Goal: Task Accomplishment & Management: Use online tool/utility

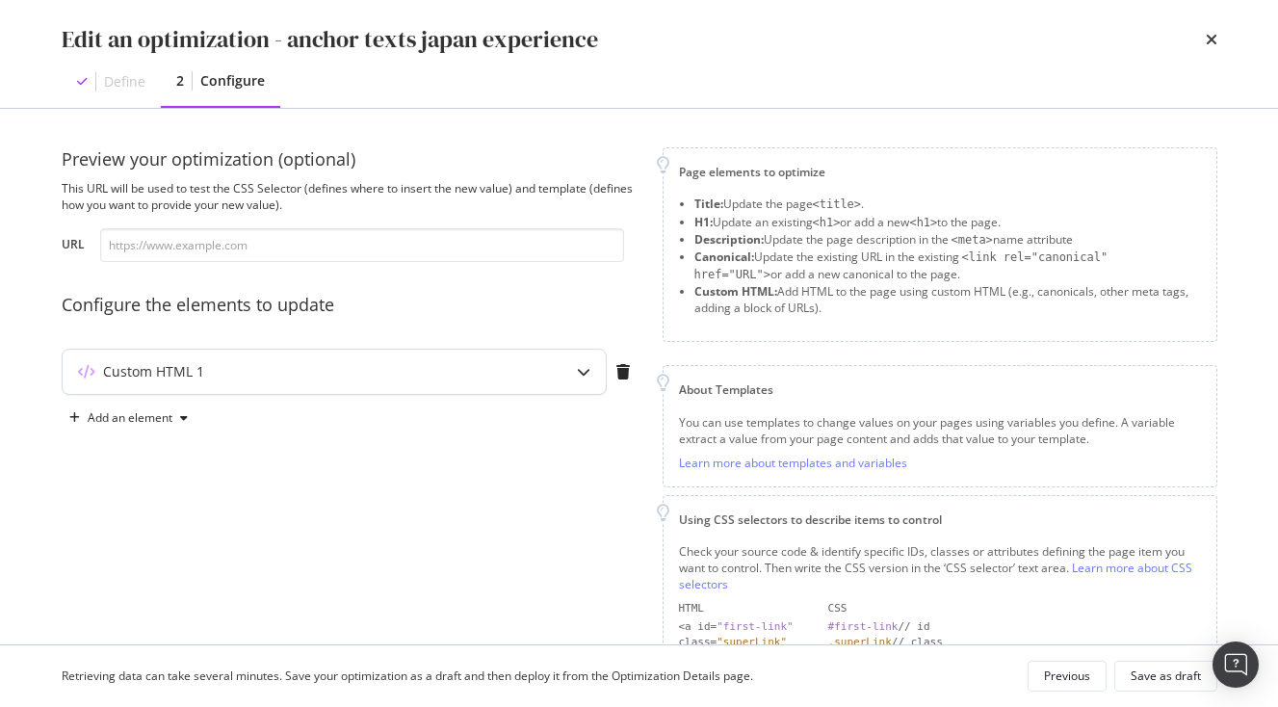
click at [461, 379] on div "Custom HTML 1" at bounding box center [296, 371] width 467 height 19
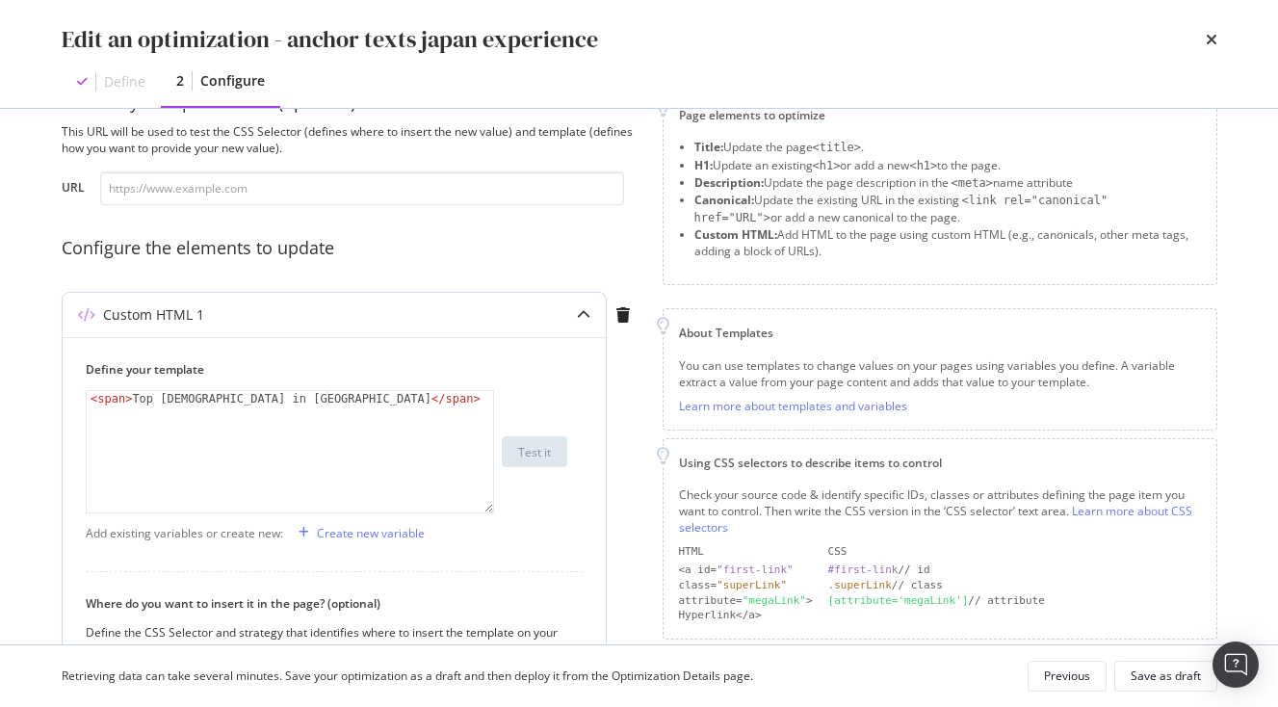
scroll to position [60, 0]
click at [365, 384] on div "Define your template 1 < span > Top Temples in Nikko </ span > XXXXXXXXXXXXXXXX…" at bounding box center [327, 434] width 482 height 152
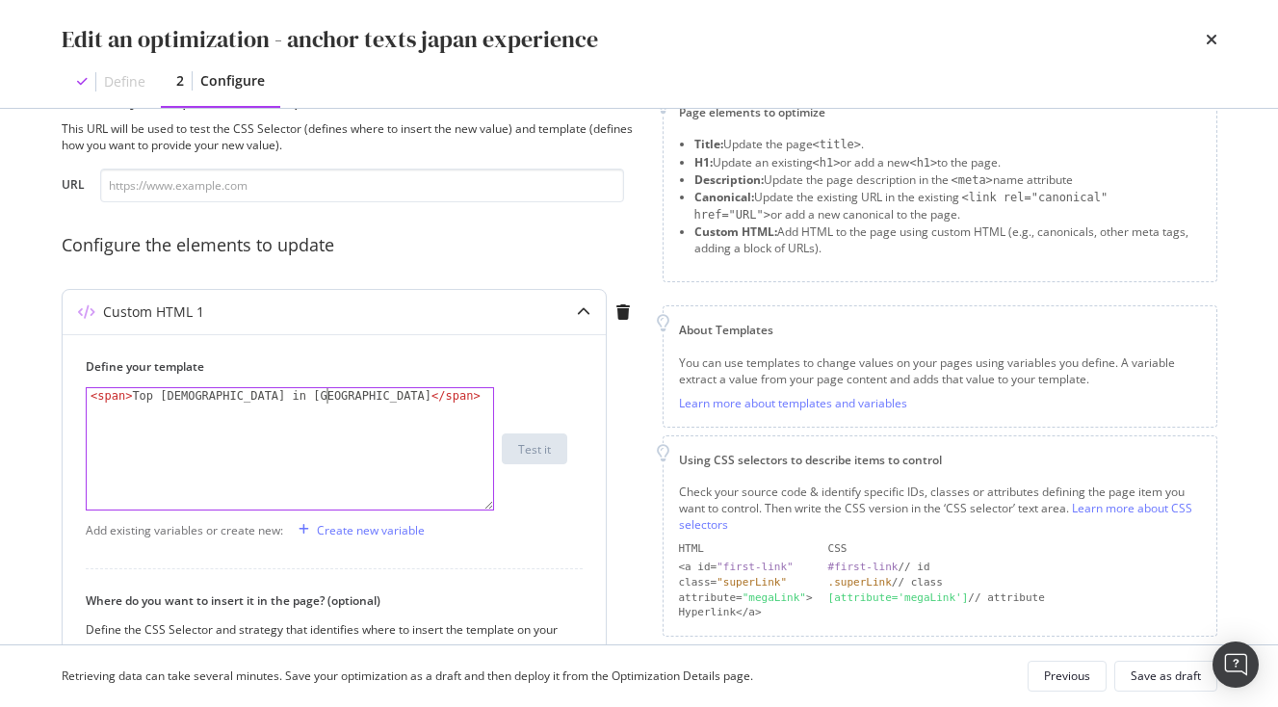
click at [370, 403] on div "< span > Top Temples in Nikko </ span >" at bounding box center [290, 464] width 407 height 152
paste textarea "<span>Attractions and Excursions</span>"
drag, startPoint x: 378, startPoint y: 394, endPoint x: 157, endPoint y: 411, distance: 221.3
click at [157, 411] on div "< span > Top Temples in Nikko </ span > < span > Attractions and Excursions </ …" at bounding box center [290, 479] width 407 height 183
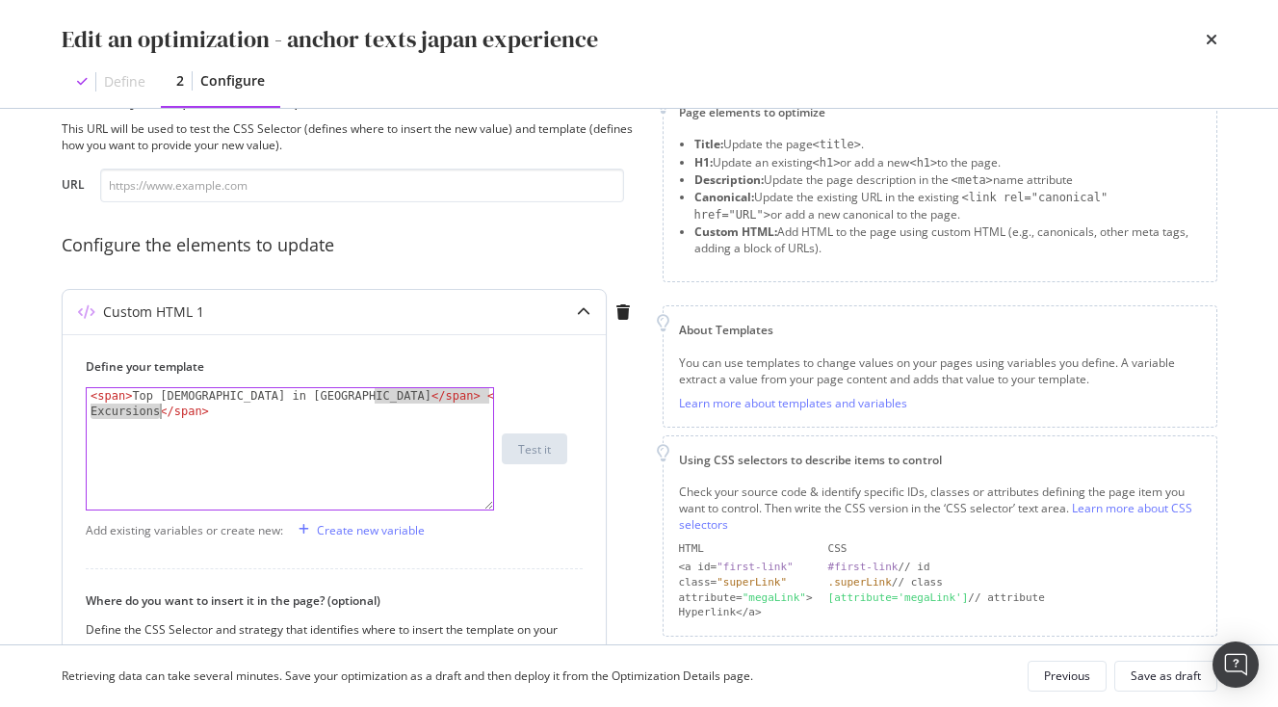
paste textarea "Most Famous Shrines in Japan"
click at [331, 399] on div "< span > Top Temples in Nikko </ span > < span > Most Famous Shrines in Japan <…" at bounding box center [290, 479] width 407 height 183
type textarea "<span>Most Famous Shrines in Japan</span>"
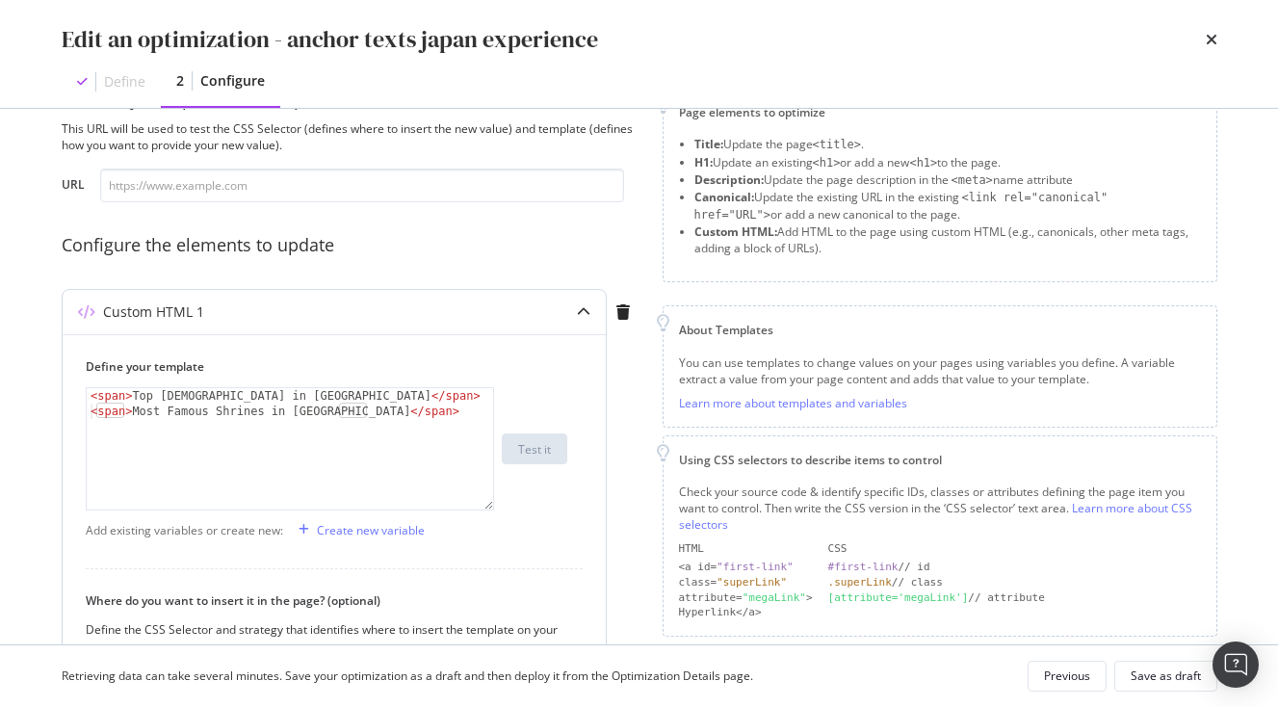
click at [94, 416] on div "< span > Top Temples in Nikko </ span > < span > Most Famous Shrines in Japan <…" at bounding box center [290, 464] width 407 height 152
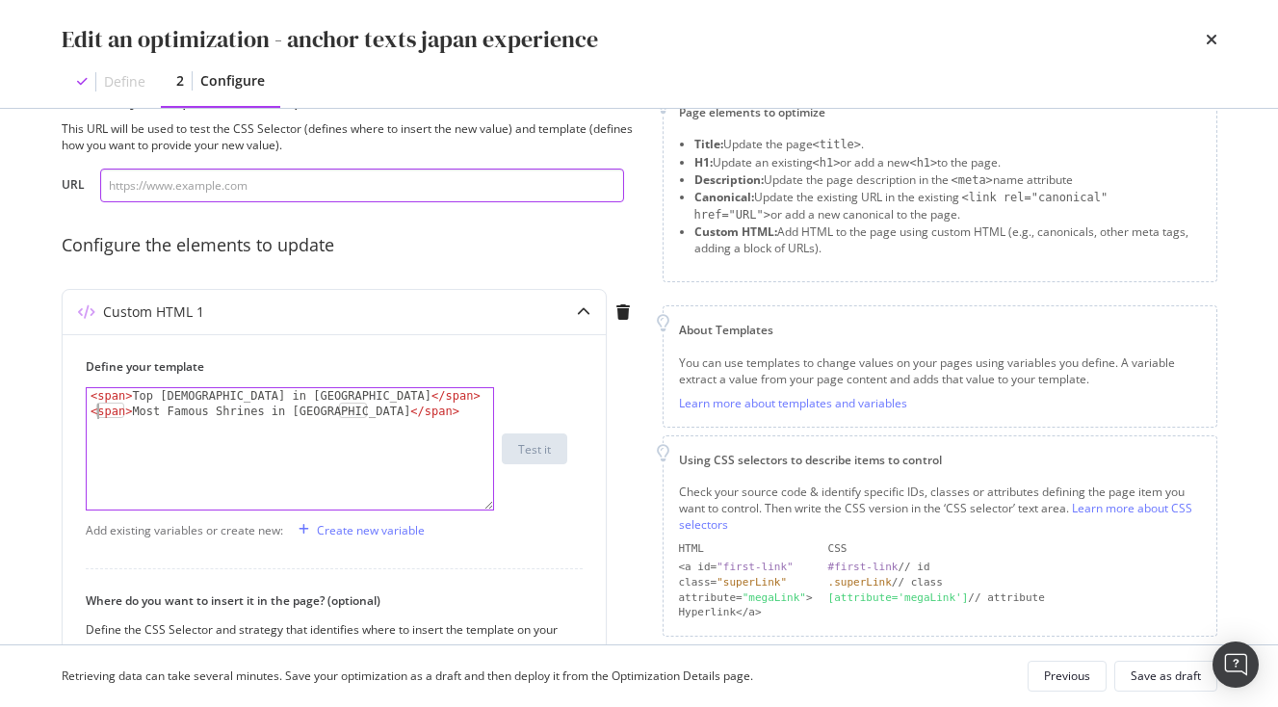
click at [329, 181] on input "modal" at bounding box center [362, 186] width 524 height 34
paste input "https://www.japan-experience.com/decouvrir/temples-sanctuaires?_gl=1*1k5kech*_u…"
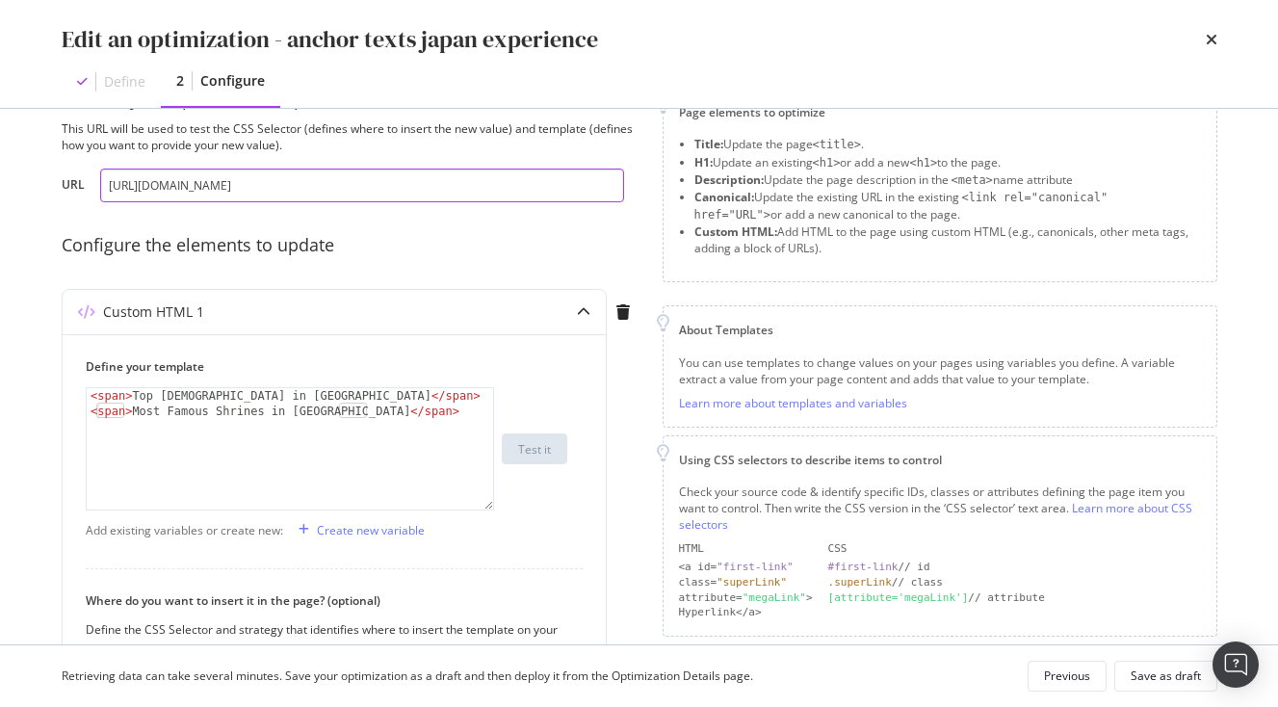
scroll to position [0, 1188]
type input "https://www.japan-experience.com/decouvrir/temples-sanctuaires?_gl=1*1k5kech*_u…"
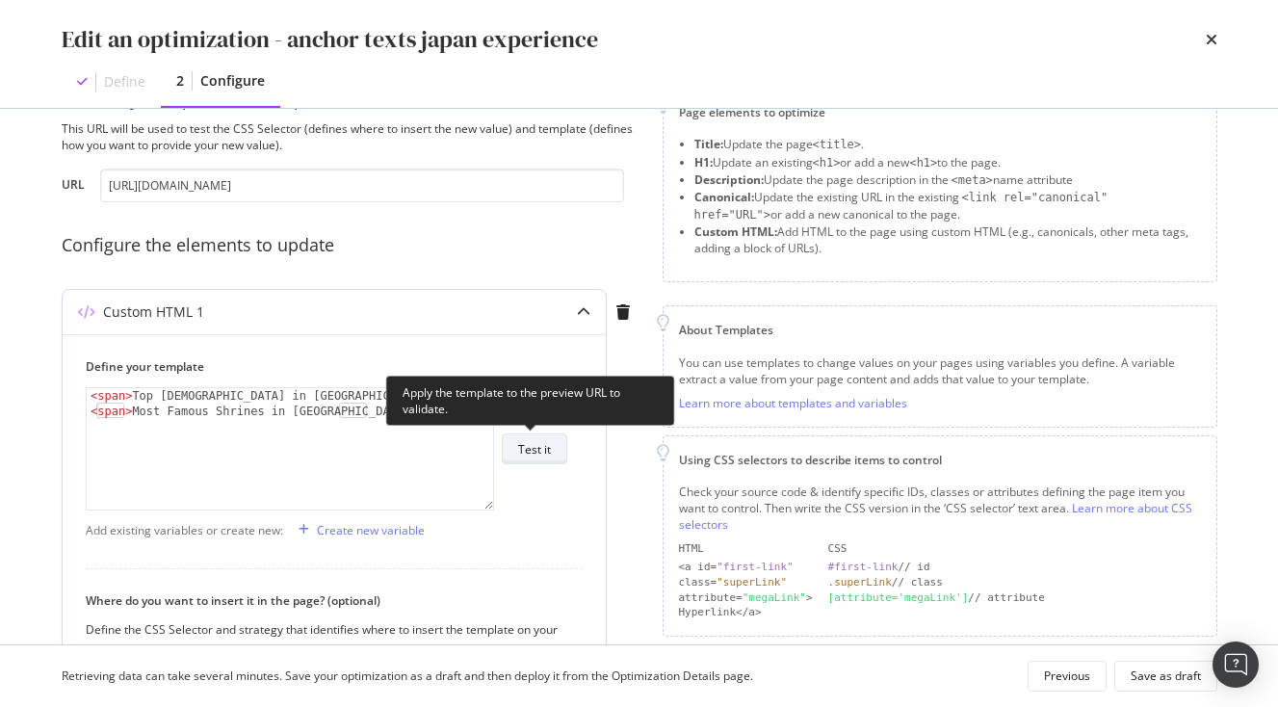
click at [538, 445] on div "Test it" at bounding box center [534, 449] width 33 height 16
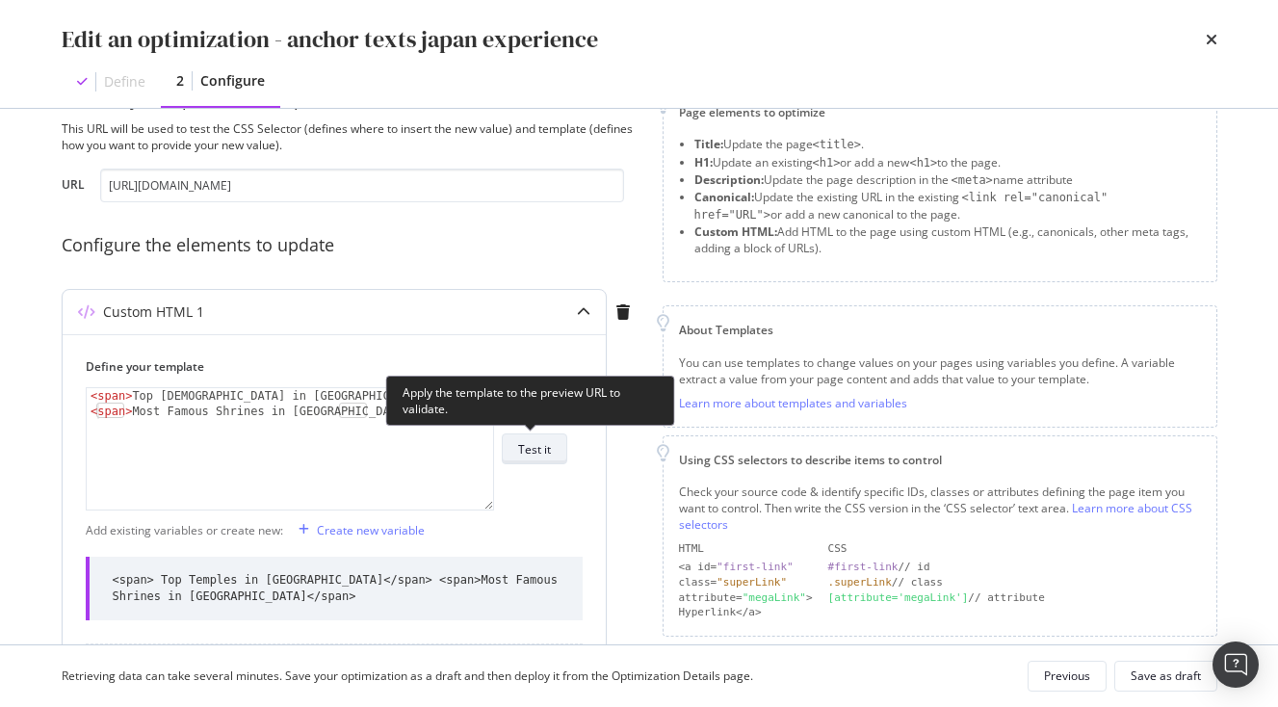
scroll to position [451, 0]
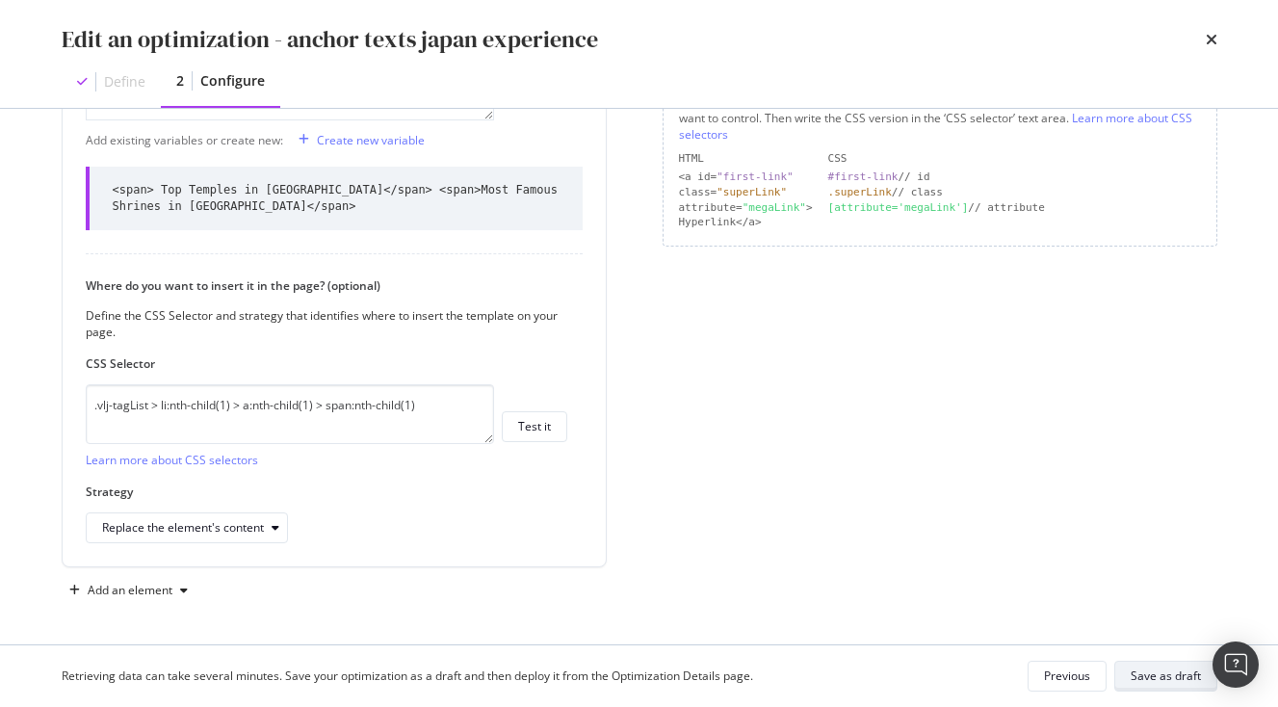
click at [1146, 669] on div "Save as draft" at bounding box center [1166, 676] width 70 height 16
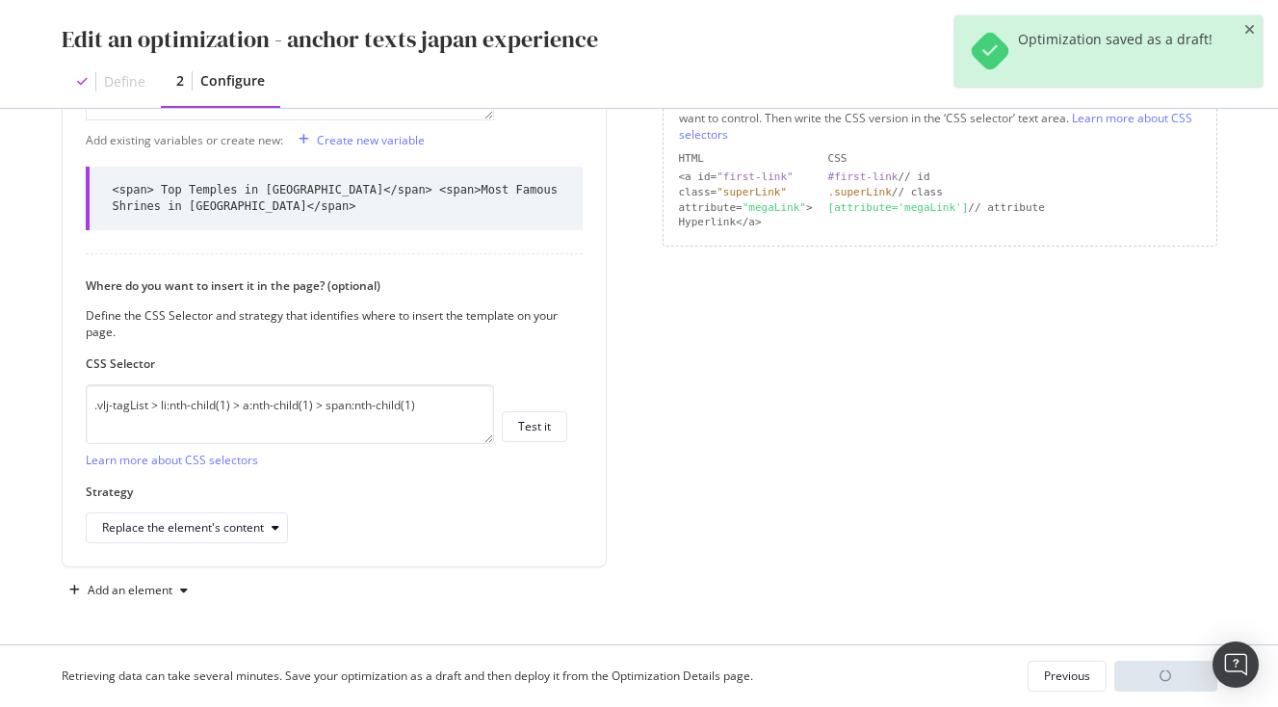
scroll to position [271, 0]
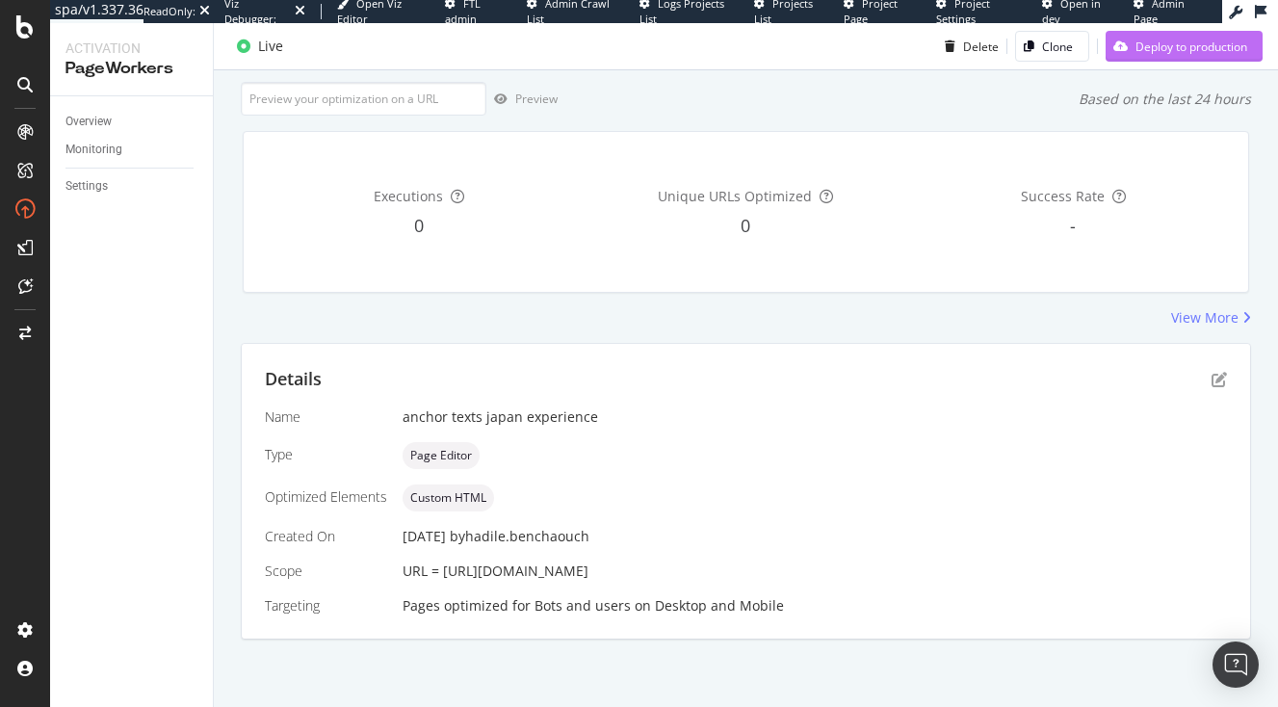
click at [1207, 37] on div "Deploy to production" at bounding box center [1177, 46] width 142 height 29
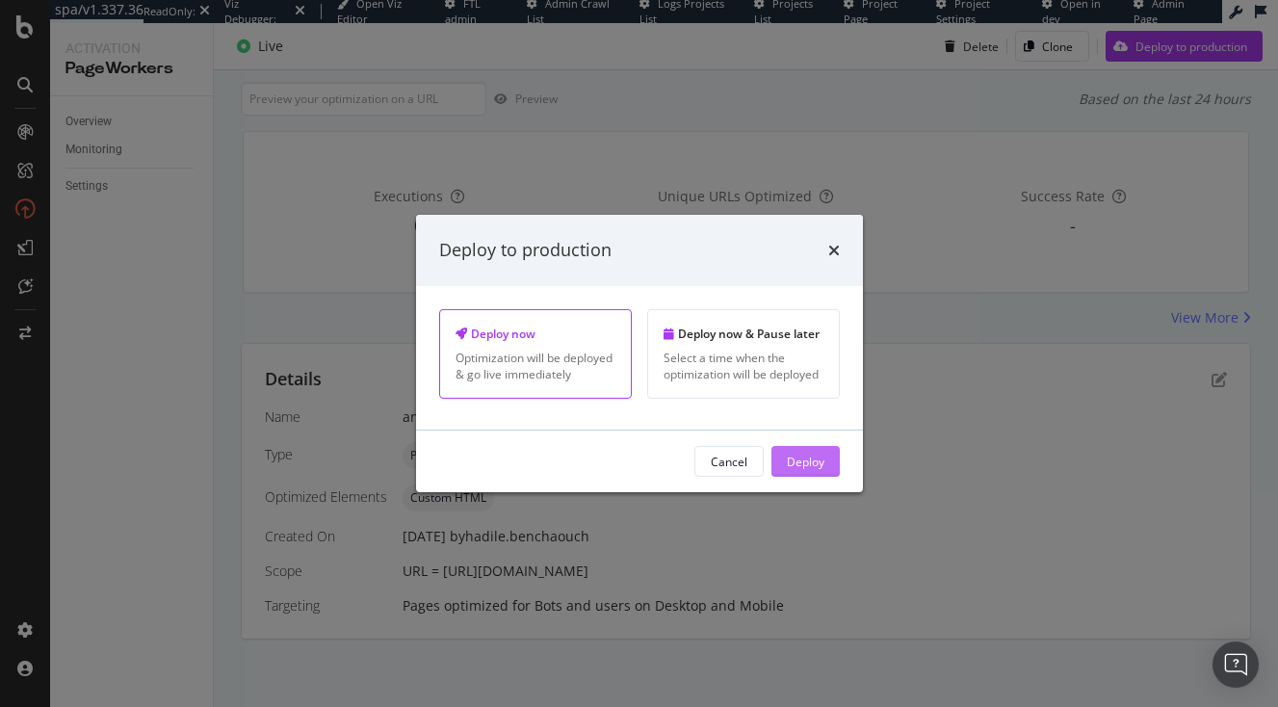
click at [818, 463] on div "Deploy" at bounding box center [806, 461] width 38 height 16
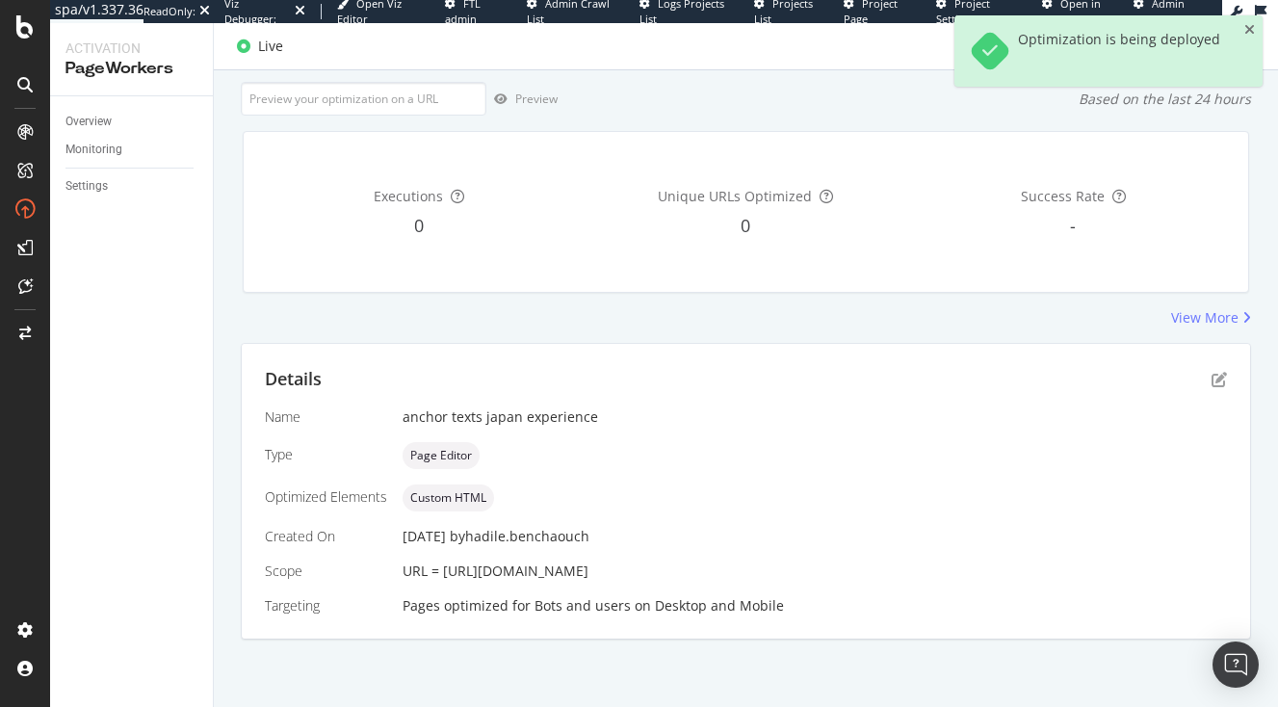
scroll to position [149, 0]
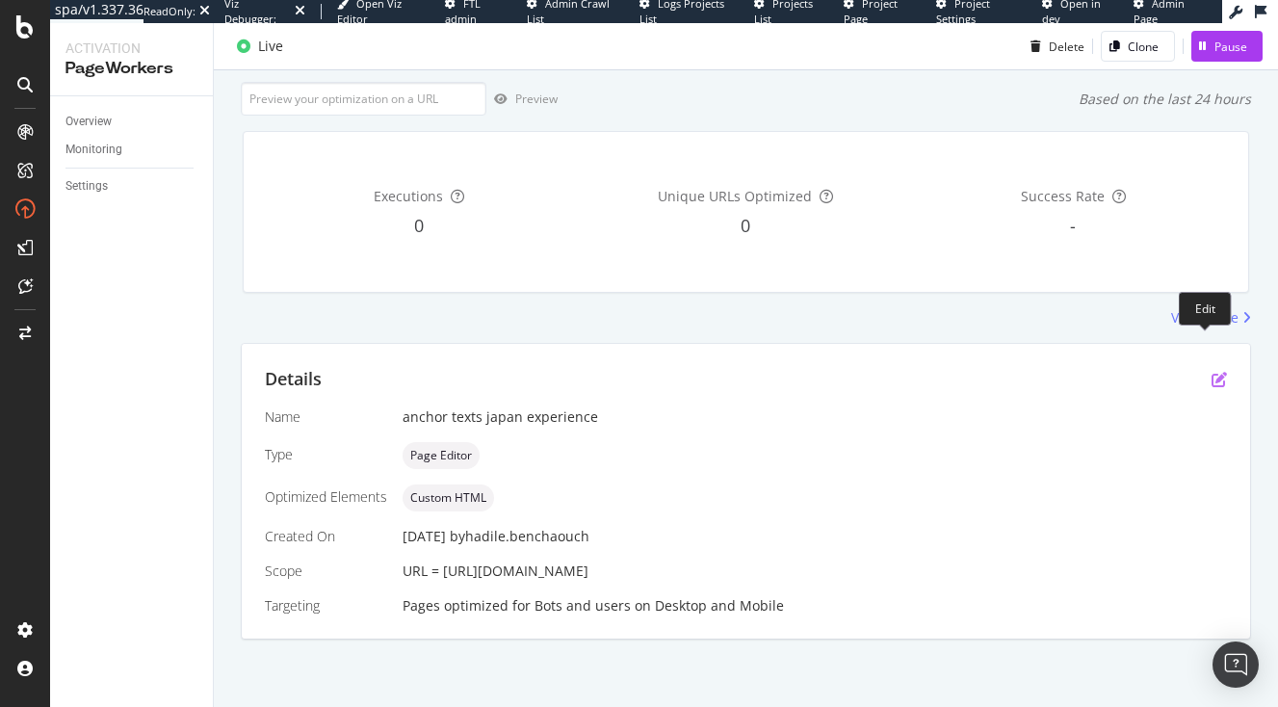
click at [1212, 372] on icon "pen-to-square" at bounding box center [1219, 379] width 15 height 15
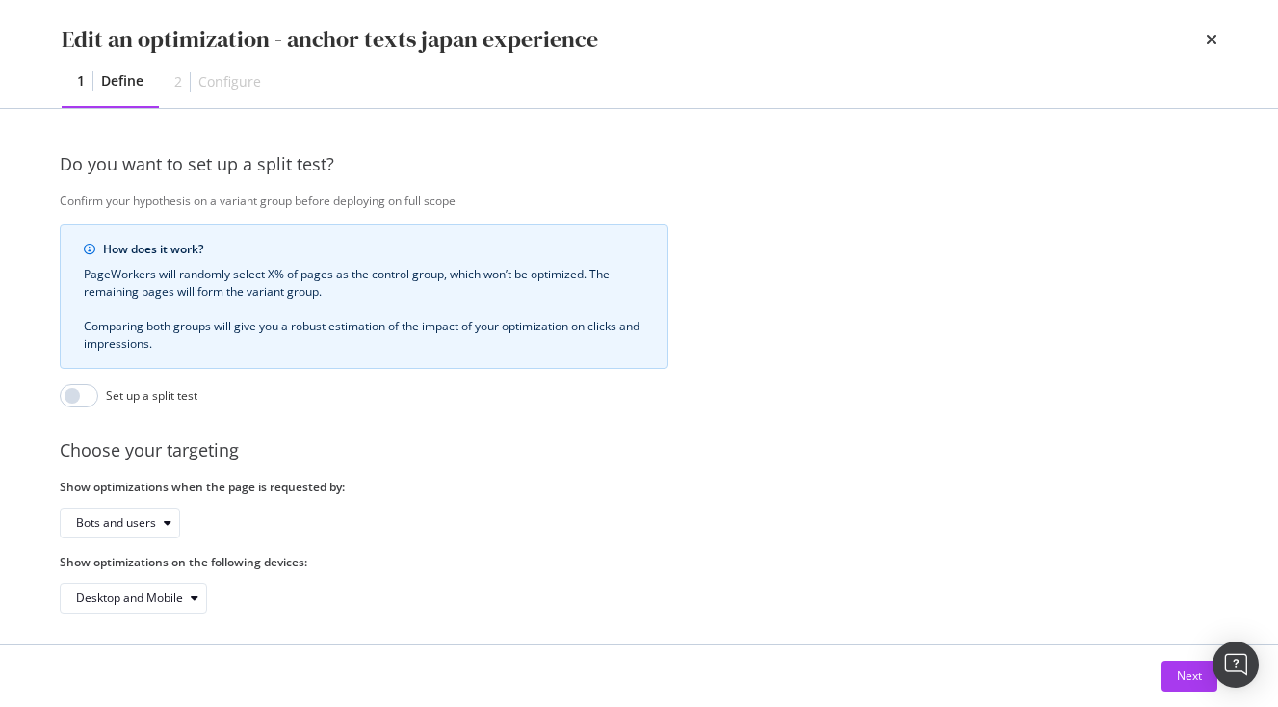
scroll to position [628, 2]
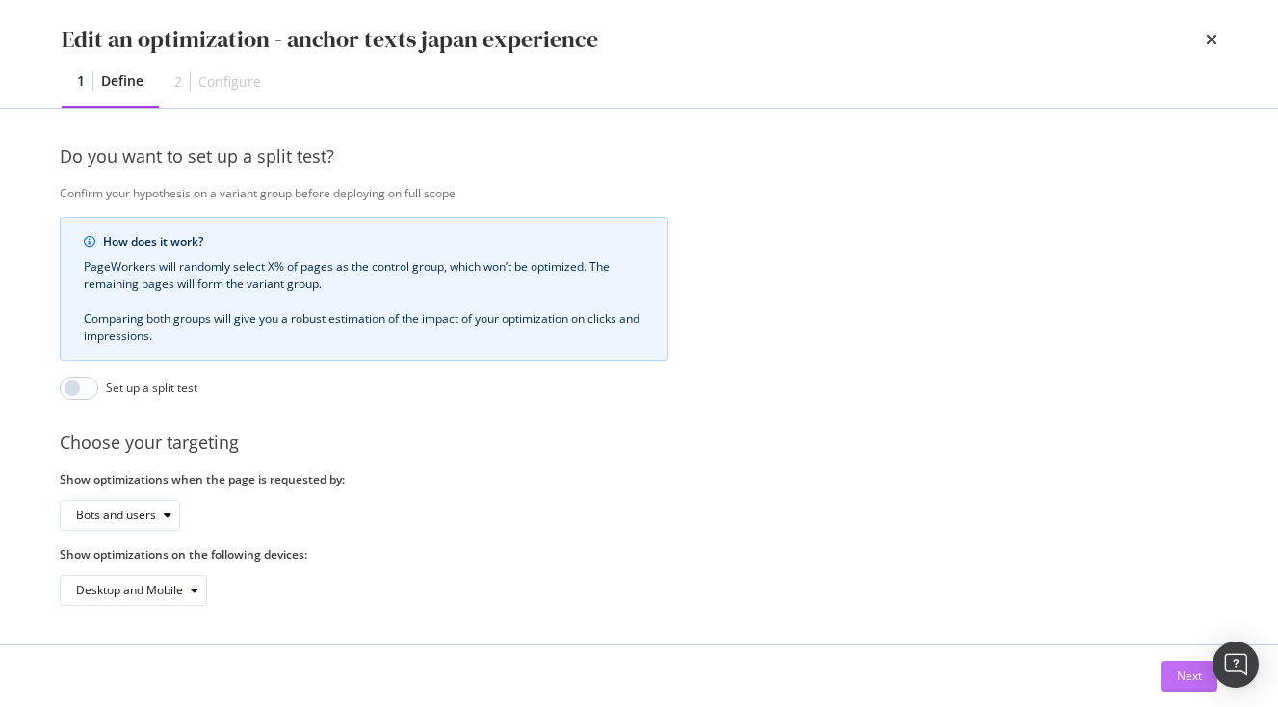
click at [1190, 684] on div "Next" at bounding box center [1189, 676] width 25 height 16
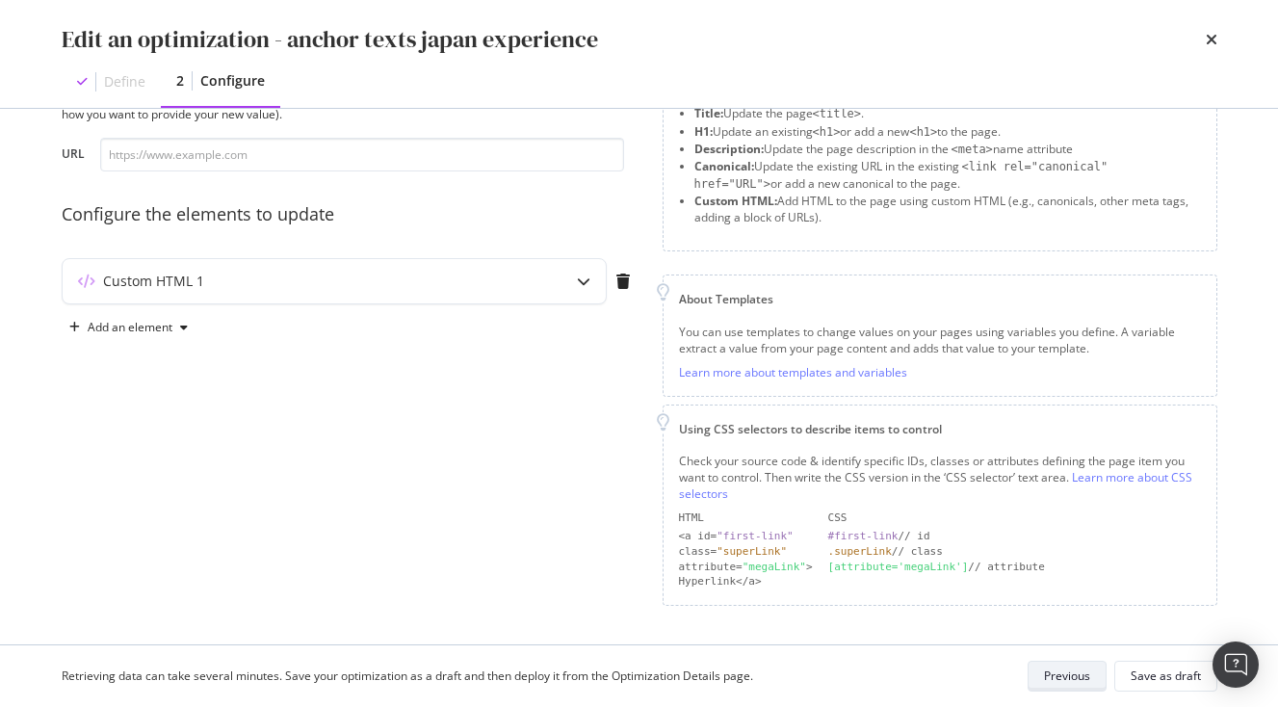
scroll to position [89, 0]
click at [509, 275] on div "Custom HTML 1" at bounding box center [296, 283] width 467 height 19
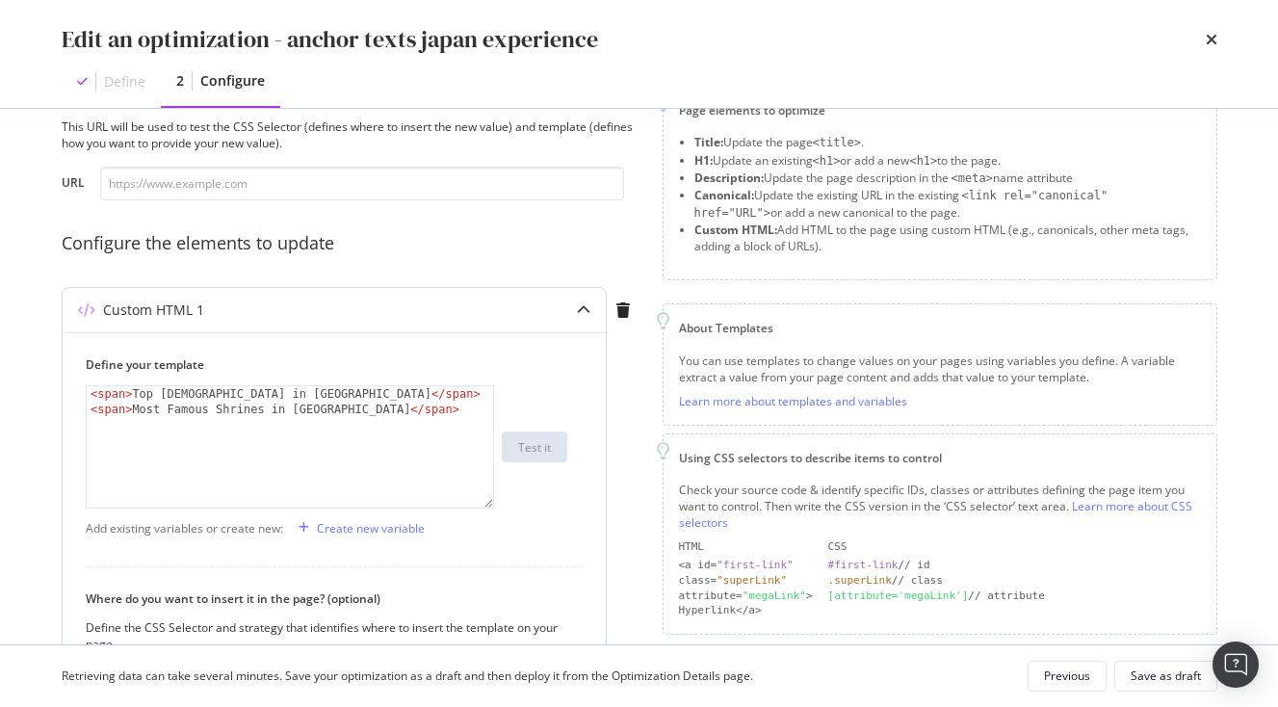
scroll to position [50, 0]
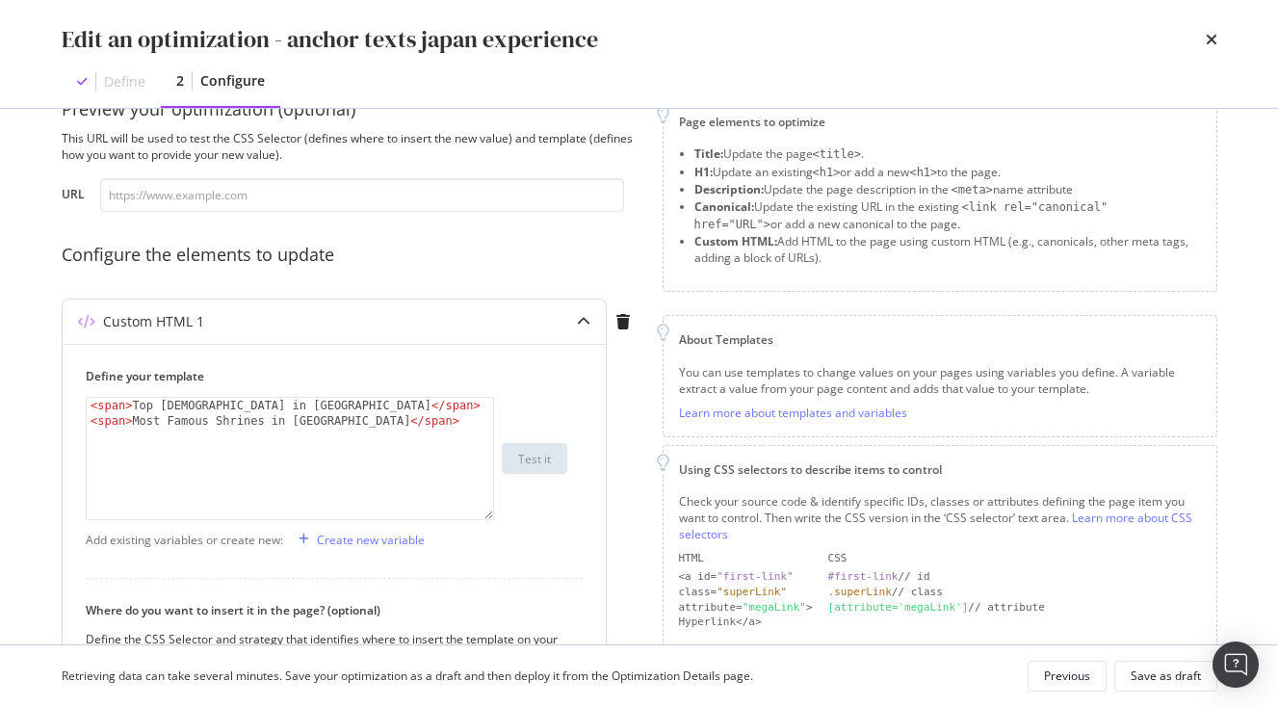
type textarea "<span>Most Famous Shrines in Japan</span>"
click at [385, 422] on div "< span > Top Temples in Nikko </ span > < span > Most Famous Shrines in Japan <…" at bounding box center [290, 474] width 407 height 152
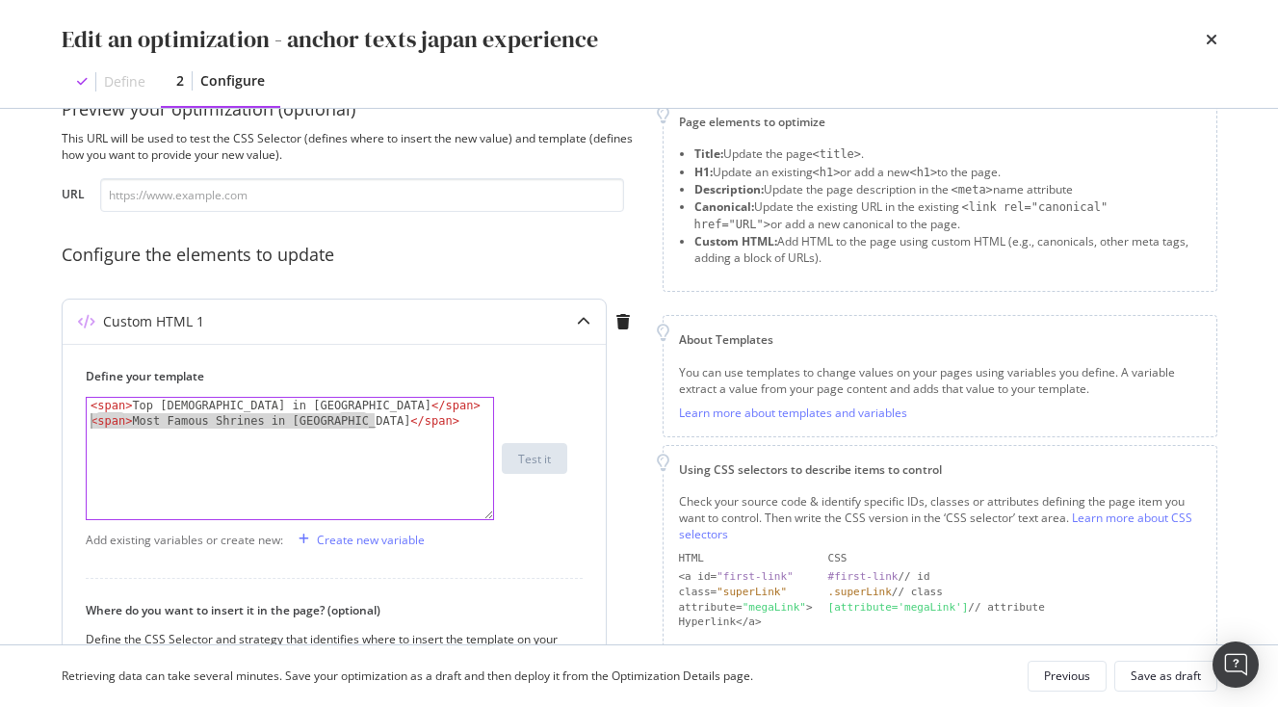
drag, startPoint x: 387, startPoint y: 416, endPoint x: 63, endPoint y: 417, distance: 324.7
click at [63, 417] on div "Define your template <span>Most Famous Shrines in Japan</span> < span > Top Tem…" at bounding box center [334, 617] width 543 height 547
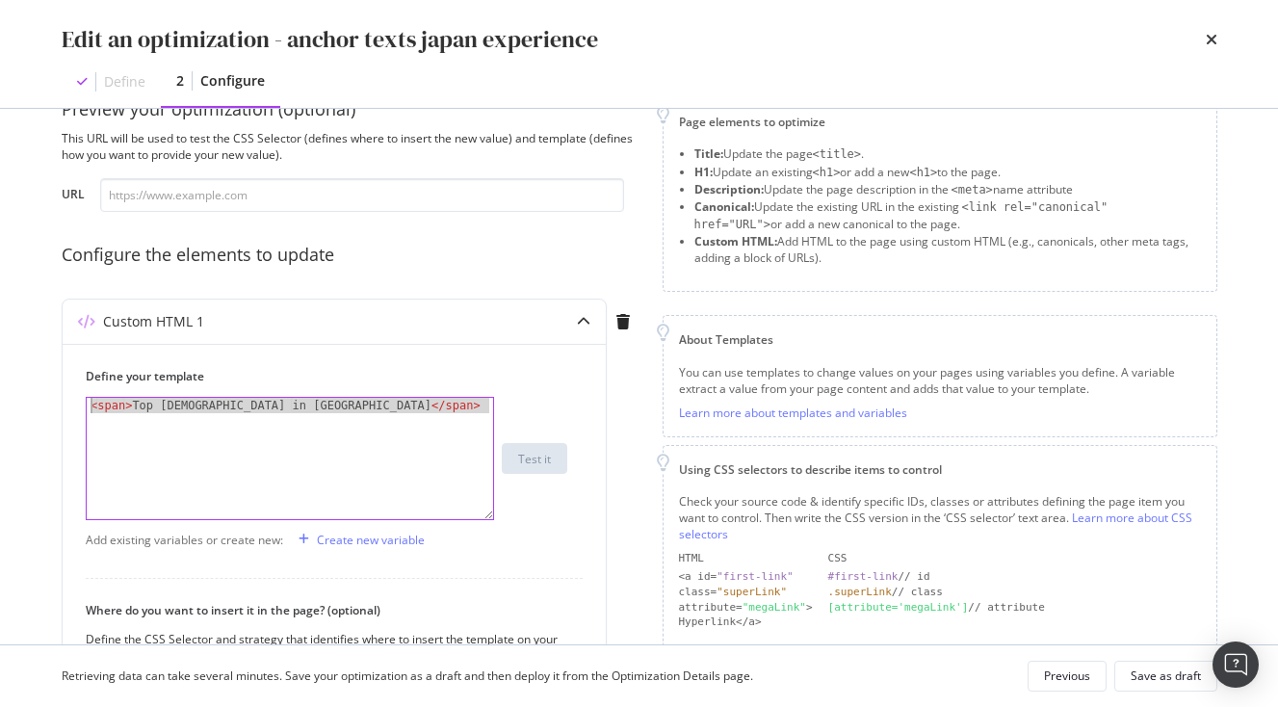
drag, startPoint x: 407, startPoint y: 448, endPoint x: 30, endPoint y: 377, distance: 383.4
click at [30, 377] on div "Preview your optimization (optional) This URL will be used to test the CSS Sele…" at bounding box center [639, 377] width 1233 height 536
paste textarea "}"
type textarea "}"
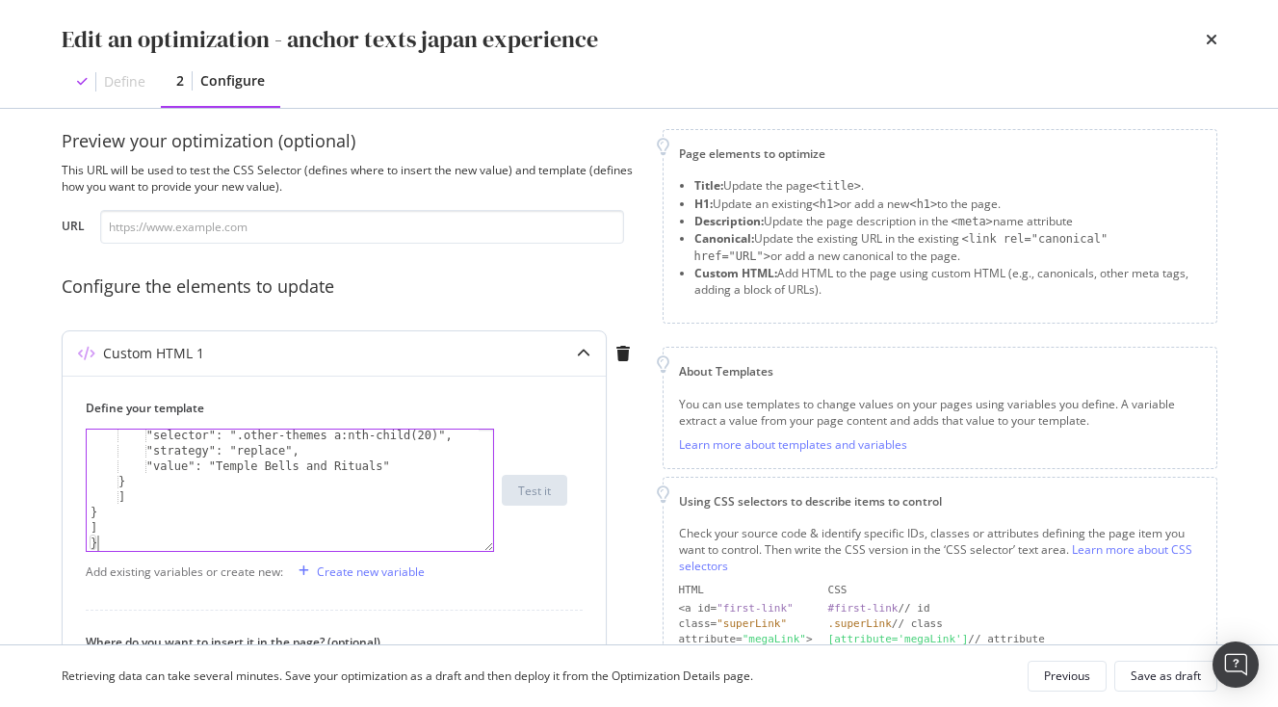
scroll to position [0, 0]
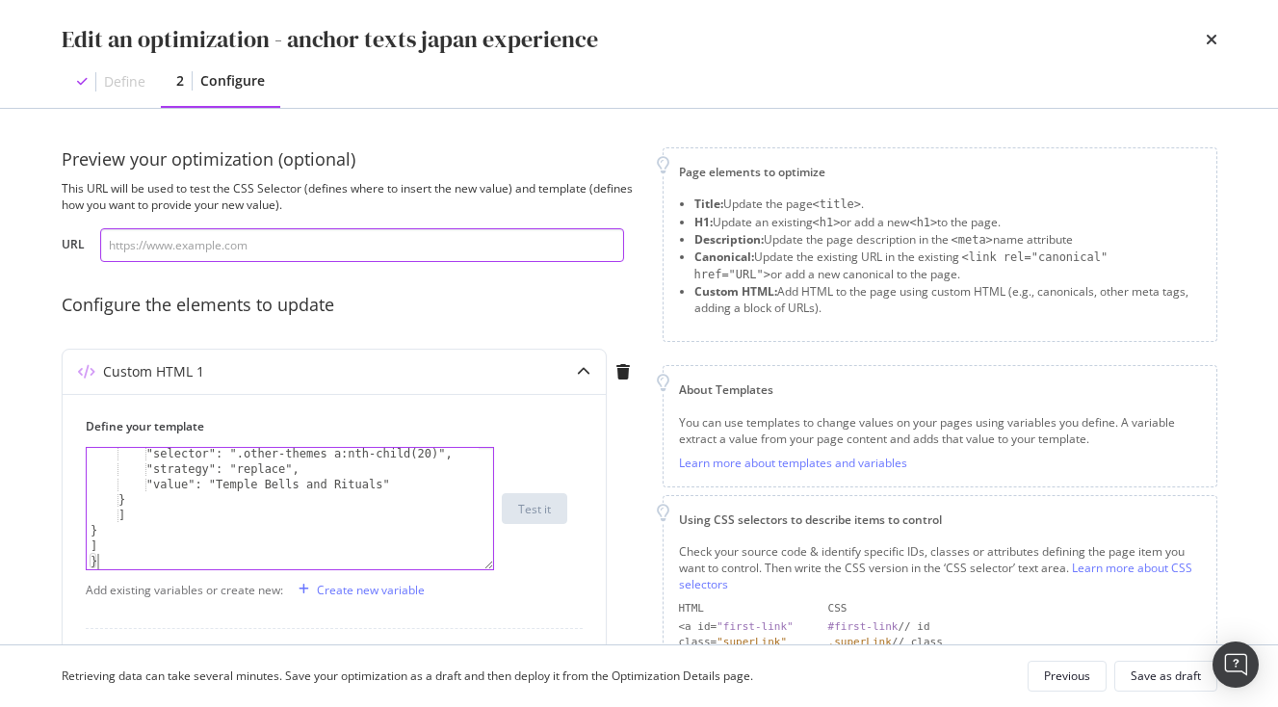
click at [259, 254] on input "modal" at bounding box center [362, 245] width 524 height 34
paste input "[URL][DOMAIN_NAME]"
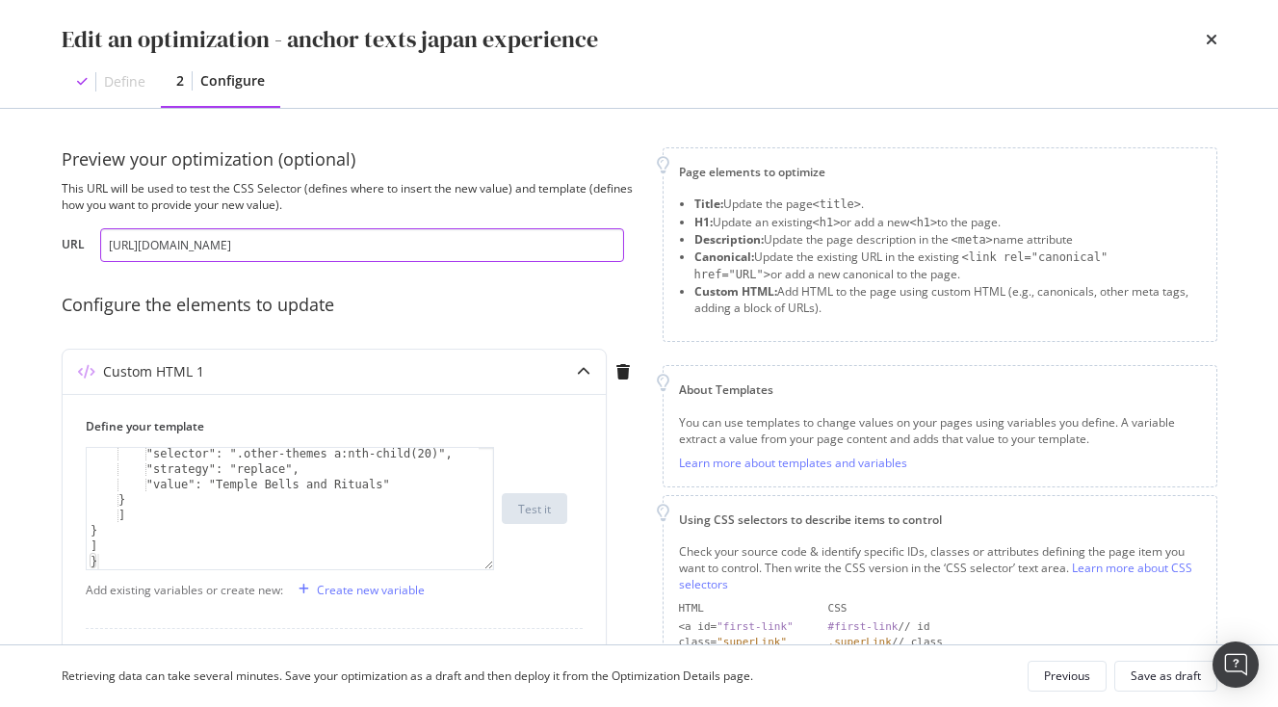
scroll to position [0, 752]
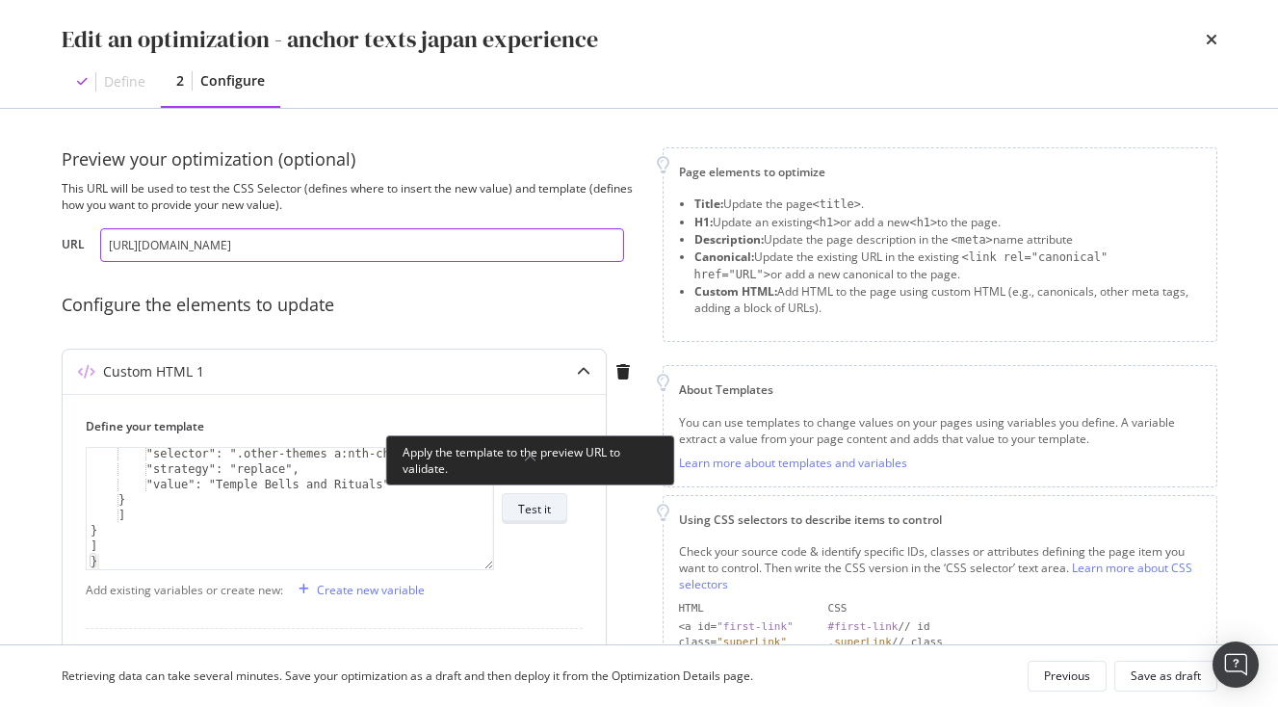
type input "[URL][DOMAIN_NAME]"
click at [519, 499] on div "Test it" at bounding box center [534, 508] width 33 height 27
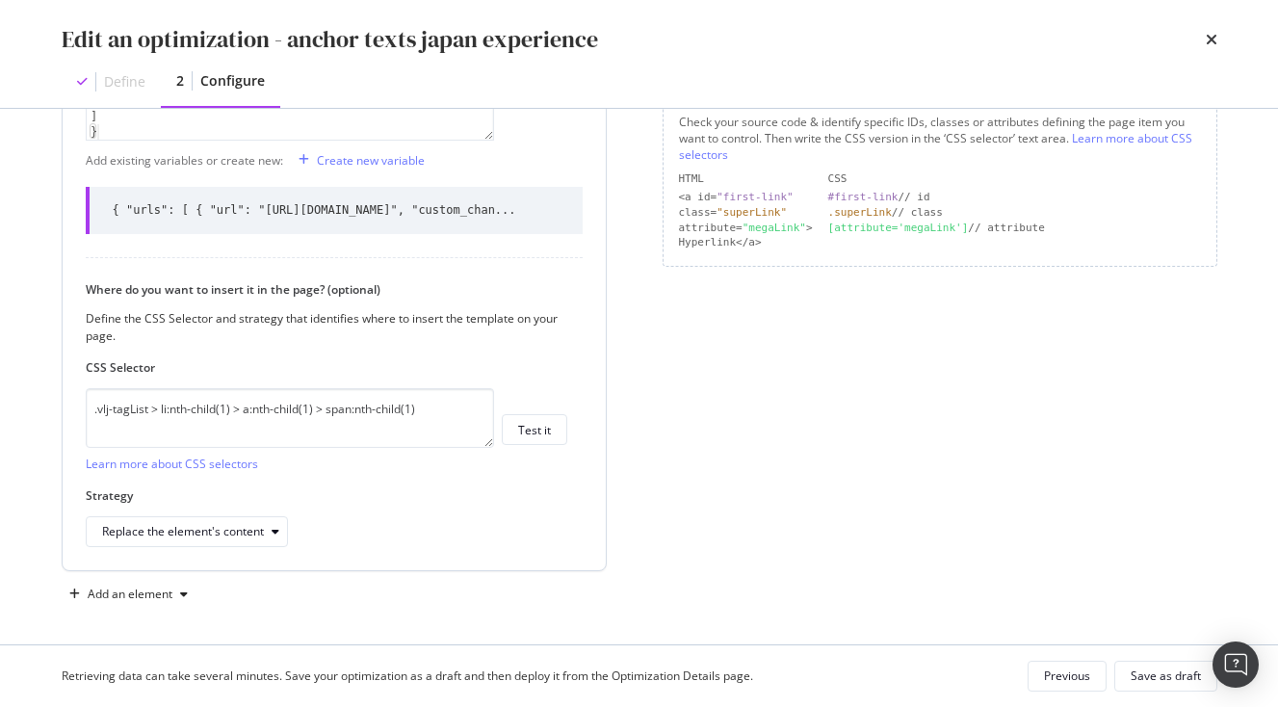
scroll to position [451, 0]
drag, startPoint x: 450, startPoint y: 402, endPoint x: 10, endPoint y: 391, distance: 440.4
click at [86, 391] on textarea ".vlj-tagList > li:nth-child(1) > a:nth-child(1) > span:nth-child(1)" at bounding box center [290, 414] width 408 height 60
paste textarea "modal"
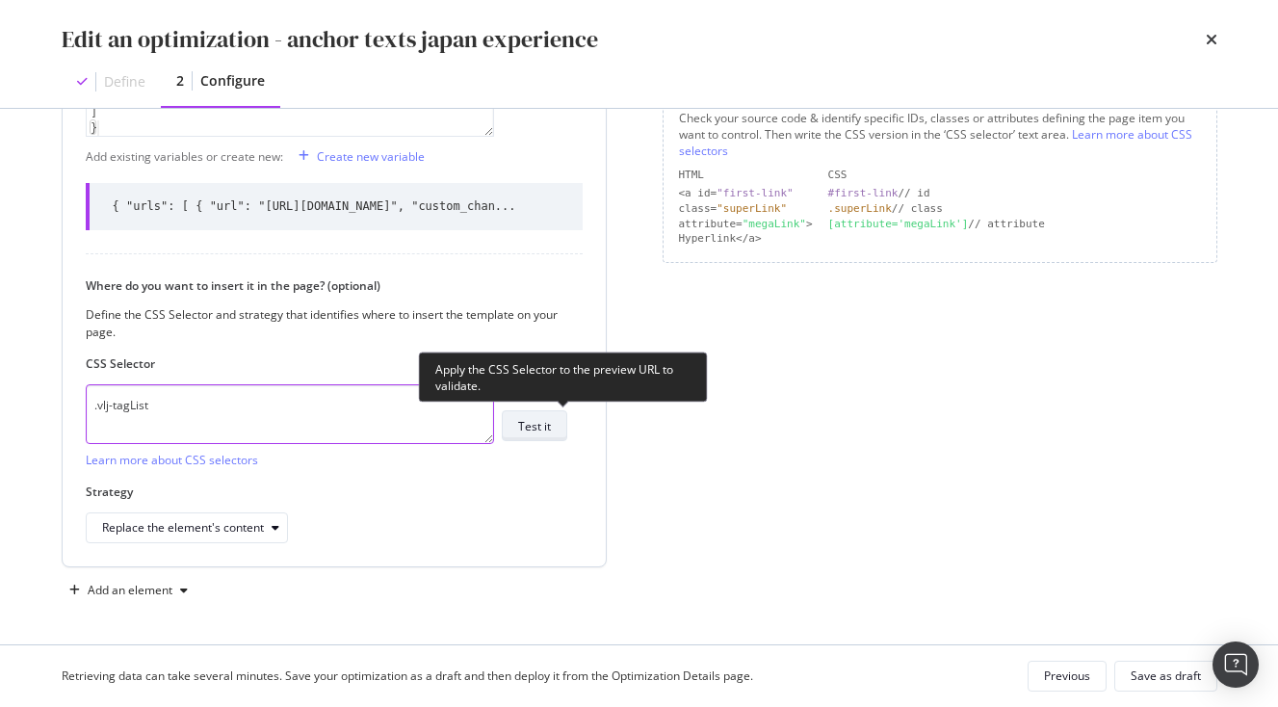
type textarea ".vlj-tagList"
click at [567, 423] on button "Test it" at bounding box center [535, 425] width 66 height 31
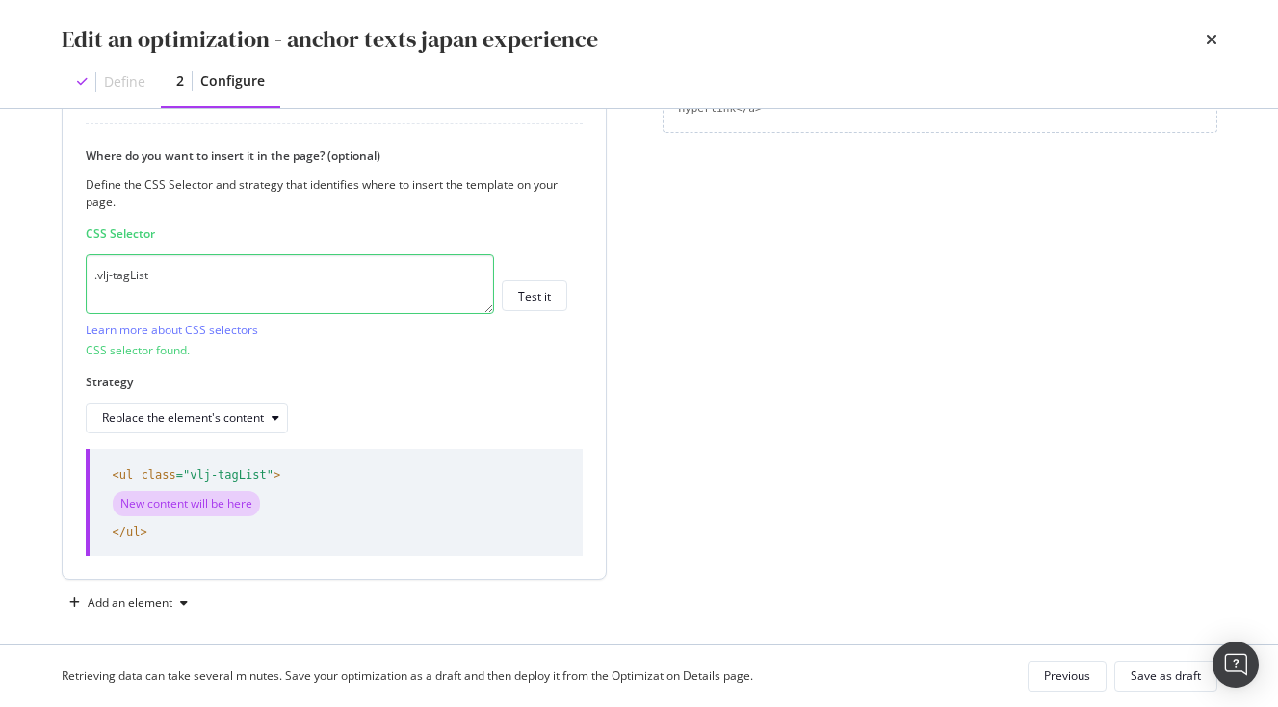
scroll to position [593, 0]
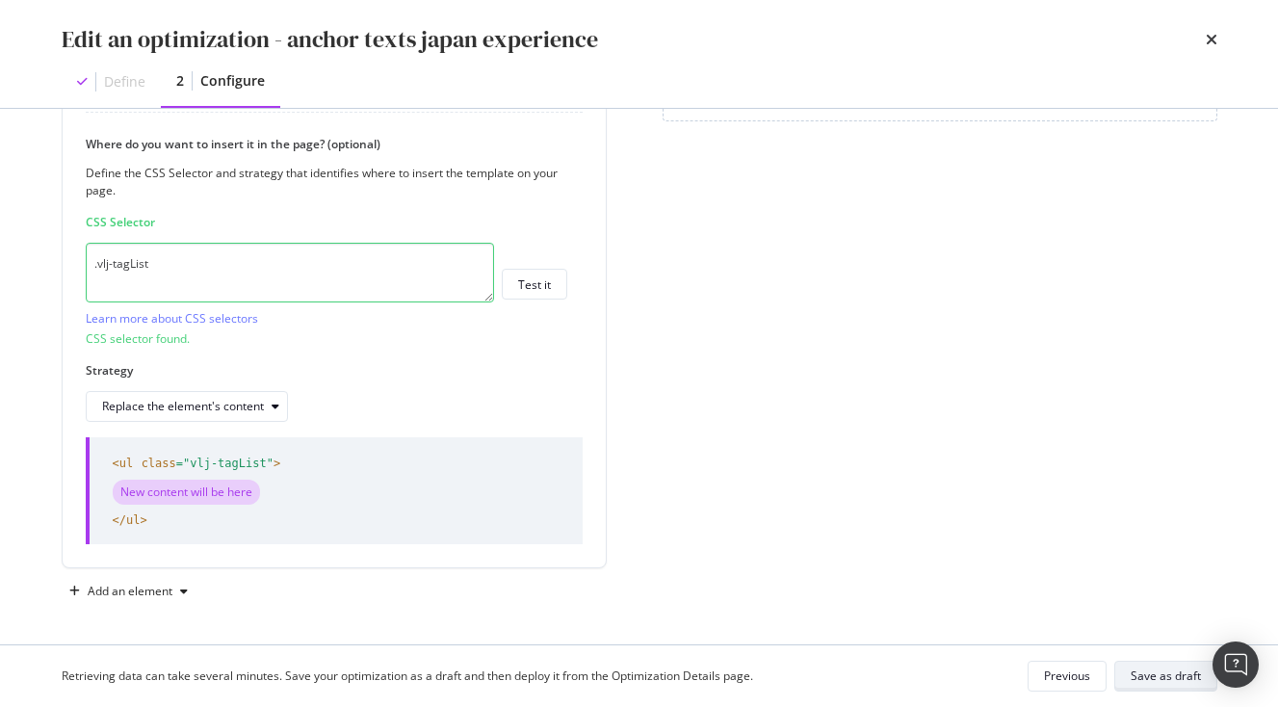
click at [1173, 690] on button "Save as draft" at bounding box center [1166, 676] width 103 height 31
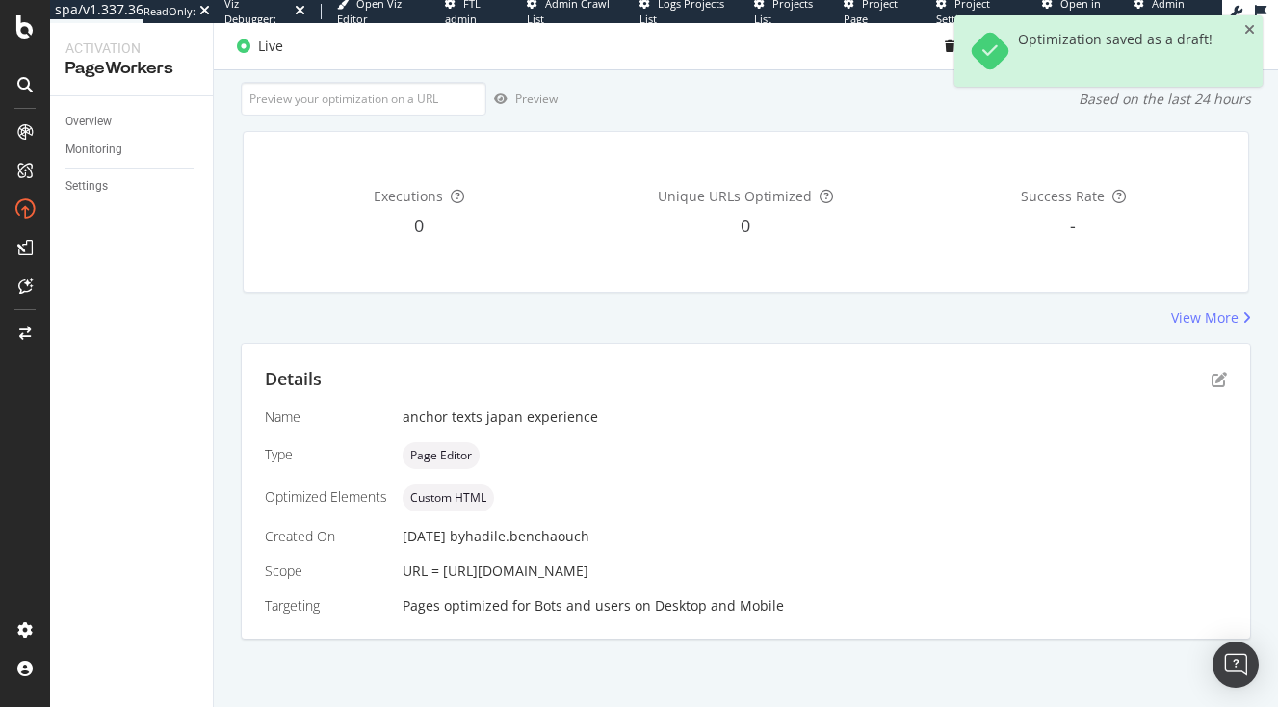
scroll to position [271, 0]
click at [1252, 29] on icon "close toast" at bounding box center [1250, 29] width 11 height 13
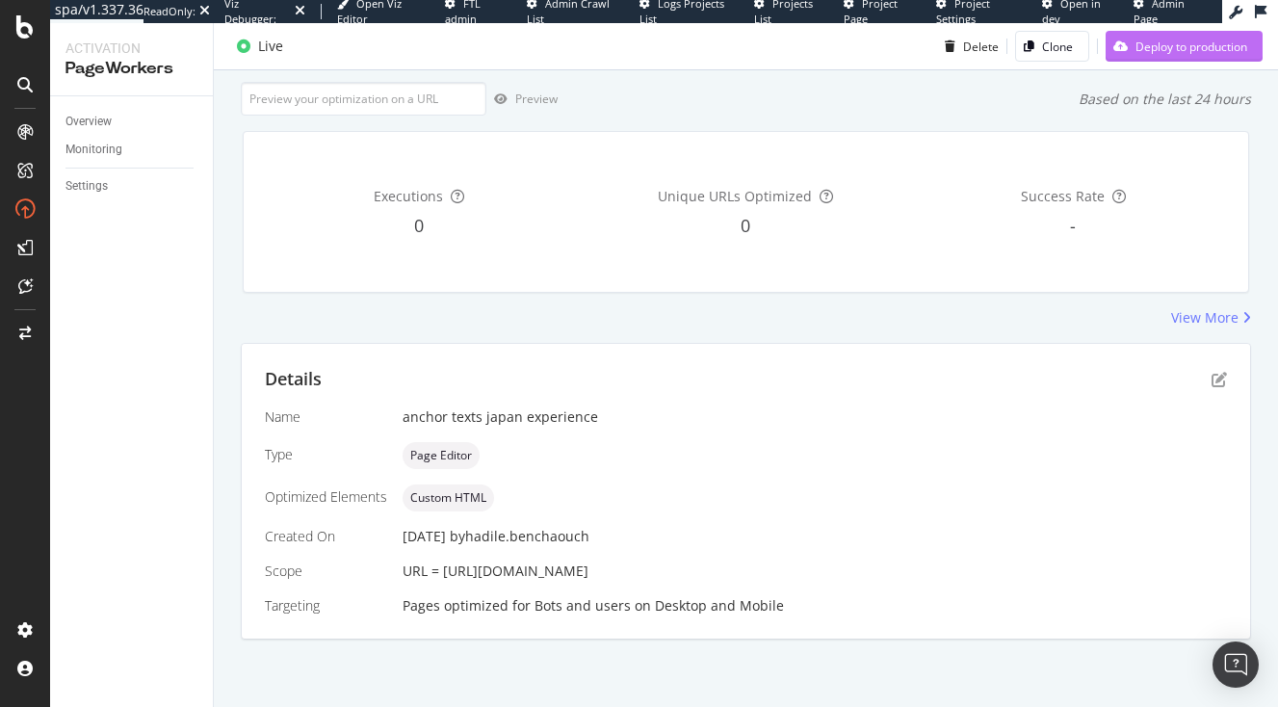
click at [1199, 49] on div "Deploy to production" at bounding box center [1192, 46] width 112 height 16
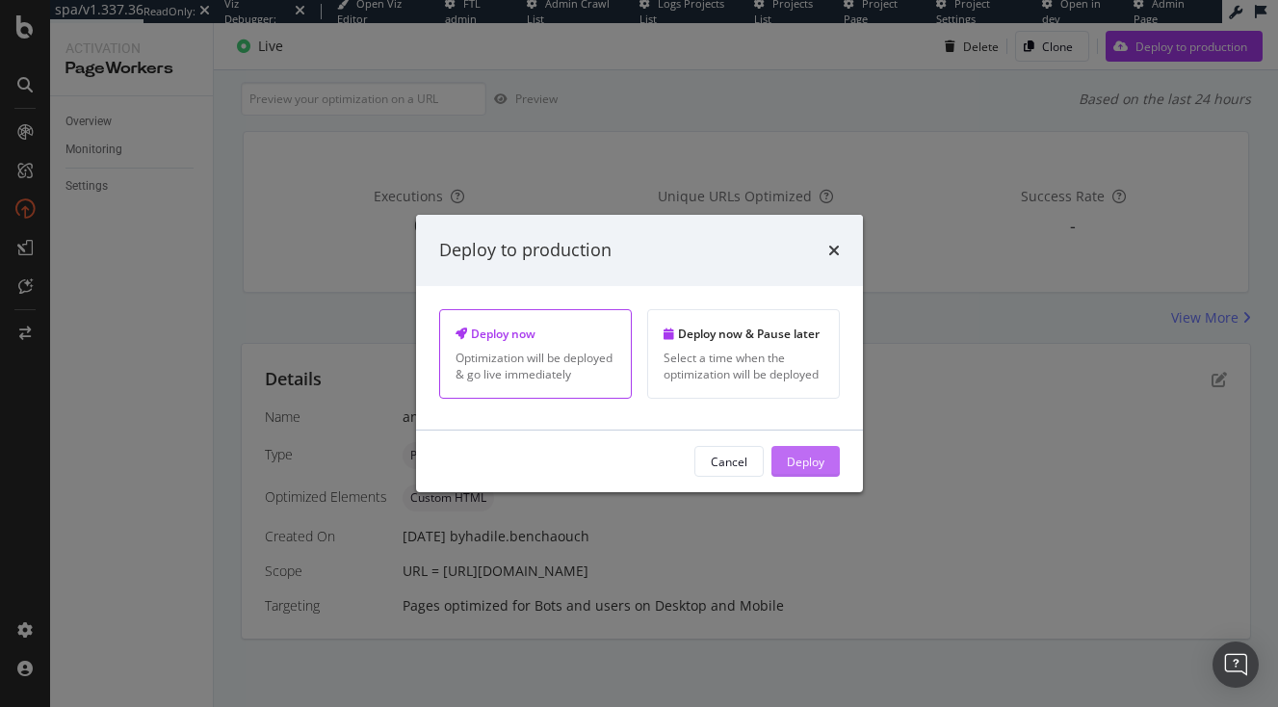
click at [805, 461] on div "Deploy" at bounding box center [806, 461] width 38 height 16
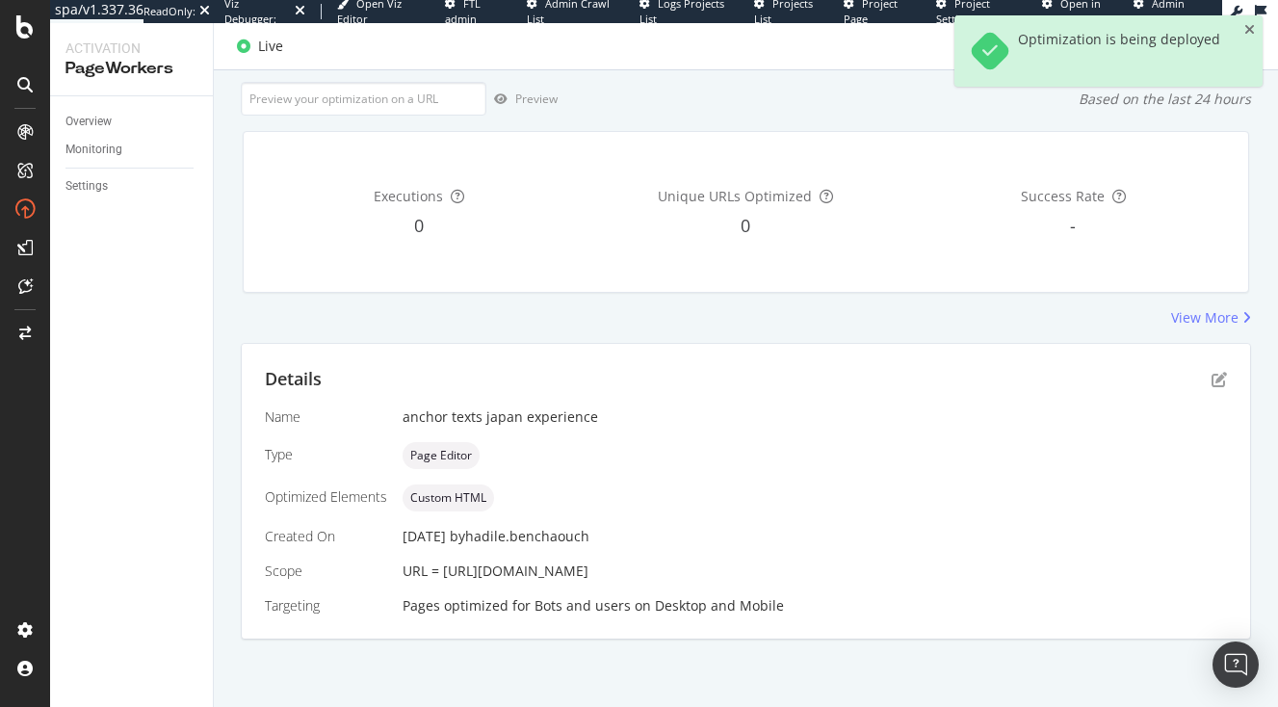
scroll to position [0, 0]
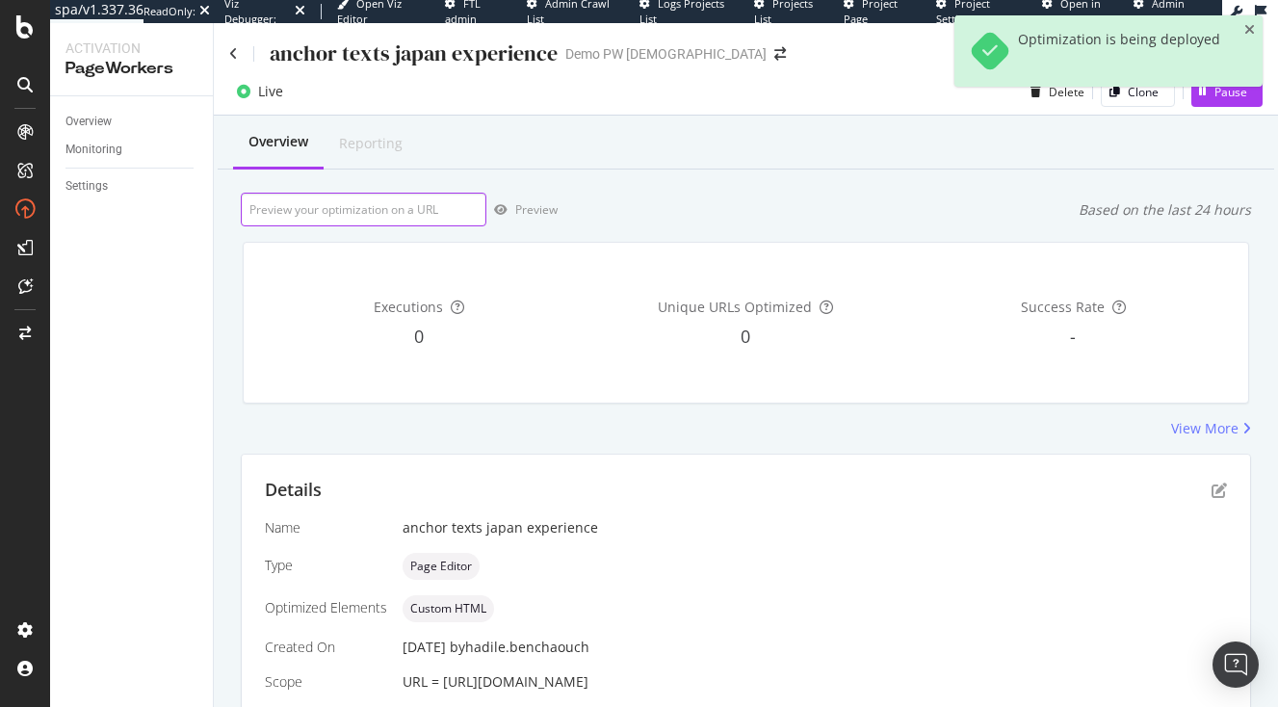
click at [395, 217] on input "url" at bounding box center [364, 210] width 246 height 34
paste input ".vlj-tagList"
type input ".vlj-tagList"
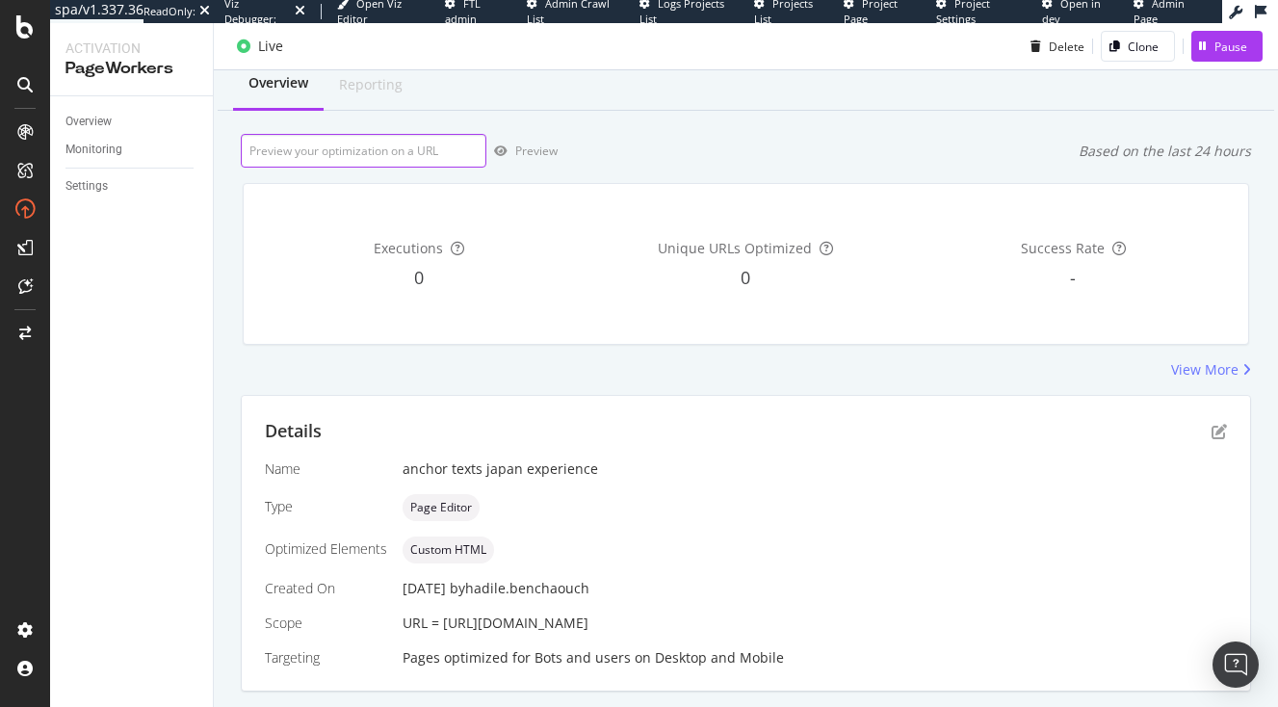
scroll to position [66, 0]
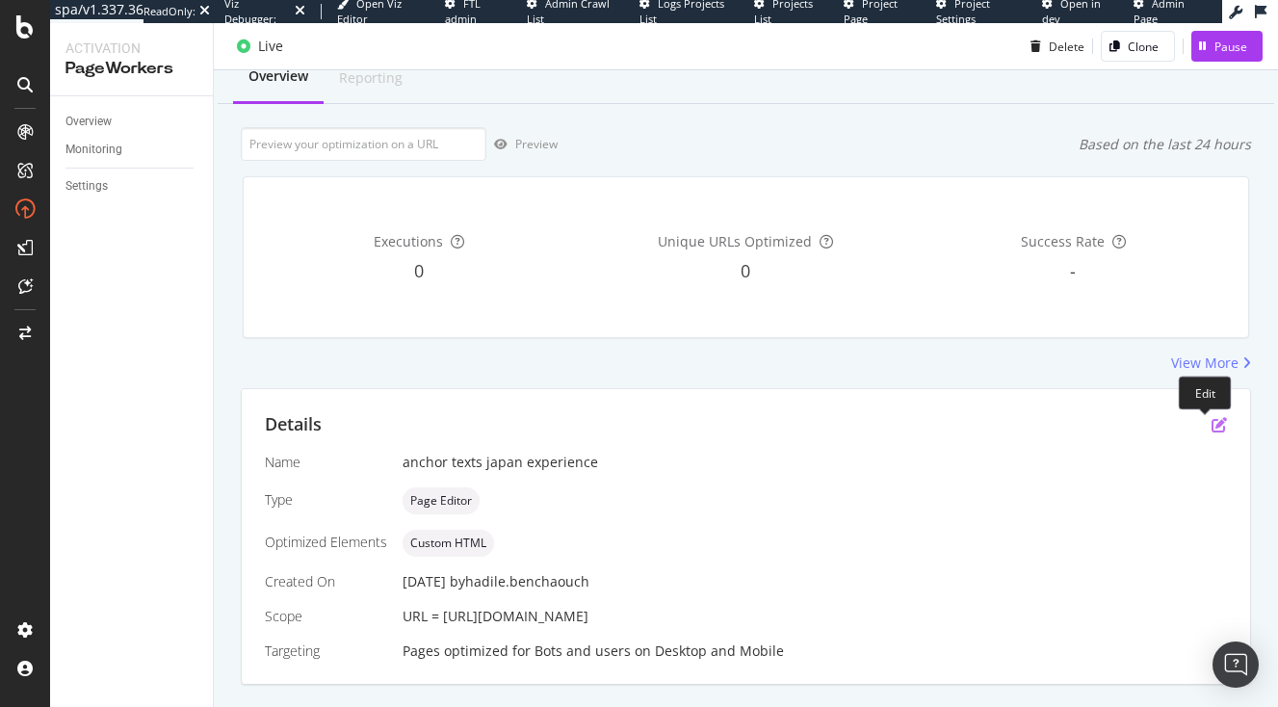
click at [1212, 424] on icon "pen-to-square" at bounding box center [1219, 424] width 15 height 15
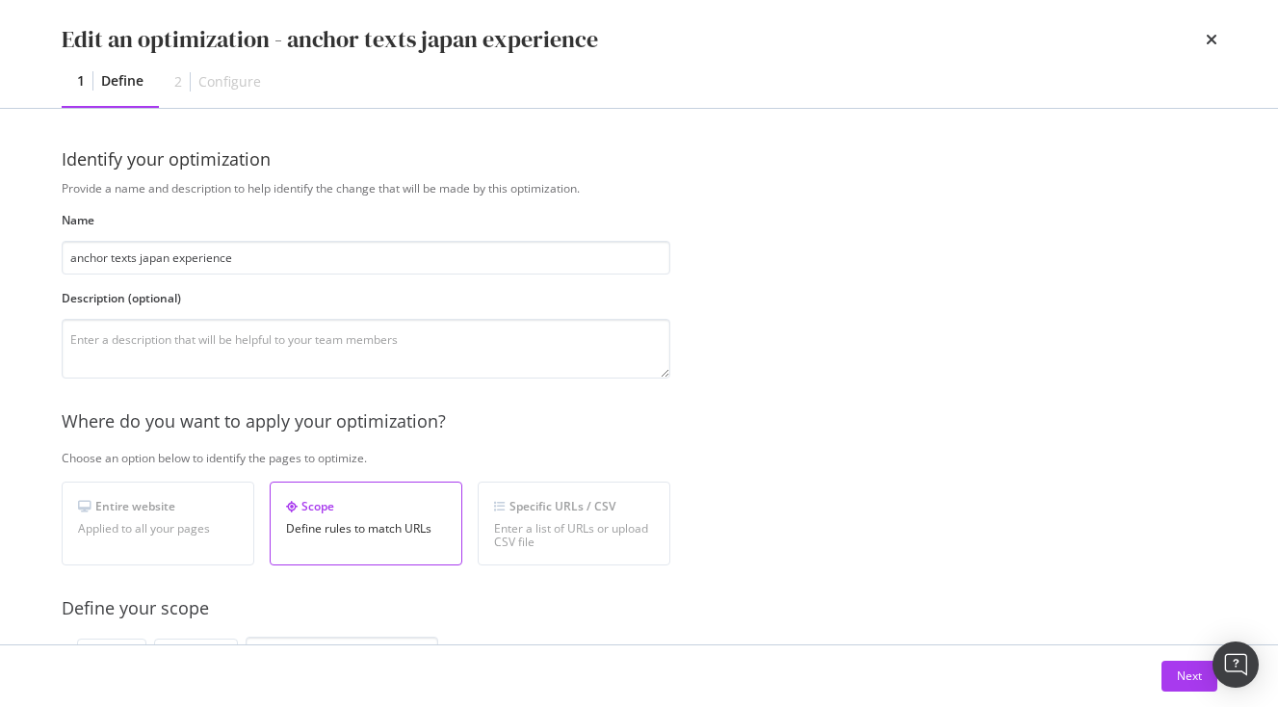
scroll to position [628, 0]
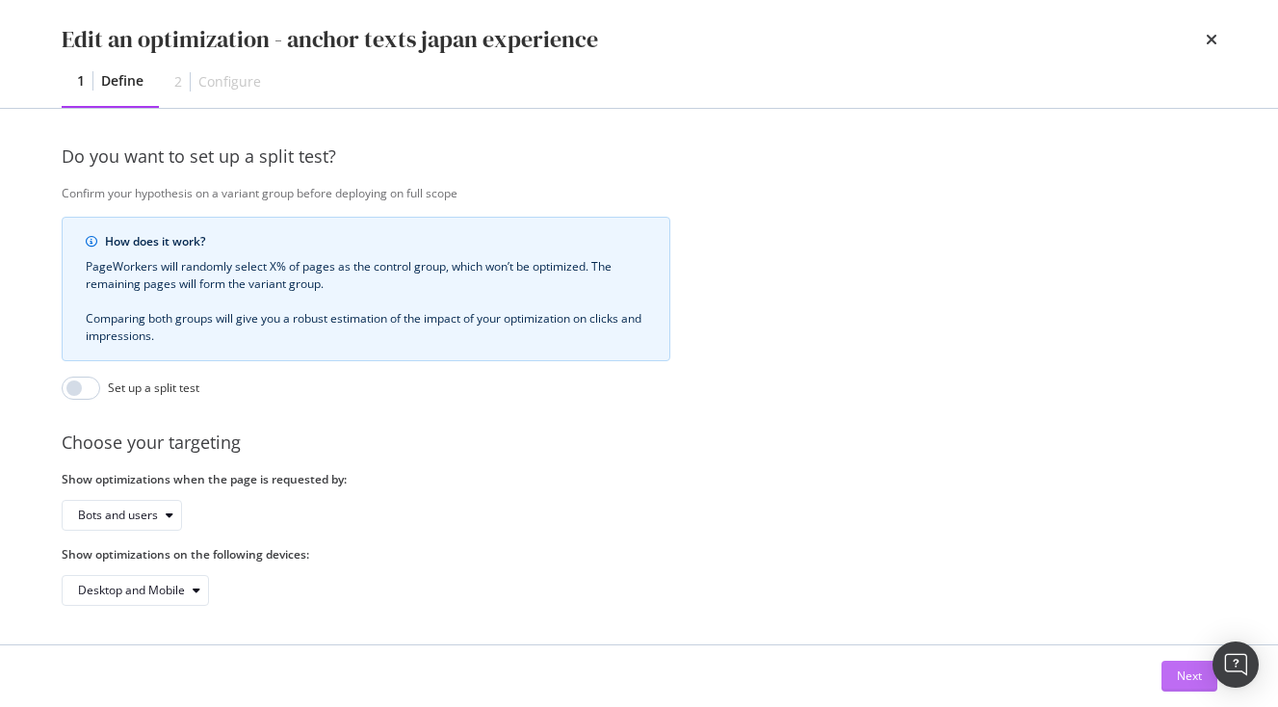
click at [1184, 674] on div "Next" at bounding box center [1189, 676] width 25 height 16
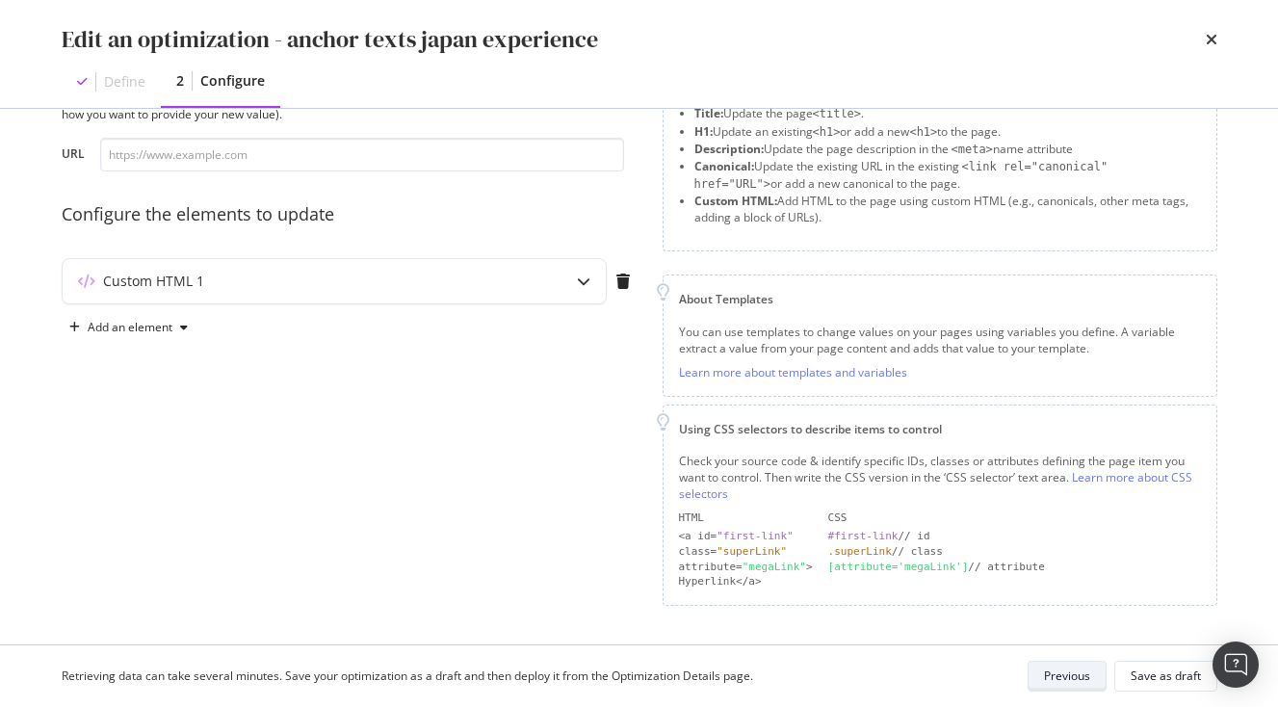
scroll to position [89, 0]
click at [462, 278] on div "Custom HTML 1" at bounding box center [296, 283] width 467 height 19
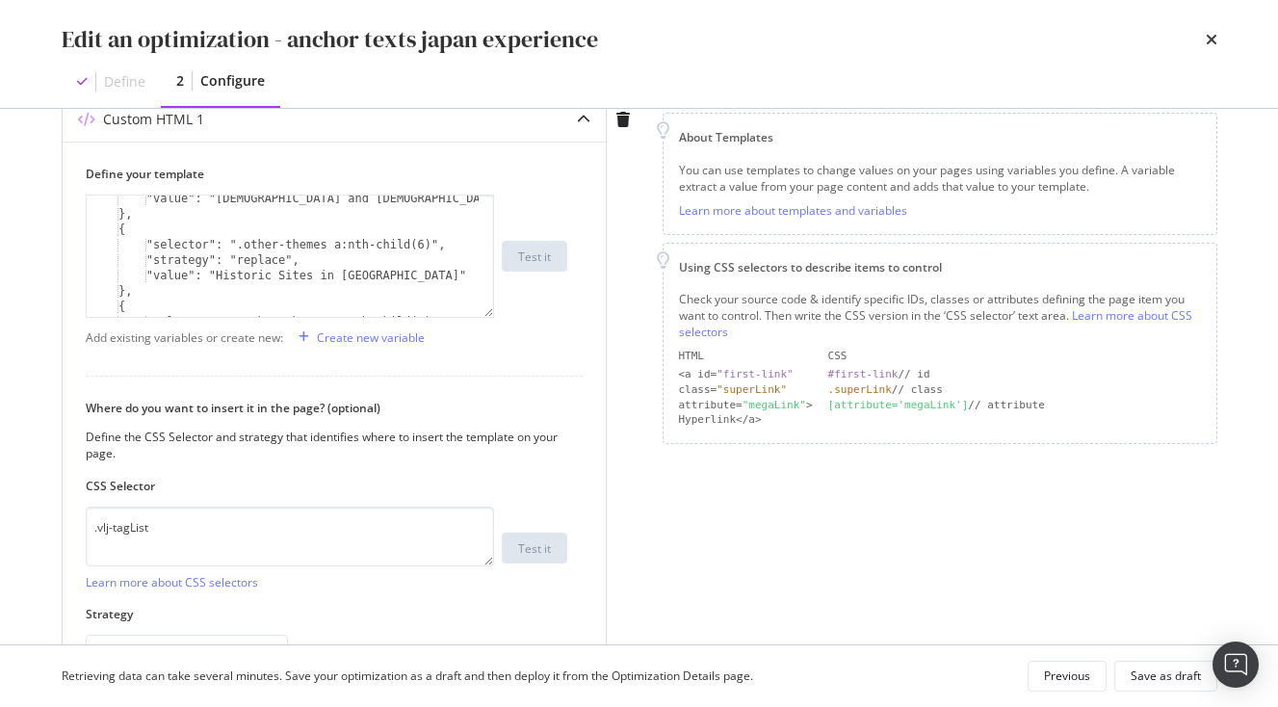
scroll to position [375, 0]
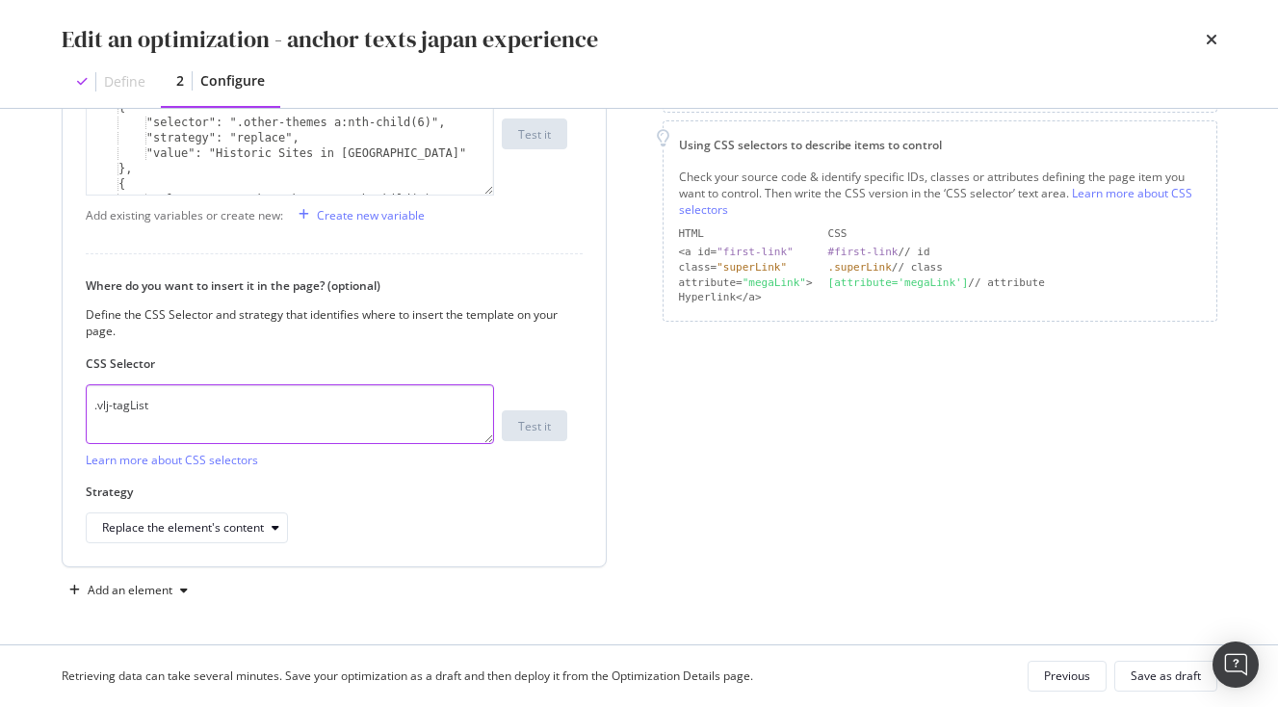
drag, startPoint x: 192, startPoint y: 402, endPoint x: -6, endPoint y: 399, distance: 197.5
click at [86, 399] on textarea ".vlj-tagList" at bounding box center [290, 414] width 408 height 60
paste textarea "other-themes a:nth-child(n)"
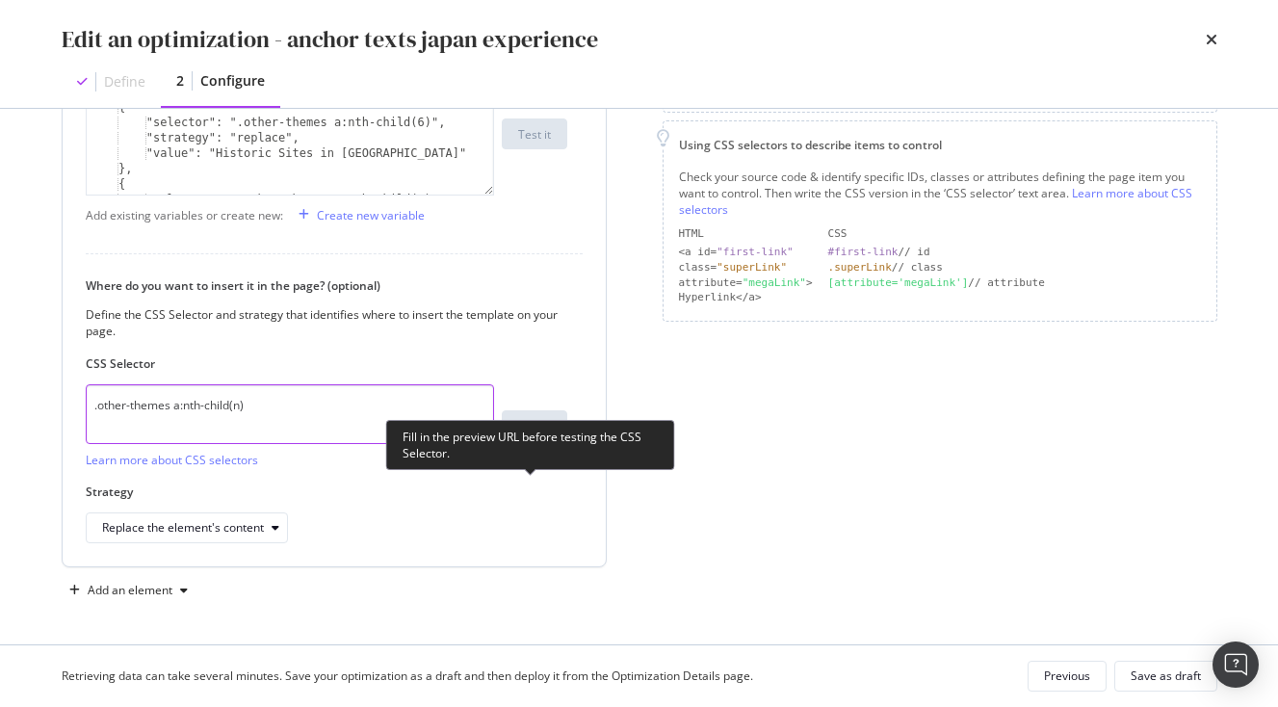
scroll to position [0, 0]
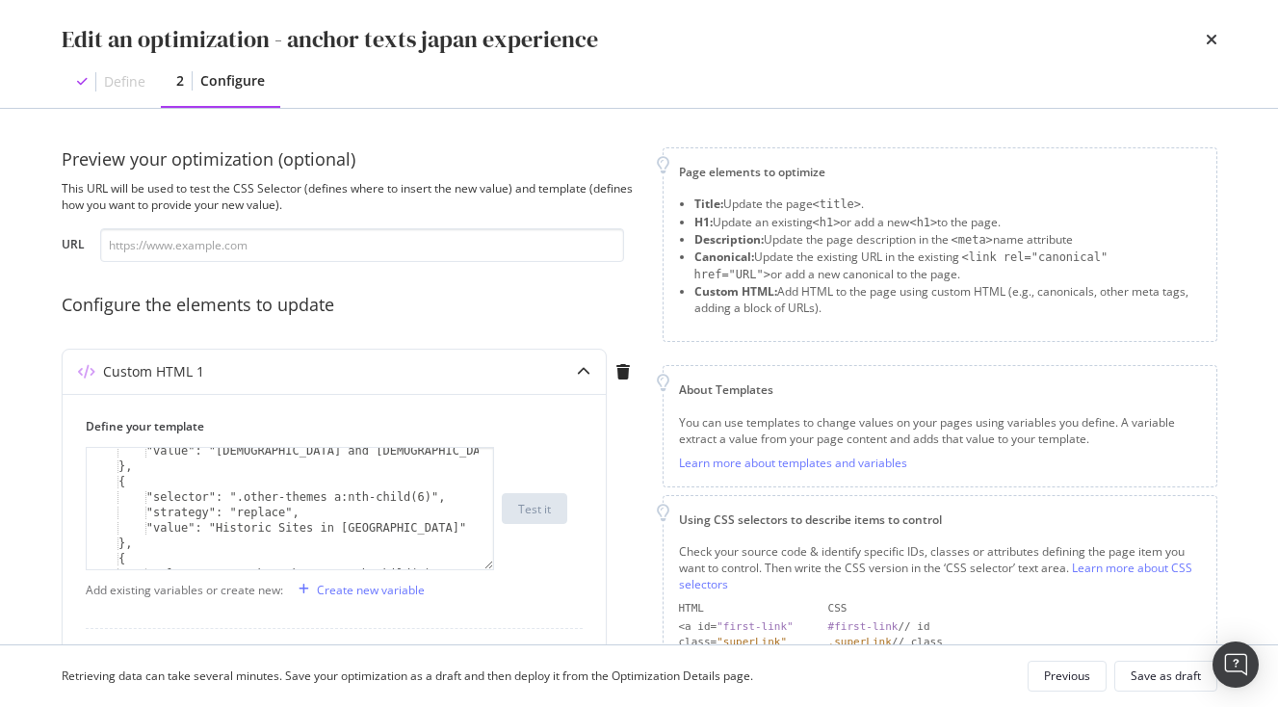
type textarea ".other-themes a:nth-child(n)"
click at [236, 243] on input "modal" at bounding box center [362, 245] width 524 height 34
paste input "[URL][DOMAIN_NAME]"
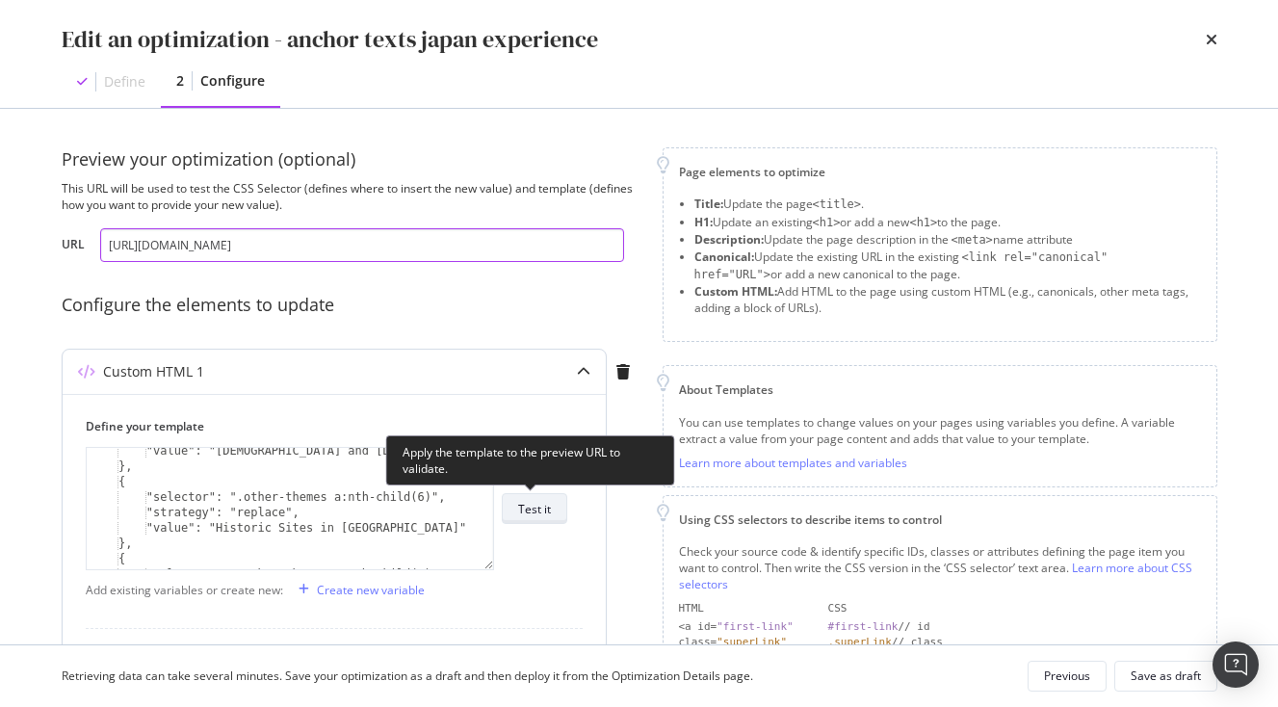
type input "[URL][DOMAIN_NAME]"
click at [531, 511] on div "Test it" at bounding box center [534, 509] width 33 height 16
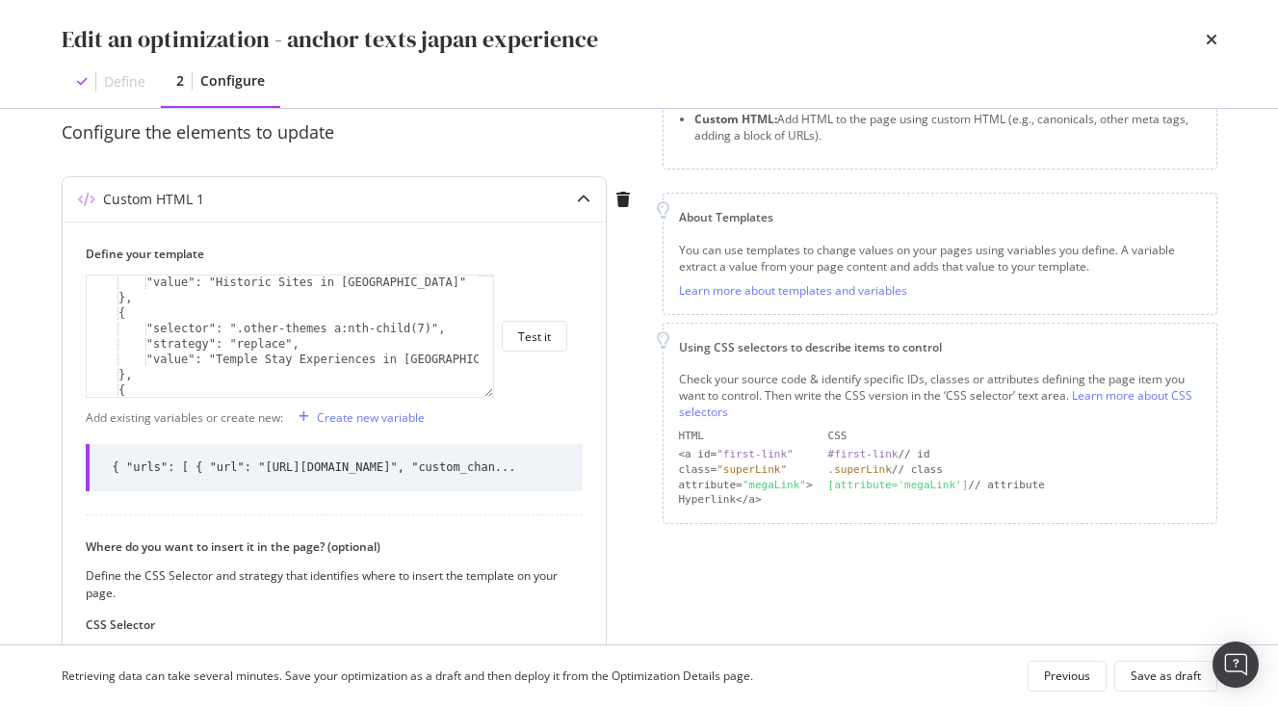
scroll to position [451, 0]
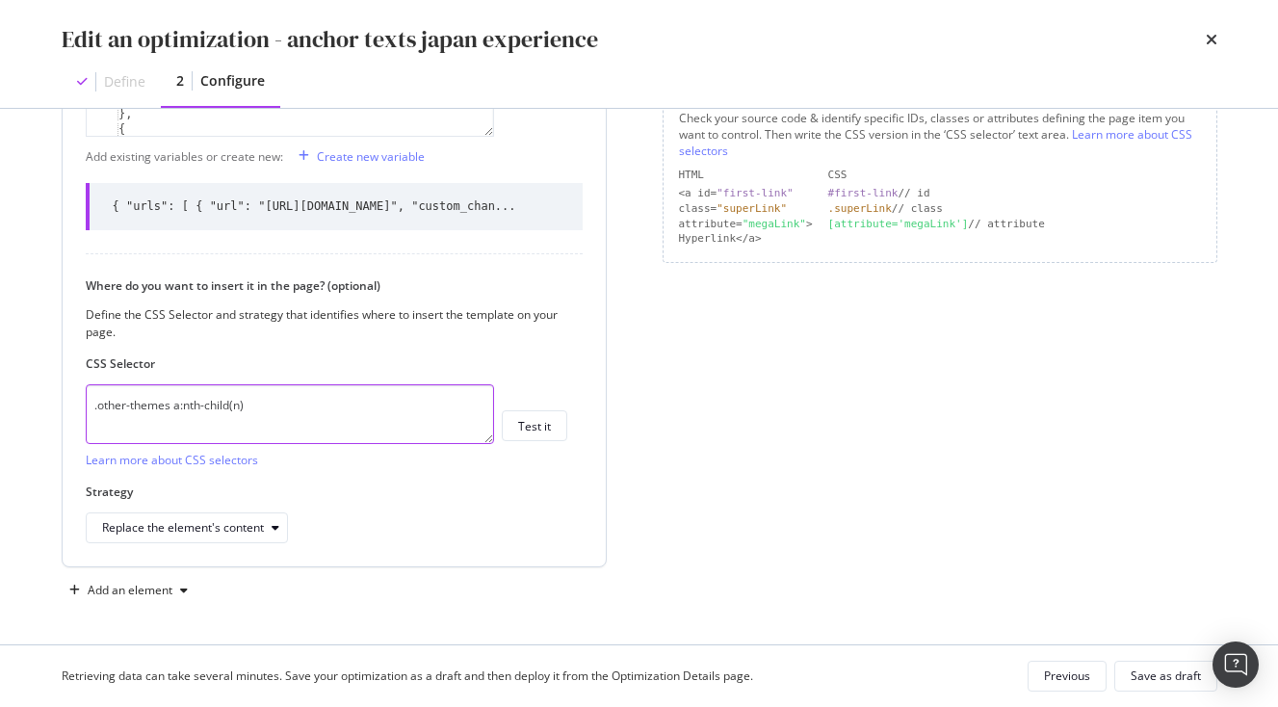
drag, startPoint x: 282, startPoint y: 390, endPoint x: 21, endPoint y: 391, distance: 261.1
click at [86, 391] on textarea ".other-themes a:nth-child(n)" at bounding box center [290, 414] width 408 height 60
drag, startPoint x: 300, startPoint y: 414, endPoint x: 37, endPoint y: 416, distance: 263.0
click at [86, 417] on textarea ".other-themes a:nth-child(n)" at bounding box center [290, 414] width 408 height 60
drag, startPoint x: 268, startPoint y: 407, endPoint x: 37, endPoint y: 405, distance: 231.2
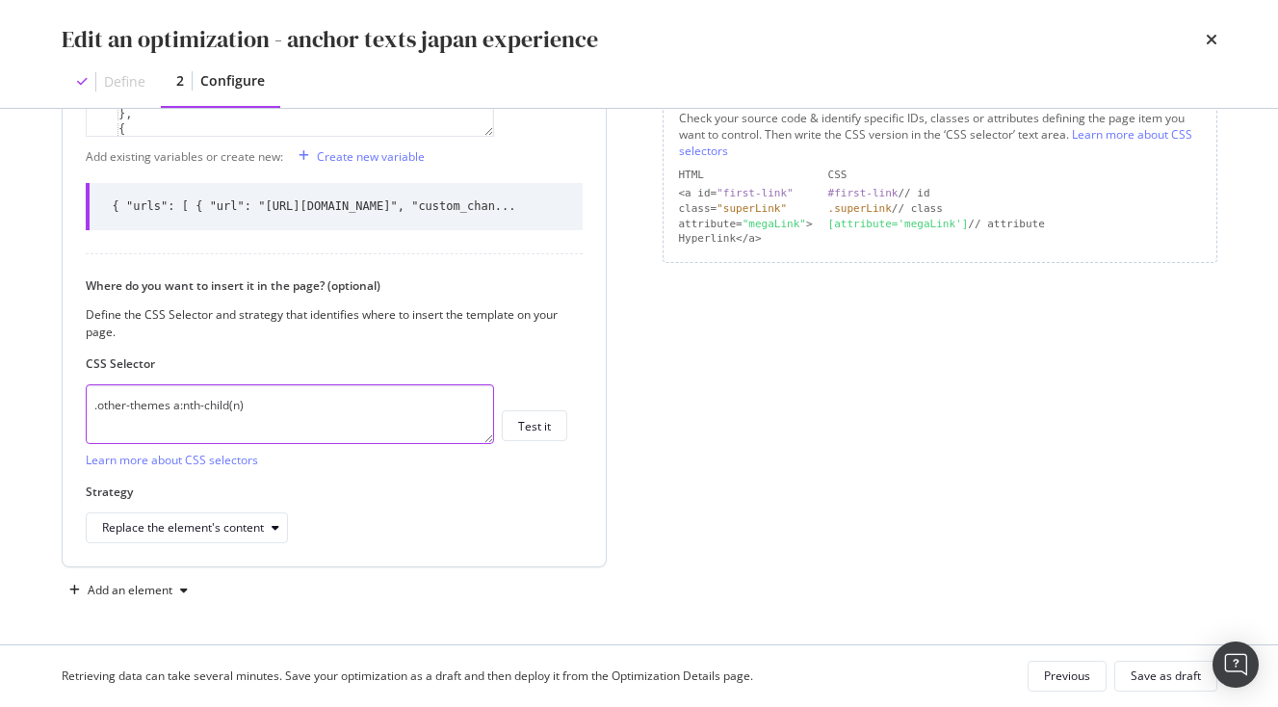
click at [86, 405] on textarea ".other-themes a:nth-child(n)" at bounding box center [290, 414] width 408 height 60
click at [318, 415] on textarea ".other-themes a:nth-child(n)" at bounding box center [290, 414] width 408 height 60
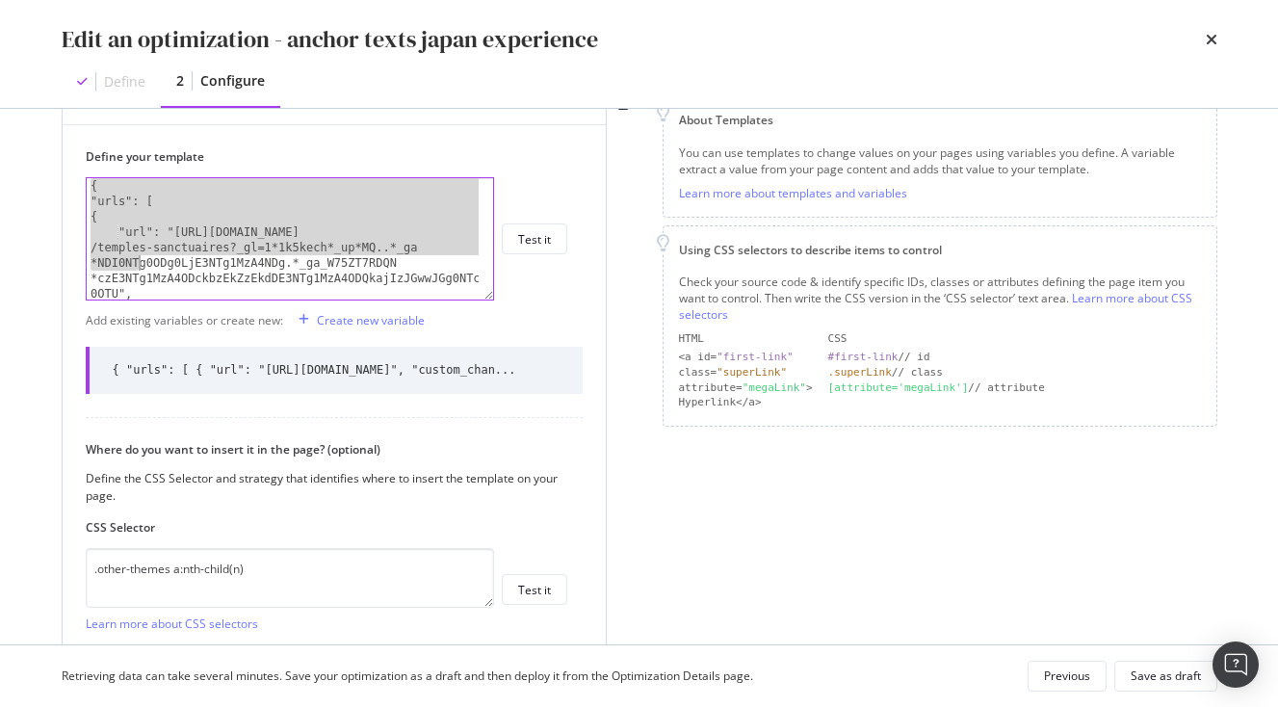
scroll to position [1620, 0]
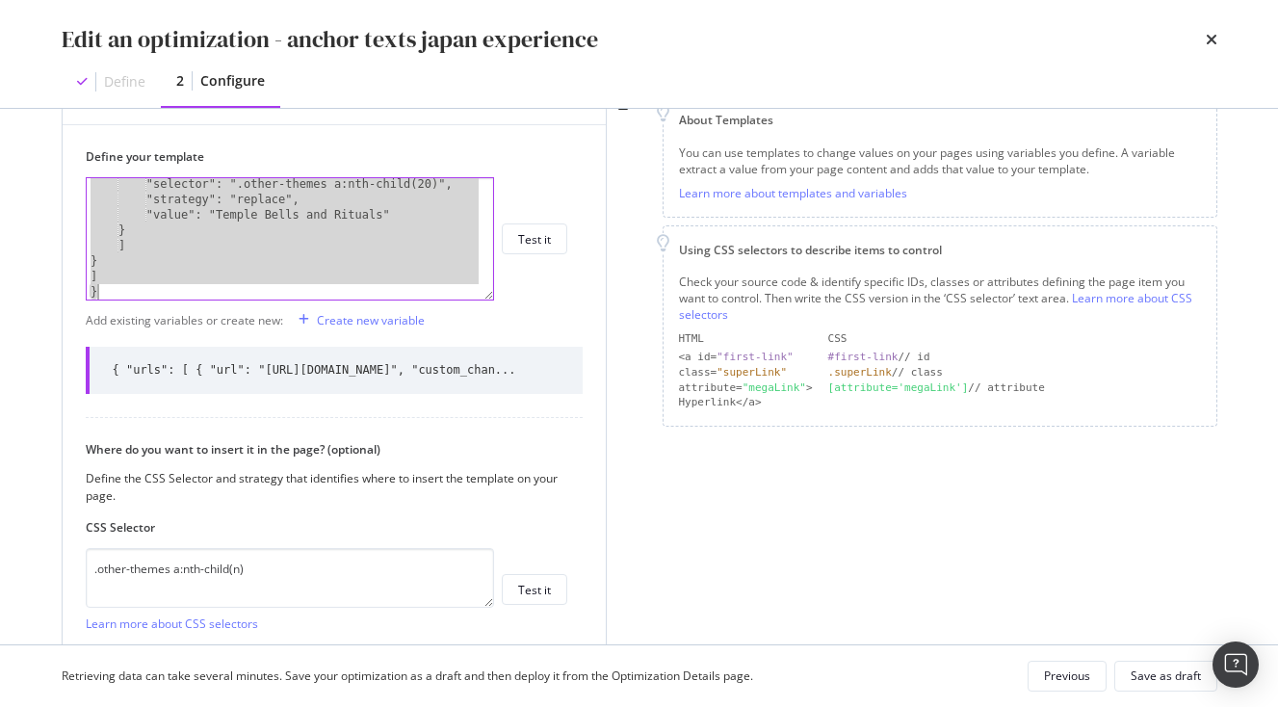
drag, startPoint x: 89, startPoint y: 185, endPoint x: 269, endPoint y: 538, distance: 396.0
click at [269, 538] on div "Define your template { "selector": ".other-themes a:nth-child(20)", "strategy":…" at bounding box center [334, 427] width 543 height 606
paste textarea "Cursor at row 109"
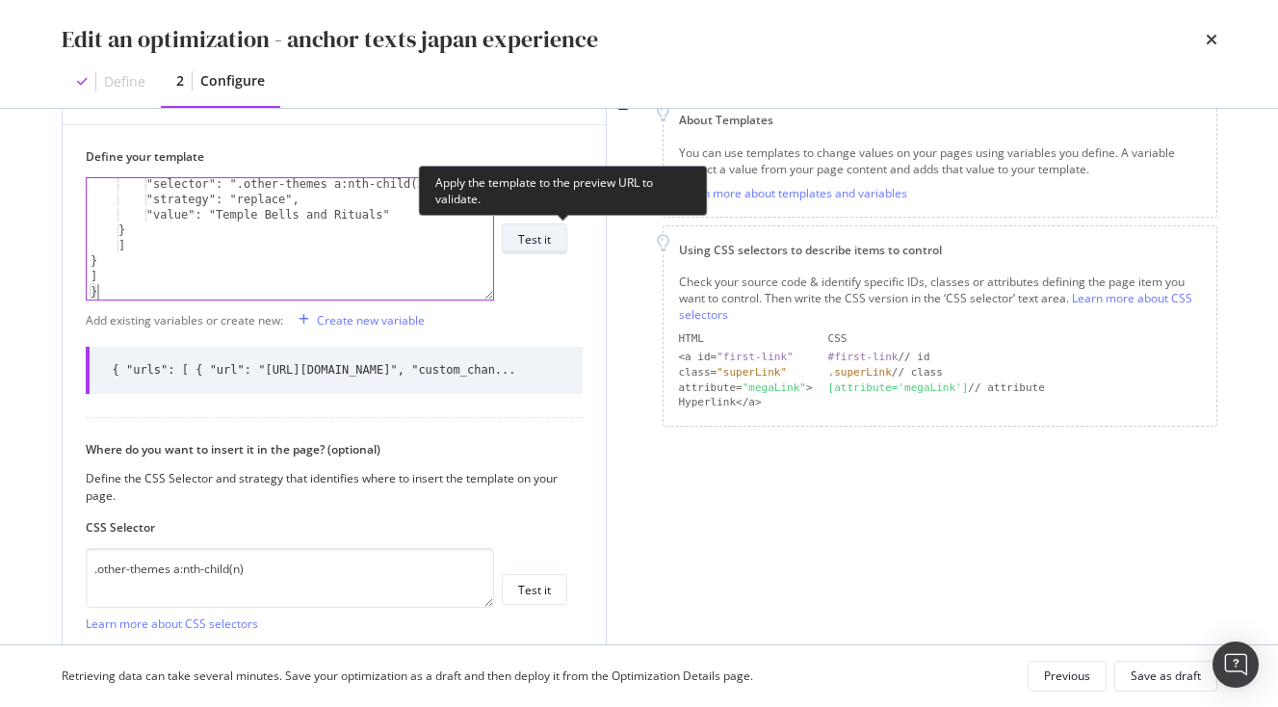
click at [551, 250] on div "Test it" at bounding box center [534, 238] width 33 height 27
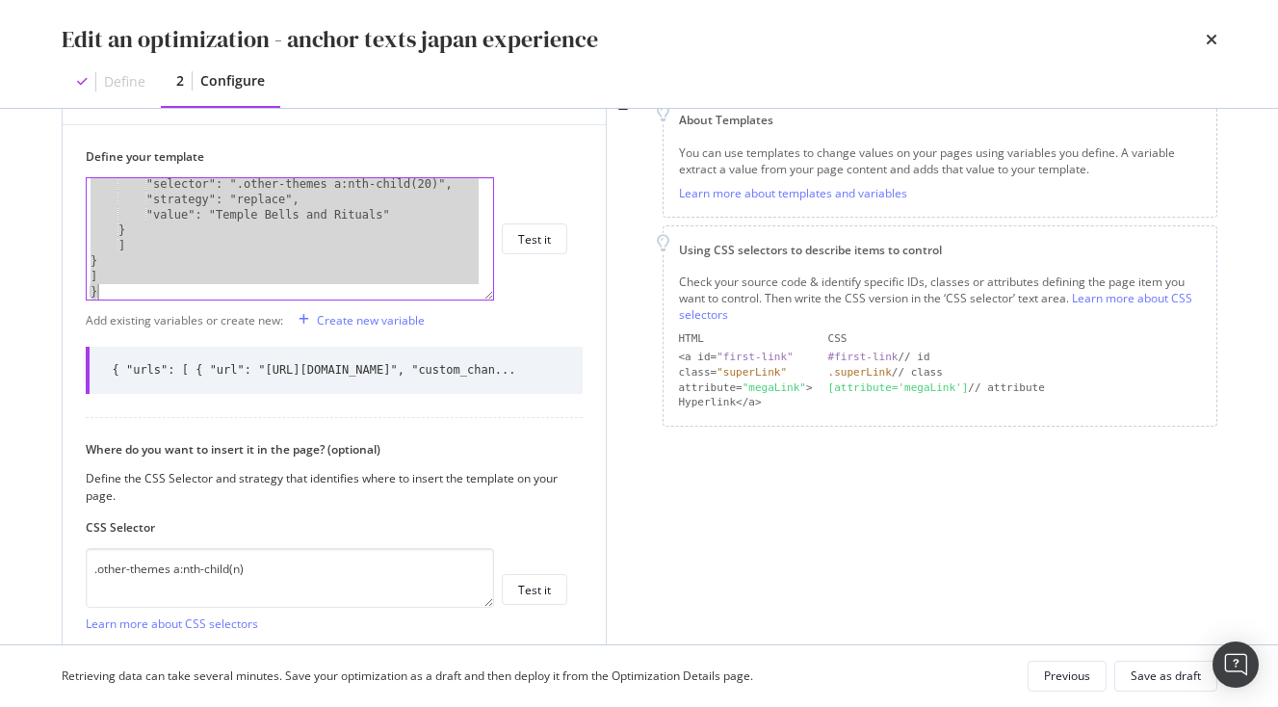
drag, startPoint x: 91, startPoint y: 187, endPoint x: 196, endPoint y: 466, distance: 298.5
click at [196, 466] on div "Define your template { "selector": ".other-themes a:nth-child(20)", "strategy":…" at bounding box center [334, 427] width 543 height 606
type textarea "] }"
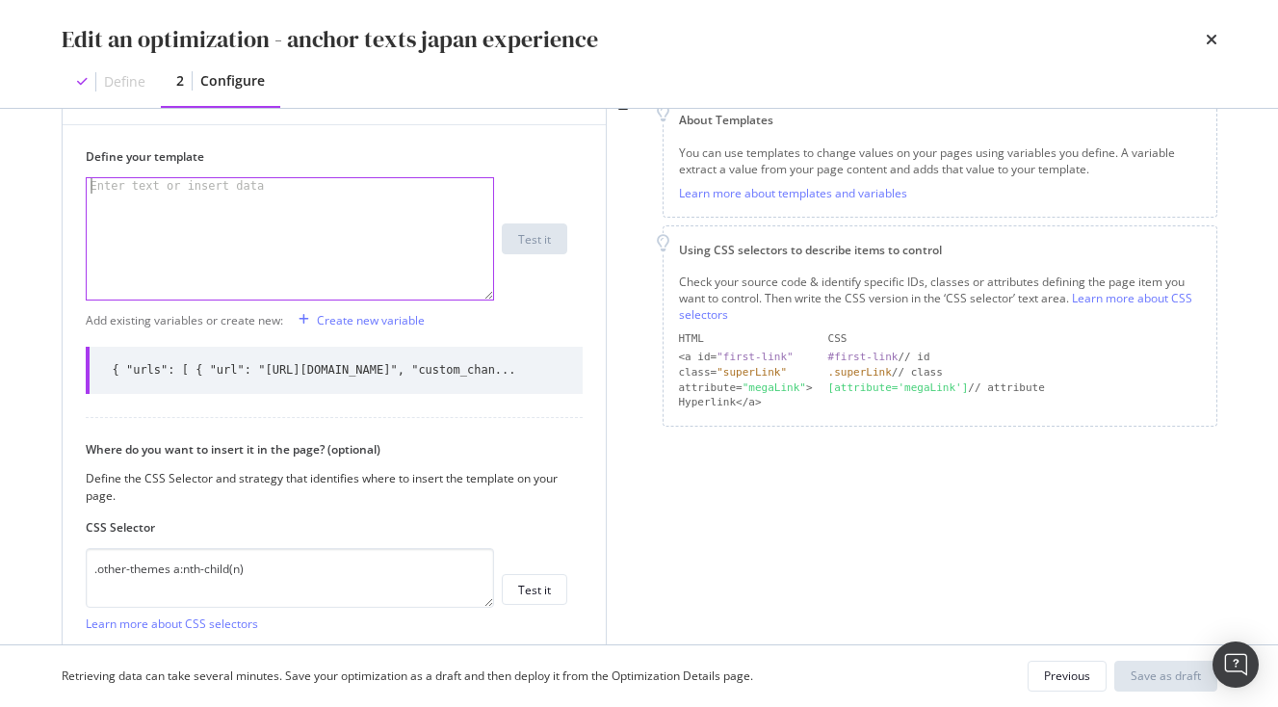
paste textarea "}"
type textarea "}"
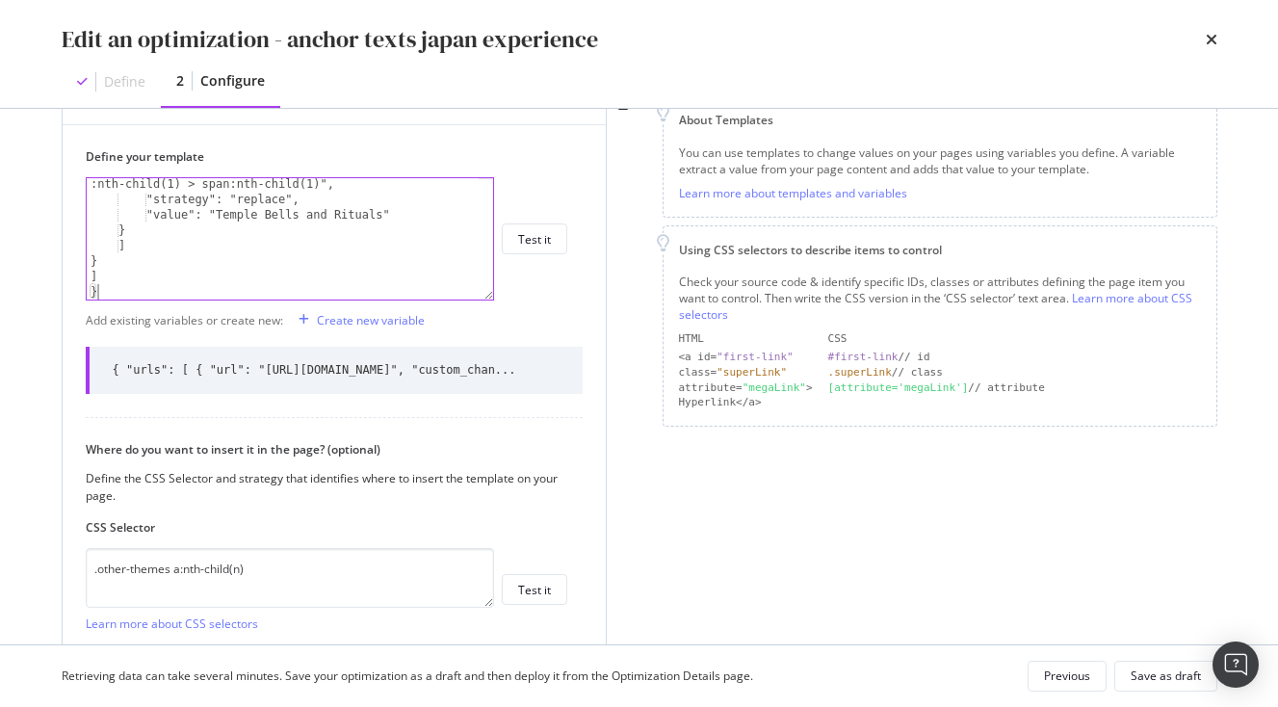
scroll to position [1929, 0]
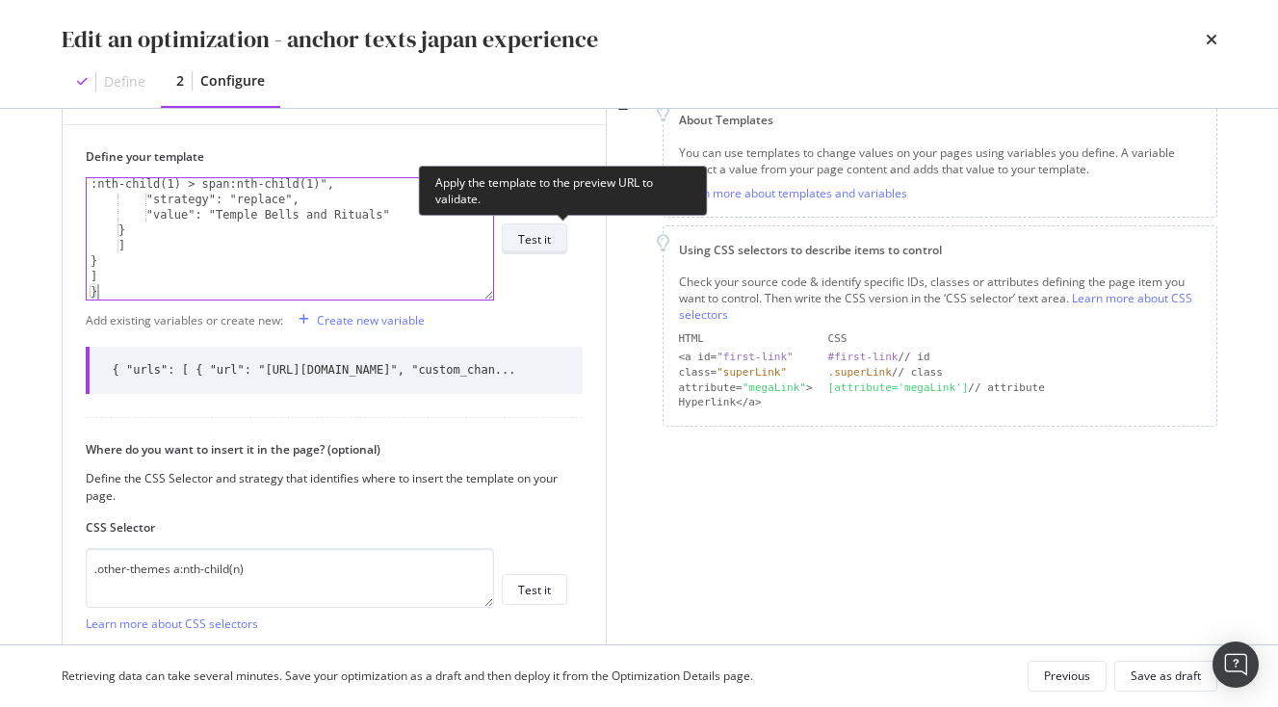
click at [551, 251] on div "Test it" at bounding box center [534, 238] width 33 height 27
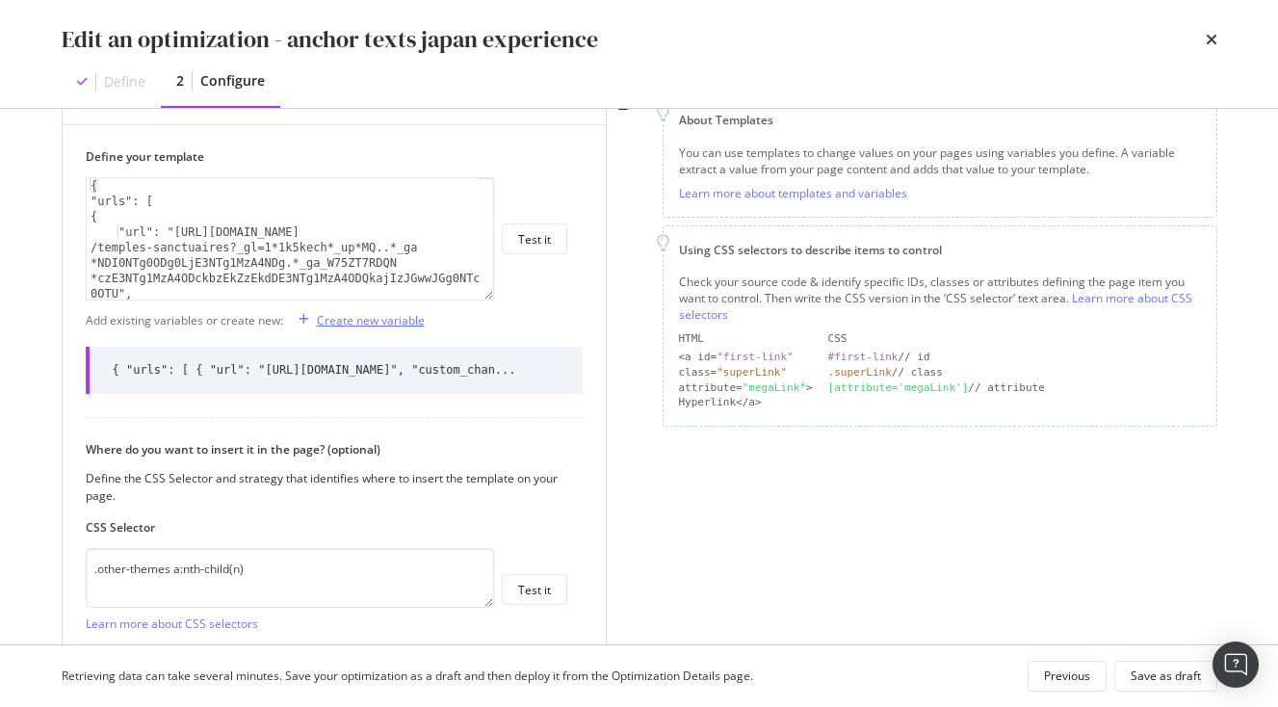
scroll to position [364, 0]
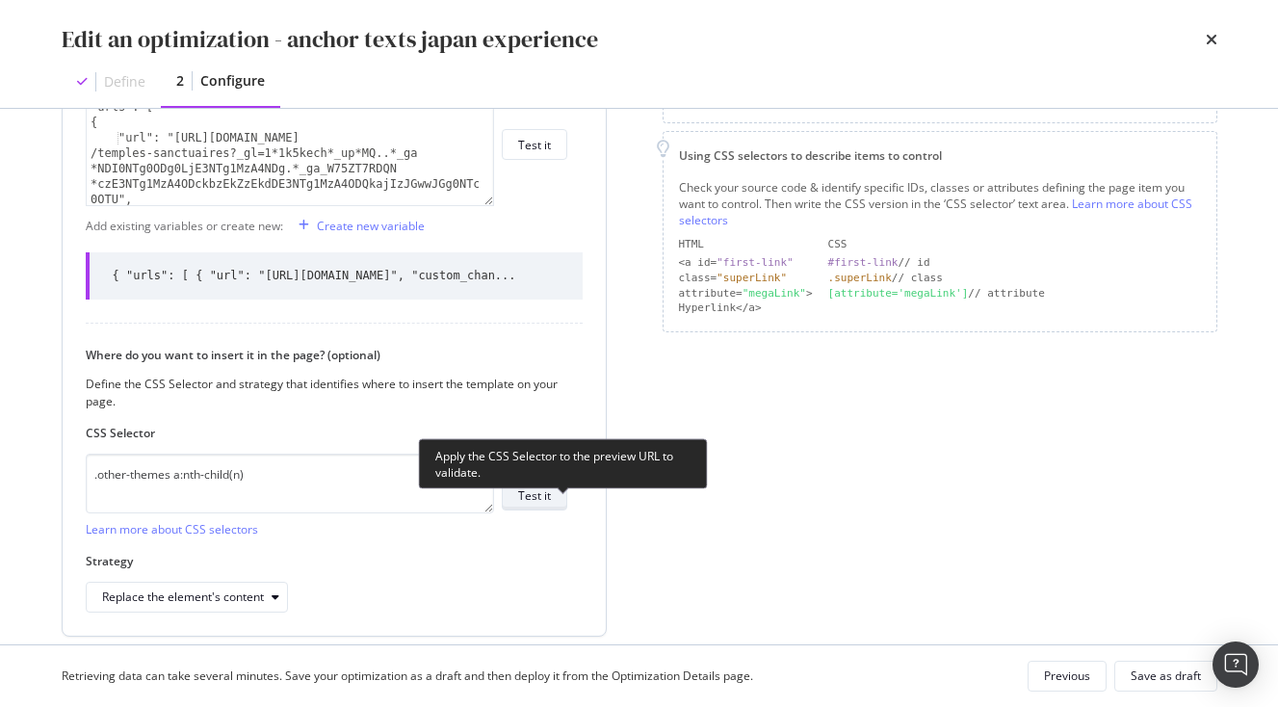
click at [537, 508] on button "Test it" at bounding box center [535, 495] width 66 height 31
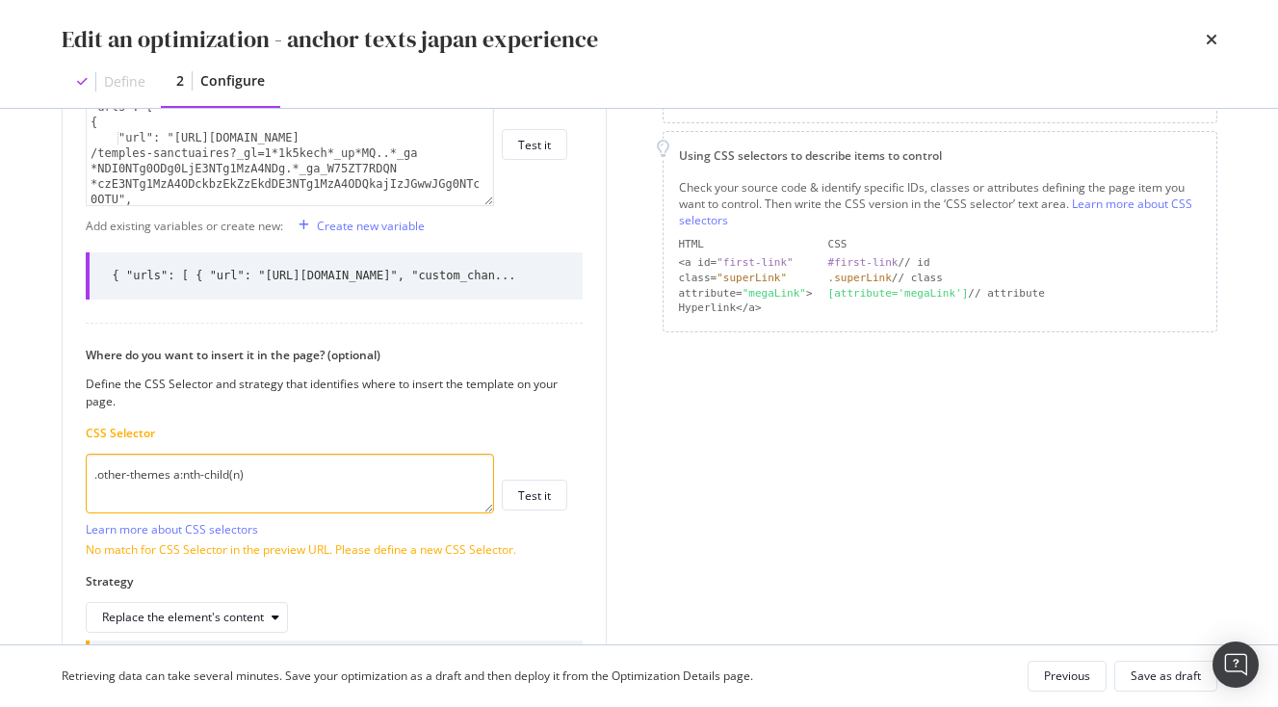
click at [105, 11] on div "Edit an optimization - anchor texts japan experience Define 2 Configure" at bounding box center [639, 54] width 1233 height 108
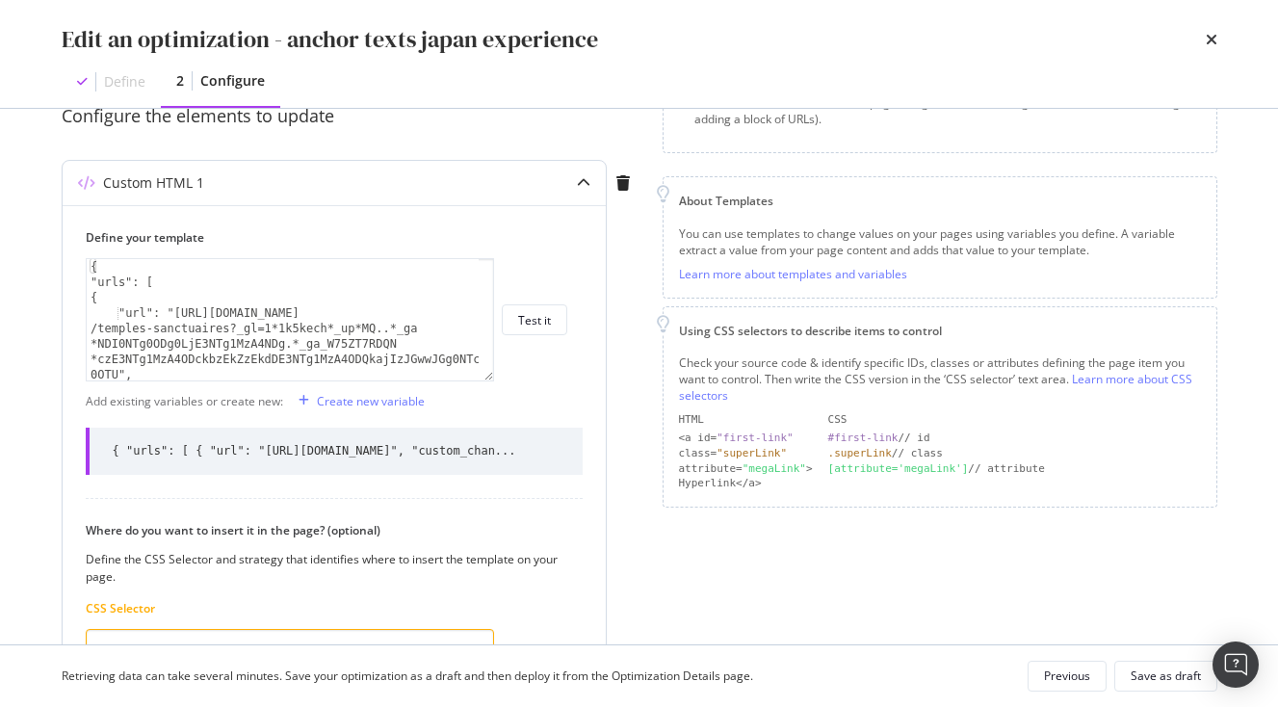
scroll to position [148, 0]
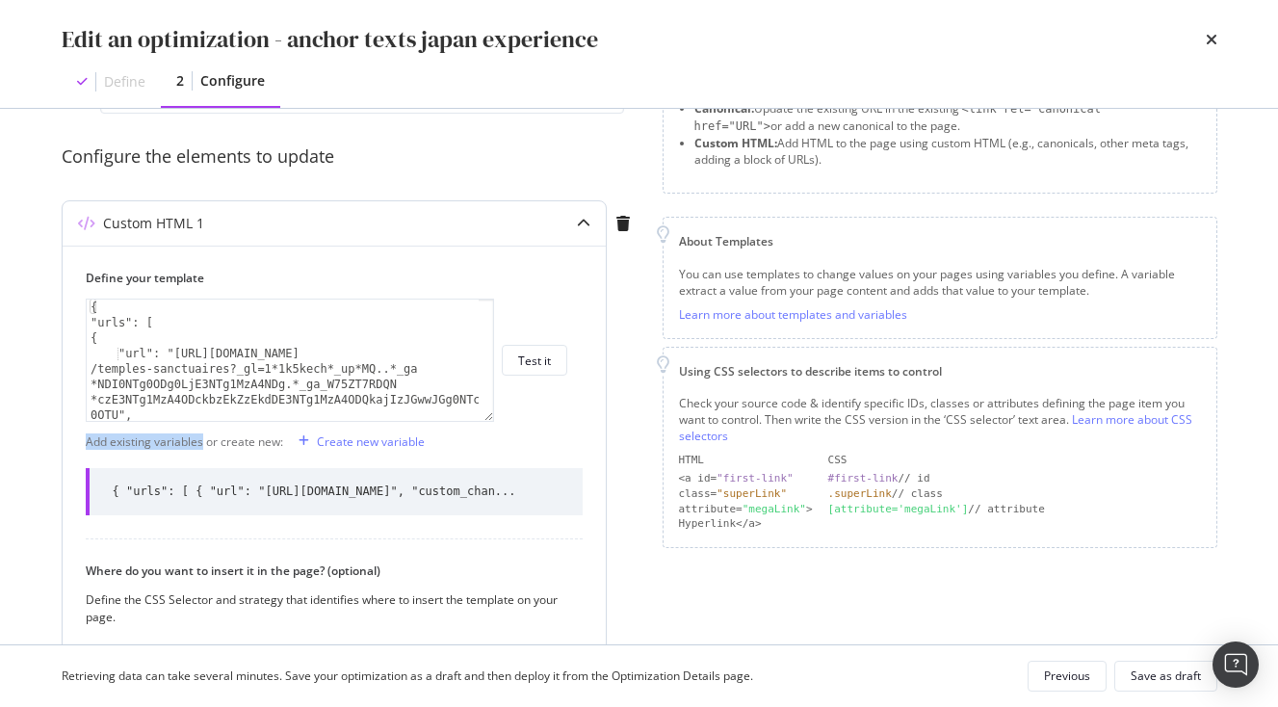
drag, startPoint x: 85, startPoint y: 311, endPoint x: 195, endPoint y: 444, distance: 172.5
click at [198, 444] on div "Define your template } { "urls": [ { "url": "https://www.japan-experience.com/d…" at bounding box center [334, 588] width 543 height 684
click at [1057, 669] on div "Previous" at bounding box center [1067, 676] width 46 height 16
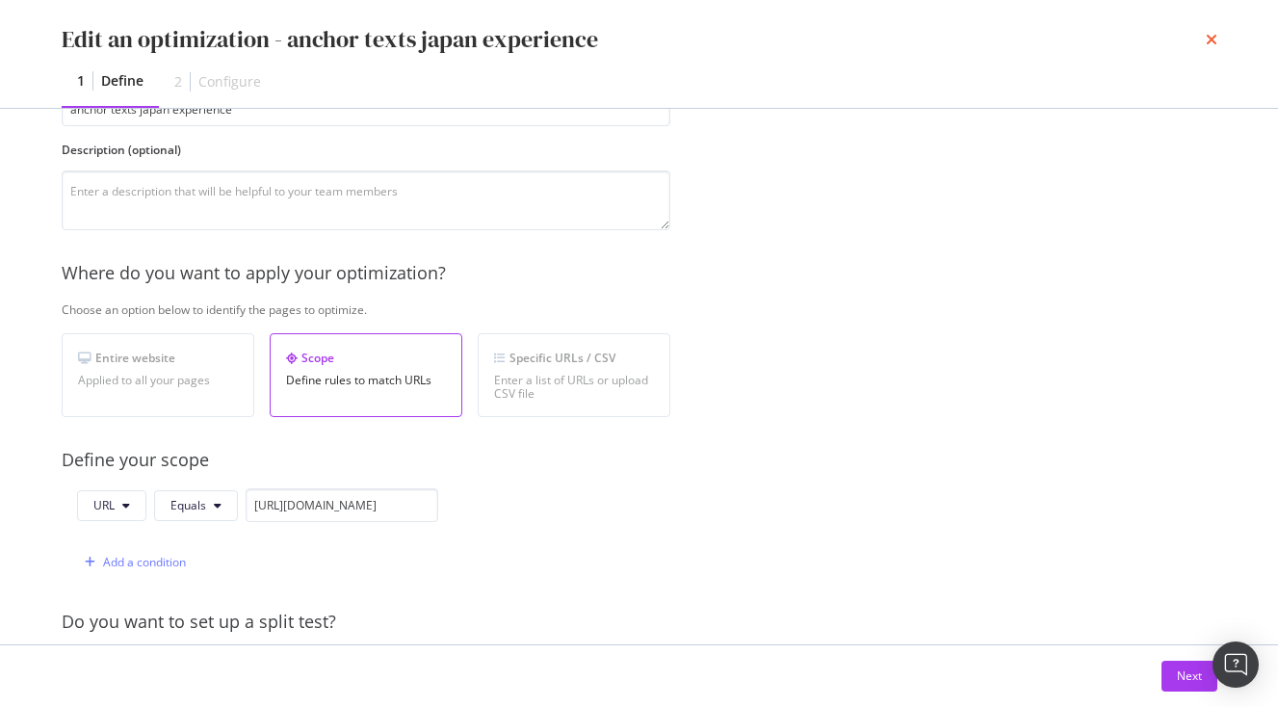
click at [1211, 39] on icon "times" at bounding box center [1212, 39] width 12 height 15
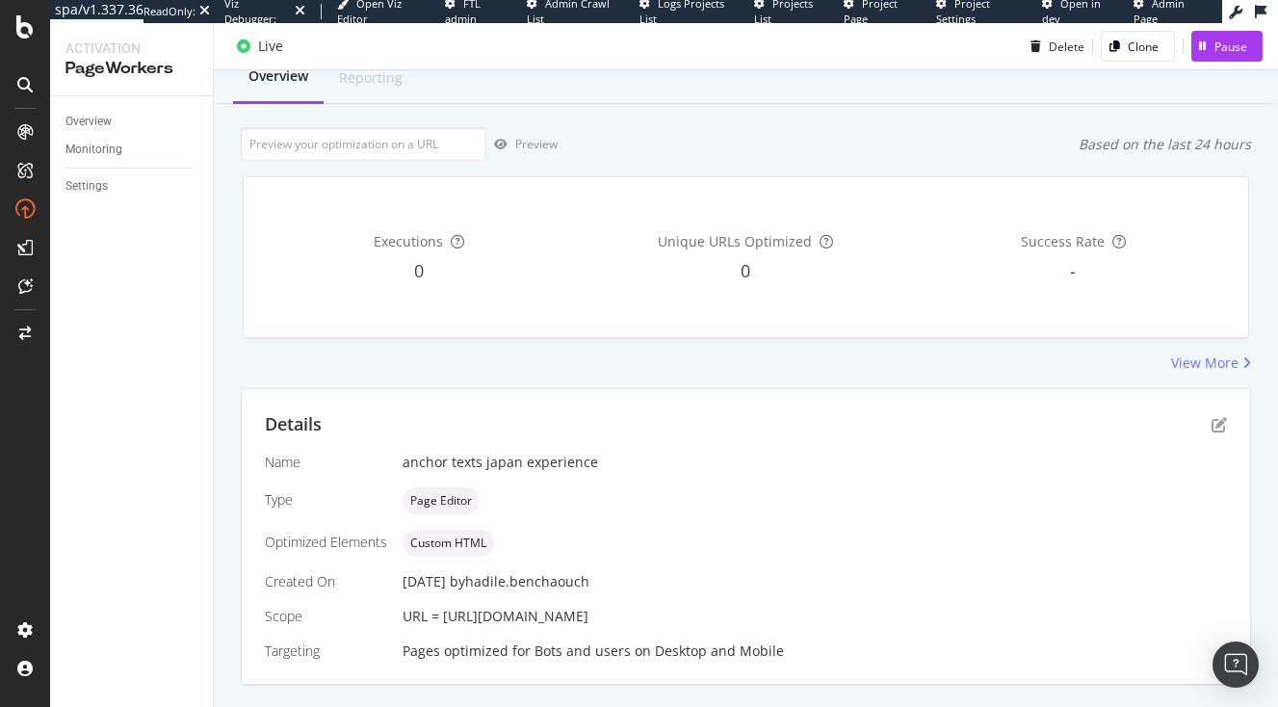
scroll to position [66, 0]
click at [1213, 422] on icon "pen-to-square" at bounding box center [1219, 424] width 15 height 15
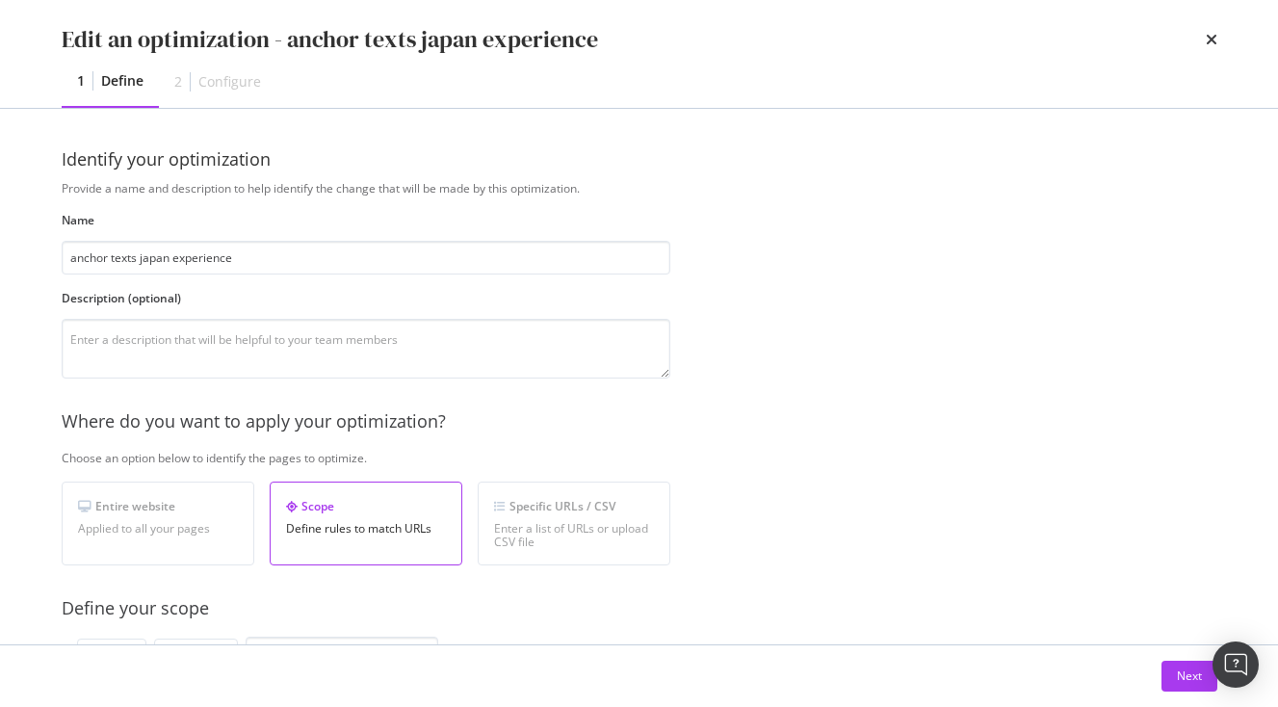
scroll to position [614, 0]
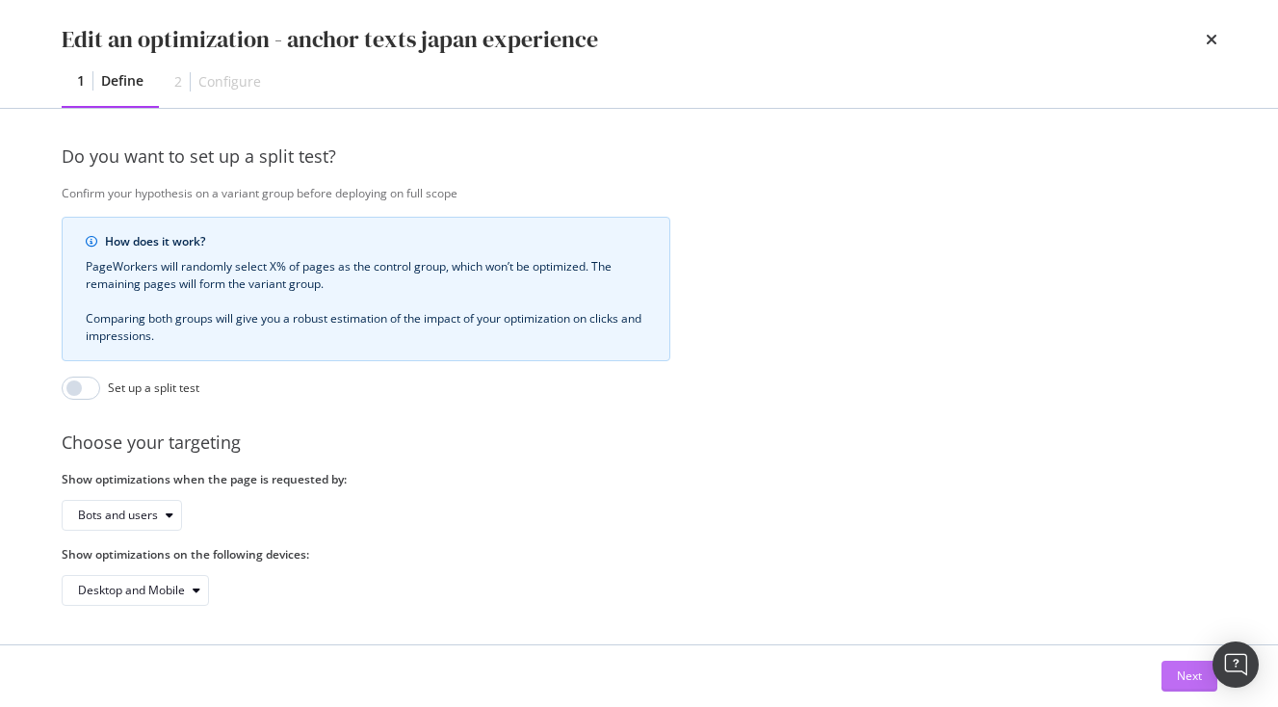
click at [1186, 669] on div "Next" at bounding box center [1189, 676] width 25 height 16
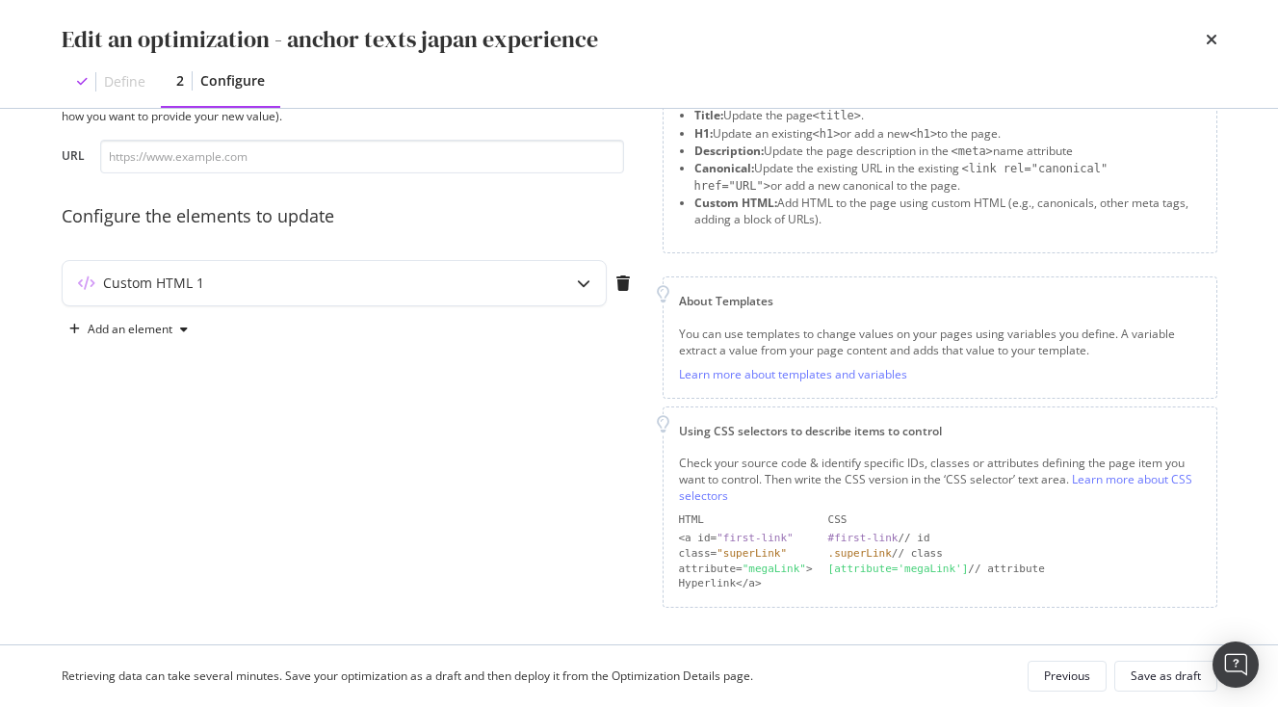
scroll to position [0, 0]
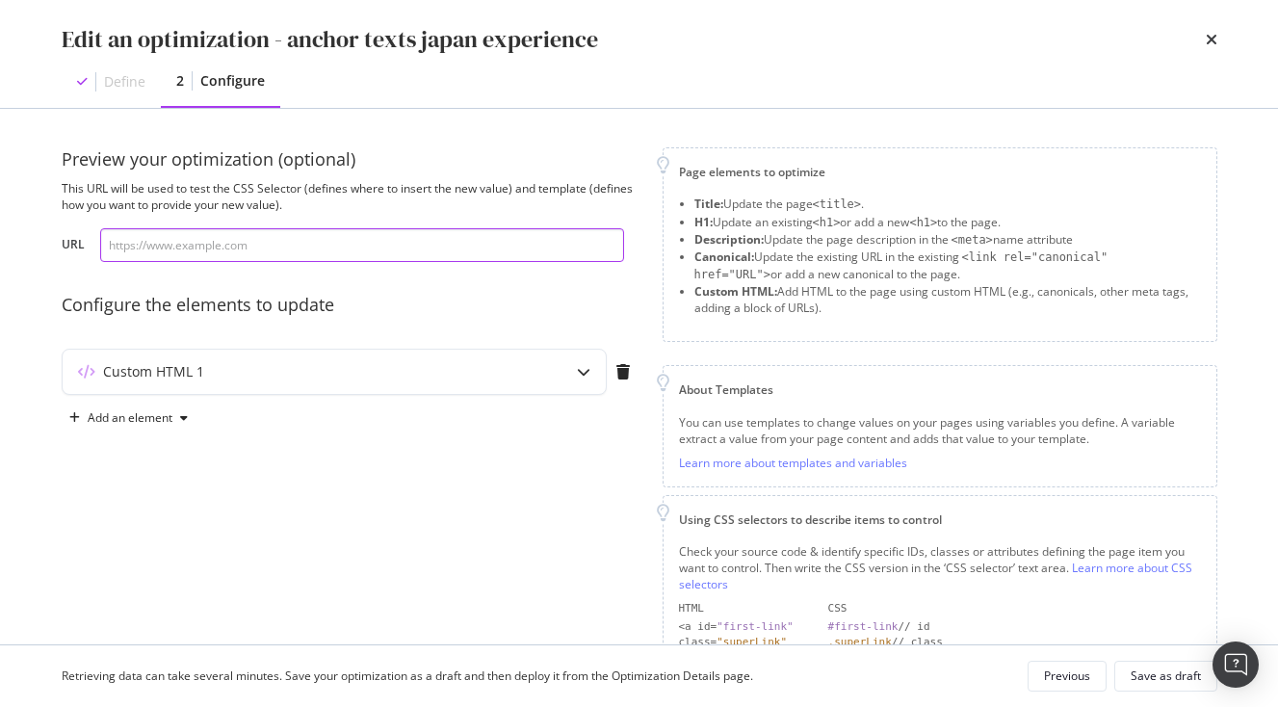
click at [220, 255] on input "modal" at bounding box center [362, 245] width 524 height 34
paste input "[URL][DOMAIN_NAME]"
type input "[URL][DOMAIN_NAME]"
click at [250, 400] on div "Custom HTML 1" at bounding box center [351, 376] width 578 height 54
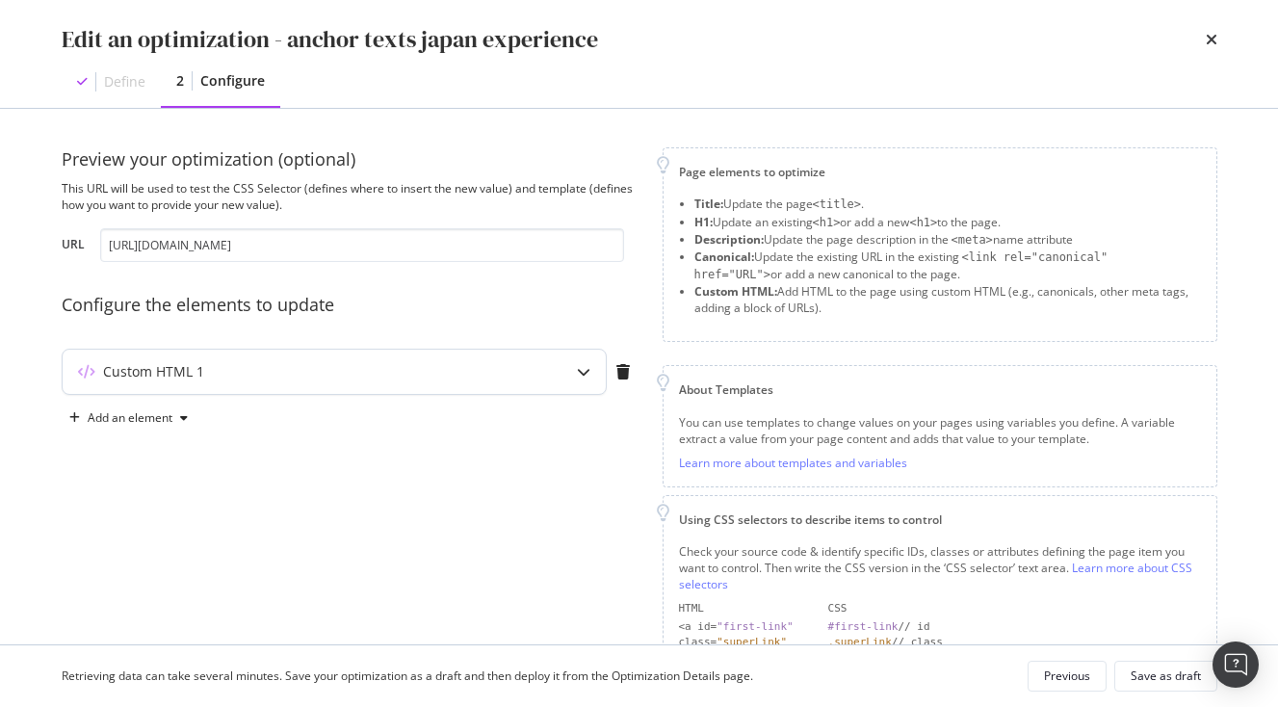
click at [260, 371] on div "Custom HTML 1" at bounding box center [296, 371] width 467 height 19
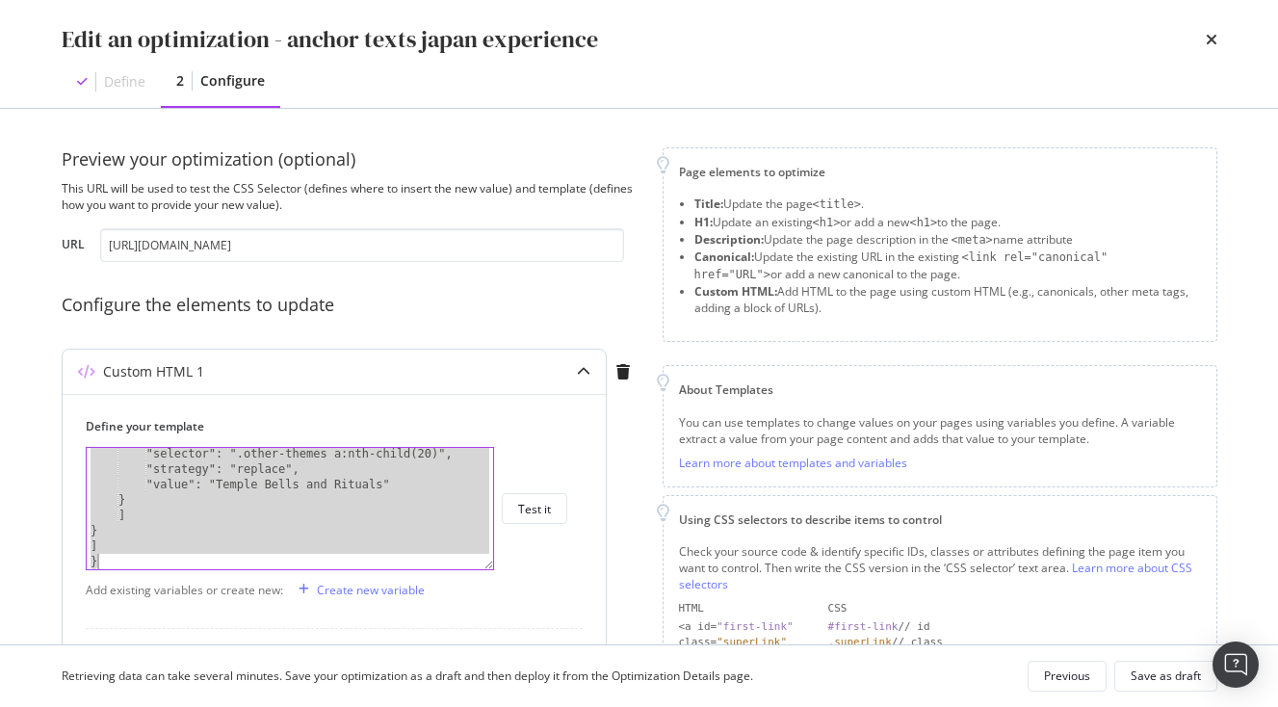
scroll to position [1620, 0]
drag, startPoint x: 89, startPoint y: 456, endPoint x: 296, endPoint y: 726, distance: 340.9
type textarea "] }"
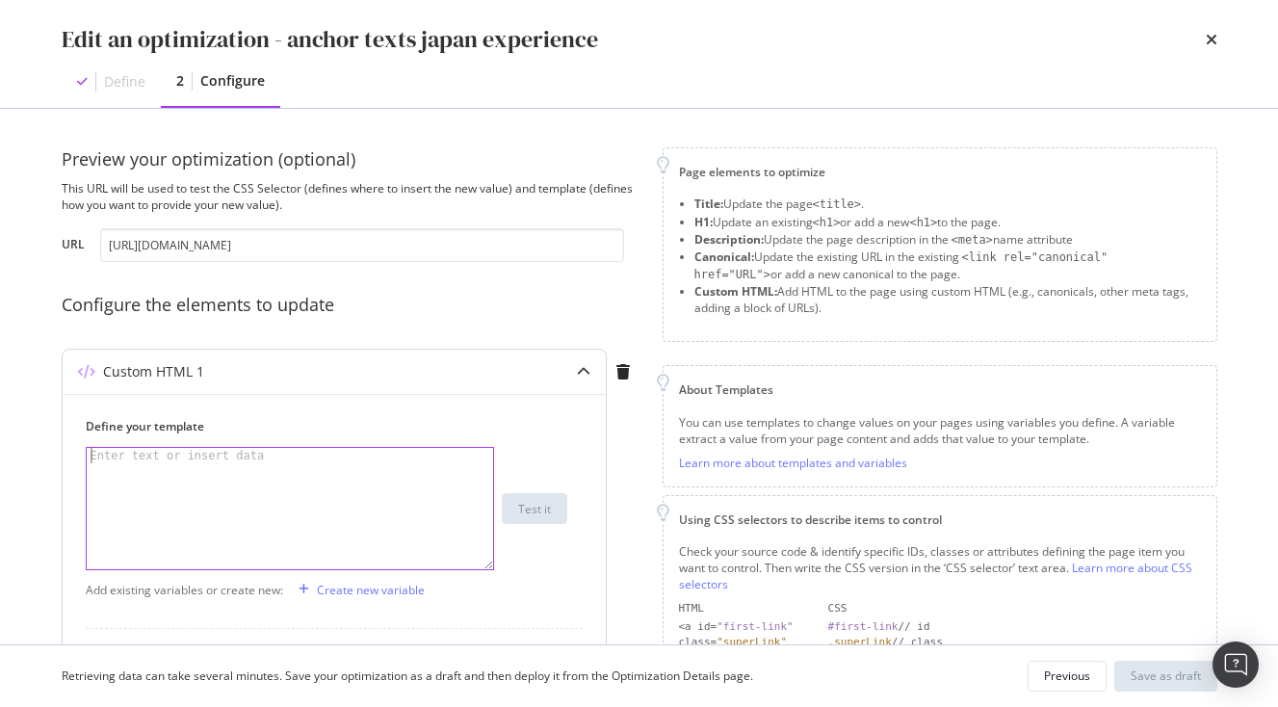
paste textarea "<span> Train in Japan</span>"
type textarea "<span> Train in Japan</span>"
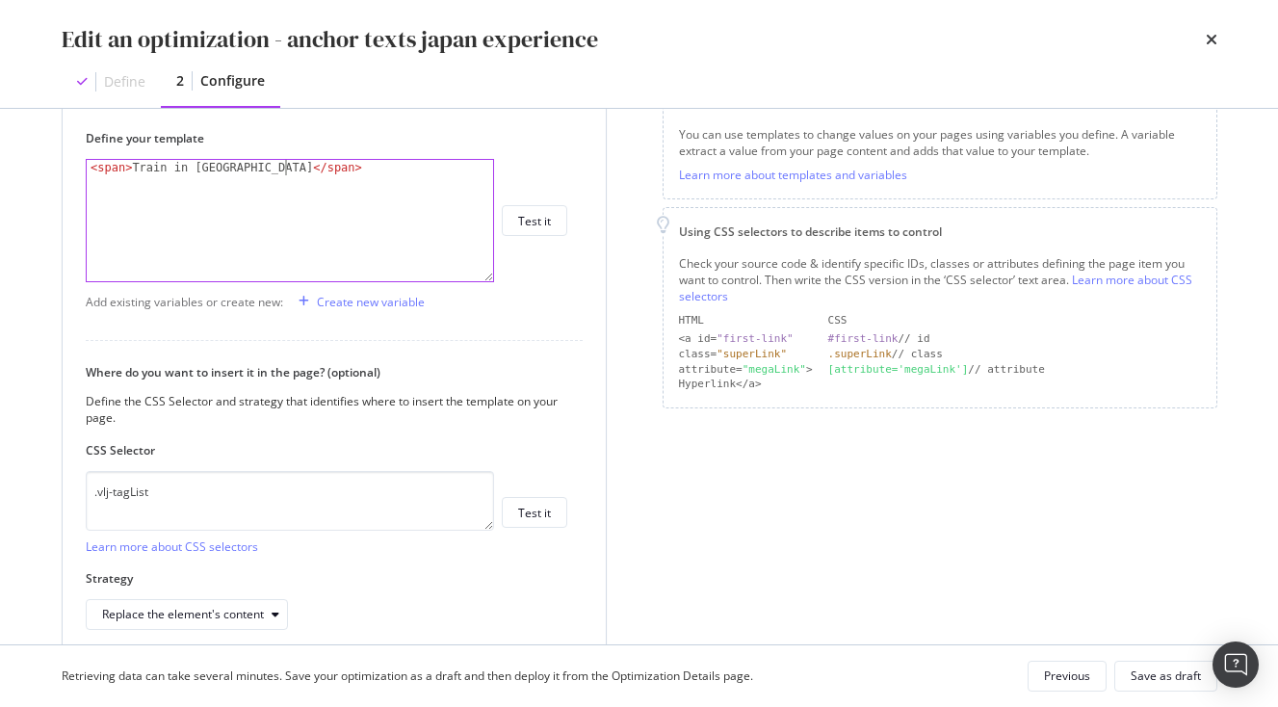
scroll to position [205, 0]
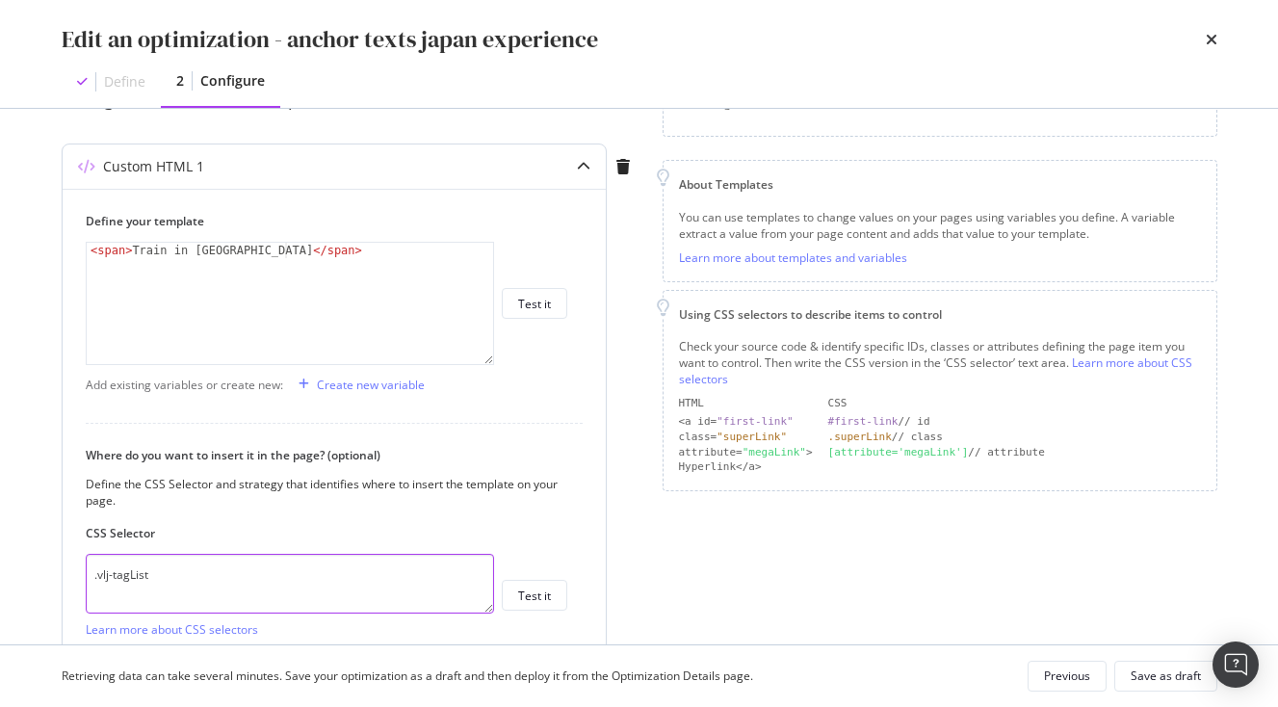
drag, startPoint x: 198, startPoint y: 581, endPoint x: -17, endPoint y: 578, distance: 215.8
click at [86, 578] on textarea ".vlj-tagList" at bounding box center [290, 584] width 408 height 60
paste textarea "> li:nth-child(1)"
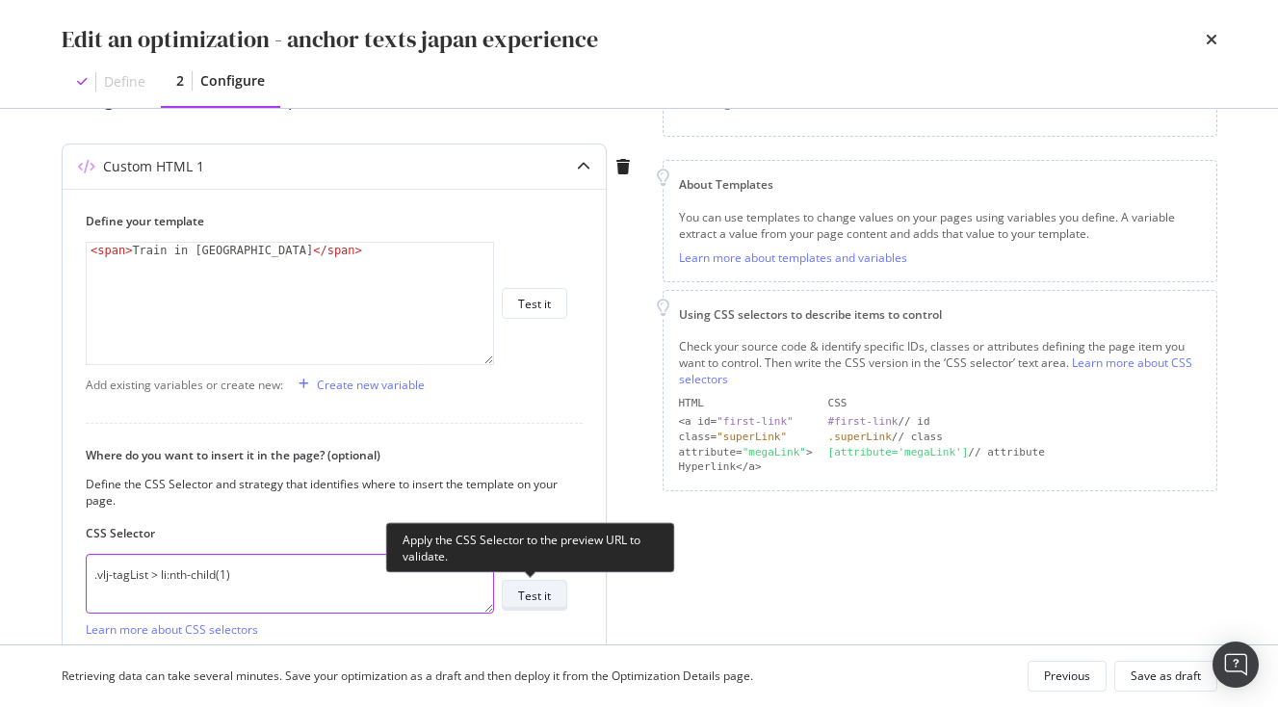
type textarea ".vlj-tagList > li:nth-child(1)"
click at [526, 597] on div "Test it" at bounding box center [534, 596] width 33 height 16
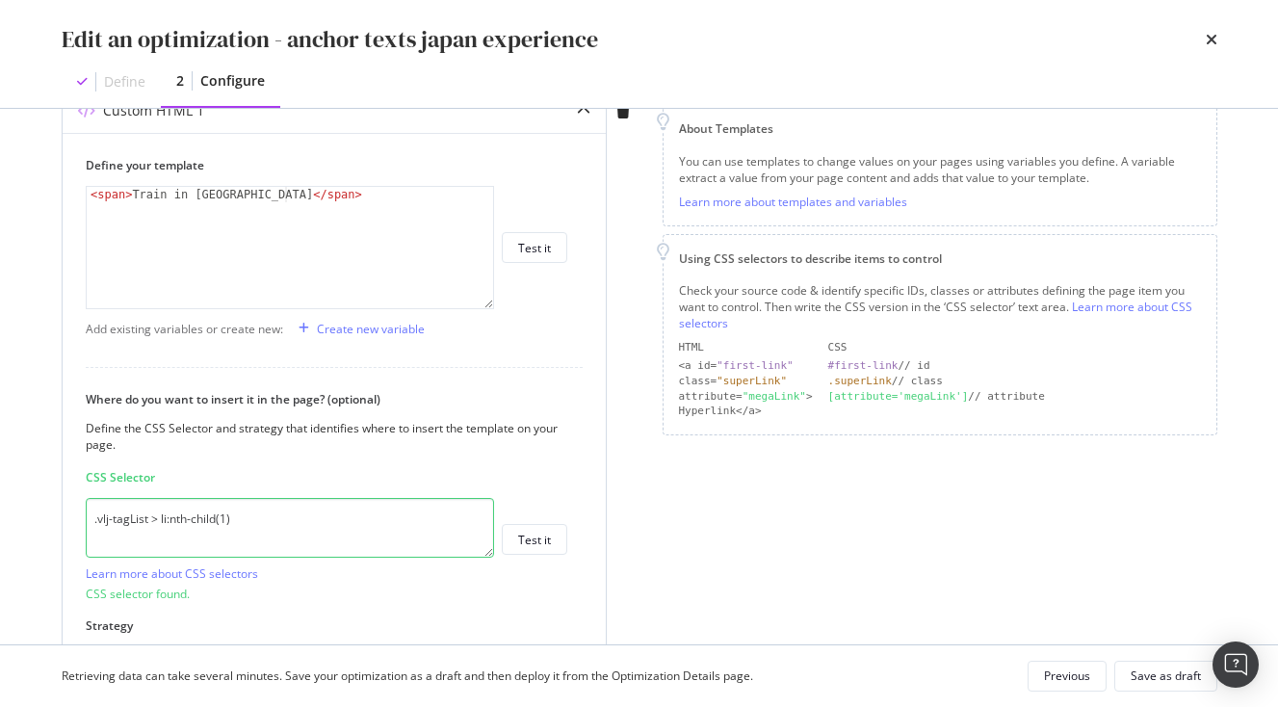
scroll to position [517, 0]
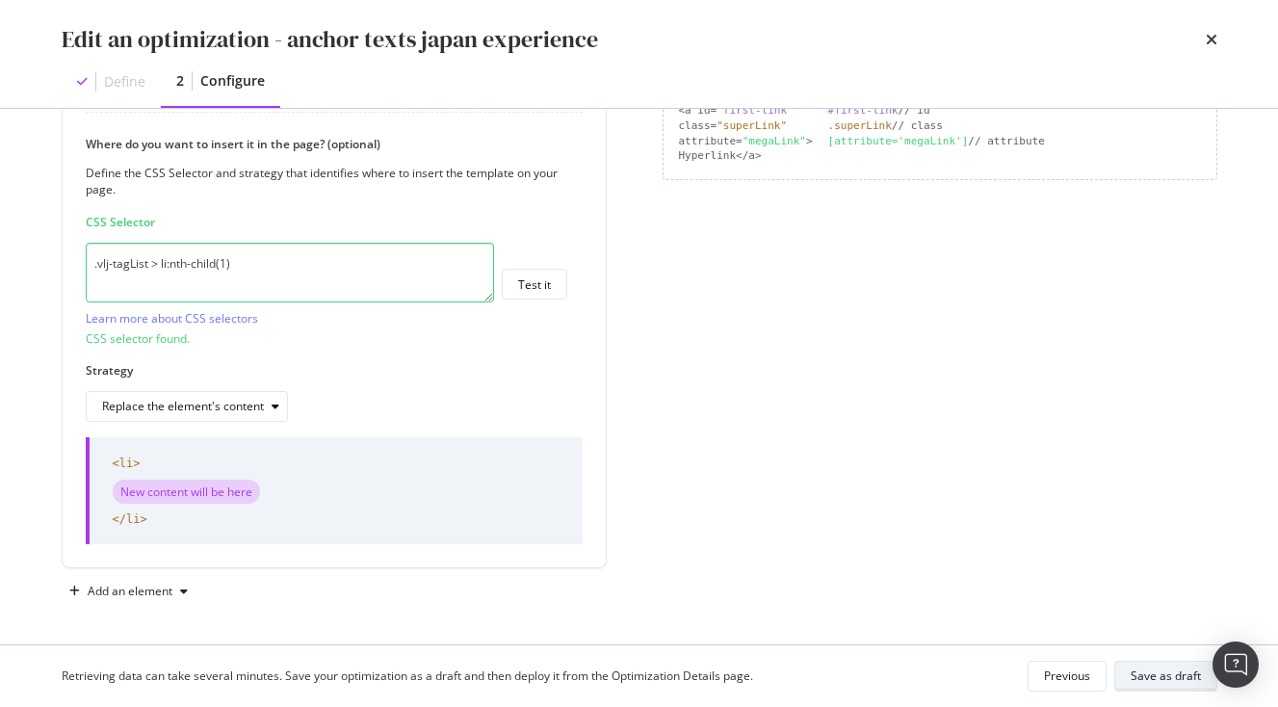
click at [1150, 681] on div "Save as draft" at bounding box center [1166, 676] width 70 height 16
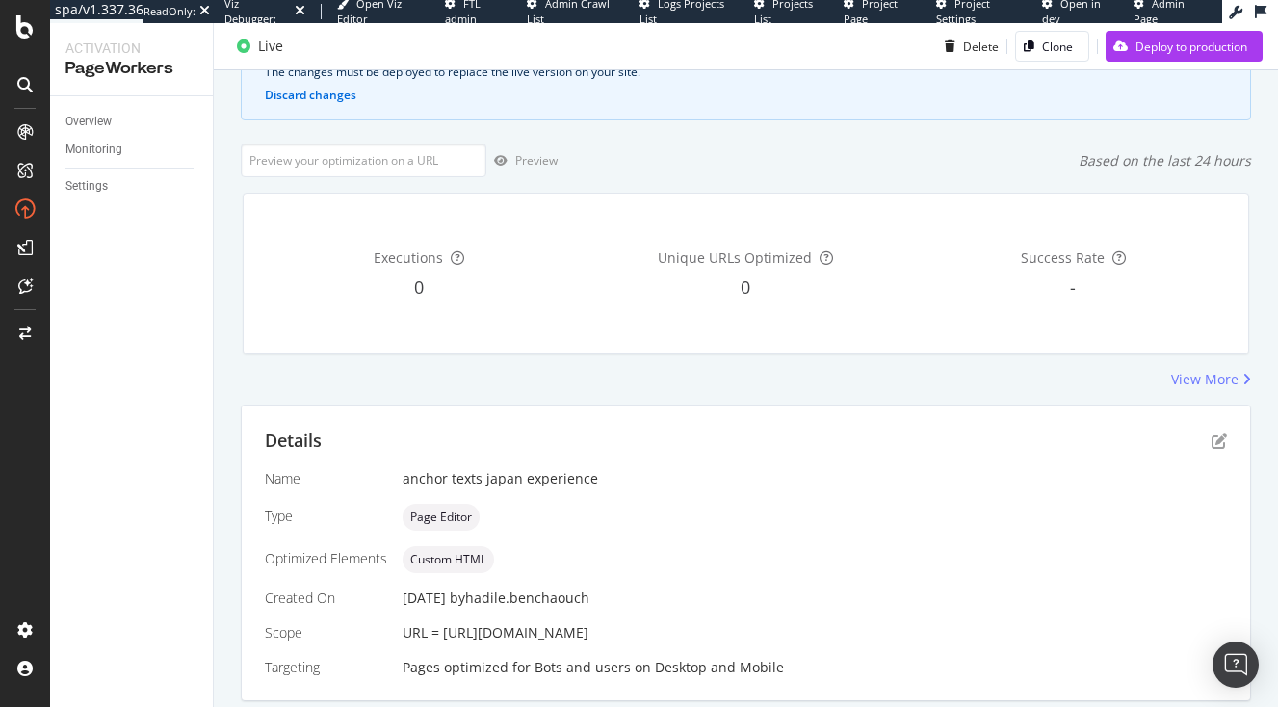
scroll to position [271, 0]
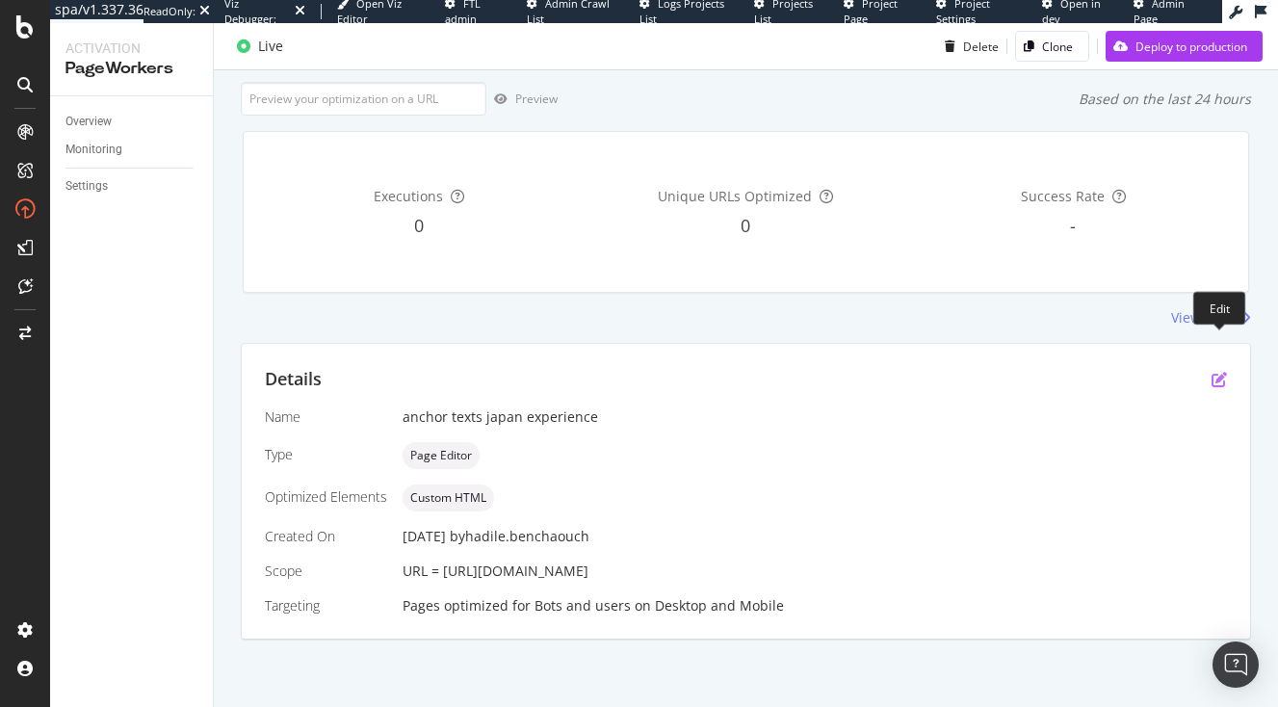
click at [1215, 372] on icon "pen-to-square" at bounding box center [1219, 379] width 15 height 15
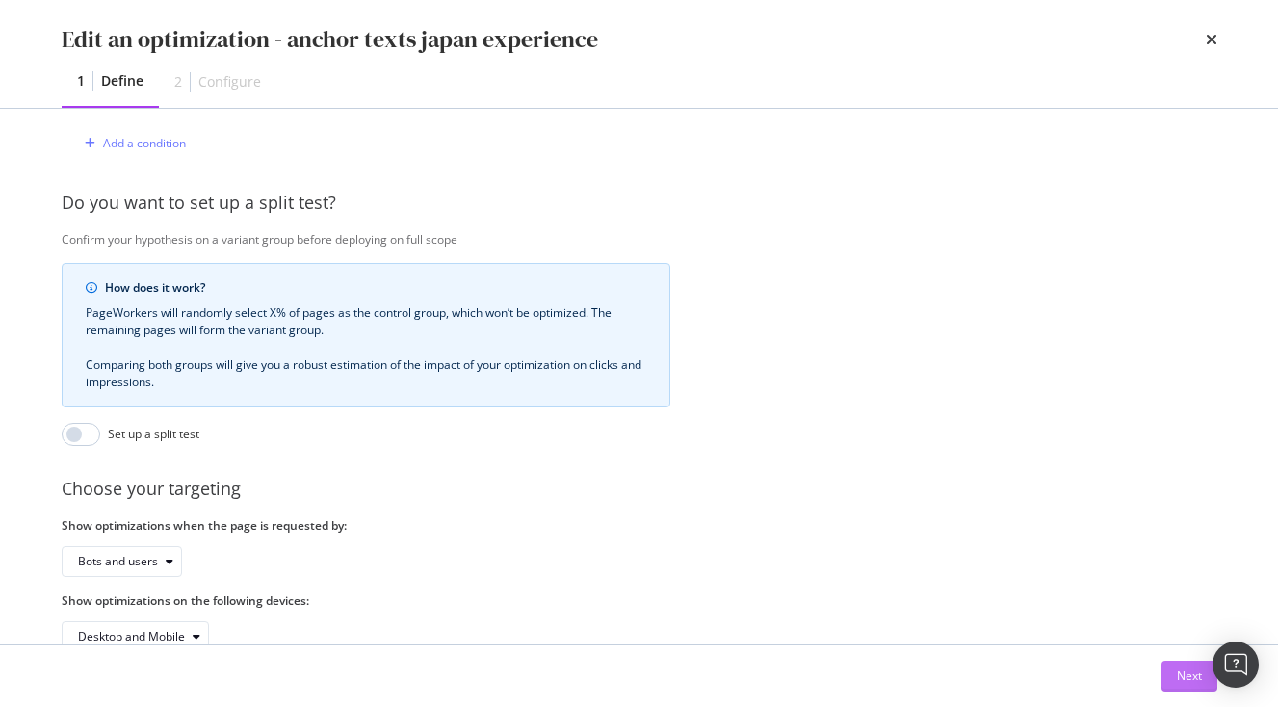
click at [1178, 672] on div "Next" at bounding box center [1189, 676] width 25 height 16
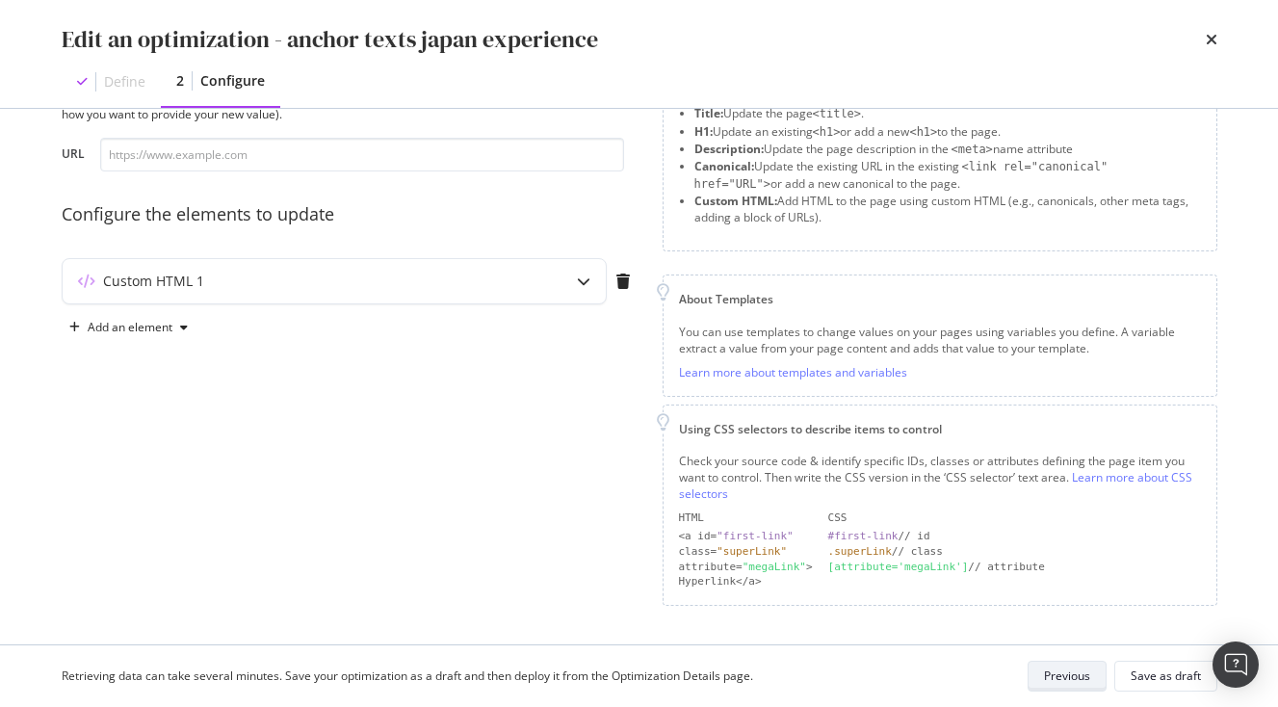
scroll to position [89, 0]
click at [561, 276] on div "Custom HTML 1" at bounding box center [334, 283] width 543 height 44
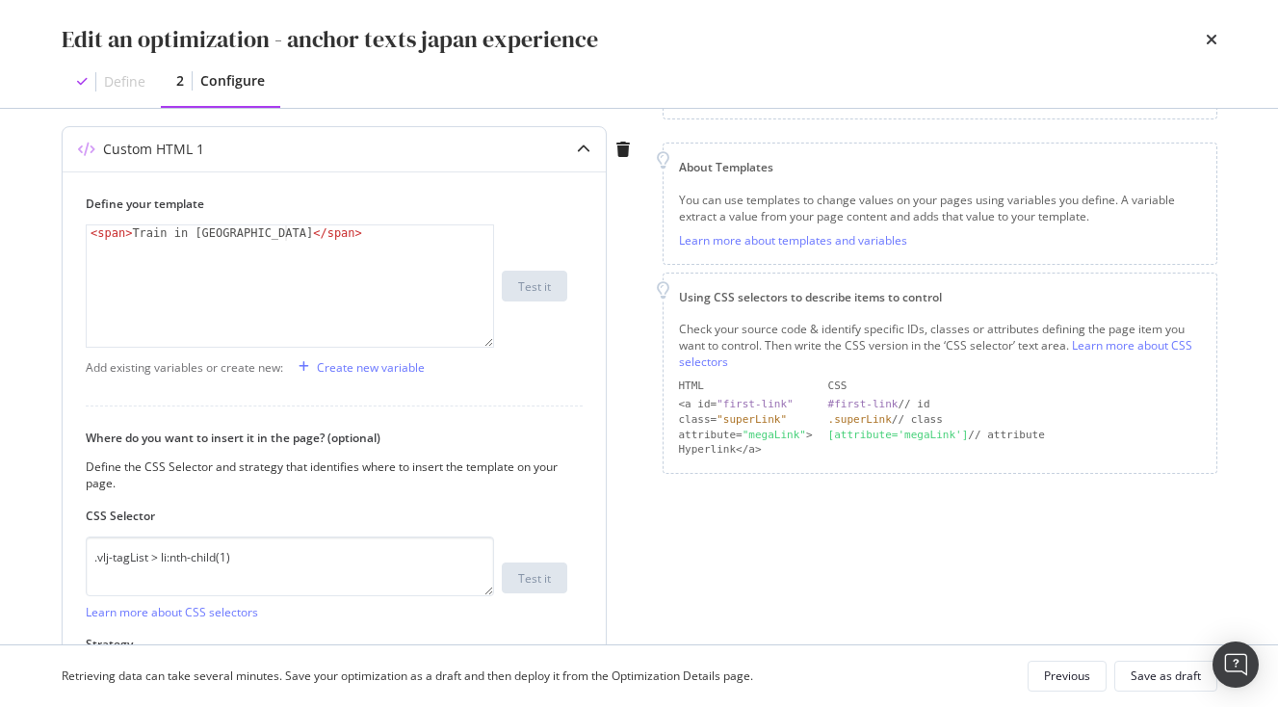
scroll to position [0, 0]
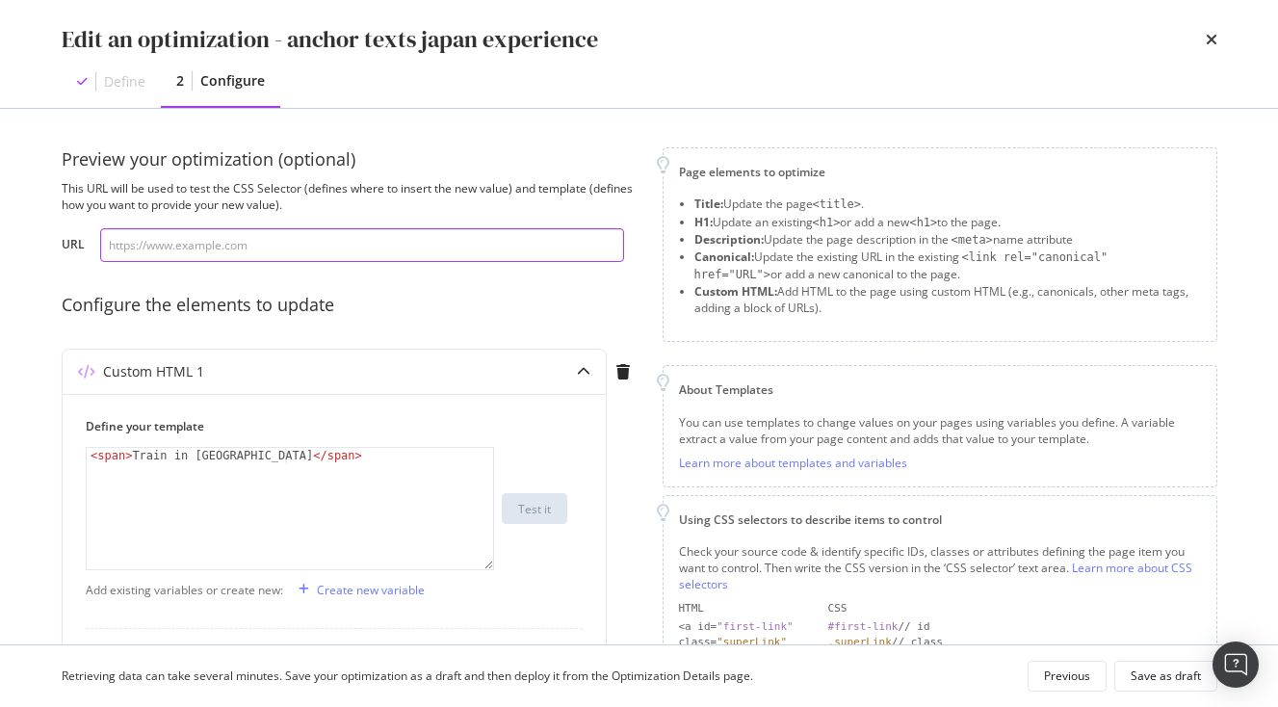
click at [254, 232] on input "modal" at bounding box center [362, 245] width 524 height 34
paste input "[URL][DOMAIN_NAME]"
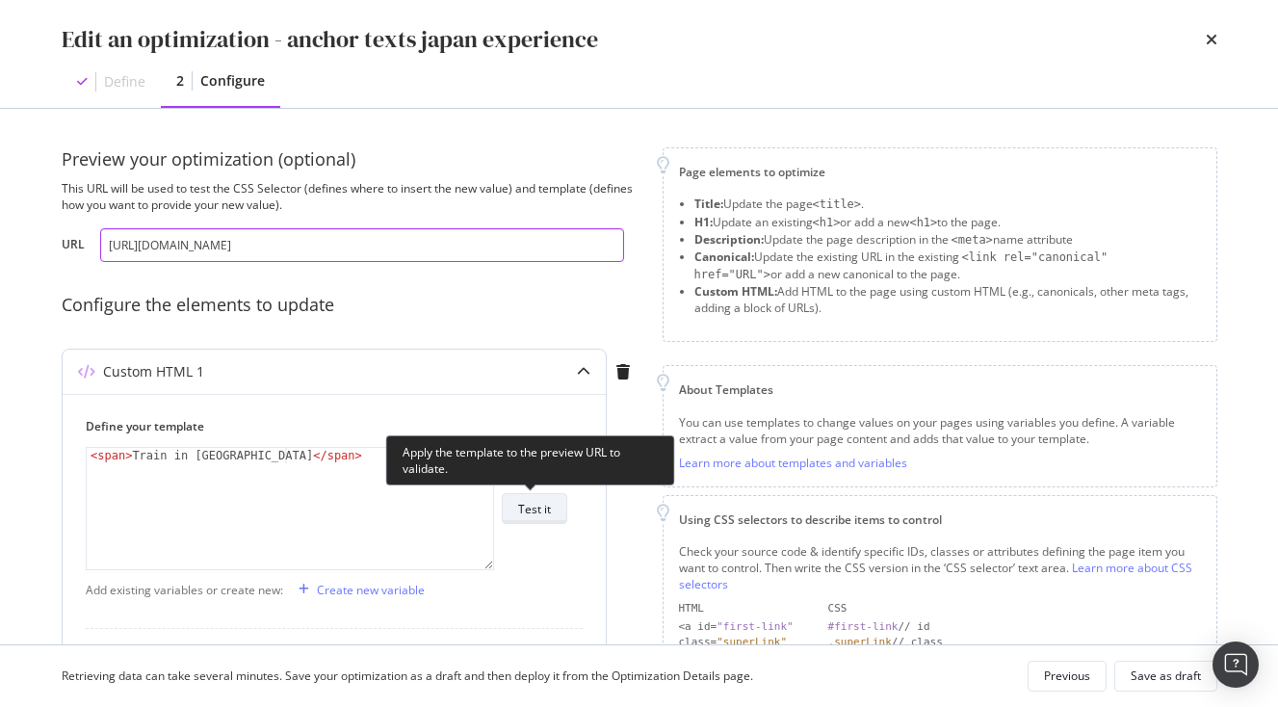
type input "[URL][DOMAIN_NAME]"
click at [528, 513] on div "Test it" at bounding box center [534, 509] width 33 height 16
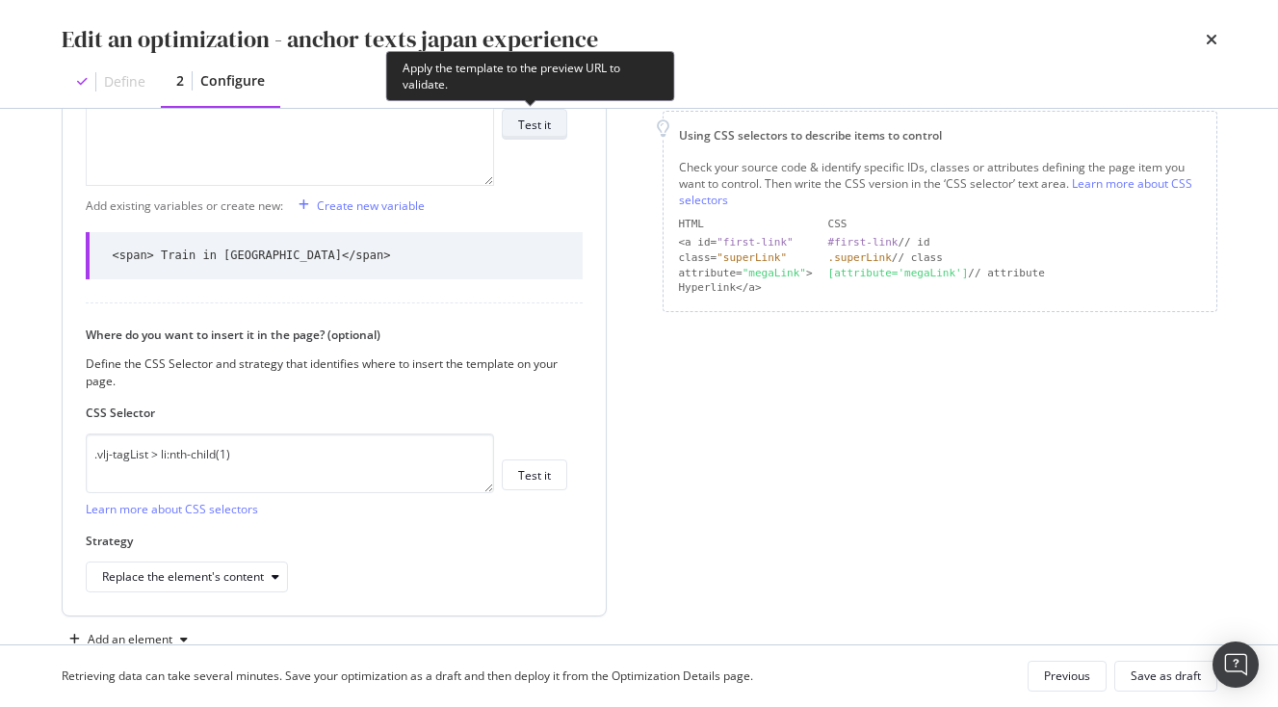
scroll to position [434, 0]
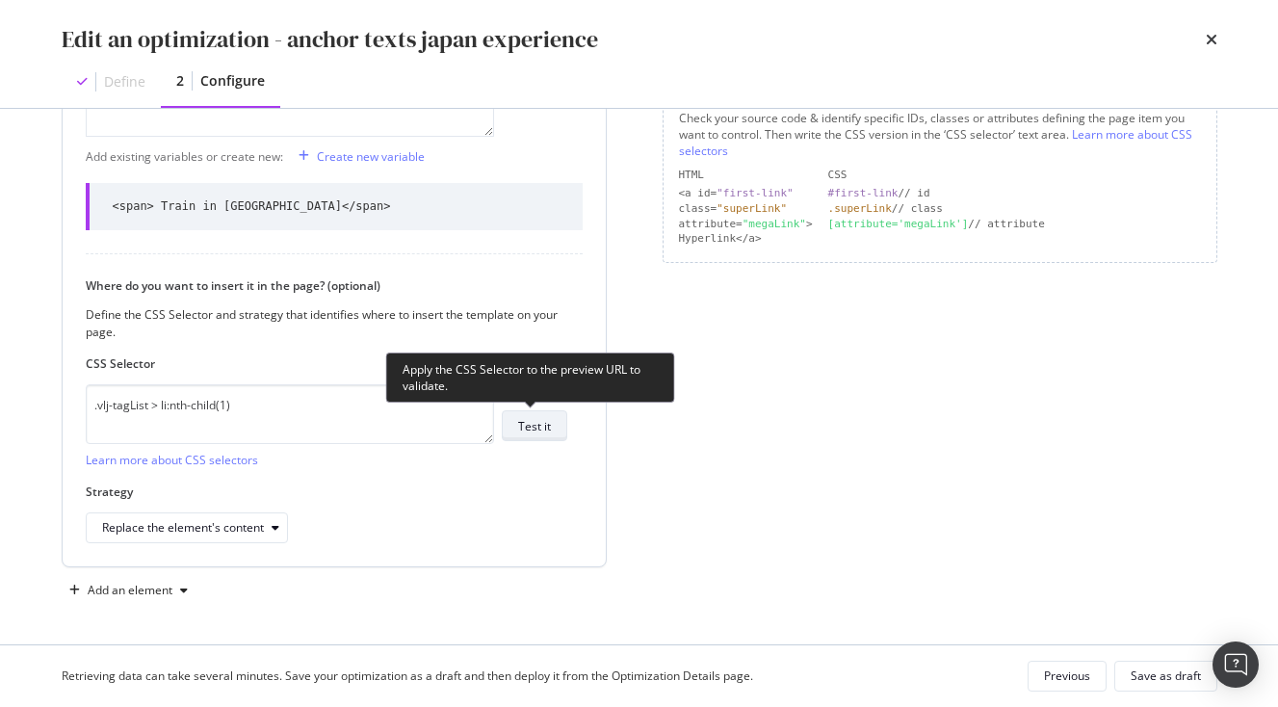
click at [552, 433] on button "Test it" at bounding box center [535, 425] width 66 height 31
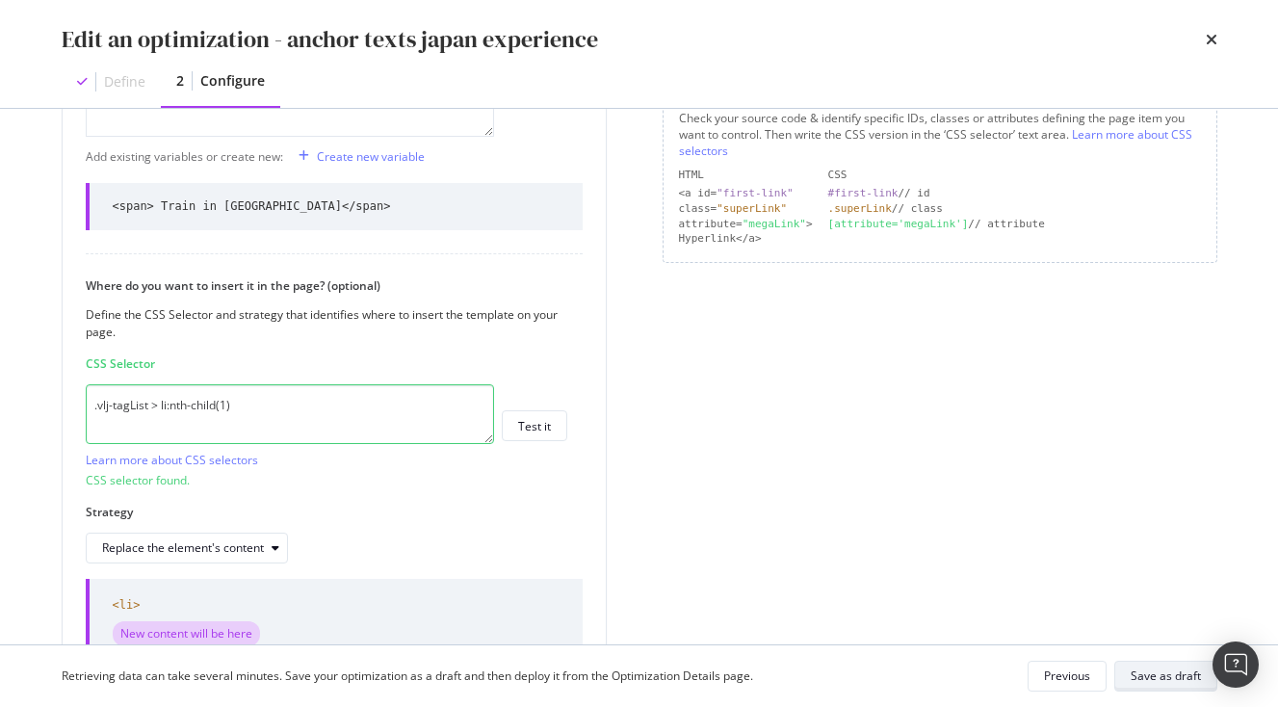
click at [1193, 677] on div "Save as draft" at bounding box center [1166, 676] width 70 height 16
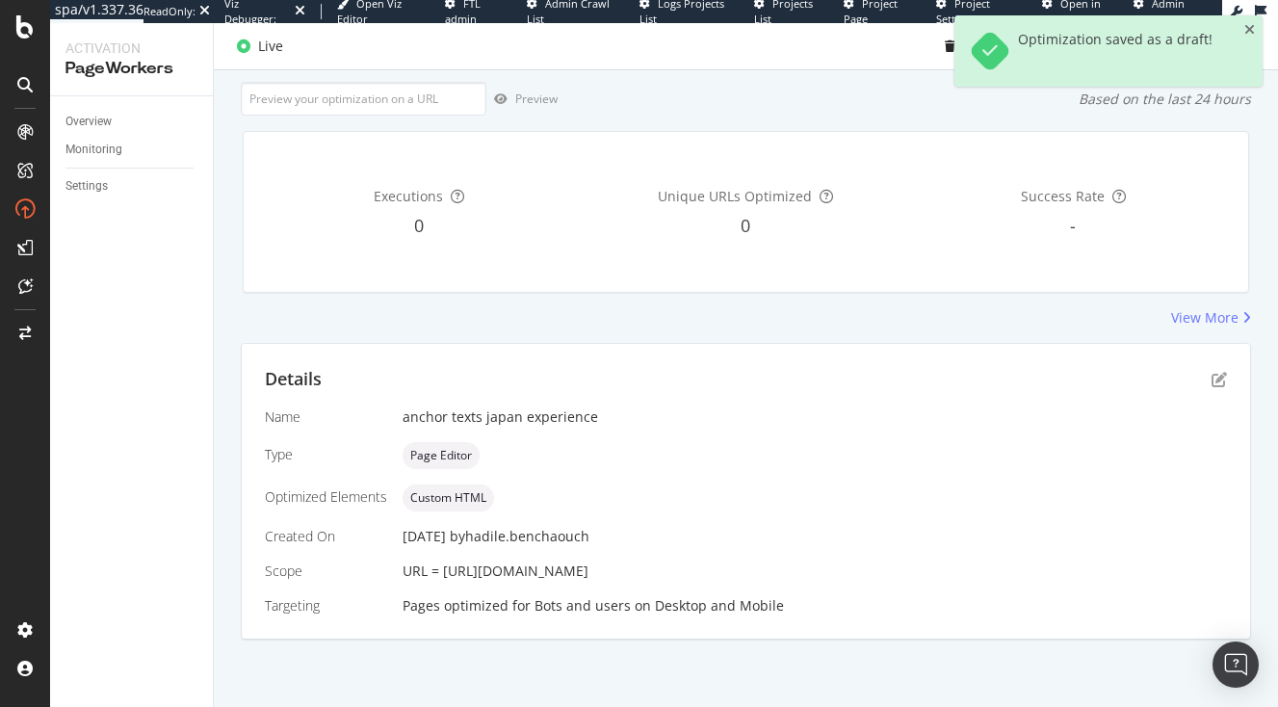
scroll to position [0, 0]
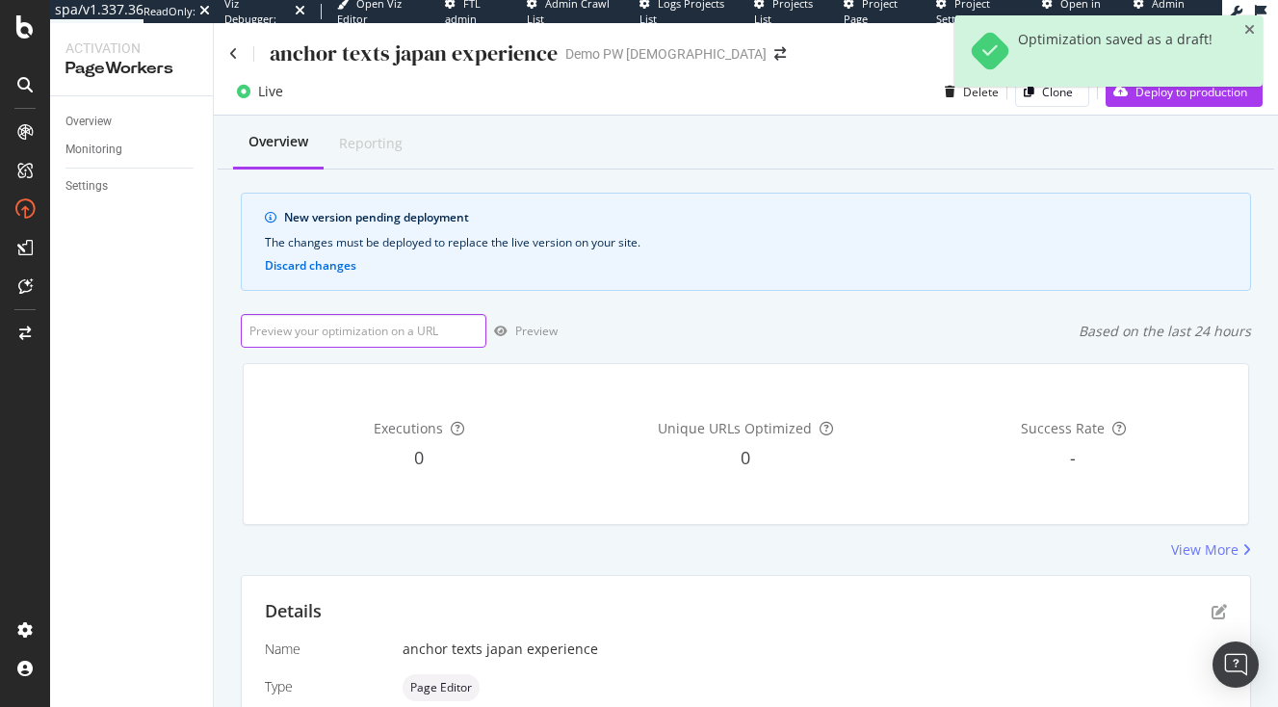
click at [411, 333] on input "url" at bounding box center [364, 331] width 246 height 34
paste input "[URL][DOMAIN_NAME]"
type input "[URL][DOMAIN_NAME]"
click at [500, 338] on div "Preview" at bounding box center [522, 331] width 71 height 29
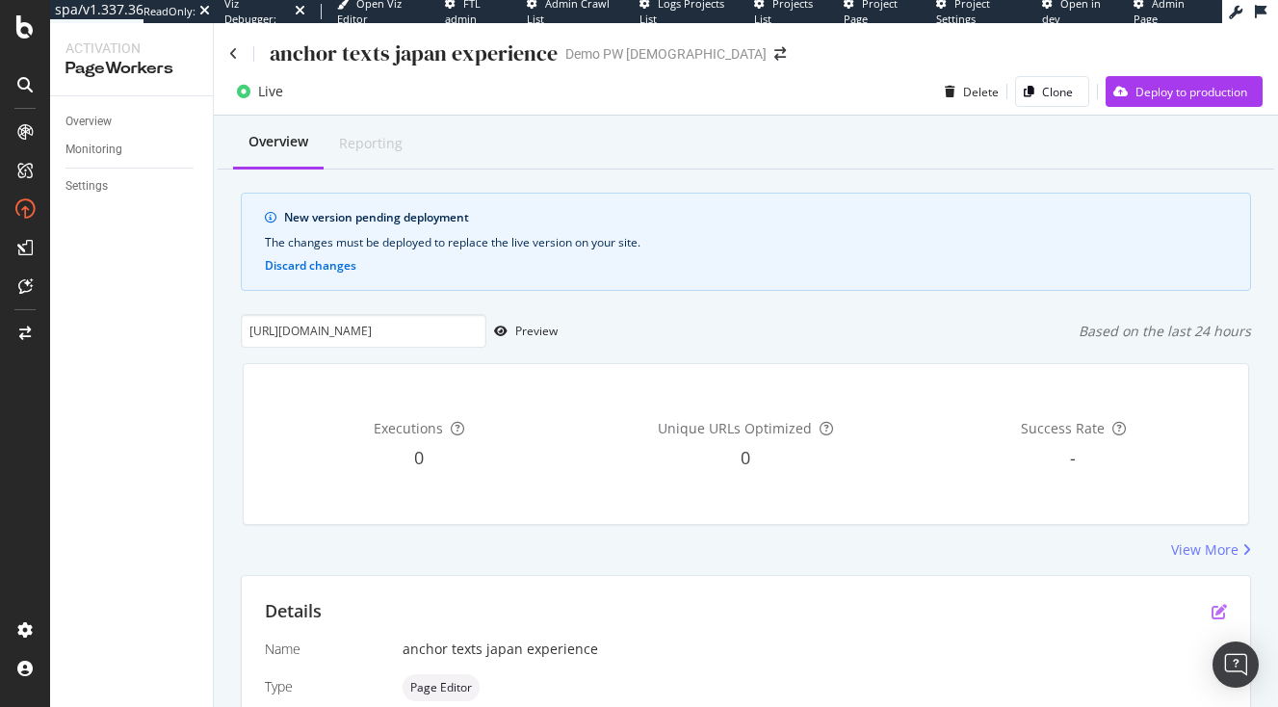
click at [1222, 612] on icon "pen-to-square" at bounding box center [1219, 611] width 15 height 15
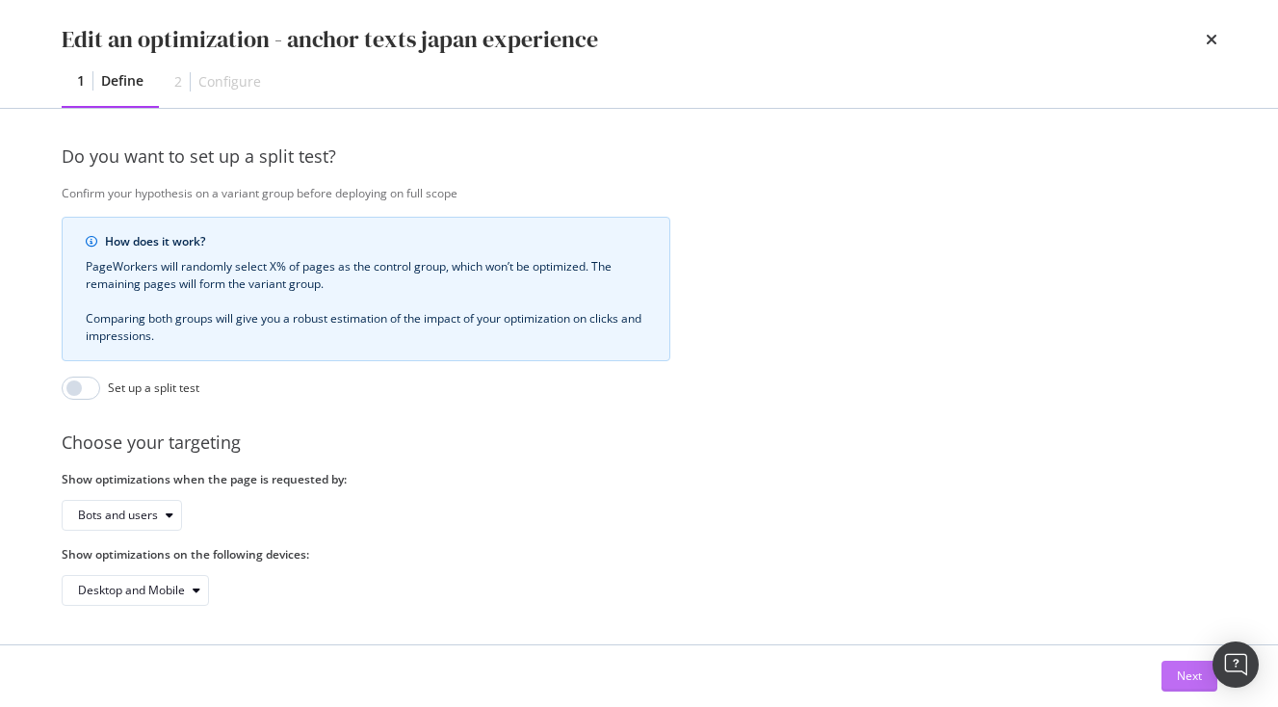
click at [1193, 680] on div "Next" at bounding box center [1189, 676] width 25 height 16
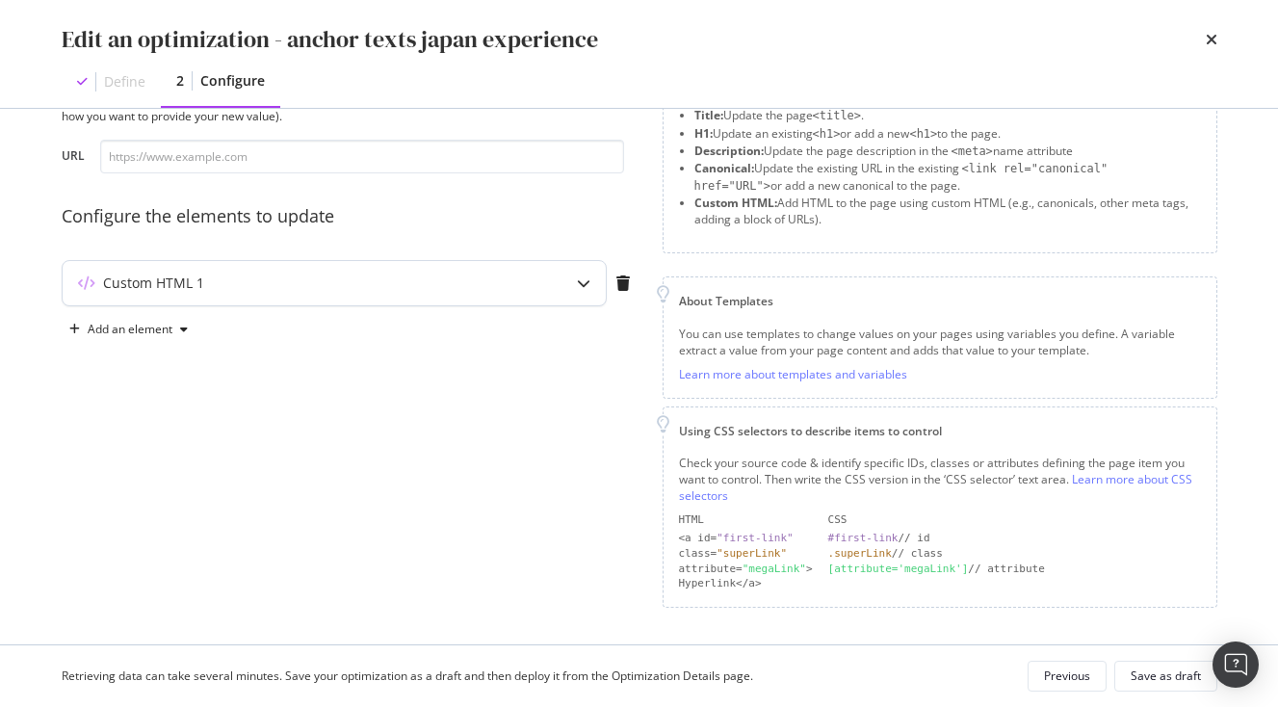
click at [375, 277] on div "Custom HTML 1" at bounding box center [296, 283] width 467 height 19
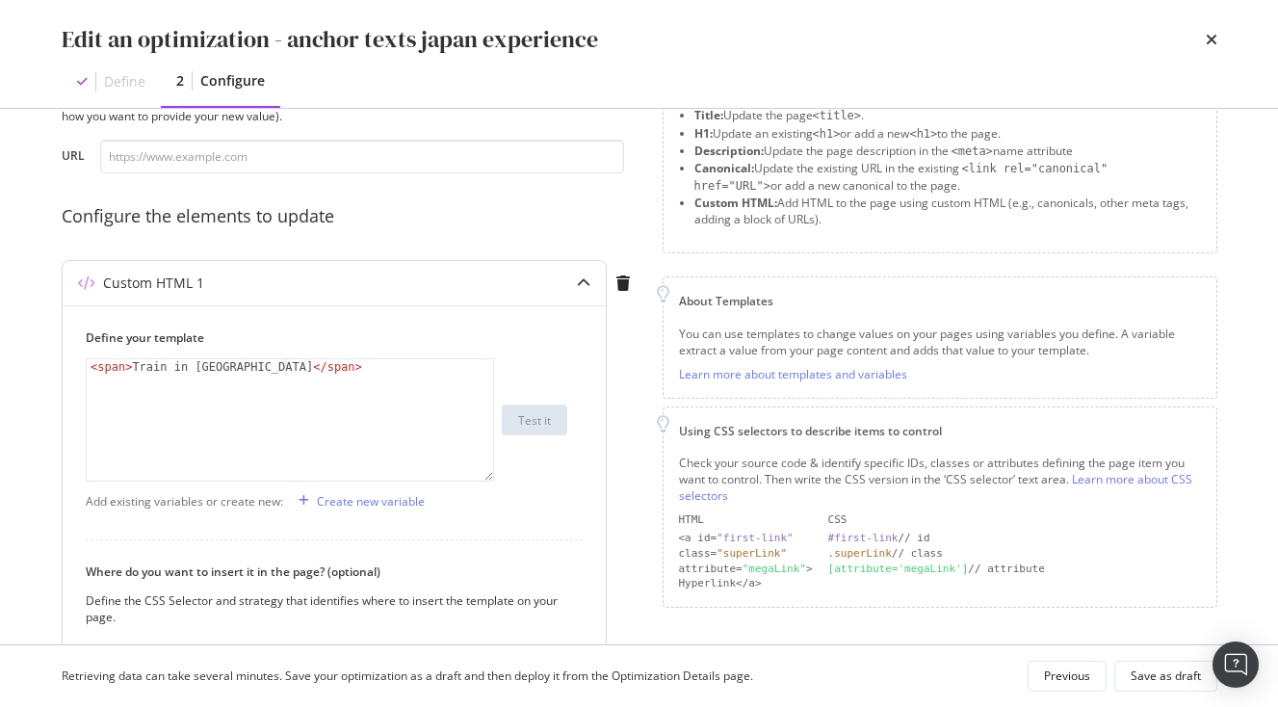
scroll to position [375, 0]
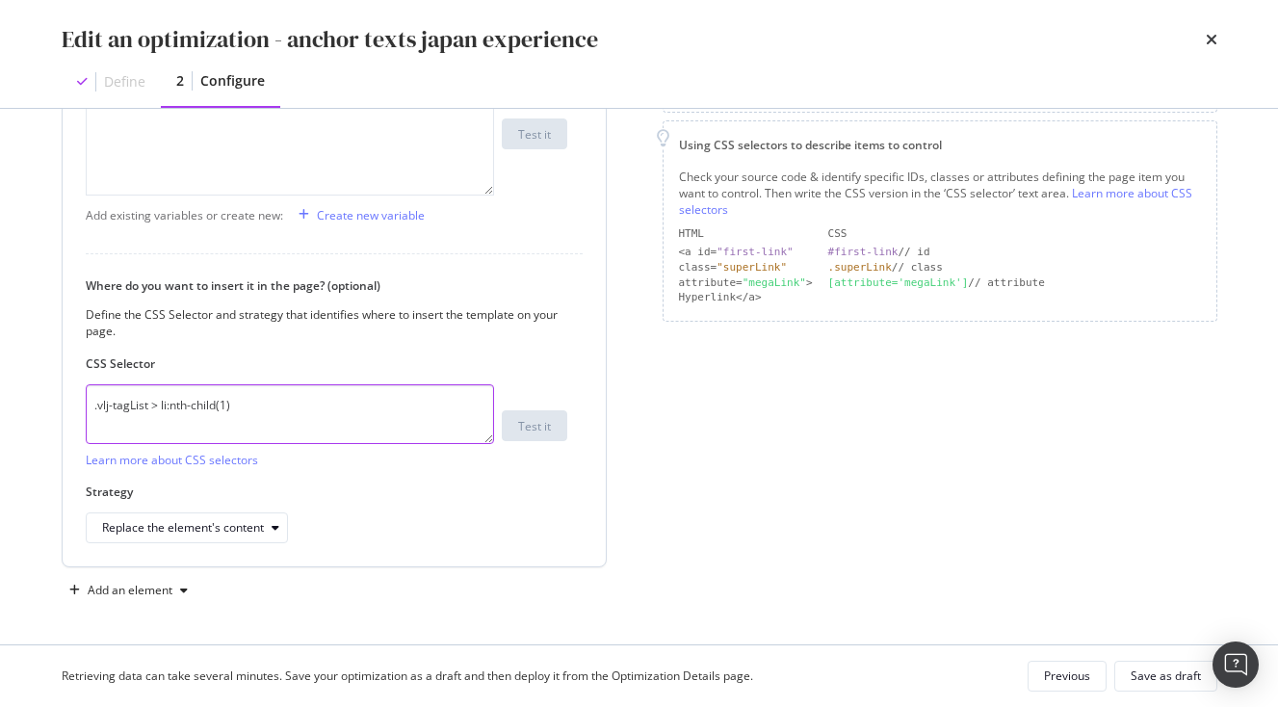
drag, startPoint x: 252, startPoint y: 408, endPoint x: 26, endPoint y: 413, distance: 226.5
click at [86, 413] on textarea ".vlj-tagList > li:nth-child(1)" at bounding box center [290, 414] width 408 height 60
drag, startPoint x: 246, startPoint y: 409, endPoint x: -108, endPoint y: 361, distance: 356.8
click at [86, 384] on textarea ".vlj-tagList > li:nth-child(1)" at bounding box center [290, 414] width 408 height 60
click at [236, 404] on textarea ".vlj-tagList > li:nth-child(1)" at bounding box center [290, 414] width 408 height 60
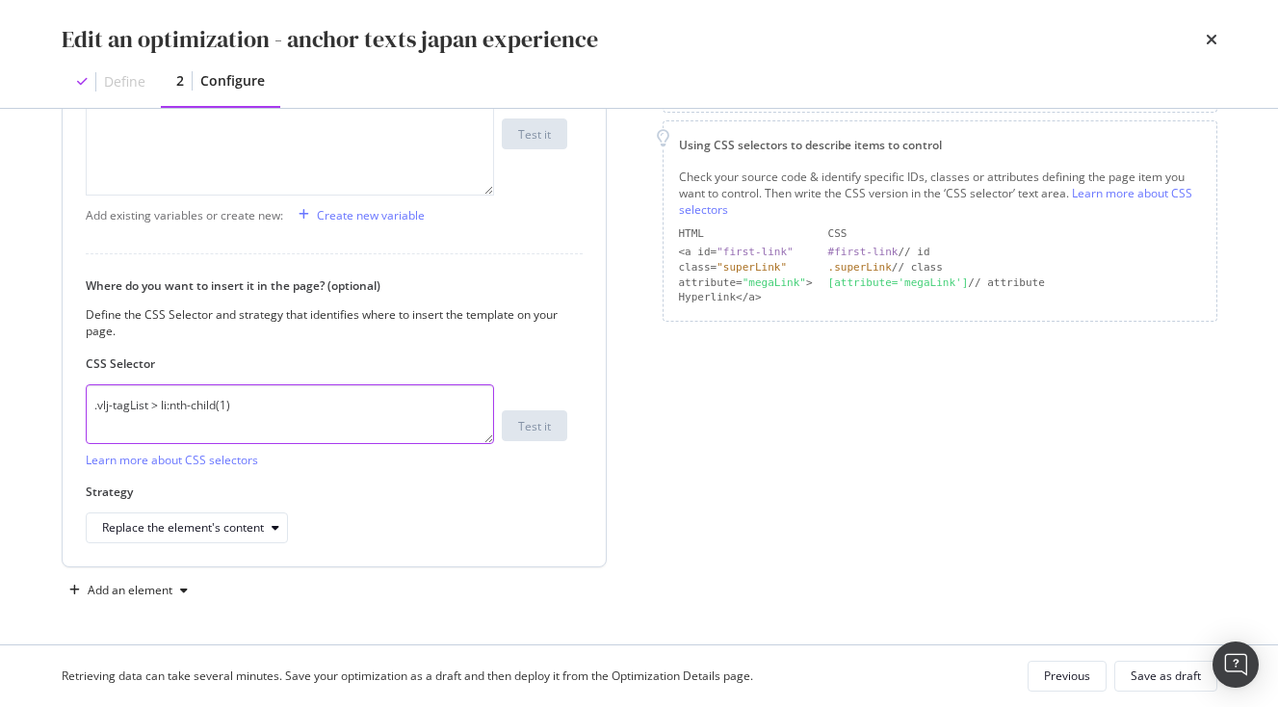
drag, startPoint x: 286, startPoint y: 422, endPoint x: -109, endPoint y: 379, distance: 397.4
click at [86, 384] on textarea ".vlj-tagList > li:nth-child(1)" at bounding box center [290, 414] width 408 height 60
paste textarea "> a:nth-child(1)"
type textarea ".vlj-tagList > li:nth-child(1) > a:nth-child(1)"
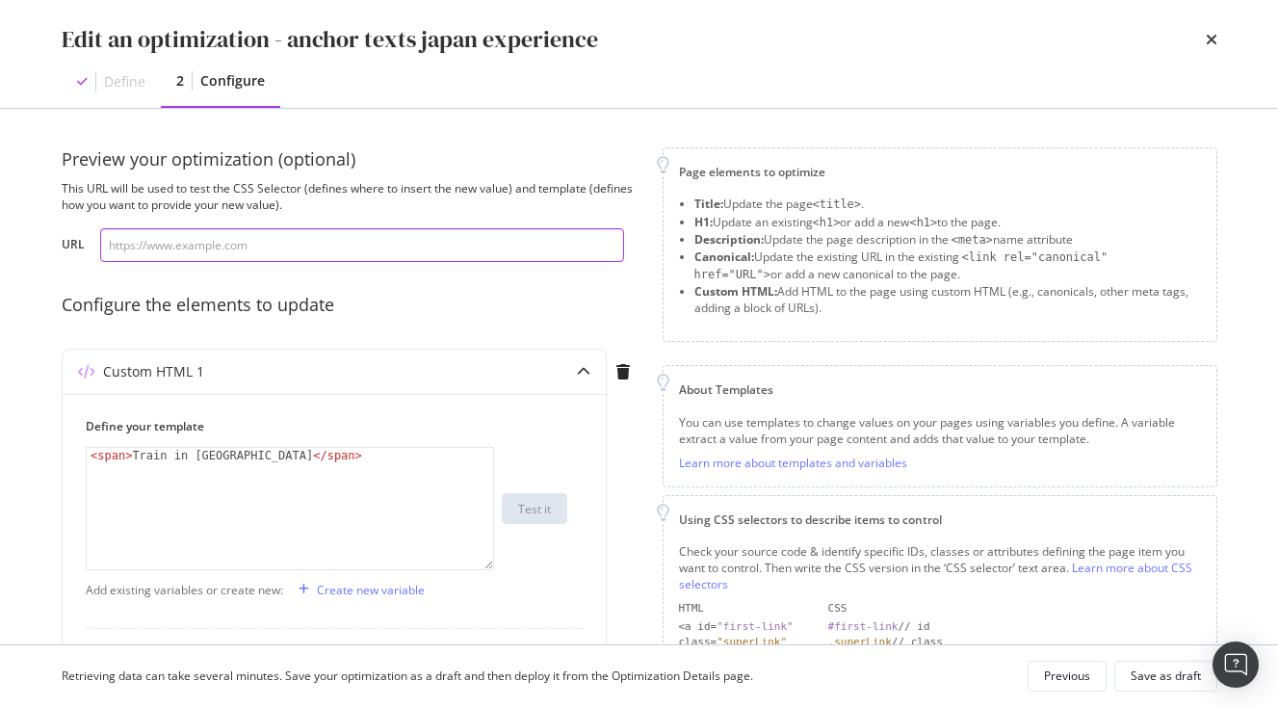
click at [171, 246] on input "modal" at bounding box center [362, 245] width 524 height 34
paste input "https://www.japan-experience.com/decouvrir/temples-sanctuaires?_gl=1*1k5kech*_u…"
type input "https://www.japan-experience.com/decouvrir/temples-sanctuaires?_gl=1*1k5kech*_u…"
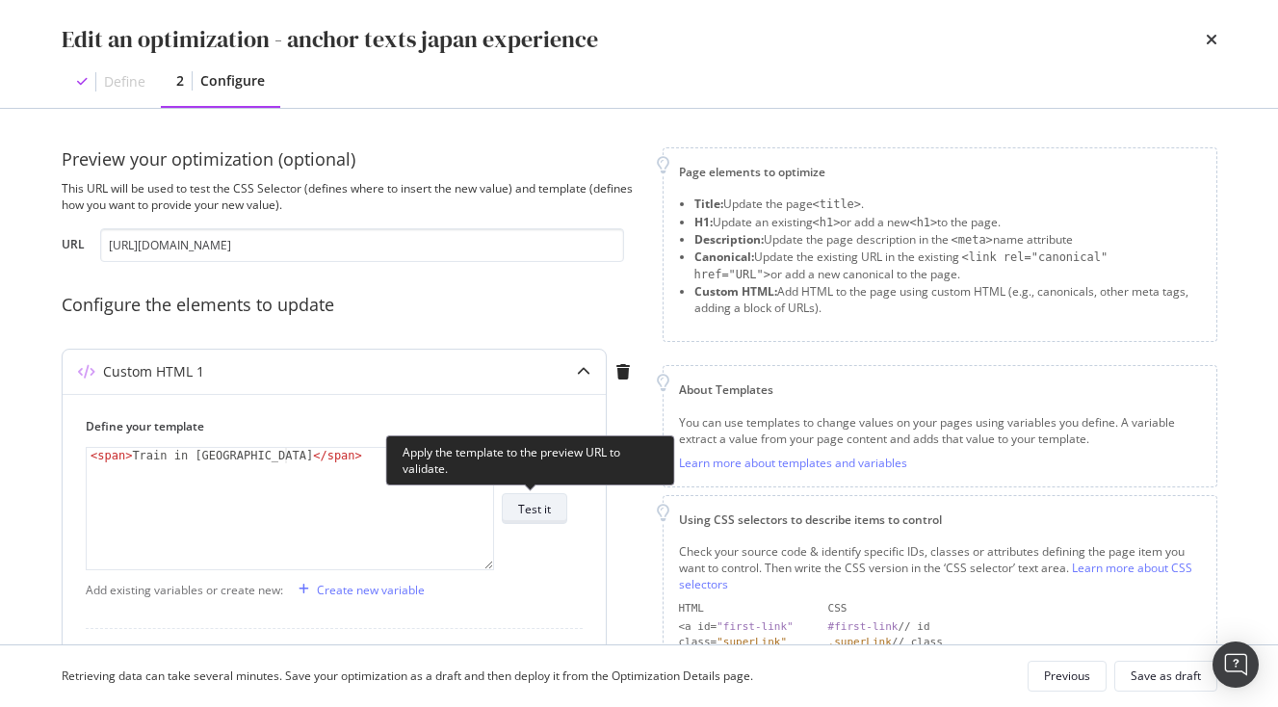
click at [544, 518] on div "Test it" at bounding box center [534, 508] width 33 height 27
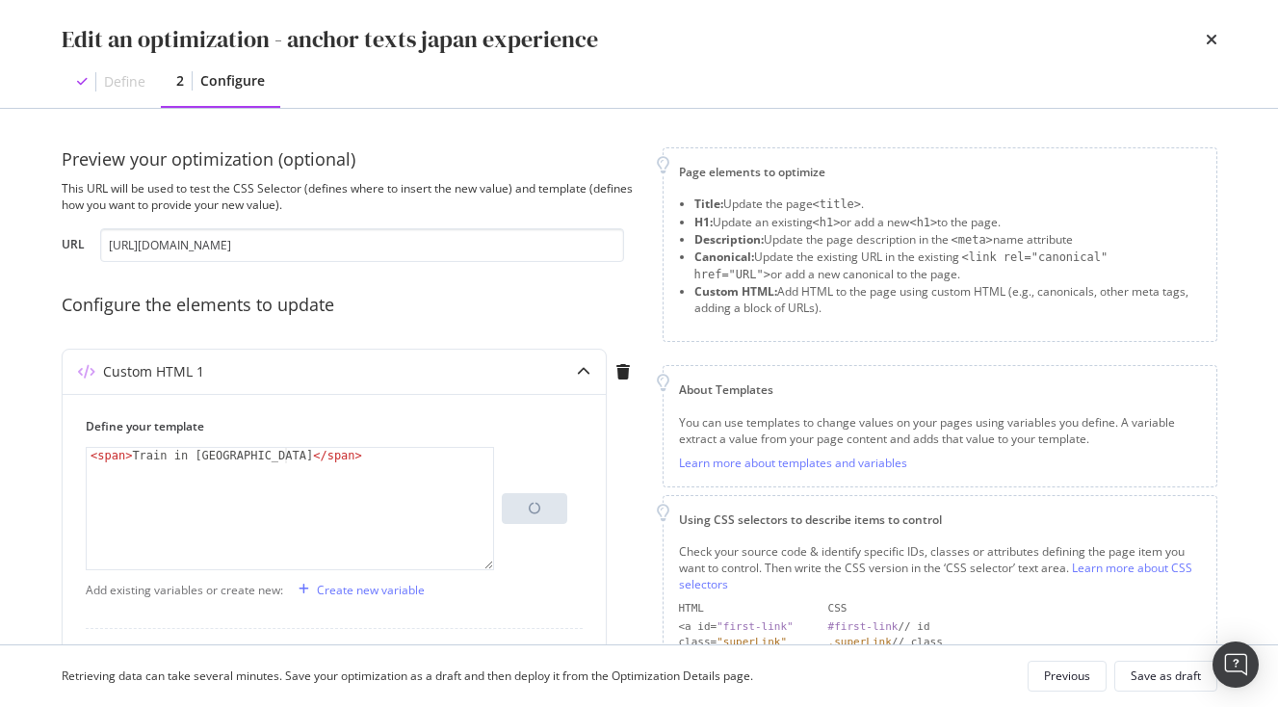
click at [482, 329] on div "Preview your optimization (optional) This URL will be used to test the CSS Sele…" at bounding box center [351, 563] width 578 height 833
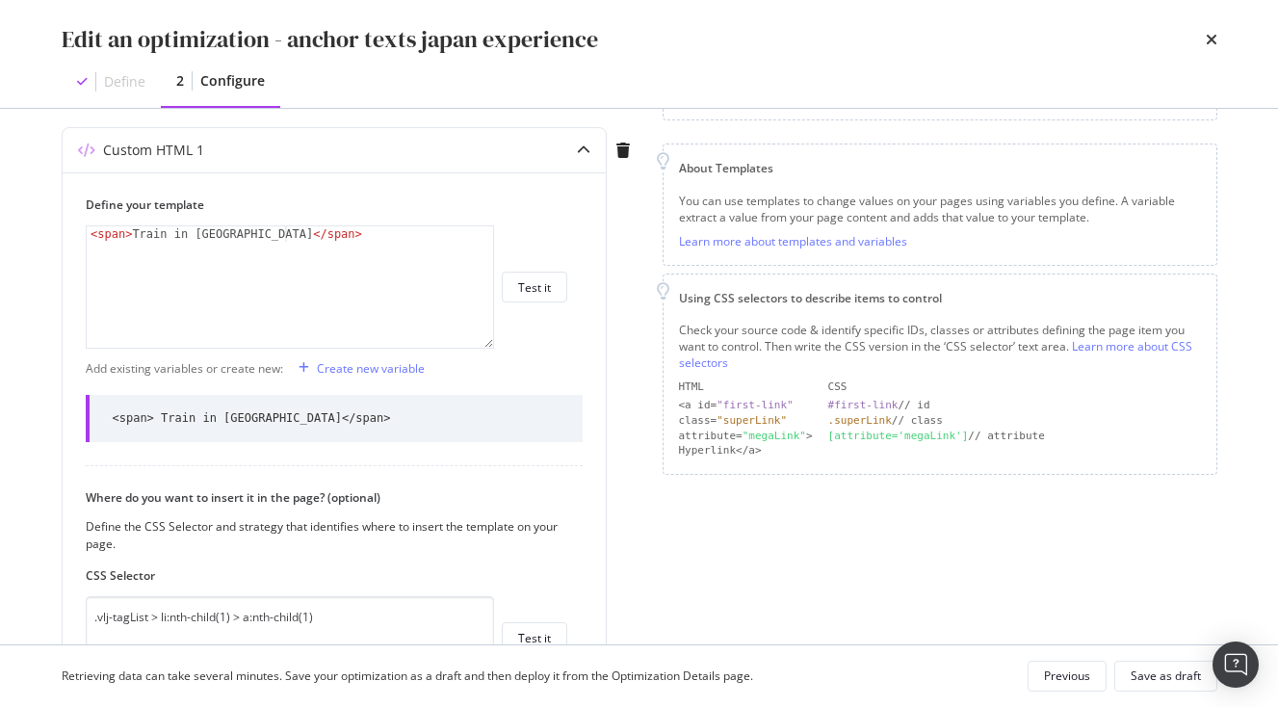
scroll to position [389, 0]
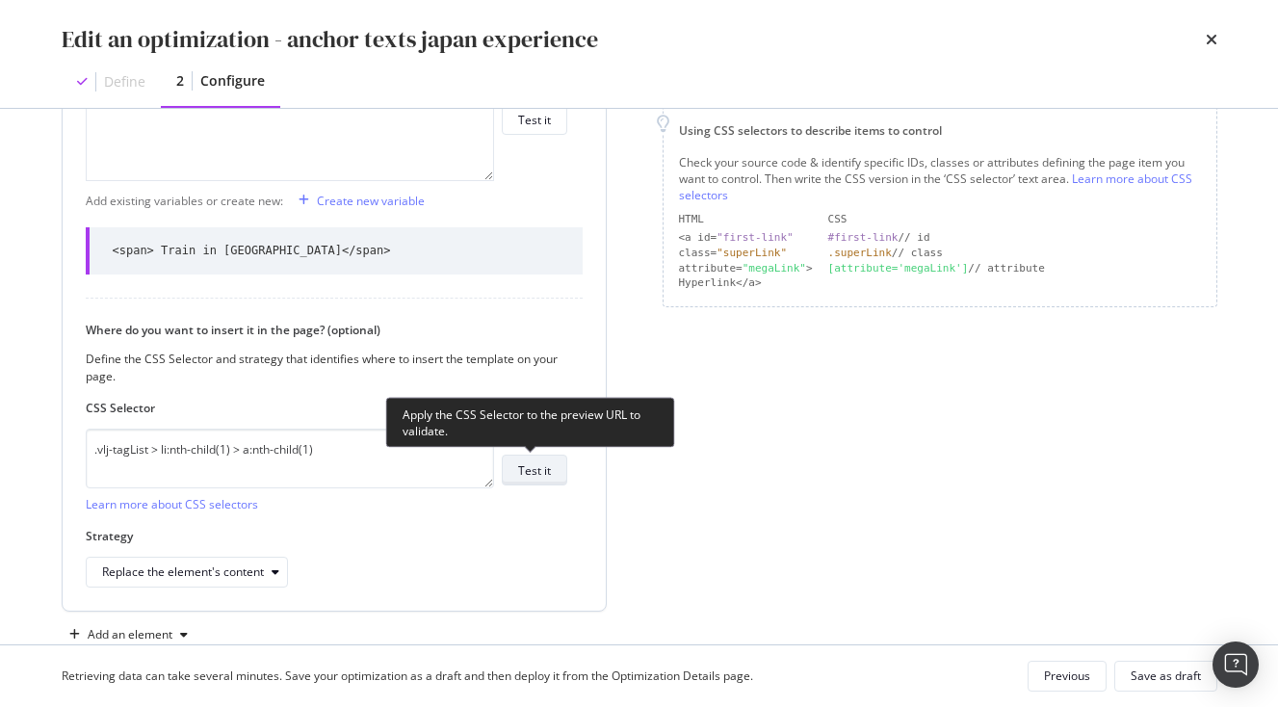
click at [534, 472] on div "Test it" at bounding box center [534, 470] width 33 height 16
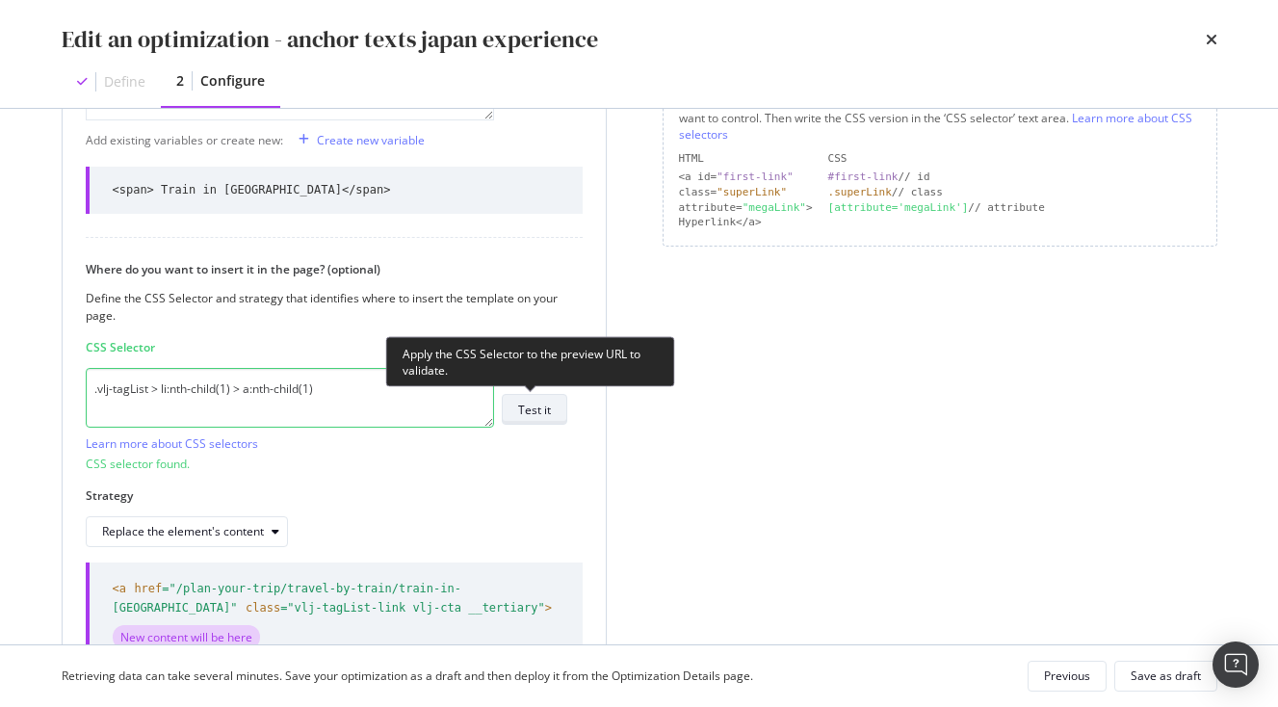
scroll to position [595, 0]
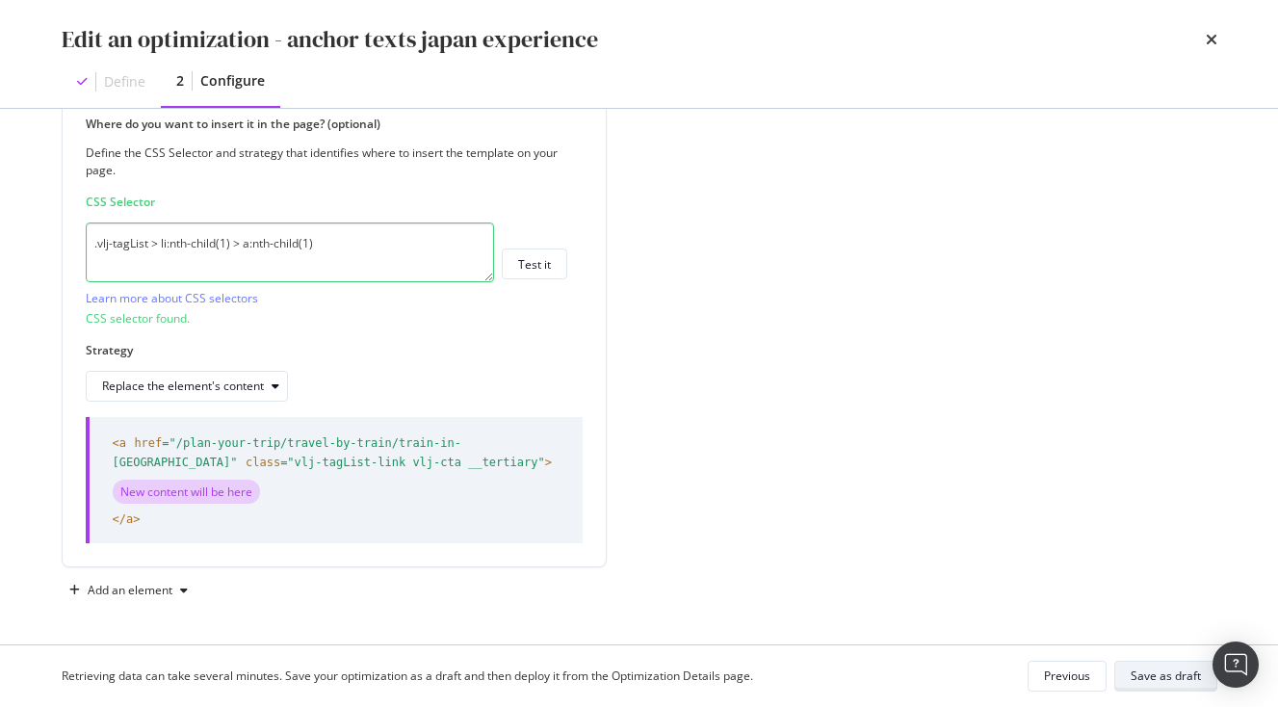
click at [1160, 663] on div "Save as draft" at bounding box center [1166, 676] width 70 height 27
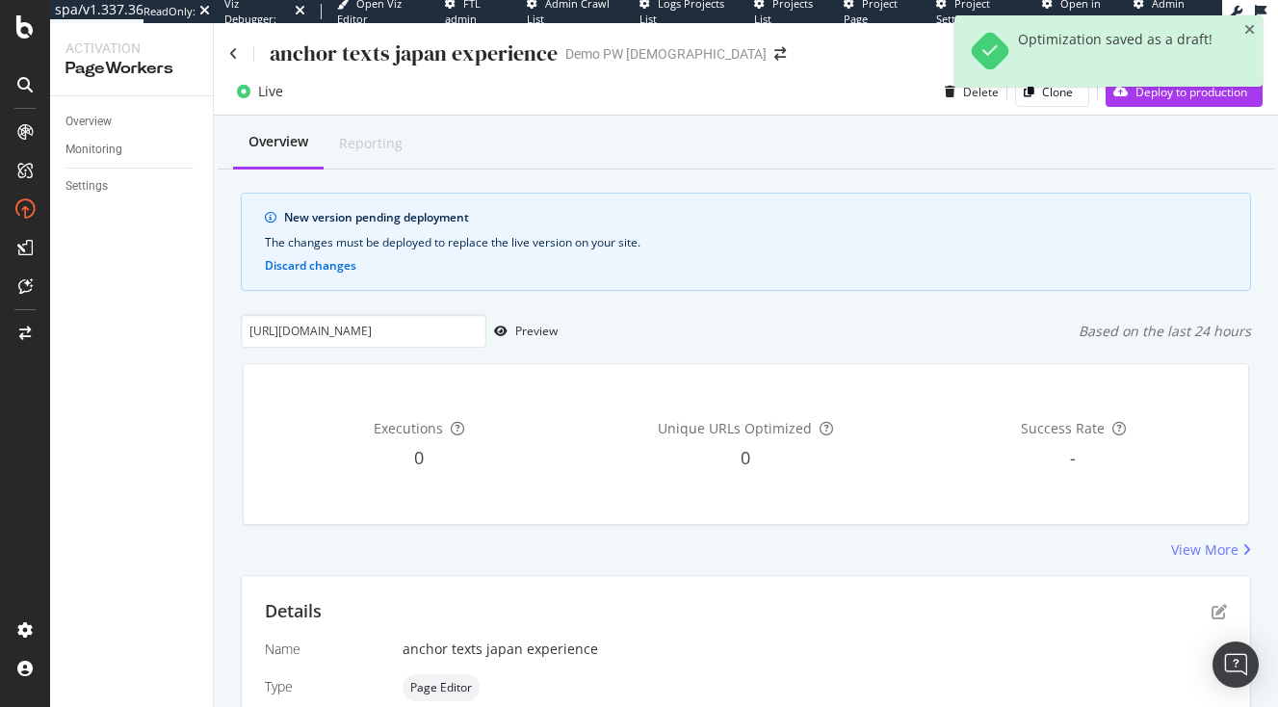
scroll to position [0, 1032]
click at [1248, 37] on icon "close toast" at bounding box center [1250, 29] width 11 height 13
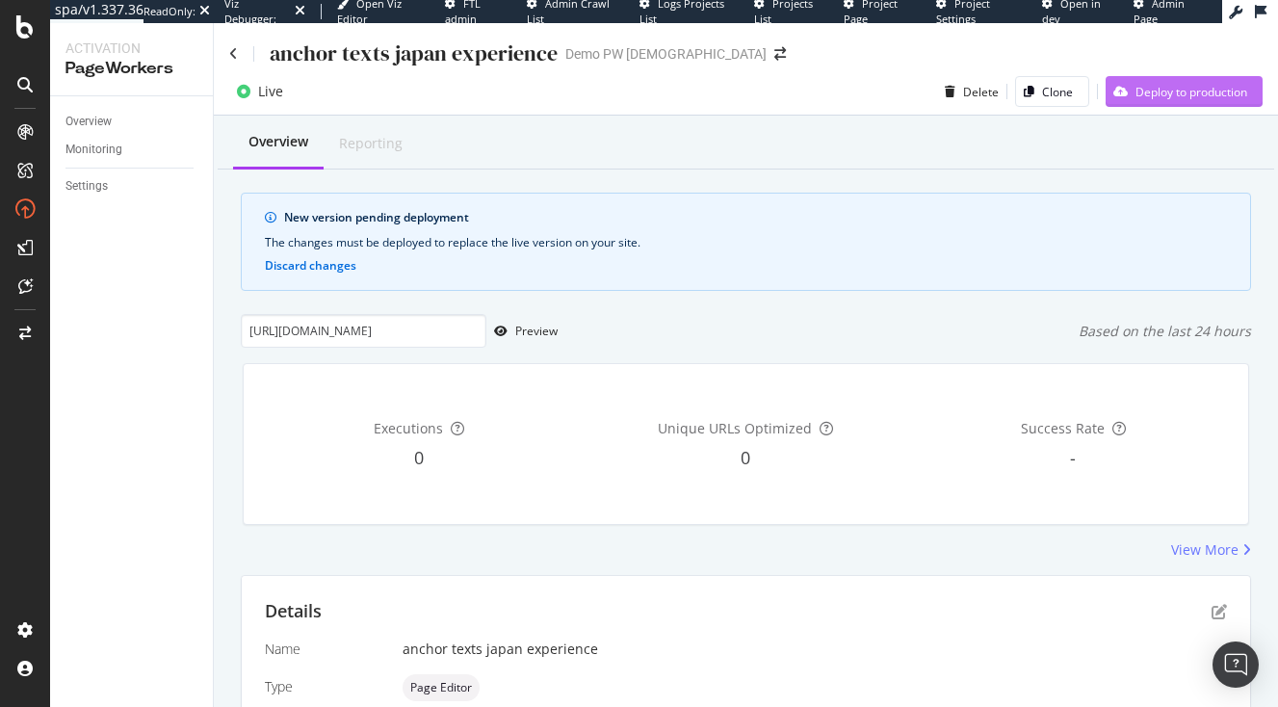
click at [1202, 86] on div "Deploy to production" at bounding box center [1192, 92] width 112 height 16
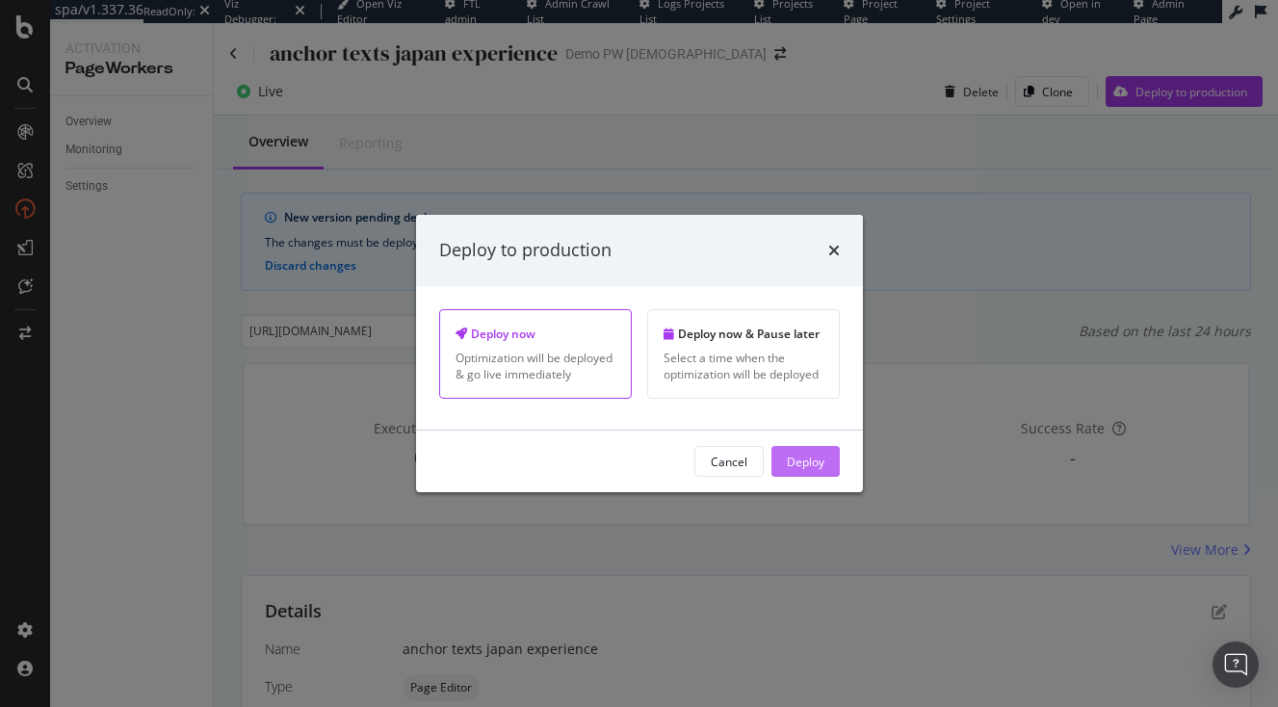
click at [827, 457] on button "Deploy" at bounding box center [806, 461] width 68 height 31
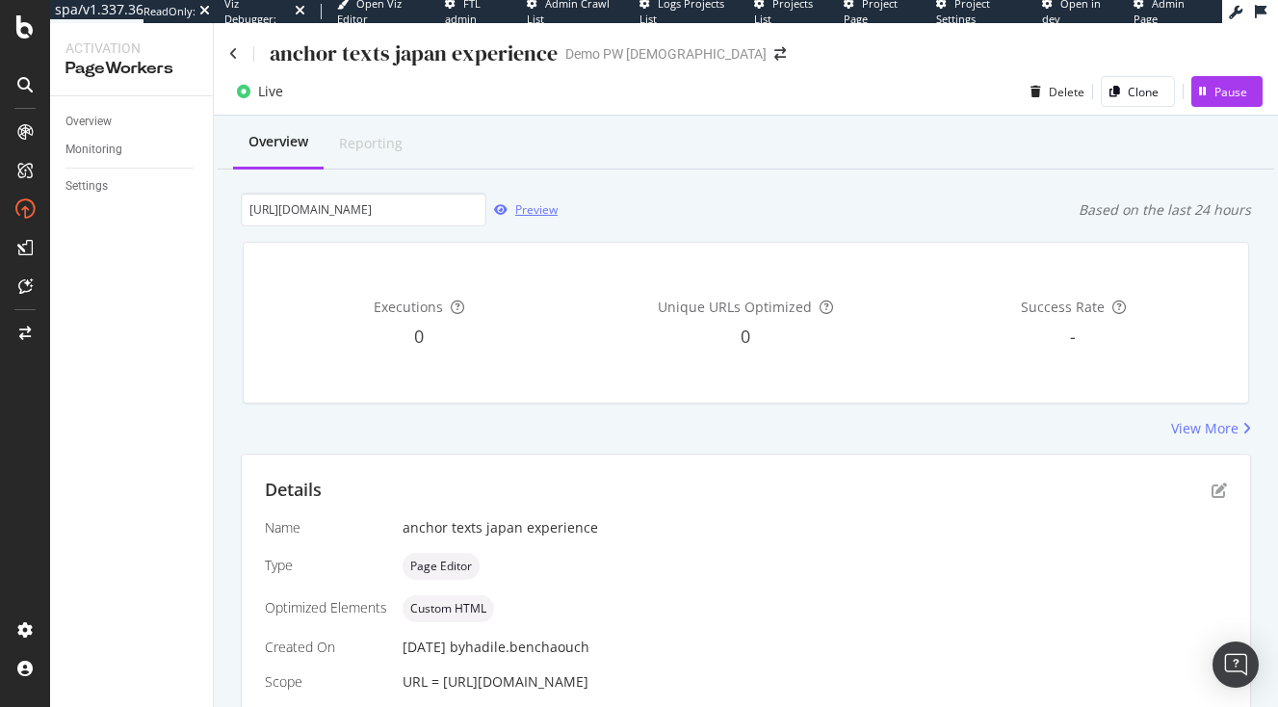
click at [509, 214] on div "button" at bounding box center [501, 210] width 29 height 12
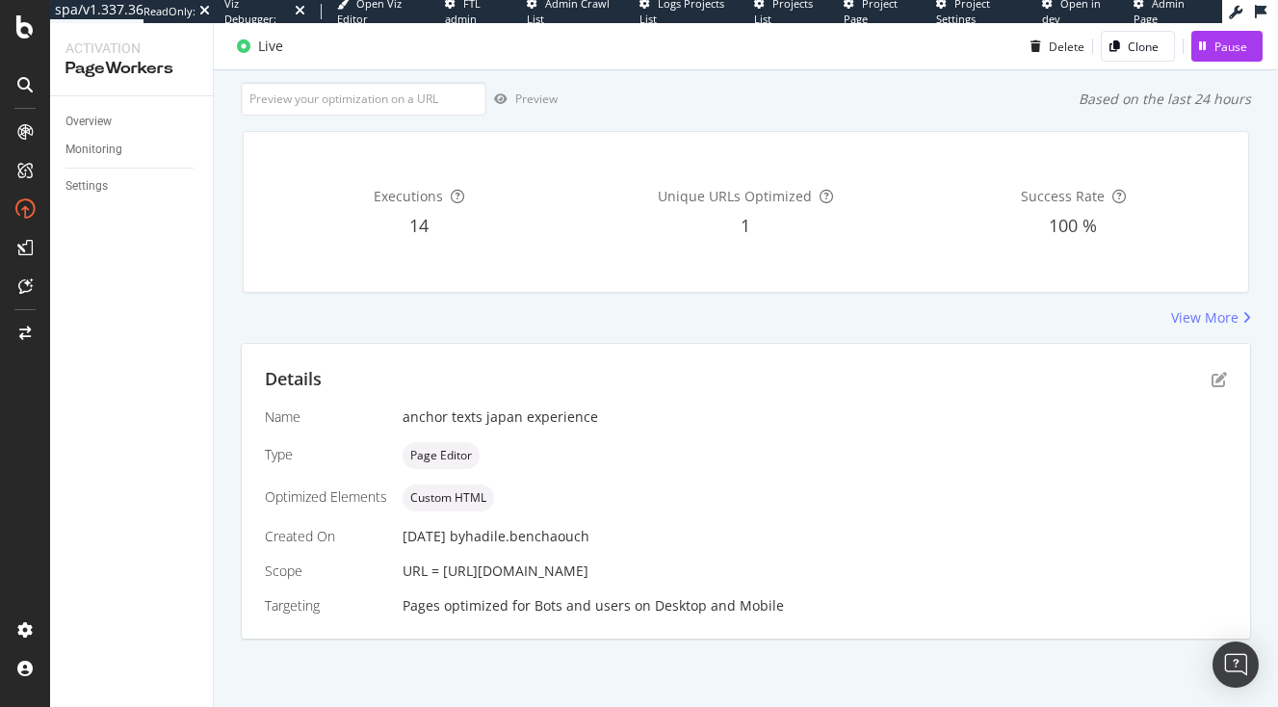
scroll to position [149, 0]
drag, startPoint x: 1220, startPoint y: 342, endPoint x: 1213, endPoint y: 371, distance: 29.7
click at [1213, 371] on div "Details Name anchor texts japan experience Type Page Editor Optimized Elements …" at bounding box center [746, 491] width 1009 height 295
click at [1065, 44] on div "Delete" at bounding box center [1067, 46] width 36 height 16
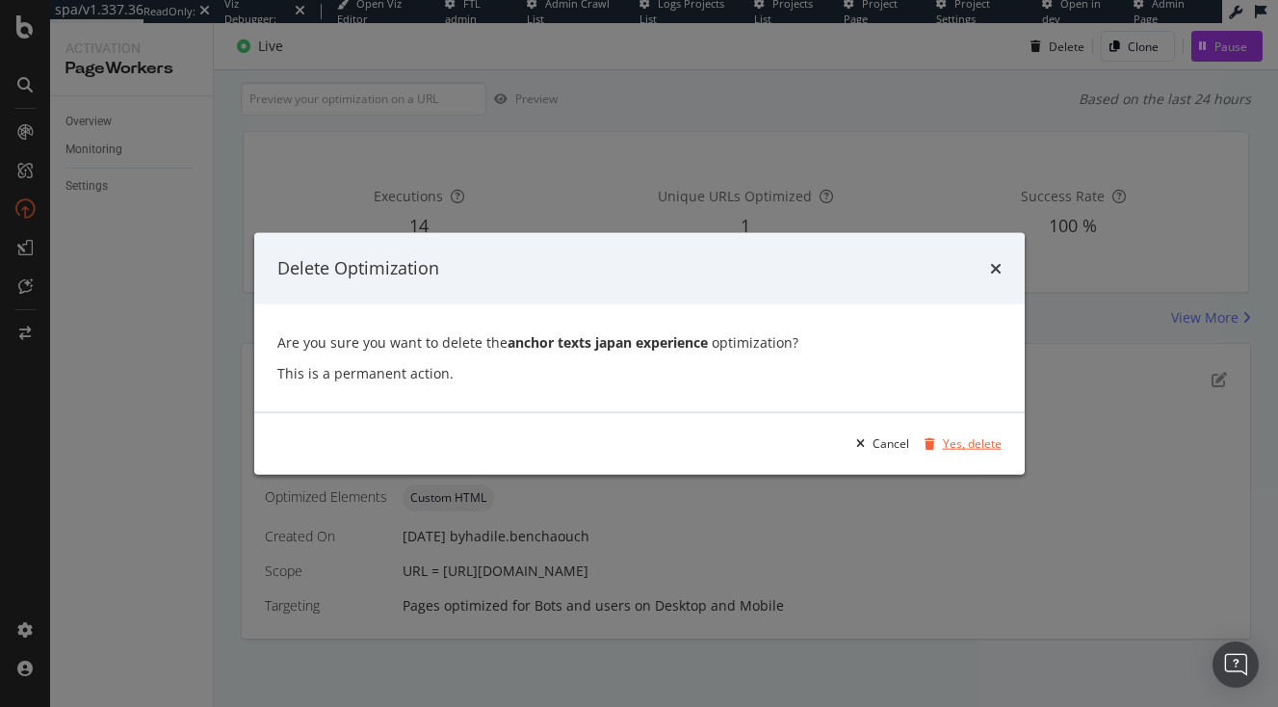
click at [954, 450] on div "Yes, delete" at bounding box center [972, 443] width 59 height 16
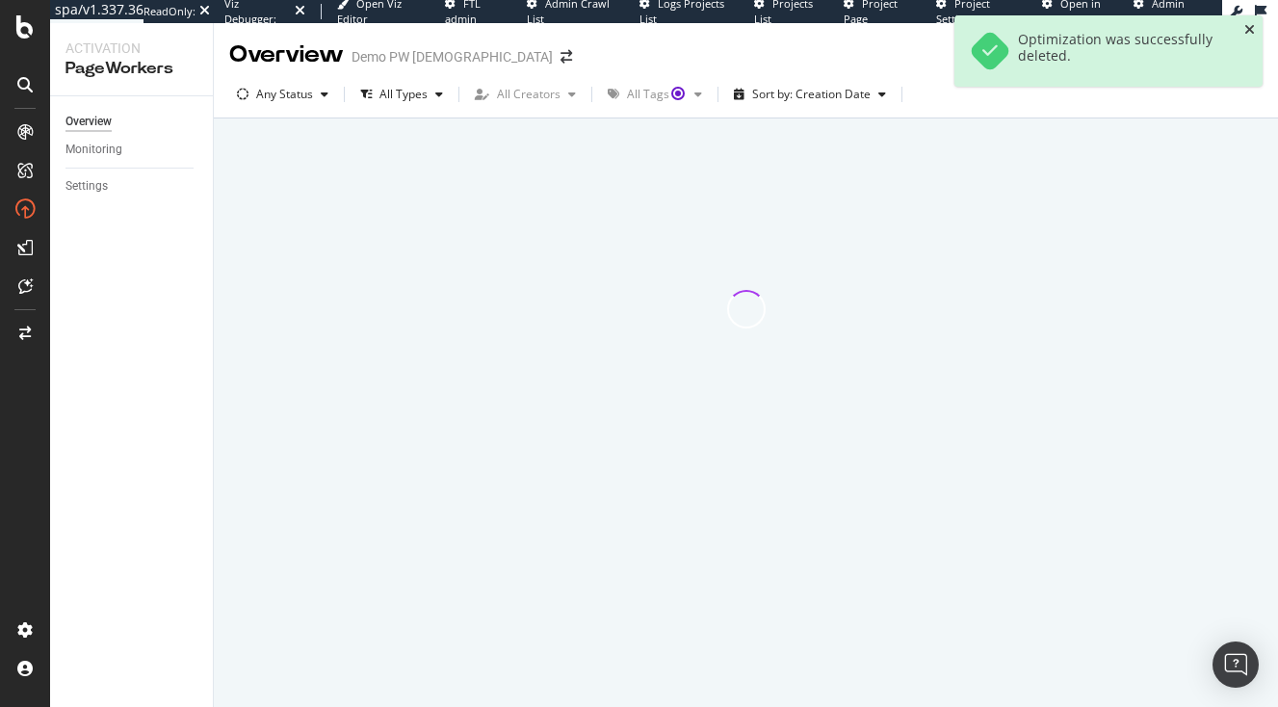
click at [1253, 29] on icon "close toast" at bounding box center [1250, 29] width 11 height 13
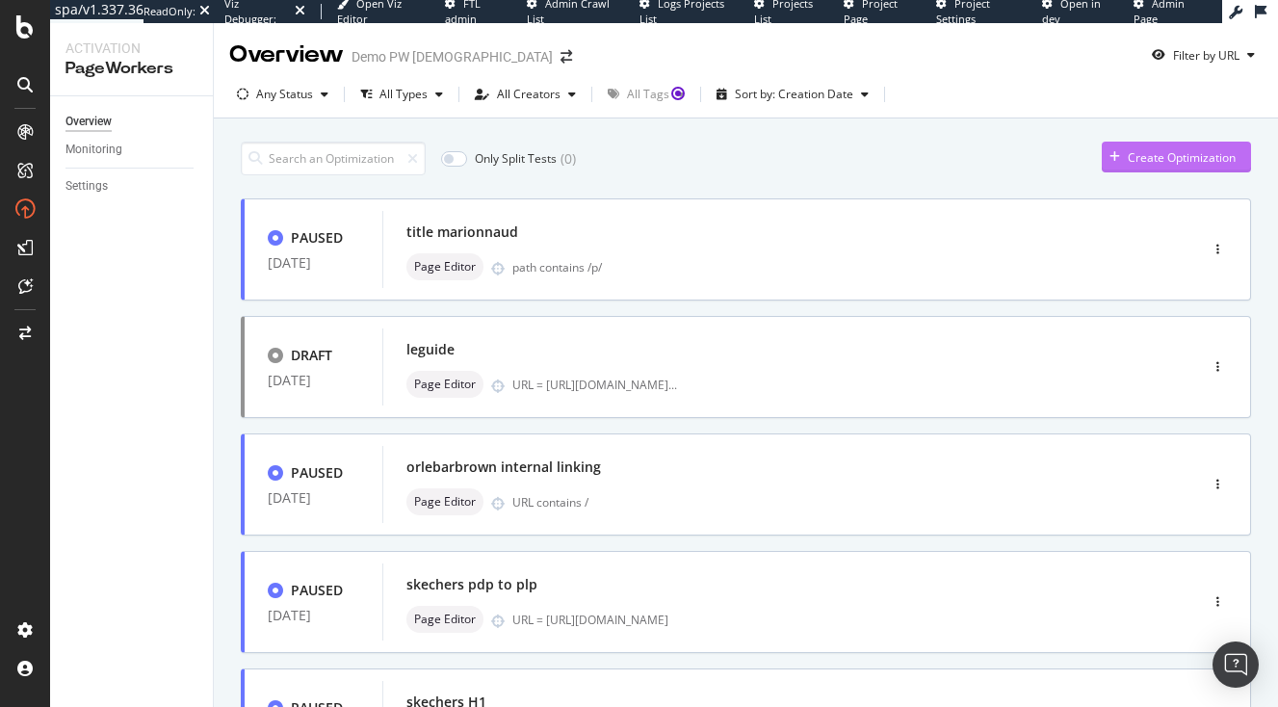
click at [1181, 154] on div "Create Optimization" at bounding box center [1182, 157] width 108 height 16
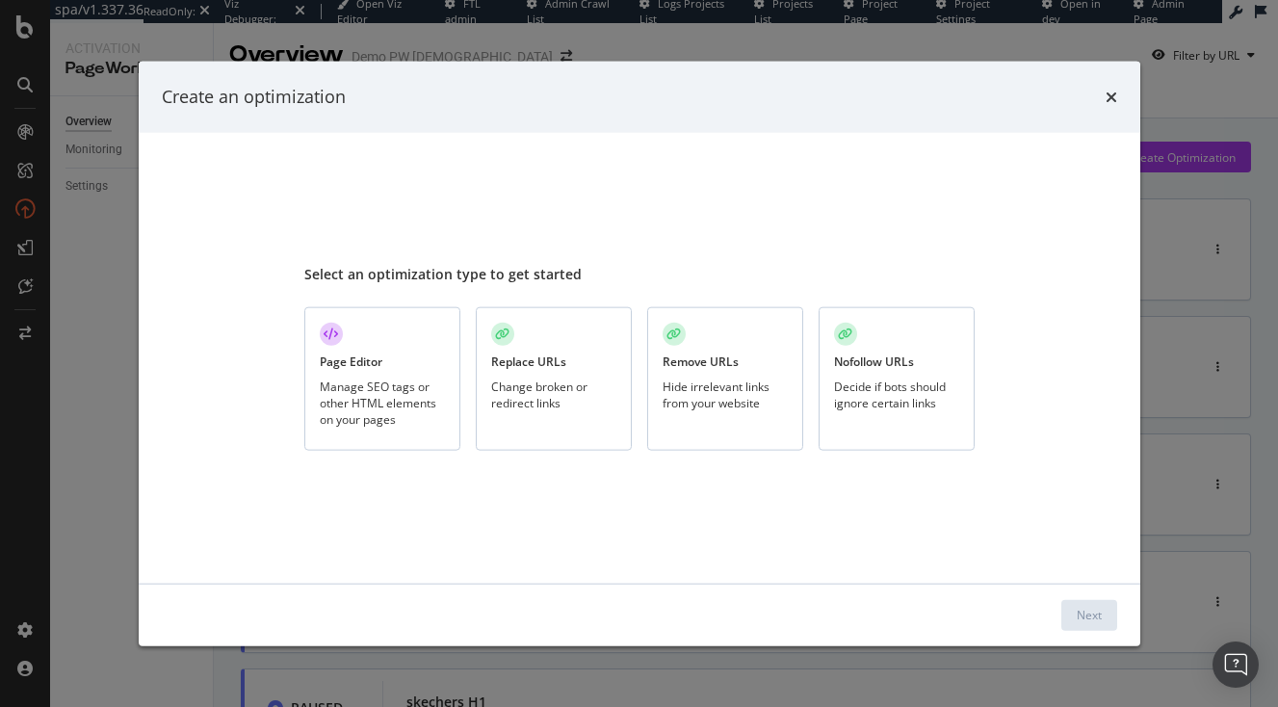
click at [342, 379] on div "Manage SEO tags or other HTML elements on your pages" at bounding box center [382, 402] width 125 height 49
click at [1101, 620] on div "Next" at bounding box center [1089, 615] width 25 height 16
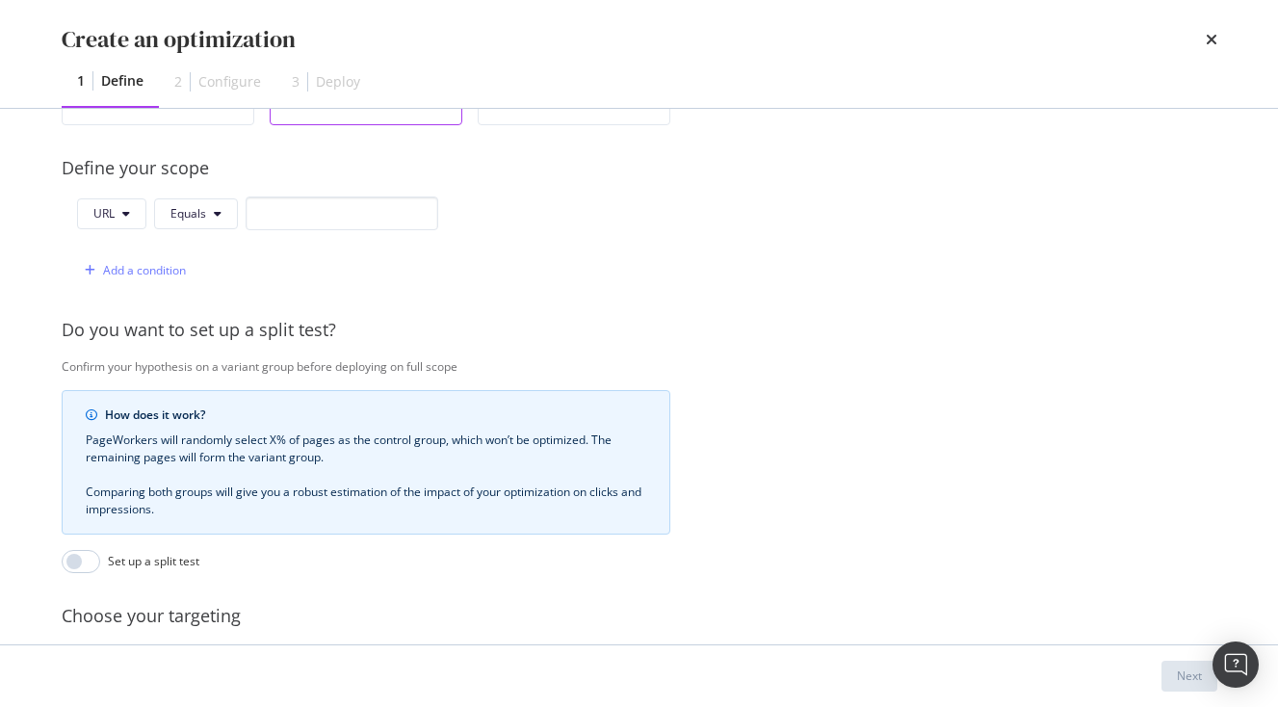
scroll to position [455, 0]
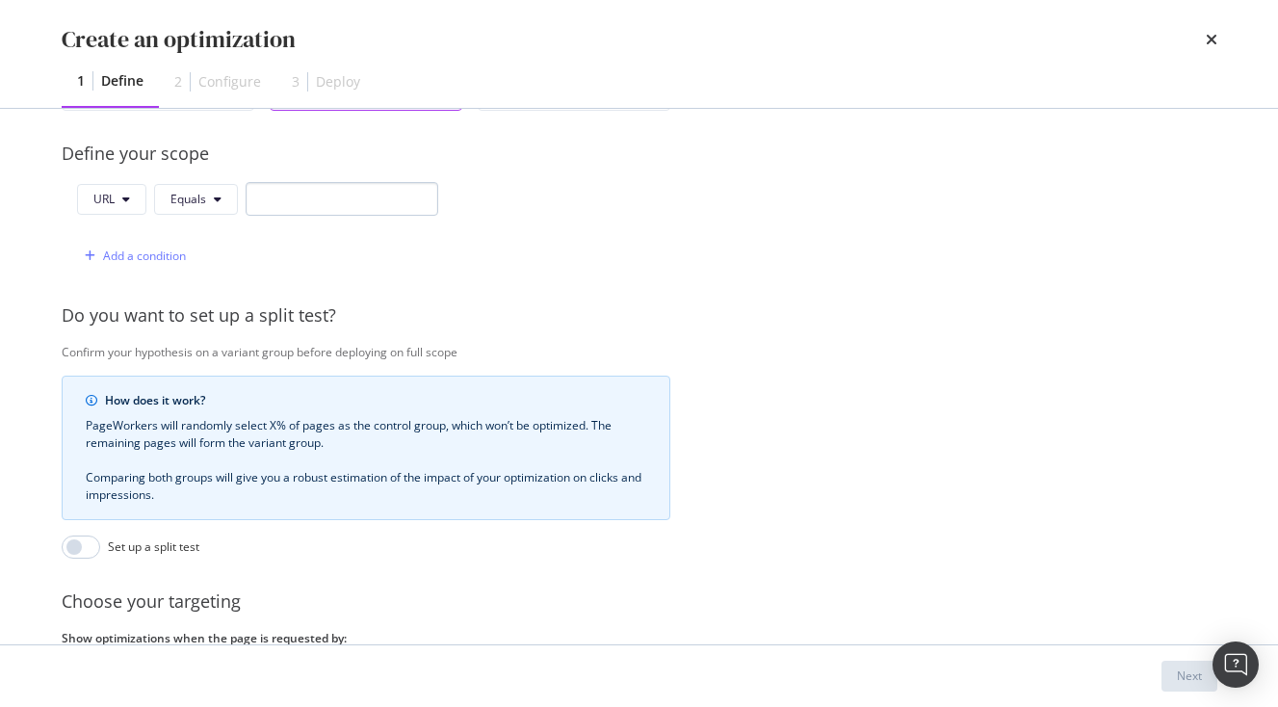
type input "Anchor texts travel [GEOGRAPHIC_DATA]"
click at [329, 189] on input "modal" at bounding box center [342, 199] width 193 height 34
paste input "https://www.japan-experience.com/decouvrir/temples-sanctuaires?_gl=1*1k5kech*_u…"
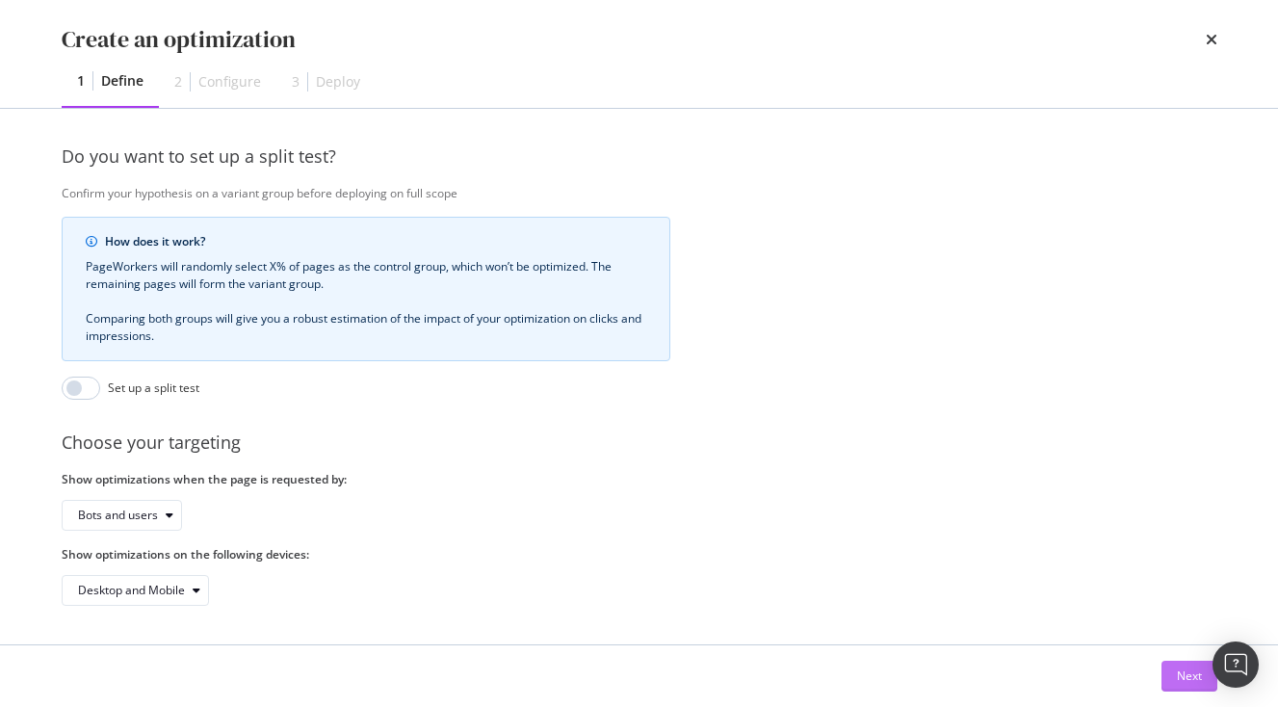
type input "https://www.japan-experience.com/decouvrir/temples-sanctuaires?_gl=1*1k5kech*_u…"
click at [1193, 687] on div "Next" at bounding box center [1189, 676] width 25 height 29
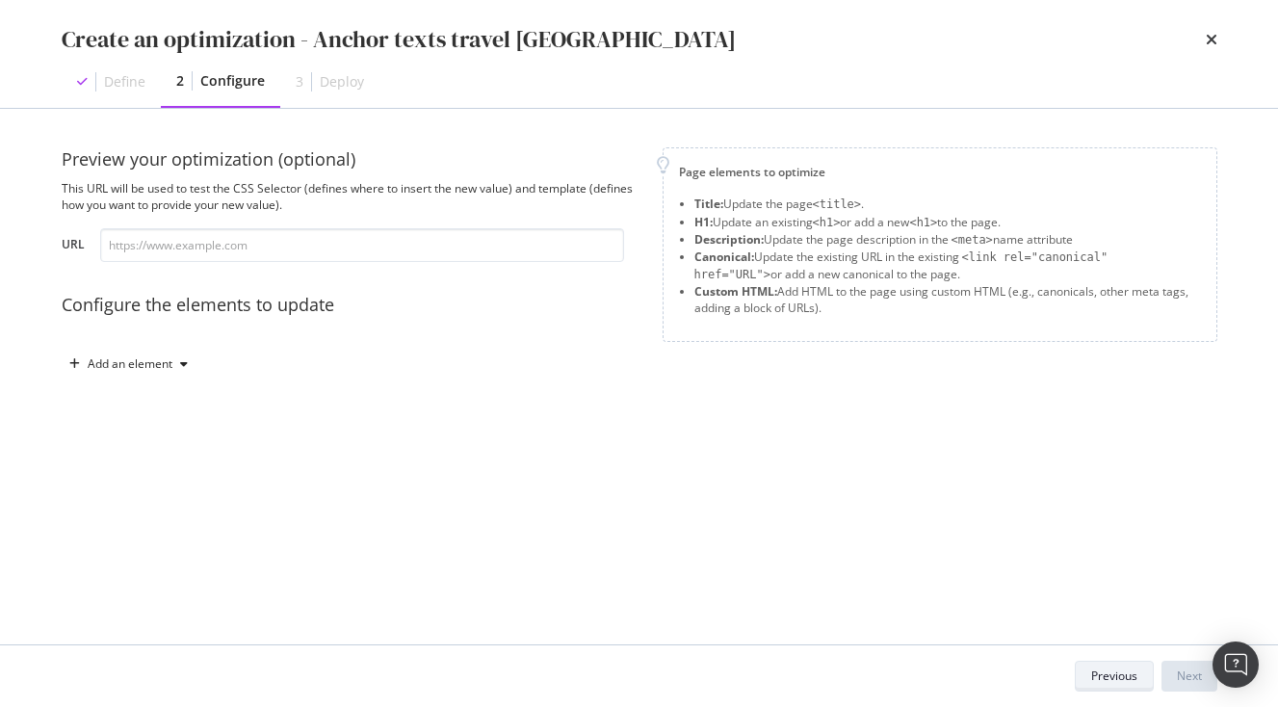
scroll to position [0, 0]
click at [479, 248] on input "modal" at bounding box center [362, 245] width 524 height 34
paste input "https://www.japan-experience.com/decouvrir/temples-sanctuaires?_gl=1*1k5kech*_u…"
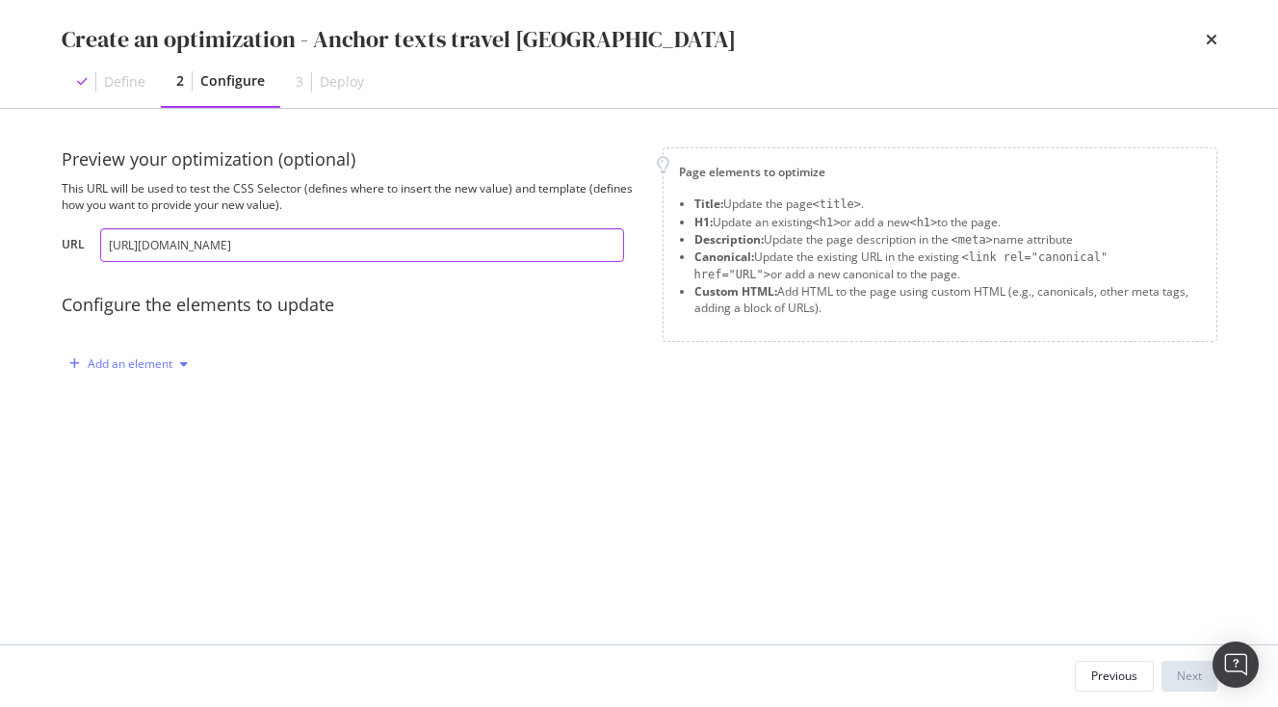
type input "https://www.japan-experience.com/decouvrir/temples-sanctuaires?_gl=1*1k5kech*_u…"
click at [158, 365] on div "Add an element" at bounding box center [130, 364] width 85 height 12
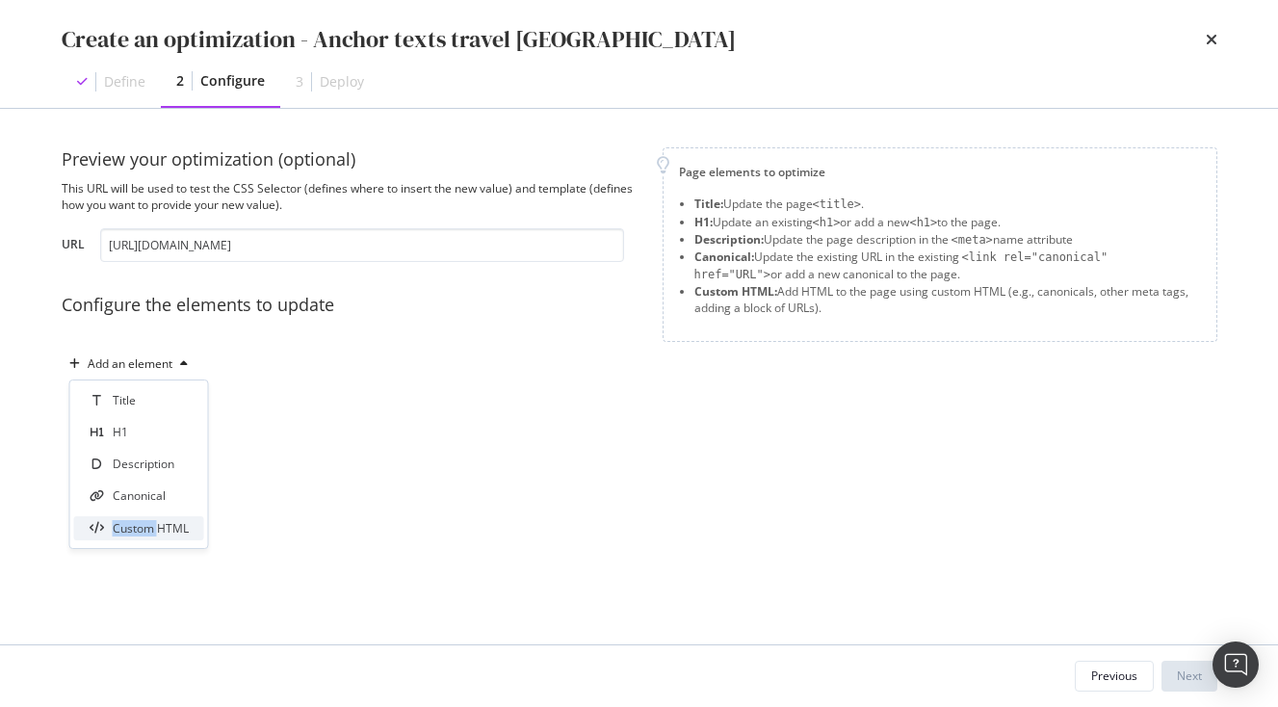
click at [158, 527] on div "Custom HTML" at bounding box center [151, 528] width 76 height 16
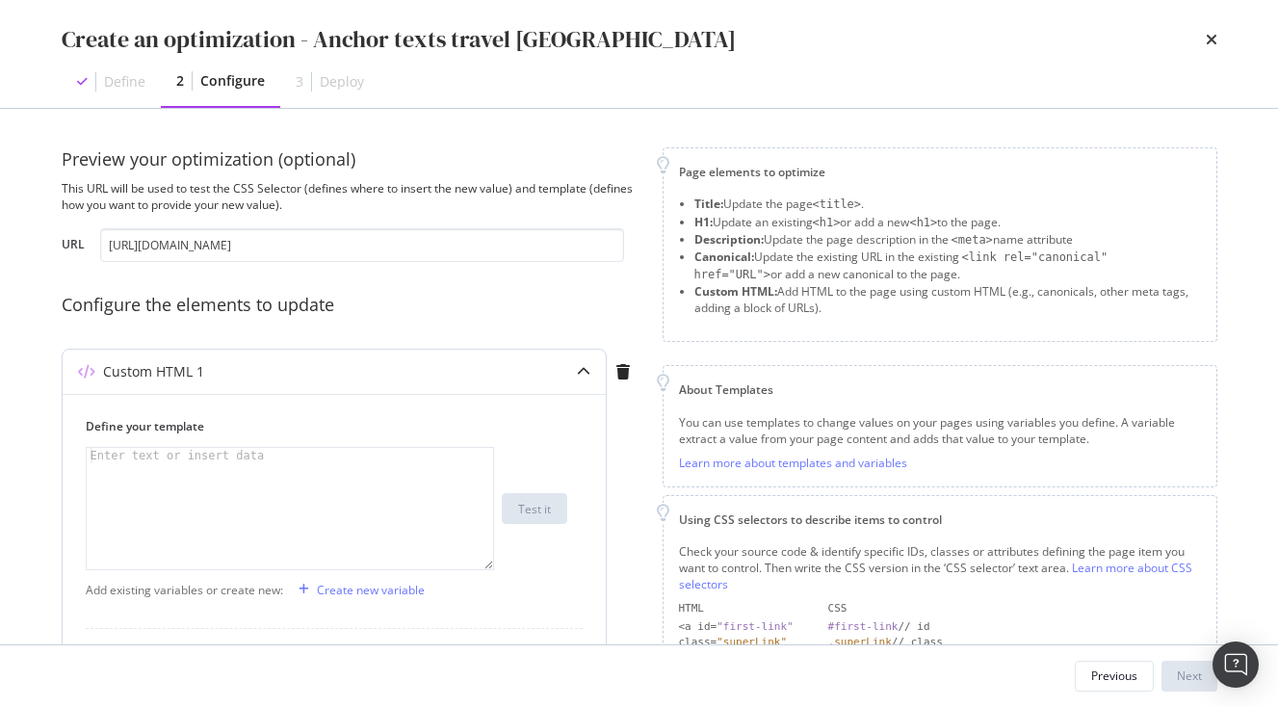
click at [191, 497] on div "modal" at bounding box center [290, 524] width 407 height 152
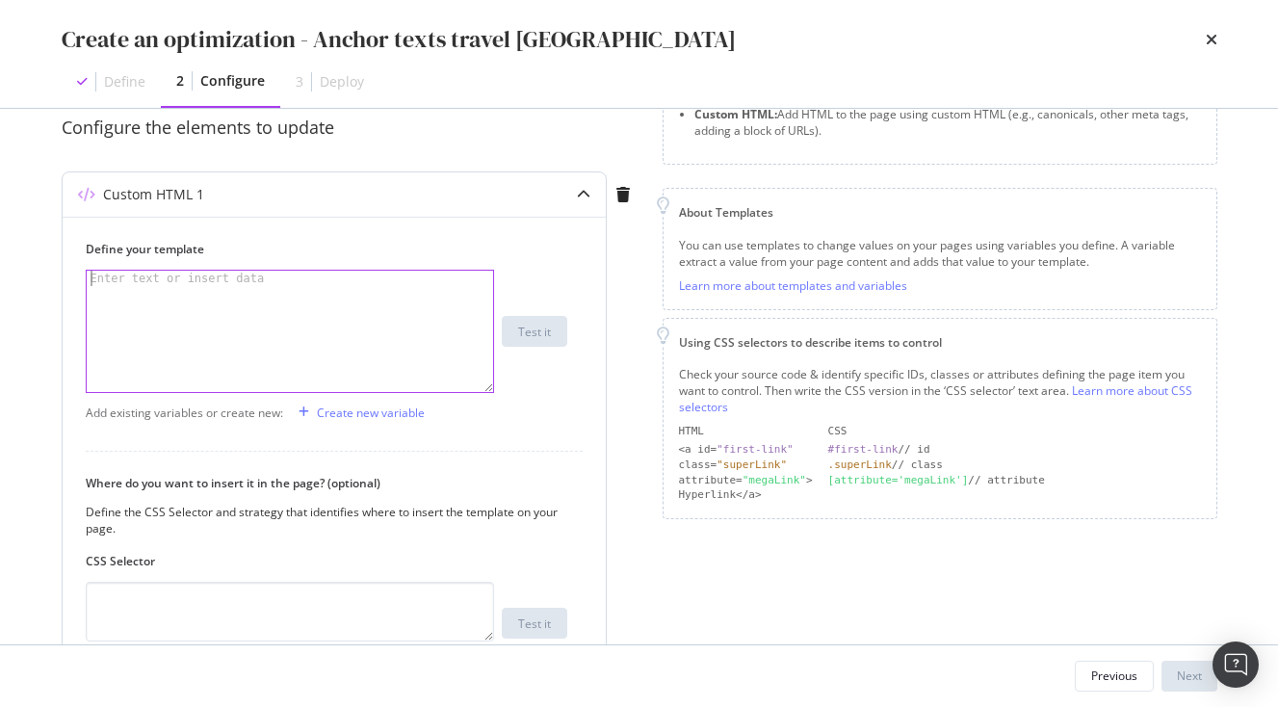
paste textarea "<span> Train in Japan</span>"
type textarea "<span> Train in Japan</span>"
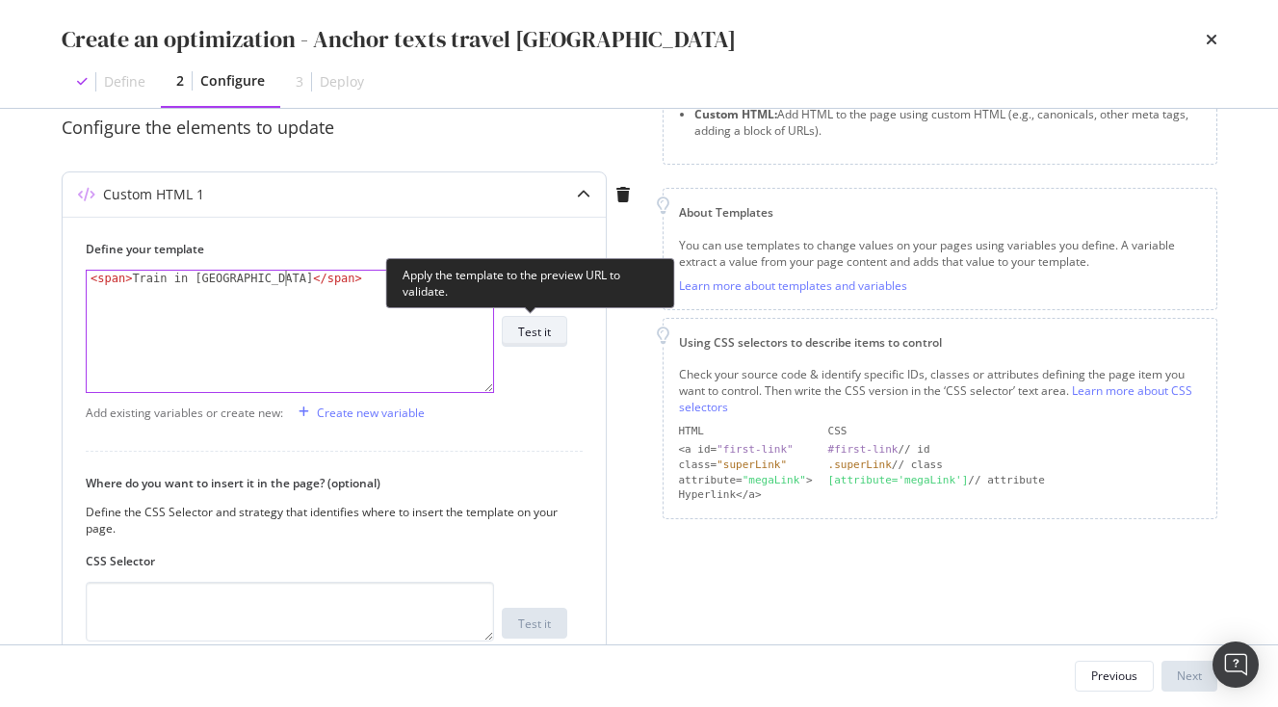
click at [523, 319] on div "Test it" at bounding box center [534, 331] width 33 height 27
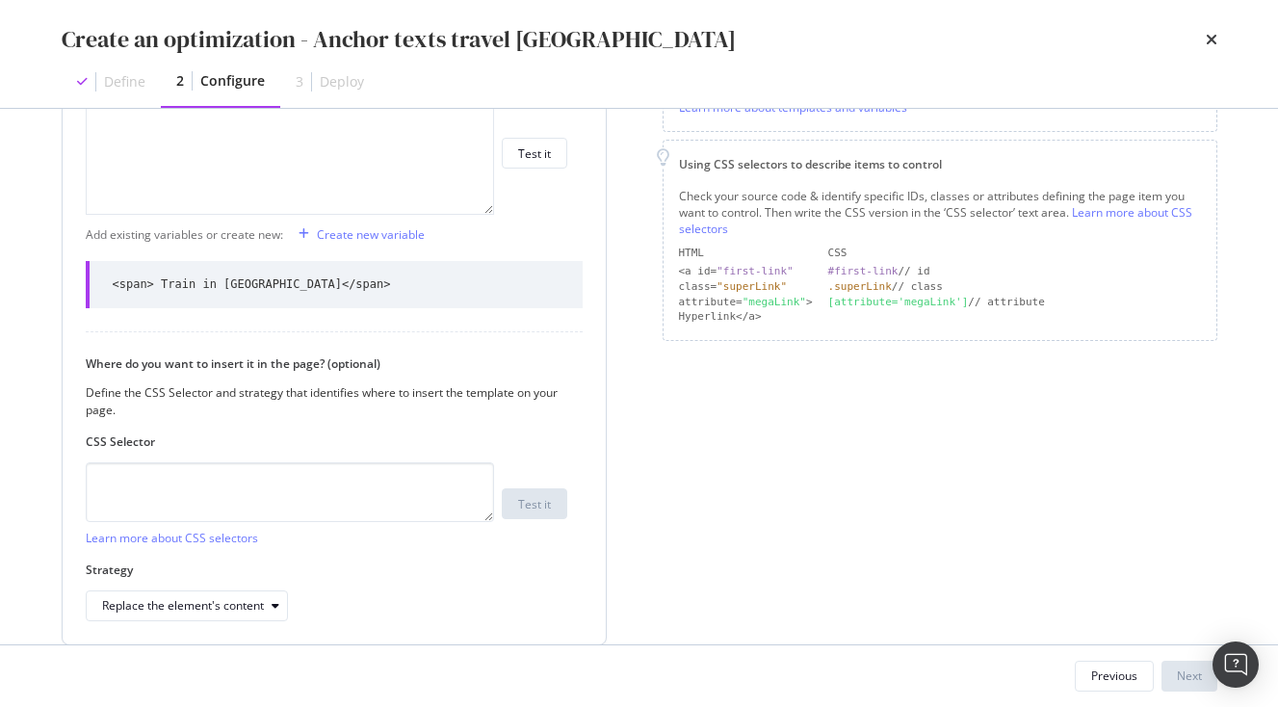
scroll to position [434, 0]
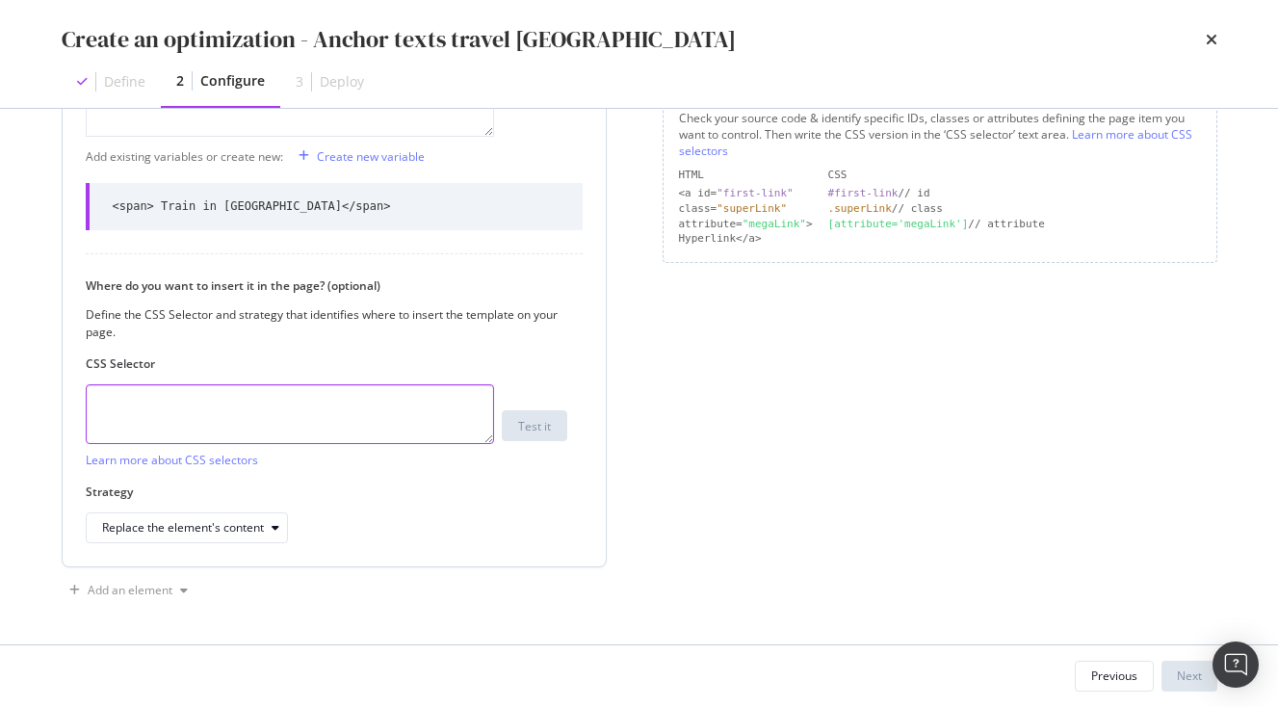
click at [198, 399] on textarea "modal" at bounding box center [290, 414] width 408 height 60
paste textarea ".vlj-tagList > li:nth-child(1) > a:nth-child(1) > span:nth-child(1)"
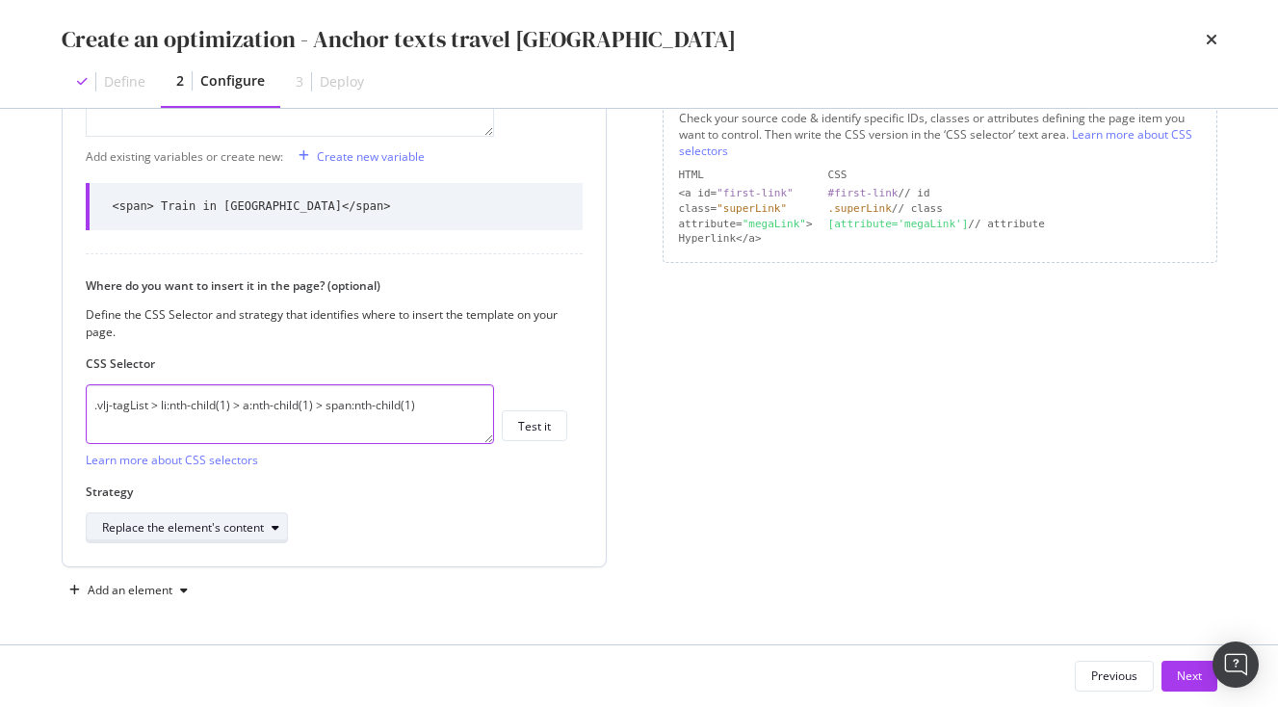
type textarea ".vlj-tagList > li:nth-child(1) > a:nth-child(1) > span:nth-child(1)"
click at [208, 522] on div "Replace the element's content" at bounding box center [183, 528] width 162 height 12
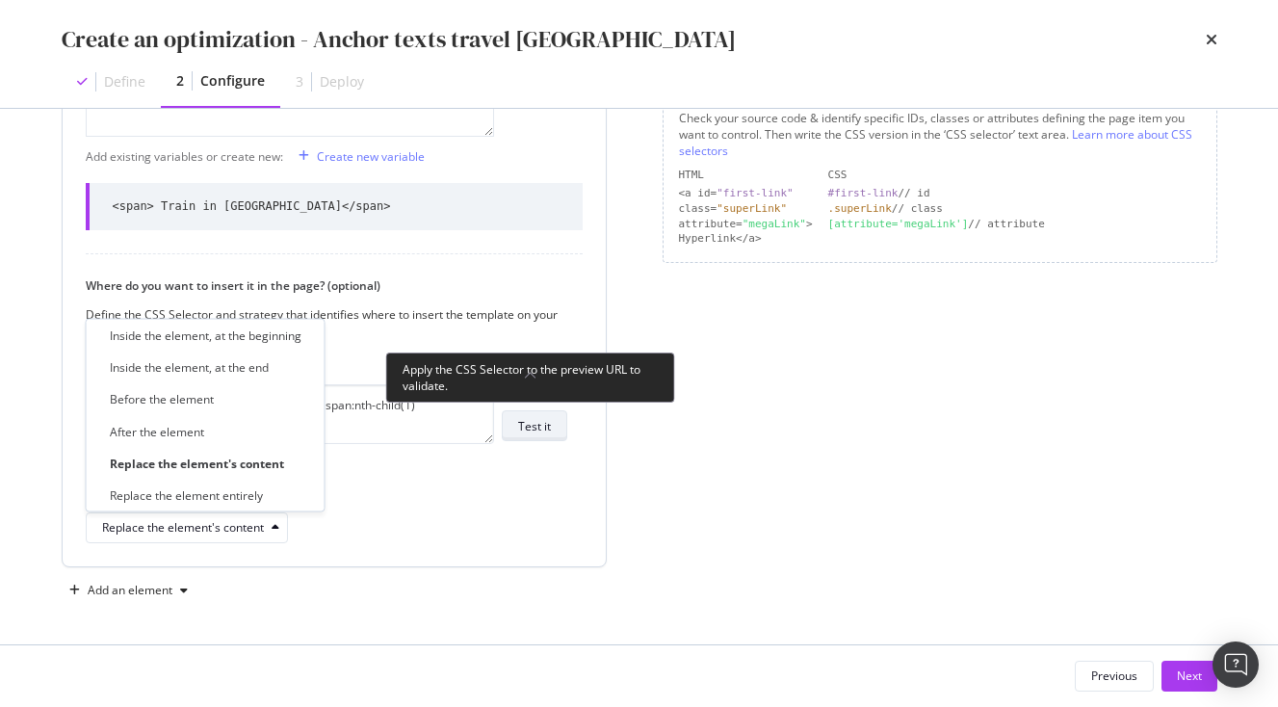
click at [541, 429] on div "Test it" at bounding box center [534, 426] width 33 height 16
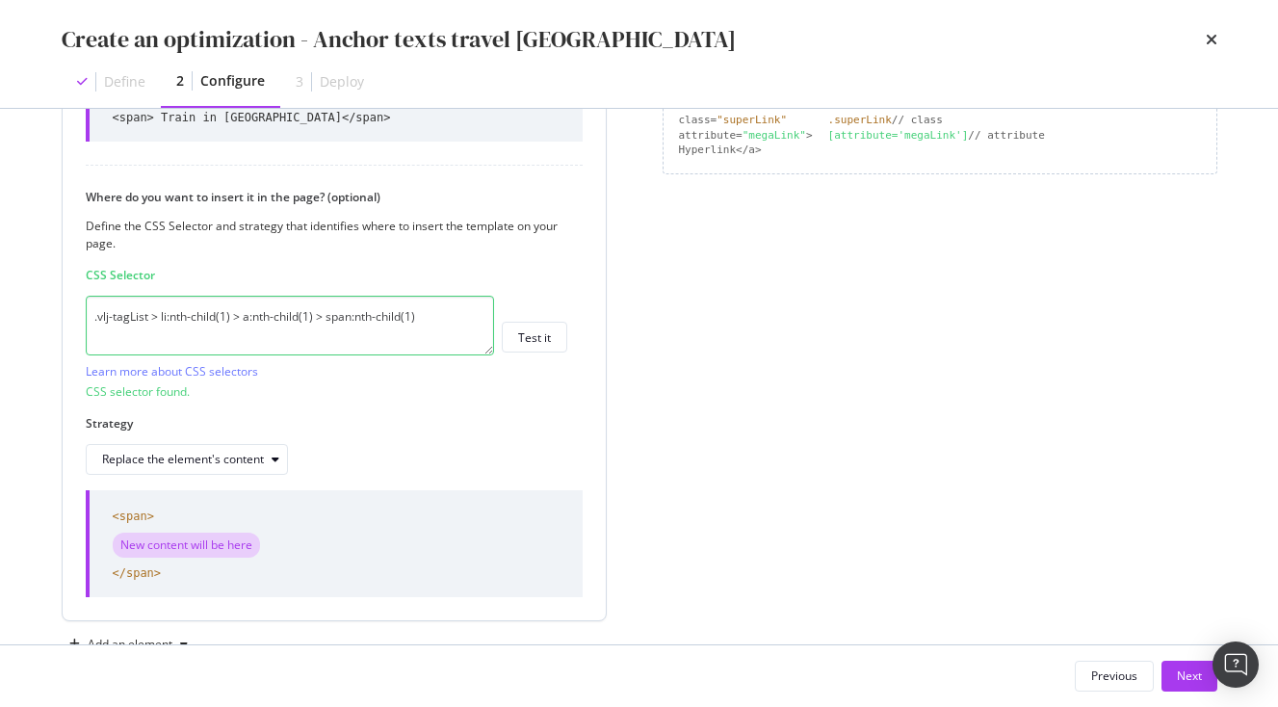
scroll to position [576, 0]
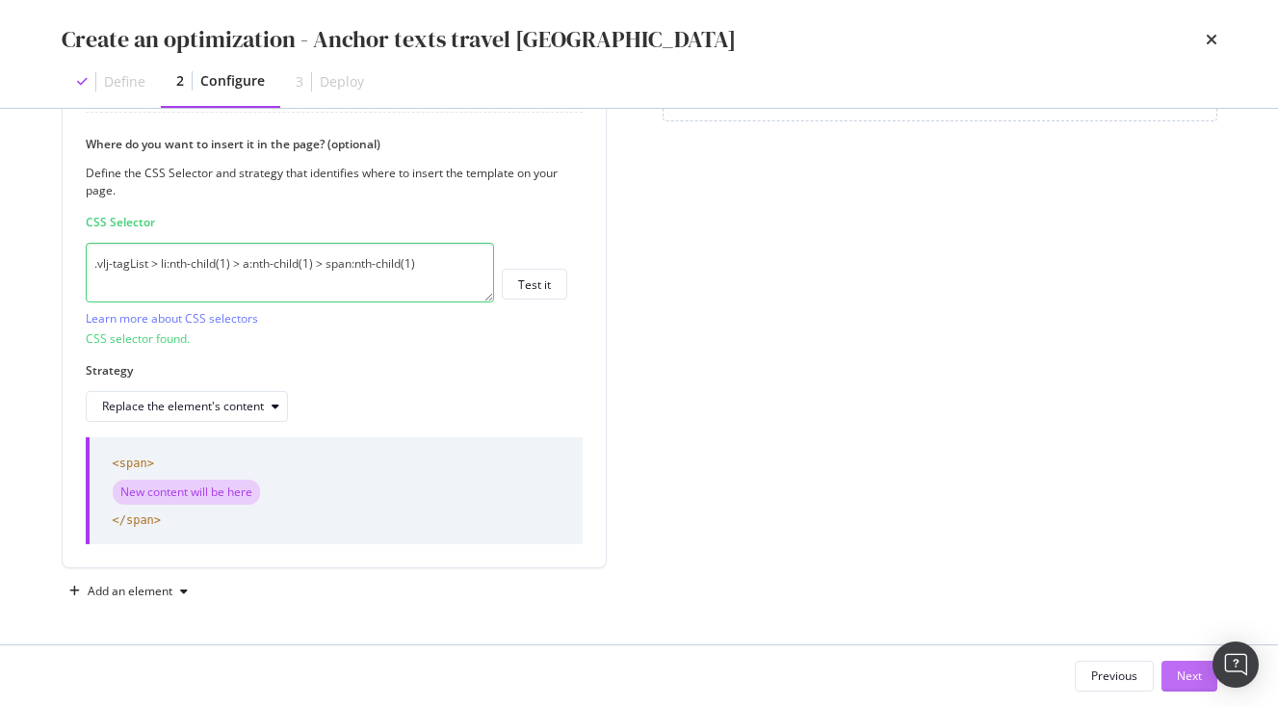
click at [1186, 666] on div "Next" at bounding box center [1189, 676] width 25 height 29
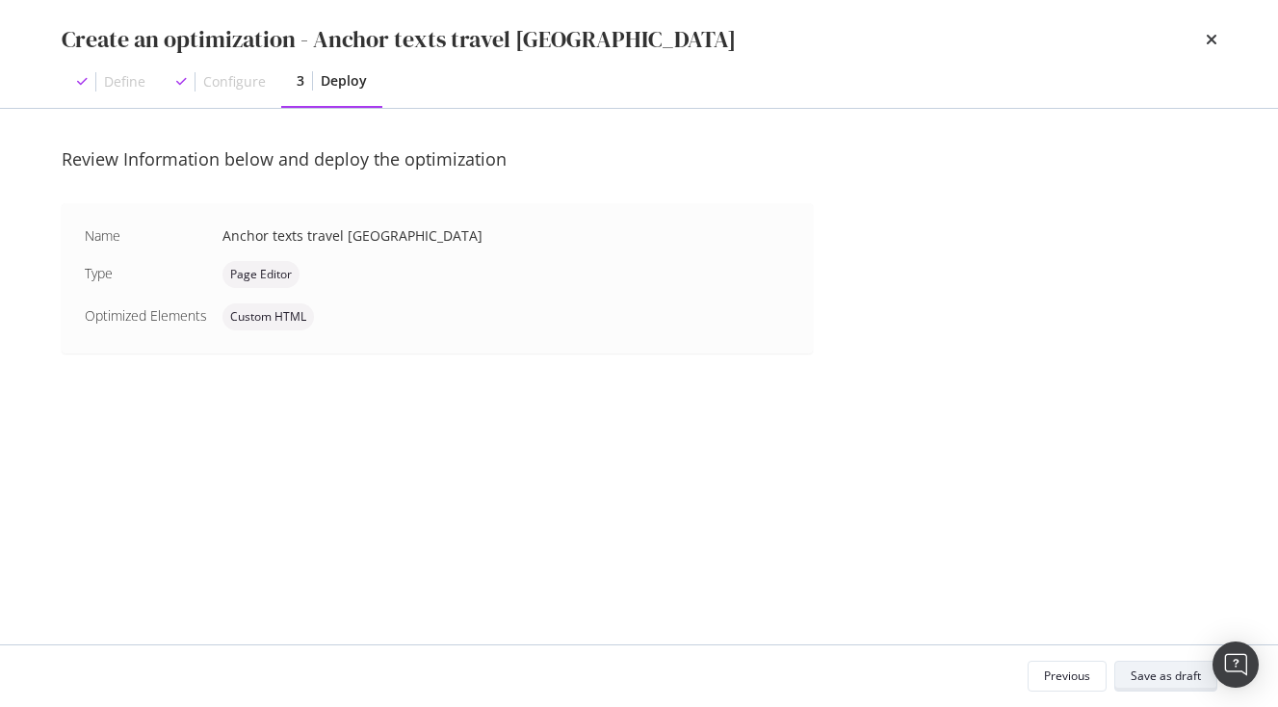
click at [1157, 670] on div "Save as draft" at bounding box center [1166, 676] width 70 height 16
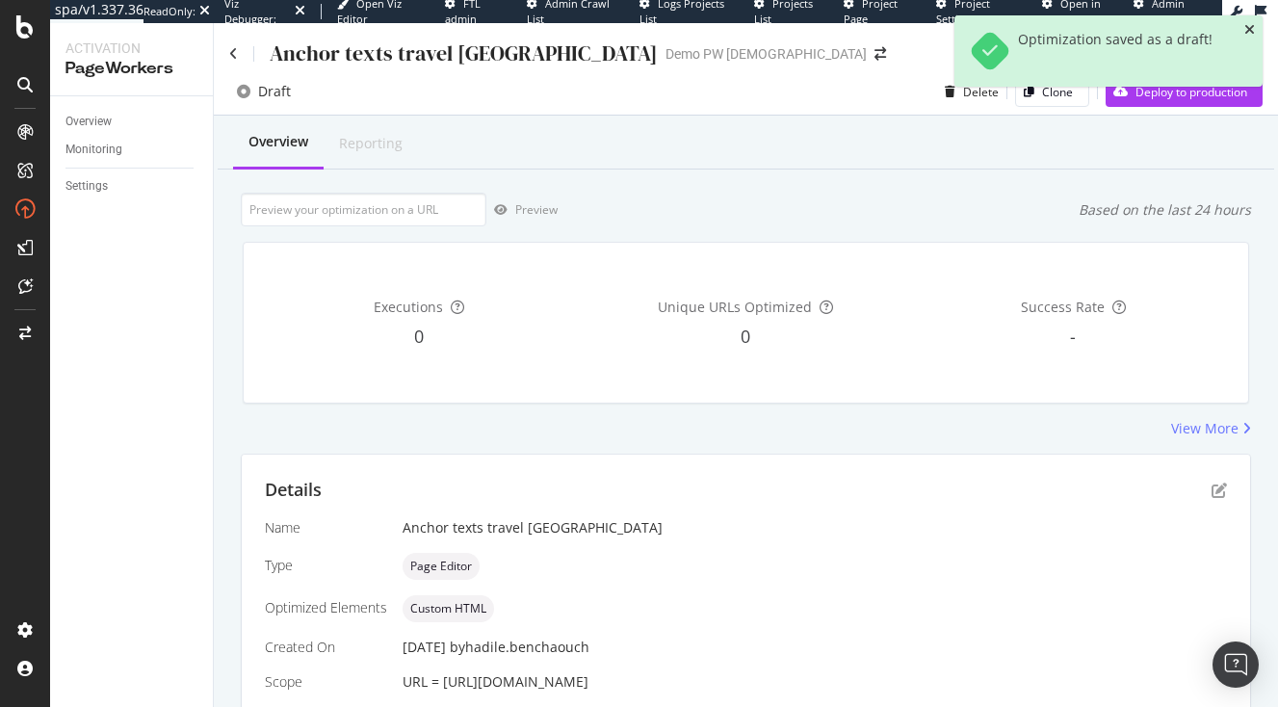
click at [1249, 34] on icon "close toast" at bounding box center [1250, 29] width 11 height 13
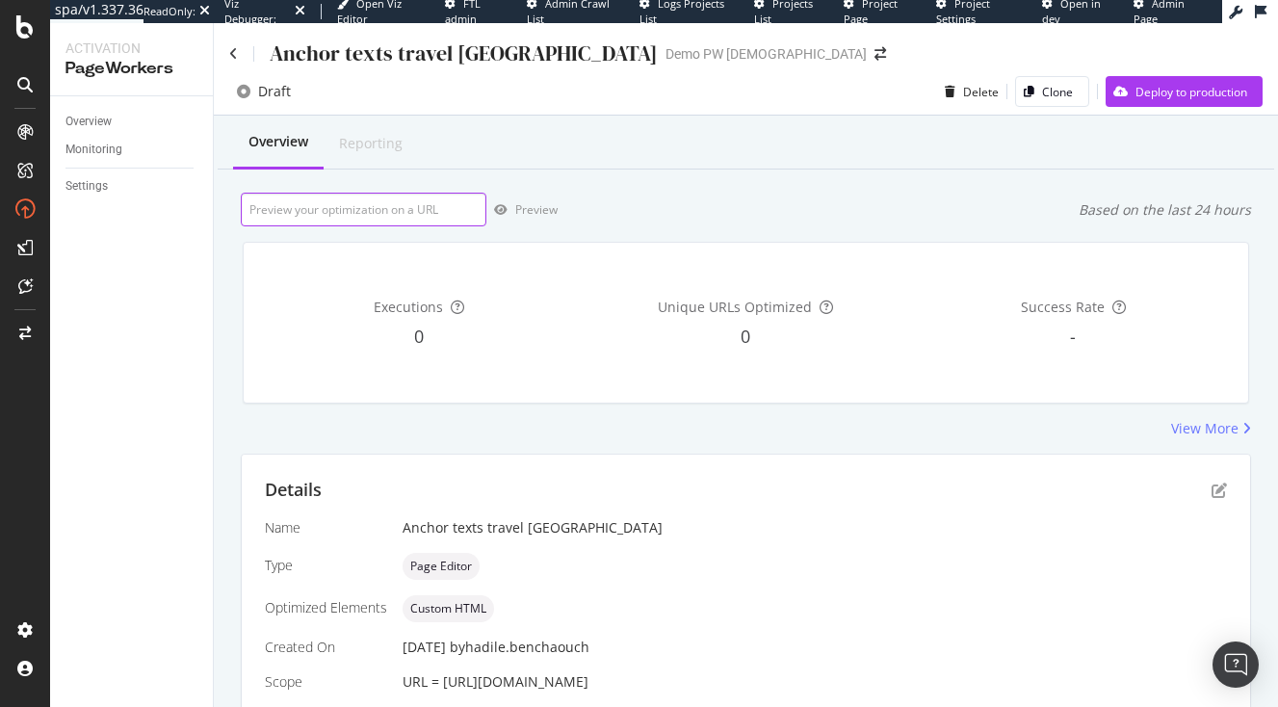
click at [341, 217] on input "url" at bounding box center [364, 210] width 246 height 34
paste input ".vlj-tagList > li:nth-child(1) > a:nth-child(1) > span:nth-child(1)"
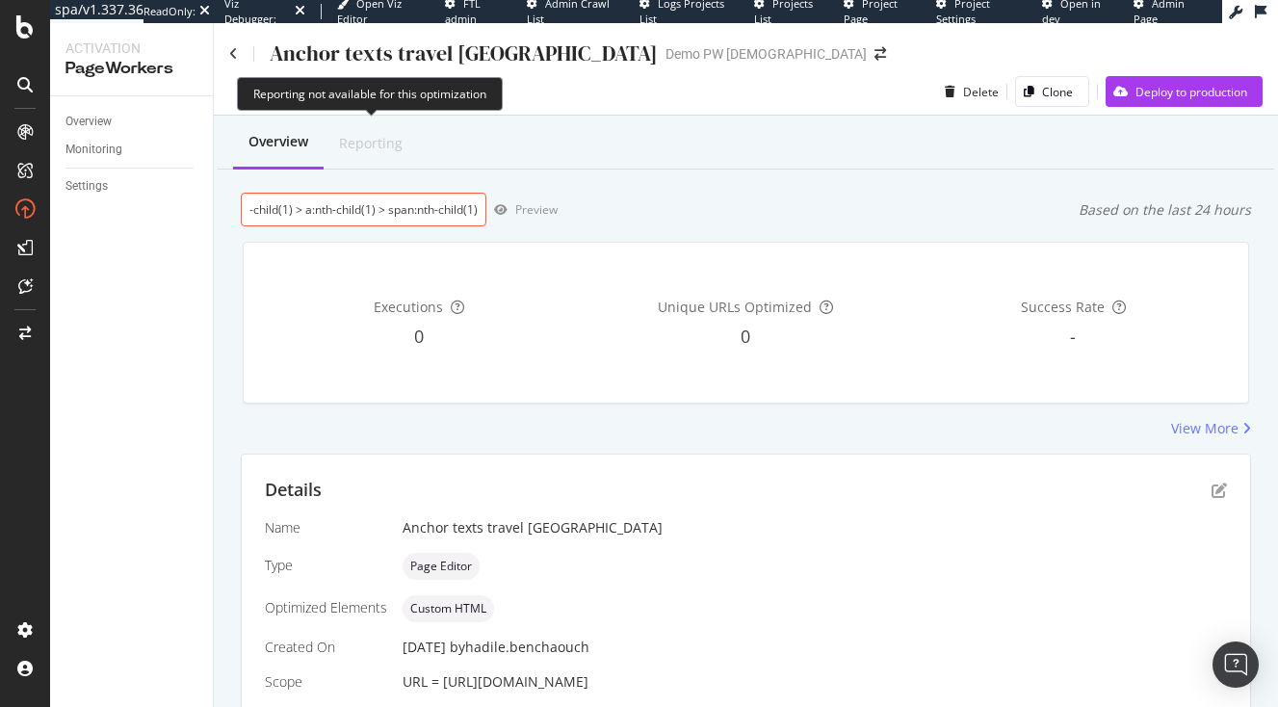
type input ".vlj-tagList > li:nth-child(1) > a:nth-child(1) > span:nth-child(1)"
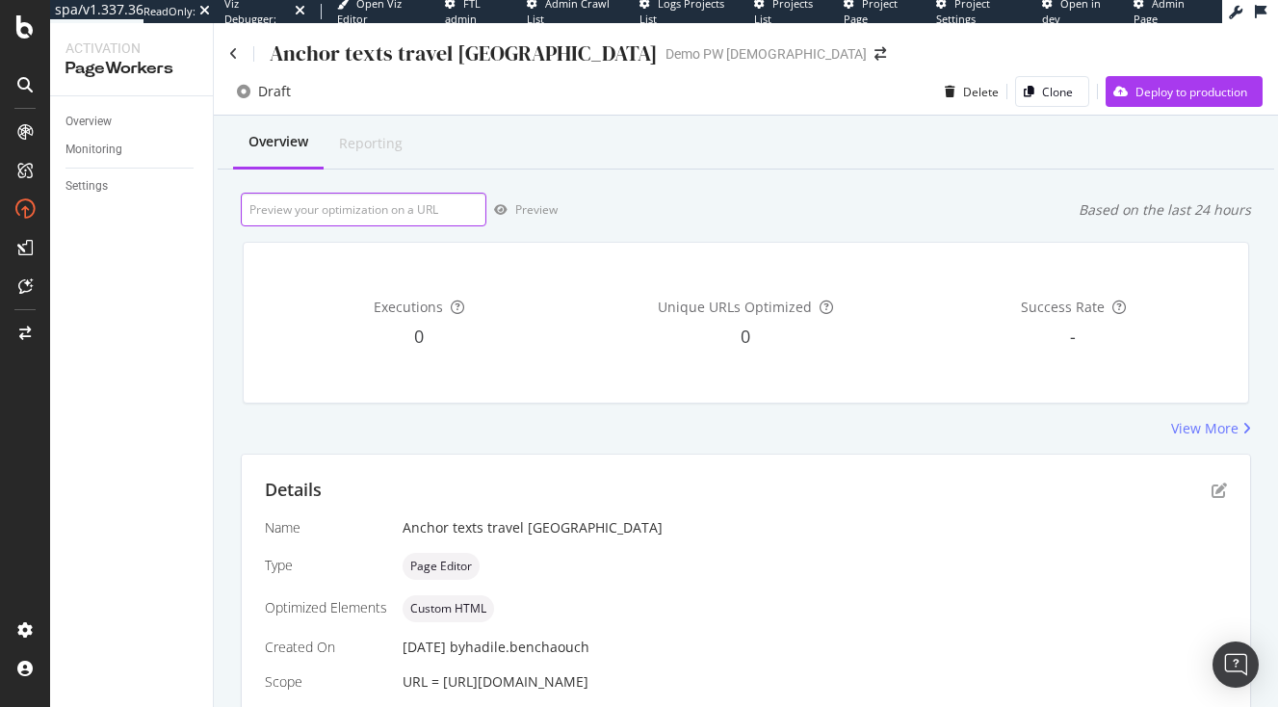
scroll to position [0, 0]
paste input "https://www.japan-experience.com/decouvrir/temples-sanctuaires?_gl=1*1k5kech*_u…"
type input "https://www.japan-experience.com/decouvrir/temples-sanctuaires?_gl=1*1k5kech*_u…"
click at [500, 212] on icon "button" at bounding box center [500, 210] width 13 height 12
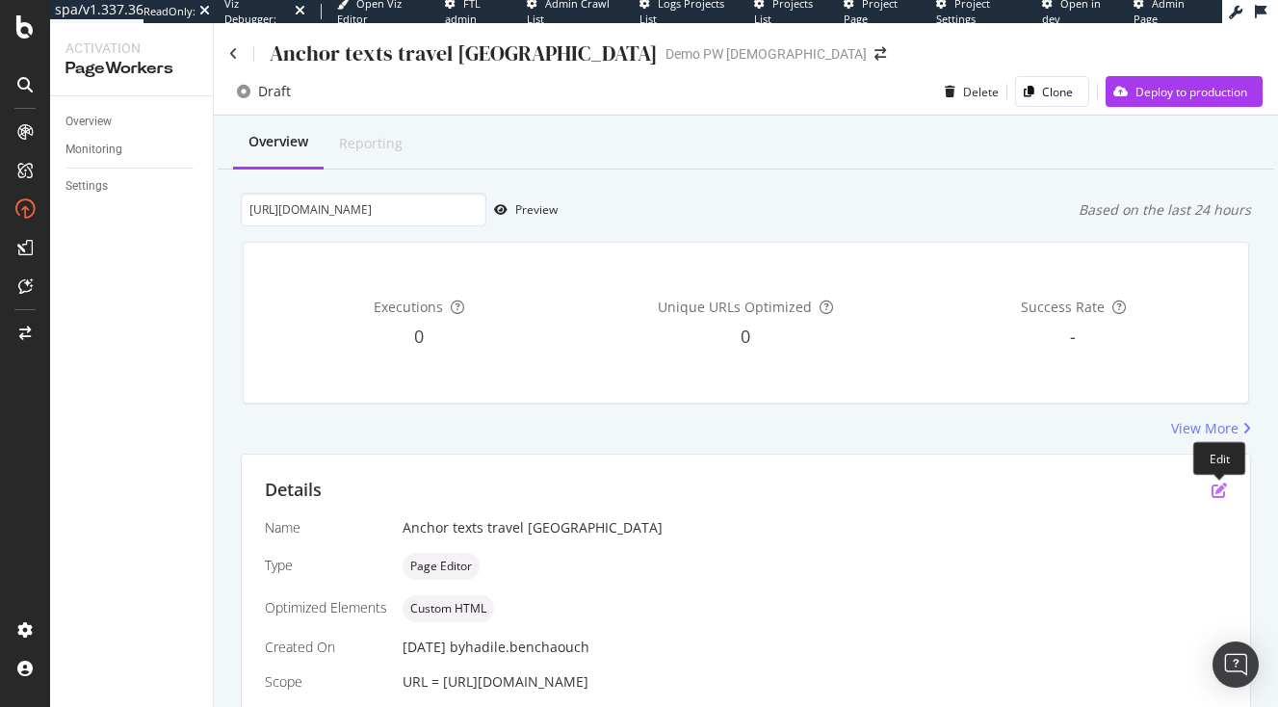
click at [1220, 490] on icon "pen-to-square" at bounding box center [1219, 490] width 15 height 15
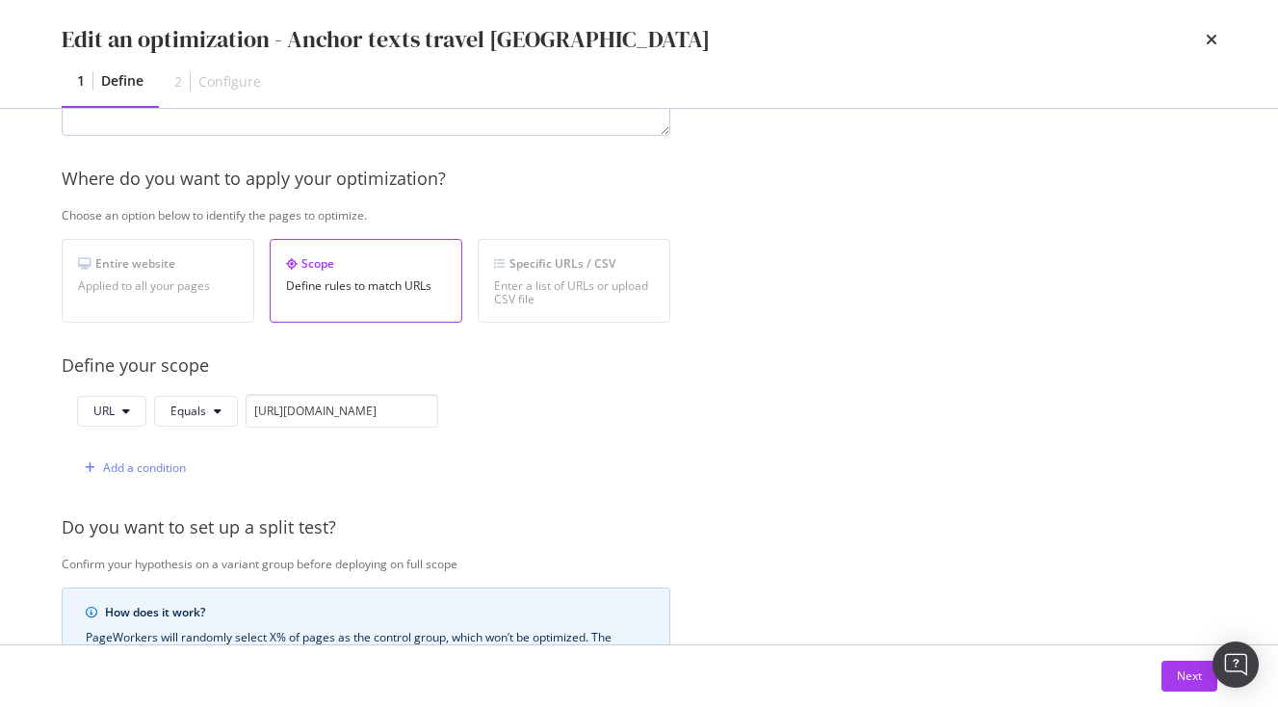
scroll to position [614, 0]
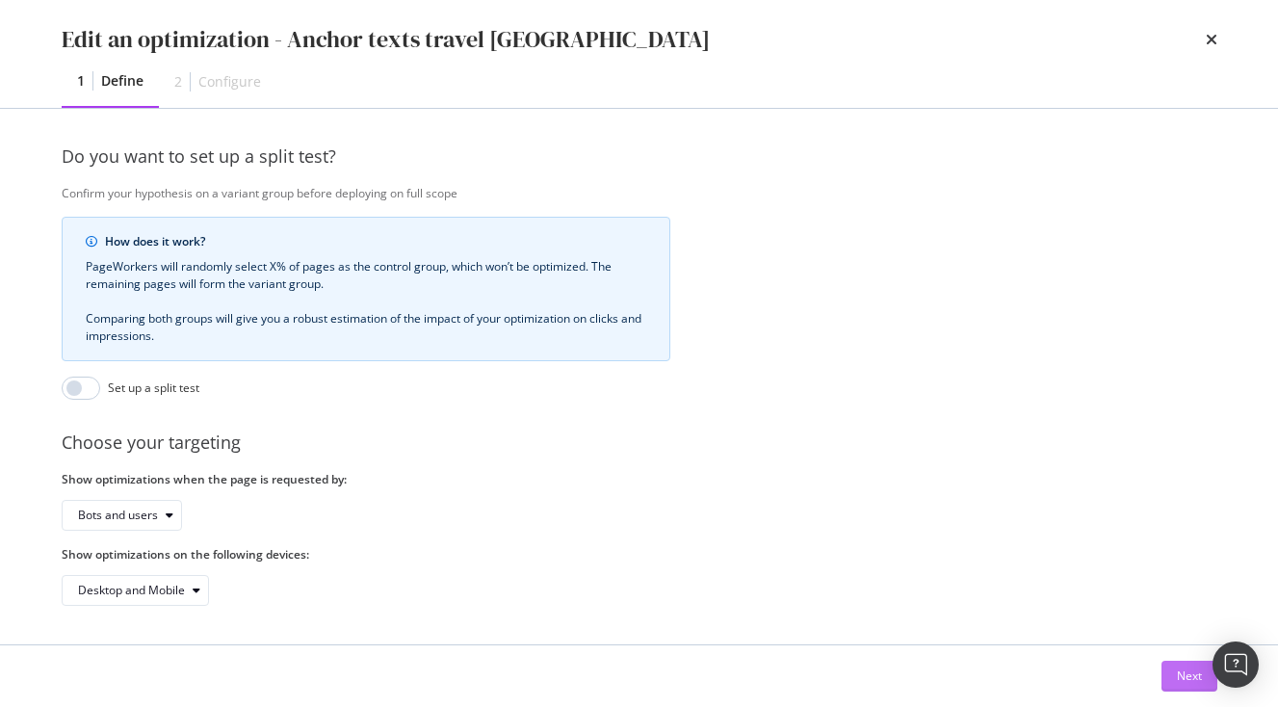
click at [1176, 682] on button "Next" at bounding box center [1190, 676] width 56 height 31
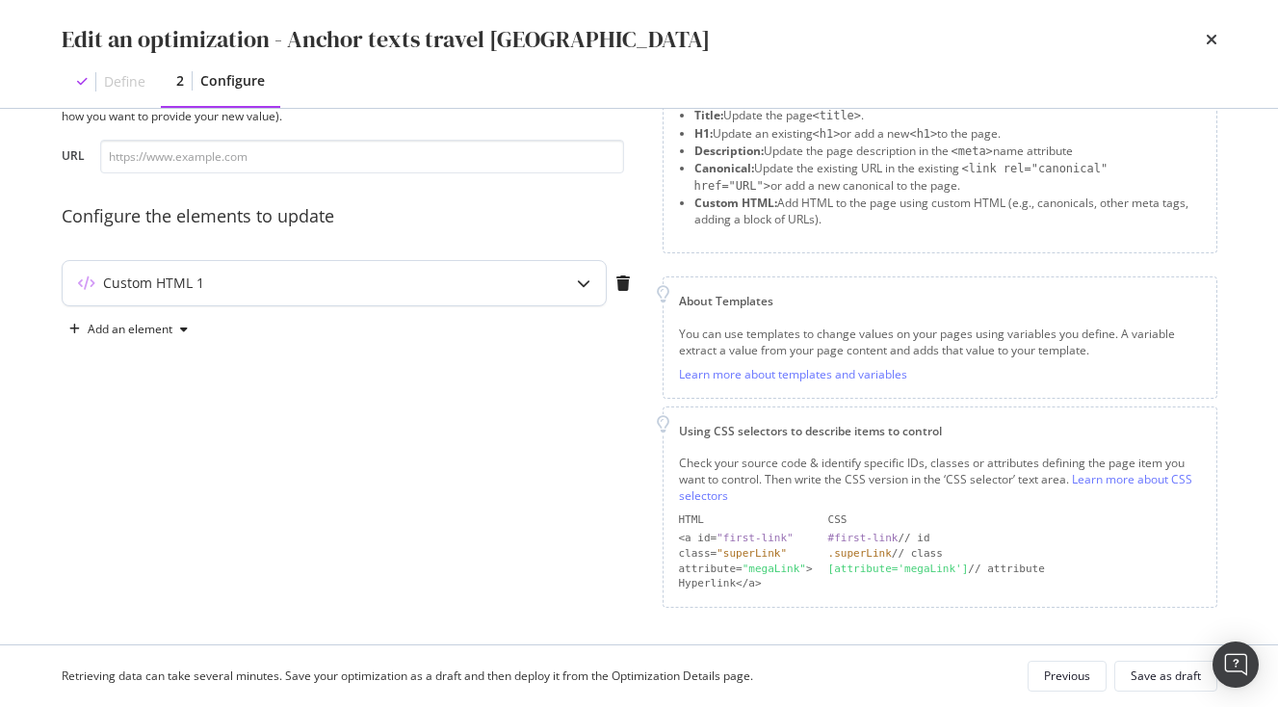
click at [321, 268] on div "Custom HTML 1" at bounding box center [334, 283] width 543 height 44
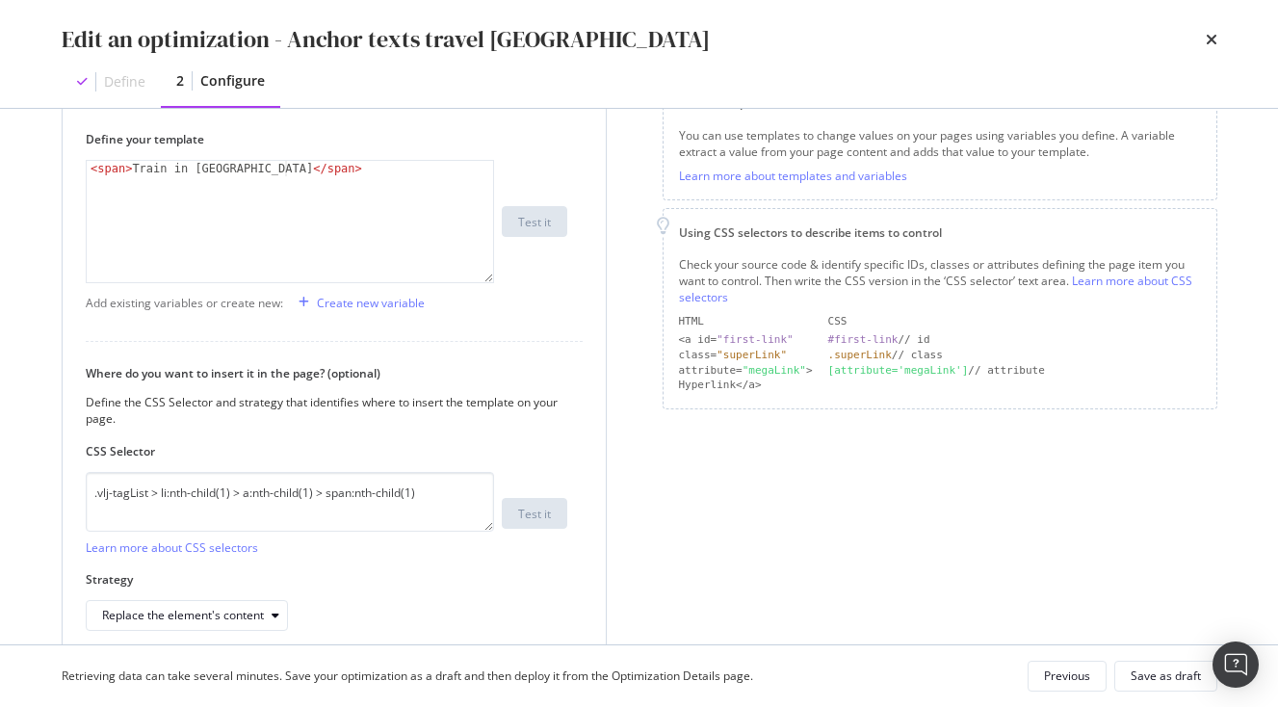
scroll to position [150, 0]
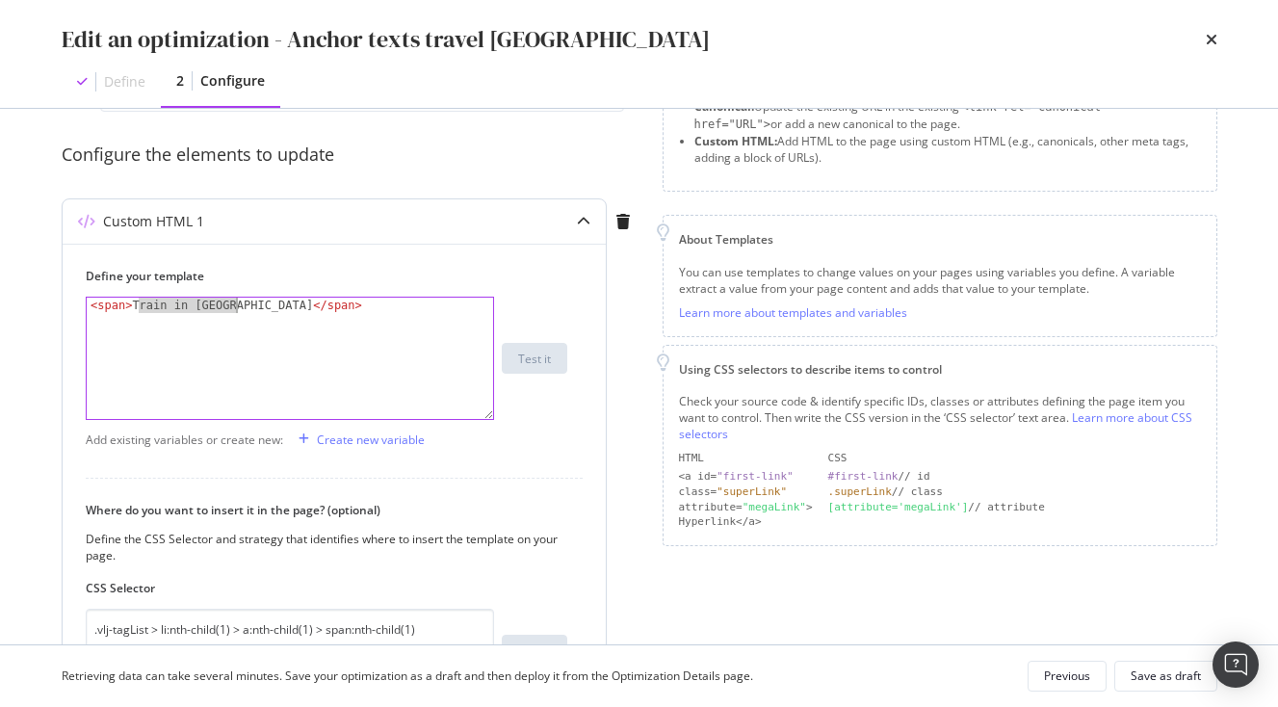
drag, startPoint x: 141, startPoint y: 308, endPoint x: 238, endPoint y: 299, distance: 97.8
click at [238, 299] on div "< span > Train in Japan </ span >" at bounding box center [290, 374] width 407 height 152
paste textarea "Famous [DEMOGRAPHIC_DATA] in [GEOGRAPHIC_DATA]"
type textarea "<span> Famous Temples in Kyoto</span>"
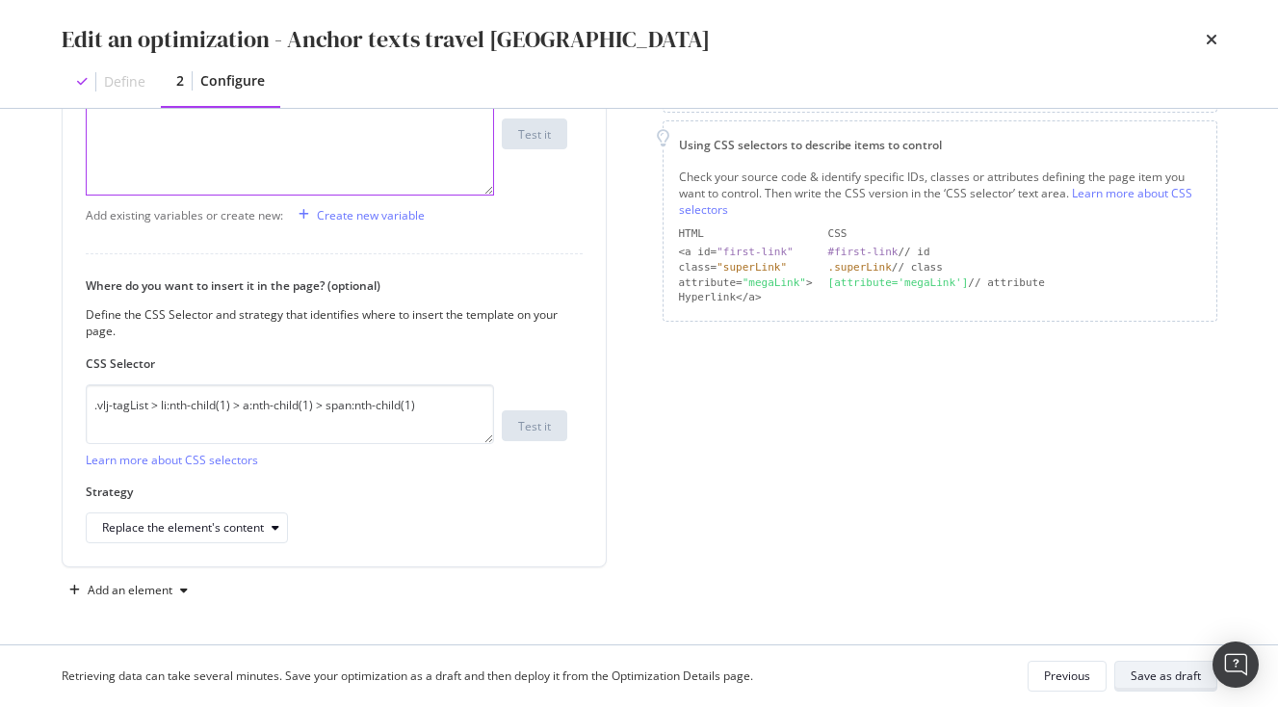
click at [1175, 670] on div "Save as draft" at bounding box center [1166, 676] width 70 height 16
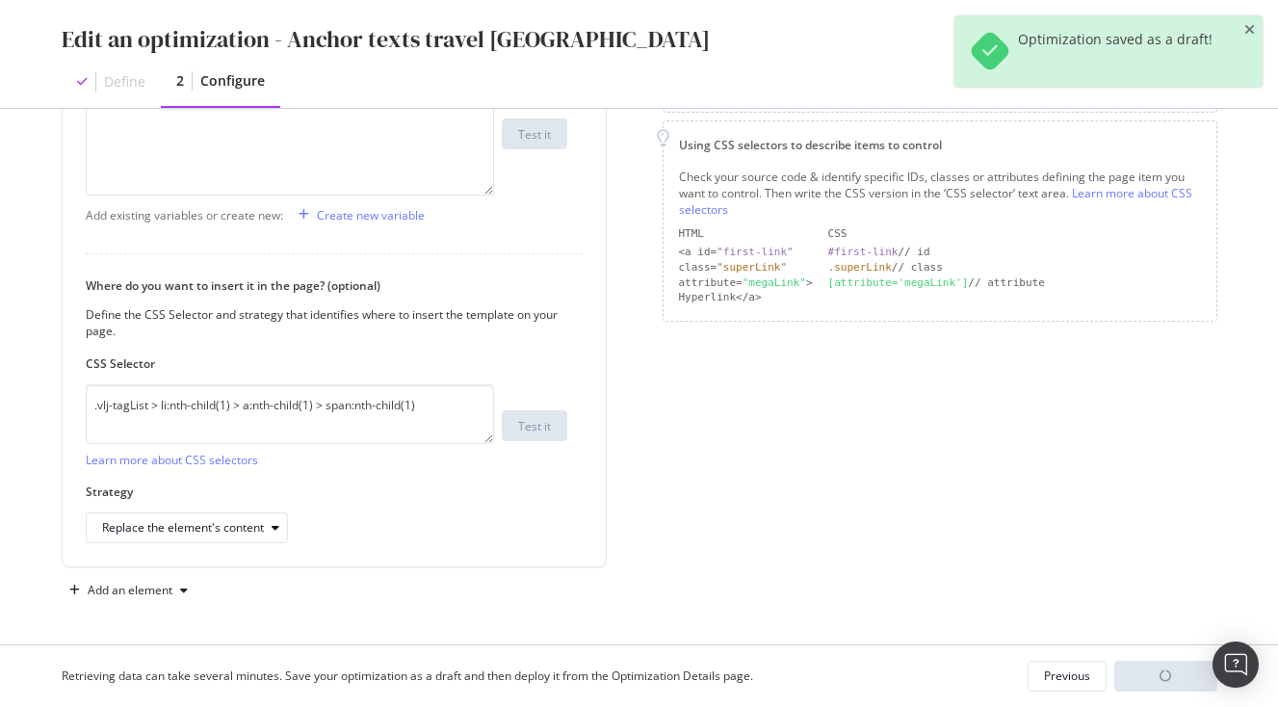
scroll to position [0, 1467]
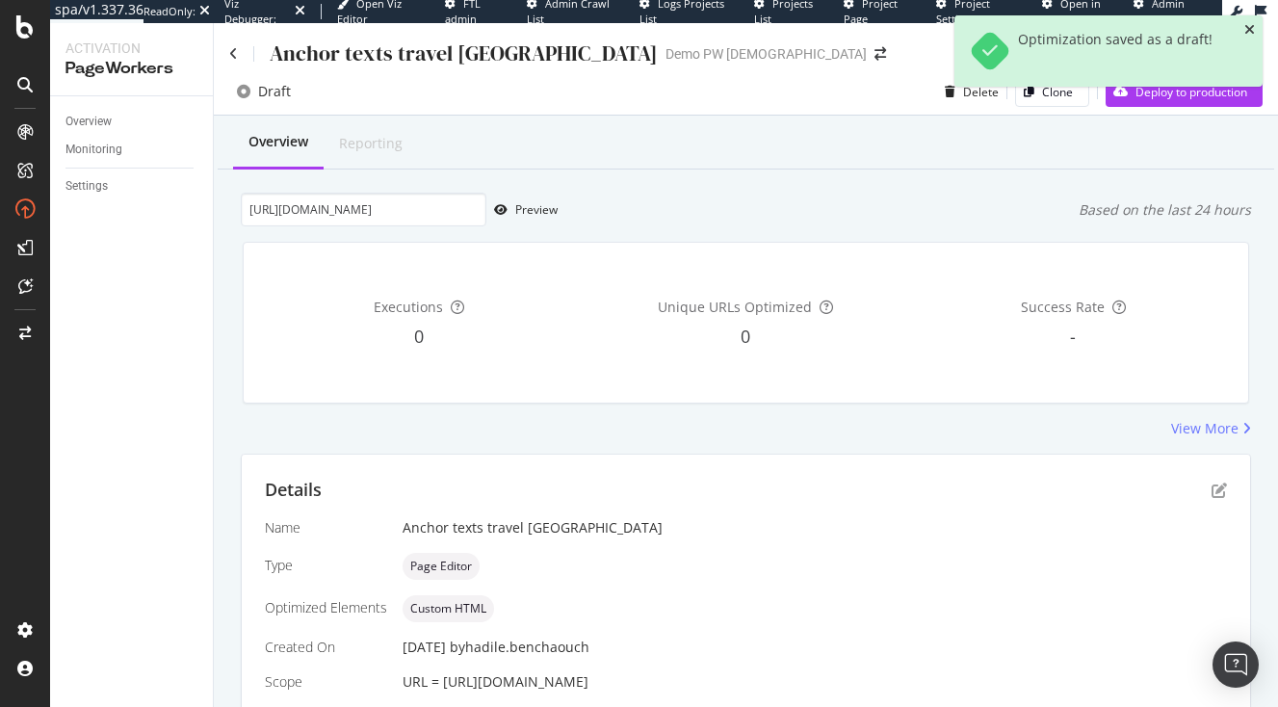
click at [1251, 24] on icon "close toast" at bounding box center [1250, 29] width 11 height 13
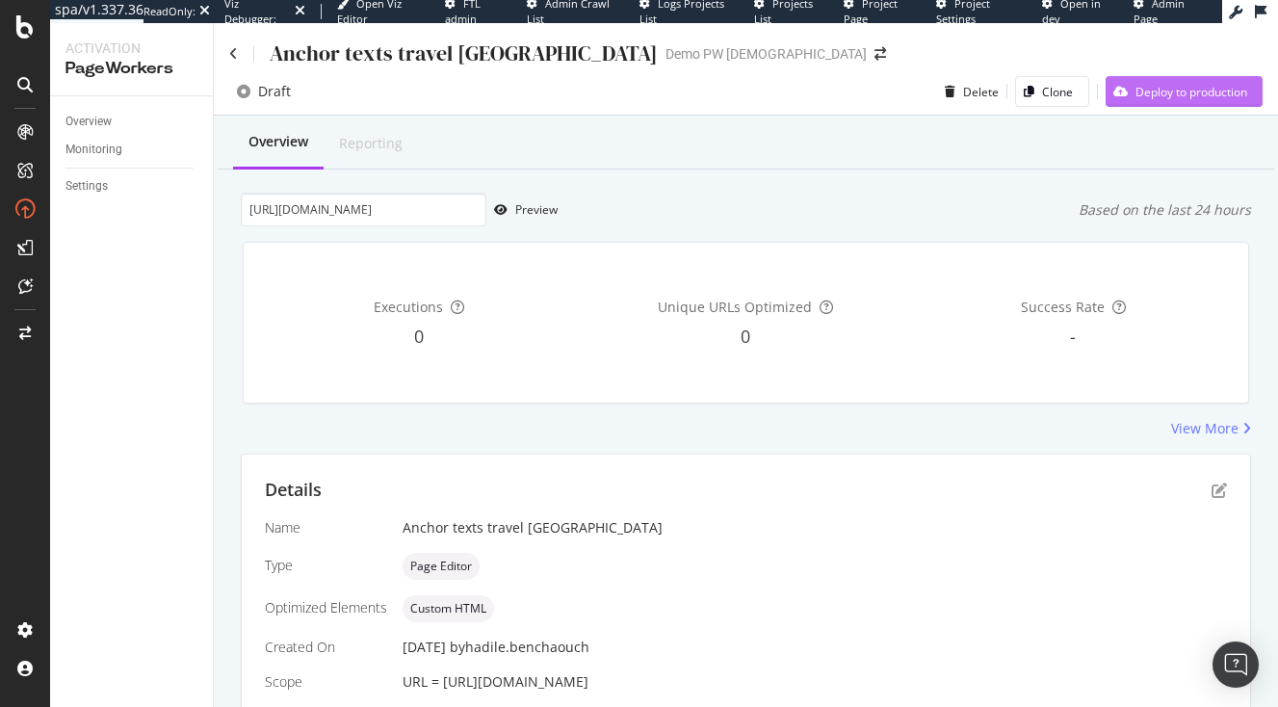
click at [1190, 80] on div "Deploy to production" at bounding box center [1177, 91] width 142 height 29
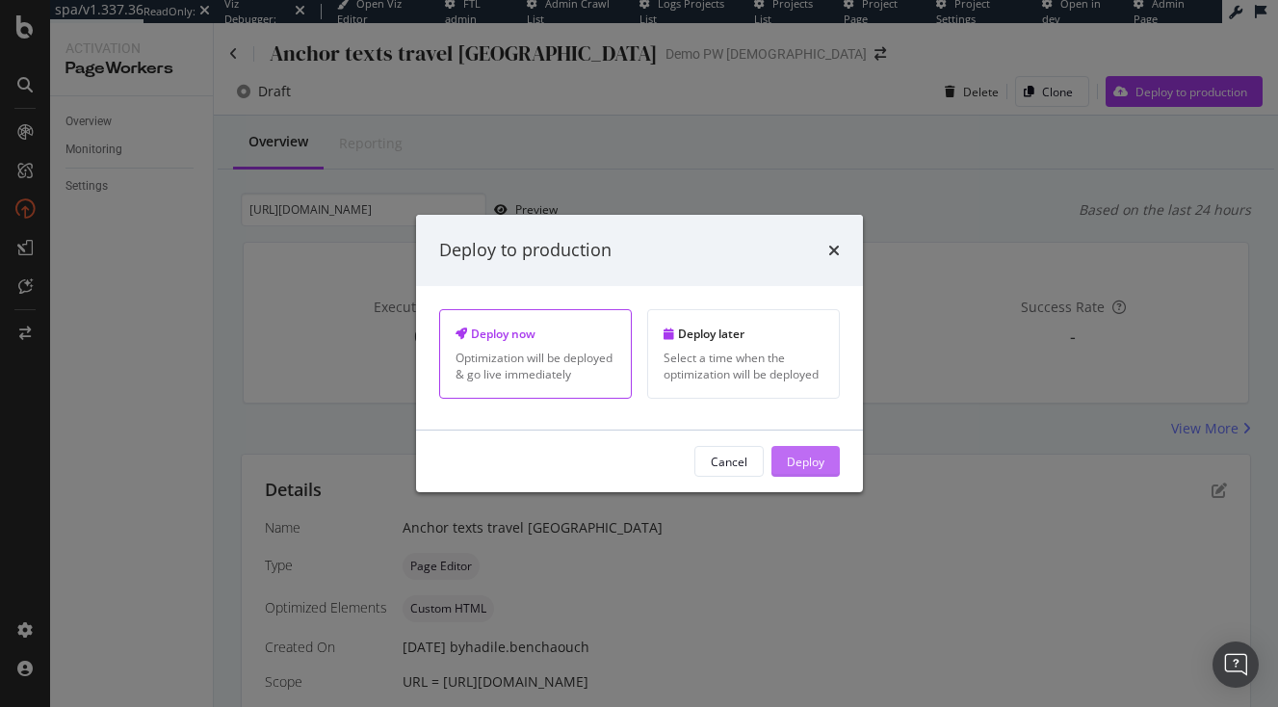
click at [824, 456] on div "Deploy" at bounding box center [806, 461] width 38 height 16
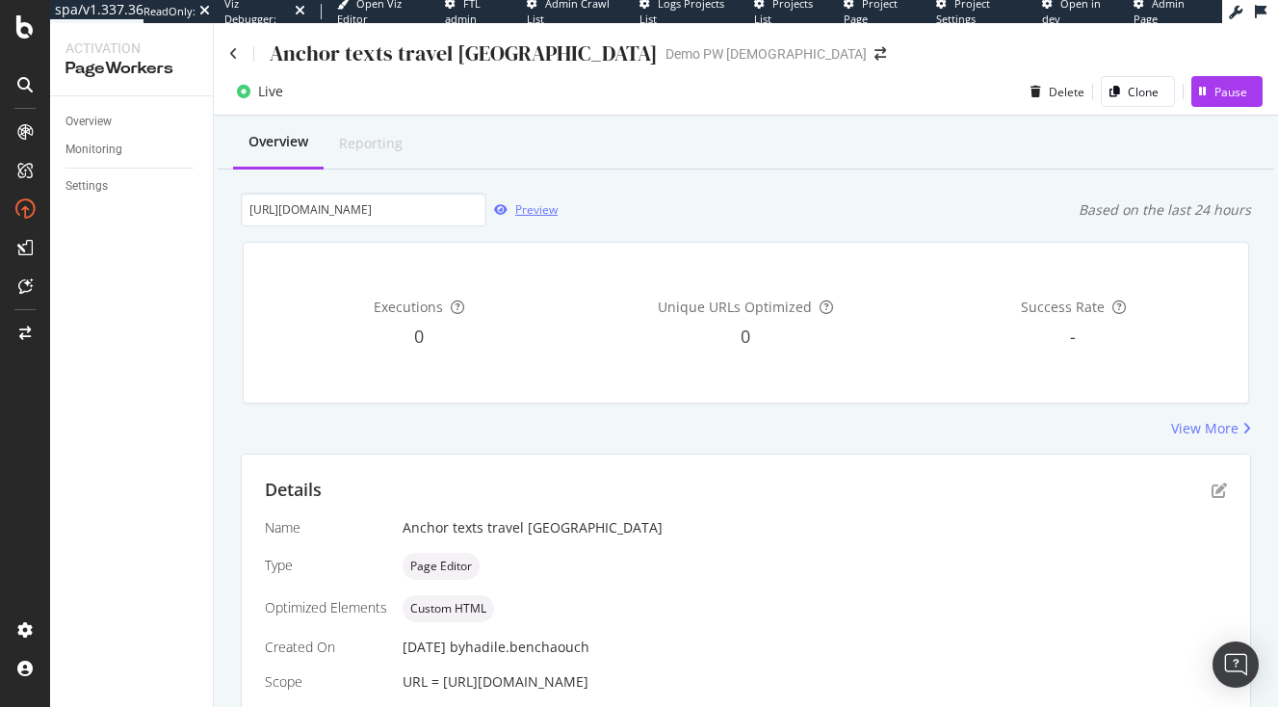
click at [515, 207] on div "Preview" at bounding box center [536, 209] width 42 height 16
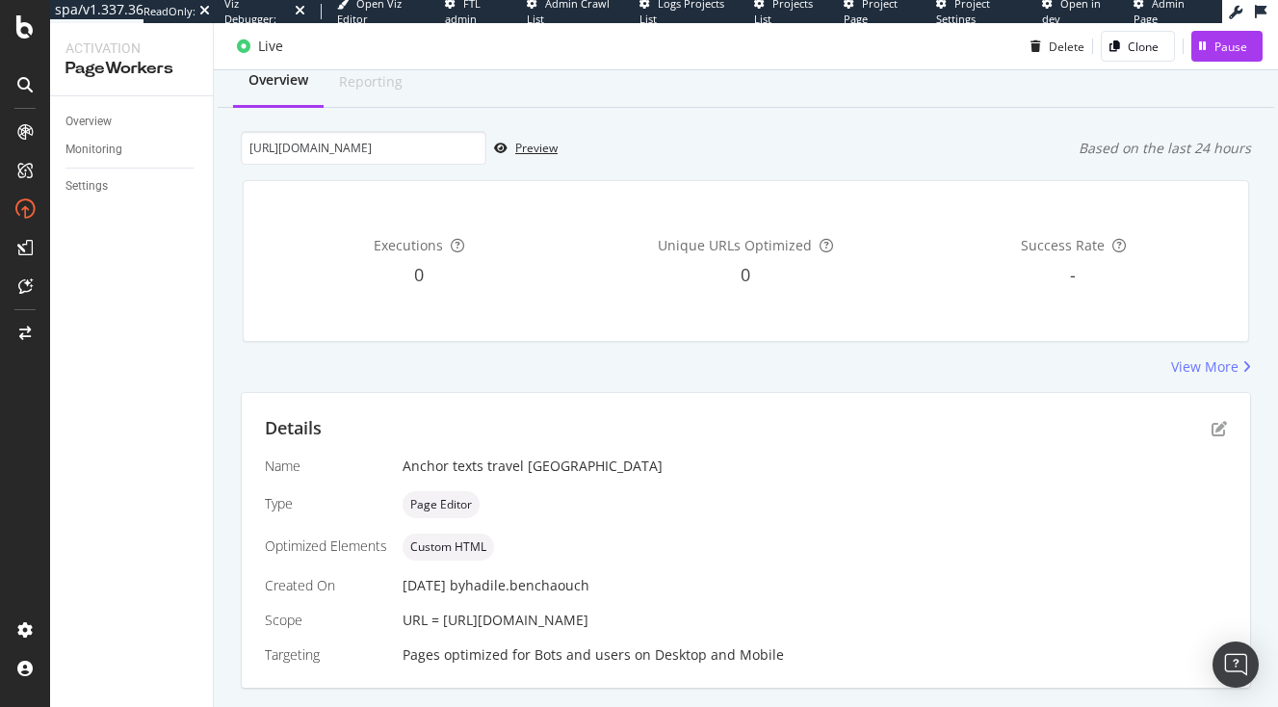
scroll to position [0, 0]
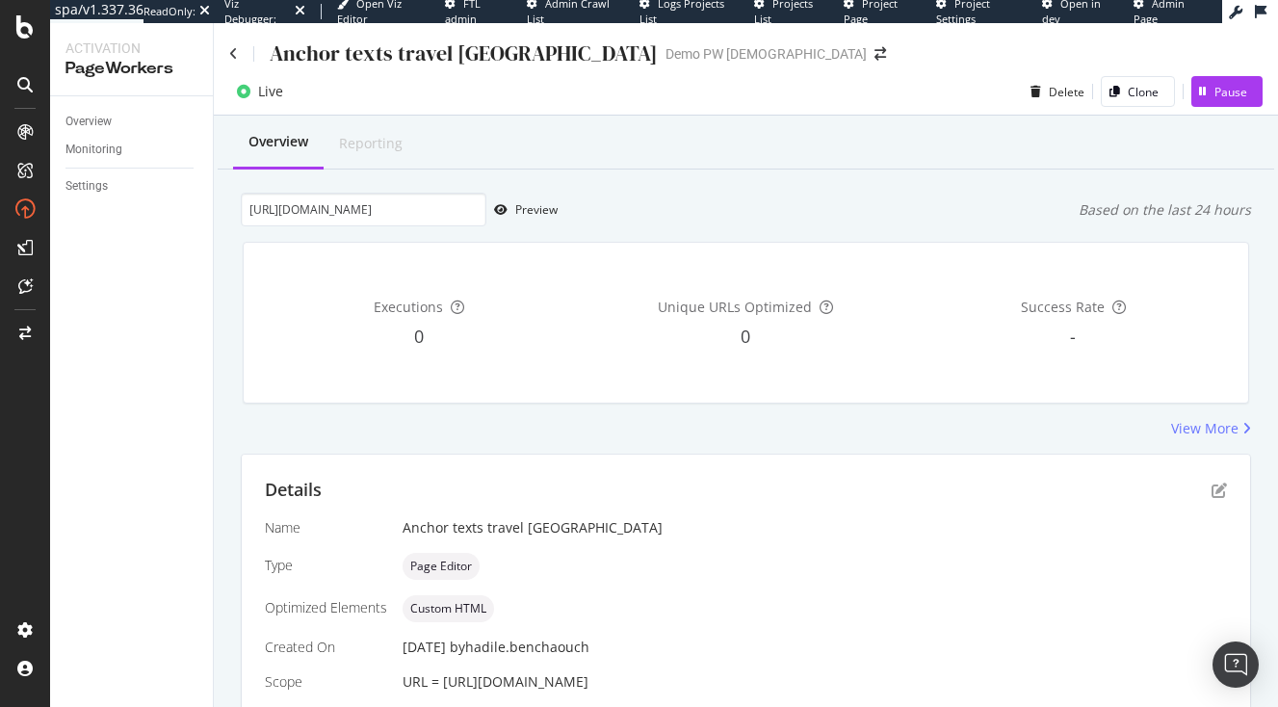
click at [227, 54] on div "Anchor texts travel japan Demo PW Hadile" at bounding box center [746, 45] width 1065 height 45
click at [239, 56] on div "Anchor texts travel [GEOGRAPHIC_DATA]" at bounding box center [443, 54] width 429 height 30
click at [233, 56] on icon at bounding box center [233, 53] width 9 height 13
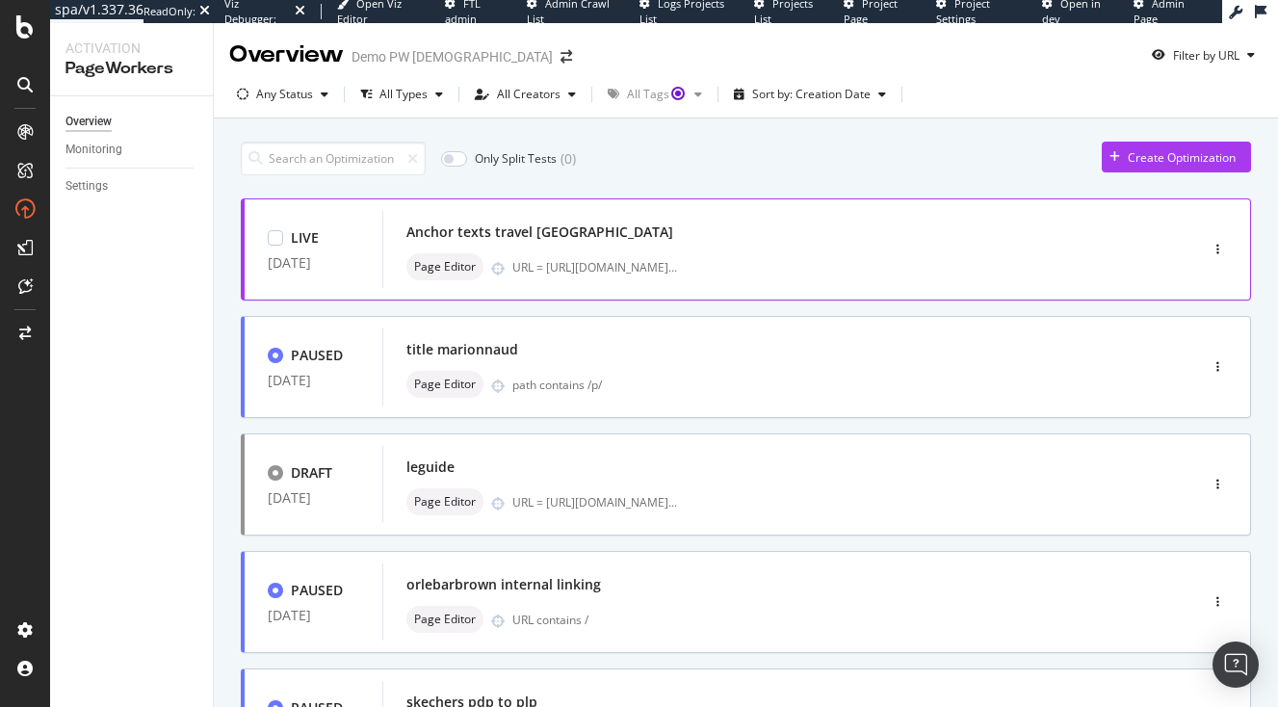
click at [466, 238] on div "Anchor texts travel [GEOGRAPHIC_DATA]" at bounding box center [540, 232] width 267 height 19
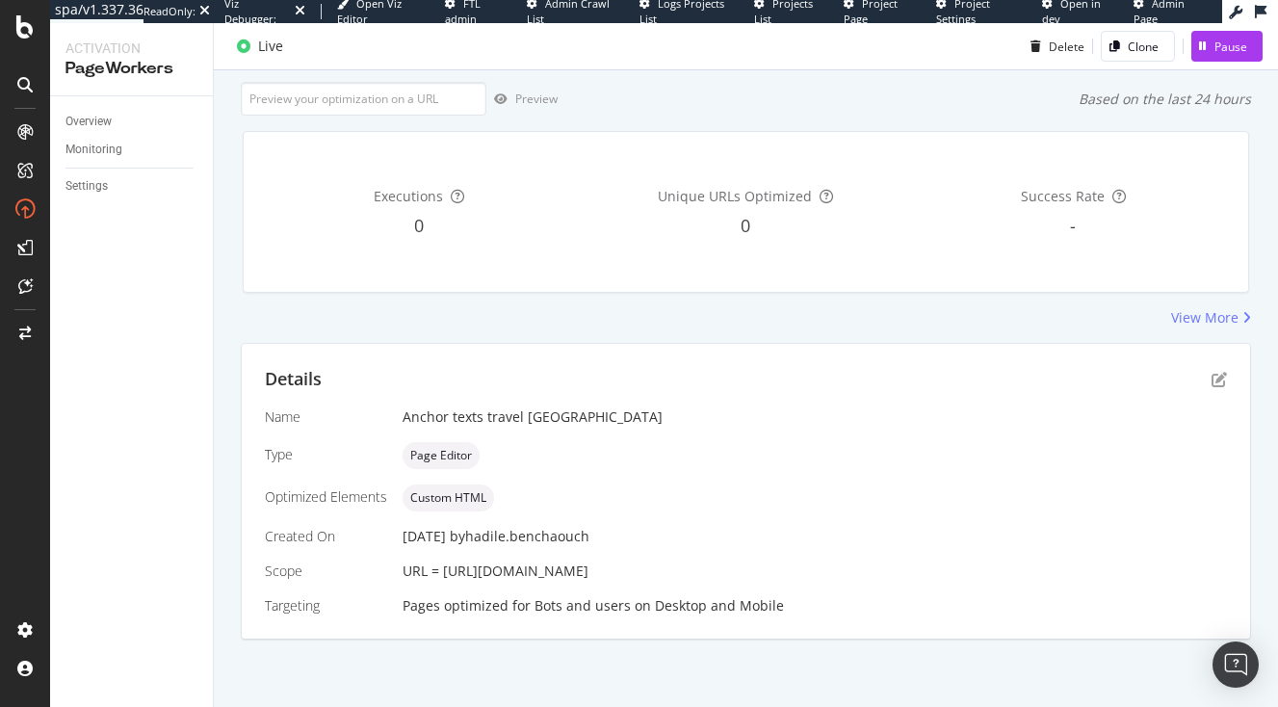
scroll to position [149, 0]
click at [1219, 372] on icon "pen-to-square" at bounding box center [1219, 379] width 15 height 15
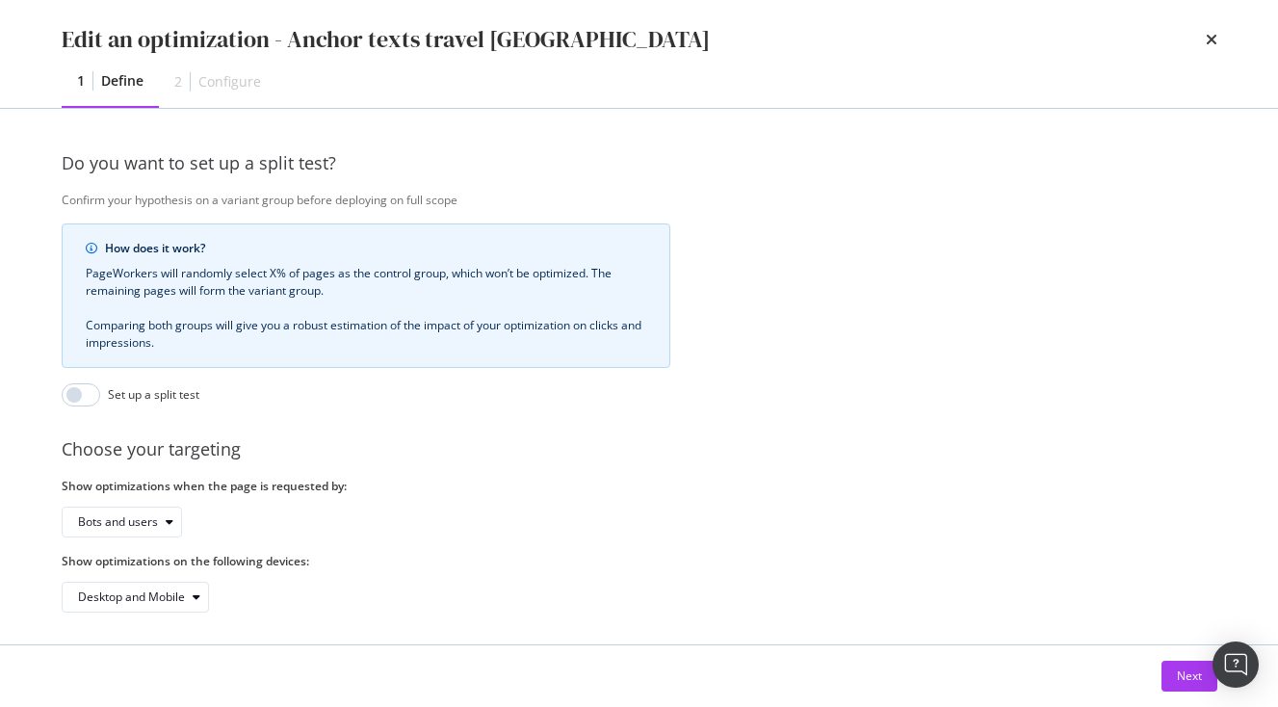
scroll to position [614, 0]
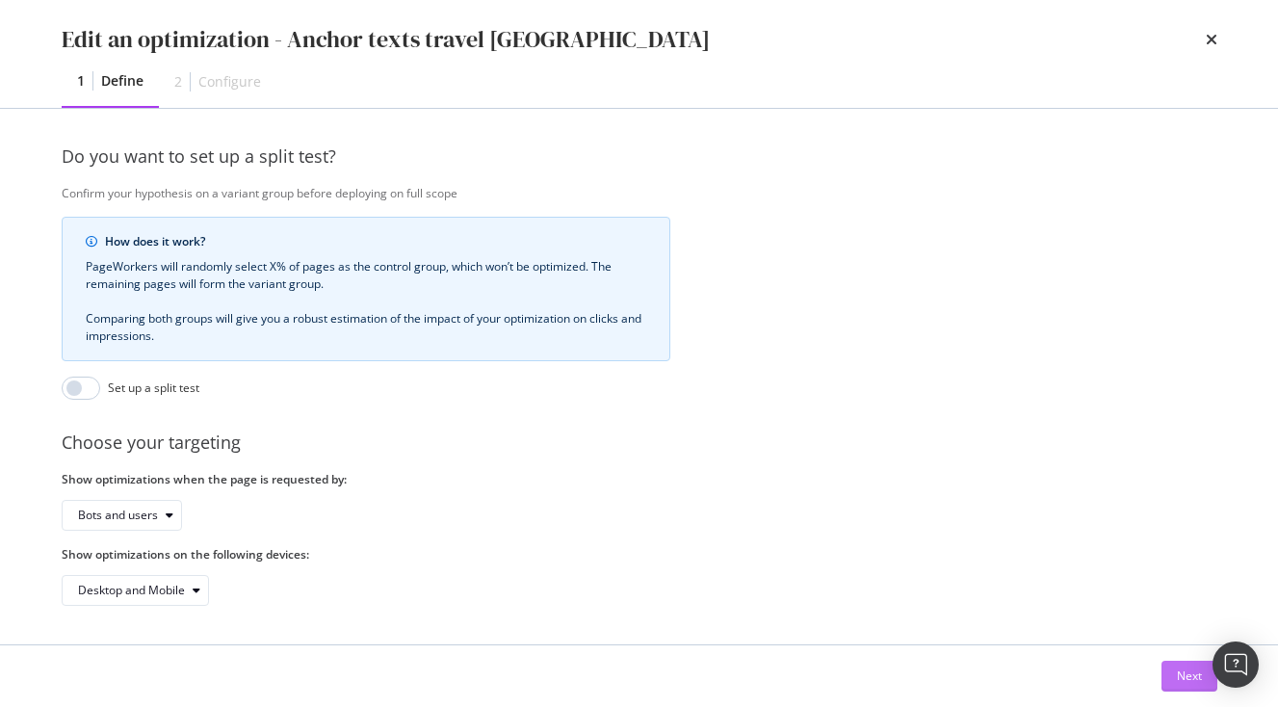
click at [1169, 676] on button "Next" at bounding box center [1190, 676] width 56 height 31
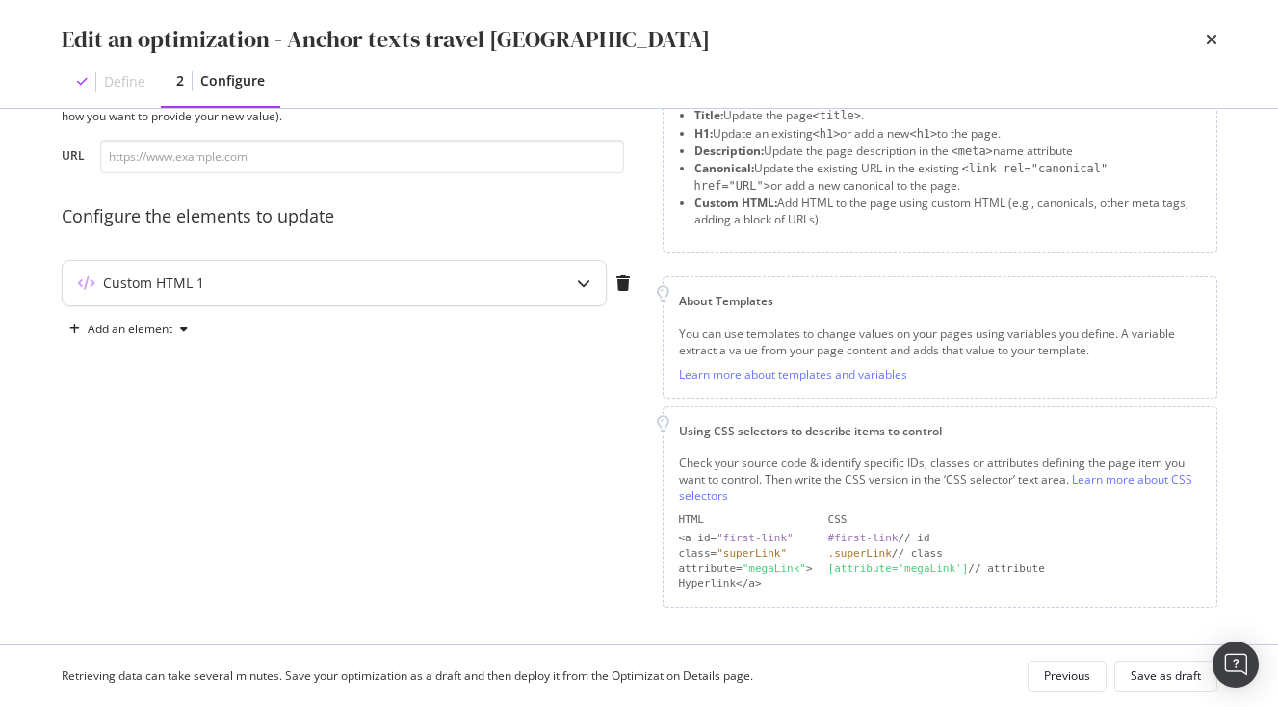
click at [554, 294] on div "Custom HTML 1" at bounding box center [334, 283] width 543 height 44
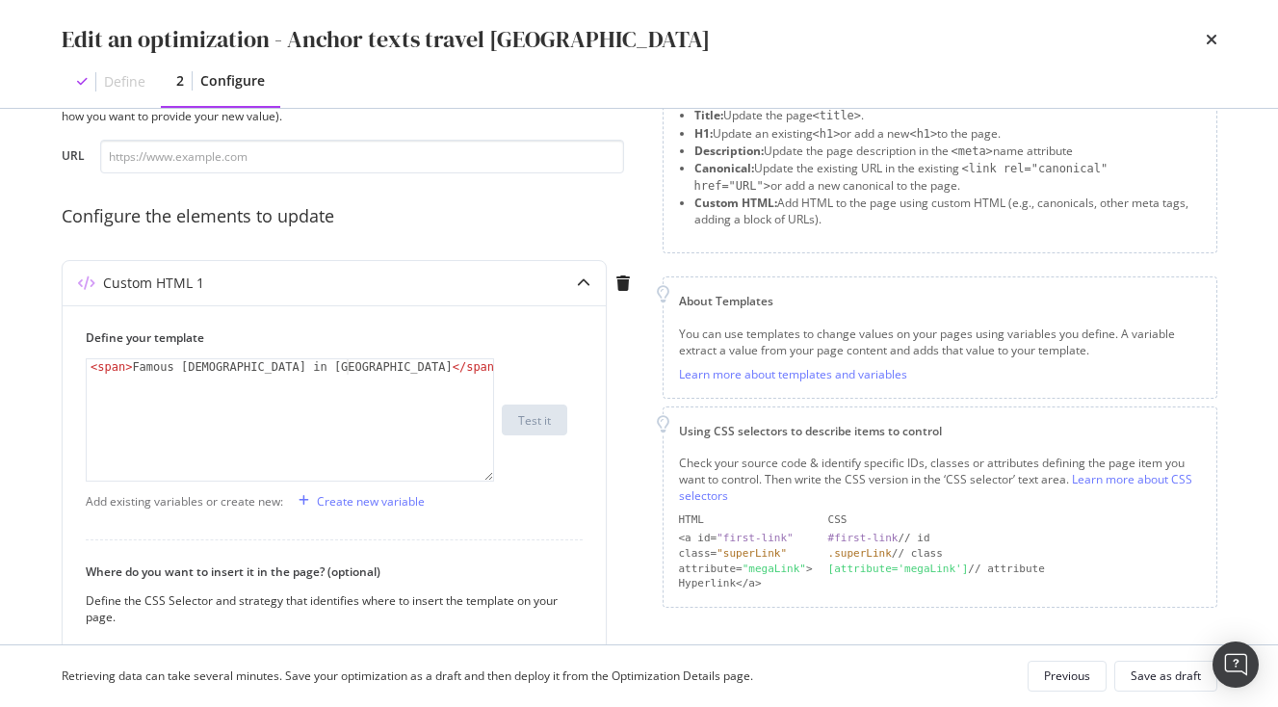
click at [245, 137] on div "Preview your optimization (optional) This URL will be used to test the CSS Sele…" at bounding box center [351, 116] width 578 height 115
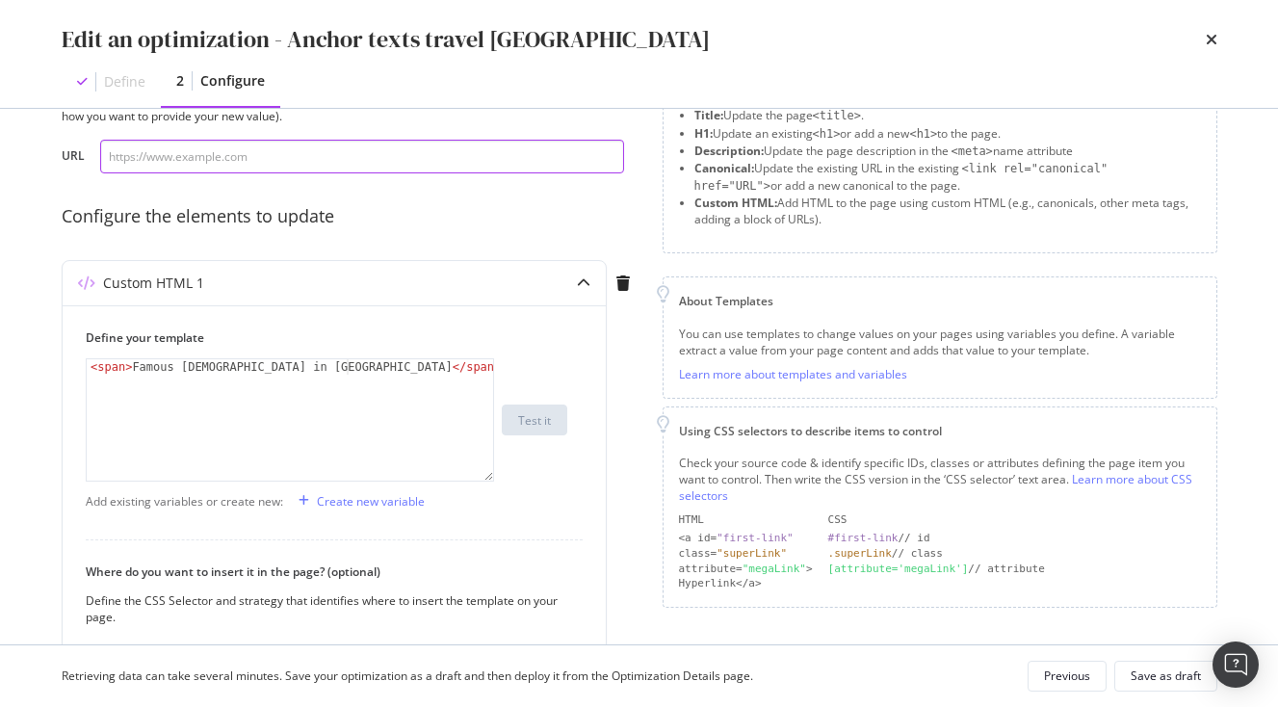
click at [251, 147] on input "modal" at bounding box center [362, 157] width 524 height 34
paste input "https://www.japan-experience.com/decouvrir/temples-sanctuaires?_gl=1*1k5kech*_u…"
type input "https://www.japan-experience.com/decouvrir/temples-sanctuaires?_gl=1*1k5kech*_u…"
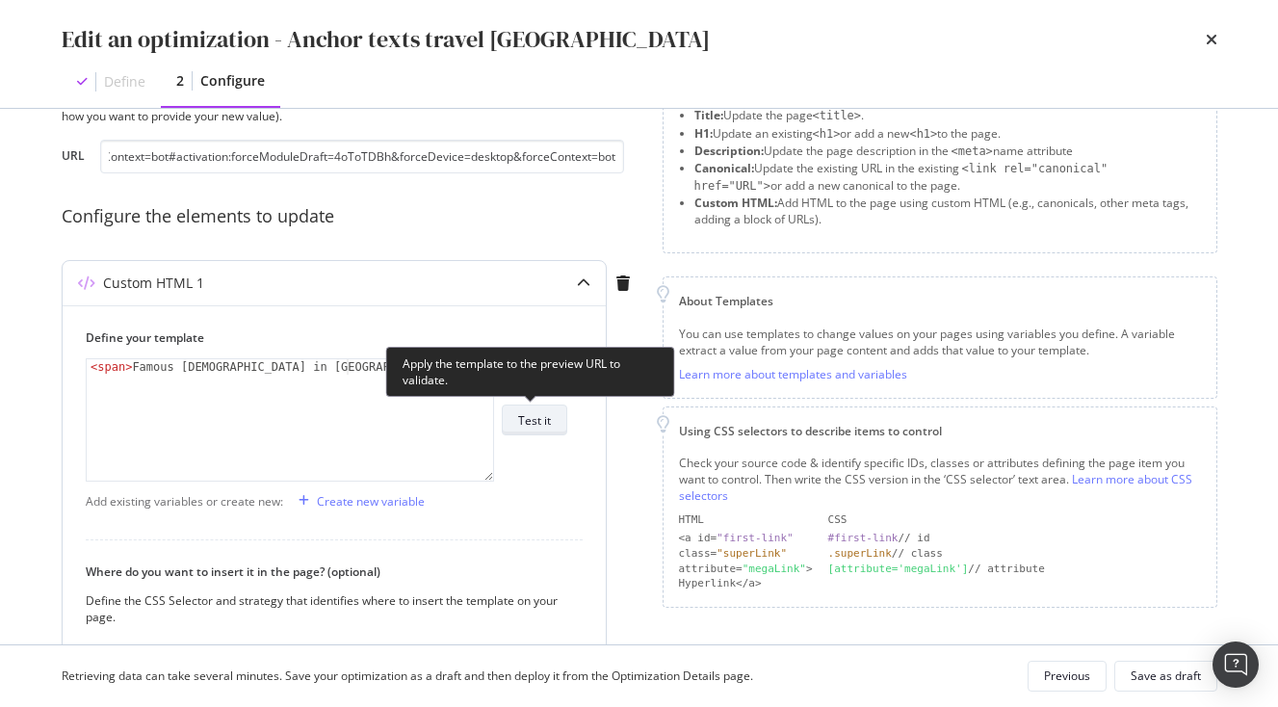
click at [527, 430] on div "Test it" at bounding box center [534, 420] width 33 height 27
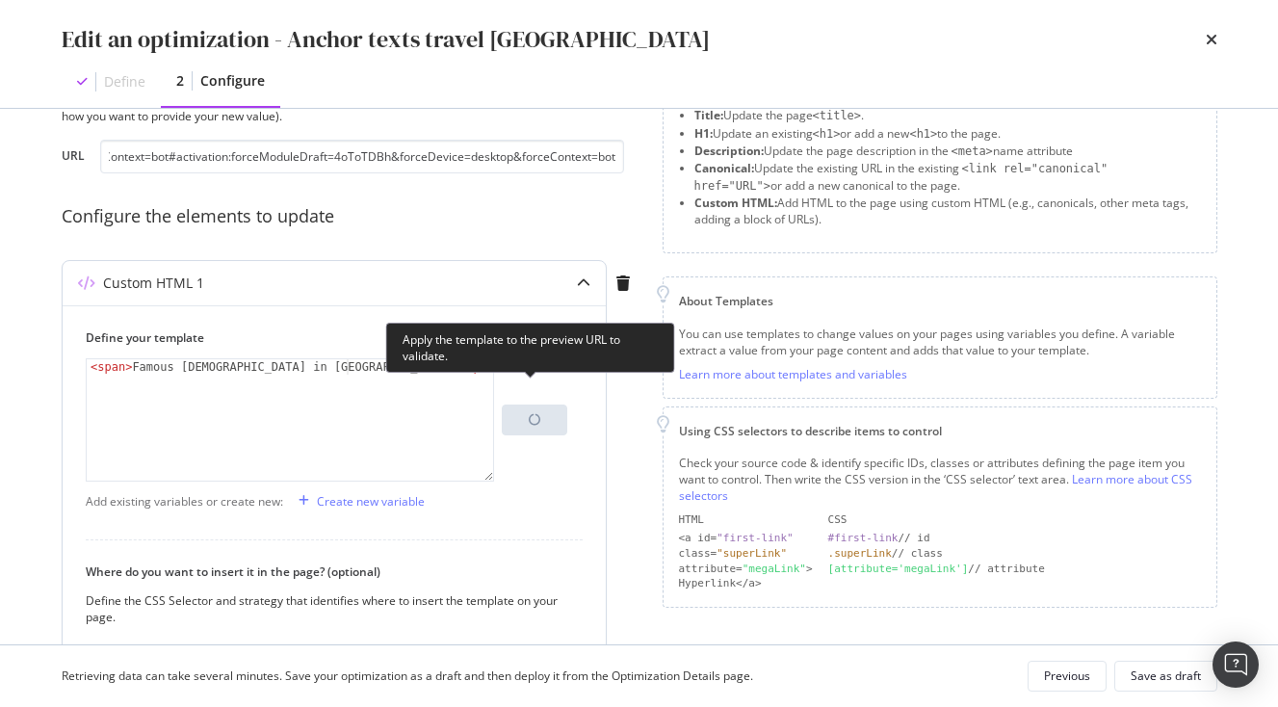
scroll to position [375, 0]
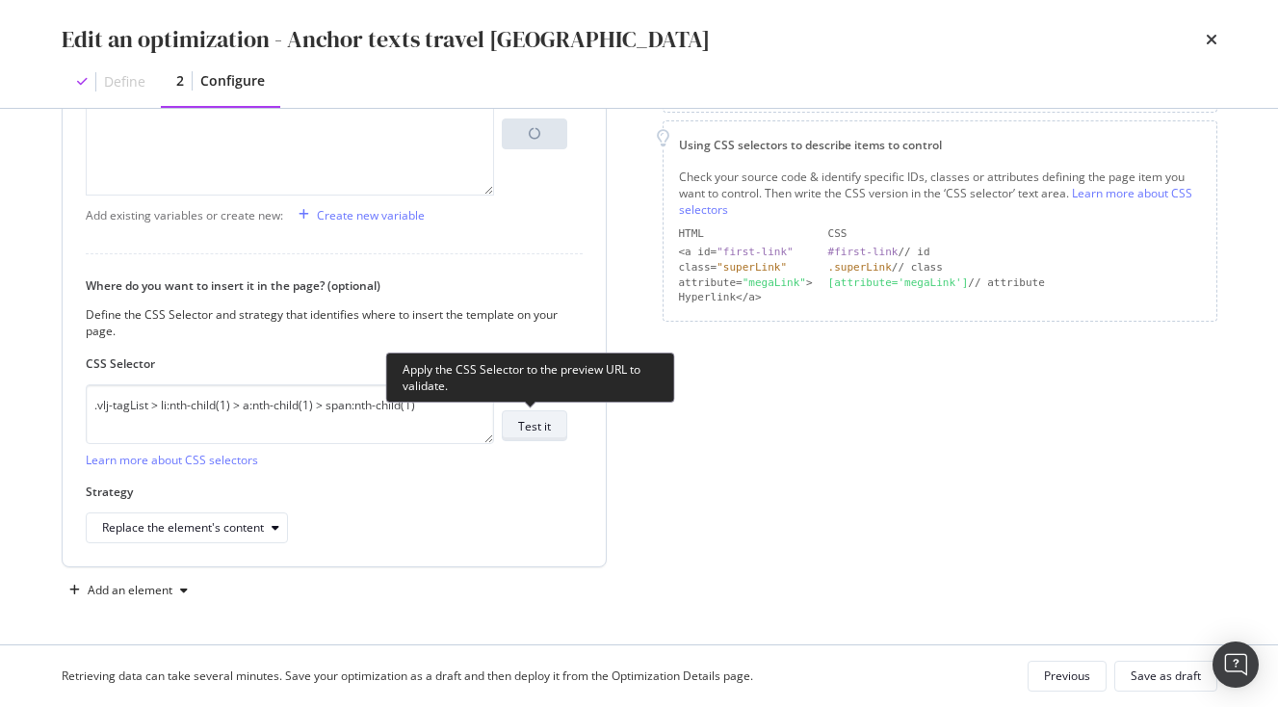
click at [544, 415] on div "Test it" at bounding box center [534, 425] width 33 height 27
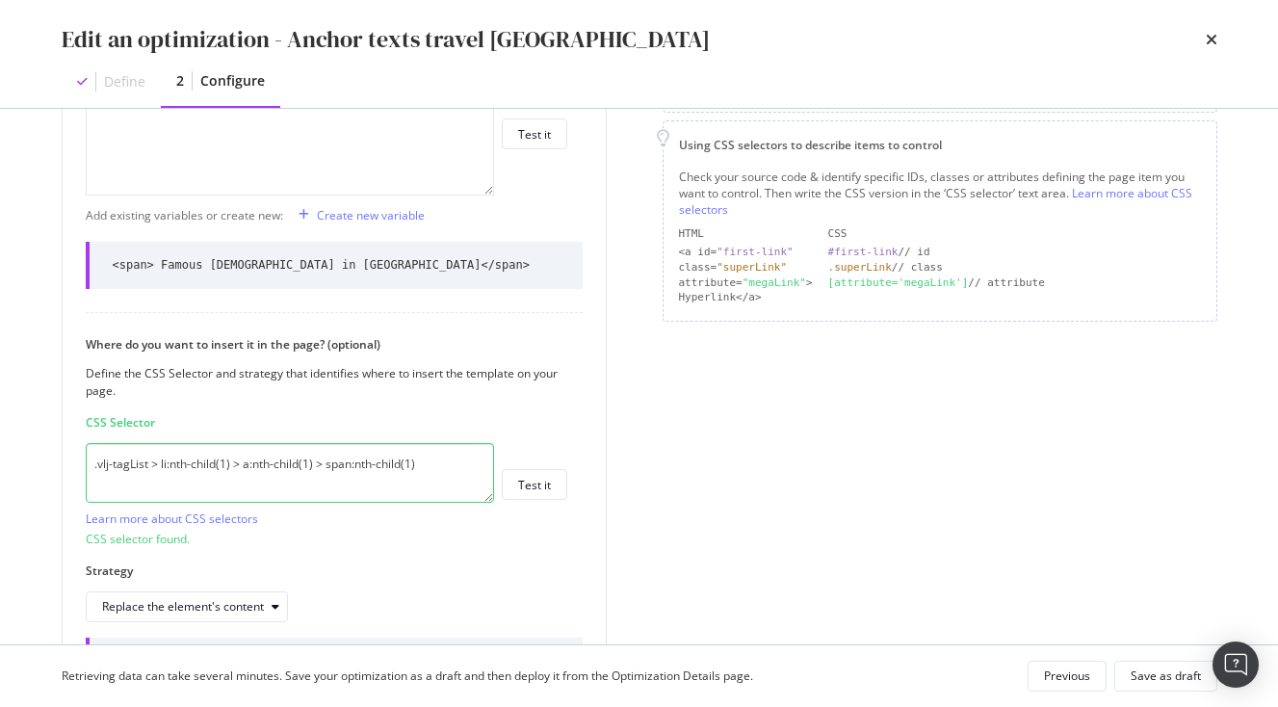
scroll to position [576, 0]
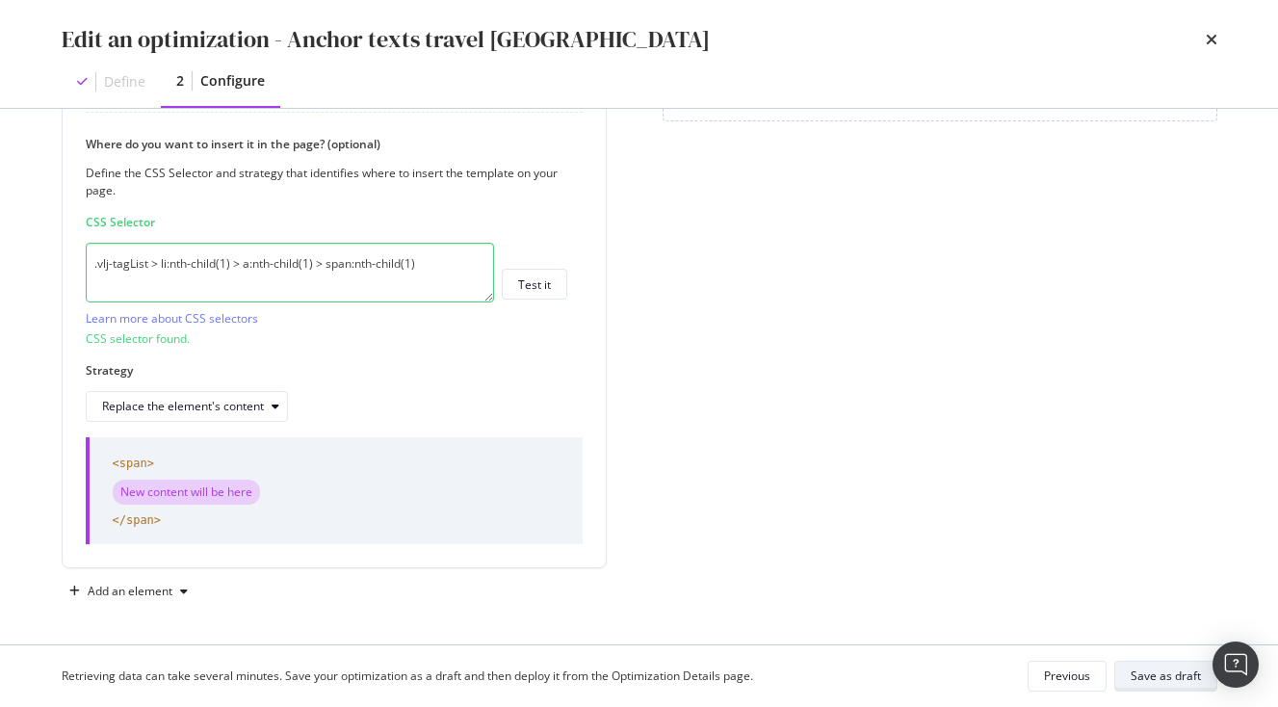
click at [1184, 680] on div "Save as draft" at bounding box center [1166, 676] width 70 height 16
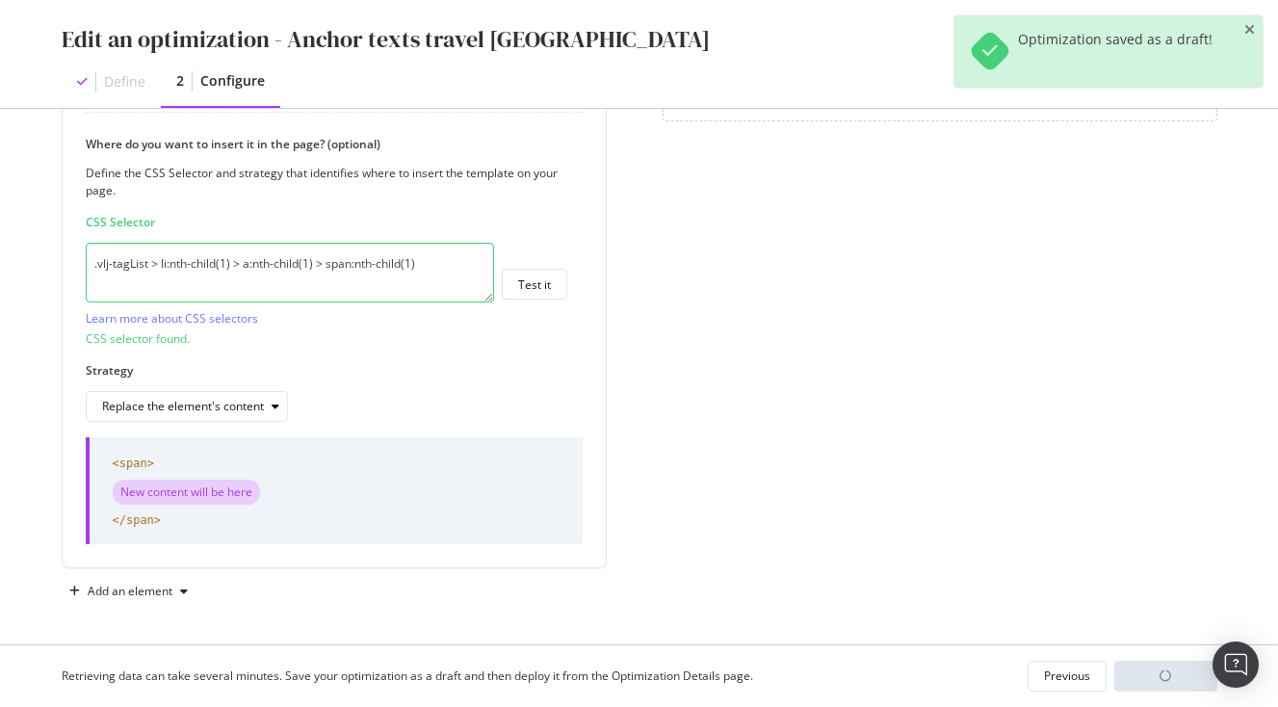
scroll to position [149, 0]
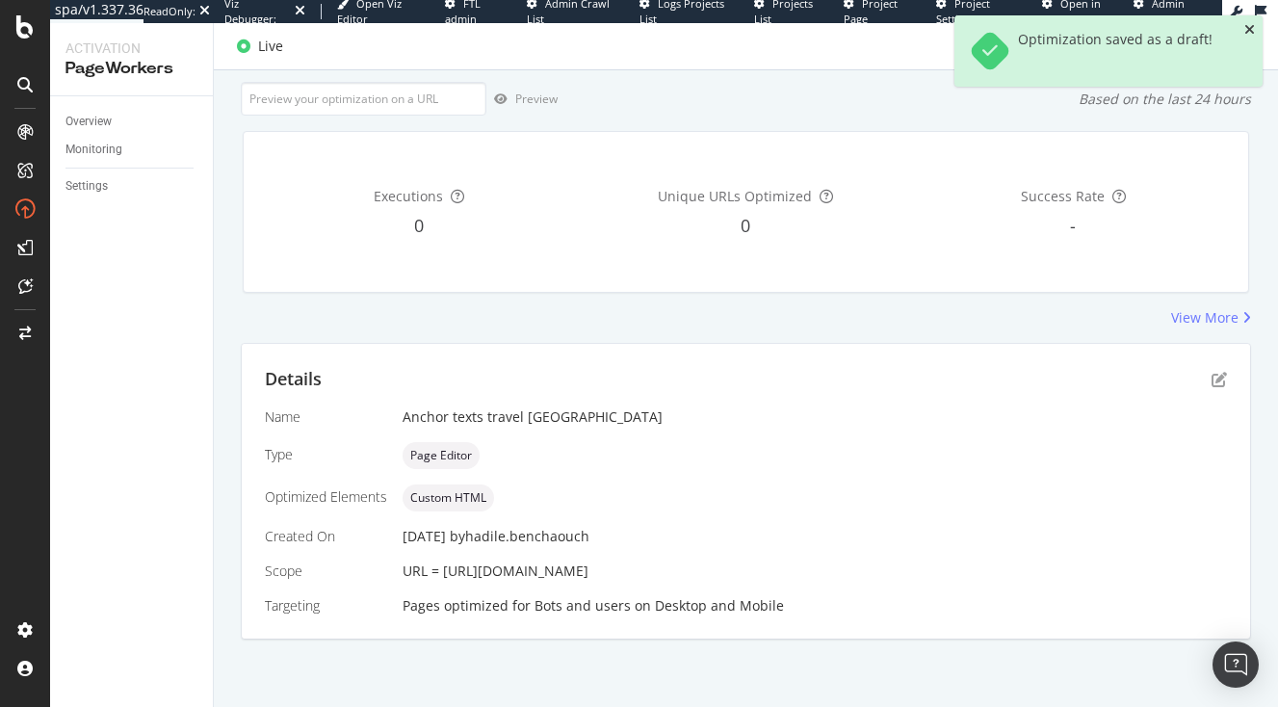
click at [1253, 32] on icon "close toast" at bounding box center [1250, 29] width 11 height 13
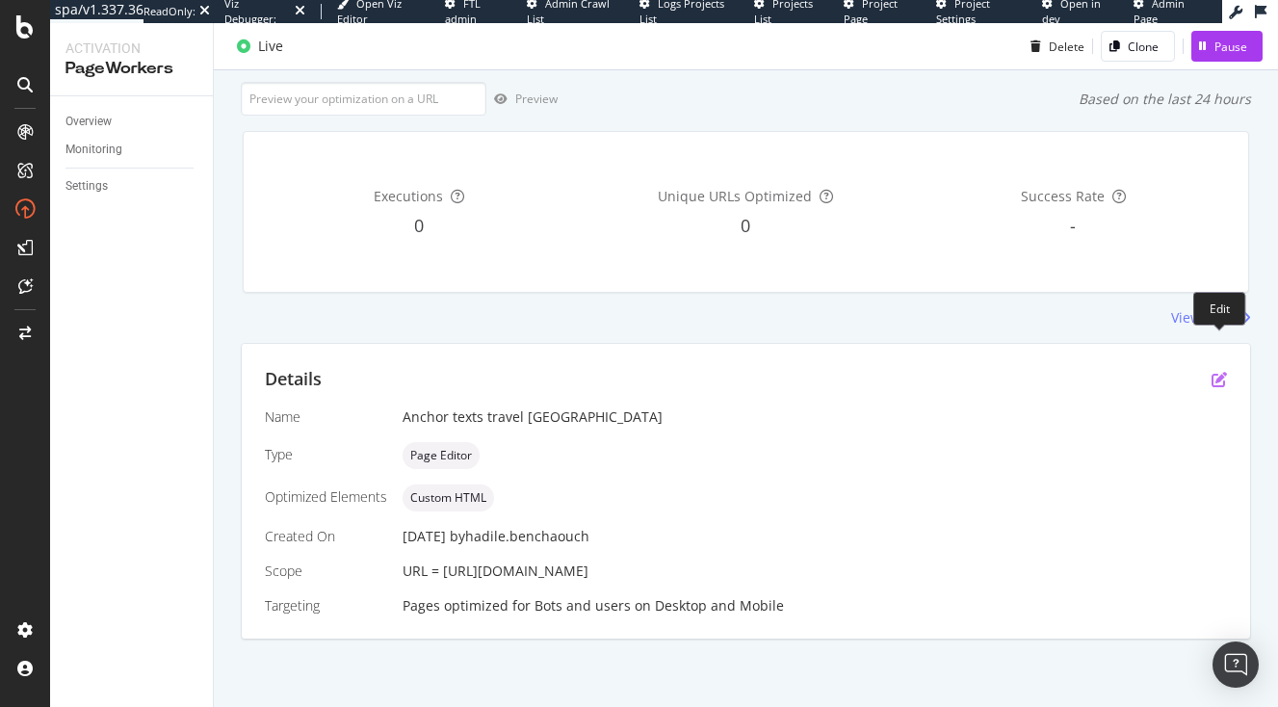
click at [1220, 372] on icon "pen-to-square" at bounding box center [1219, 379] width 15 height 15
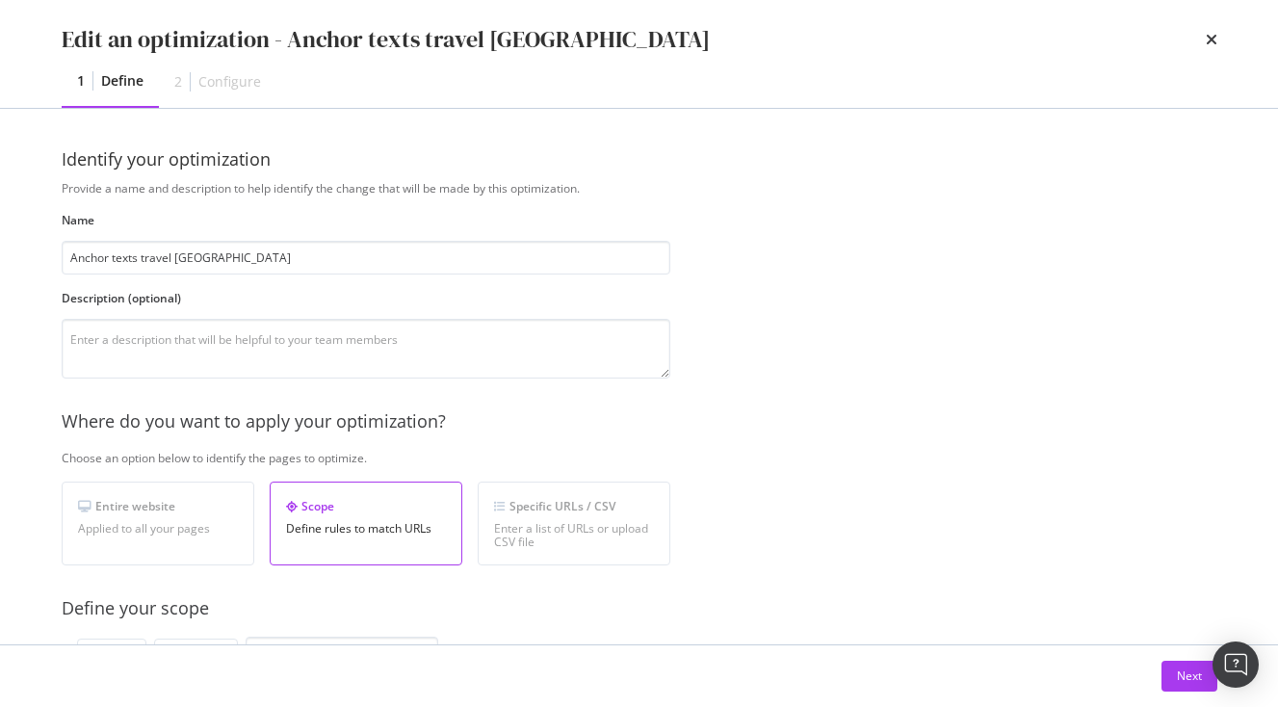
scroll to position [416, 0]
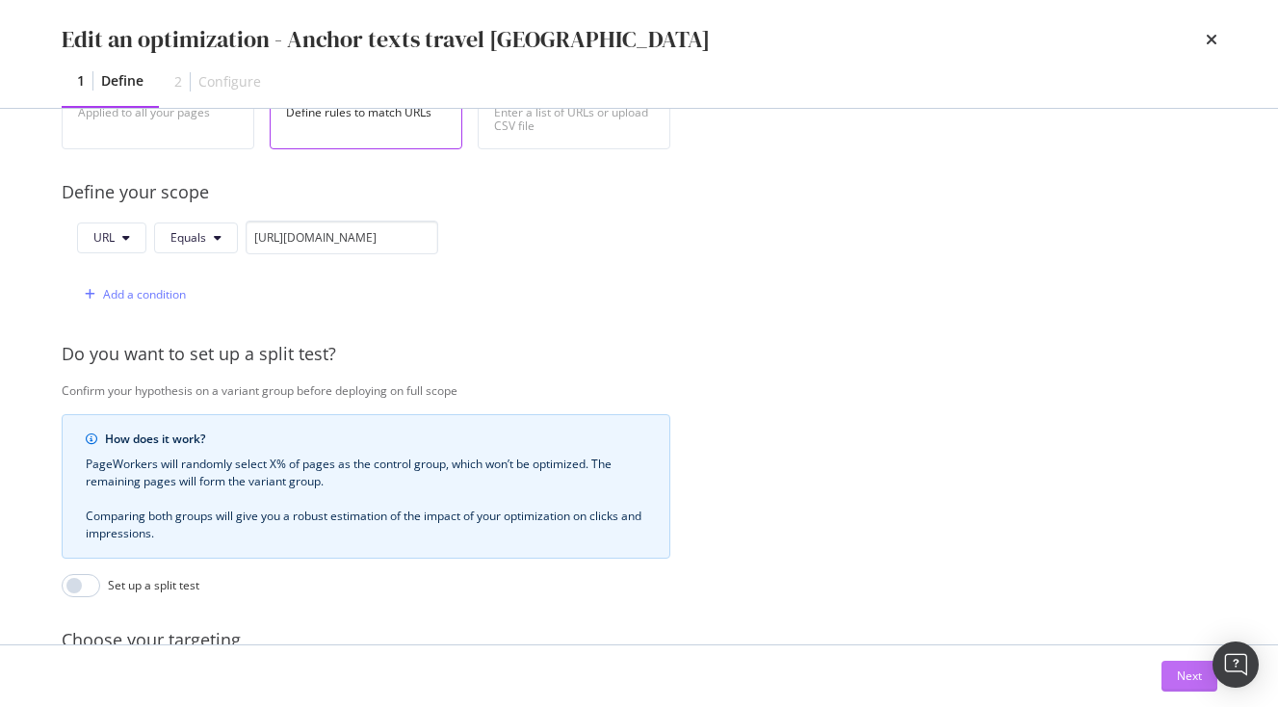
click at [1186, 677] on div "Next" at bounding box center [1189, 676] width 25 height 16
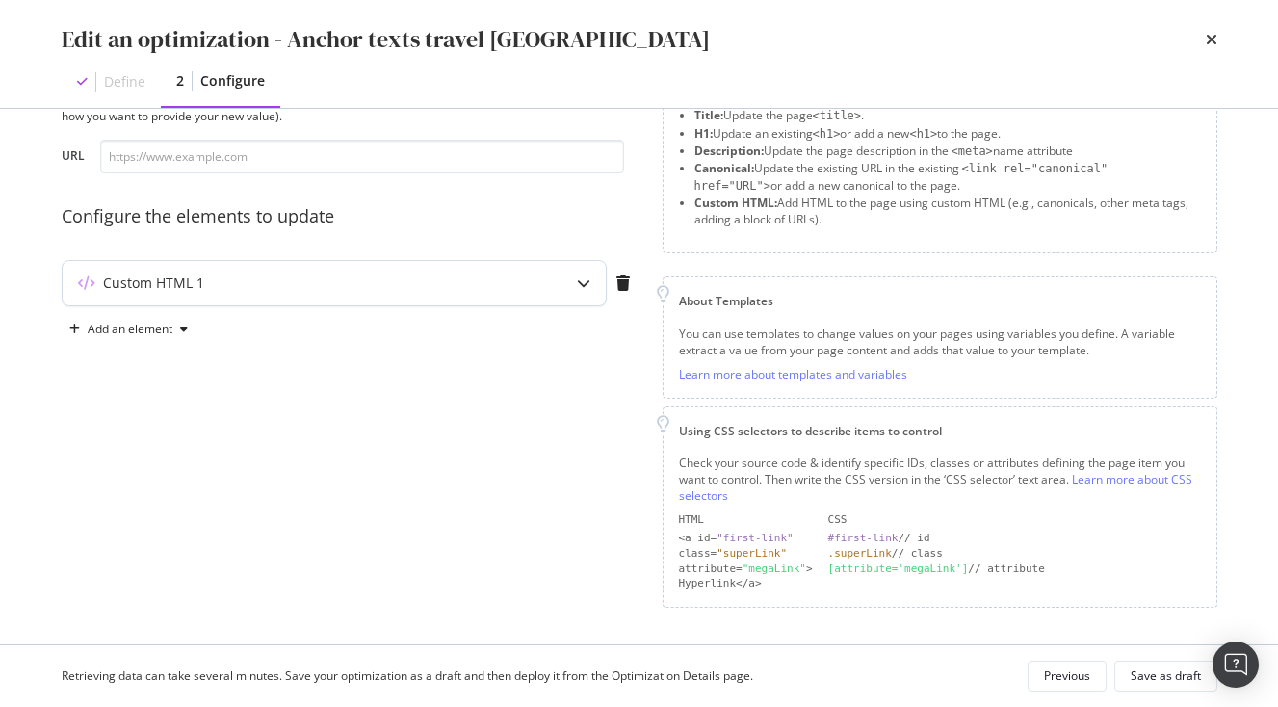
click at [545, 274] on div "Custom HTML 1" at bounding box center [334, 283] width 543 height 44
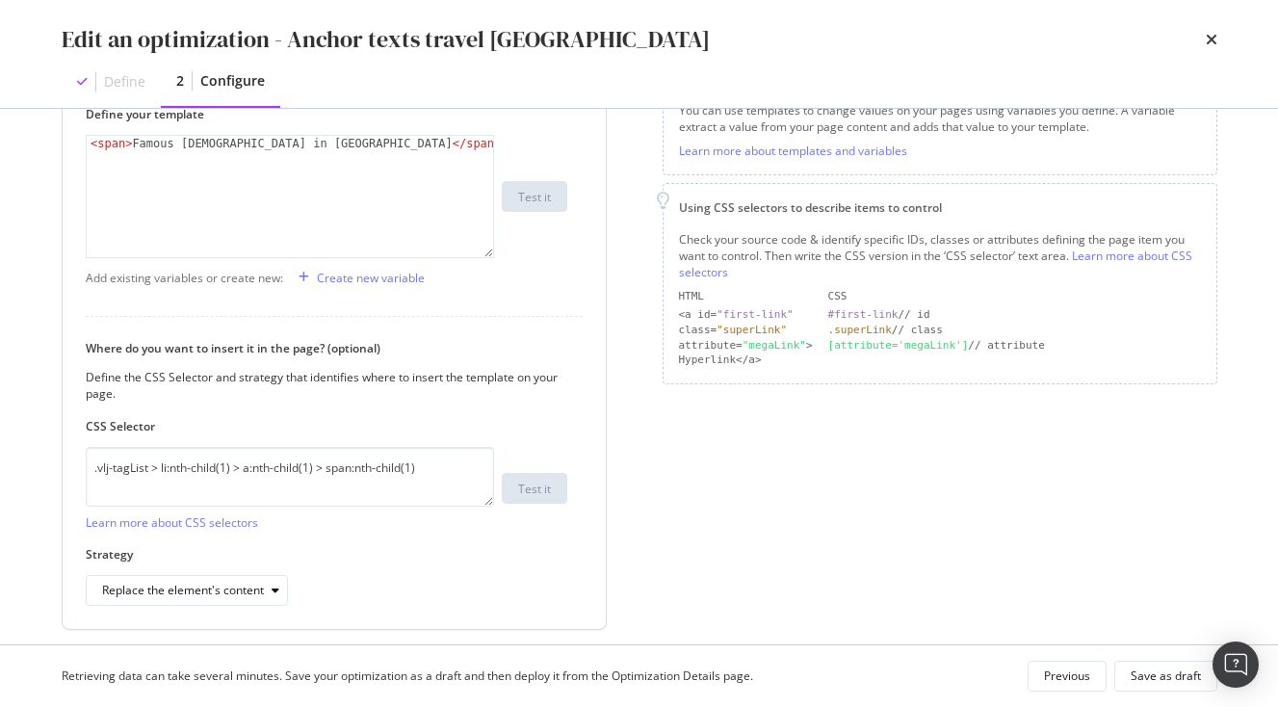
scroll to position [375, 0]
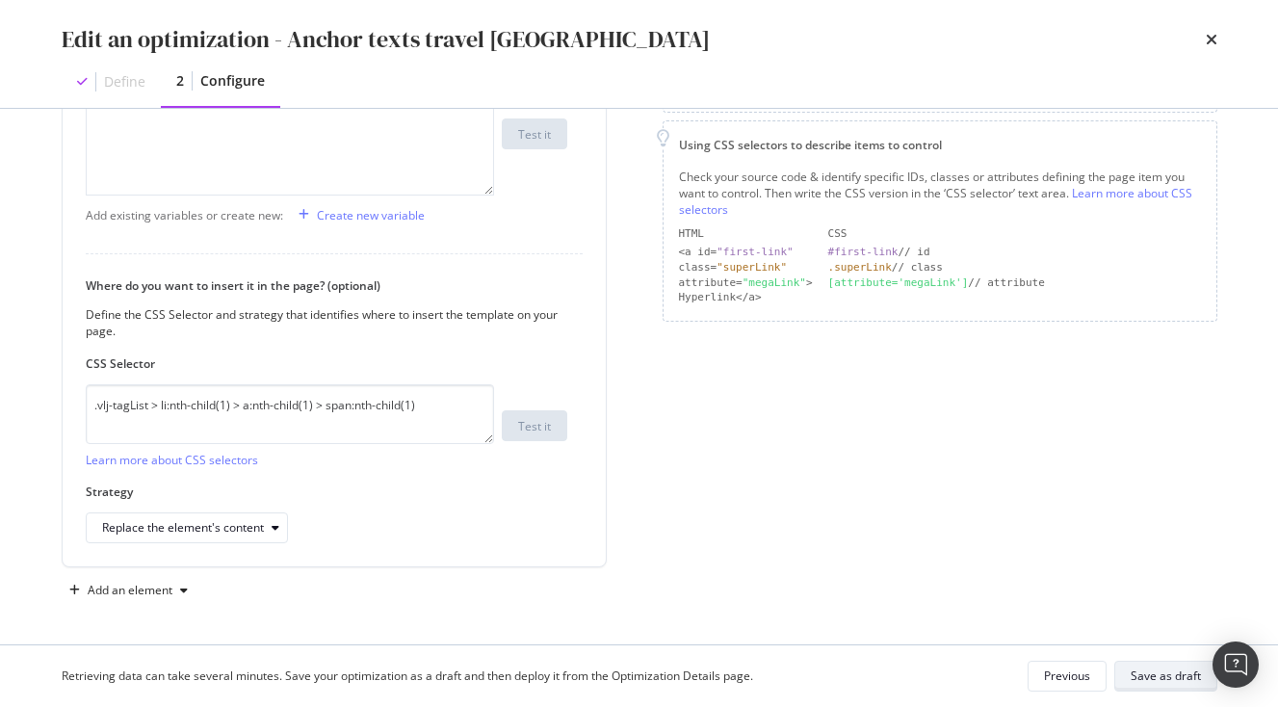
click at [1153, 678] on div "Save as draft" at bounding box center [1166, 676] width 70 height 16
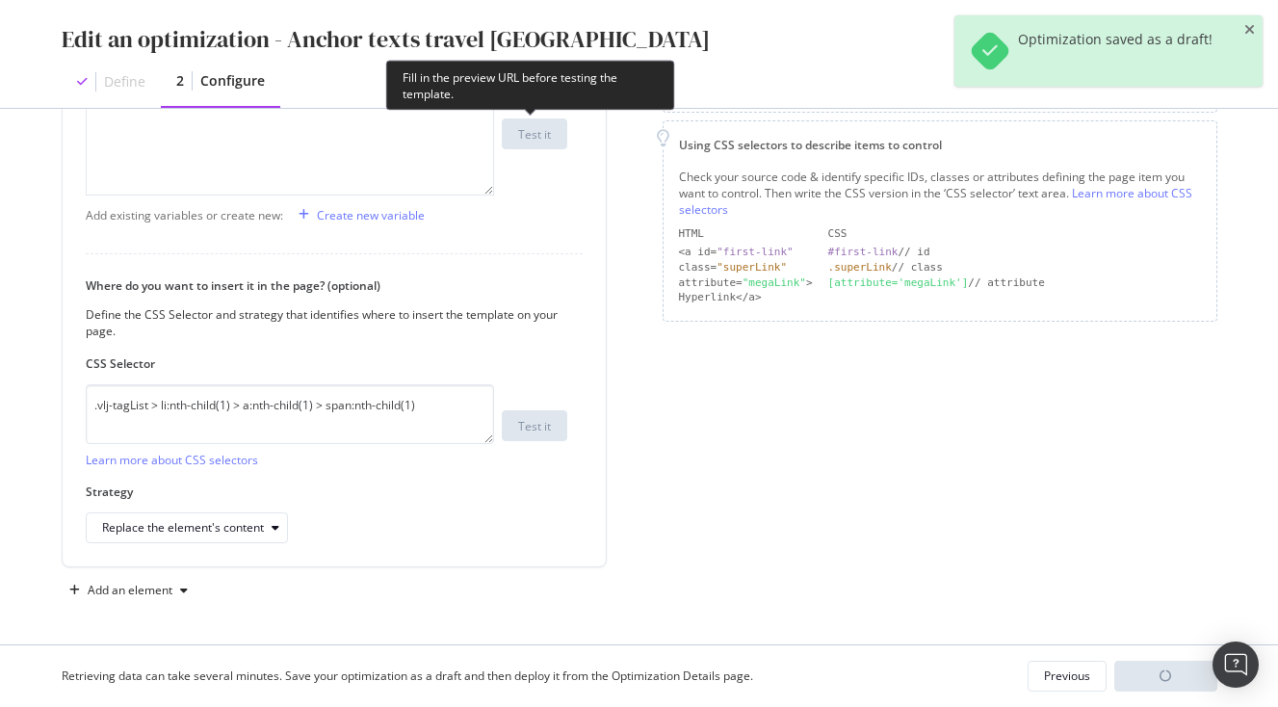
scroll to position [149, 0]
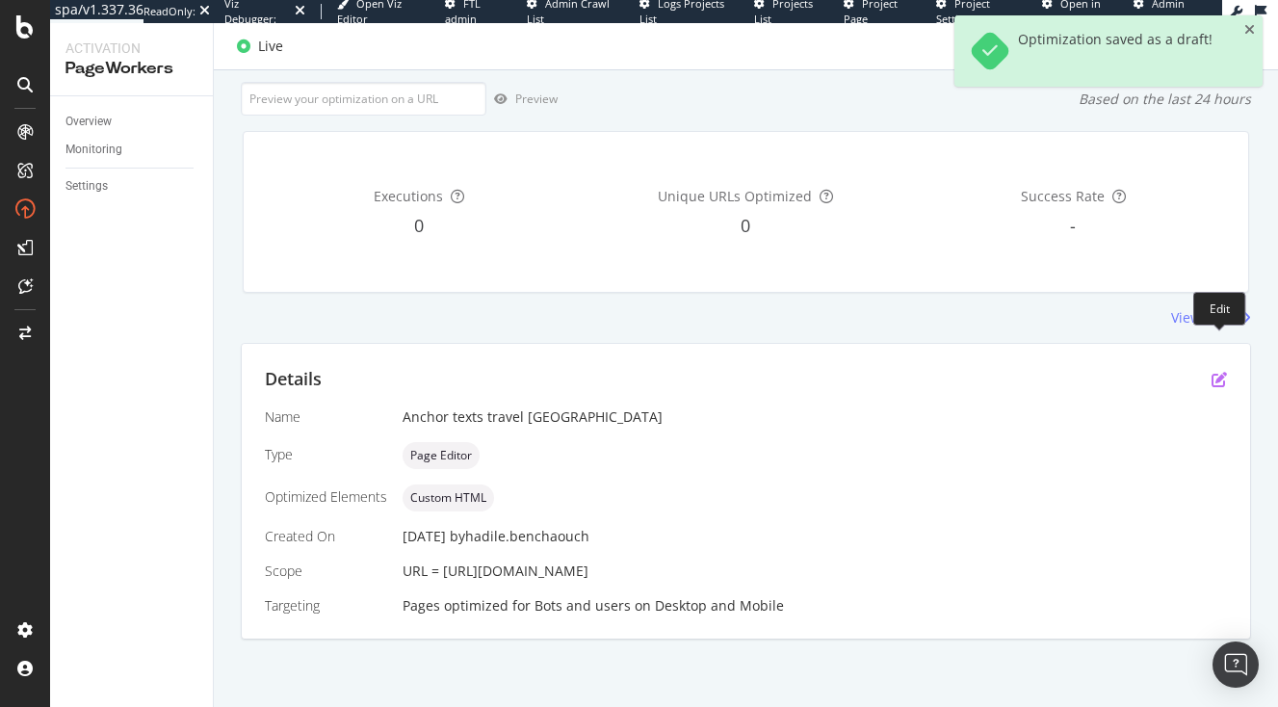
click at [1215, 372] on icon "pen-to-square" at bounding box center [1219, 379] width 15 height 15
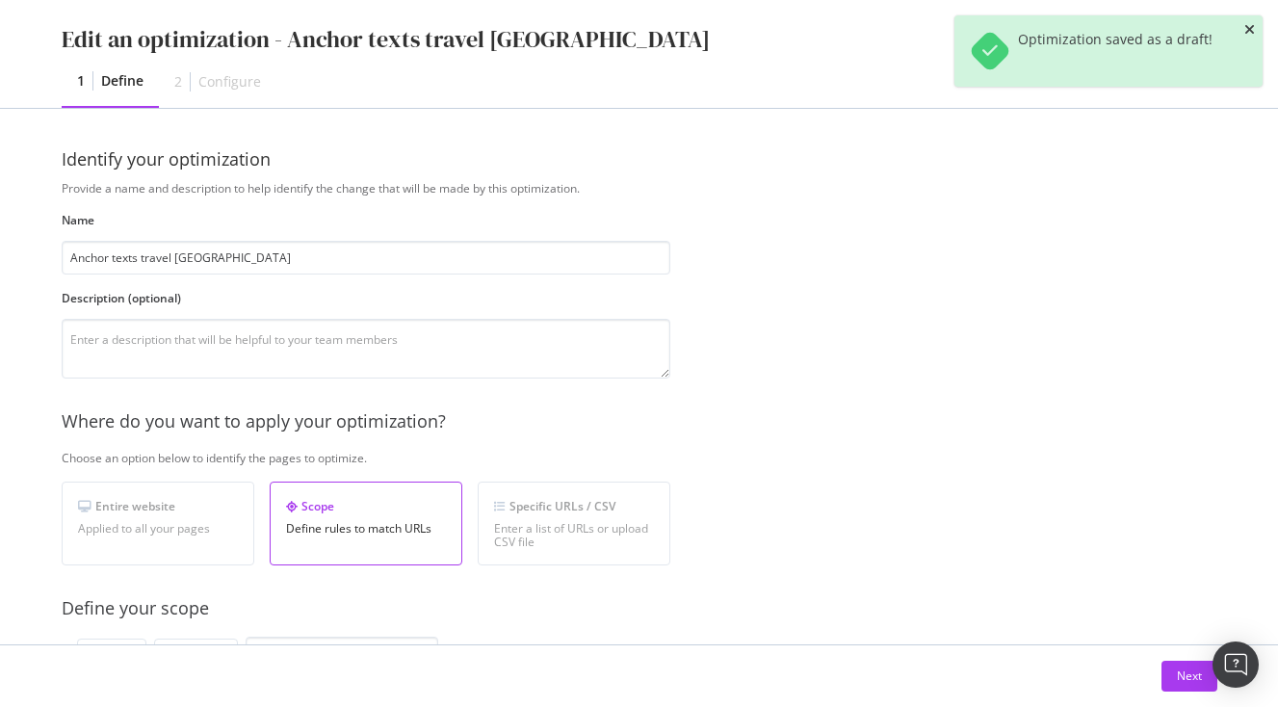
click at [1249, 25] on icon "close toast" at bounding box center [1250, 29] width 11 height 13
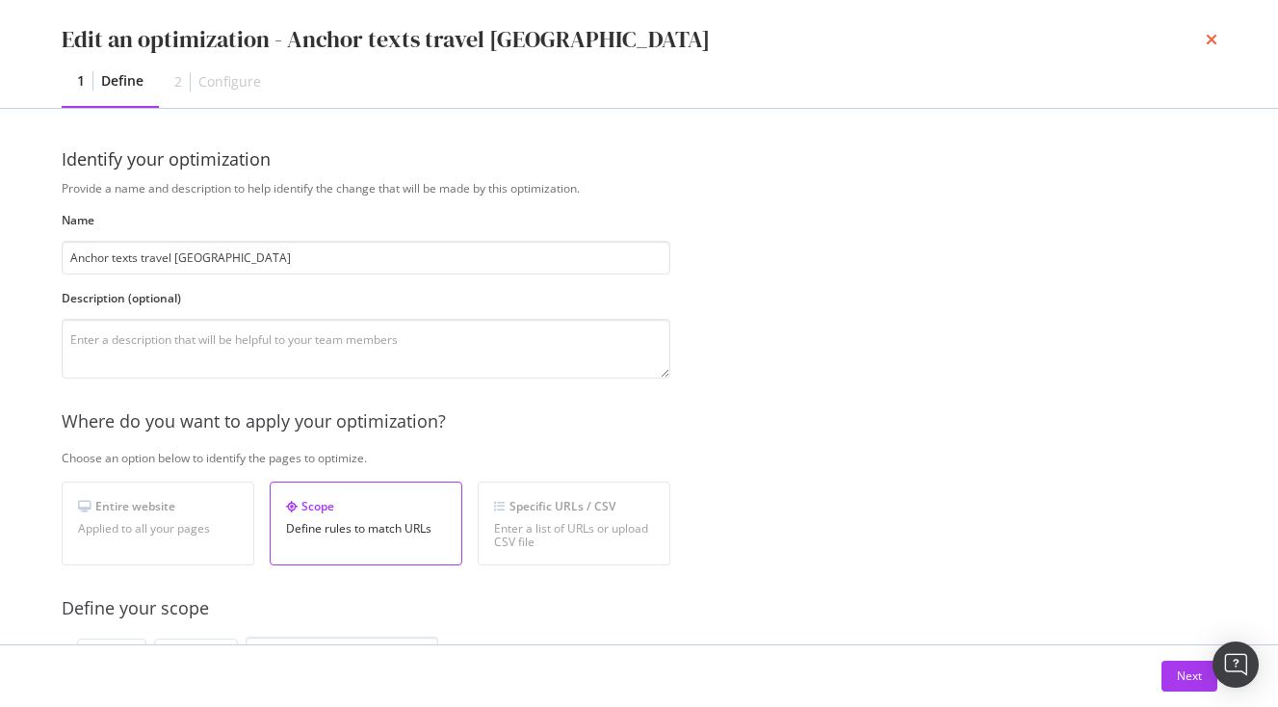
click at [1209, 37] on icon "times" at bounding box center [1212, 39] width 12 height 15
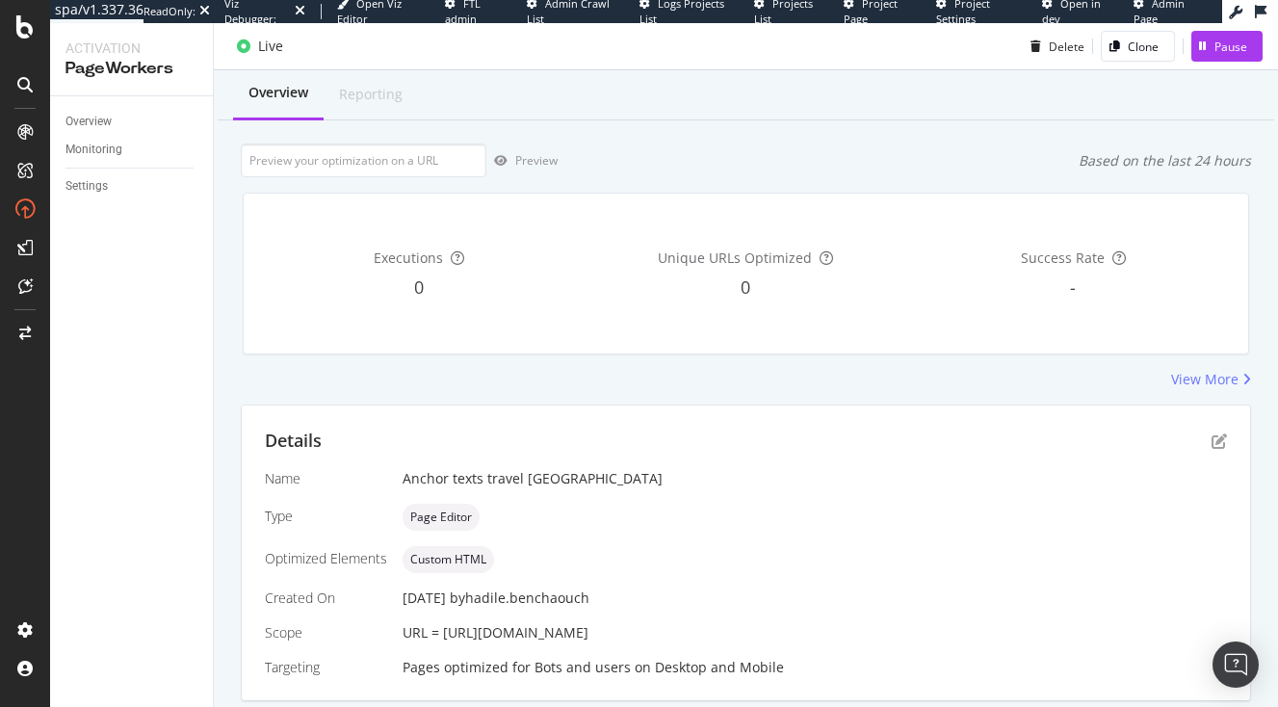
scroll to position [0, 0]
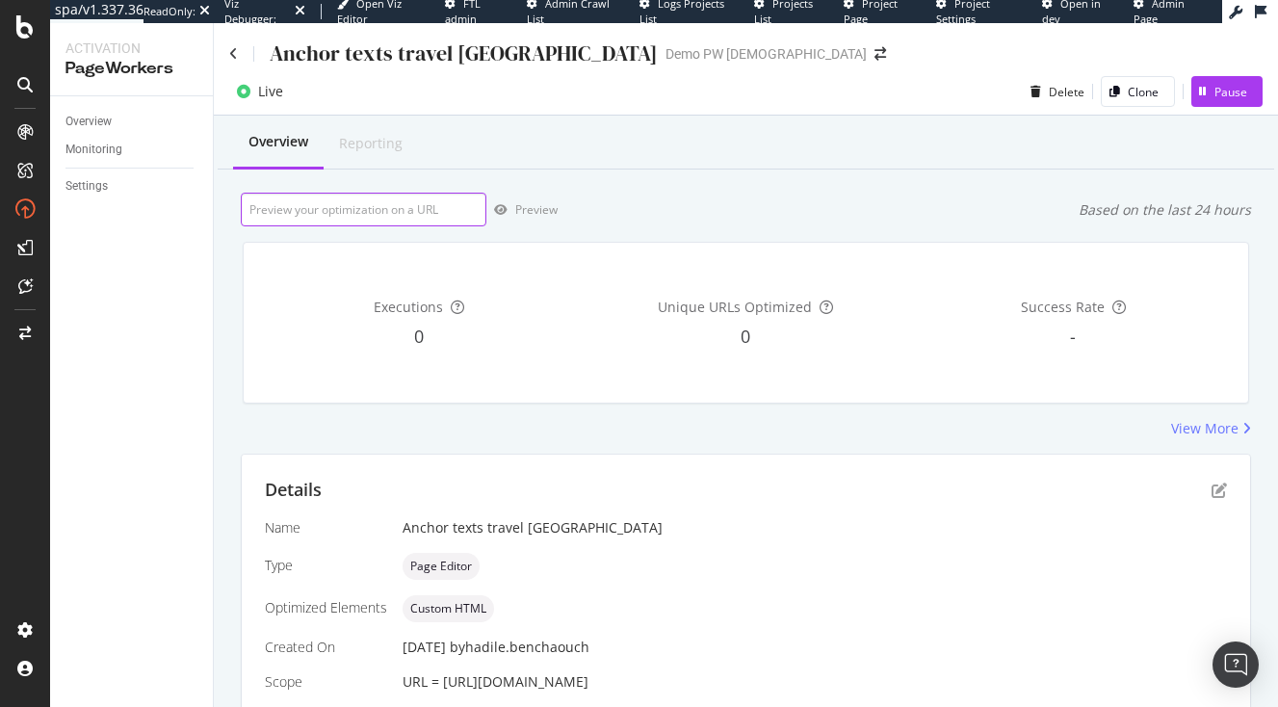
click at [426, 201] on input "url" at bounding box center [364, 210] width 246 height 34
paste input "https://www.japan-experience.com/decouvrir/temples-sanctuaires?_gl=1*1k5kech*_u…"
click at [511, 200] on div "Preview" at bounding box center [522, 210] width 71 height 29
click at [308, 203] on input "https://www.japan-experience.com/decouvrir/temples-sanctuaires?_gl=1*1k5kech*_u…" at bounding box center [364, 210] width 246 height 34
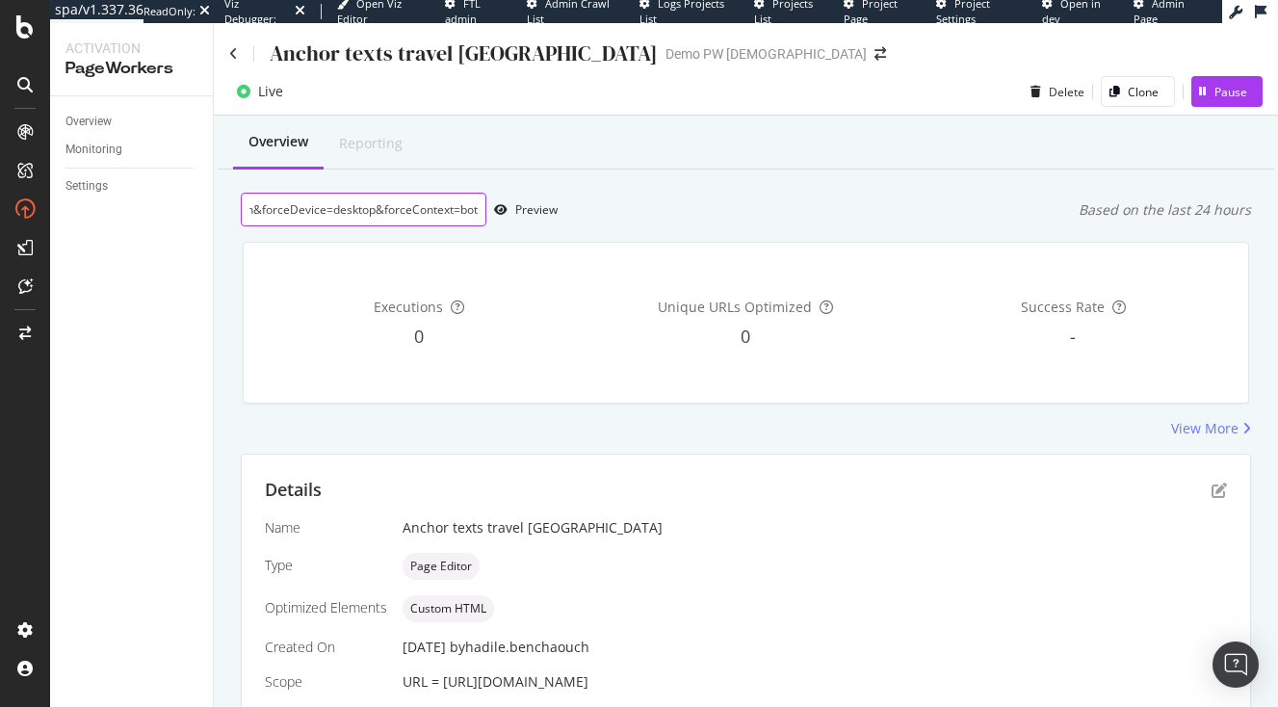
click at [308, 203] on input "https://www.japan-experience.com/decouvrir/temples-sanctuaires?_gl=1*1k5kech*_u…" at bounding box center [364, 210] width 246 height 34
paste input "."
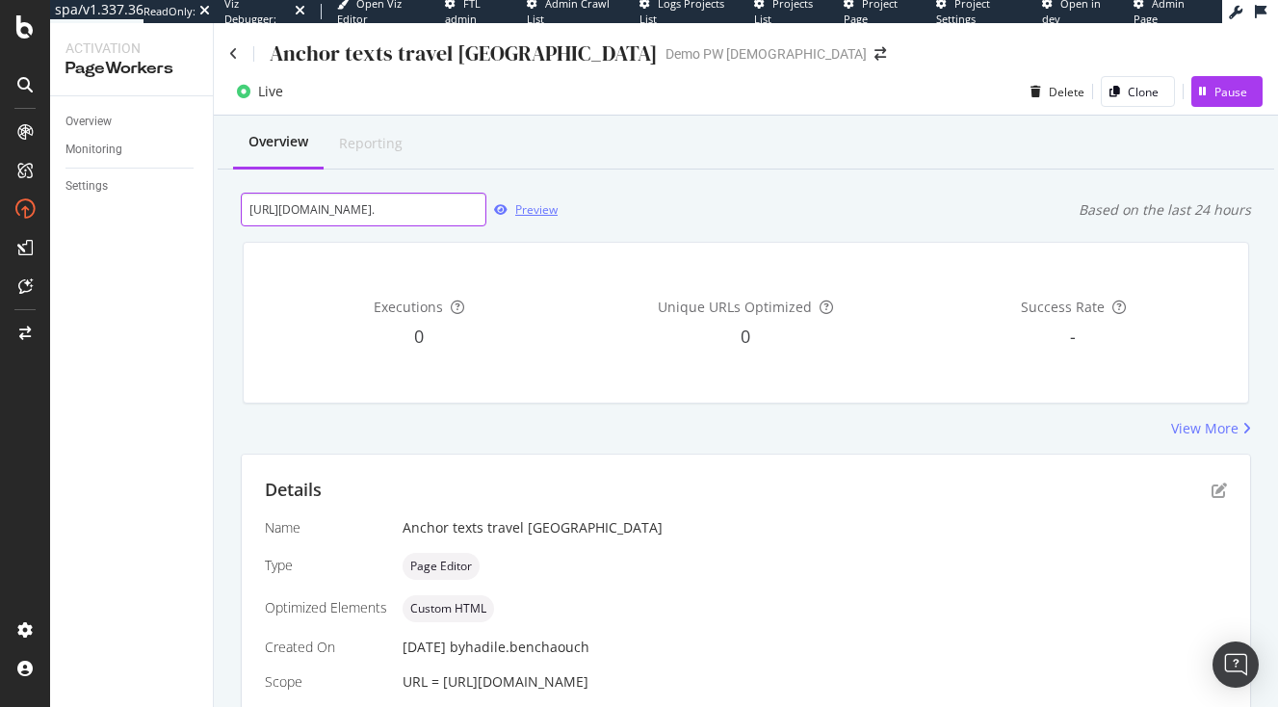
type input "https://www.japan-experience.com/decouvrir/temples-sanctuaires?_gl=1*1k5kech*_u…"
click at [505, 205] on icon "button" at bounding box center [500, 210] width 13 height 12
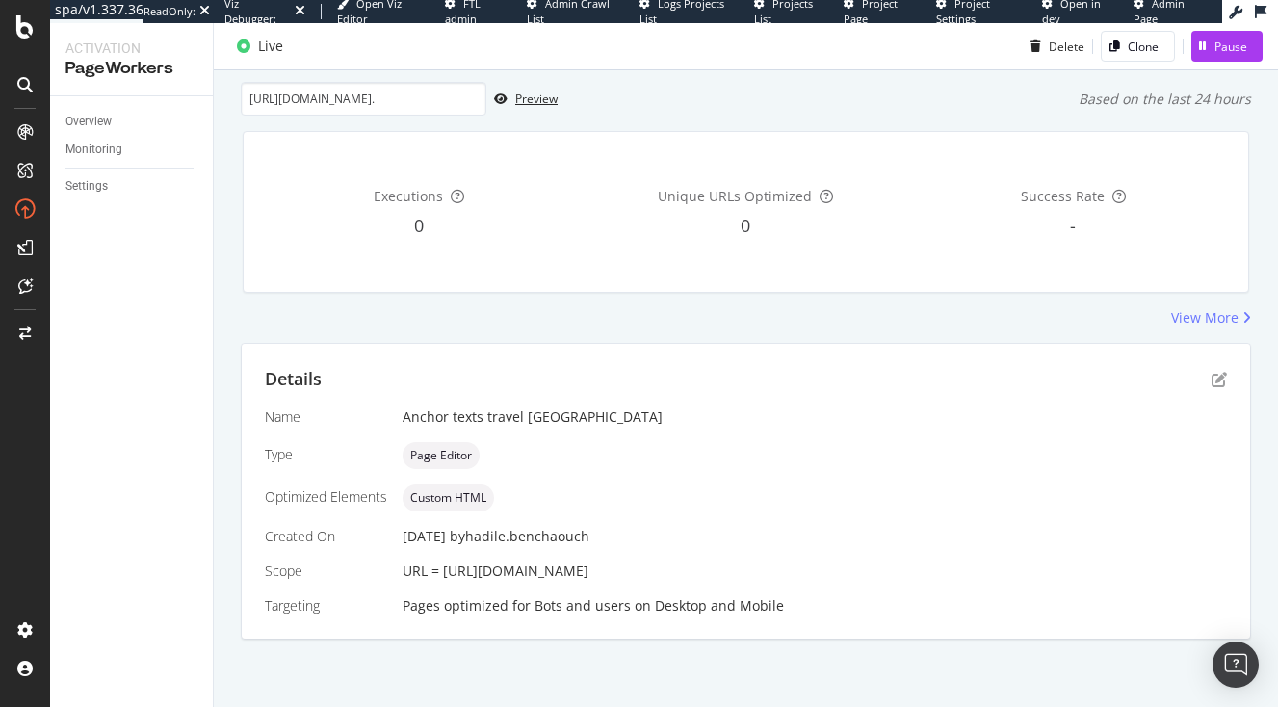
scroll to position [149, 0]
click at [1219, 372] on icon "pen-to-square" at bounding box center [1219, 379] width 15 height 15
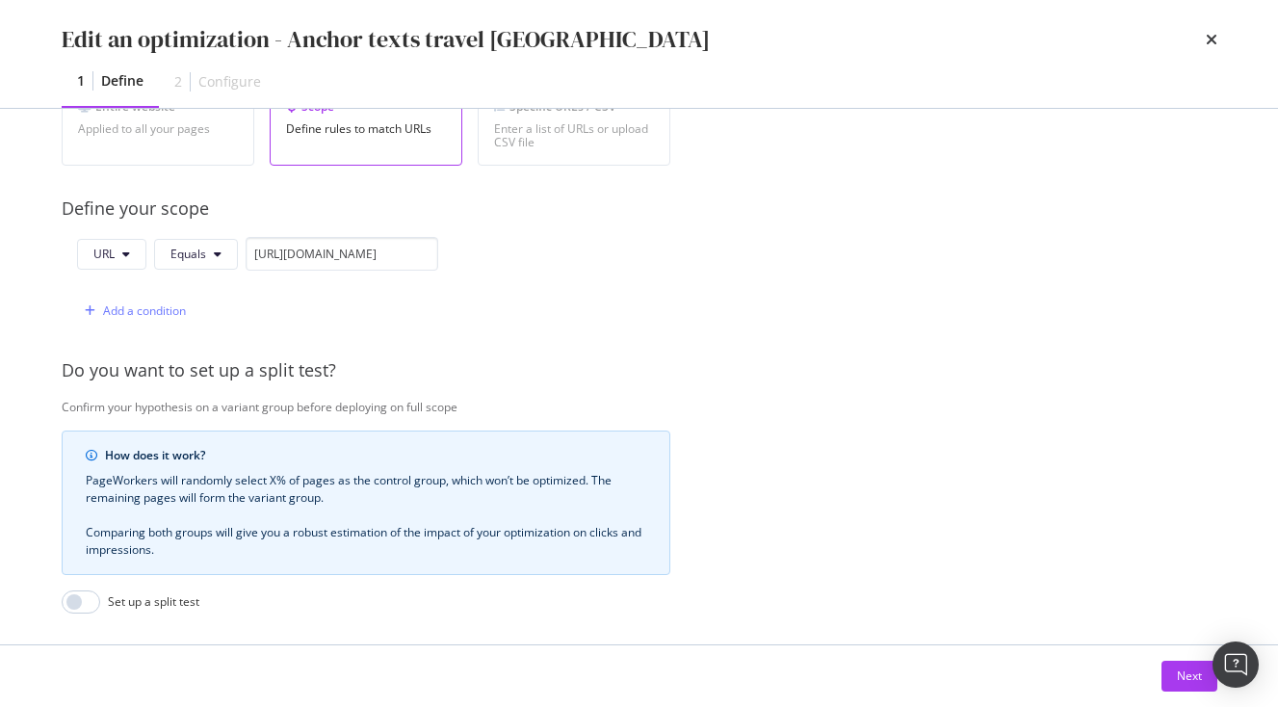
scroll to position [359, 0]
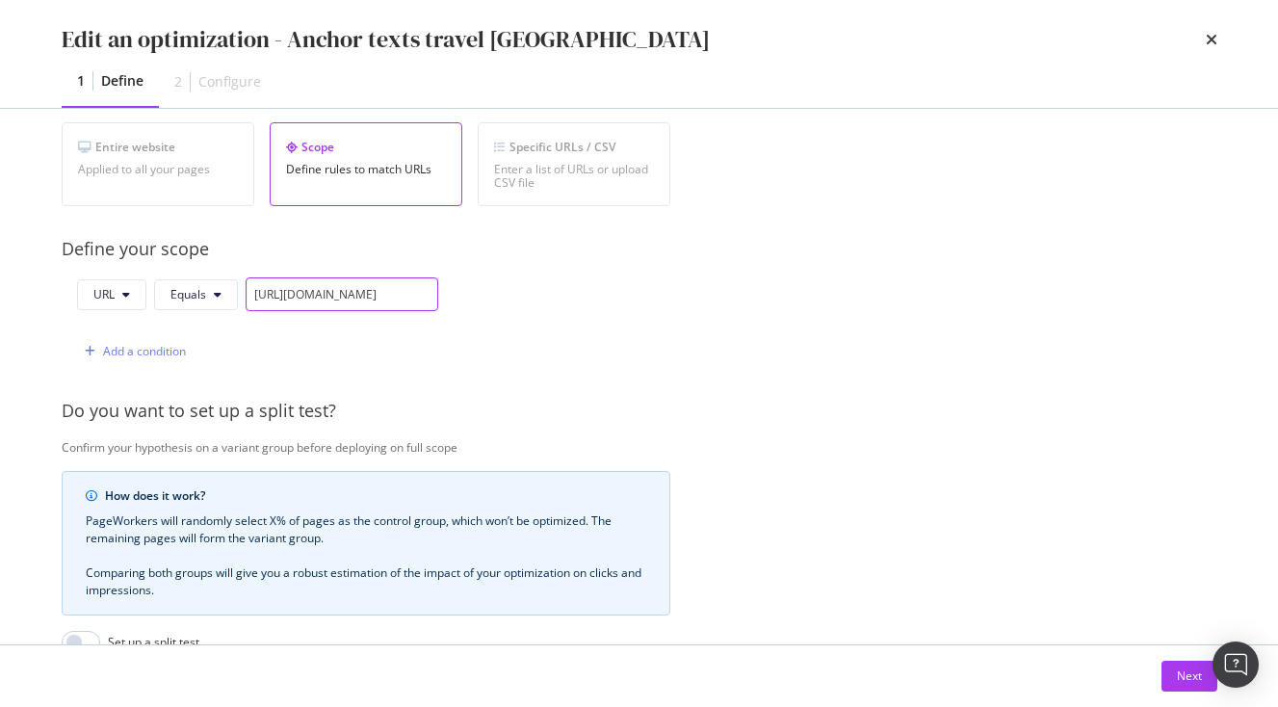
click at [409, 297] on input "https://www.japan-experience.com/decouvrir/temples-sanctuaires?_gl=1*1k5kech*_u…" at bounding box center [342, 294] width 193 height 34
paste input "."
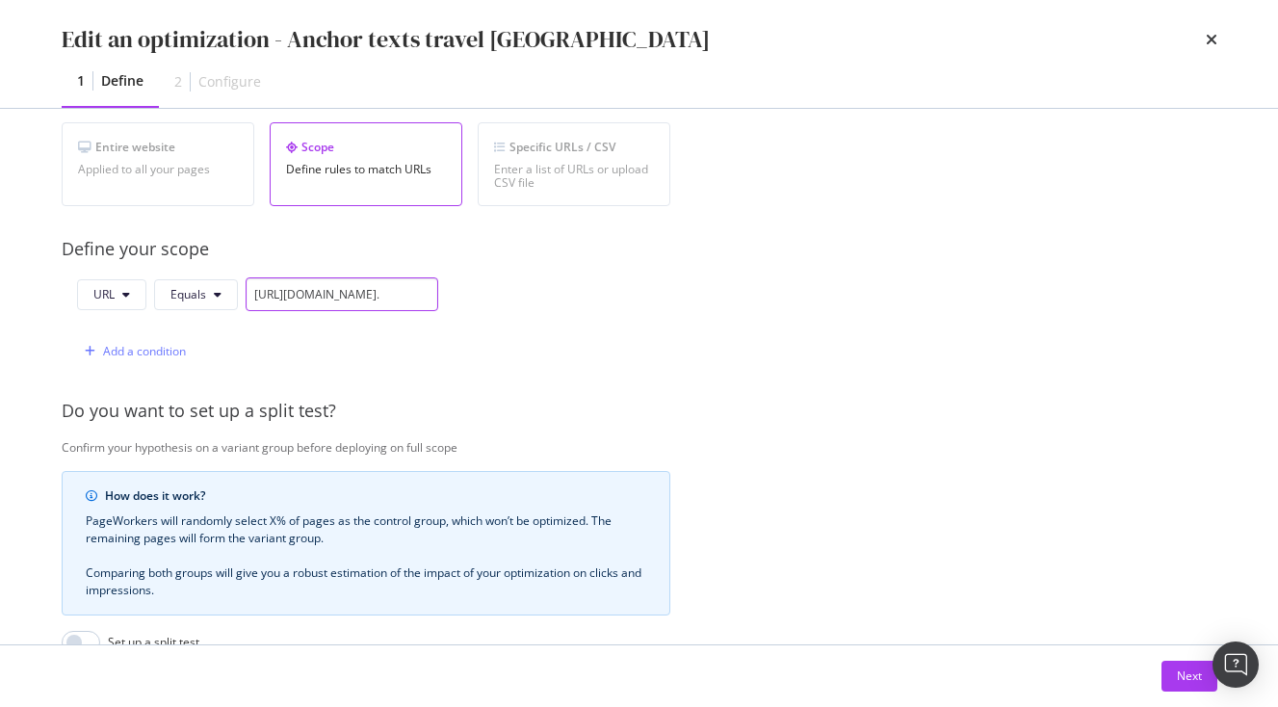
scroll to position [614, 0]
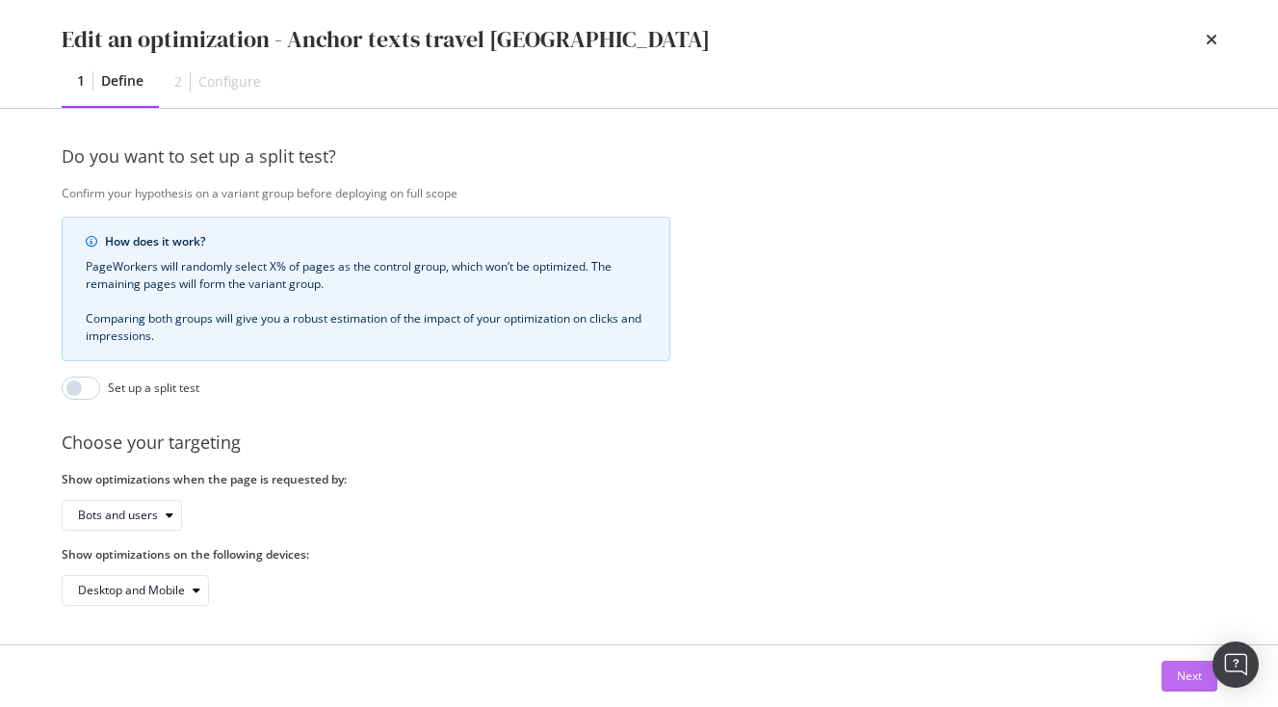
type input "https://www.japan-experience.com/decouvrir/temples-sanctuaires?_gl=1*1k5kech*_u…"
click at [1184, 672] on div "Next" at bounding box center [1189, 676] width 25 height 16
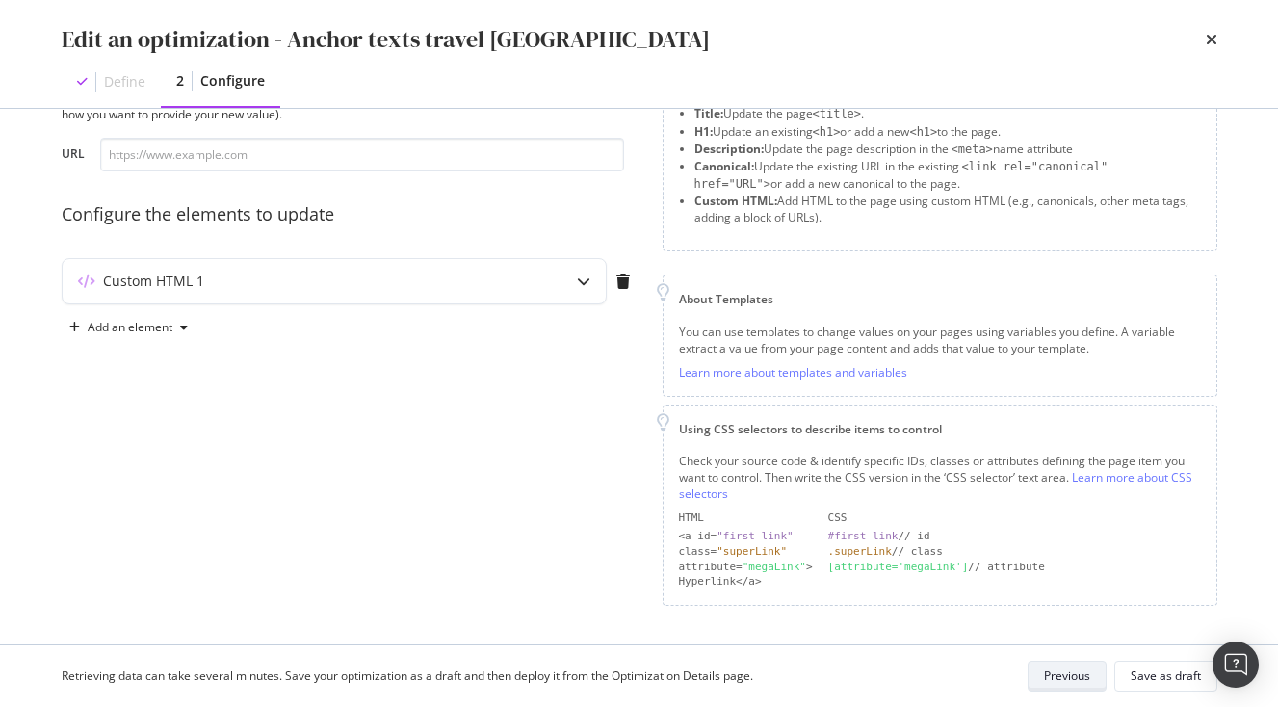
scroll to position [89, 0]
click at [478, 292] on div "Custom HTML 1" at bounding box center [296, 283] width 467 height 19
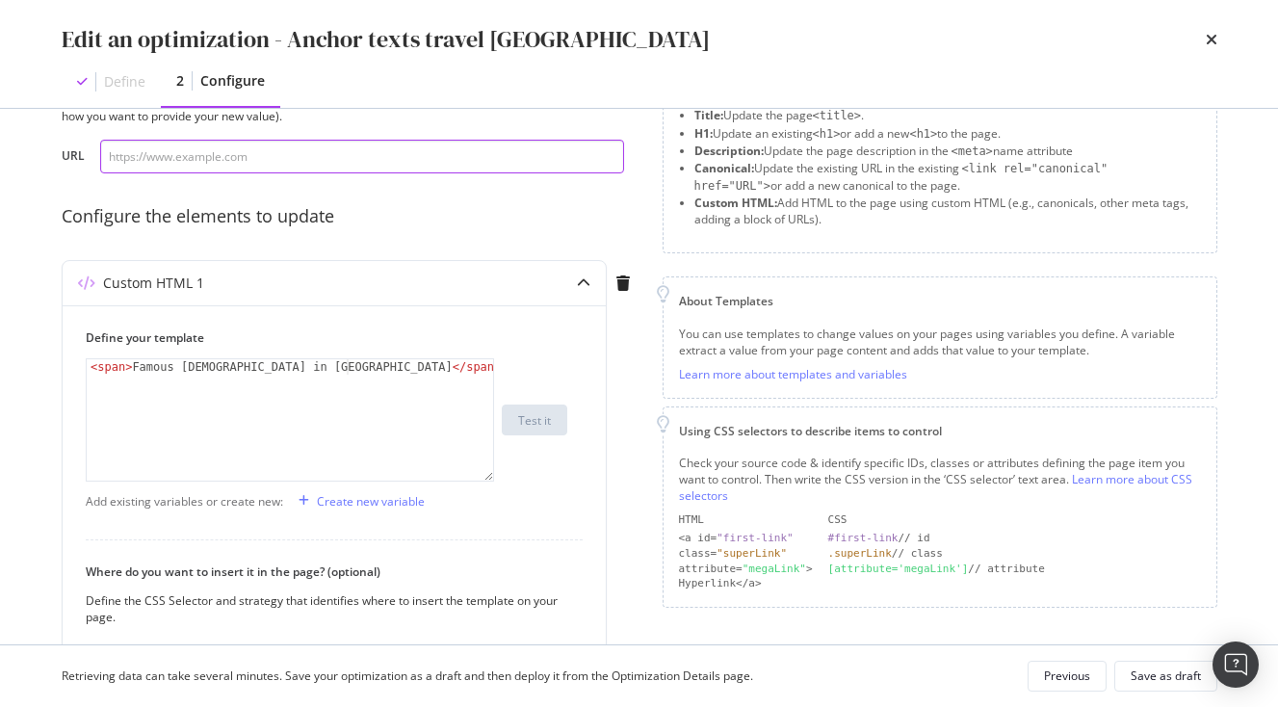
click at [344, 155] on input "modal" at bounding box center [362, 157] width 524 height 34
paste input "https://www.japan-experience.com/decouvrir/temples-sanctuaires?_gl=1*1k5kech*_u…"
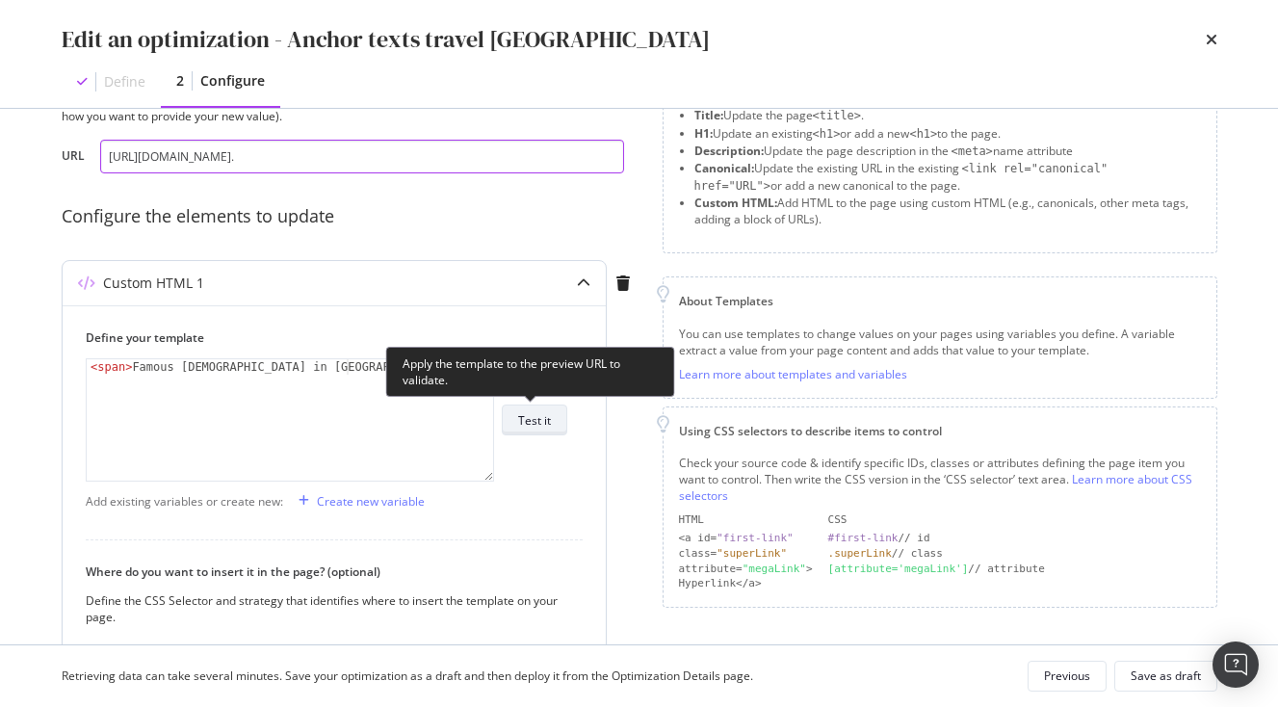
type input "https://www.japan-experience.com/decouvrir/temples-sanctuaires?_gl=1*1k5kech*_u…"
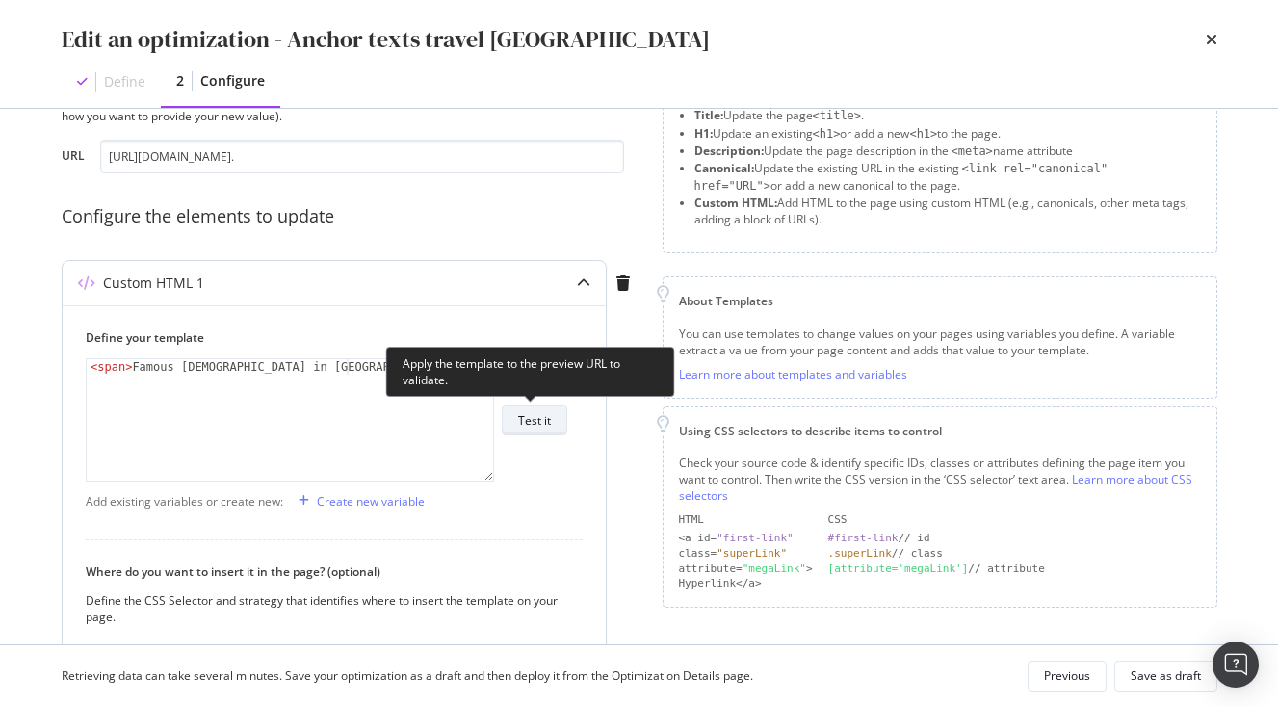
click at [540, 421] on div "Test it" at bounding box center [534, 420] width 33 height 16
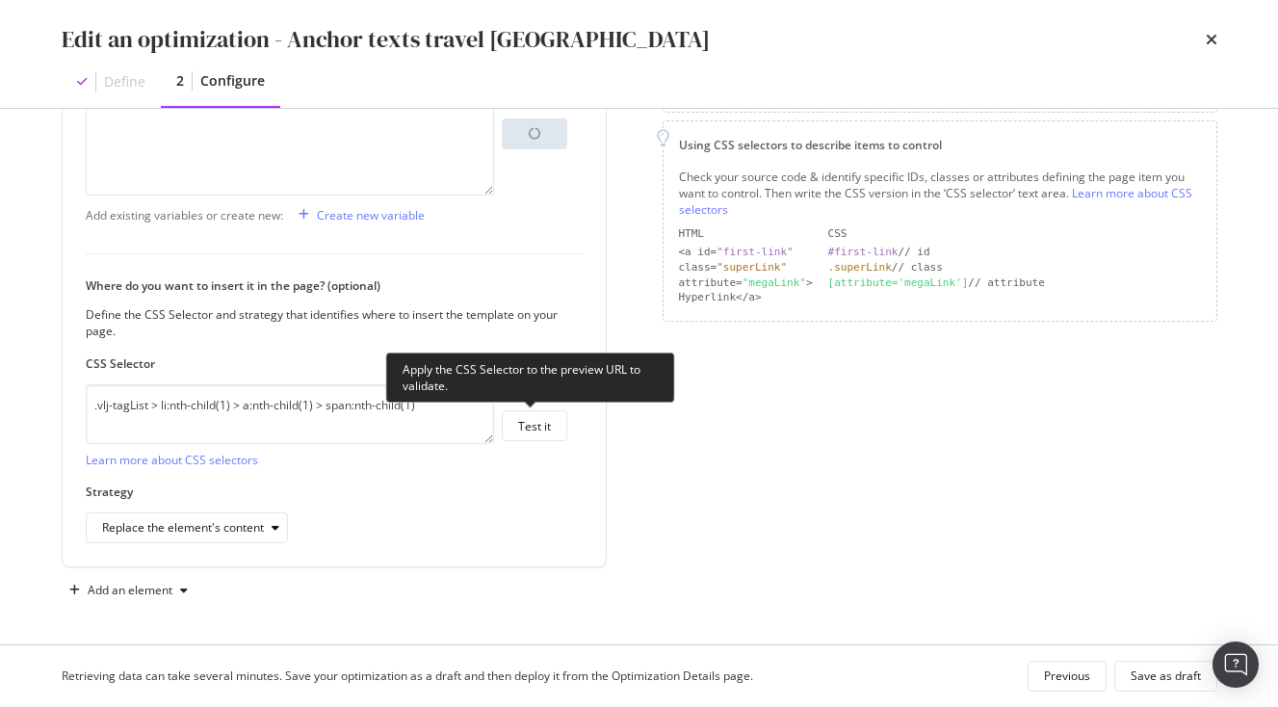
click at [543, 400] on div "Apply the CSS Selector to the preview URL to validate." at bounding box center [530, 378] width 289 height 50
click at [545, 412] on button "Test it" at bounding box center [535, 425] width 66 height 31
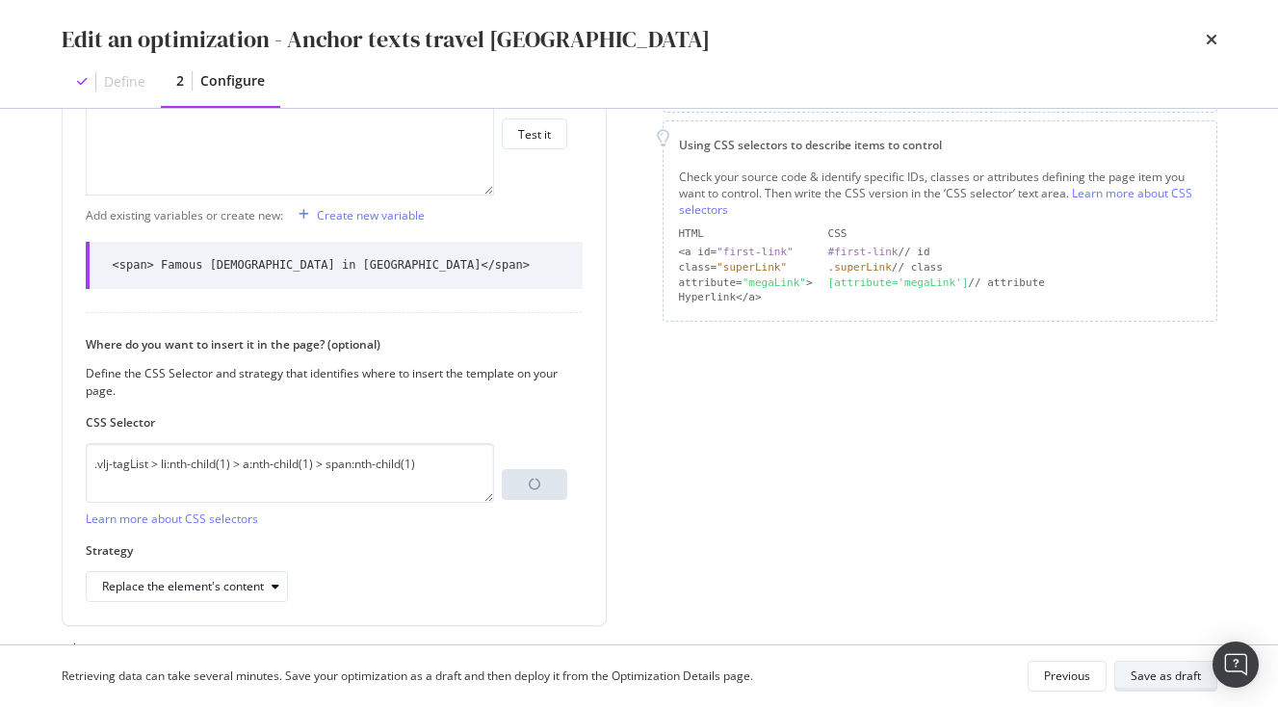
click at [1206, 680] on button "Save as draft" at bounding box center [1166, 676] width 103 height 31
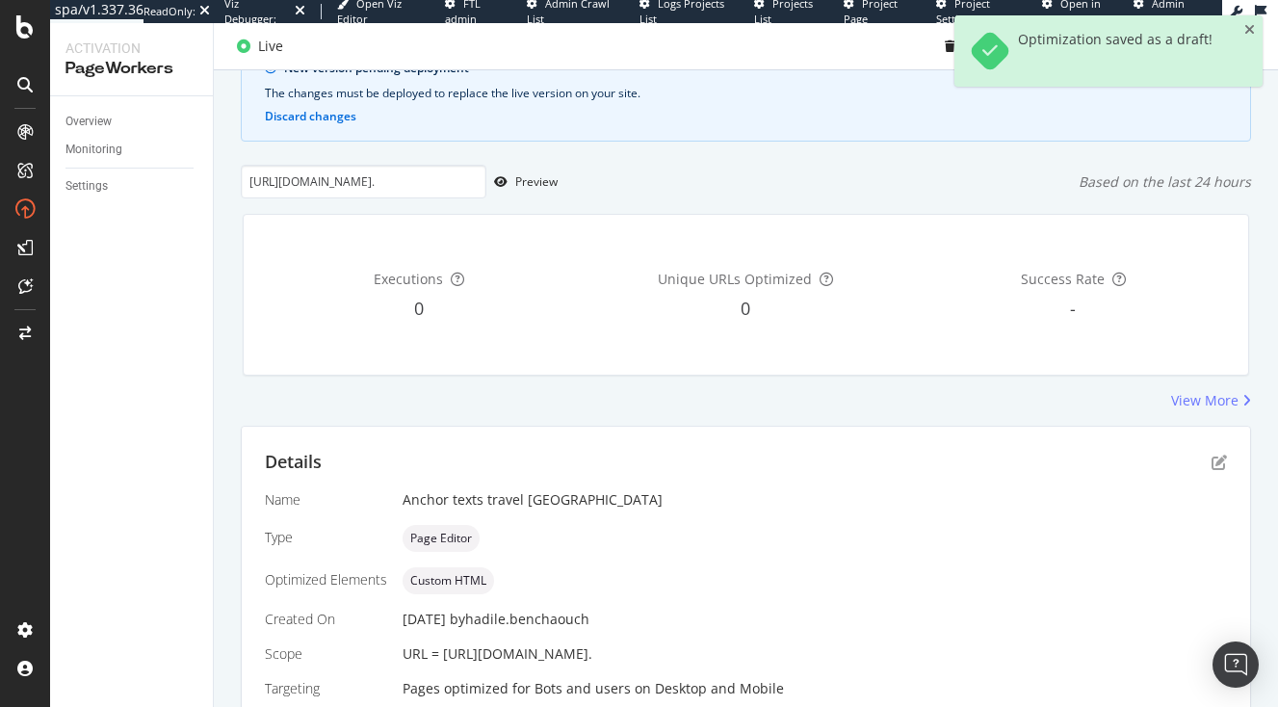
scroll to position [271, 0]
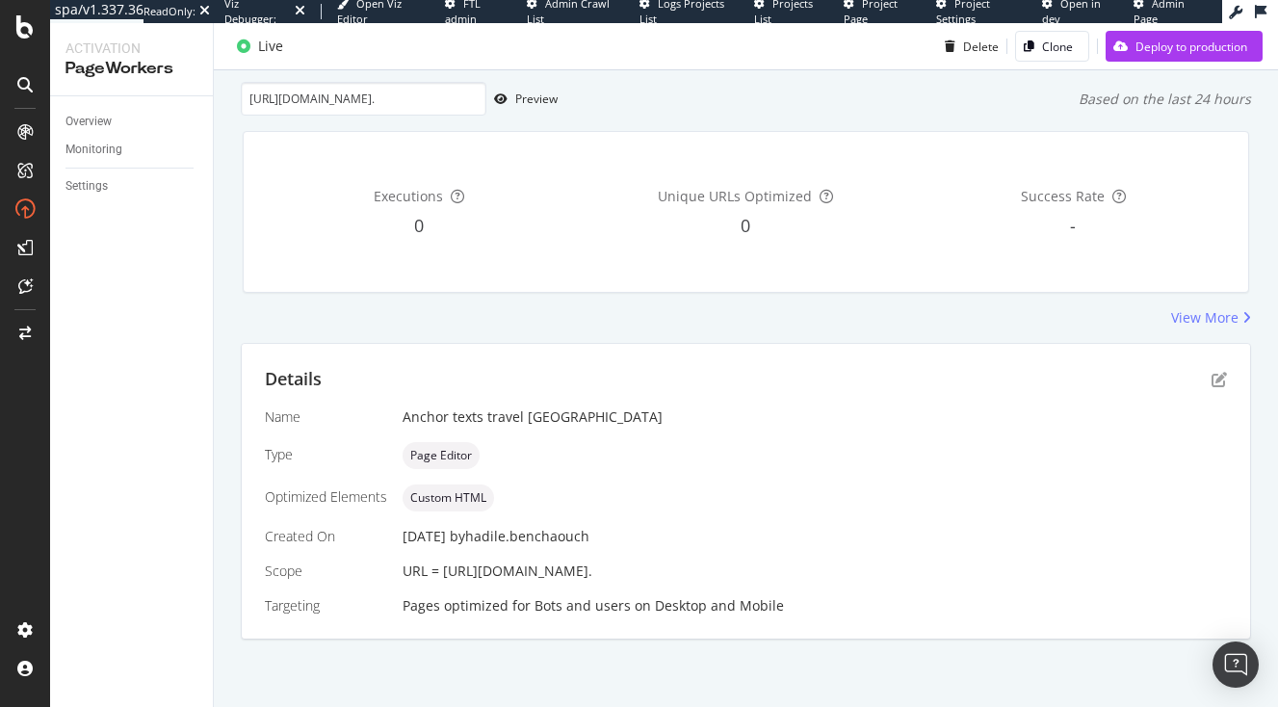
click at [1220, 367] on div "Details" at bounding box center [746, 379] width 962 height 25
click at [1218, 372] on icon "pen-to-square" at bounding box center [1219, 379] width 15 height 15
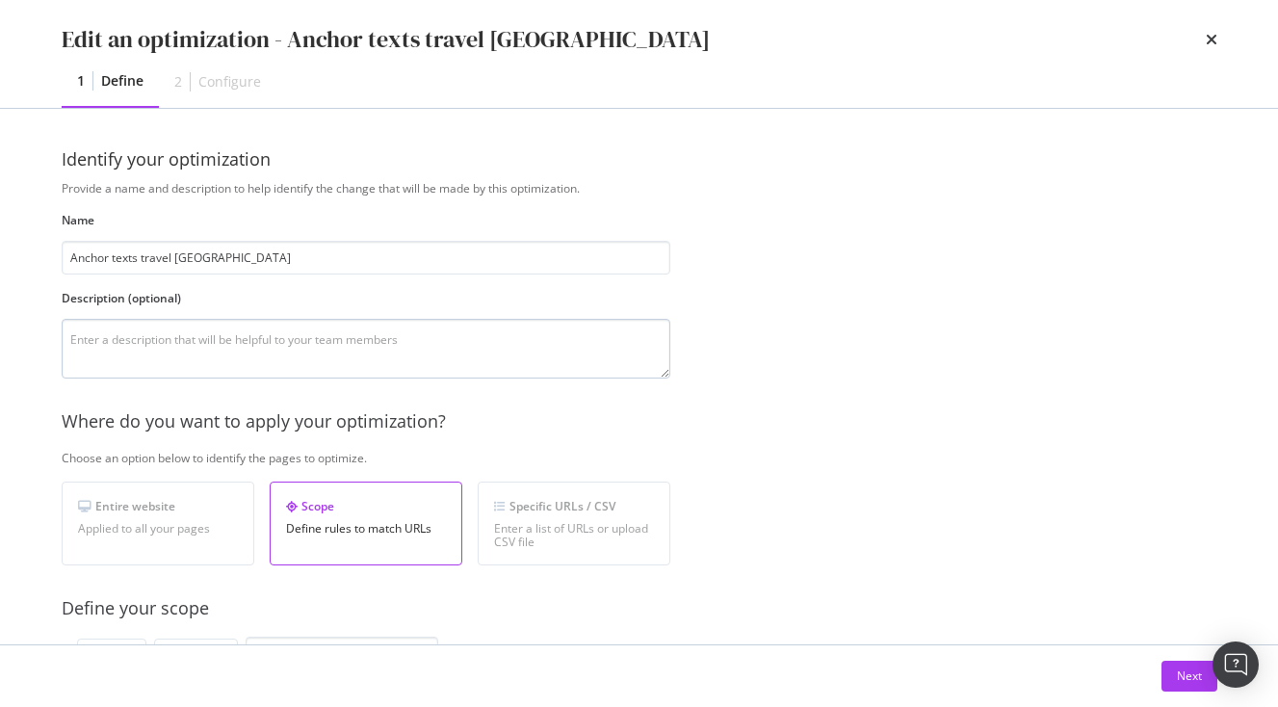
scroll to position [614, 0]
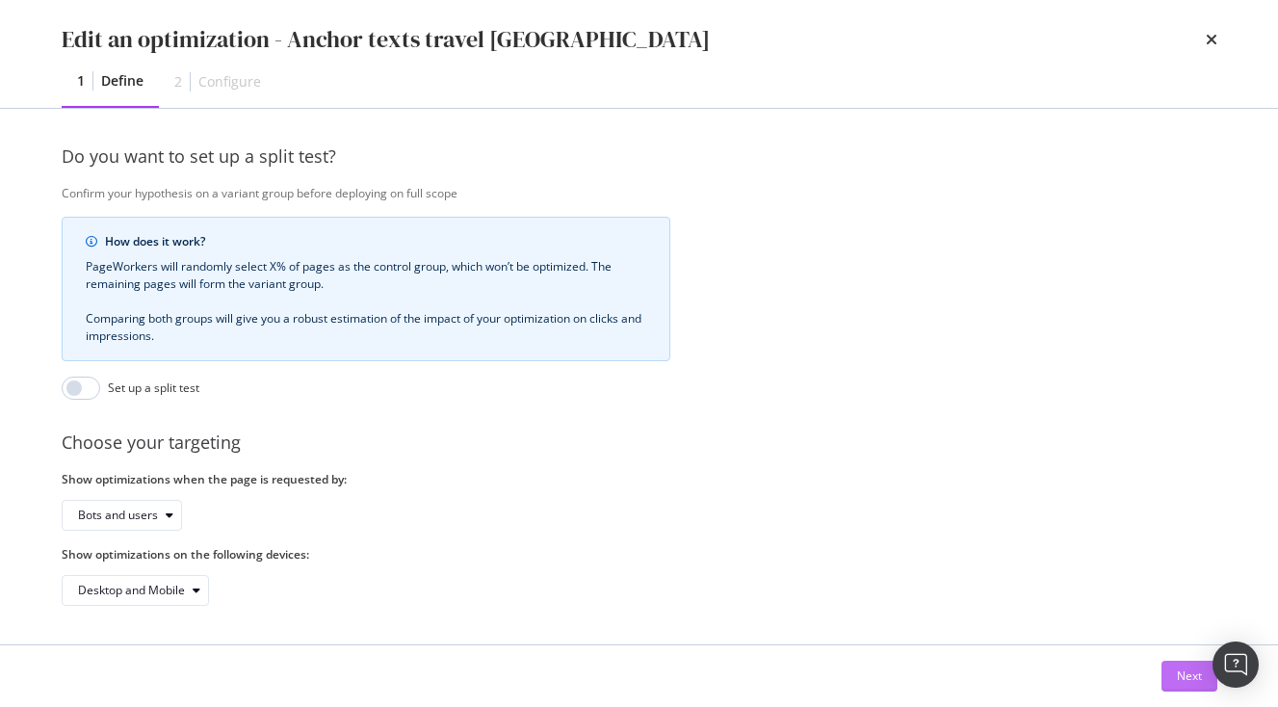
click at [1165, 679] on button "Next" at bounding box center [1190, 676] width 56 height 31
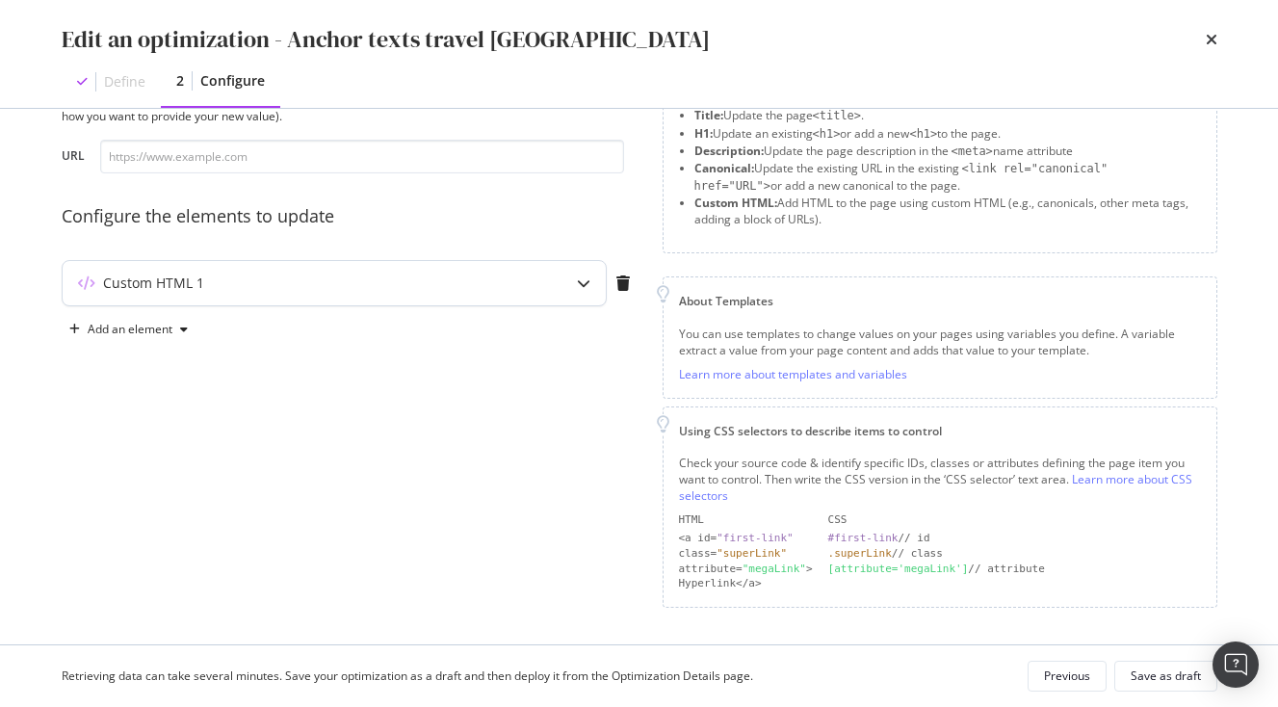
scroll to position [0, 0]
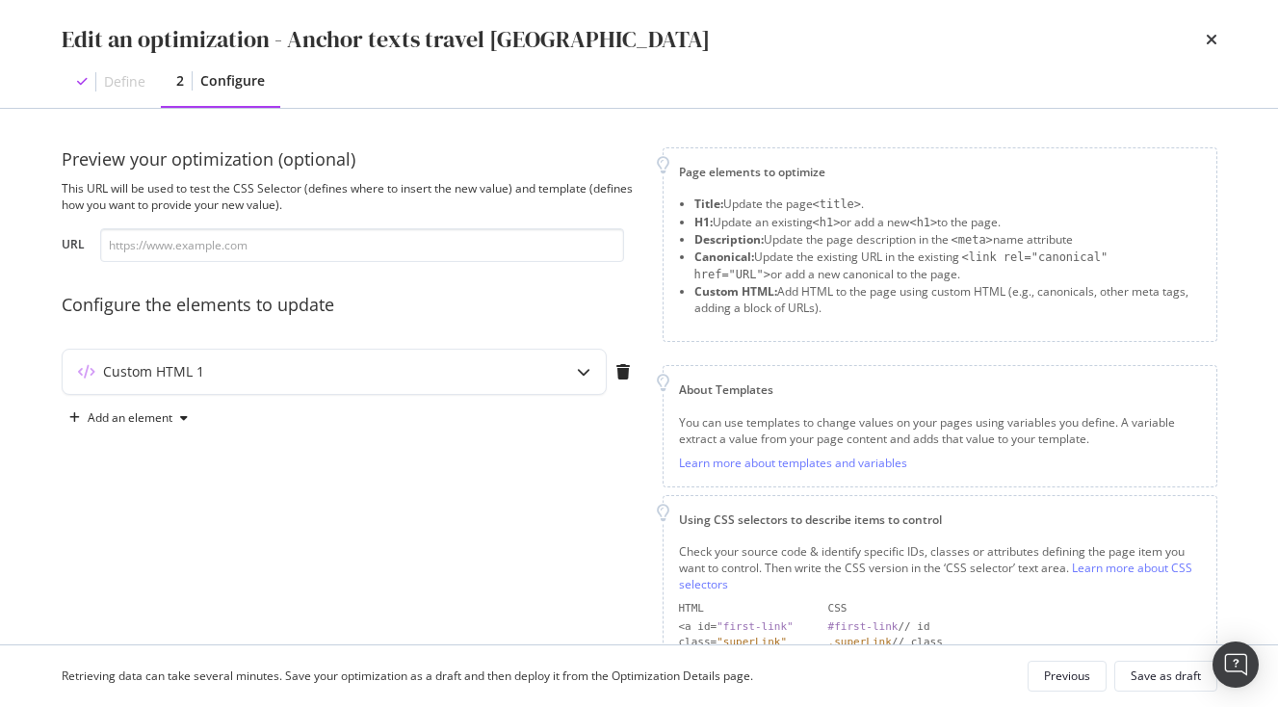
click at [1211, 30] on div "times" at bounding box center [1212, 39] width 12 height 33
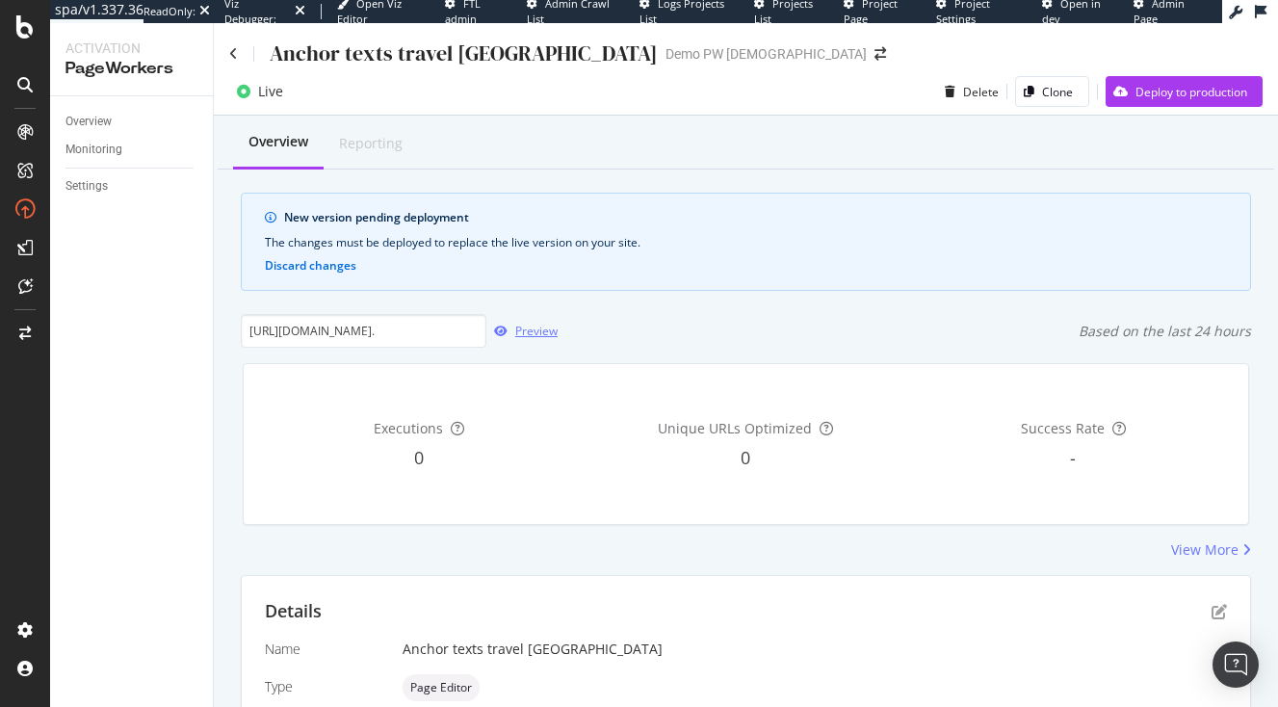
click at [507, 346] on div "Preview" at bounding box center [522, 331] width 71 height 29
click at [1151, 98] on div "Deploy to production" at bounding box center [1192, 92] width 112 height 16
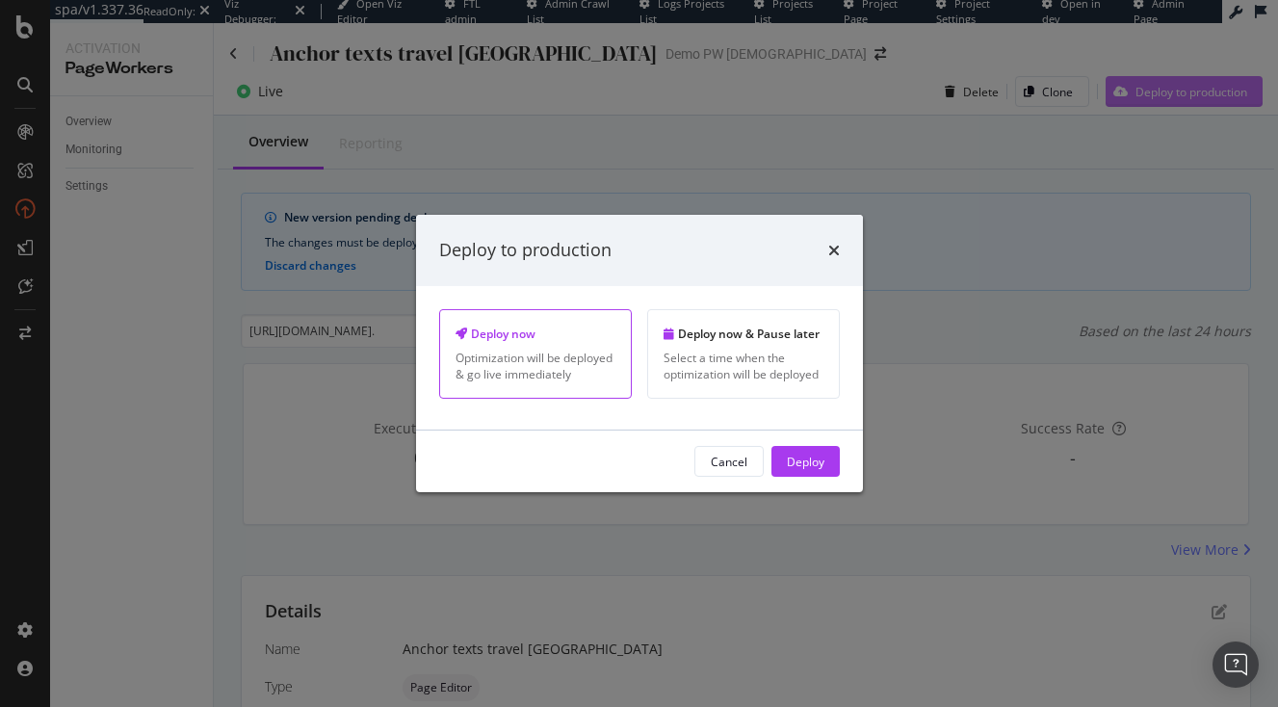
scroll to position [0, 1035]
click at [802, 466] on div "Deploy" at bounding box center [806, 461] width 38 height 16
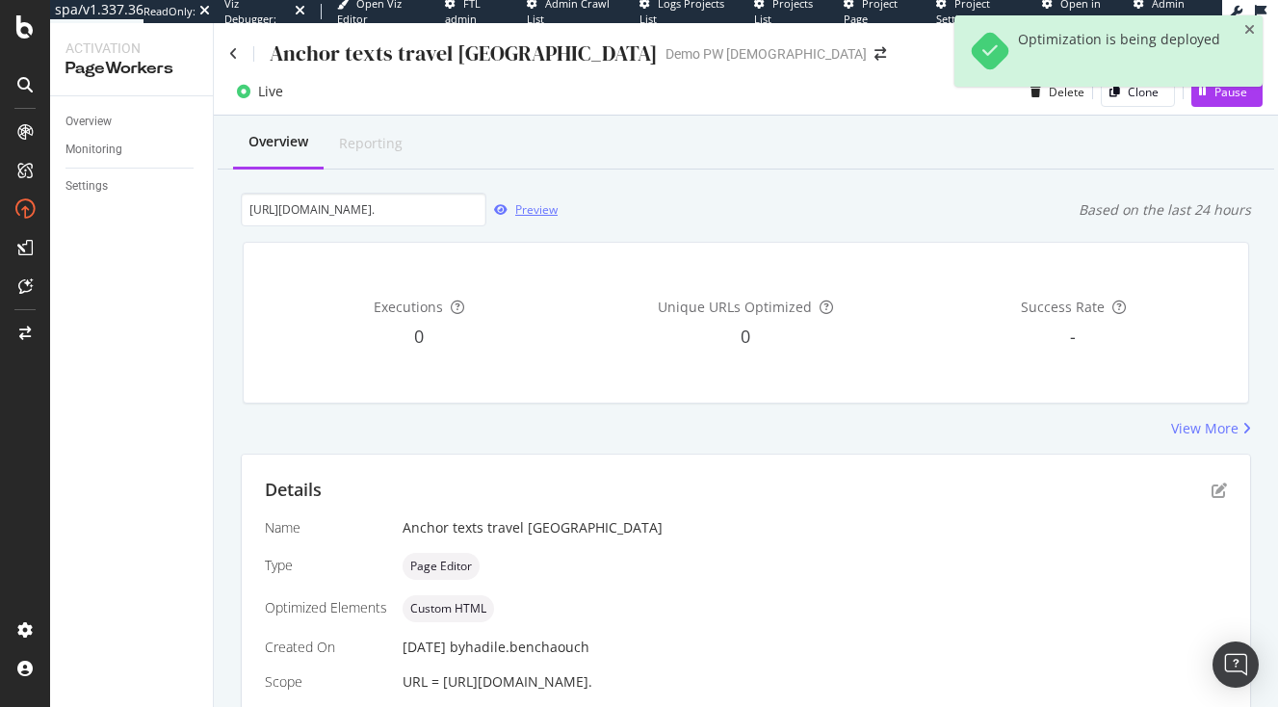
click at [504, 222] on div "Preview" at bounding box center [522, 210] width 71 height 29
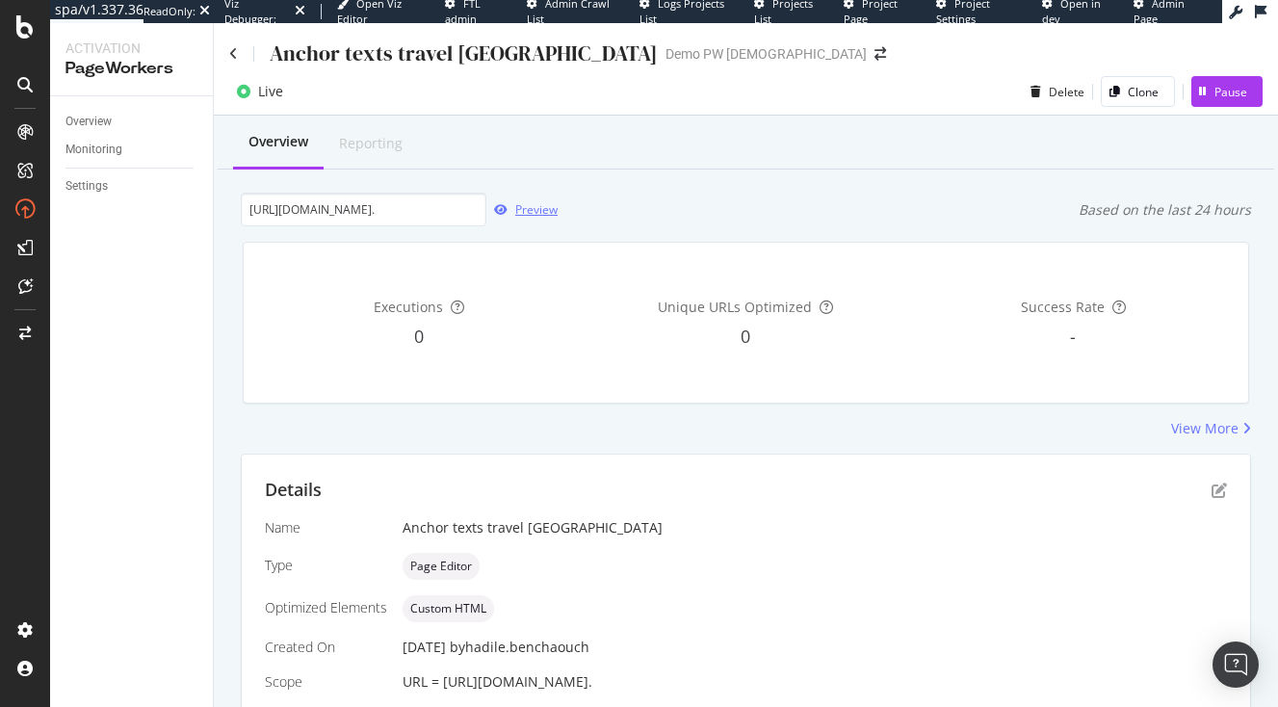
click at [515, 210] on div "Preview" at bounding box center [536, 209] width 42 height 16
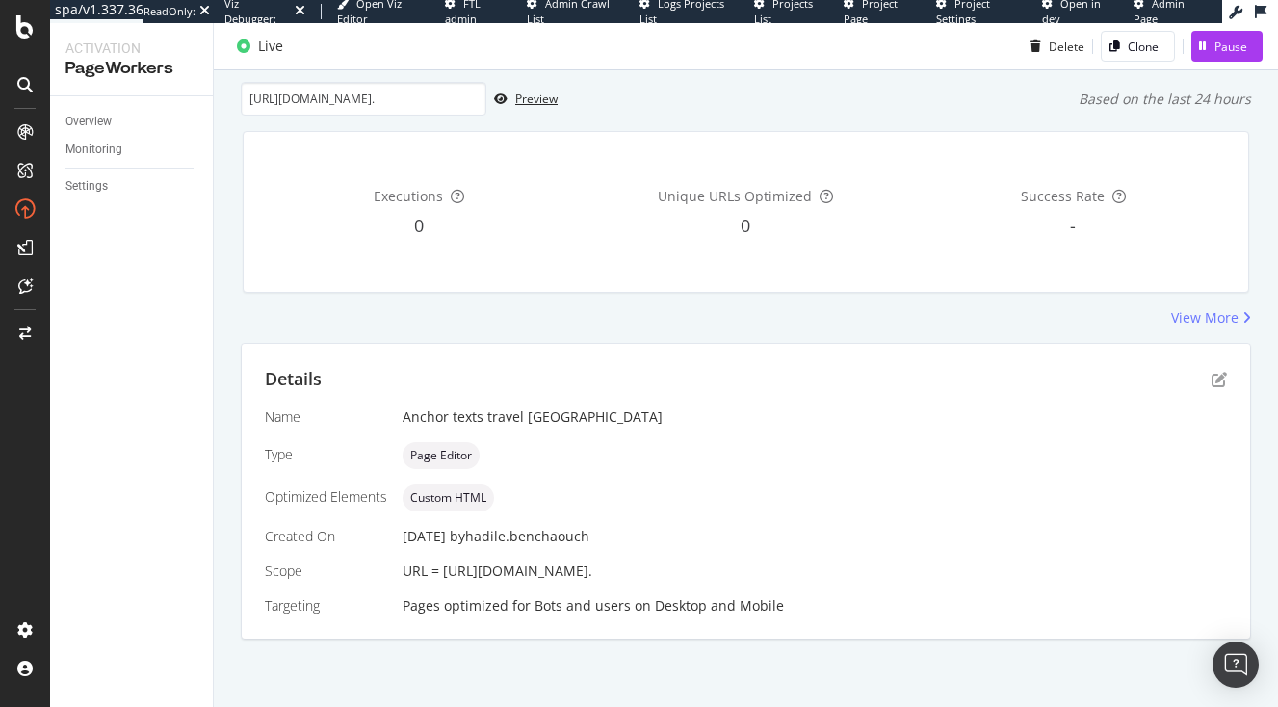
scroll to position [149, 0]
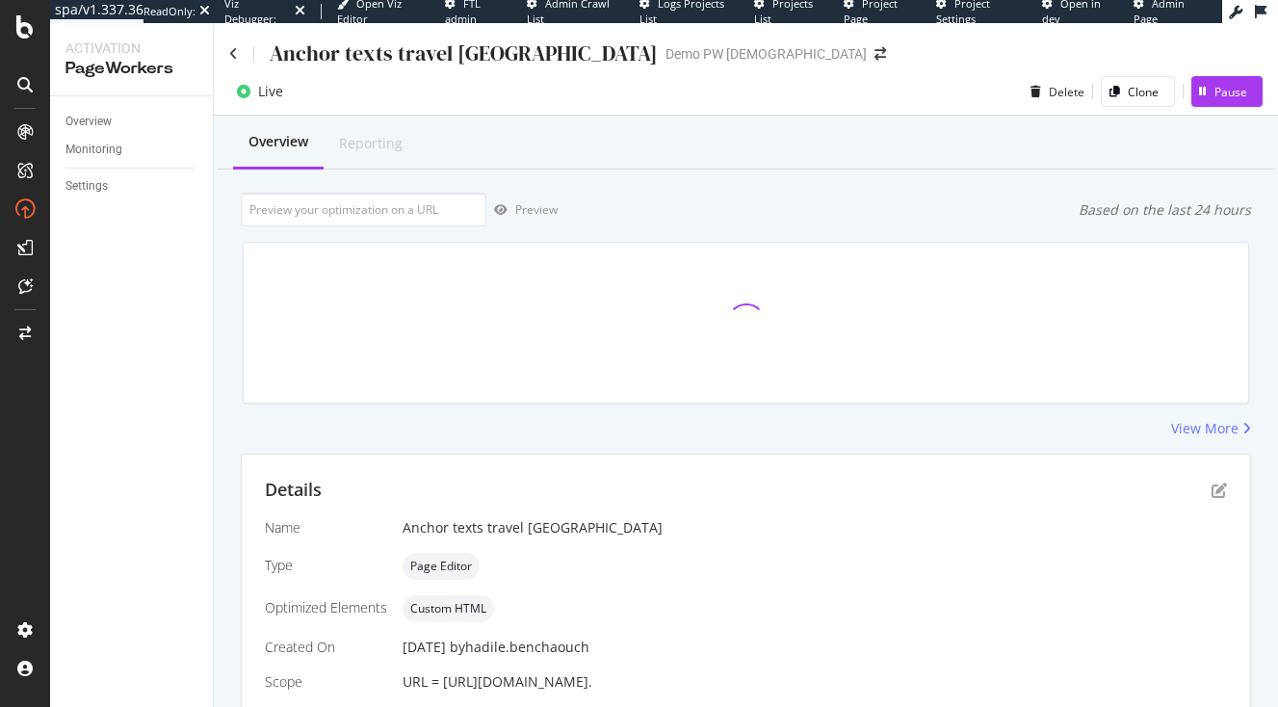
scroll to position [149, 0]
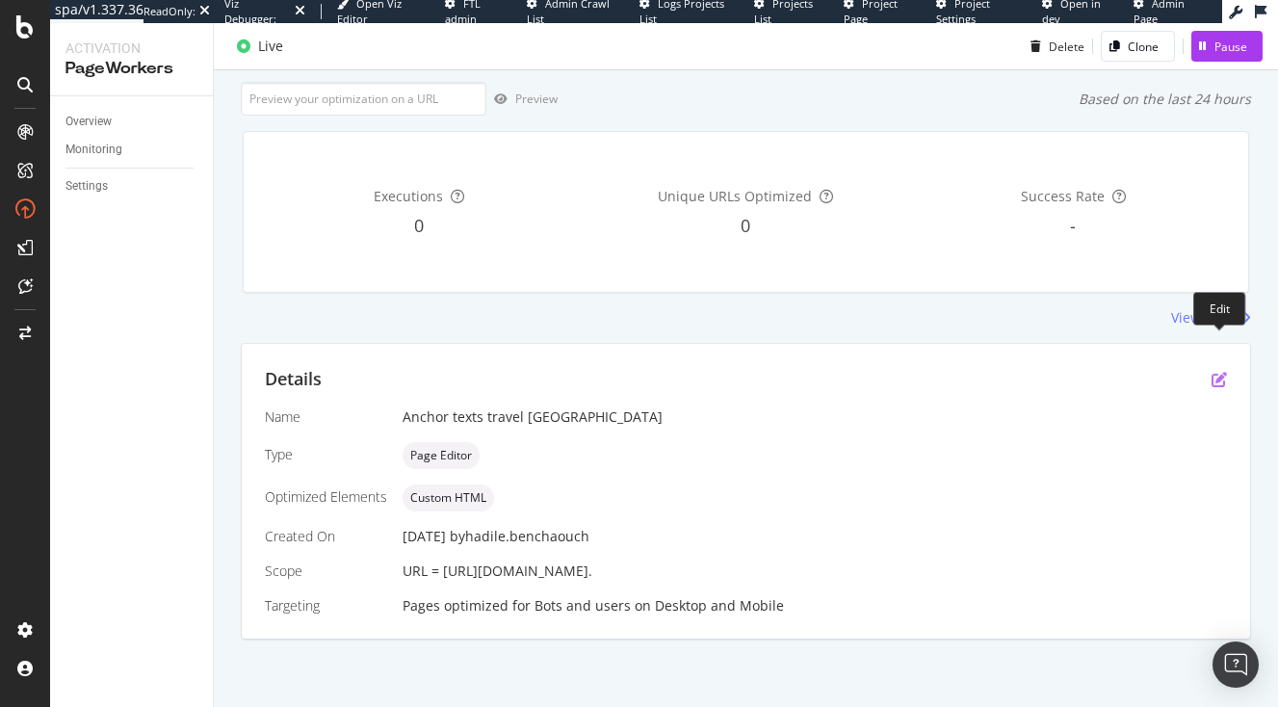
click at [1223, 372] on icon "pen-to-square" at bounding box center [1219, 379] width 15 height 15
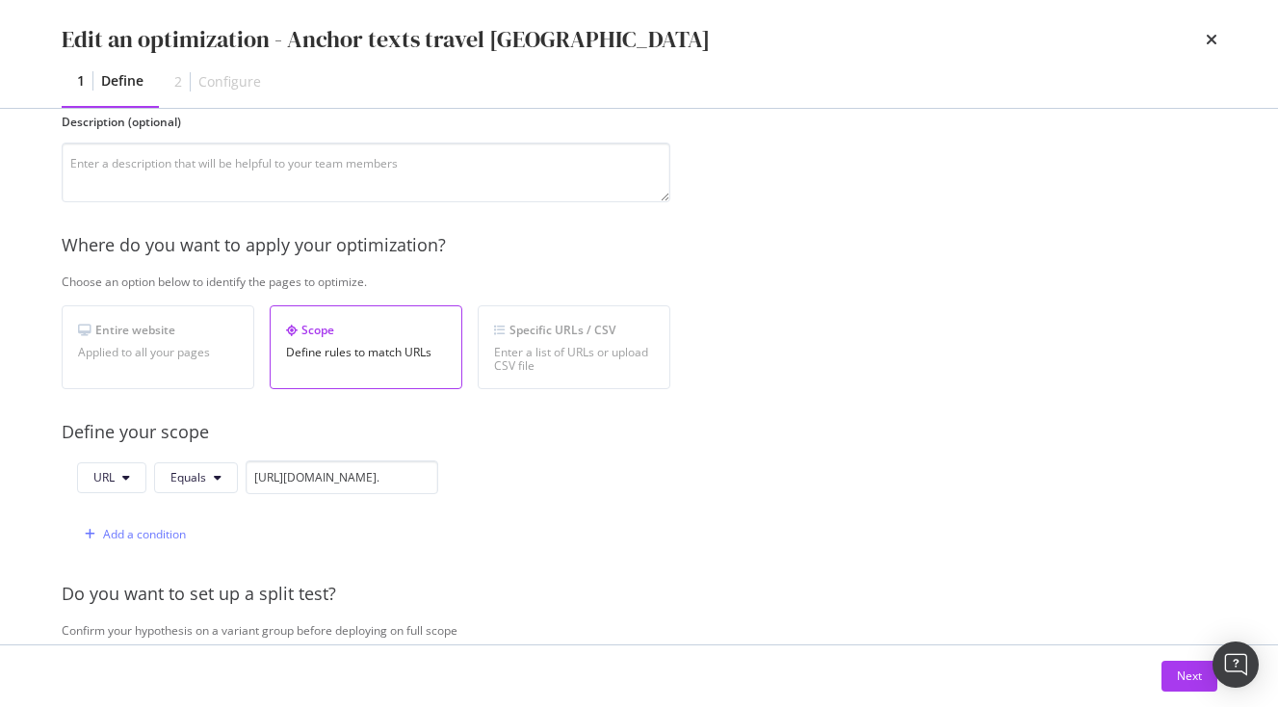
scroll to position [151, 0]
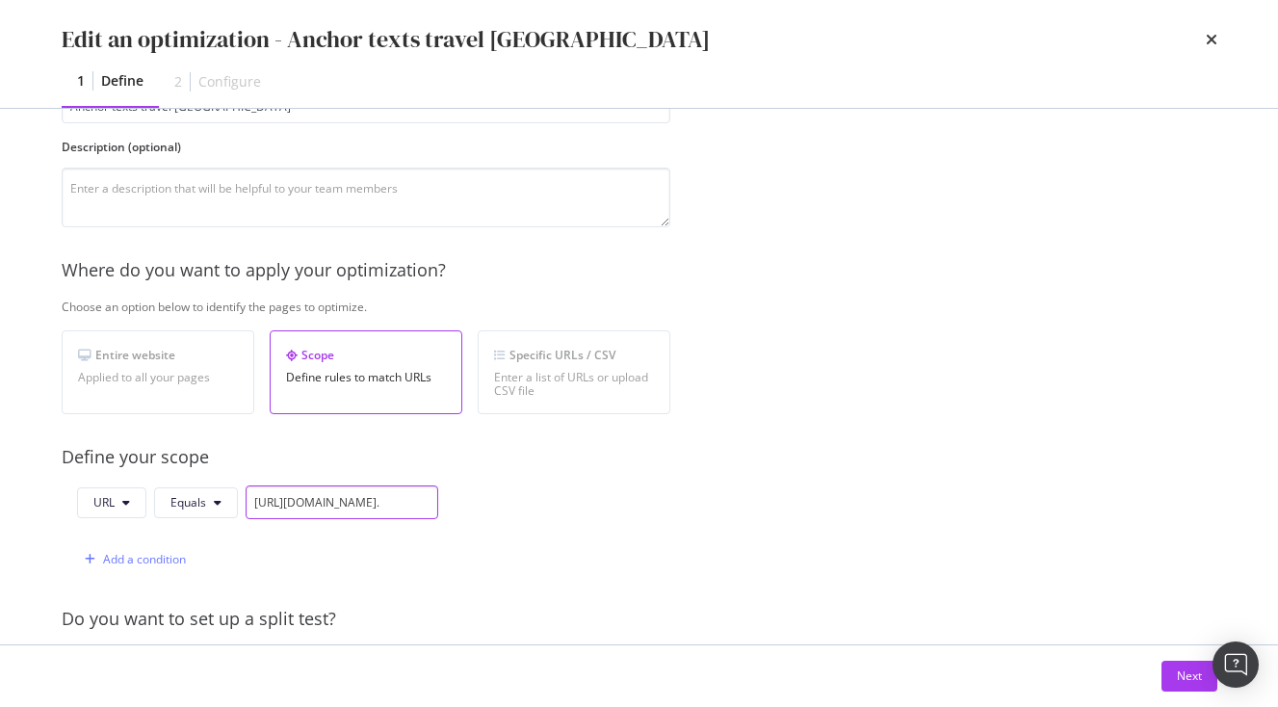
click at [418, 503] on input "https://www.japan-experience.com/decouvrir/temples-sanctuaires?_gl=1*1k5kech*_u…" at bounding box center [342, 503] width 193 height 34
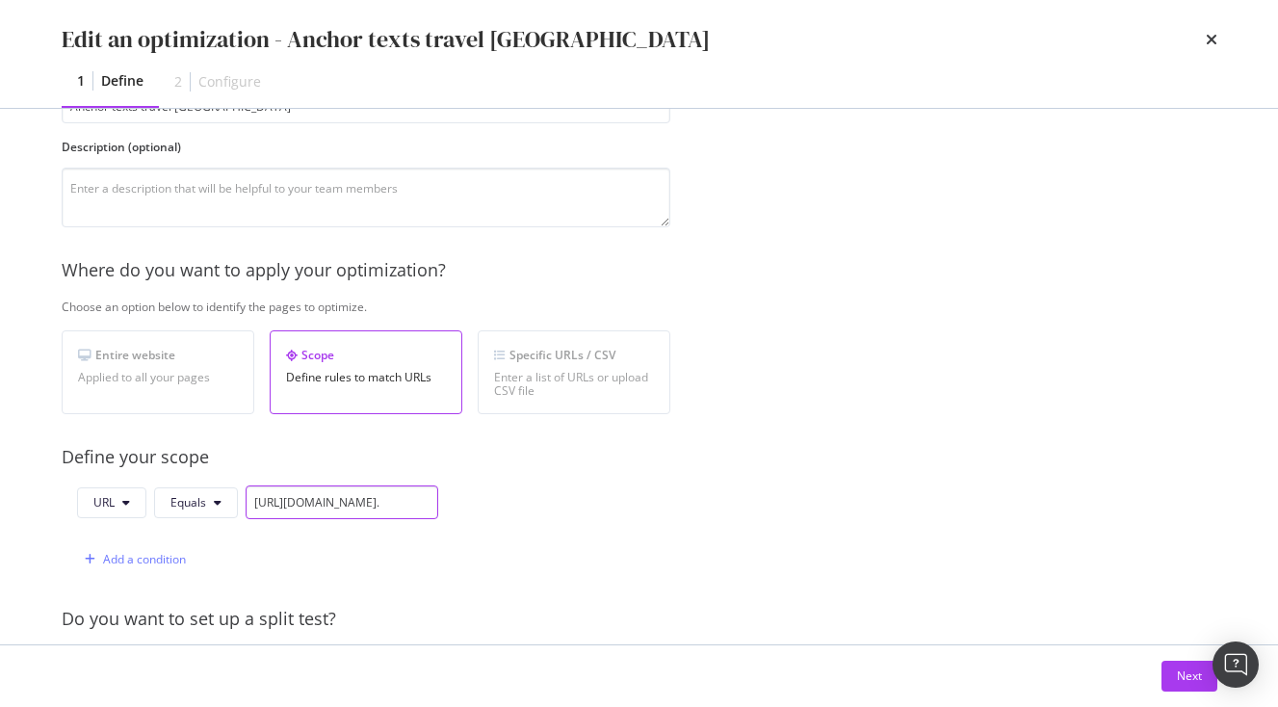
drag, startPoint x: 430, startPoint y: 504, endPoint x: -109, endPoint y: 510, distance: 538.6
click at [23, 510] on div "Identify your optimization Provide a name and description to help identify the …" at bounding box center [639, 377] width 1233 height 536
drag, startPoint x: 264, startPoint y: 503, endPoint x: 764, endPoint y: 501, distance: 500.0
click at [438, 501] on input "https://www.japan-experience.com/decouvrir/temples-sanctuaires?_gl=1*1k5kech*_u…" at bounding box center [342, 503] width 193 height 34
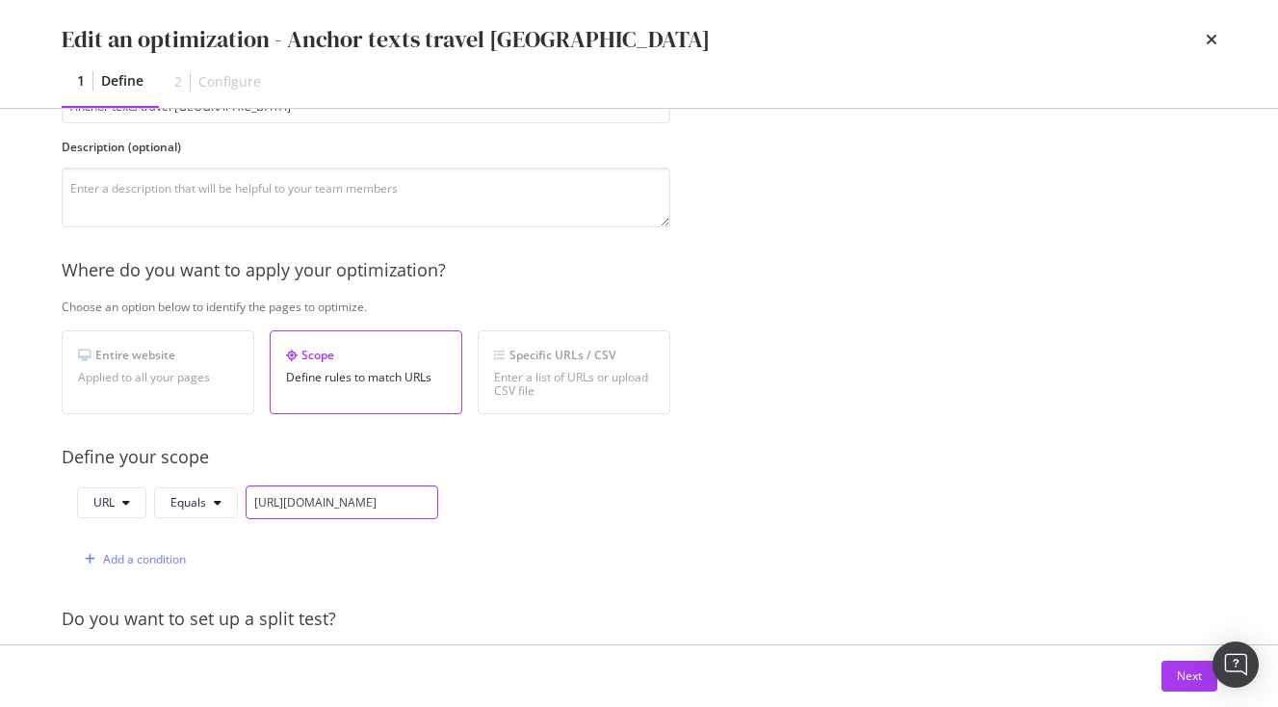
scroll to position [0, 775]
drag, startPoint x: 261, startPoint y: 503, endPoint x: 702, endPoint y: 506, distance: 441.3
click at [438, 506] on input "https://www.japan-experience.com/decouvrir/temples-sanctuaires?_gl=1*1k5kech*_u…" at bounding box center [342, 503] width 193 height 34
drag, startPoint x: 264, startPoint y: 501, endPoint x: 976, endPoint y: 517, distance: 712.2
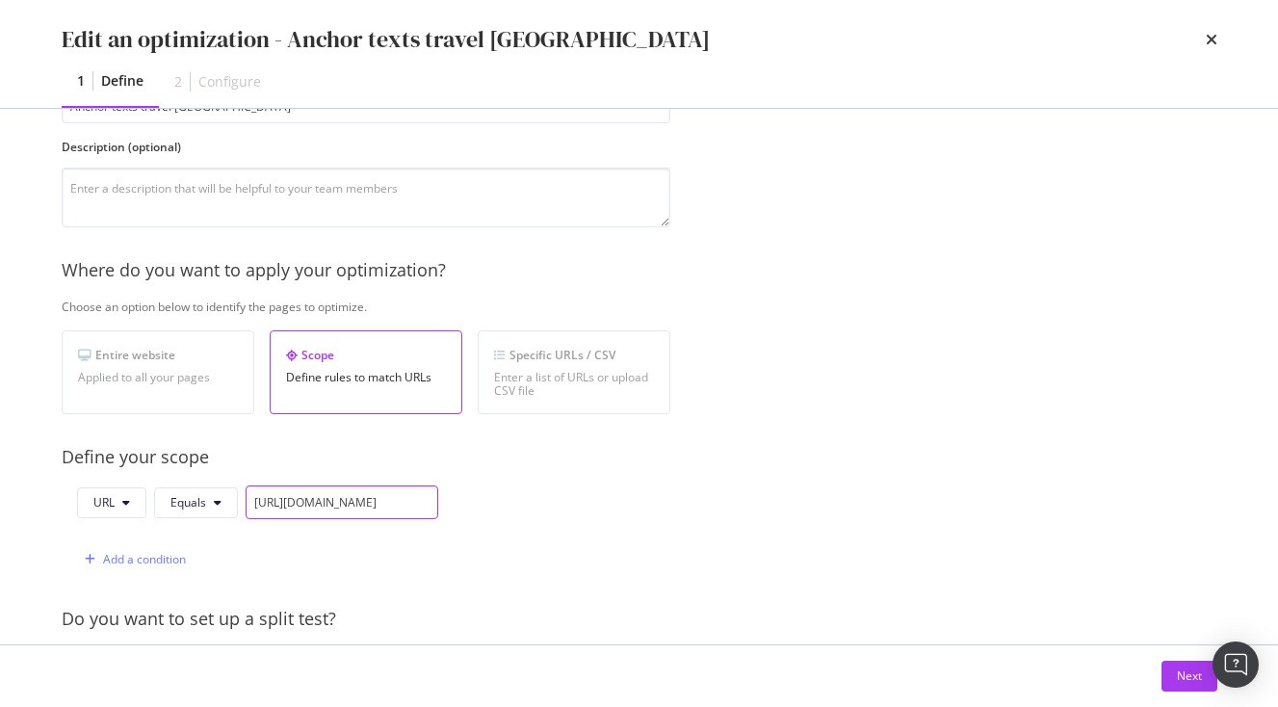
click at [438, 517] on input "https://www.japan-experience.com/decouvrir/temples-sanctuaires?_gl=1*1k5kech*_u…" at bounding box center [342, 503] width 193 height 34
drag, startPoint x: 429, startPoint y: 505, endPoint x: 44, endPoint y: 491, distance: 384.6
click at [44, 491] on div "Identify your optimization Provide a name and description to help identify the …" at bounding box center [639, 377] width 1233 height 536
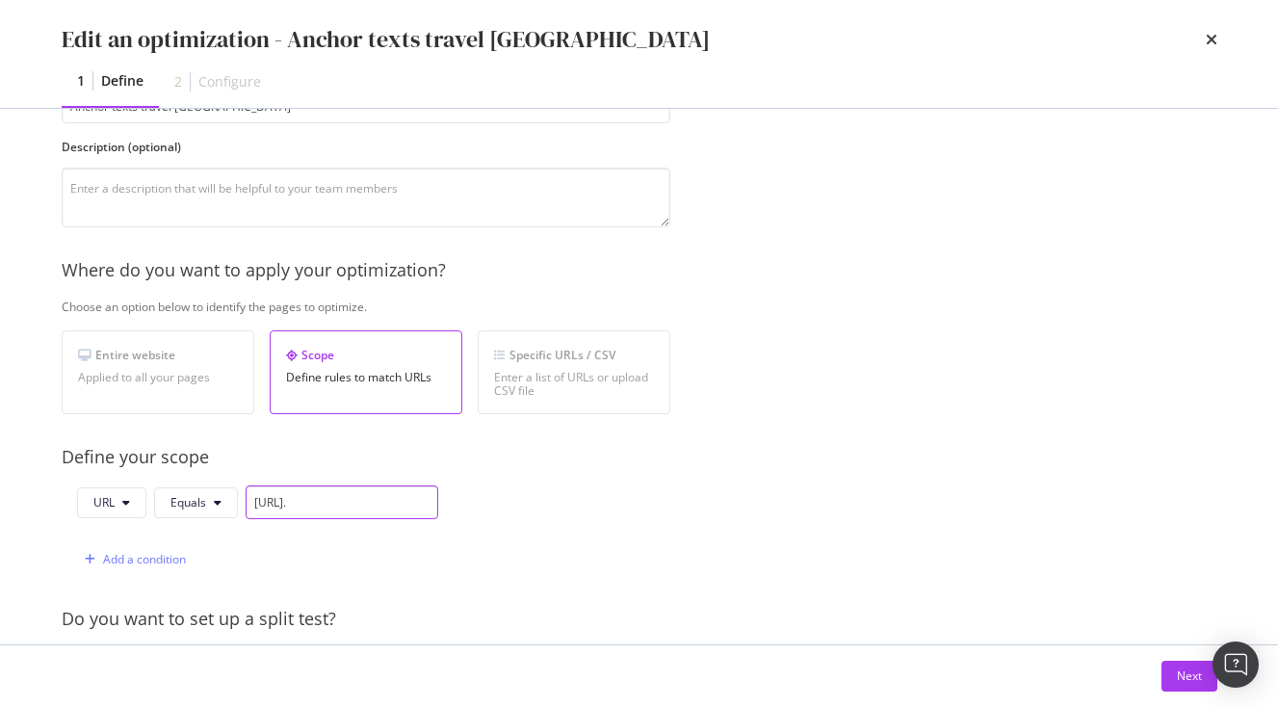
drag, startPoint x: 423, startPoint y: 504, endPoint x: -46, endPoint y: 520, distance: 469.5
click at [246, 519] on input "https://www.japan-experience." at bounding box center [342, 503] width 193 height 34
type input "https://www.japan-experience"
drag, startPoint x: 422, startPoint y: 510, endPoint x: 164, endPoint y: 494, distance: 258.7
click at [246, 494] on input "https://www.japan-experience" at bounding box center [342, 503] width 193 height 34
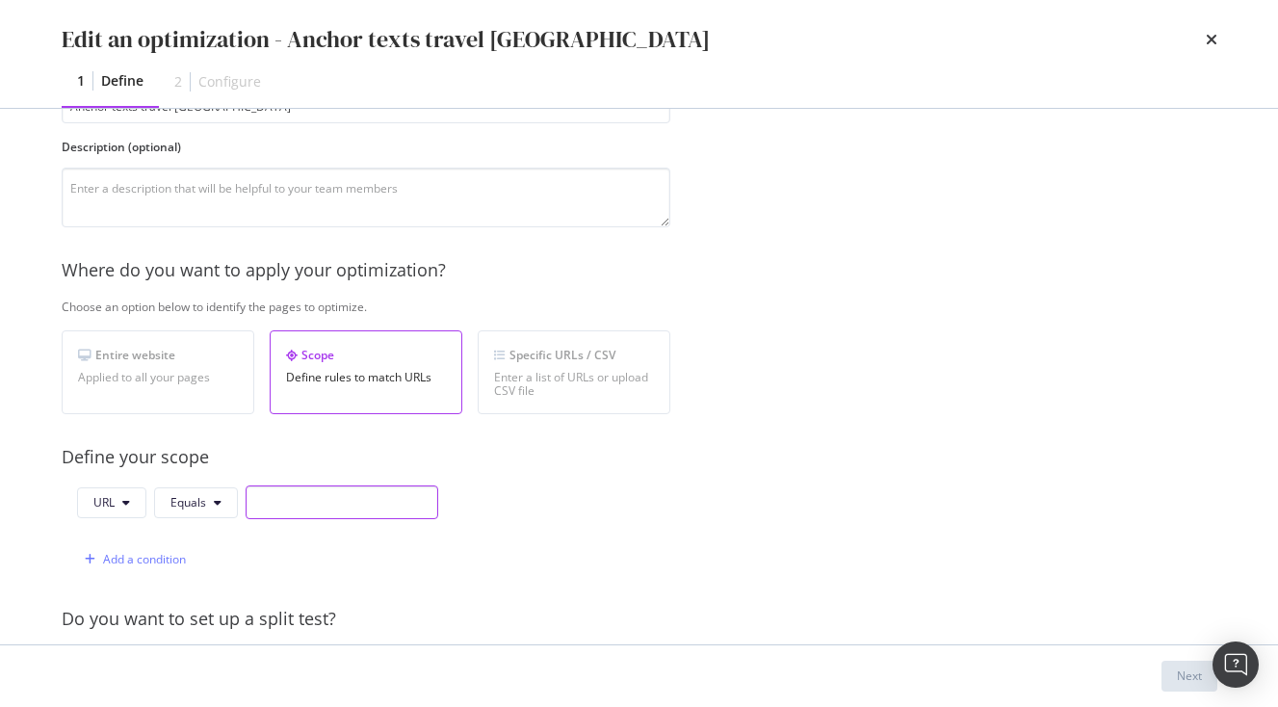
paste input "https://www.japan-experience.com/decouvrir/temples-sanctuaires?_gl=1*1k5kech*_u…"
click at [337, 507] on input "https://www.japan-experience.com/decouvrir/temples-sanctuaires?_gl=1*1k5kech*_u…" at bounding box center [342, 503] width 193 height 34
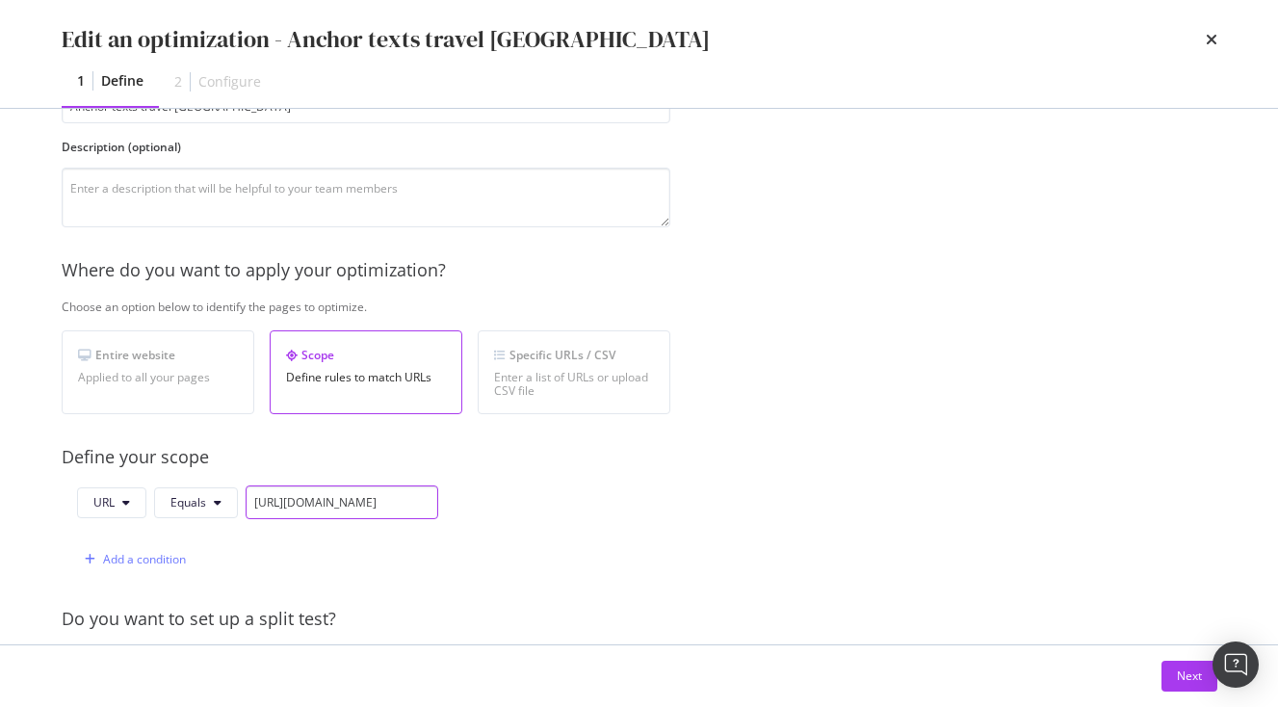
click at [337, 507] on input "https://www.japan-experience.com/decouvrir/temples-sanctuaires?_gl=1*1k5kech*_u…" at bounding box center [342, 503] width 193 height 34
paste input ".#activation:forceModuleDraft=4oToTDBh"
type input "https://www.japan-experience.com/decouvrir/temples-sanctuaires?_gl=1*1k5kech*_u…"
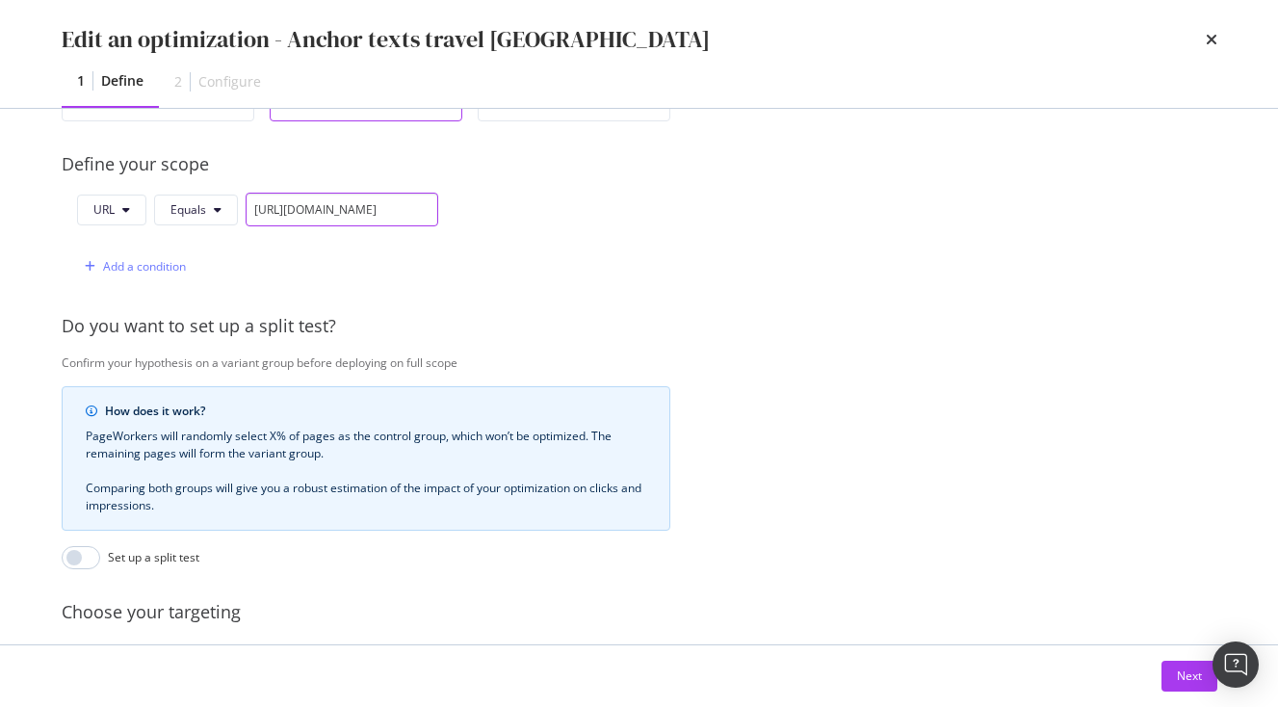
scroll to position [429, 0]
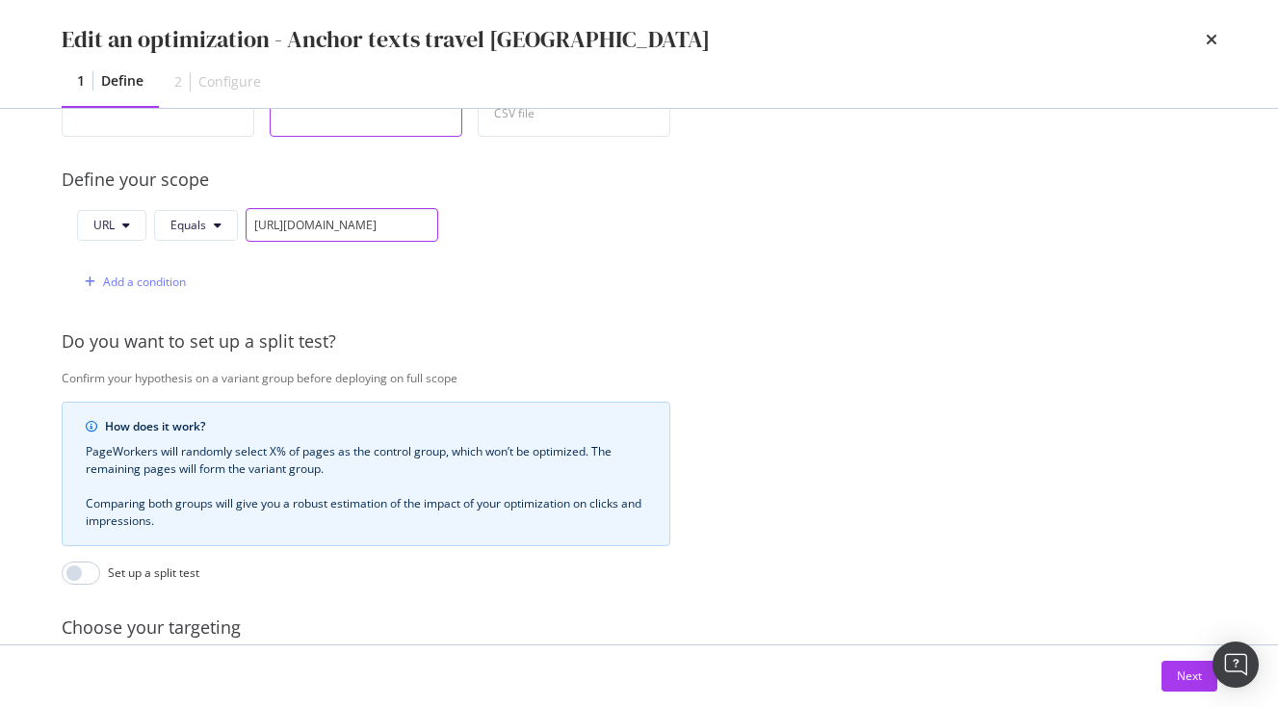
click at [326, 224] on input "https://www.japan-experience.com/decouvrir/temples-sanctuaires?_gl=1*1k5kech*_u…" at bounding box center [342, 225] width 193 height 34
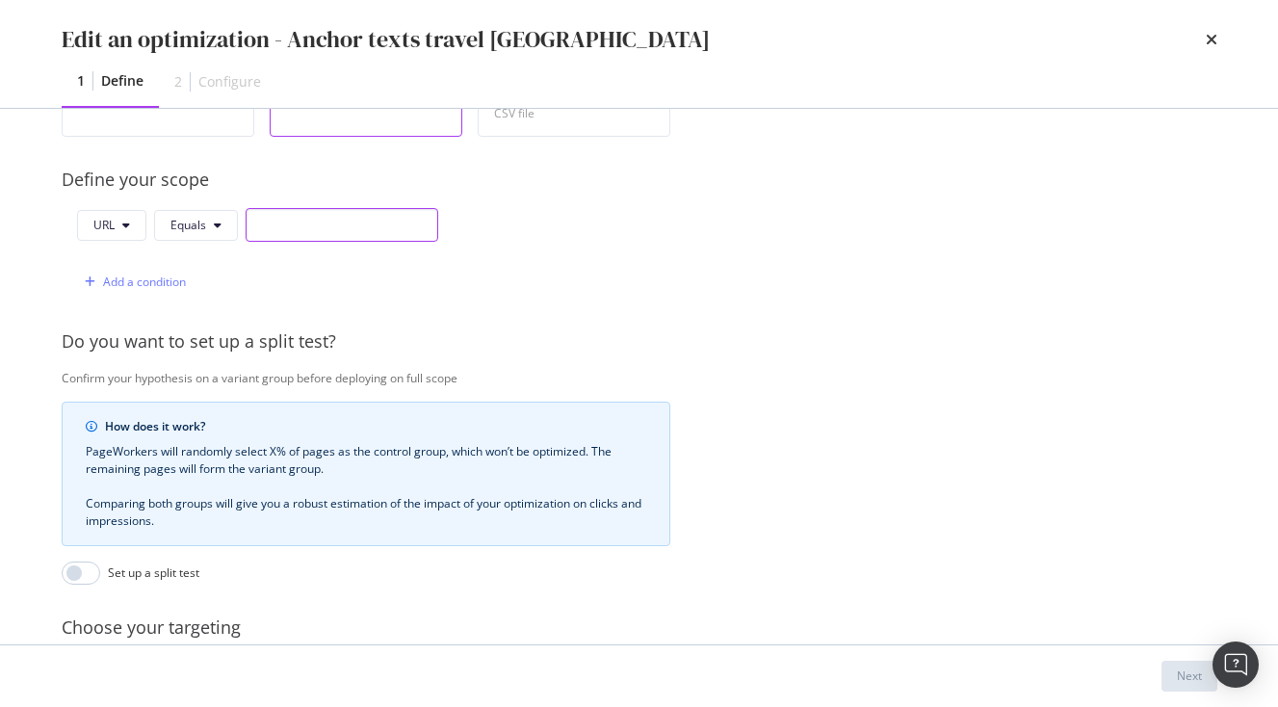
paste input "[URL][DOMAIN_NAME]"
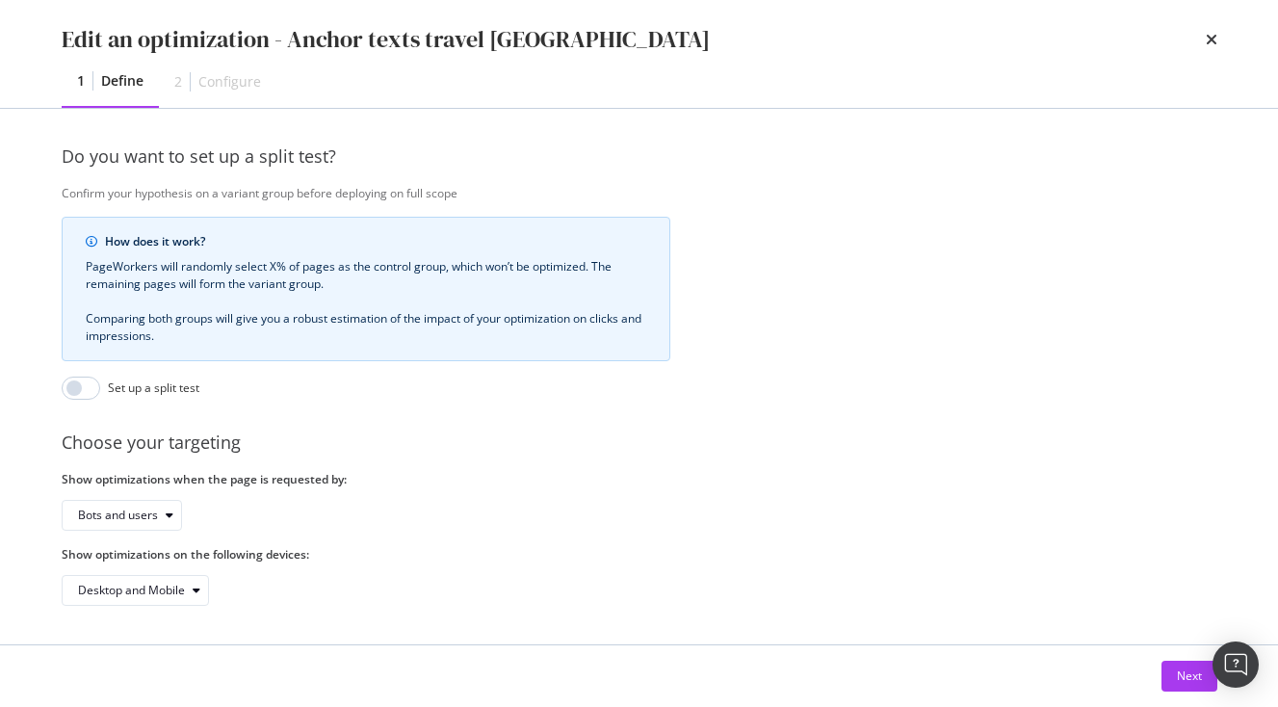
type input "[URL][DOMAIN_NAME]"
click at [1158, 672] on div "Next" at bounding box center [640, 676] width 1156 height 31
click at [1172, 679] on button "Next" at bounding box center [1190, 676] width 56 height 31
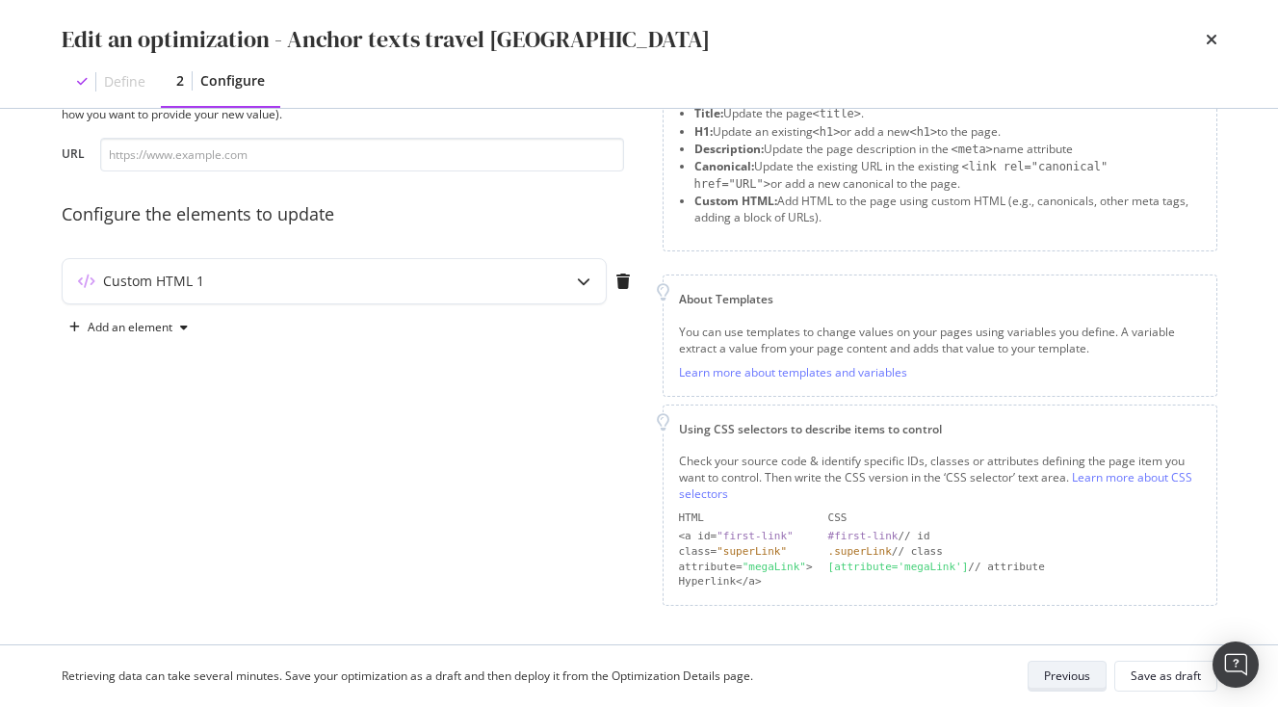
scroll to position [89, 0]
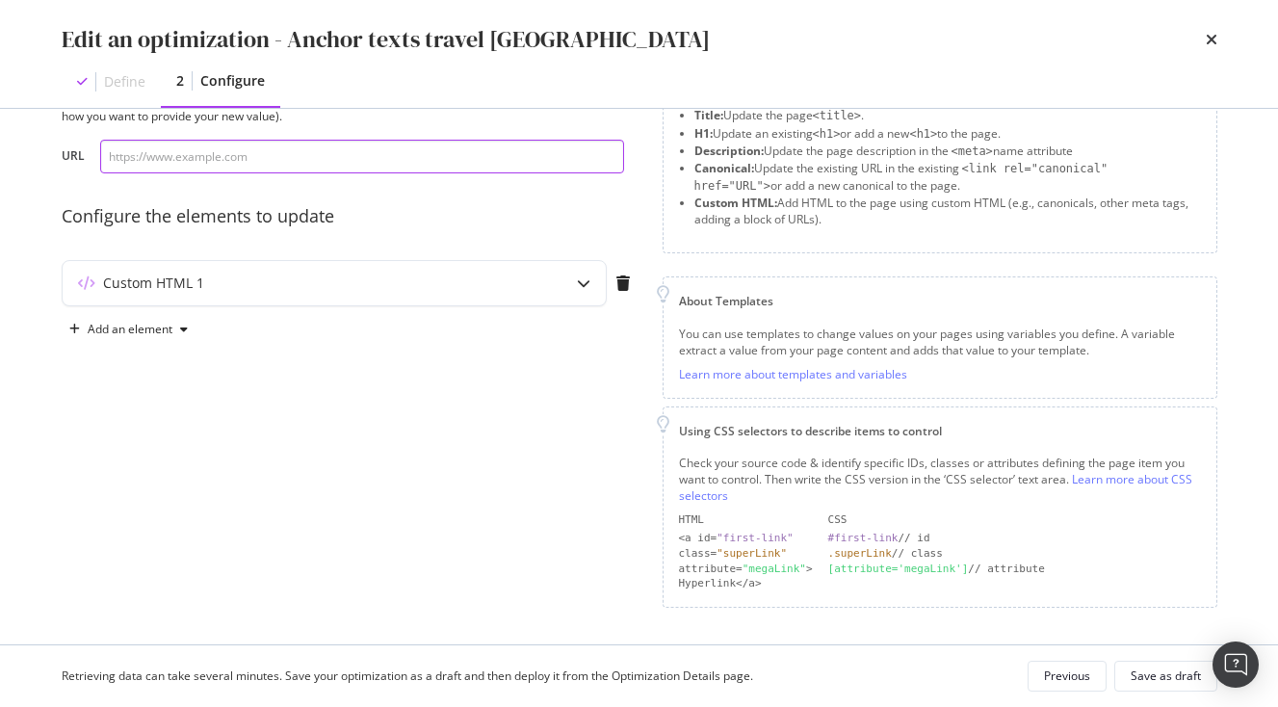
click at [403, 163] on input "modal" at bounding box center [362, 157] width 524 height 34
paste input "[URL][DOMAIN_NAME]"
type input "[URL][DOMAIN_NAME]"
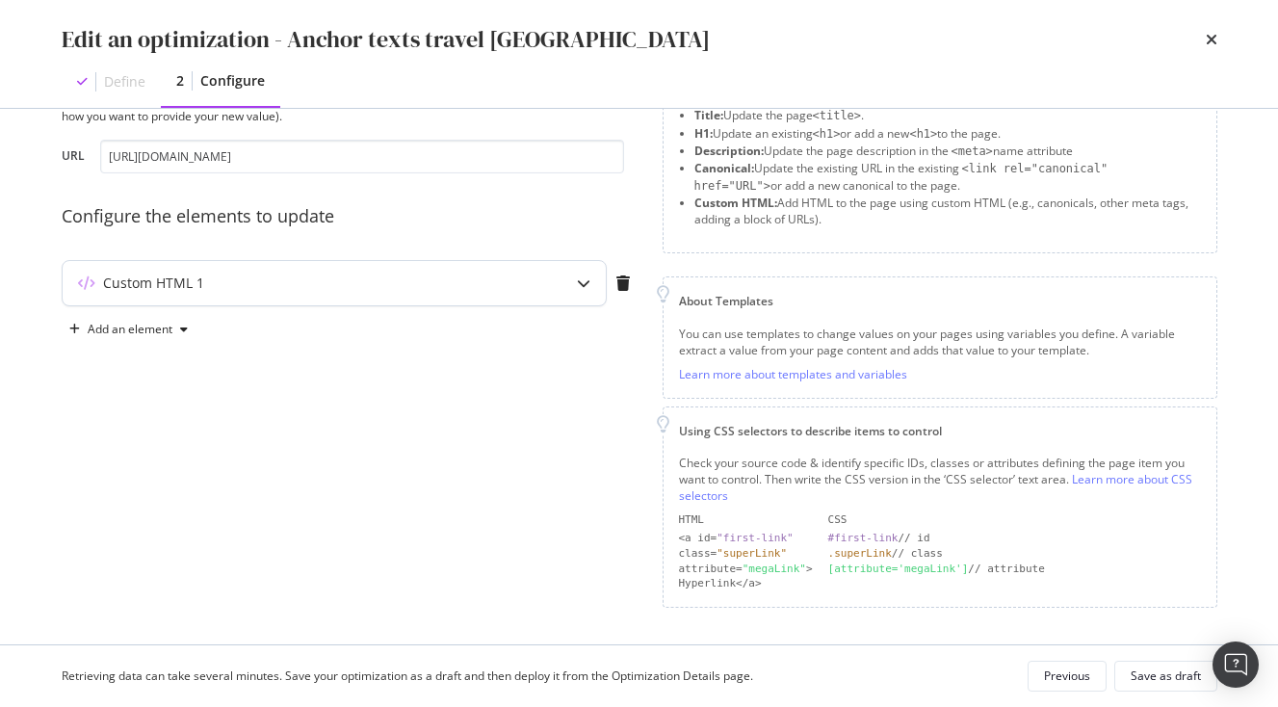
click at [362, 267] on div "Custom HTML 1" at bounding box center [334, 283] width 543 height 44
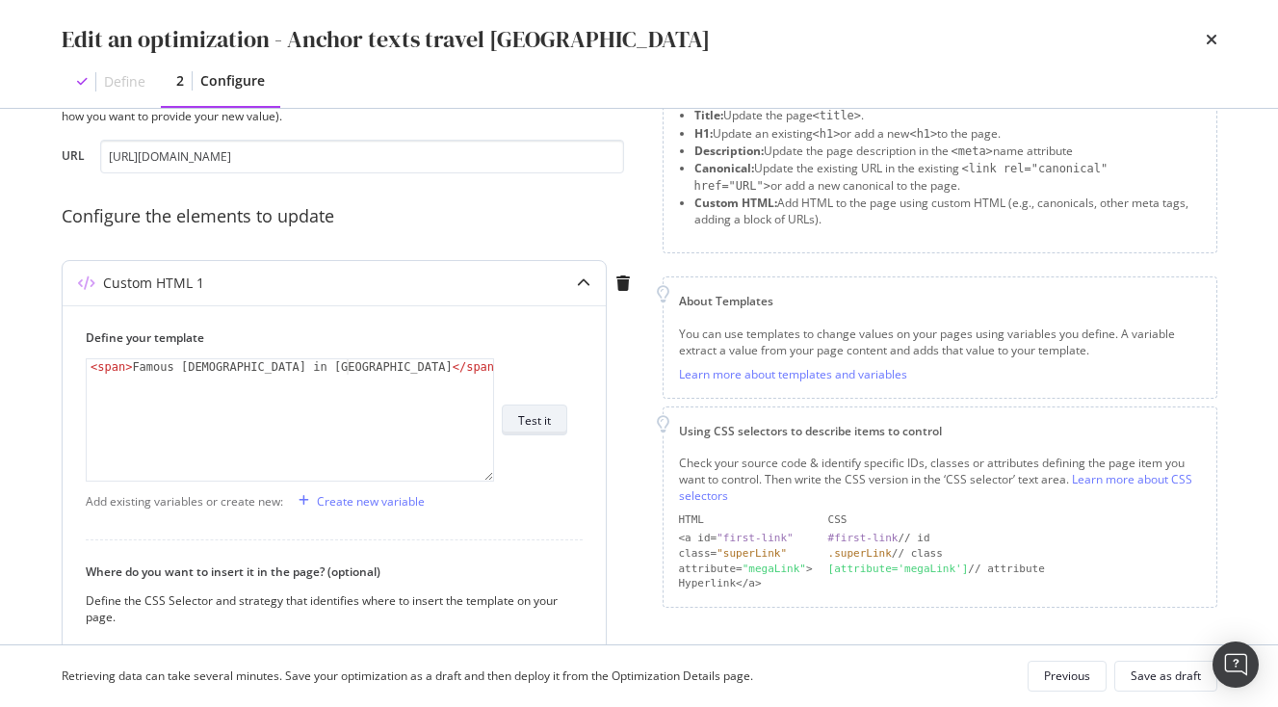
click at [553, 432] on button "Test it" at bounding box center [535, 420] width 66 height 31
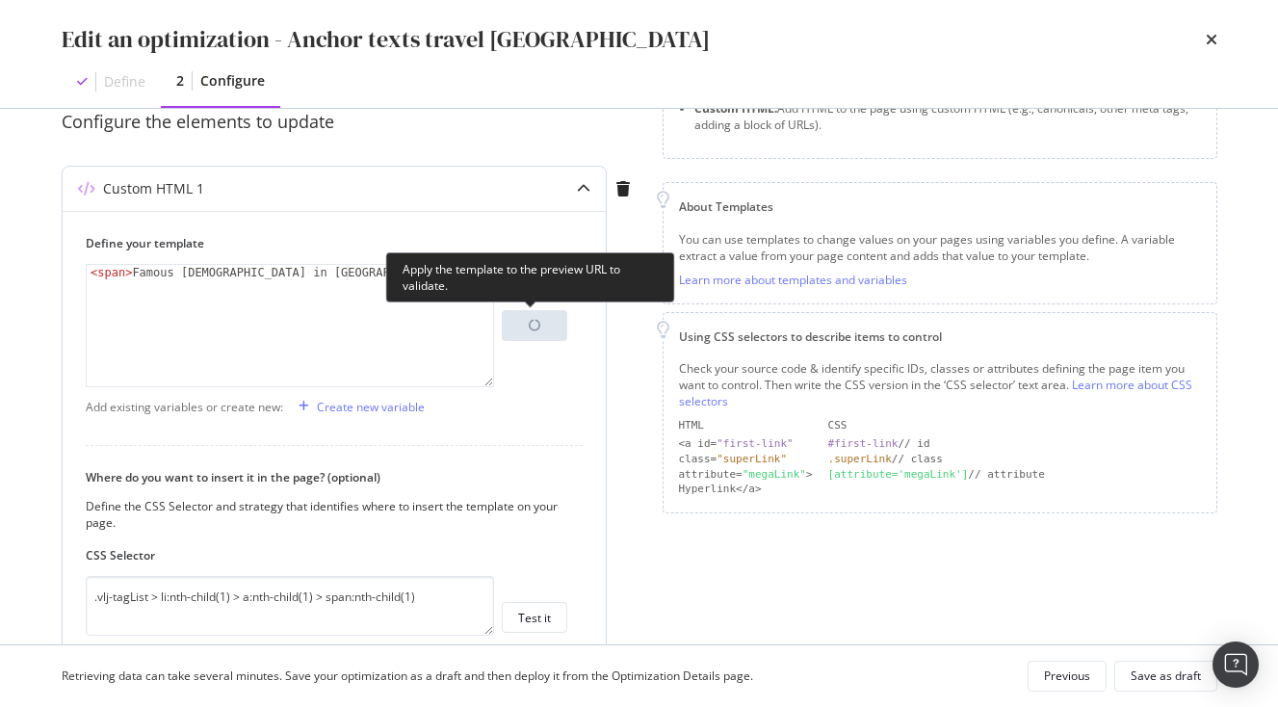
scroll to position [375, 0]
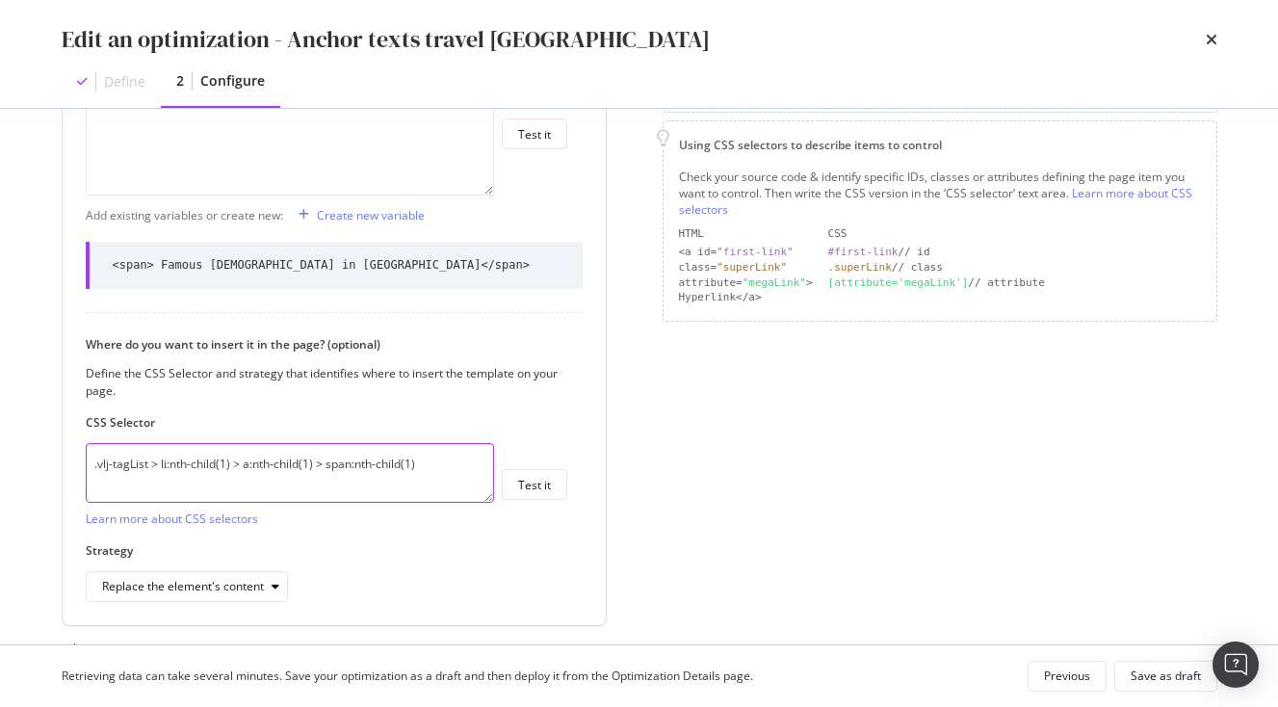
drag, startPoint x: 467, startPoint y: 461, endPoint x: -109, endPoint y: 442, distance: 576.4
click at [86, 443] on textarea ".vlj-tagList > li:nth-child(1) > a:nth-child(1) > span:nth-child(1)" at bounding box center [290, 473] width 408 height 60
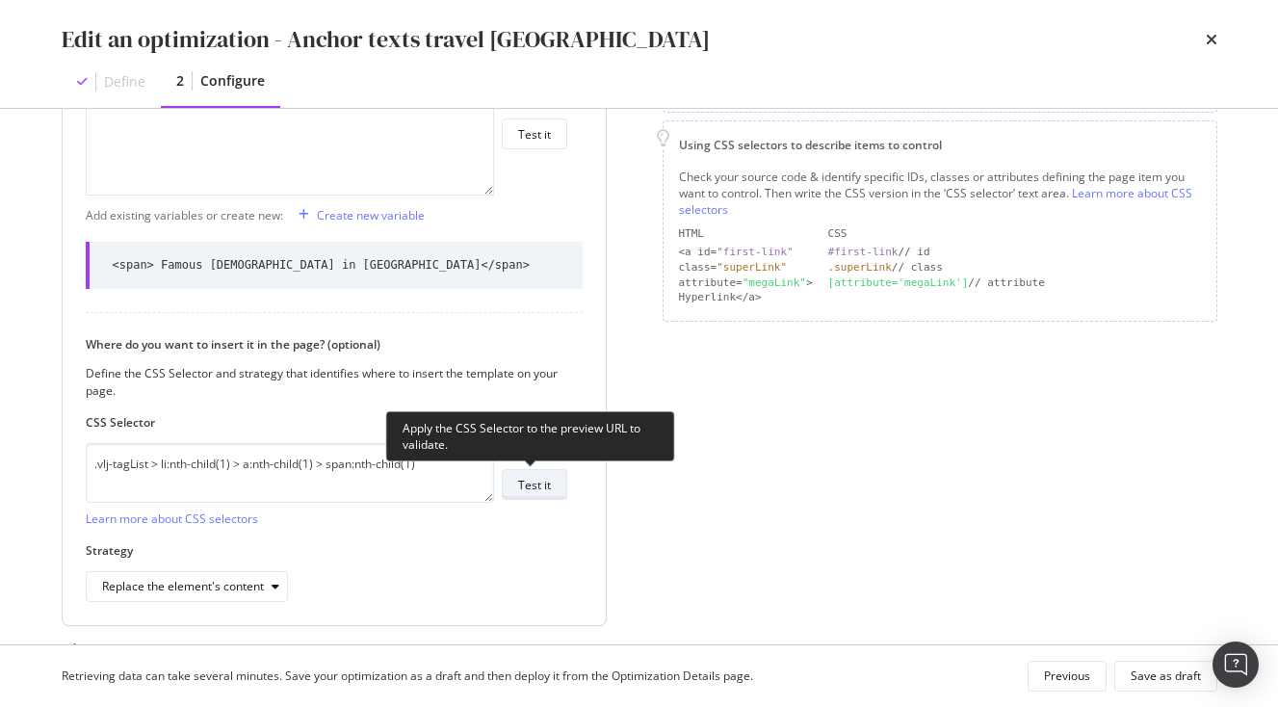
click at [525, 487] on div "Test it" at bounding box center [534, 485] width 33 height 16
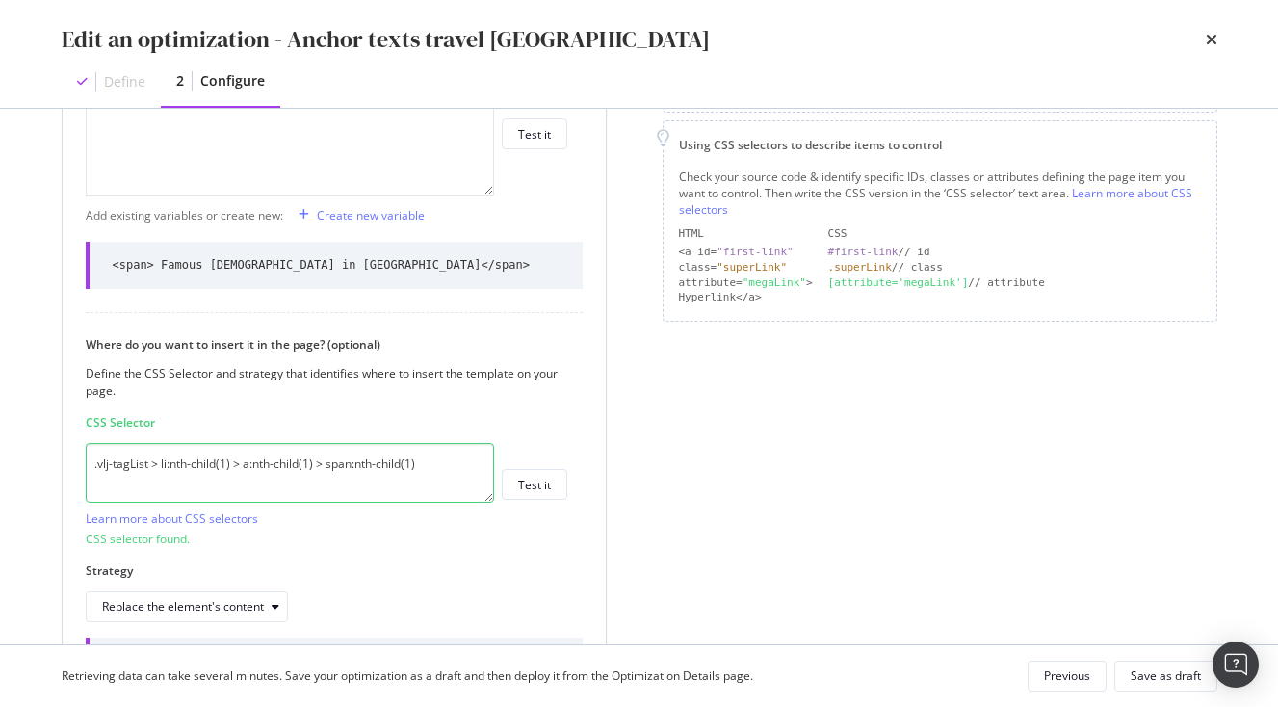
drag, startPoint x: 429, startPoint y: 459, endPoint x: -109, endPoint y: 403, distance: 540.5
click at [86, 443] on textarea ".vlj-tagList > li:nth-child(1) > a:nth-child(1) > span:nth-child(1)" at bounding box center [290, 473] width 408 height 60
paste textarea "modal"
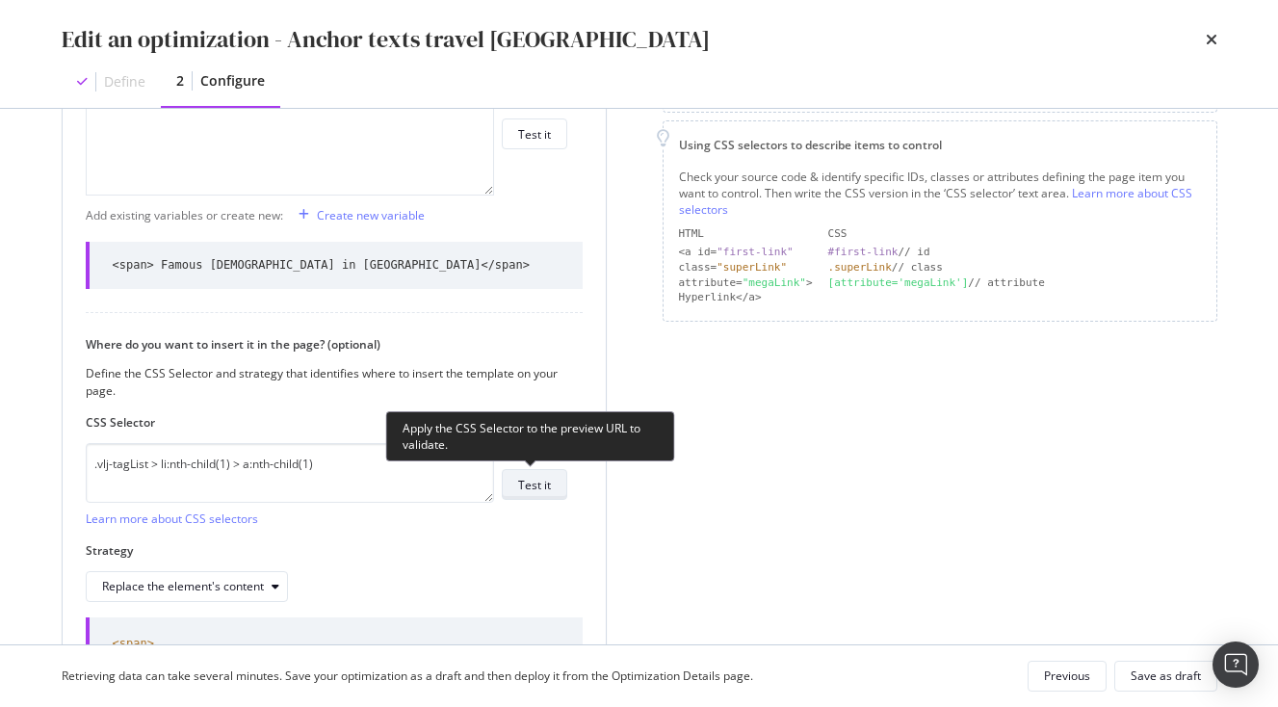
click at [516, 478] on button "Test it" at bounding box center [535, 484] width 66 height 31
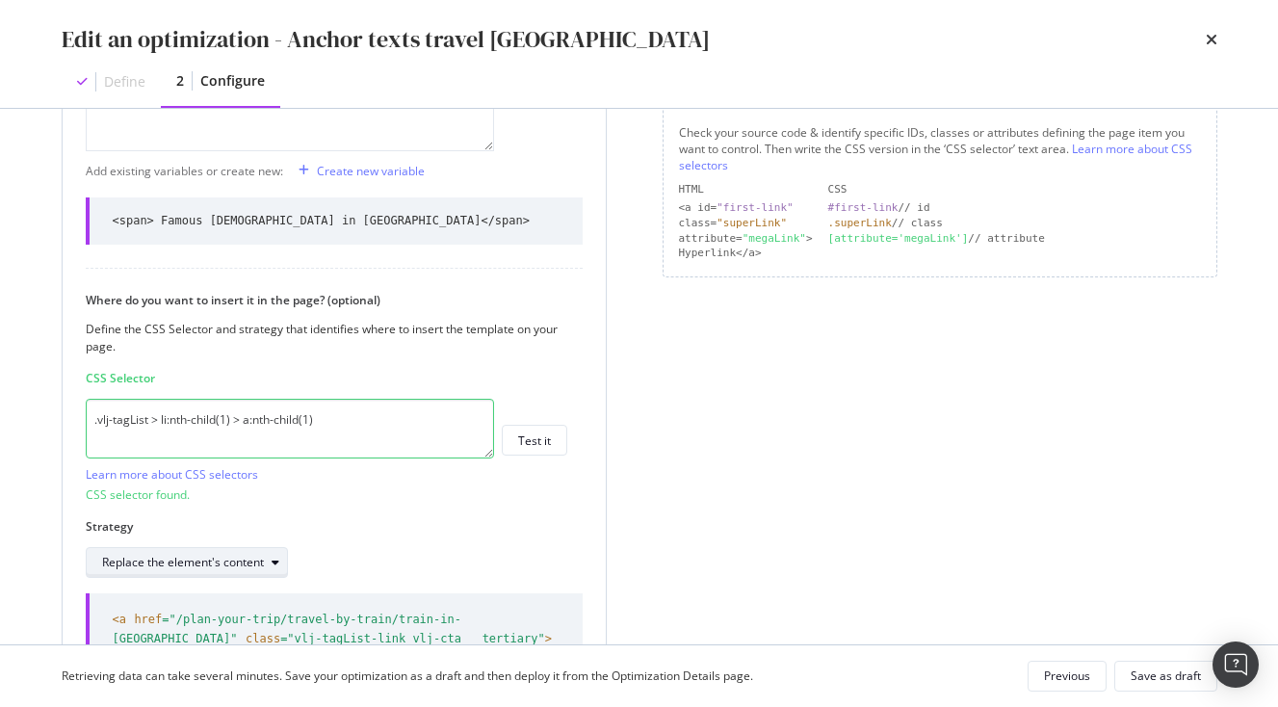
scroll to position [595, 0]
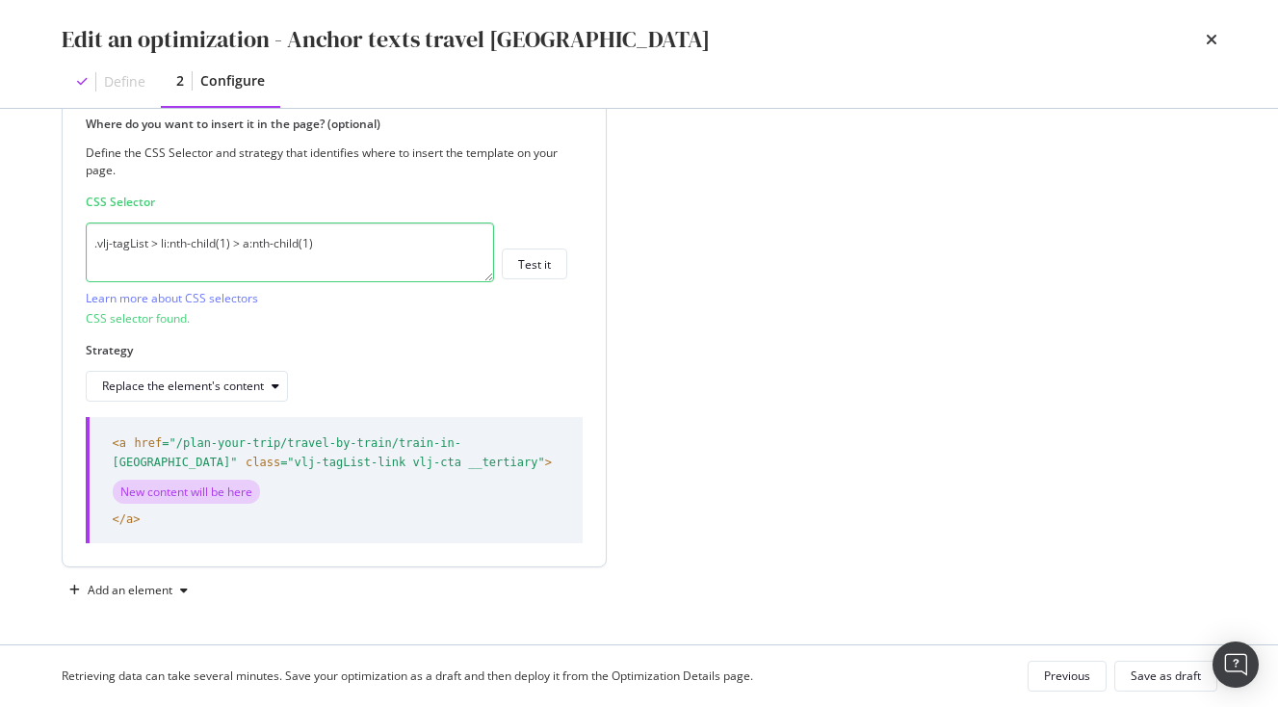
drag, startPoint x: 349, startPoint y: 248, endPoint x: -73, endPoint y: 238, distance: 422.1
click at [86, 238] on textarea ".vlj-tagList > li:nth-child(1) > a:nth-child(1)" at bounding box center [290, 253] width 408 height 60
paste textarea "> span:nth-child(1)"
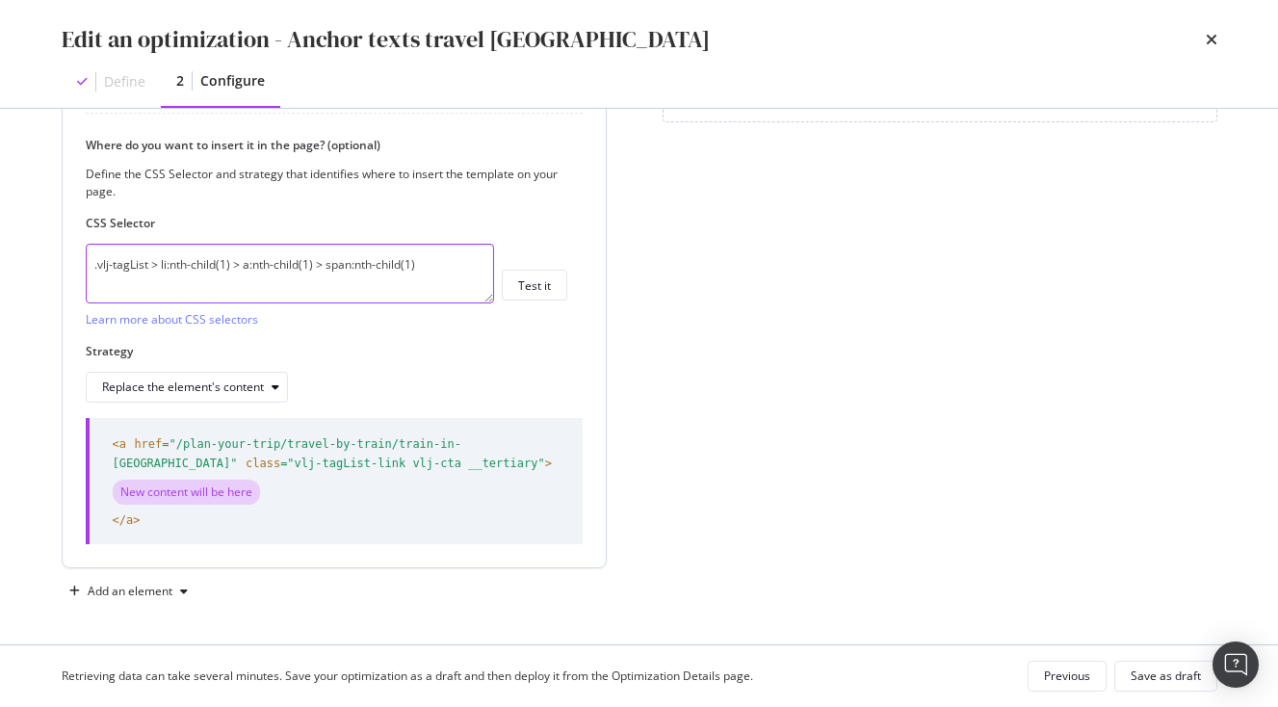
scroll to position [575, 0]
drag, startPoint x: 449, startPoint y: 260, endPoint x: 153, endPoint y: 269, distance: 295.9
click at [153, 269] on textarea ".vlj-tagList > li:nth-child(1) > a:nth-child(1) > span:nth-child(1)" at bounding box center [290, 274] width 408 height 60
type textarea "."
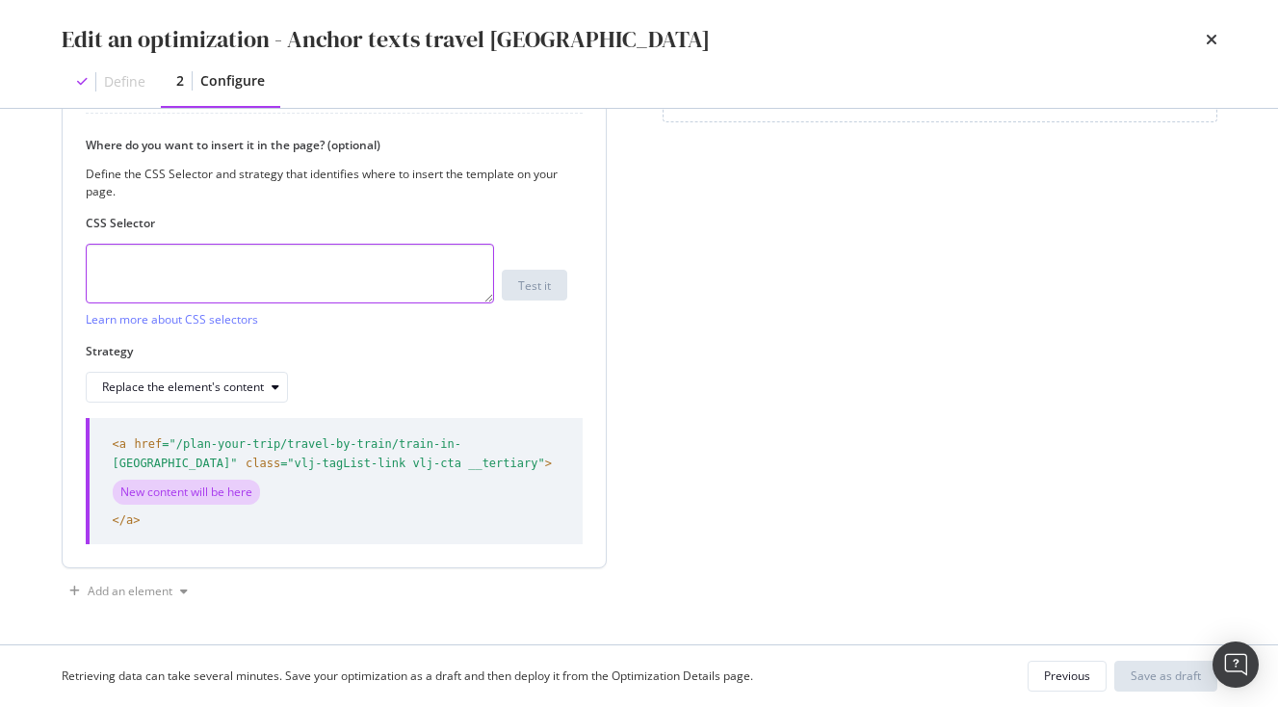
paste textarea ".vlj-tagList > li:nth-child(1) > a:nth-child(1) > span:nth-child(1)"
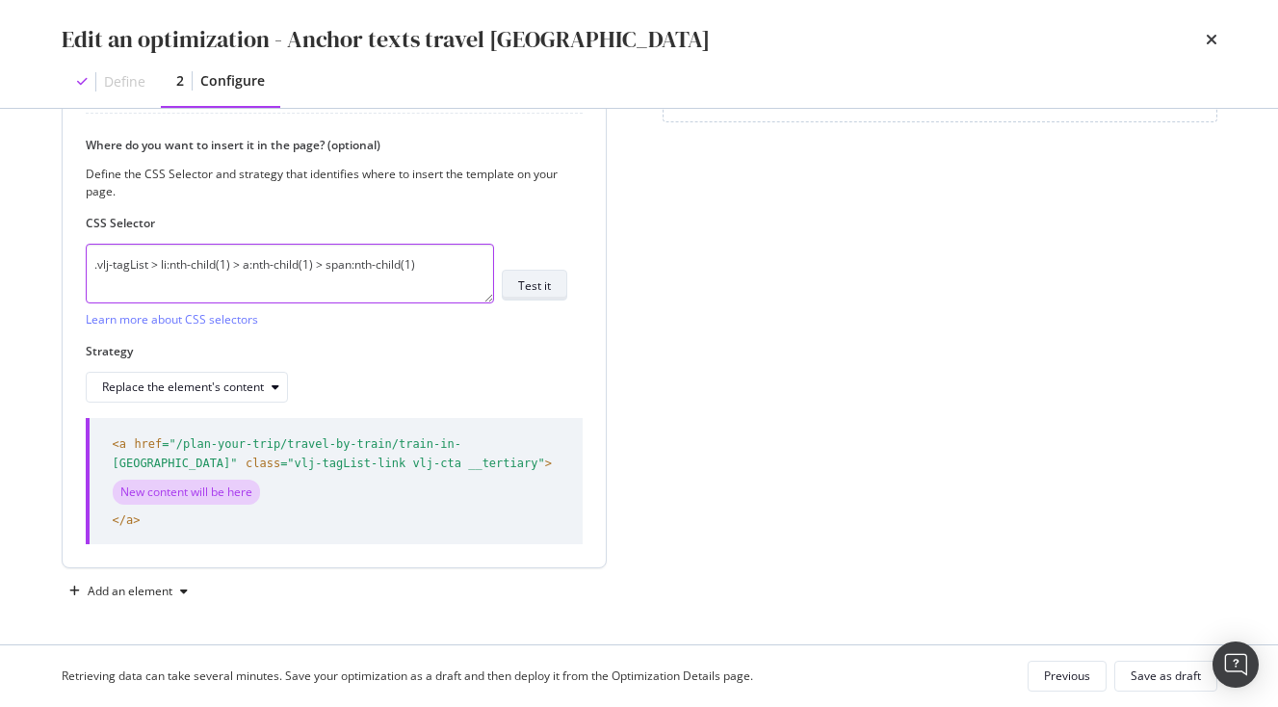
type textarea ".vlj-tagList > li:nth-child(1) > a:nth-child(1) > span:nth-child(1)"
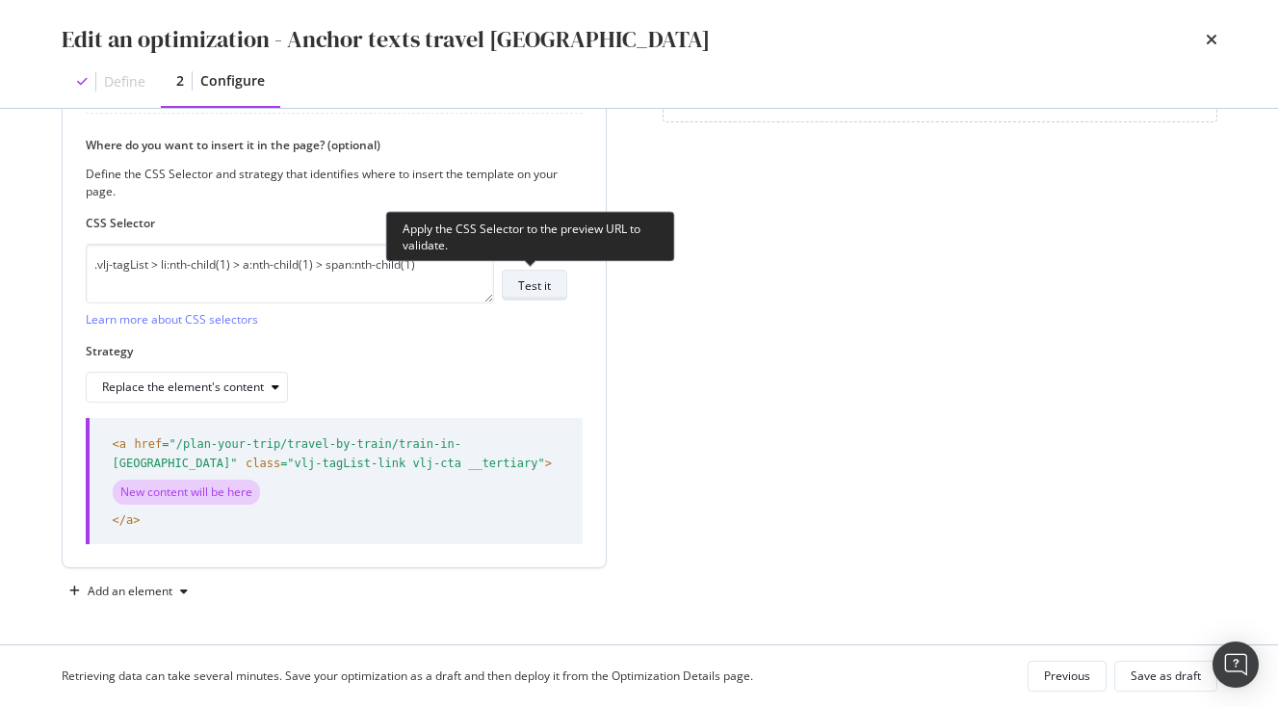
click at [526, 275] on div "Test it" at bounding box center [534, 285] width 33 height 27
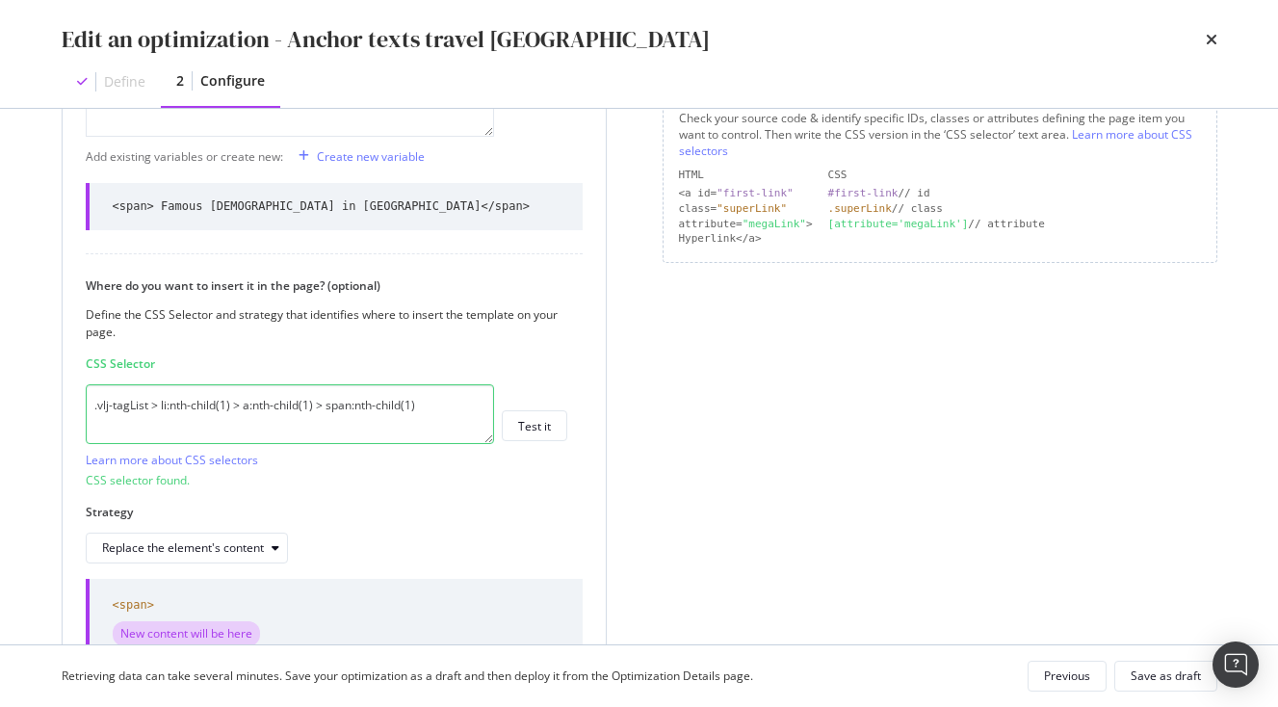
scroll to position [576, 0]
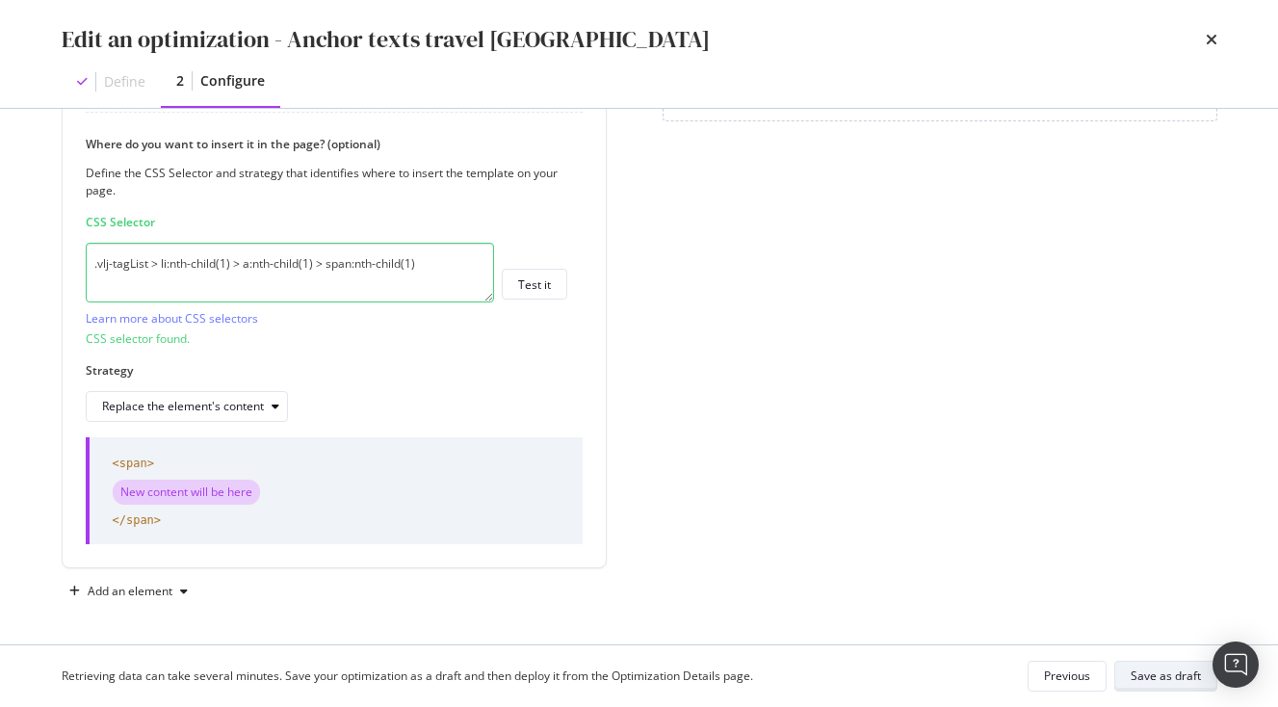
click at [1148, 662] on button "Save as draft" at bounding box center [1166, 676] width 103 height 31
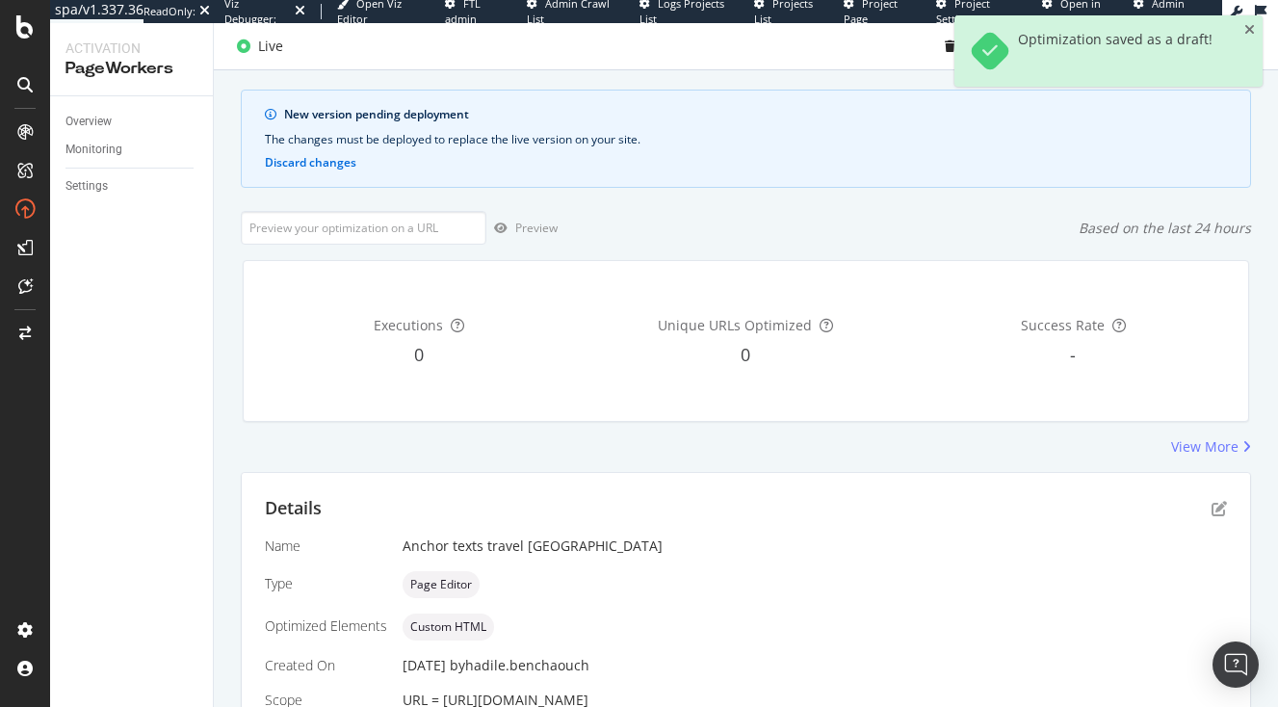
scroll to position [0, 0]
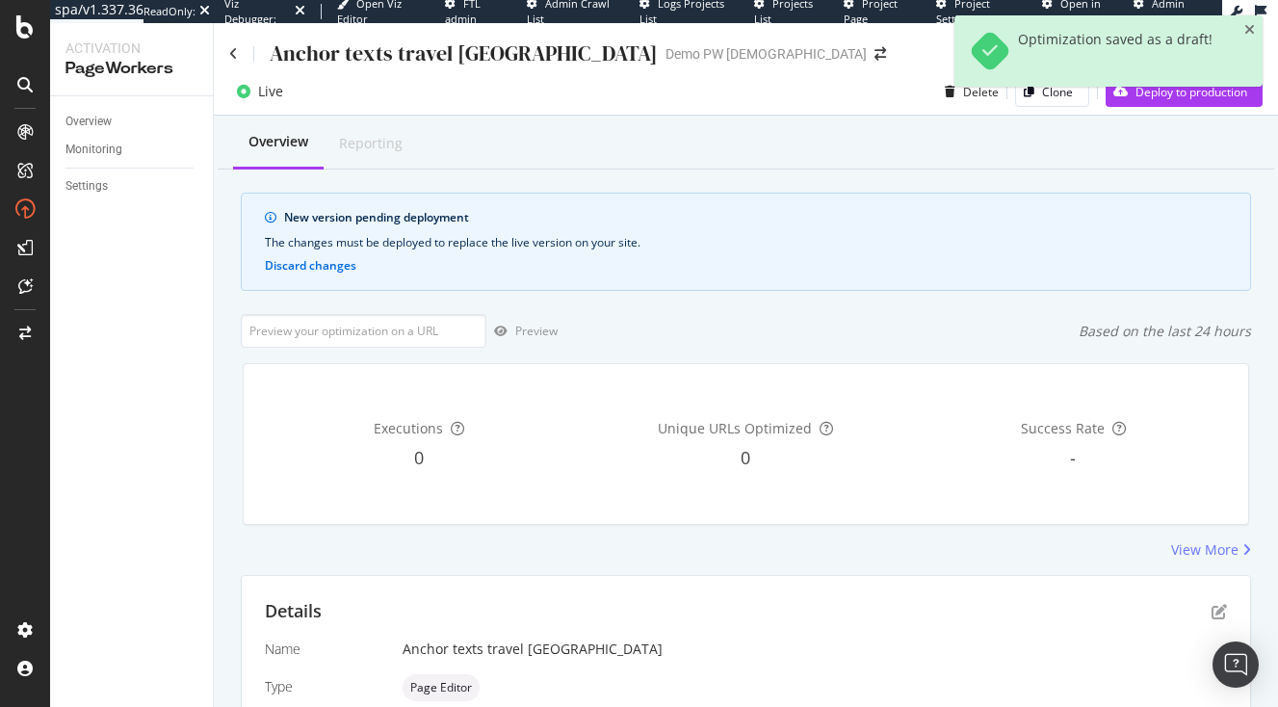
click at [1182, 101] on div "Optimization saved as a draft!" at bounding box center [1109, 58] width 308 height 87
click at [1142, 97] on div "Optimization saved as a draft!" at bounding box center [1109, 58] width 308 height 87
click at [1249, 32] on icon "close toast" at bounding box center [1250, 29] width 11 height 13
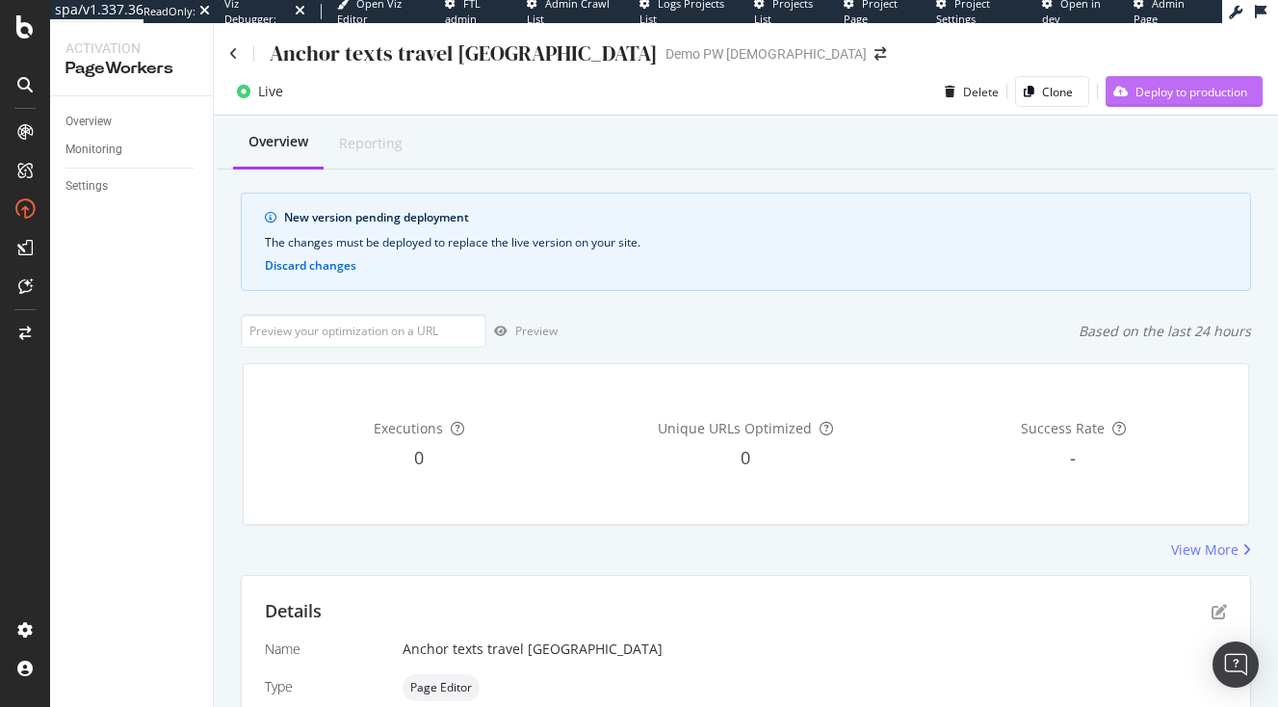
click at [1193, 90] on div "Deploy to production" at bounding box center [1192, 92] width 112 height 16
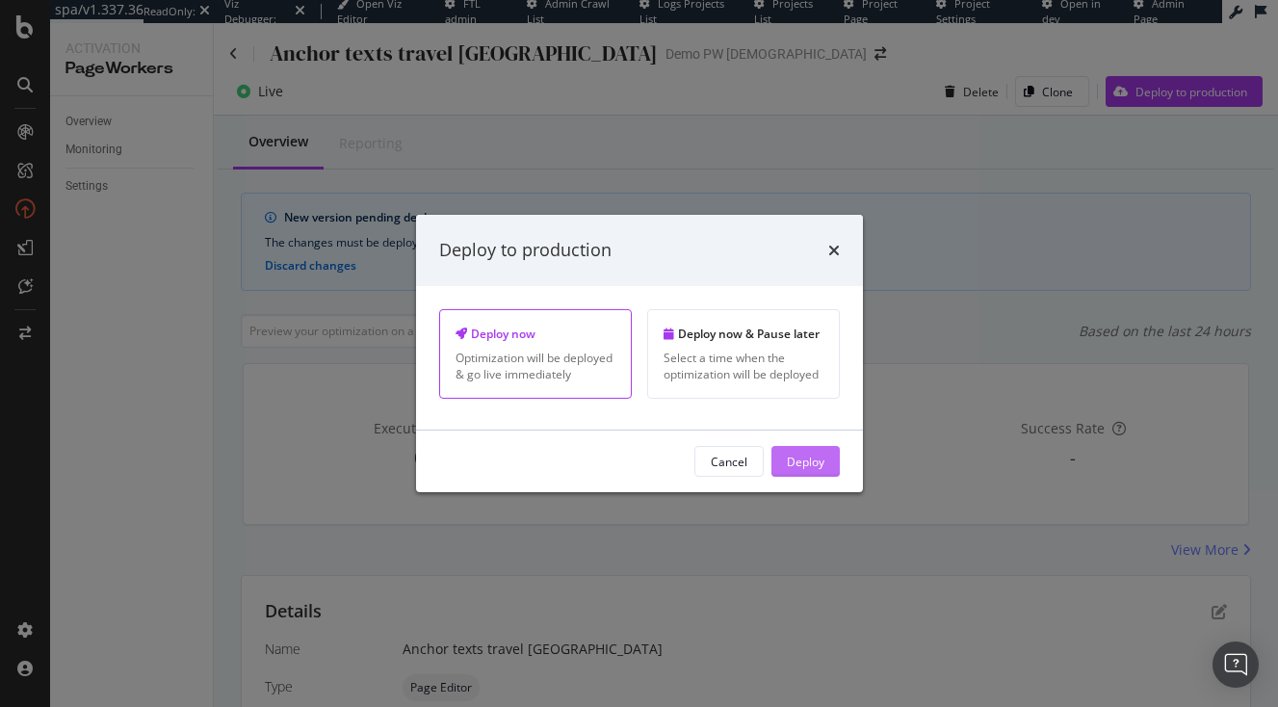
click at [810, 465] on div "Deploy" at bounding box center [806, 461] width 38 height 16
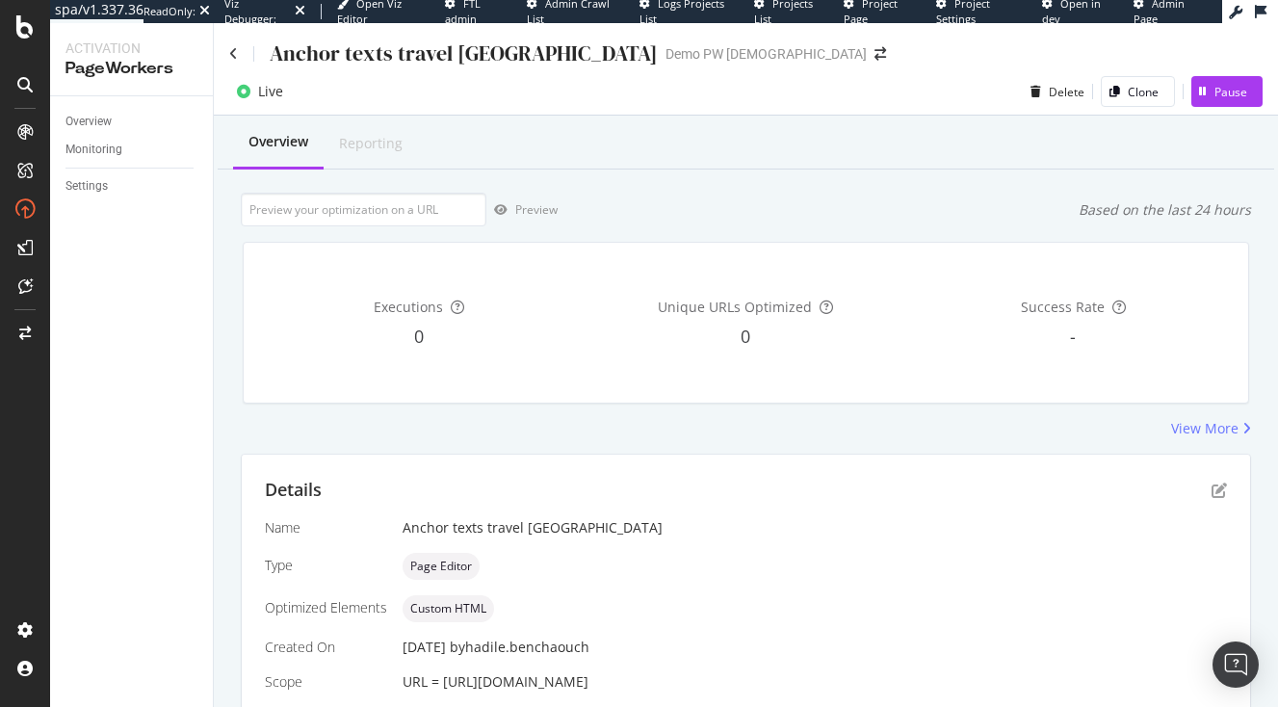
scroll to position [149, 0]
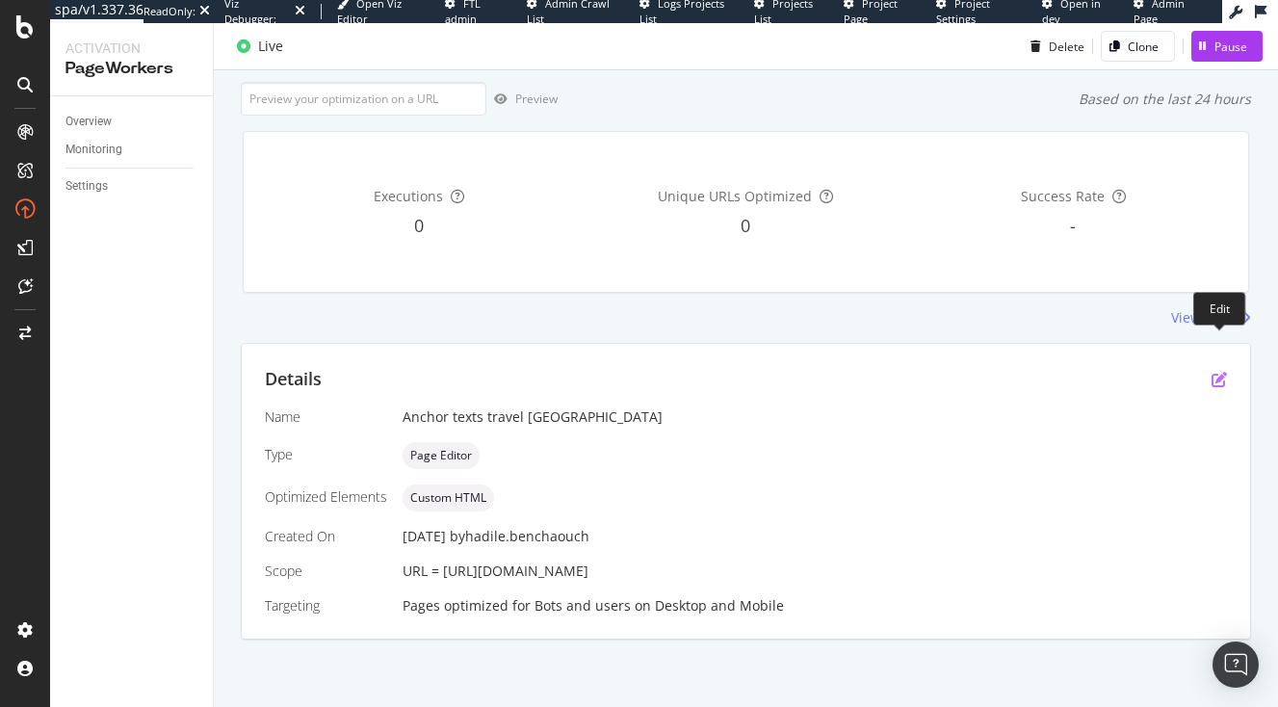
click at [1219, 372] on icon "pen-to-square" at bounding box center [1219, 379] width 15 height 15
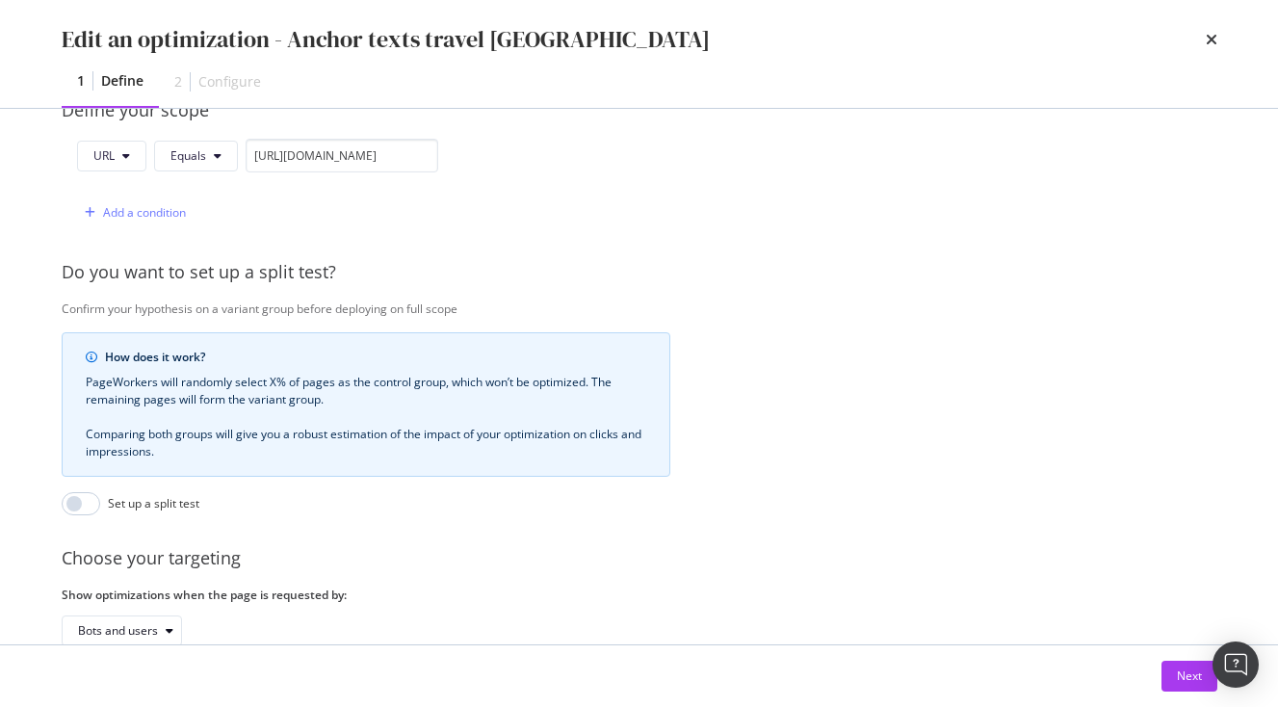
scroll to position [614, 0]
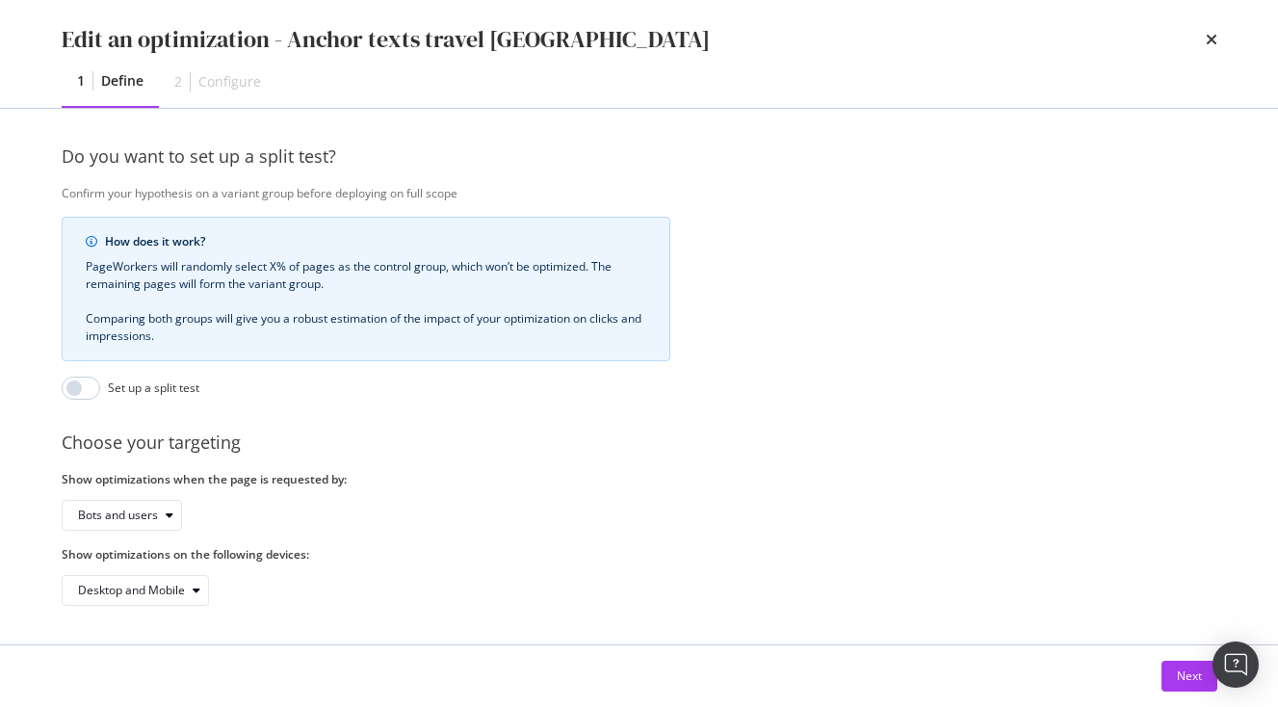
click at [1159, 682] on div "Next" at bounding box center [640, 676] width 1156 height 31
click at [1174, 683] on button "Next" at bounding box center [1190, 676] width 56 height 31
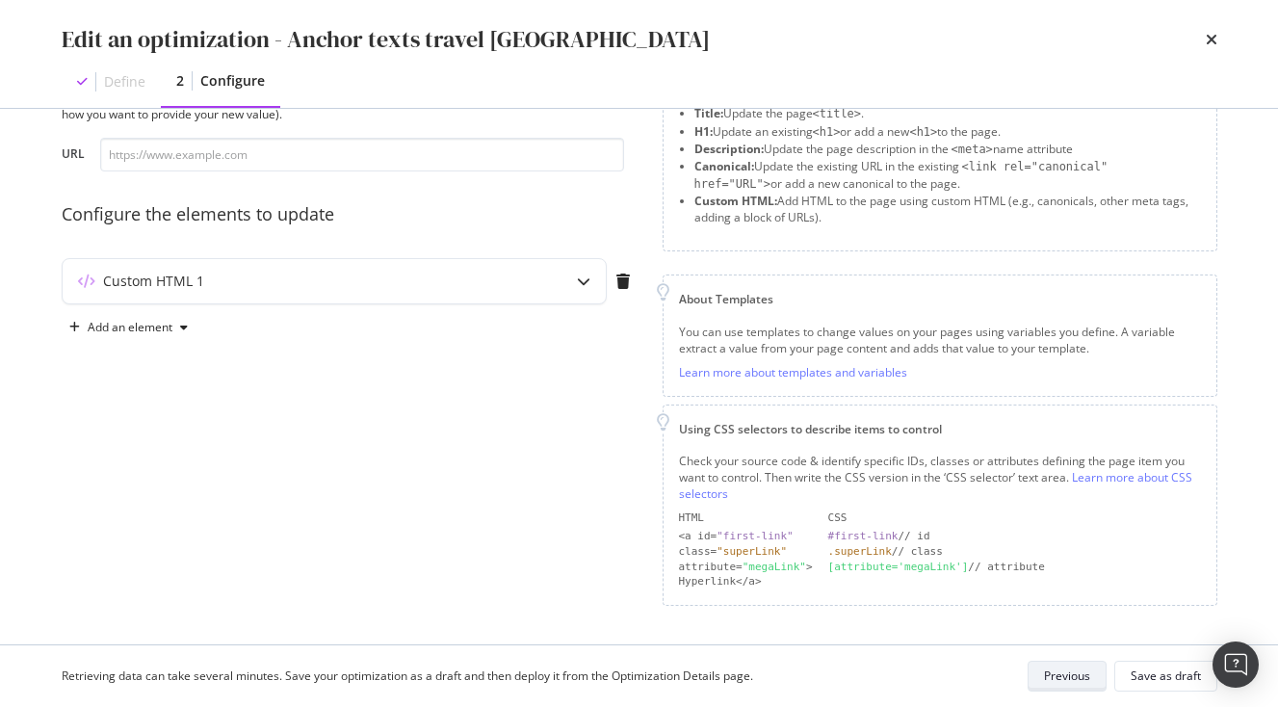
scroll to position [89, 0]
click at [534, 310] on div "Custom HTML 1" at bounding box center [351, 287] width 578 height 54
click at [534, 289] on div "Custom HTML 1" at bounding box center [334, 283] width 543 height 44
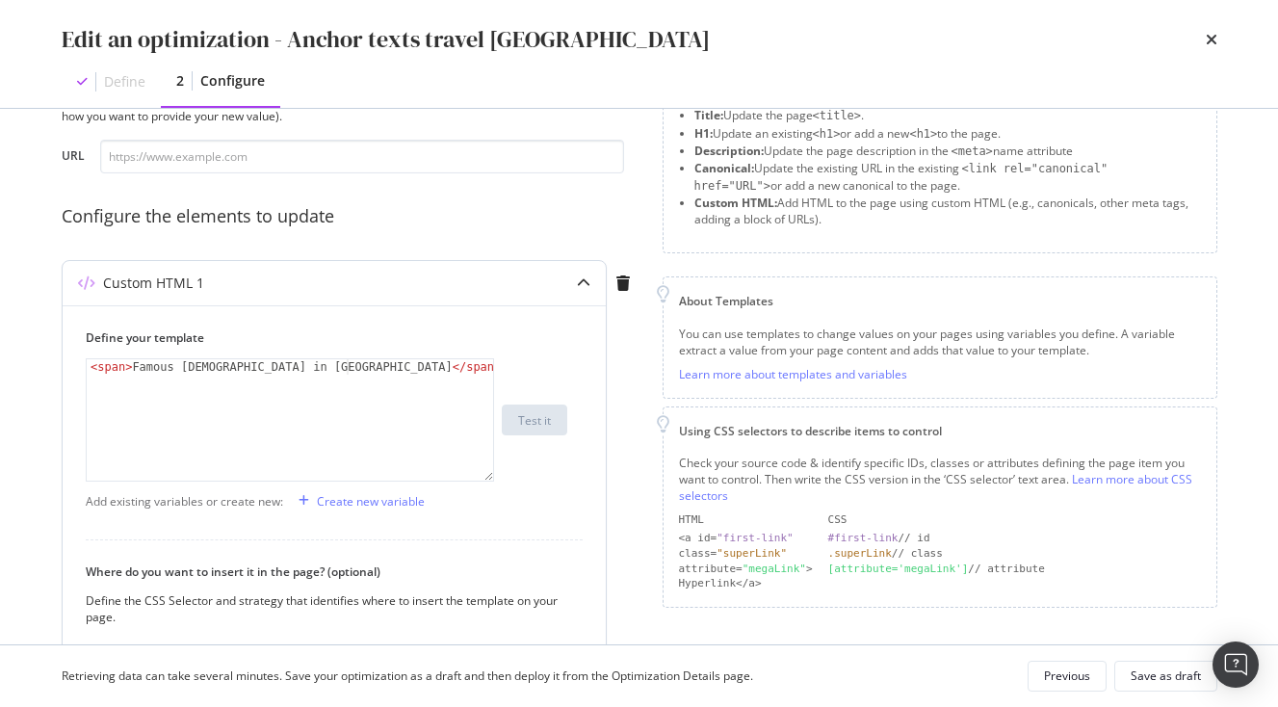
scroll to position [0, 0]
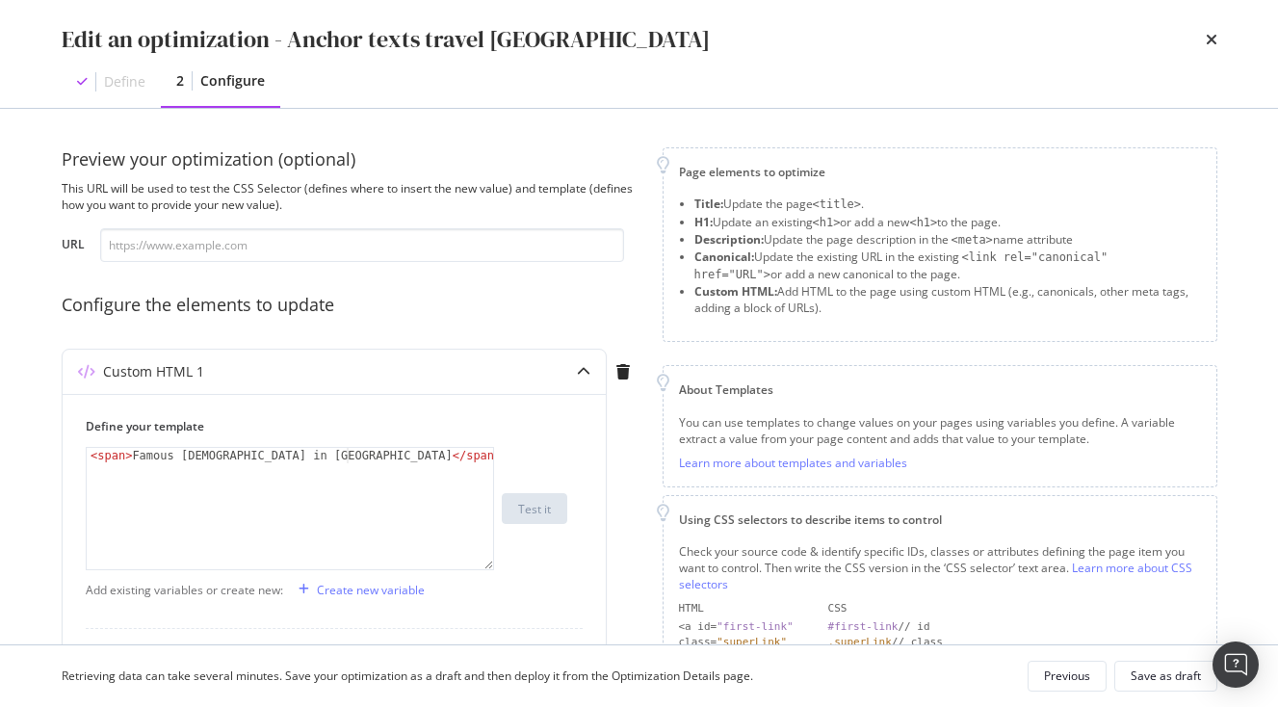
click at [1212, 29] on div "times" at bounding box center [1212, 39] width 12 height 33
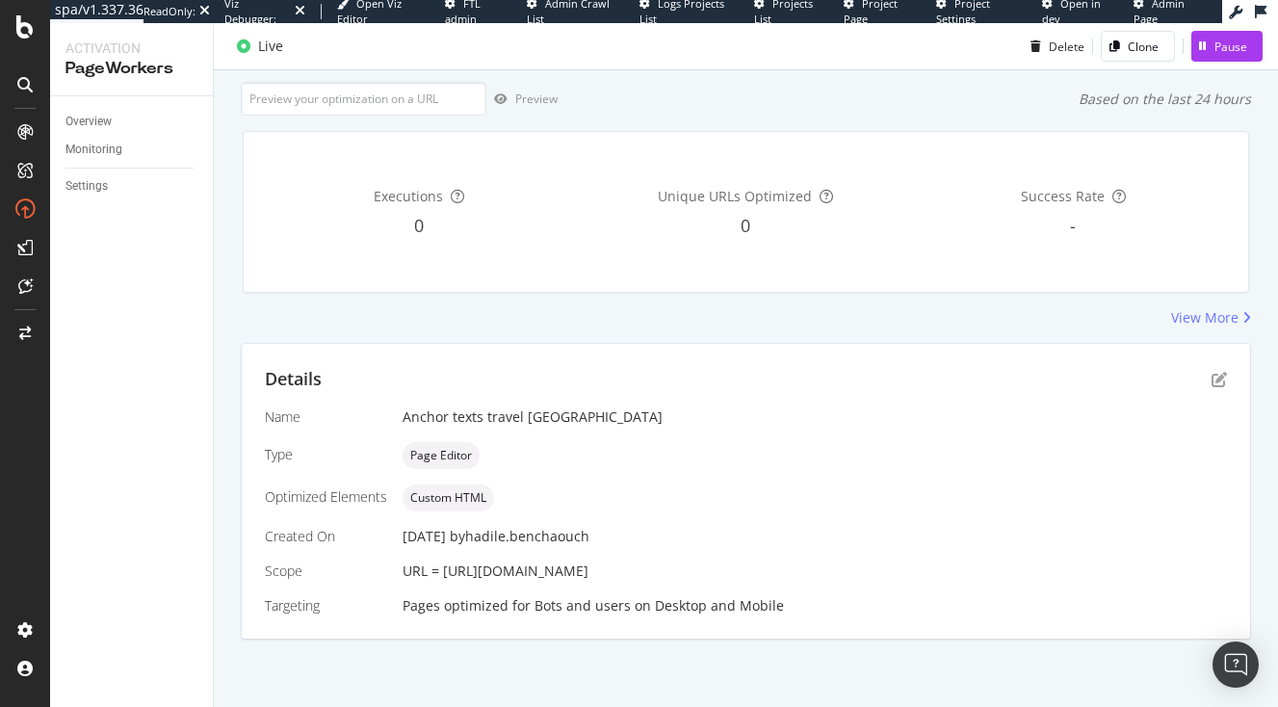
scroll to position [149, 0]
click at [1223, 372] on icon "pen-to-square" at bounding box center [1219, 379] width 15 height 15
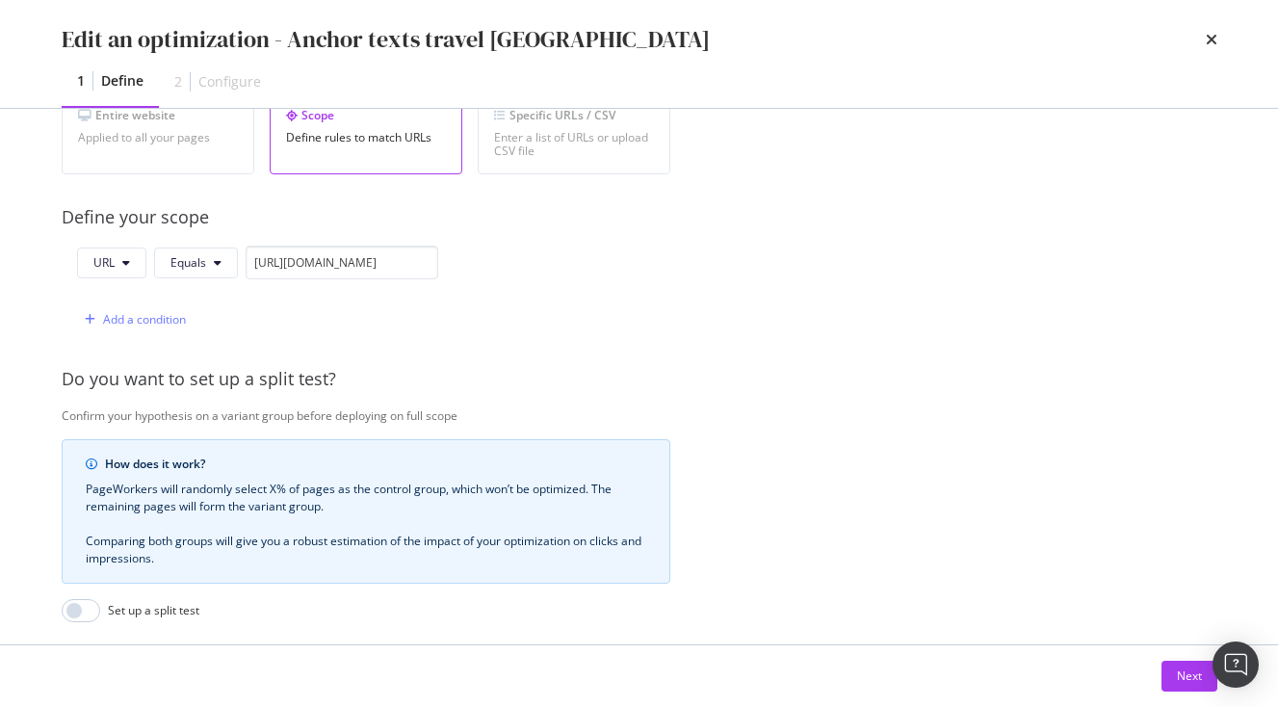
scroll to position [460, 0]
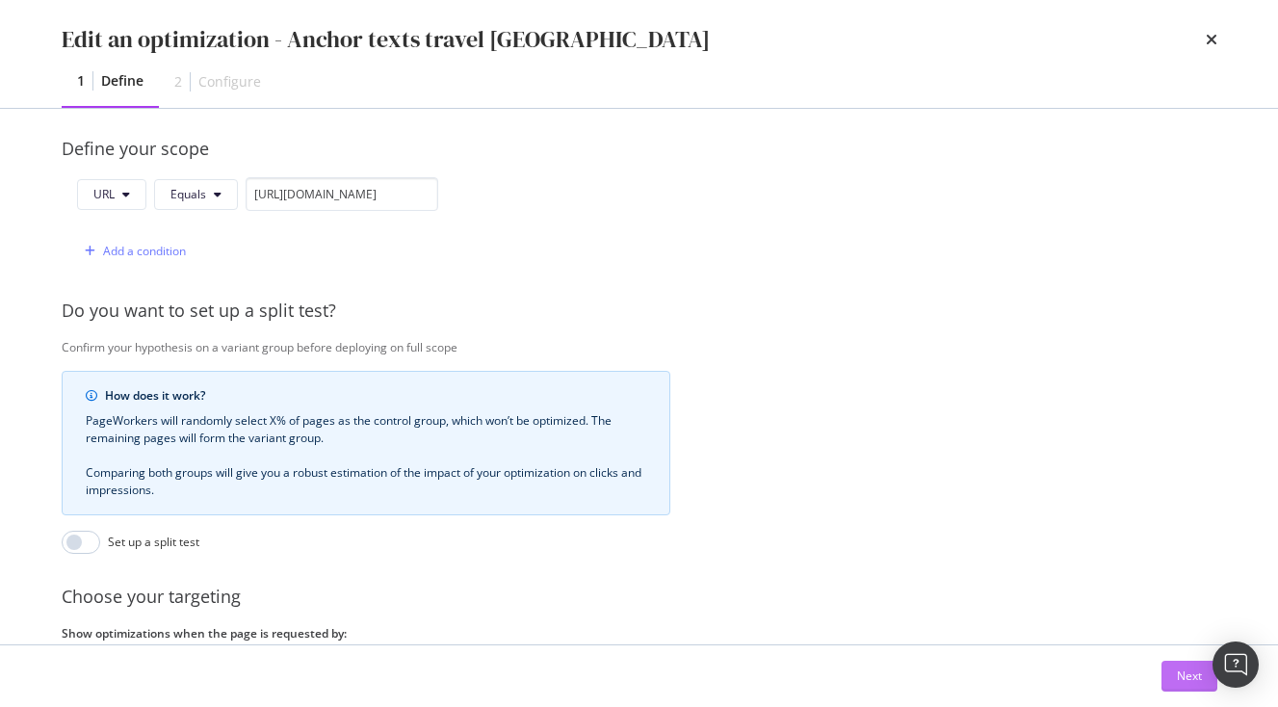
click at [1186, 677] on div "Next" at bounding box center [1189, 676] width 25 height 16
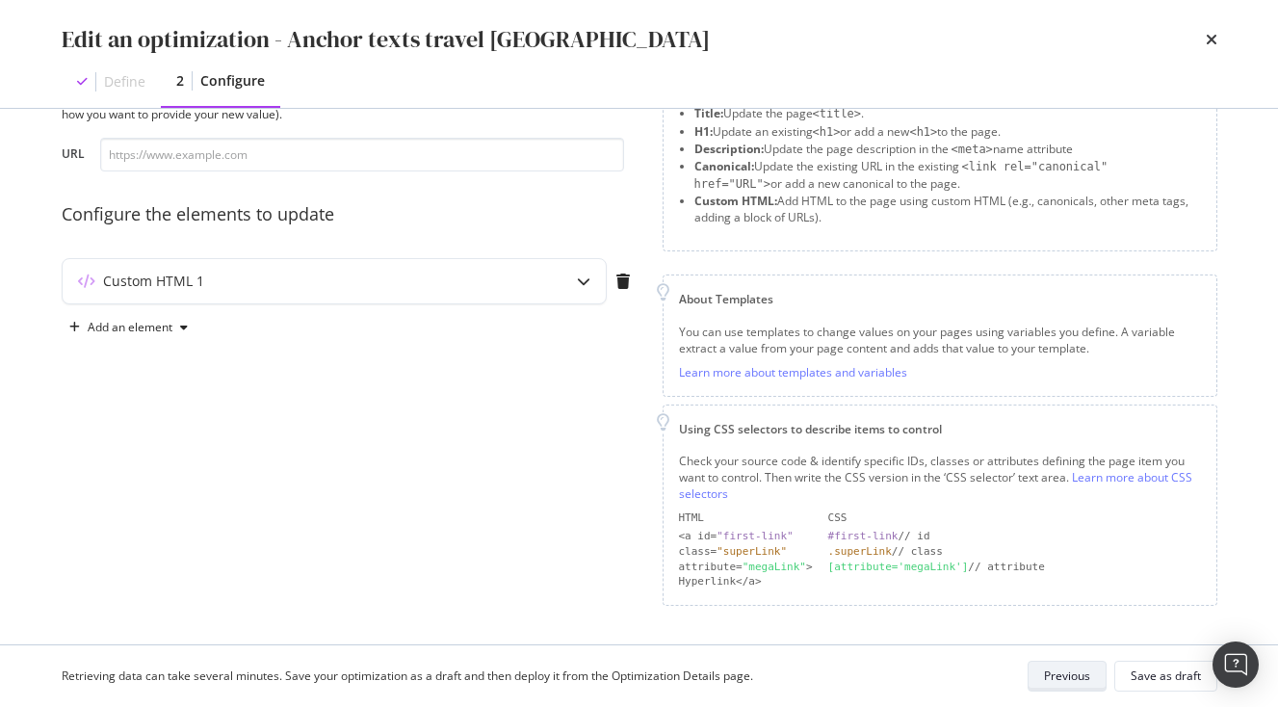
scroll to position [89, 0]
click at [333, 283] on div "Custom HTML 1" at bounding box center [296, 283] width 467 height 19
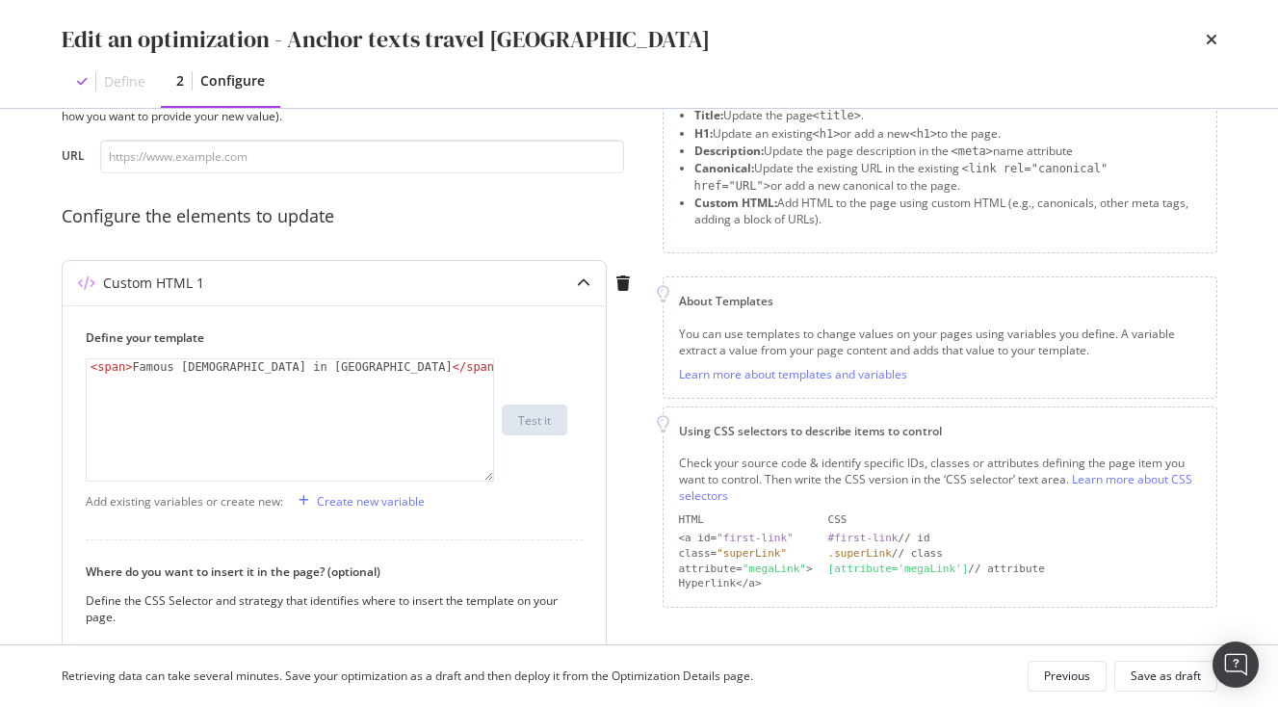
type textarea "<span> Famous [DEMOGRAPHIC_DATA] in [GEOGRAPHIC_DATA]</span>"
drag, startPoint x: 139, startPoint y: 363, endPoint x: 298, endPoint y: 362, distance: 159.0
click at [298, 362] on div "< span > Famous Temples in Kyoto </ span >" at bounding box center [290, 435] width 407 height 152
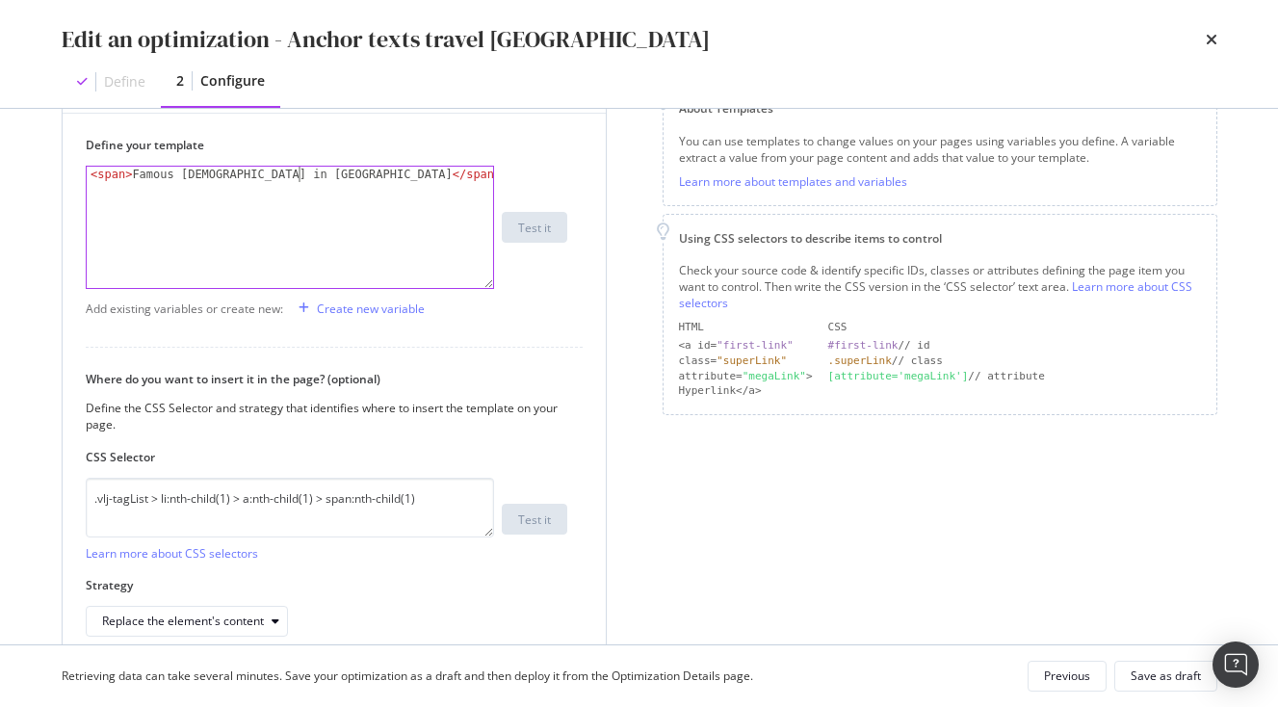
scroll to position [375, 0]
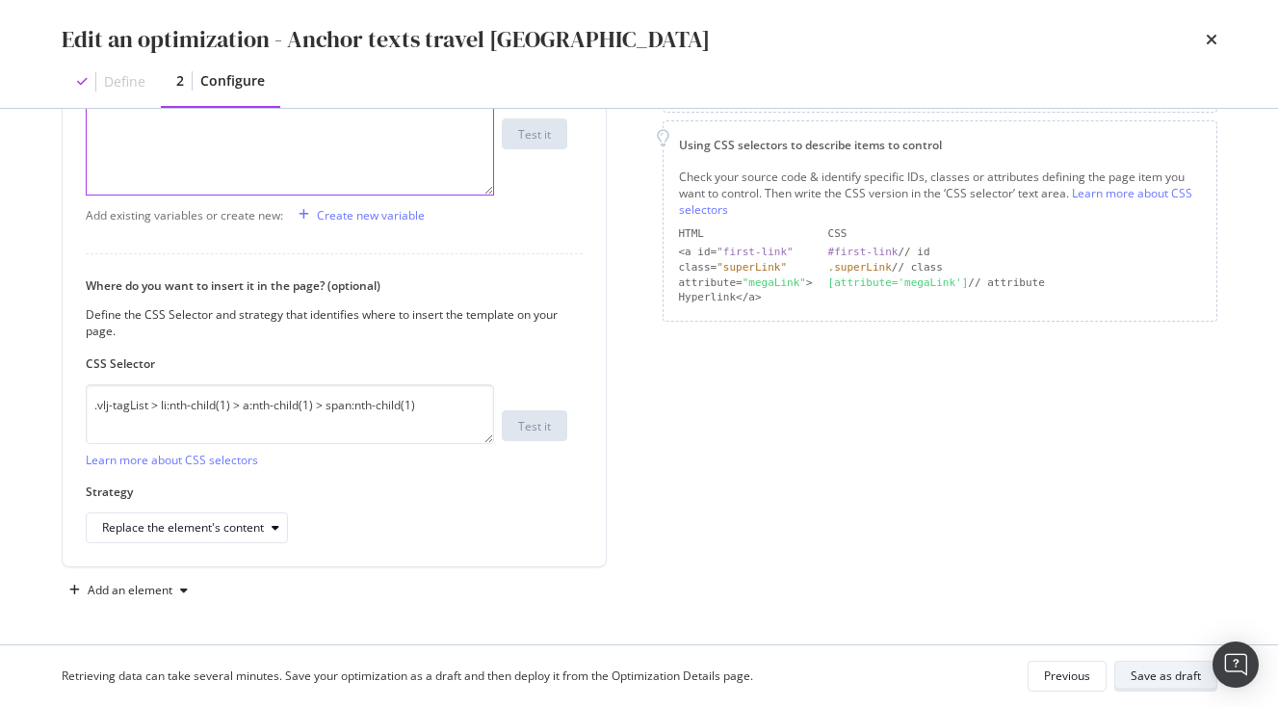
click at [1162, 668] on div "Save as draft" at bounding box center [1166, 676] width 70 height 27
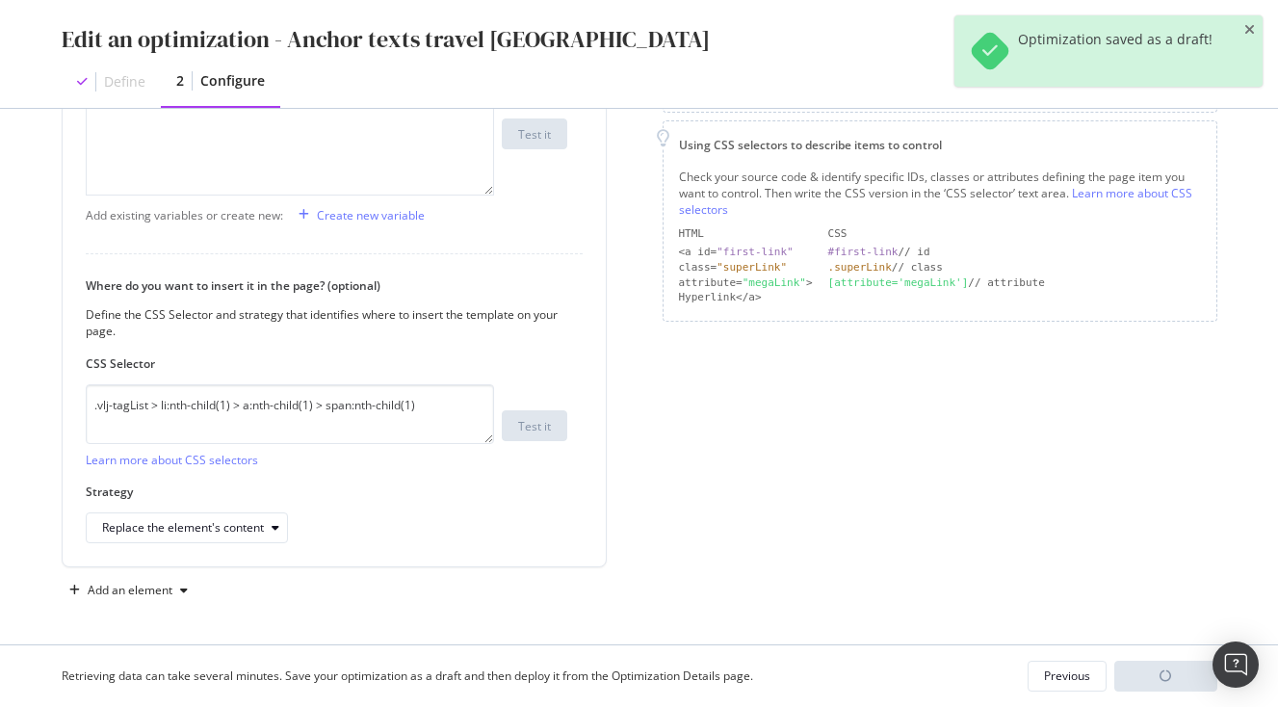
scroll to position [149, 0]
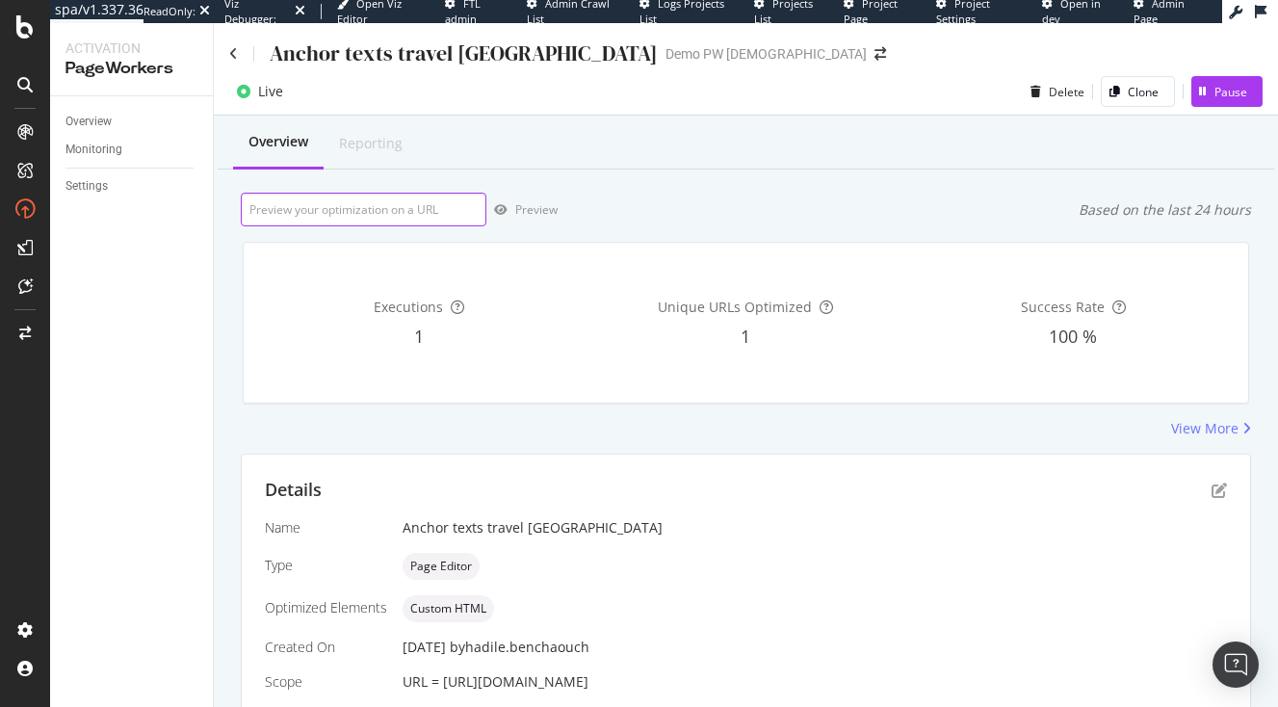
click at [332, 222] on input "url" at bounding box center [364, 210] width 246 height 34
paste input "[URL][DOMAIN_NAME]"
type input "[URL][DOMAIN_NAME]"
click at [495, 216] on icon "button" at bounding box center [500, 210] width 13 height 12
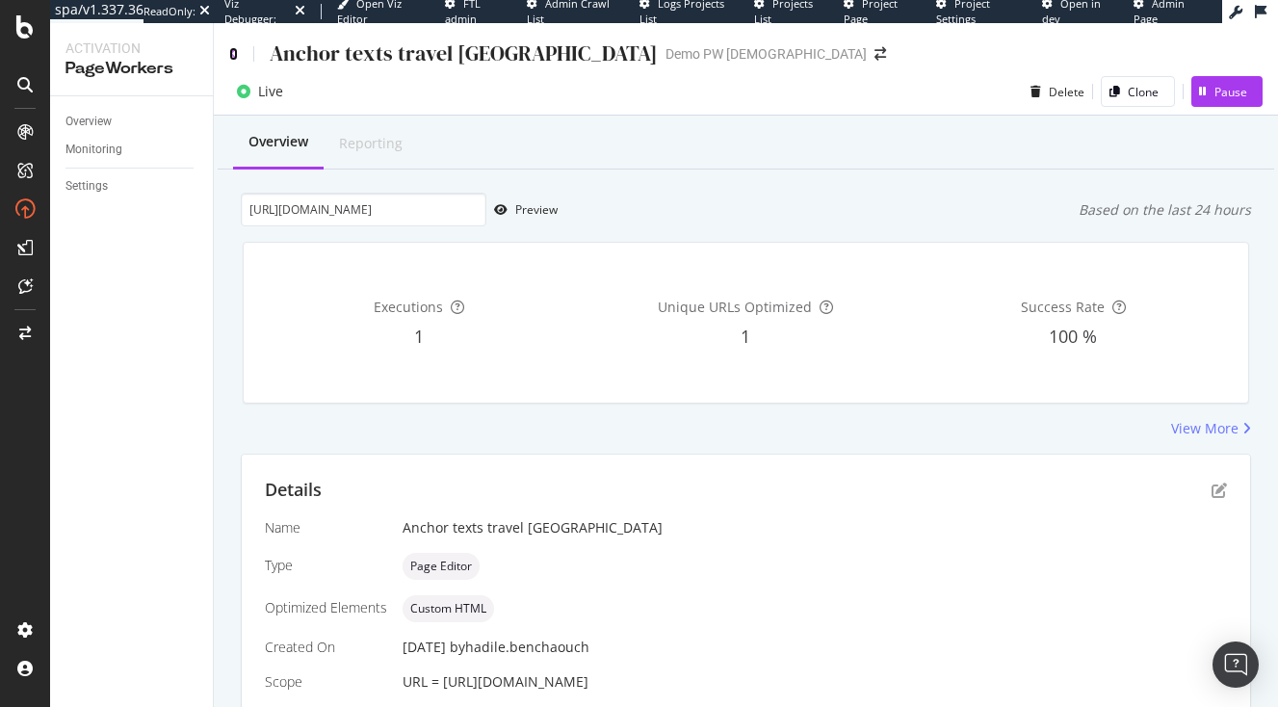
click at [233, 51] on icon at bounding box center [233, 53] width 9 height 13
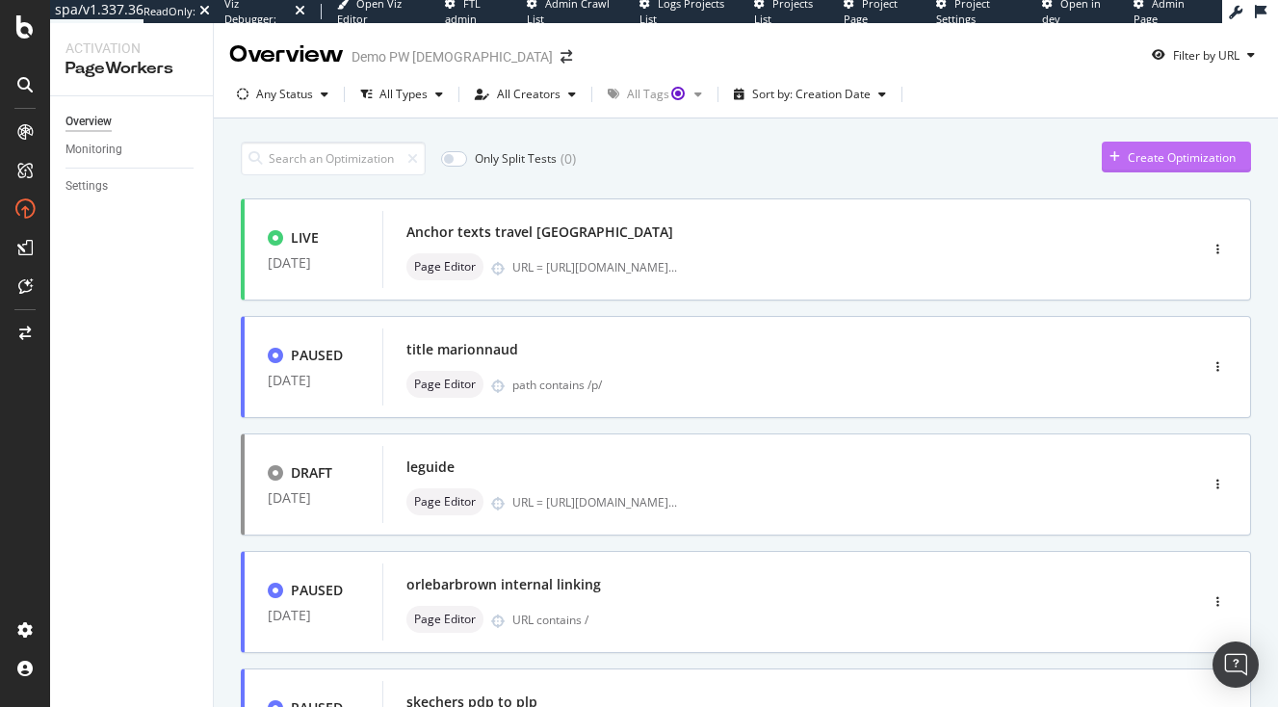
click at [1152, 161] on div "Create Optimization" at bounding box center [1182, 157] width 108 height 16
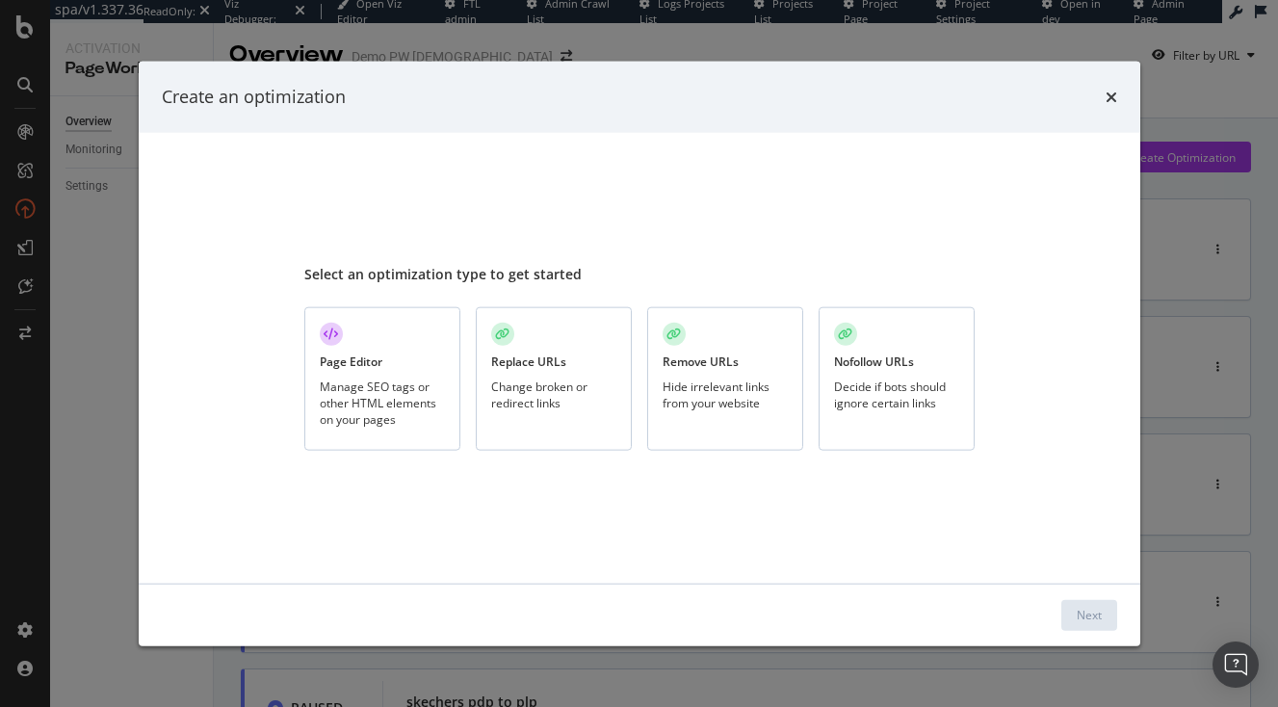
click at [359, 365] on div "Page Editor" at bounding box center [351, 362] width 63 height 16
click at [1111, 99] on icon "times" at bounding box center [1112, 96] width 12 height 15
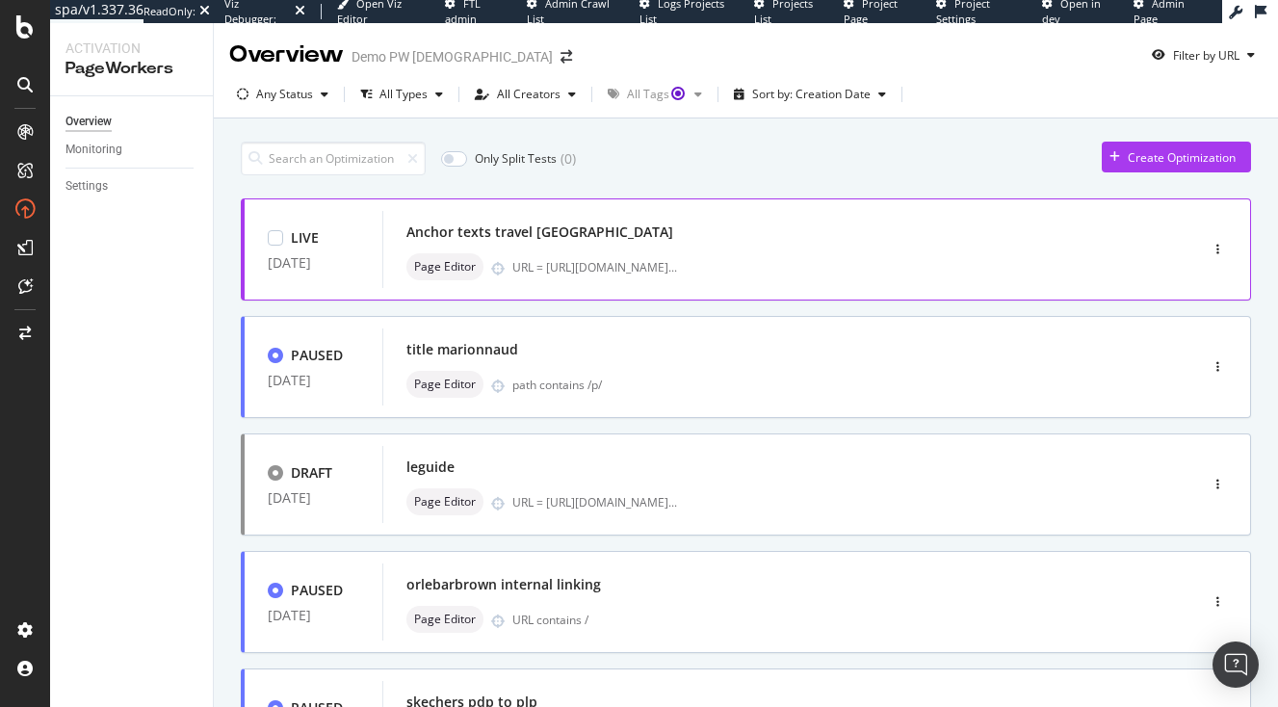
click at [677, 262] on span "..." at bounding box center [673, 267] width 9 height 16
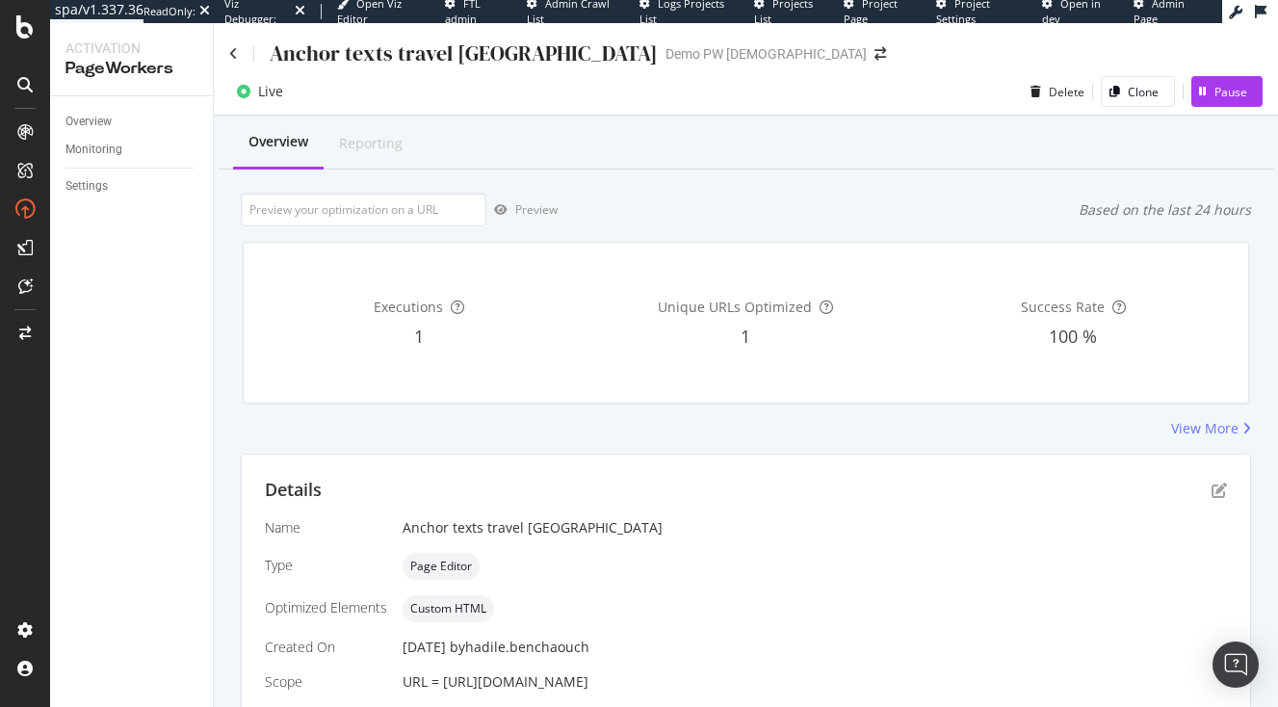
scroll to position [149, 0]
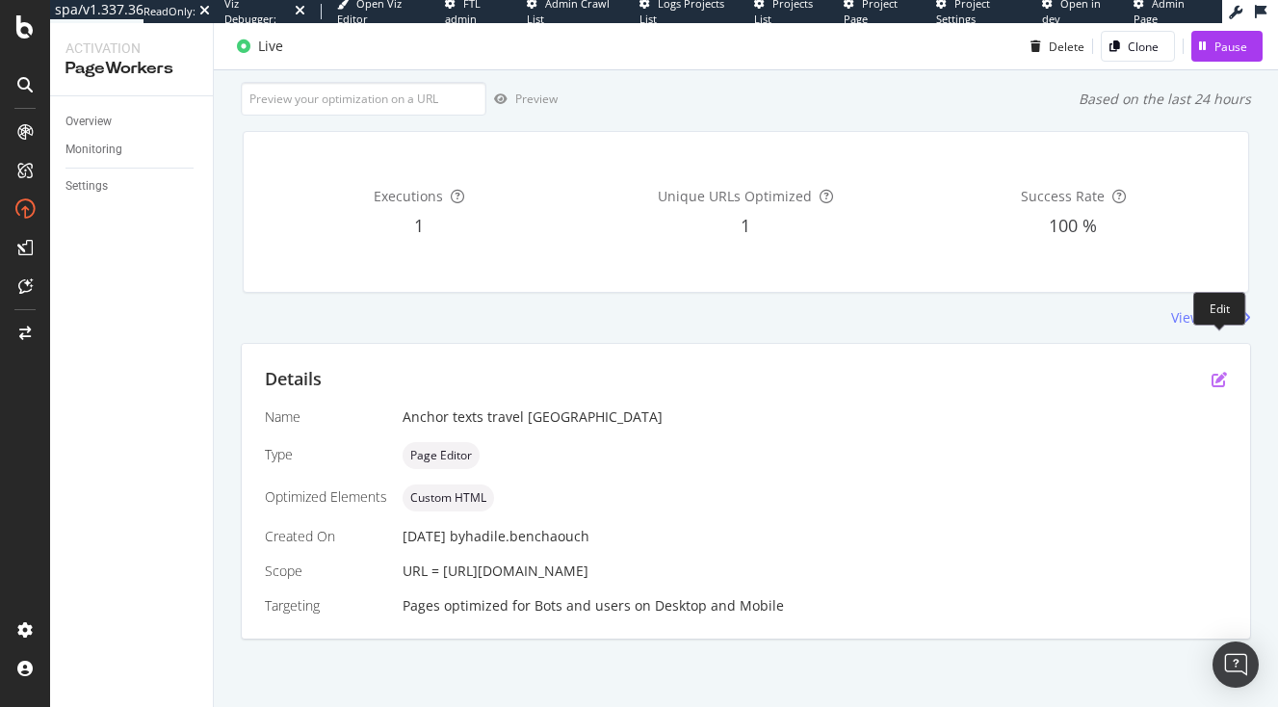
click at [1215, 372] on icon "pen-to-square" at bounding box center [1219, 379] width 15 height 15
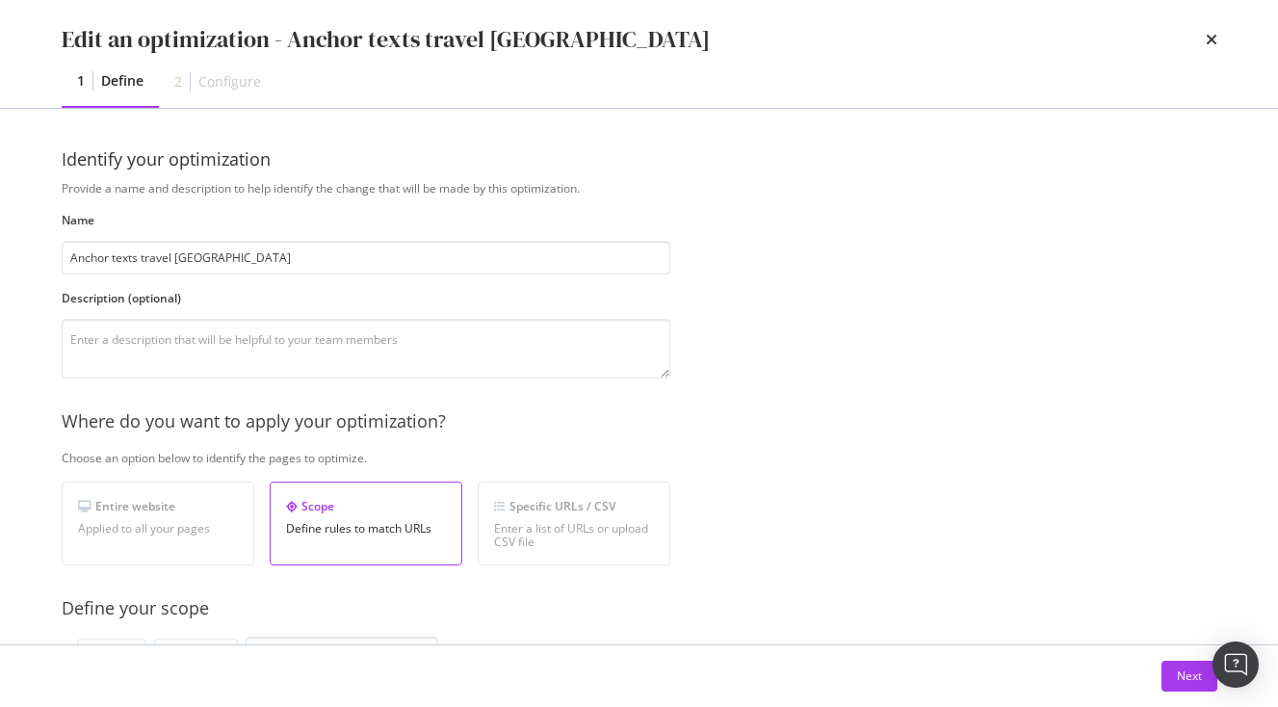
scroll to position [614, 0]
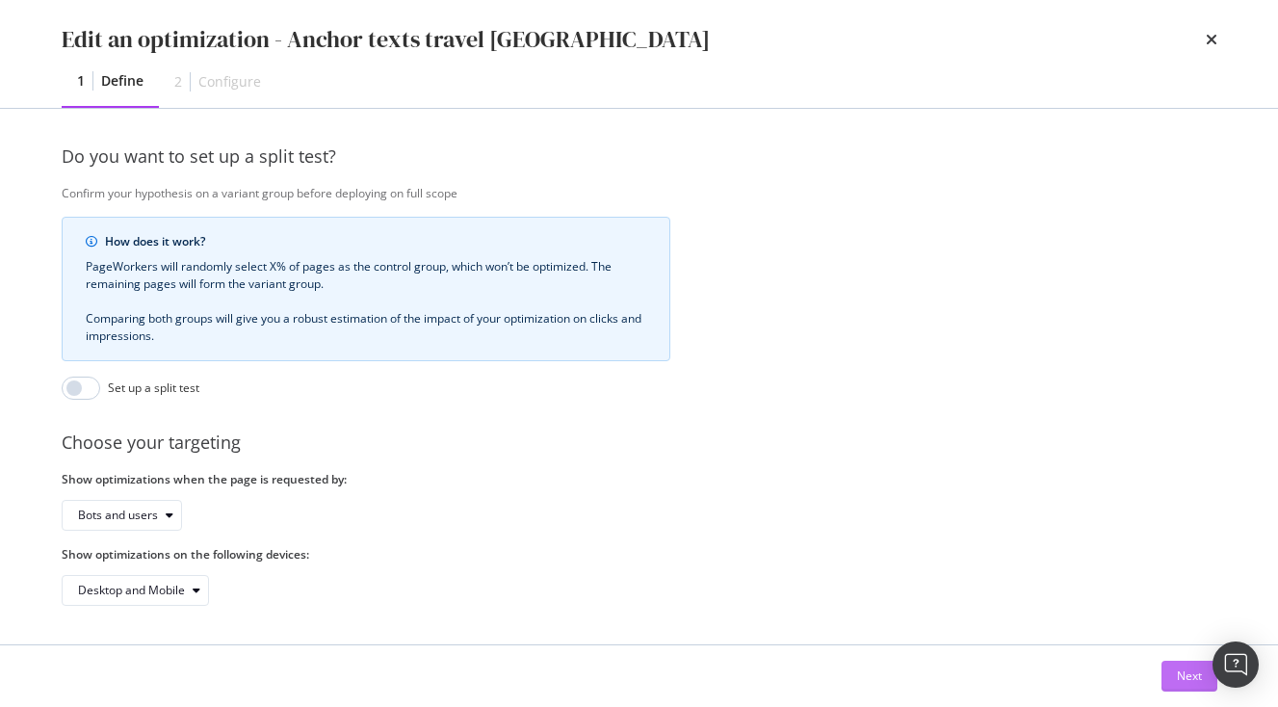
click at [1187, 671] on div "Next" at bounding box center [1189, 676] width 25 height 16
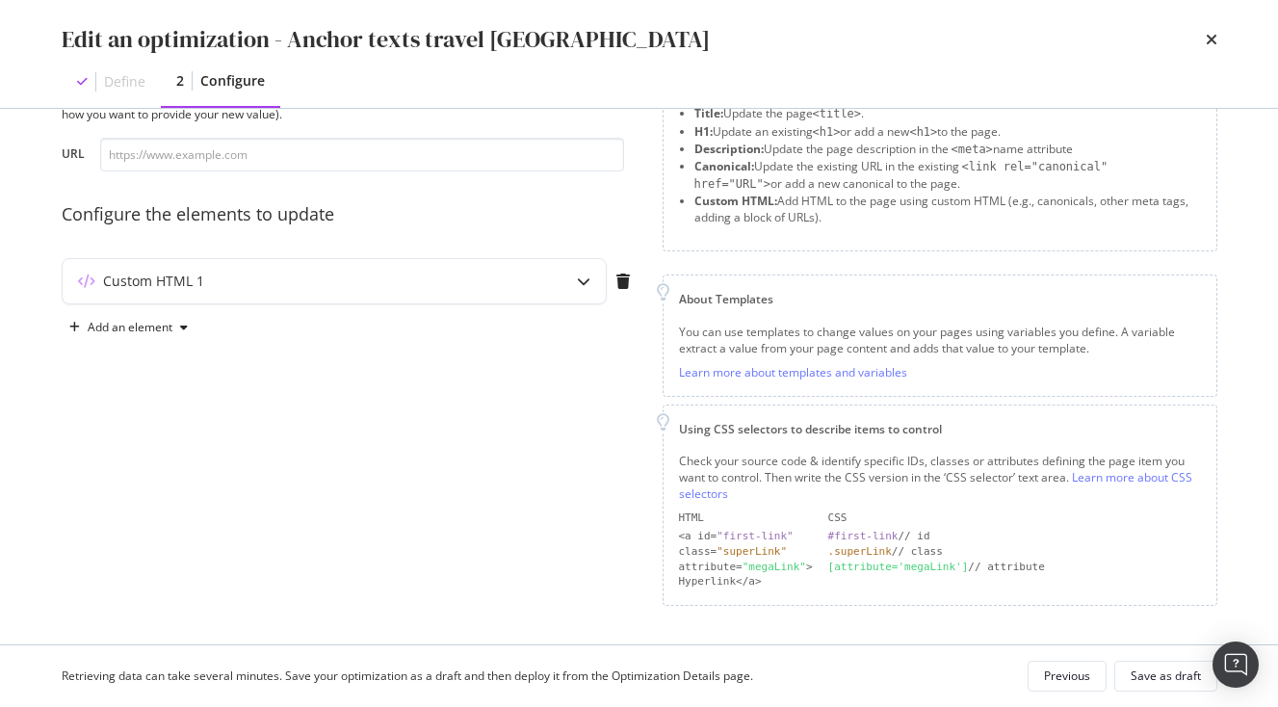
scroll to position [89, 0]
click at [537, 270] on div "Custom HTML 1" at bounding box center [334, 283] width 543 height 44
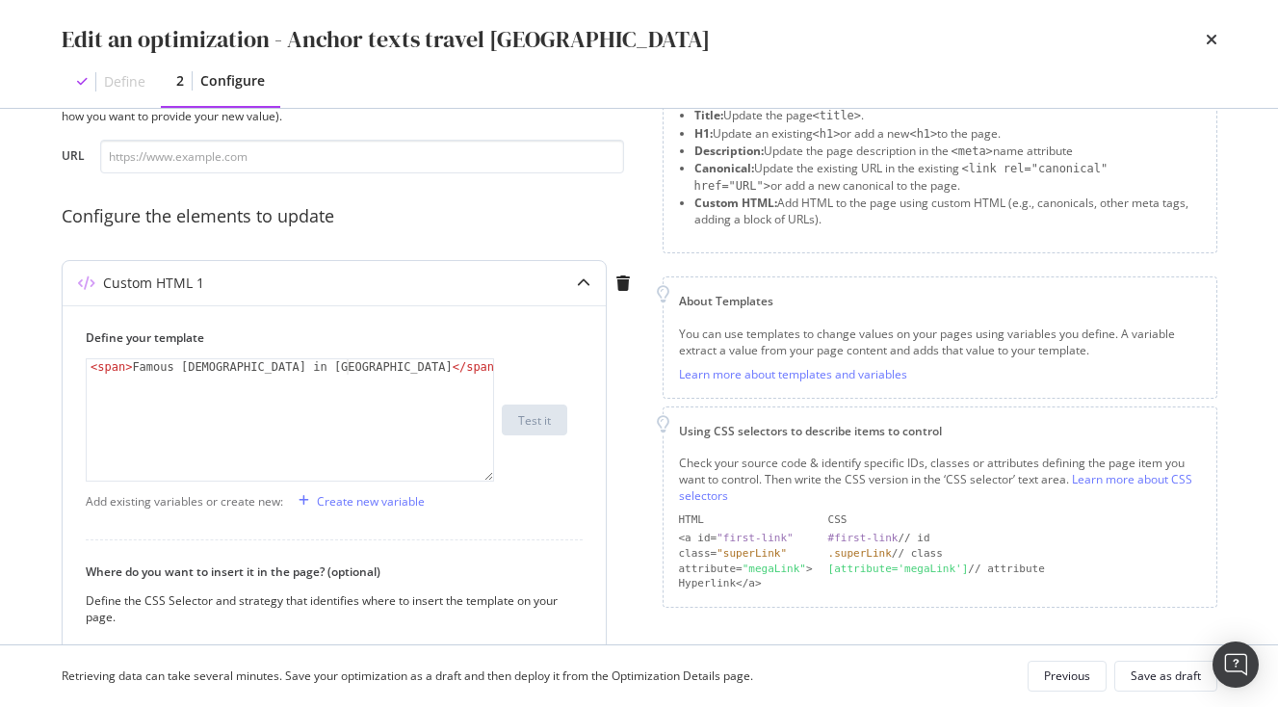
scroll to position [375, 0]
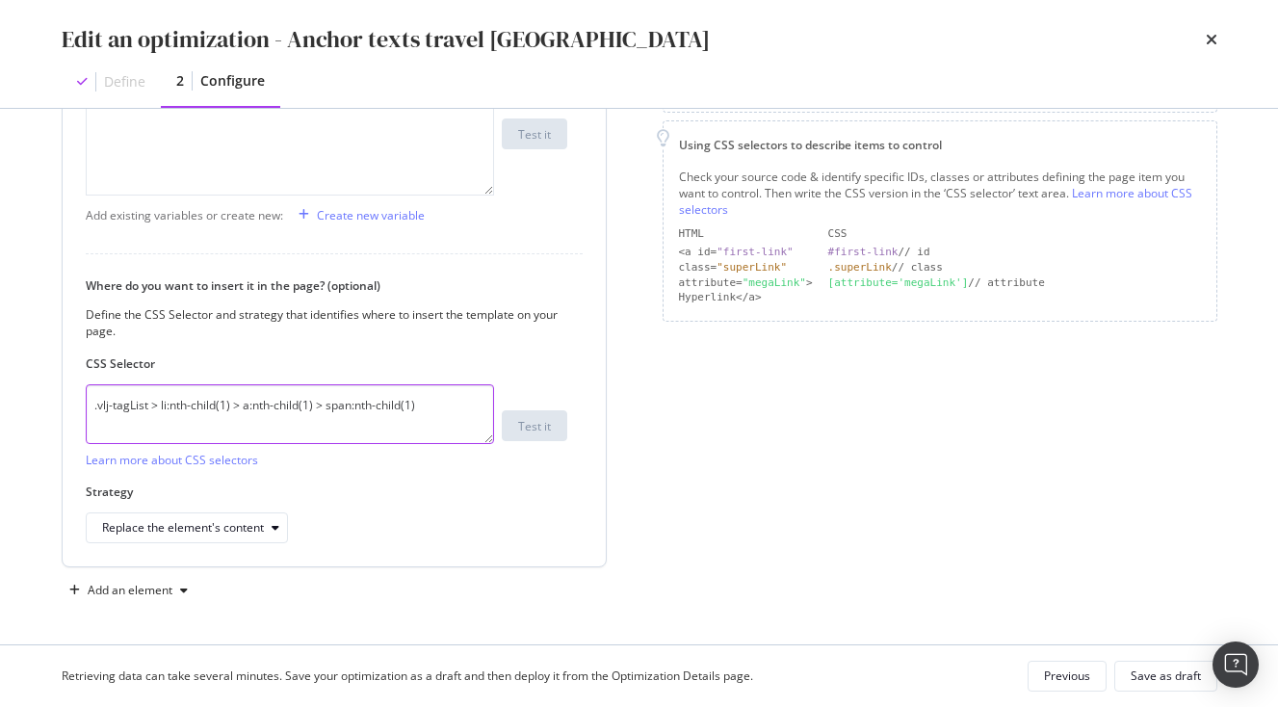
click at [436, 406] on textarea ".vlj-tagList > li:nth-child(1) > a:nth-child(1) > span:nth-child(1)" at bounding box center [290, 414] width 408 height 60
paste textarea ".vlj-tagList > li:nth-child(2) > a:nth-child(1) > span:nth-child(1)"
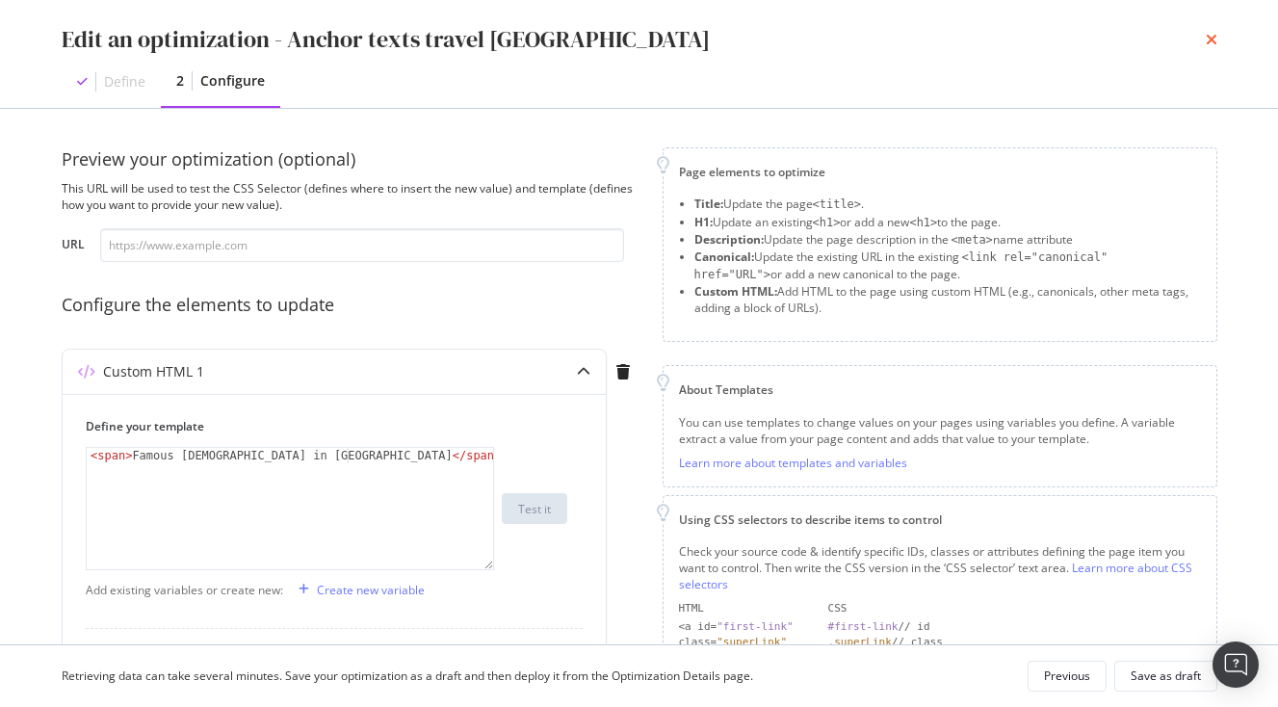
type textarea ".vlj-tagList > li:nth-child(1) > a:nth-child(1) > span:nth-child(1)"
click at [1212, 36] on icon "times" at bounding box center [1212, 39] width 12 height 15
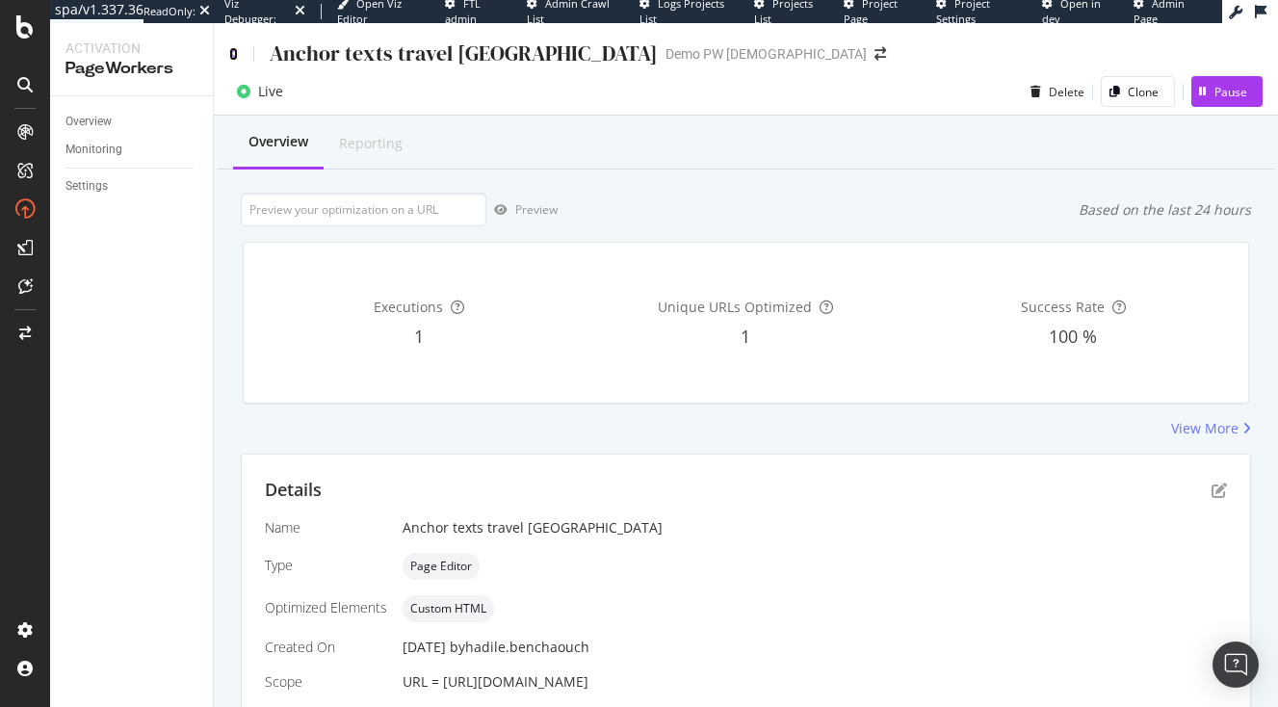
click at [232, 54] on icon at bounding box center [233, 53] width 9 height 13
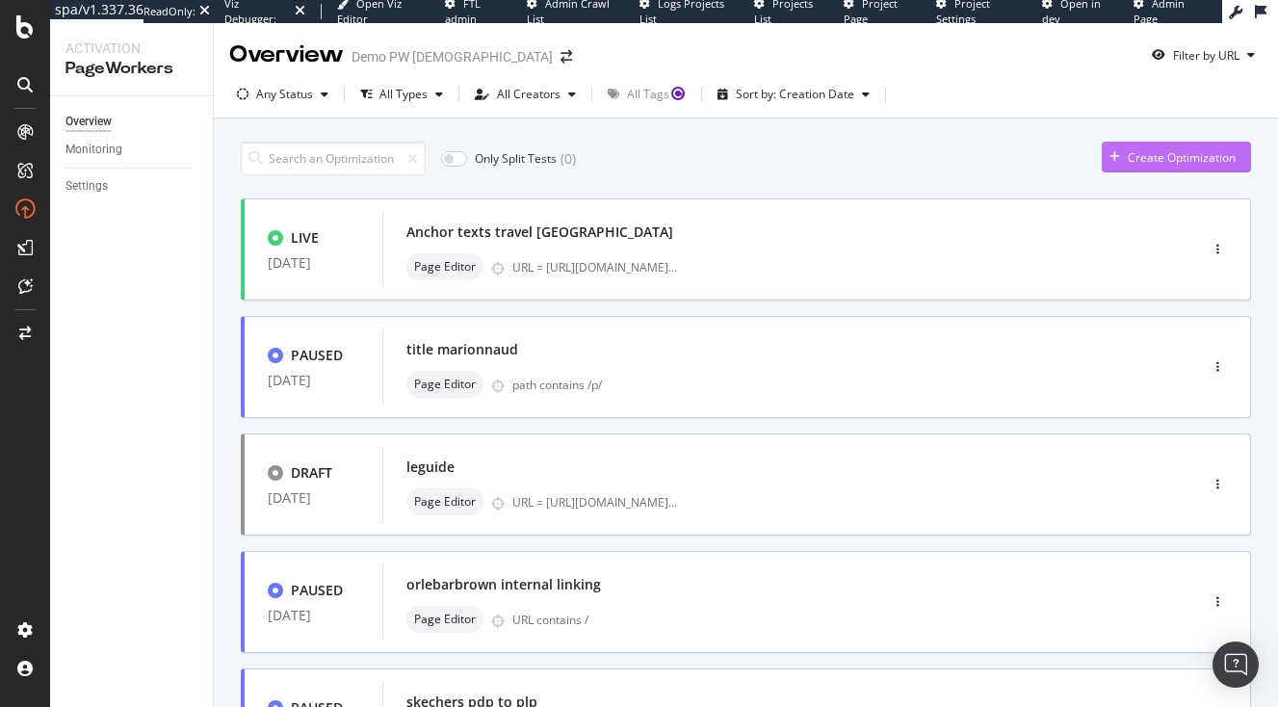
click at [1123, 160] on div "button" at bounding box center [1115, 157] width 26 height 12
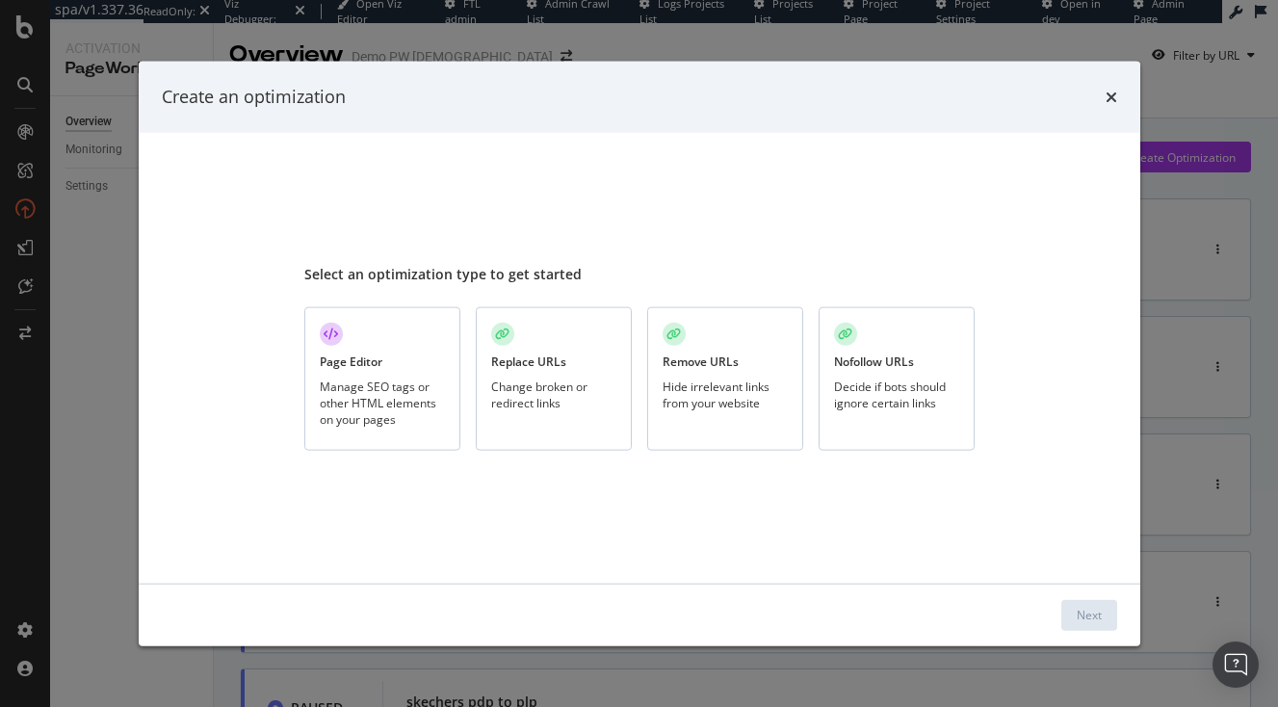
click at [390, 353] on div "Page Editor Manage SEO tags or other HTML elements on your pages" at bounding box center [382, 379] width 156 height 144
click at [1107, 610] on button "Next" at bounding box center [1090, 614] width 56 height 31
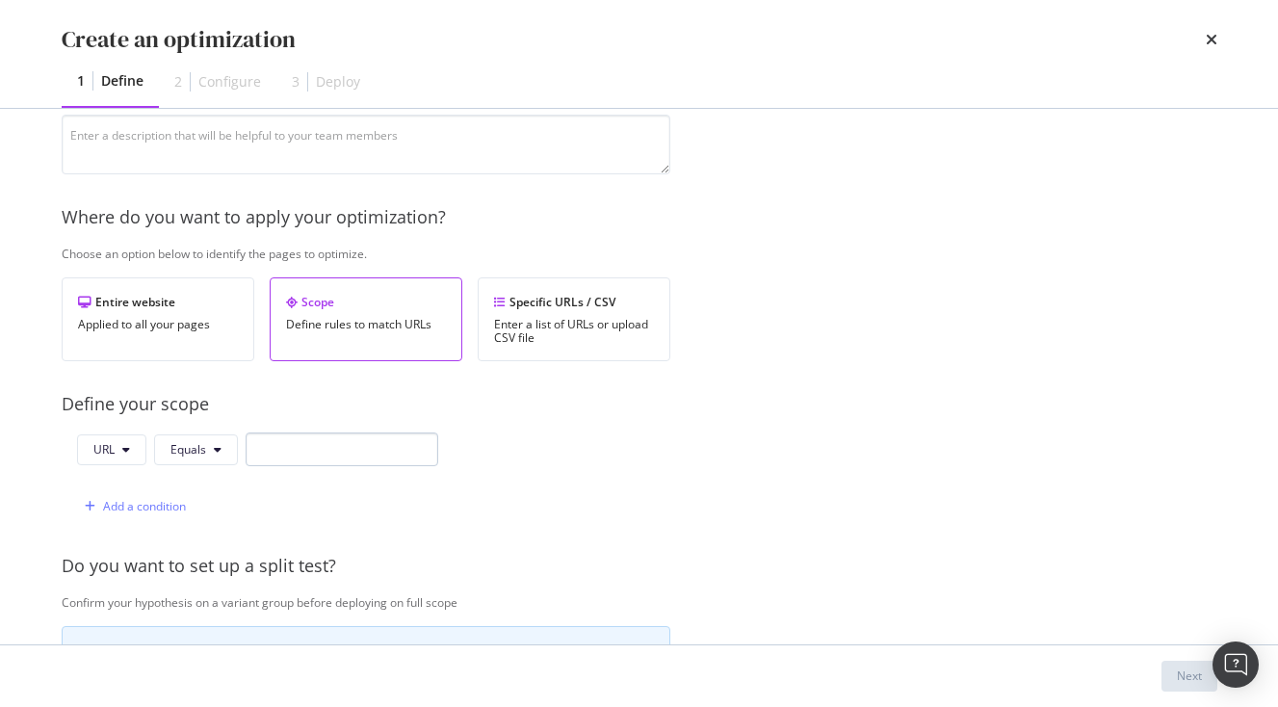
scroll to position [226, 0]
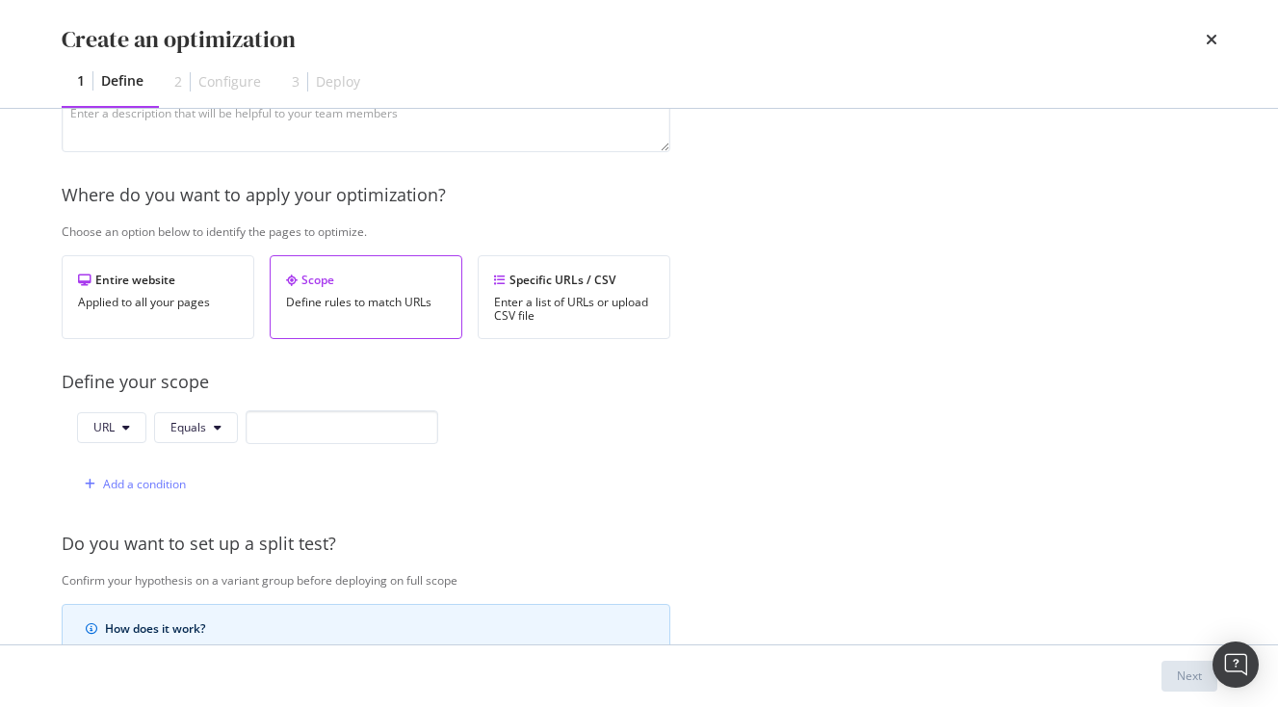
type input "anchor text 2"
click at [313, 416] on input "modal" at bounding box center [342, 427] width 193 height 34
paste input "[URL][DOMAIN_NAME]"
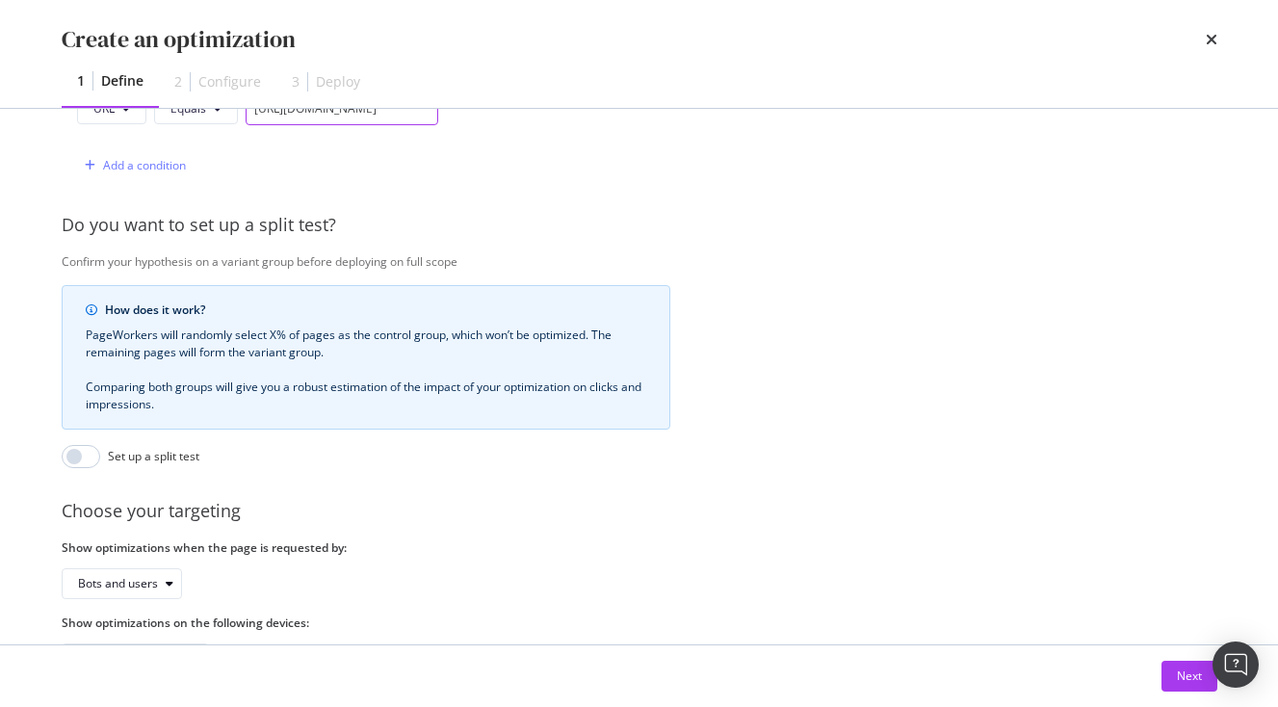
scroll to position [614, 0]
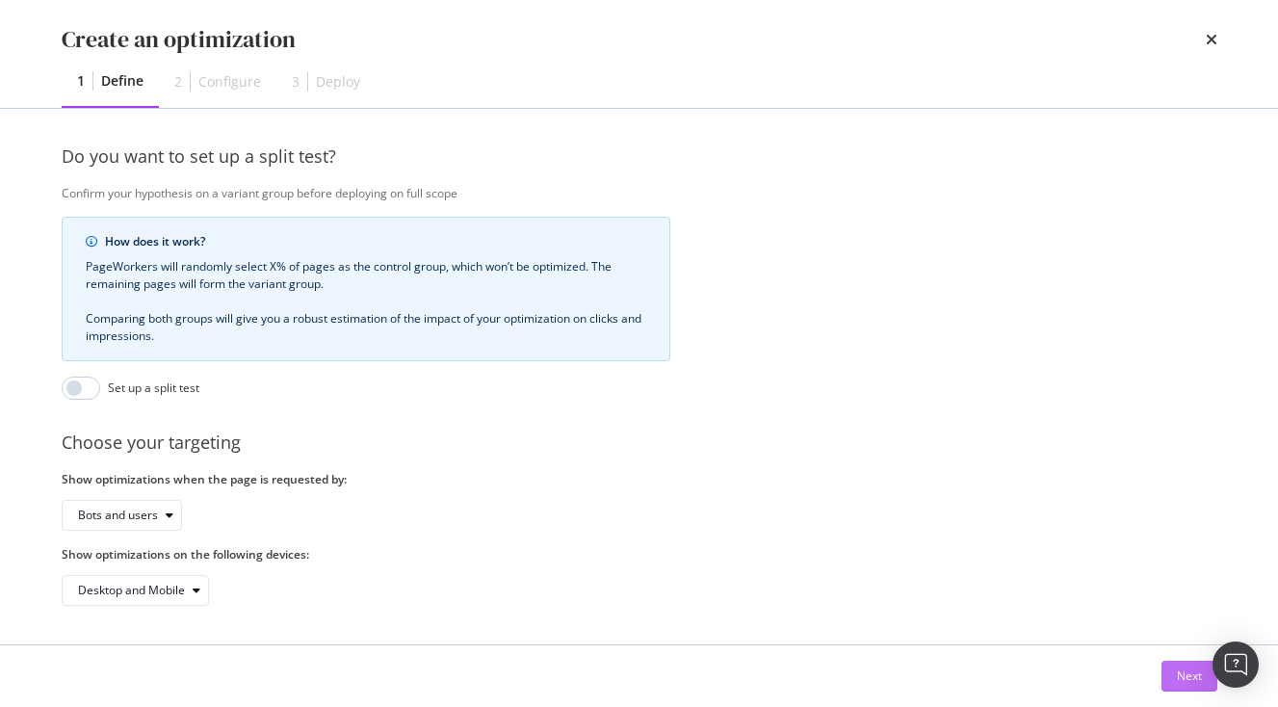
type input "[URL][DOMAIN_NAME]"
click at [1191, 666] on div "Next" at bounding box center [1189, 676] width 25 height 29
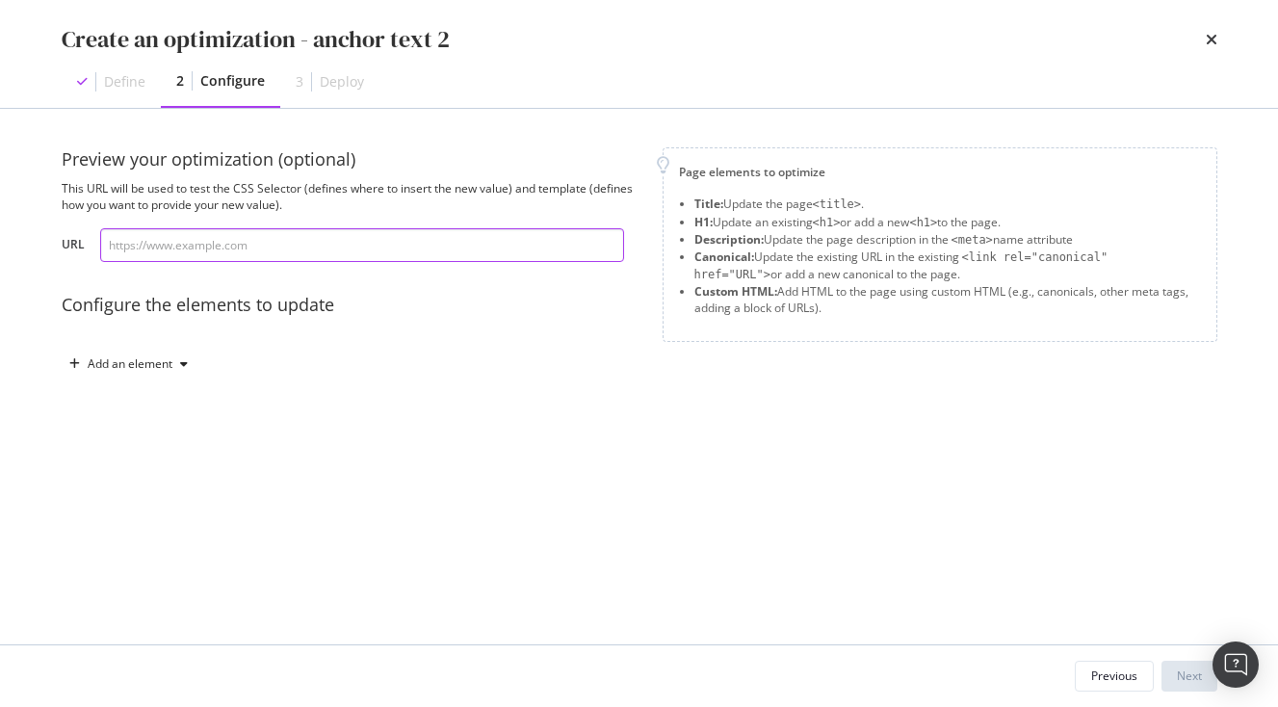
click at [493, 245] on input "modal" at bounding box center [362, 245] width 524 height 34
paste input "[URL][DOMAIN_NAME]"
type input "[URL][DOMAIN_NAME]"
click at [187, 360] on icon "modal" at bounding box center [184, 364] width 8 height 12
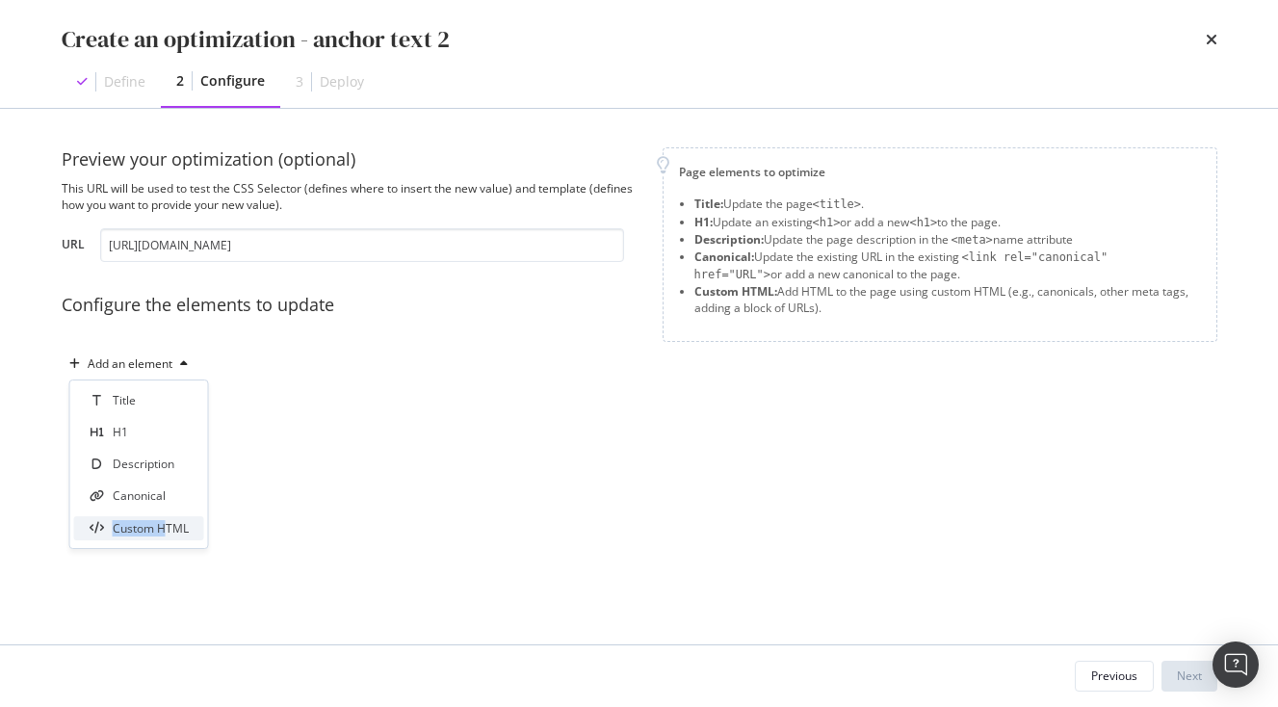
click at [162, 522] on div "Custom HTML" at bounding box center [151, 528] width 76 height 16
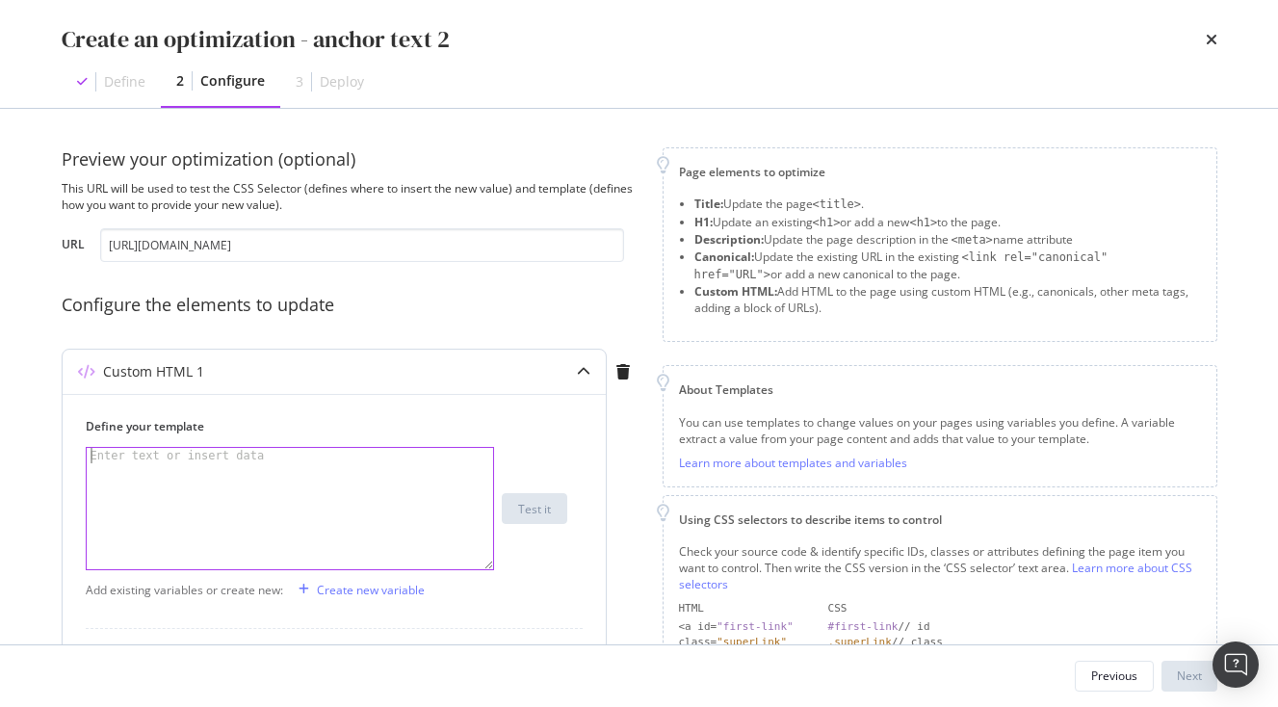
click at [218, 474] on div "modal" at bounding box center [290, 524] width 407 height 152
paste textarea "<span>Attractions and Excursions</span>"
drag, startPoint x: 134, startPoint y: 457, endPoint x: 312, endPoint y: 455, distance: 178.2
click at [312, 455] on div "< span > Attractions and Excursions </ span >" at bounding box center [290, 524] width 407 height 152
paste textarea "[DEMOGRAPHIC_DATA] in [GEOGRAPHIC_DATA]"
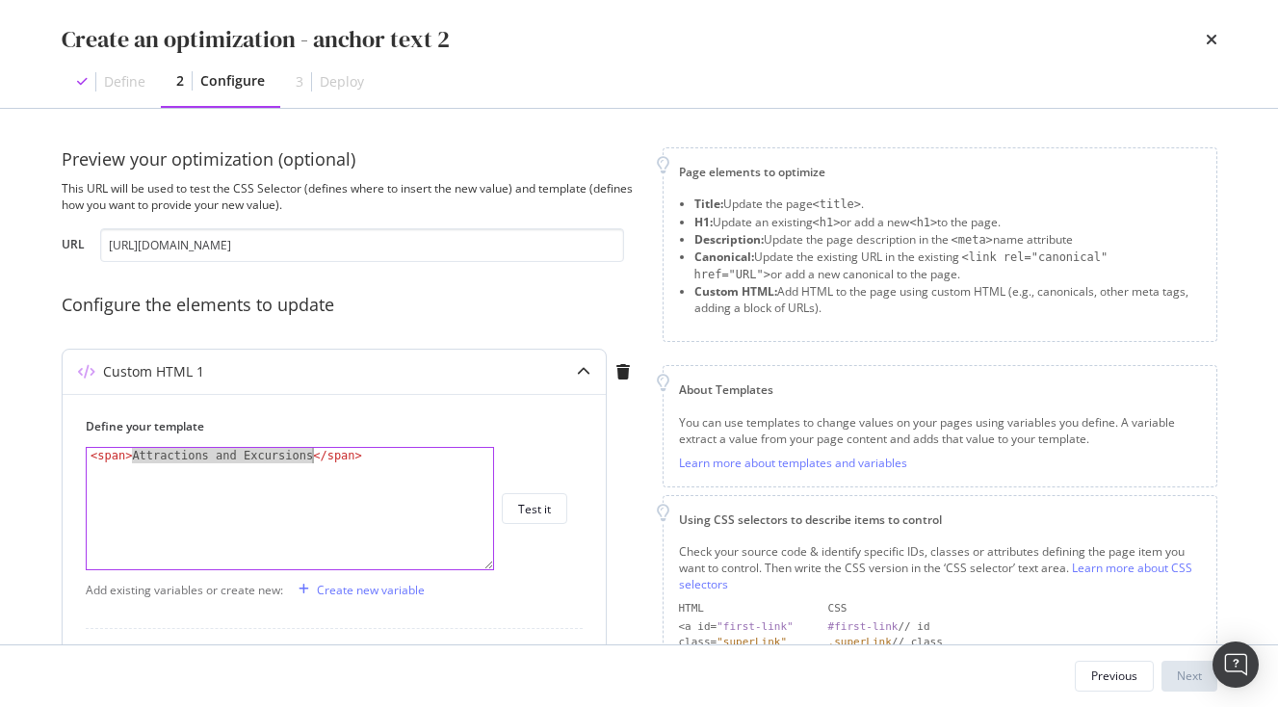
type textarea "<span>Sacred Shrines in Tokyo</span>"
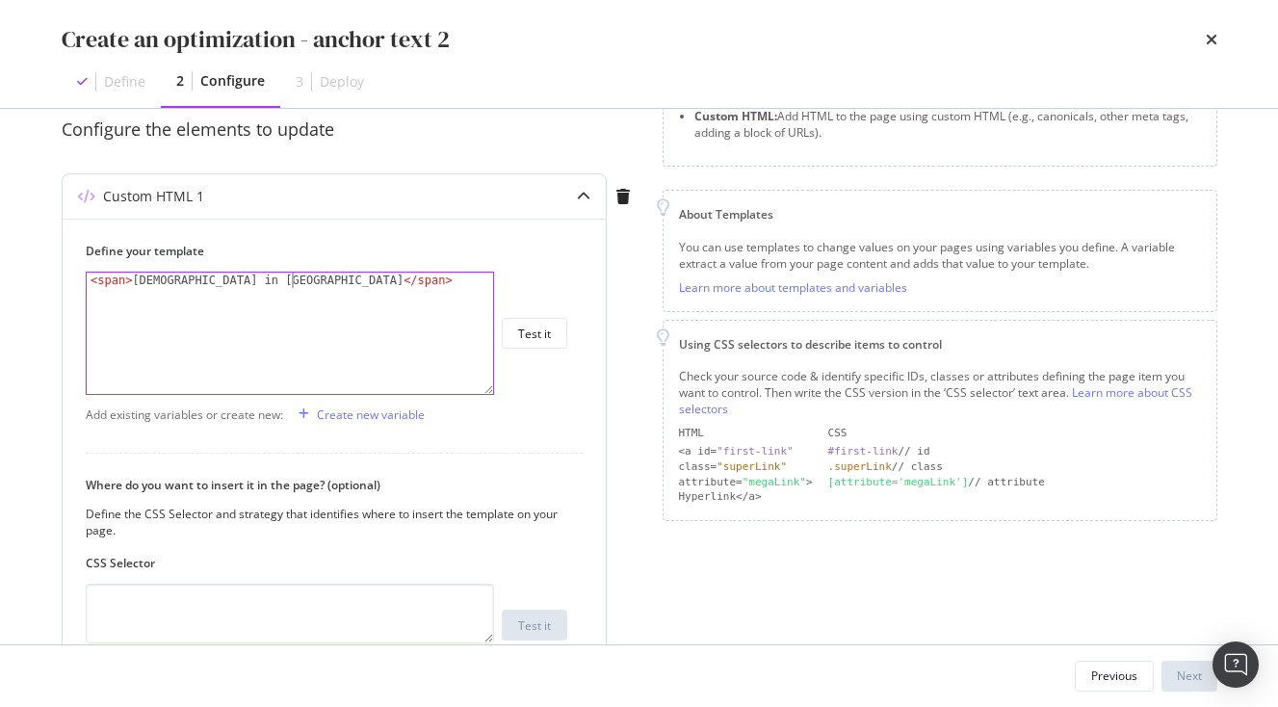
scroll to position [375, 0]
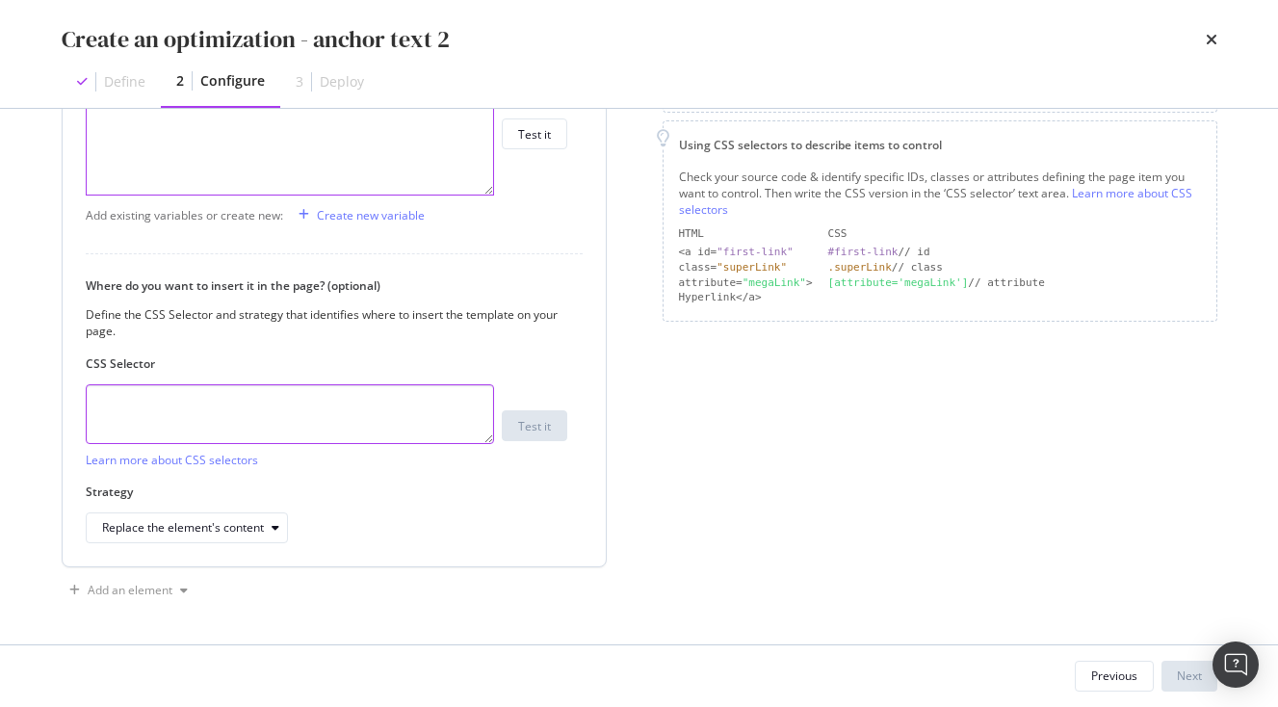
click at [198, 408] on textarea "modal" at bounding box center [290, 414] width 408 height 60
paste textarea ".vlj-tagList > li:nth-child(2) > a:nth-child(1) > span:nth-child(1)"
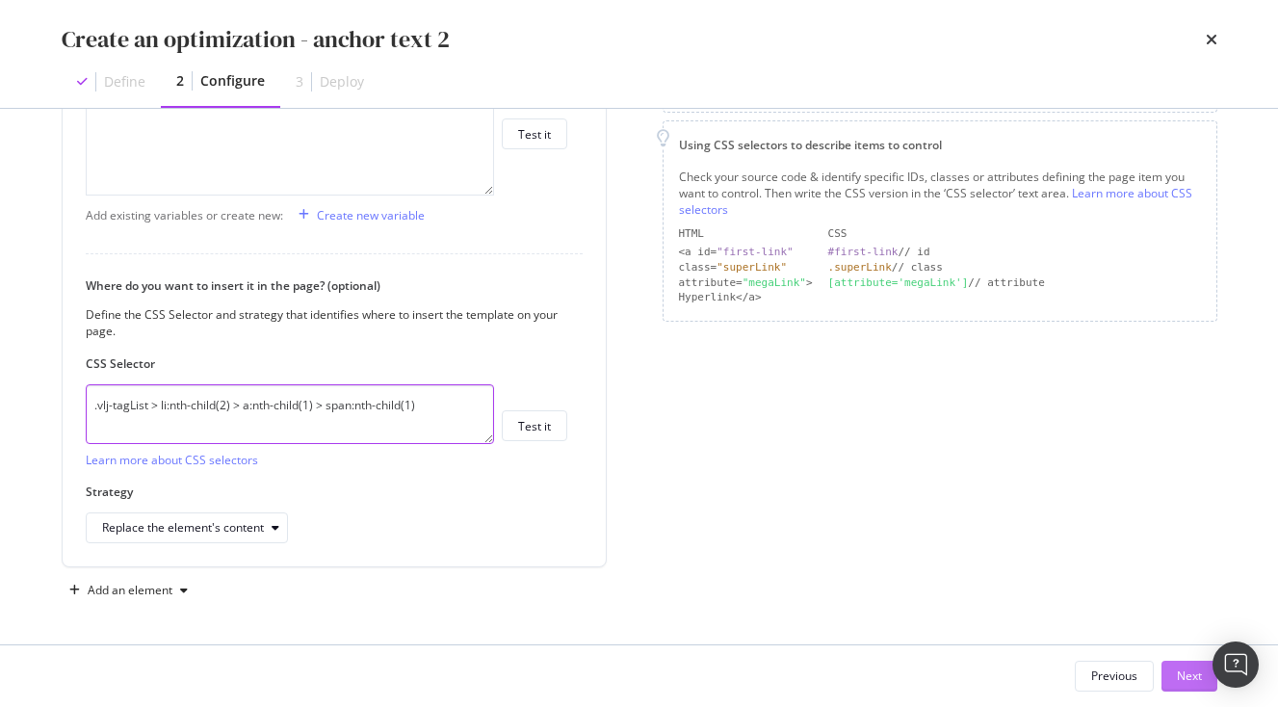
type textarea ".vlj-tagList > li:nth-child(2) > a:nth-child(1) > span:nth-child(1)"
click at [1188, 668] on div "Next" at bounding box center [1189, 676] width 25 height 29
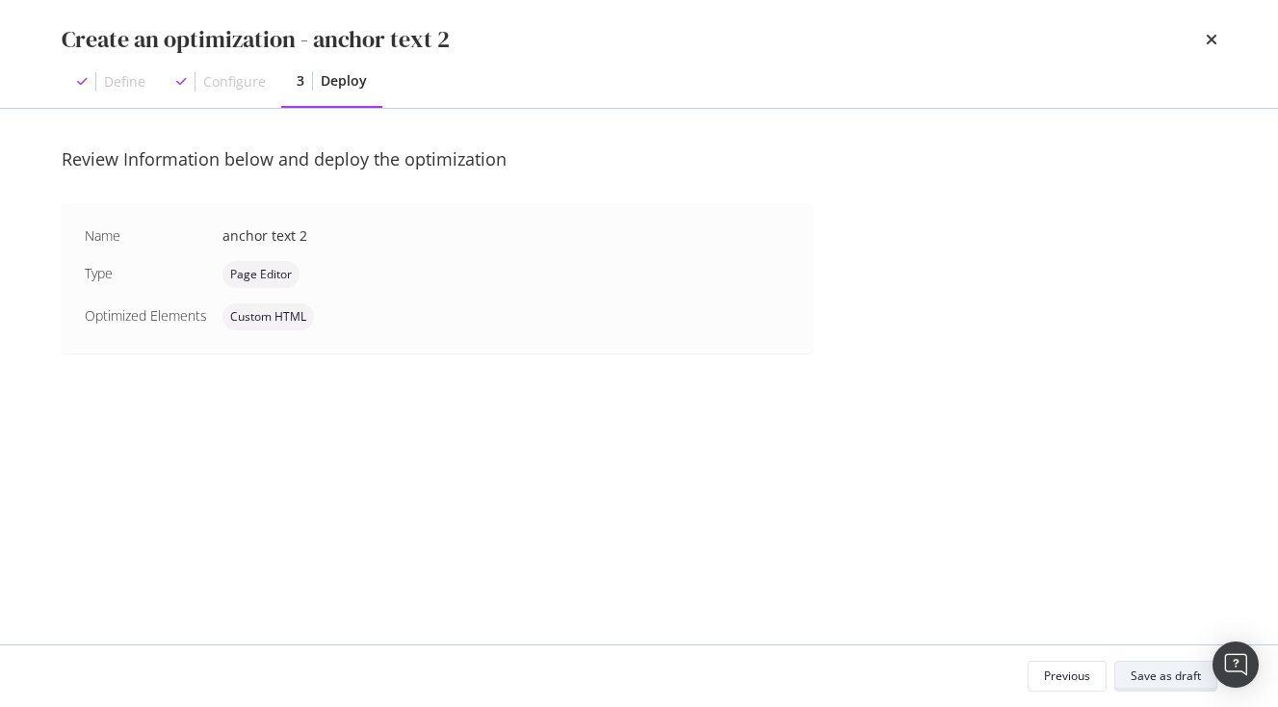
click at [1184, 668] on div "Save as draft" at bounding box center [1166, 676] width 70 height 27
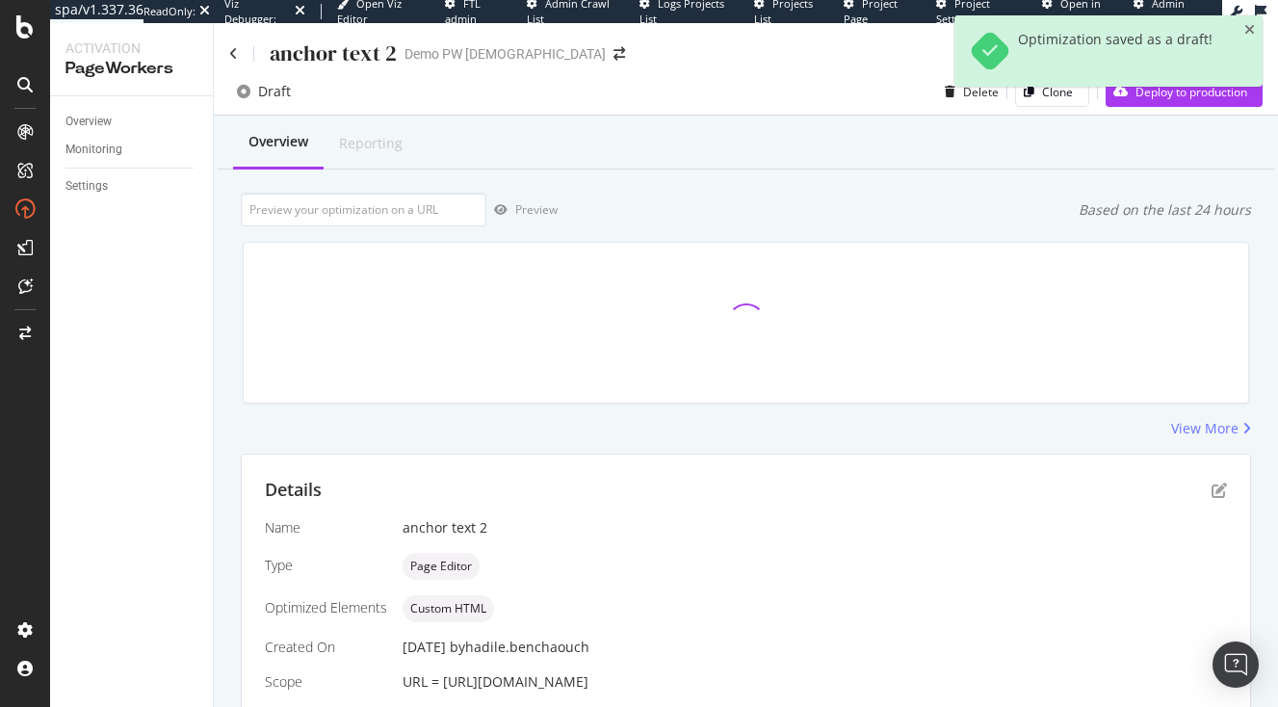
click at [1256, 26] on div "Optimization saved as a draft!" at bounding box center [1109, 50] width 308 height 71
click at [1252, 27] on icon "close toast" at bounding box center [1250, 29] width 11 height 13
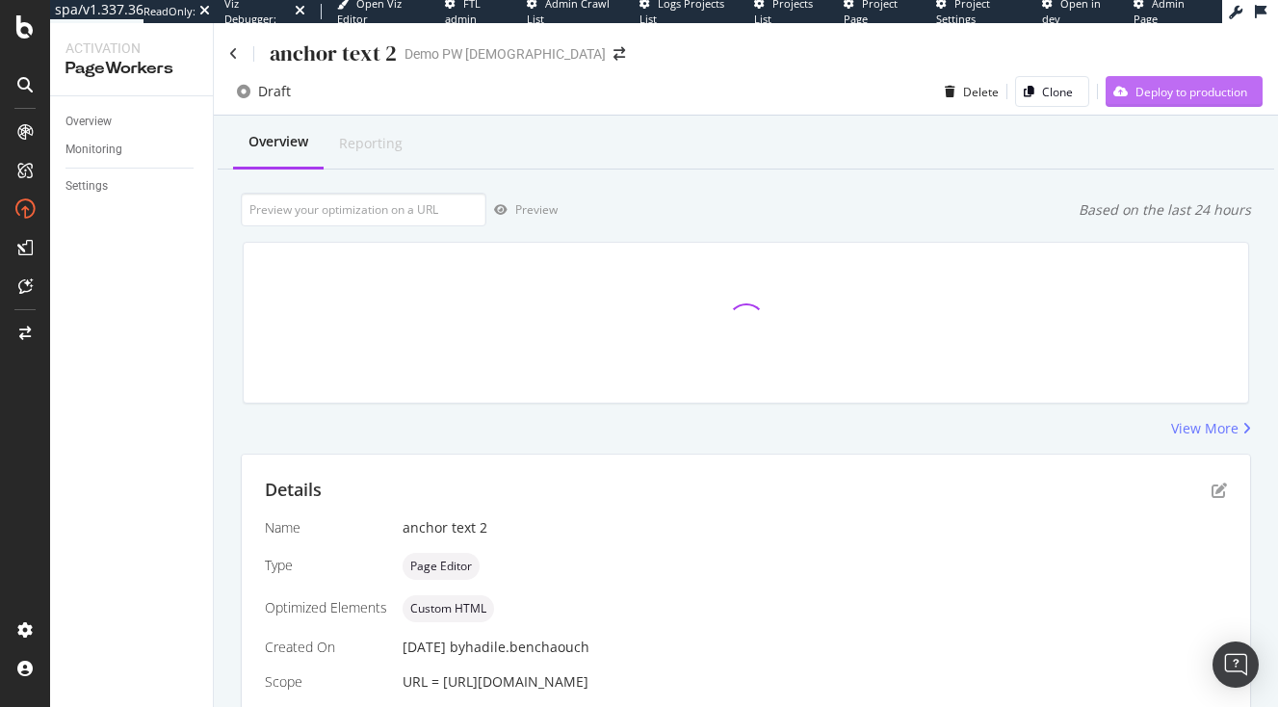
click at [1215, 77] on button "Deploy to production" at bounding box center [1184, 91] width 157 height 31
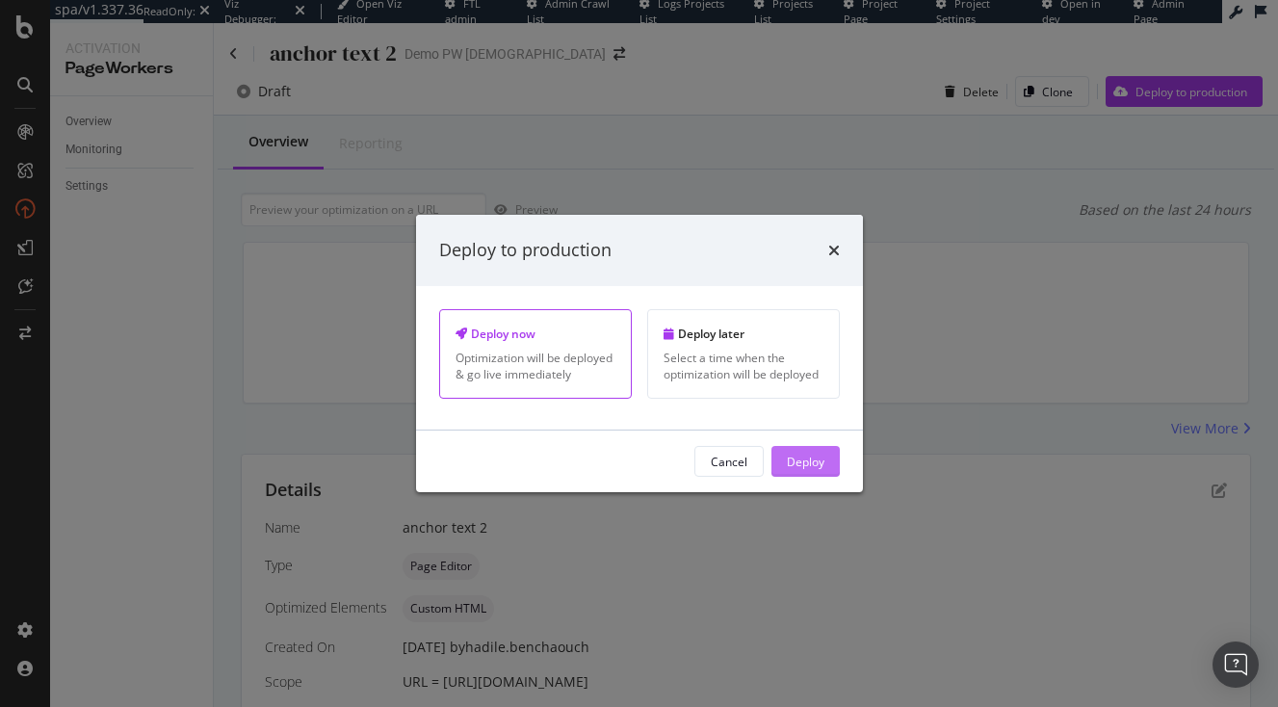
click at [819, 457] on div "Deploy" at bounding box center [806, 461] width 38 height 16
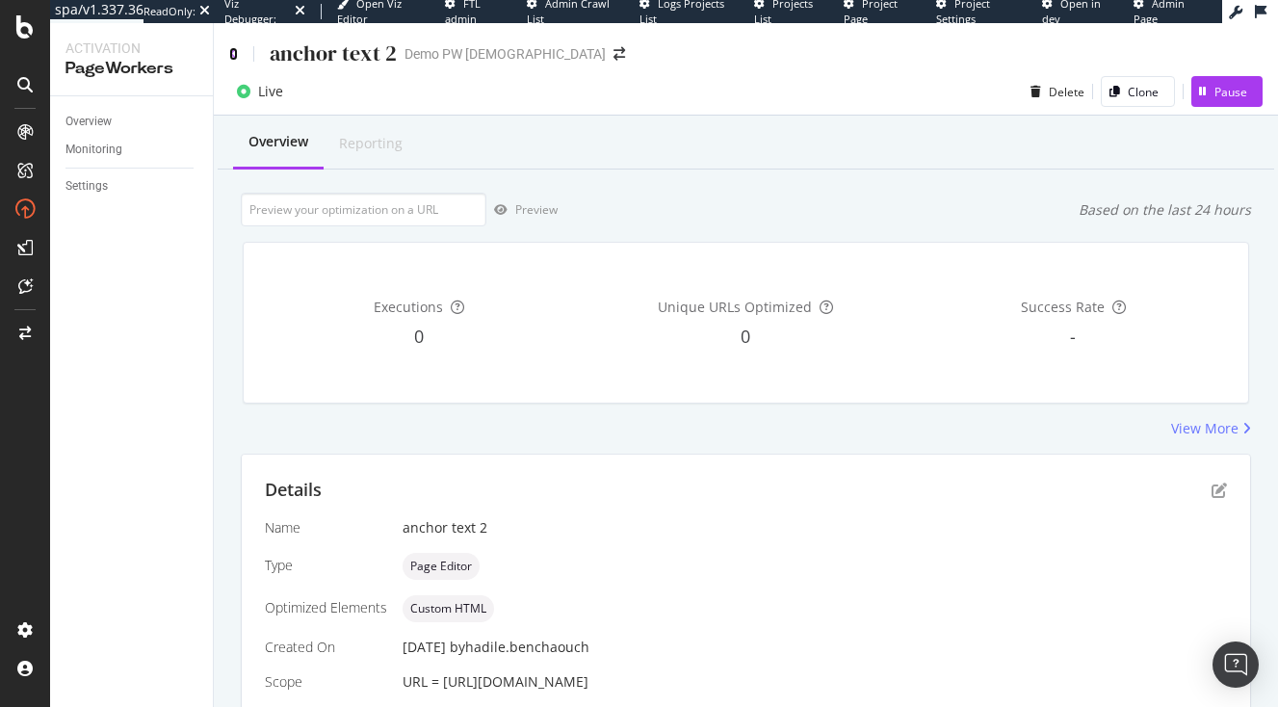
click at [232, 49] on icon at bounding box center [233, 53] width 9 height 13
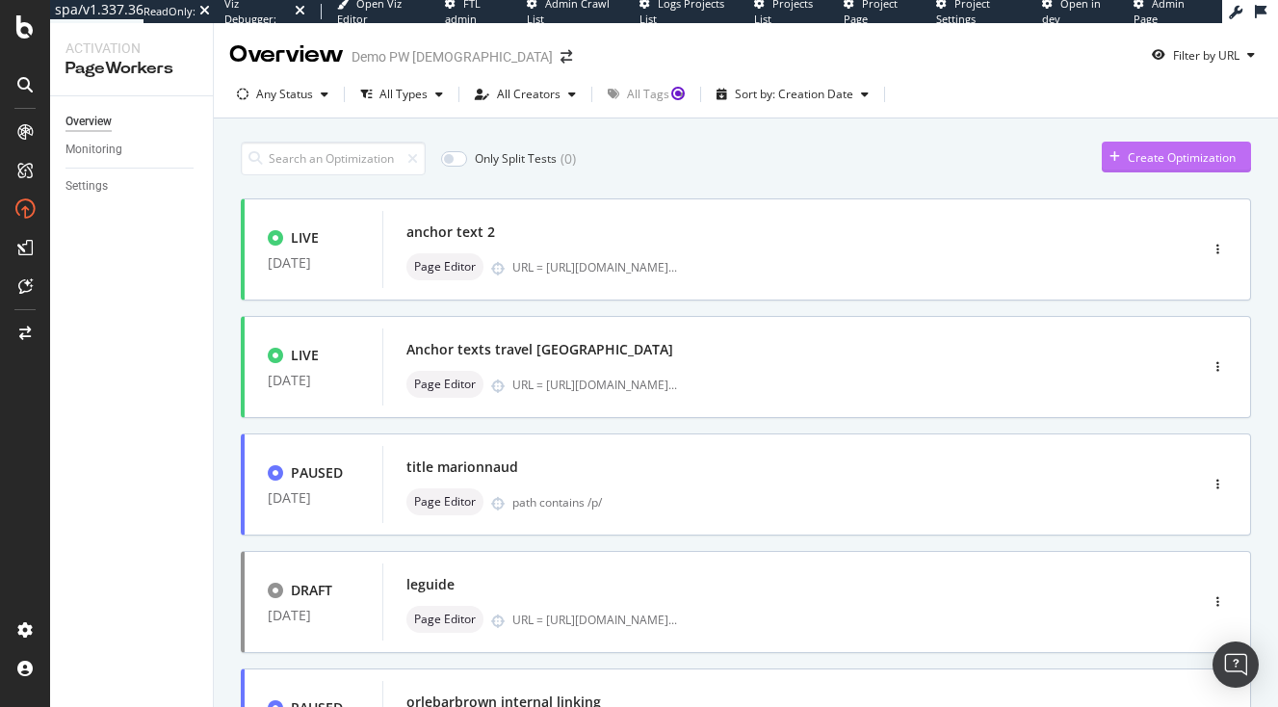
click at [1146, 154] on div "Create Optimization" at bounding box center [1182, 157] width 108 height 16
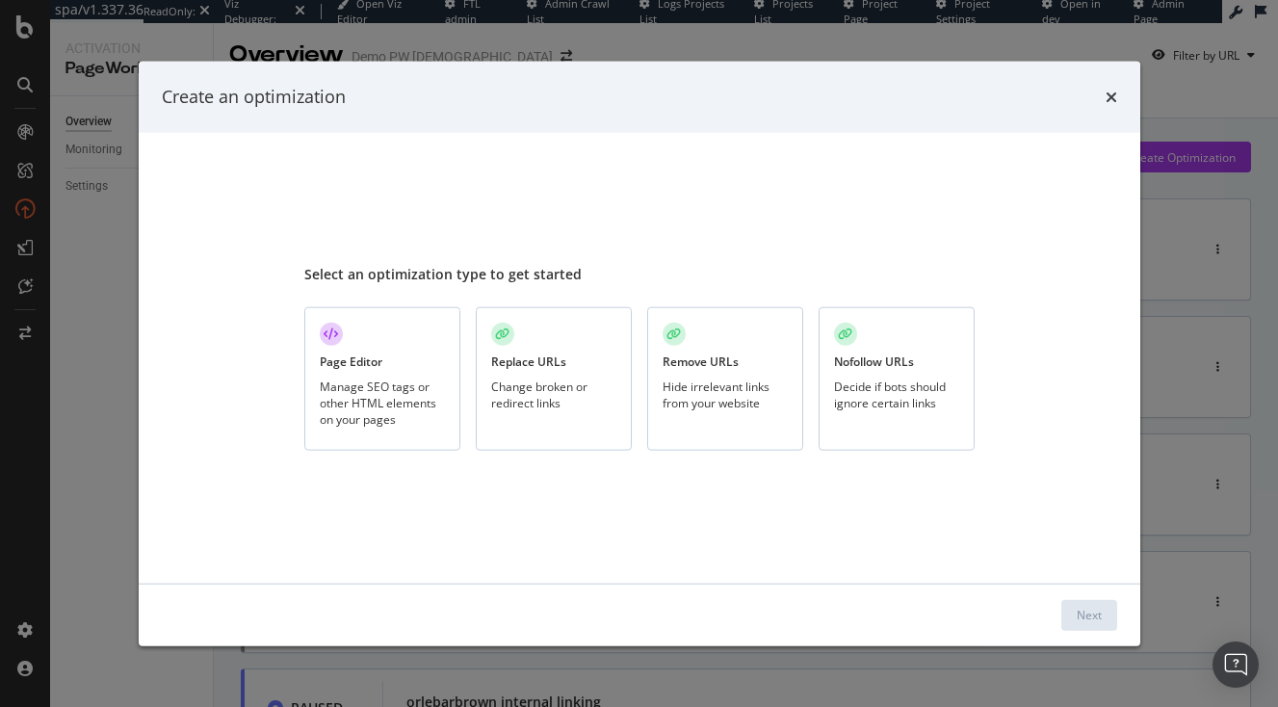
click at [349, 396] on div "Manage SEO tags or other HTML elements on your pages" at bounding box center [382, 402] width 125 height 49
click at [1093, 628] on div "Next" at bounding box center [1089, 614] width 25 height 29
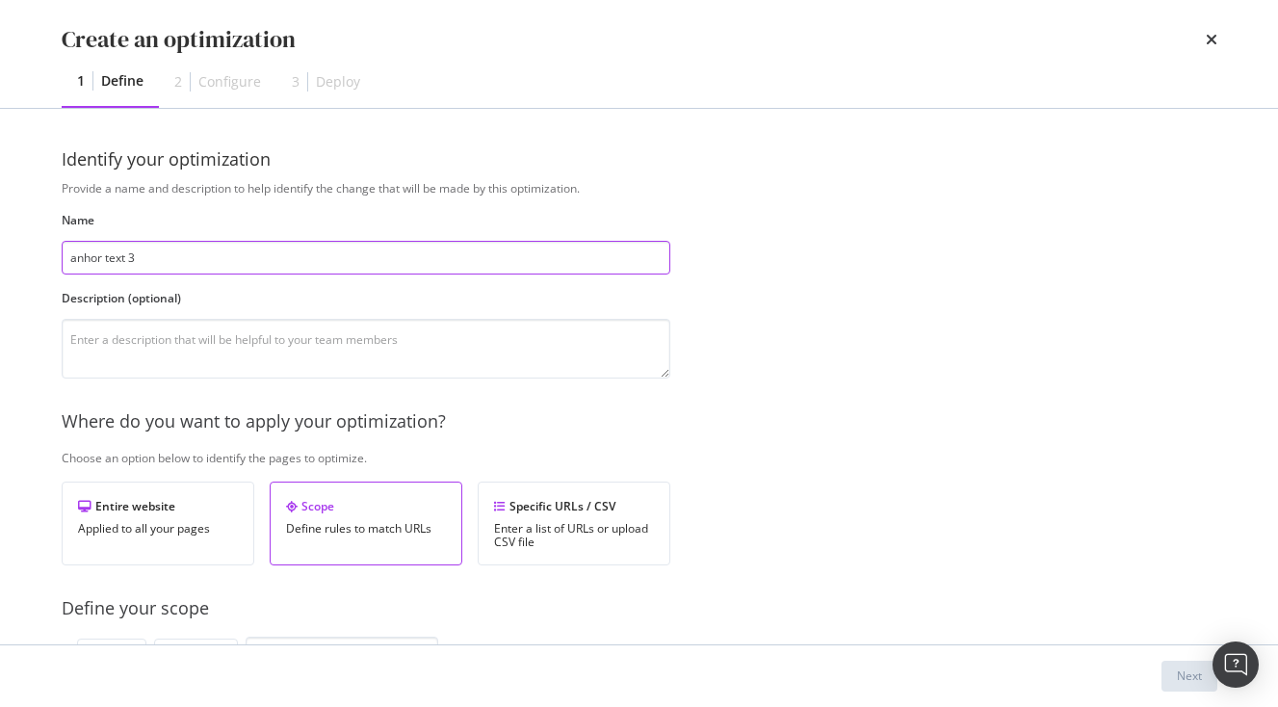
type input "anhor text 3"
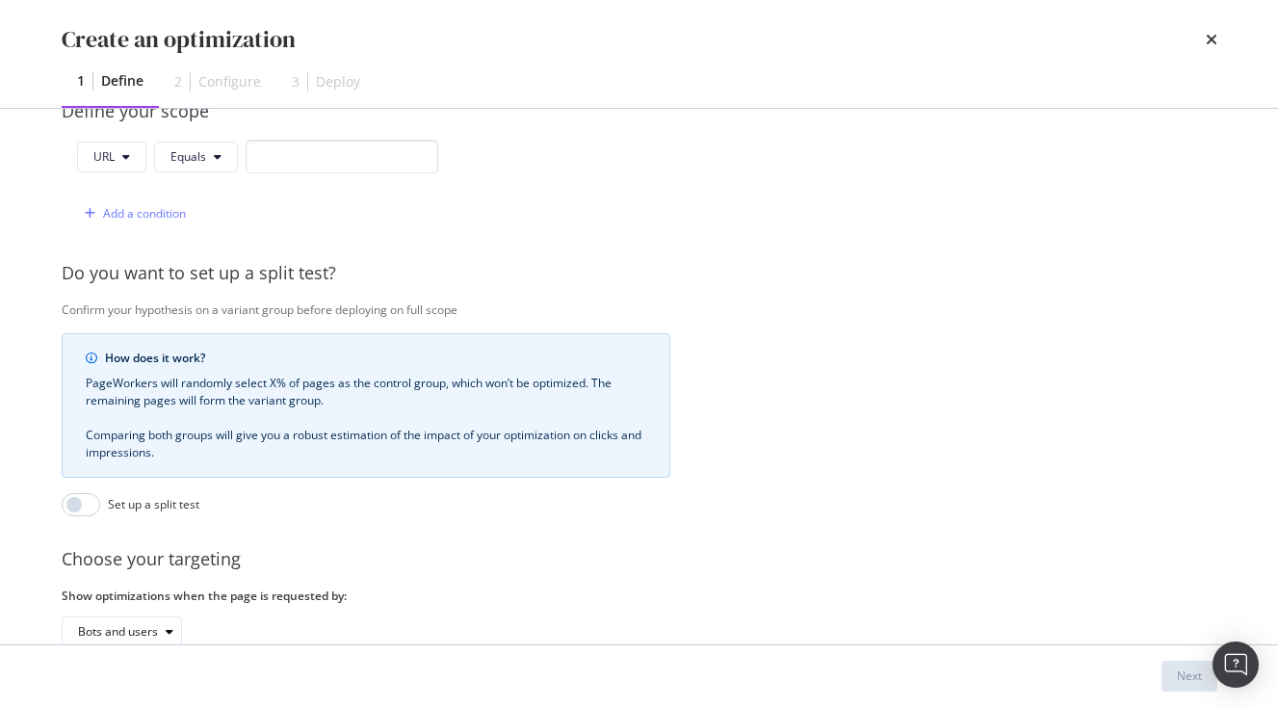
scroll to position [499, 0]
click at [307, 158] on input "modal" at bounding box center [342, 155] width 193 height 34
paste input "[URL][DOMAIN_NAME]"
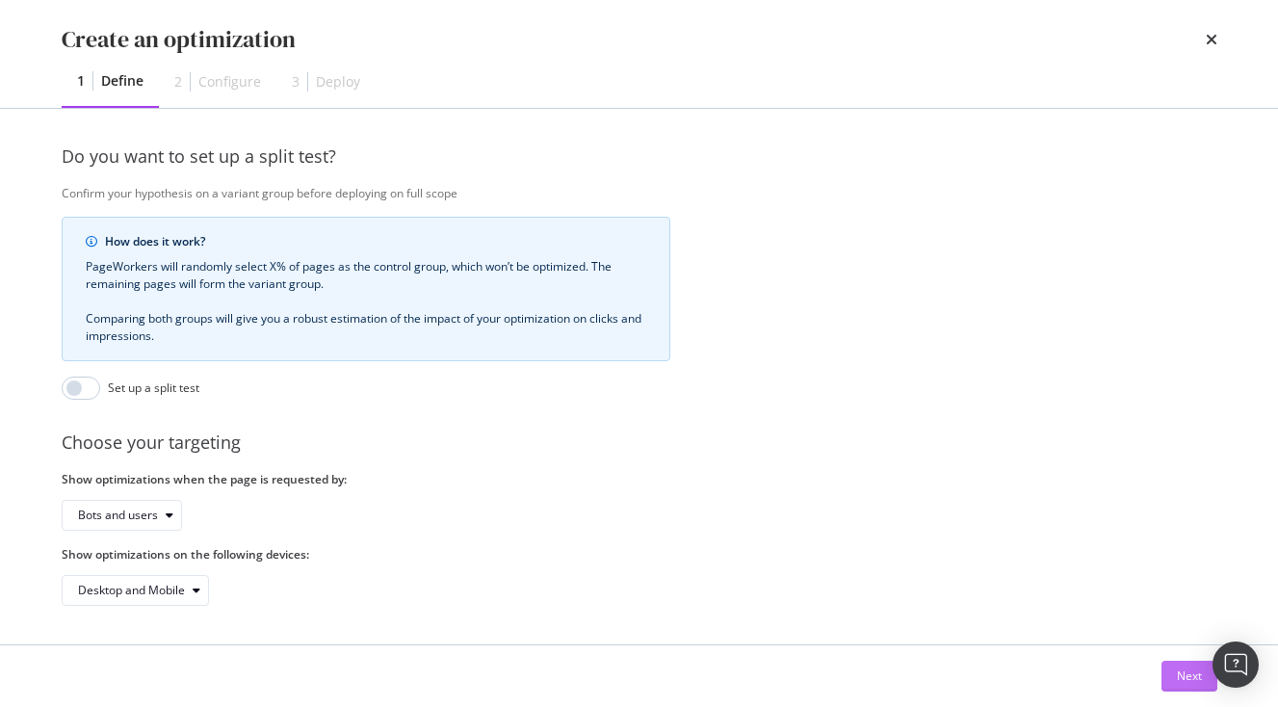
type input "[URL][DOMAIN_NAME]"
click at [1184, 665] on div "Next" at bounding box center [1189, 676] width 25 height 29
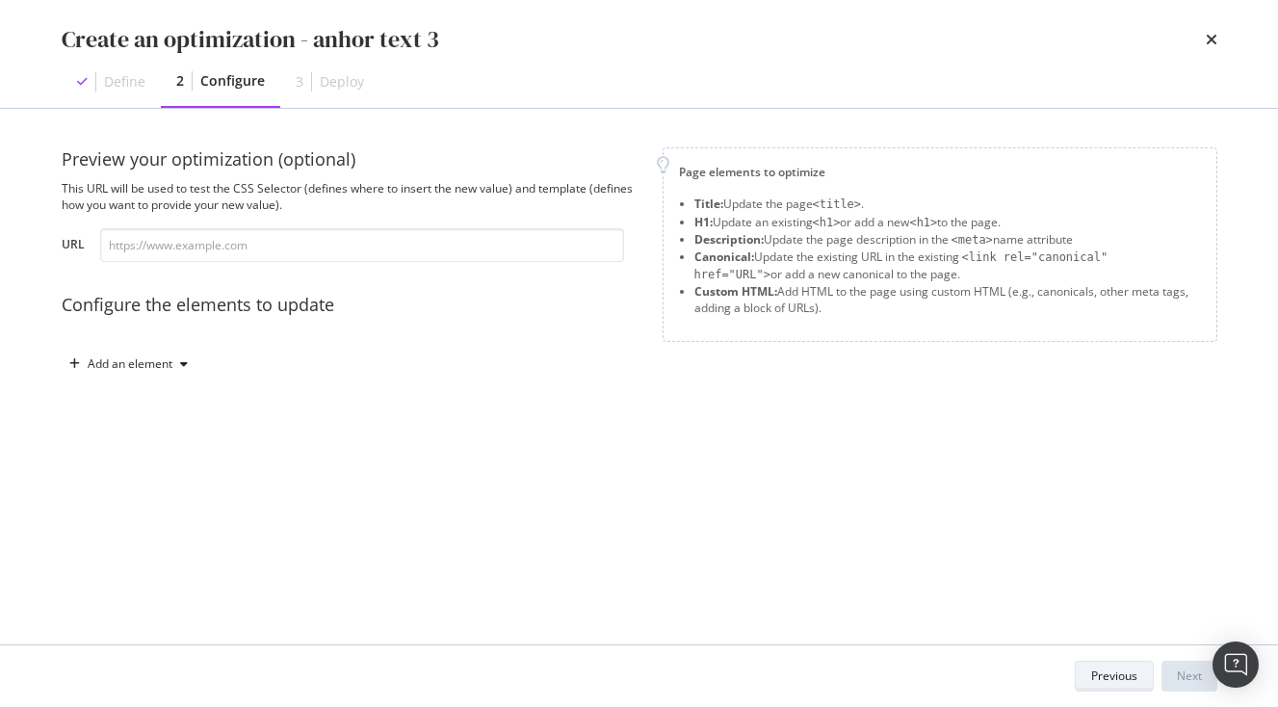
scroll to position [0, 0]
click at [163, 368] on div "Add an element" at bounding box center [130, 364] width 85 height 12
click at [149, 522] on div "Custom HTML" at bounding box center [151, 528] width 76 height 16
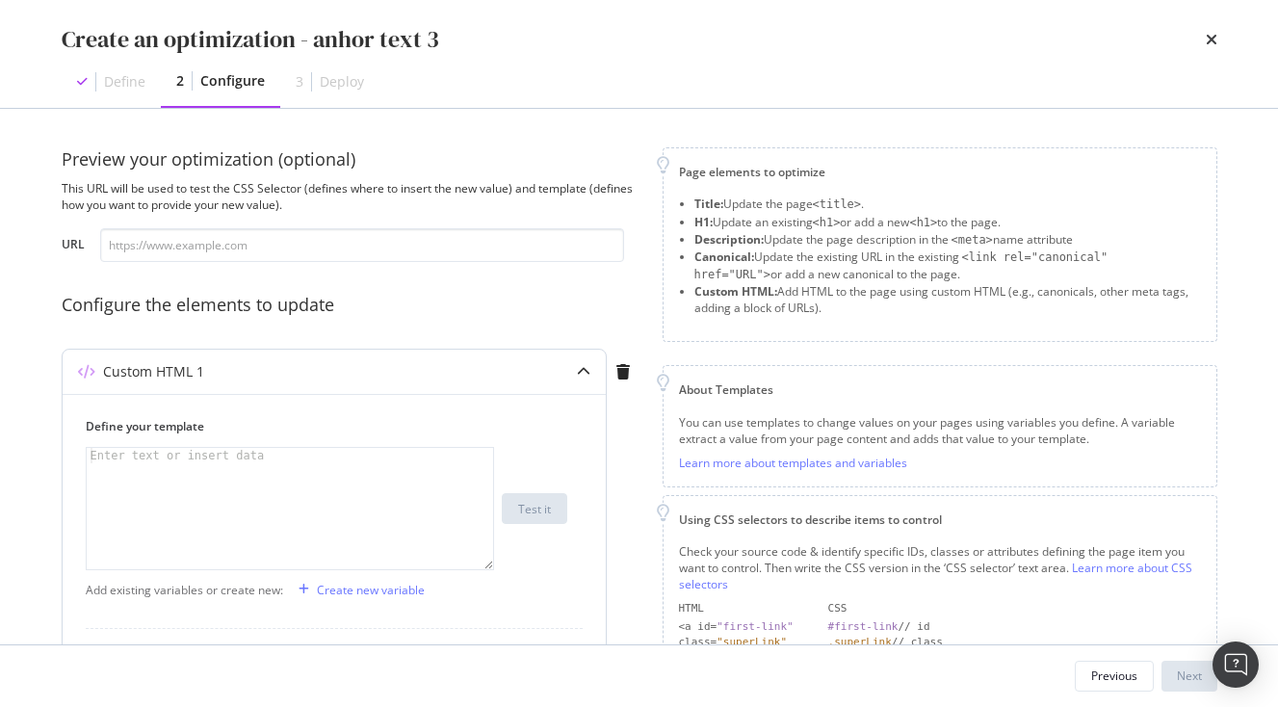
click at [188, 492] on div "modal" at bounding box center [290, 524] width 407 height 152
paste textarea "<span>Before you Travel</span>"
type textarea "<span>Before you Travel</span>"
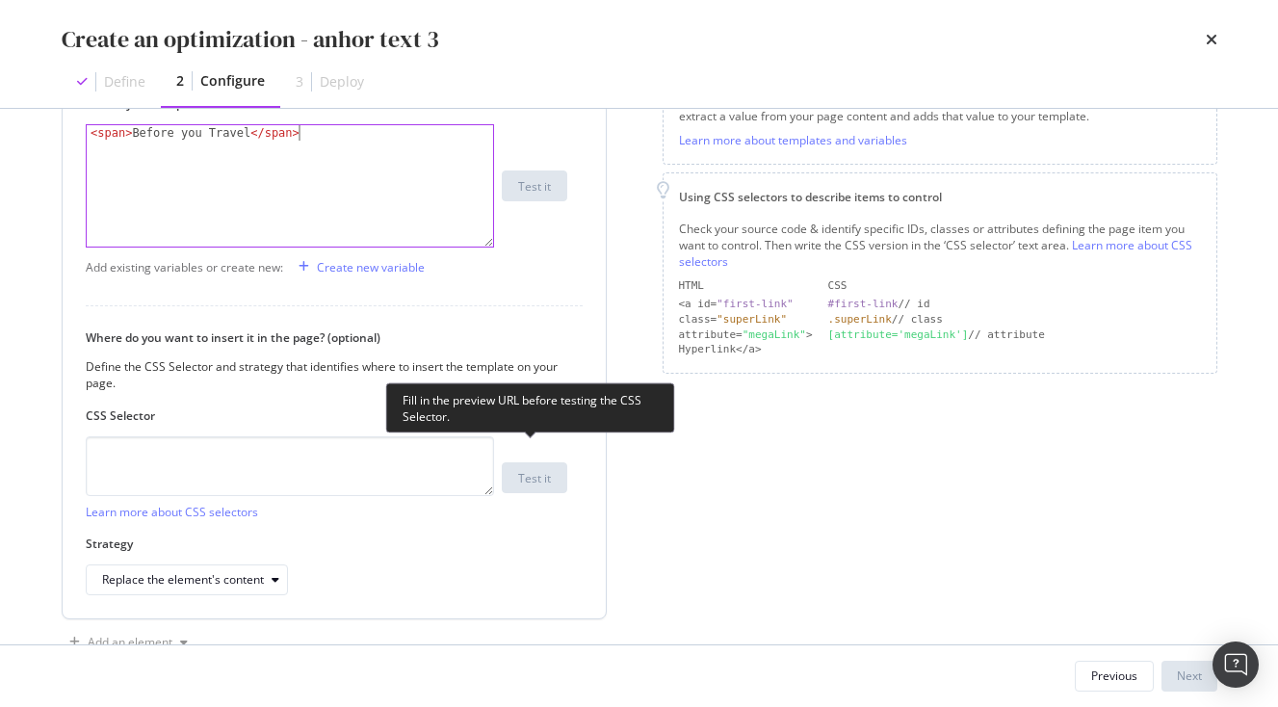
scroll to position [349, 0]
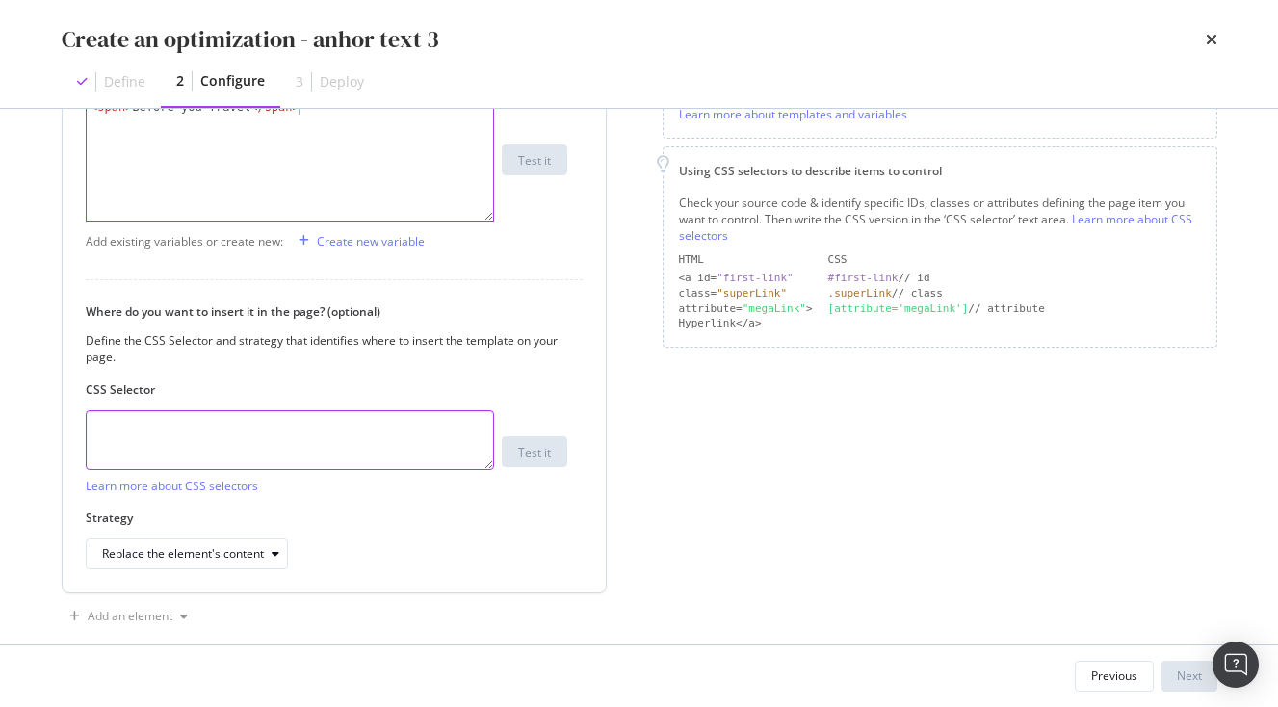
click at [258, 435] on textarea "modal" at bounding box center [290, 440] width 408 height 60
paste textarea ".vlj-tagList > li:nth-child(3) > a:nth-child(1) > span:nth-child(1)"
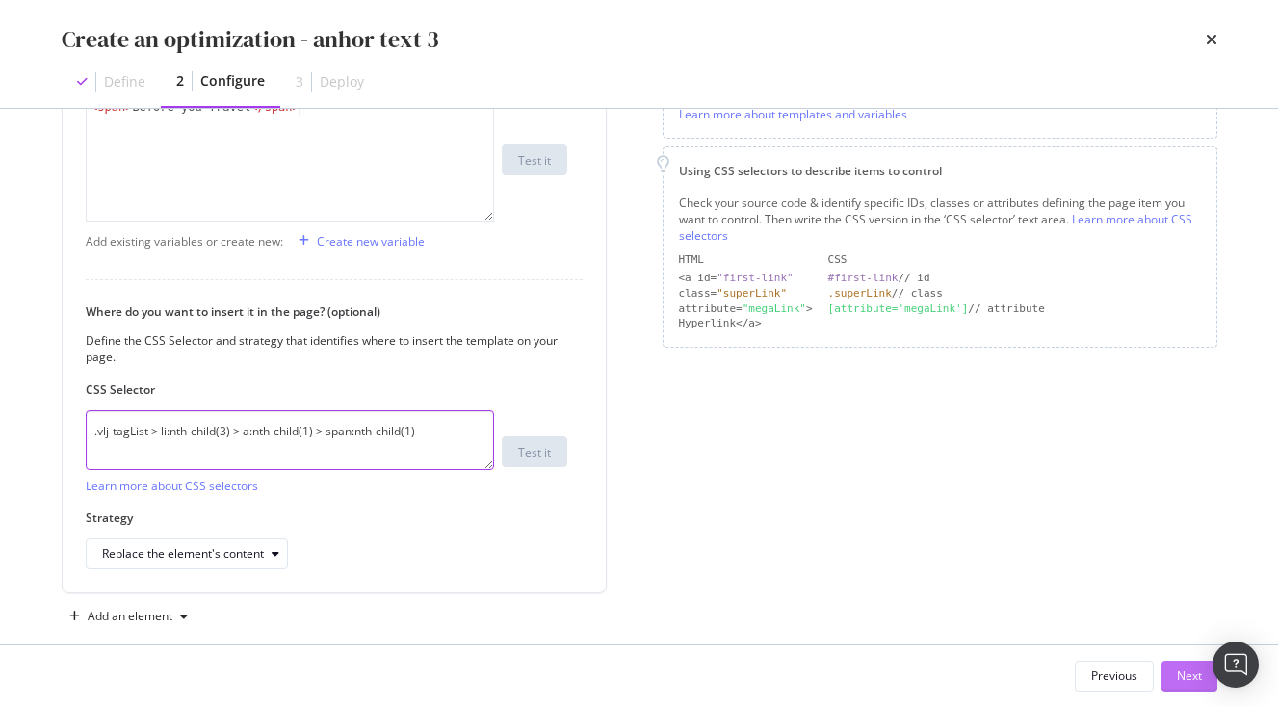
type textarea ".vlj-tagList > li:nth-child(3) > a:nth-child(1) > span:nth-child(1)"
click at [1189, 669] on div "Next" at bounding box center [1189, 676] width 25 height 16
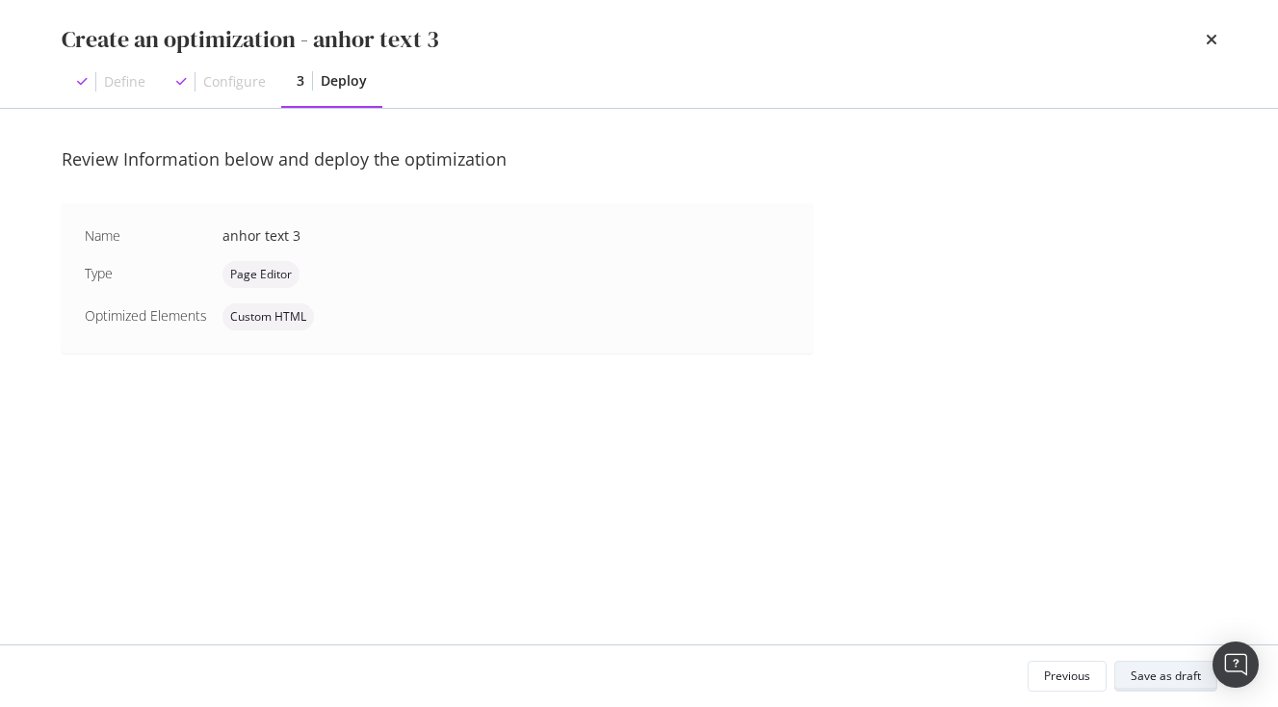
scroll to position [0, 0]
click at [1150, 673] on div "Save as draft" at bounding box center [1166, 676] width 70 height 16
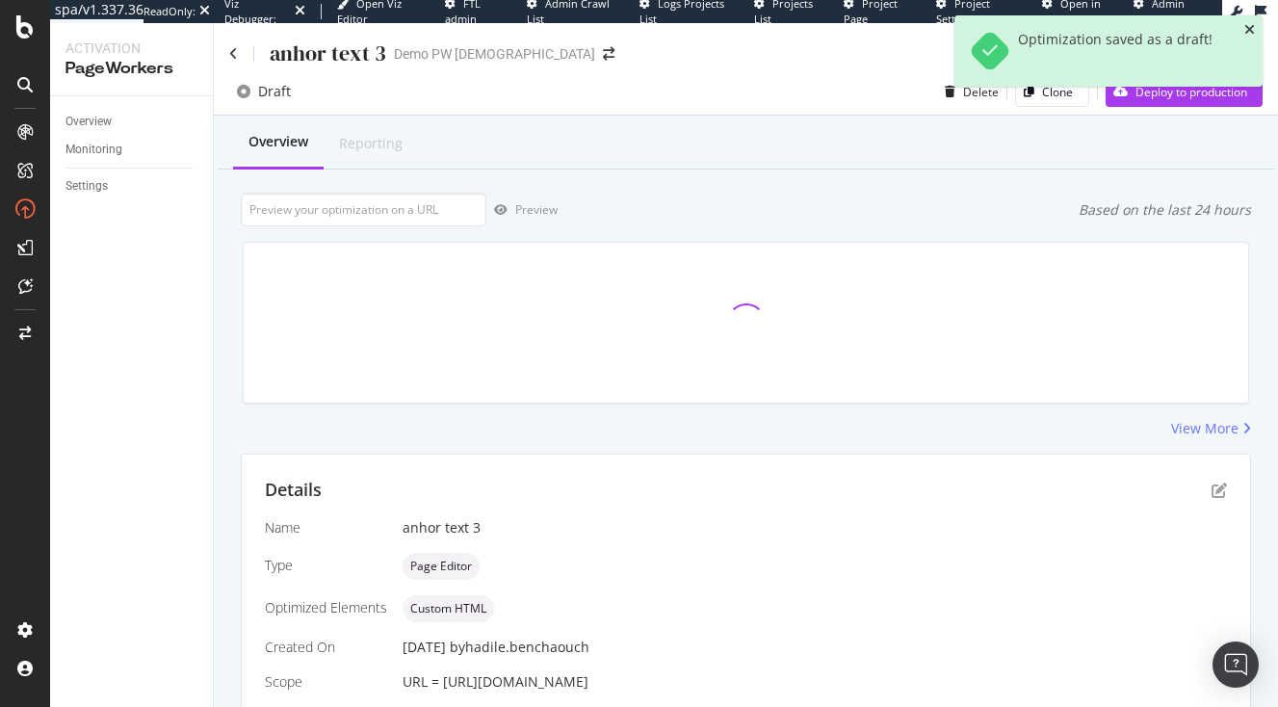
click at [1246, 30] on icon "close toast" at bounding box center [1250, 29] width 11 height 13
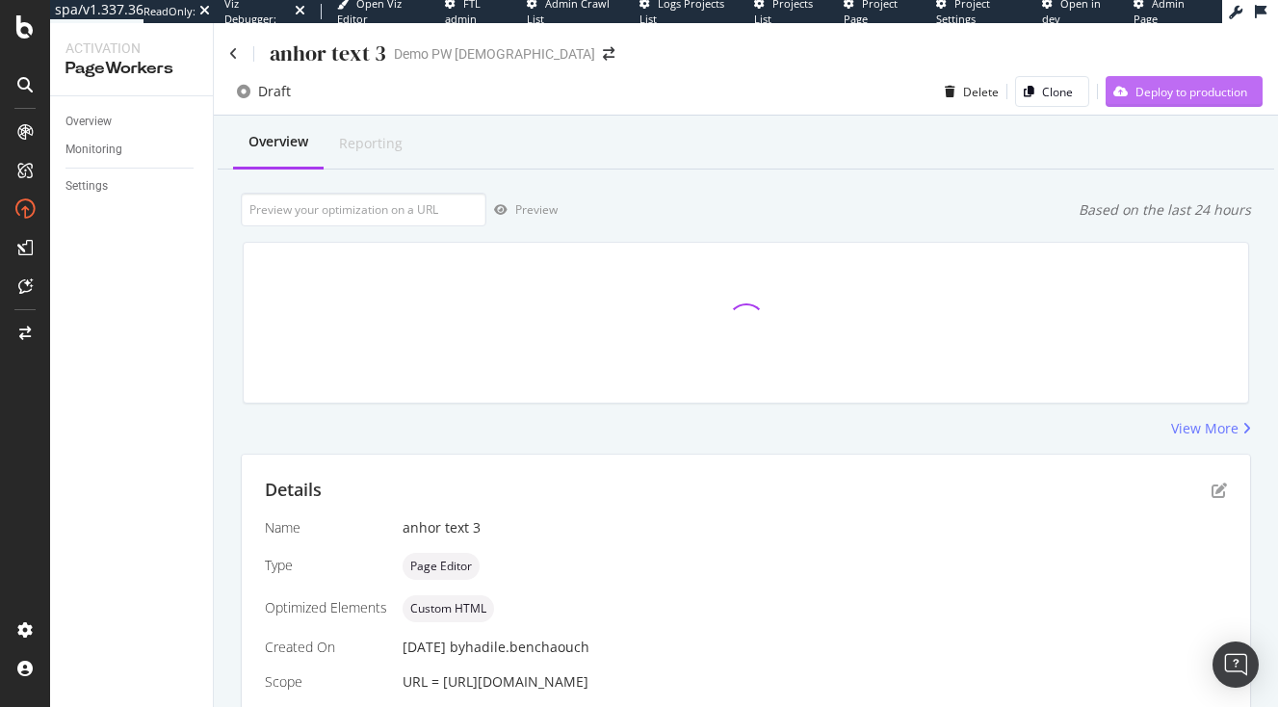
click at [1198, 94] on div "Deploy to production" at bounding box center [1192, 92] width 112 height 16
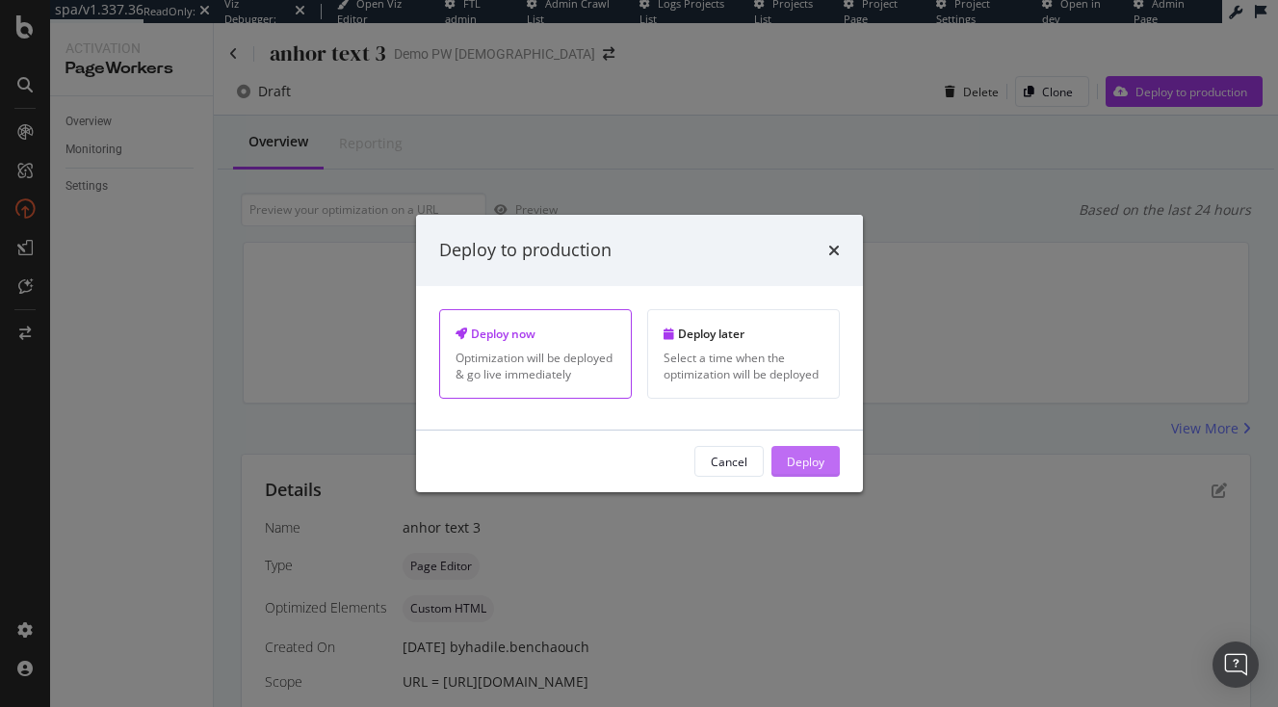
click at [810, 457] on div "Deploy" at bounding box center [806, 461] width 38 height 16
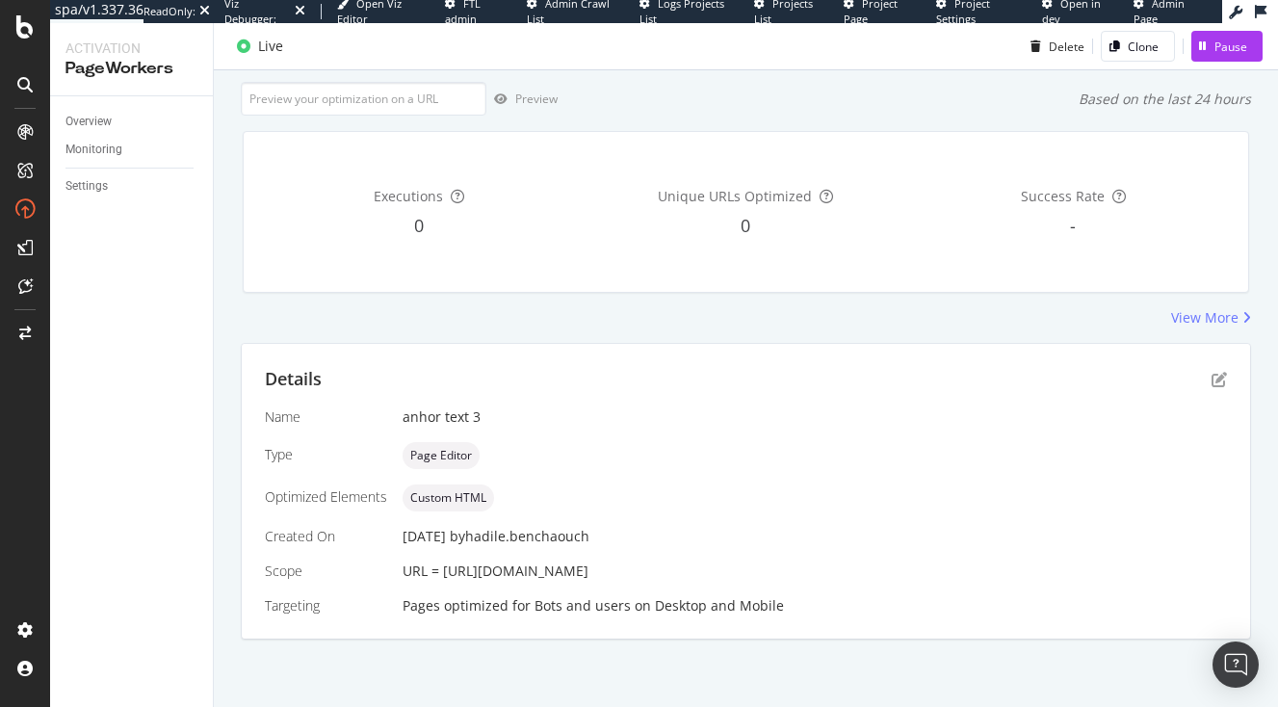
scroll to position [149, 0]
click at [1217, 372] on icon "pen-to-square" at bounding box center [1219, 379] width 15 height 15
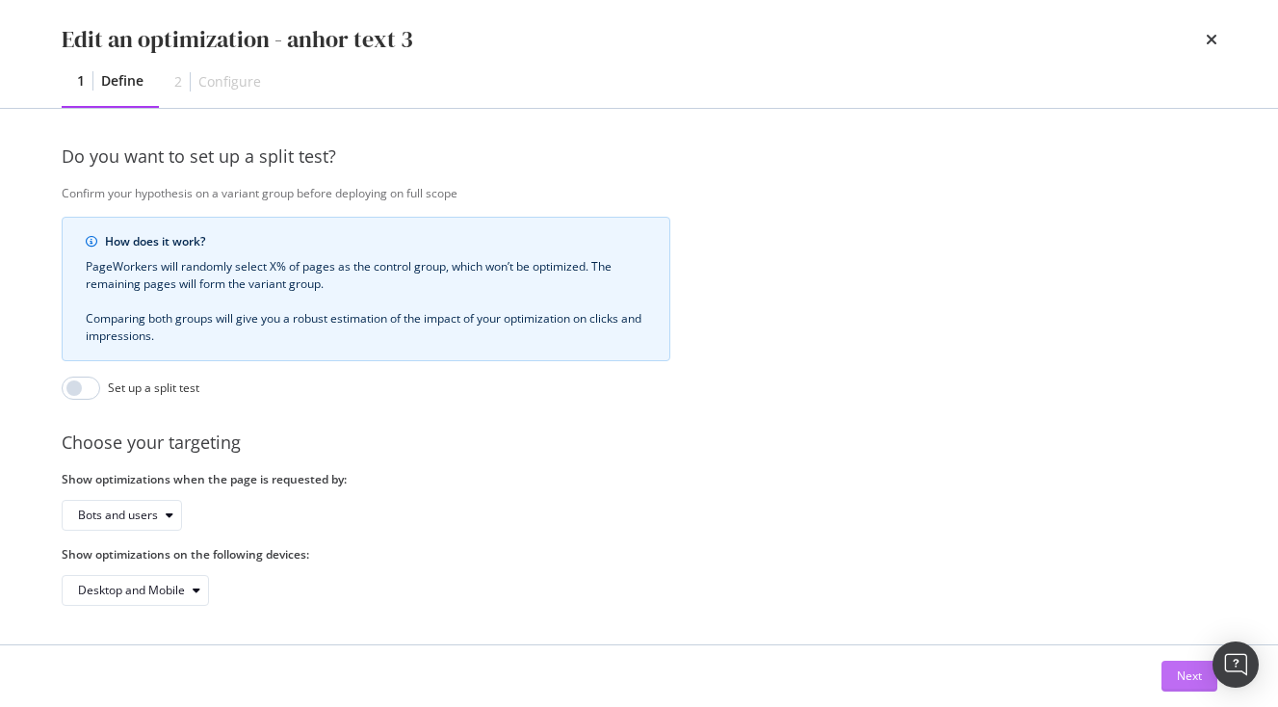
click at [1188, 670] on div "Next" at bounding box center [1189, 676] width 25 height 16
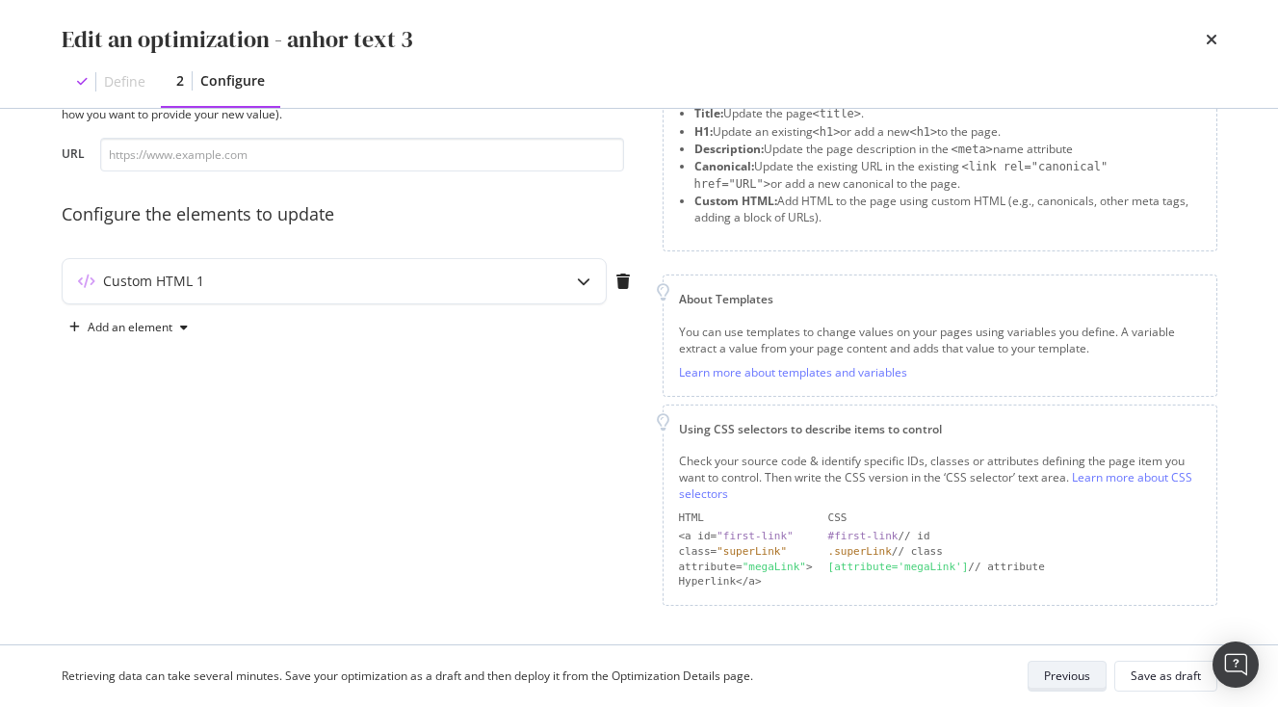
scroll to position [89, 0]
click at [512, 290] on div "Custom HTML 1" at bounding box center [296, 283] width 467 height 19
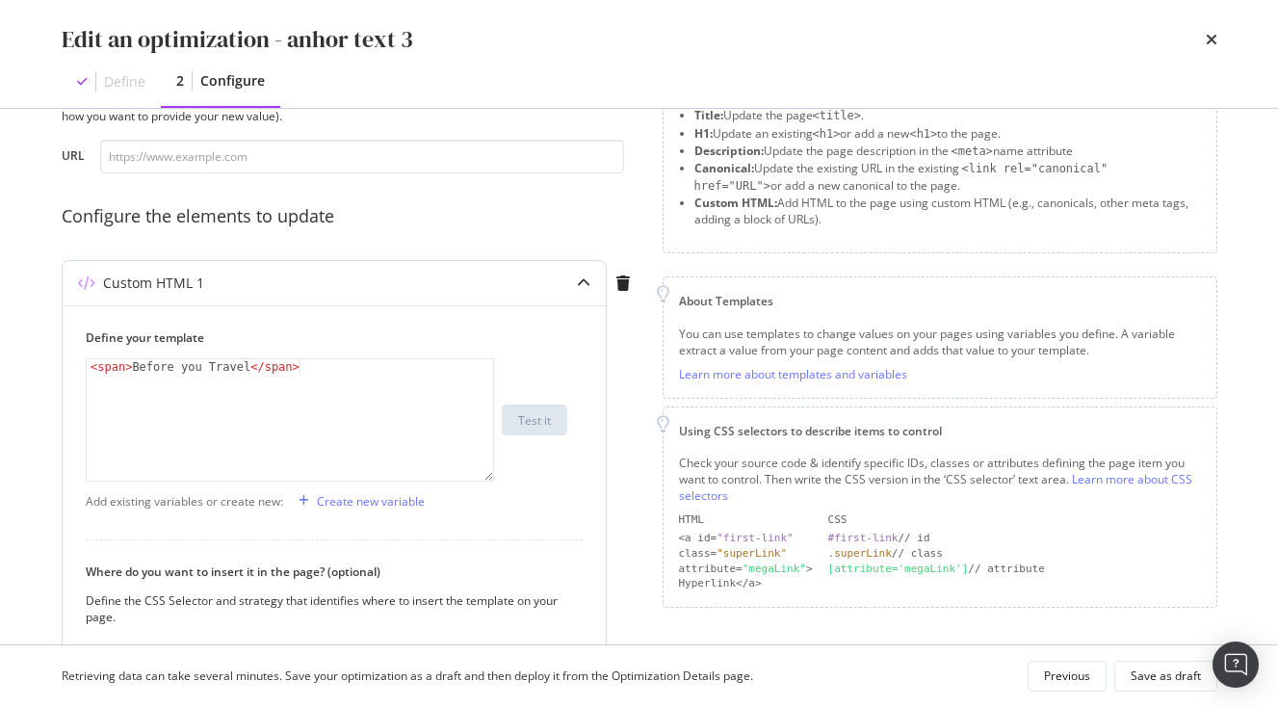
click at [206, 365] on div "< span > Before you Travel </ span >" at bounding box center [290, 435] width 407 height 152
click at [239, 366] on div "< span > Before you Travel </ span >" at bounding box center [290, 435] width 407 height 152
drag, startPoint x: 249, startPoint y: 366, endPoint x: 132, endPoint y: 364, distance: 116.6
click at [132, 364] on div "< span > Before you Travel </ span >" at bounding box center [290, 435] width 407 height 152
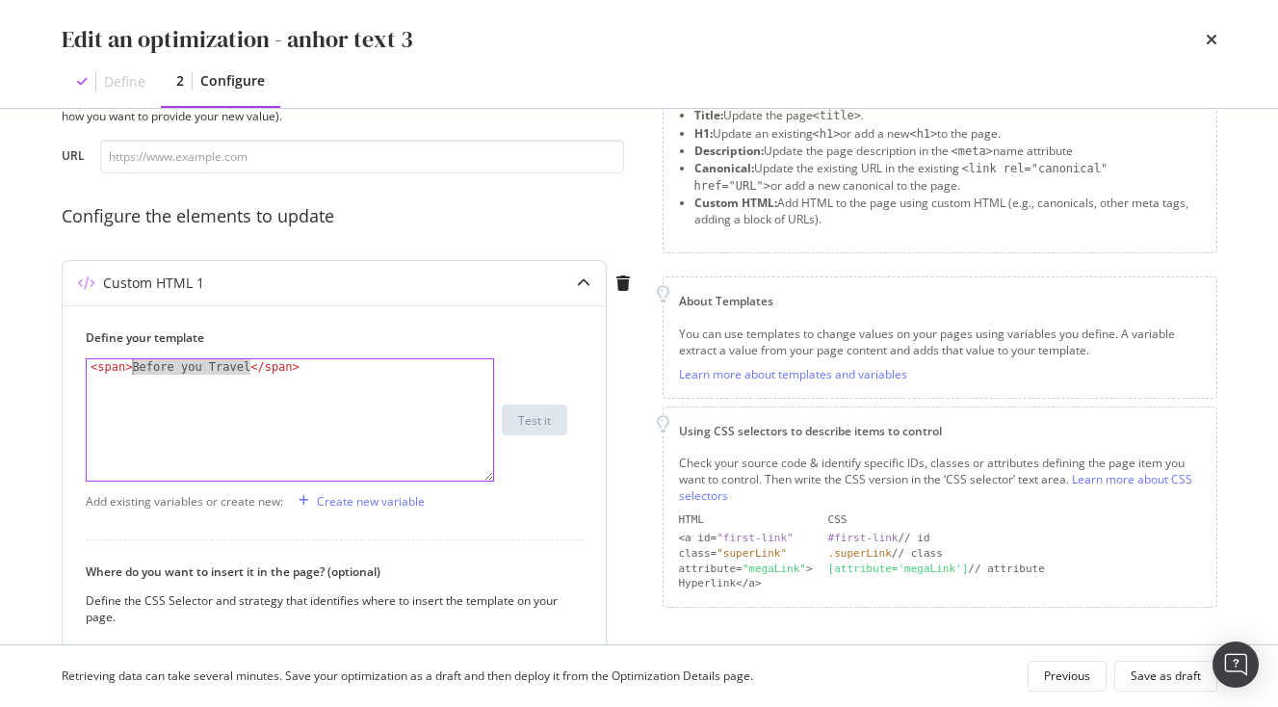
paste textarea "Pilgrimage Routes in [GEOGRAPHIC_DATA]"
type textarea "<span>Pilgrimage Routes in Japan</span>"
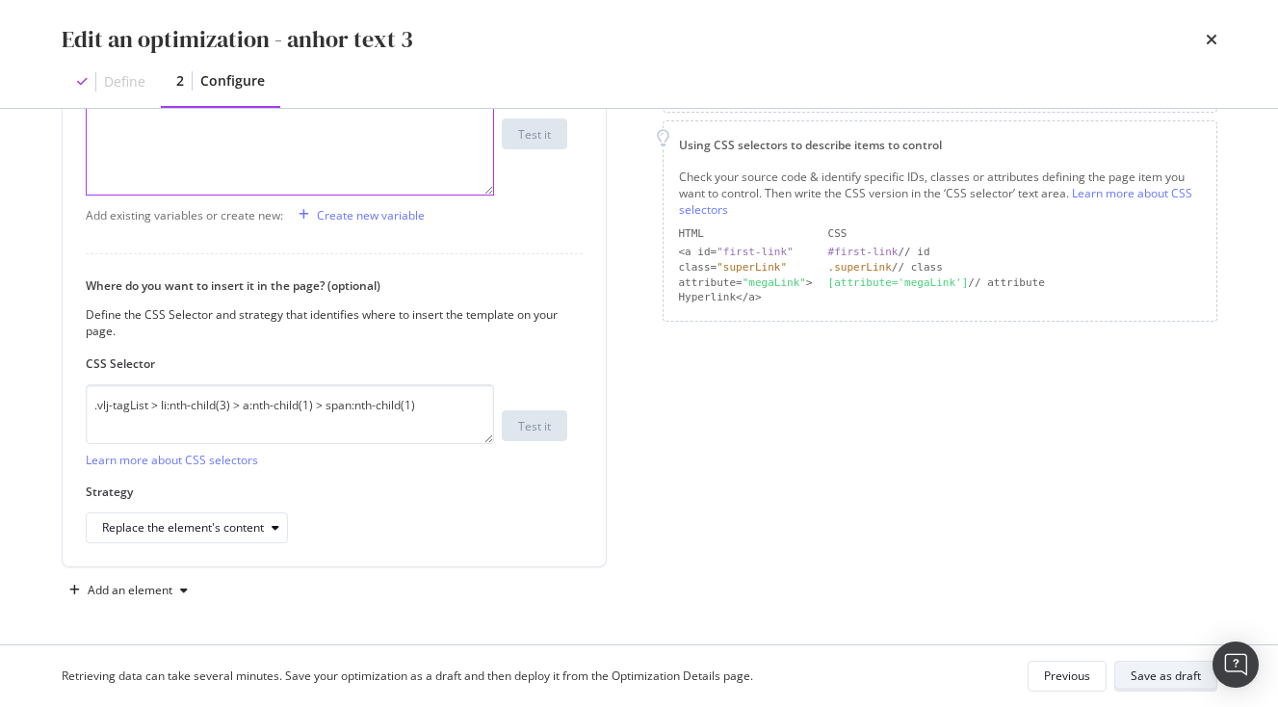
click at [1175, 678] on div "Save as draft" at bounding box center [1166, 676] width 70 height 16
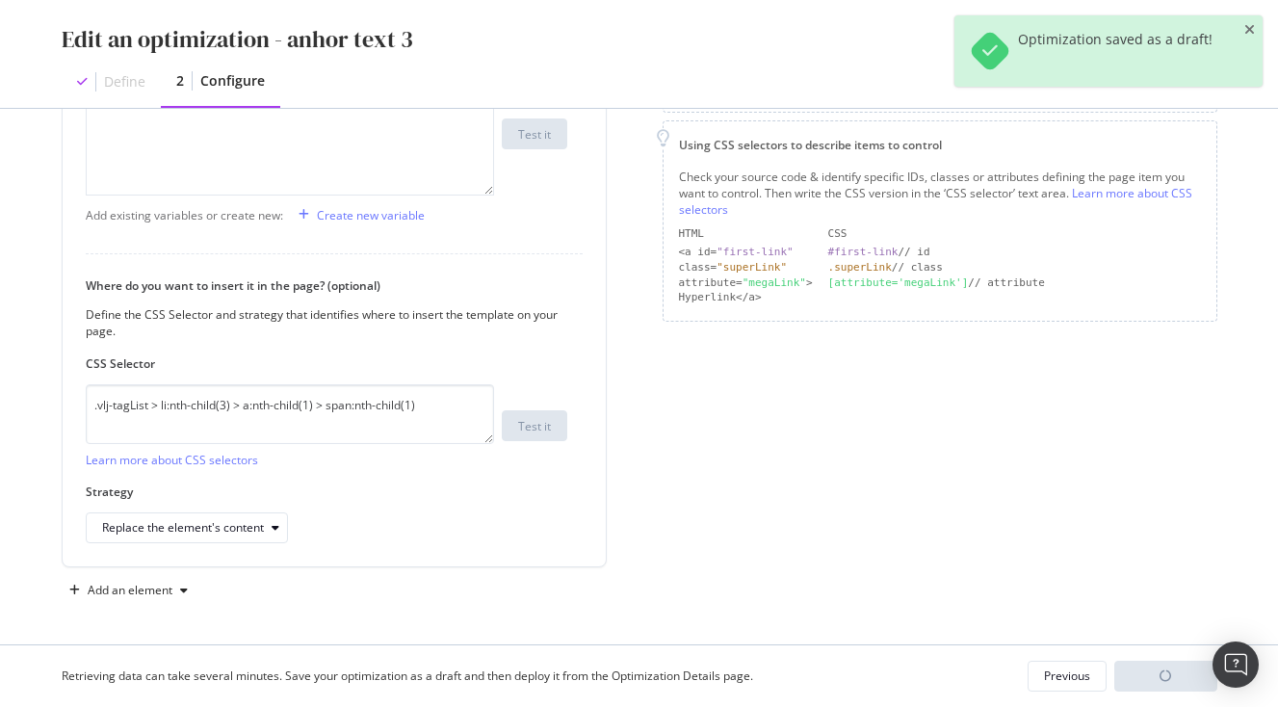
scroll to position [271, 0]
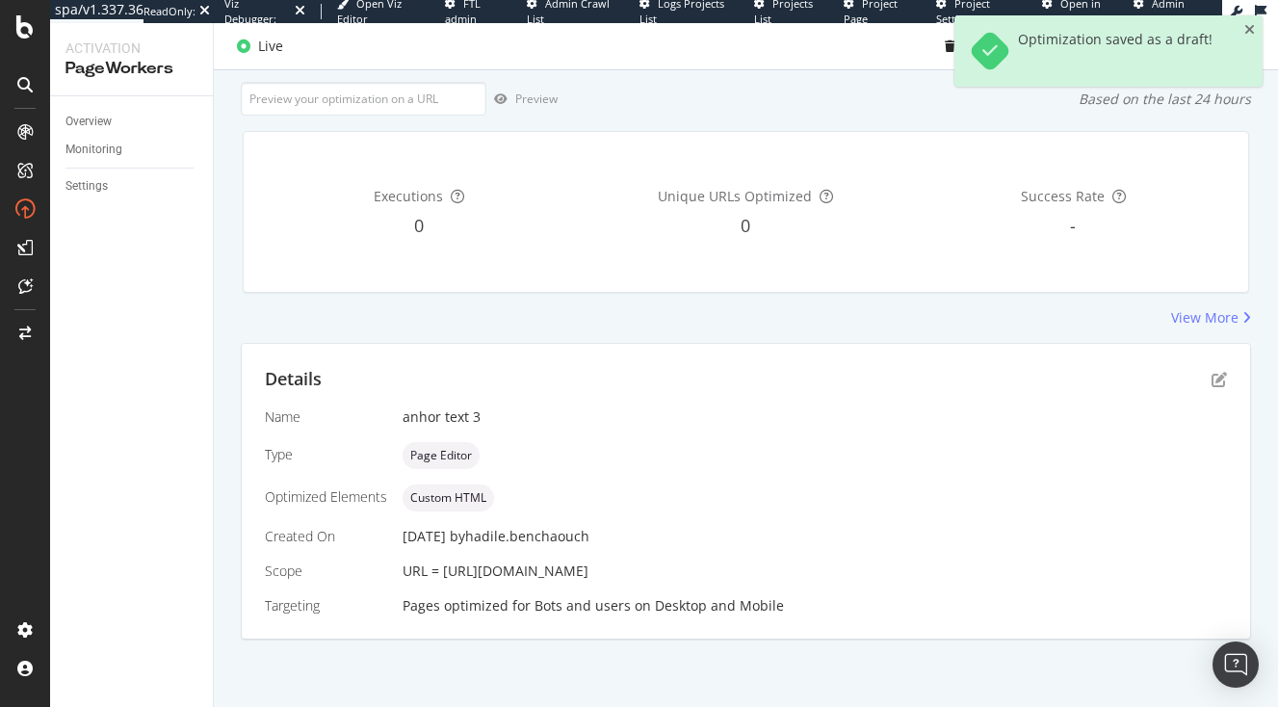
click at [1255, 27] on div "Optimization saved as a draft!" at bounding box center [1109, 50] width 308 height 71
click at [1253, 28] on icon "close toast" at bounding box center [1250, 29] width 11 height 13
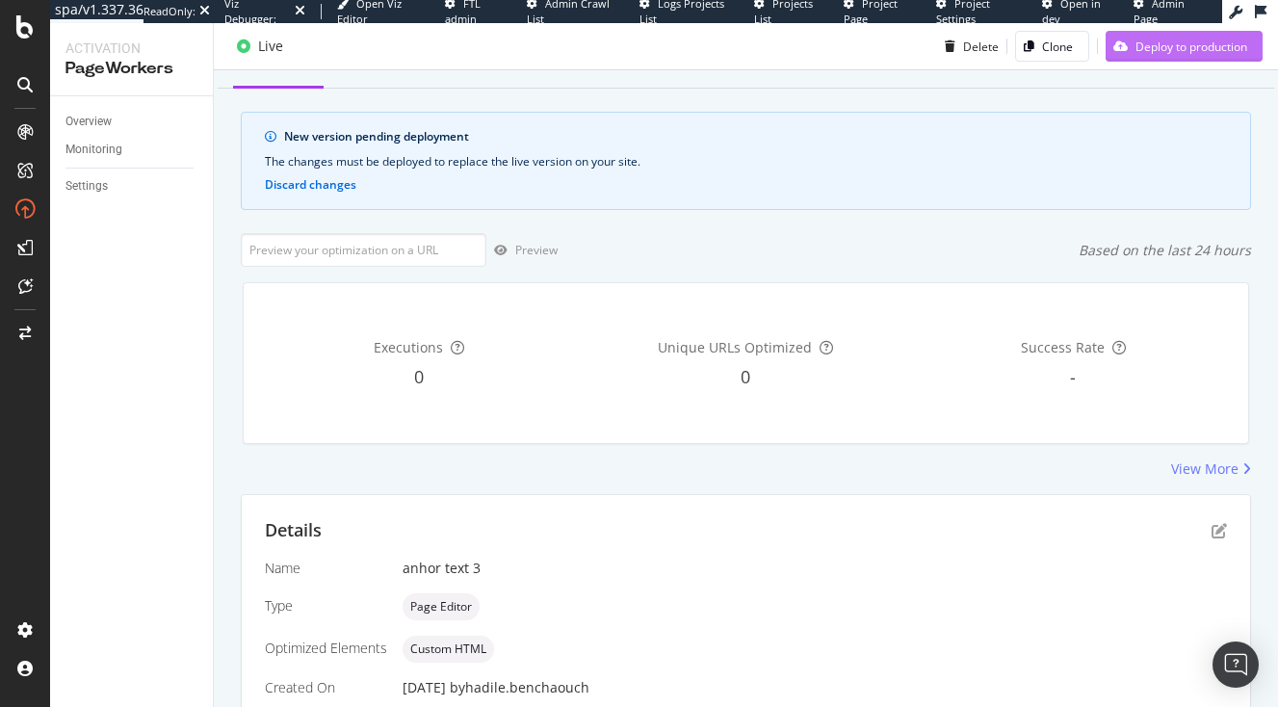
click at [1184, 46] on div "Deploy to production" at bounding box center [1192, 46] width 112 height 16
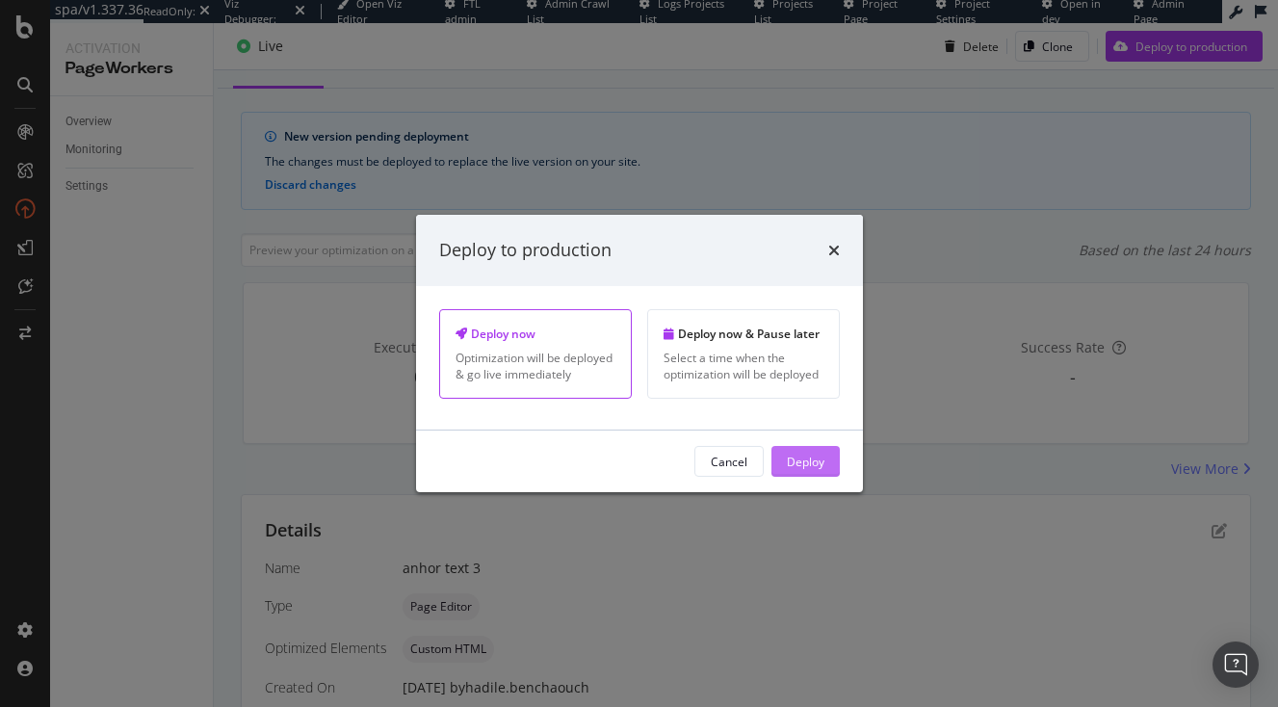
click at [825, 466] on button "Deploy" at bounding box center [806, 461] width 68 height 31
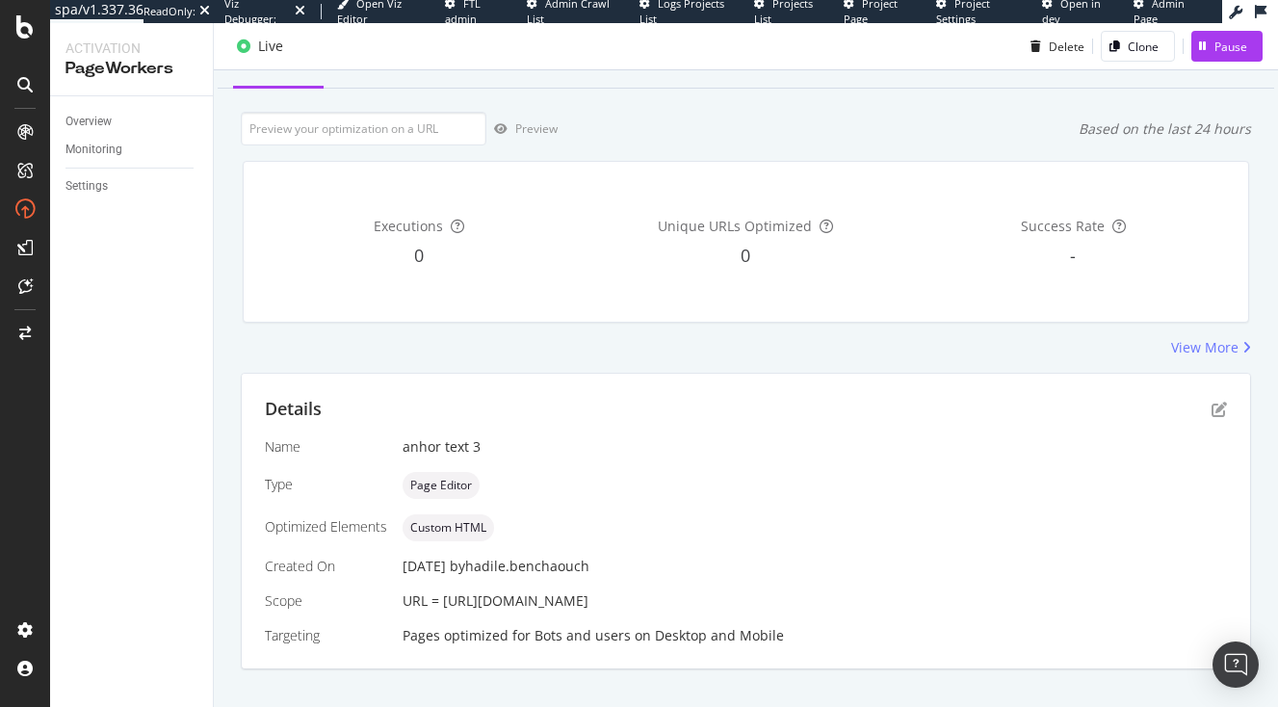
scroll to position [149, 0]
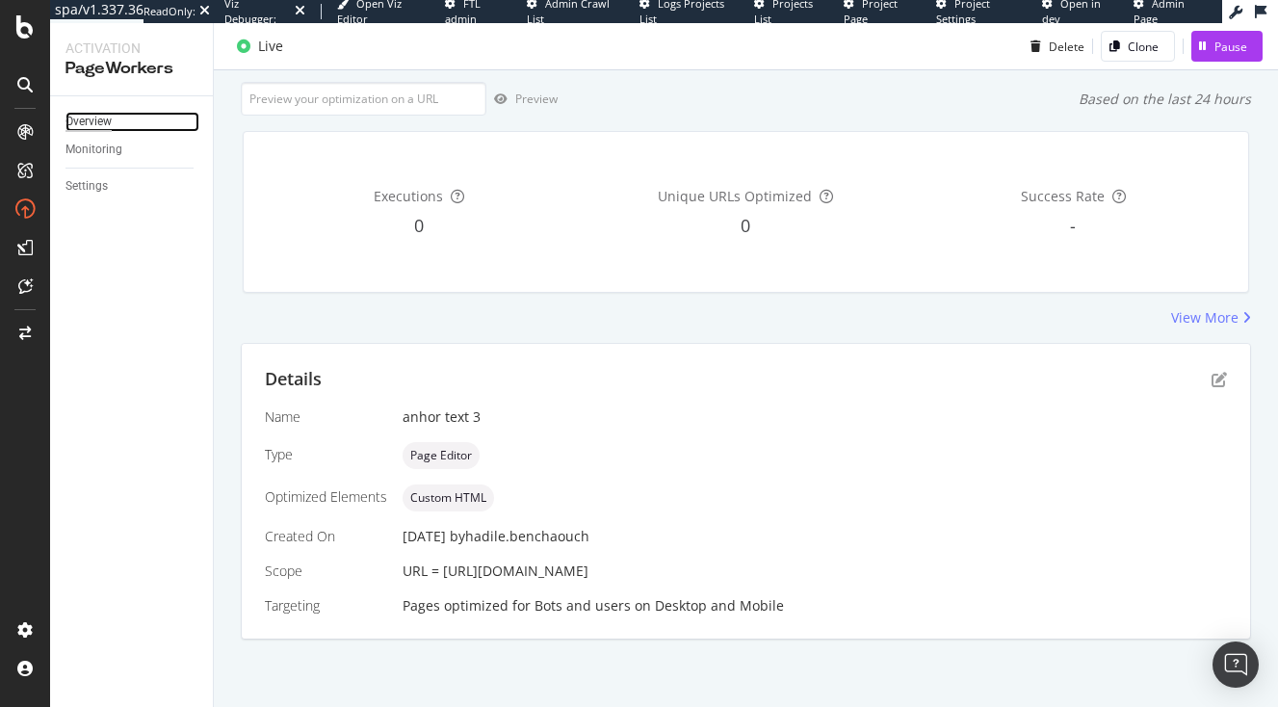
click at [97, 124] on div "Overview" at bounding box center [89, 122] width 46 height 20
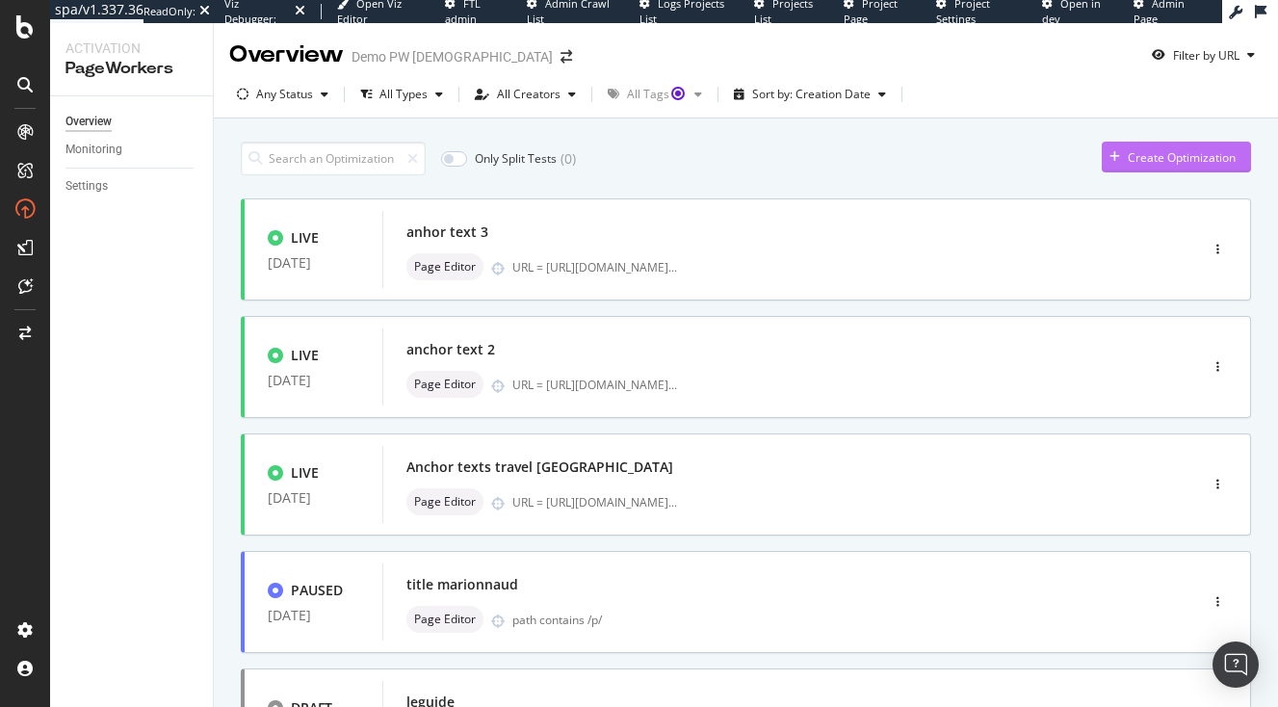
click at [1140, 162] on div "Create Optimization" at bounding box center [1182, 157] width 108 height 16
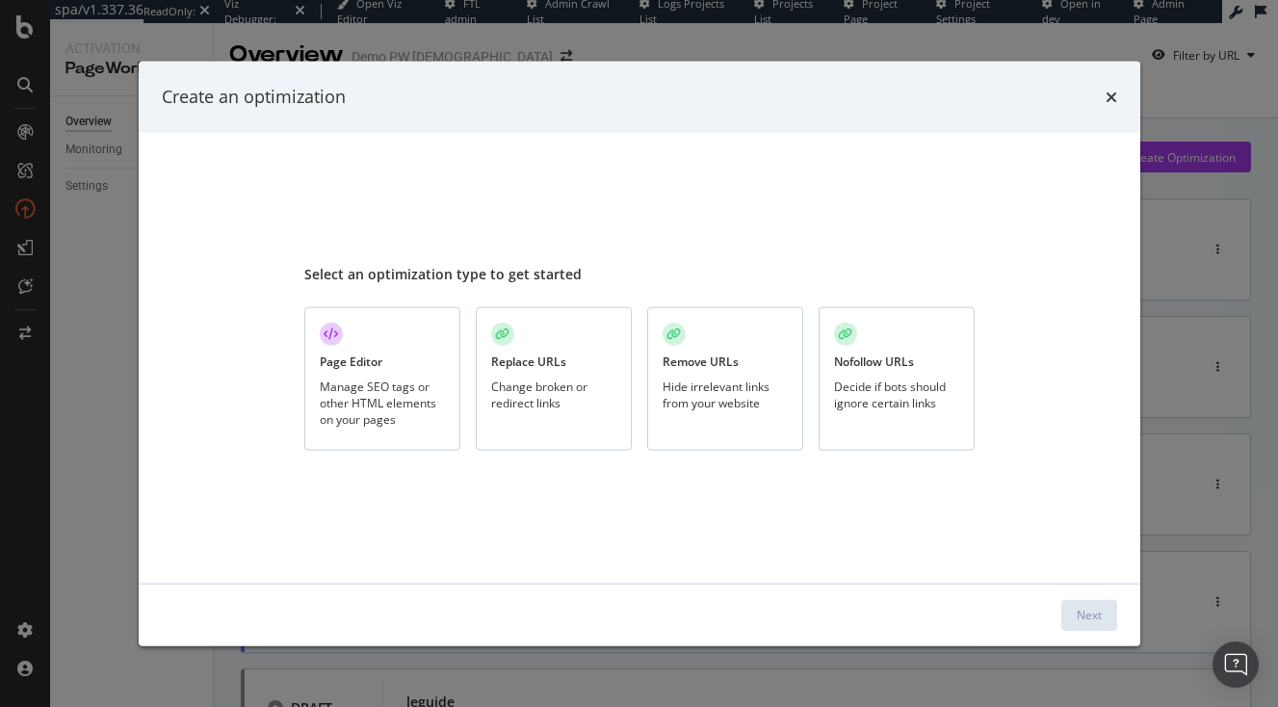
click at [401, 350] on div "Page Editor Manage SEO tags or other HTML elements on your pages" at bounding box center [382, 379] width 156 height 144
click at [1080, 616] on div "Next" at bounding box center [1089, 615] width 25 height 16
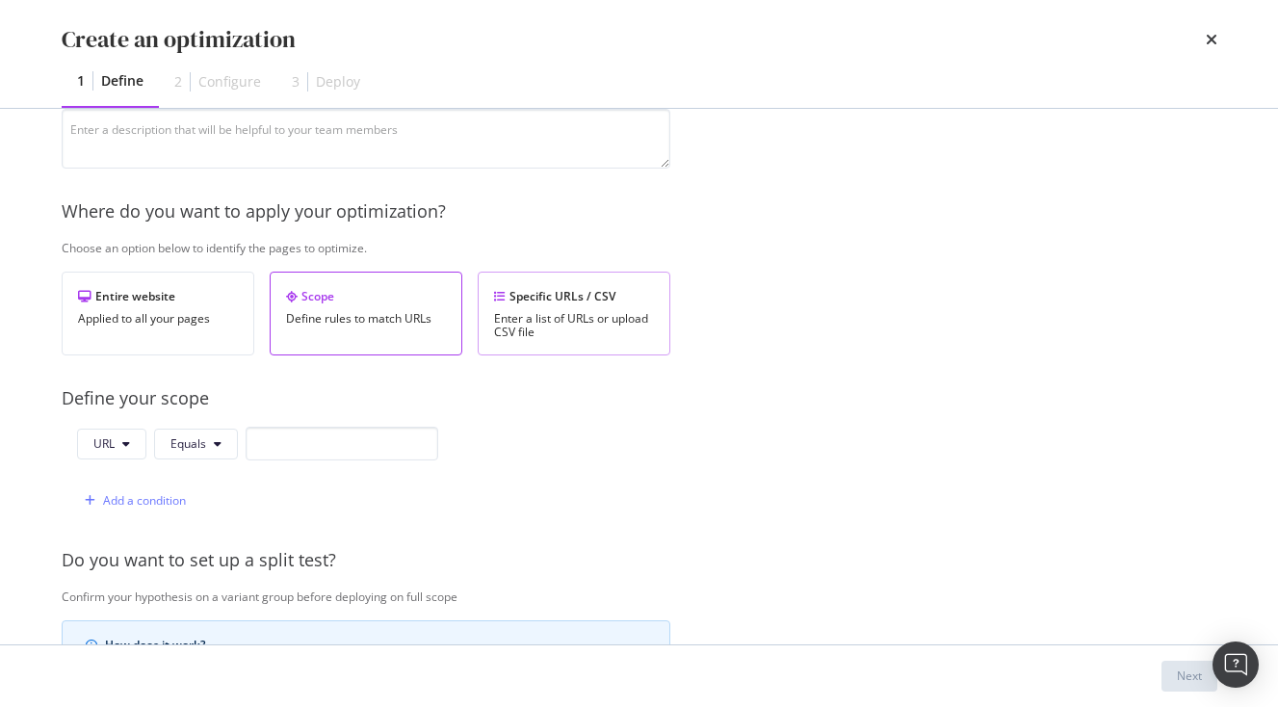
scroll to position [224, 0]
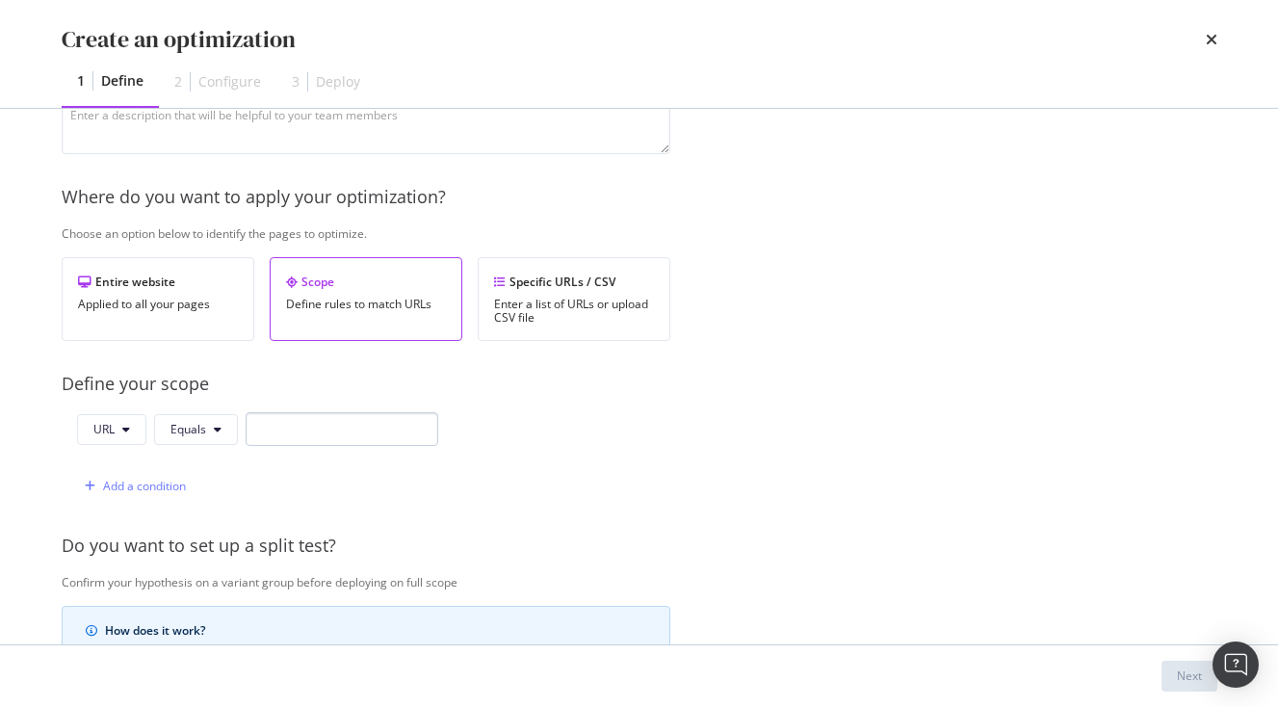
type input "anchor text 4"
click at [314, 432] on input "modal" at bounding box center [342, 429] width 193 height 34
click at [327, 441] on input "modal" at bounding box center [342, 429] width 193 height 34
paste input "[URL][DOMAIN_NAME]"
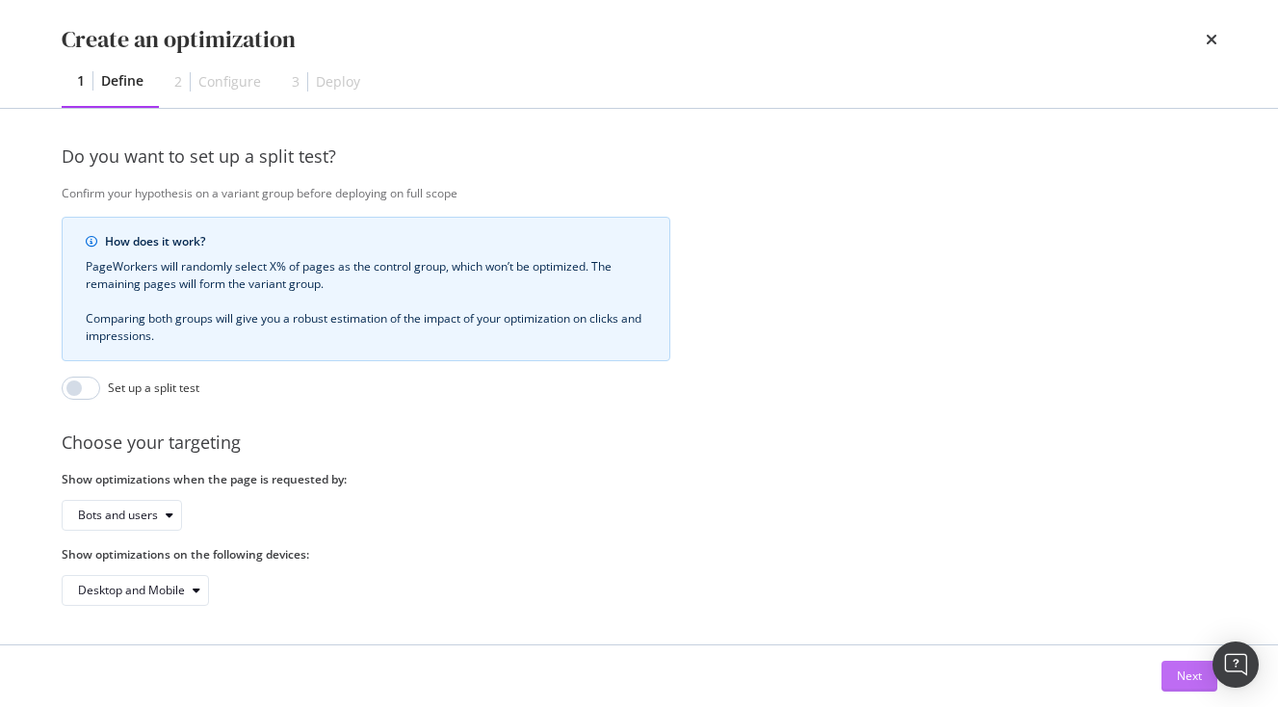
type input "[URL][DOMAIN_NAME]"
click at [1191, 672] on div "Next" at bounding box center [1189, 676] width 25 height 16
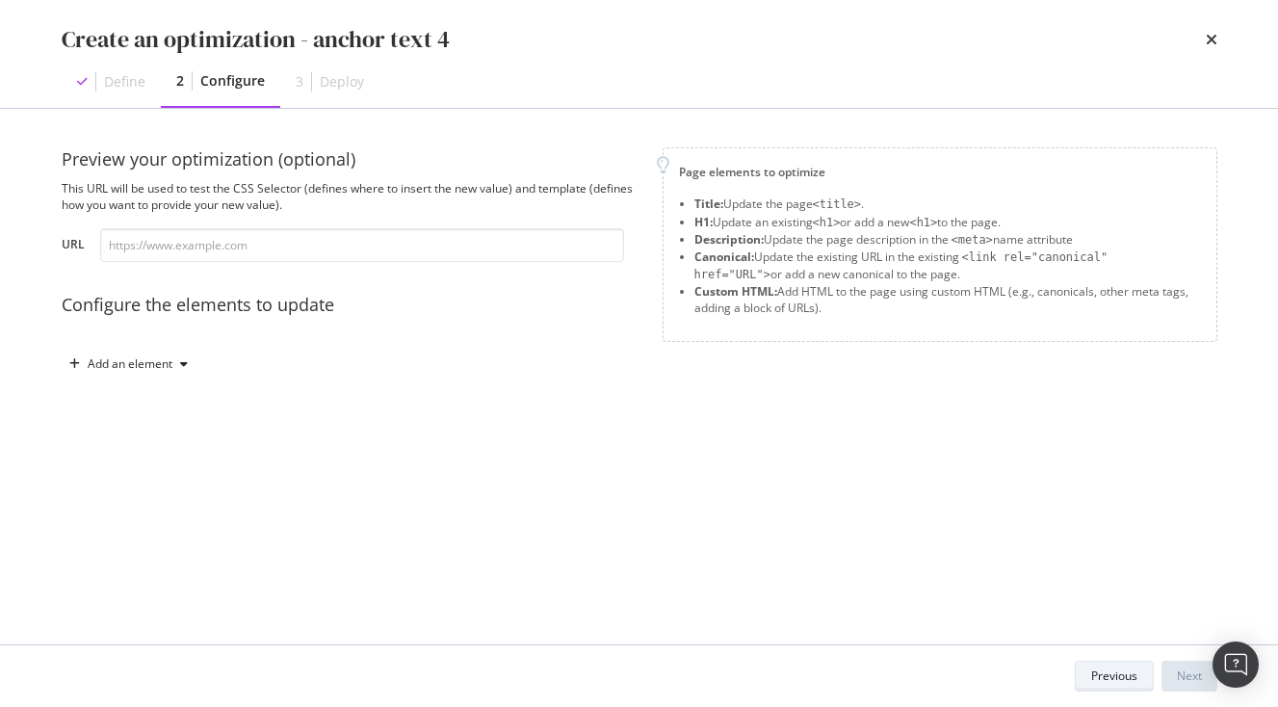
scroll to position [0, 0]
click at [398, 244] on input "modal" at bounding box center [362, 245] width 524 height 34
click at [151, 368] on div "Add an element" at bounding box center [130, 364] width 85 height 12
click at [151, 522] on div "Custom HTML" at bounding box center [151, 528] width 76 height 16
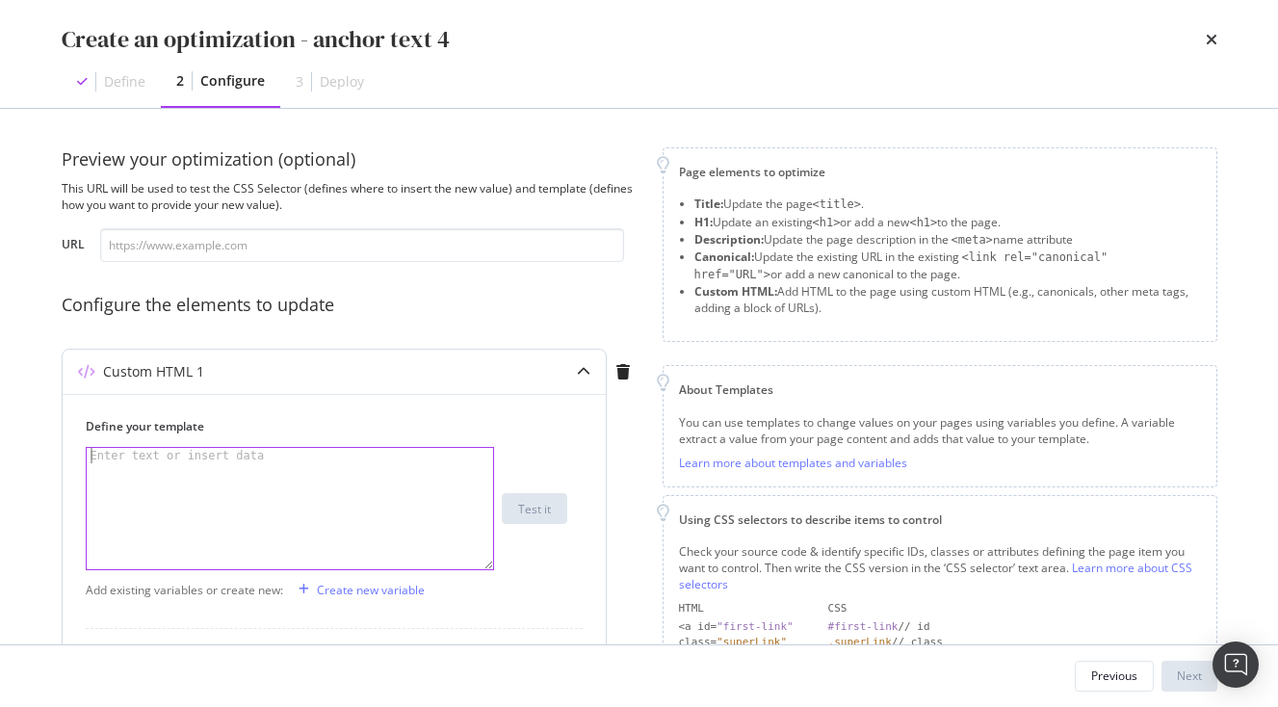
click at [205, 472] on div "modal" at bounding box center [290, 524] width 407 height 152
paste textarea "<span>Books on Japan </span>"
type textarea "<span>Books on Japan </span>"
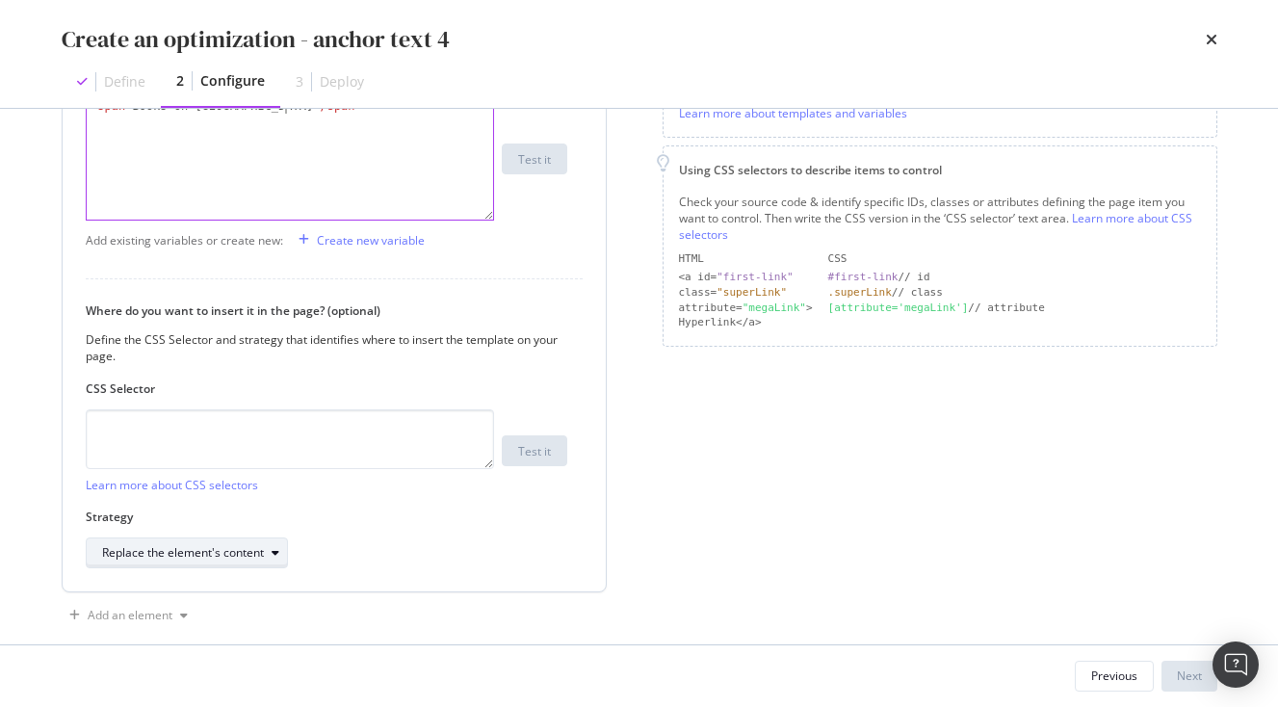
scroll to position [375, 0]
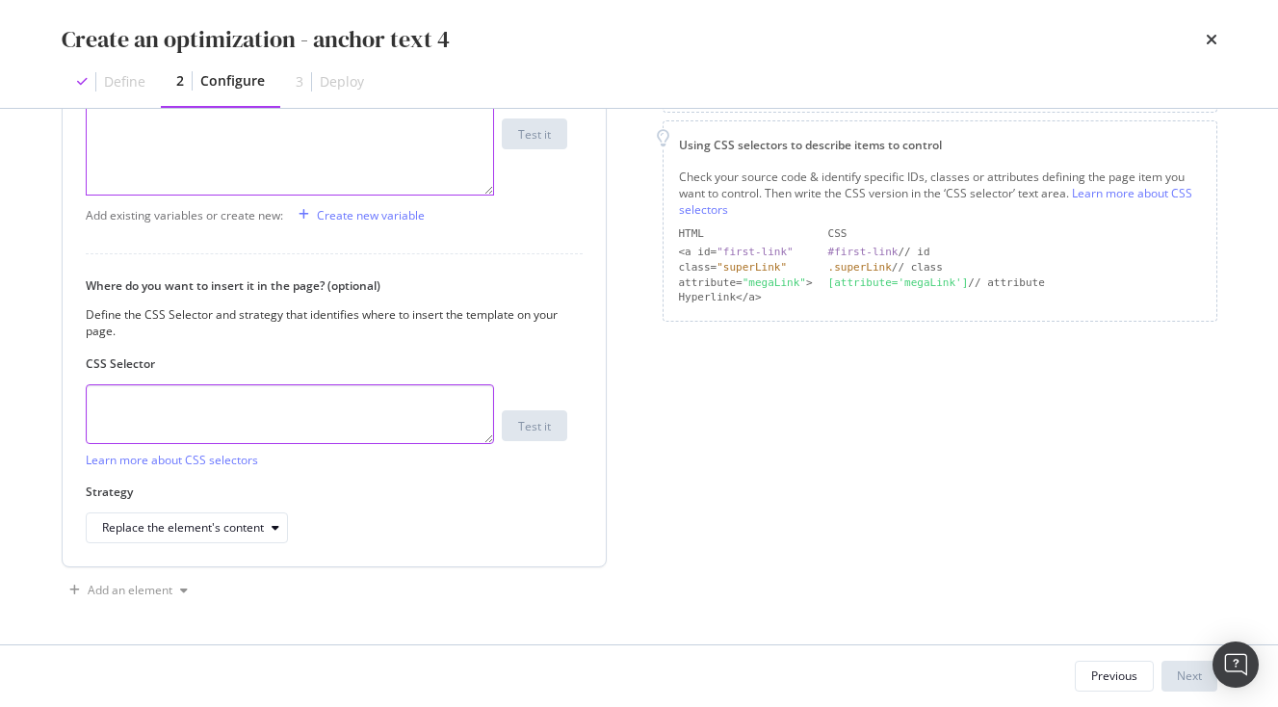
click at [234, 419] on textarea "modal" at bounding box center [290, 414] width 408 height 60
paste textarea ".vlj-tagList > li:nth-child(4) > a:nth-child(1) > span:nth-child(1)"
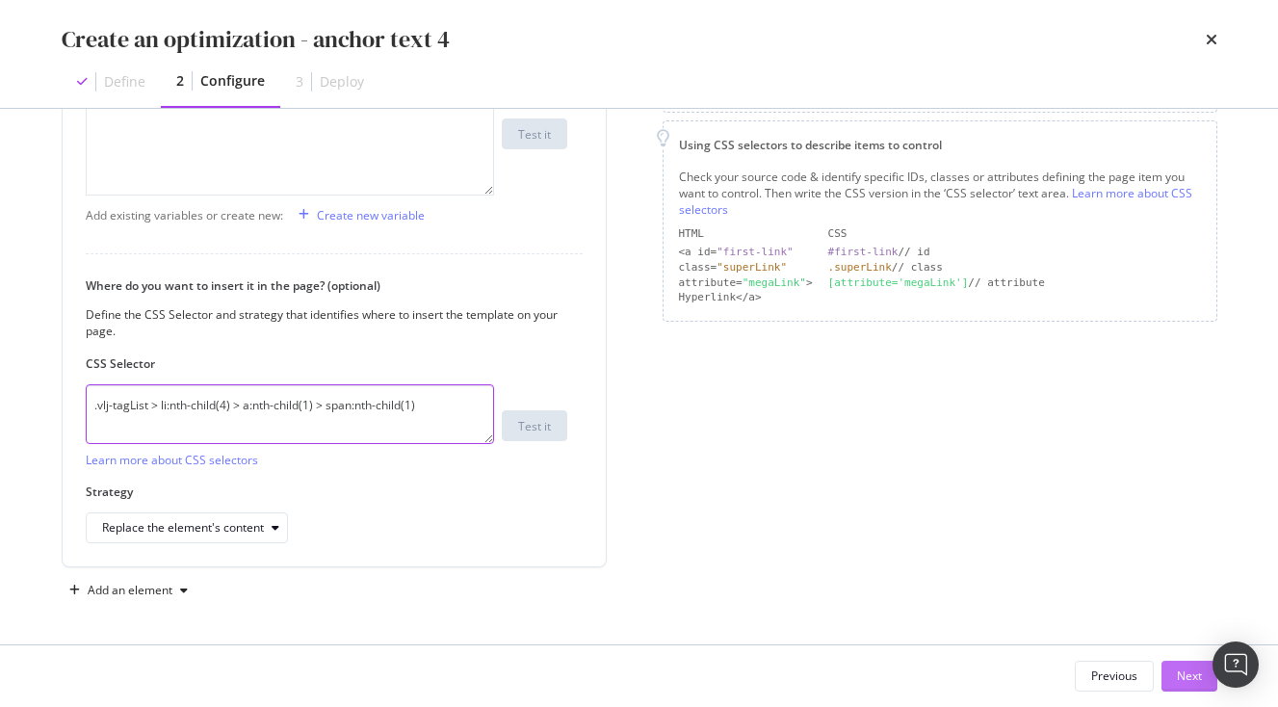
type textarea ".vlj-tagList > li:nth-child(4) > a:nth-child(1) > span:nth-child(1)"
click at [1187, 675] on div "Next" at bounding box center [1189, 676] width 25 height 16
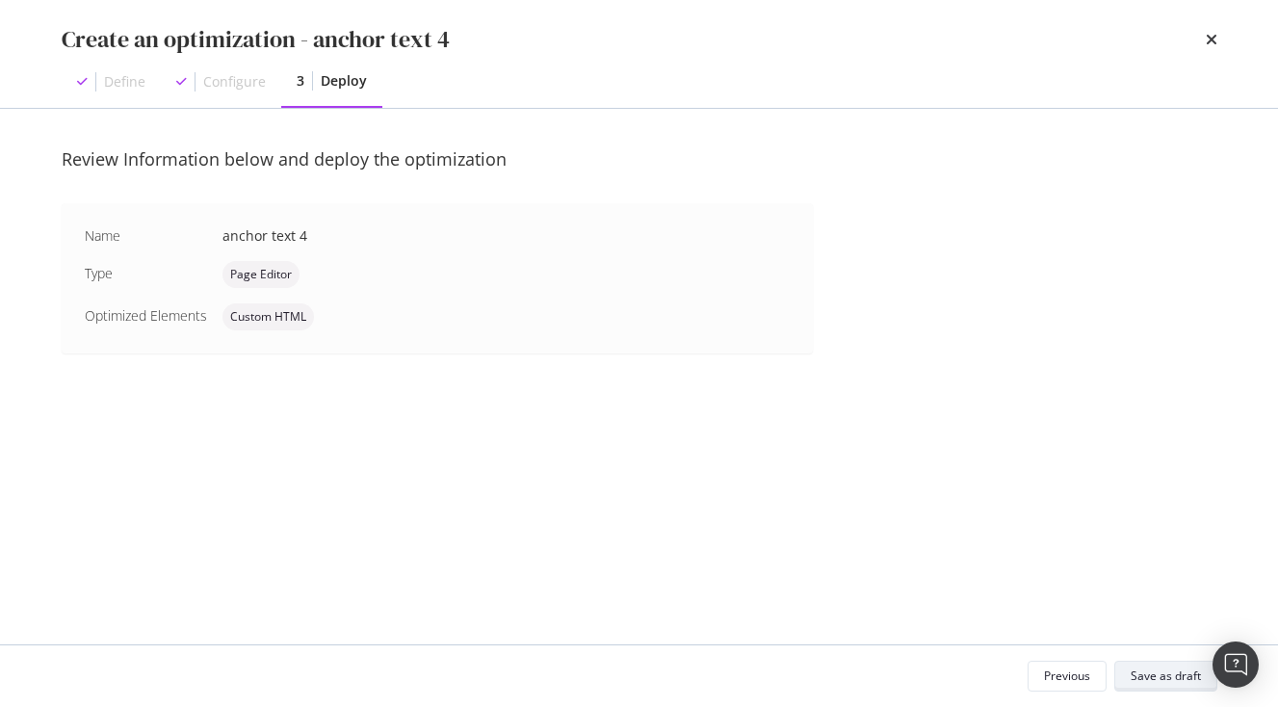
scroll to position [0, 0]
click at [1146, 672] on div "Save as draft" at bounding box center [1166, 676] width 70 height 16
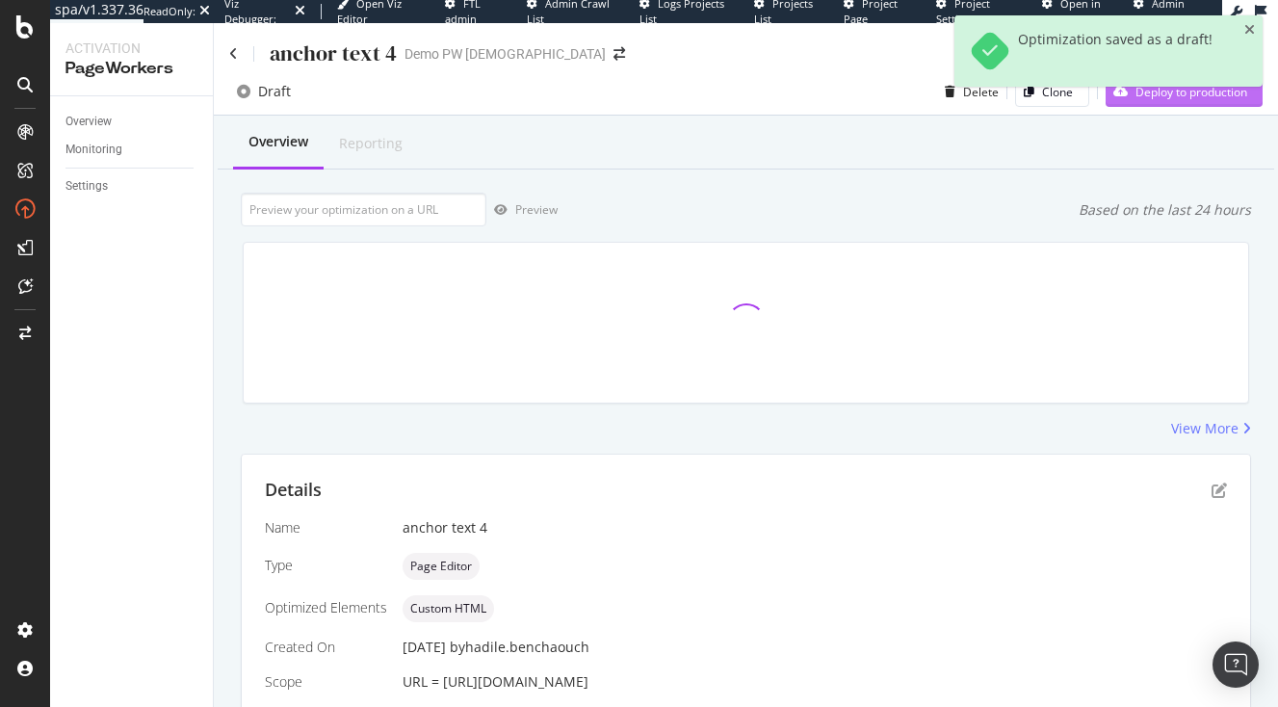
click at [1197, 103] on div "Deploy to production" at bounding box center [1177, 91] width 142 height 29
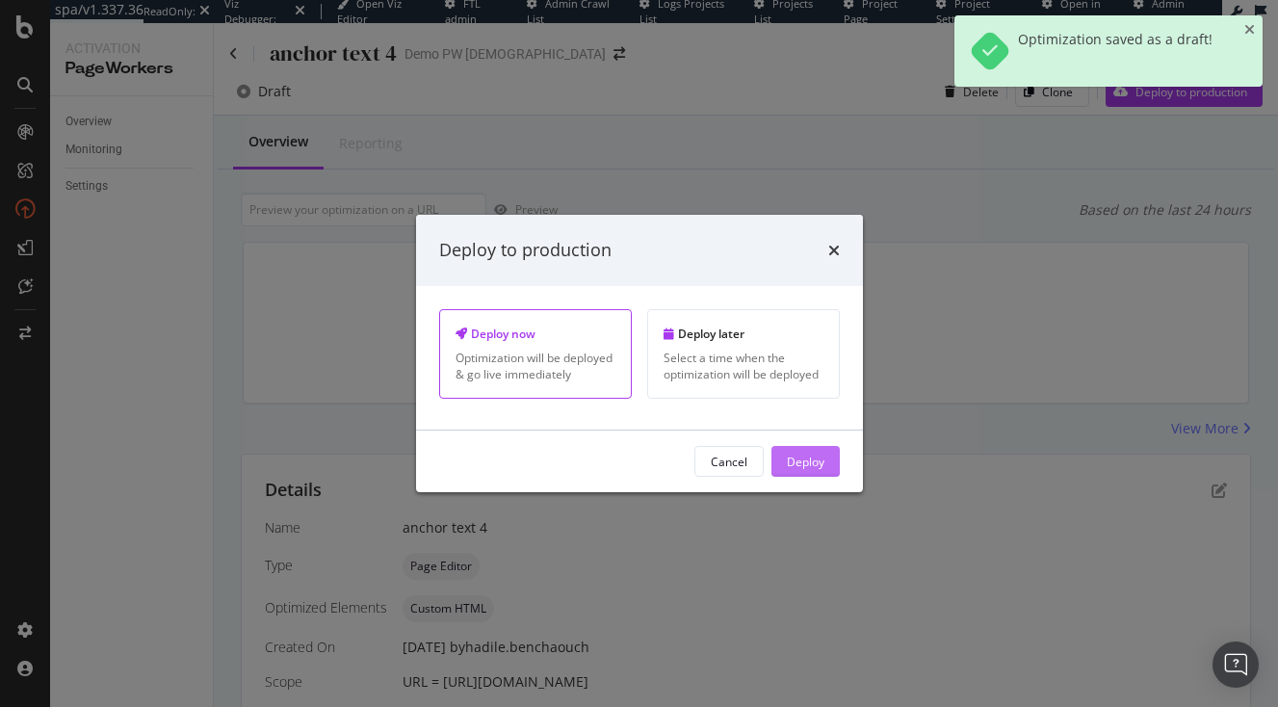
click at [808, 461] on div "Deploy" at bounding box center [806, 461] width 38 height 16
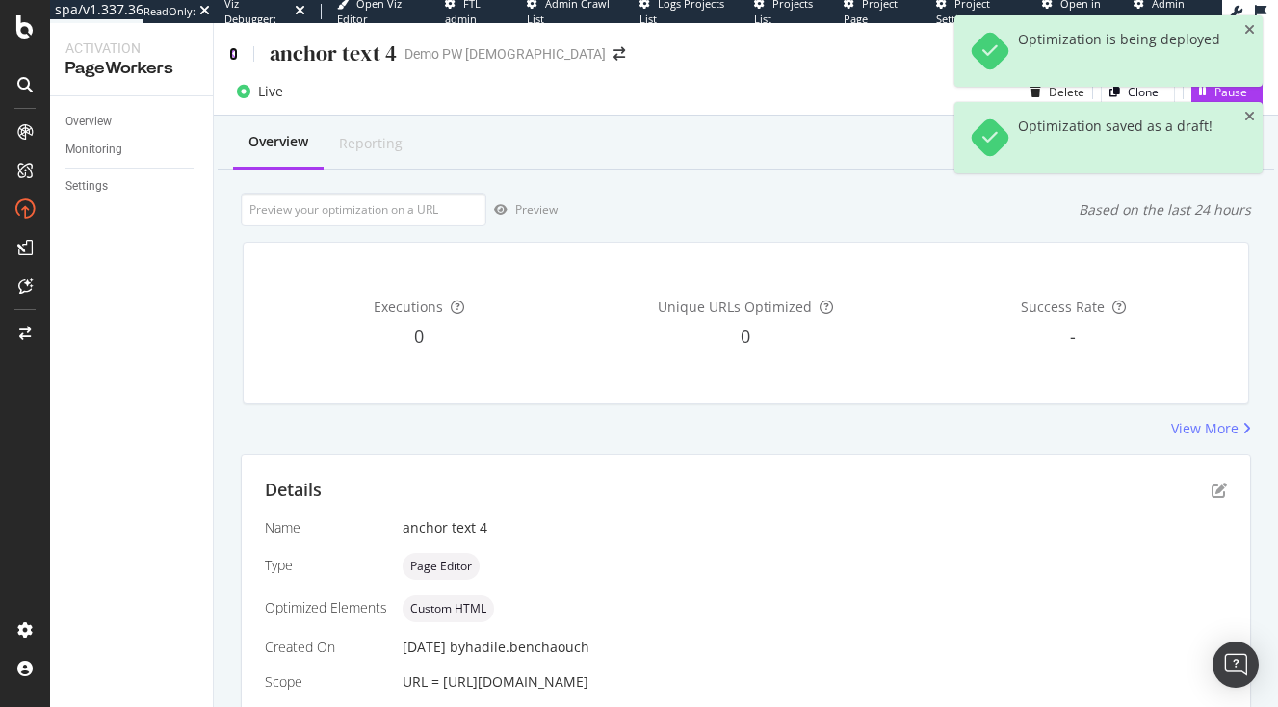
click at [232, 54] on icon at bounding box center [233, 53] width 9 height 13
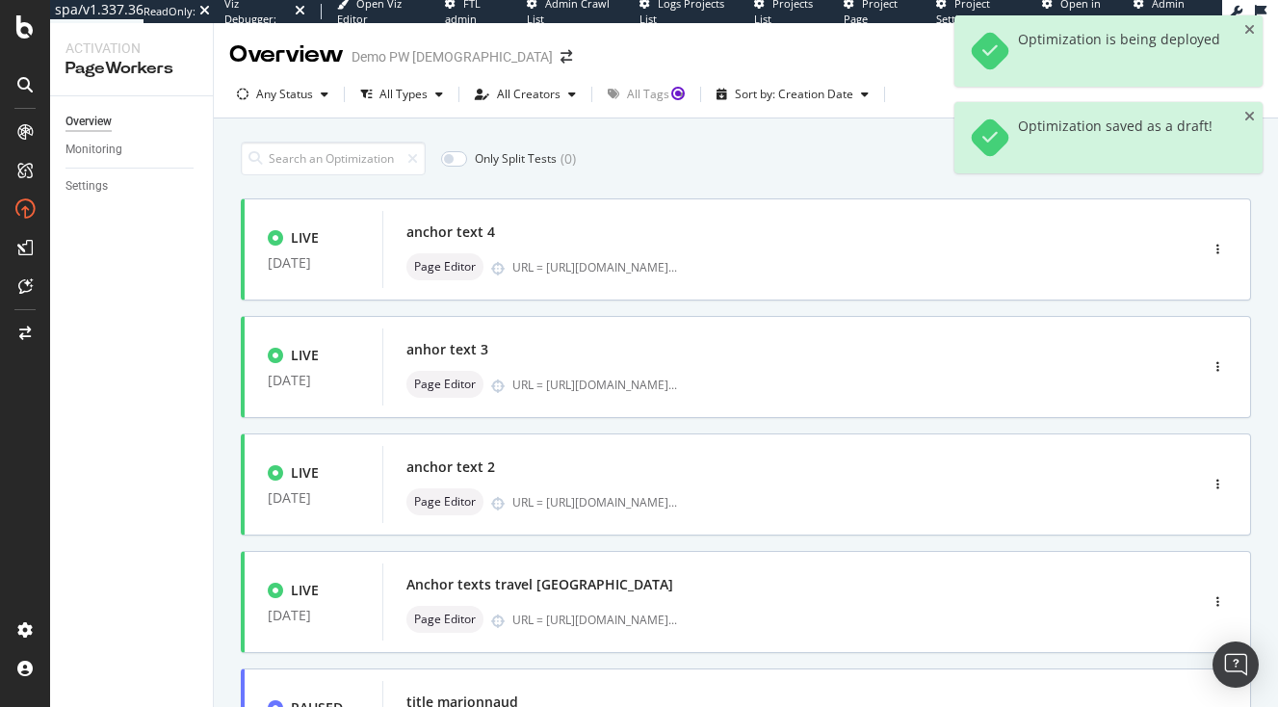
click at [1244, 36] on div "Optimization is being deployed" at bounding box center [1109, 50] width 308 height 71
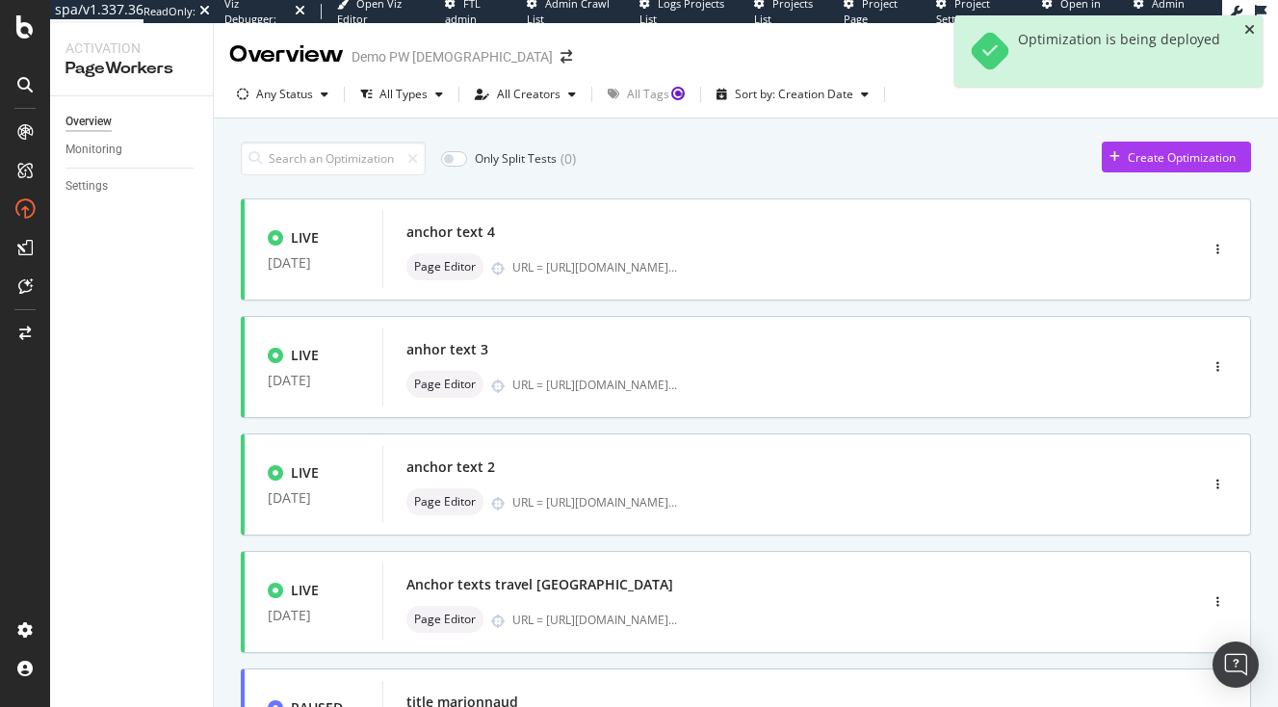
click at [1249, 32] on icon "close toast" at bounding box center [1250, 29] width 11 height 13
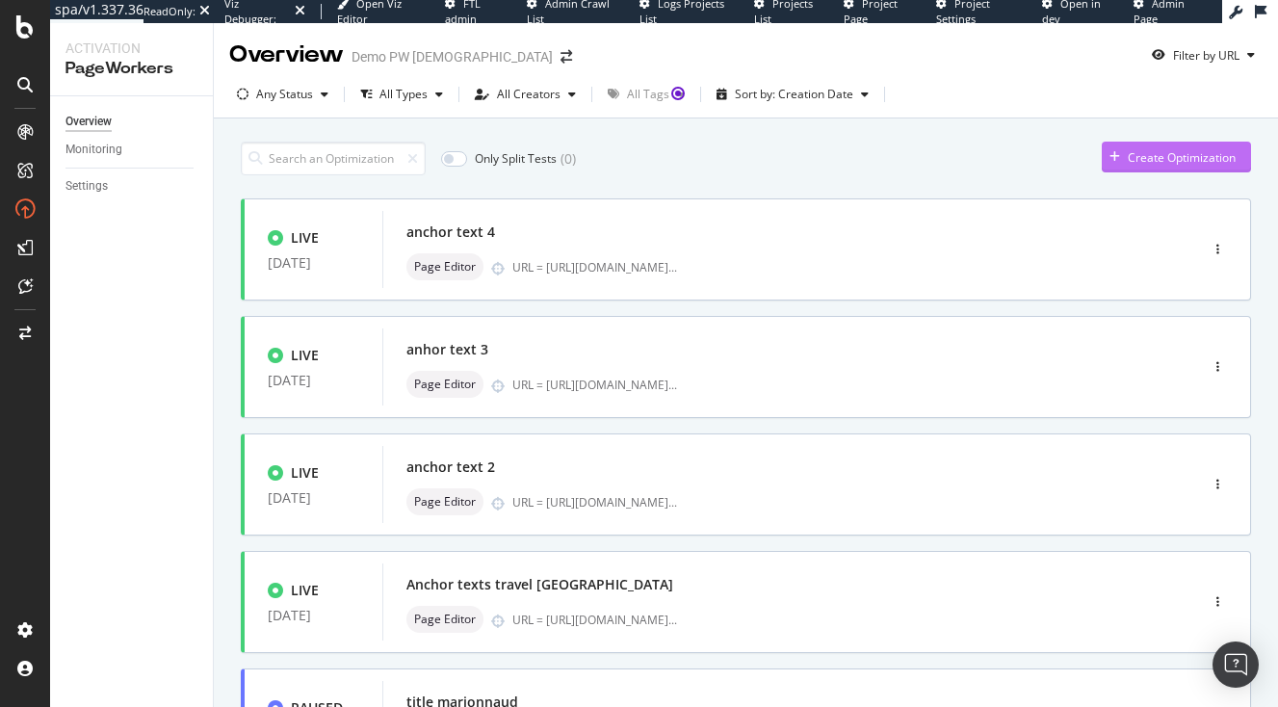
click at [1183, 157] on div "Create Optimization" at bounding box center [1182, 157] width 108 height 16
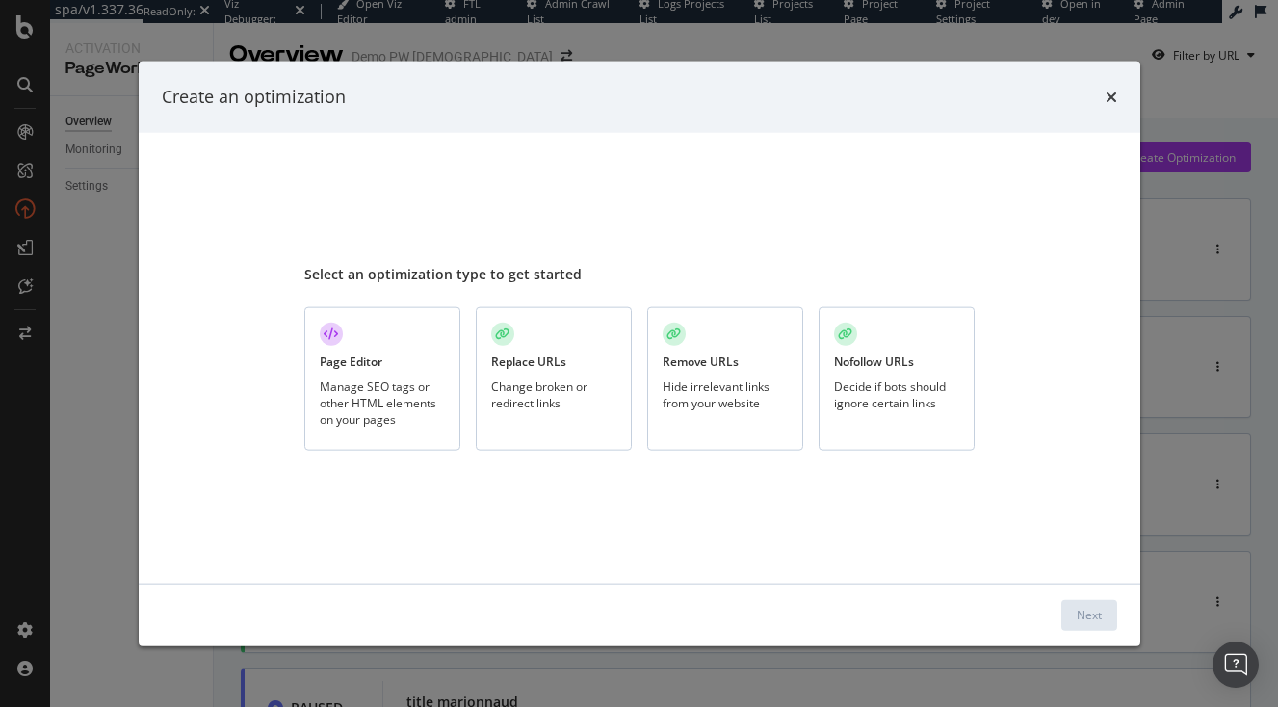
click at [382, 353] on div "Page Editor Manage SEO tags or other HTML elements on your pages" at bounding box center [382, 379] width 156 height 144
click at [1092, 609] on div "Next" at bounding box center [1089, 615] width 25 height 16
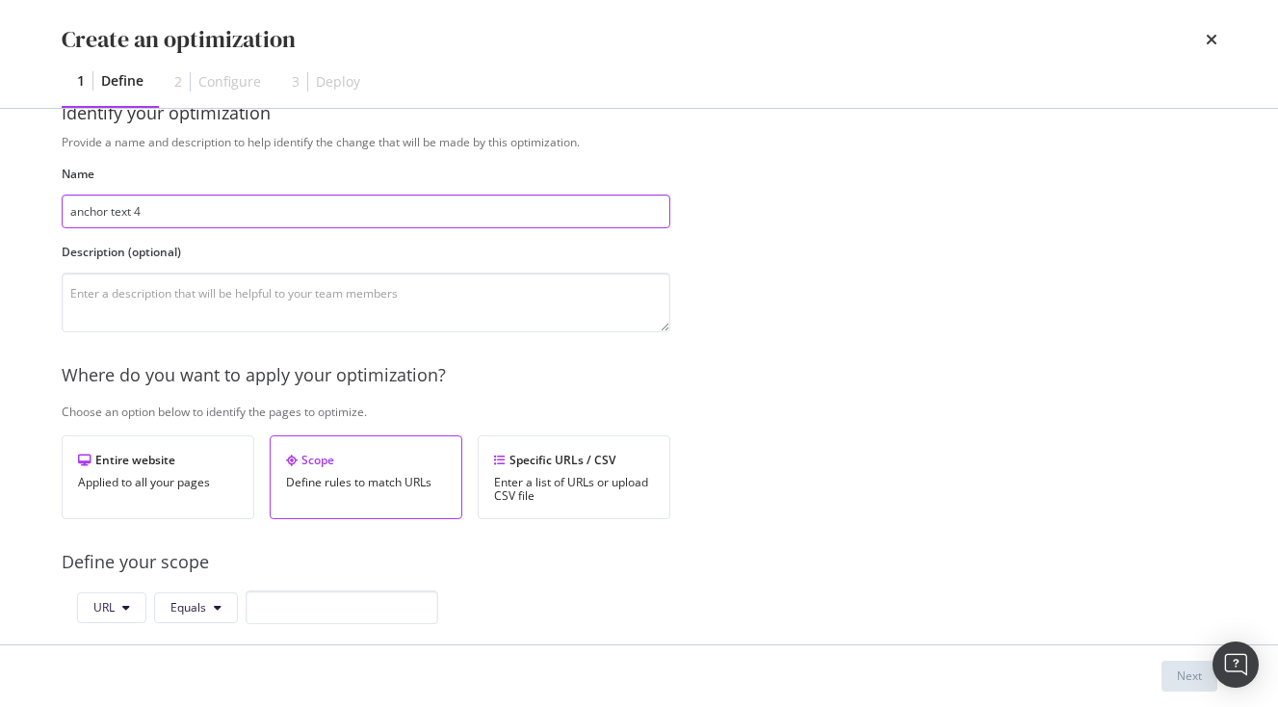
scroll to position [293, 0]
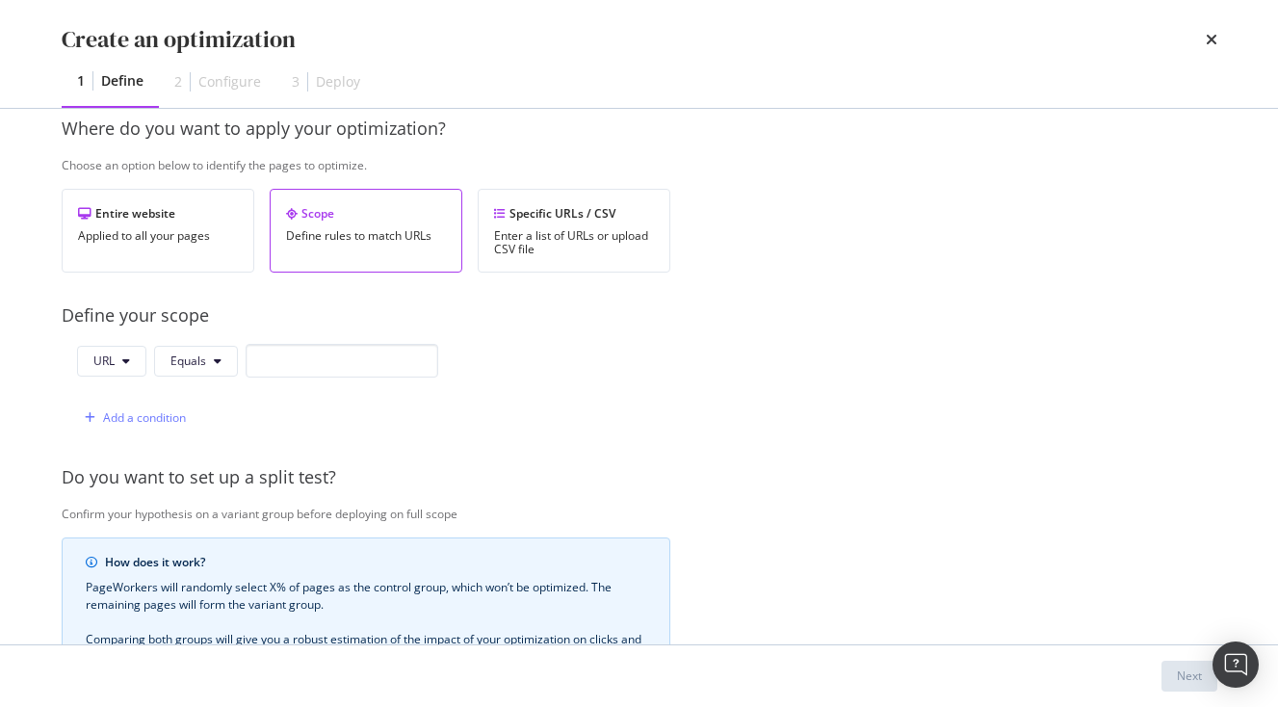
type input "anchor text 4"
click at [289, 362] on input "modal" at bounding box center [342, 361] width 193 height 34
paste input "[URL][DOMAIN_NAME]"
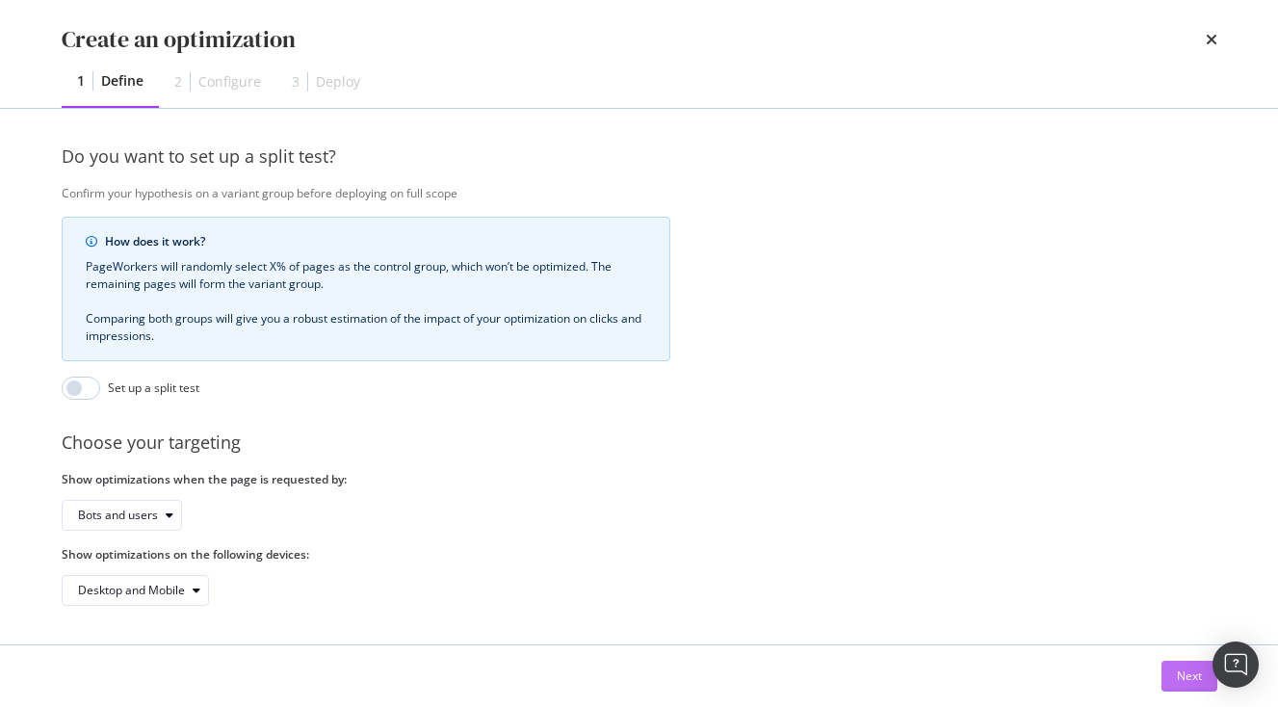
type input "[URL][DOMAIN_NAME]"
click at [1185, 670] on div "Next" at bounding box center [1189, 676] width 25 height 16
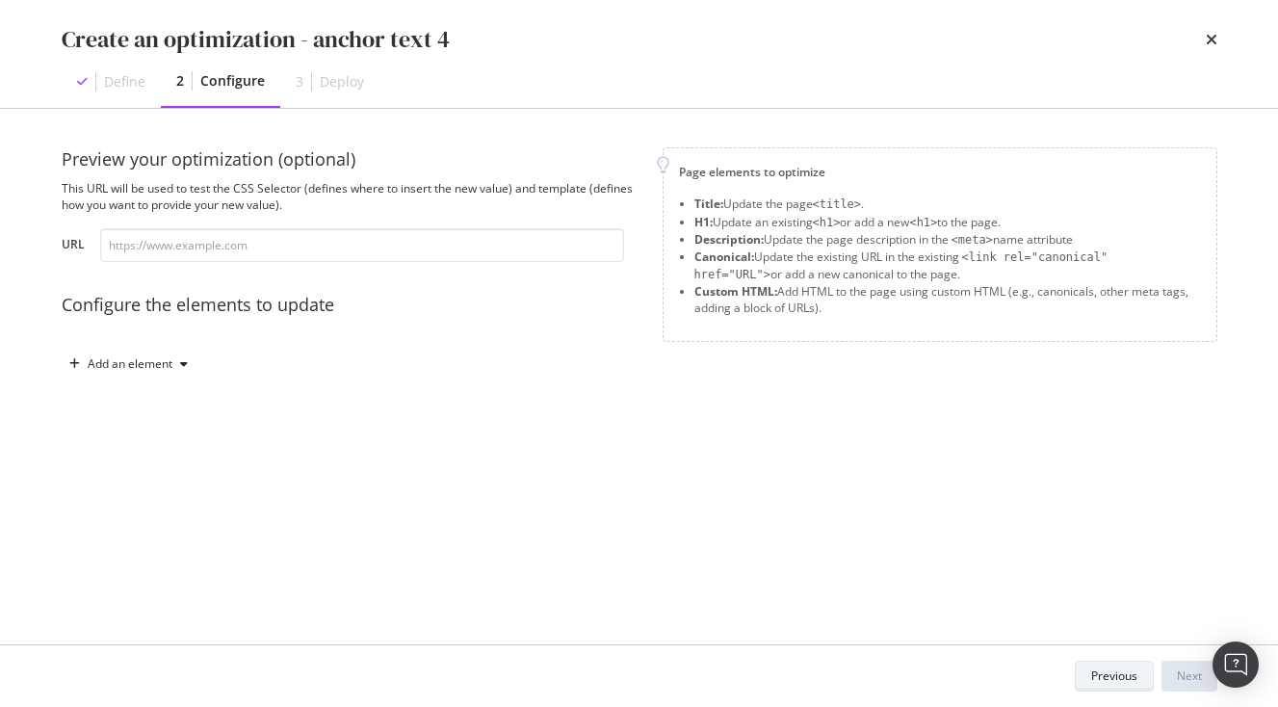
scroll to position [0, 0]
click at [168, 368] on div "Add an element" at bounding box center [130, 364] width 85 height 12
click at [147, 521] on div "Custom HTML" at bounding box center [151, 528] width 76 height 16
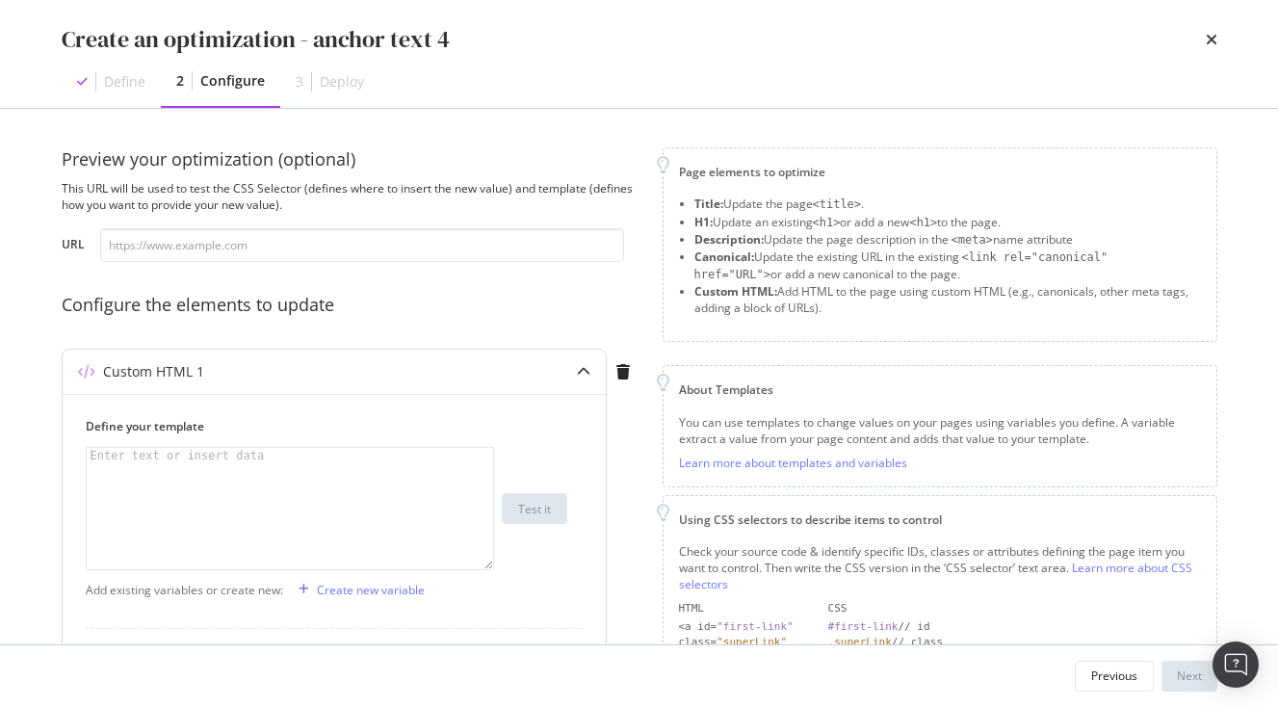
click at [207, 471] on div "modal" at bounding box center [290, 524] width 407 height 152
click at [1225, 33] on div "Create an optimization - anchor text 4 Define 2 Configure 3 Deploy" at bounding box center [639, 54] width 1233 height 108
click at [1220, 33] on div "Create an optimization - anchor text 4 Define 2 Configure 3 Deploy" at bounding box center [639, 54] width 1233 height 108
click at [1207, 40] on icon "times" at bounding box center [1212, 39] width 12 height 15
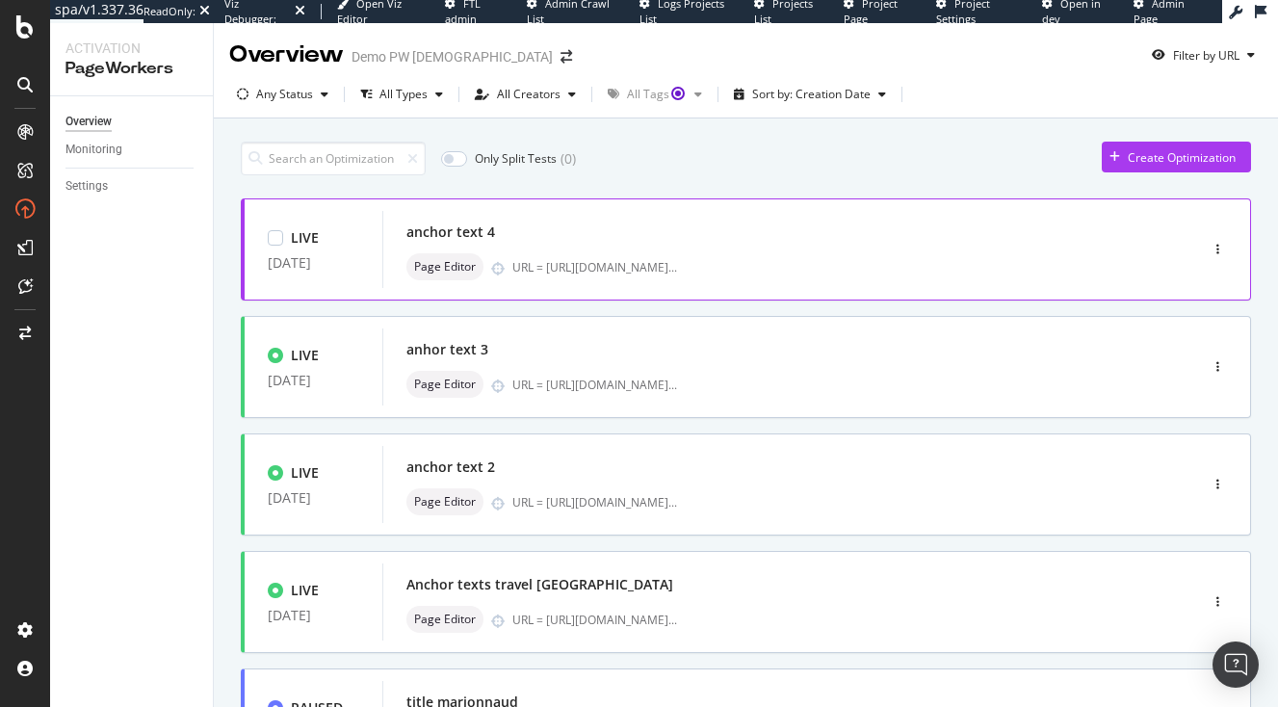
click at [1022, 225] on div "anchor text 4" at bounding box center [762, 232] width 710 height 27
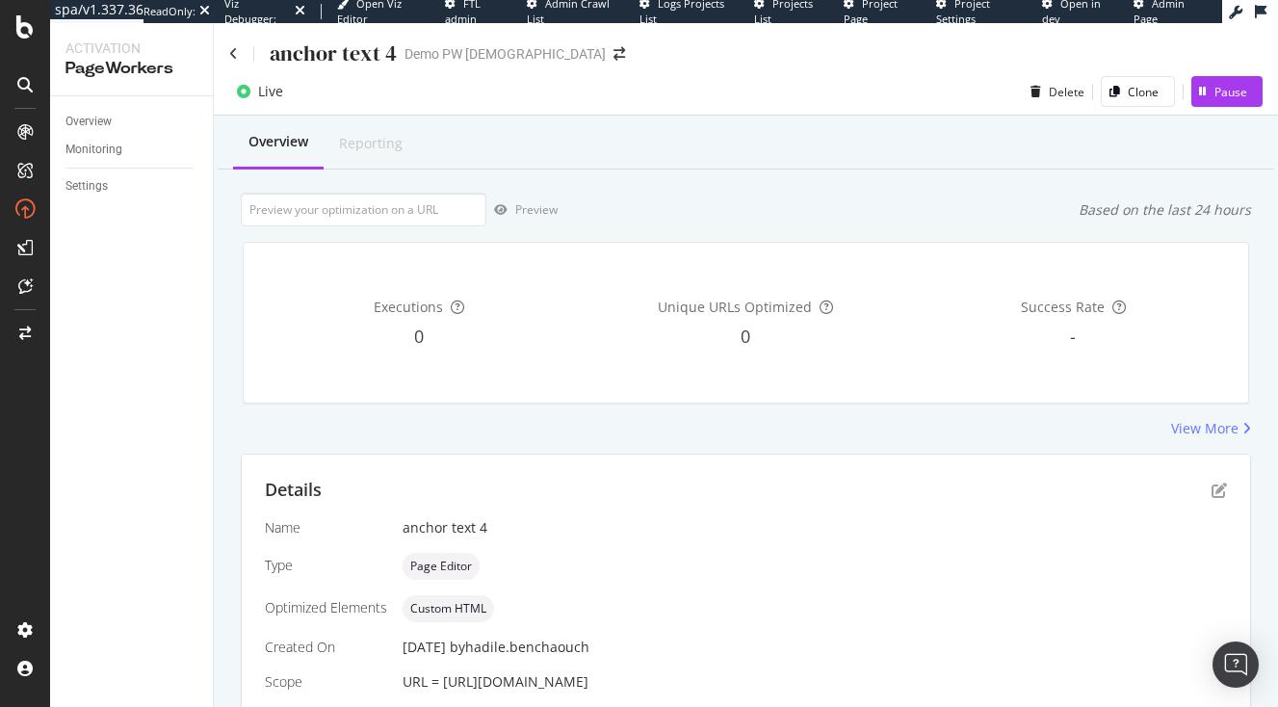
scroll to position [149, 0]
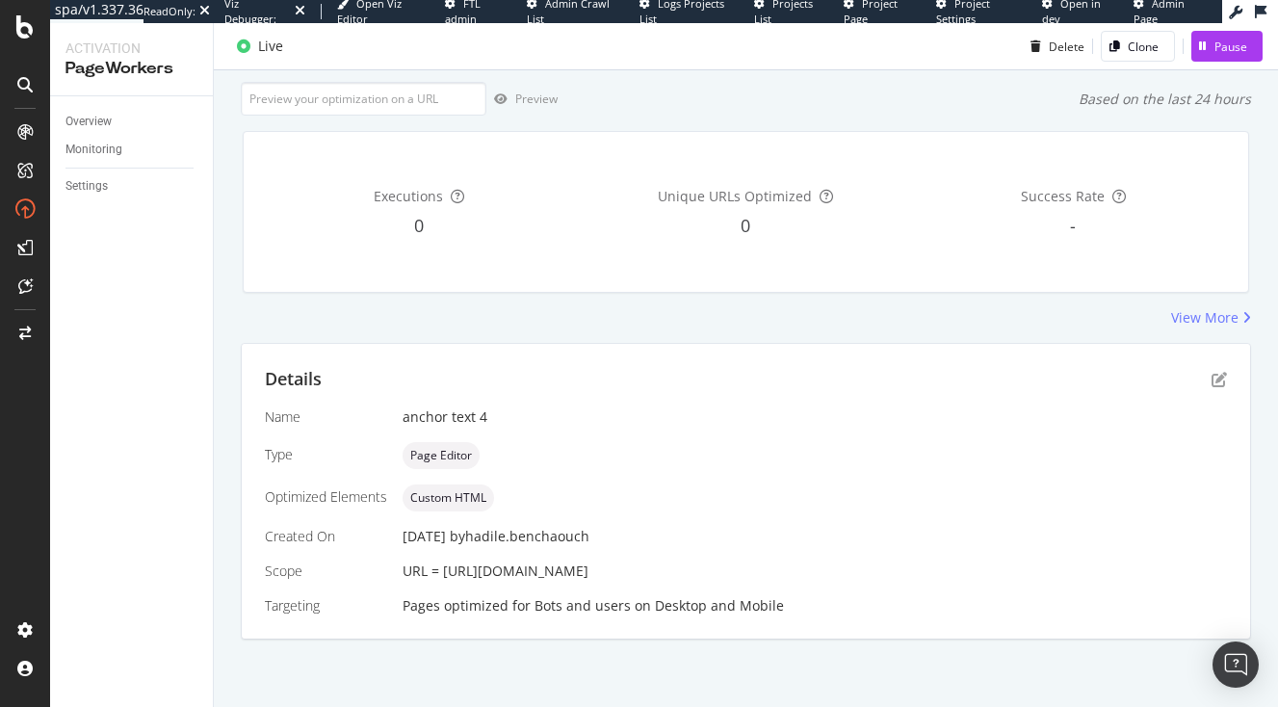
click at [1228, 351] on div "Details Name anchor text 4 Type Page Editor Optimized Elements Custom HTML Crea…" at bounding box center [746, 491] width 1009 height 295
click at [1214, 372] on icon "pen-to-square" at bounding box center [1219, 379] width 15 height 15
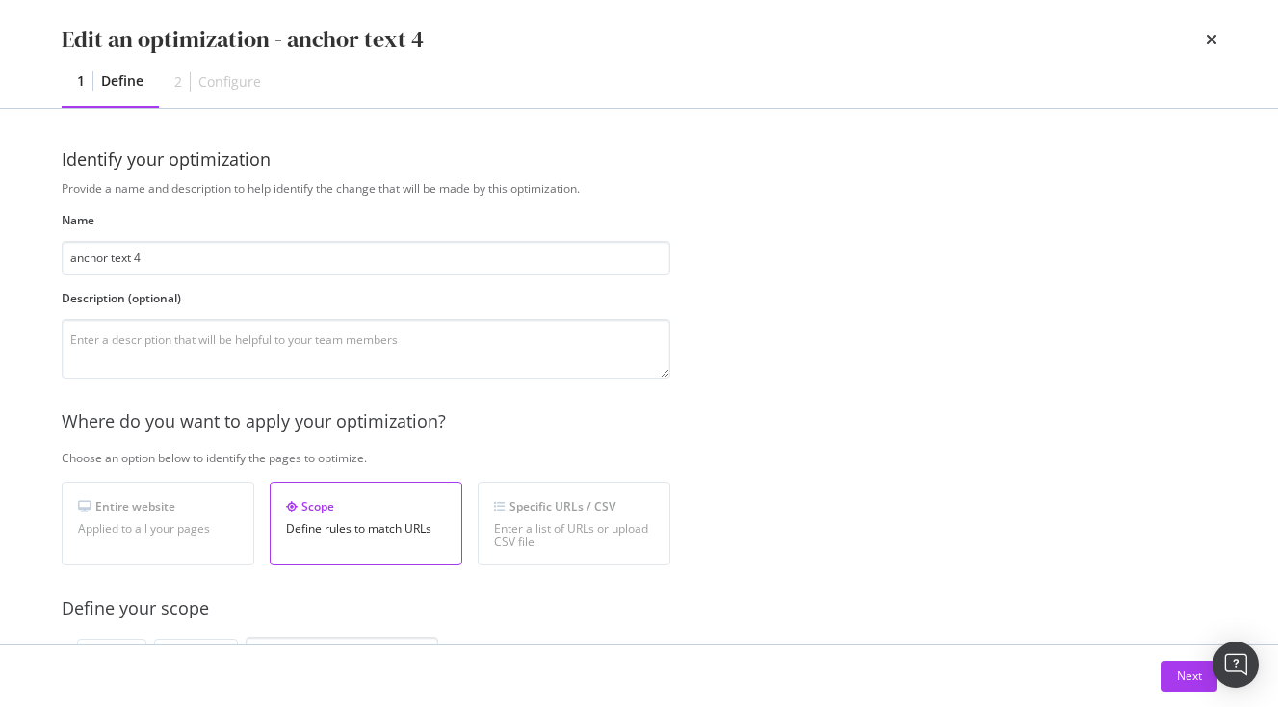
scroll to position [614, 0]
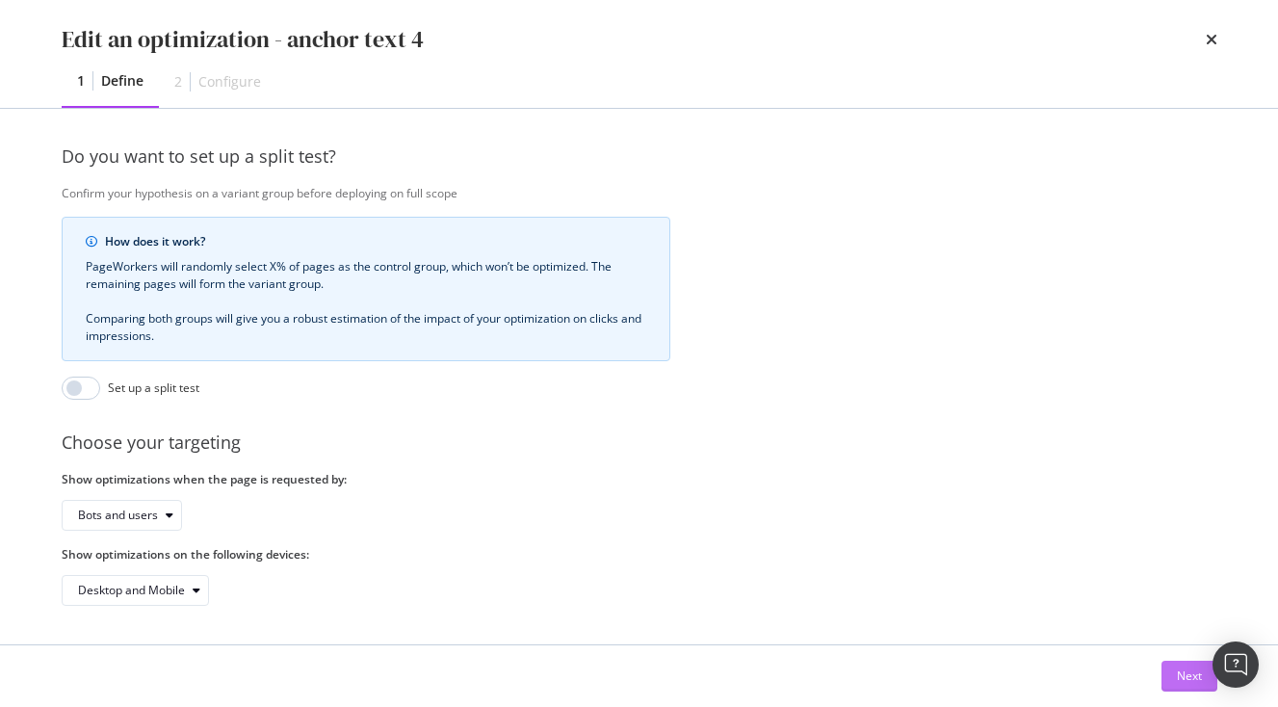
click at [1193, 664] on div "Next" at bounding box center [1189, 676] width 25 height 29
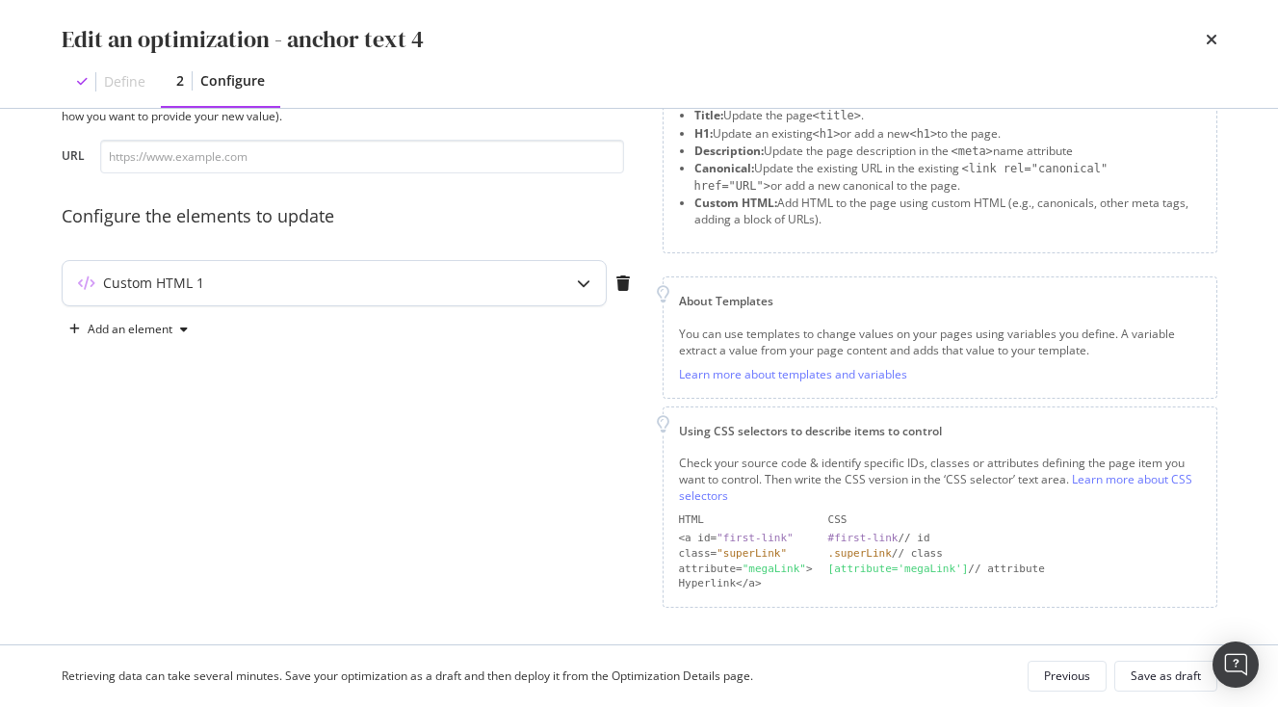
click at [405, 304] on div "Custom HTML 1" at bounding box center [334, 283] width 543 height 44
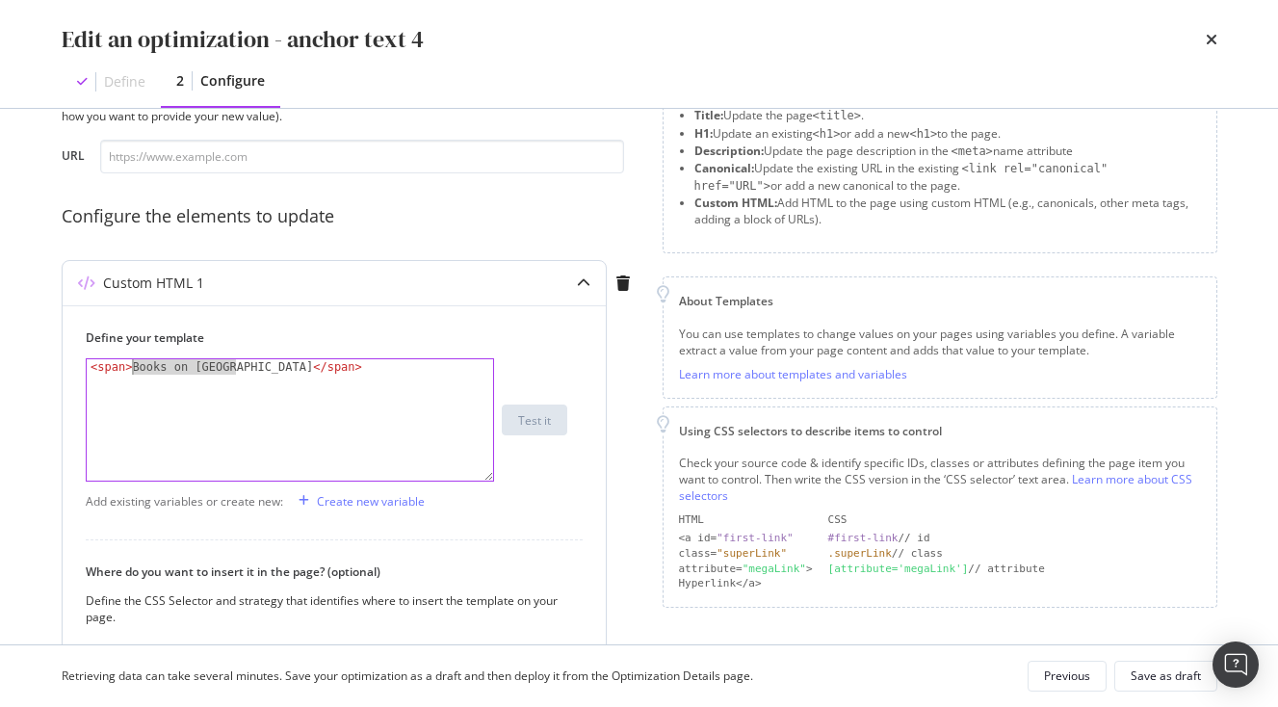
drag, startPoint x: 233, startPoint y: 367, endPoint x: 132, endPoint y: 367, distance: 101.2
click at [132, 367] on div "< span > Books on Japan </ span >" at bounding box center [290, 435] width 407 height 152
paste textarea "[GEOGRAPHIC_DATA] and [DEMOGRAPHIC_DATA]"
type textarea "<span>Zen Gardens and Temples</span>"
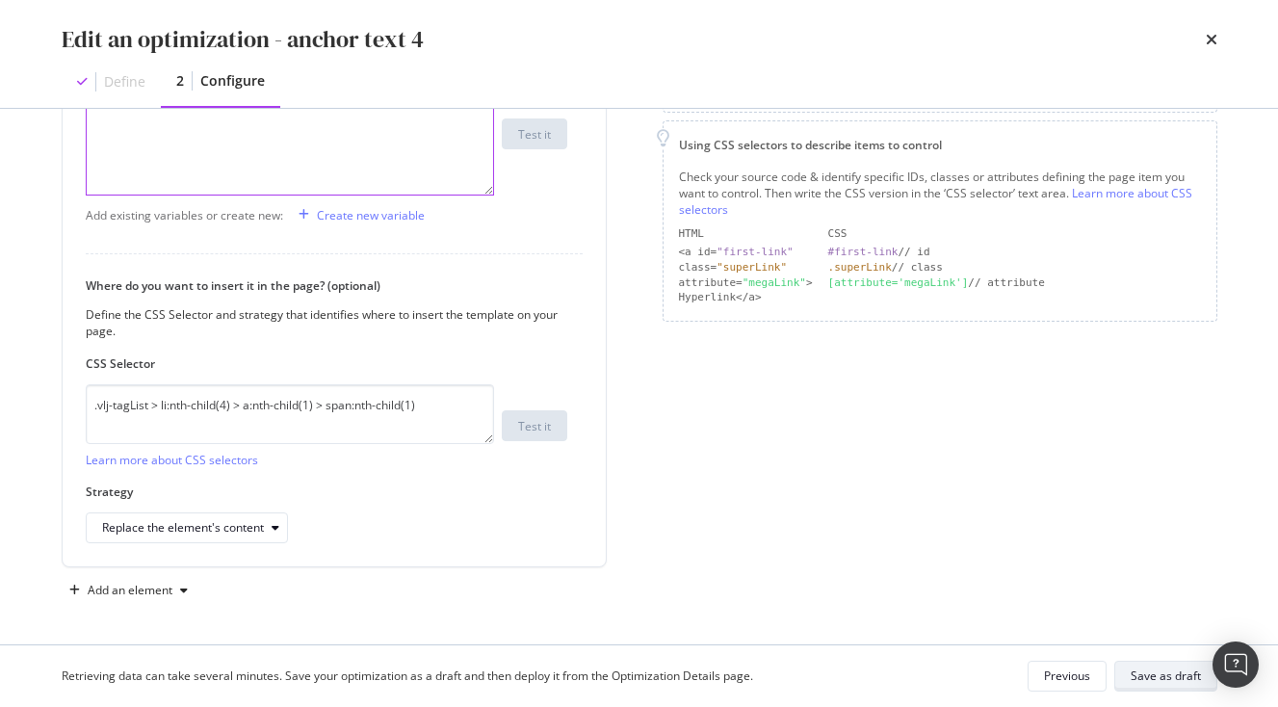
click at [1170, 678] on div "Save as draft" at bounding box center [1166, 676] width 70 height 16
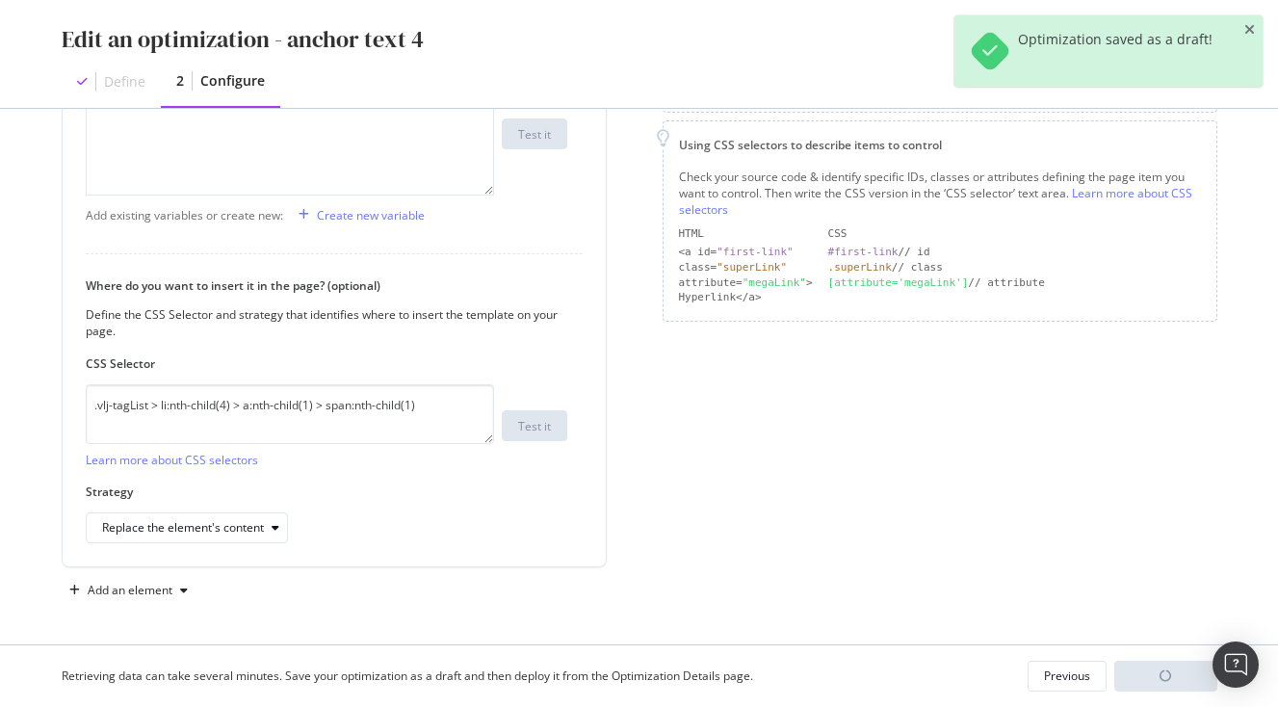
scroll to position [271, 0]
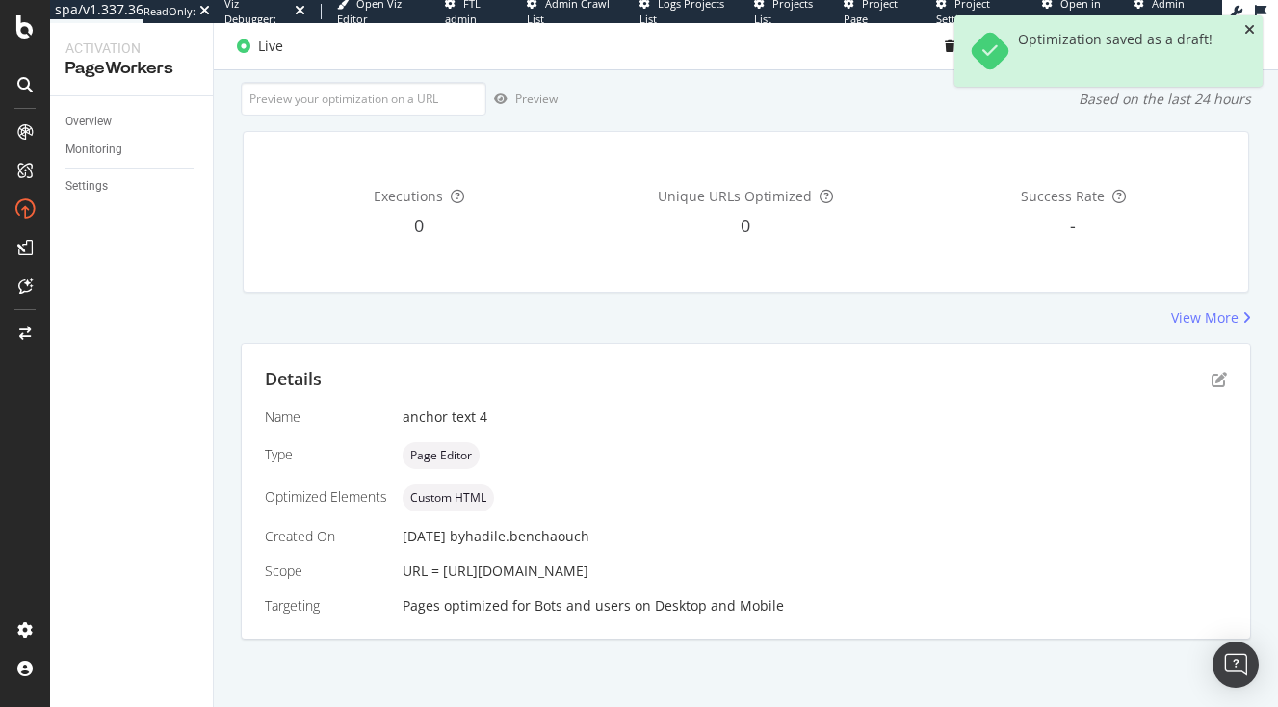
click at [1249, 31] on icon "close toast" at bounding box center [1250, 29] width 11 height 13
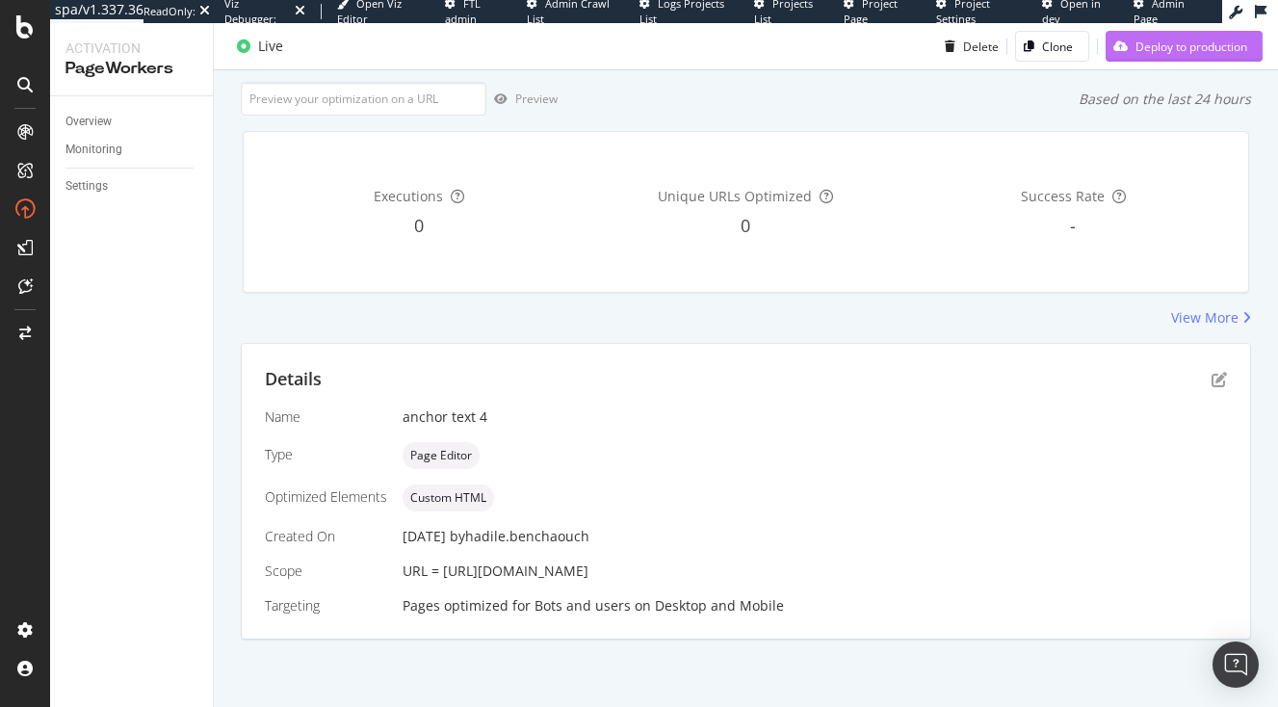
click at [1214, 40] on div "Deploy to production" at bounding box center [1192, 46] width 112 height 16
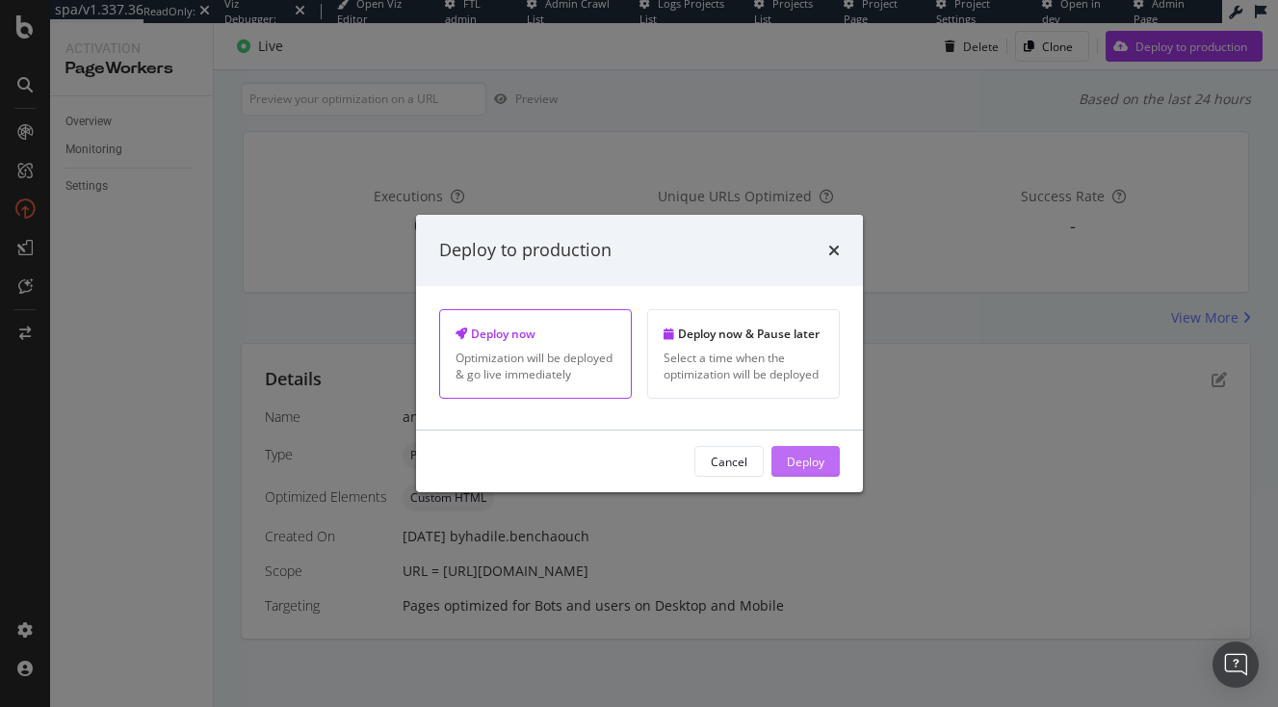
click at [825, 462] on button "Deploy" at bounding box center [806, 461] width 68 height 31
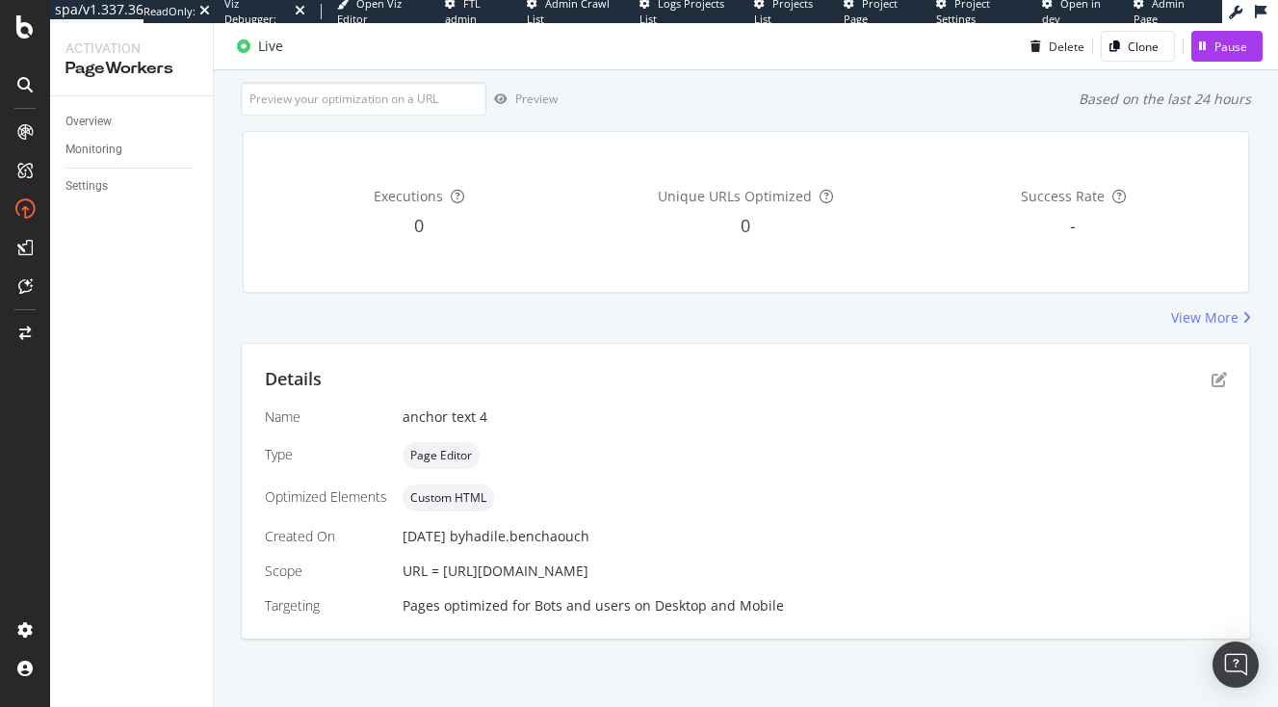
scroll to position [0, 0]
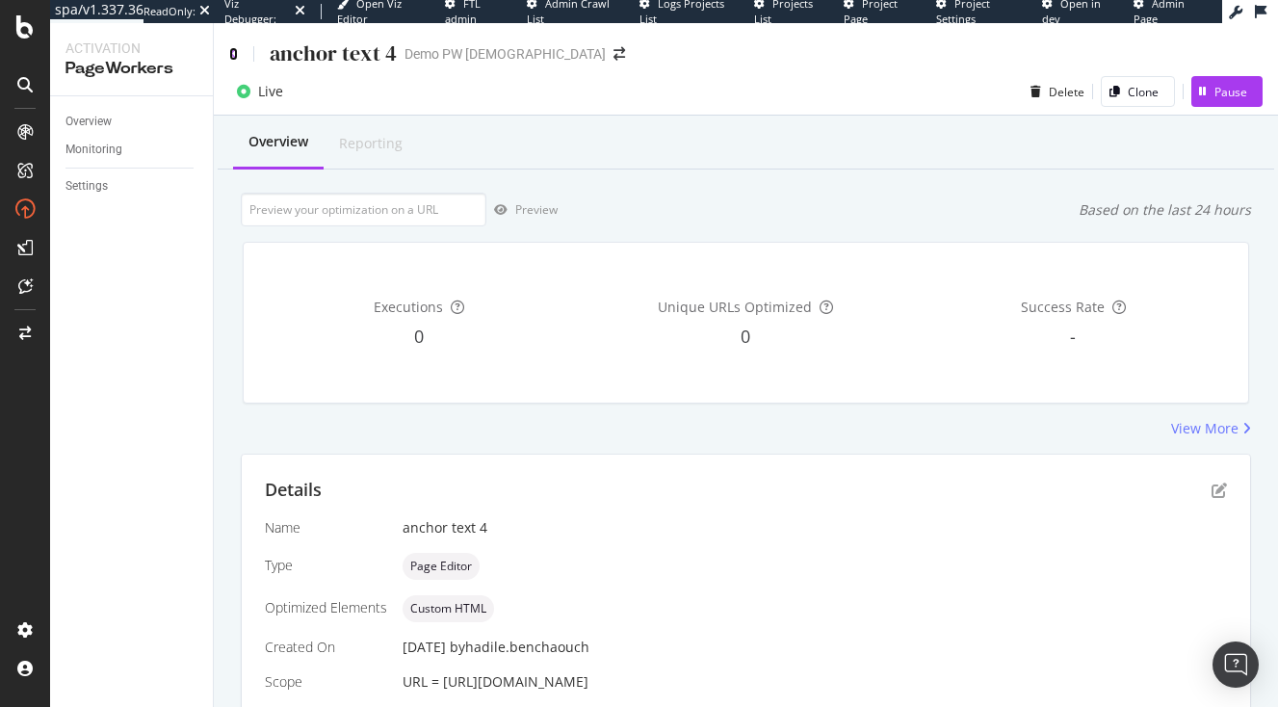
click at [230, 57] on icon at bounding box center [233, 53] width 9 height 13
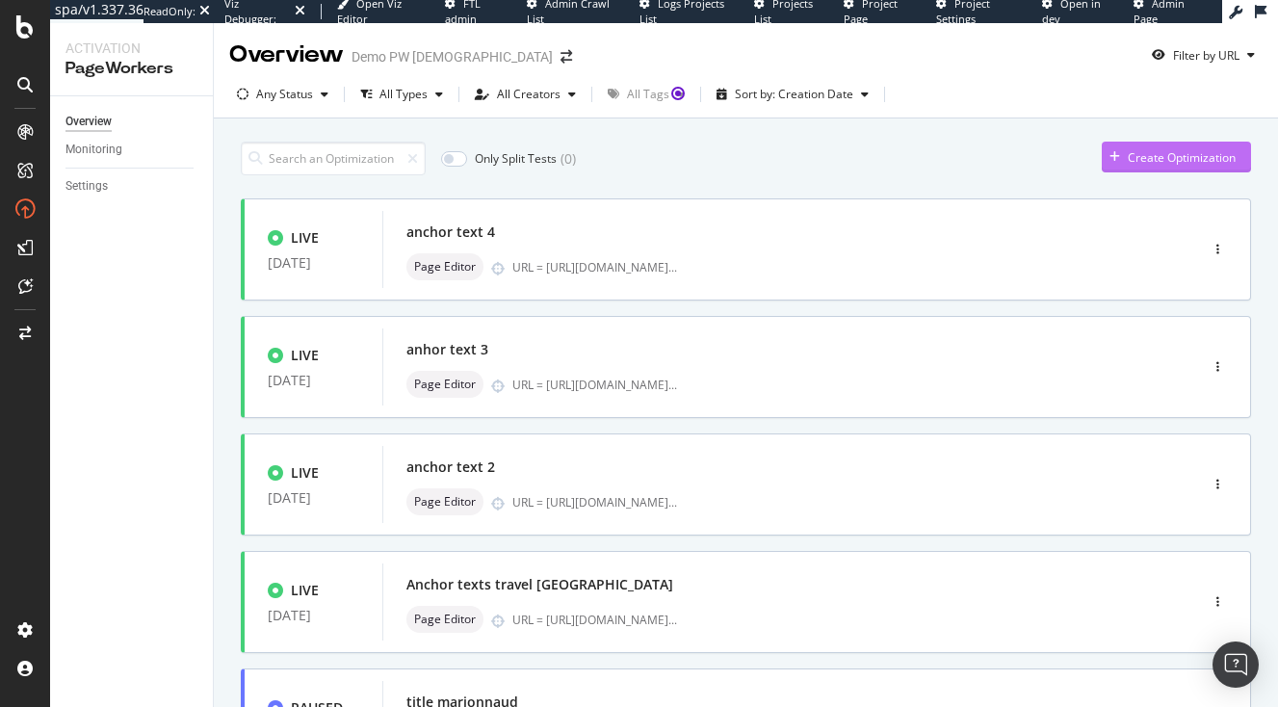
click at [1149, 151] on div "Create Optimization" at bounding box center [1182, 157] width 108 height 16
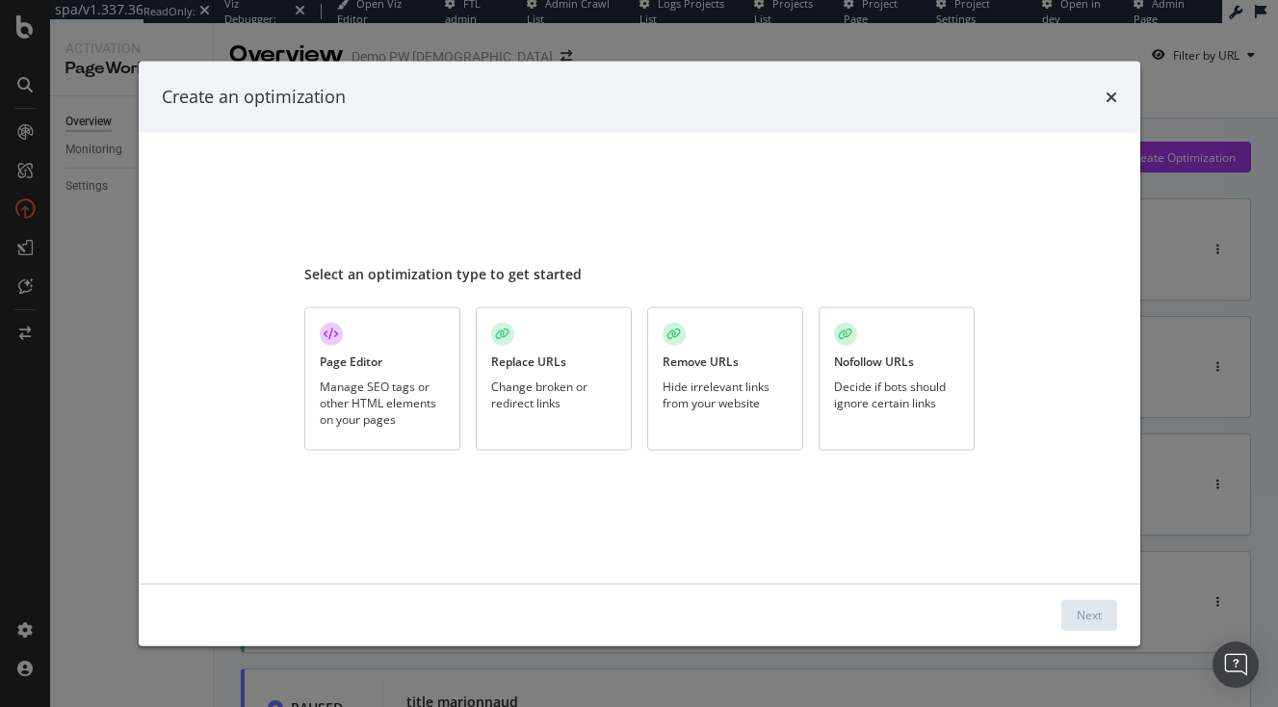
click at [341, 393] on div "Manage SEO tags or other HTML elements on your pages" at bounding box center [382, 402] width 125 height 49
click at [1087, 606] on div "Next" at bounding box center [1089, 614] width 25 height 29
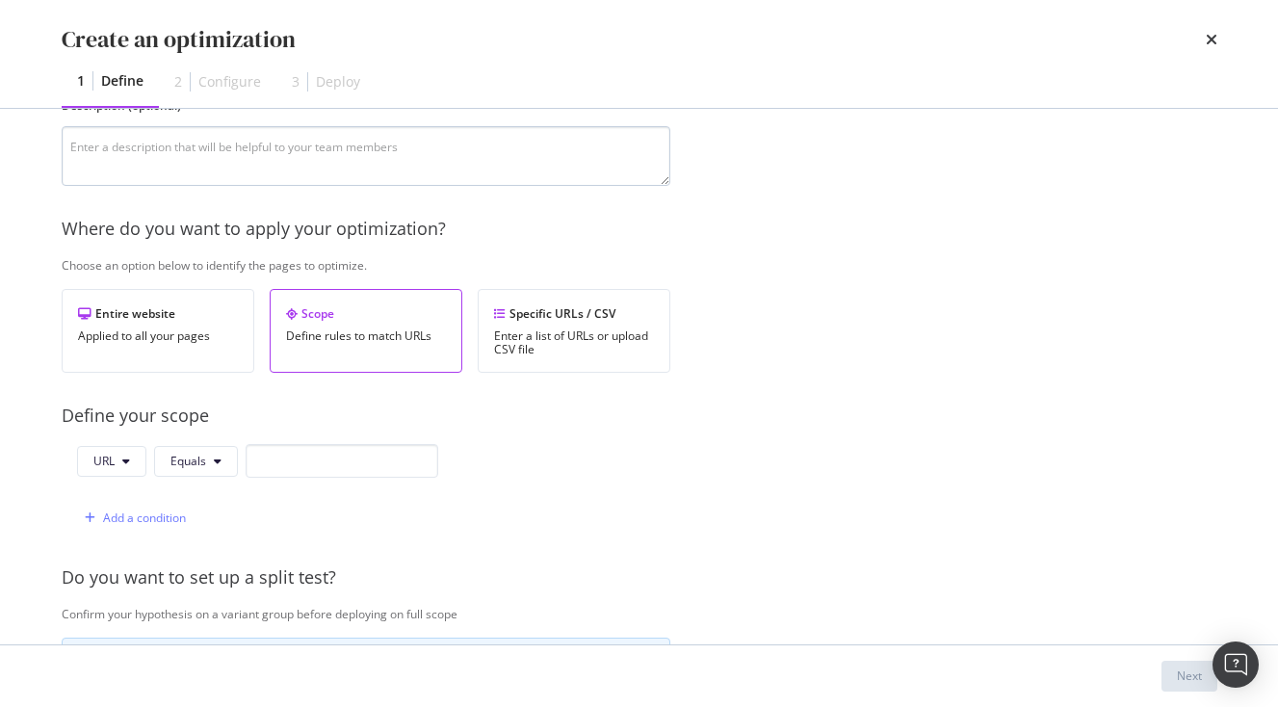
scroll to position [614, 0]
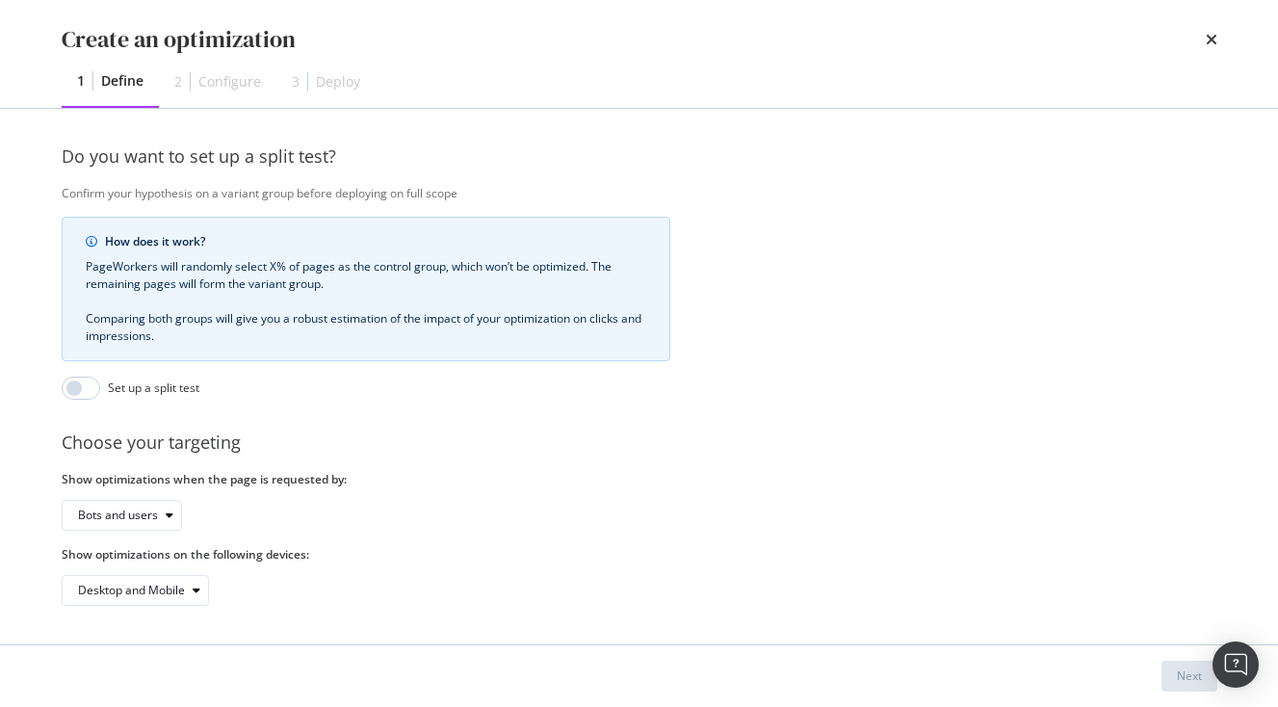
type input "anchor text 5"
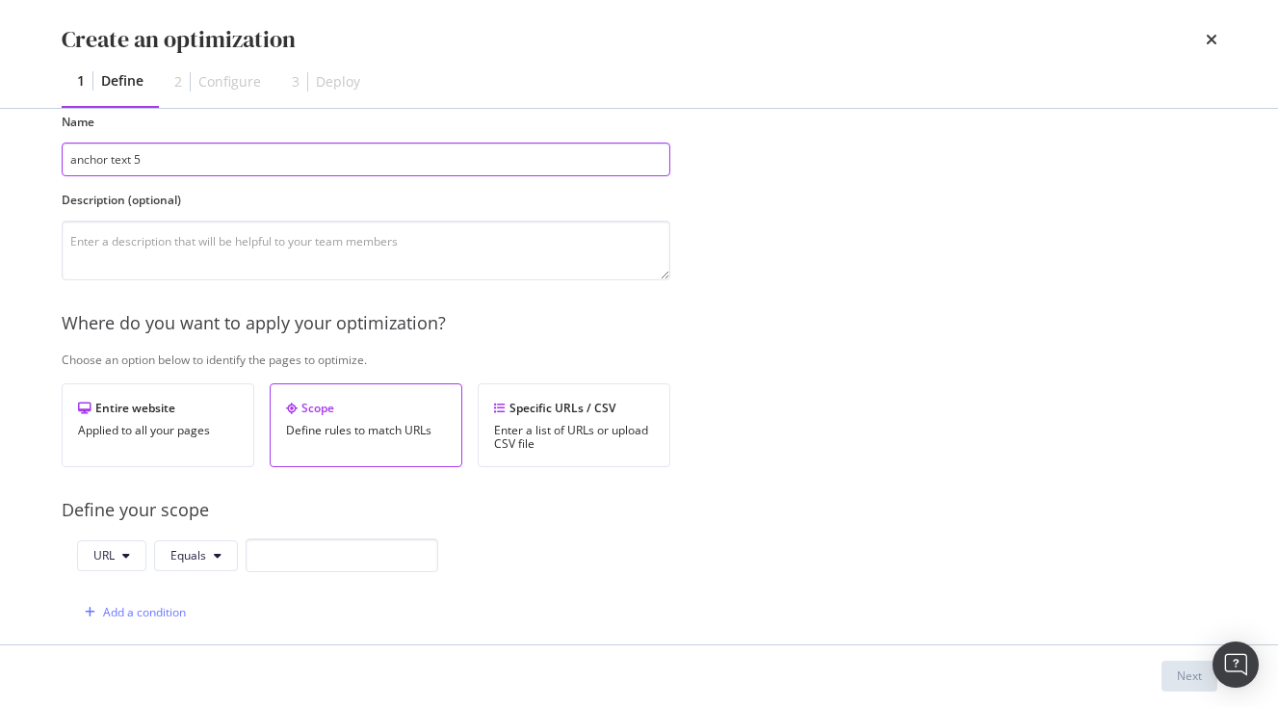
scroll to position [82, 0]
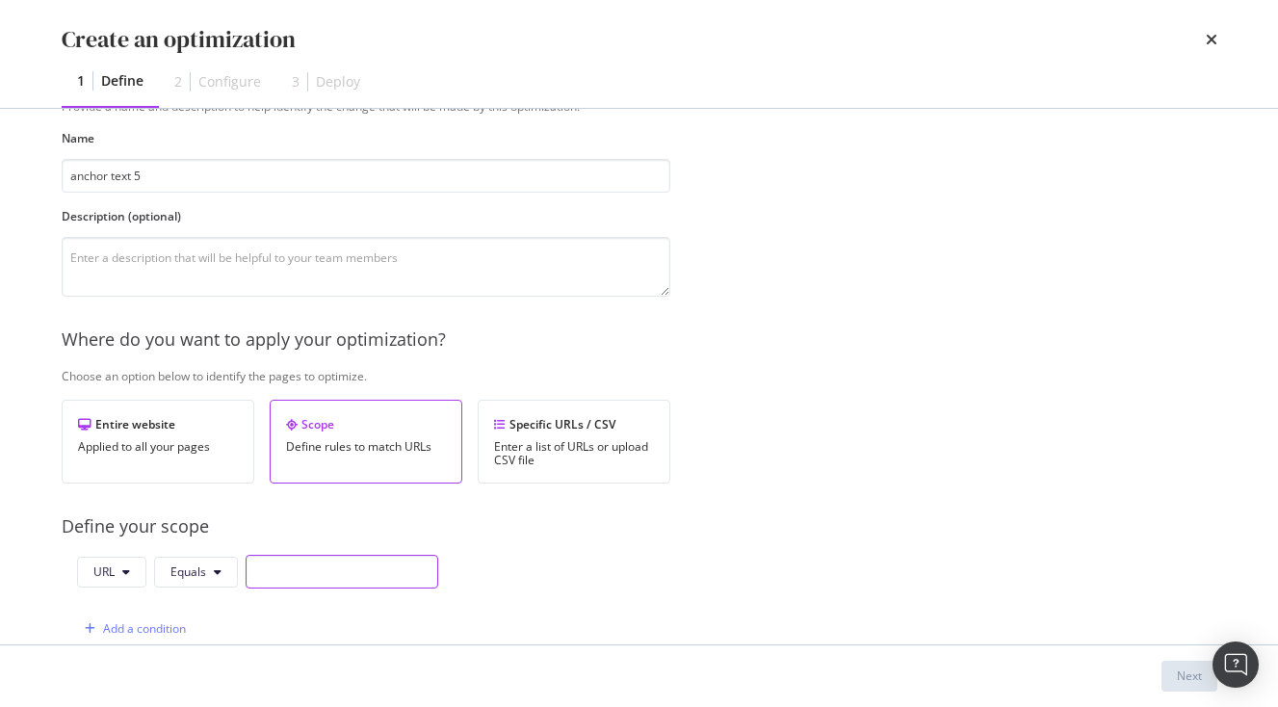
click at [301, 576] on input "modal" at bounding box center [342, 572] width 193 height 34
paste input "[URL][DOMAIN_NAME]"
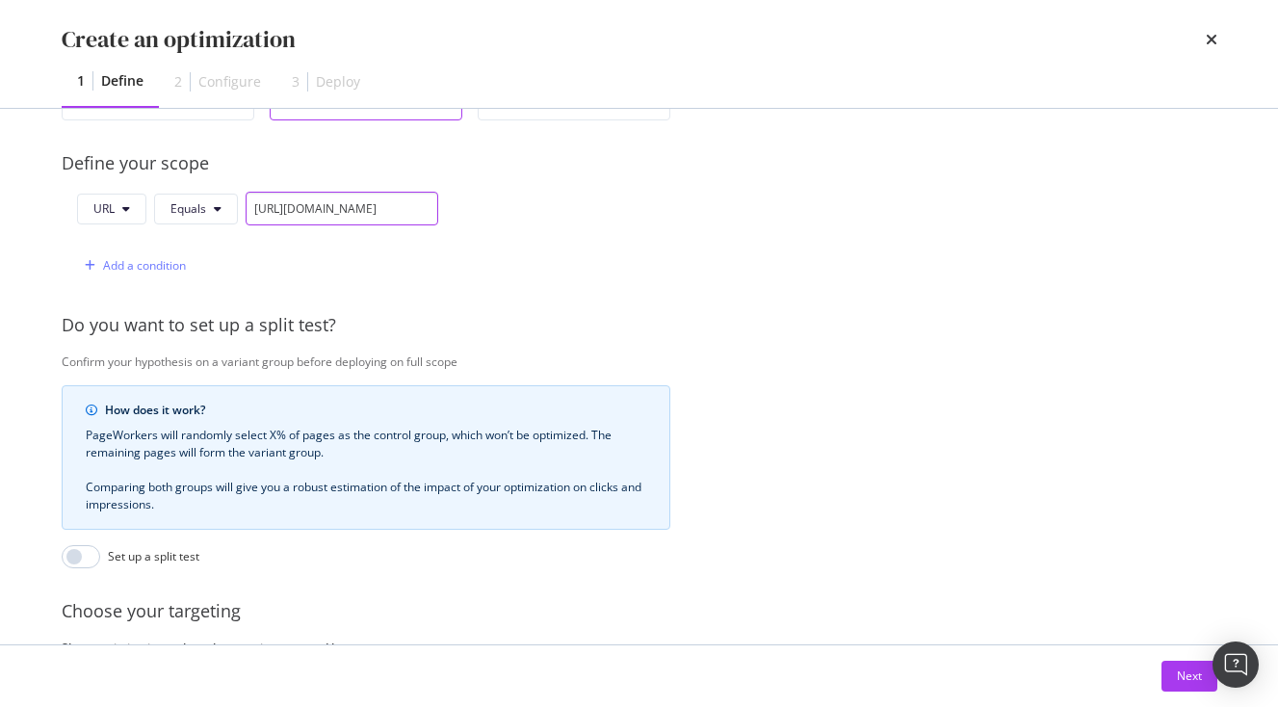
scroll to position [440, 0]
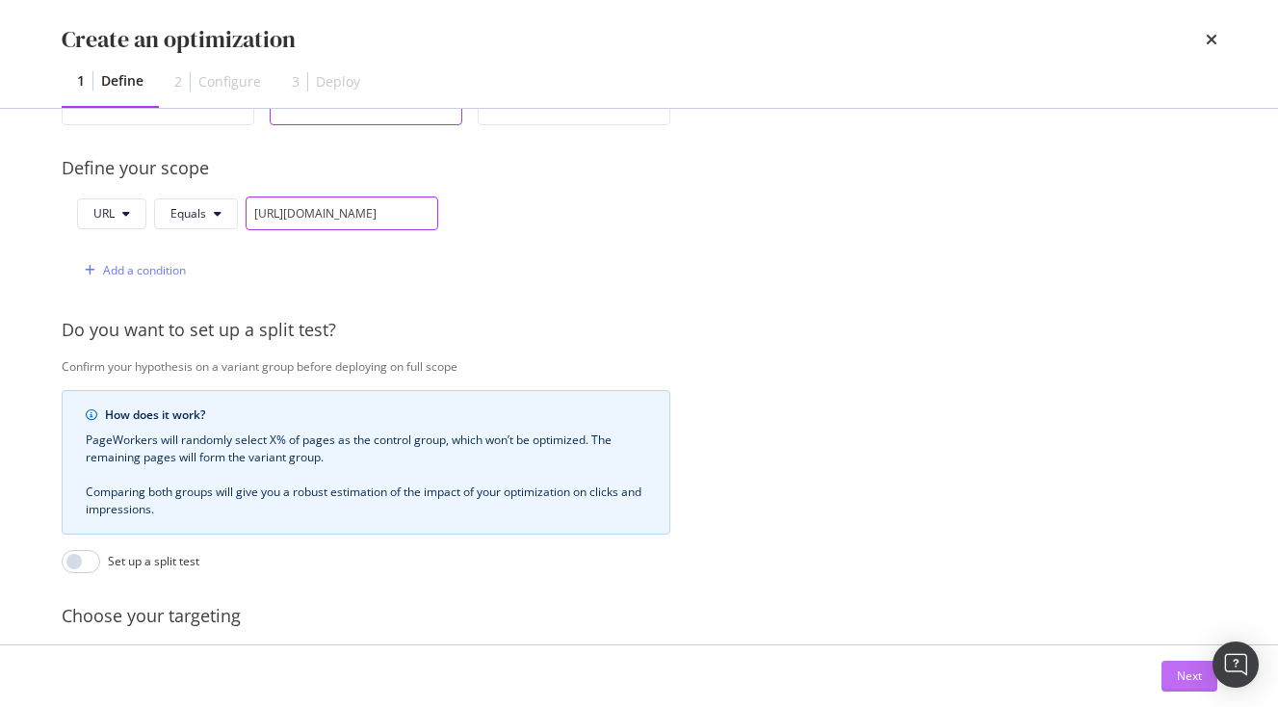
type input "[URL][DOMAIN_NAME]"
click at [1198, 674] on div "Next" at bounding box center [1189, 676] width 25 height 16
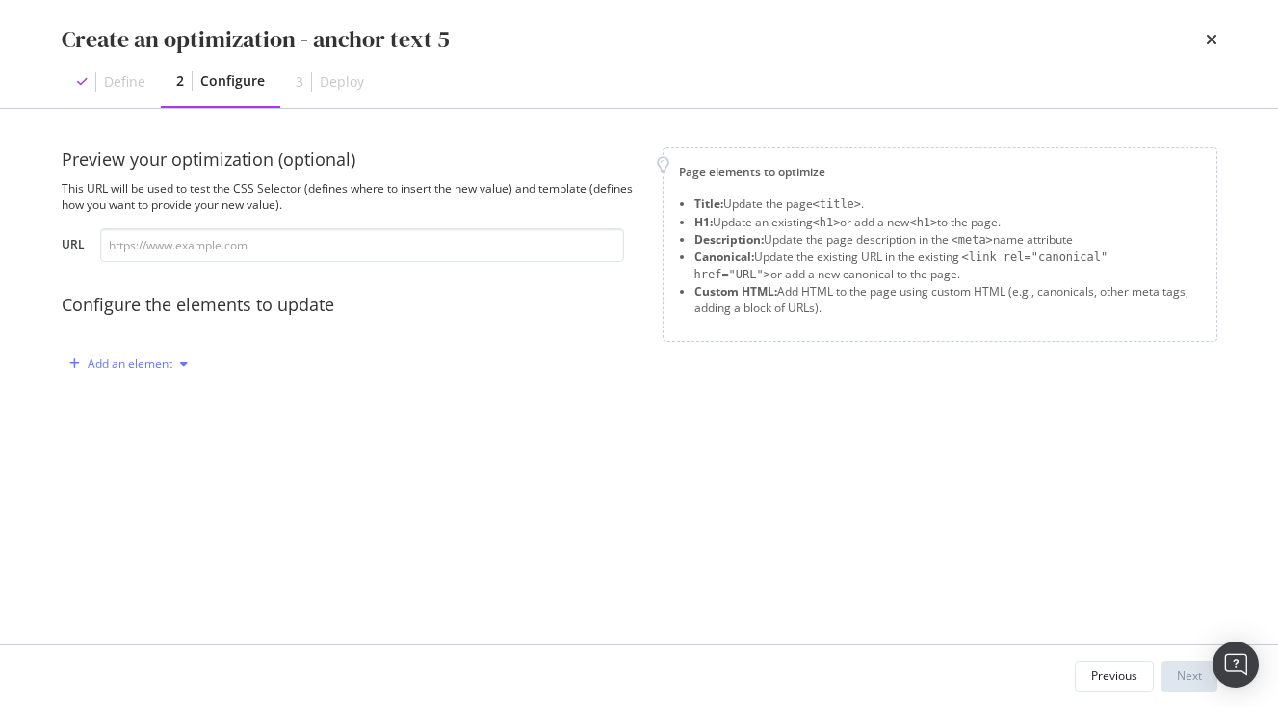
click at [172, 358] on div "Add an element" at bounding box center [130, 364] width 85 height 12
click at [156, 522] on div "Custom HTML" at bounding box center [151, 528] width 76 height 16
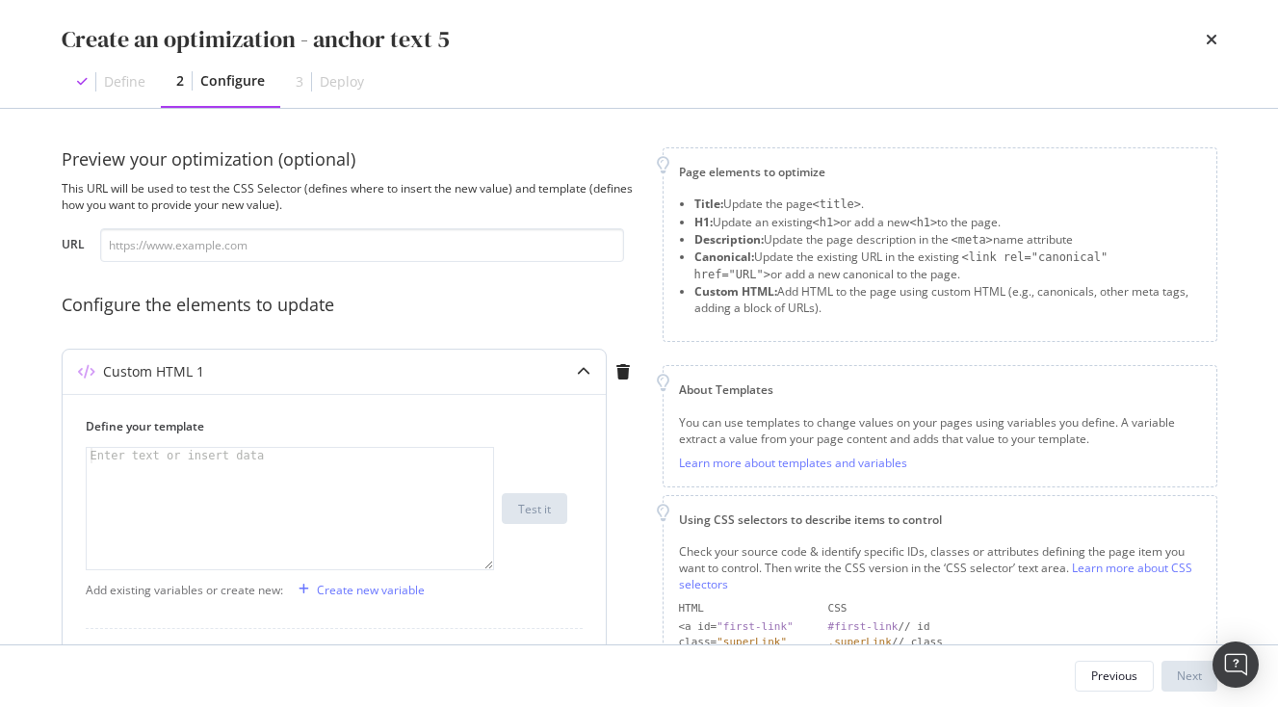
click at [157, 501] on div "modal" at bounding box center [290, 524] width 407 height 152
paste textarea "<span>Events and Festivals</span>"
type textarea "<span>Events and Festivals</span>"
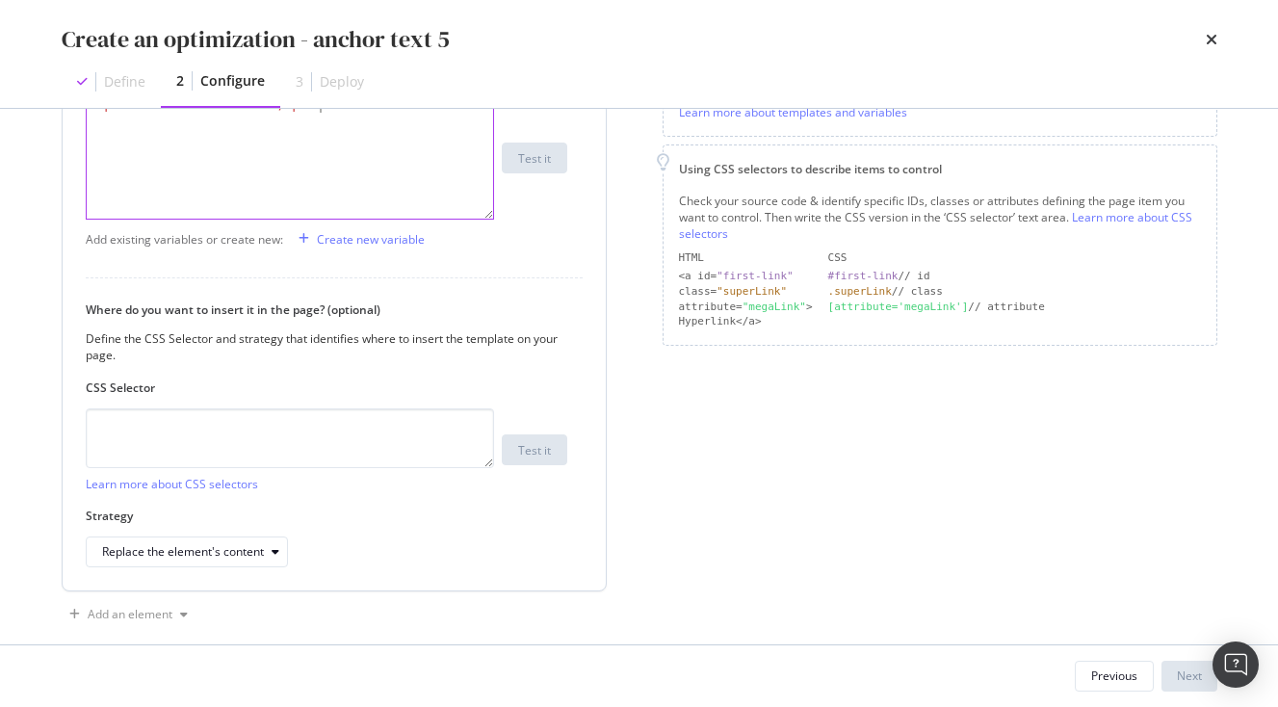
scroll to position [375, 0]
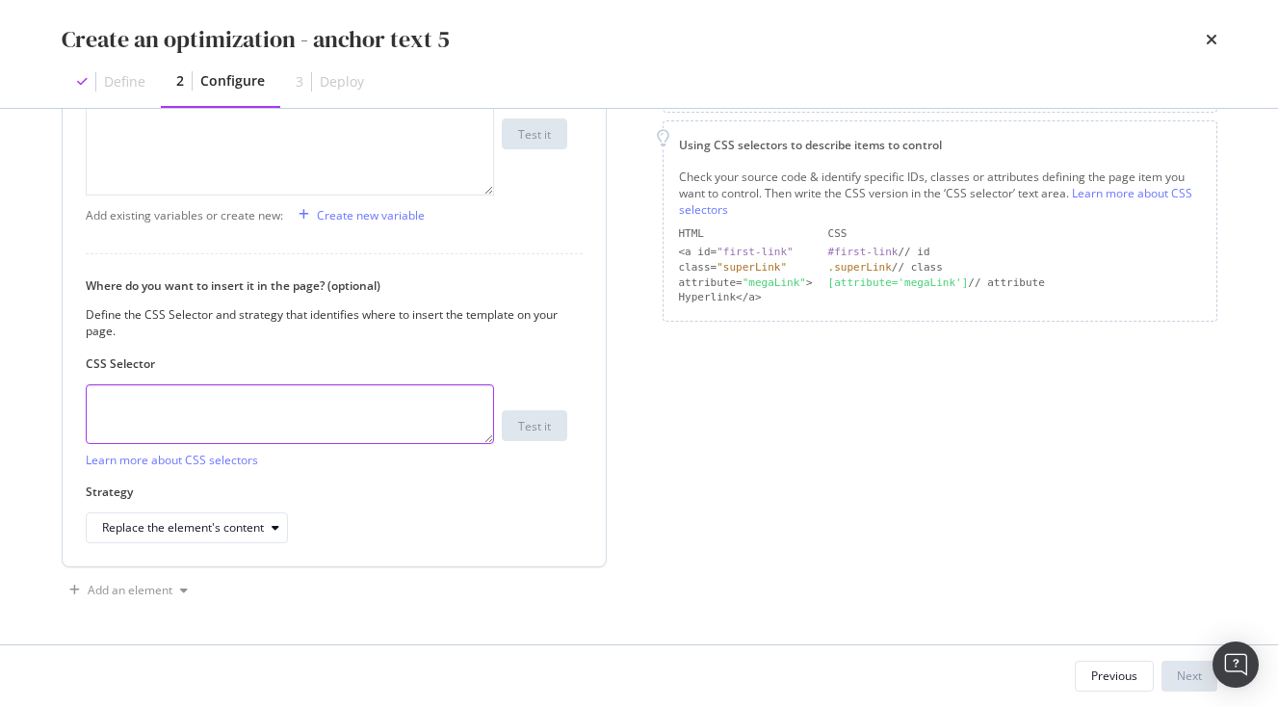
click at [269, 428] on textarea "modal" at bounding box center [290, 414] width 408 height 60
paste textarea ".vlj-tagList > li:nth-child(5) > a:nth-child(1) > span:nth-child(1)"
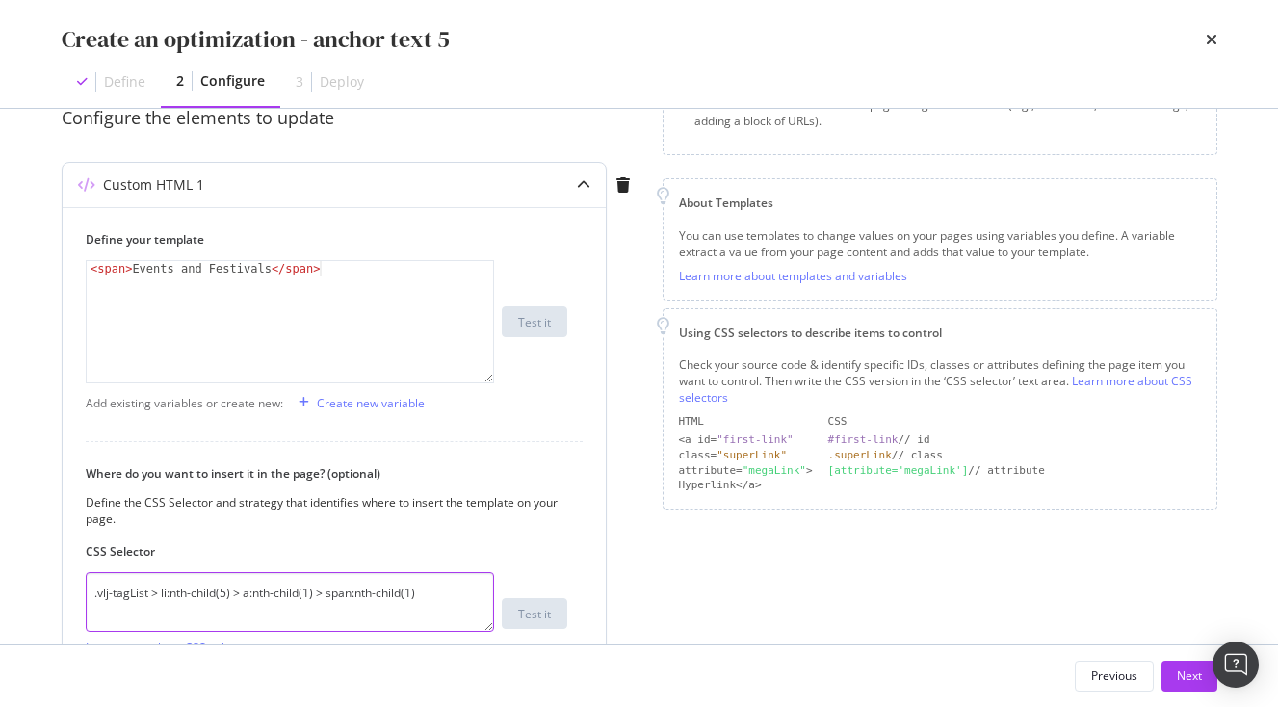
scroll to position [154, 0]
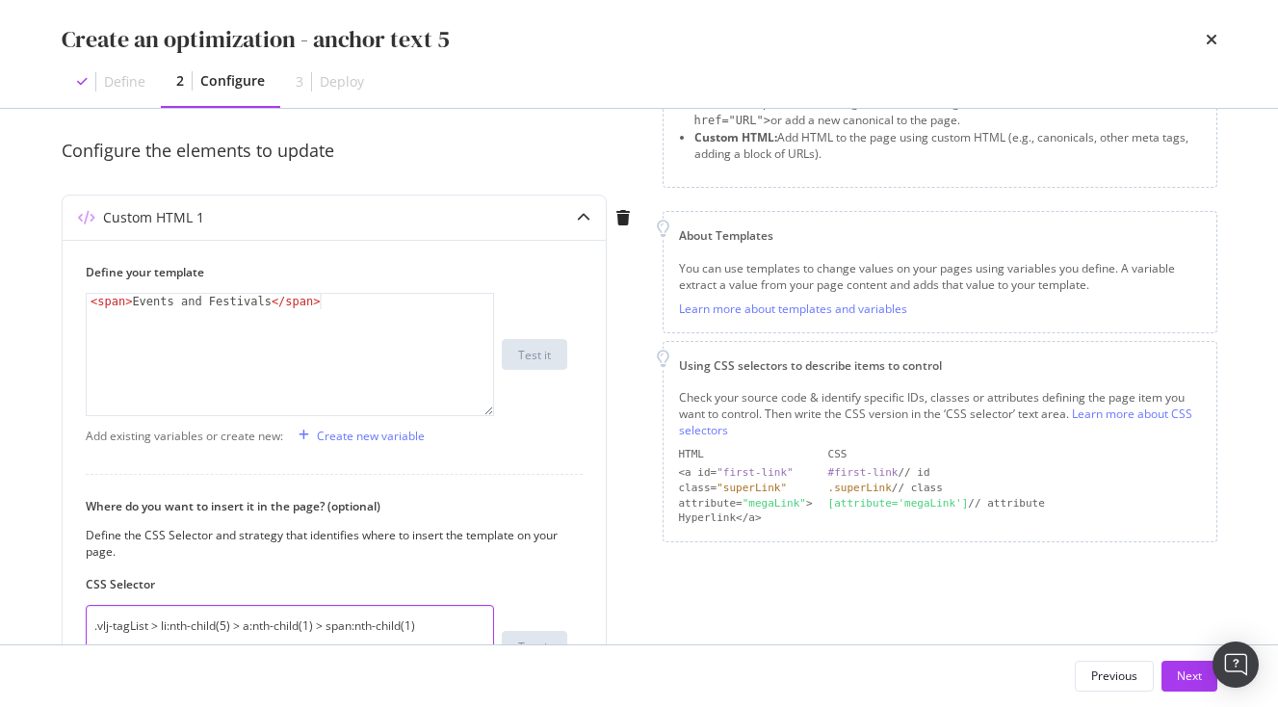
type textarea ".vlj-tagList > li:nth-child(5) > a:nth-child(1) > span:nth-child(1)"
drag, startPoint x: 132, startPoint y: 301, endPoint x: 271, endPoint y: 304, distance: 138.8
click at [271, 304] on div "< span > Events and Festivals </ span >" at bounding box center [290, 370] width 407 height 152
paste textarea "Shinto and Buddhist Practice"
type textarea "<span>Shinto and Buddhist Practices</span>"
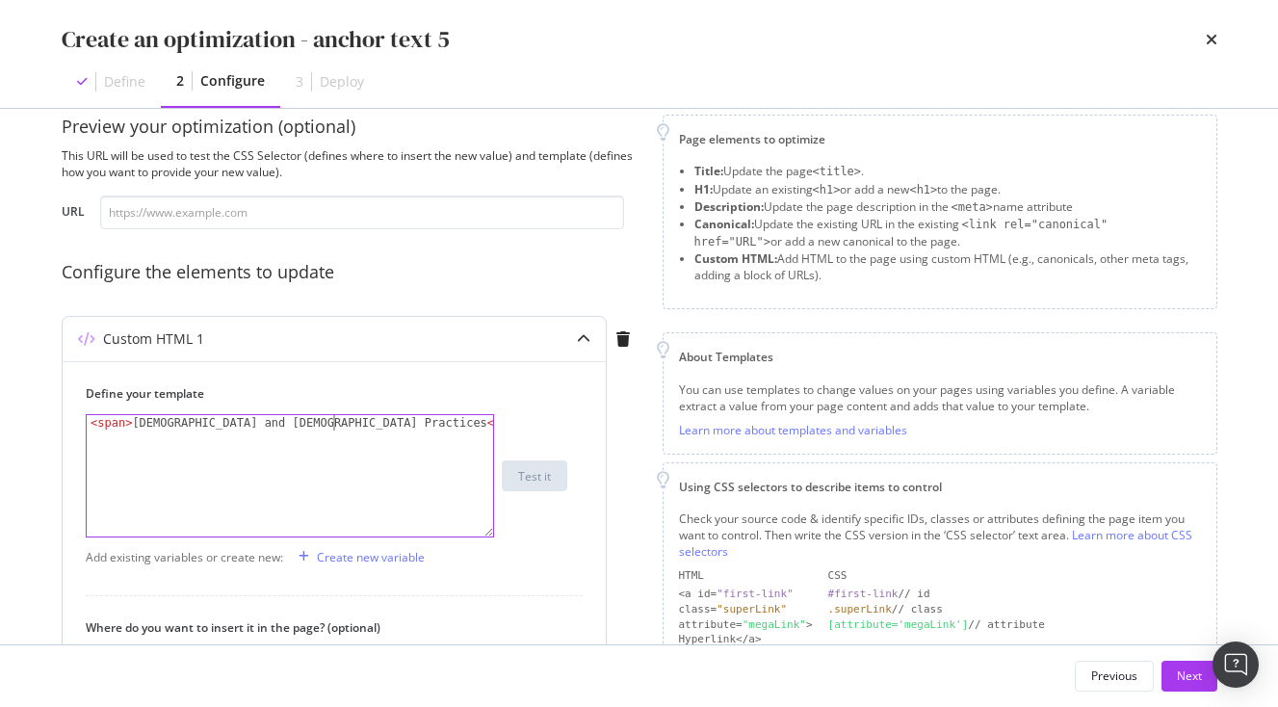
scroll to position [375, 0]
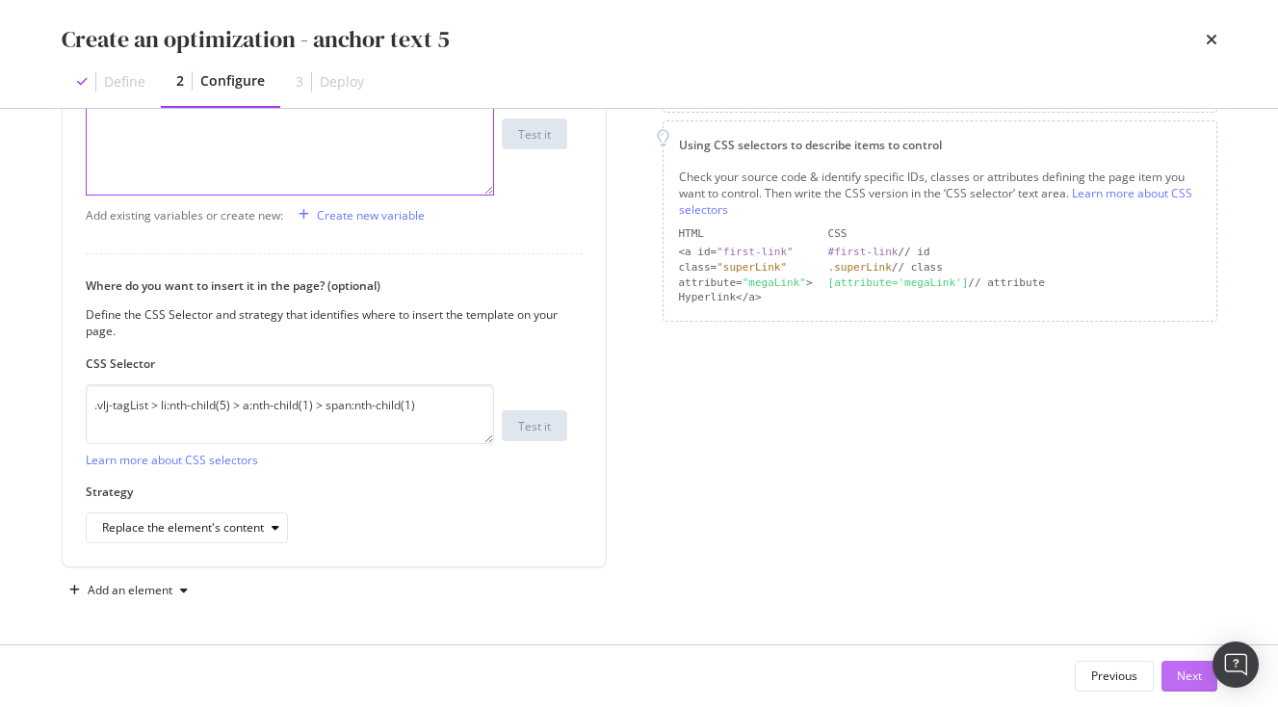
click at [1182, 664] on div "Next" at bounding box center [1189, 676] width 25 height 29
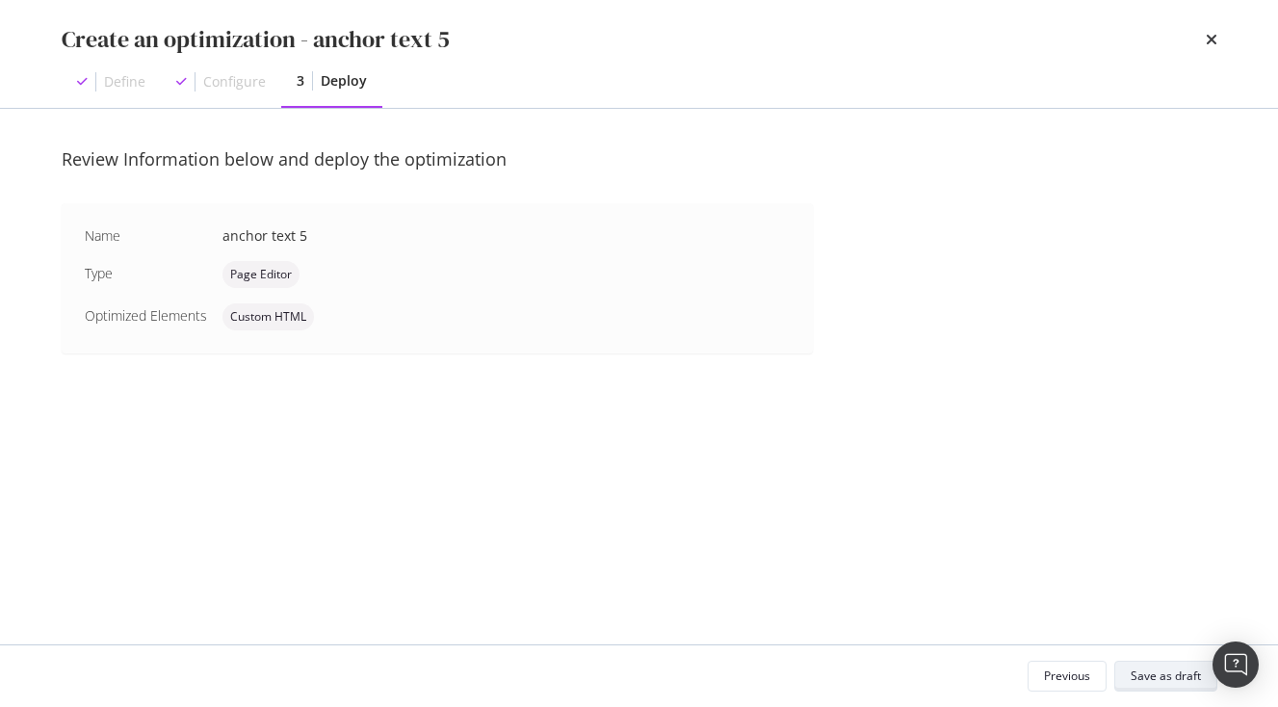
scroll to position [0, 0]
click at [1146, 671] on div "Save as draft" at bounding box center [1166, 676] width 70 height 16
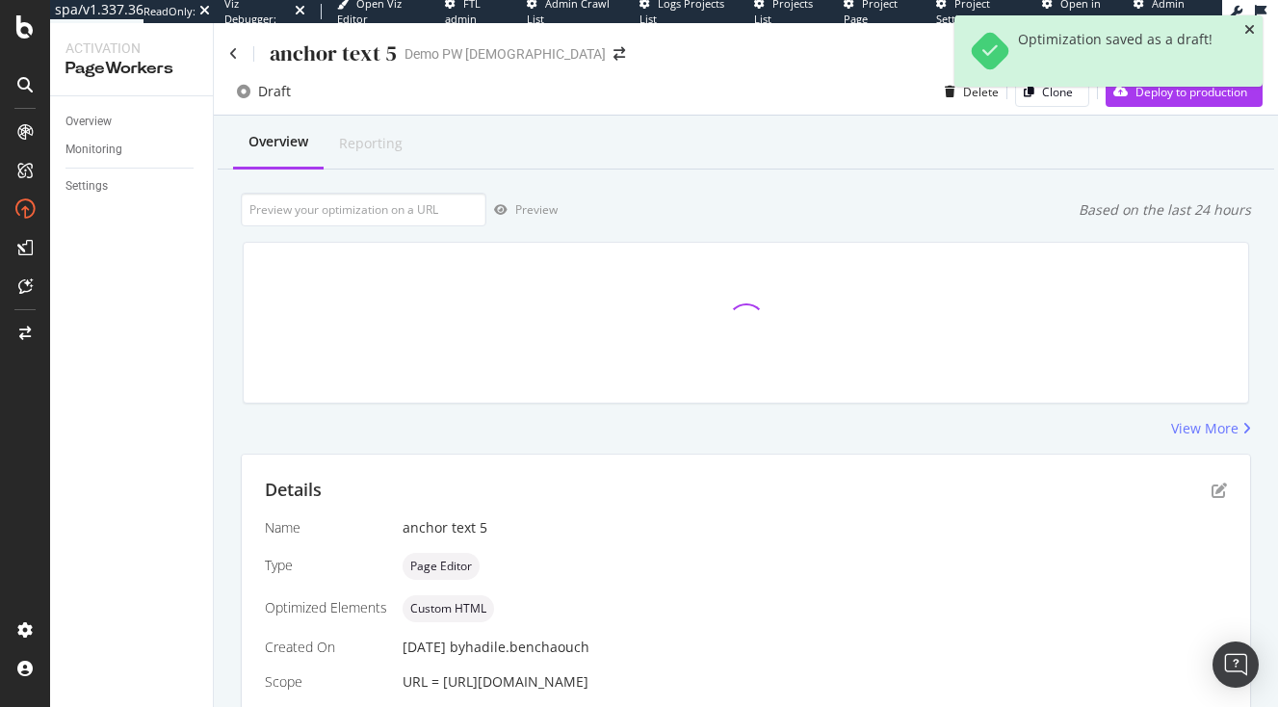
click at [1249, 33] on icon "close toast" at bounding box center [1250, 29] width 11 height 13
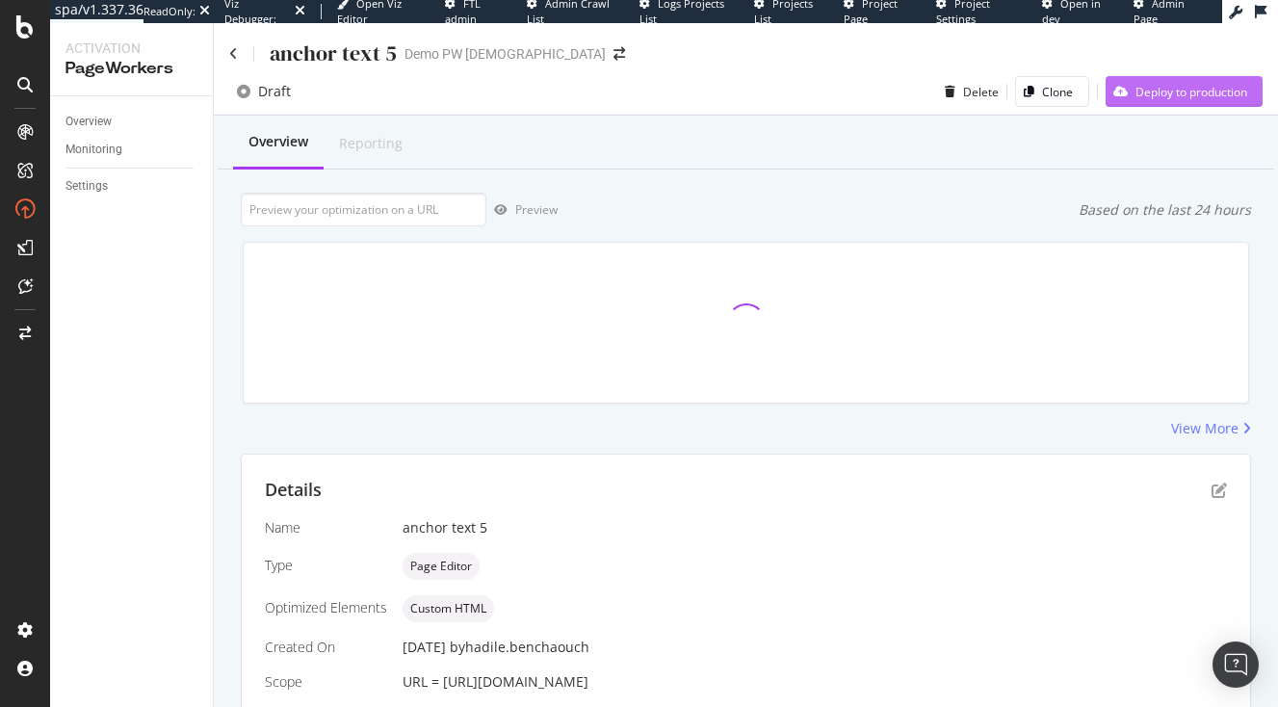
click at [1206, 92] on div "Deploy to production" at bounding box center [1192, 92] width 112 height 16
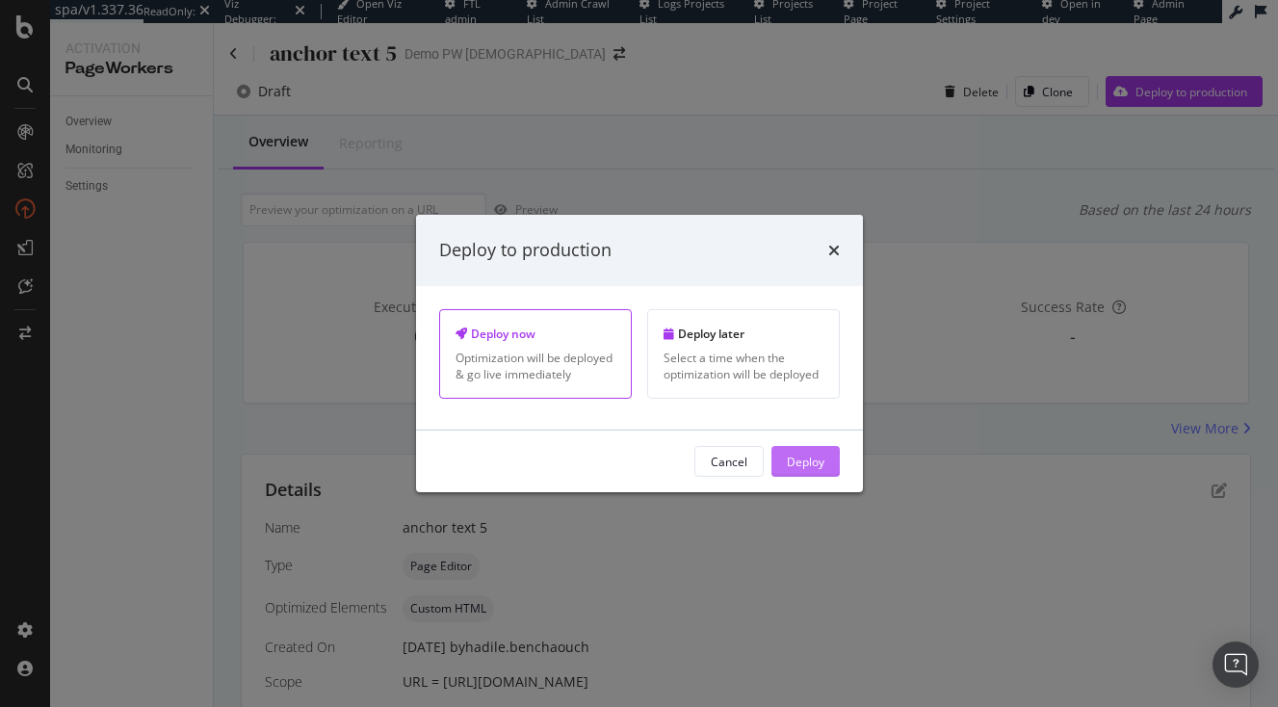
click at [803, 466] on div "Deploy" at bounding box center [806, 461] width 38 height 16
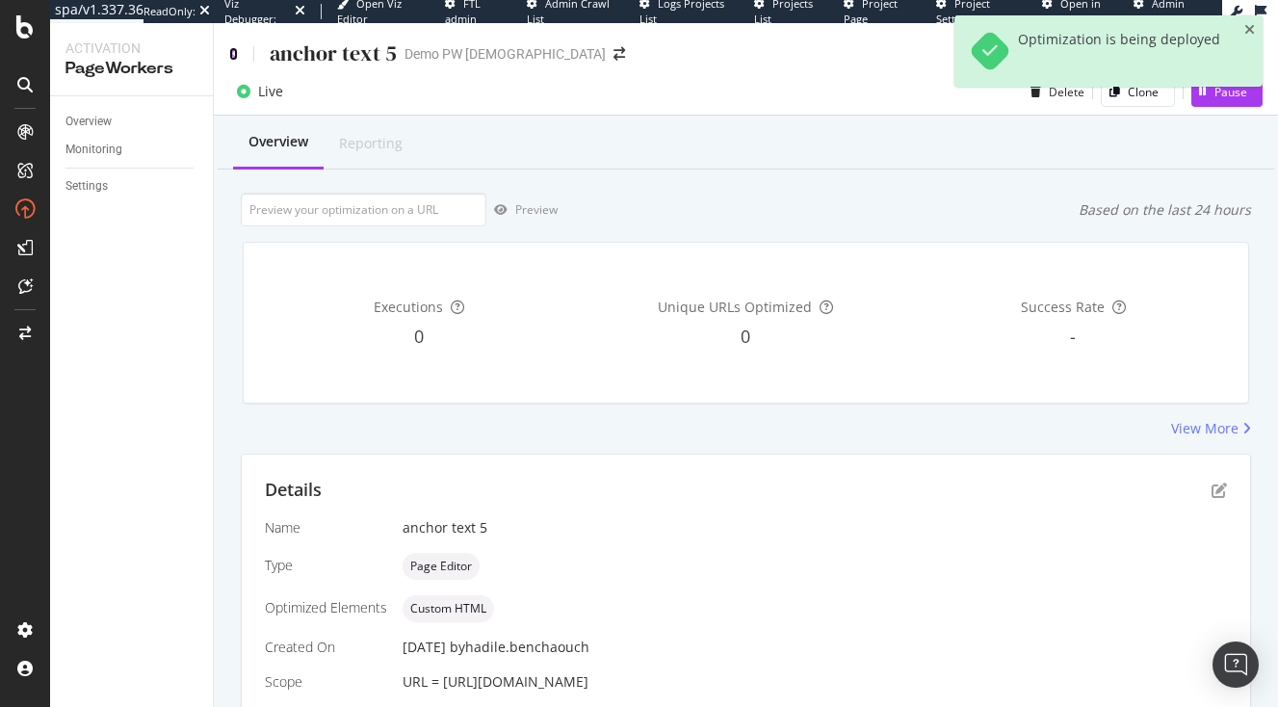
click at [233, 50] on icon at bounding box center [233, 53] width 9 height 13
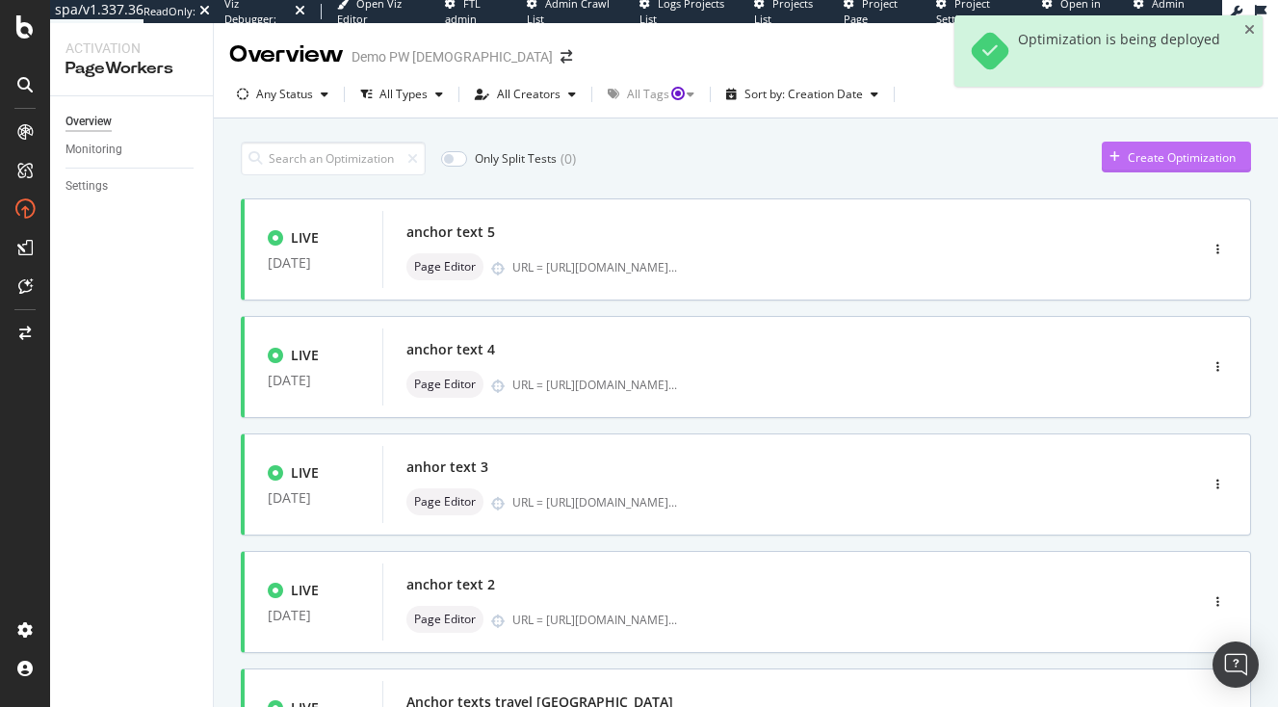
click at [1119, 152] on icon "button" at bounding box center [1115, 157] width 11 height 12
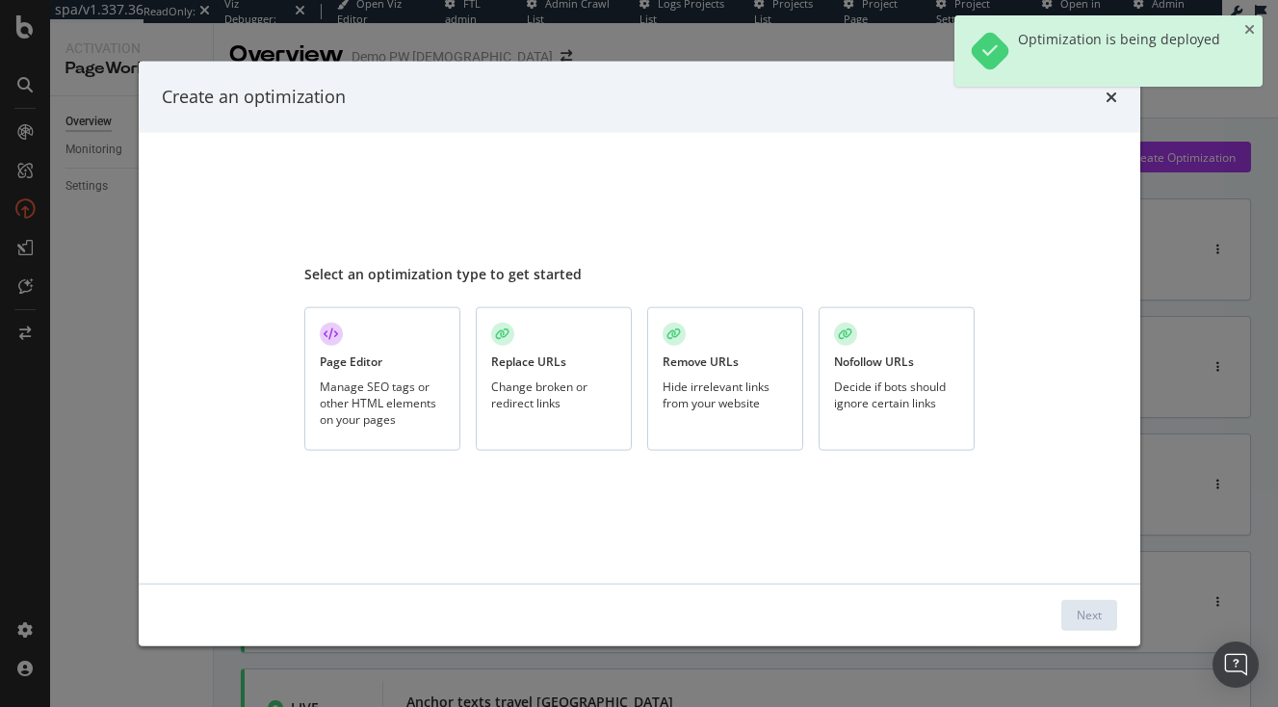
click at [404, 325] on div "Page Editor Manage SEO tags or other HTML elements on your pages" at bounding box center [382, 379] width 156 height 144
click at [1080, 614] on div "Next" at bounding box center [1089, 615] width 25 height 16
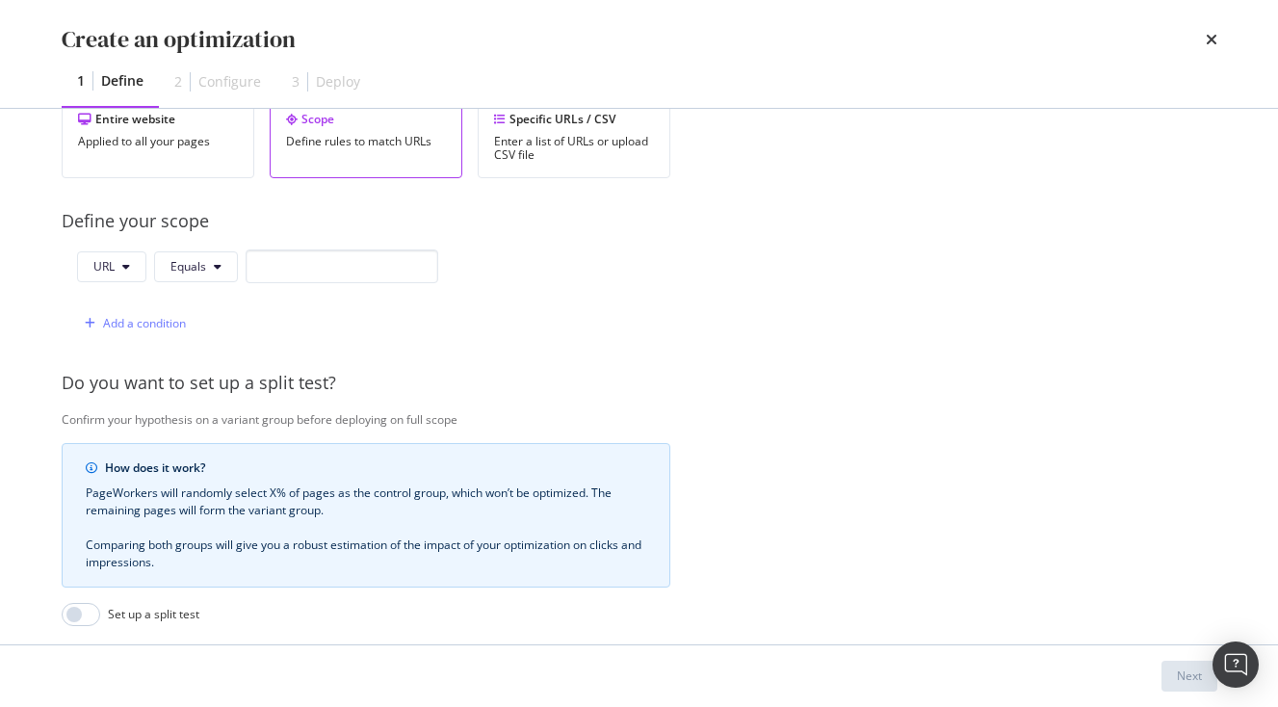
scroll to position [388, 1]
type input "anchor text 6"
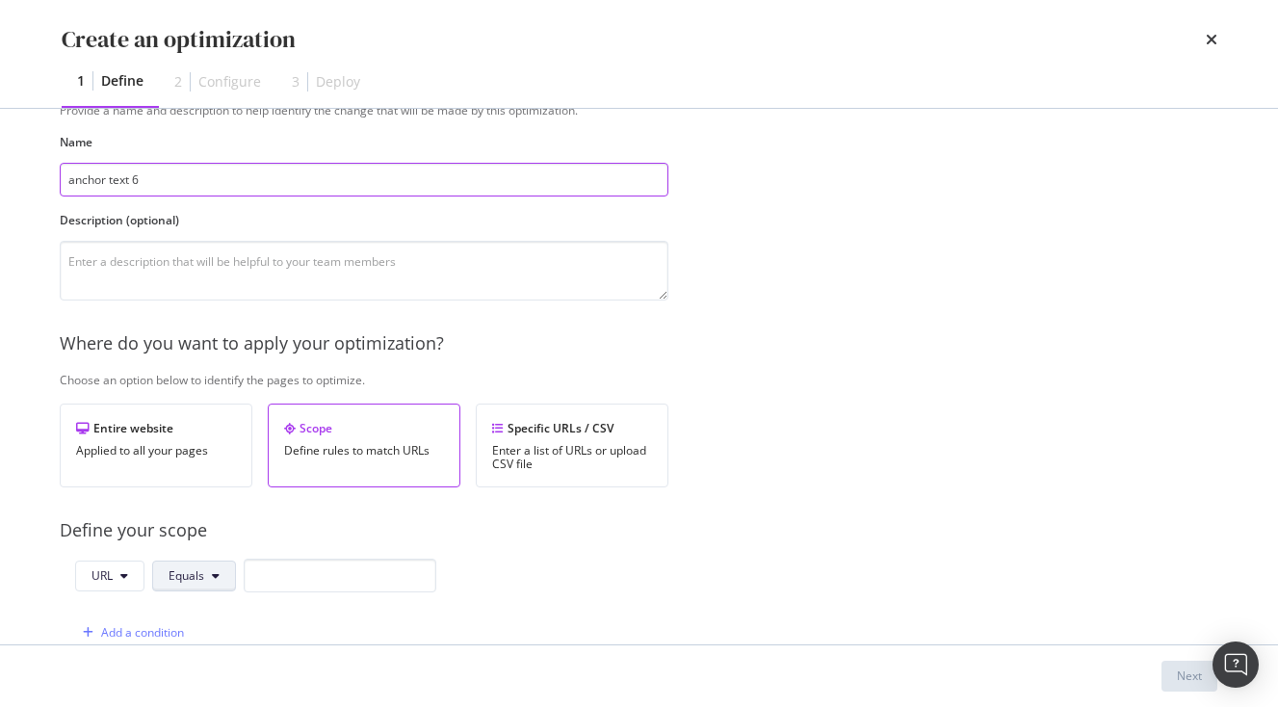
scroll to position [333, 2]
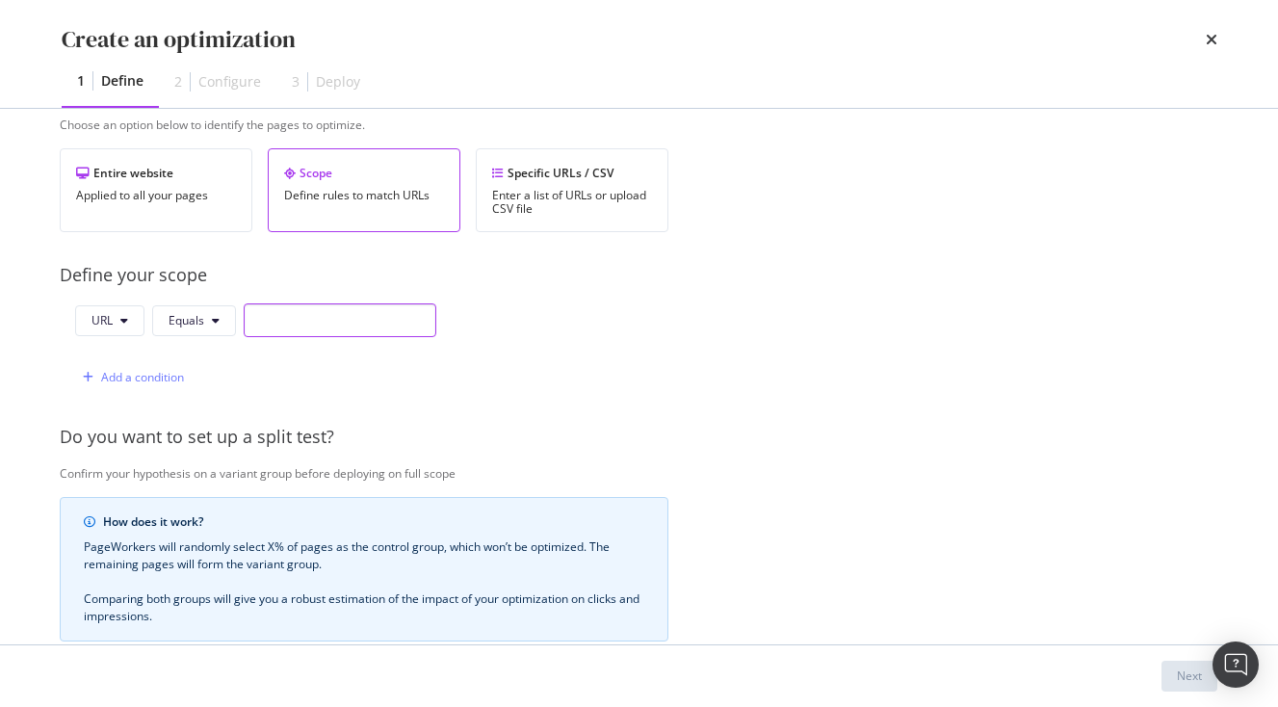
click at [284, 323] on input "modal" at bounding box center [340, 320] width 193 height 34
paste input "[URL][DOMAIN_NAME]"
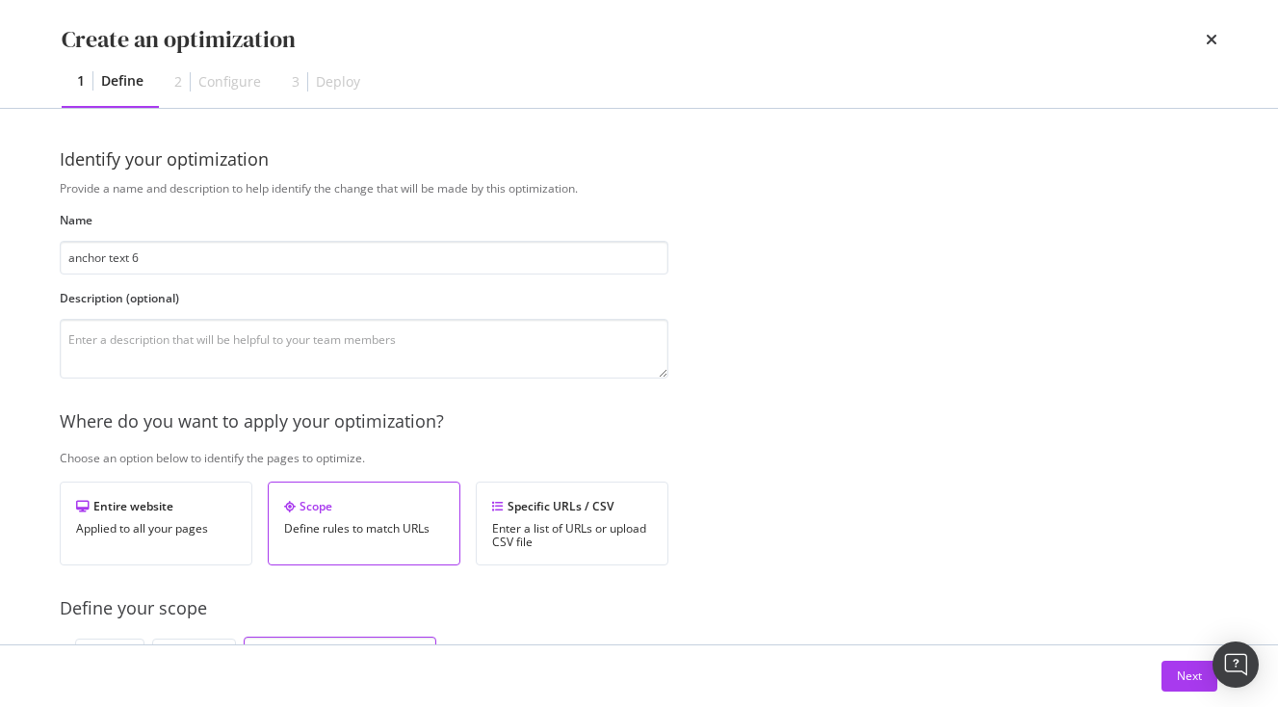
scroll to position [614, 2]
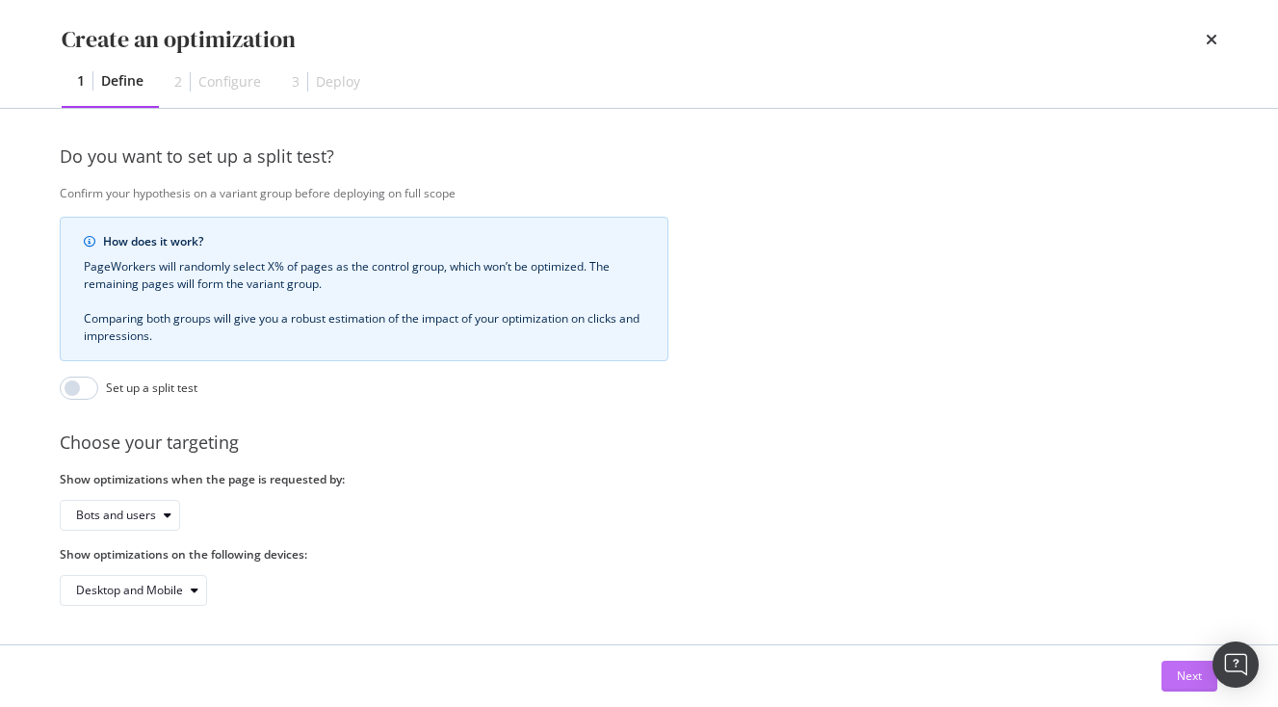
type input "[URL][DOMAIN_NAME]"
click at [1175, 669] on button "Next" at bounding box center [1190, 676] width 56 height 31
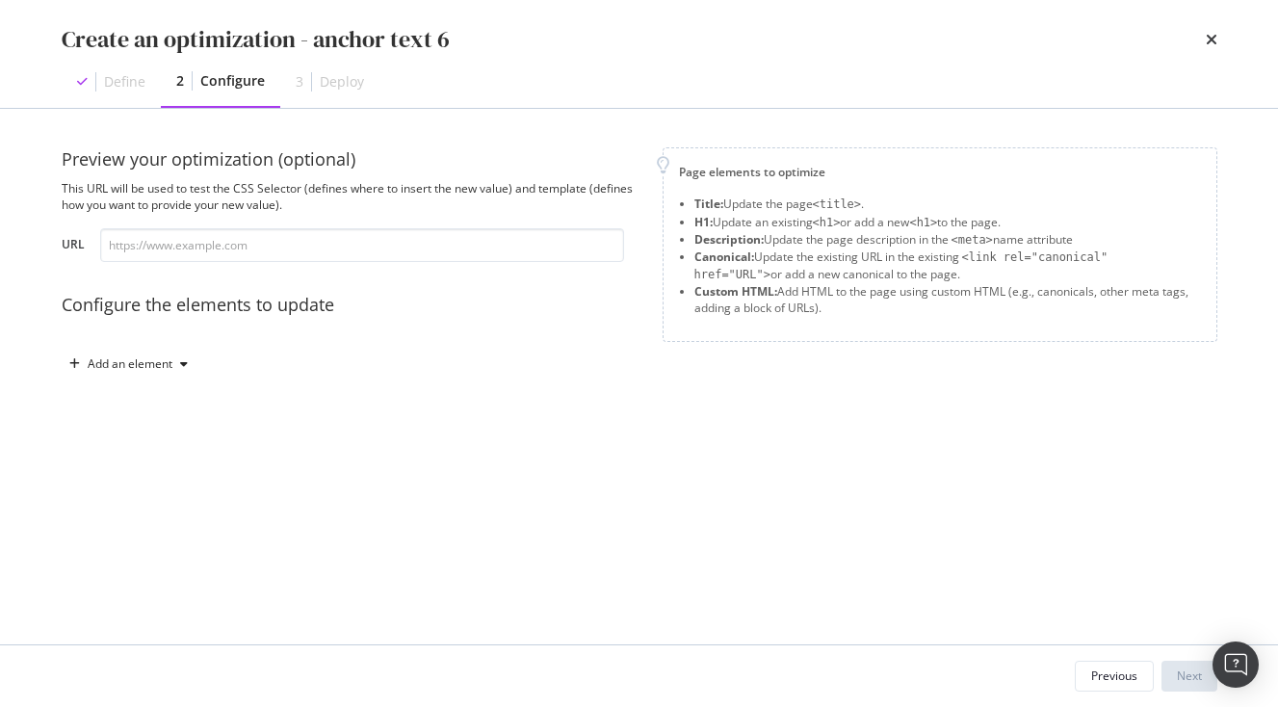
scroll to position [0, 0]
click at [161, 370] on div "Add an element" at bounding box center [130, 364] width 85 height 12
click at [102, 527] on icon at bounding box center [97, 528] width 14 height 12
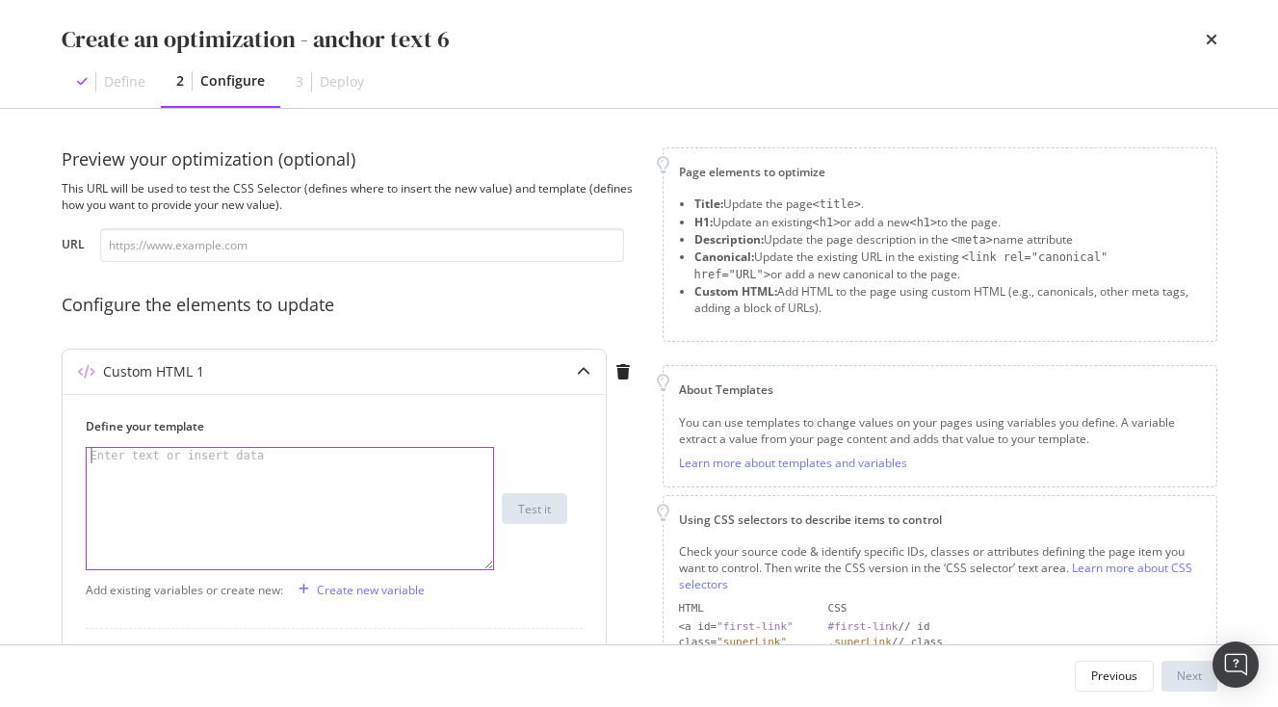
click at [235, 464] on div "modal" at bounding box center [290, 524] width 407 height 152
paste textarea ".vlj-tagList > li:nth-child(6) > a:nth-child(1) > span:nth-child(1)"
type textarea ".vlj-tagList > li:nth-child(6) > a:nth-child(1) > span:nth-child(1)"
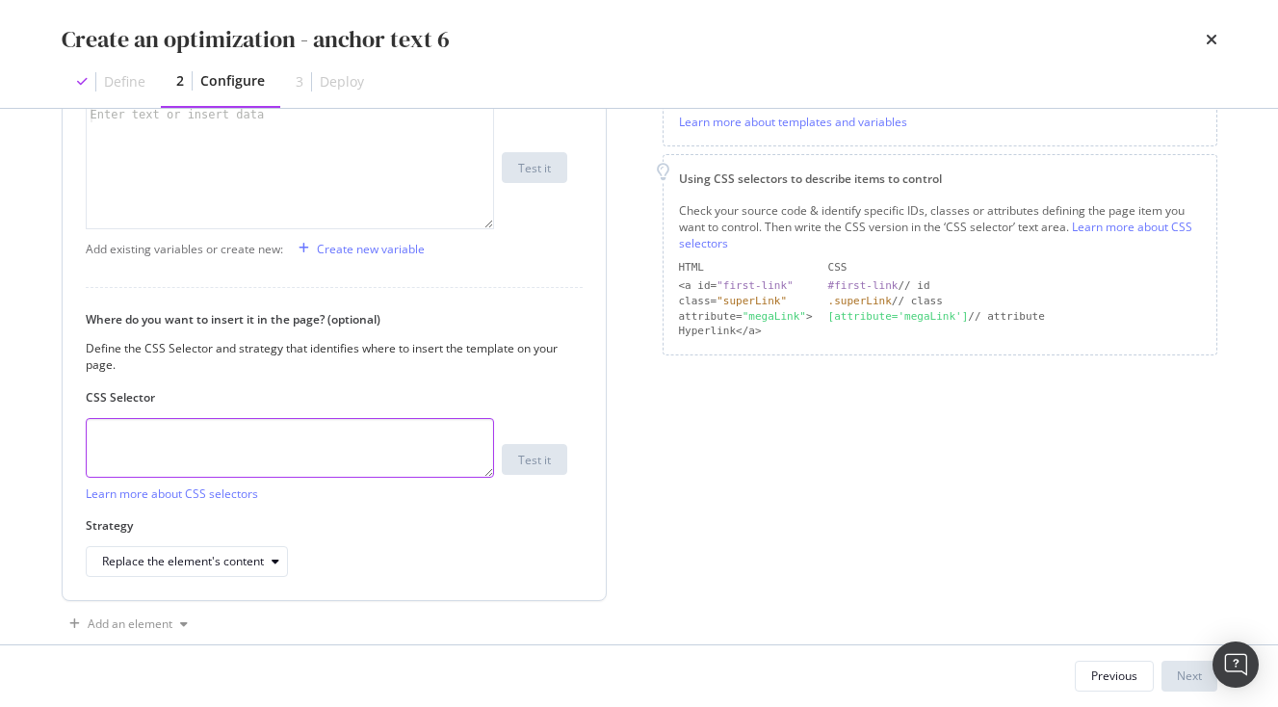
click at [211, 462] on textarea "modal" at bounding box center [290, 448] width 408 height 60
paste textarea ".vlj-tagList > li:nth-child(6) > a:nth-child(1) > span:nth-child(1)"
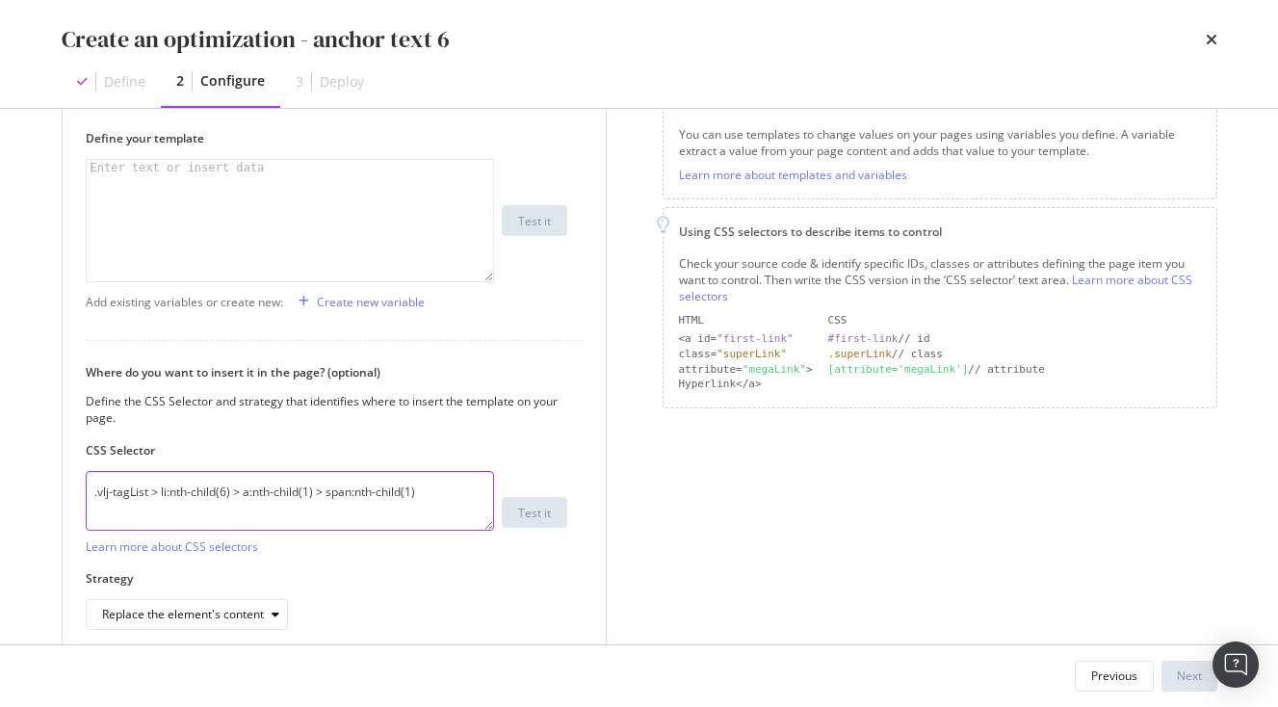
scroll to position [196, 0]
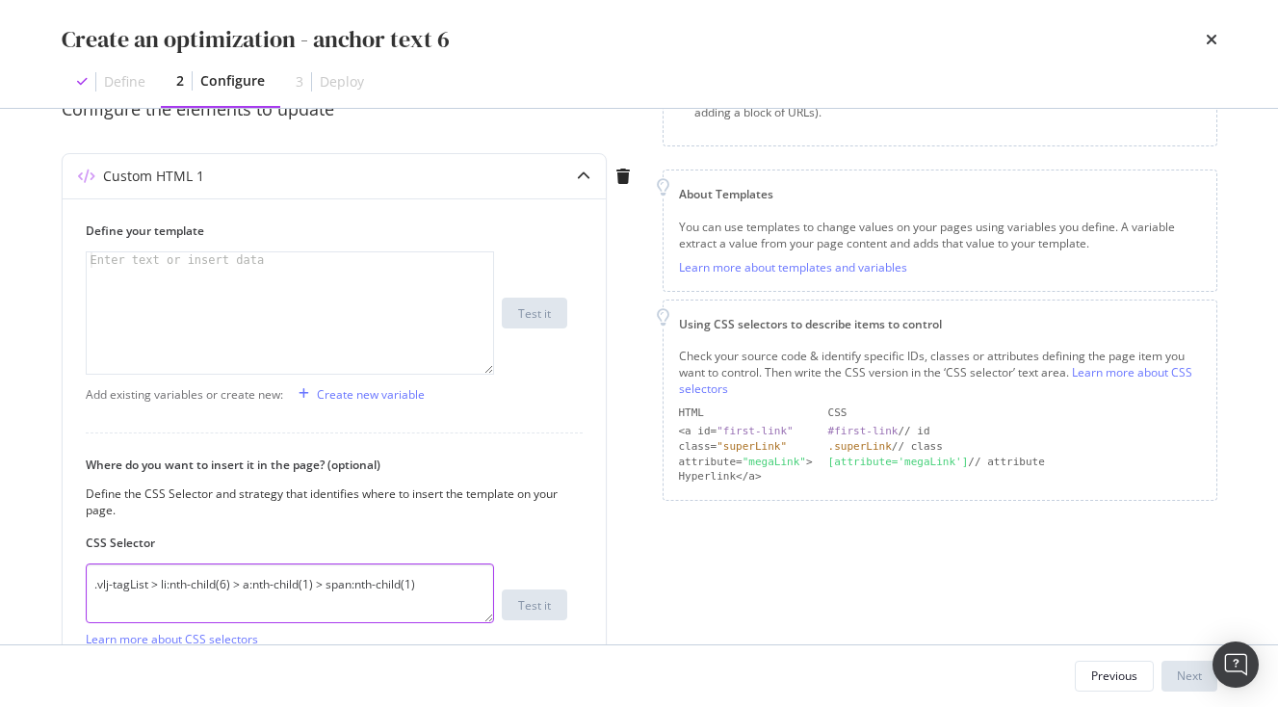
type textarea ".vlj-tagList > li:nth-child(6) > a:nth-child(1) > span:nth-child(1)"
click at [166, 279] on div "modal" at bounding box center [290, 328] width 407 height 152
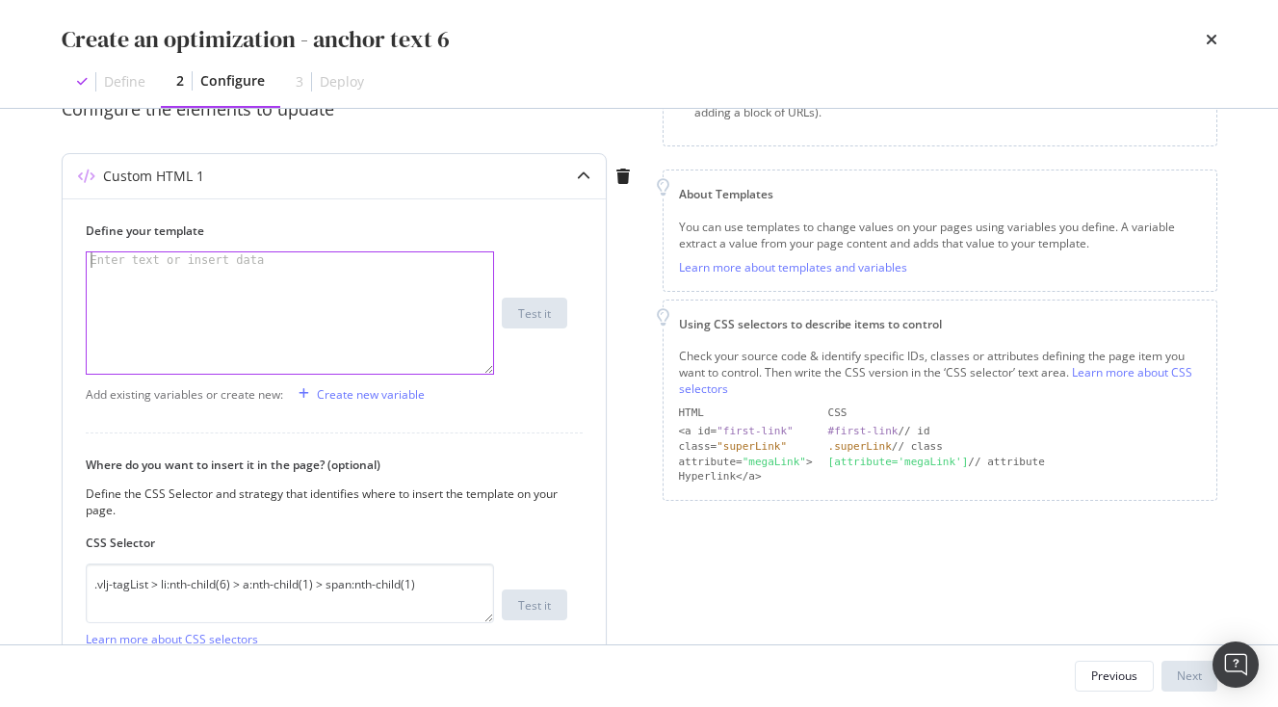
paste textarea "<span>Family Travel</span>"
drag, startPoint x: 134, startPoint y: 255, endPoint x: 221, endPoint y: 253, distance: 86.7
click at [221, 253] on div "< span > Family Travel </ span >" at bounding box center [290, 328] width 407 height 152
paste textarea "Historic Sites in [GEOGRAPHIC_DATA]"
type textarea "<span>Historic Sites in Nara</span>"
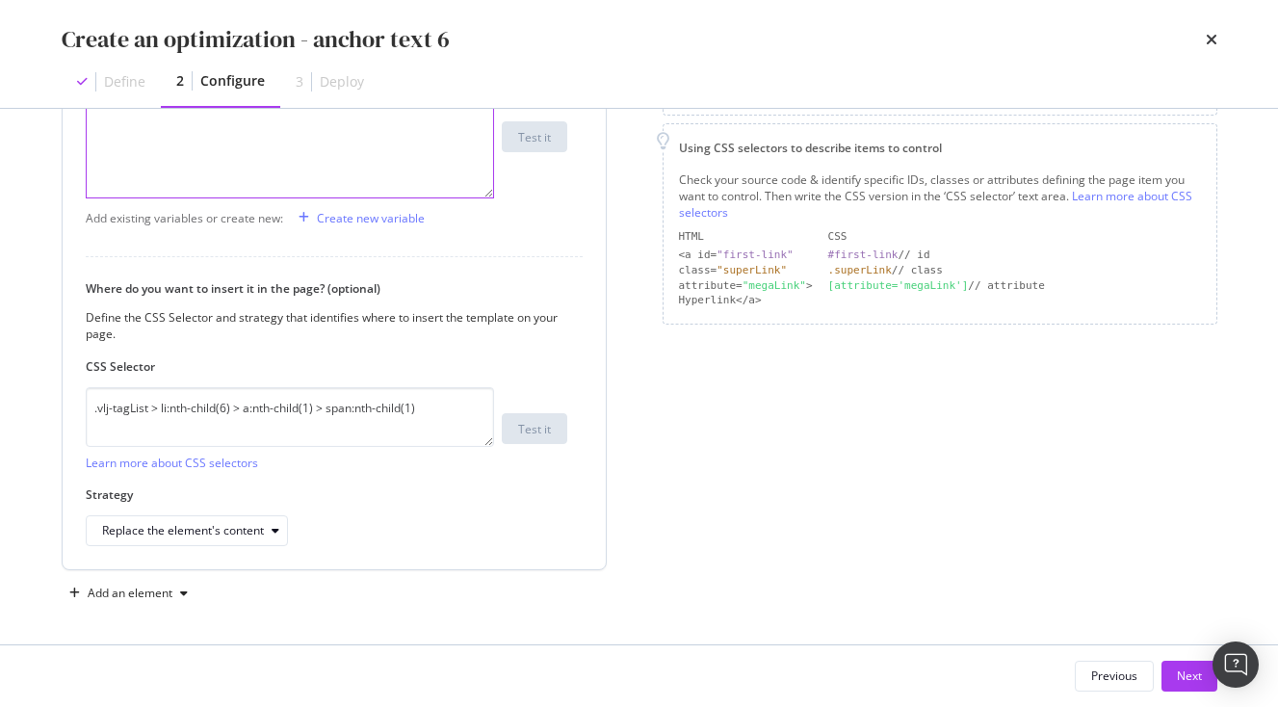
scroll to position [375, 0]
click at [1191, 680] on div "Next" at bounding box center [1189, 676] width 25 height 16
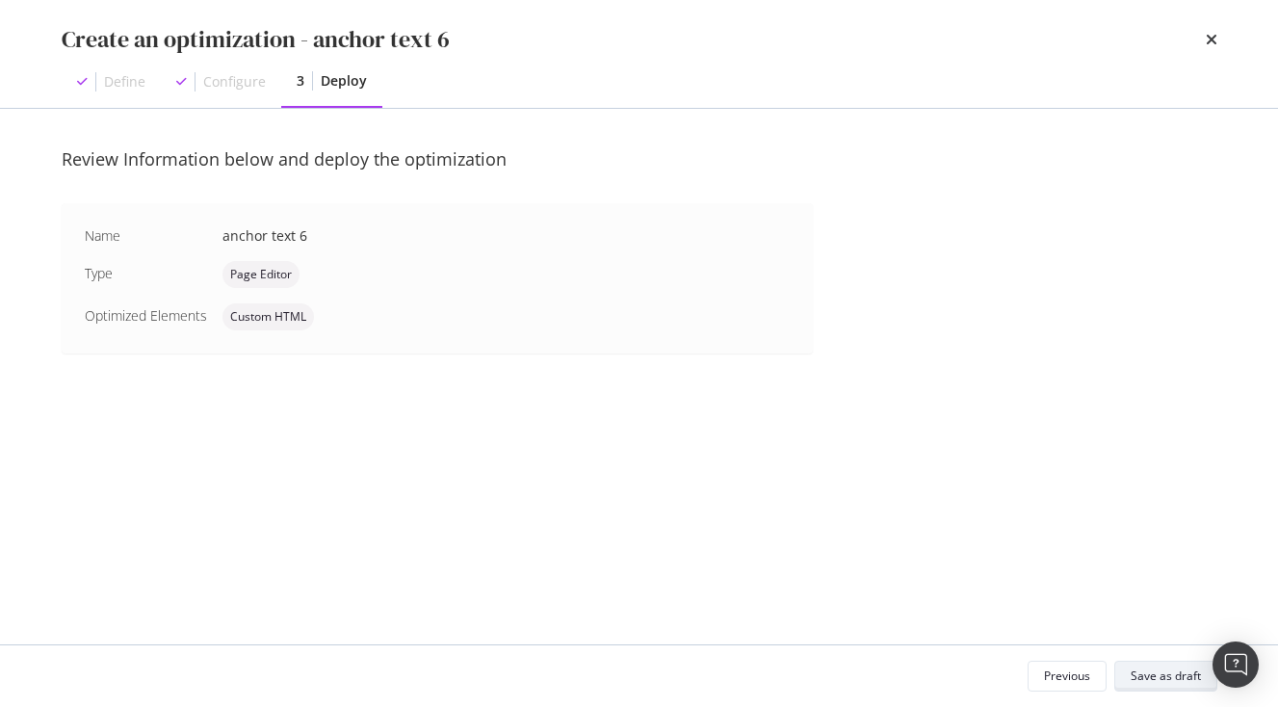
scroll to position [0, 0]
click at [1174, 673] on div "Save as draft" at bounding box center [1166, 676] width 70 height 16
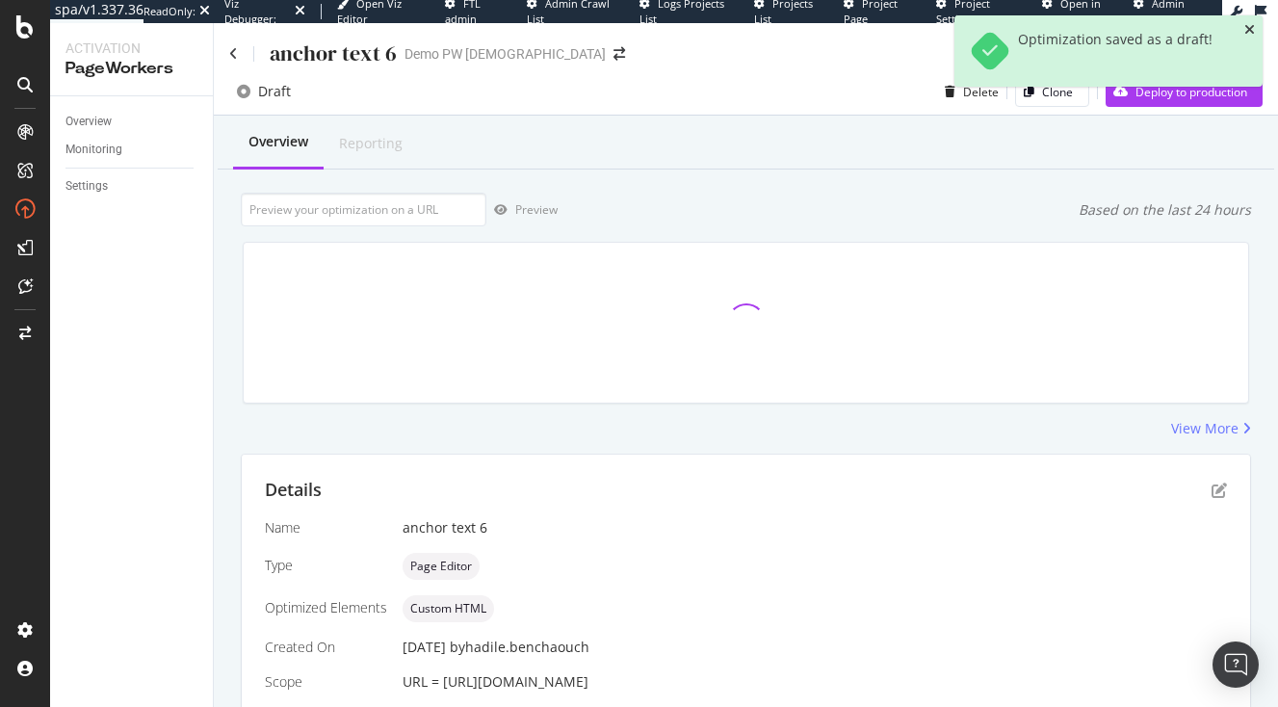
click at [1253, 28] on icon "close toast" at bounding box center [1250, 29] width 11 height 13
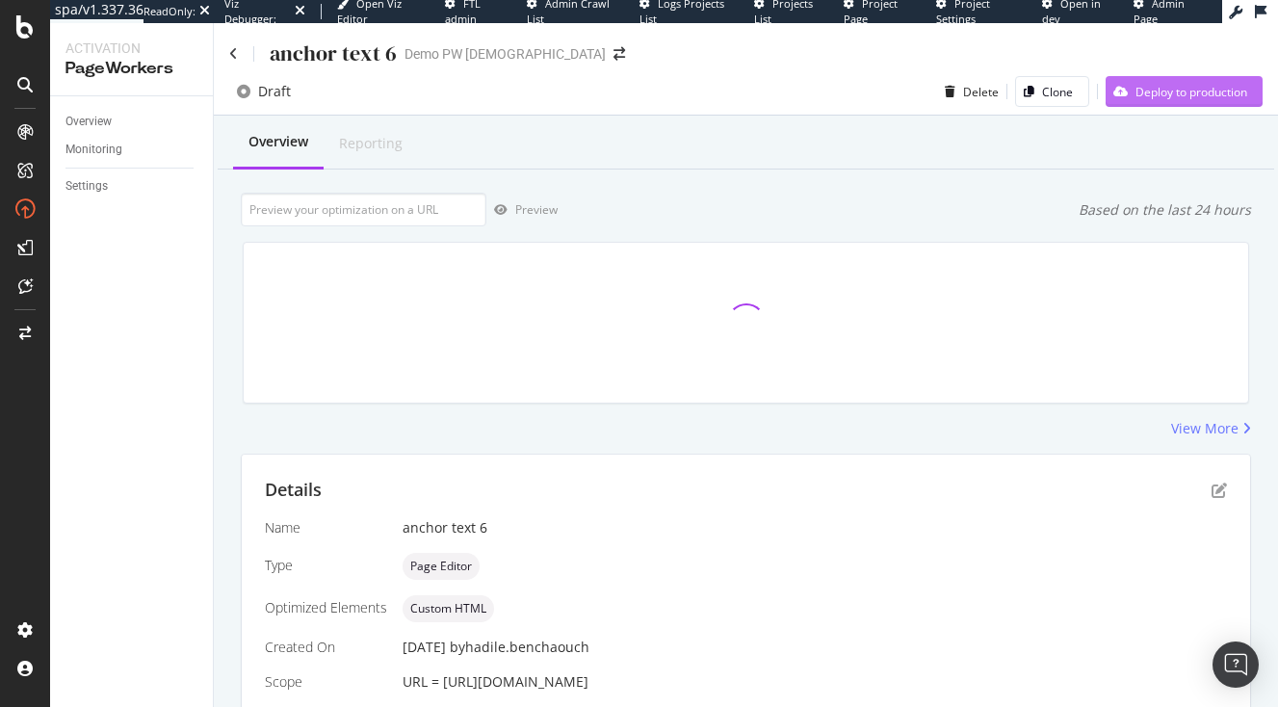
click at [1200, 84] on div "Deploy to production" at bounding box center [1177, 91] width 142 height 29
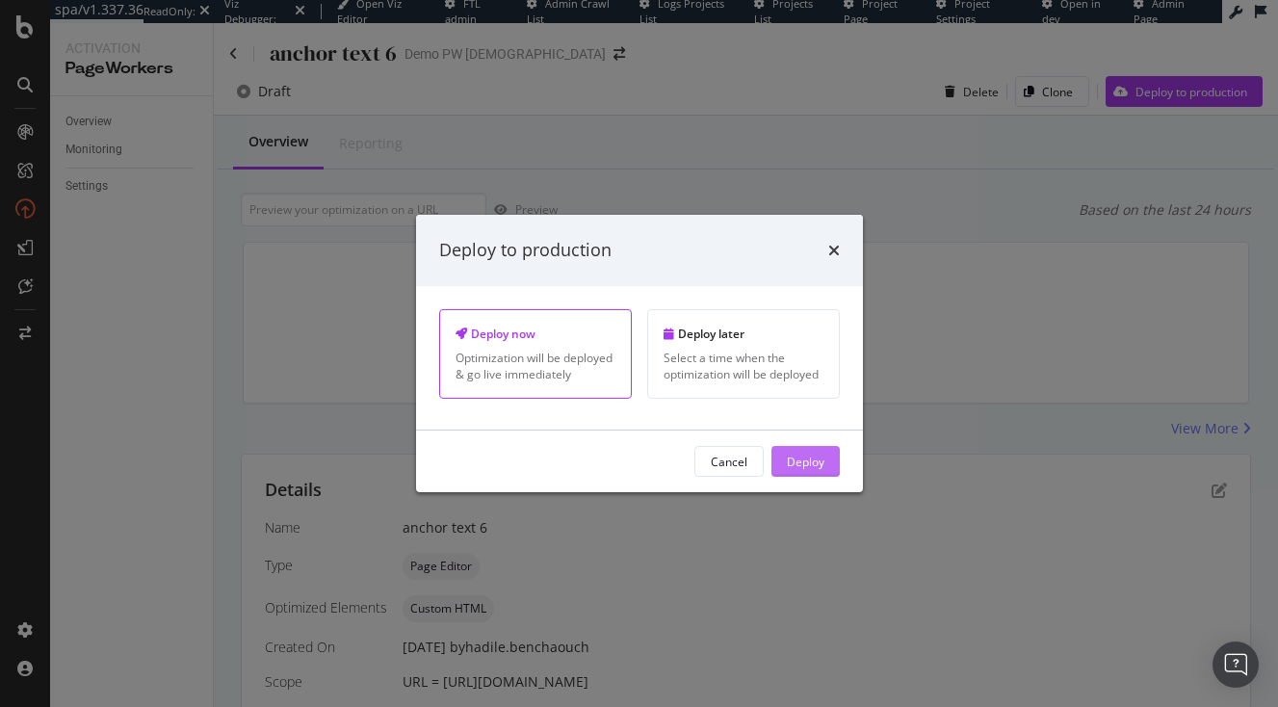
click at [831, 454] on button "Deploy" at bounding box center [806, 461] width 68 height 31
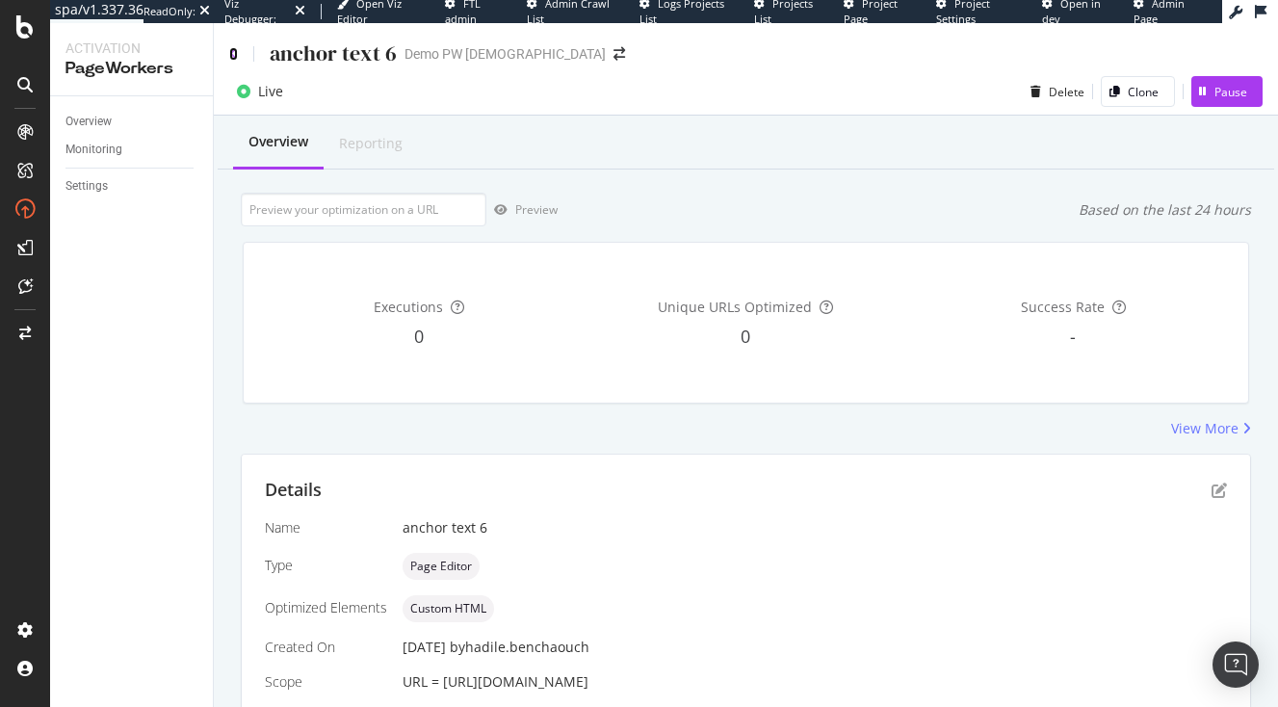
click at [231, 59] on icon at bounding box center [233, 53] width 9 height 13
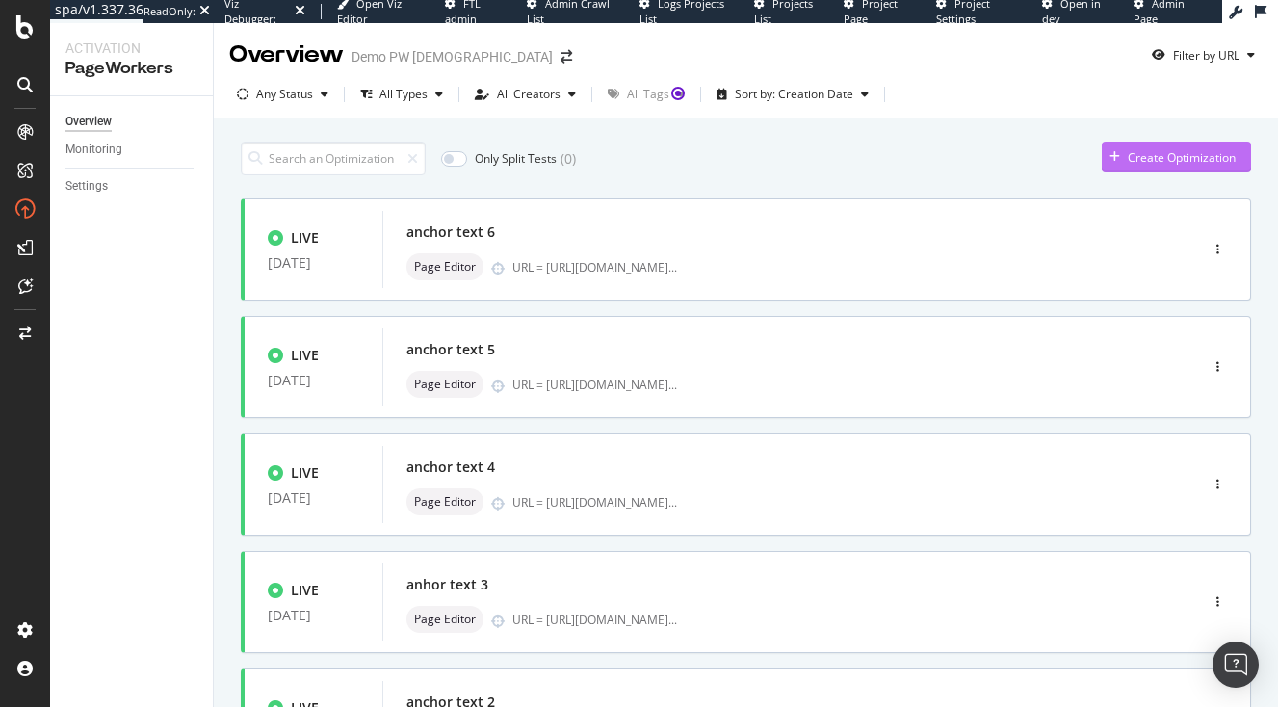
click at [1150, 161] on div "Create Optimization" at bounding box center [1182, 157] width 108 height 16
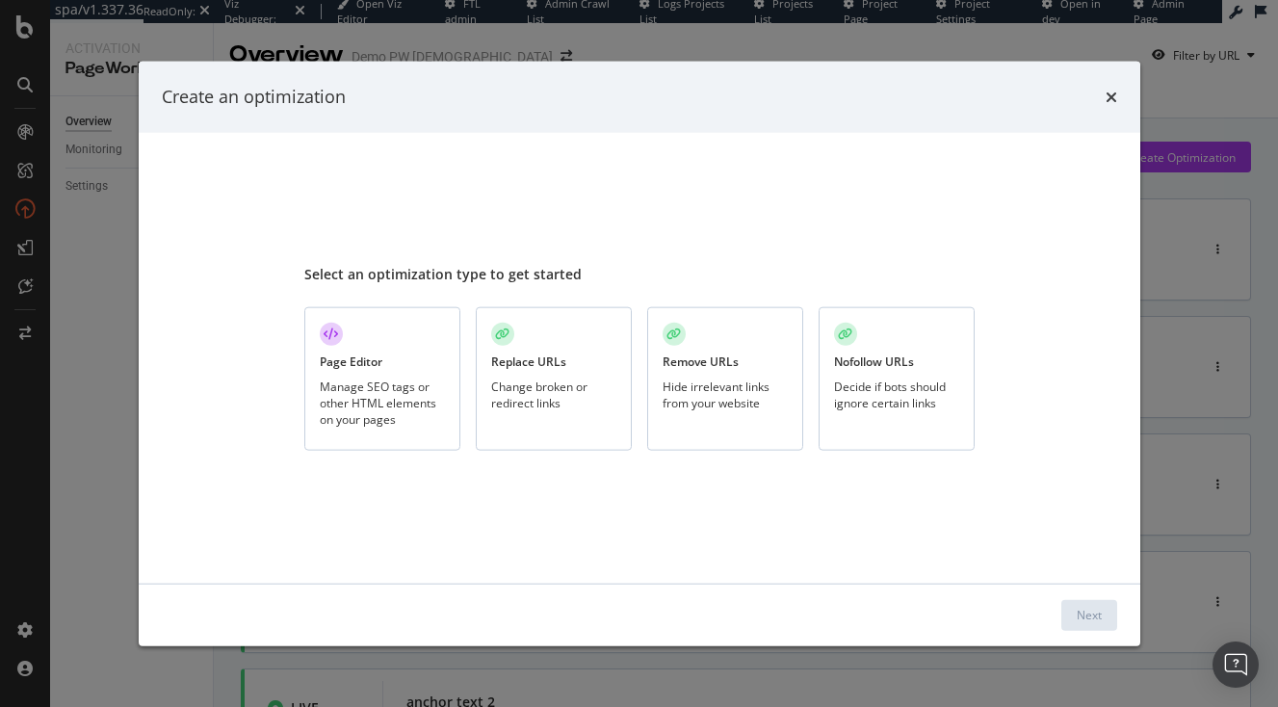
click at [397, 359] on div "Page Editor Manage SEO tags or other HTML elements on your pages" at bounding box center [382, 379] width 156 height 144
click at [1083, 619] on div "Next" at bounding box center [1089, 615] width 25 height 16
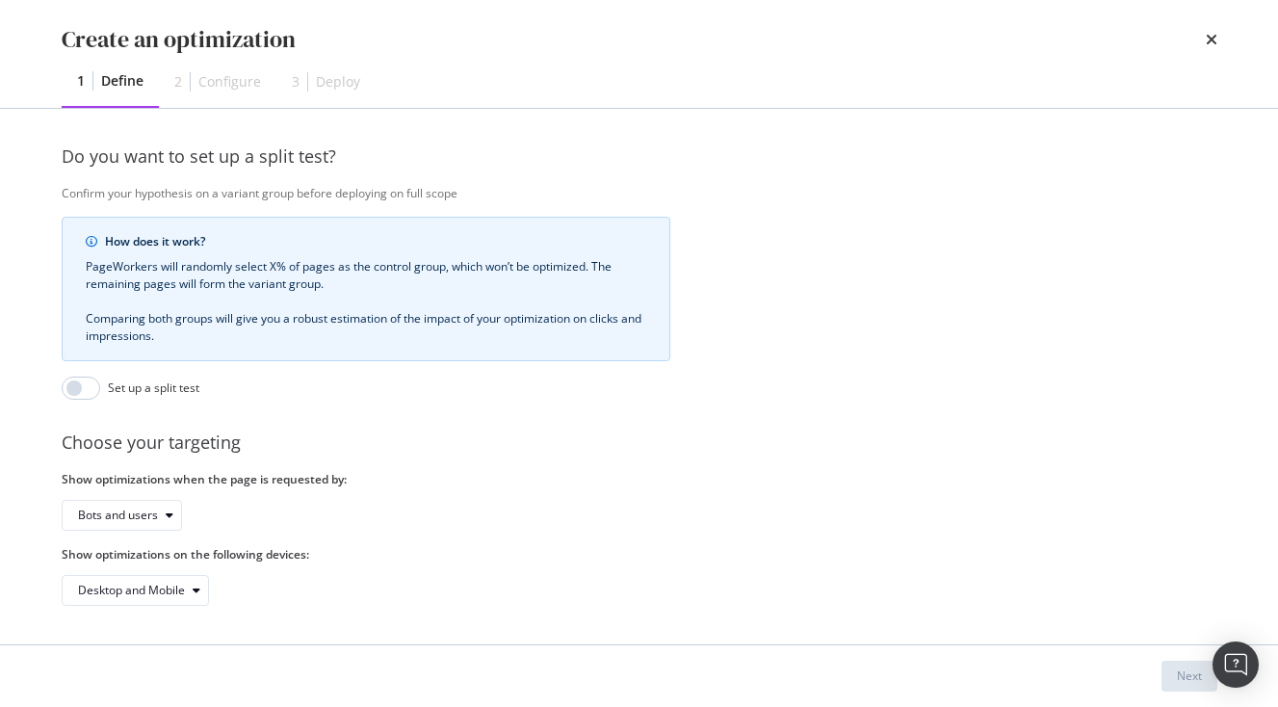
scroll to position [333, 0]
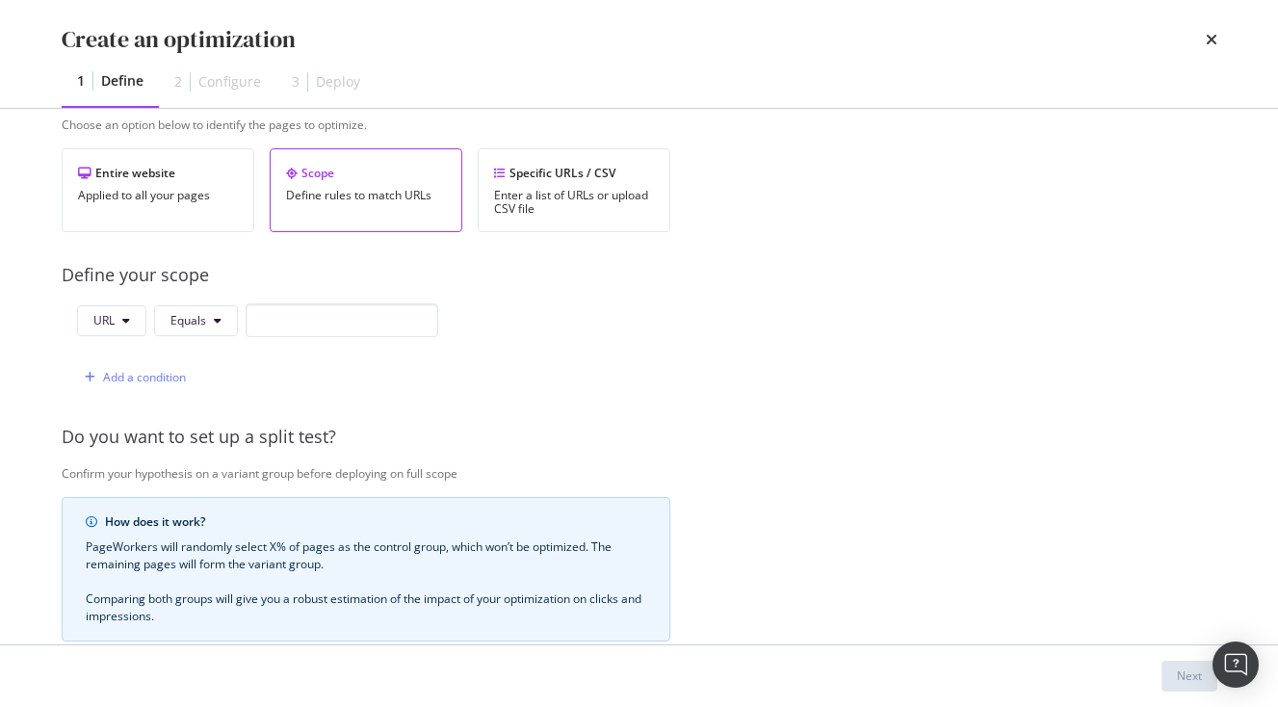
type input "anchor text 7"
click at [348, 308] on input "modal" at bounding box center [342, 320] width 193 height 34
paste input "[URL][DOMAIN_NAME]"
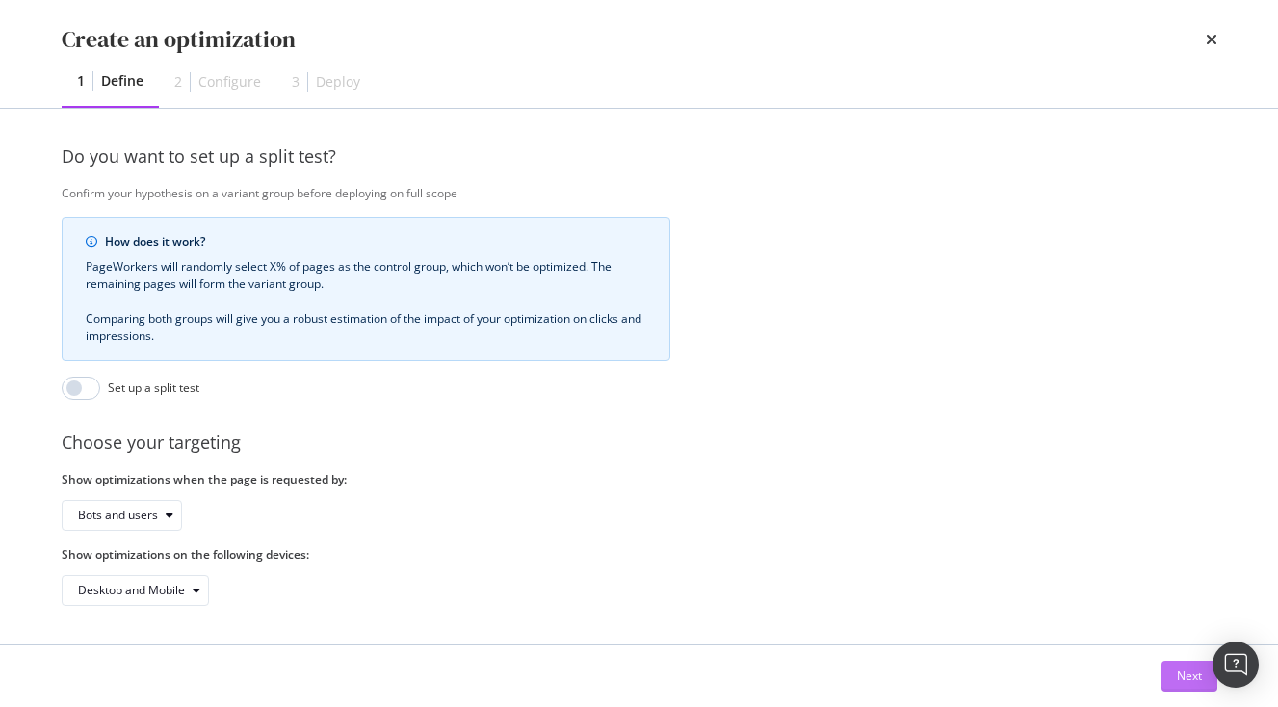
type input "[URL][DOMAIN_NAME]"
click at [1179, 680] on div "Next" at bounding box center [1189, 676] width 25 height 16
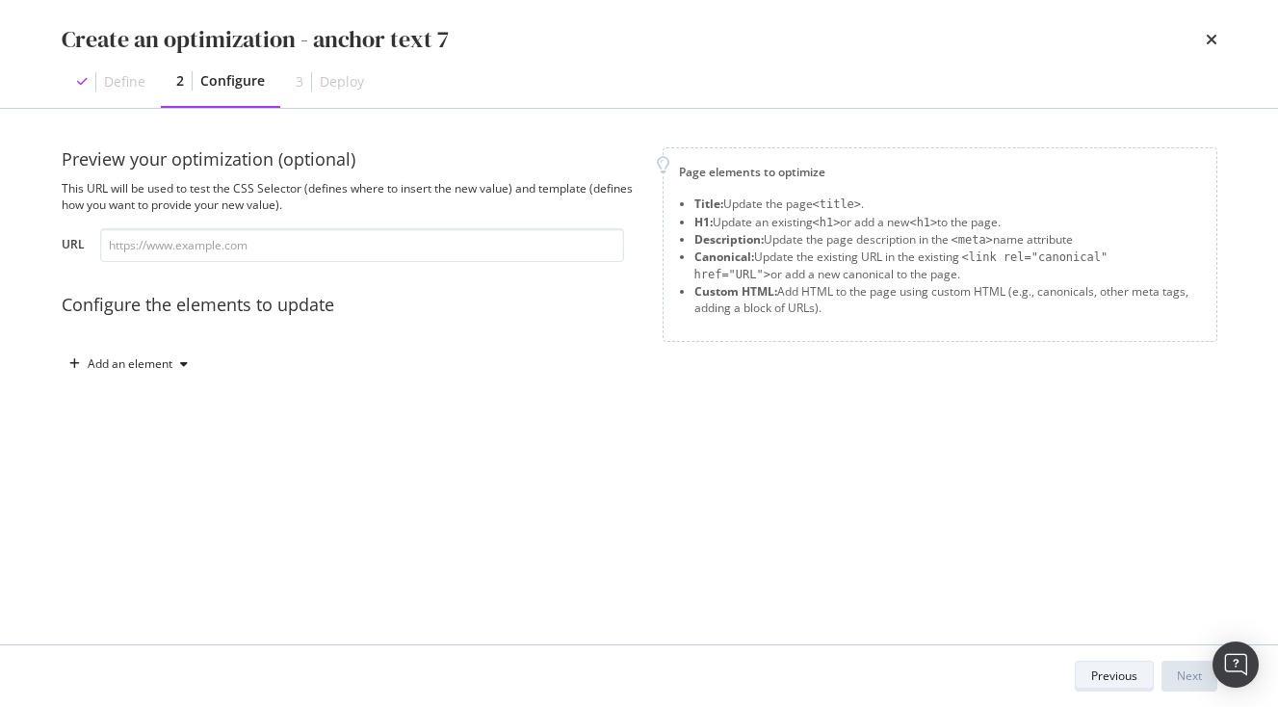
scroll to position [0, 0]
click at [159, 364] on div "Add an element" at bounding box center [130, 364] width 85 height 12
click at [163, 538] on div "Custom HTML" at bounding box center [139, 528] width 130 height 24
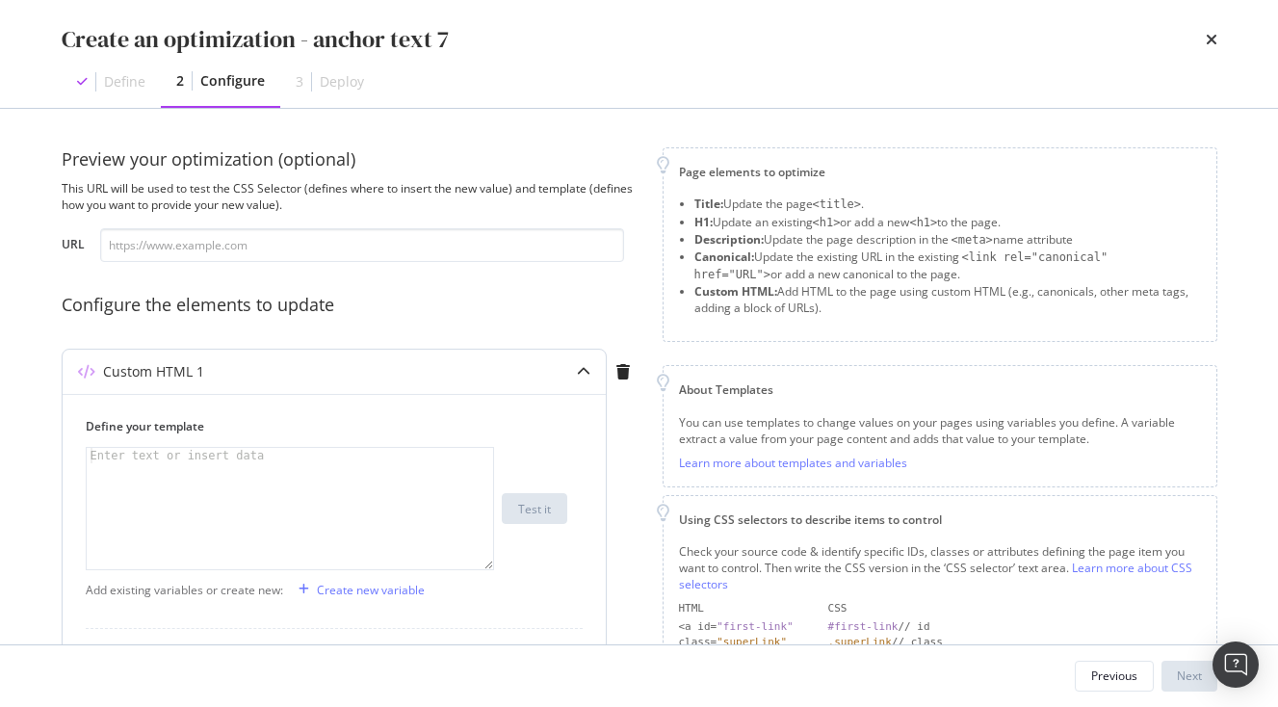
click at [225, 481] on div "modal" at bounding box center [290, 524] width 407 height 152
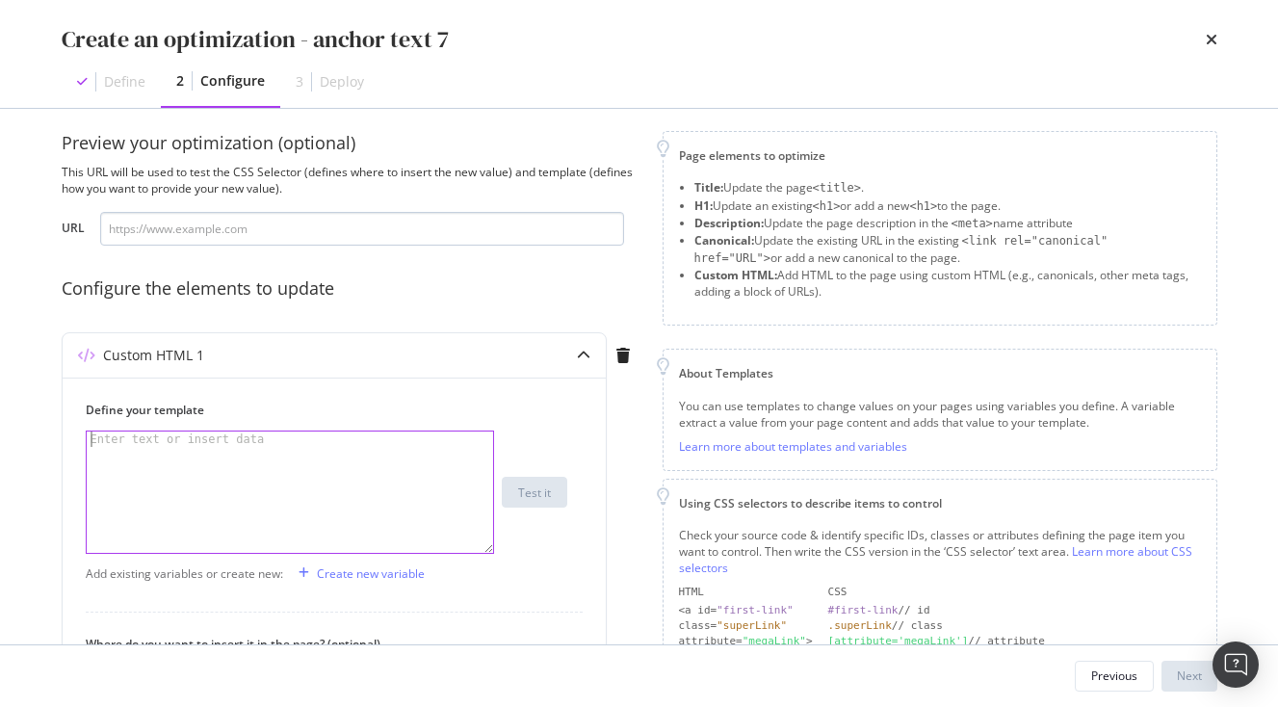
scroll to position [17, 0]
paste textarea "<span>Getting Around Kyoto</span>"
type textarea "<span>Getting Around Kyoto</span>"
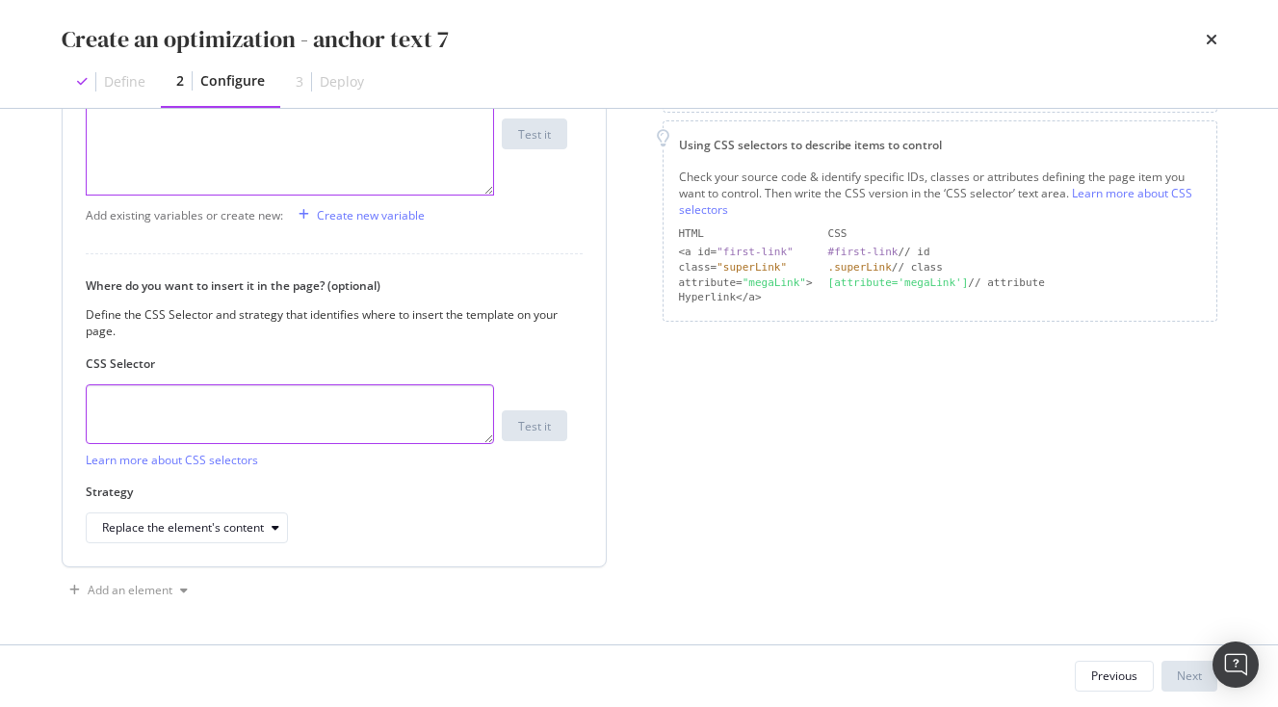
click at [261, 416] on textarea "modal" at bounding box center [290, 414] width 408 height 60
paste textarea ".vlj-tagList > li:nth-child(7) > a:nth-child(1) > span:nth-child(1)"
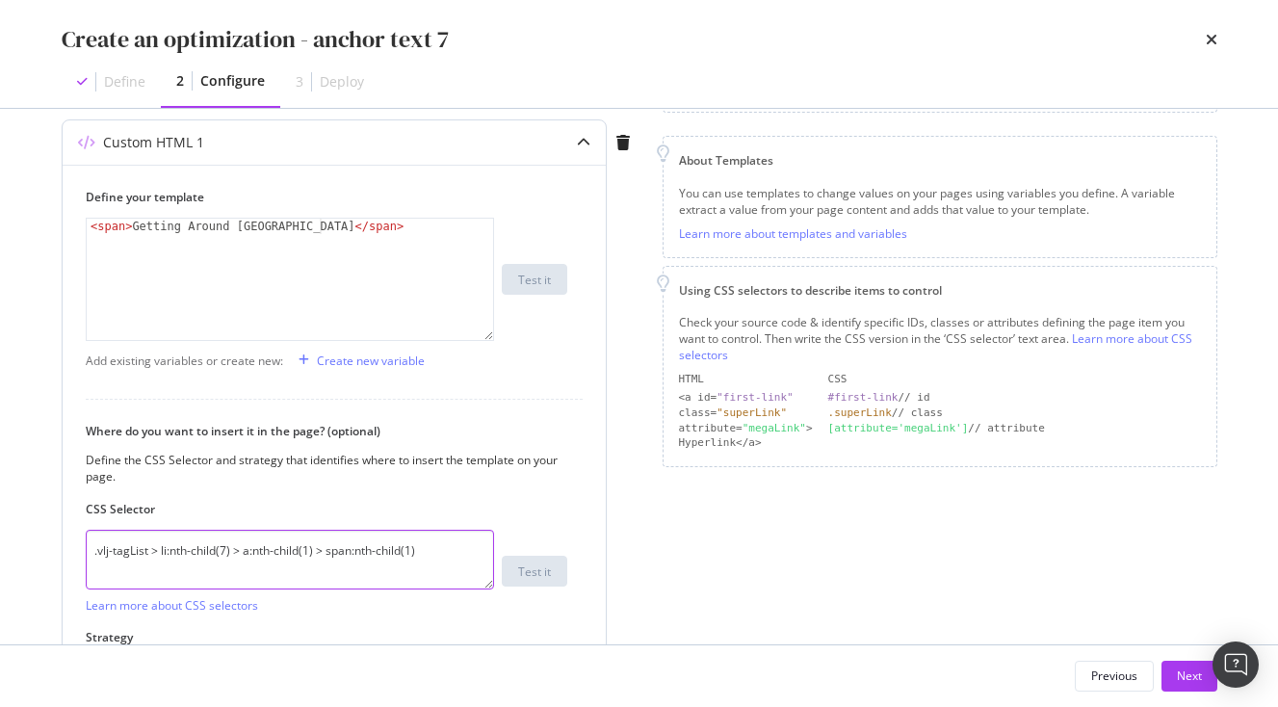
scroll to position [210, 0]
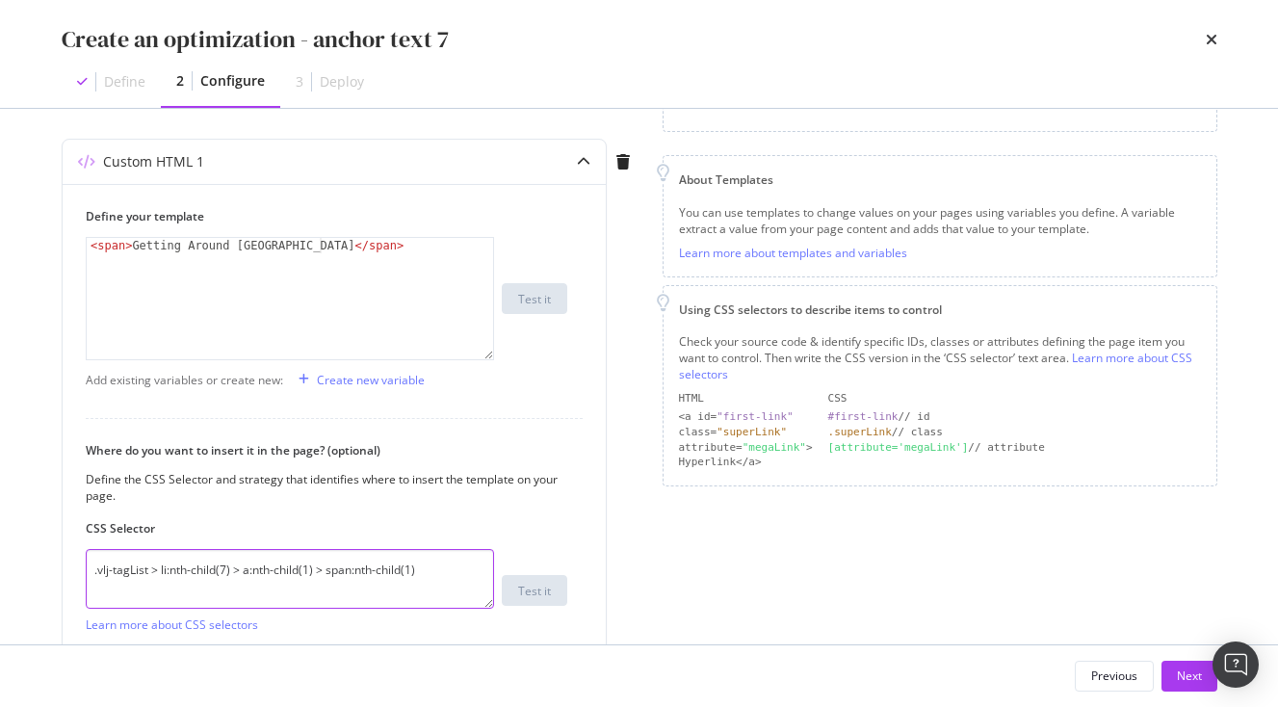
type textarea ".vlj-tagList > li:nth-child(7) > a:nth-child(1) > span:nth-child(1)"
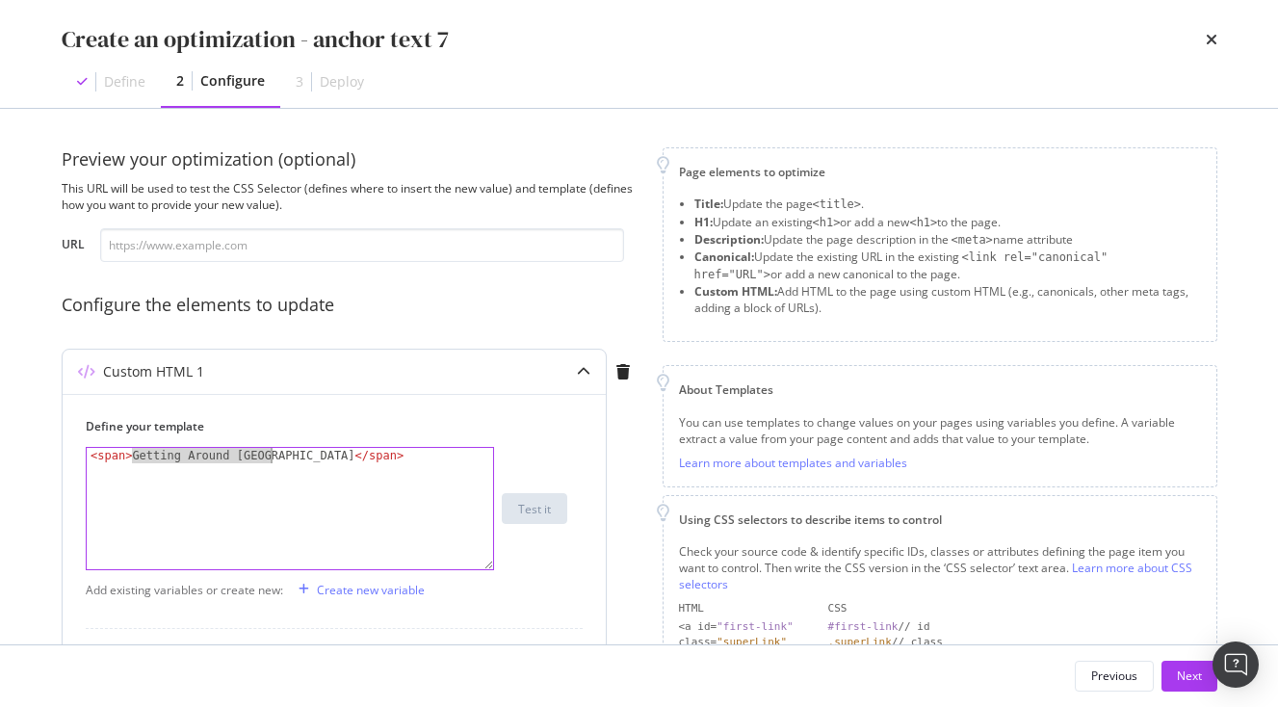
drag, startPoint x: 134, startPoint y: 457, endPoint x: 268, endPoint y: 458, distance: 133.9
click at [268, 458] on div "< span > Getting Around Kyoto </ span >" at bounding box center [290, 524] width 407 height 152
paste textarea "[DEMOGRAPHIC_DATA] Stay Experiences in [GEOGRAPHIC_DATA]"
type textarea "<span>Temple Stay Experiences in Japan</span>"
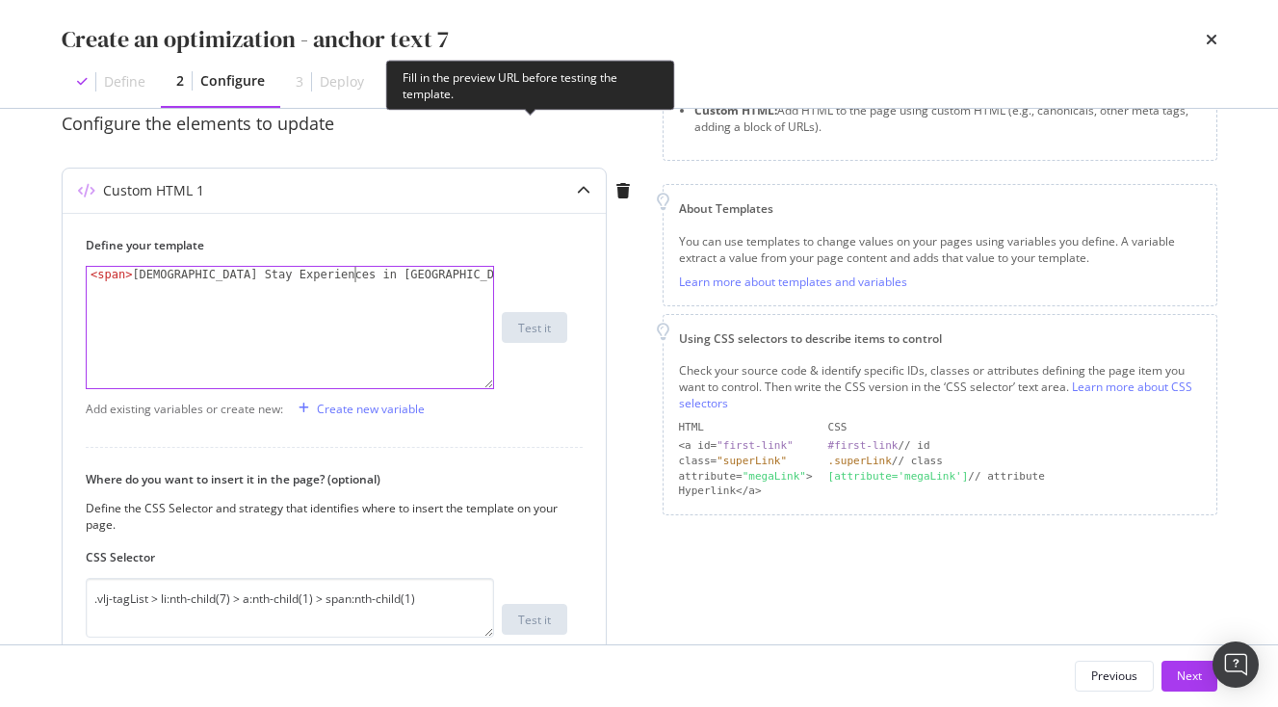
scroll to position [375, 0]
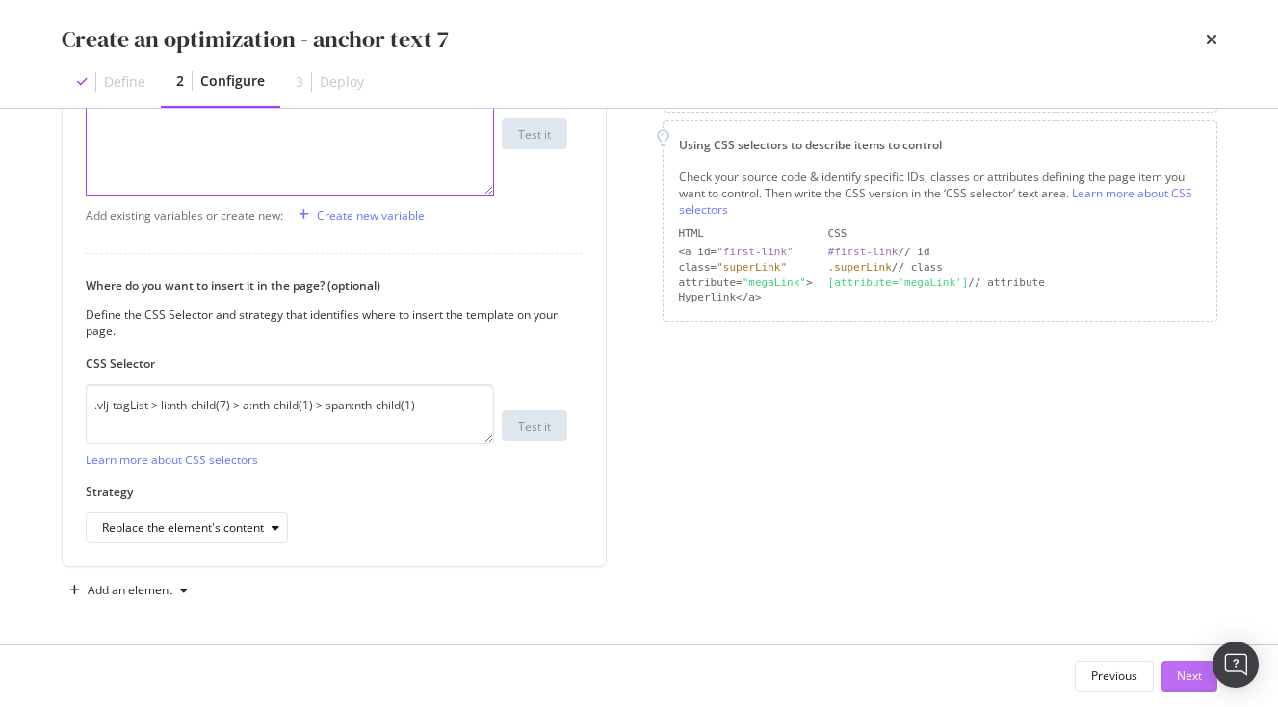
click at [1190, 681] on div "Next" at bounding box center [1189, 676] width 25 height 16
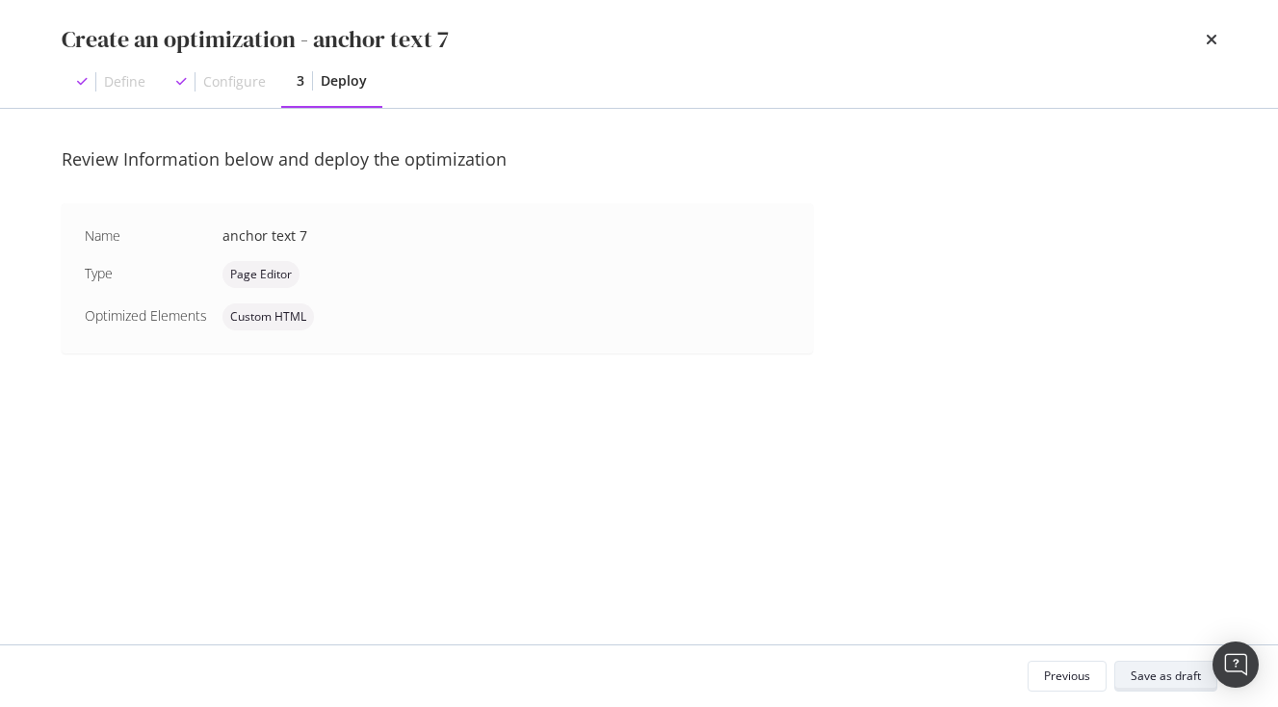
scroll to position [0, 0]
click at [1174, 669] on div "Save as draft" at bounding box center [1166, 676] width 70 height 16
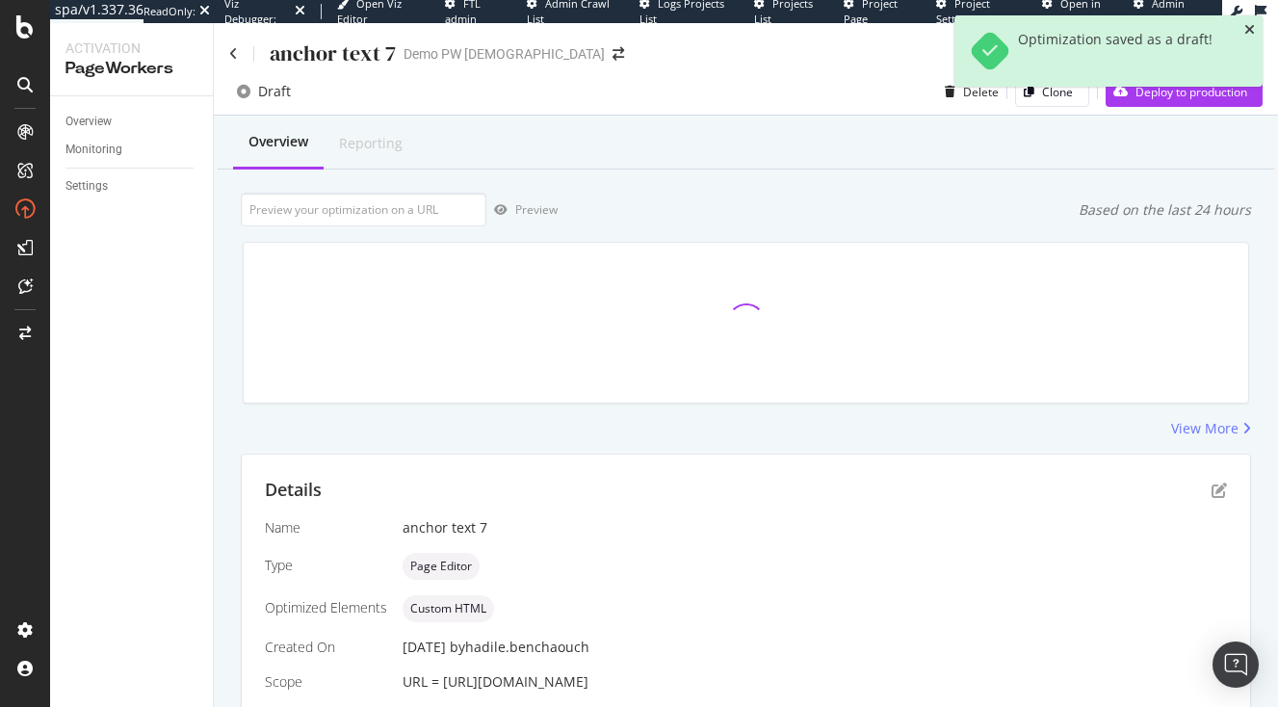
click at [1249, 27] on icon "close toast" at bounding box center [1250, 29] width 11 height 13
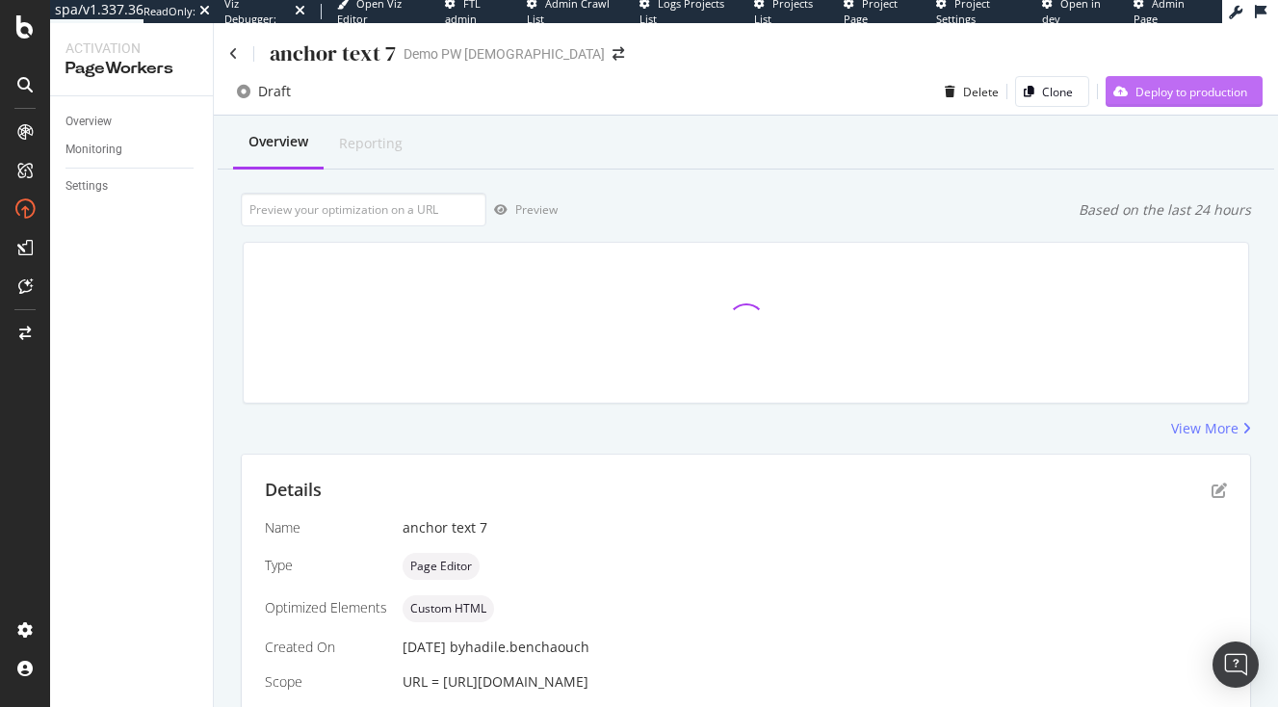
click at [1167, 92] on div "Deploy to production" at bounding box center [1192, 92] width 112 height 16
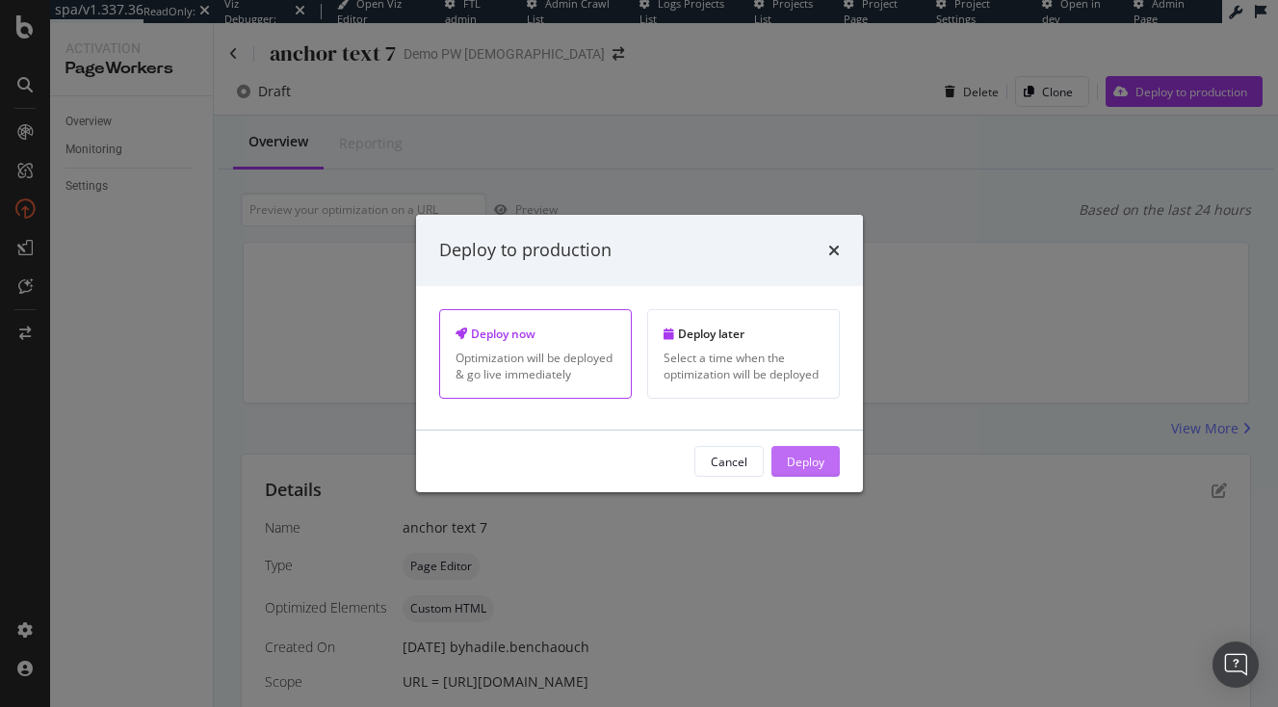
click at [801, 463] on div "Deploy" at bounding box center [806, 461] width 38 height 16
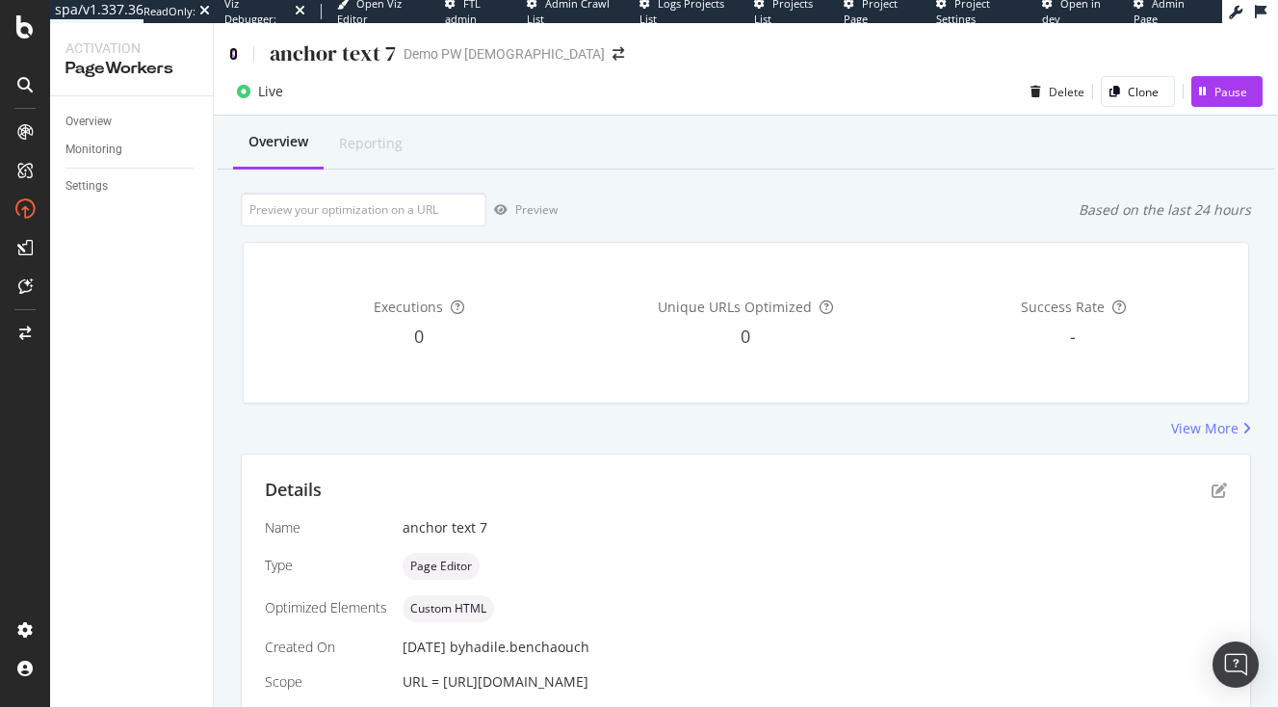
click at [229, 59] on icon at bounding box center [233, 53] width 9 height 13
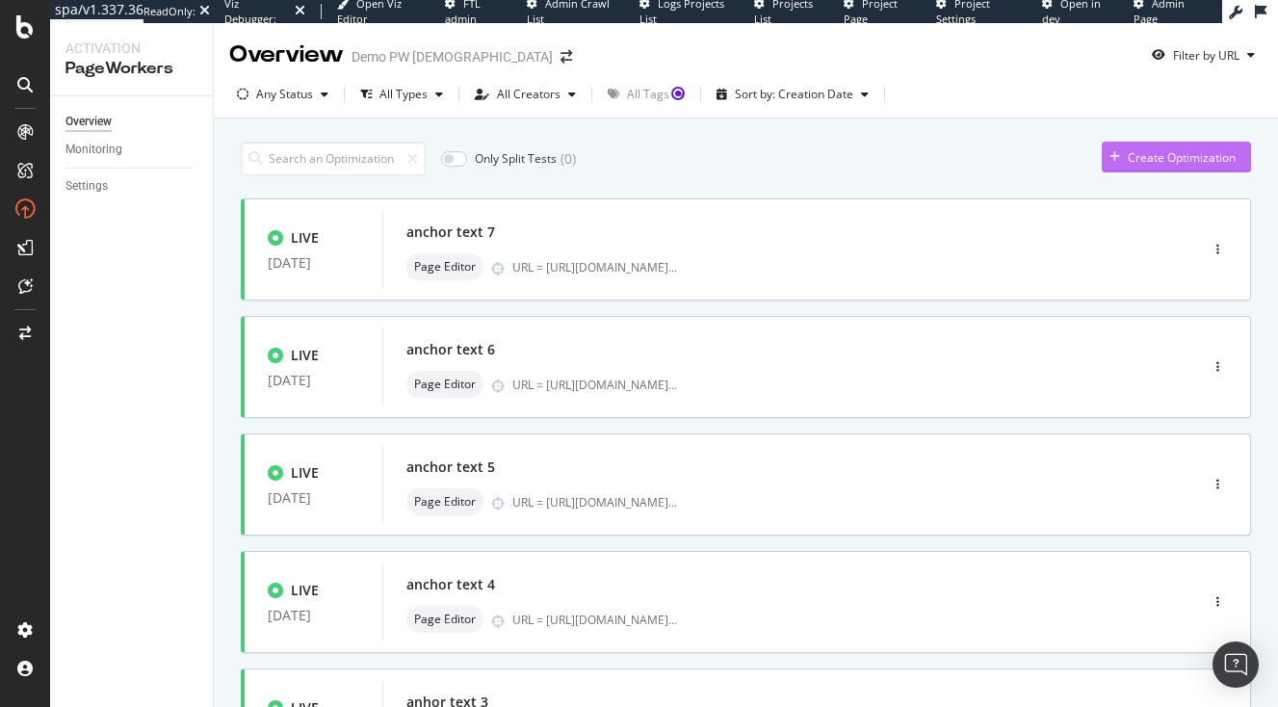
click at [1186, 152] on div "Create Optimization" at bounding box center [1182, 157] width 108 height 16
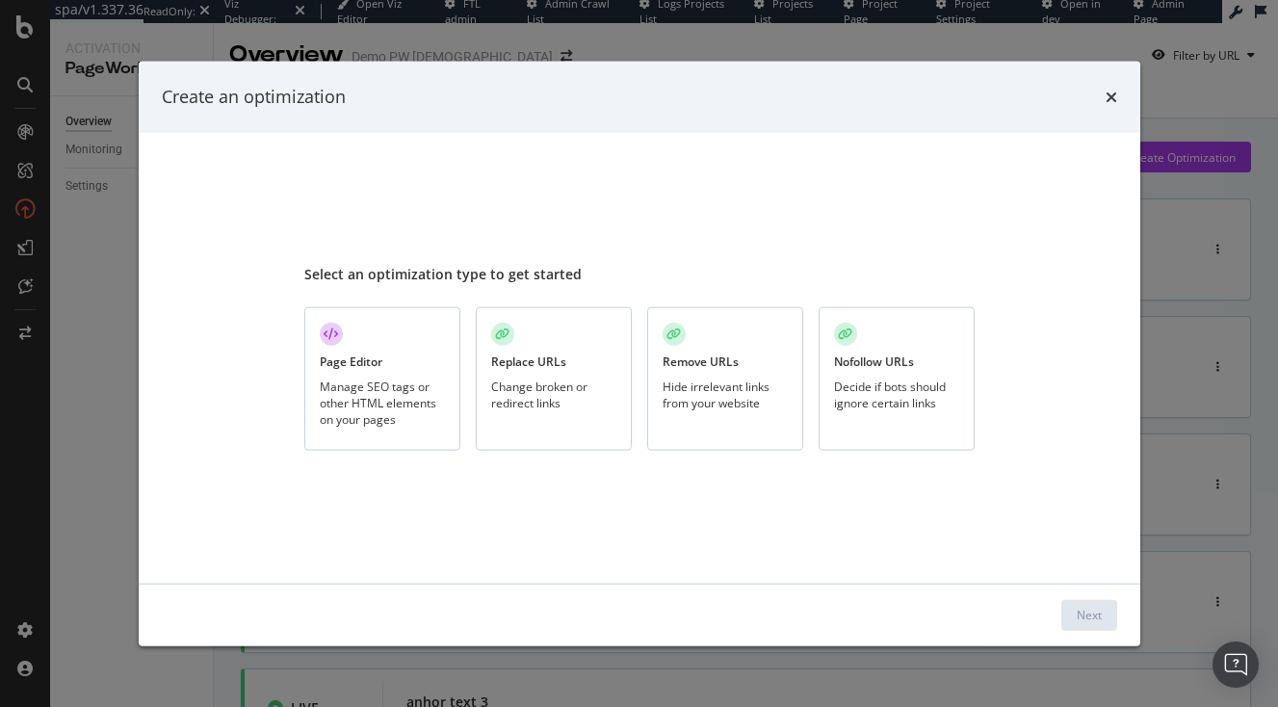
click at [461, 382] on div "Page Editor Manage SEO tags or other HTML elements on your pages Replace URLs C…" at bounding box center [639, 379] width 671 height 144
click at [430, 382] on div "Manage SEO tags or other HTML elements on your pages" at bounding box center [382, 402] width 125 height 49
click at [1093, 609] on div "Next" at bounding box center [1089, 615] width 25 height 16
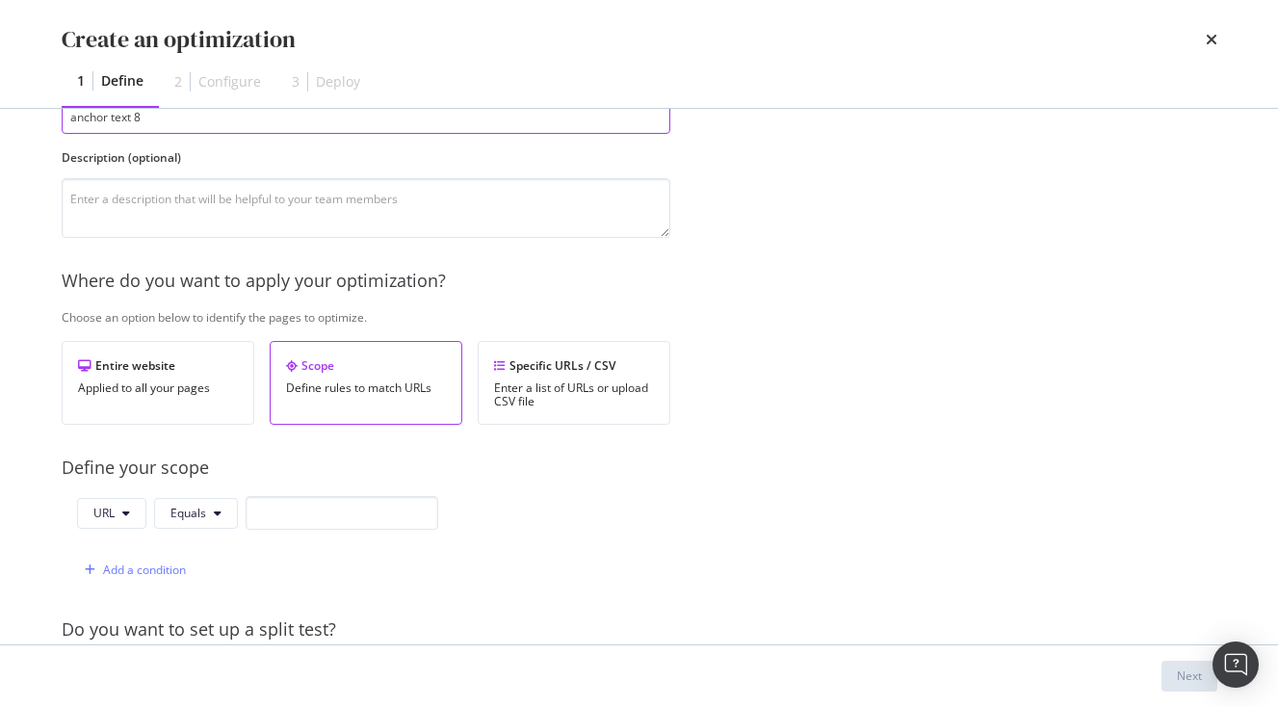
scroll to position [97, 0]
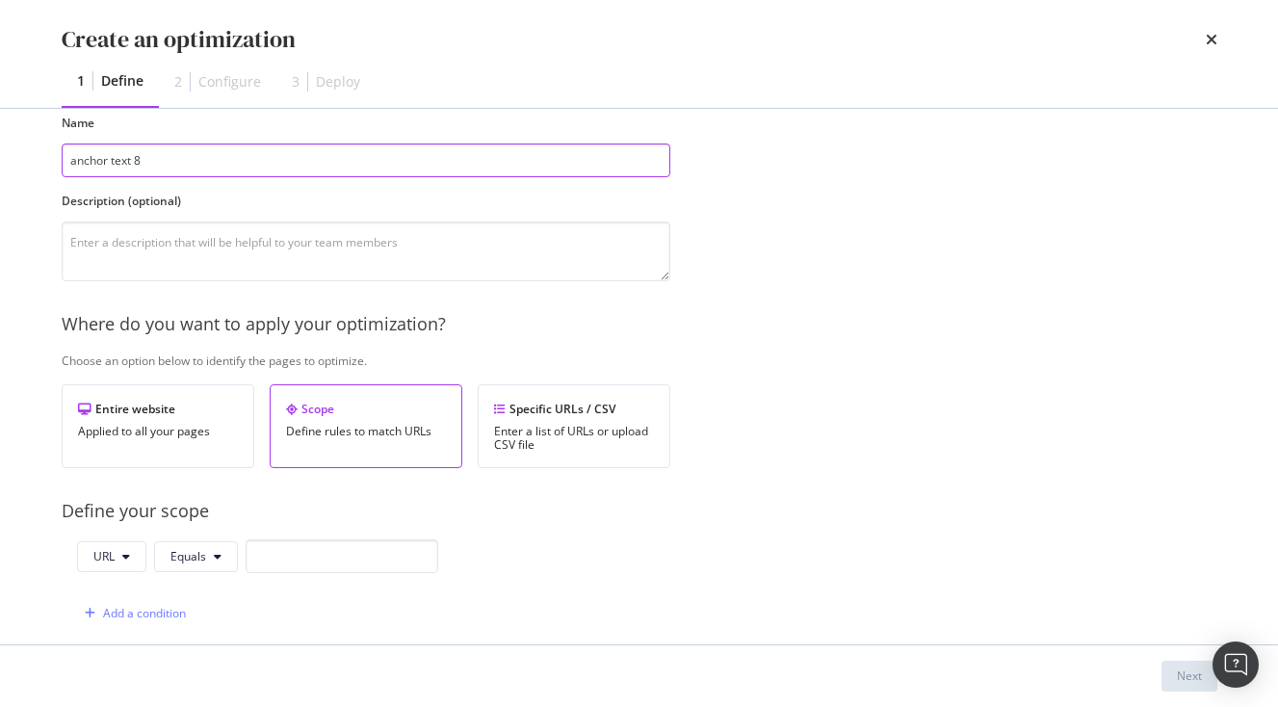
type input "anchor text 8"
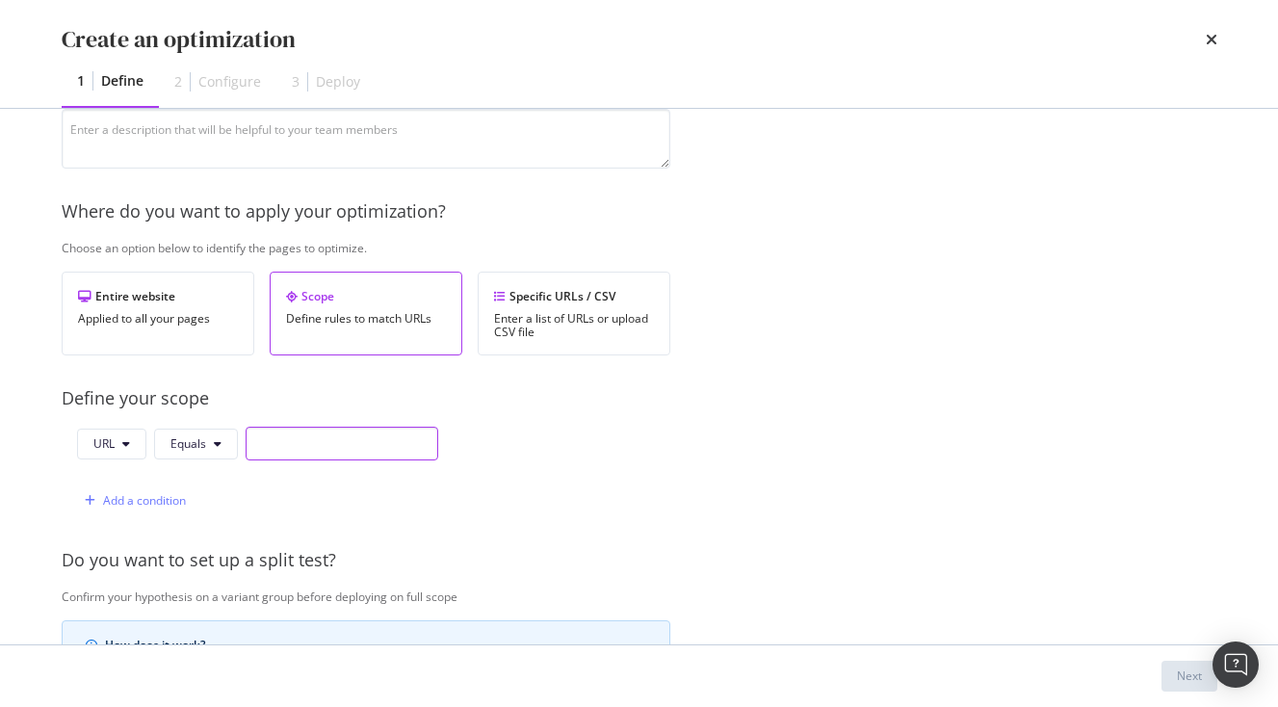
click at [298, 451] on input "modal" at bounding box center [342, 444] width 193 height 34
paste input "[URL][DOMAIN_NAME]"
type input "[URL][DOMAIN_NAME]"
click at [1191, 674] on div "Next" at bounding box center [1189, 676] width 25 height 16
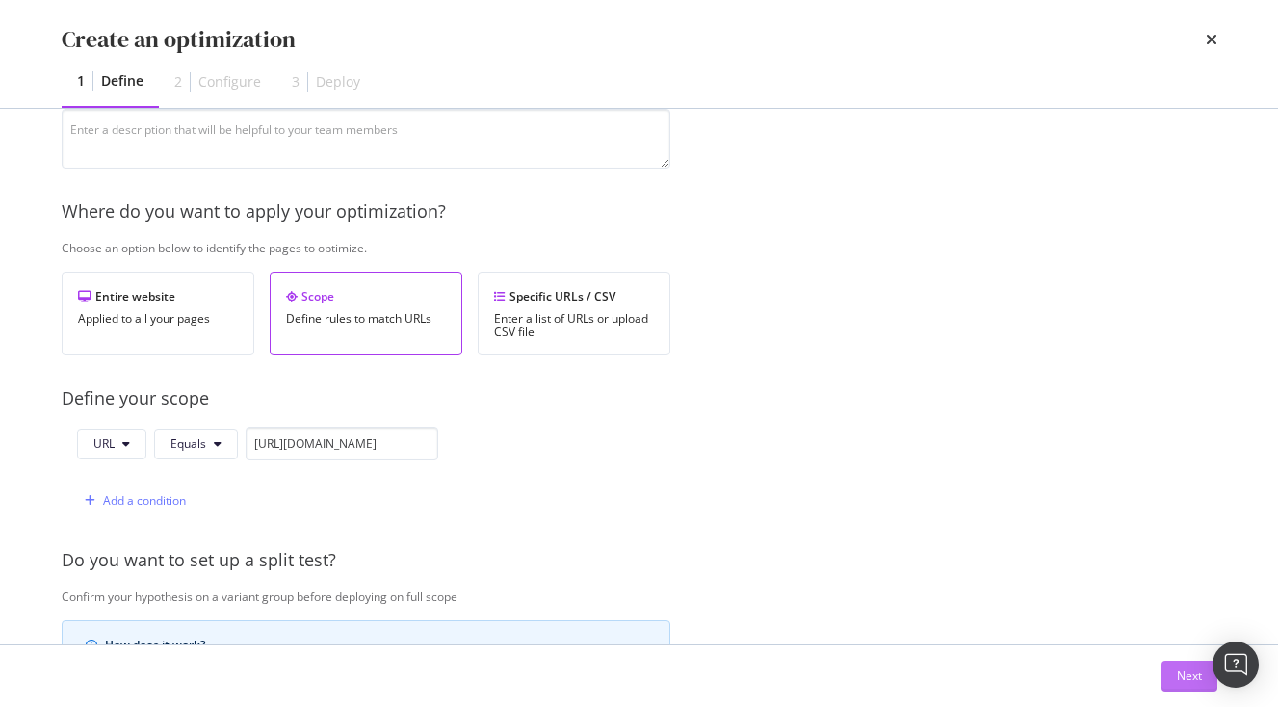
scroll to position [0, 0]
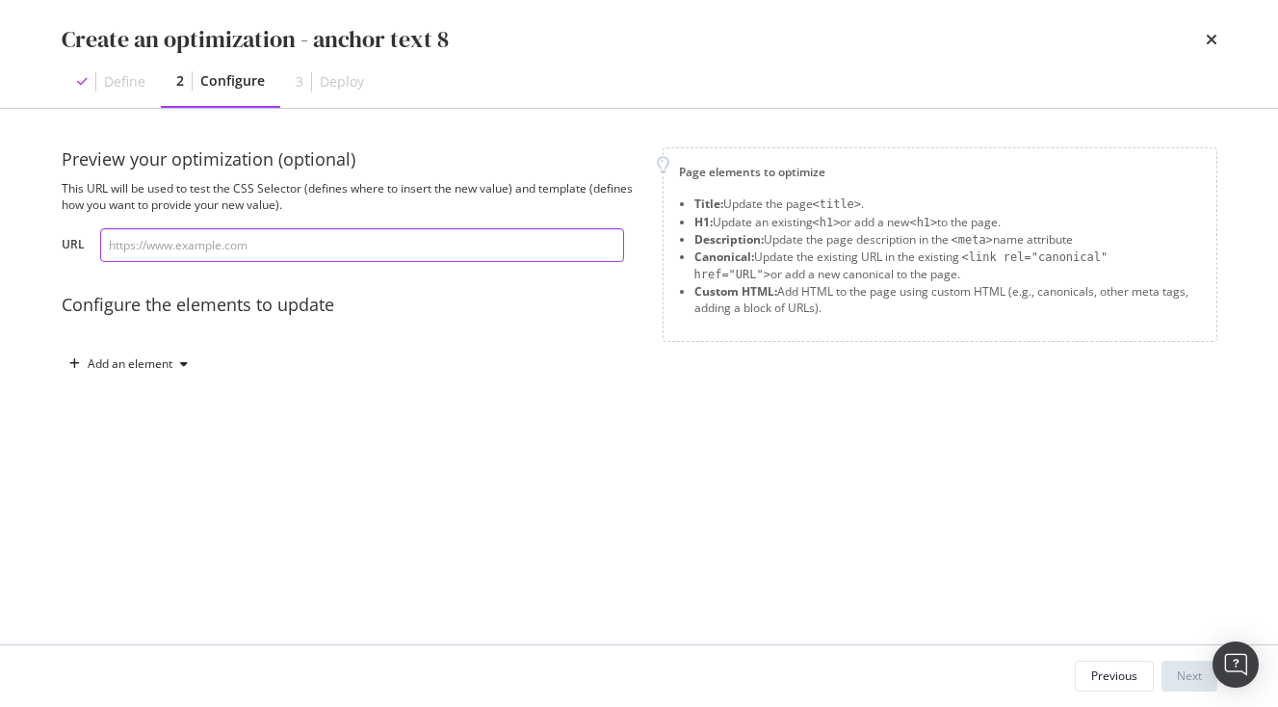
click at [469, 253] on input "modal" at bounding box center [362, 245] width 524 height 34
click at [146, 383] on div "Preview your optimization (optional) This URL will be used to test the CSS Sele…" at bounding box center [640, 282] width 1156 height 271
click at [146, 370] on div "Add an element" at bounding box center [130, 364] width 85 height 12
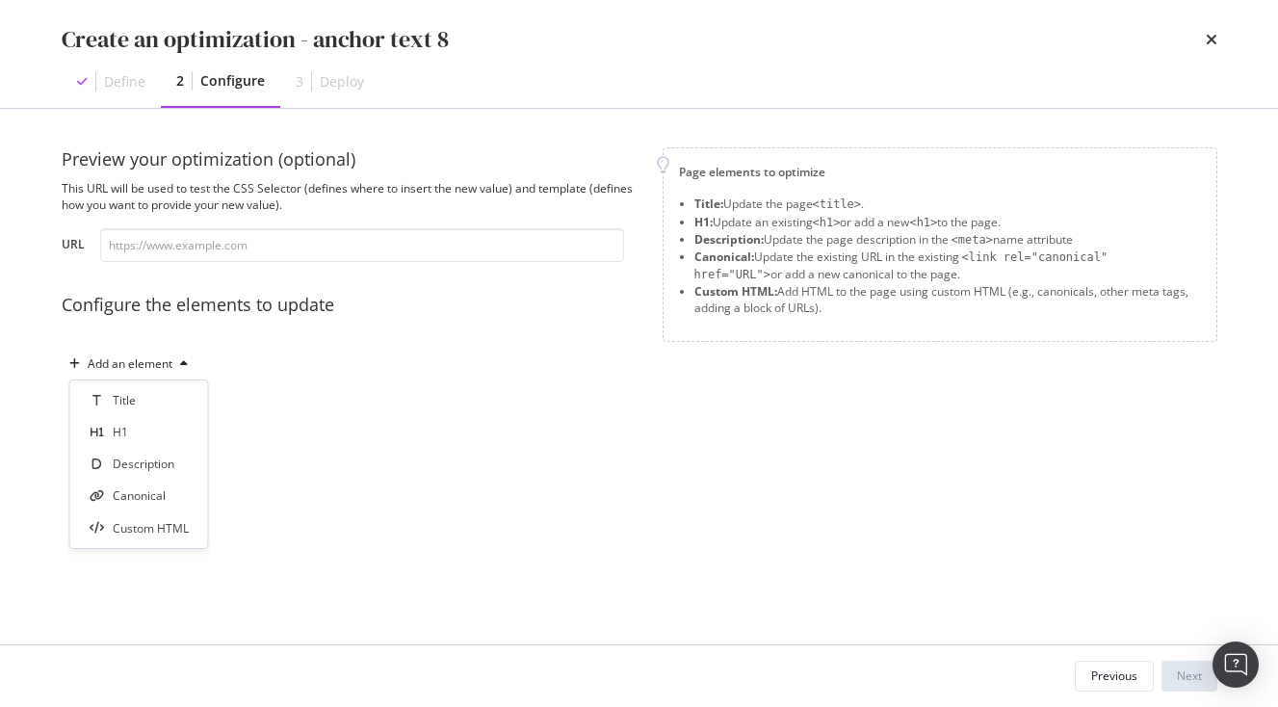
click at [166, 540] on div "Title H1 Description Canonical Custom HTML" at bounding box center [139, 465] width 138 height 168
click at [165, 533] on div "Custom HTML" at bounding box center [151, 528] width 76 height 16
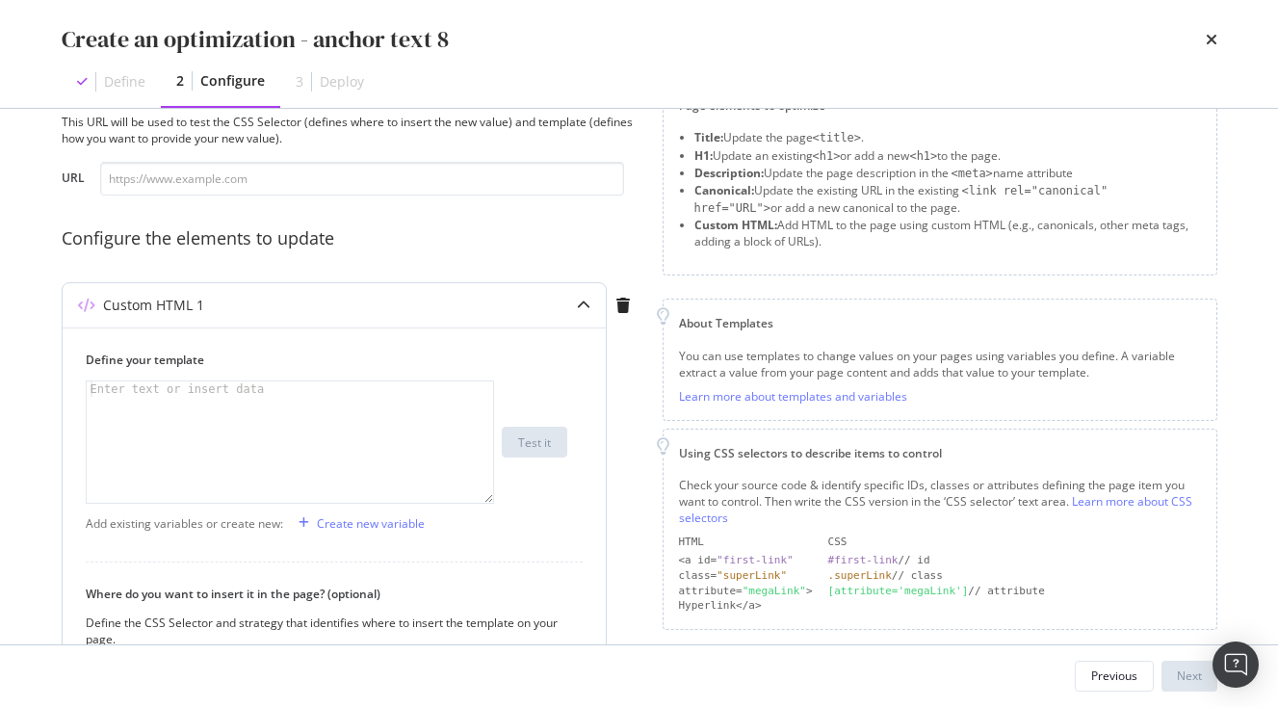
scroll to position [129, 0]
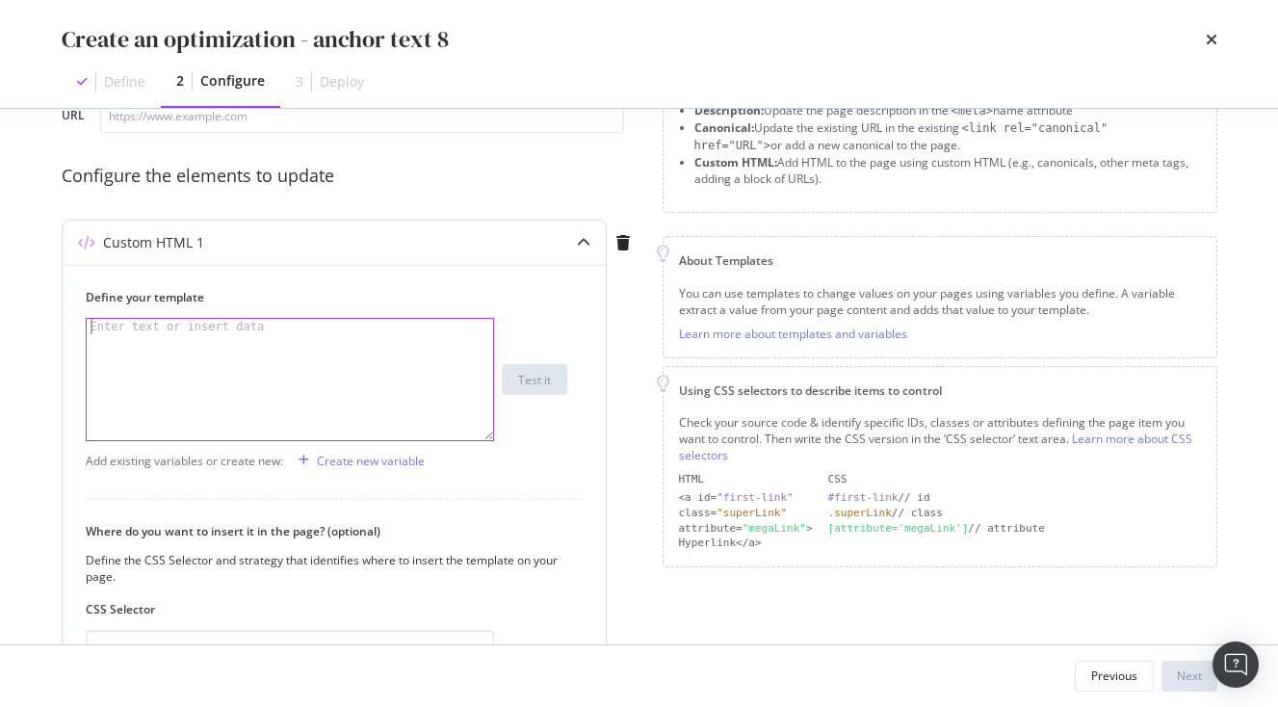
click at [242, 381] on div "modal" at bounding box center [290, 395] width 407 height 152
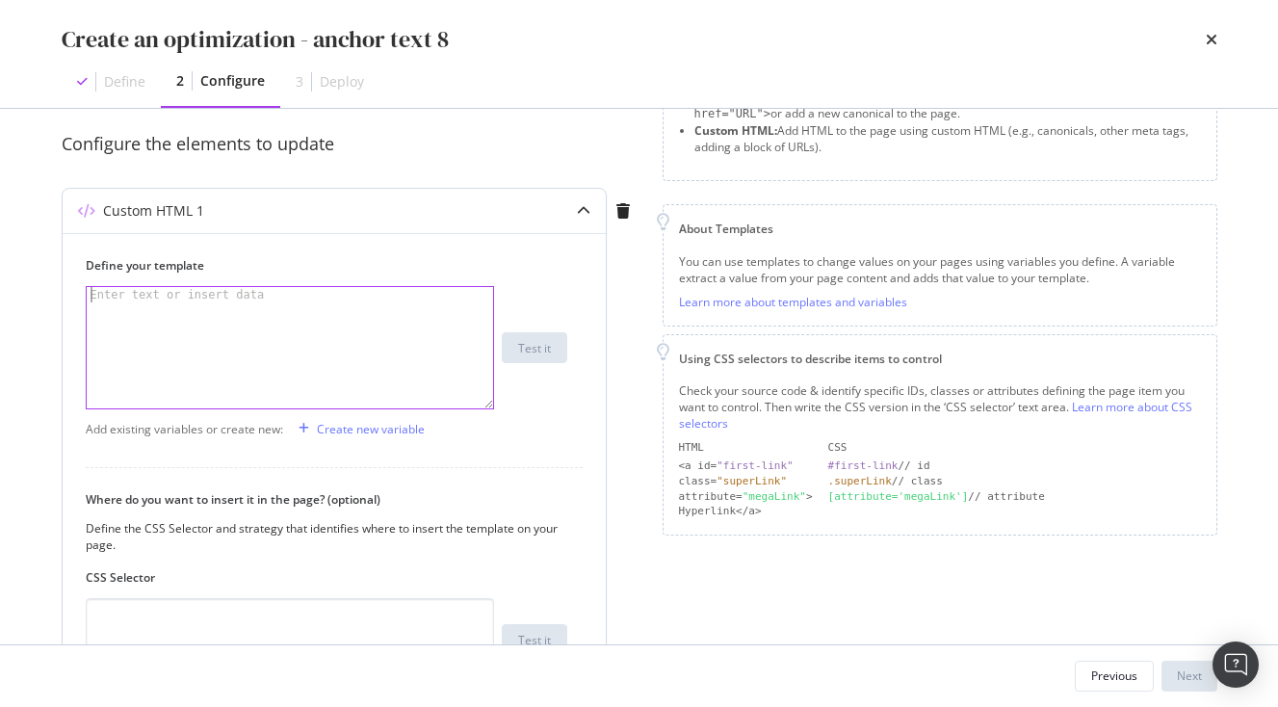
paste textarea "<span>Getting Around Tokyo</span>"
drag, startPoint x: 135, startPoint y: 293, endPoint x: 267, endPoint y: 295, distance: 132.0
click at [267, 295] on div "< span > Getting Around Tokyo </ span >" at bounding box center [290, 363] width 407 height 152
paste textarea "Cultural Etiquette at [GEOGRAPHIC_DATA]"
type textarea "<span>Cultural Etiquette at Shrineso</span>"
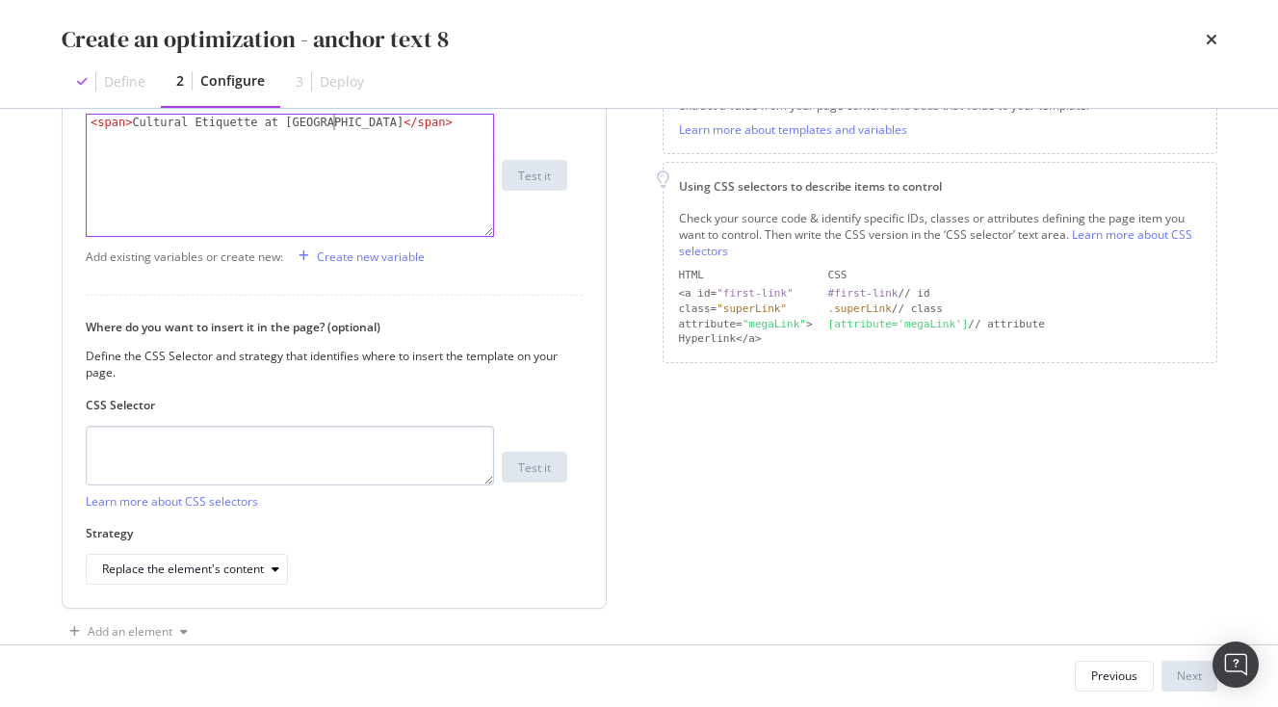
scroll to position [358, 0]
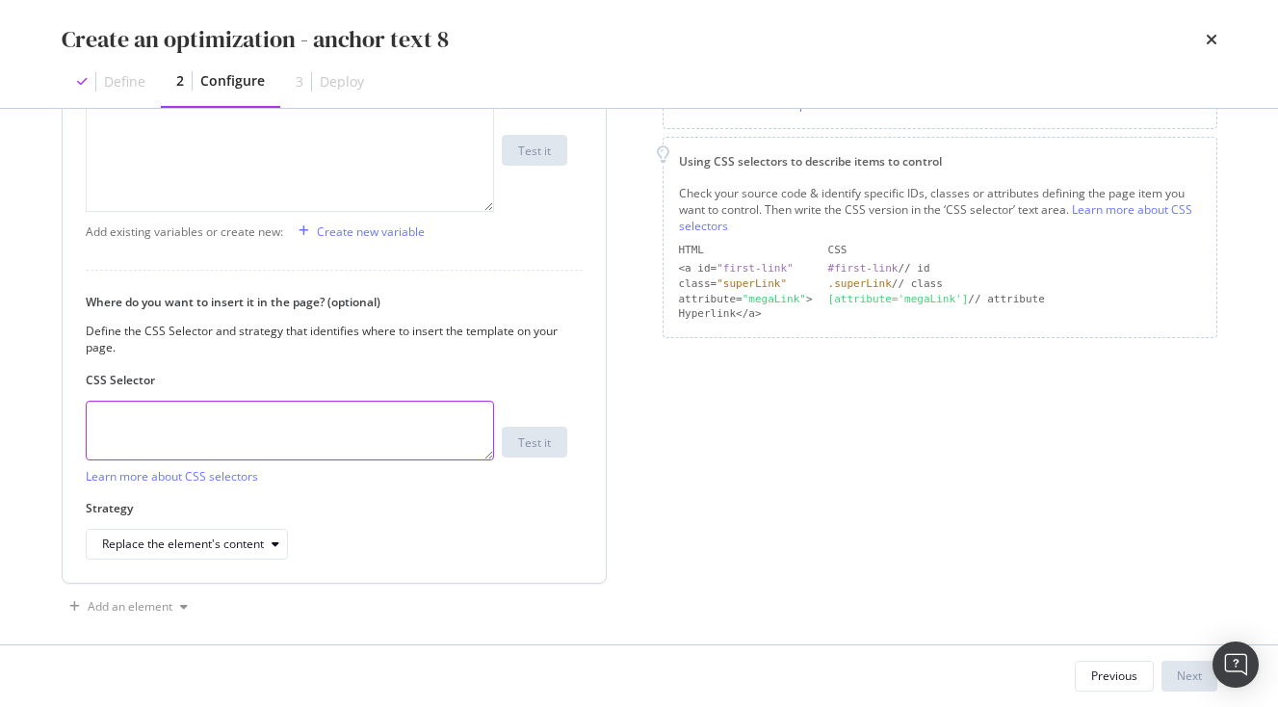
click at [188, 440] on textarea "modal" at bounding box center [290, 431] width 408 height 60
paste textarea "html.js body.japan-experience.path-node.page-node-type-theme div.dialog-off-can…"
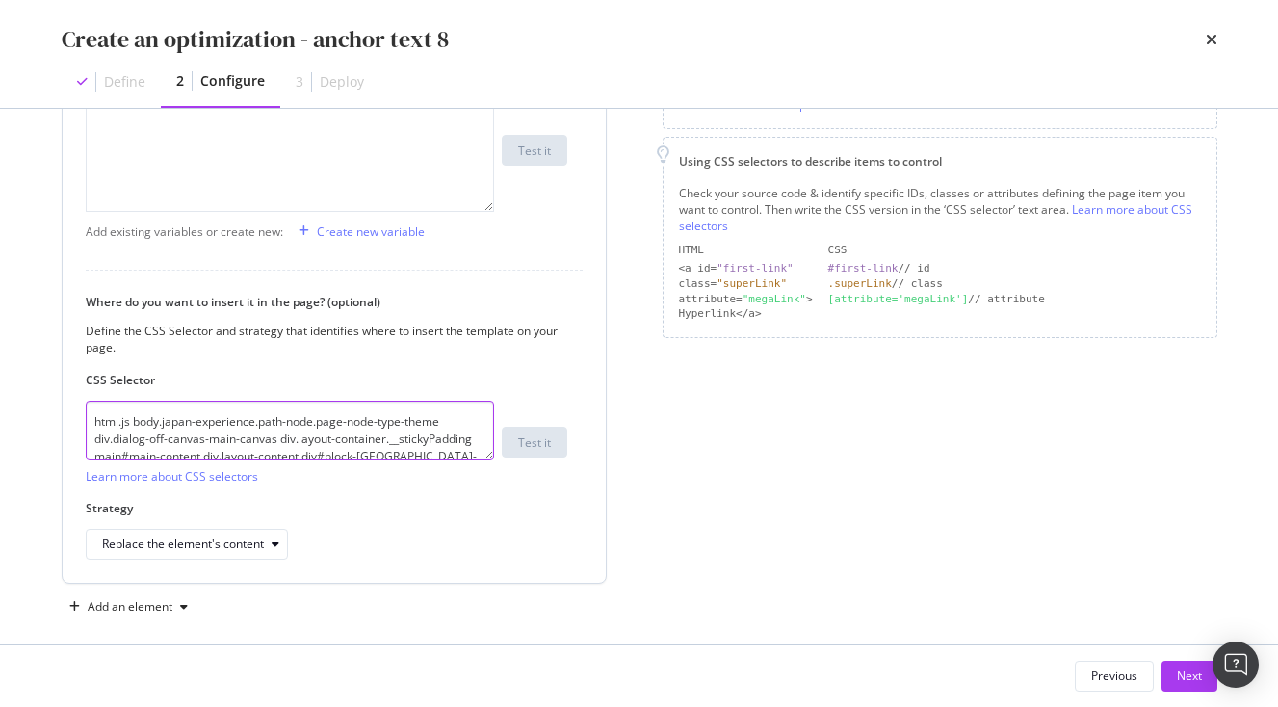
scroll to position [40, 0]
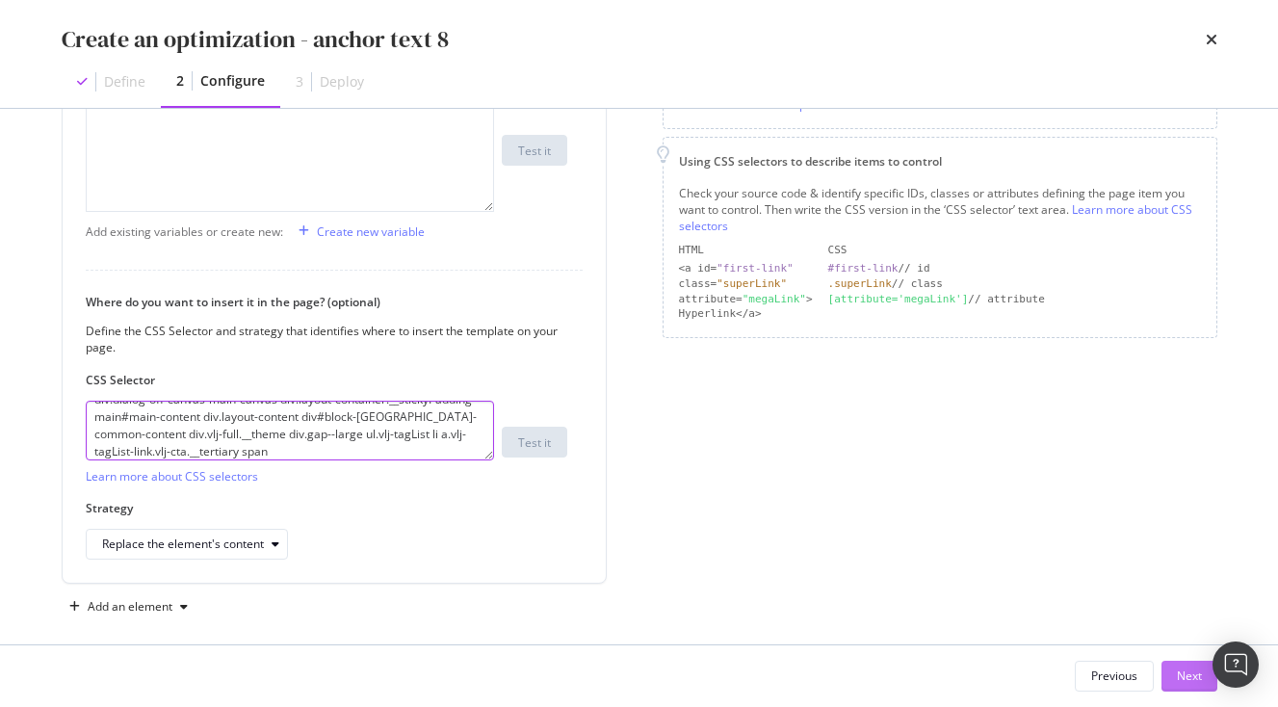
type textarea "html.js body.japan-experience.path-node.page-node-type-theme div.dialog-off-can…"
click at [1187, 670] on div "Next" at bounding box center [1189, 676] width 25 height 16
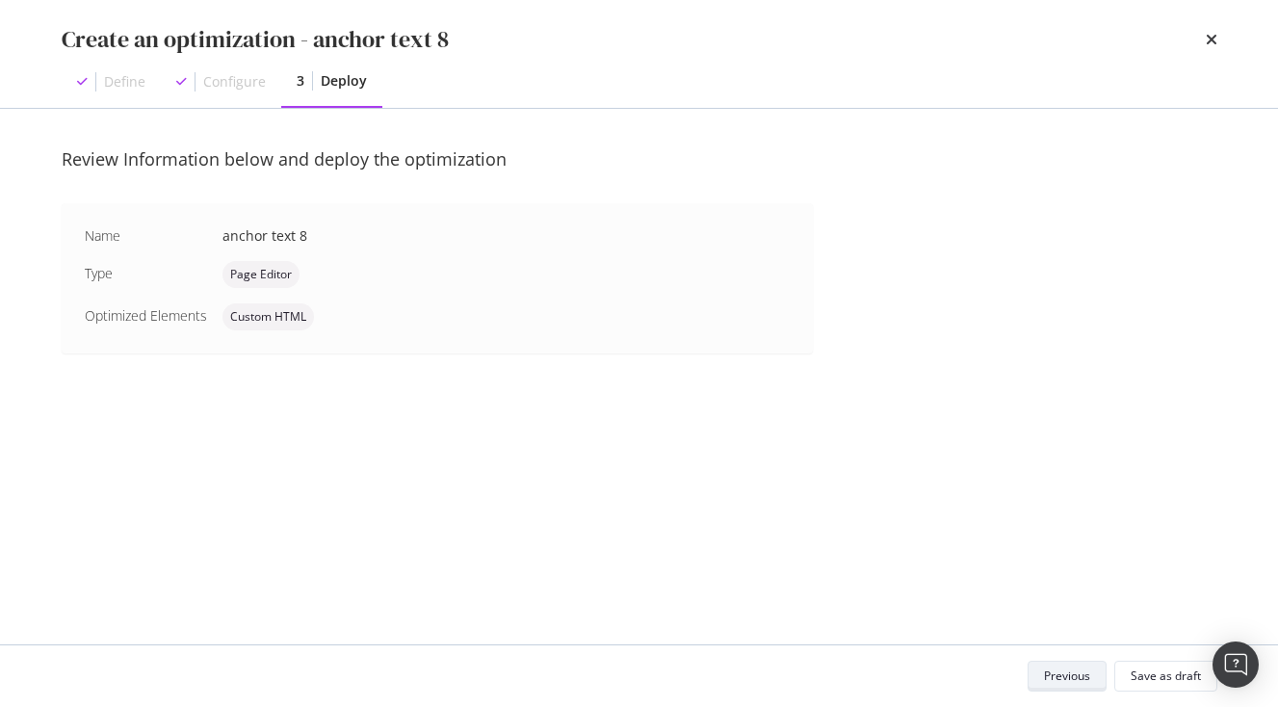
click at [1075, 679] on div "Previous" at bounding box center [1067, 676] width 46 height 16
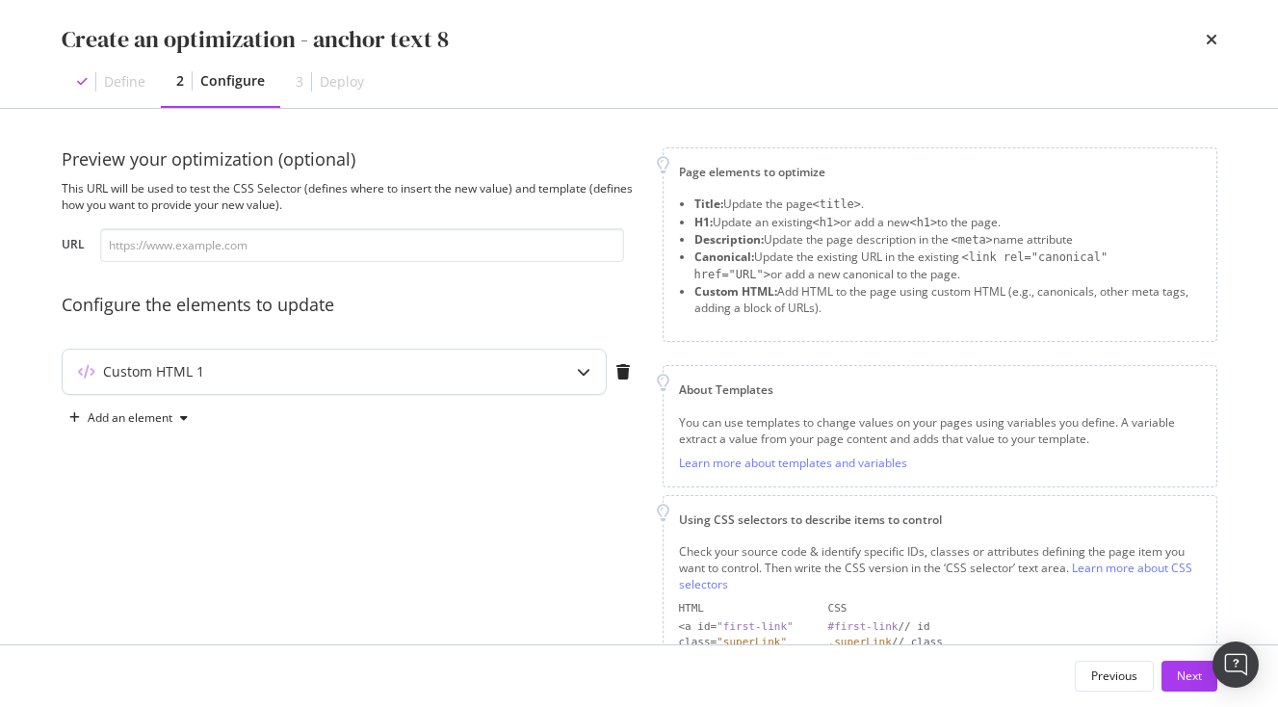
click at [308, 358] on div "Custom HTML 1" at bounding box center [334, 372] width 543 height 44
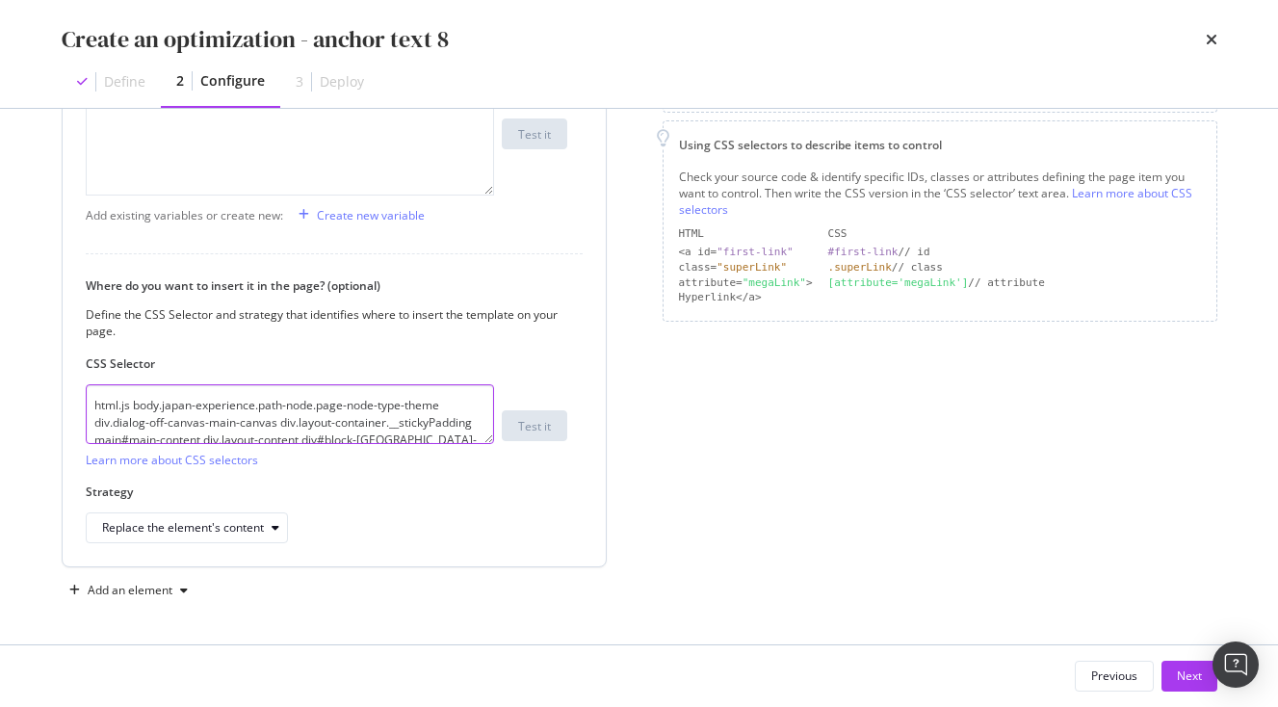
scroll to position [52, 0]
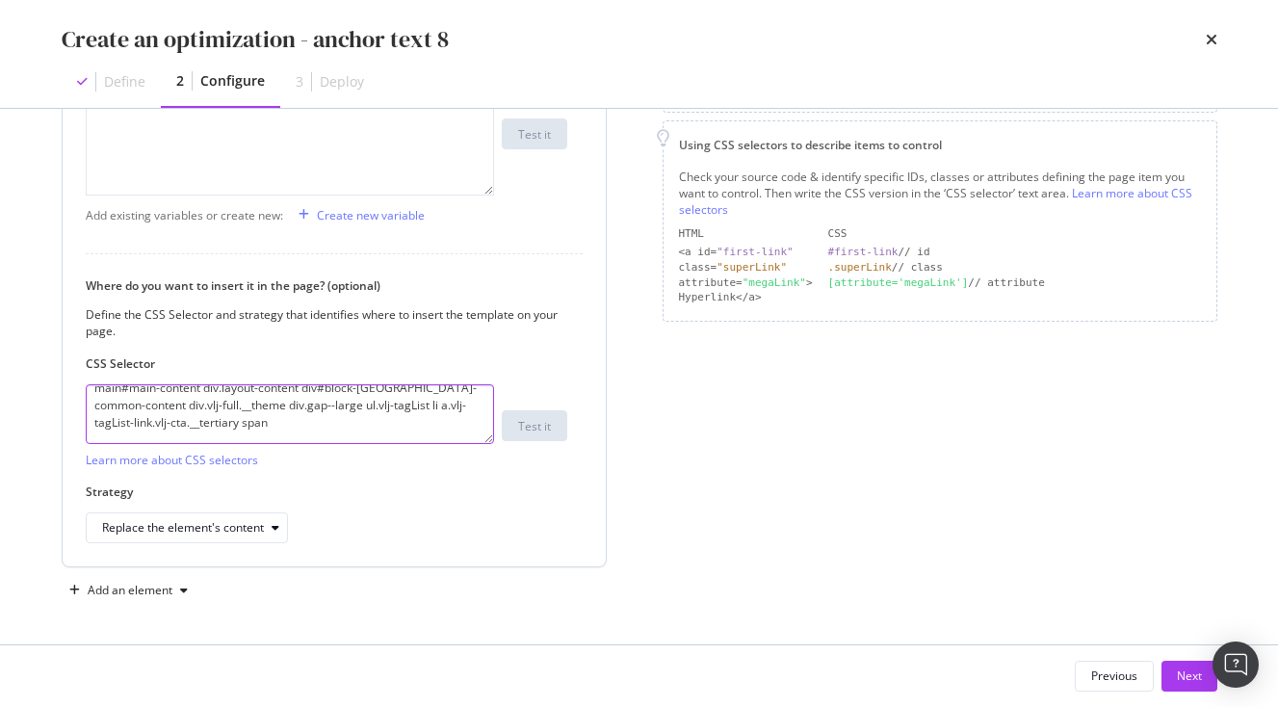
drag, startPoint x: 95, startPoint y: 400, endPoint x: 426, endPoint y: 590, distance: 381.1
click at [426, 444] on textarea "html.js body.japan-experience.path-node.page-node-type-theme div.dialog-off-can…" at bounding box center [290, 414] width 408 height 60
paste textarea ".vlj-tagList > li:nth-child(8) > a:nth-child(1) > span:nth-child(1)"
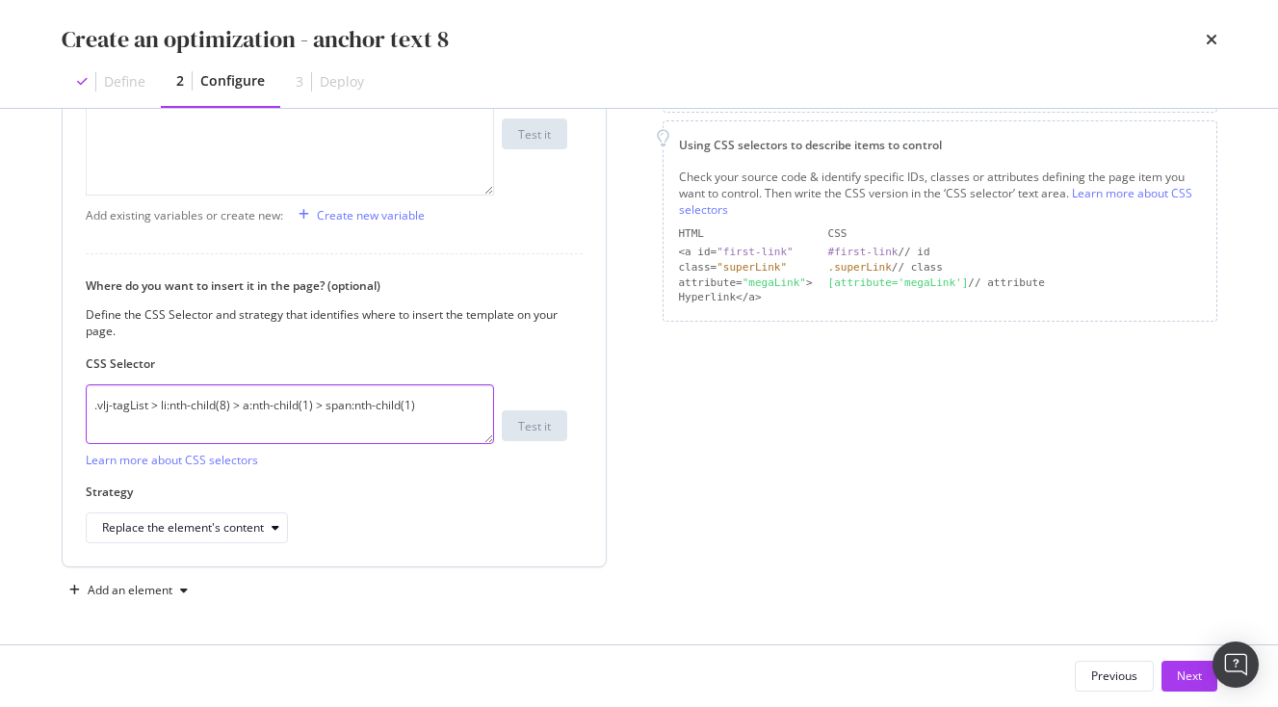
scroll to position [0, 0]
type textarea ".vlj-tagList > li:nth-child(8) > a:nth-child(1) > span:nth-child(1)"
click at [1197, 663] on div "Next" at bounding box center [1189, 676] width 25 height 29
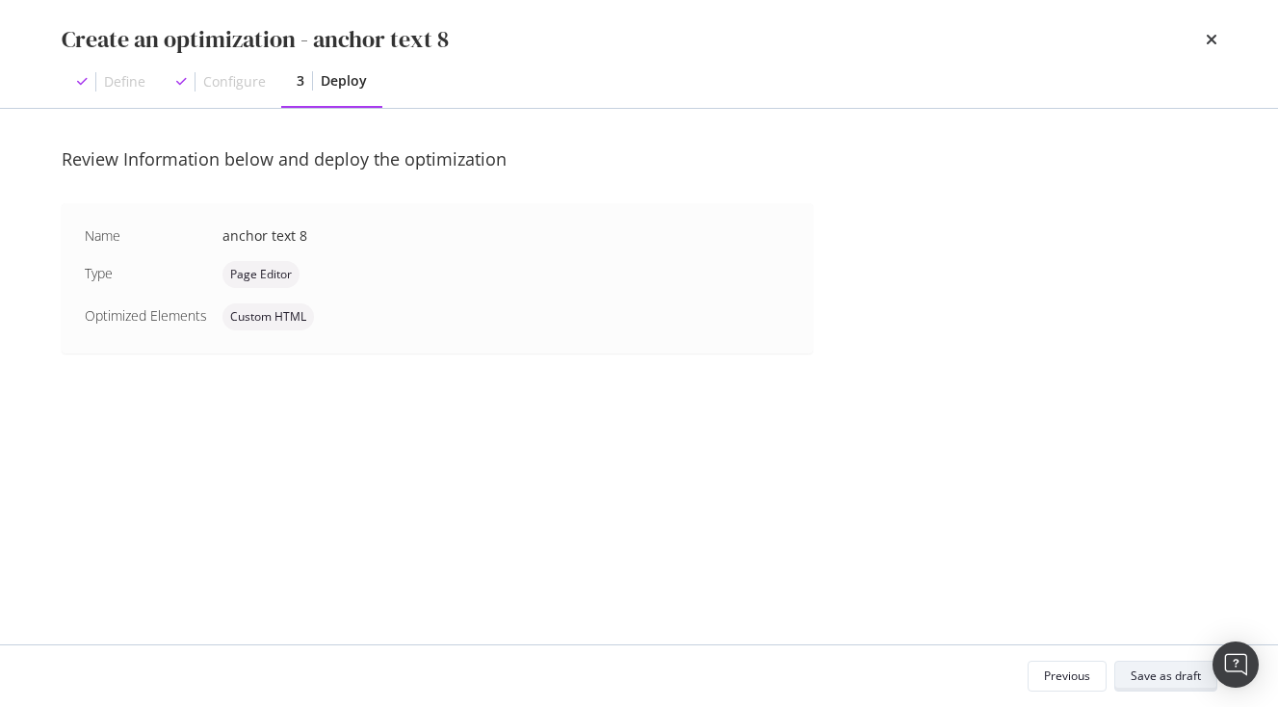
click at [1168, 672] on div "Save as draft" at bounding box center [1166, 676] width 70 height 16
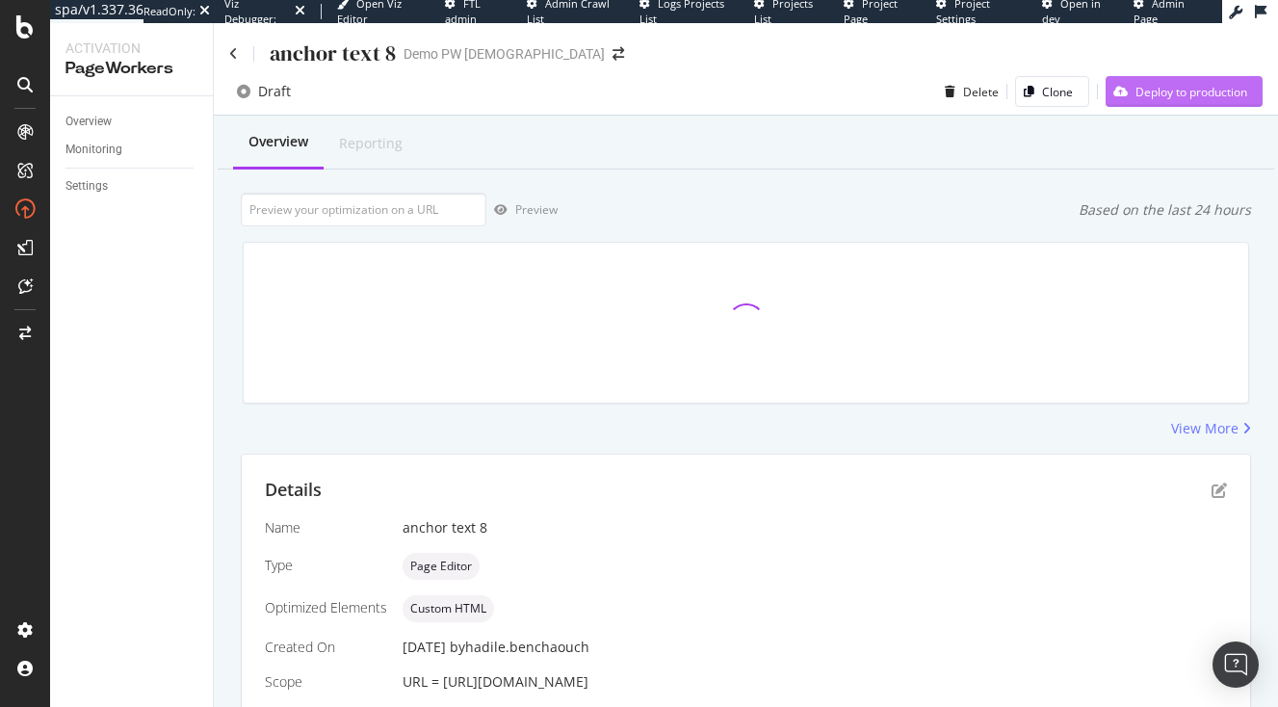
click at [1204, 97] on div "Deploy to production" at bounding box center [1192, 92] width 112 height 16
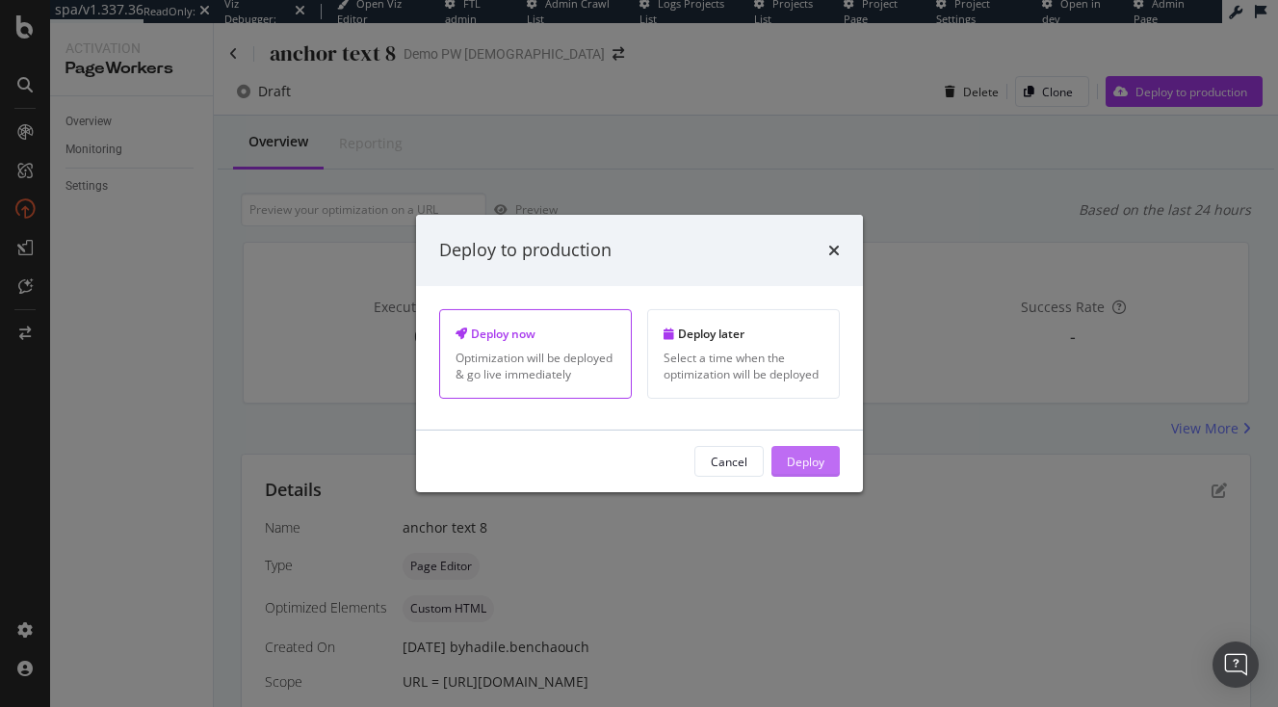
click at [810, 459] on div "Deploy" at bounding box center [806, 461] width 38 height 16
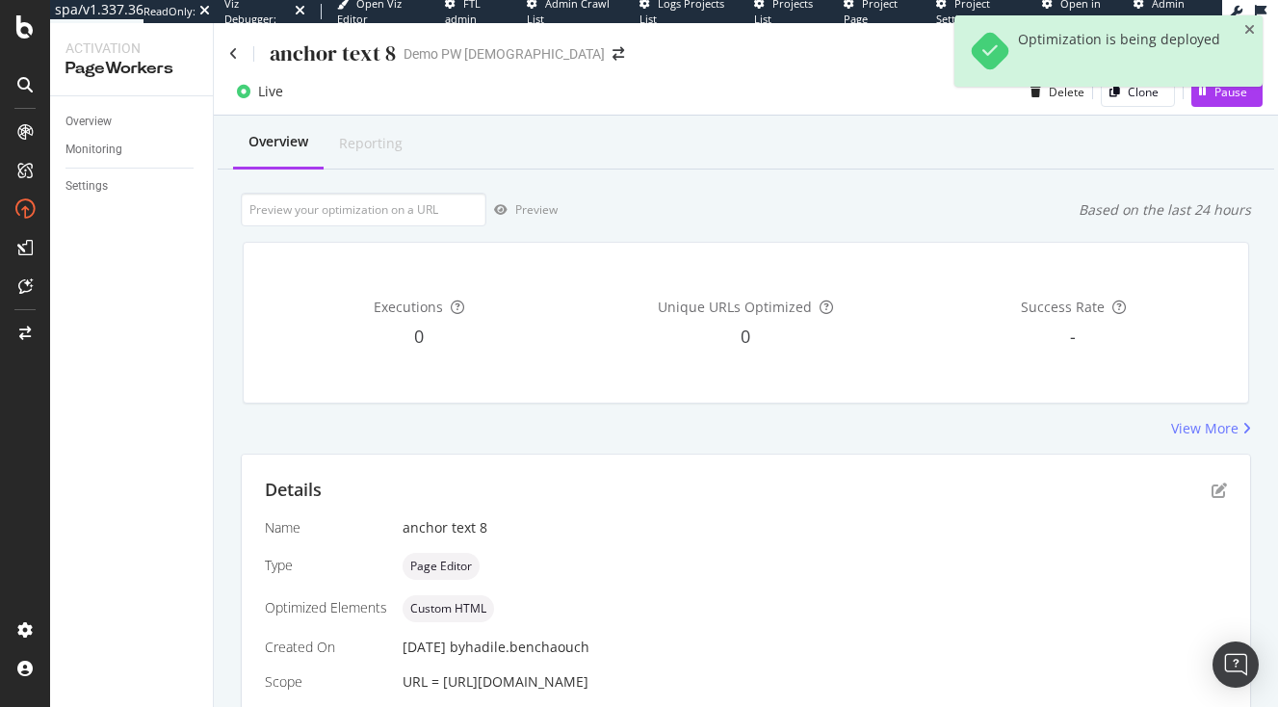
click at [239, 58] on div "anchor text 8" at bounding box center [312, 54] width 167 height 30
click at [231, 52] on icon at bounding box center [233, 53] width 9 height 13
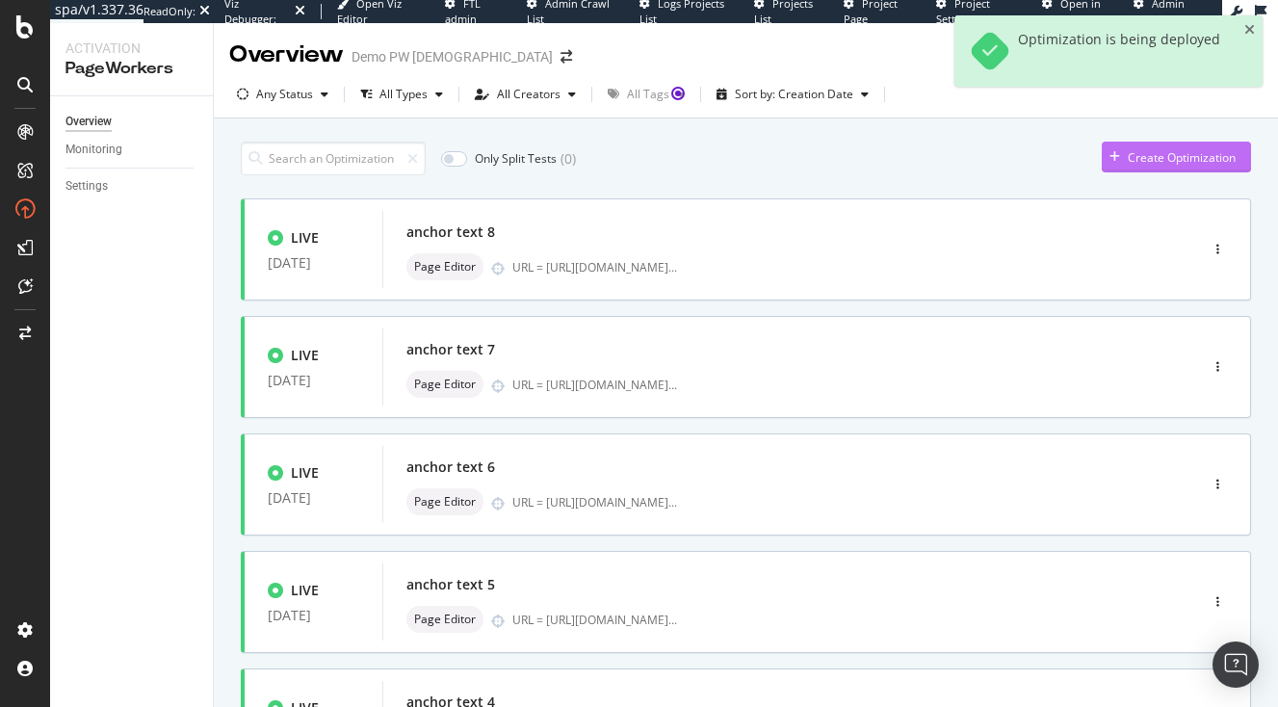
click at [1146, 162] on div "Create Optimization" at bounding box center [1182, 157] width 108 height 16
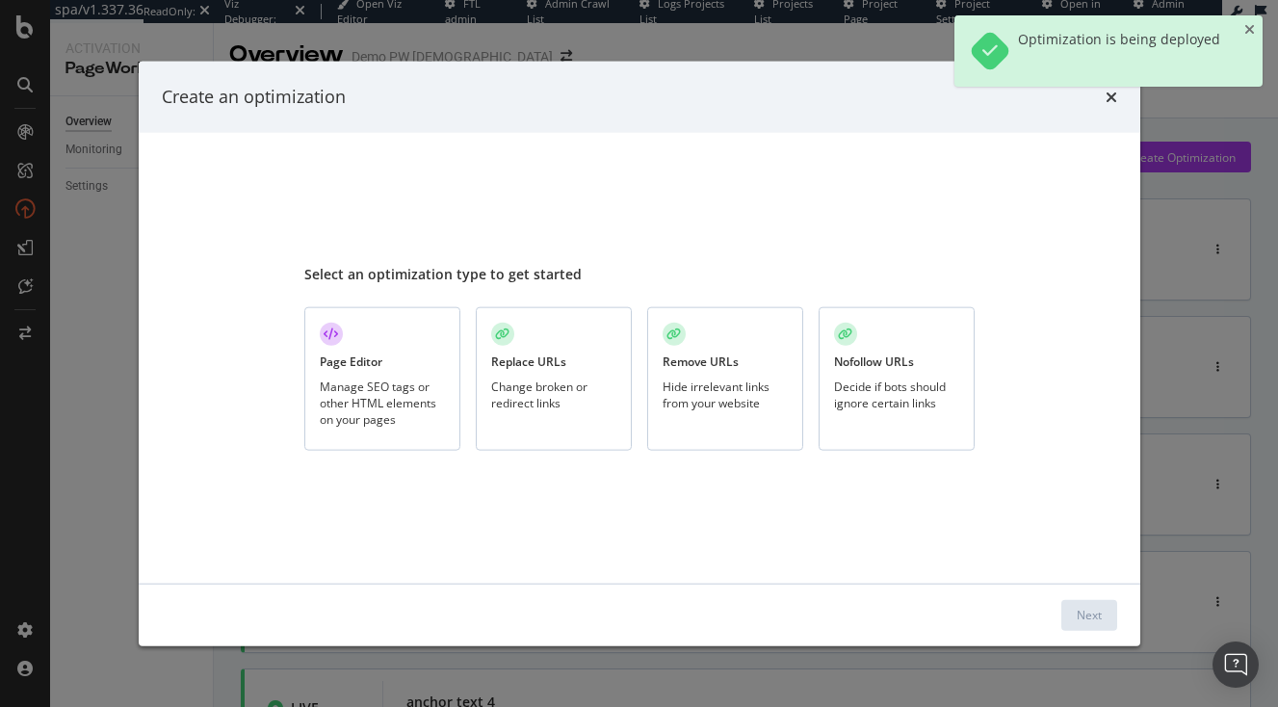
click at [393, 371] on div "Page Editor Manage SEO tags or other HTML elements on your pages" at bounding box center [382, 379] width 156 height 144
click at [1074, 624] on button "Next" at bounding box center [1090, 614] width 56 height 31
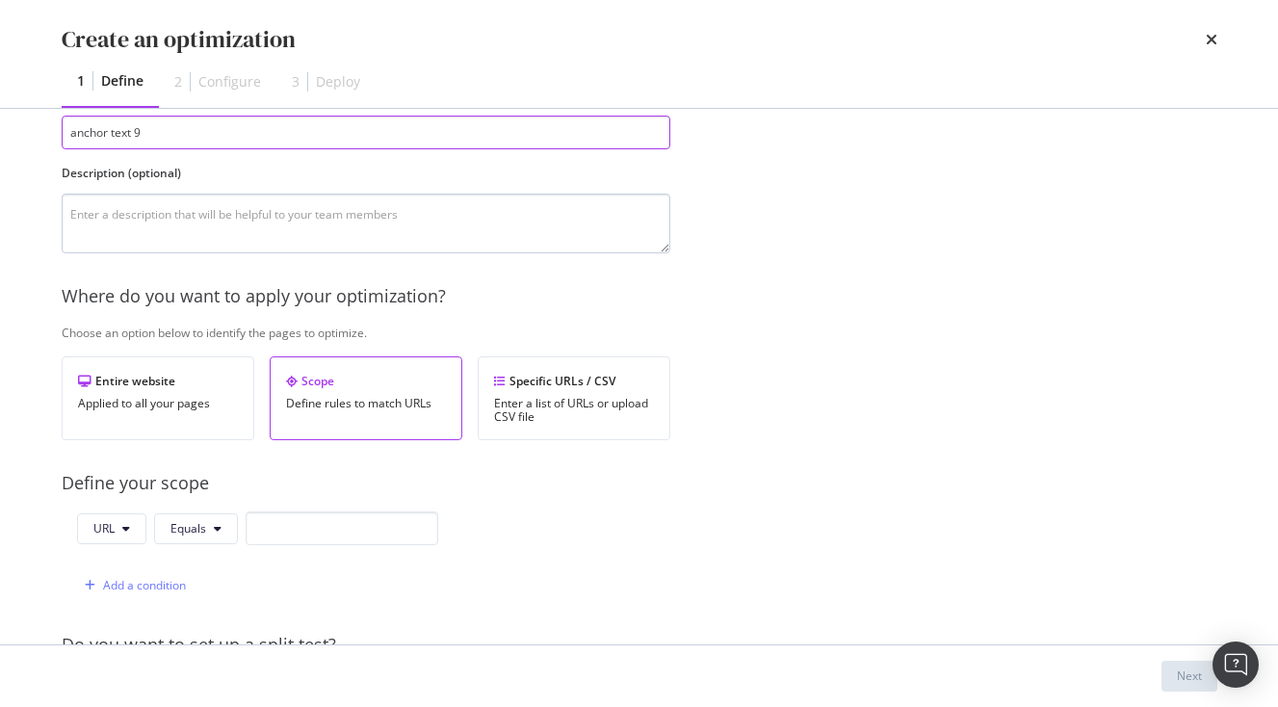
scroll to position [207, 0]
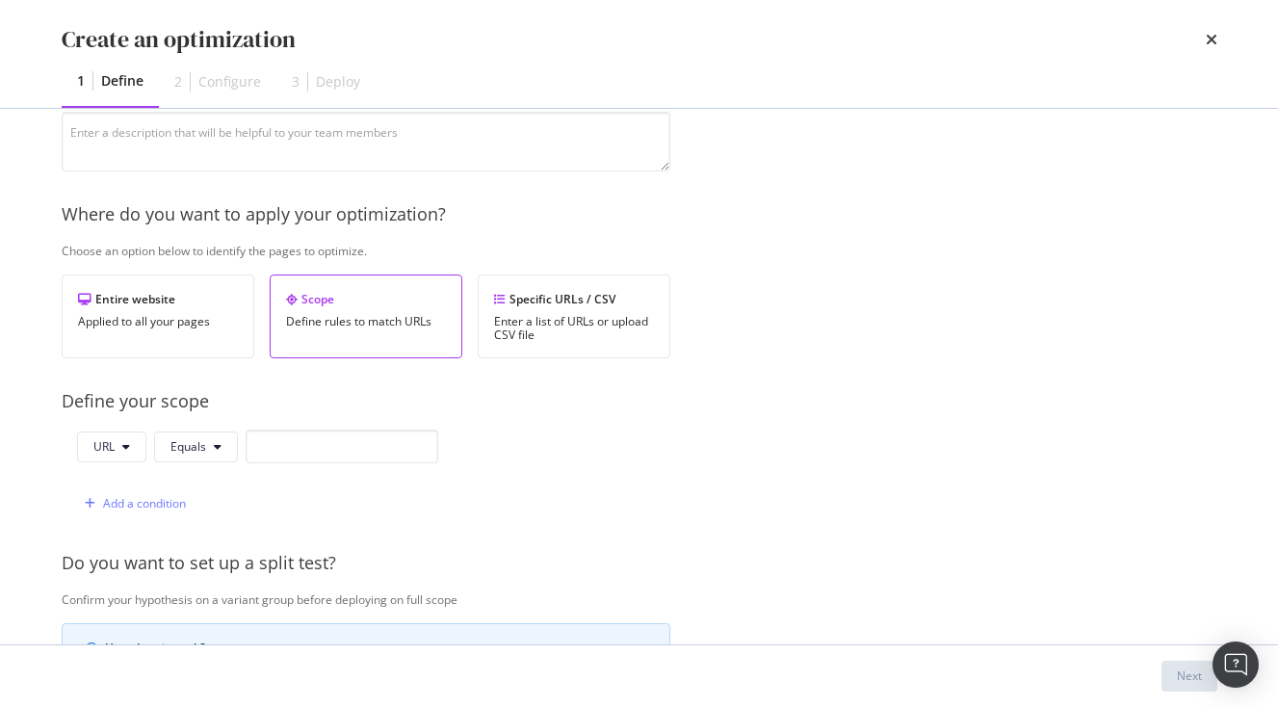
type input "anchor text 9"
click at [303, 436] on input "modal" at bounding box center [342, 447] width 193 height 34
paste input "[URL][DOMAIN_NAME]"
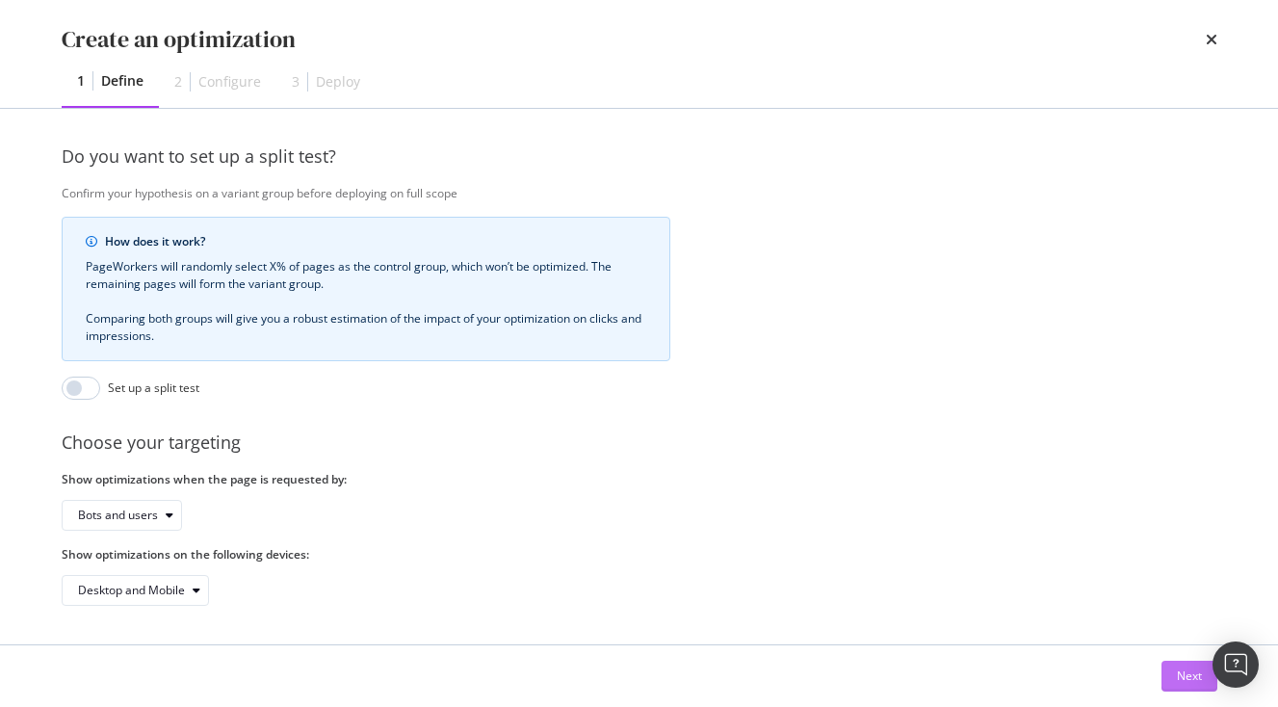
type input "[URL][DOMAIN_NAME]"
click at [1178, 667] on div "Next" at bounding box center [1189, 676] width 25 height 29
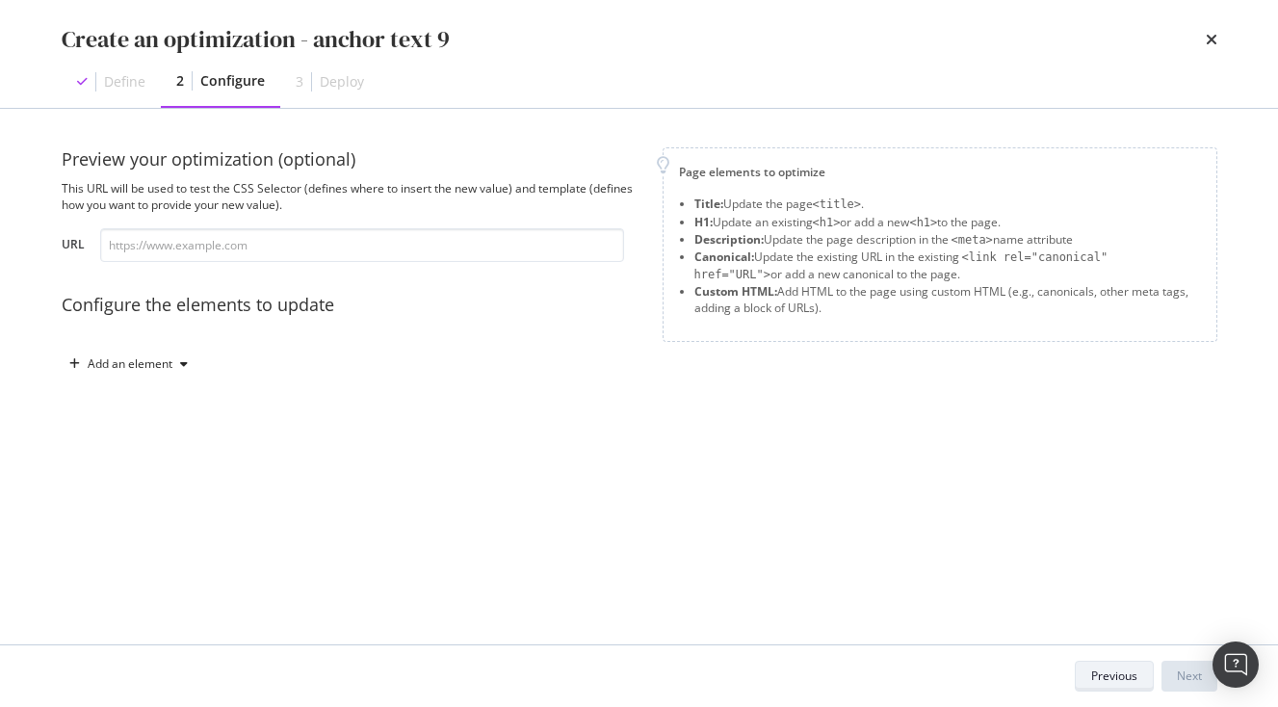
scroll to position [0, 0]
click at [567, 250] on input "modal" at bounding box center [362, 245] width 524 height 34
click at [183, 370] on icon "modal" at bounding box center [184, 364] width 8 height 12
click at [149, 528] on div "Custom HTML" at bounding box center [151, 528] width 76 height 16
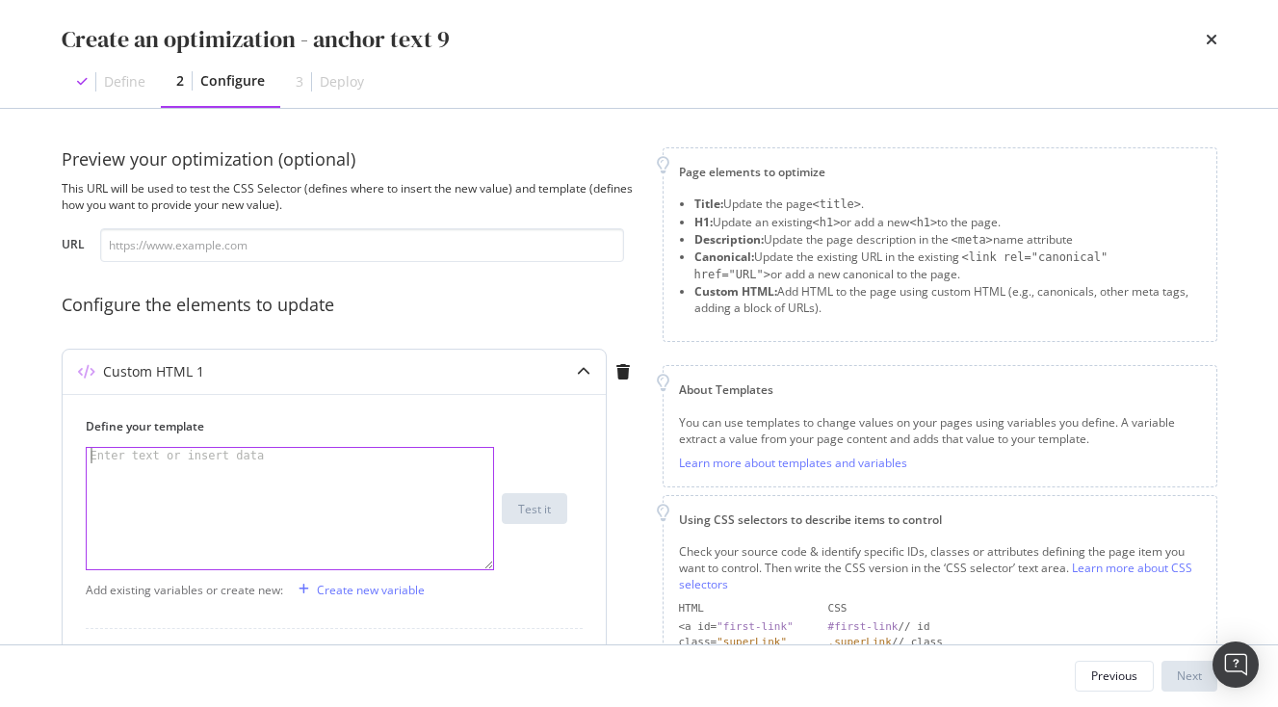
click at [224, 513] on div "modal" at bounding box center [290, 524] width 407 height 152
paste textarea "<span>Itineraries for Japan</span>"
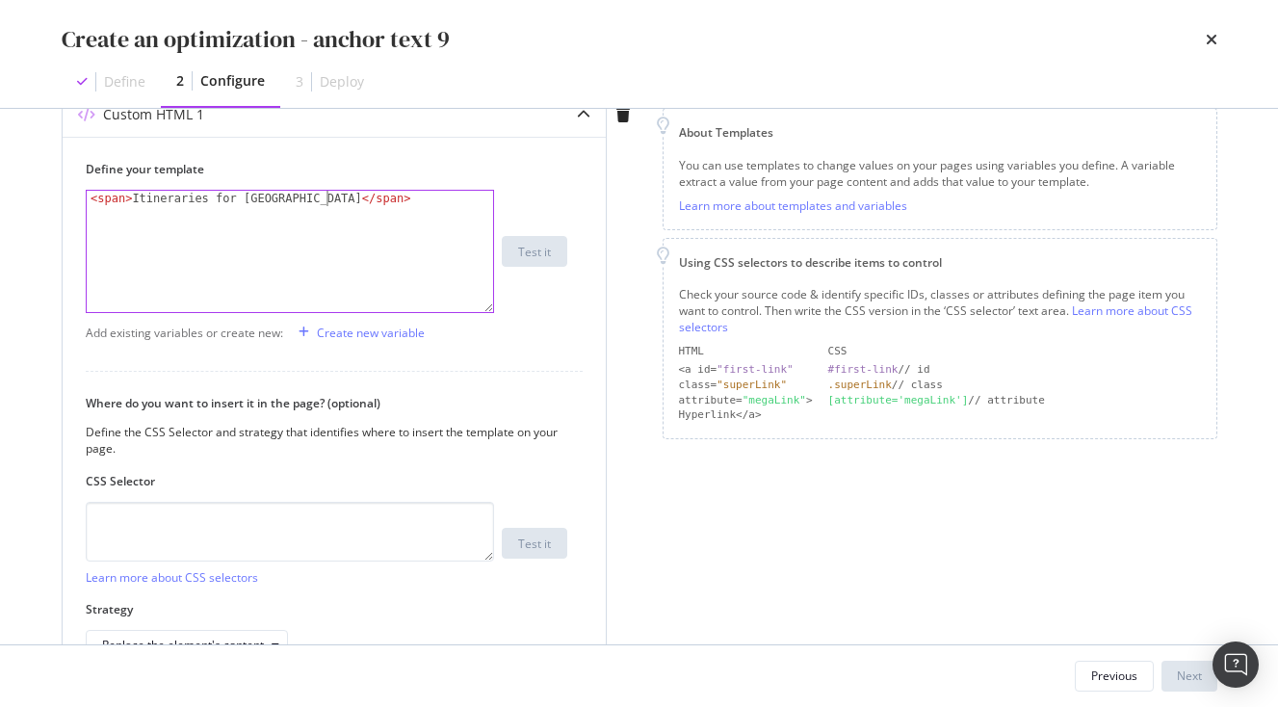
scroll to position [273, 0]
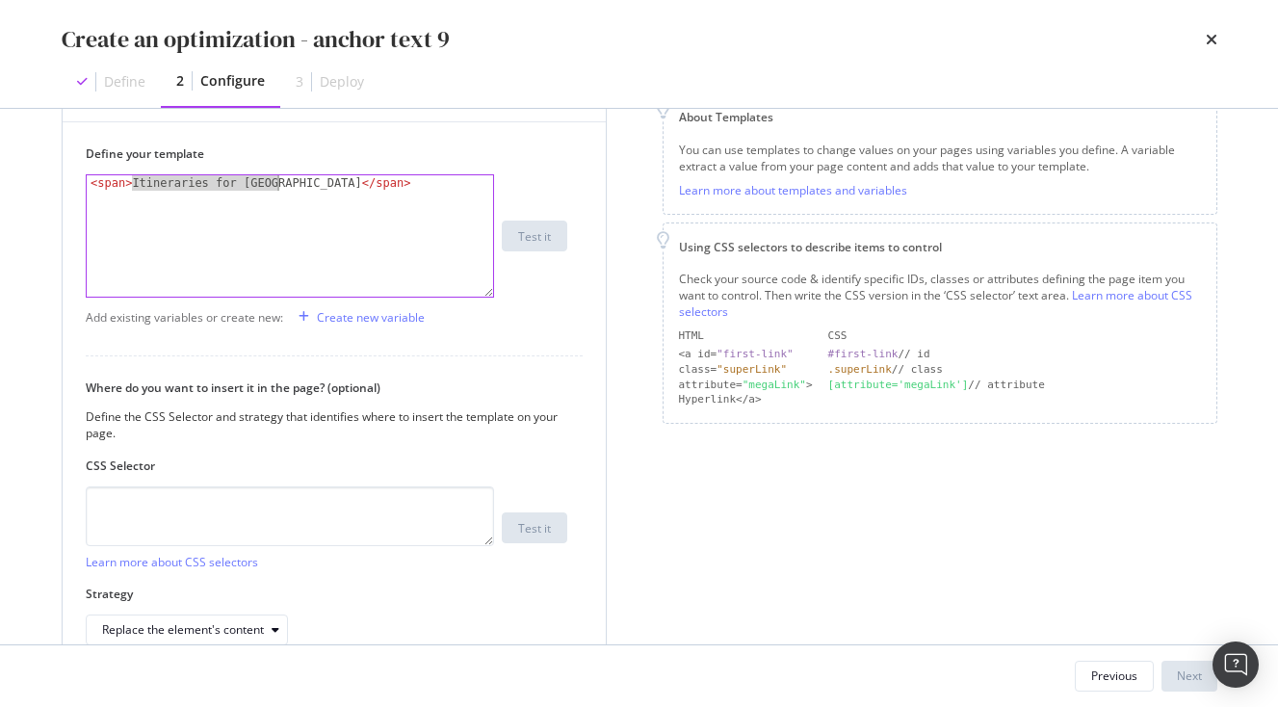
drag, startPoint x: 134, startPoint y: 183, endPoint x: 277, endPoint y: 179, distance: 143.6
click at [277, 179] on div "< span > Itineraries for Japan </ span >" at bounding box center [290, 251] width 407 height 152
paste textarea "Festivals at Japanese [DEMOGRAPHIC_DATA]"
type textarea "<span>Festivals at Japanese Temples</span>"
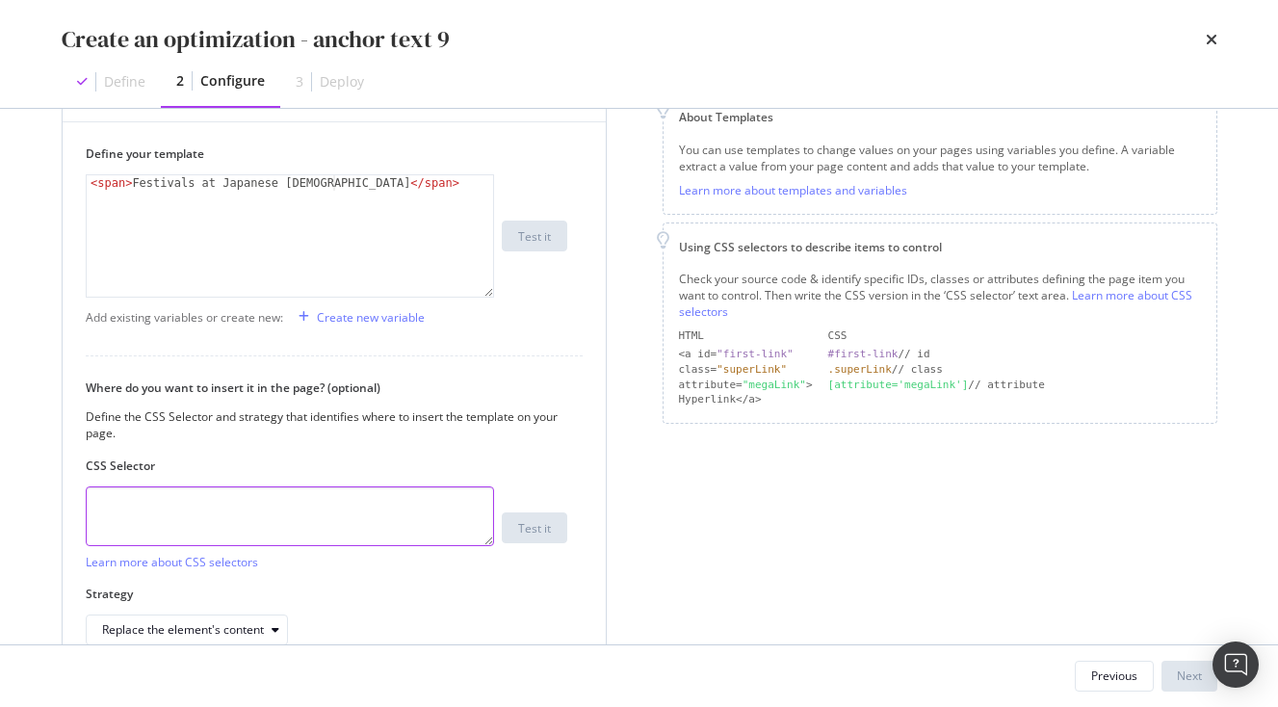
click at [197, 545] on textarea "modal" at bounding box center [290, 517] width 408 height 60
paste textarea ".vlj-tagList > li:nth-child(9) > a:nth-child(1) > span:nth-child(1)"
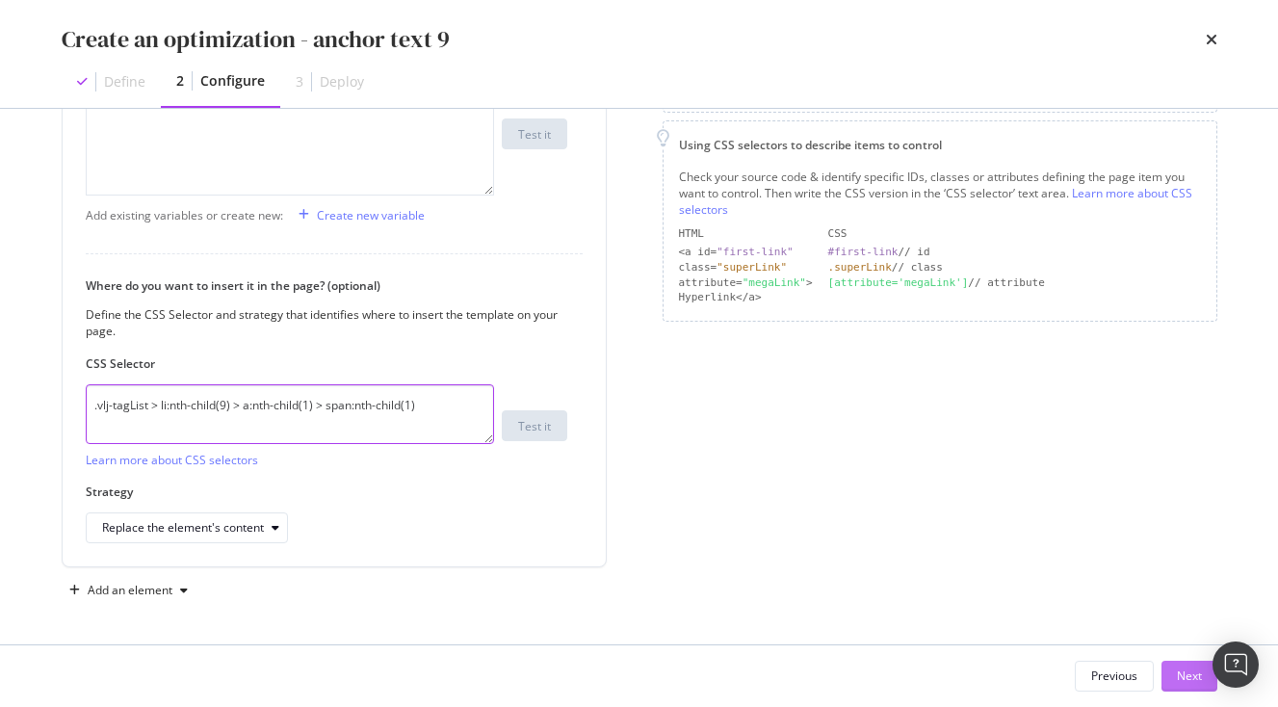
type textarea ".vlj-tagList > li:nth-child(9) > a:nth-child(1) > span:nth-child(1)"
click at [1197, 668] on div "Next" at bounding box center [1189, 676] width 25 height 29
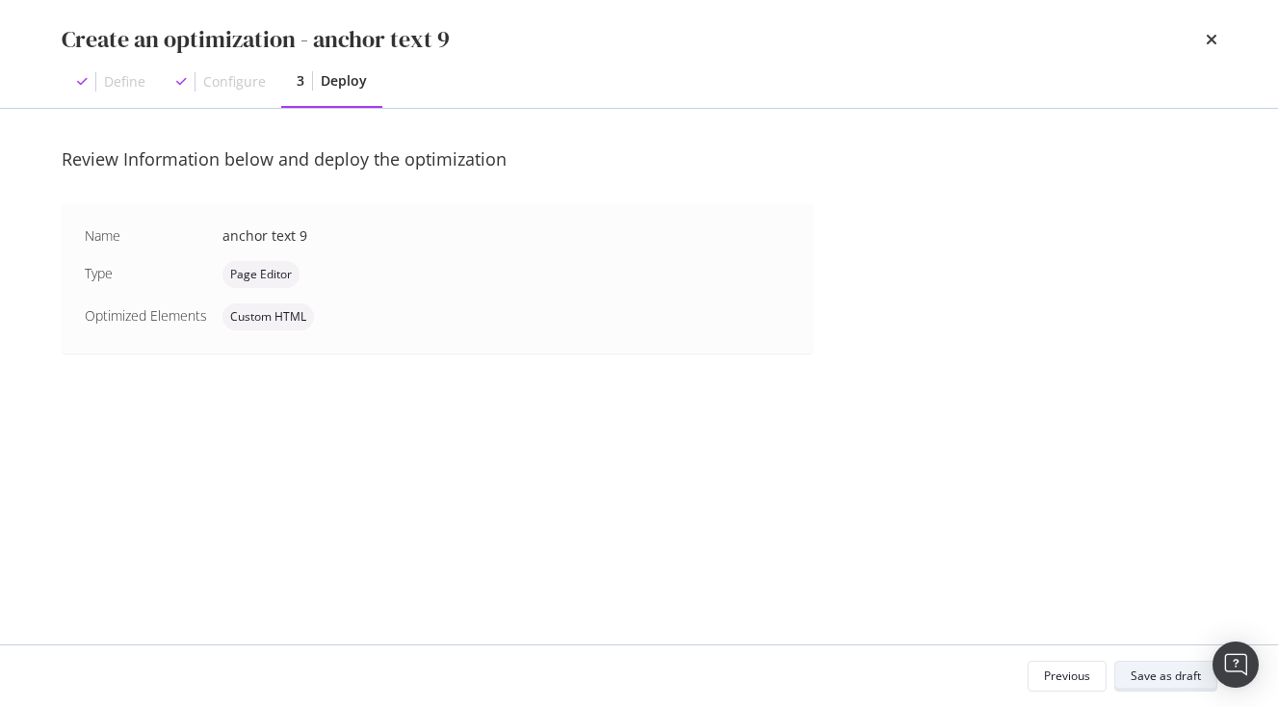
click at [1158, 668] on div "Save as draft" at bounding box center [1166, 676] width 70 height 27
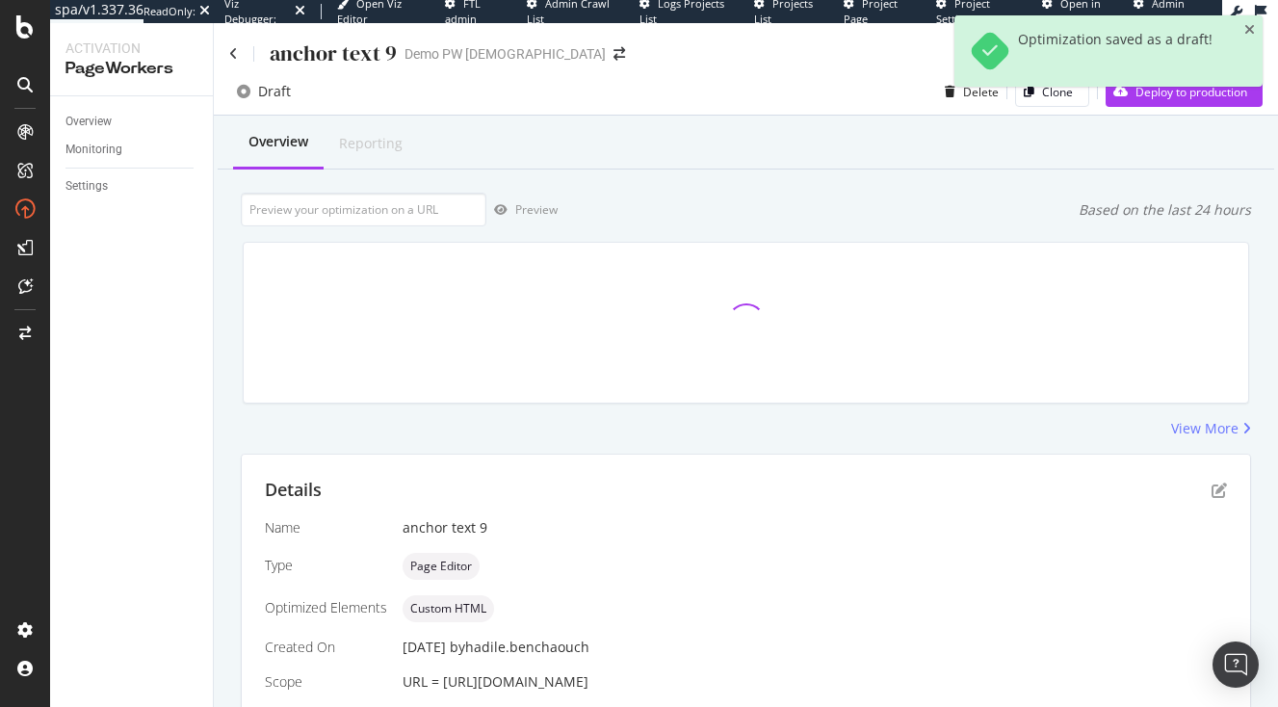
click at [1249, 33] on icon "close toast" at bounding box center [1250, 29] width 11 height 13
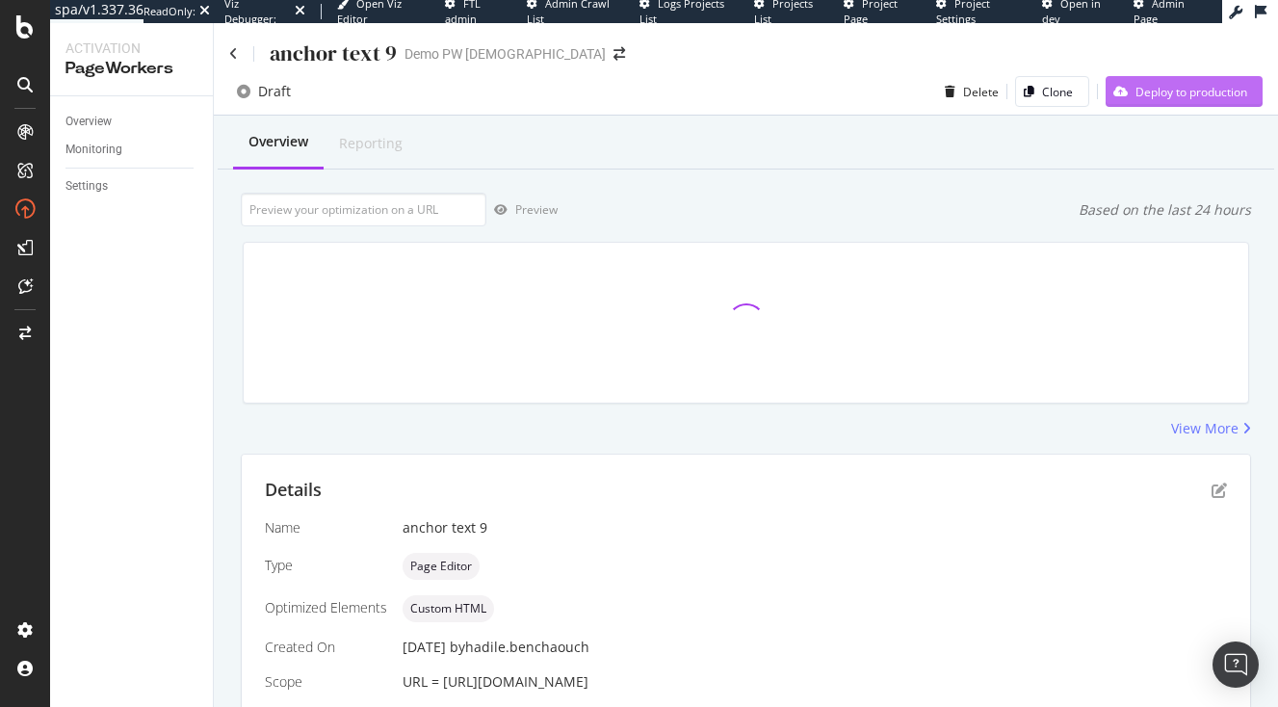
click at [1188, 86] on div "Deploy to production" at bounding box center [1192, 92] width 112 height 16
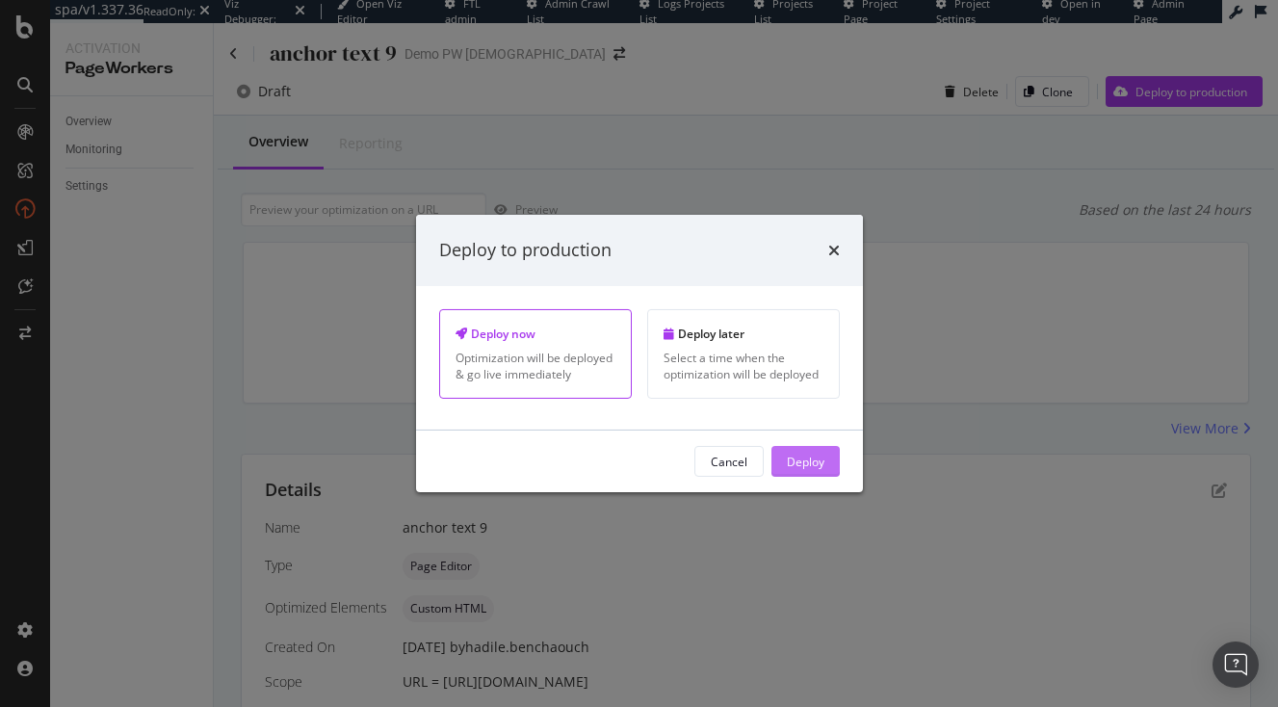
click at [826, 462] on button "Deploy" at bounding box center [806, 461] width 68 height 31
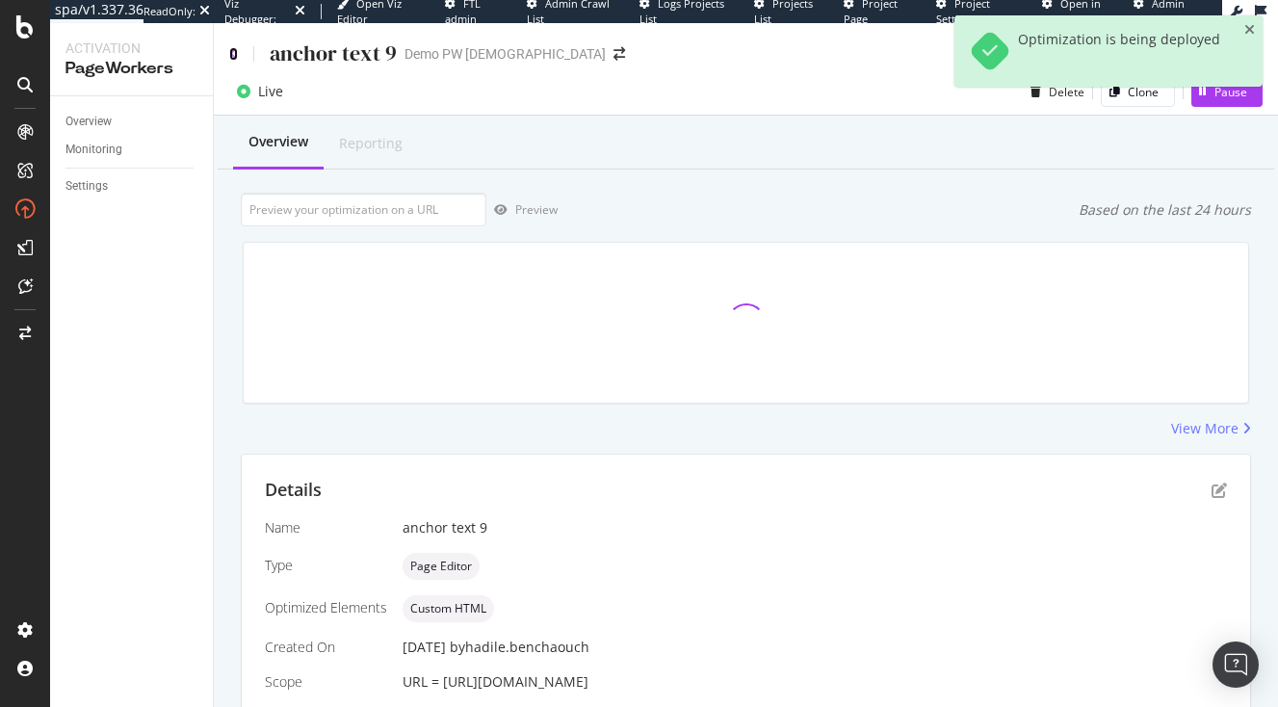
click at [233, 50] on icon at bounding box center [233, 53] width 9 height 13
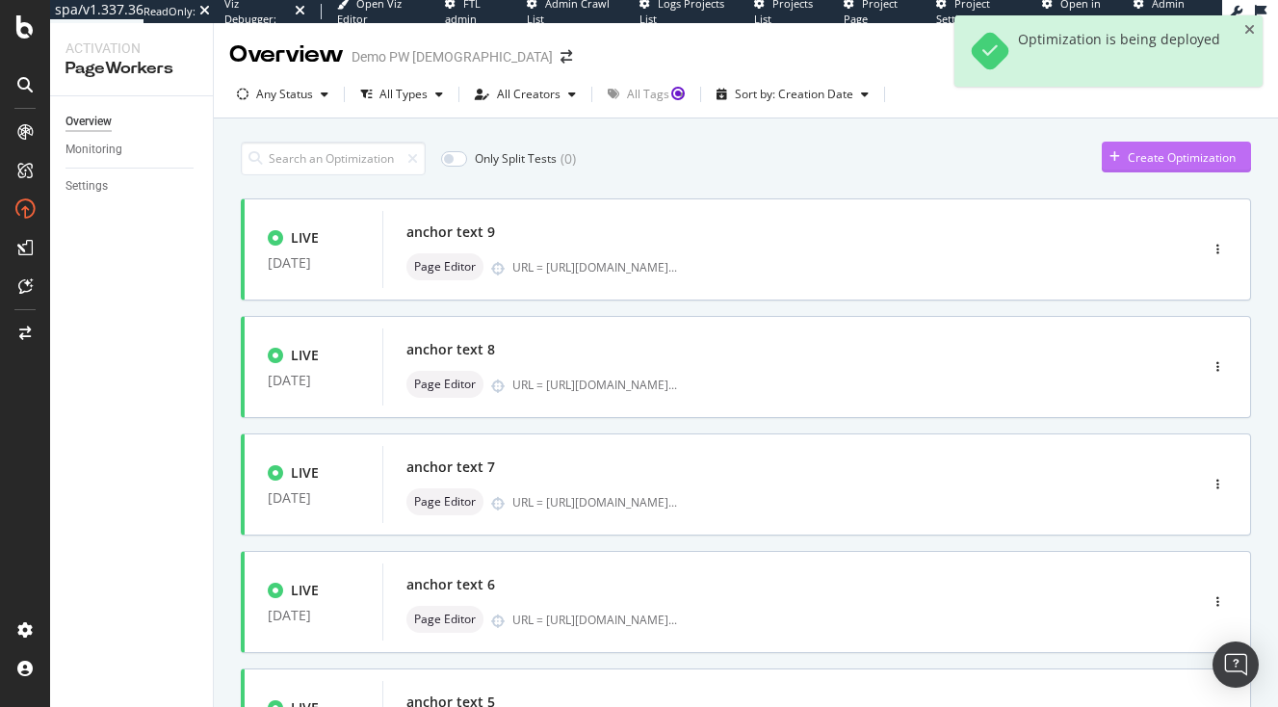
click at [1189, 164] on div "Create Optimization" at bounding box center [1182, 157] width 108 height 16
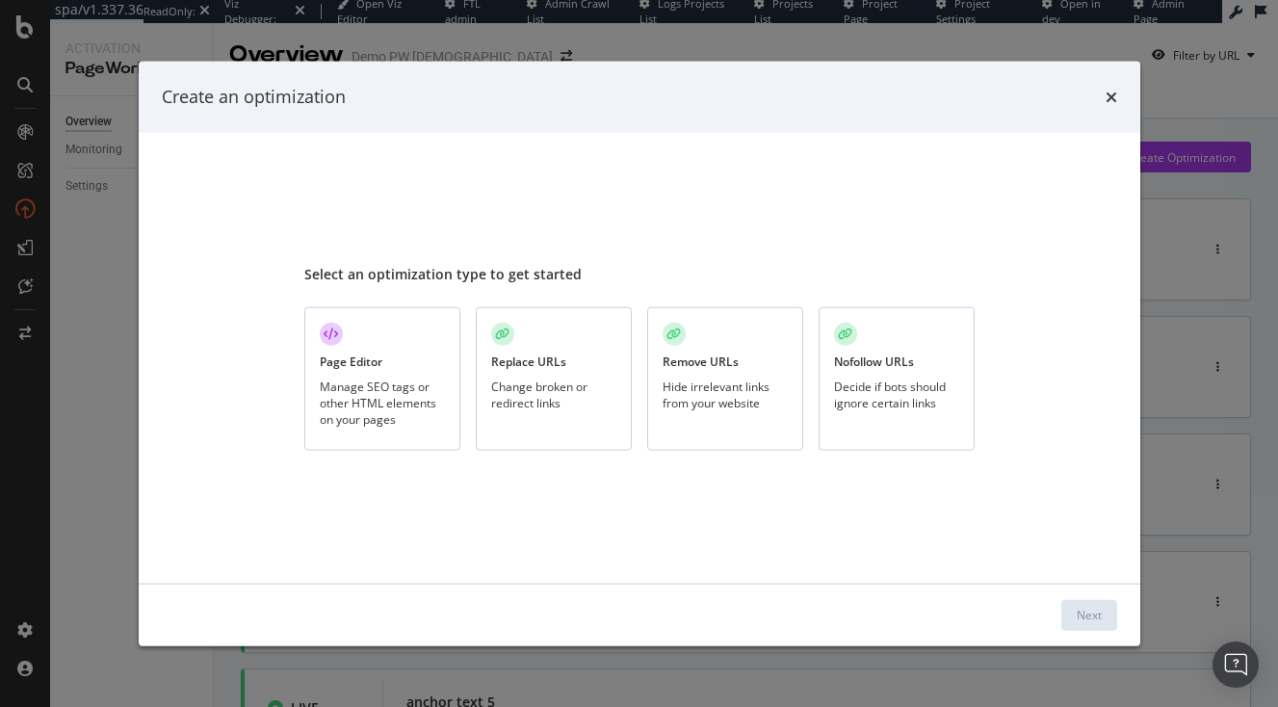
click at [414, 358] on div "Page Editor Manage SEO tags or other HTML elements on your pages" at bounding box center [382, 379] width 156 height 144
click at [1090, 605] on div "Next" at bounding box center [1089, 614] width 25 height 29
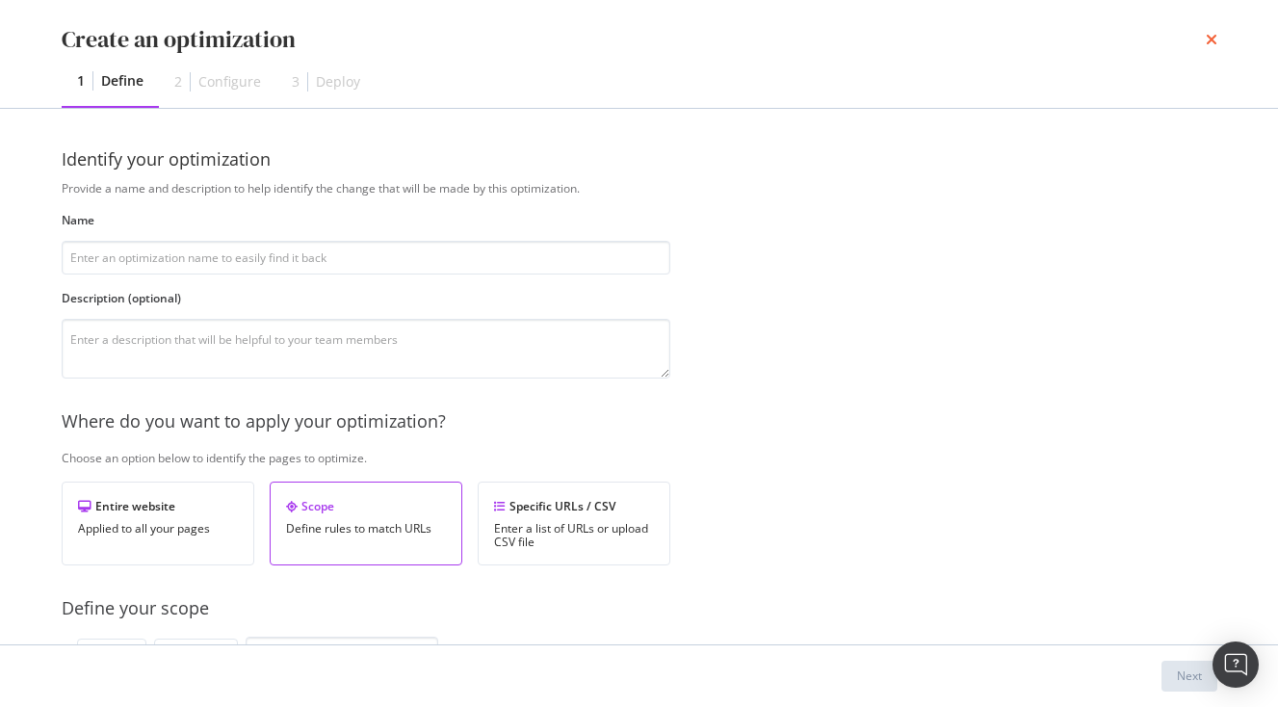
click at [1208, 44] on icon "times" at bounding box center [1212, 39] width 12 height 15
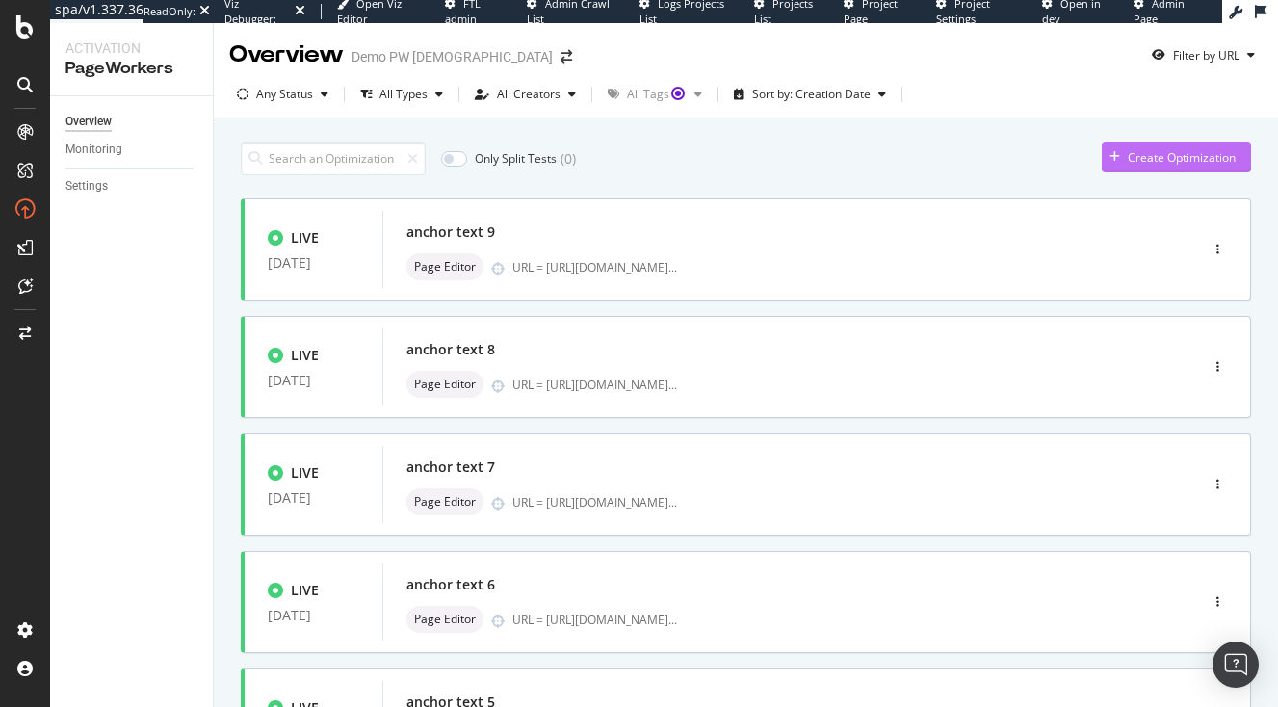
click at [1139, 152] on div "Create Optimization" at bounding box center [1182, 157] width 108 height 16
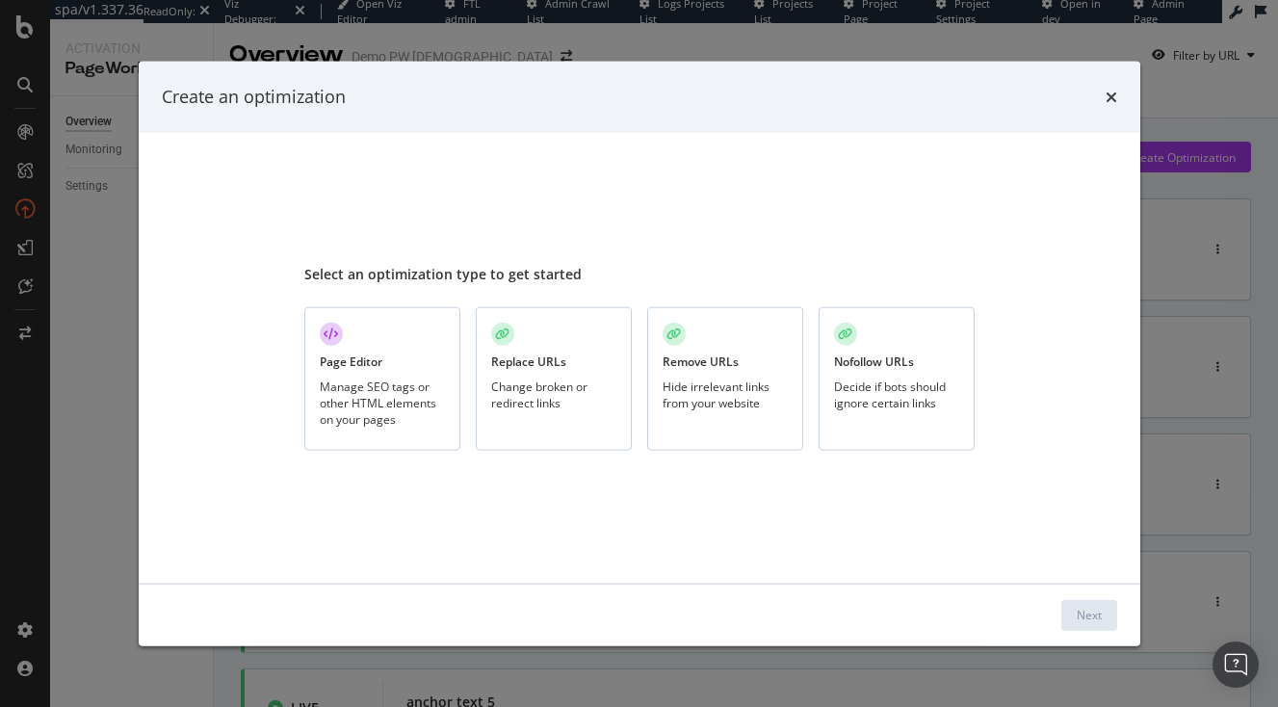
click at [400, 345] on div "Page Editor Manage SEO tags or other HTML elements on your pages" at bounding box center [382, 379] width 156 height 144
click at [1091, 603] on div "Next" at bounding box center [1089, 614] width 25 height 29
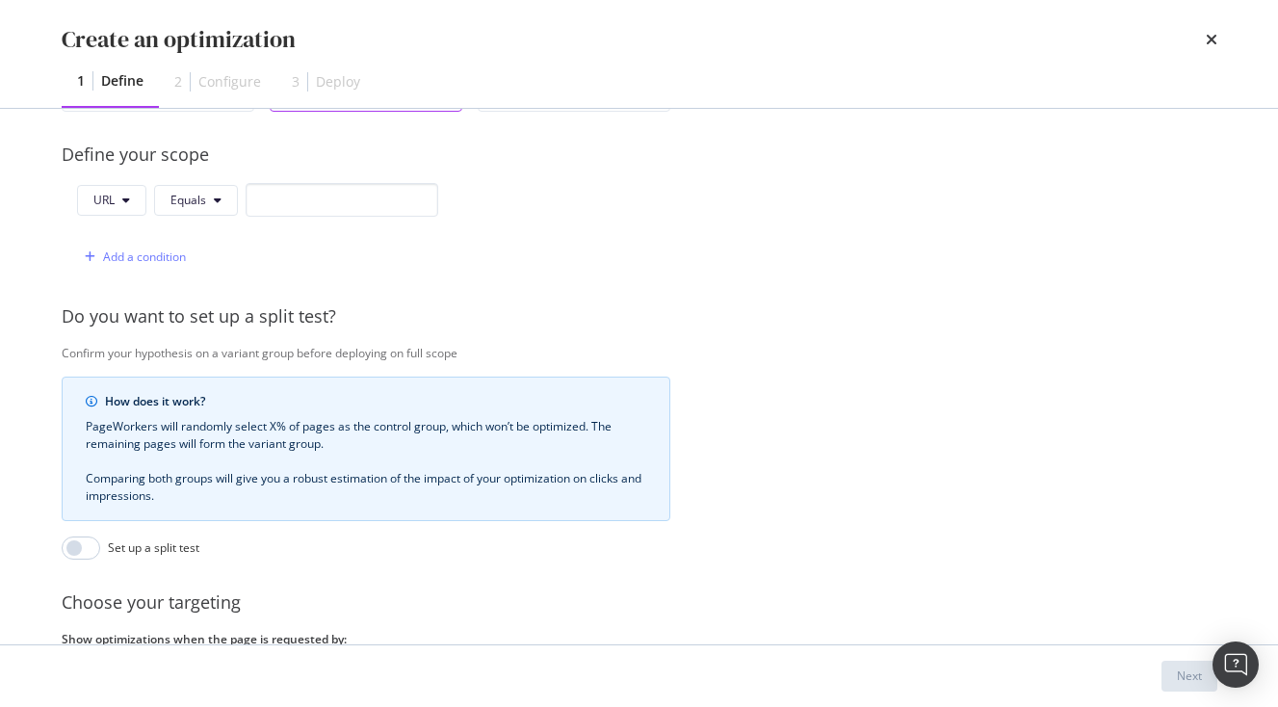
scroll to position [466, 0]
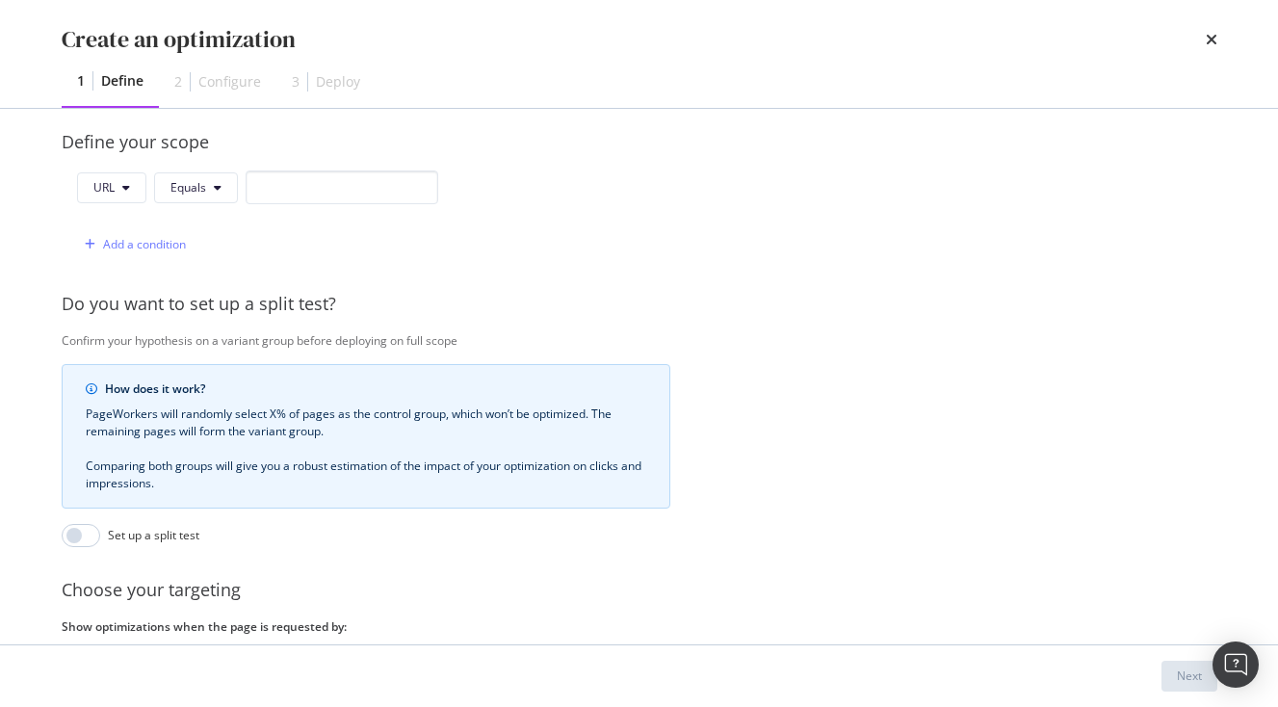
type input "anchor text 10"
click at [278, 184] on input "modal" at bounding box center [342, 188] width 193 height 34
paste input "[URL][DOMAIN_NAME]"
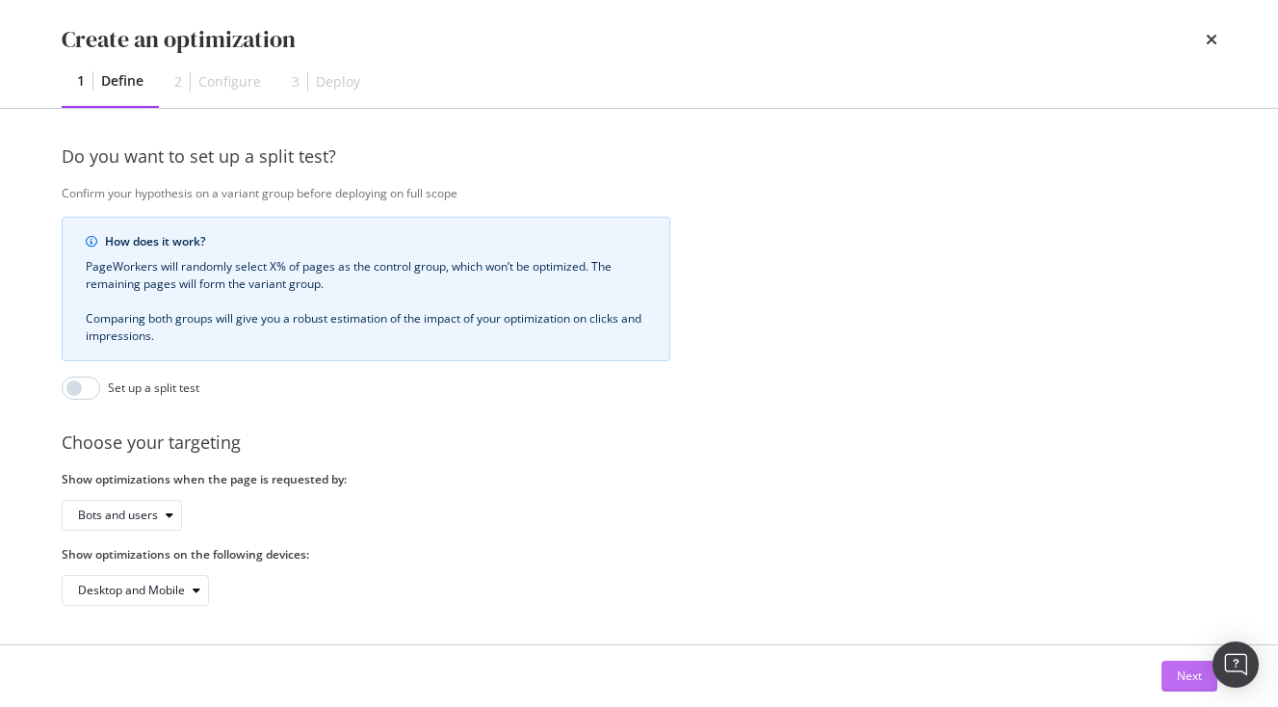
type input "[URL][DOMAIN_NAME]"
click at [1198, 671] on div "Next" at bounding box center [1189, 676] width 25 height 16
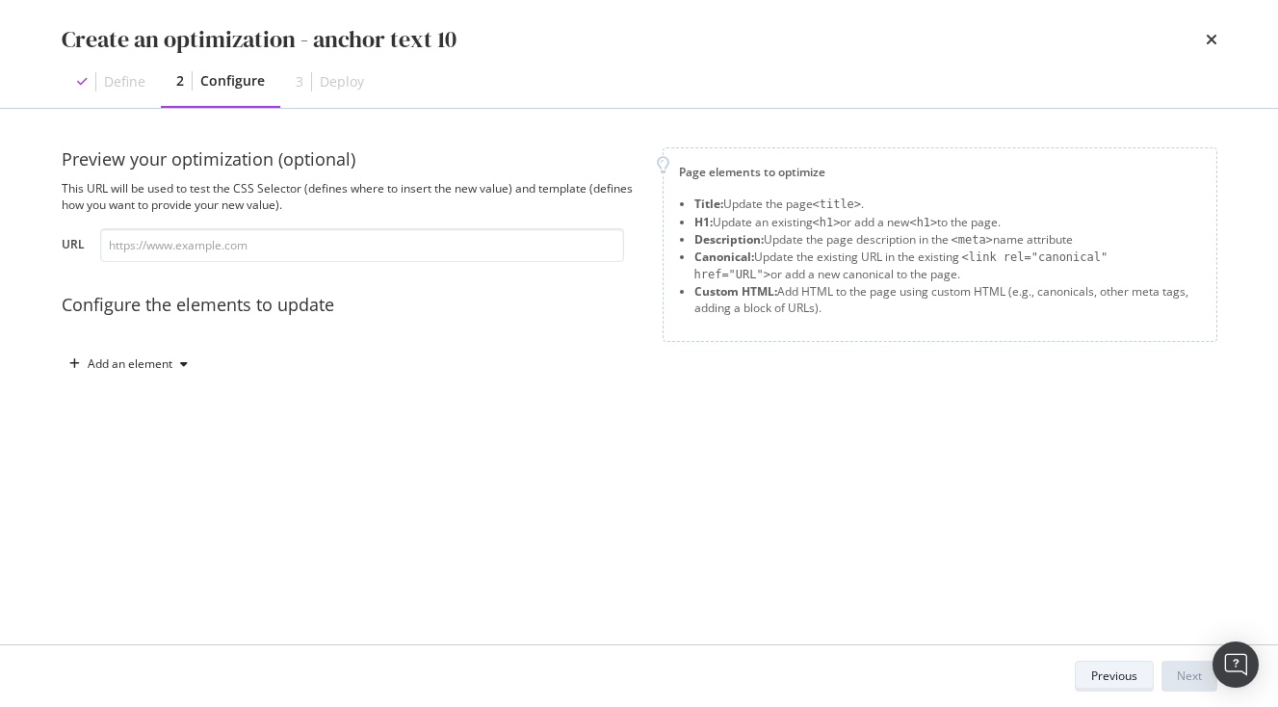
scroll to position [0, 0]
click at [536, 258] on input "modal" at bounding box center [362, 245] width 524 height 34
paste input "[URL][DOMAIN_NAME]"
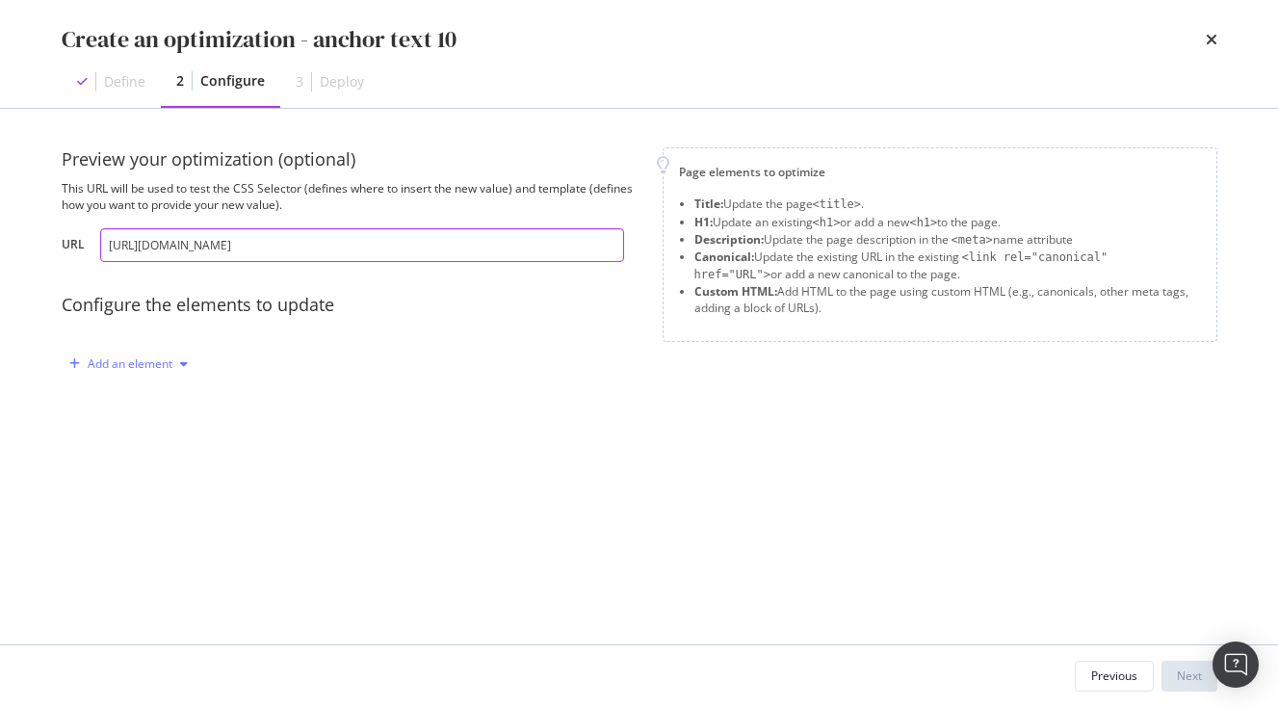
type input "[URL][DOMAIN_NAME]"
click at [171, 369] on div "Add an element" at bounding box center [130, 364] width 85 height 12
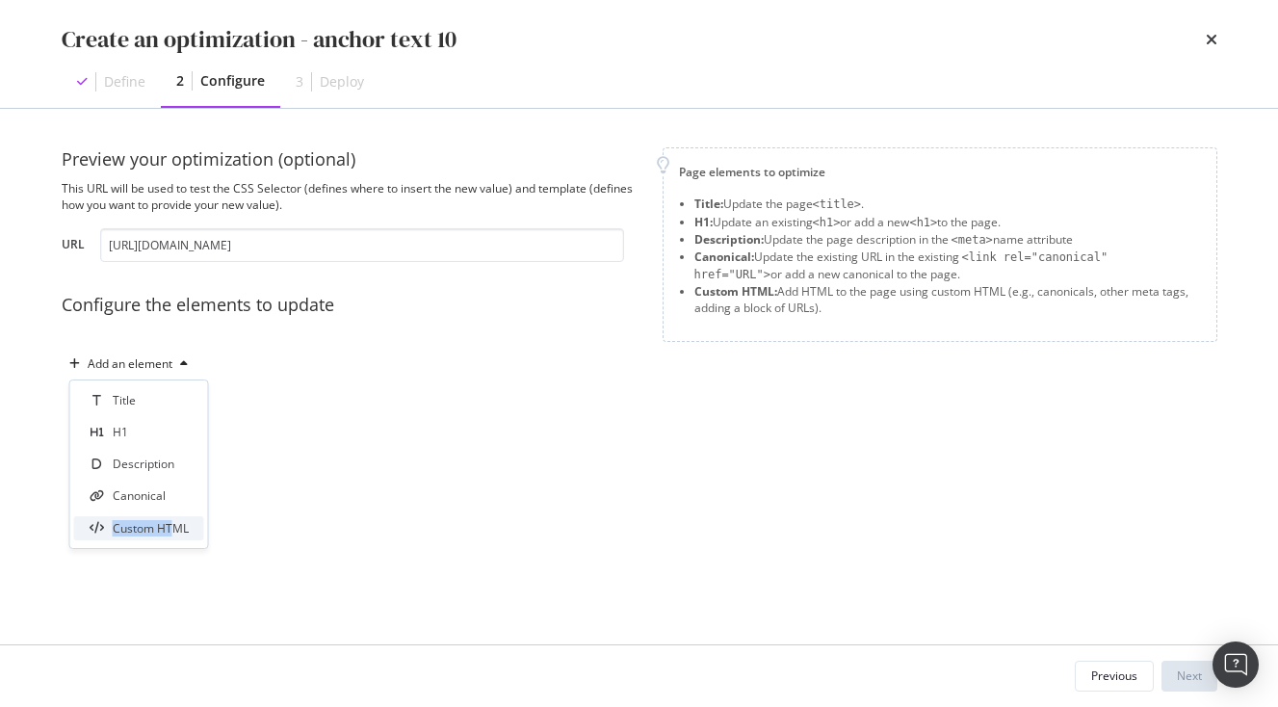
click at [174, 524] on div "Custom HTML" at bounding box center [151, 528] width 76 height 16
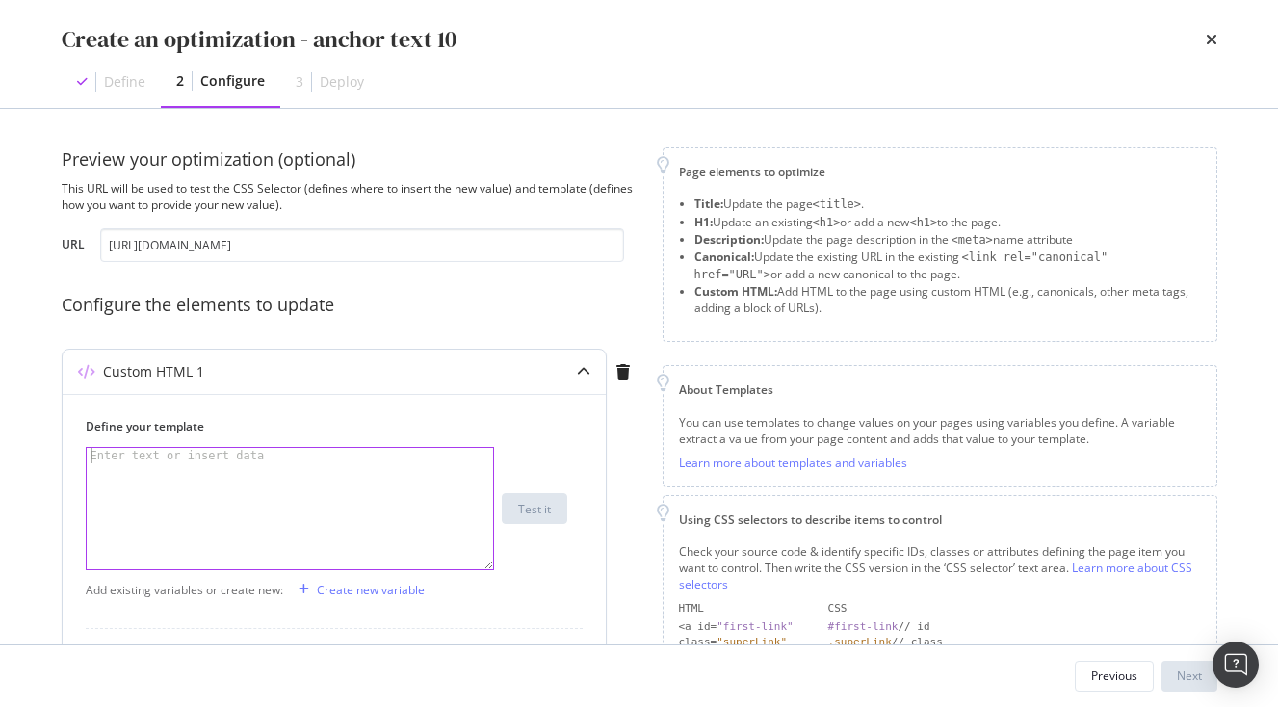
click at [188, 452] on div "Enter text or insert data" at bounding box center [178, 455] width 182 height 15
paste textarea "<span>Japanese Food and Drink</span>"
type textarea "<span>Japanese Food and Drink</span>"
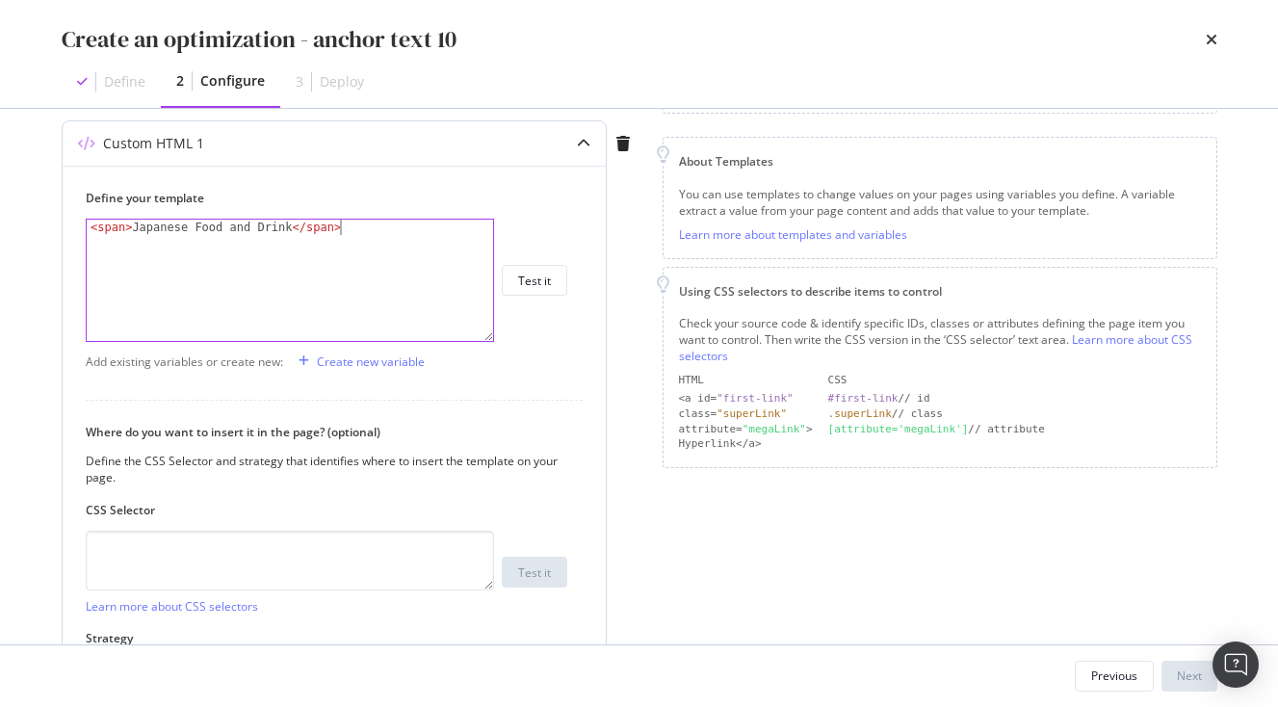
scroll to position [252, 0]
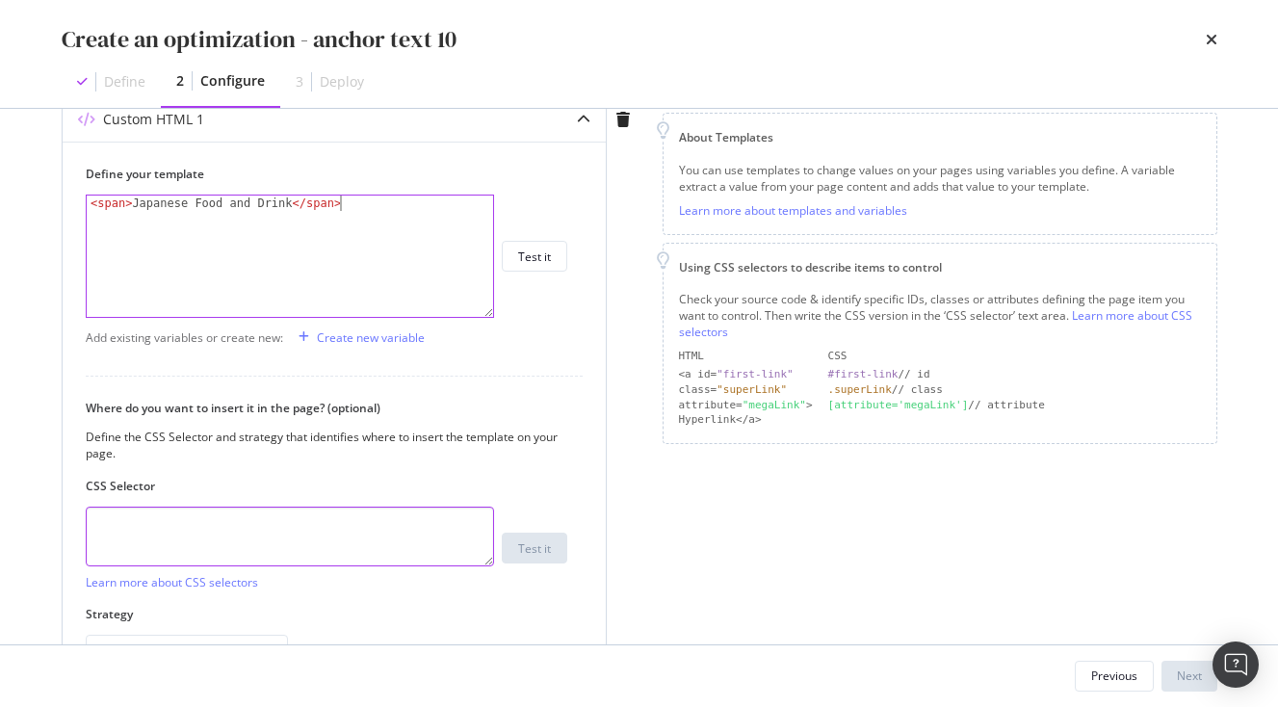
click at [252, 520] on textarea "modal" at bounding box center [290, 537] width 408 height 60
paste textarea ".vlj-tagList > li:nth-child(10) > a:nth-child(1) > span:nth-child(1)"
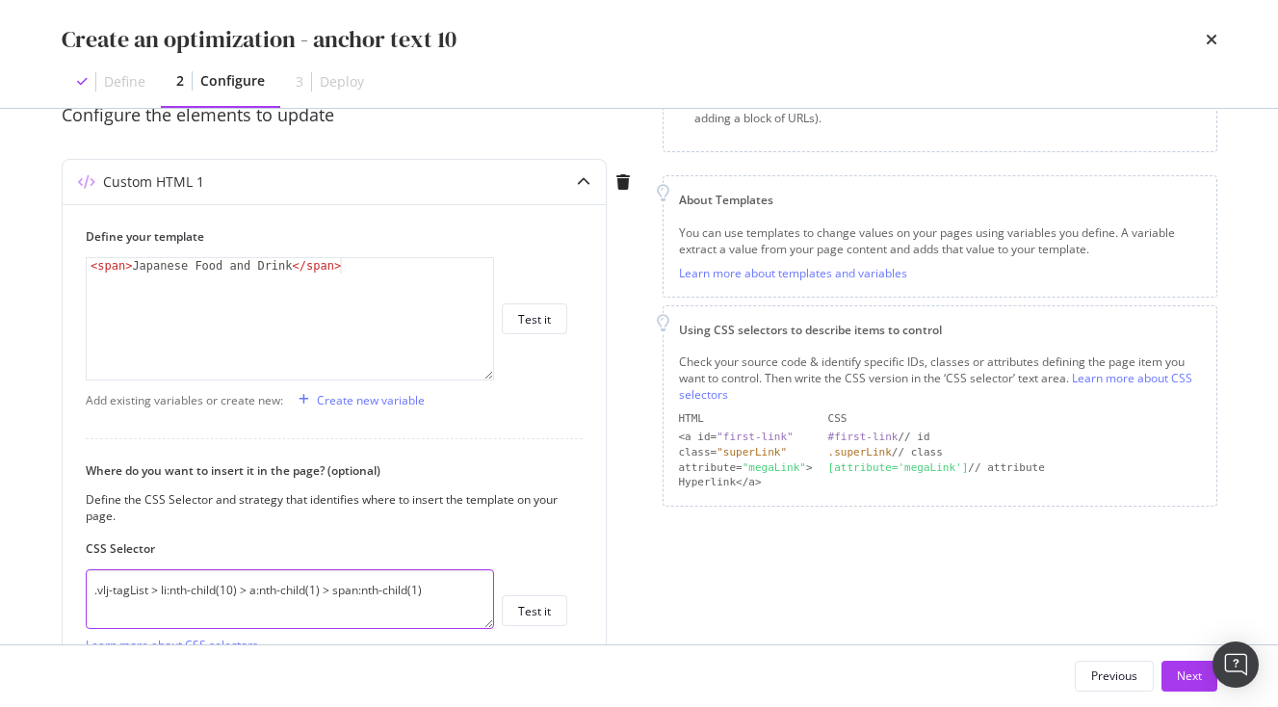
scroll to position [157, 0]
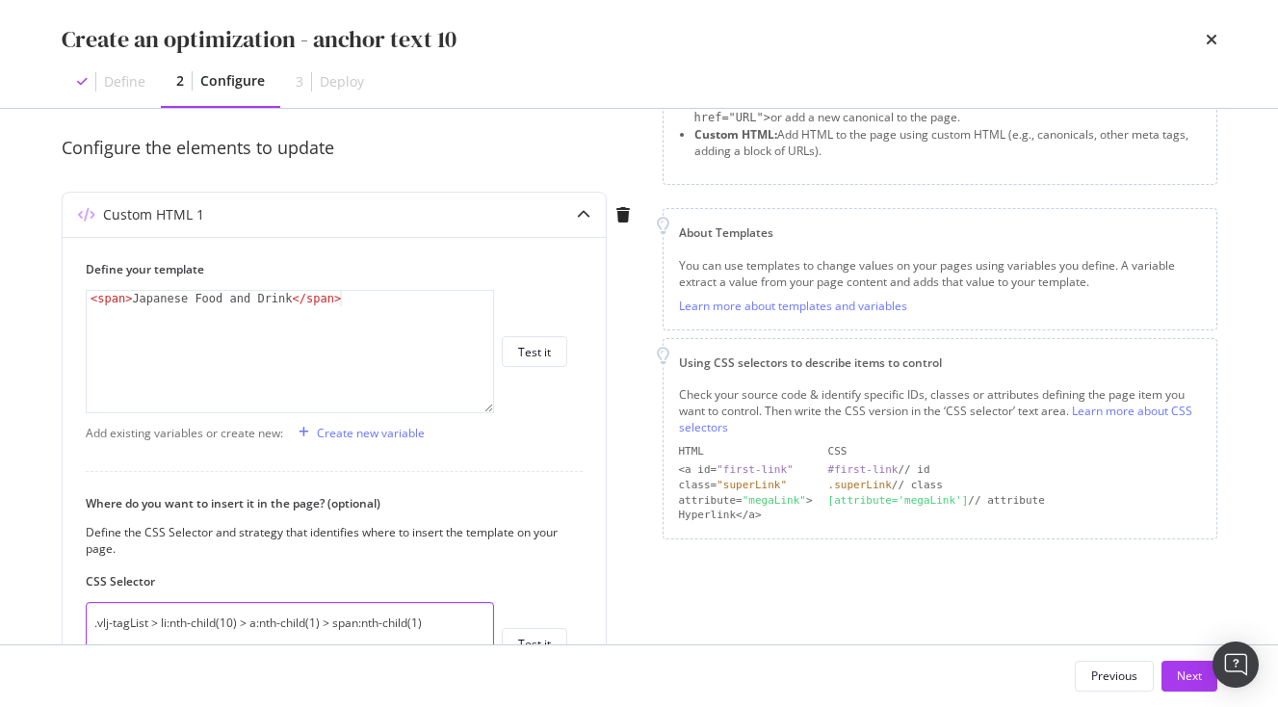
type textarea ".vlj-tagList > li:nth-child(10) > a:nth-child(1) > span:nth-child(1)"
drag, startPoint x: 135, startPoint y: 300, endPoint x: 287, endPoint y: 295, distance: 152.3
click at [288, 295] on div "< span > Japanese Food and Drink </ span >" at bounding box center [290, 367] width 407 height 152
paste textarea "Iconic Pagodas in [GEOGRAPHIC_DATA]"
type textarea "<span>Iconic Pagodas in Japan</span>"
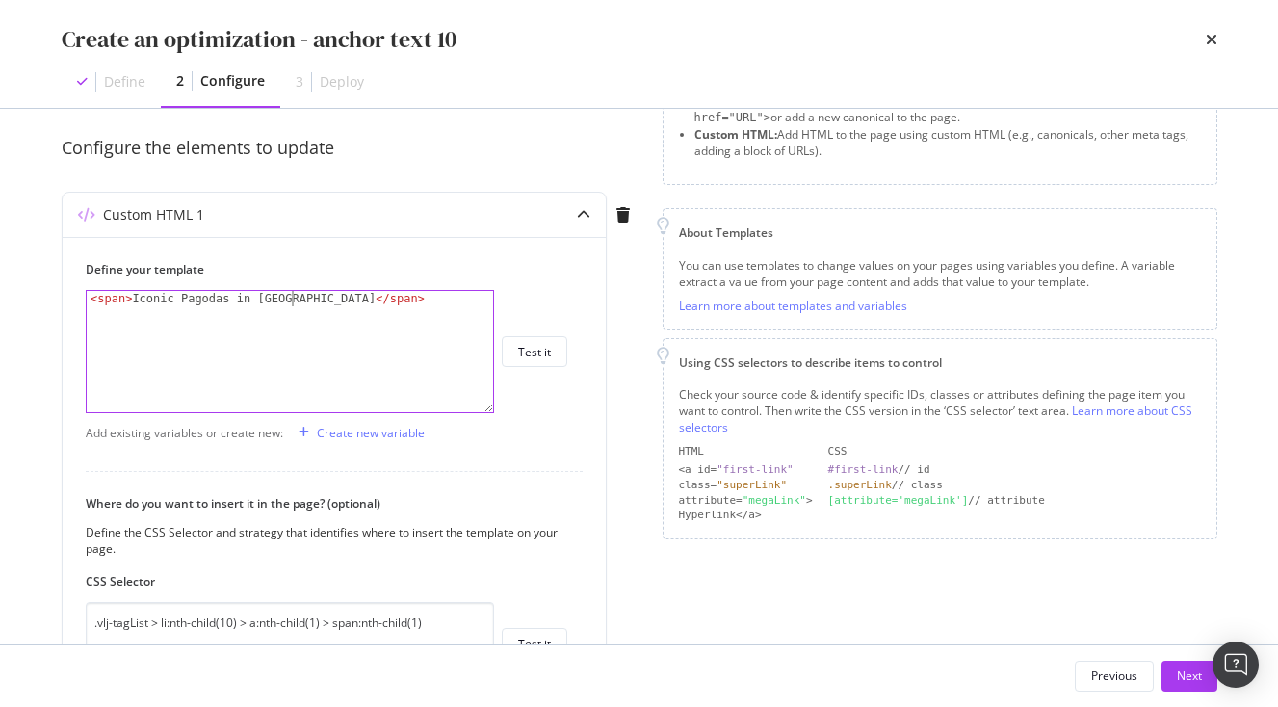
scroll to position [375, 0]
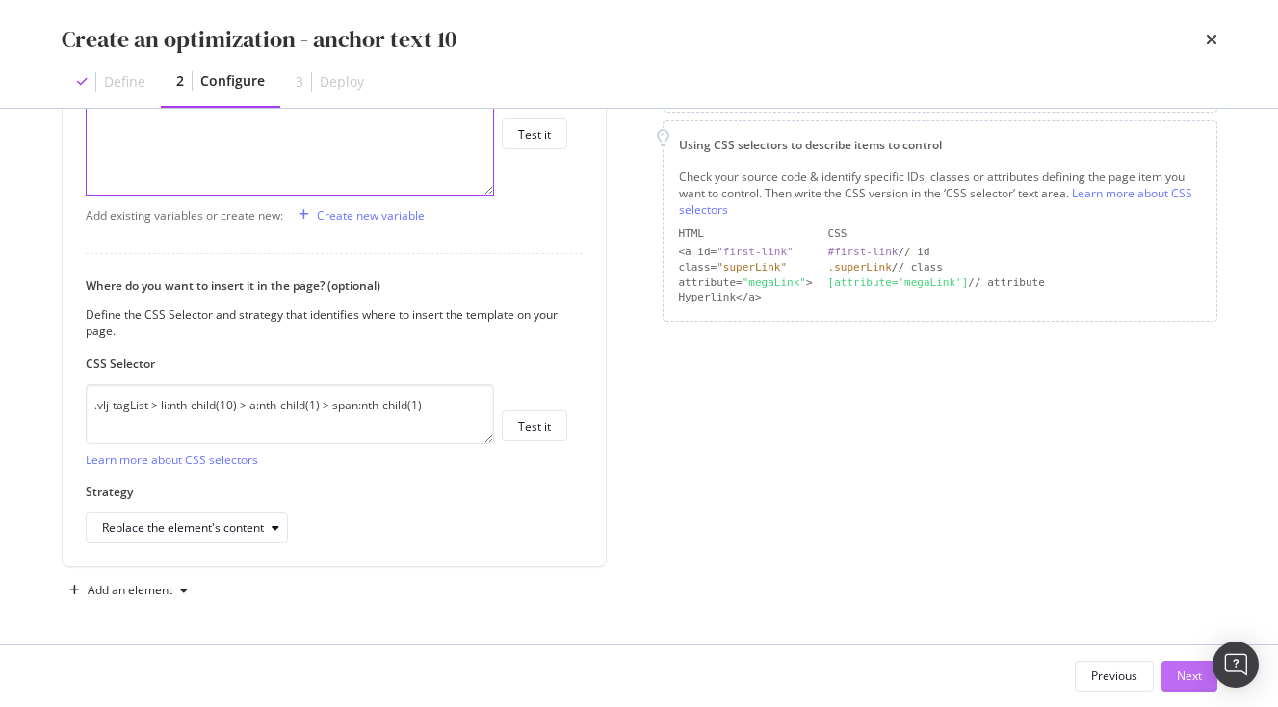
click at [1200, 683] on div "Next" at bounding box center [1189, 676] width 25 height 16
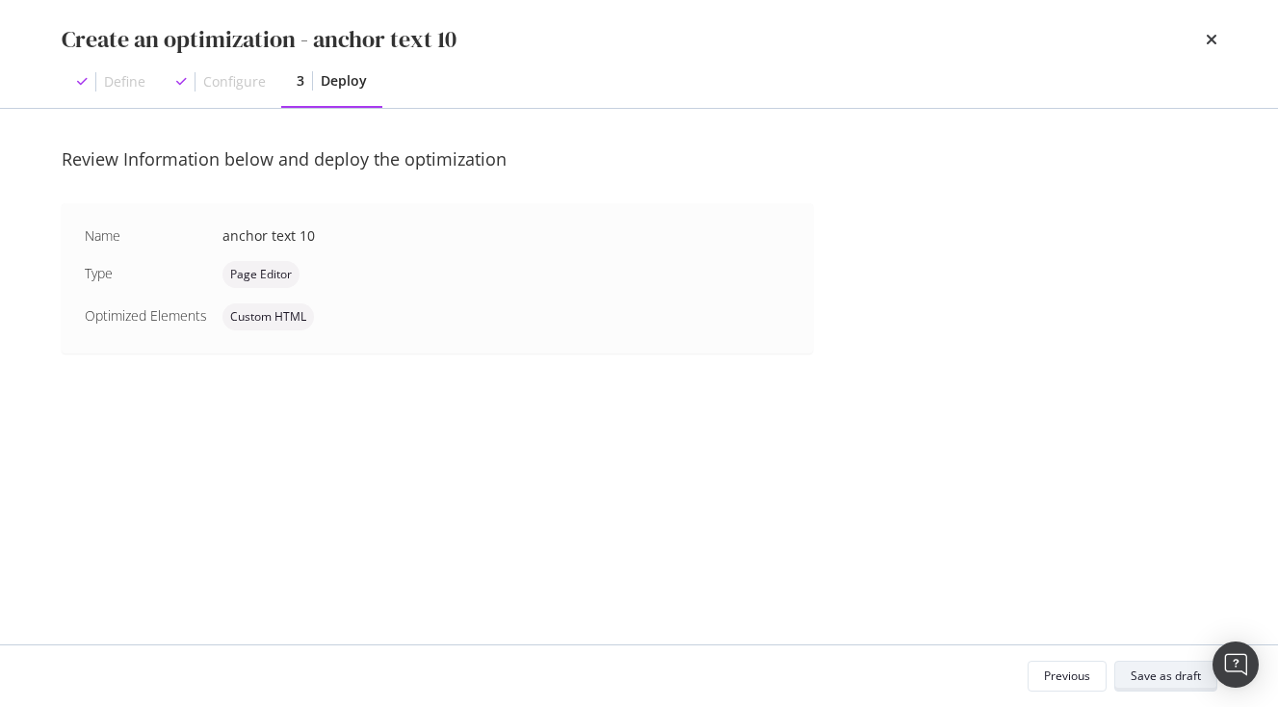
scroll to position [0, 0]
click at [1146, 672] on div "Save as draft" at bounding box center [1166, 676] width 70 height 16
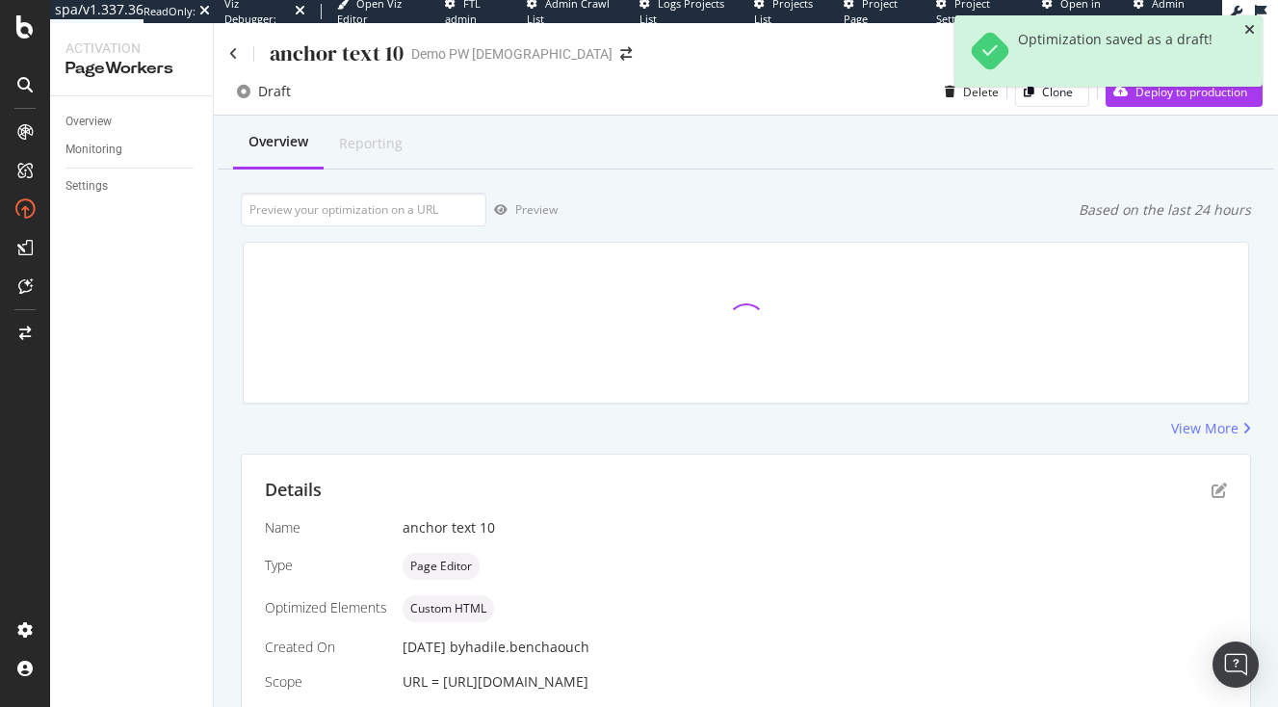
click at [1254, 30] on icon "close toast" at bounding box center [1250, 29] width 11 height 13
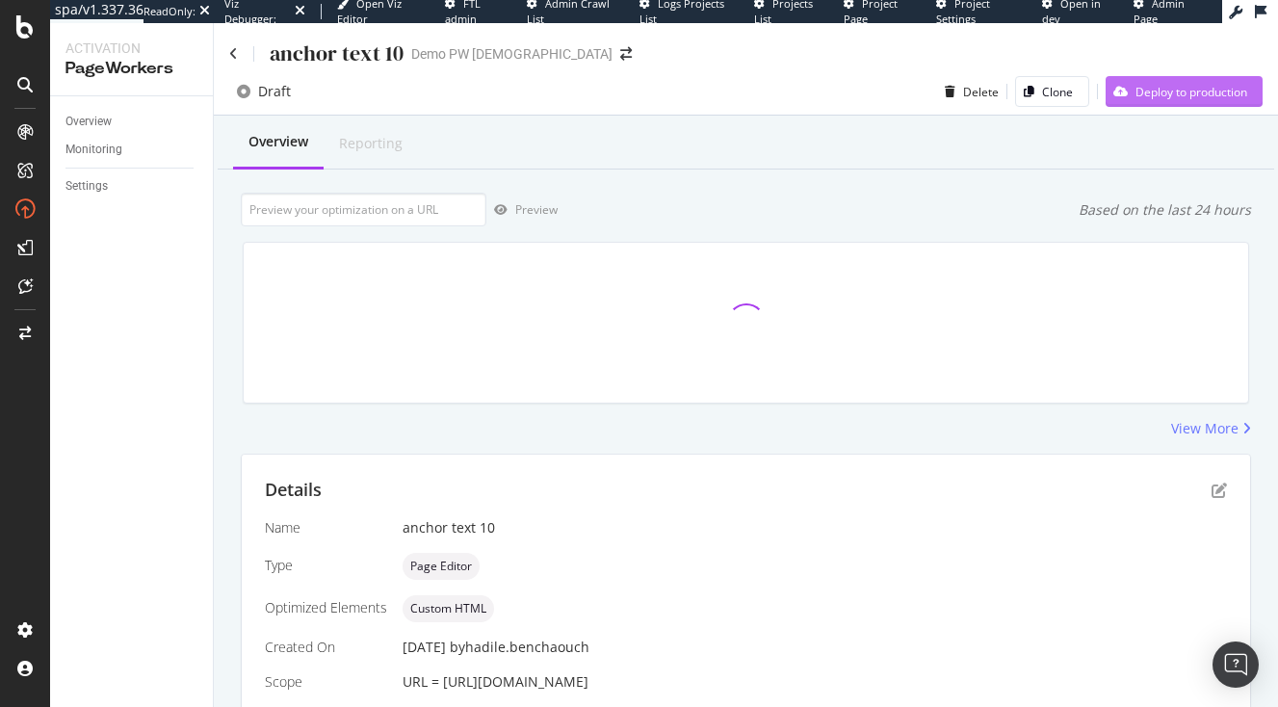
click at [1216, 89] on div "Deploy to production" at bounding box center [1192, 92] width 112 height 16
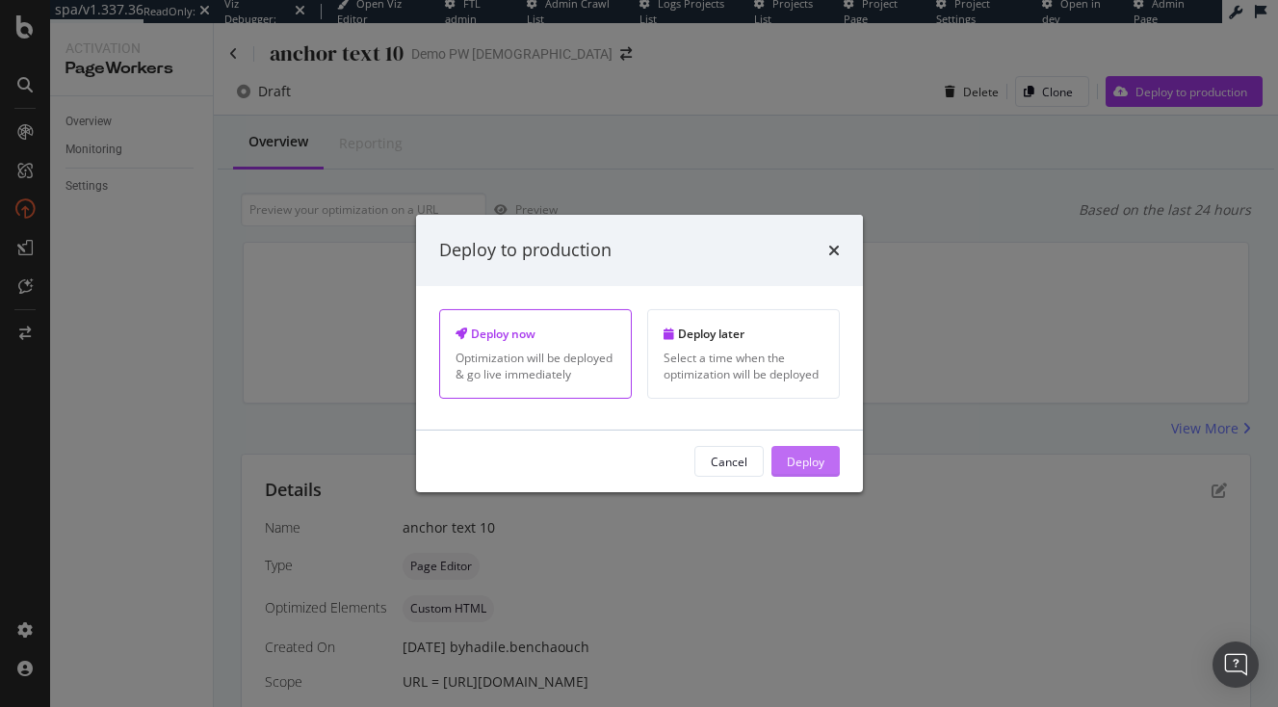
click at [829, 459] on button "Deploy" at bounding box center [806, 461] width 68 height 31
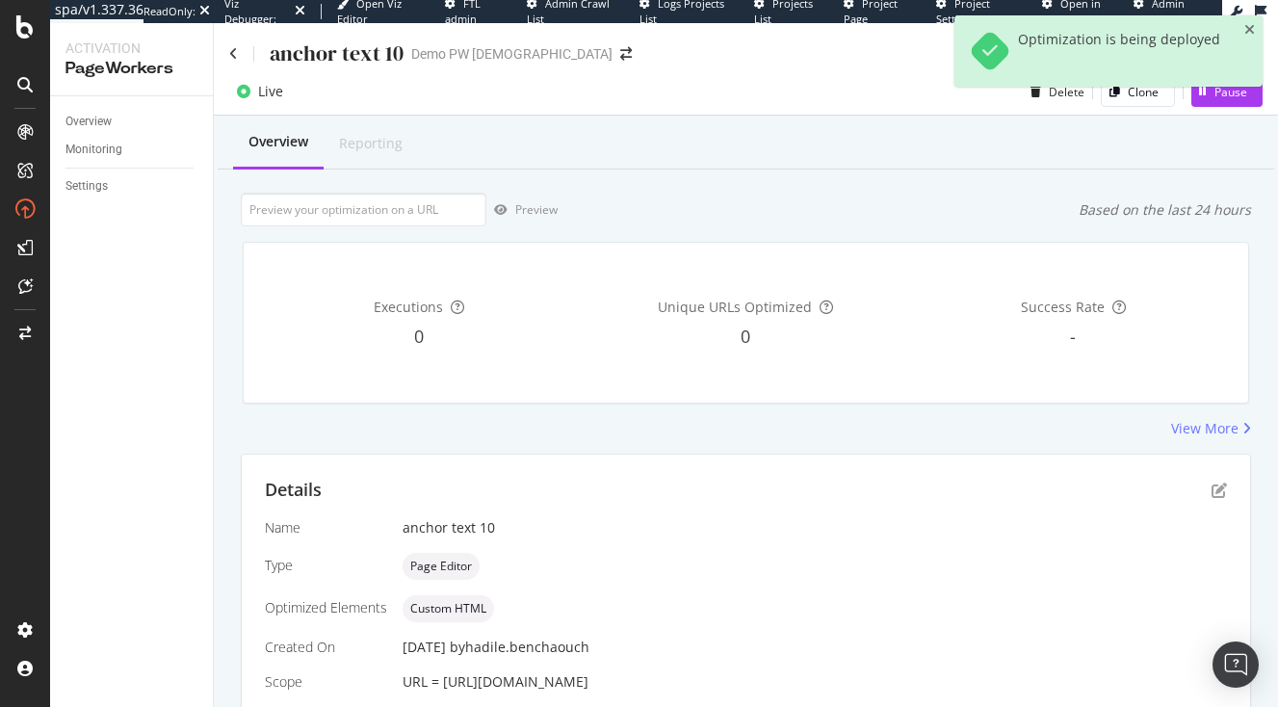
click at [229, 59] on div "anchor text 10 Demo PW Hadile" at bounding box center [746, 45] width 1065 height 45
click at [235, 53] on icon at bounding box center [233, 53] width 9 height 13
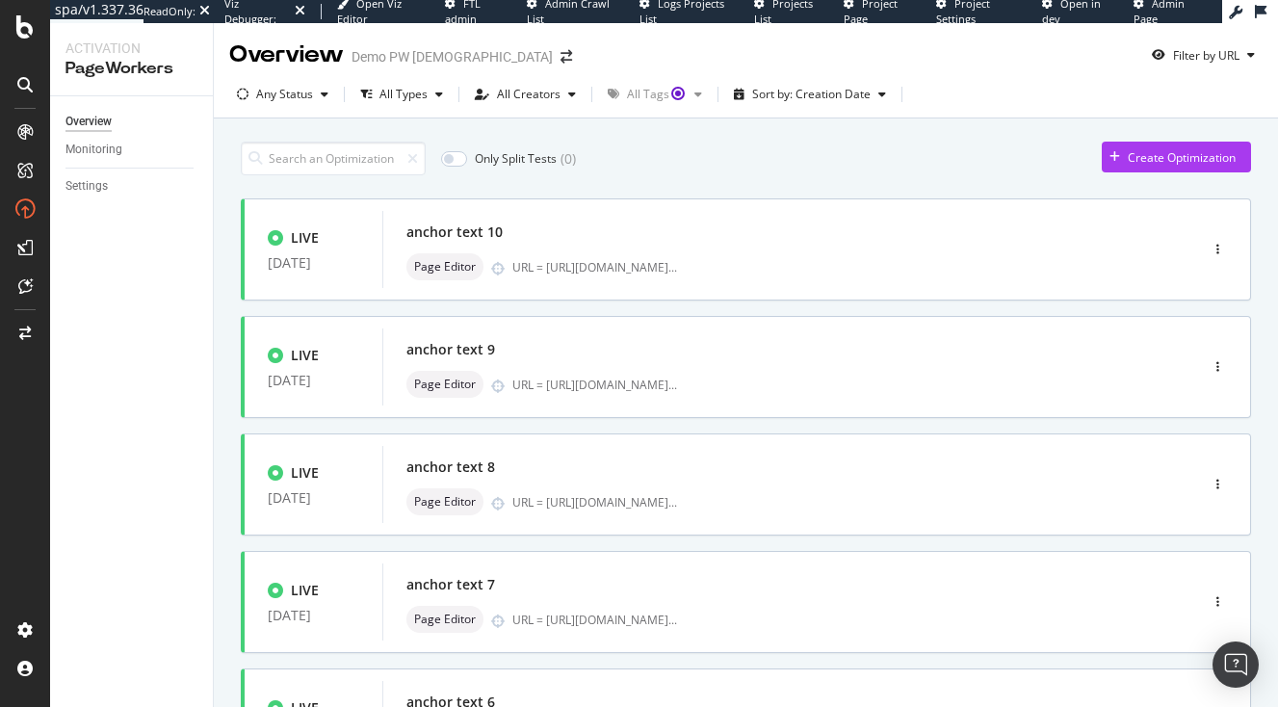
click at [1122, 171] on div "Create Optimization" at bounding box center [1169, 157] width 134 height 29
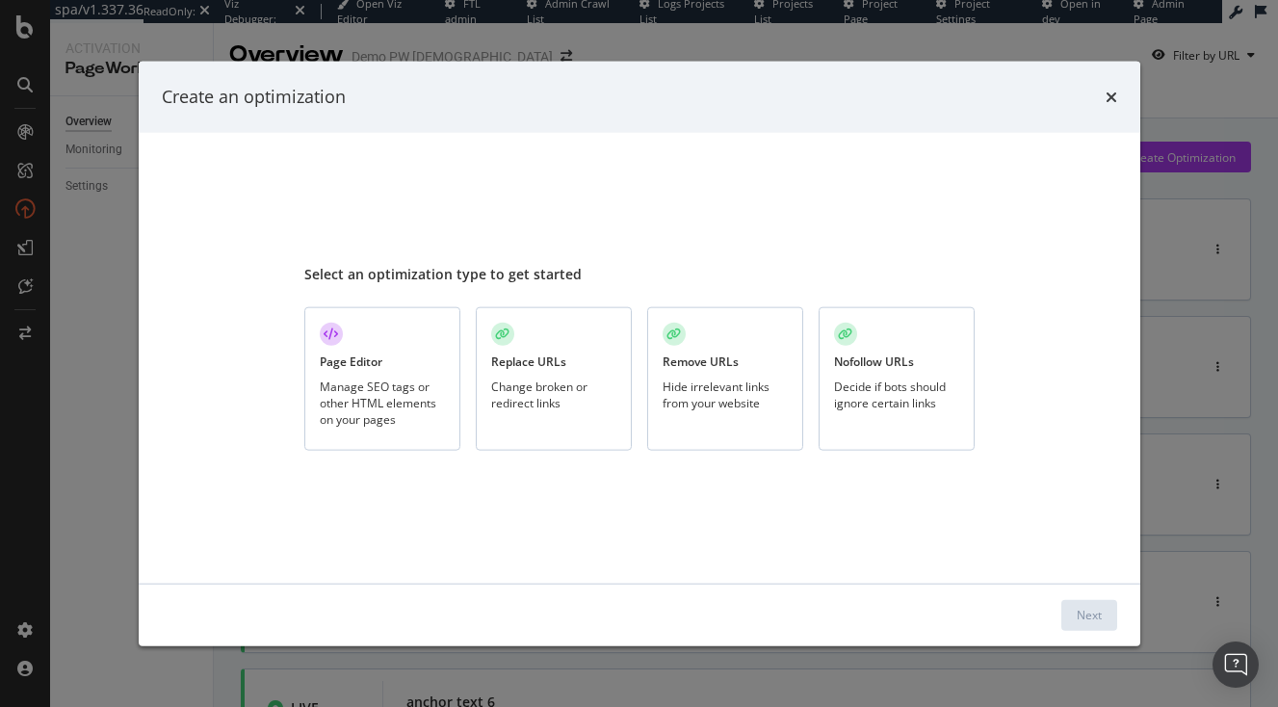
click at [410, 376] on div "Page Editor Manage SEO tags or other HTML elements on your pages" at bounding box center [382, 379] width 156 height 144
click at [1100, 610] on div "Next" at bounding box center [1089, 615] width 25 height 16
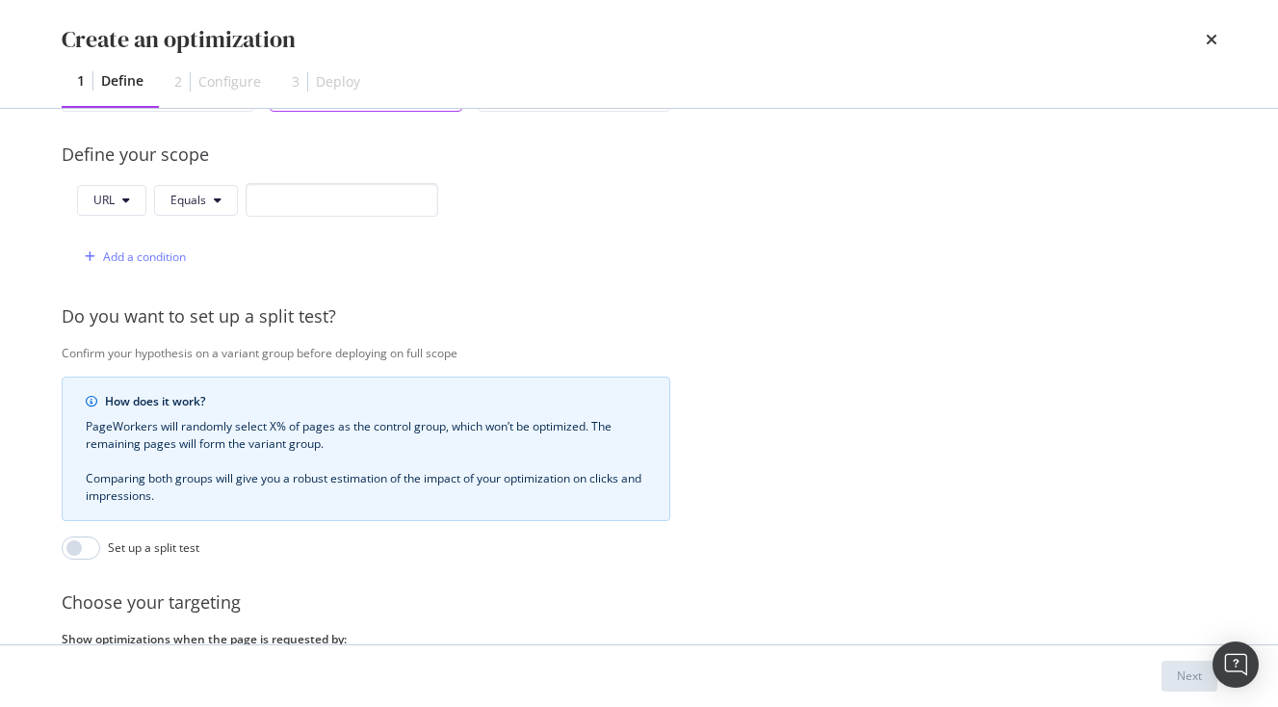
scroll to position [282, 0]
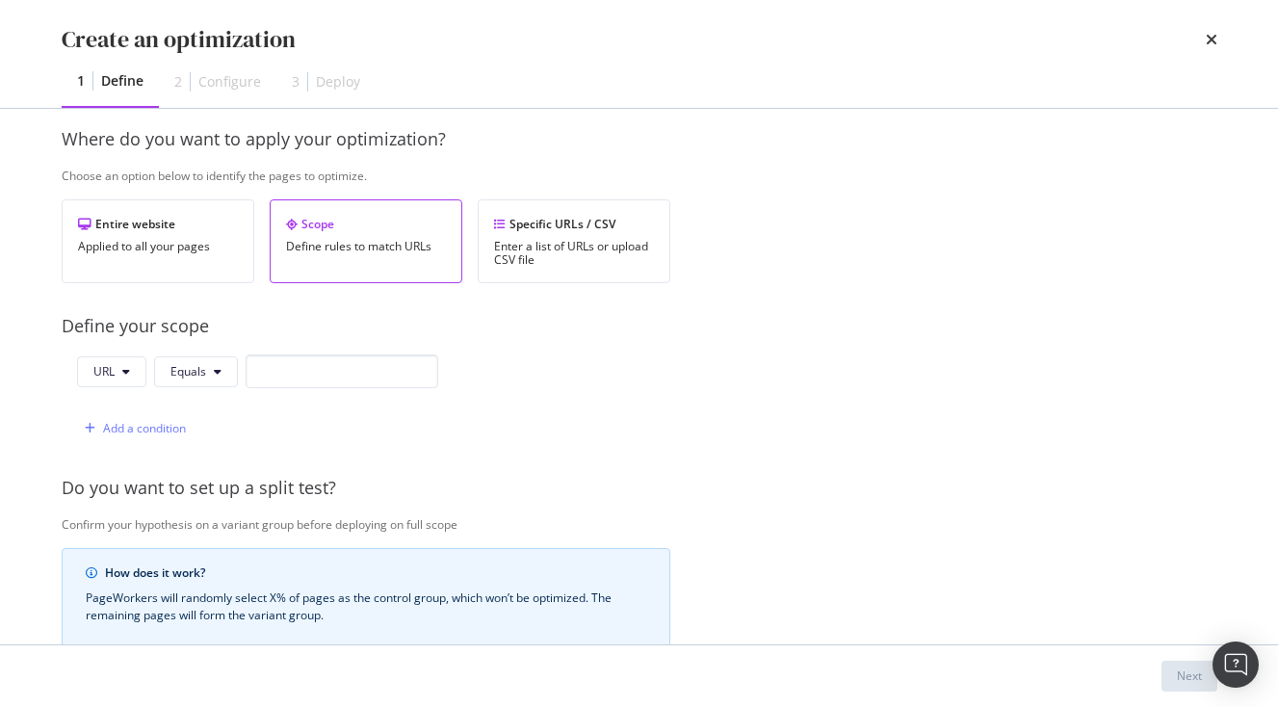
type input "anchor text 11"
click at [311, 358] on input "modal" at bounding box center [342, 372] width 193 height 34
paste input "[URL][DOMAIN_NAME]"
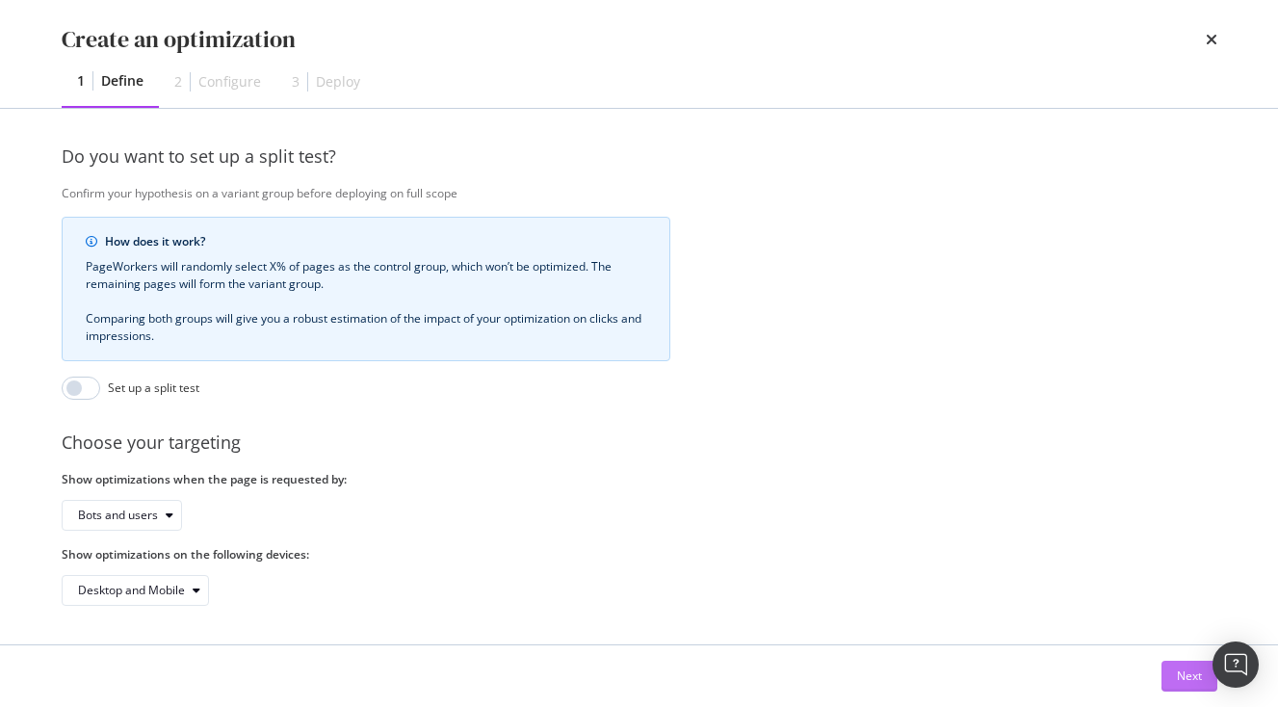
type input "[URL][DOMAIN_NAME]"
click at [1175, 671] on button "Next" at bounding box center [1190, 676] width 56 height 31
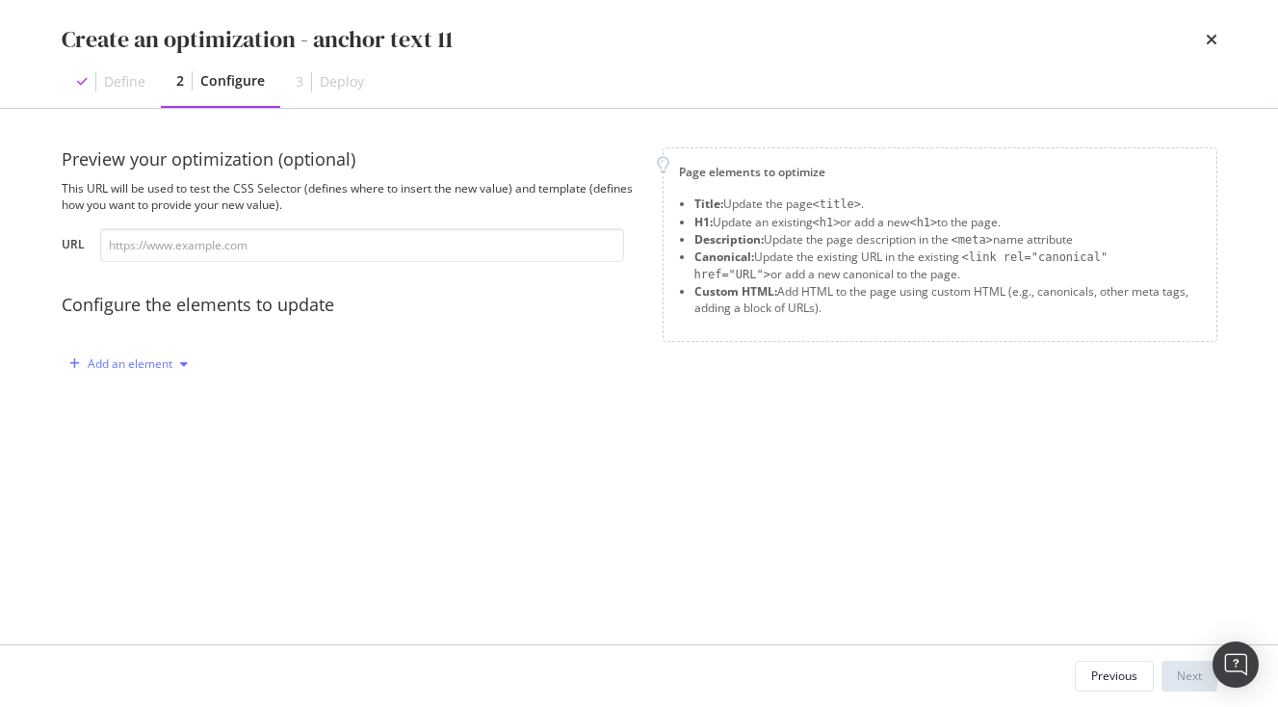
click at [136, 376] on div "Add an element" at bounding box center [129, 364] width 134 height 29
click at [170, 535] on div "Custom HTML" at bounding box center [151, 528] width 76 height 16
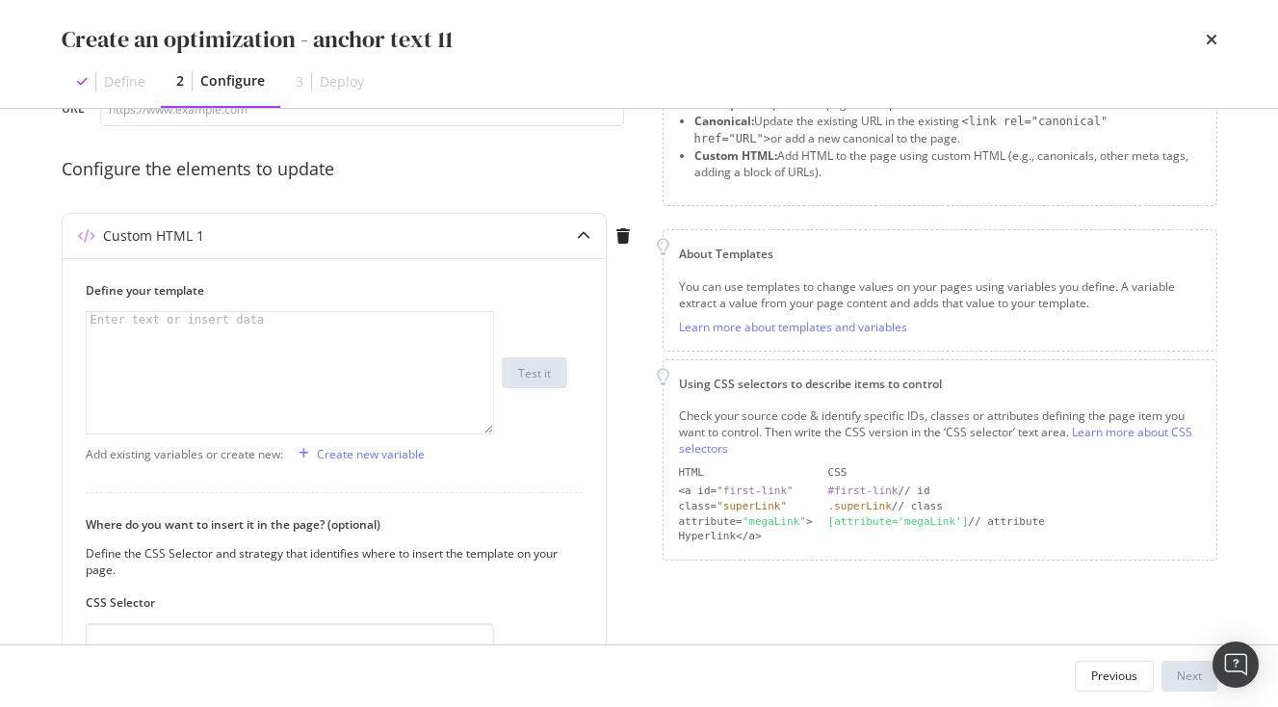
scroll to position [362, 0]
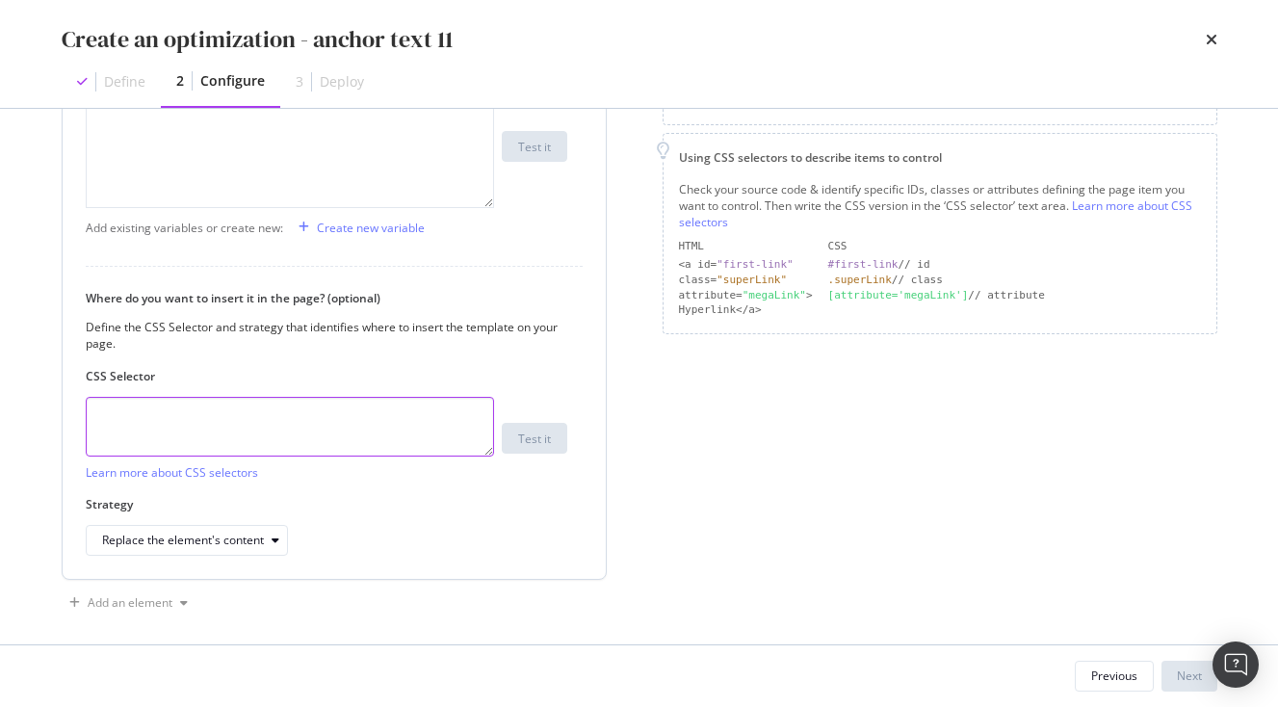
click at [256, 432] on textarea "modal" at bounding box center [290, 427] width 408 height 60
paste textarea ".vlj-tagList > li:nth-child(11) > a:nth-child(1) > span:nth-child(1)"
type textarea ".vlj-tagList > li:nth-child(11) > a:nth-child(1) > span:nth-child(1)"
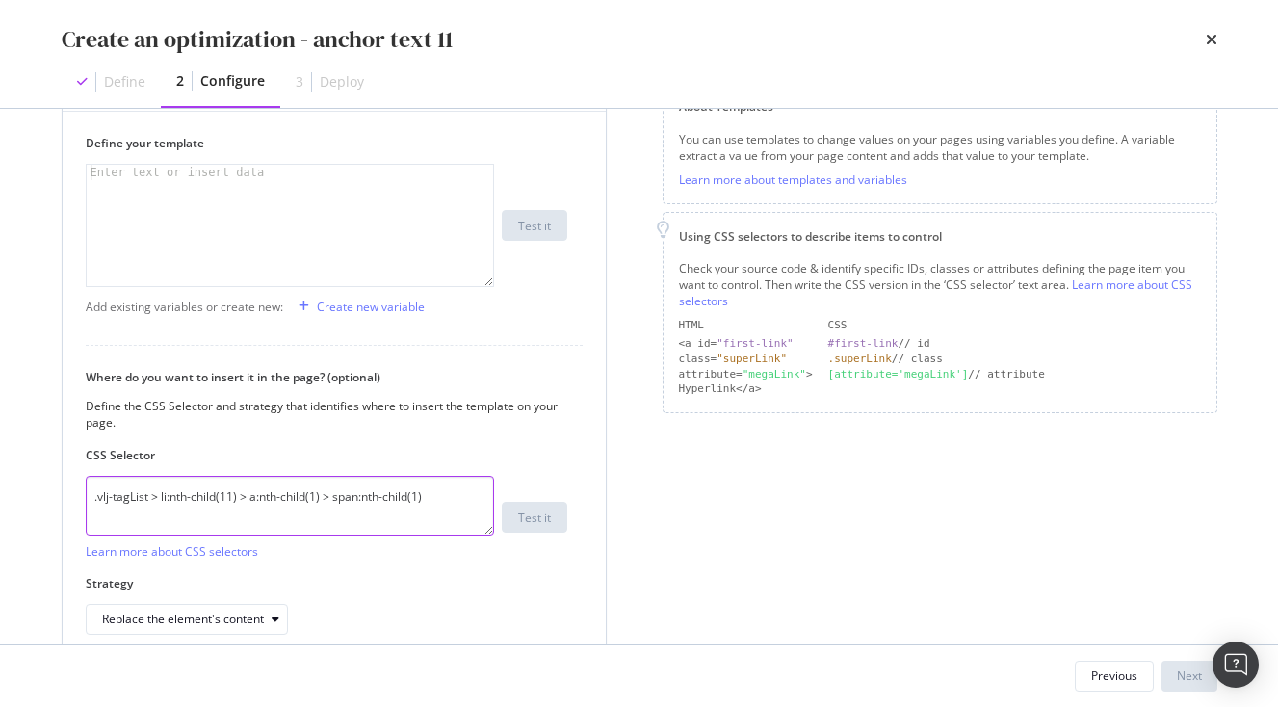
scroll to position [168, 0]
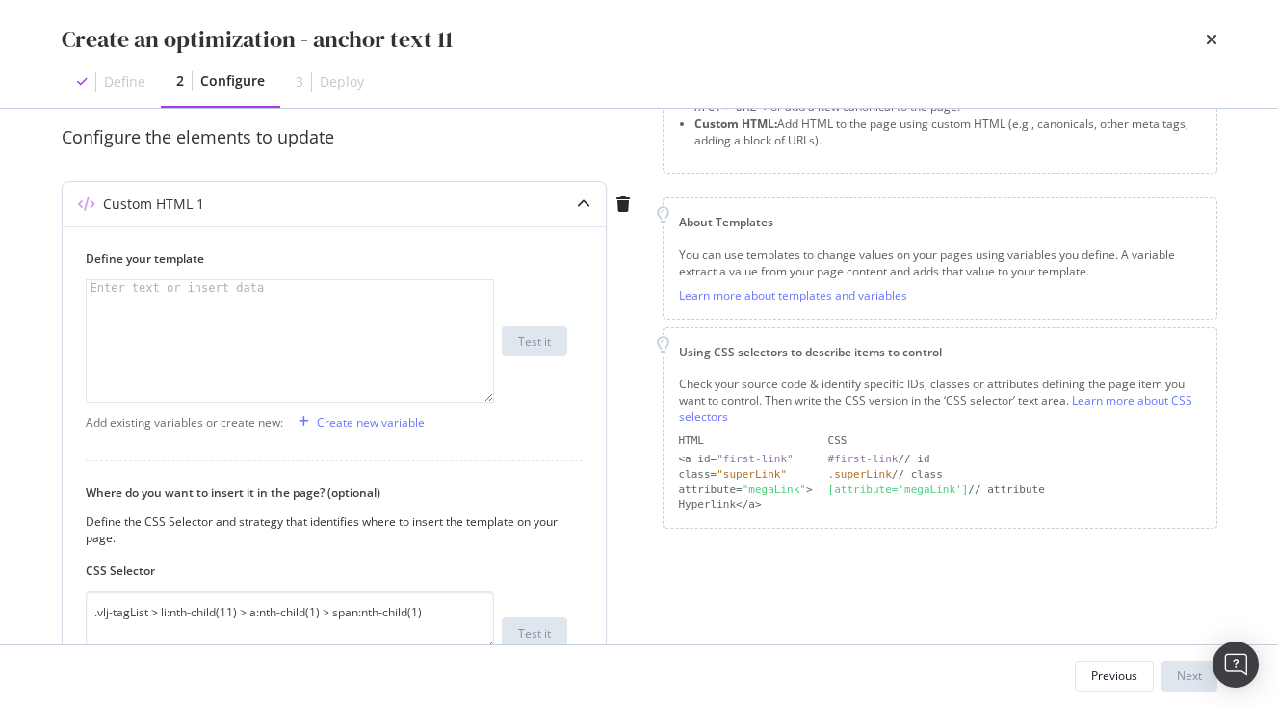
click at [188, 334] on div "modal" at bounding box center [290, 356] width 407 height 152
paste textarea "<span>Japanese History</span>"
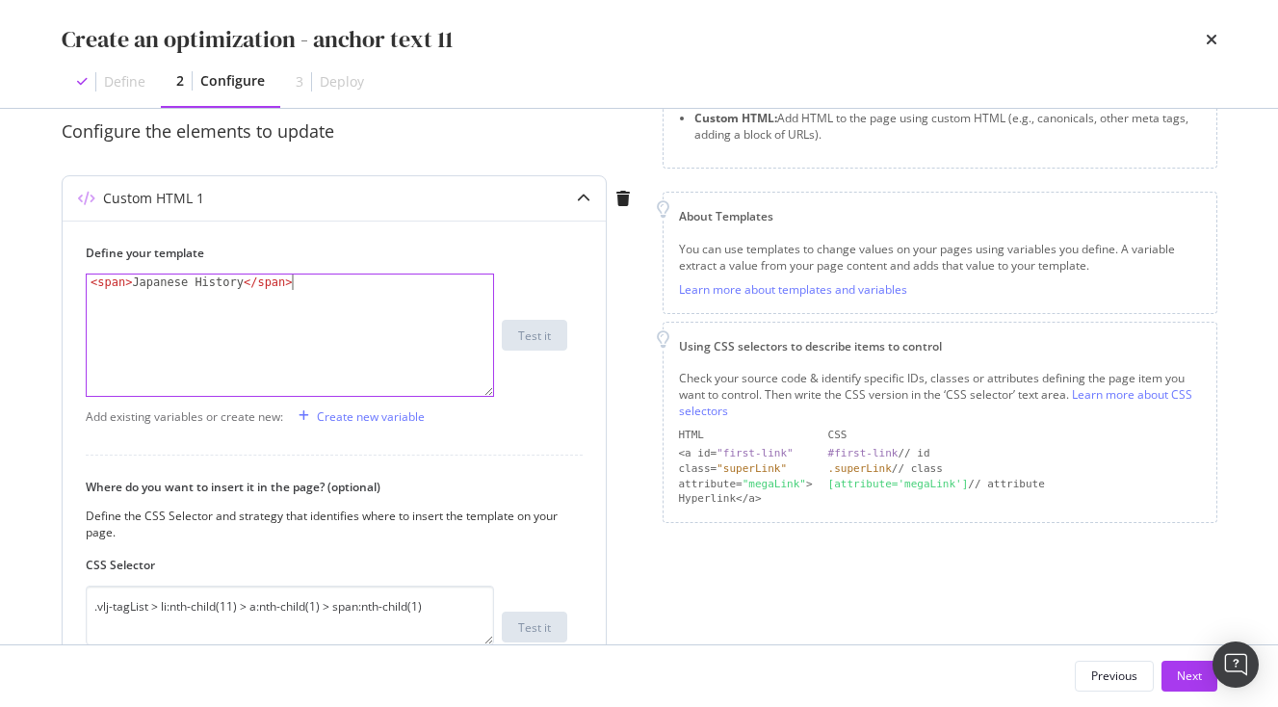
scroll to position [117, 0]
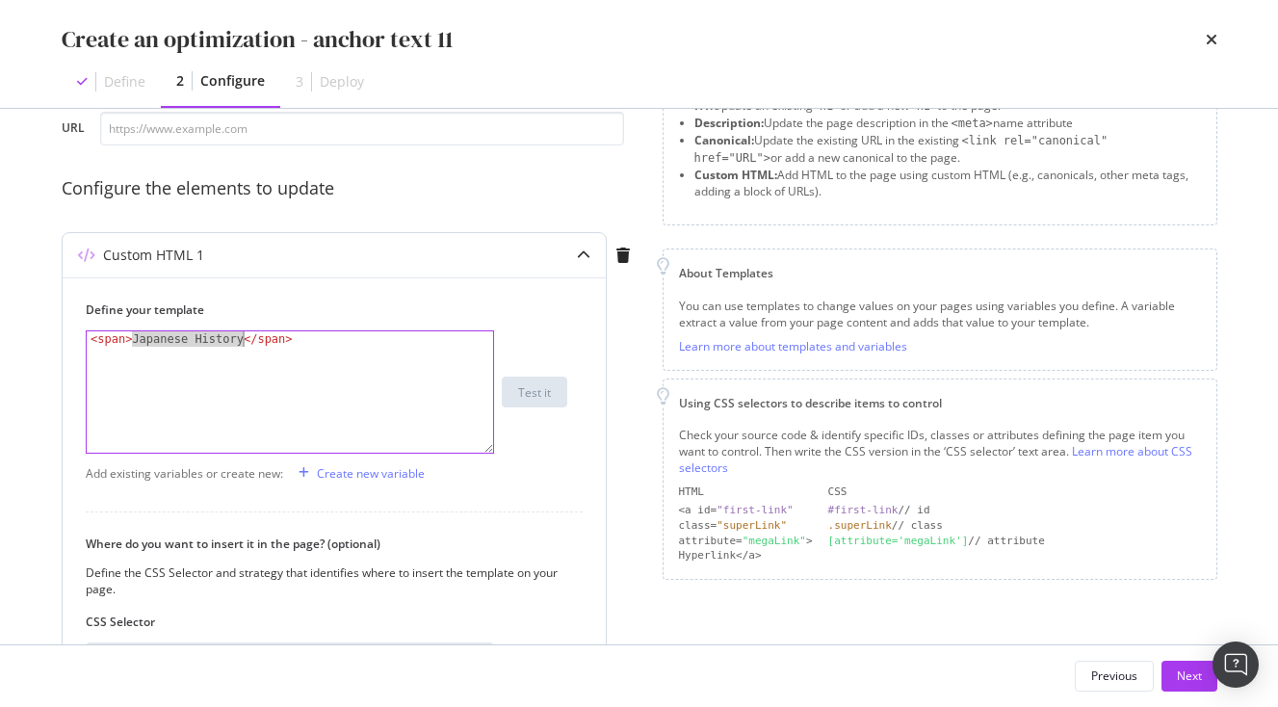
drag, startPoint x: 135, startPoint y: 340, endPoint x: 240, endPoint y: 337, distance: 105.1
click at [240, 337] on div "< span > Japanese History </ span >" at bounding box center [290, 407] width 407 height 152
paste textarea "[PERSON_NAME] and Their Symbolism"
type textarea "<span>Torii Gates and Their Symbolism</span>"
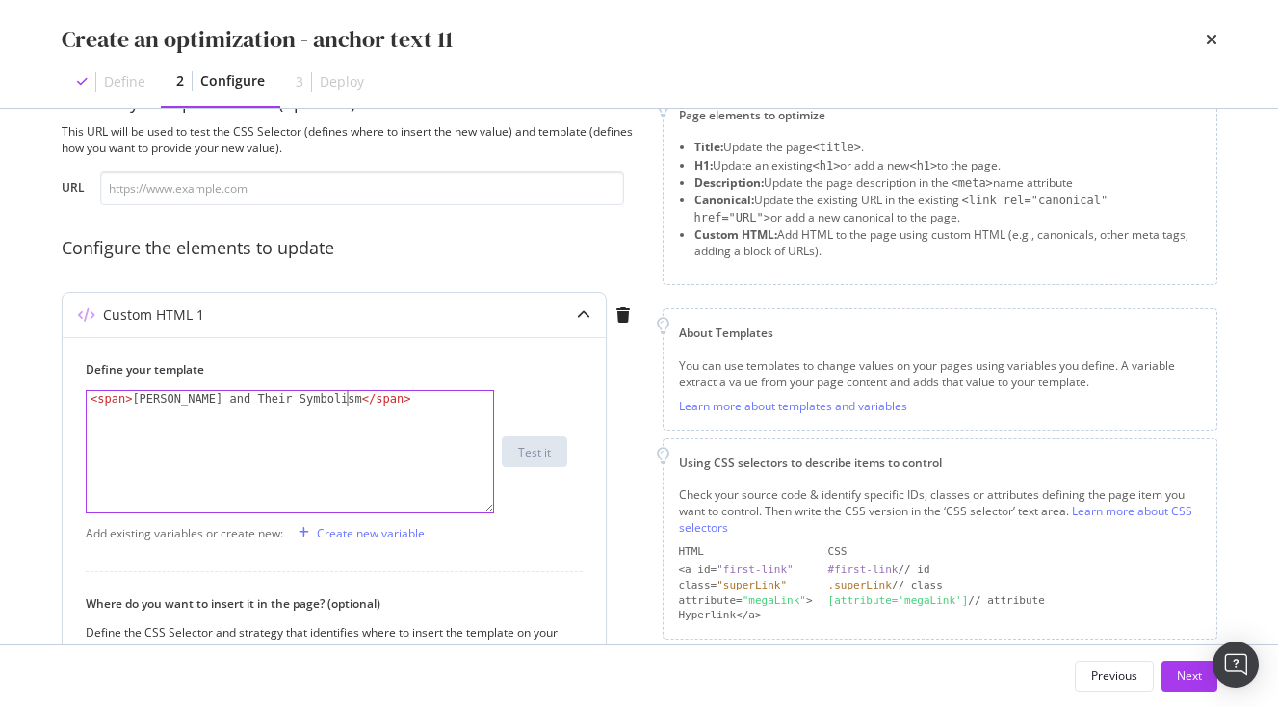
scroll to position [0, 0]
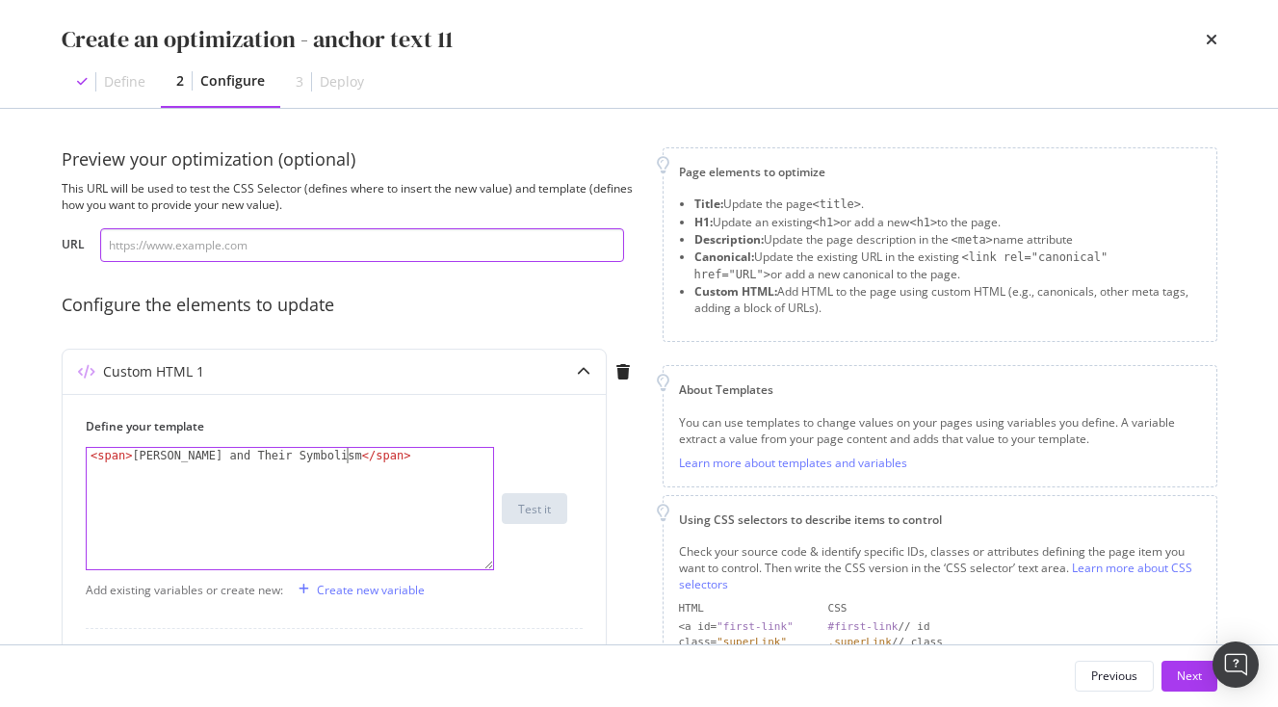
click at [245, 256] on input "modal" at bounding box center [362, 245] width 524 height 34
paste input "https://www.japan-experience.com/decouvrir/temples-sanctuaires?_gl=1*1k5kech*_u…"
type input "https://www.japan-experience.com/decouvrir/temples-sanctuaires?_gl=1*1k5kech*_u…"
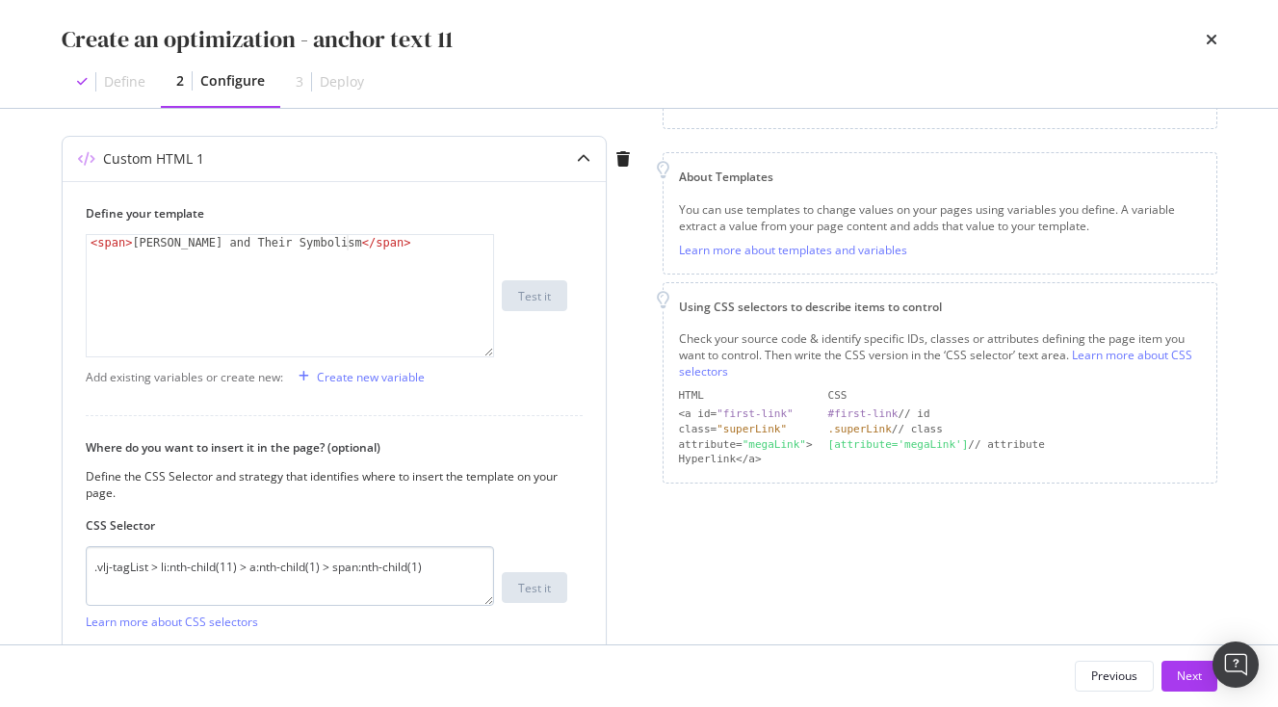
scroll to position [323, 0]
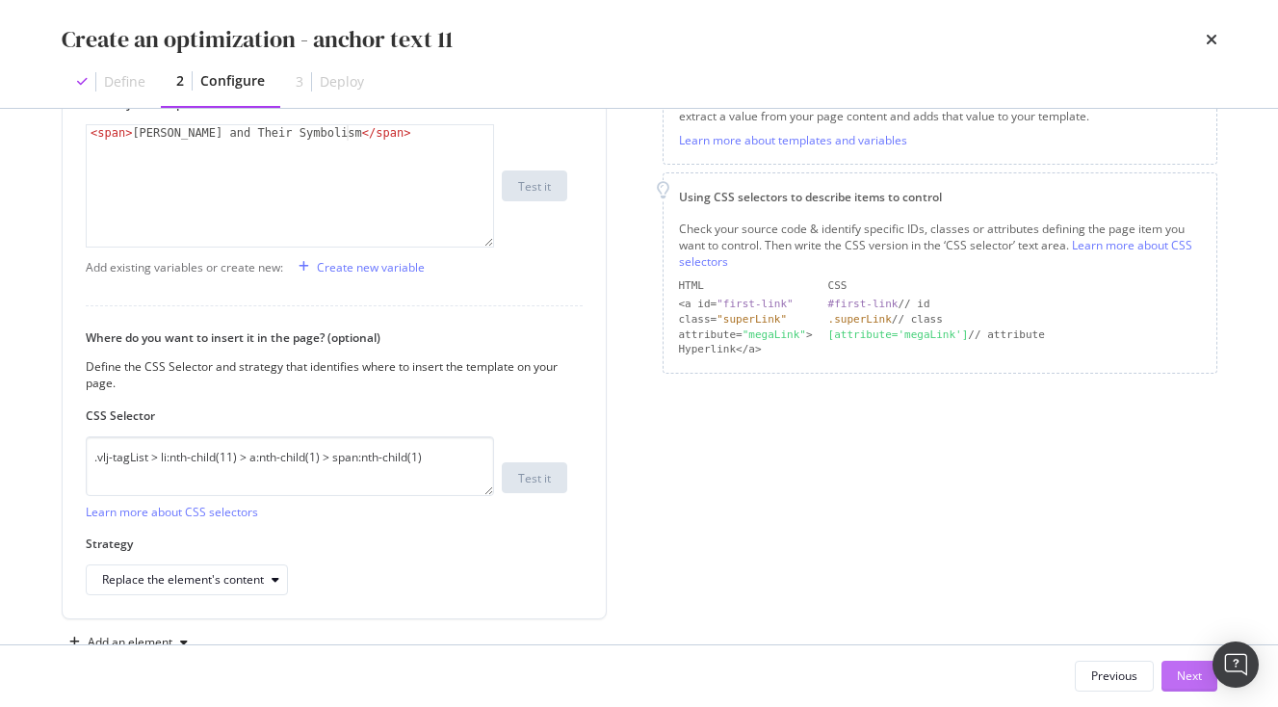
click at [1197, 673] on div "Next" at bounding box center [1189, 676] width 25 height 16
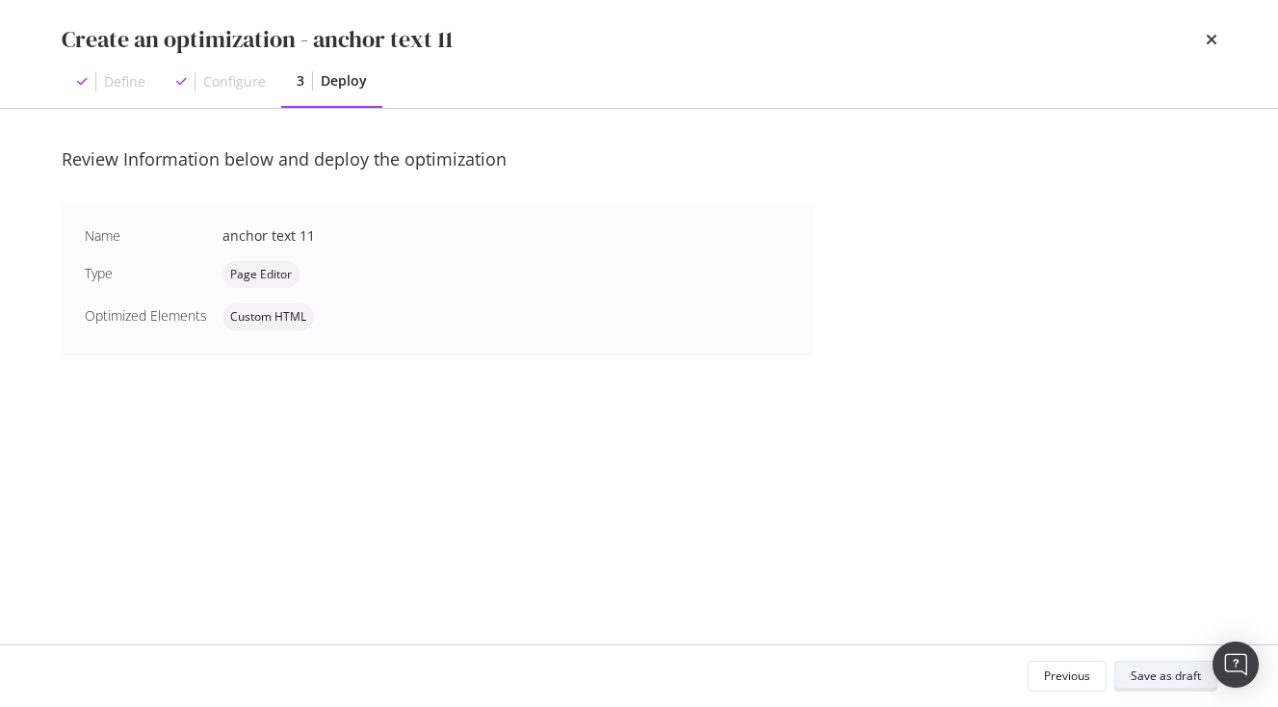
scroll to position [0, 0]
click at [1159, 667] on div "Save as draft" at bounding box center [1166, 676] width 70 height 27
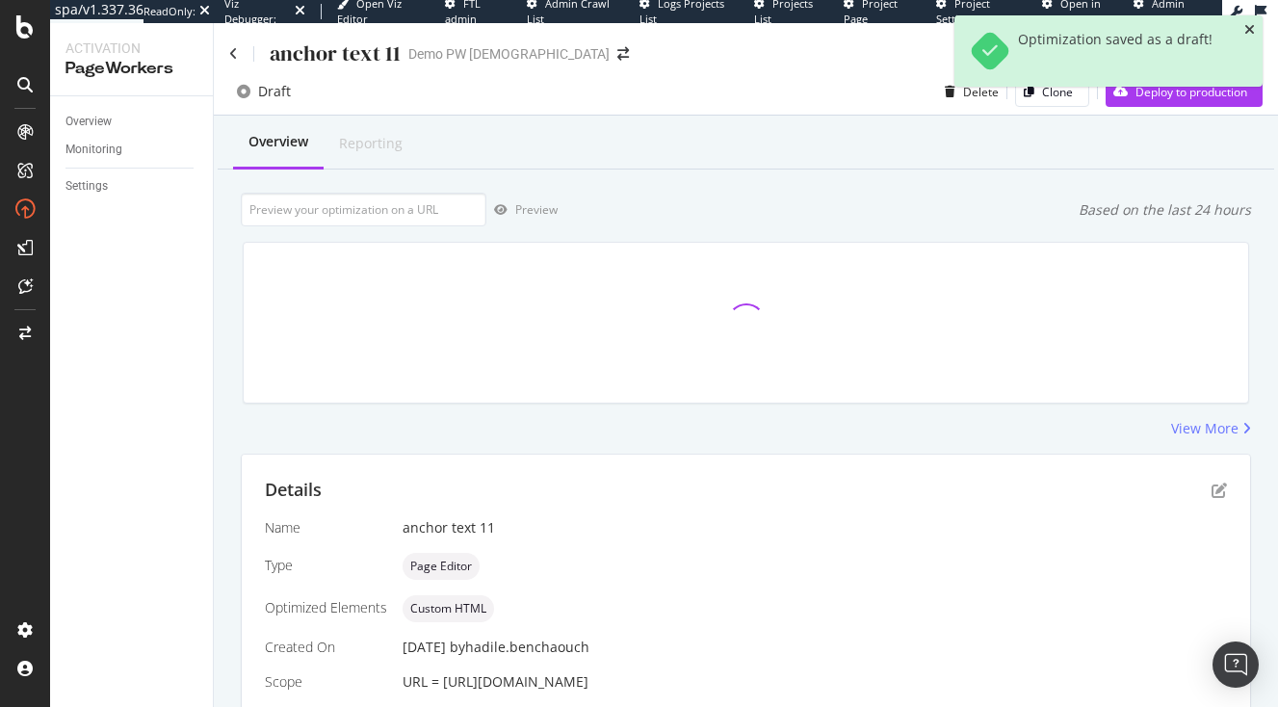
click at [1249, 34] on icon "close toast" at bounding box center [1250, 29] width 11 height 13
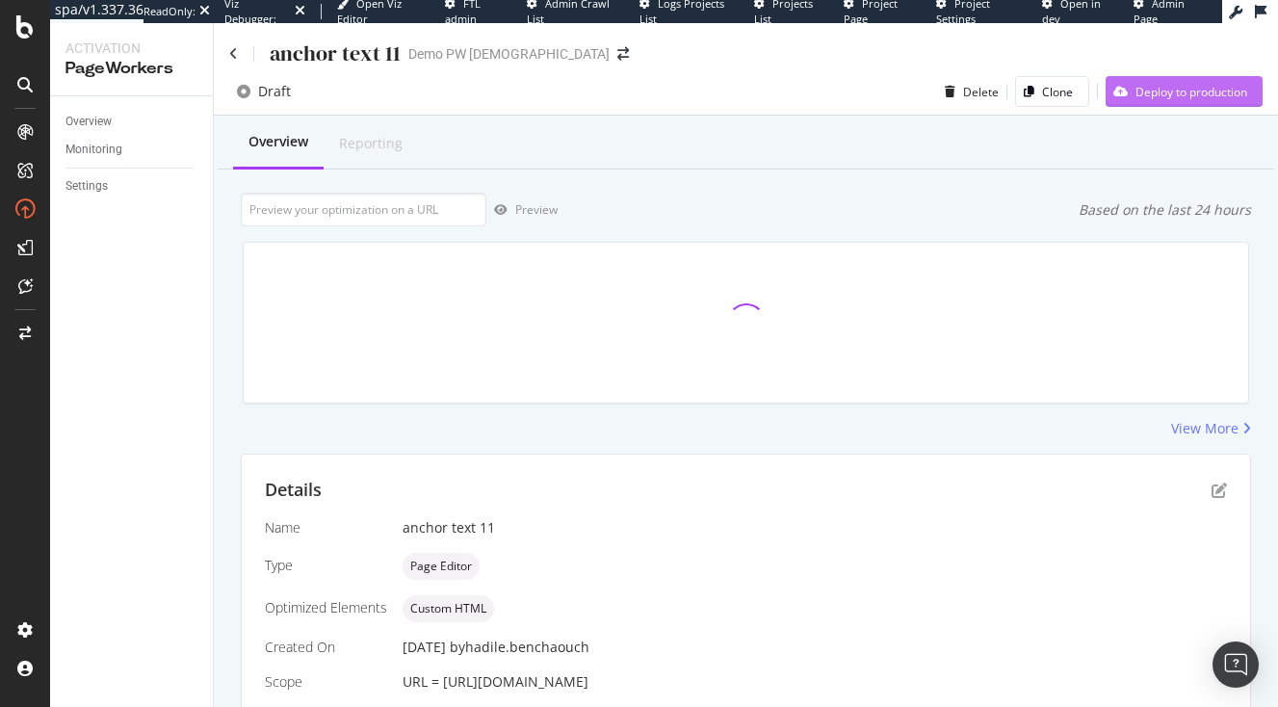
click at [1209, 91] on div "Deploy to production" at bounding box center [1192, 92] width 112 height 16
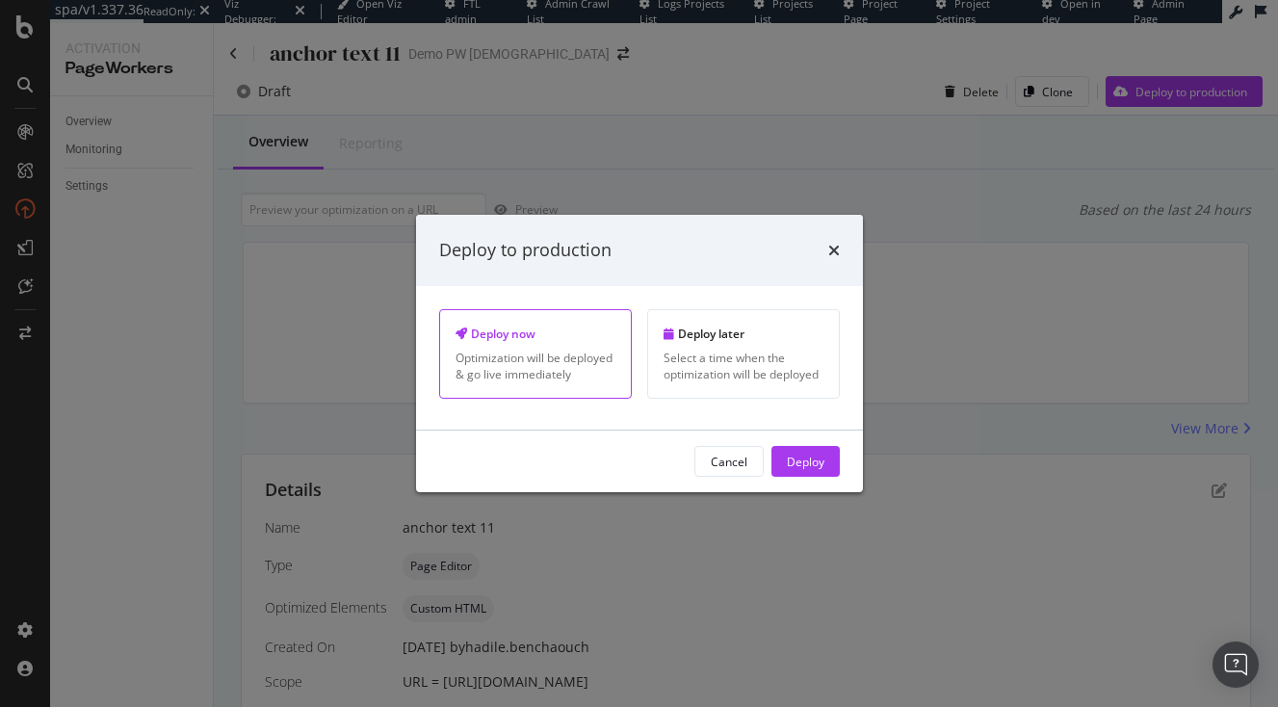
click at [815, 441] on div "Cancel Deploy" at bounding box center [639, 462] width 447 height 62
click at [820, 470] on div "Deploy" at bounding box center [806, 461] width 38 height 29
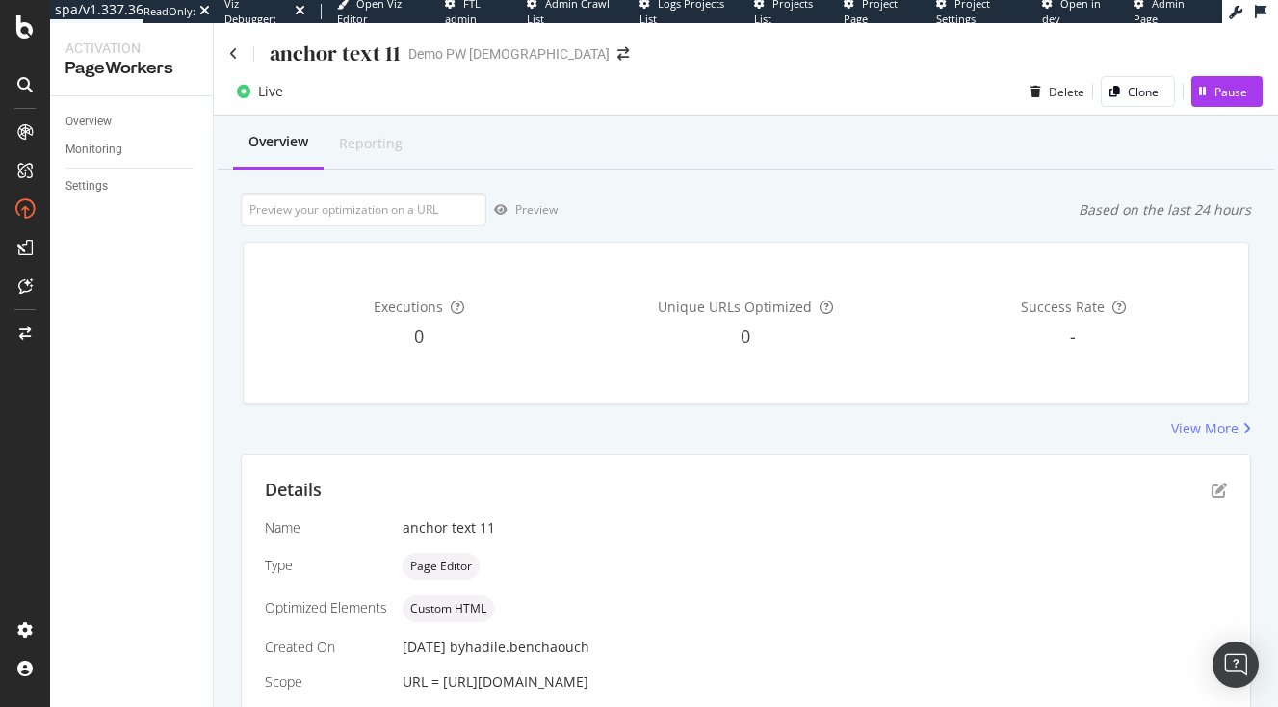
click at [240, 63] on div "anchor text 11" at bounding box center [314, 54] width 171 height 30
click at [237, 51] on icon at bounding box center [233, 53] width 9 height 13
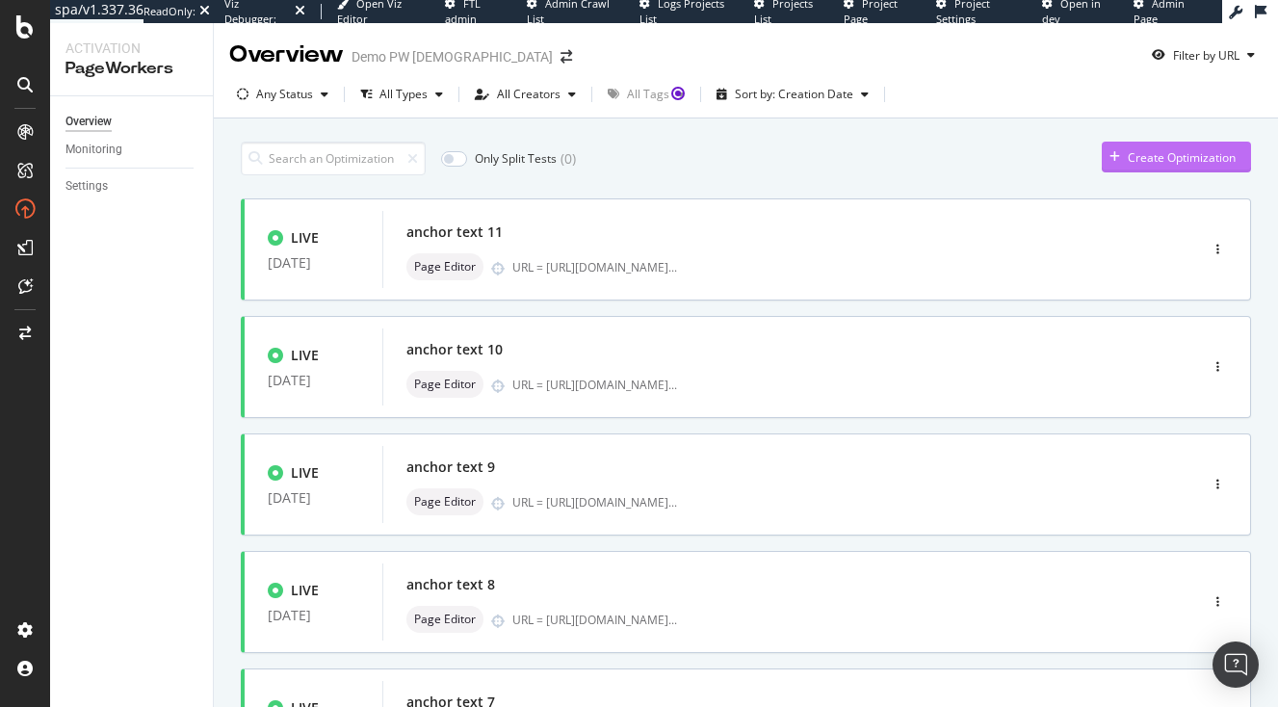
click at [1199, 166] on div "Create Optimization" at bounding box center [1182, 157] width 108 height 16
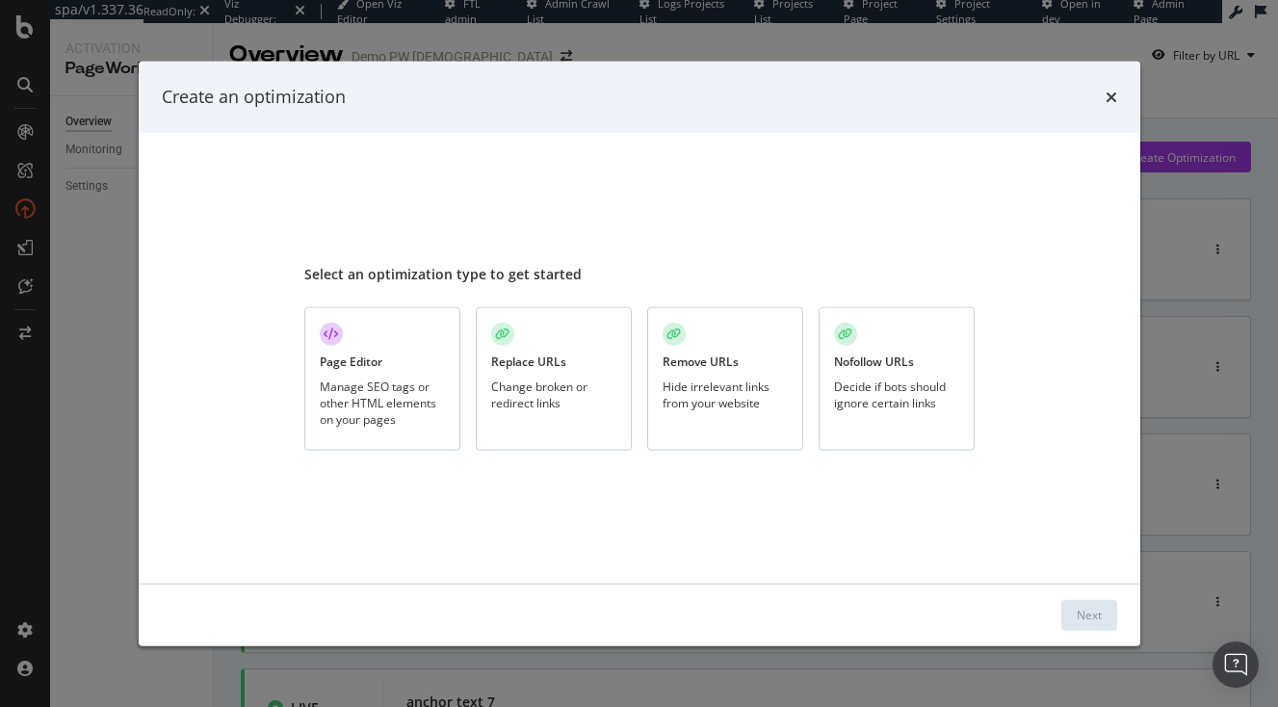
click at [335, 380] on div "Manage SEO tags or other HTML elements on your pages" at bounding box center [382, 402] width 125 height 49
click at [1093, 608] on div "Next" at bounding box center [1089, 615] width 25 height 16
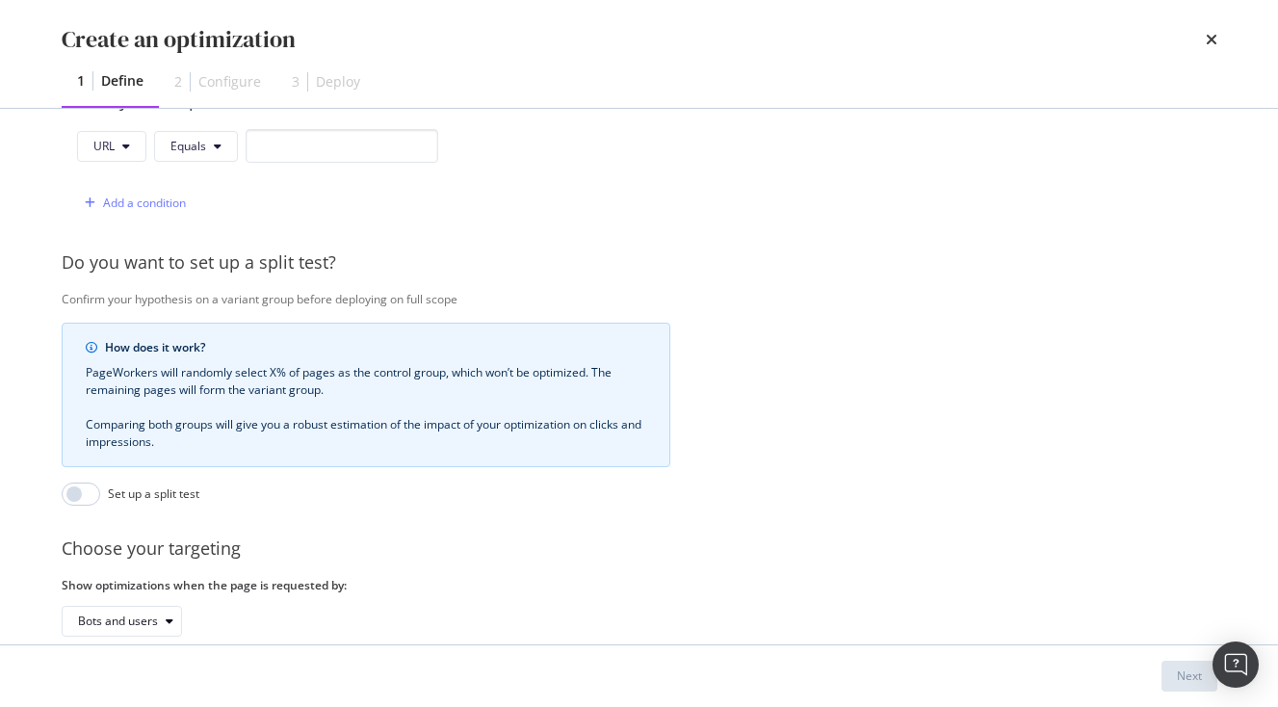
scroll to position [501, 0]
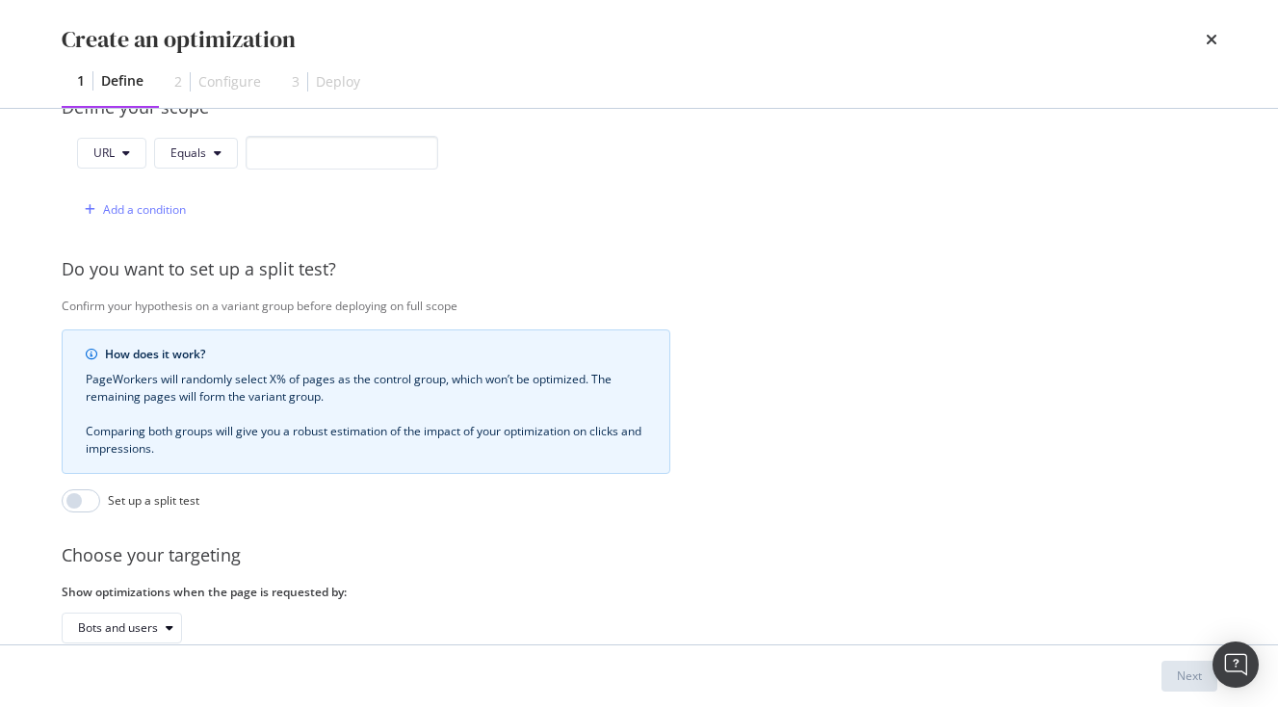
type input "anchor text 12"
click at [326, 160] on input "modal" at bounding box center [342, 153] width 193 height 34
paste input "https://www.japan-experience.com/decouvrir/temples-sanctuaires?_gl=1*1k5kech*_u…"
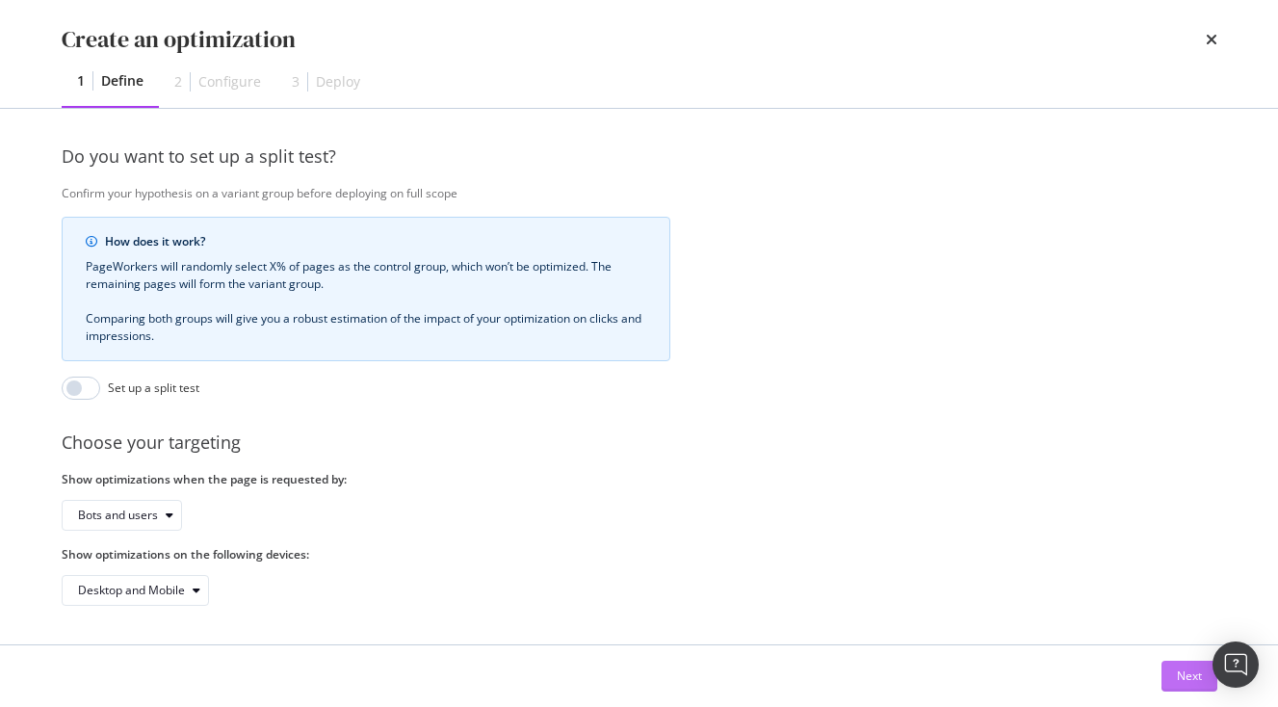
type input "https://www.japan-experience.com/decouvrir/temples-sanctuaires?_gl=1*1k5kech*_u…"
click at [1184, 667] on div "Next" at bounding box center [1189, 676] width 25 height 29
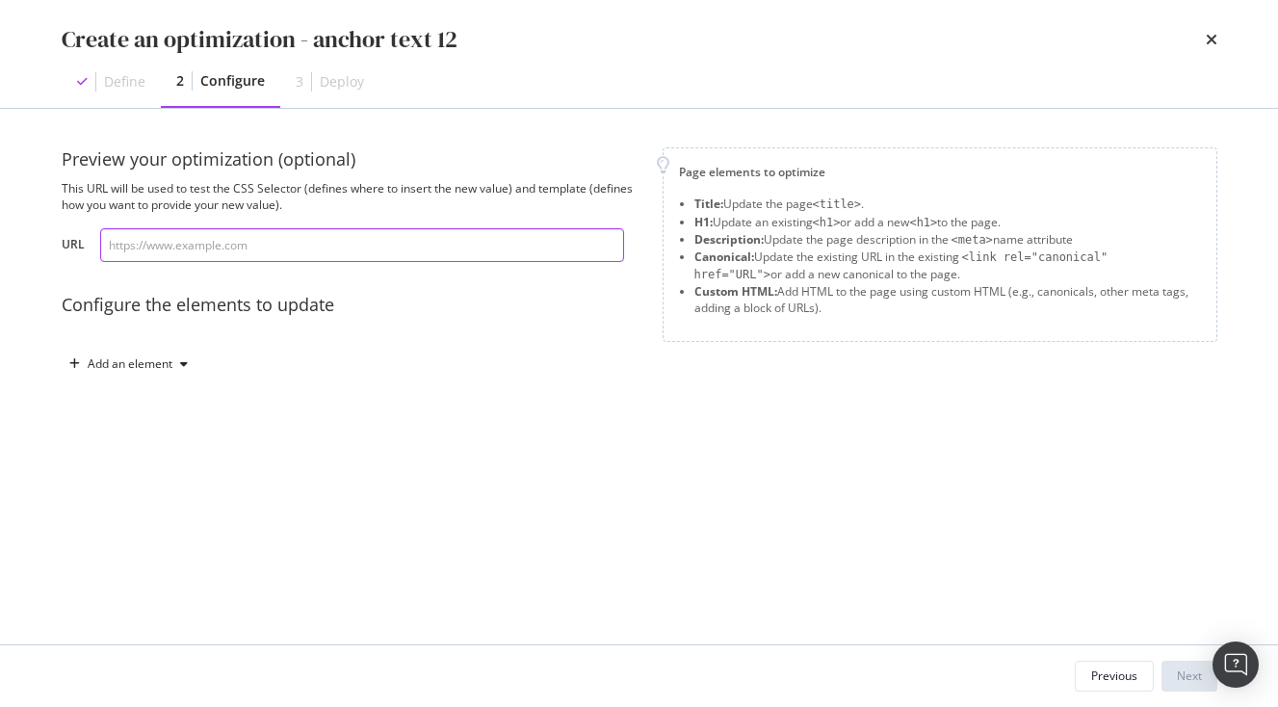
click at [435, 237] on input "modal" at bounding box center [362, 245] width 524 height 34
click at [182, 356] on div "Add an element" at bounding box center [129, 364] width 134 height 29
click at [224, 322] on div "Preview your optimization (optional) This URL will be used to test the CSS Sele…" at bounding box center [351, 263] width 578 height 232
click at [161, 358] on div "Add an element" at bounding box center [130, 364] width 85 height 12
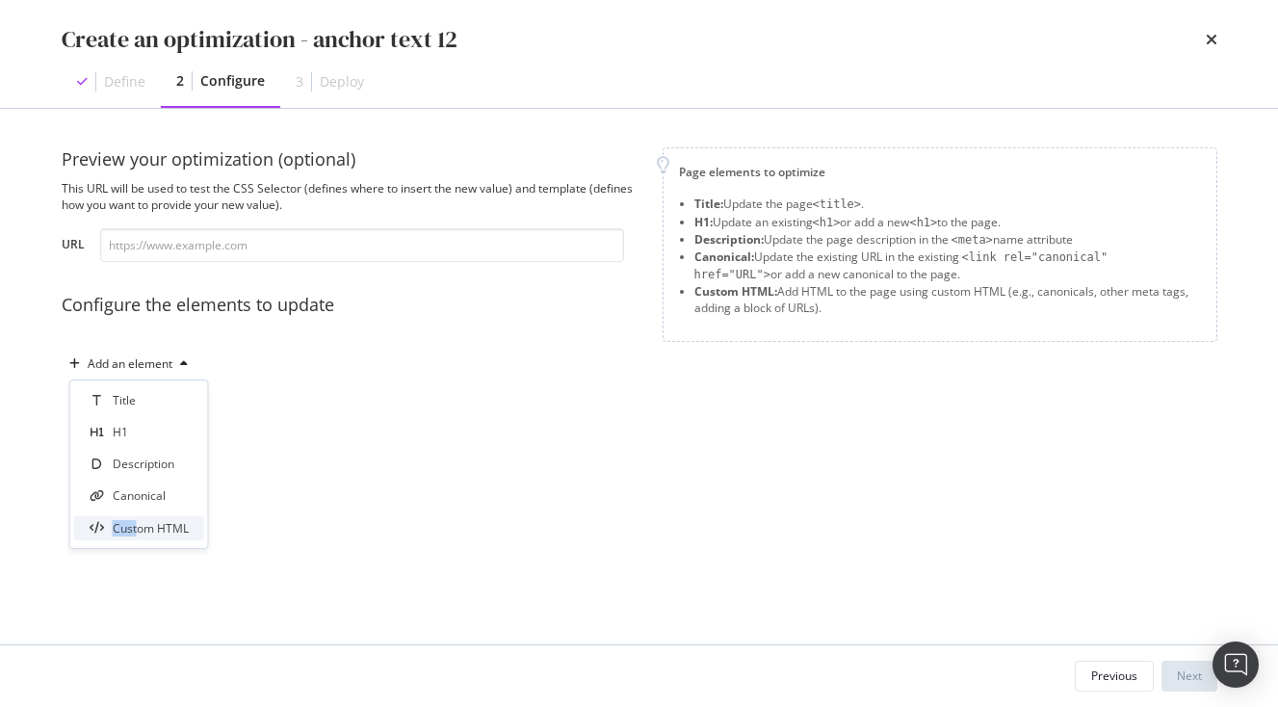
click at [139, 536] on div "Custom HTML" at bounding box center [151, 528] width 76 height 16
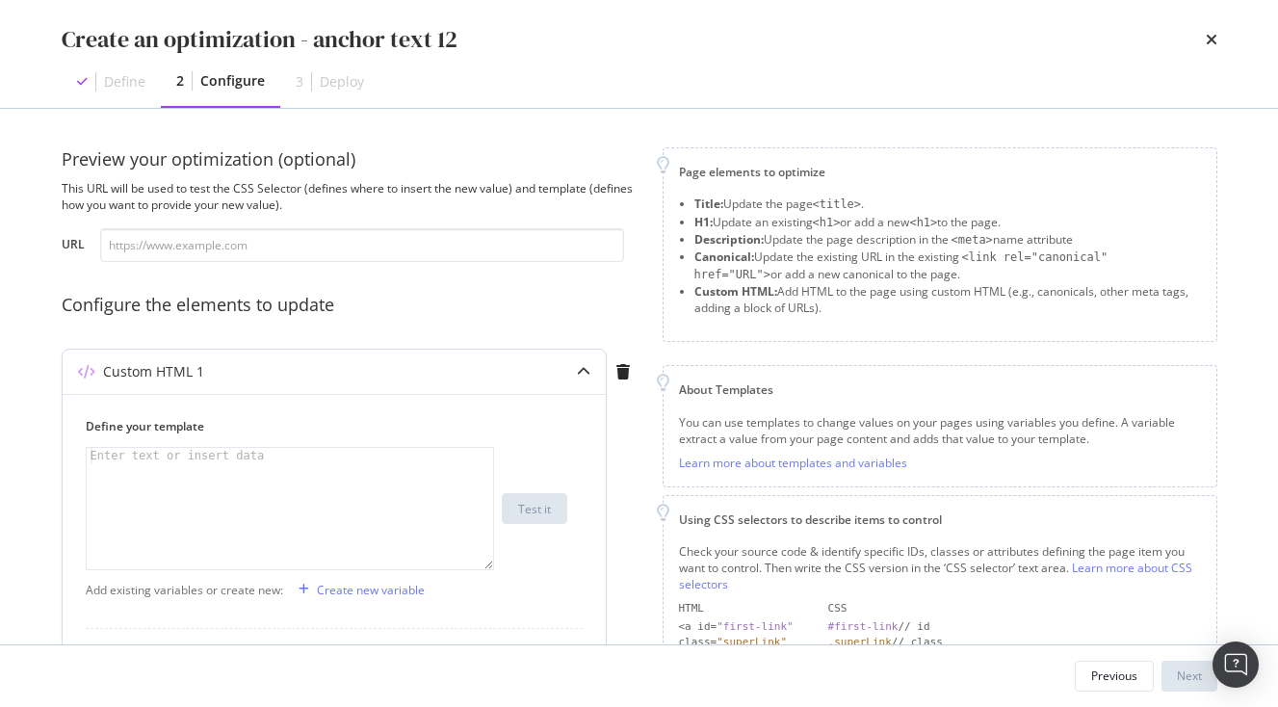
click at [222, 520] on div "modal" at bounding box center [290, 524] width 407 height 152
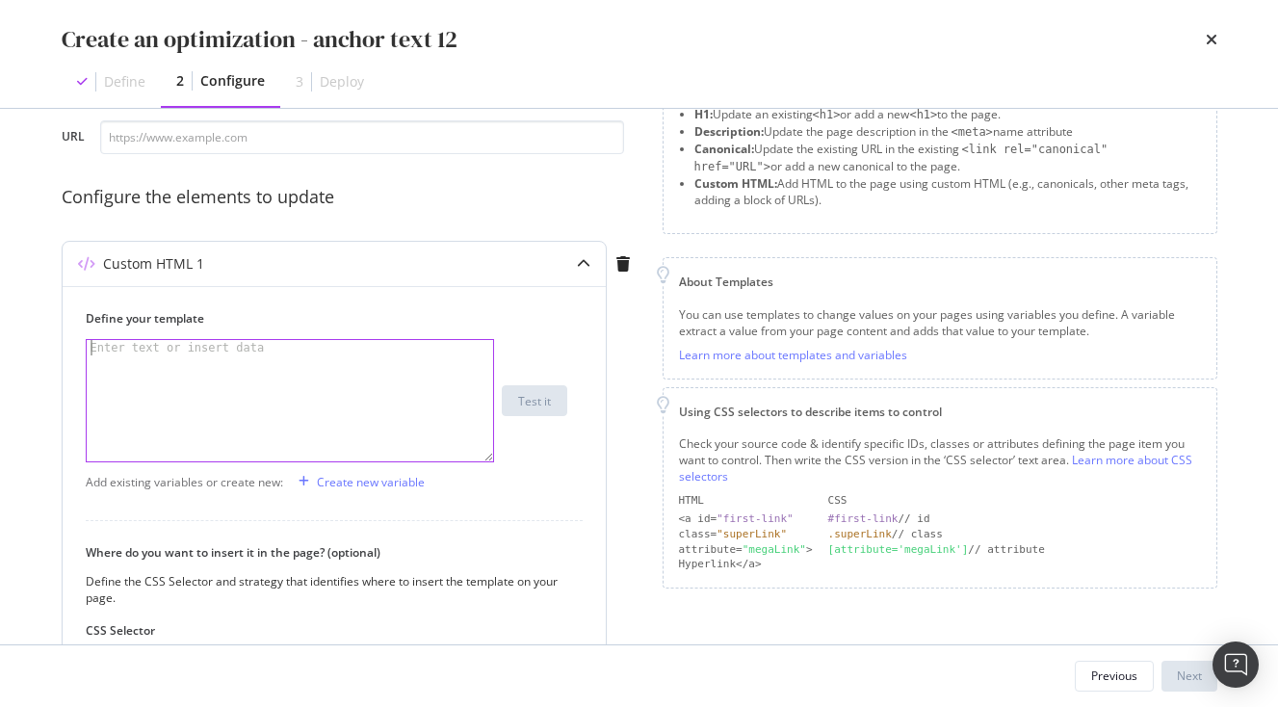
scroll to position [196, 0]
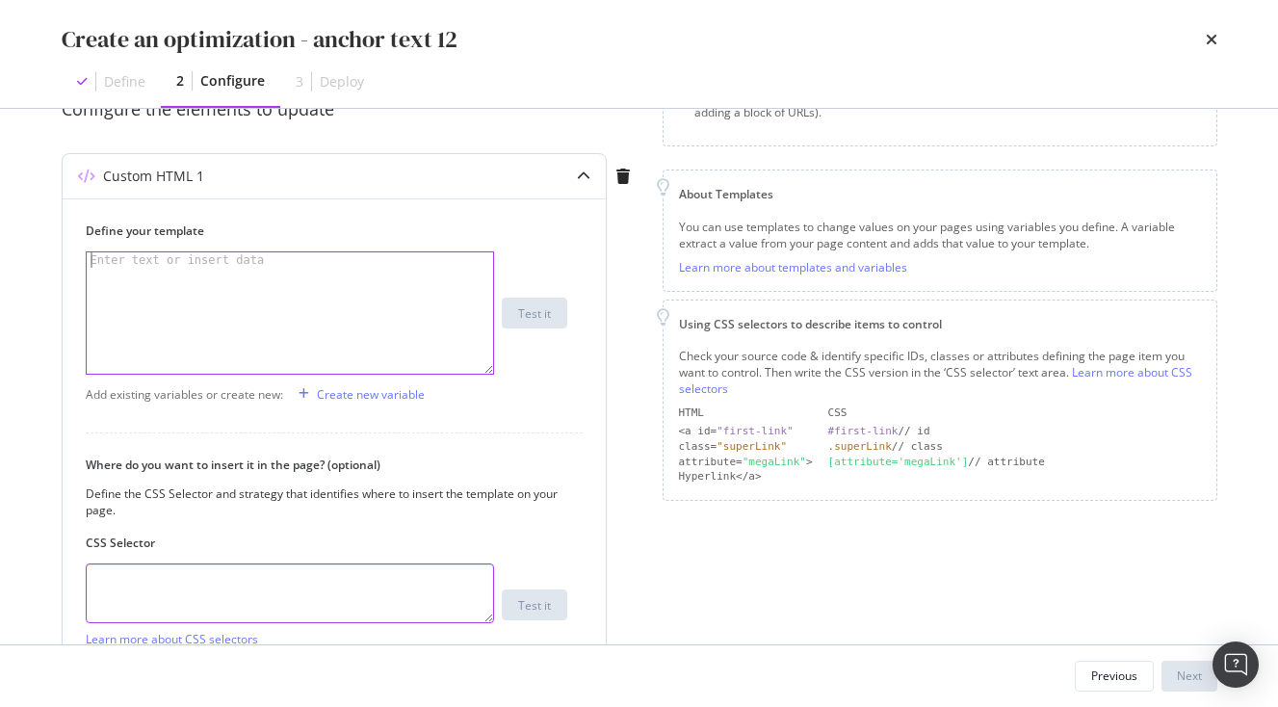
click at [211, 586] on textarea "modal" at bounding box center [290, 594] width 408 height 60
paste textarea ".vlj-tagList > li:nth-child(12) > a:nth-child(1) > span:nth-child(1)"
type textarea ".vlj-tagList > li:nth-child(12) > a:nth-child(1) > span:nth-child(1)"
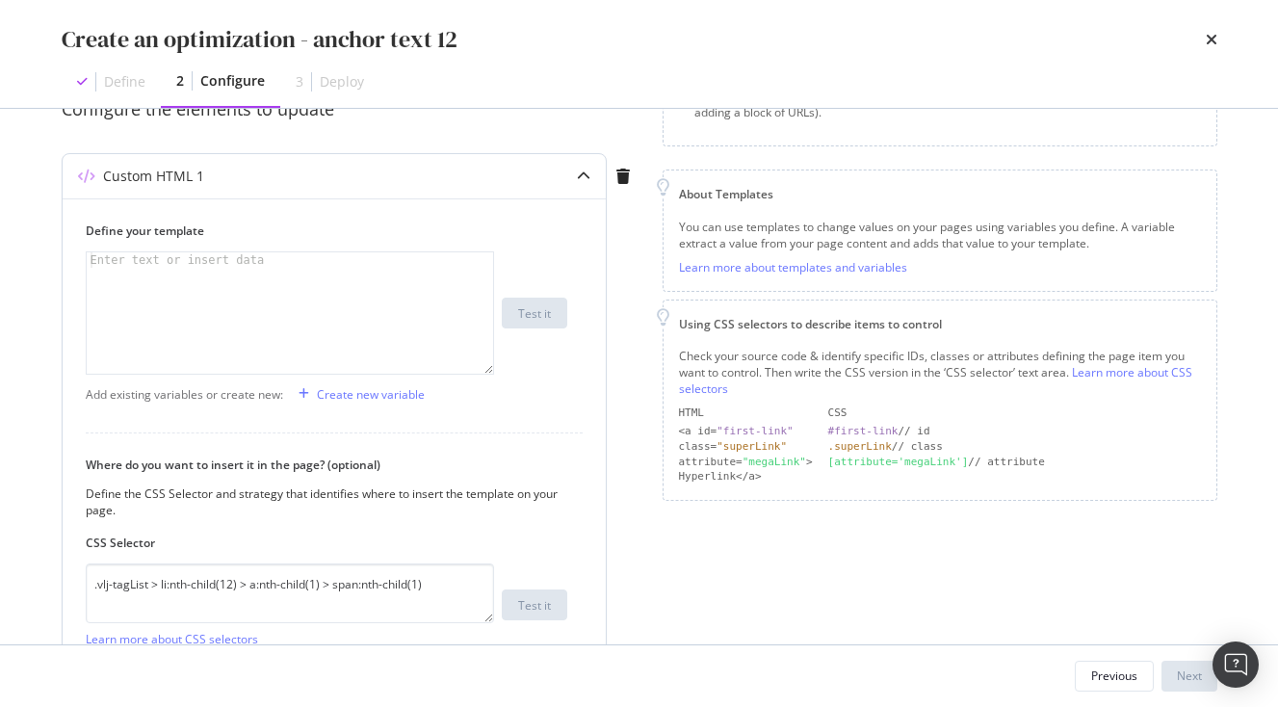
click at [240, 283] on div "modal" at bounding box center [290, 328] width 407 height 152
paste textarea "<span>Japanese Language</span>"
drag, startPoint x: 136, startPoint y: 262, endPoint x: 251, endPoint y: 255, distance: 115.8
click at [251, 255] on div "< span > Japanese Language </ span >" at bounding box center [290, 328] width 407 height 152
paste textarea "Hidden Shrines in the Countryside"
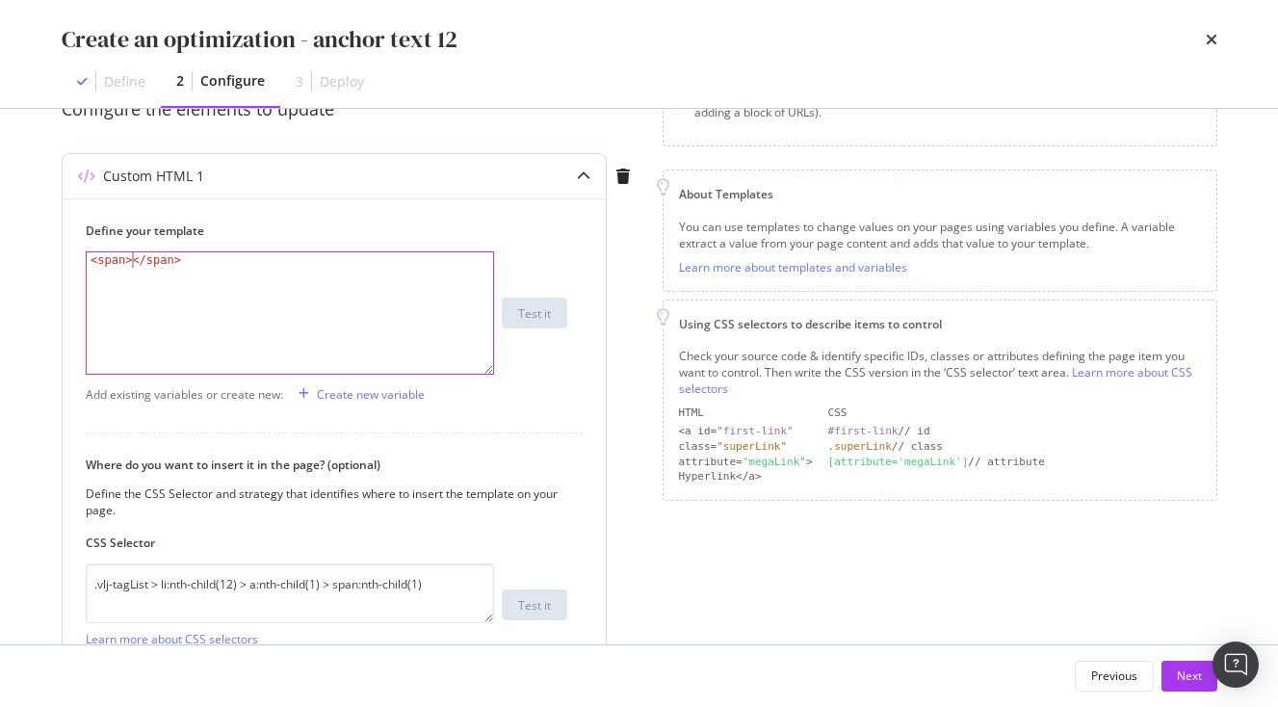
type textarea "<span>Hidden Shrines in the Countryside</span>"
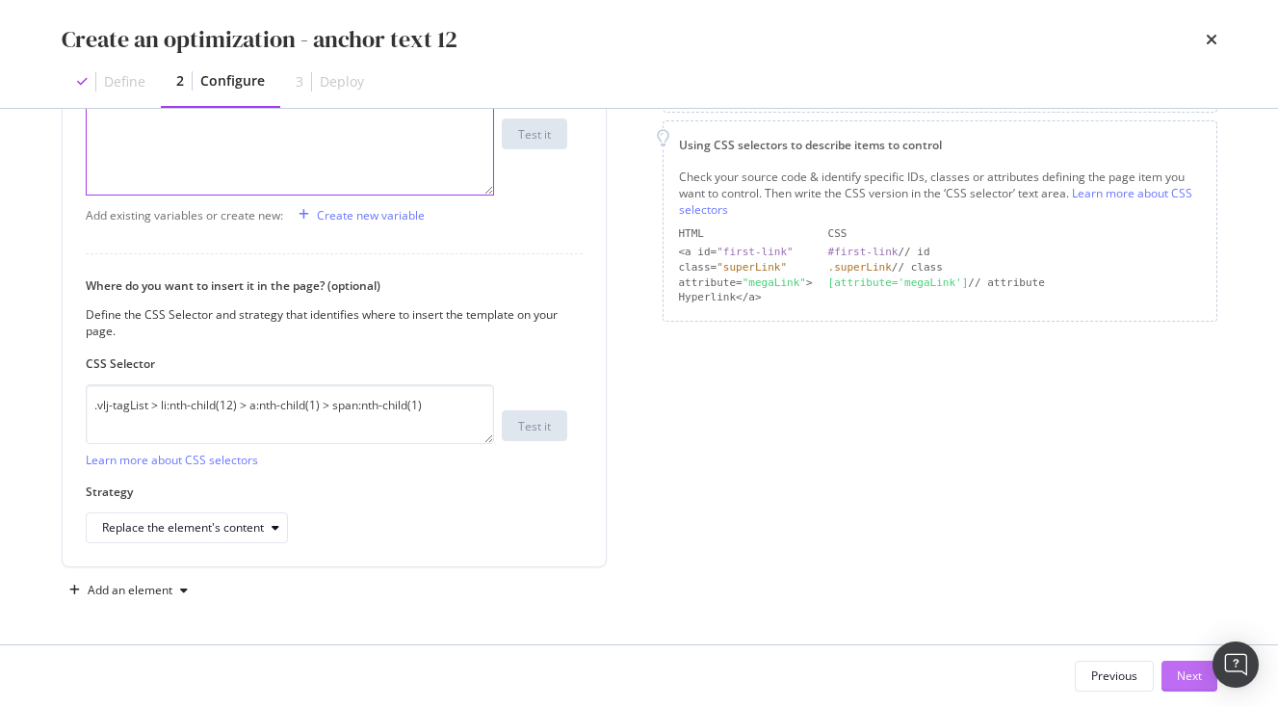
click at [1196, 667] on div "Next" at bounding box center [1189, 676] width 25 height 29
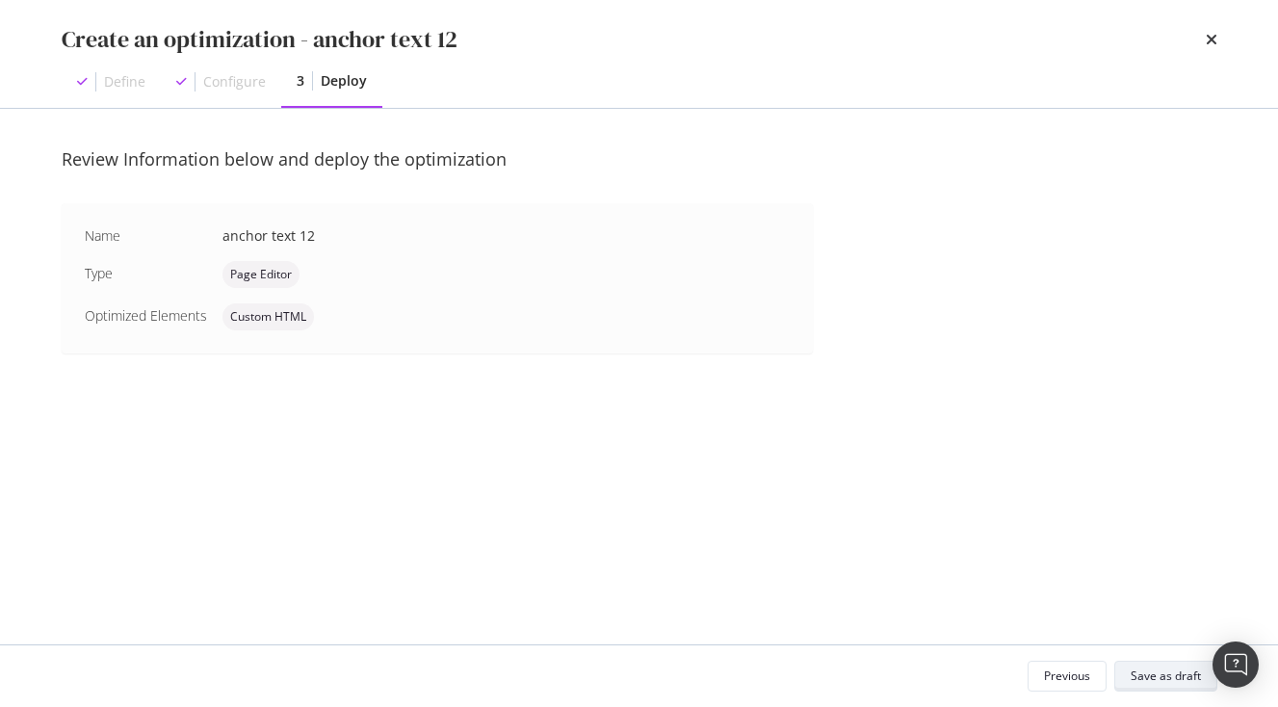
scroll to position [0, 0]
click at [1159, 679] on div "Save as draft" at bounding box center [1166, 676] width 70 height 16
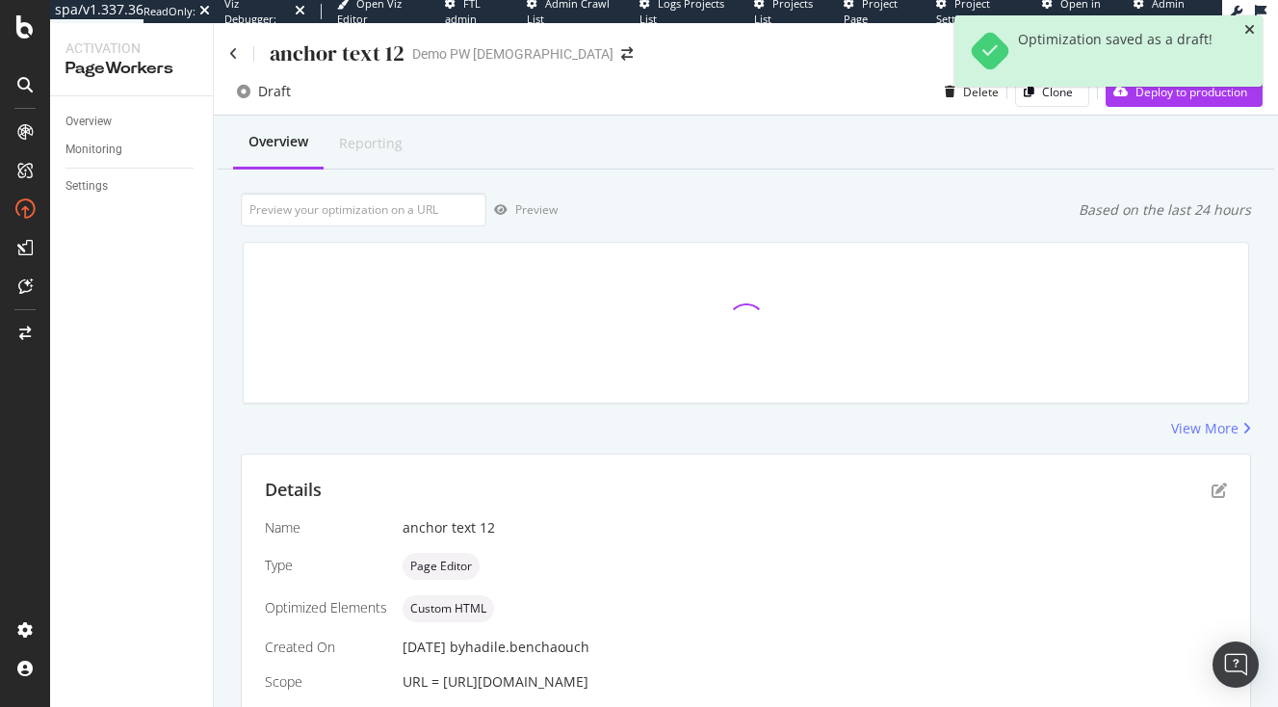
click at [1251, 28] on icon "close toast" at bounding box center [1250, 29] width 11 height 13
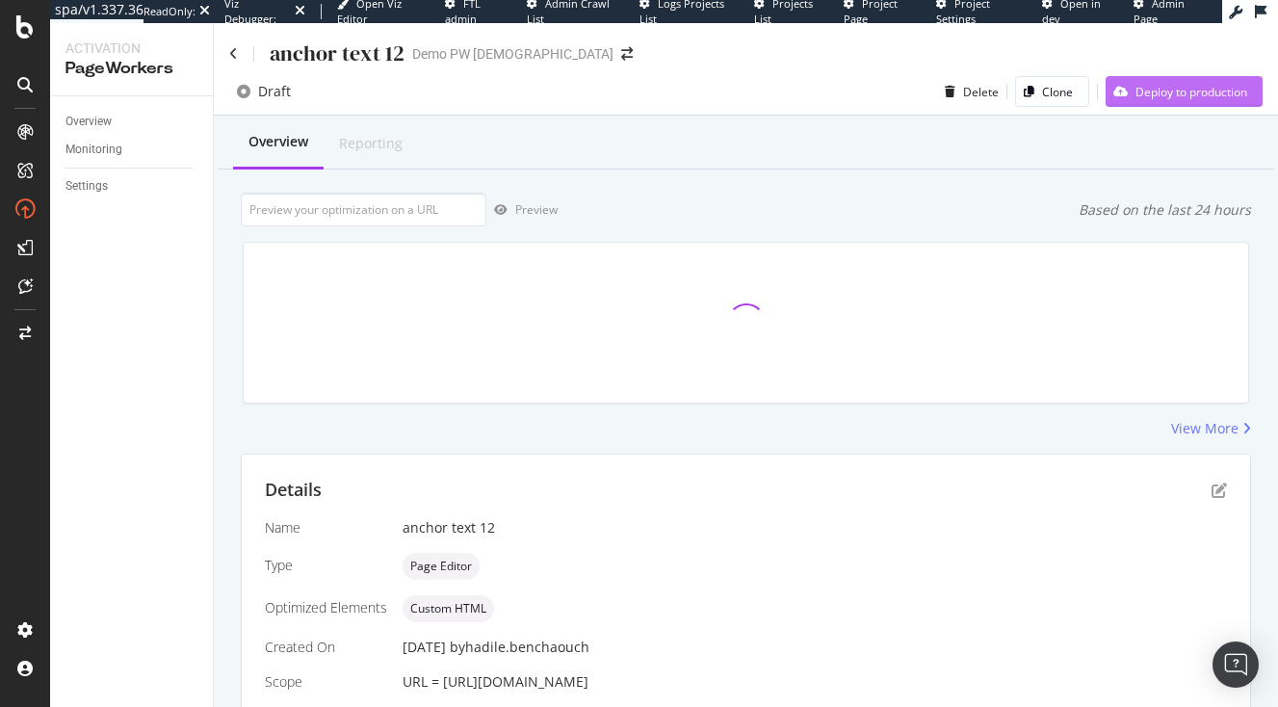
click at [1205, 86] on div "Deploy to production" at bounding box center [1192, 92] width 112 height 16
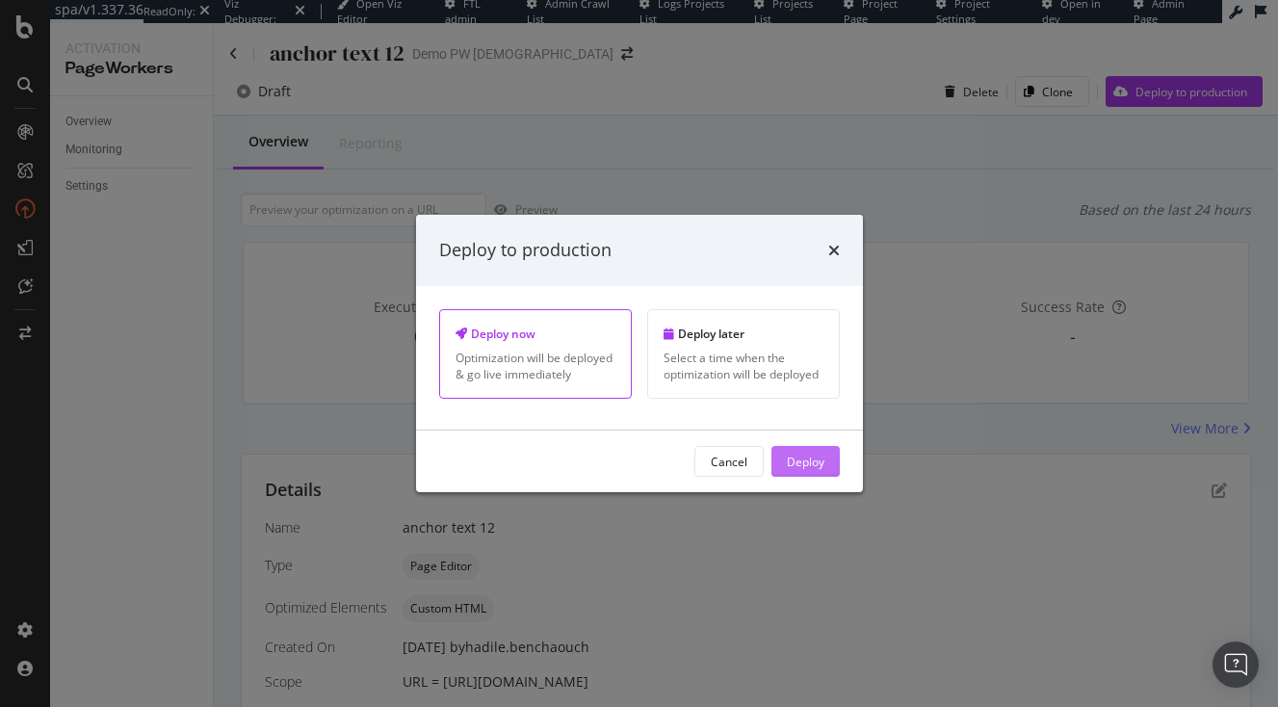
click at [802, 458] on div "Deploy" at bounding box center [806, 461] width 38 height 16
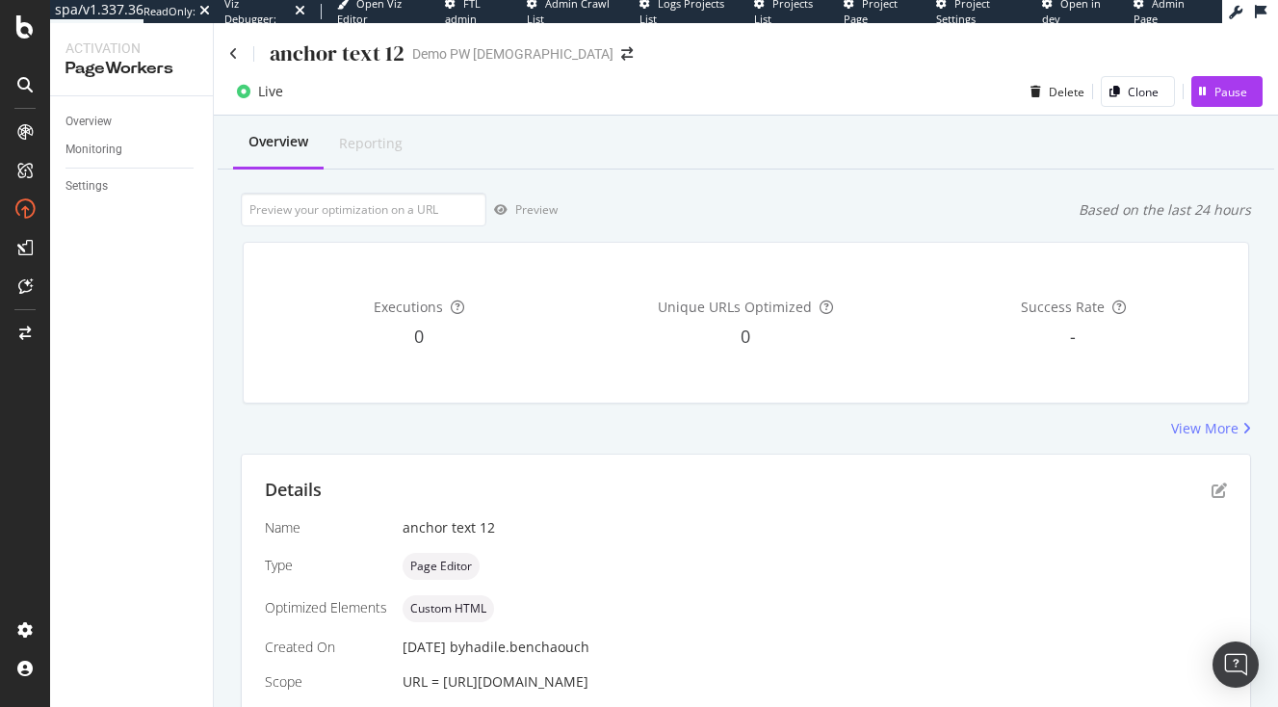
click at [221, 57] on div "anchor text 12 Demo PW Hadile" at bounding box center [746, 45] width 1065 height 45
click at [231, 57] on icon at bounding box center [233, 53] width 9 height 13
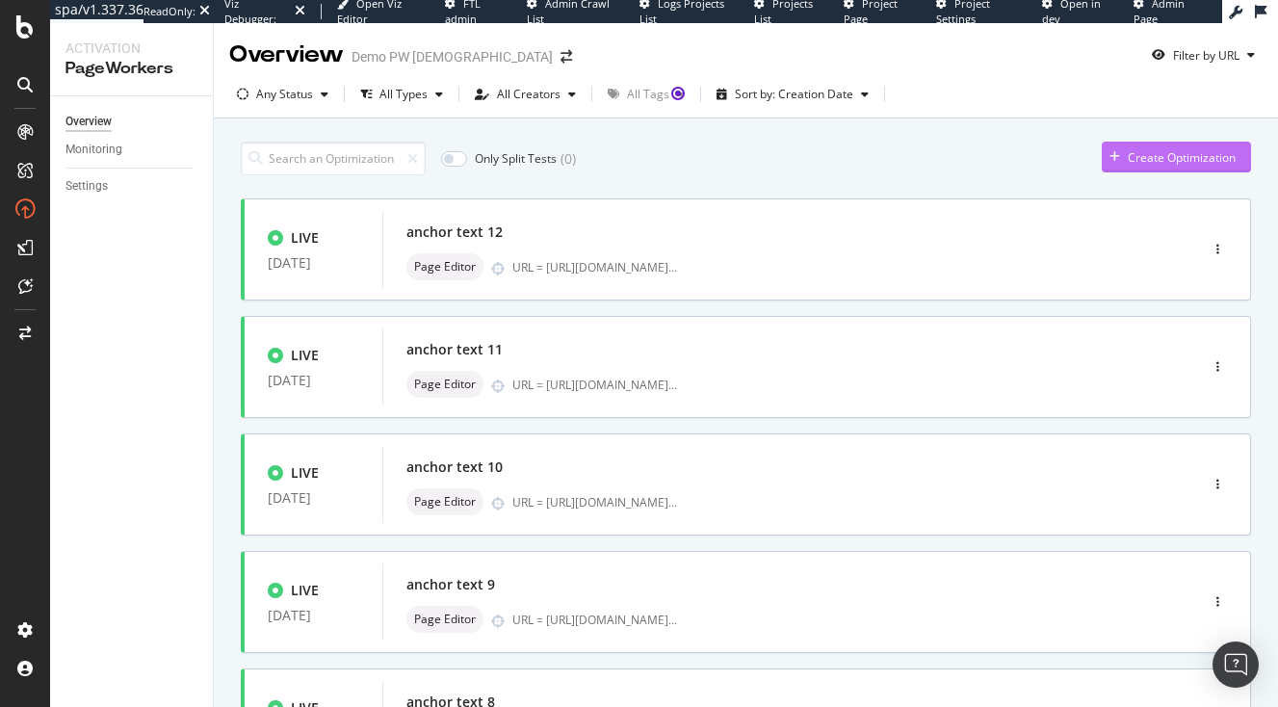
click at [1205, 154] on div "Create Optimization" at bounding box center [1182, 157] width 108 height 16
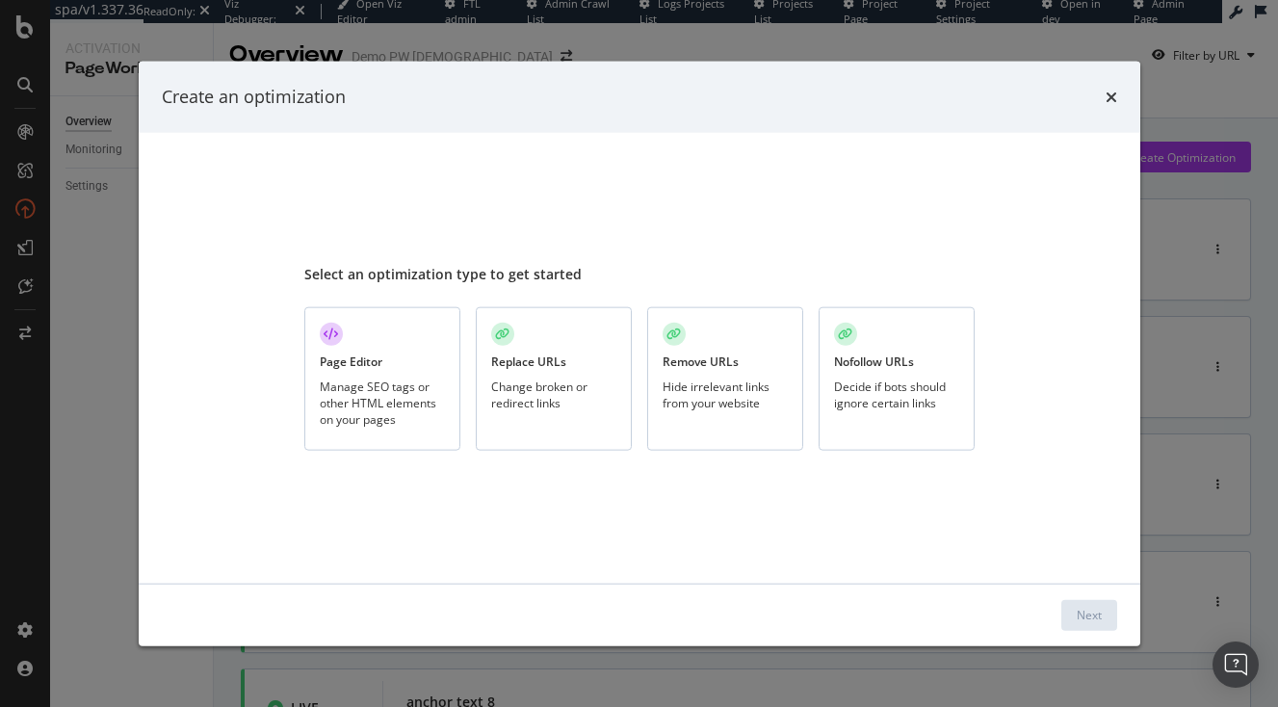
click at [424, 385] on div "Manage SEO tags or other HTML elements on your pages" at bounding box center [382, 402] width 125 height 49
click at [1081, 603] on div "Next" at bounding box center [1089, 614] width 25 height 29
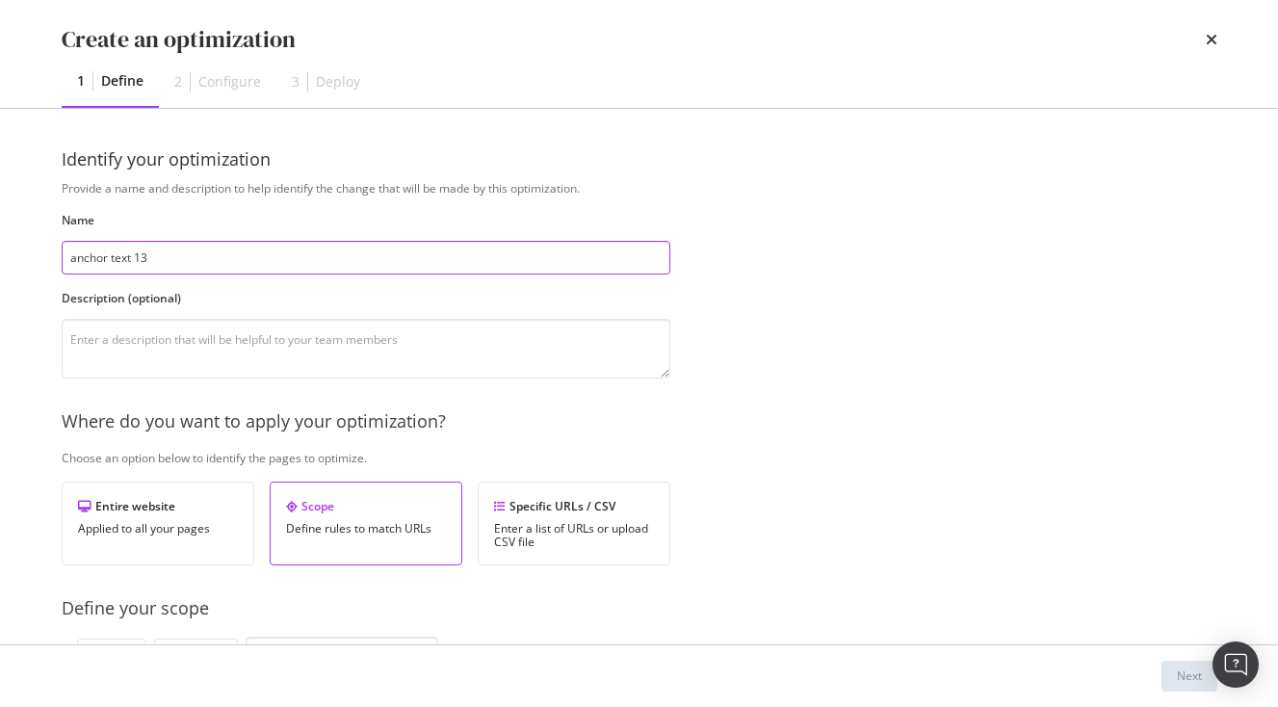
type input "anchor text 13"
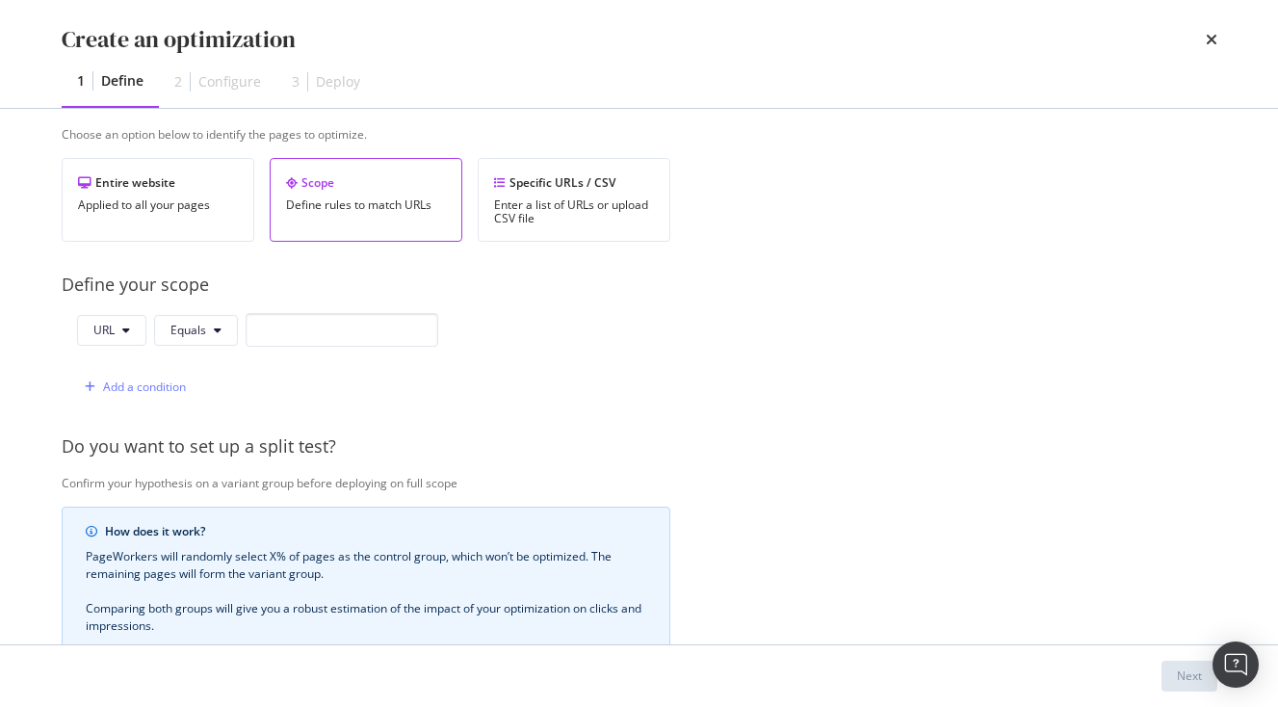
scroll to position [359, 0]
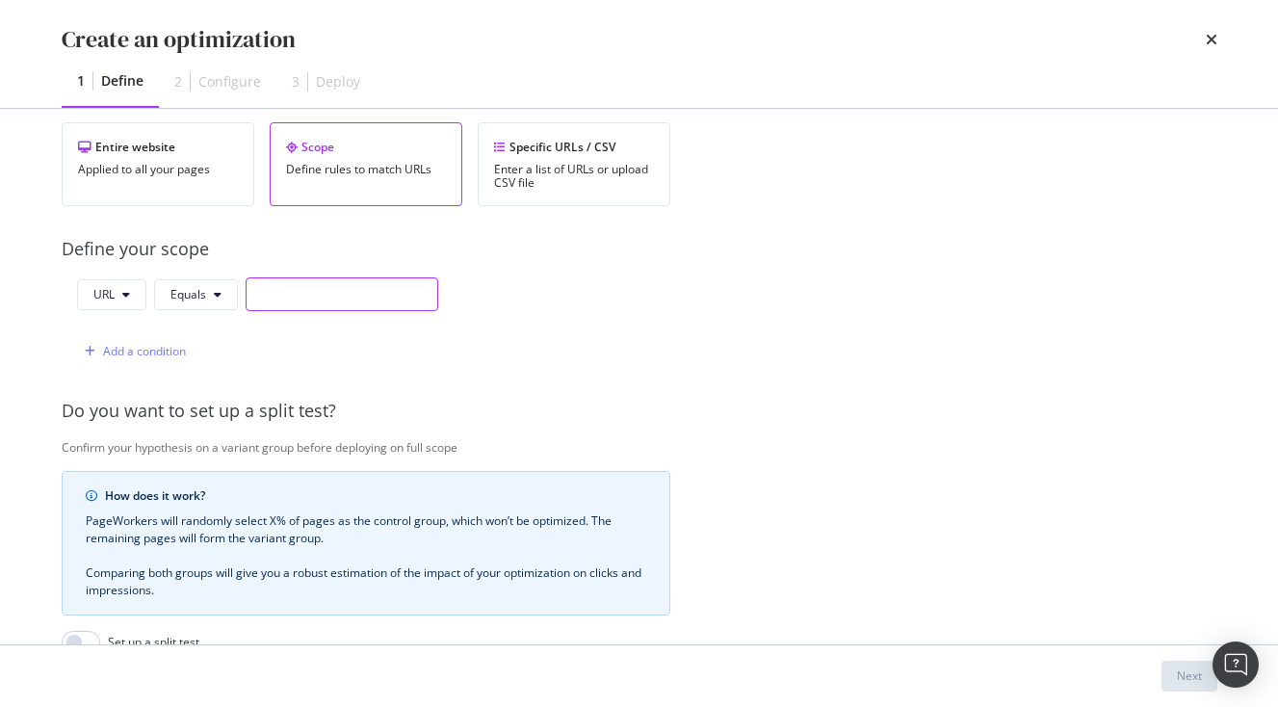
click at [335, 305] on input "modal" at bounding box center [342, 294] width 193 height 34
paste input "[URL][DOMAIN_NAME]"
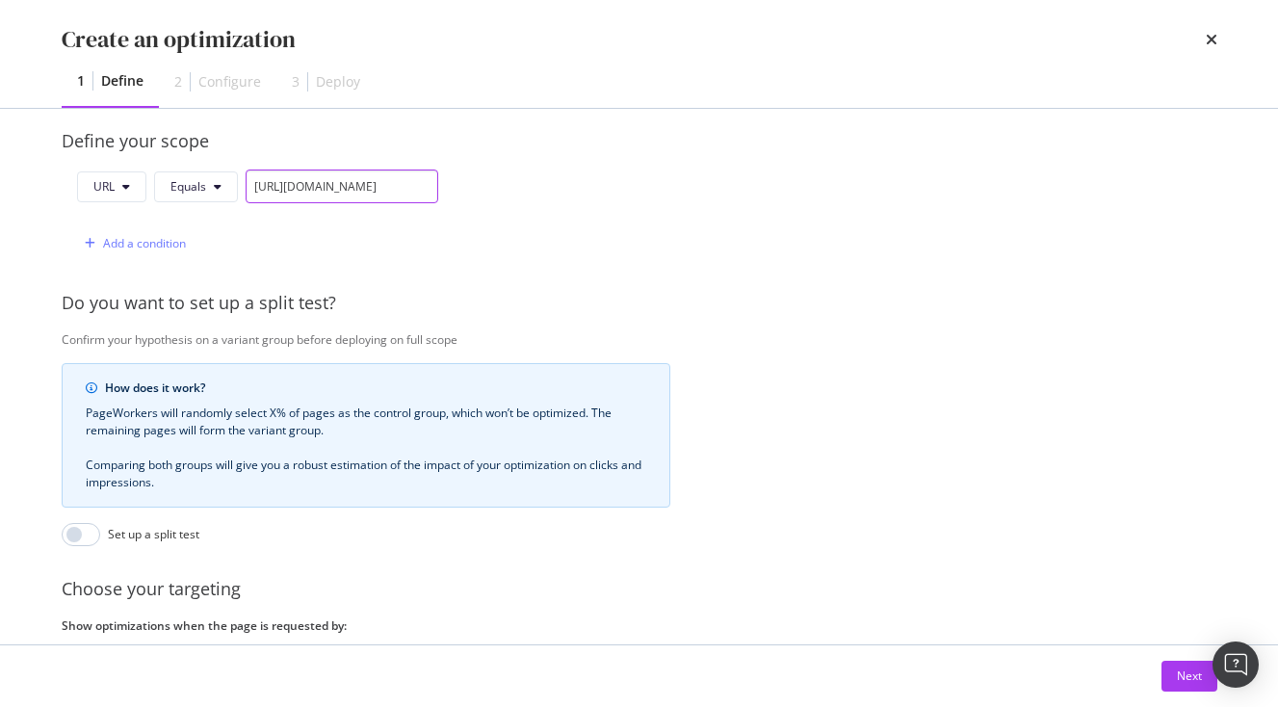
scroll to position [614, 0]
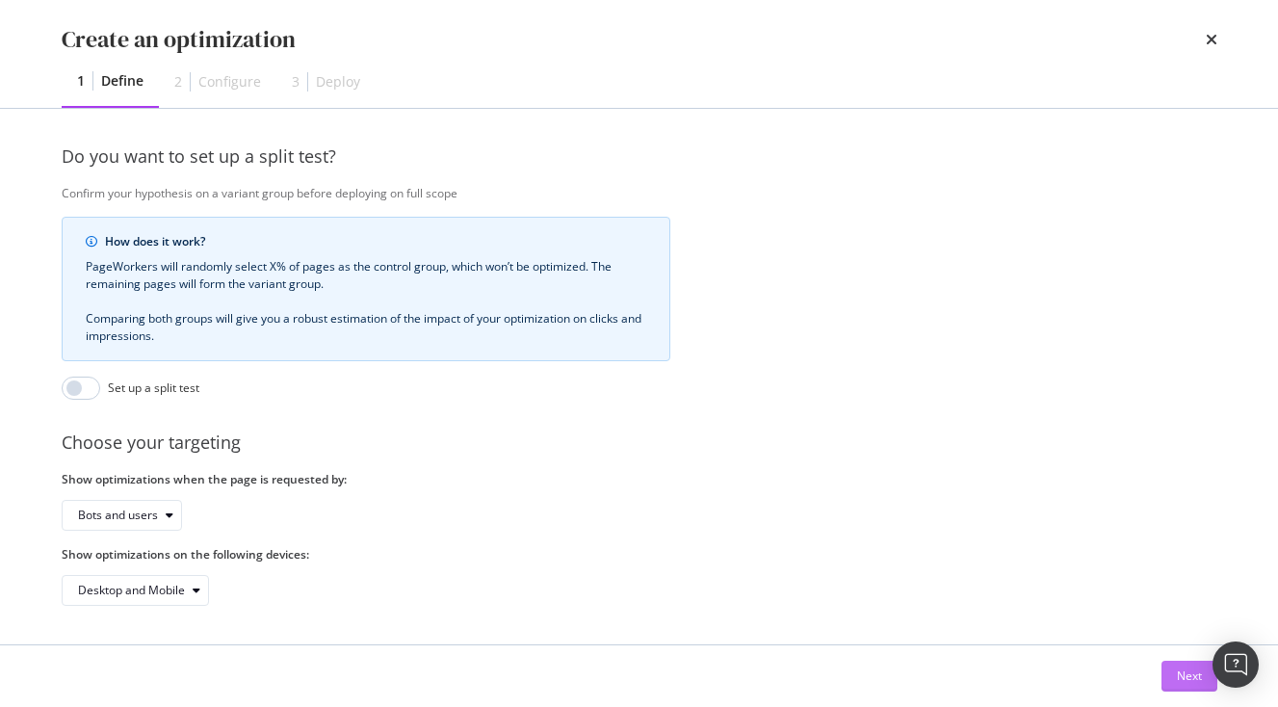
type input "[URL][DOMAIN_NAME]"
click at [1171, 671] on button "Next" at bounding box center [1190, 676] width 56 height 31
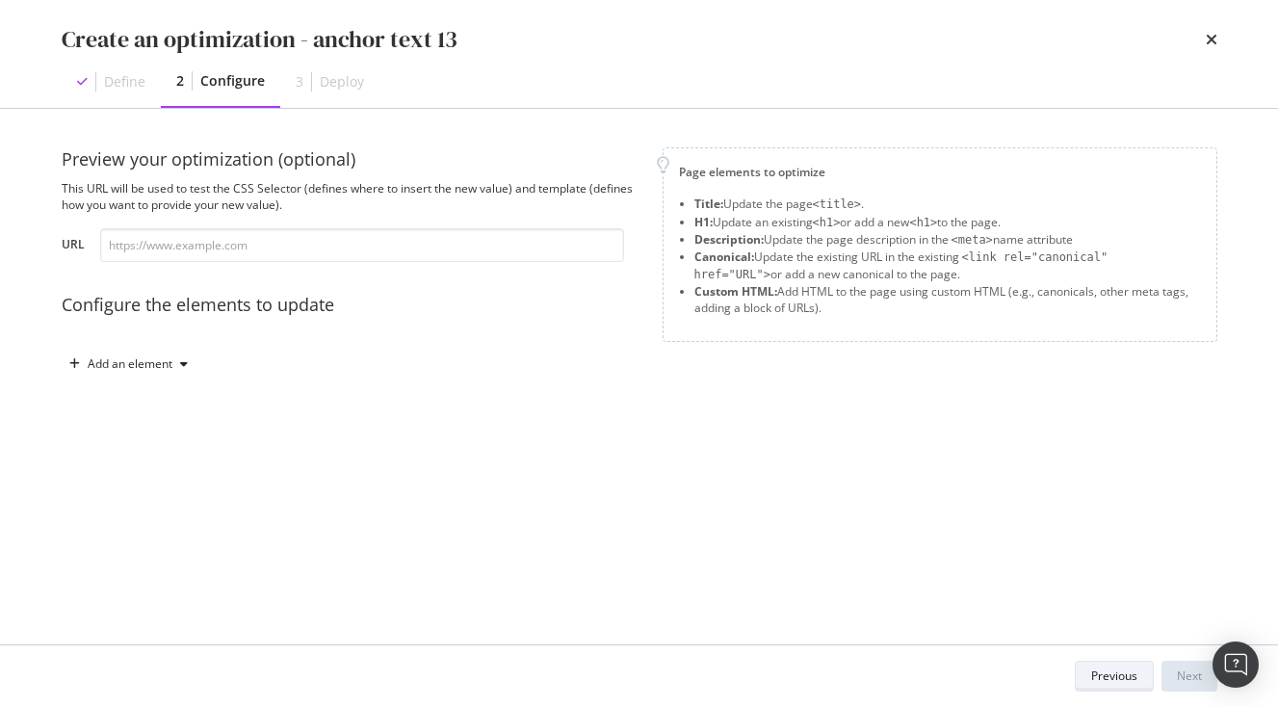
scroll to position [0, 0]
click at [408, 262] on input "modal" at bounding box center [362, 245] width 524 height 34
click at [143, 385] on div "Preview your optimization (optional) This URL will be used to test the CSS Sele…" at bounding box center [640, 282] width 1156 height 271
click at [157, 363] on div "Add an element" at bounding box center [130, 364] width 85 height 12
click at [142, 524] on div "Custom HTML" at bounding box center [151, 528] width 76 height 16
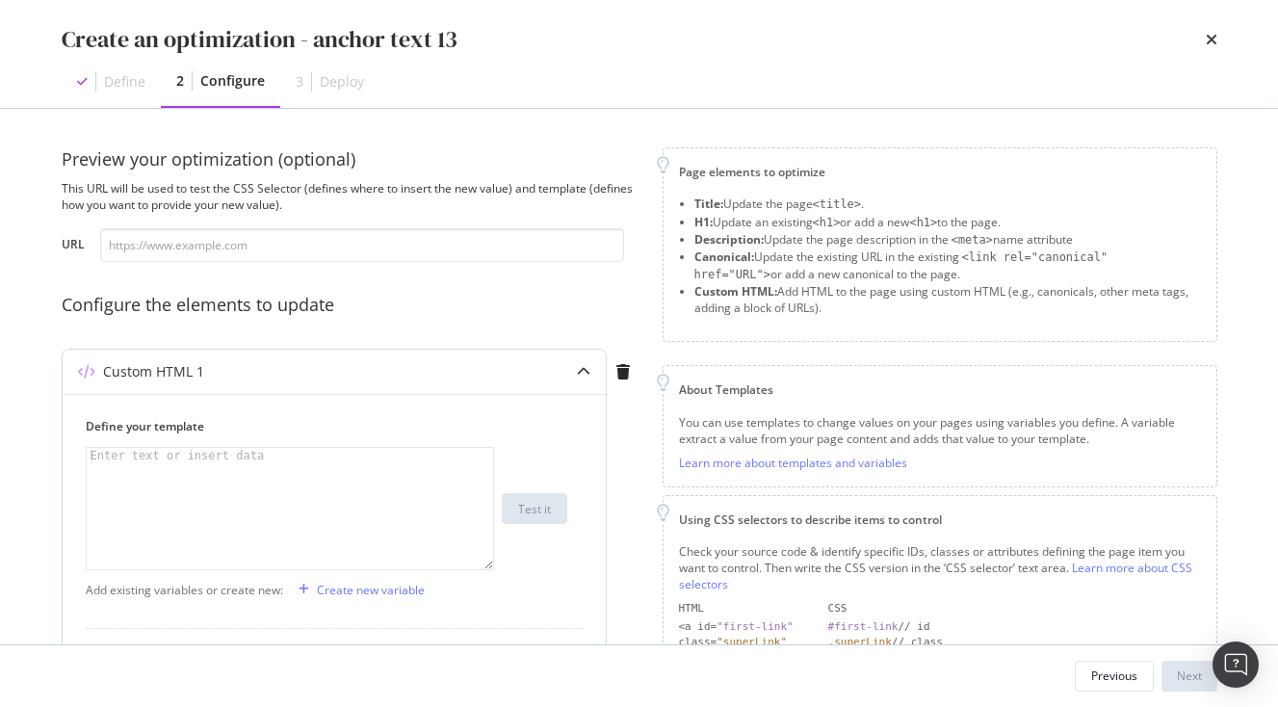
scroll to position [136, 0]
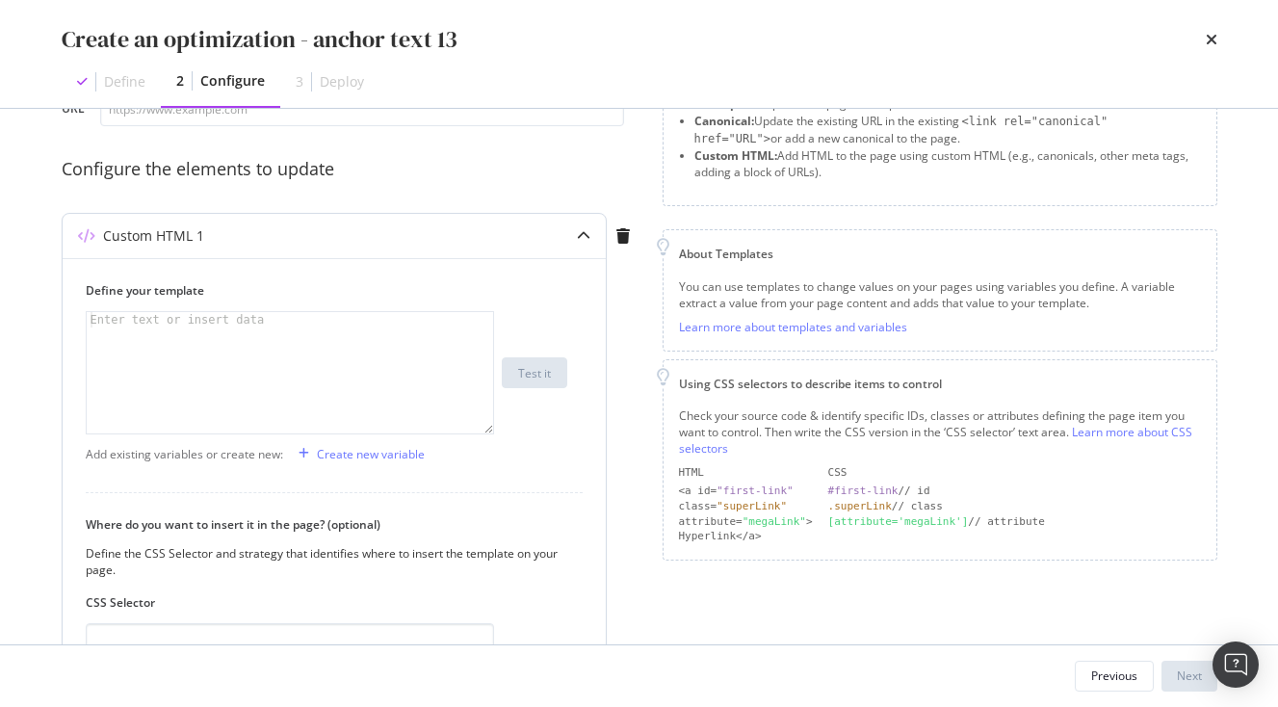
click at [187, 345] on div "modal" at bounding box center [290, 388] width 407 height 152
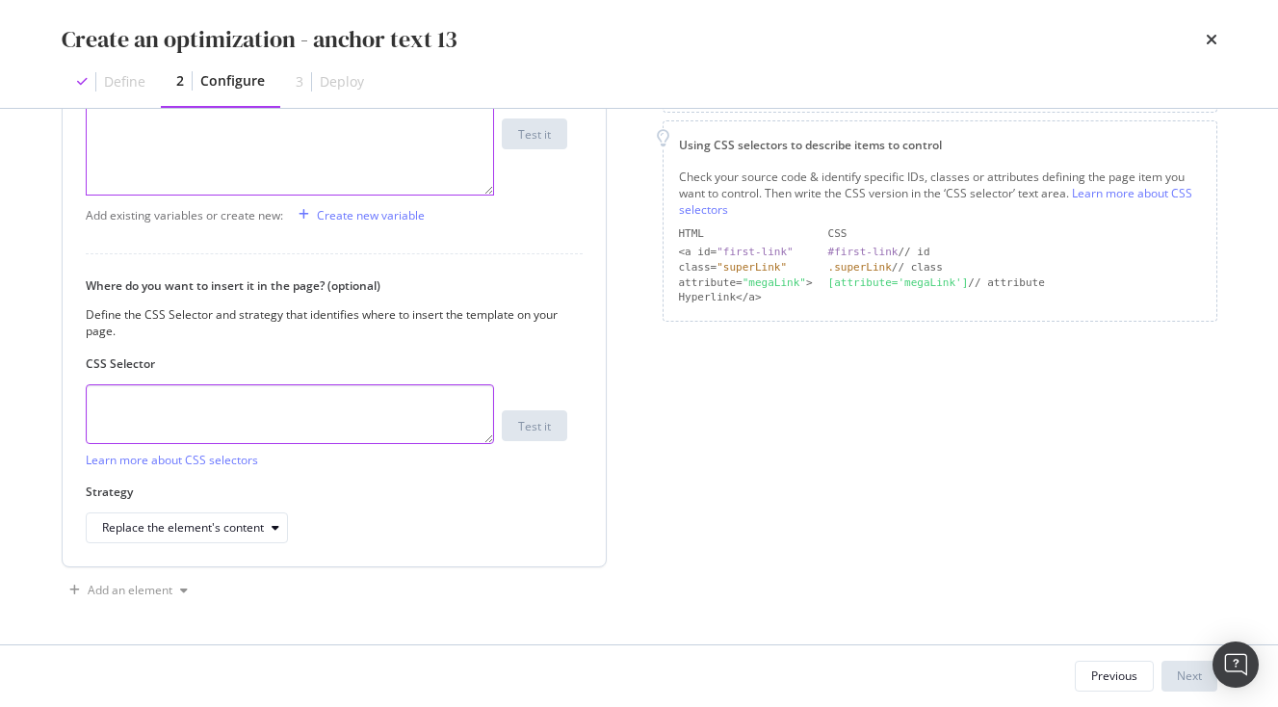
click at [229, 417] on textarea "modal" at bounding box center [290, 414] width 408 height 60
paste textarea ".vlj-tagList > li:nth-child(13) > a:nth-child(1) > span:nth-child(1)"
type textarea ".vlj-tagList > li:nth-child(13) > a:nth-child(1) > span:nth-child(1)"
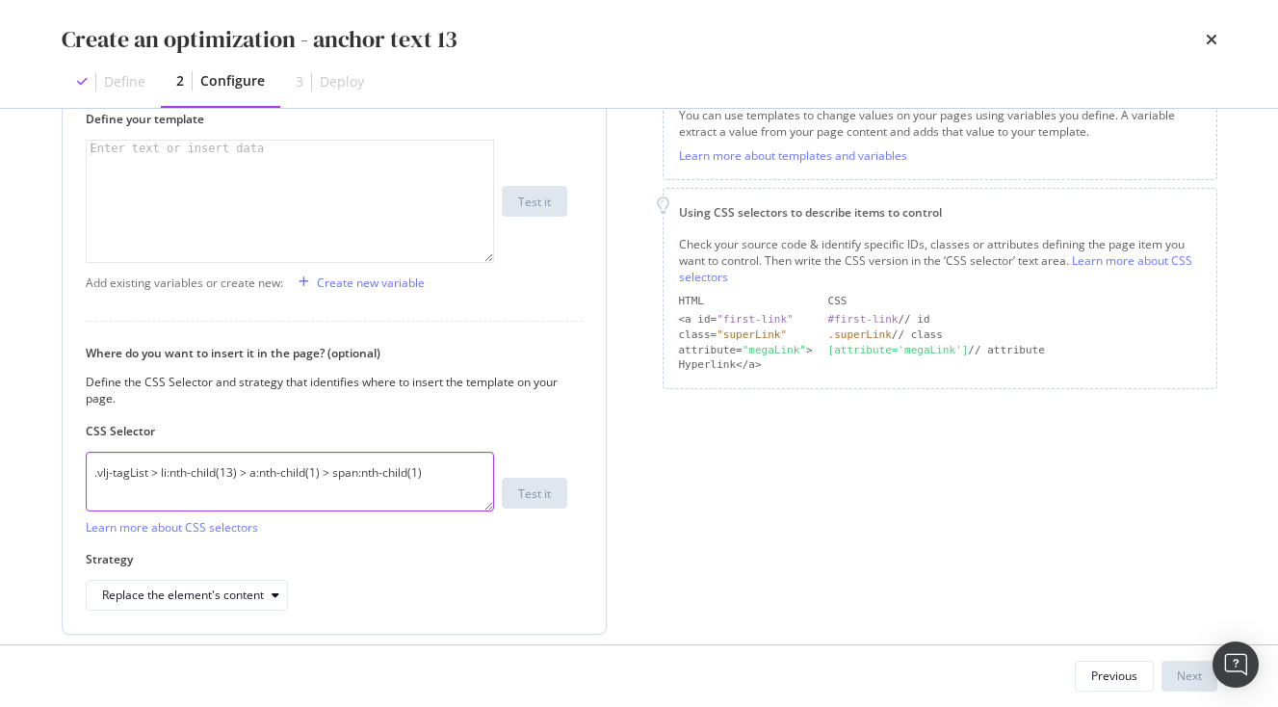
scroll to position [278, 0]
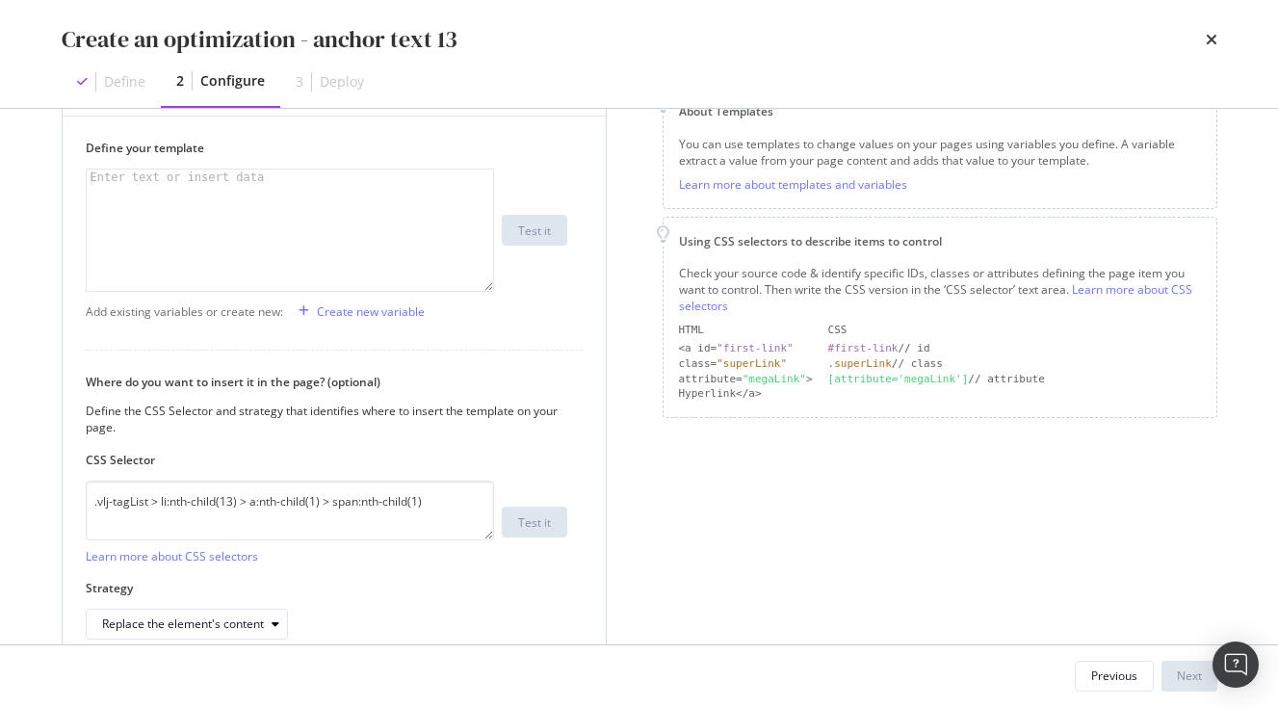
click at [193, 218] on div "modal" at bounding box center [290, 246] width 407 height 152
paste textarea "<span>Japanese Movies</span>"
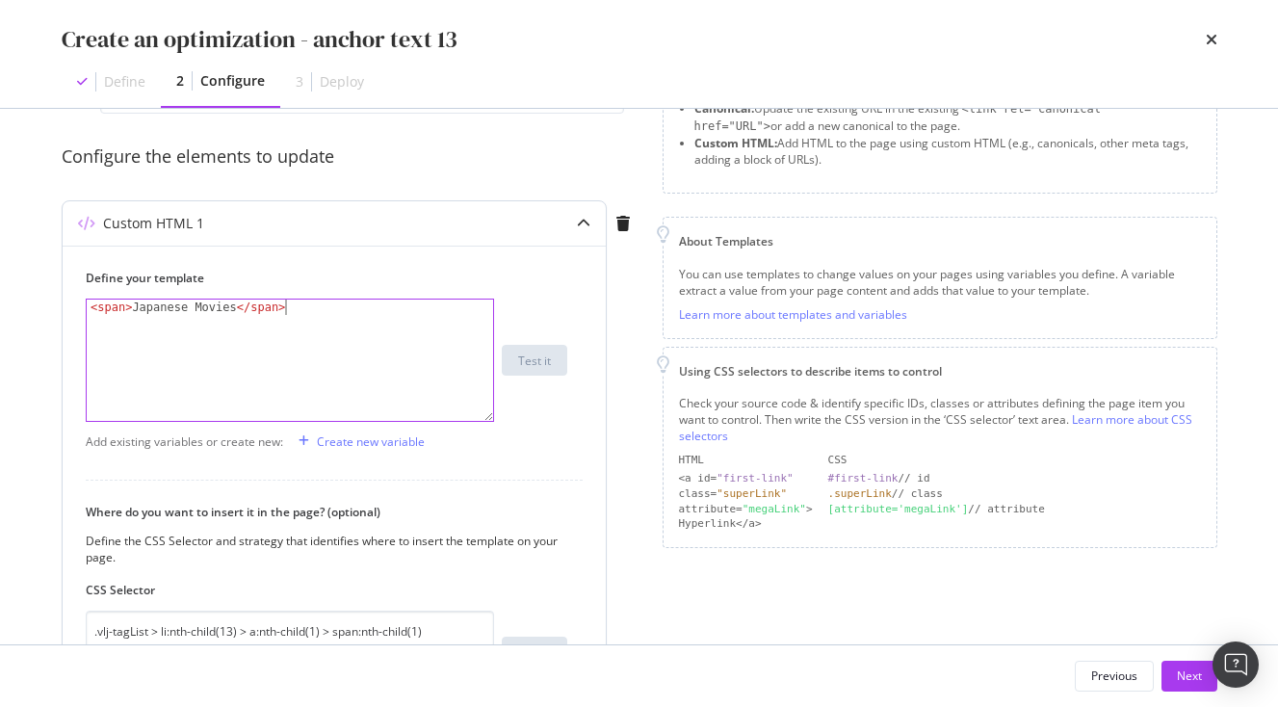
scroll to position [0, 0]
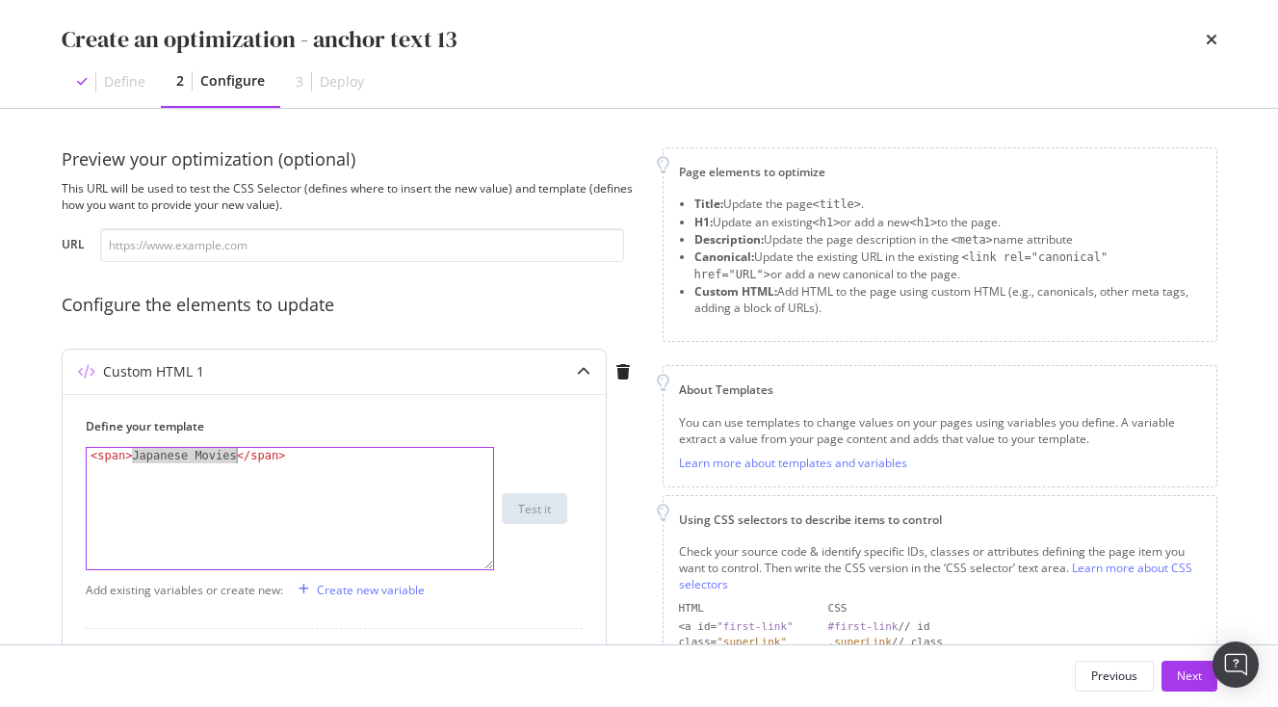
drag, startPoint x: 134, startPoint y: 457, endPoint x: 233, endPoint y: 453, distance: 99.3
click at [233, 453] on div "< span > Japanese Movies </ span >" at bounding box center [290, 524] width 407 height 152
paste textarea "UNESCO World Heritage Templ"
type textarea "<span>UNESCO World Heritage Temples</span>"
click at [1173, 673] on button "Next" at bounding box center [1190, 676] width 56 height 31
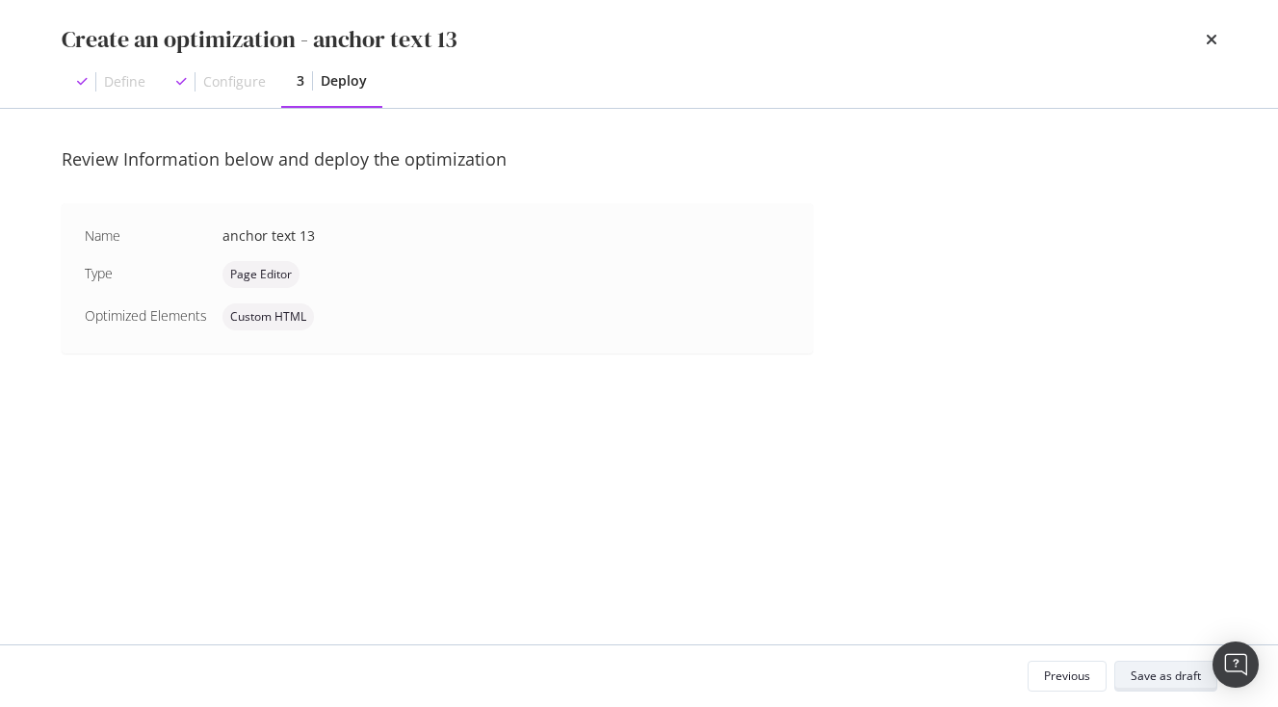
click at [1157, 664] on div "Save as draft" at bounding box center [1166, 676] width 70 height 27
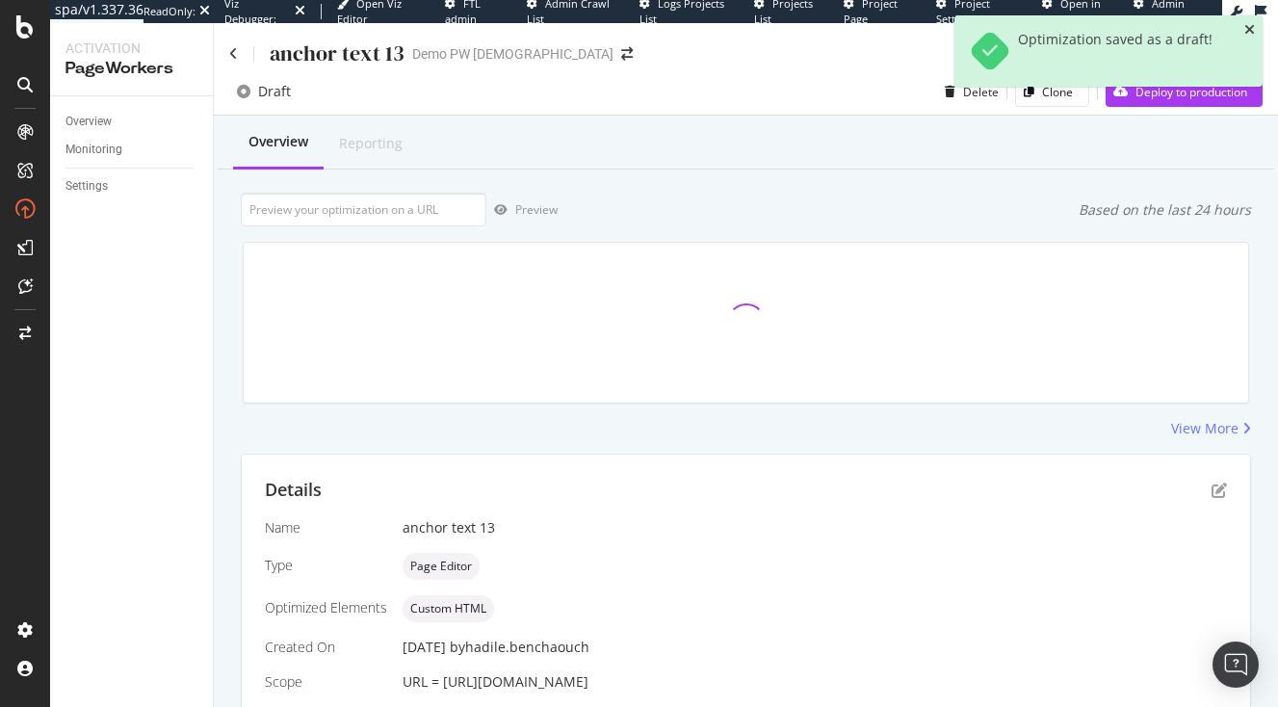
click at [1251, 31] on icon "close toast" at bounding box center [1250, 29] width 11 height 13
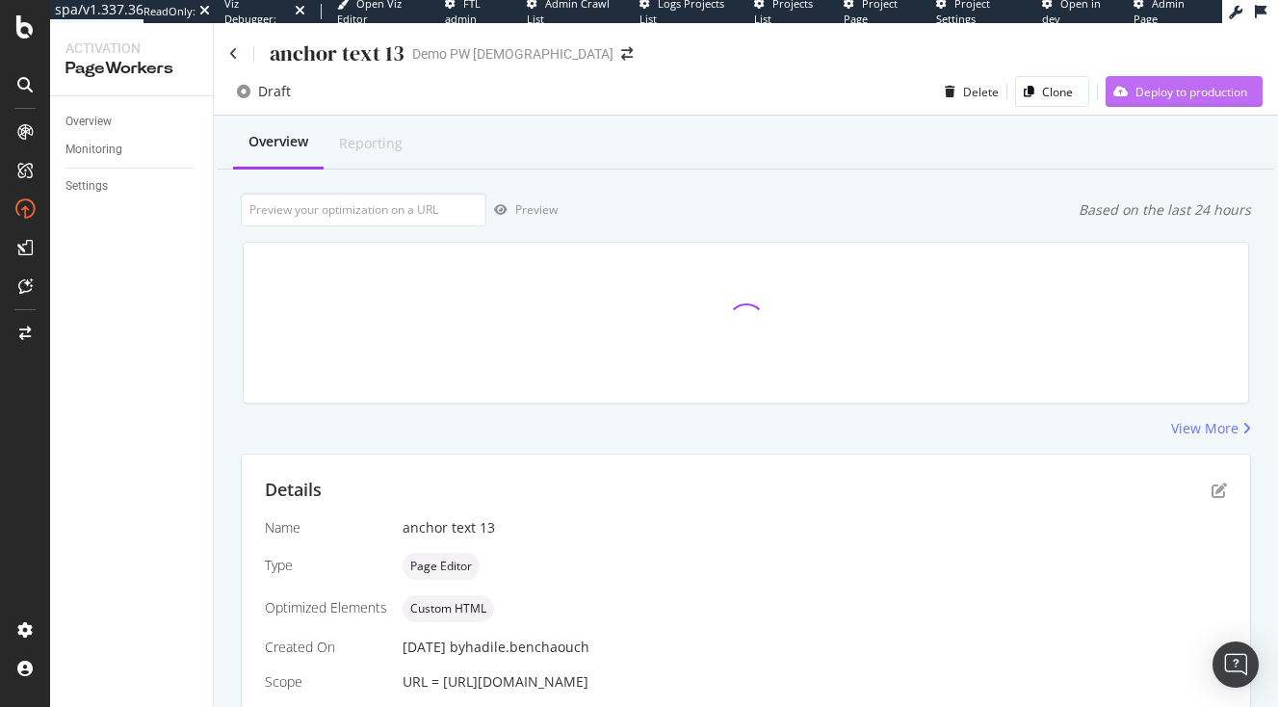
click at [1217, 90] on div "Deploy to production" at bounding box center [1192, 92] width 112 height 16
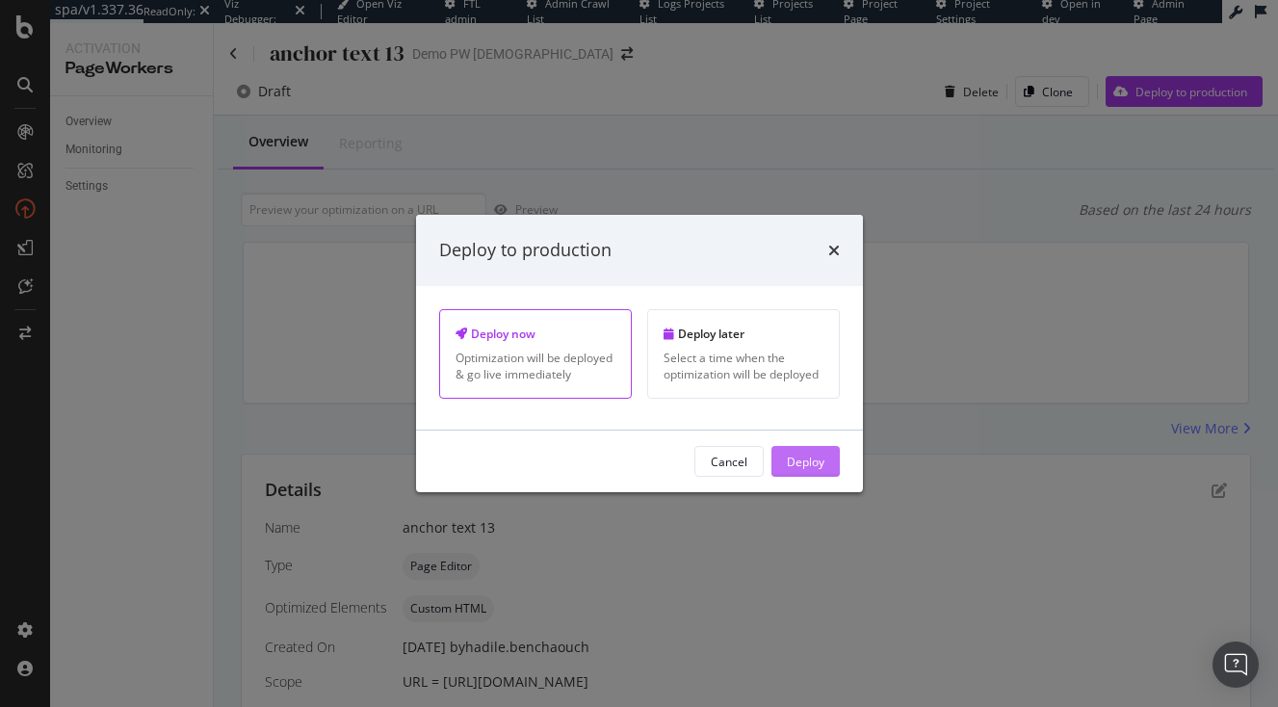
click at [801, 467] on div "Deploy" at bounding box center [806, 461] width 38 height 16
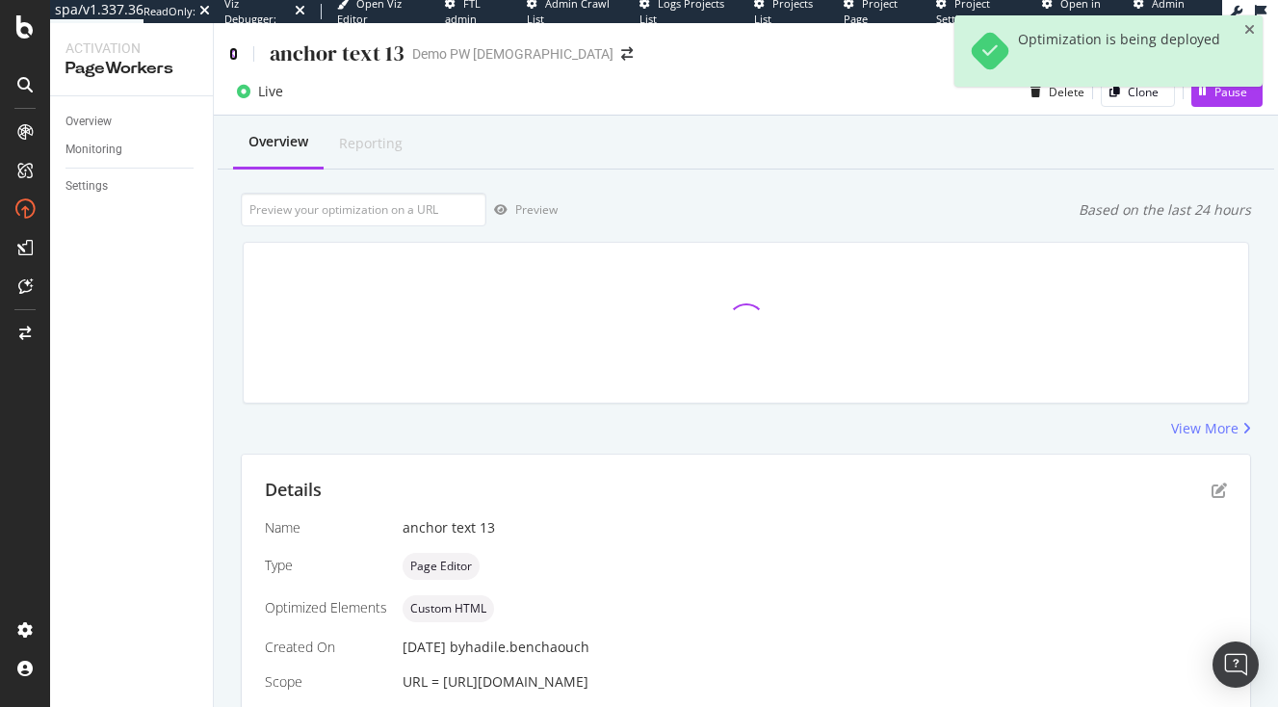
click at [237, 58] on icon at bounding box center [233, 53] width 9 height 13
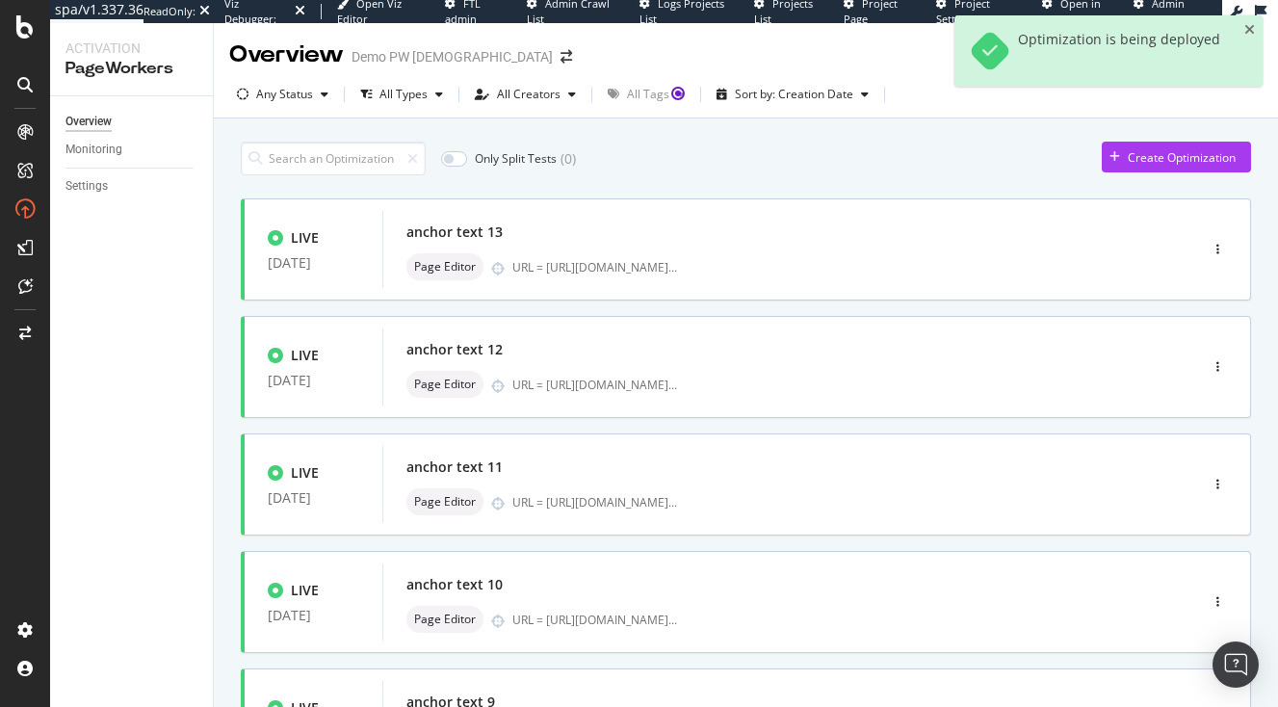
click at [1164, 162] on div "Create Optimization" at bounding box center [1182, 157] width 108 height 16
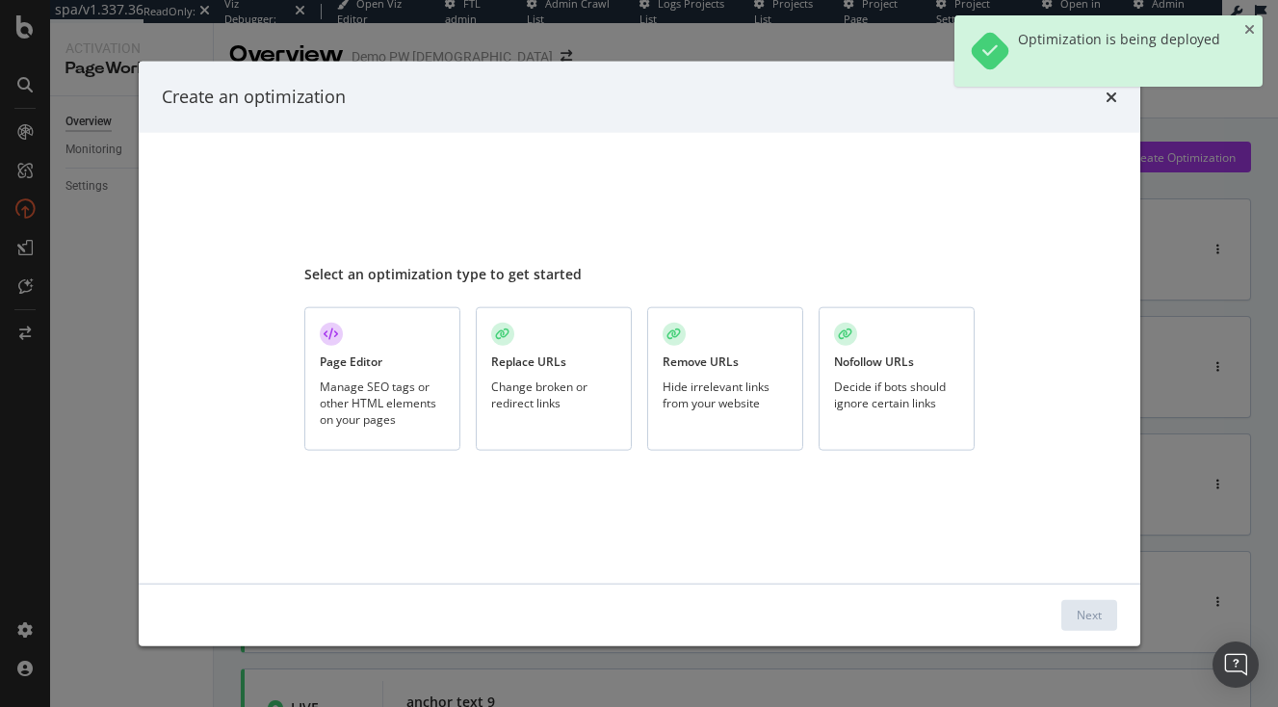
click at [379, 352] on div "Page Editor Manage SEO tags or other HTML elements on your pages" at bounding box center [382, 379] width 156 height 144
click at [1109, 608] on button "Next" at bounding box center [1090, 614] width 56 height 31
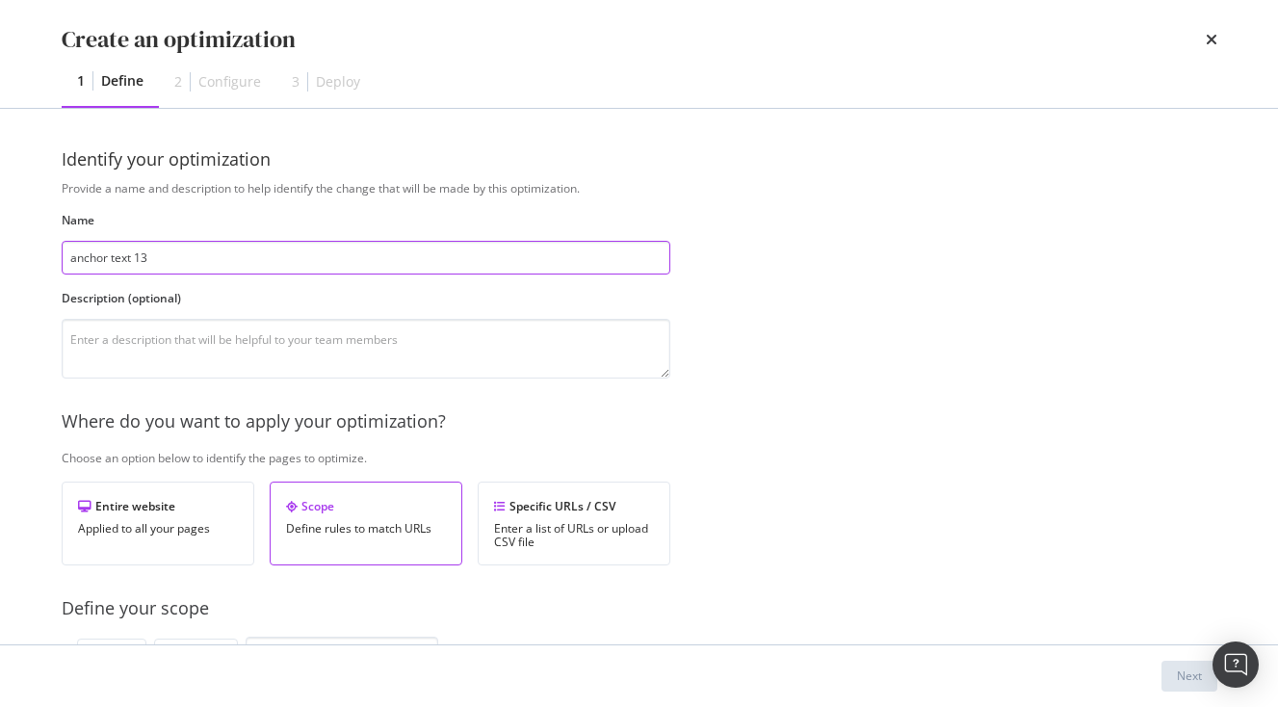
type input "anchor text 13"
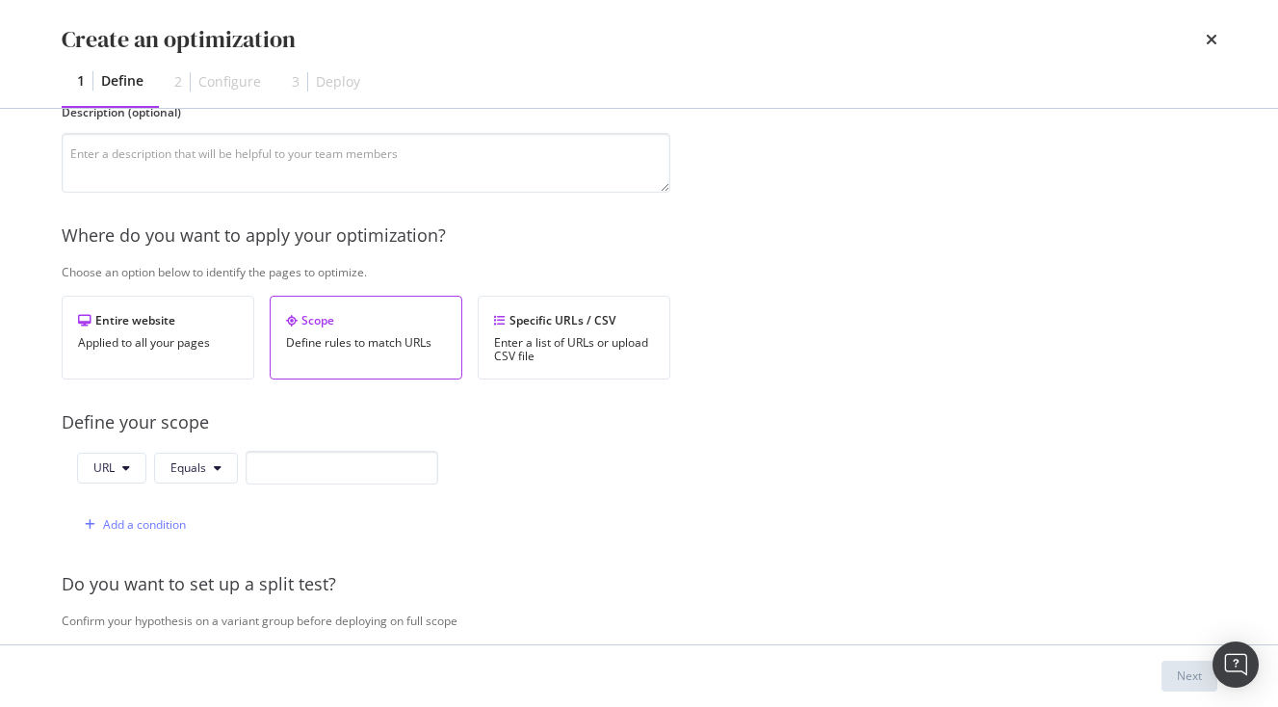
scroll to position [331, 0]
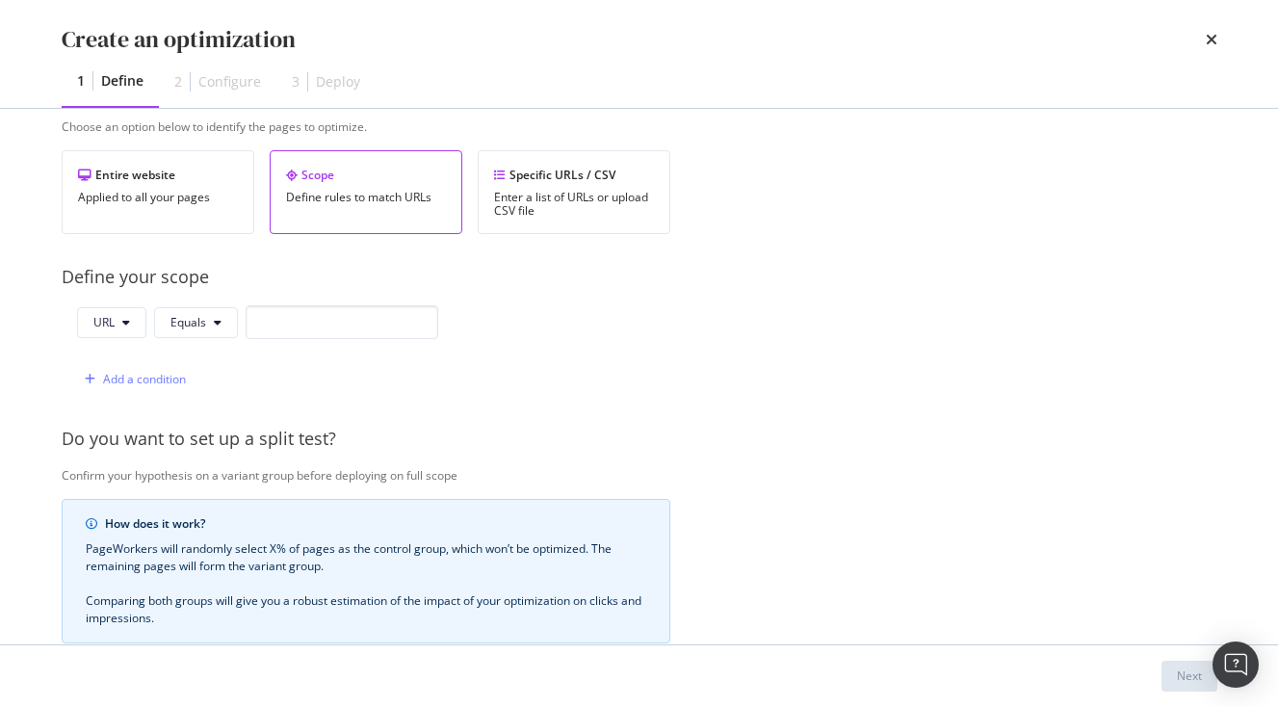
click at [342, 305] on div "Provide a name and description to help identify the change that will be made by…" at bounding box center [640, 369] width 1156 height 1040
click at [347, 310] on input "modal" at bounding box center [342, 322] width 193 height 34
paste input "[URL][DOMAIN_NAME]"
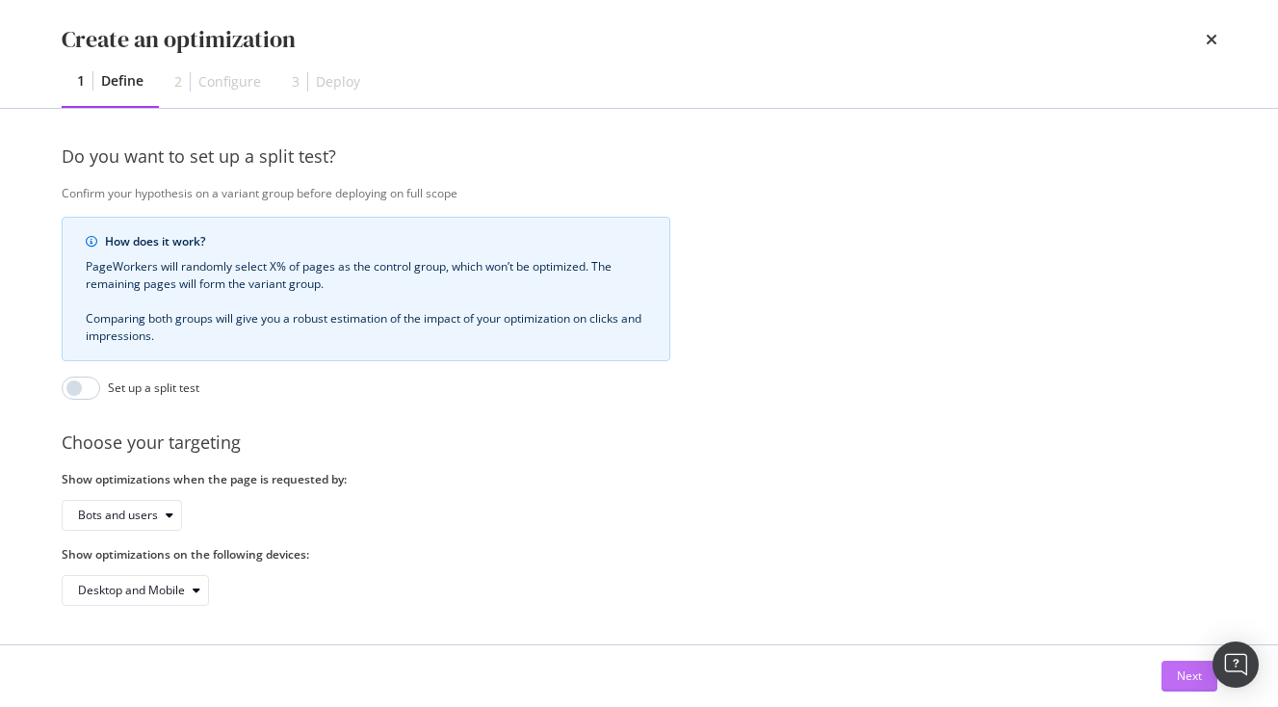
type input "[URL][DOMAIN_NAME]"
click at [1193, 677] on div "Next" at bounding box center [1189, 676] width 25 height 16
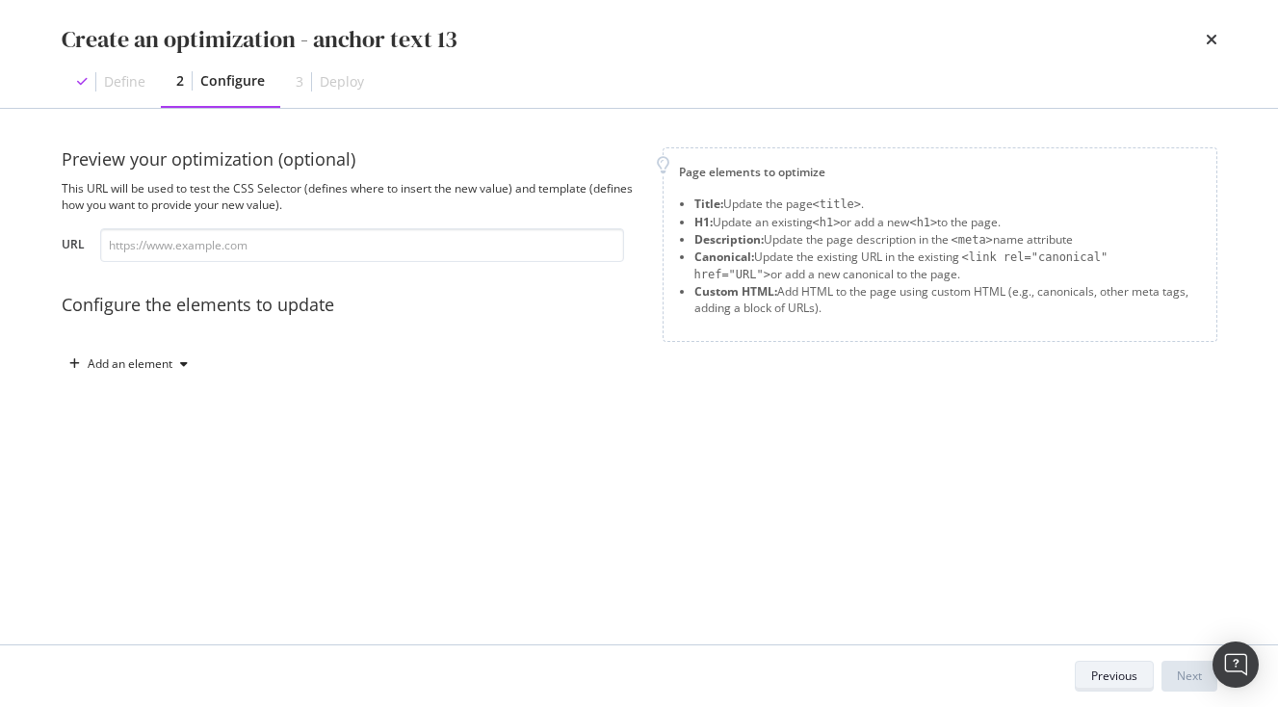
scroll to position [0, 0]
click at [434, 232] on input "modal" at bounding box center [362, 245] width 524 height 34
paste input "[URL][DOMAIN_NAME]"
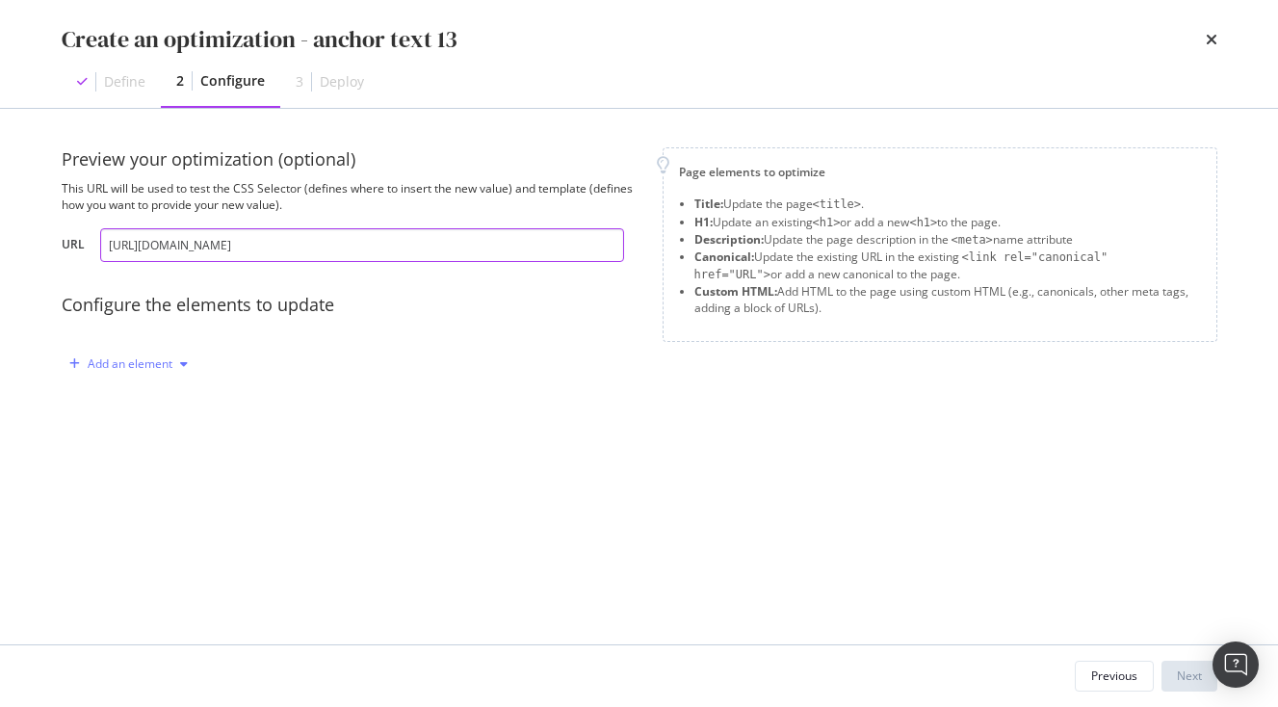
type input "[URL][DOMAIN_NAME]"
click at [158, 367] on div "Add an element" at bounding box center [130, 364] width 85 height 12
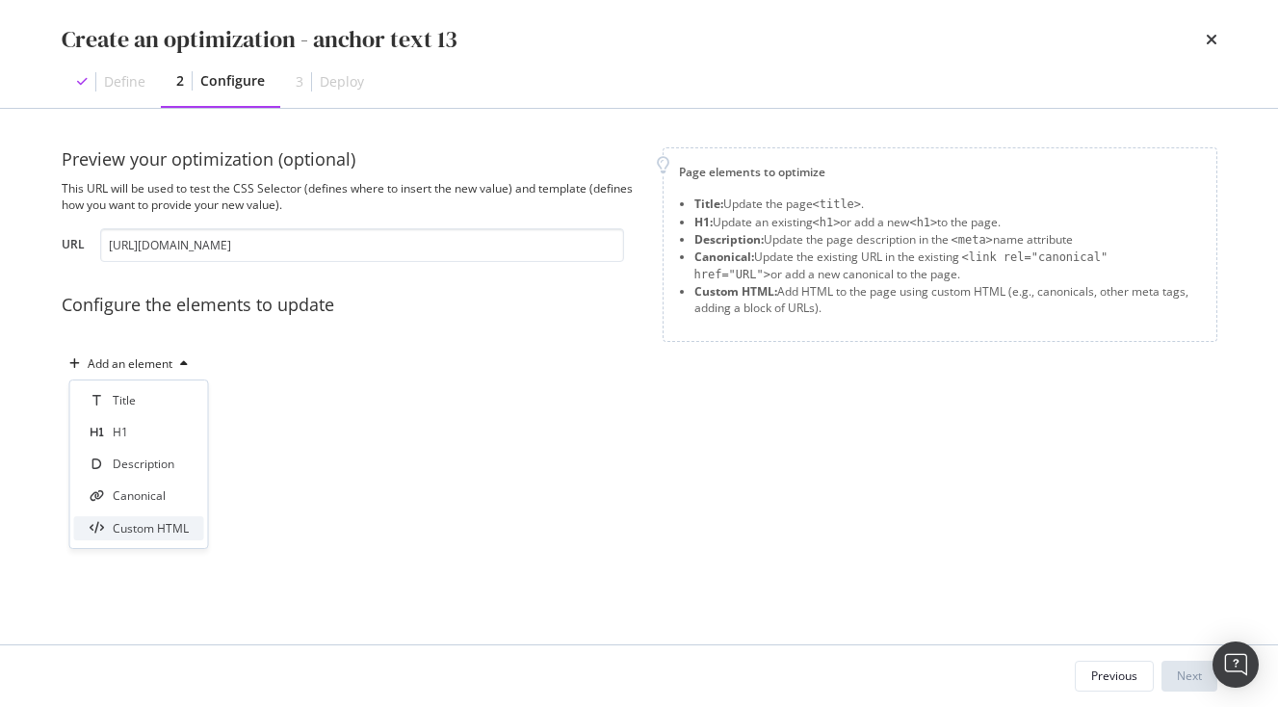
click at [155, 519] on div "Custom HTML" at bounding box center [139, 528] width 130 height 24
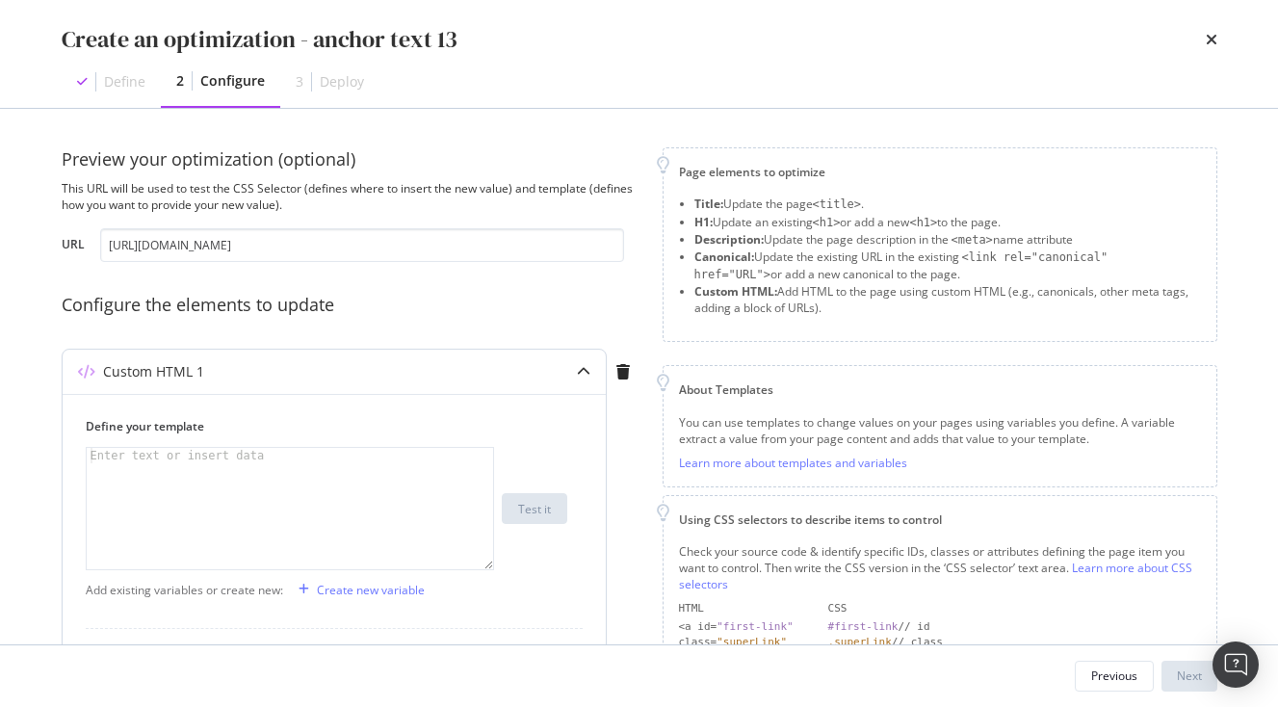
click at [216, 459] on div "Enter text or insert data" at bounding box center [178, 455] width 182 height 15
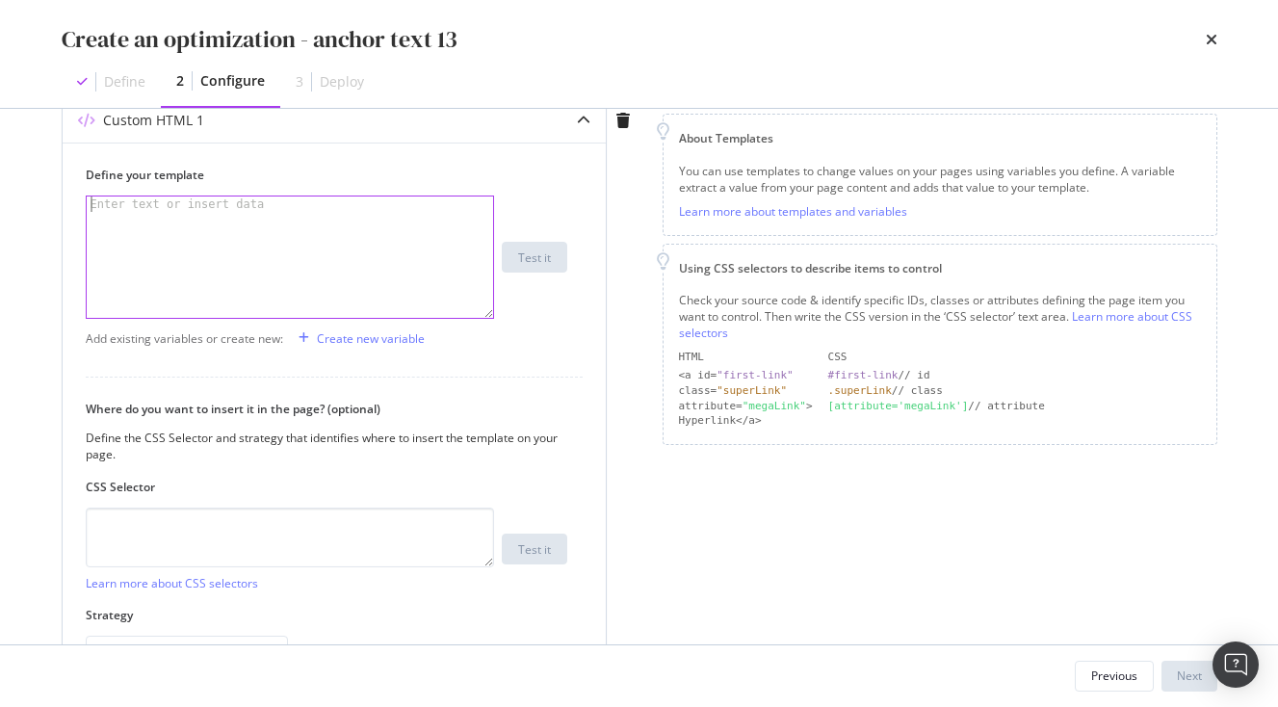
paste textarea "<span>Japanese Pop Culture</span>"
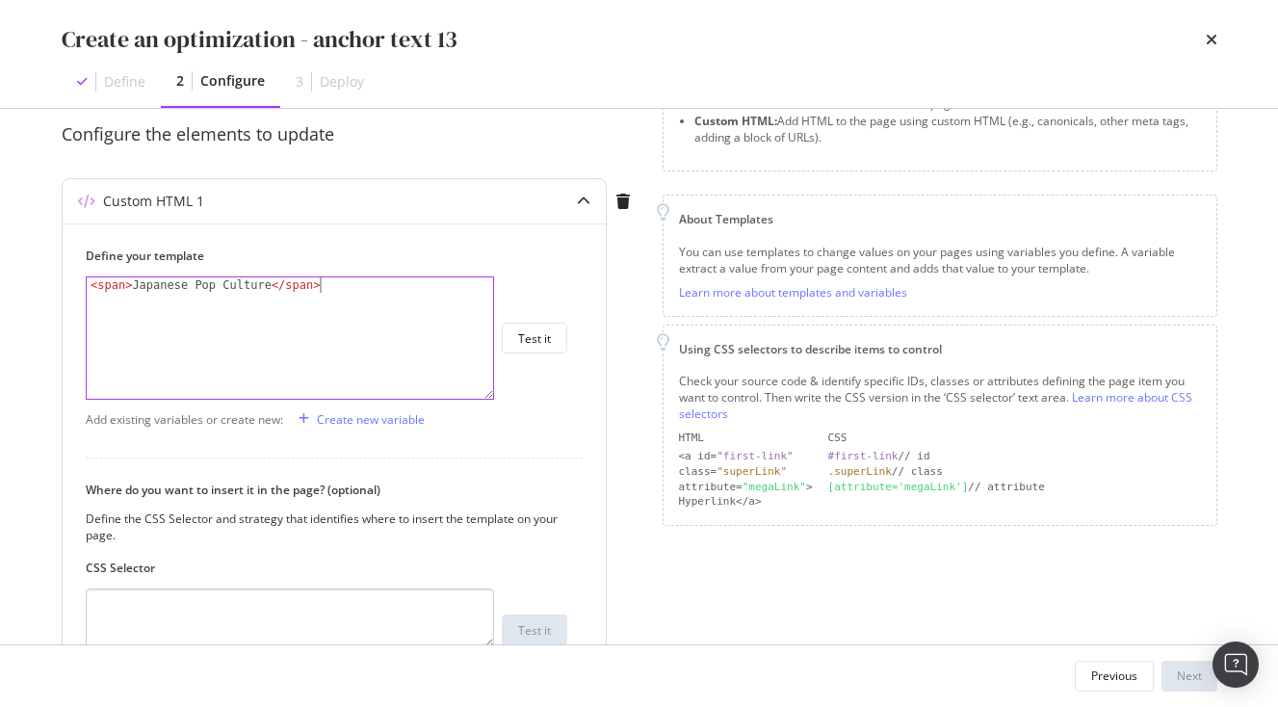
scroll to position [288, 0]
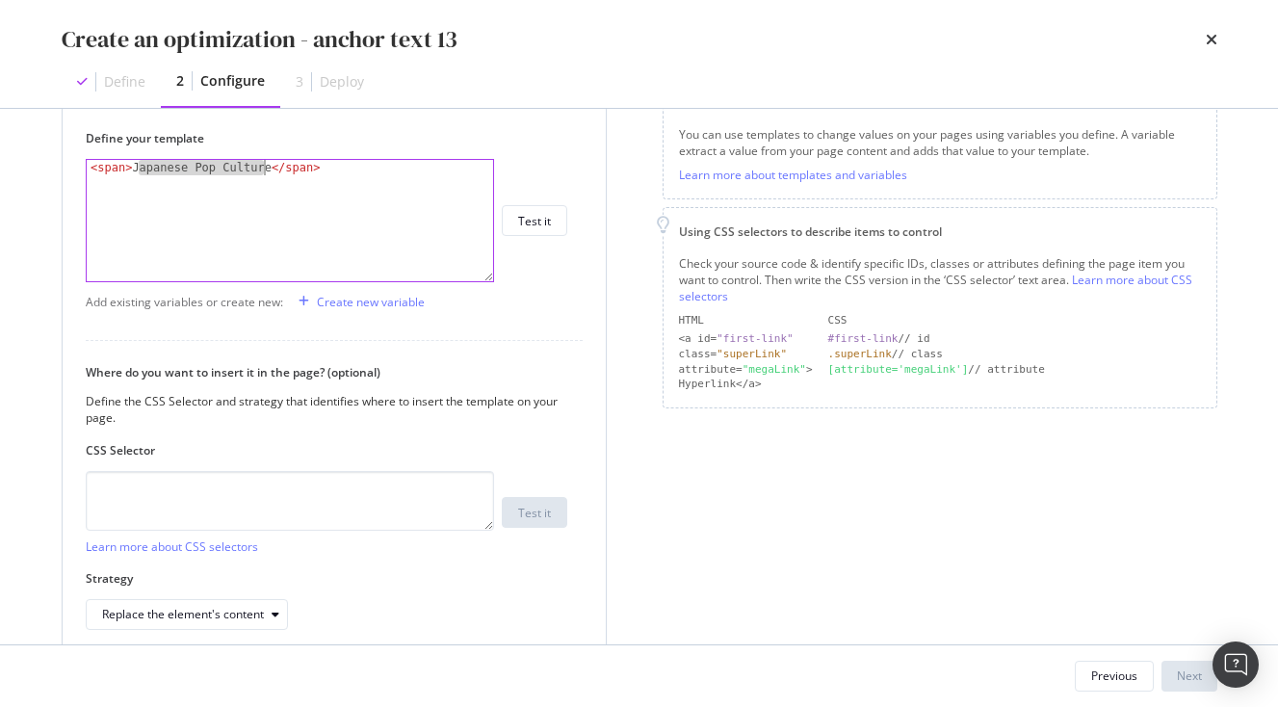
drag, startPoint x: 137, startPoint y: 168, endPoint x: 265, endPoint y: 173, distance: 128.3
click at [265, 173] on div "< span > Japanese Pop Culture </ span >" at bounding box center [290, 236] width 407 height 152
paste textarea "Seasonal Beauty of [GEOGRAPHIC_DATA]"
type textarea "<span>Seasonal Beauty of Temple Gardens</span>"
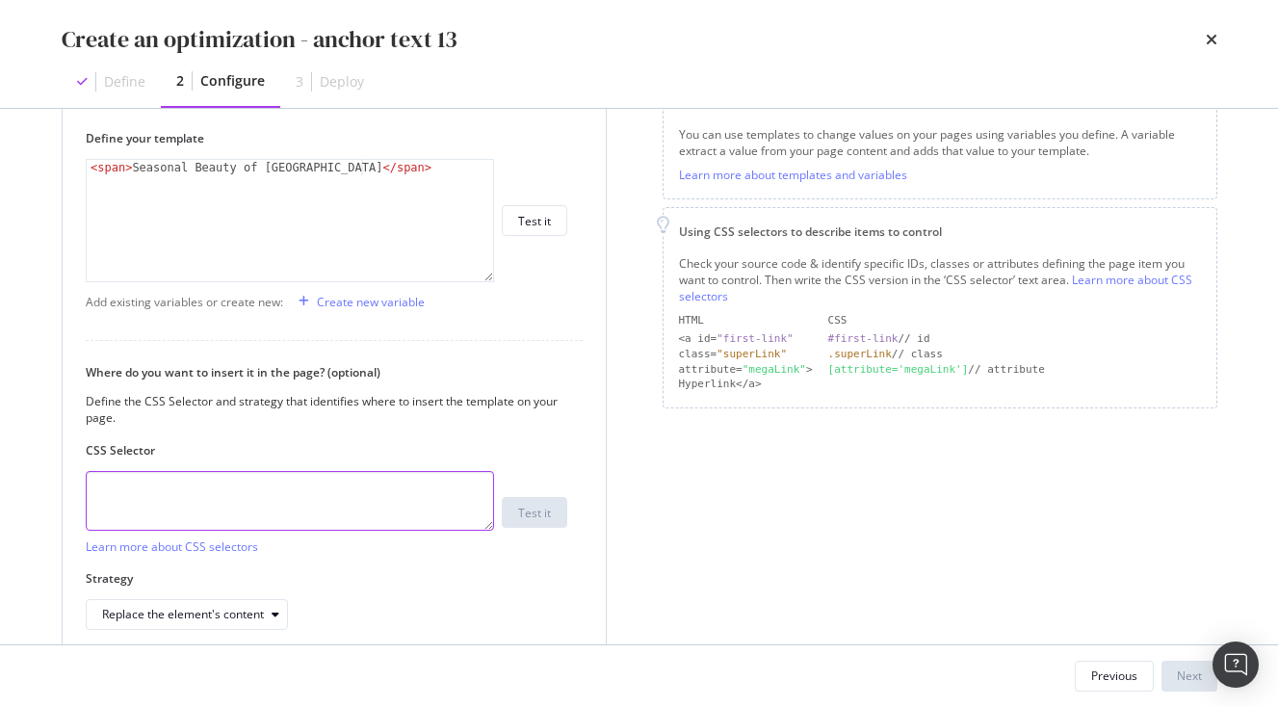
click at [173, 513] on textarea "modal" at bounding box center [290, 501] width 408 height 60
paste textarea ".vlj-tagList > li:nth-child(14) > a:nth-child(1) > span:nth-child(1)"
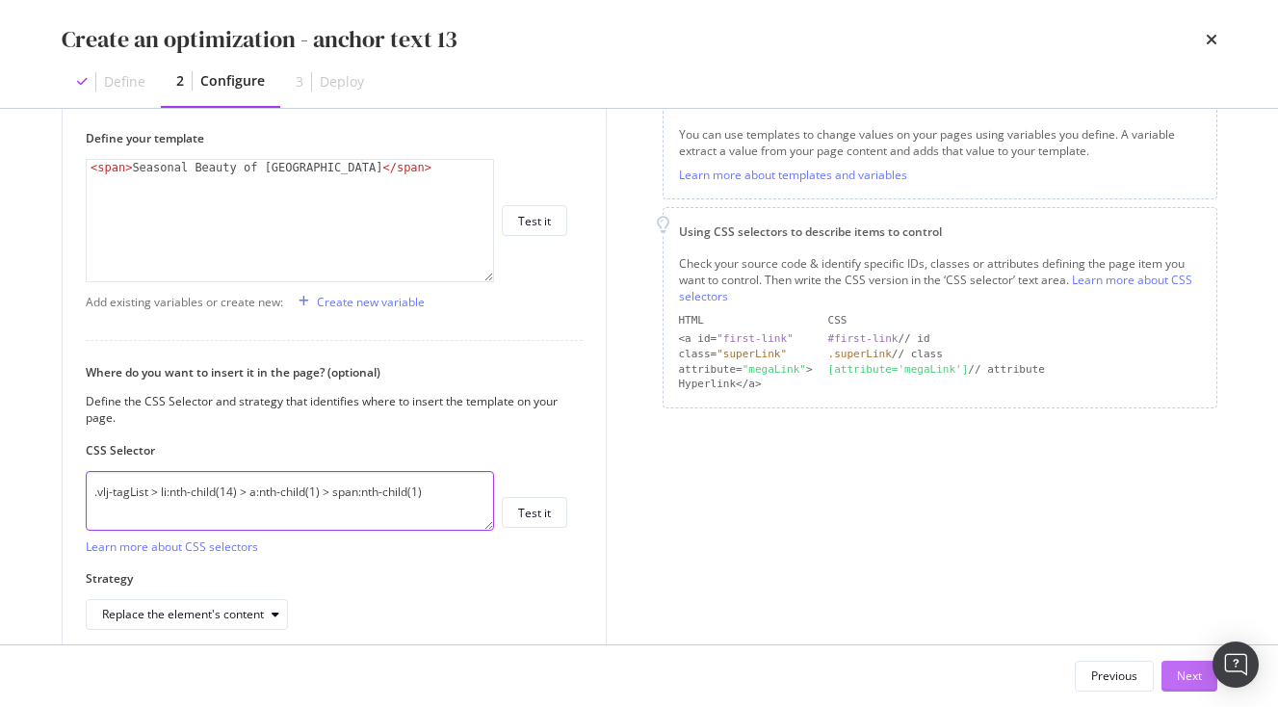
type textarea ".vlj-tagList > li:nth-child(14) > a:nth-child(1) > span:nth-child(1)"
click at [1188, 672] on div "Next" at bounding box center [1189, 676] width 25 height 16
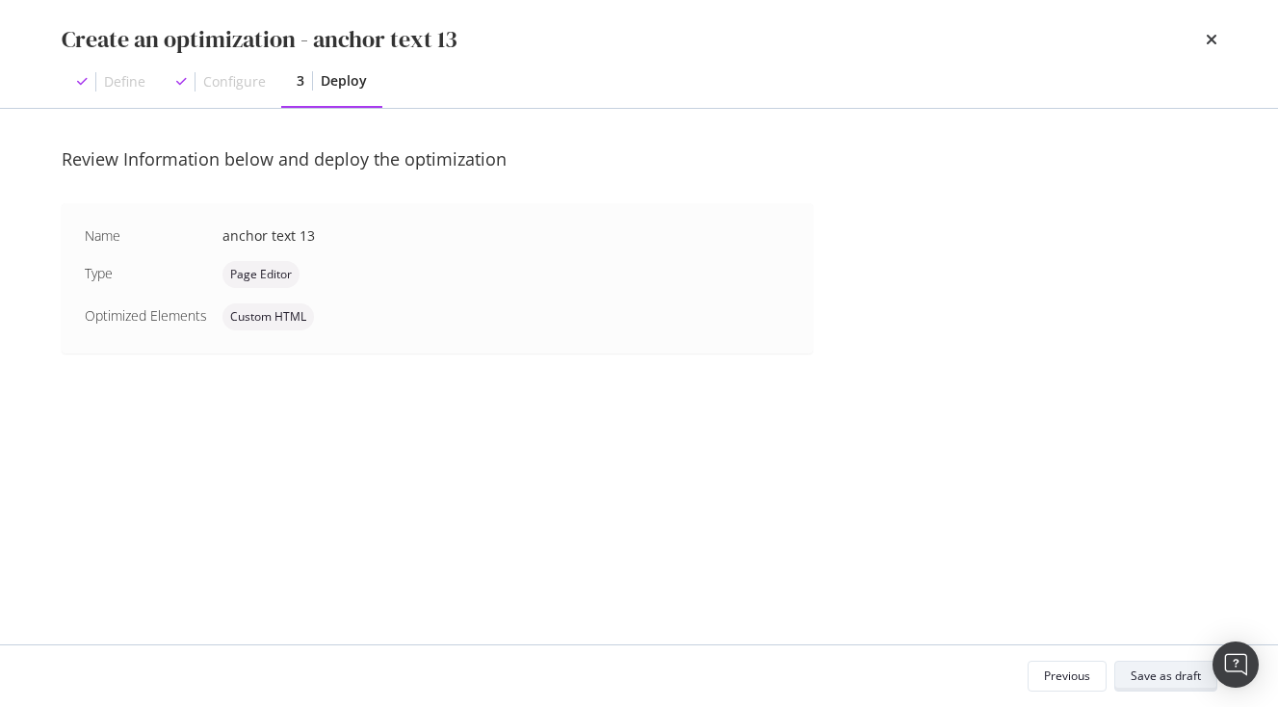
click at [1197, 674] on div "Save as draft" at bounding box center [1166, 676] width 70 height 16
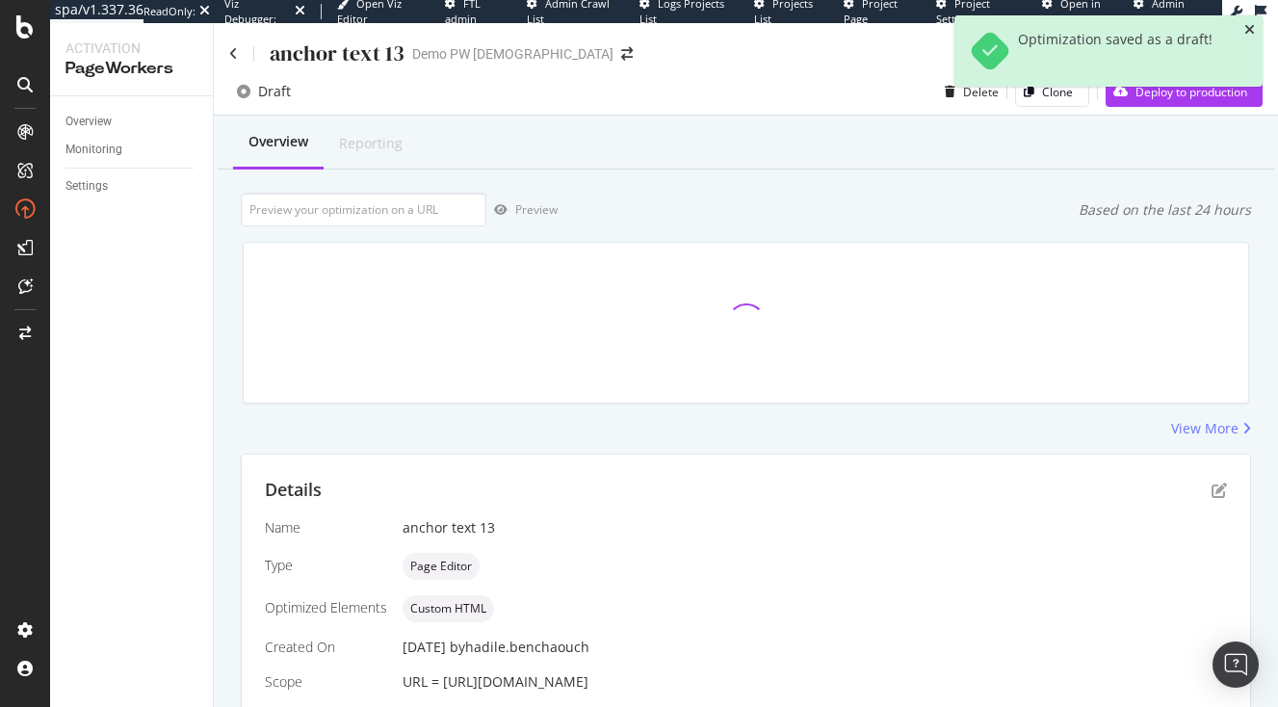
click at [1249, 34] on icon "close toast" at bounding box center [1250, 29] width 11 height 13
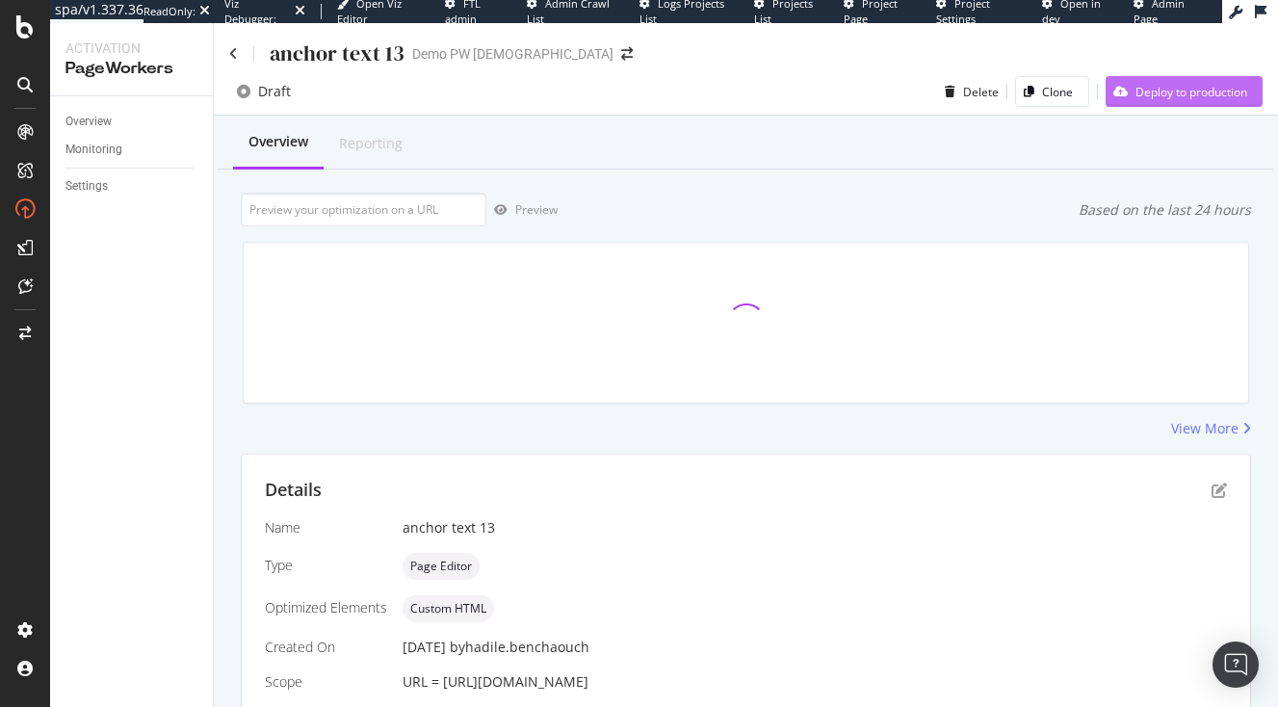
click at [1188, 101] on div "Deploy to production" at bounding box center [1177, 91] width 142 height 29
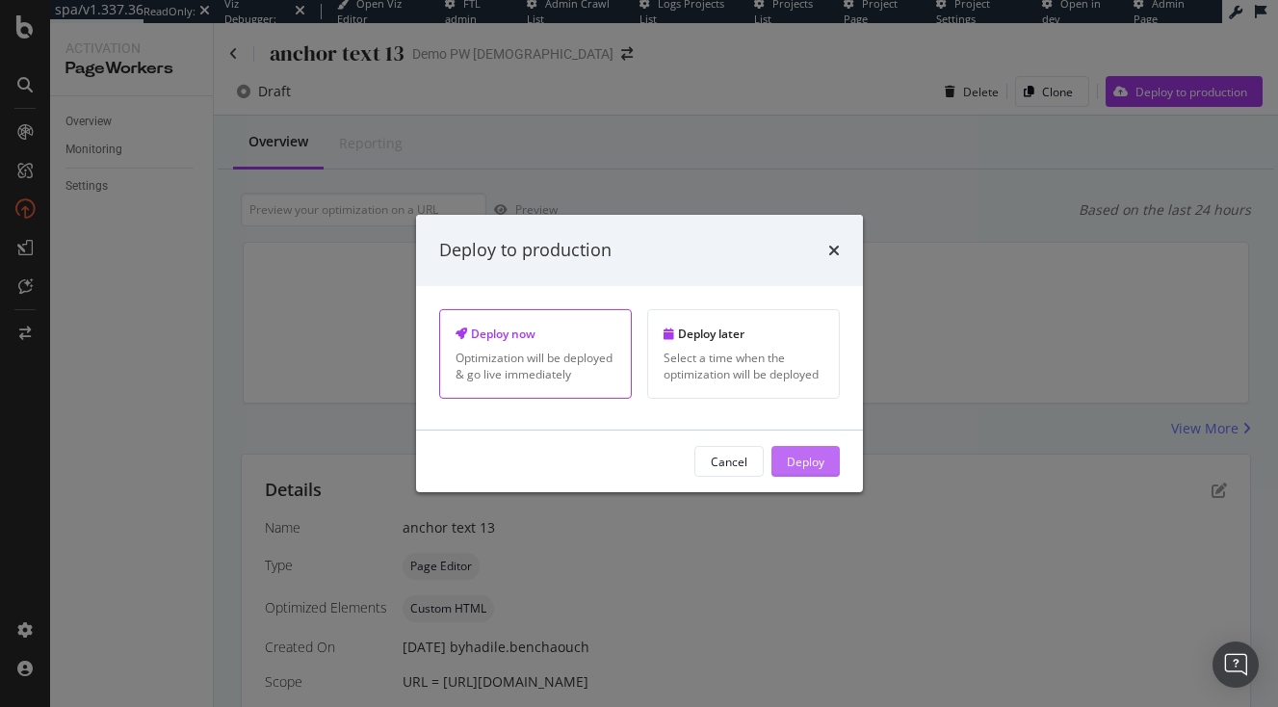
click at [824, 461] on div "Deploy" at bounding box center [806, 461] width 38 height 16
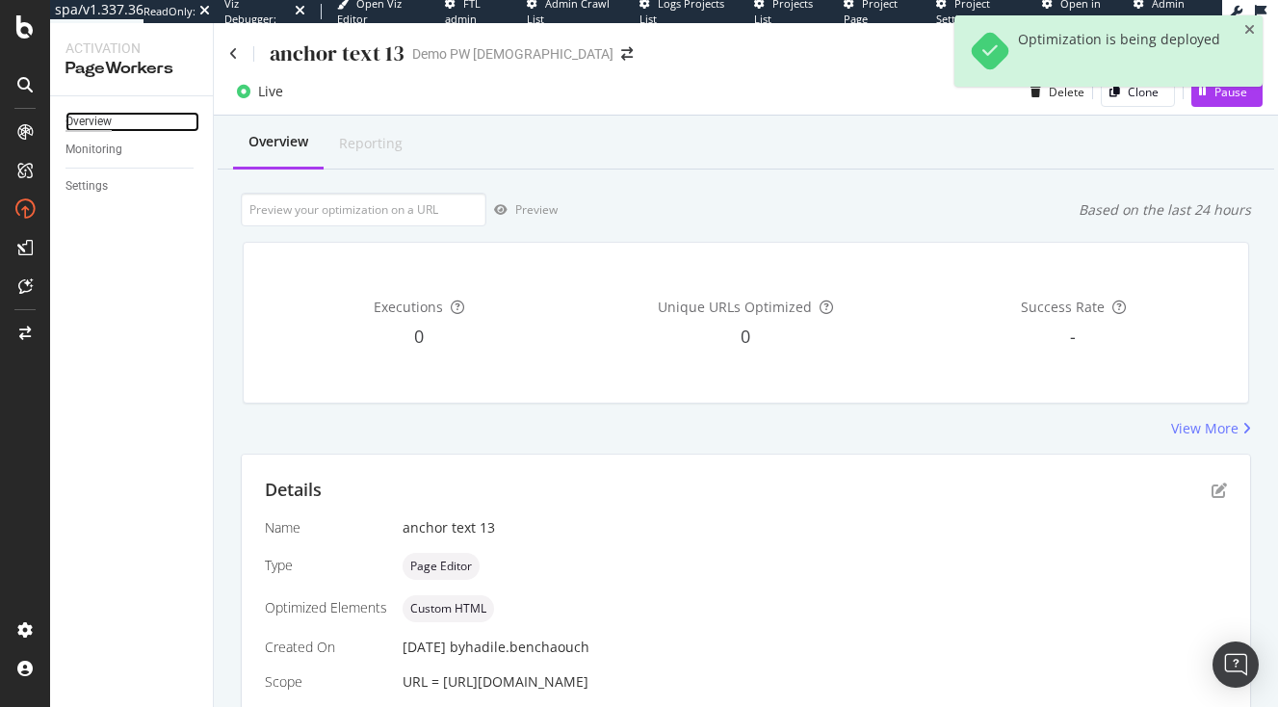
click at [107, 122] on div "Overview" at bounding box center [89, 122] width 46 height 20
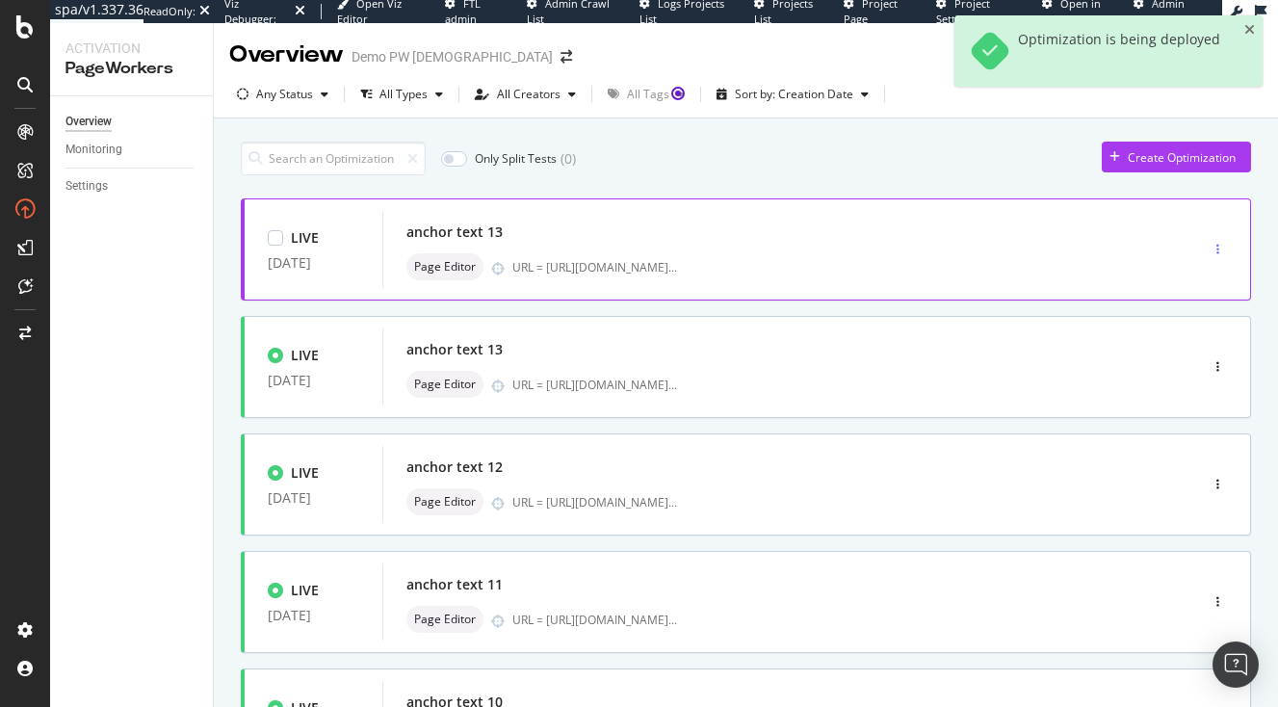
click at [1220, 257] on div "button" at bounding box center [1218, 249] width 18 height 29
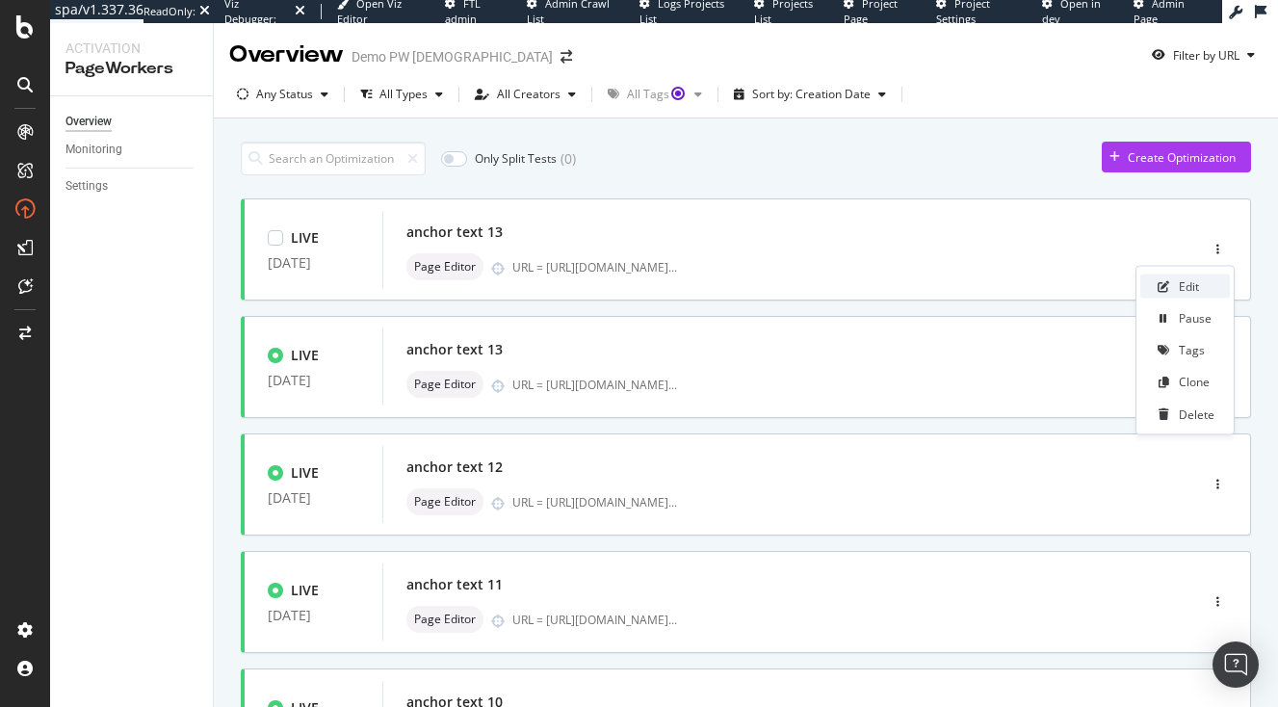
click at [1173, 292] on div "Edit" at bounding box center [1186, 287] width 90 height 24
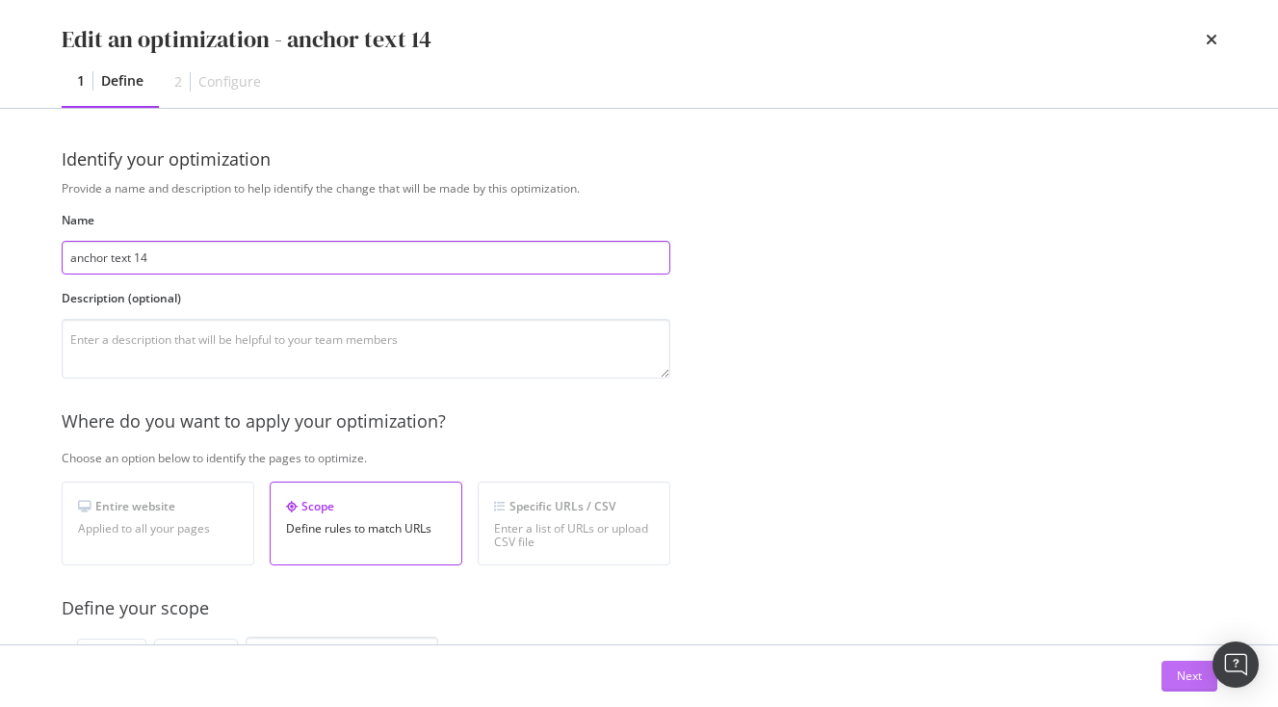
type input "anchor text 14"
click at [1187, 668] on div "Next" at bounding box center [1189, 676] width 25 height 29
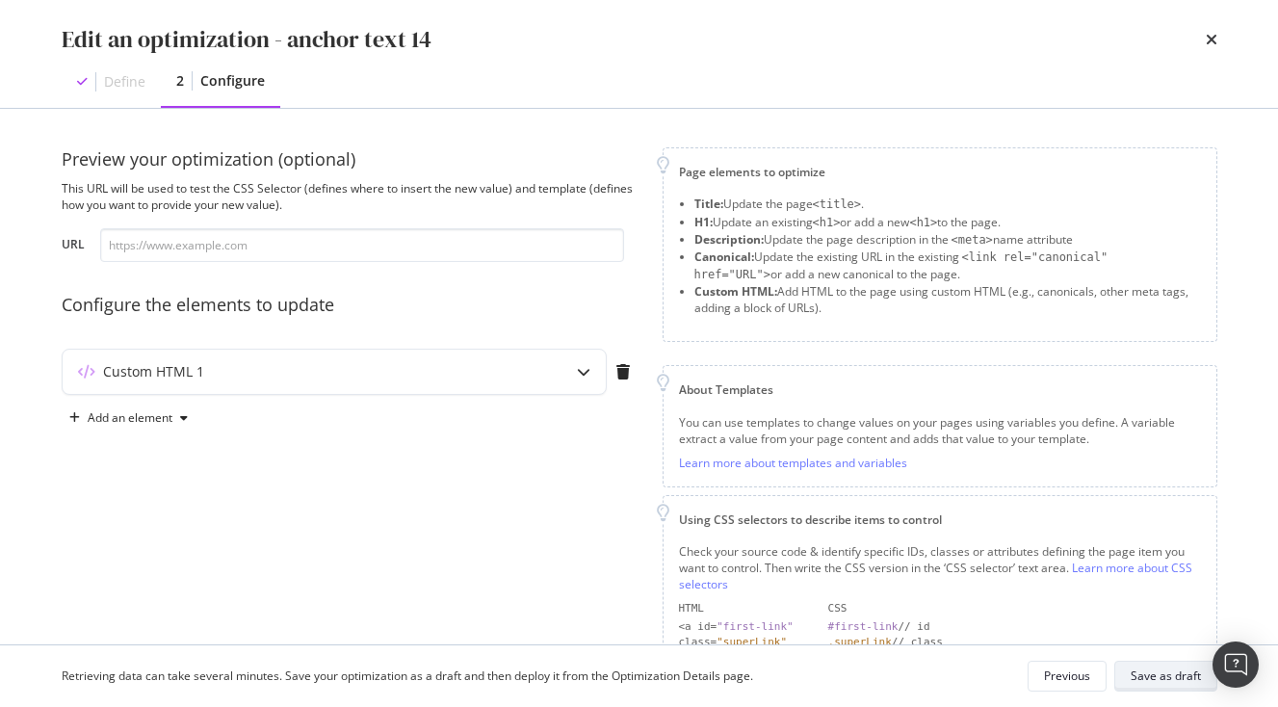
click at [1182, 668] on div "Save as draft" at bounding box center [1166, 676] width 70 height 16
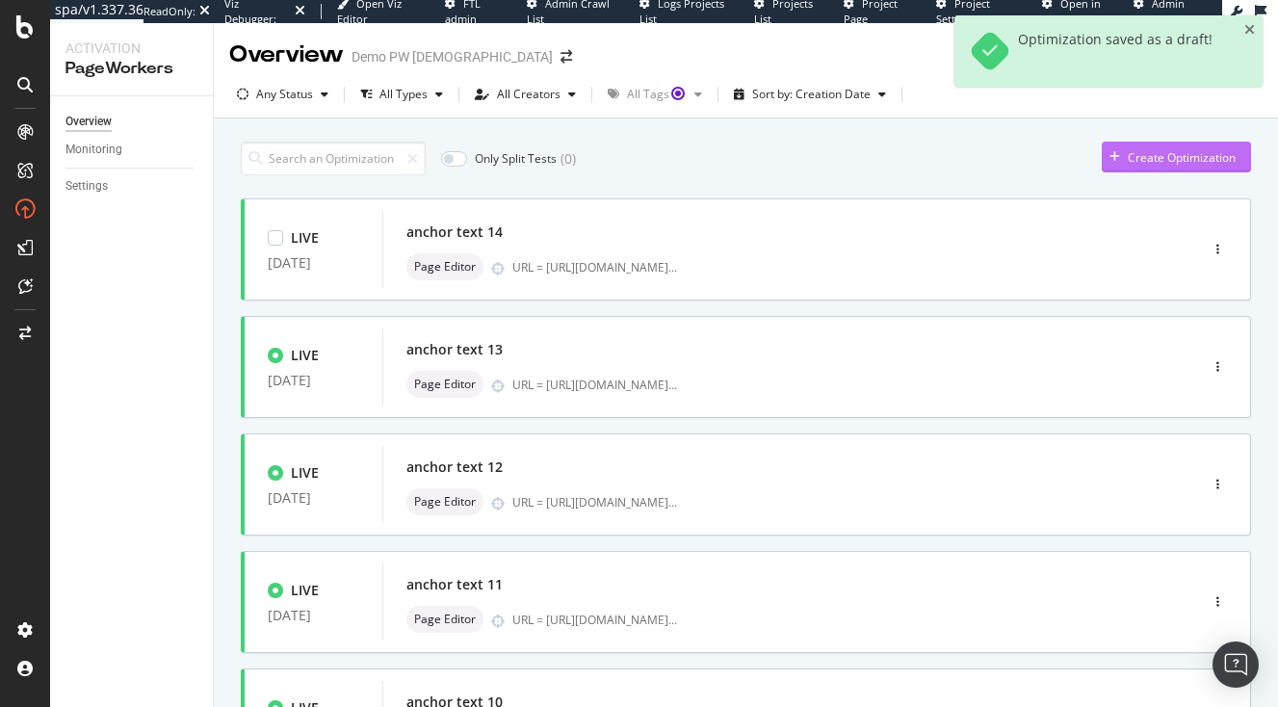
click at [1176, 158] on div "Create Optimization" at bounding box center [1182, 157] width 108 height 16
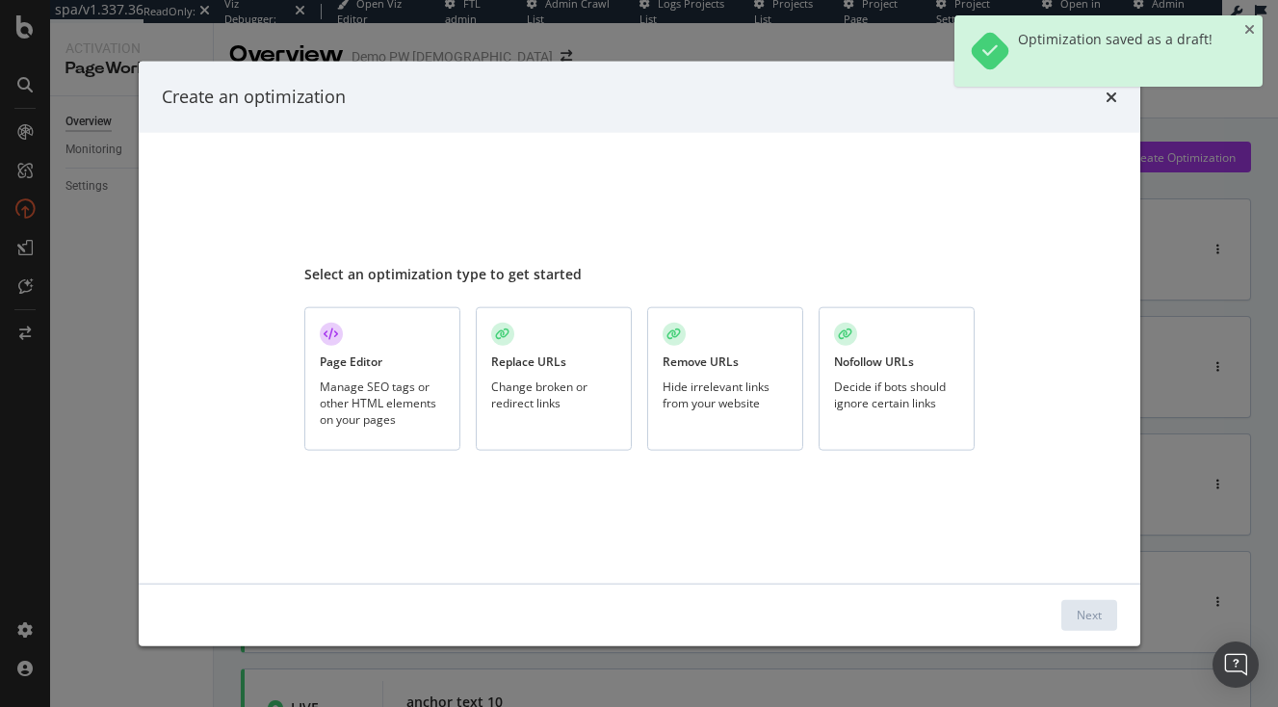
click at [374, 414] on div "Manage SEO tags or other HTML elements on your pages" at bounding box center [382, 402] width 125 height 49
click at [1080, 622] on div "Next" at bounding box center [1089, 615] width 25 height 16
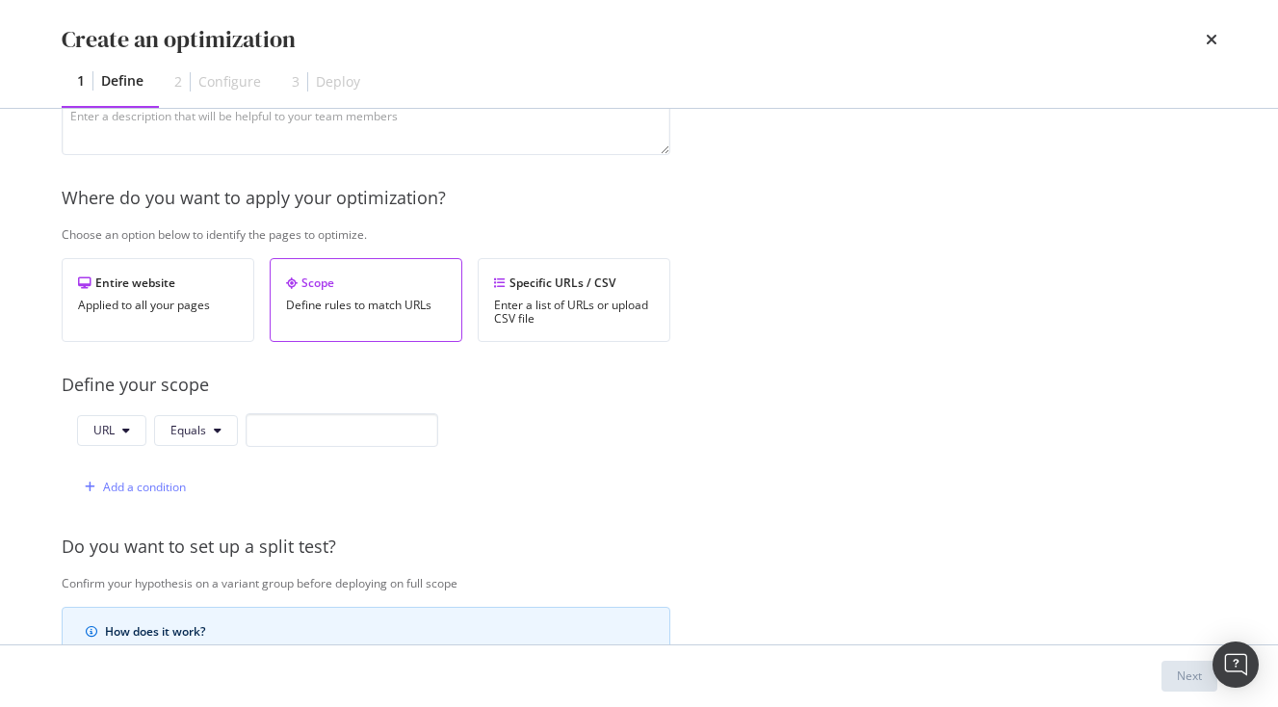
scroll to position [291, 0]
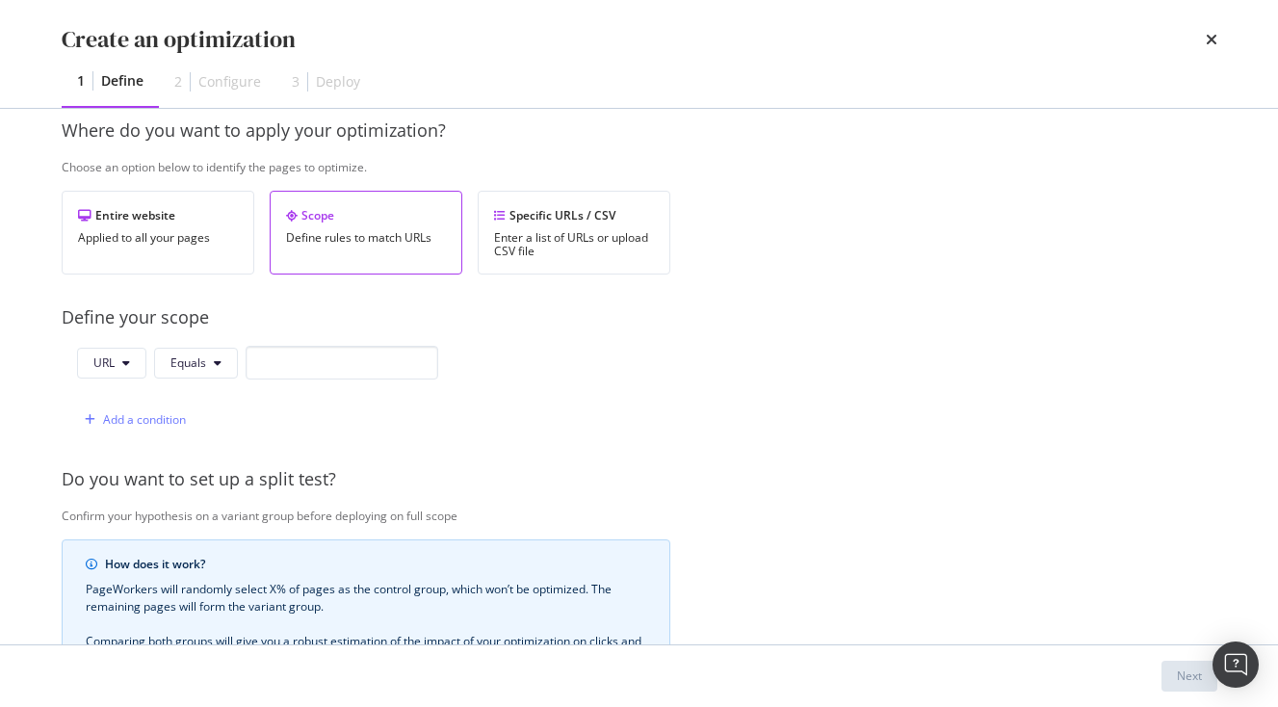
type input "anchor text 15"
click at [292, 363] on input "modal" at bounding box center [342, 363] width 193 height 34
paste input "[URL][DOMAIN_NAME]"
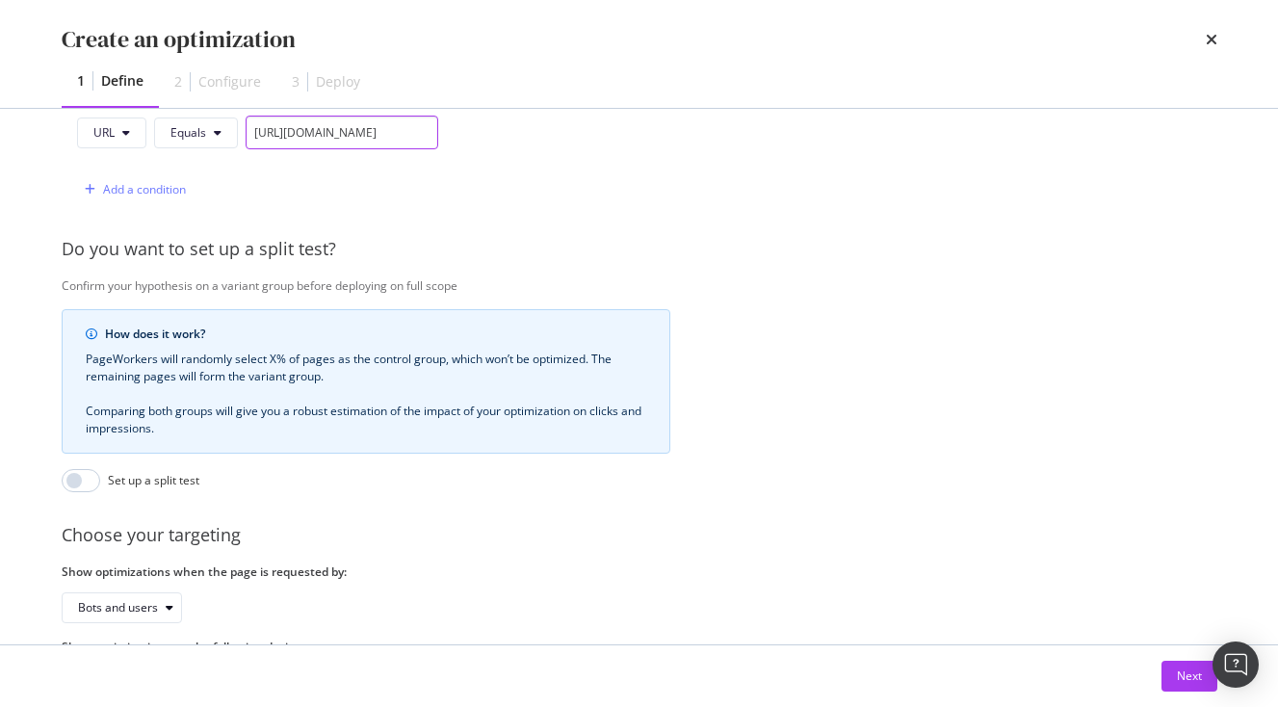
scroll to position [614, 0]
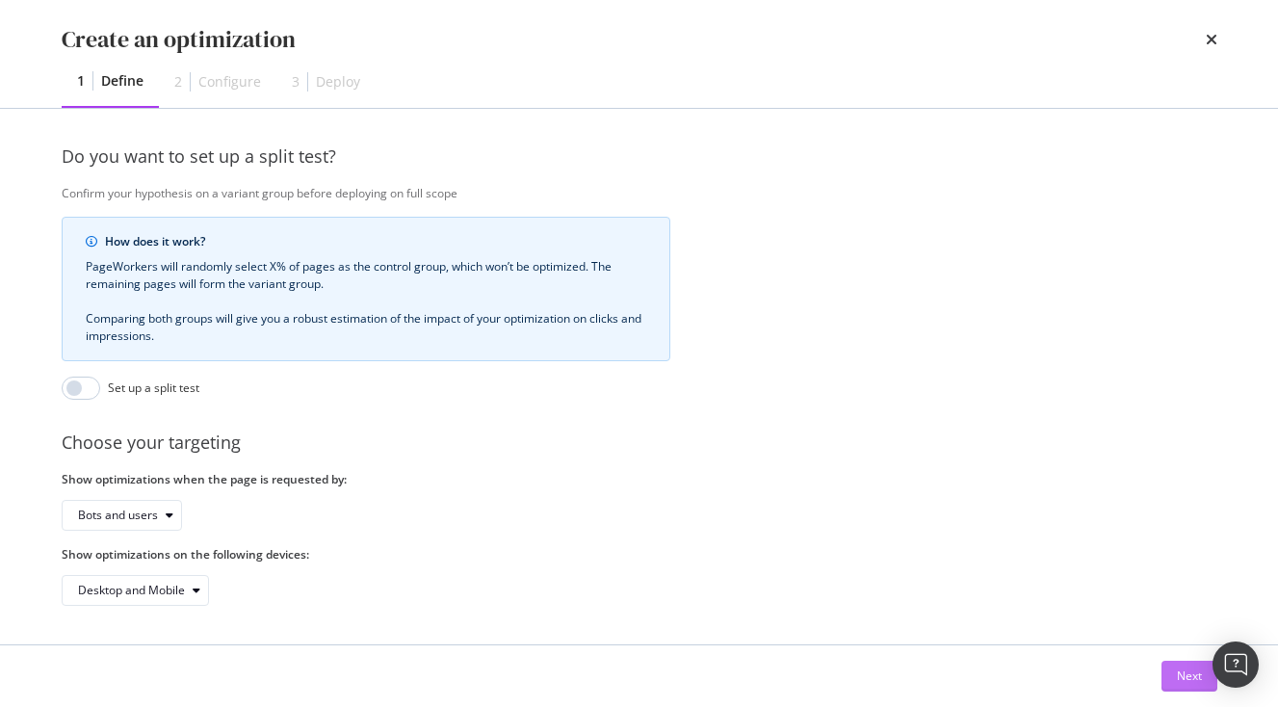
type input "[URL][DOMAIN_NAME]"
click at [1192, 679] on div "Next" at bounding box center [1189, 676] width 25 height 16
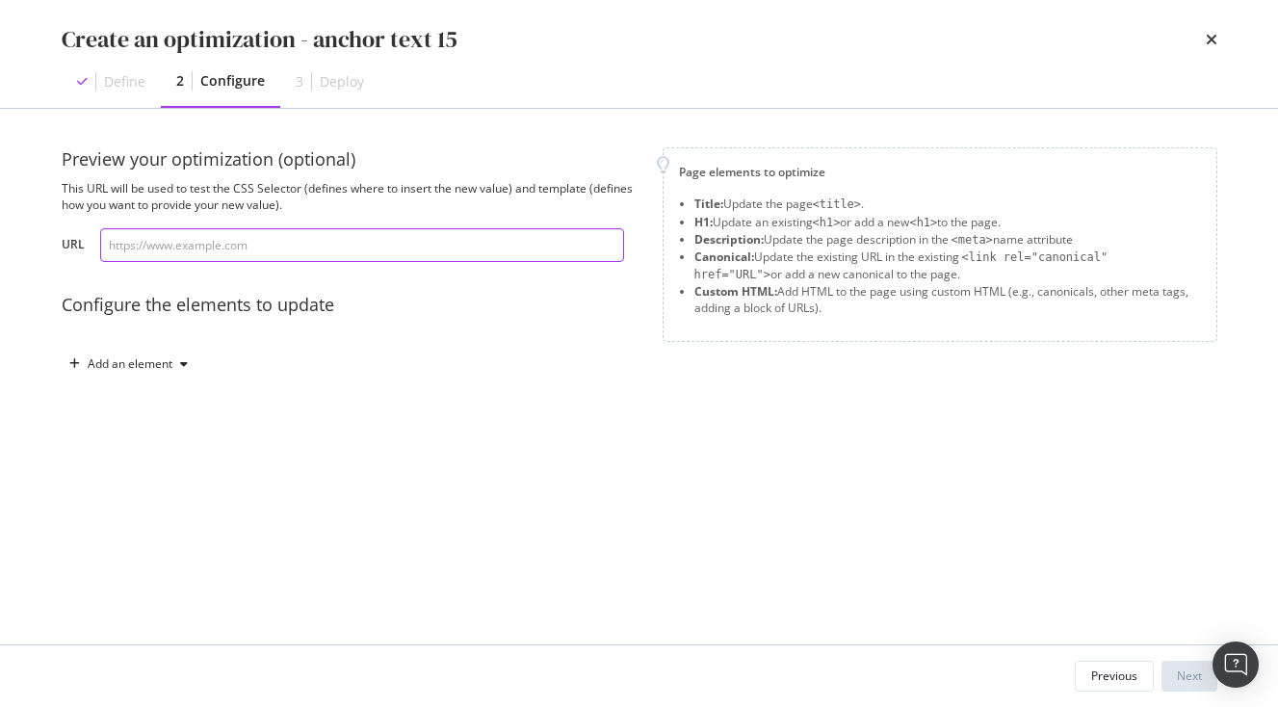
click at [196, 249] on input "modal" at bounding box center [362, 245] width 524 height 34
click at [174, 362] on div "modal" at bounding box center [183, 364] width 23 height 12
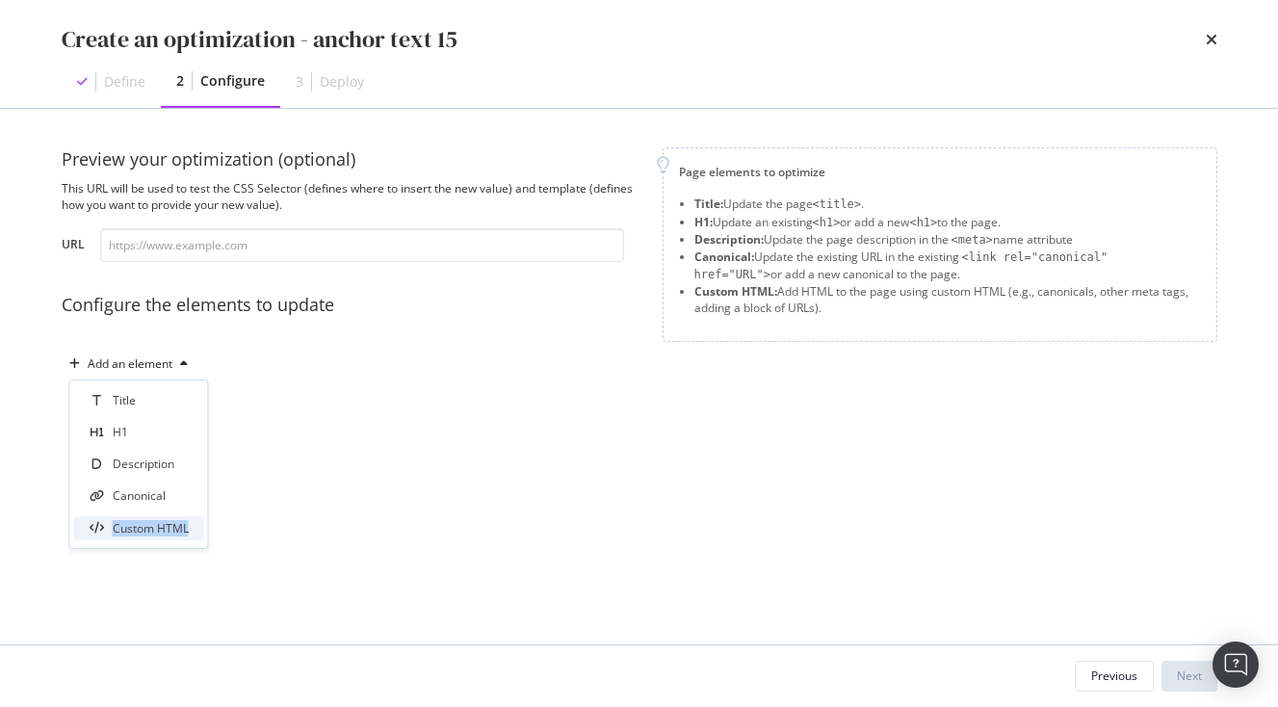
click at [142, 540] on div "Custom HTML" at bounding box center [139, 528] width 130 height 24
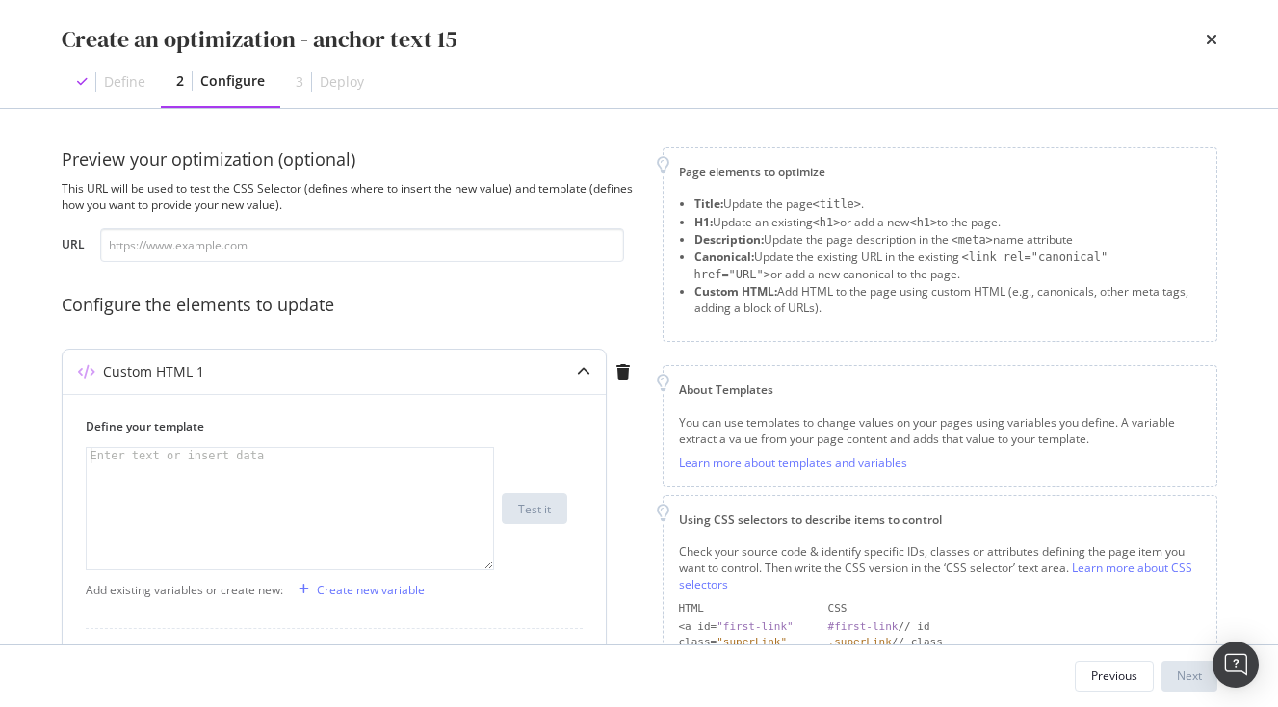
click at [243, 524] on div "modal" at bounding box center [290, 524] width 407 height 152
paste textarea "<span>Japanese Stations</span>"
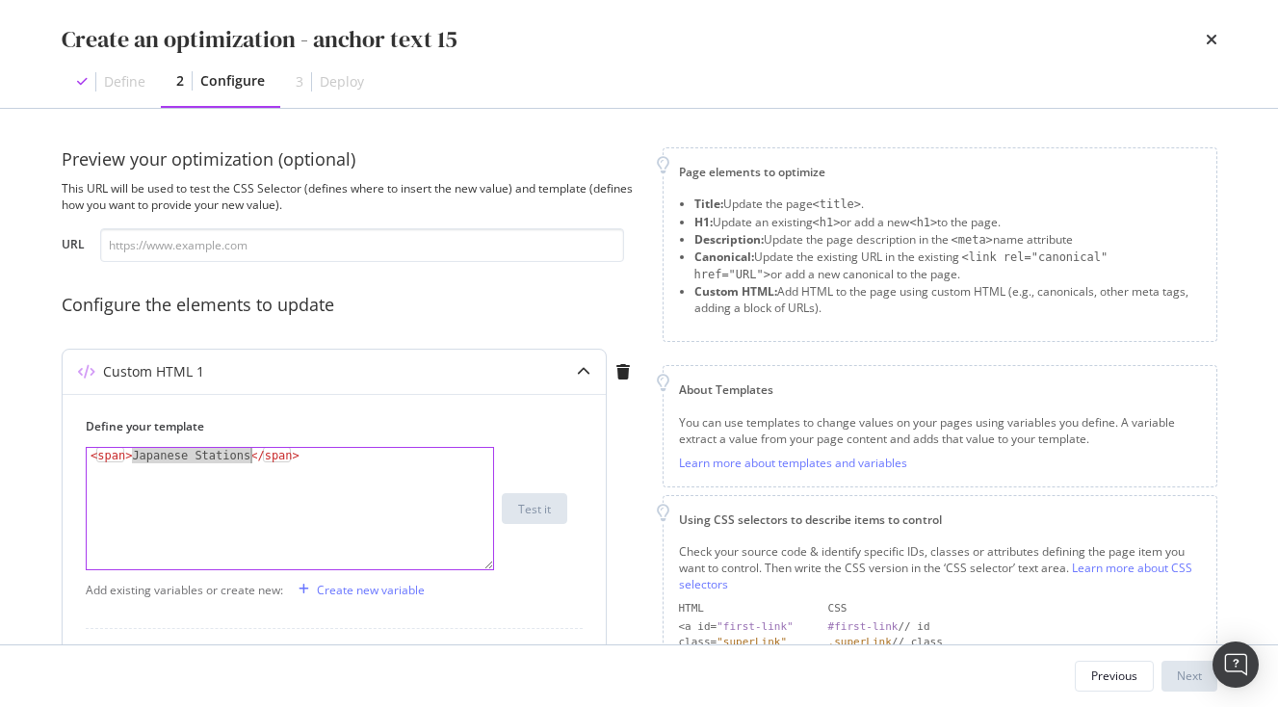
drag, startPoint x: 134, startPoint y: 459, endPoint x: 248, endPoint y: 452, distance: 113.9
click at [248, 452] on div "< span > Japanese Stations </ span >" at bounding box center [290, 524] width 407 height 152
paste textarea "Photography Tips for Shrine"
type textarea "<span>Photography Tips for Shrines</span>"
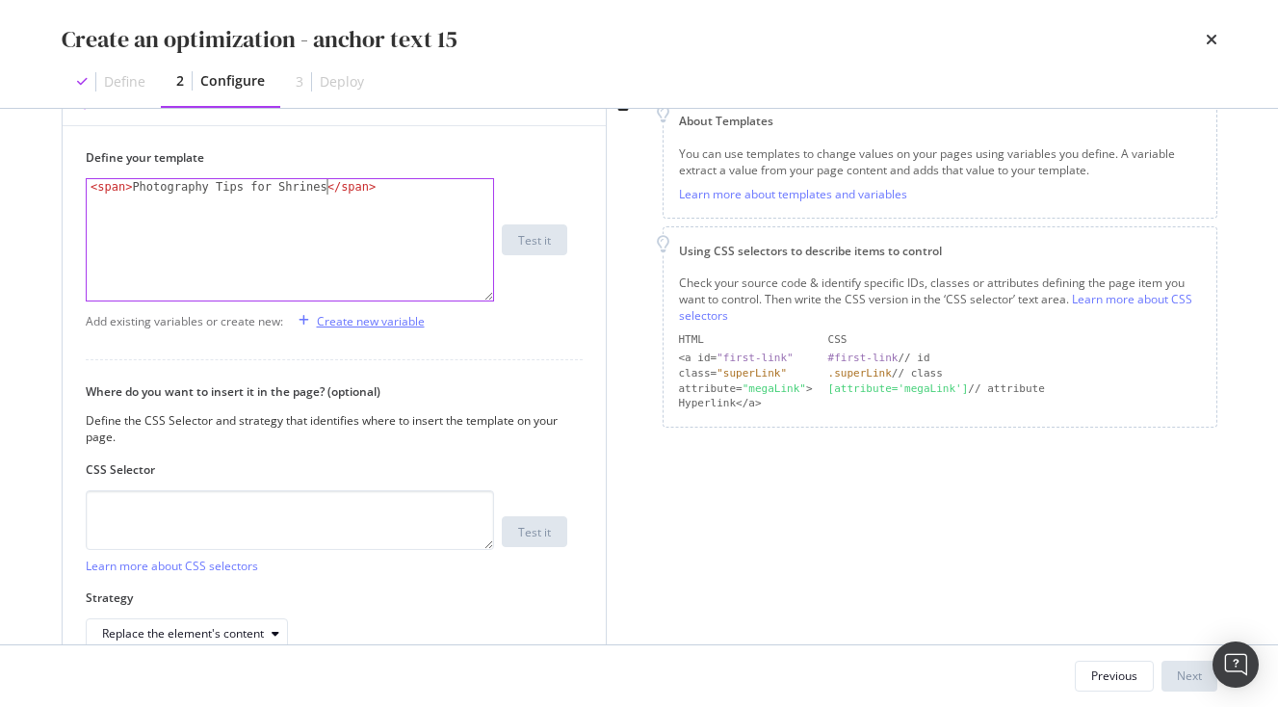
scroll to position [281, 0]
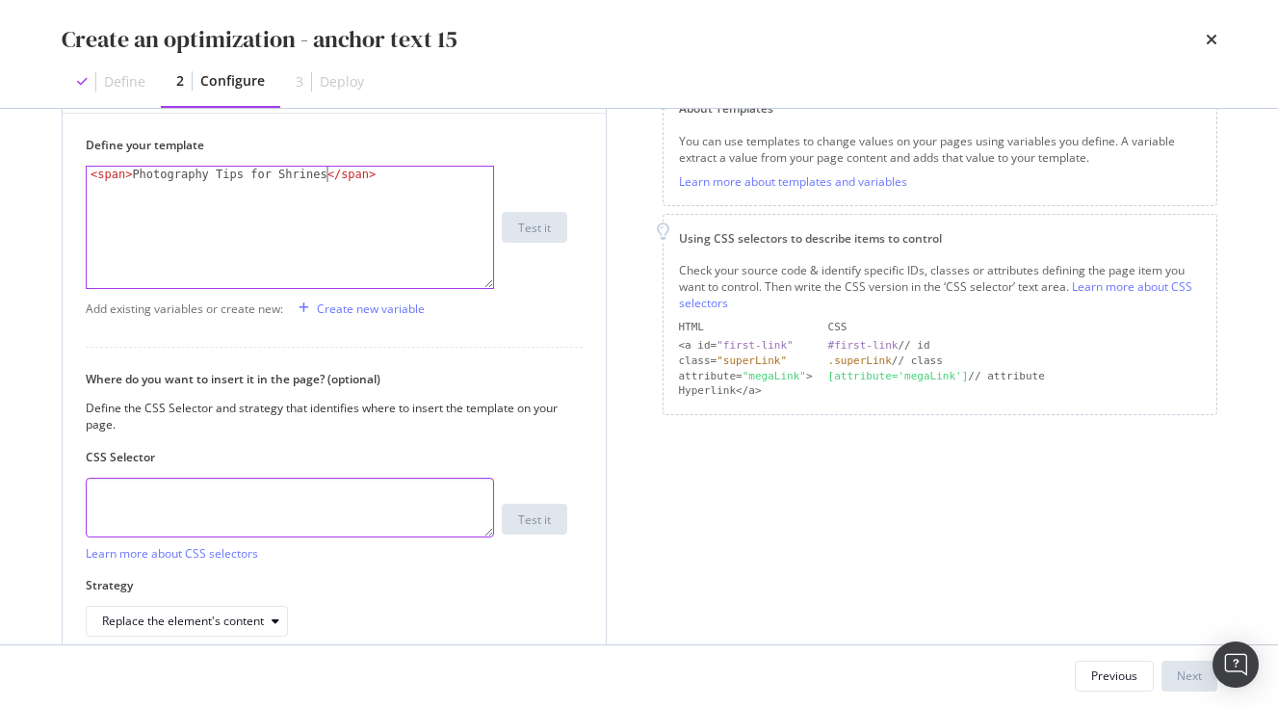
click at [160, 490] on textarea "modal" at bounding box center [290, 508] width 408 height 60
paste textarea ".vlj-tagList > li:nth-child(15) > a:nth-child(1) > span:nth-child(1)"
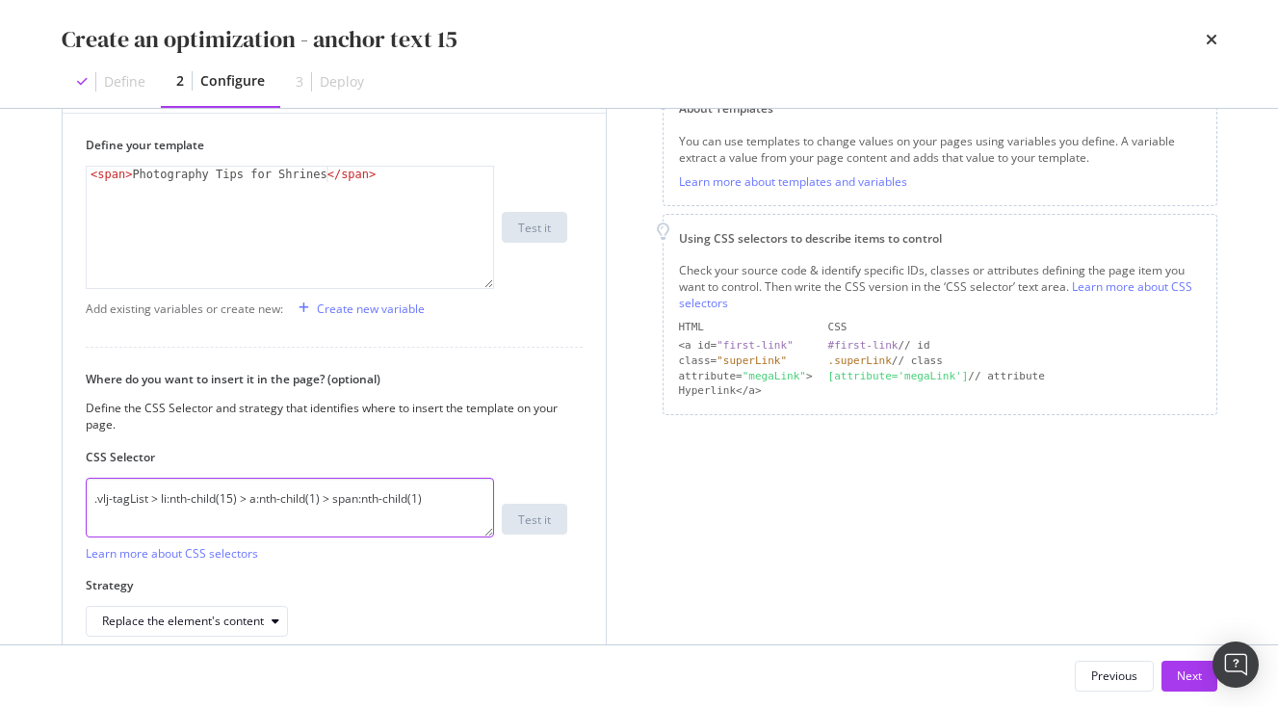
scroll to position [375, 0]
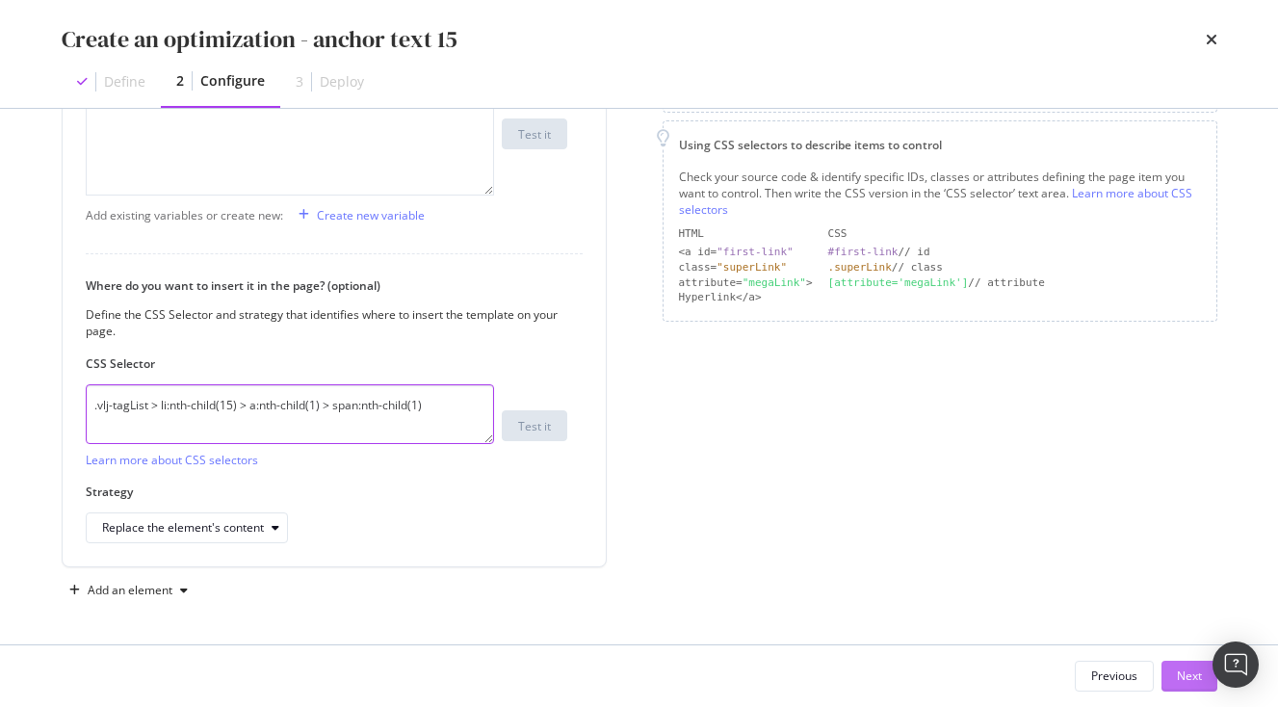
type textarea ".vlj-tagList > li:nth-child(15) > a:nth-child(1) > span:nth-child(1)"
click at [1197, 686] on div "Next" at bounding box center [1189, 676] width 25 height 29
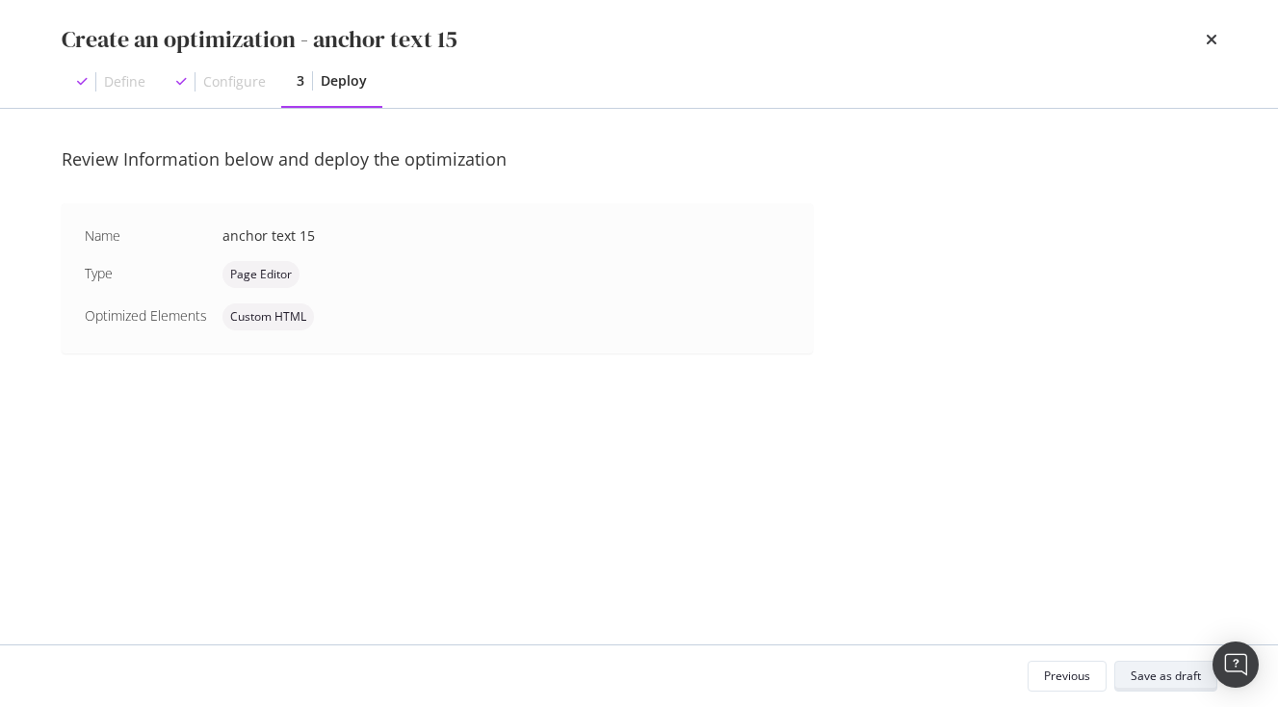
scroll to position [0, 0]
click at [1186, 680] on div "Save as draft" at bounding box center [1166, 676] width 70 height 16
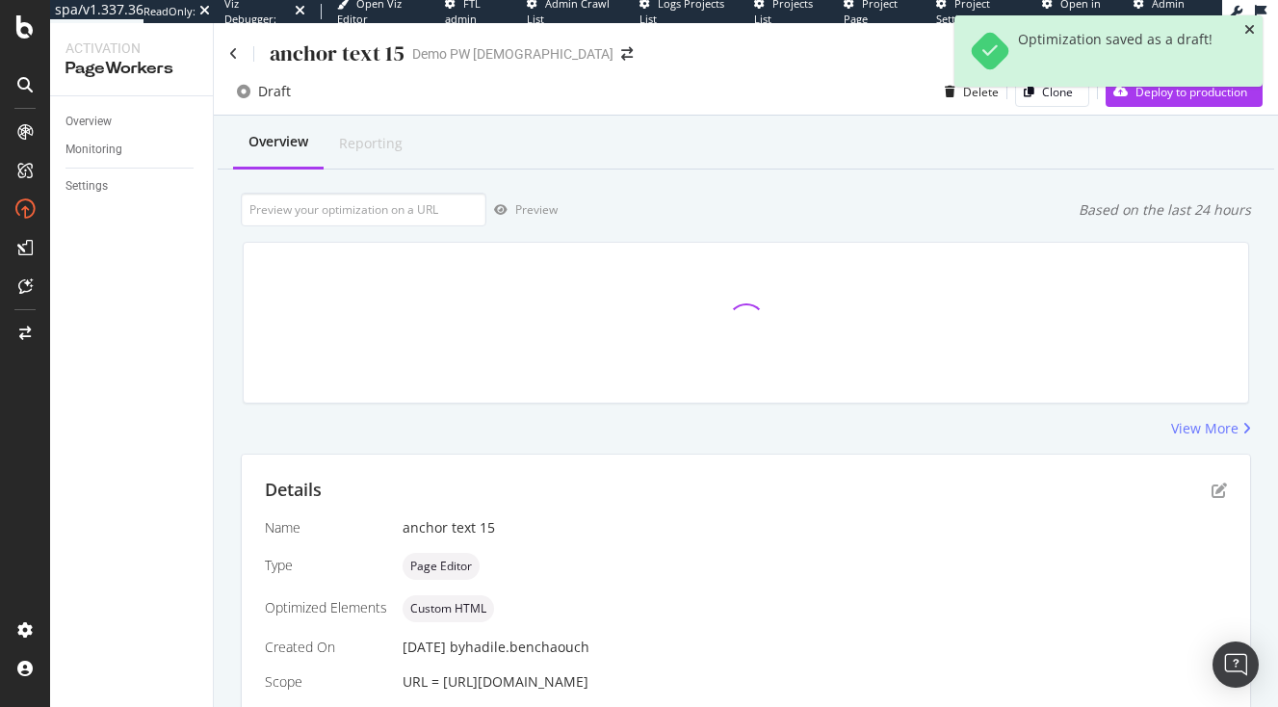
click at [1253, 28] on icon "close toast" at bounding box center [1250, 29] width 11 height 13
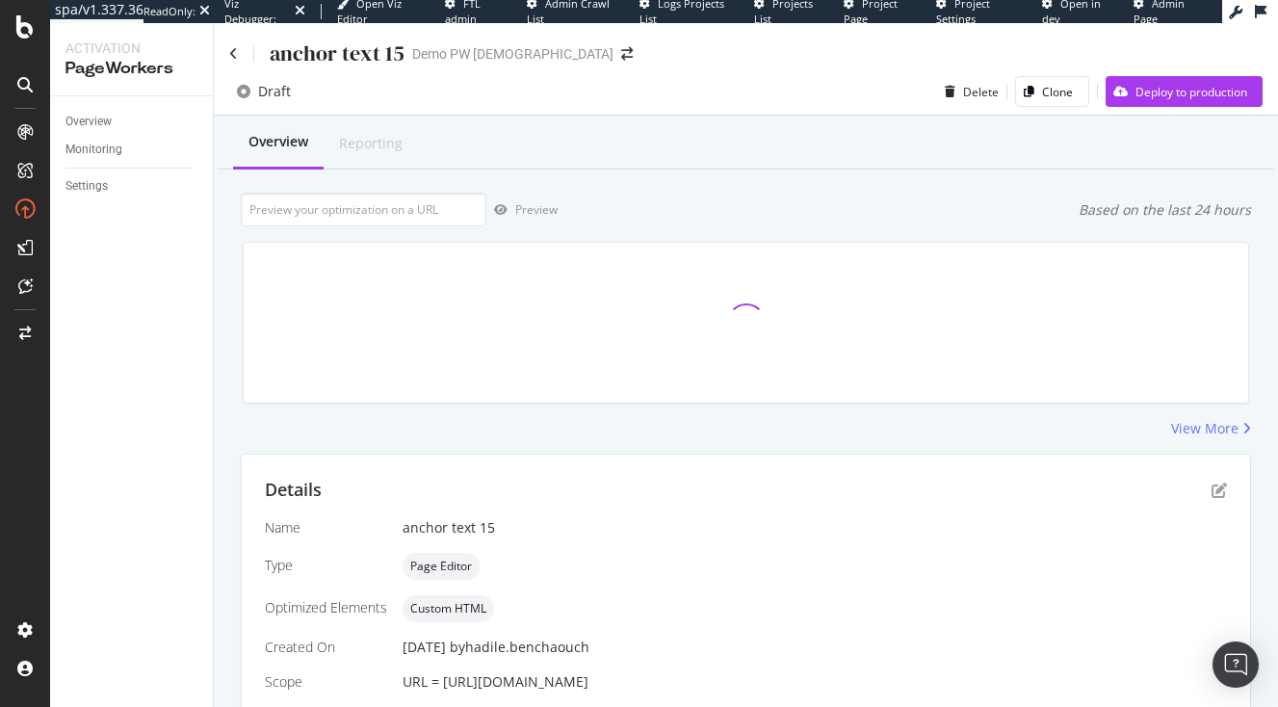
click at [1195, 73] on div "Draft Delete Clone Deploy to production" at bounding box center [746, 91] width 1065 height 47
click at [1181, 95] on div "Deploy to production" at bounding box center [1192, 92] width 112 height 16
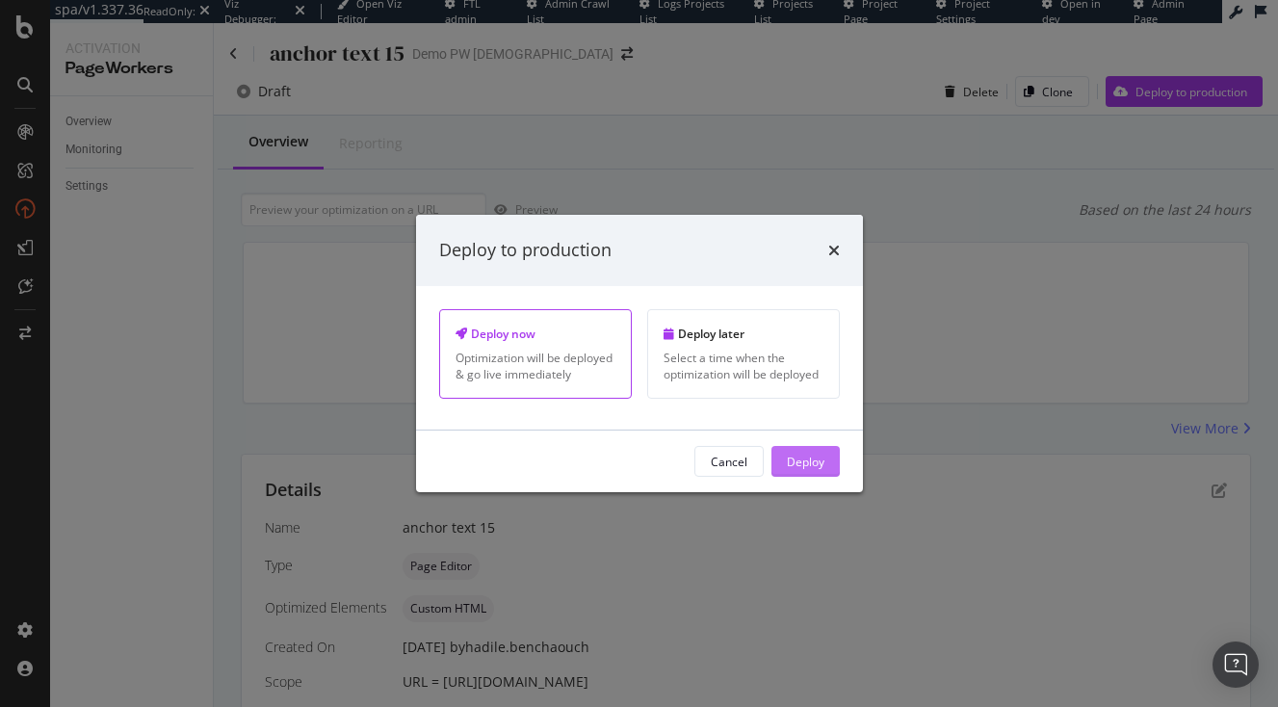
click at [830, 458] on button "Deploy" at bounding box center [806, 461] width 68 height 31
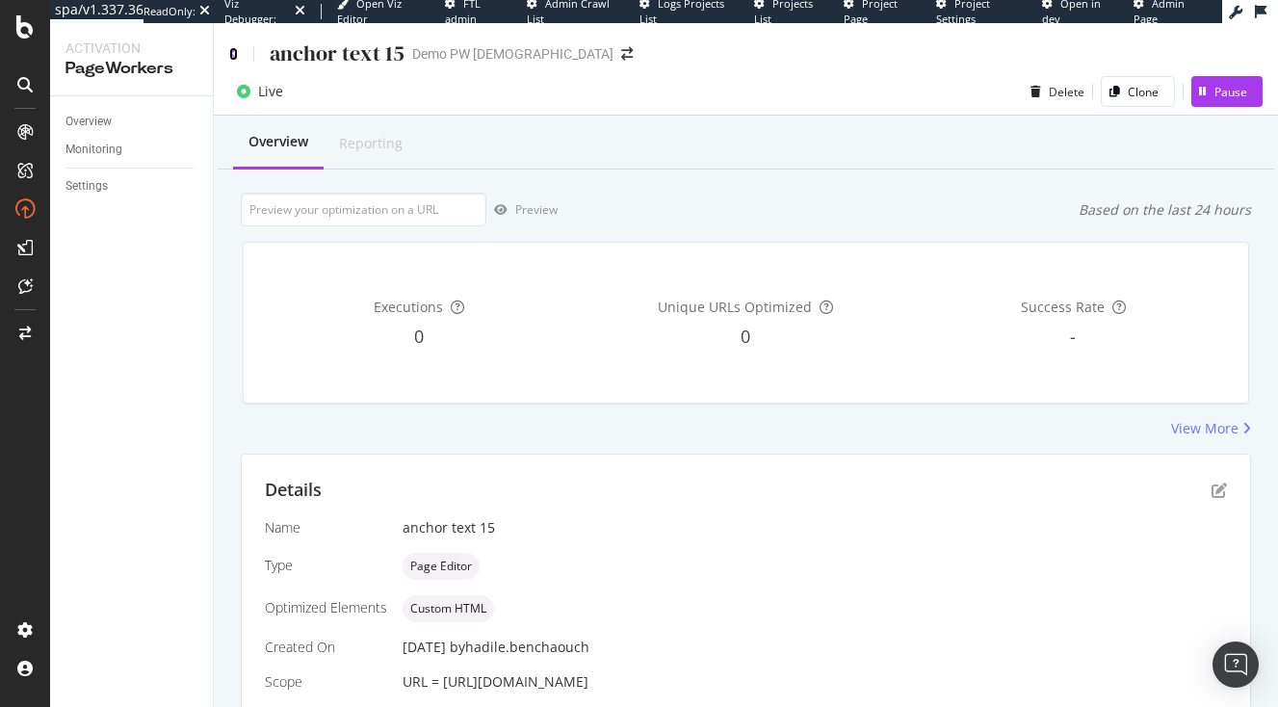
click at [234, 61] on icon at bounding box center [233, 53] width 9 height 13
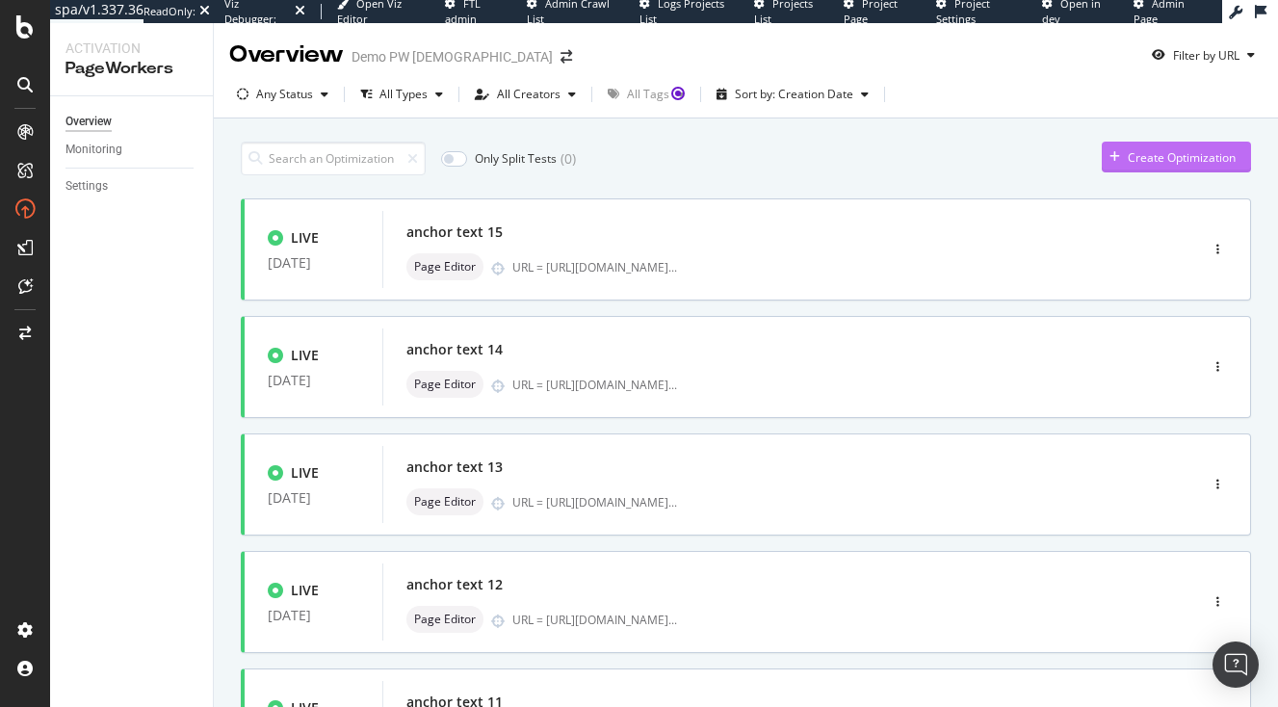
click at [1147, 154] on div "Create Optimization" at bounding box center [1182, 157] width 108 height 16
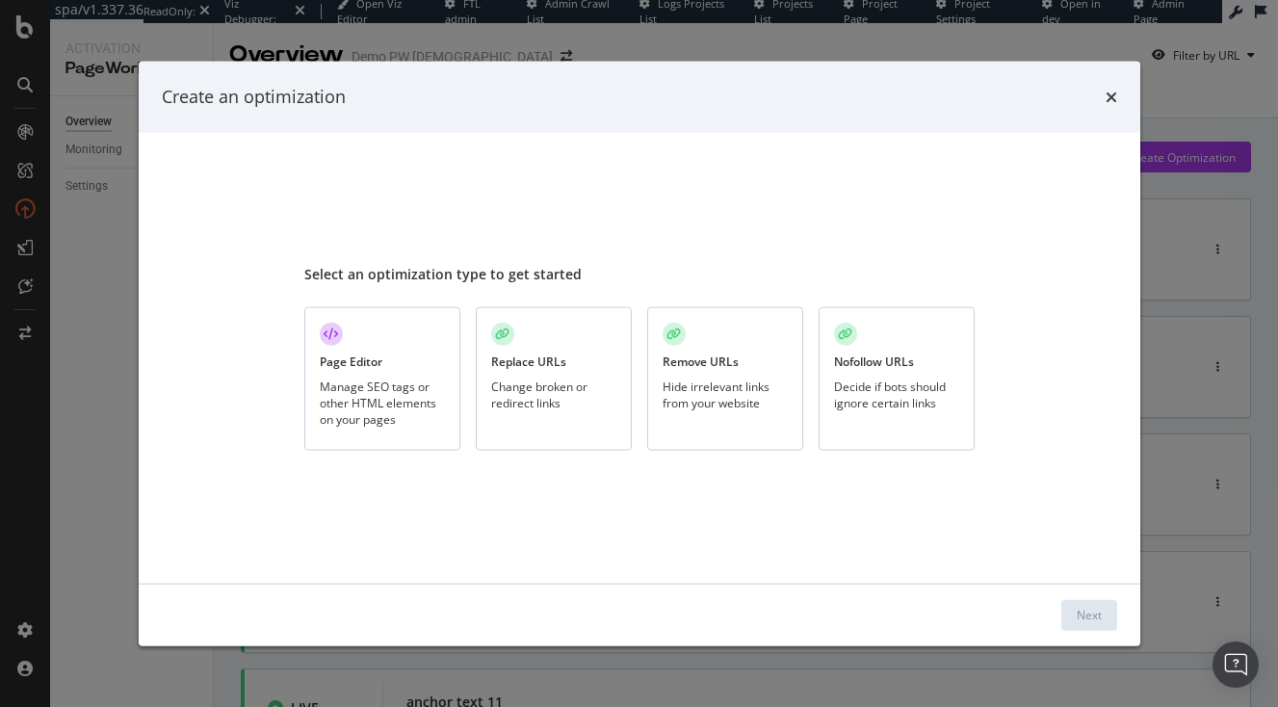
click at [372, 385] on div "Manage SEO tags or other HTML elements on your pages" at bounding box center [382, 402] width 125 height 49
click at [1083, 615] on div "Next" at bounding box center [1089, 615] width 25 height 16
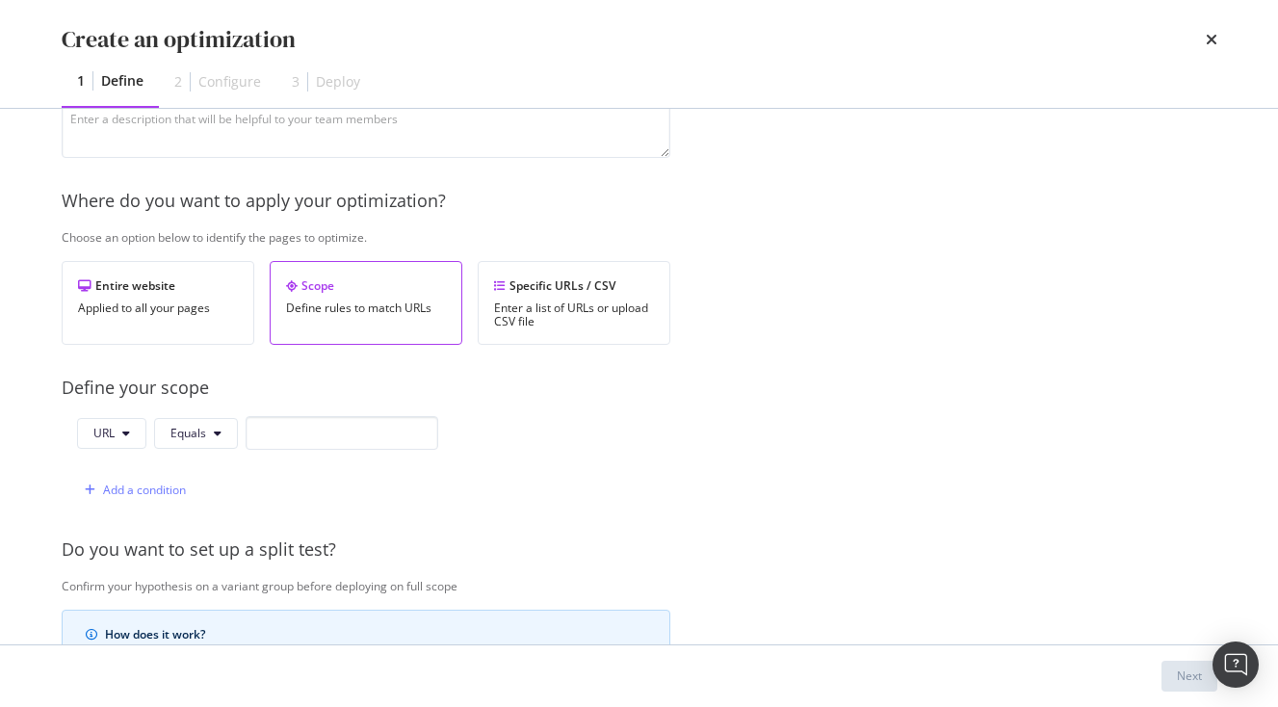
scroll to position [575, 0]
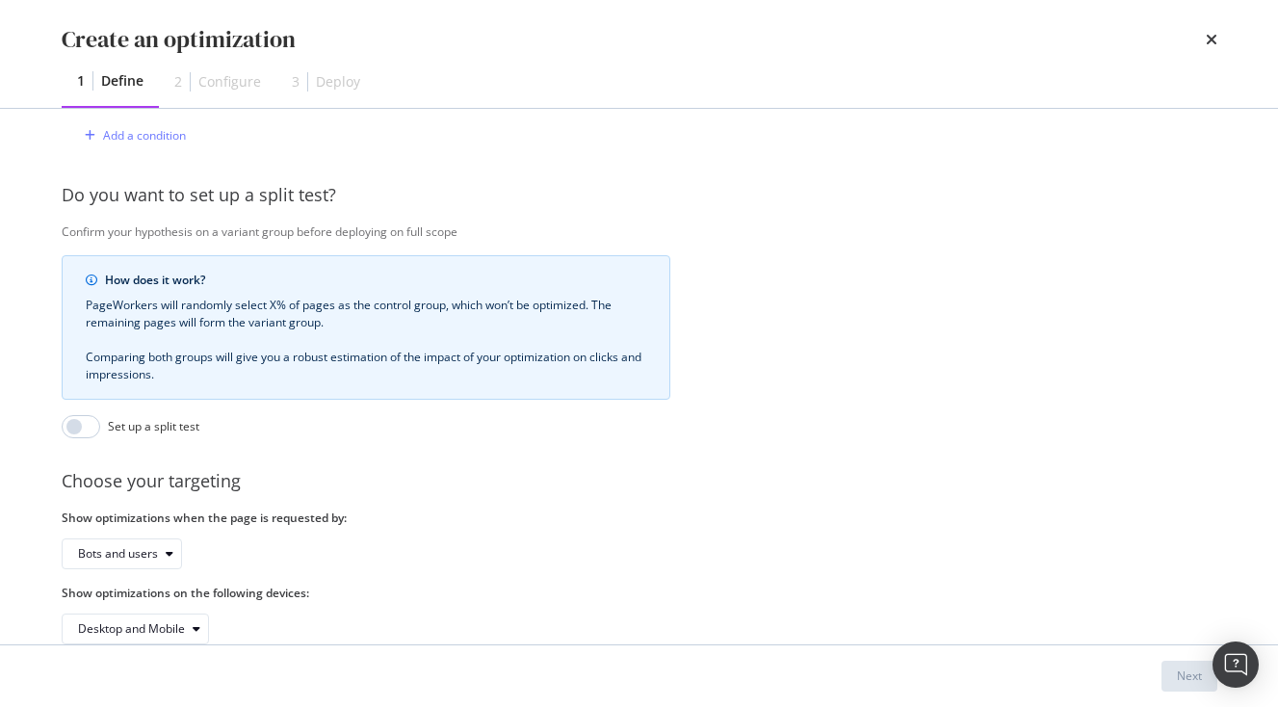
type input "anchor text 16"
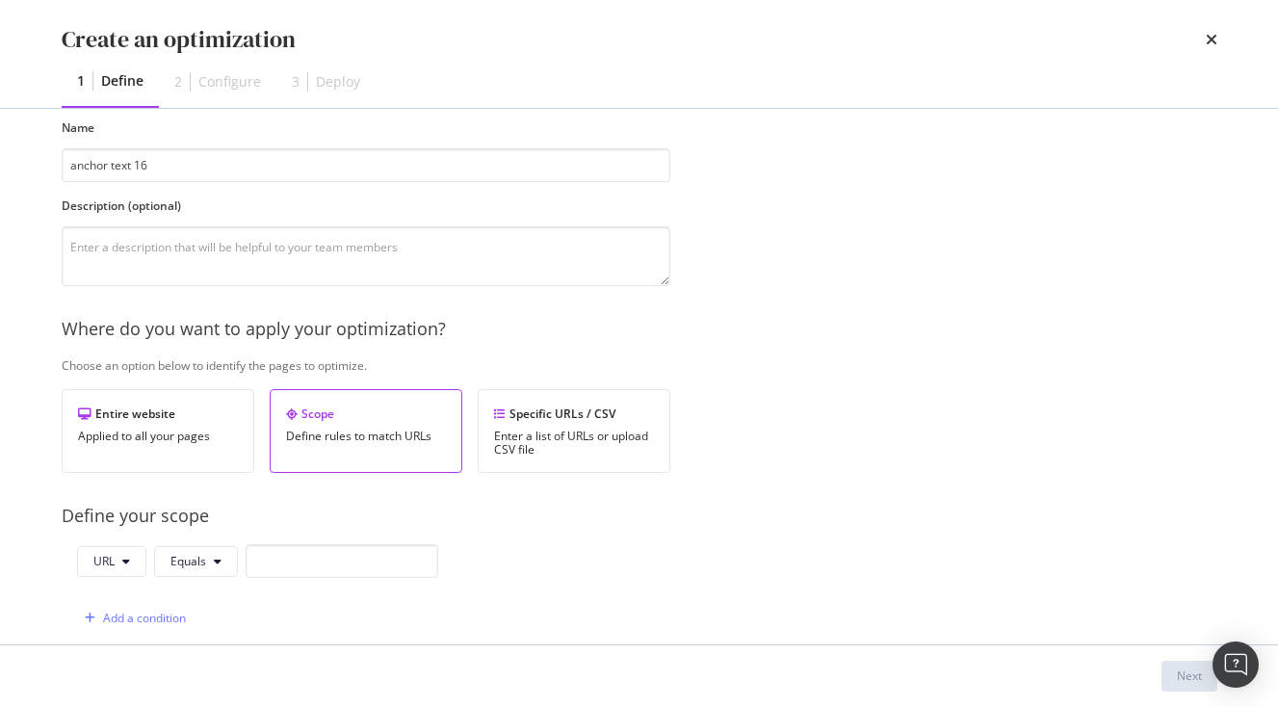
click at [308, 543] on div "Provide a name and description to help identify the change that will be made by…" at bounding box center [640, 608] width 1156 height 1040
click at [309, 550] on input "modal" at bounding box center [342, 561] width 193 height 34
paste input "[URL][DOMAIN_NAME]"
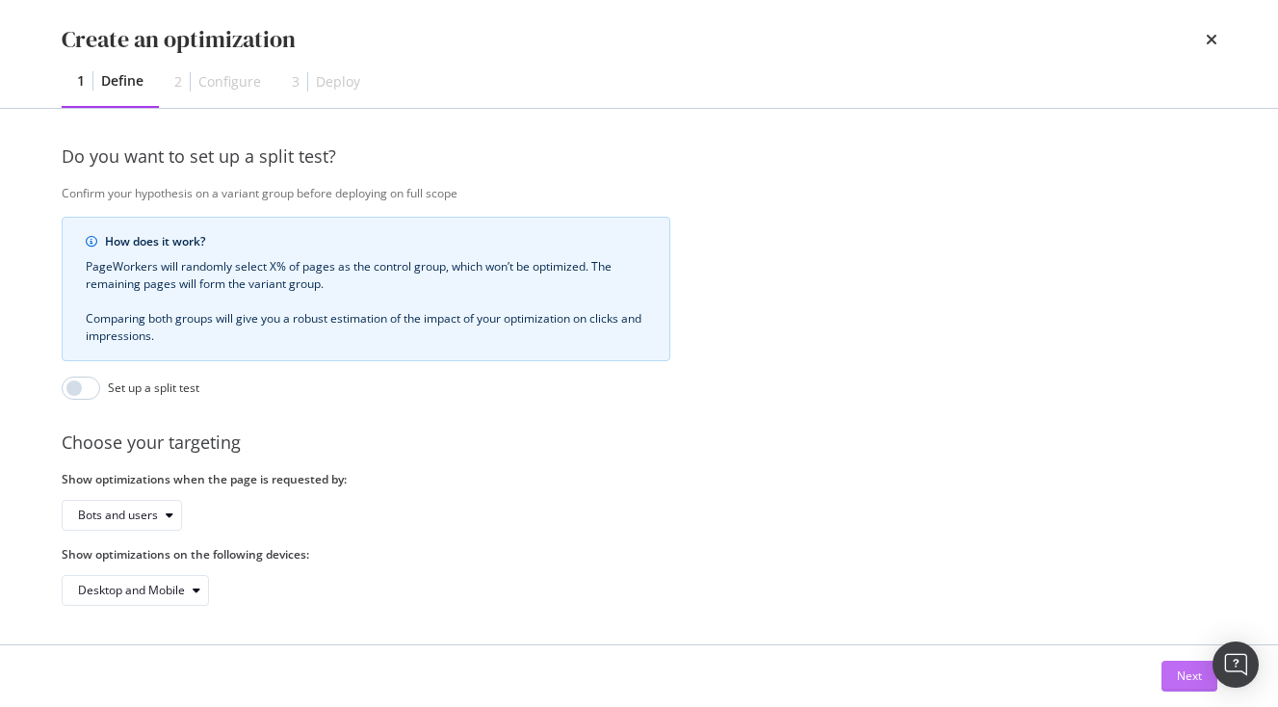
type input "[URL][DOMAIN_NAME]"
click at [1180, 673] on div "Next" at bounding box center [1189, 676] width 25 height 16
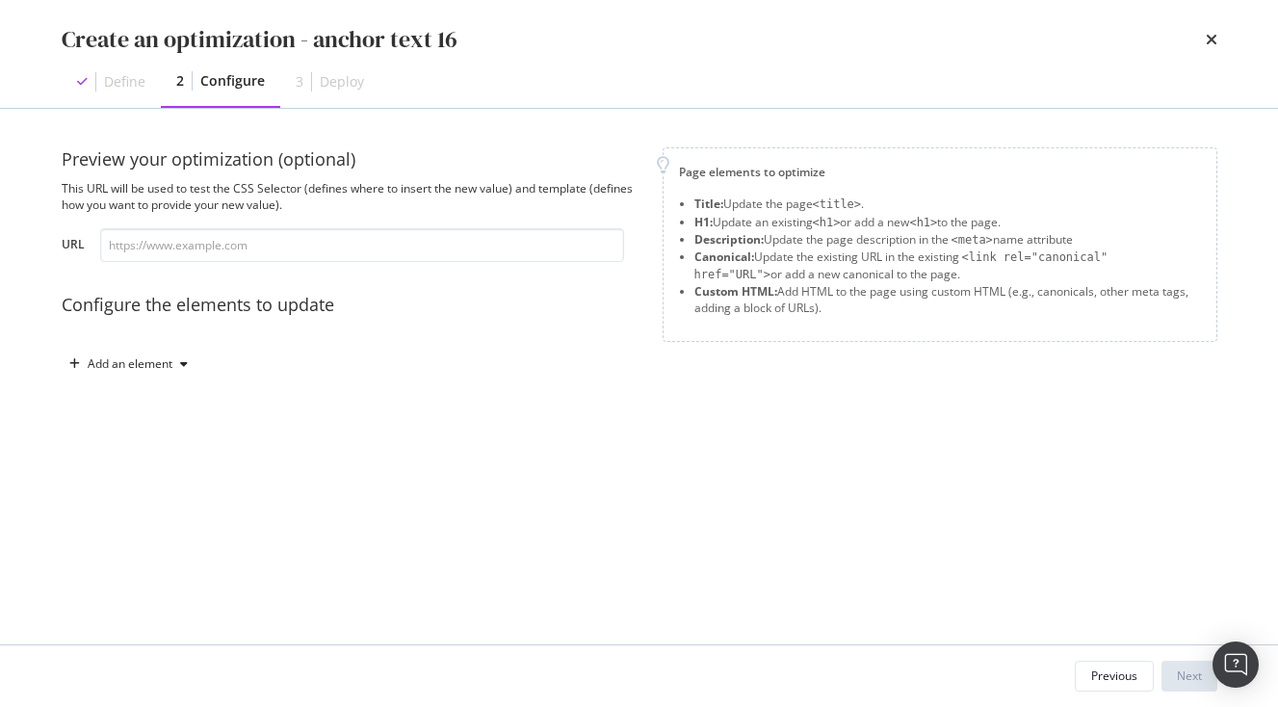
scroll to position [0, 0]
click at [382, 246] on input "modal" at bounding box center [362, 245] width 524 height 34
click at [171, 370] on div "Add an element" at bounding box center [130, 364] width 85 height 12
click at [111, 538] on div "Custom HTML" at bounding box center [139, 528] width 130 height 24
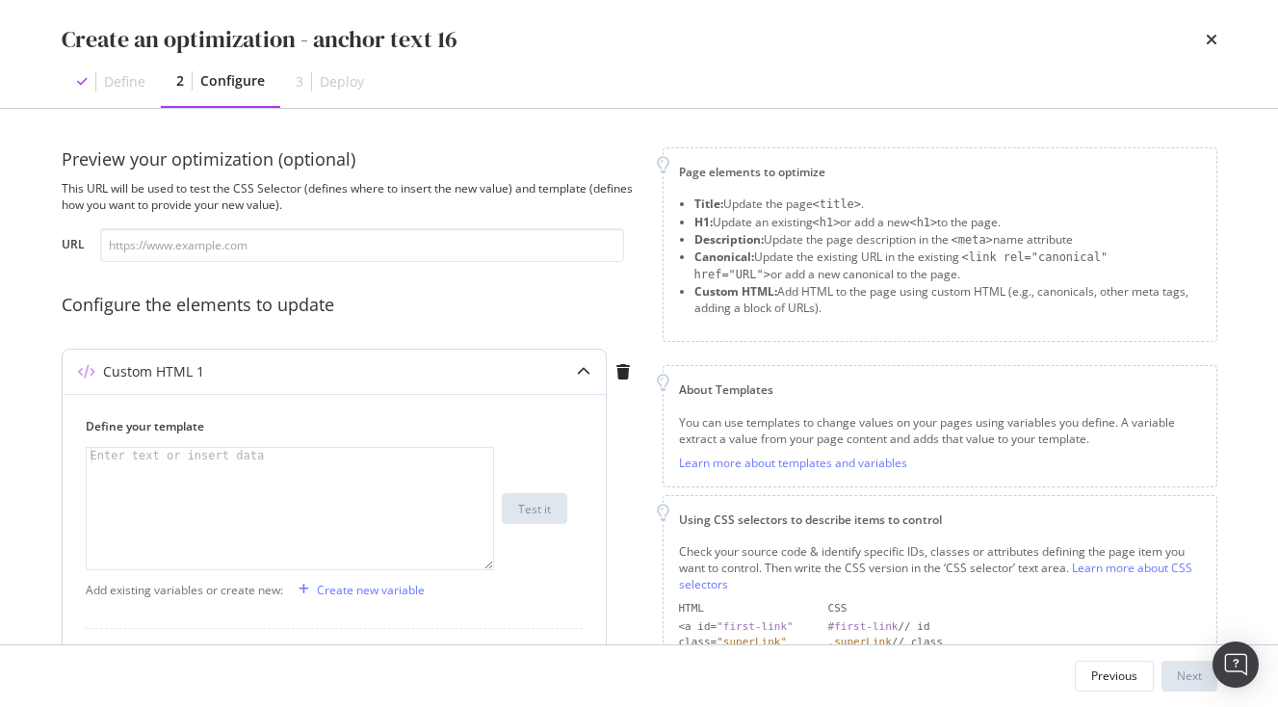
click at [218, 470] on div "modal" at bounding box center [290, 524] width 407 height 152
paste textarea "<span>Japanese Stations</span>"
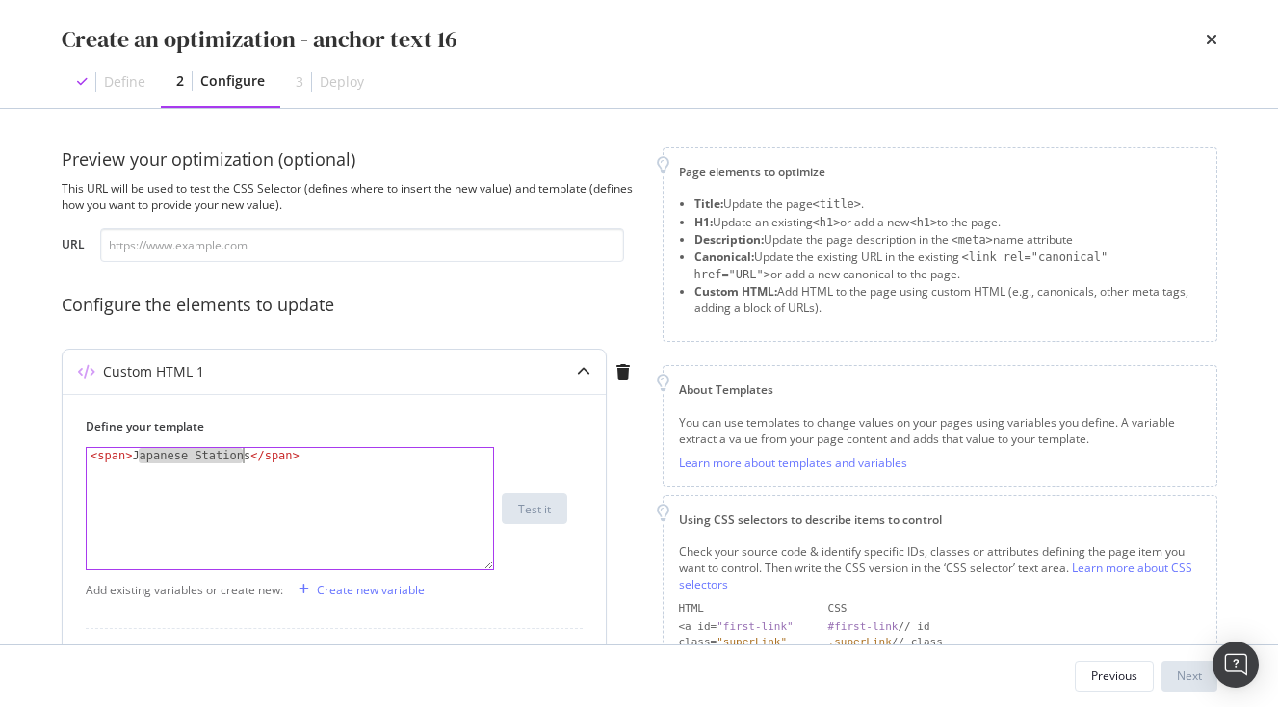
drag, startPoint x: 136, startPoint y: 456, endPoint x: 245, endPoint y: 451, distance: 109.0
click at [245, 451] on div "< span > Japanese Stations </ span >" at bounding box center [290, 524] width 407 height 152
paste textarea "[DEMOGRAPHIC_DATA] Architecture Styles"
type textarea "<span>Temple Architecture Styles</span>"
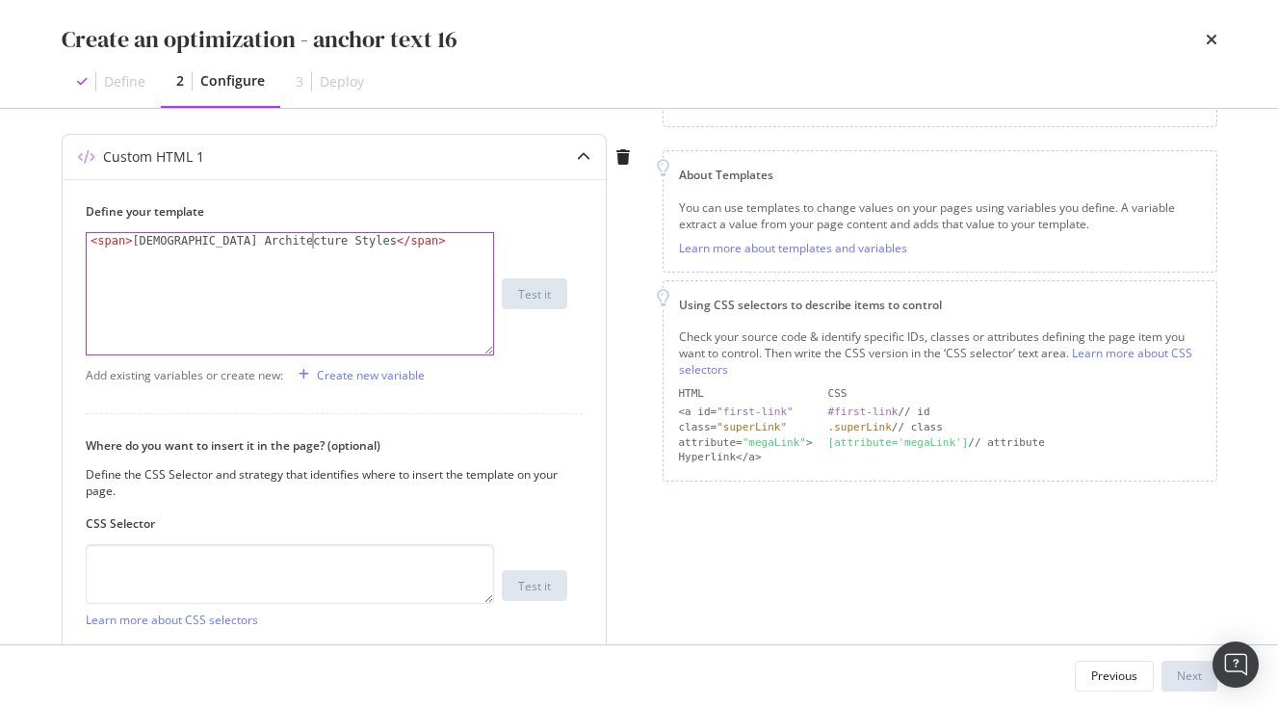
scroll to position [375, 0]
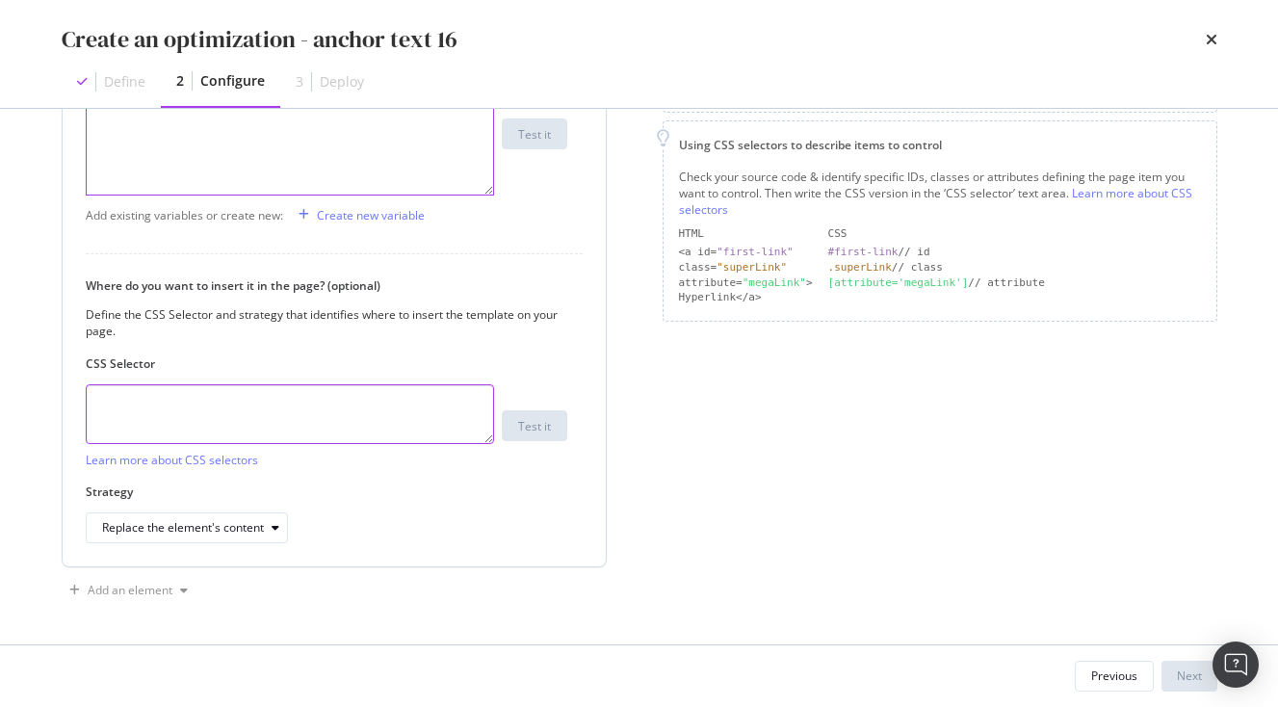
click at [290, 427] on textarea "modal" at bounding box center [290, 414] width 408 height 60
paste textarea ".vlj-tagList > li:nth-child(15) > a:nth-child(1) > span:nth-child(1)"
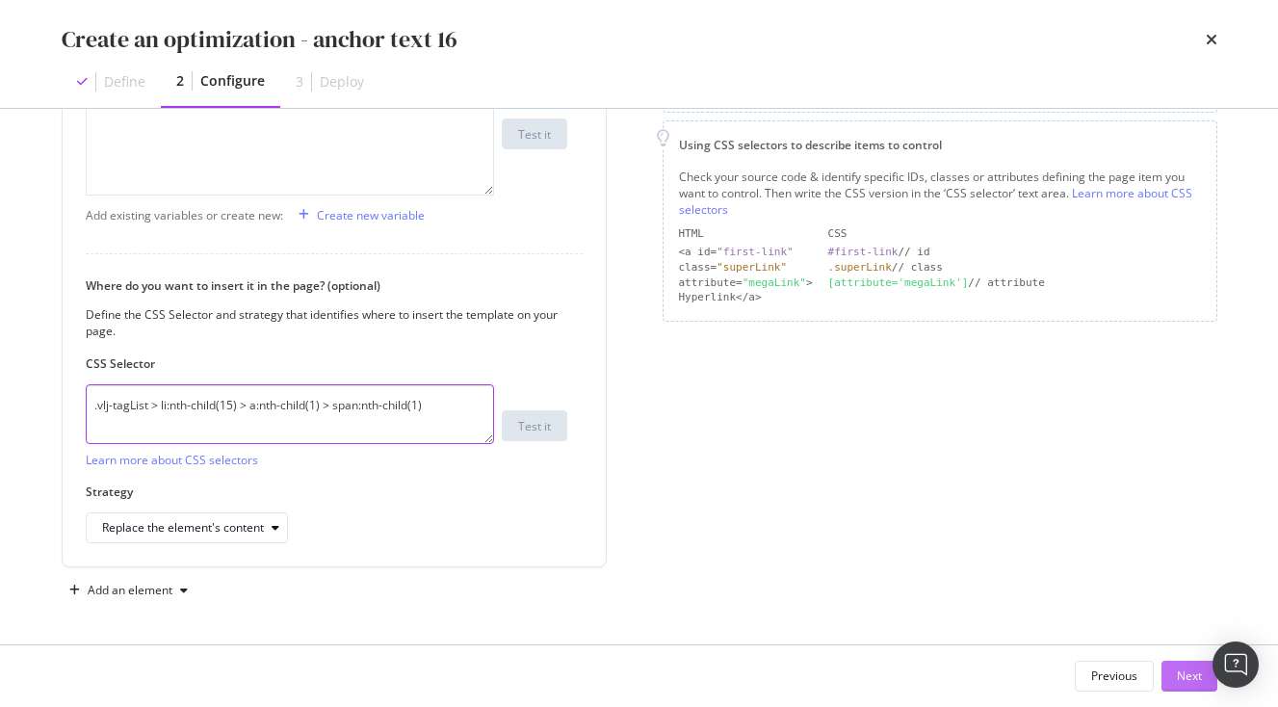
type textarea ".vlj-tagList > li:nth-child(15) > a:nth-child(1) > span:nth-child(1)"
click at [1178, 672] on div "Next" at bounding box center [1189, 676] width 25 height 16
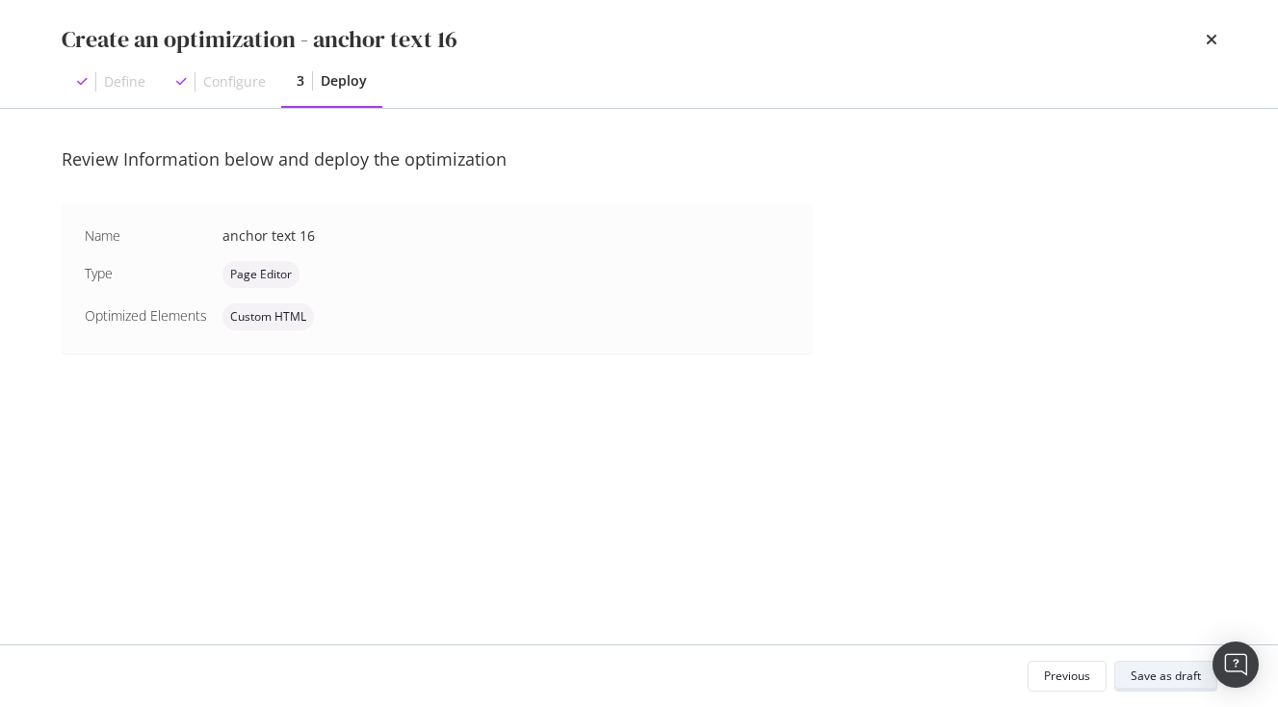
click at [1189, 674] on div "Save as draft" at bounding box center [1166, 676] width 70 height 16
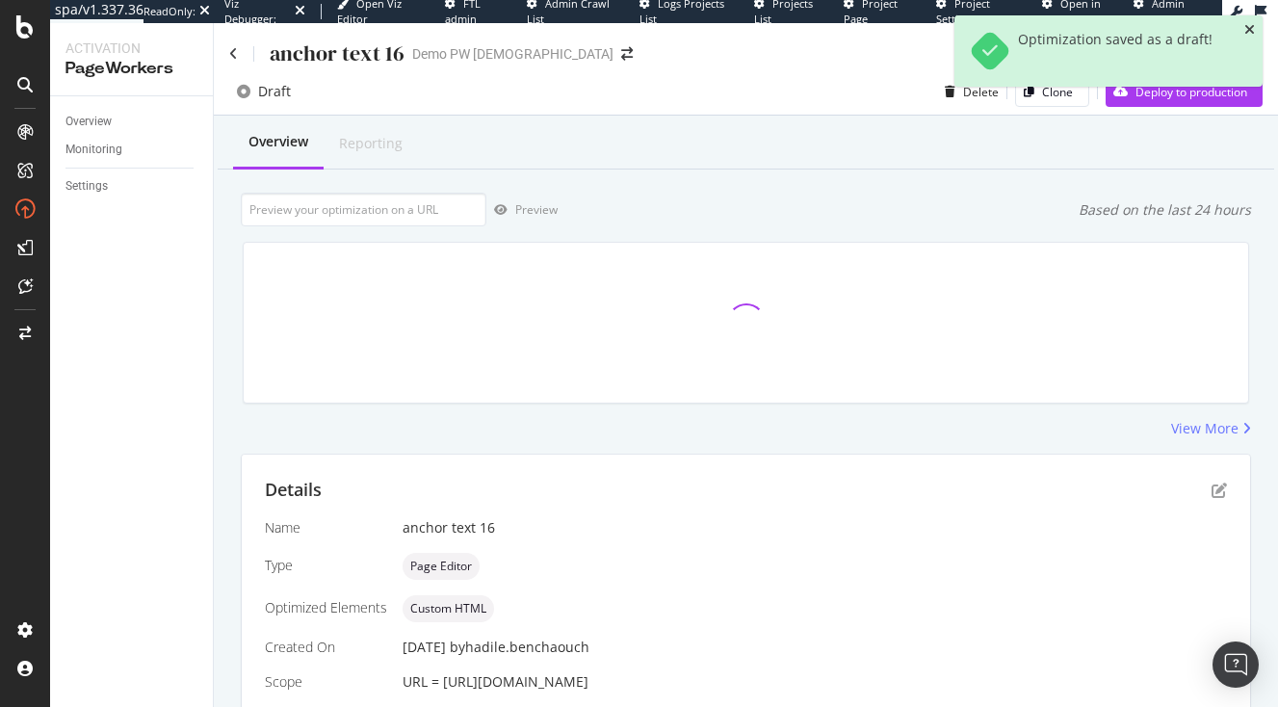
click at [1254, 27] on icon "close toast" at bounding box center [1250, 29] width 11 height 13
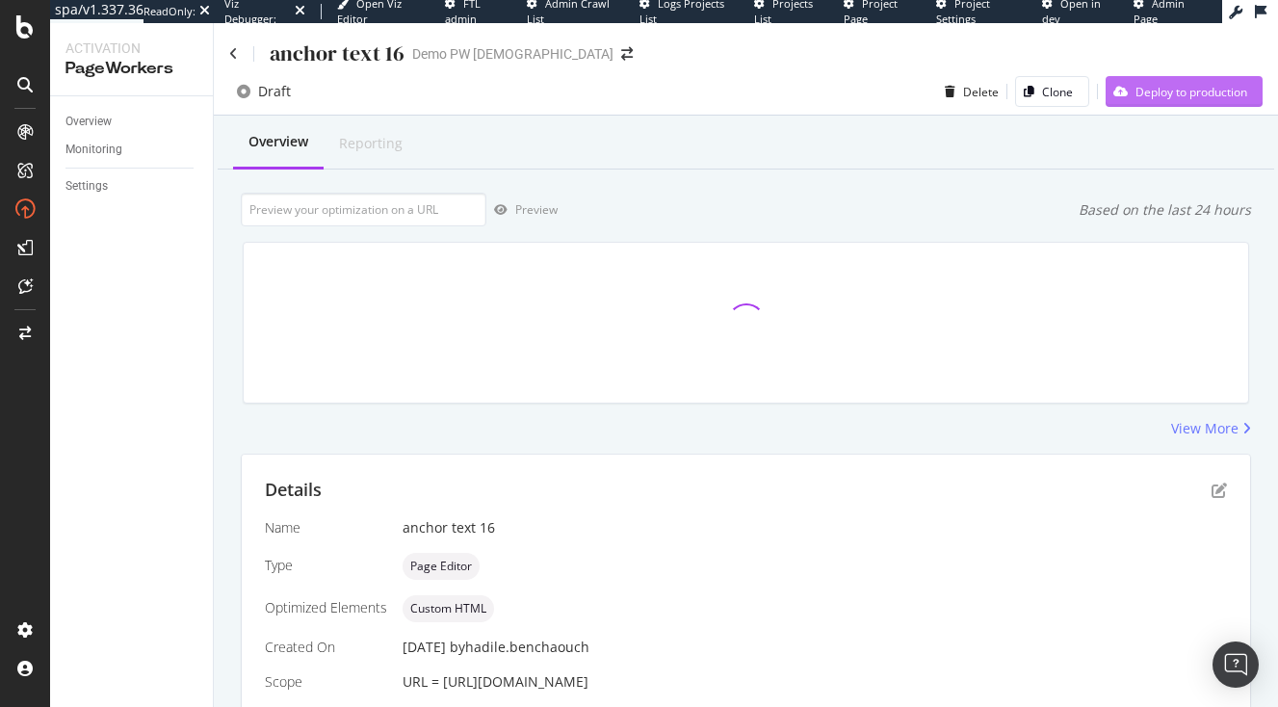
click at [1192, 83] on div "Deploy to production" at bounding box center [1177, 91] width 142 height 29
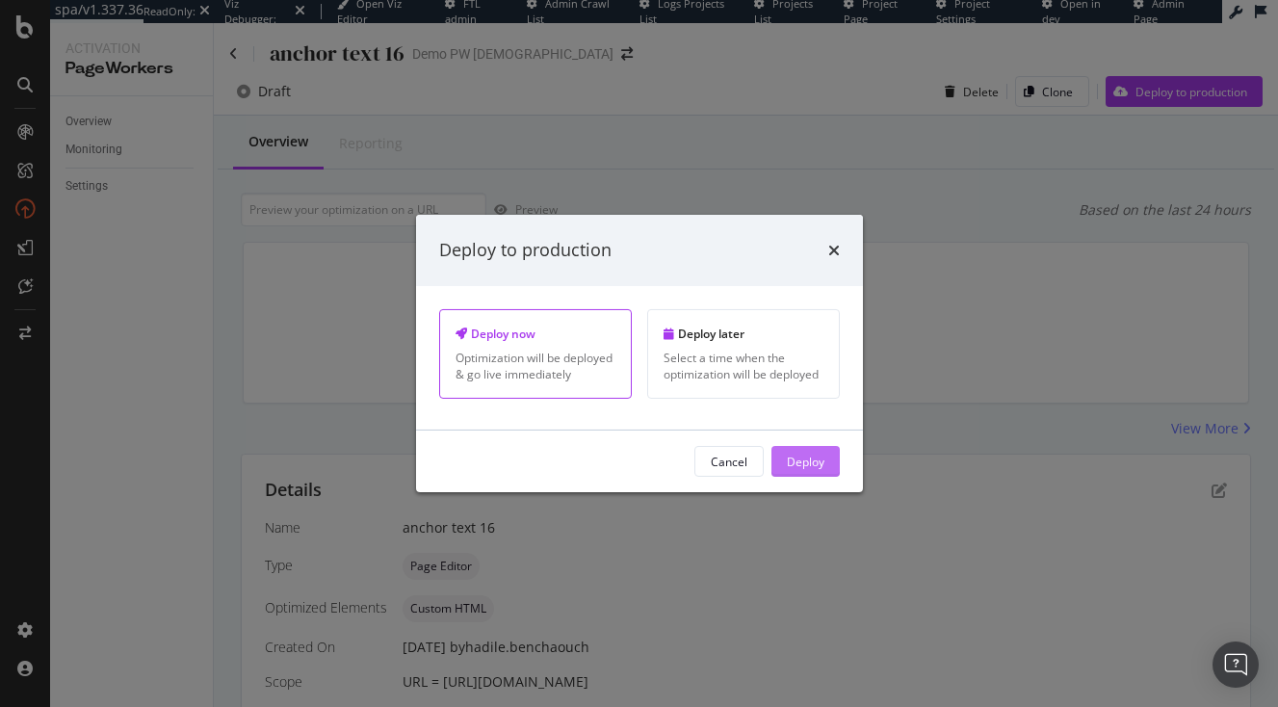
click at [802, 459] on div "Deploy" at bounding box center [806, 461] width 38 height 16
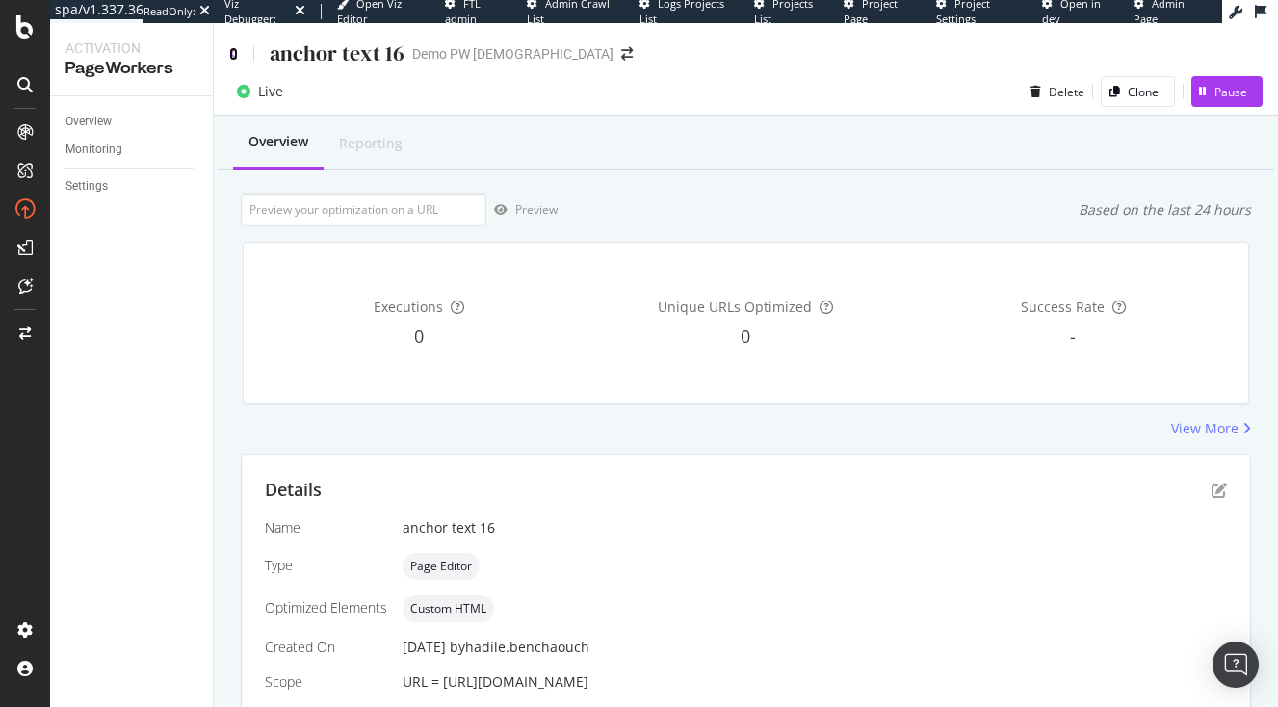
click at [234, 54] on icon at bounding box center [233, 53] width 9 height 13
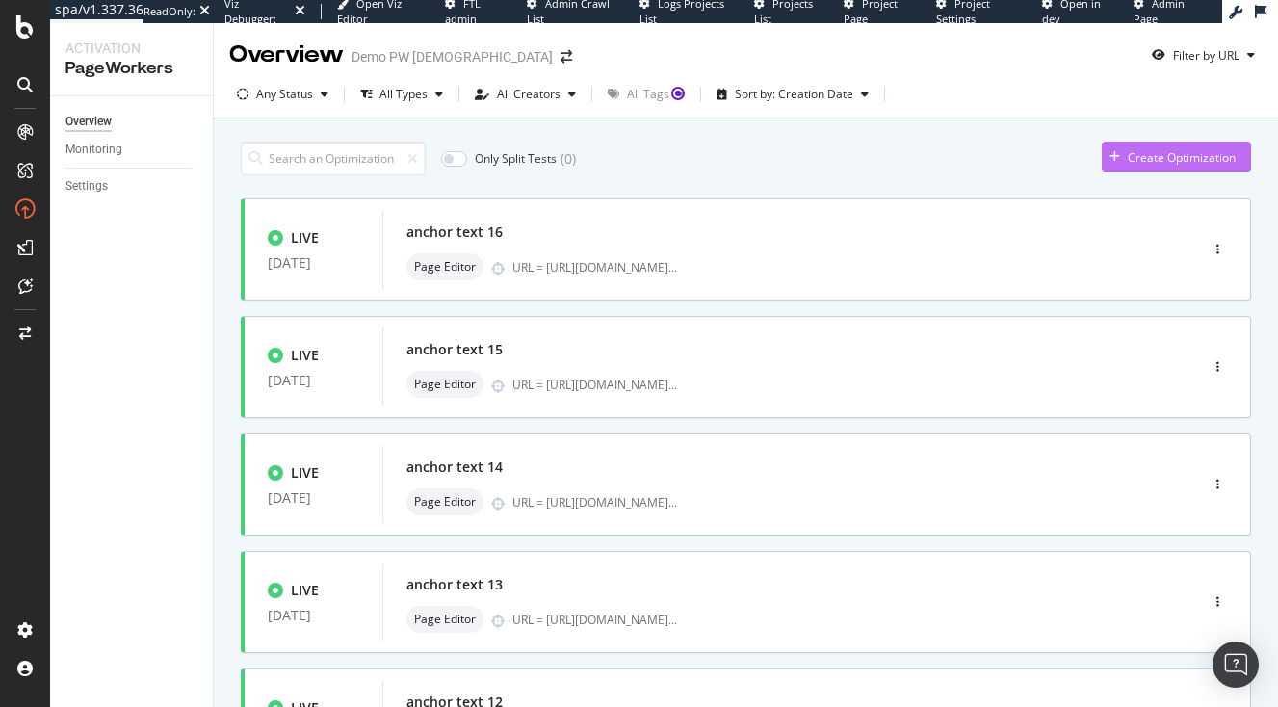
click at [1123, 160] on div "button" at bounding box center [1115, 157] width 26 height 12
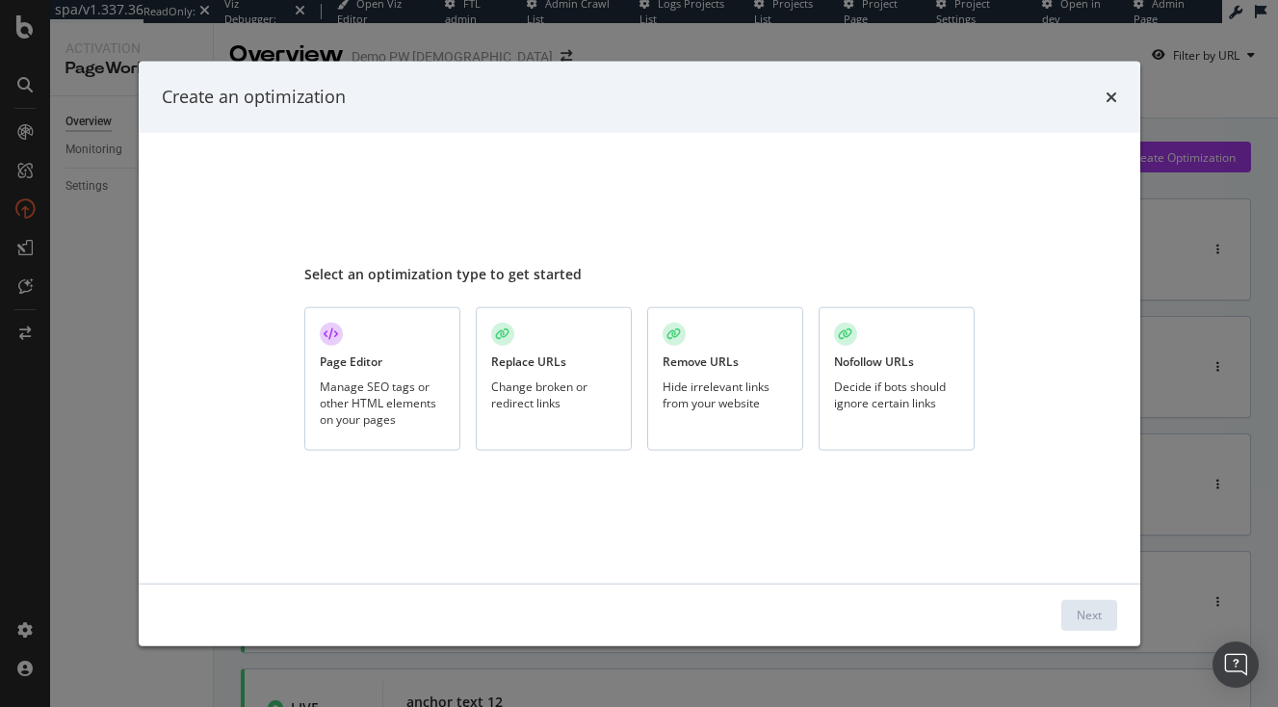
click at [351, 381] on div "Manage SEO tags or other HTML elements on your pages" at bounding box center [382, 402] width 125 height 49
click at [1083, 624] on div "Next" at bounding box center [1089, 614] width 25 height 29
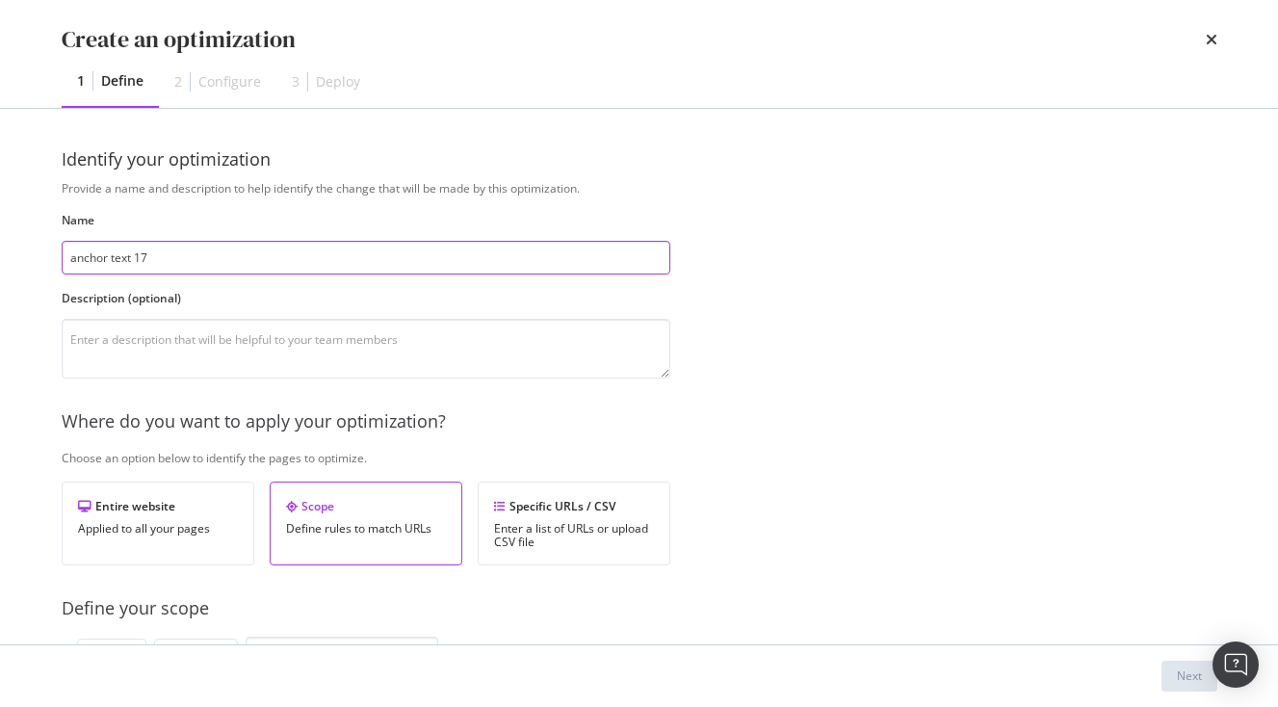
type input "anchor text 17"
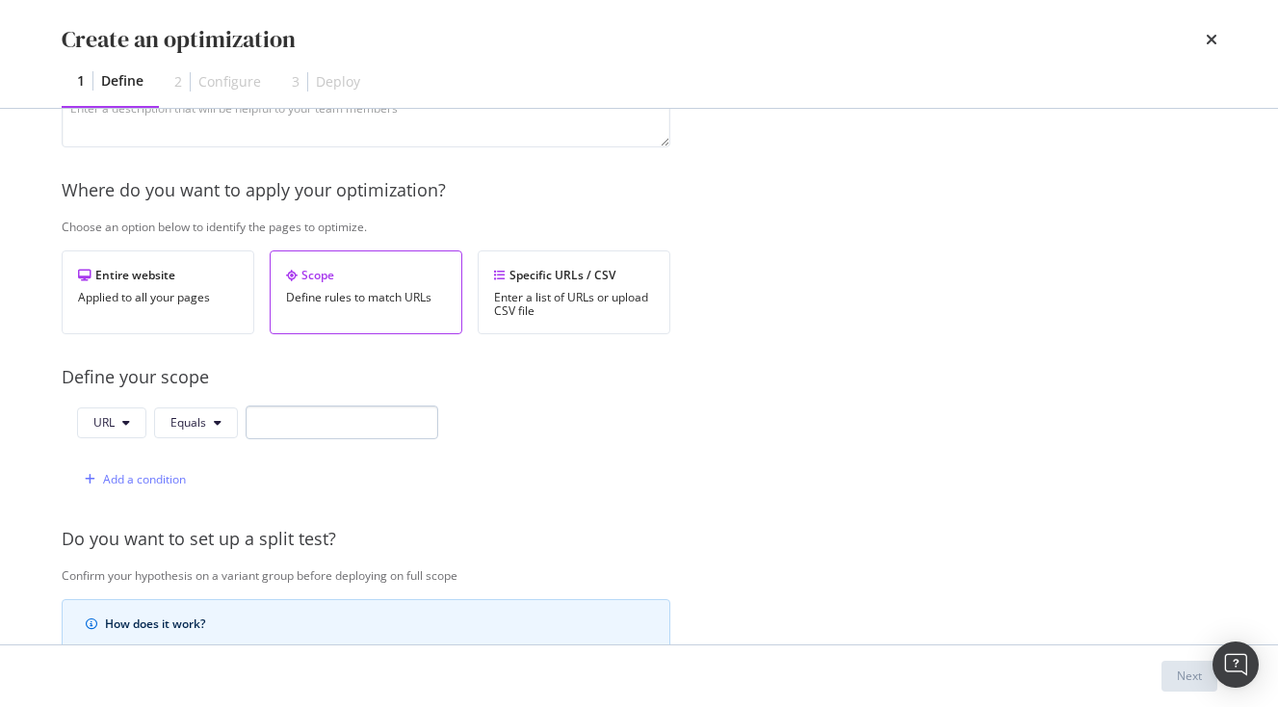
scroll to position [313, 0]
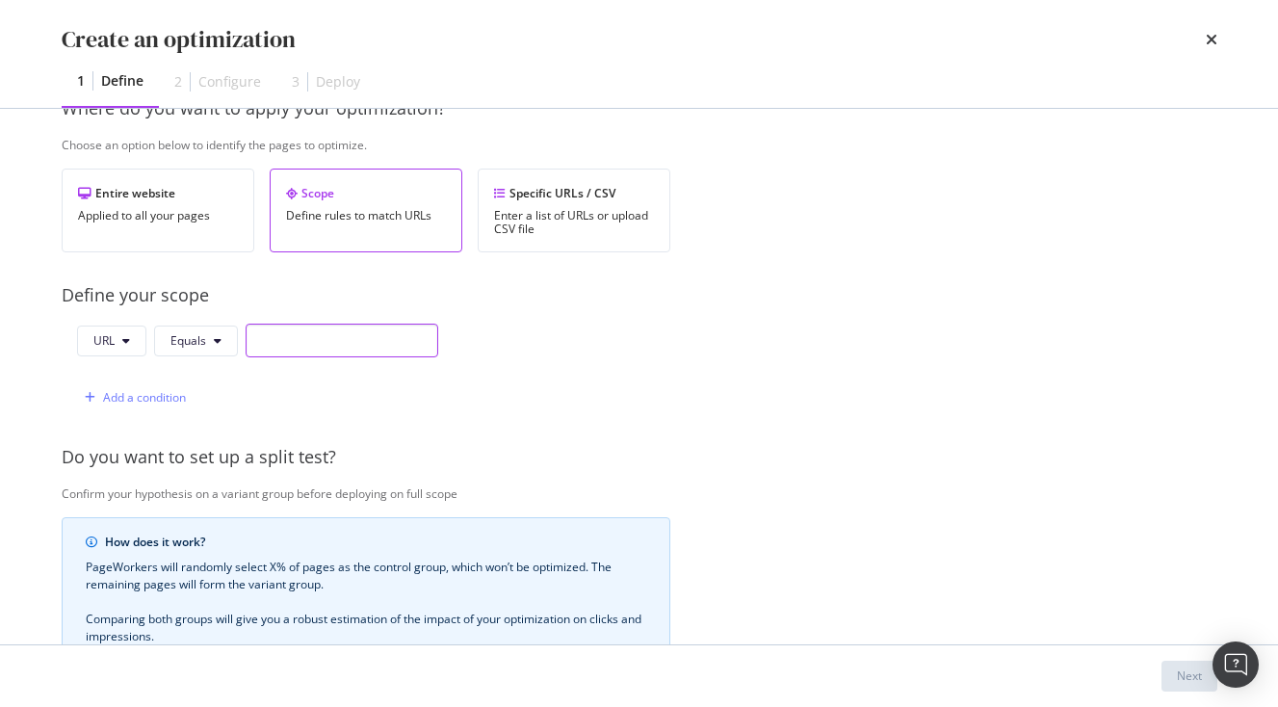
click at [331, 356] on input "modal" at bounding box center [342, 341] width 193 height 34
paste input "[URL][DOMAIN_NAME]"
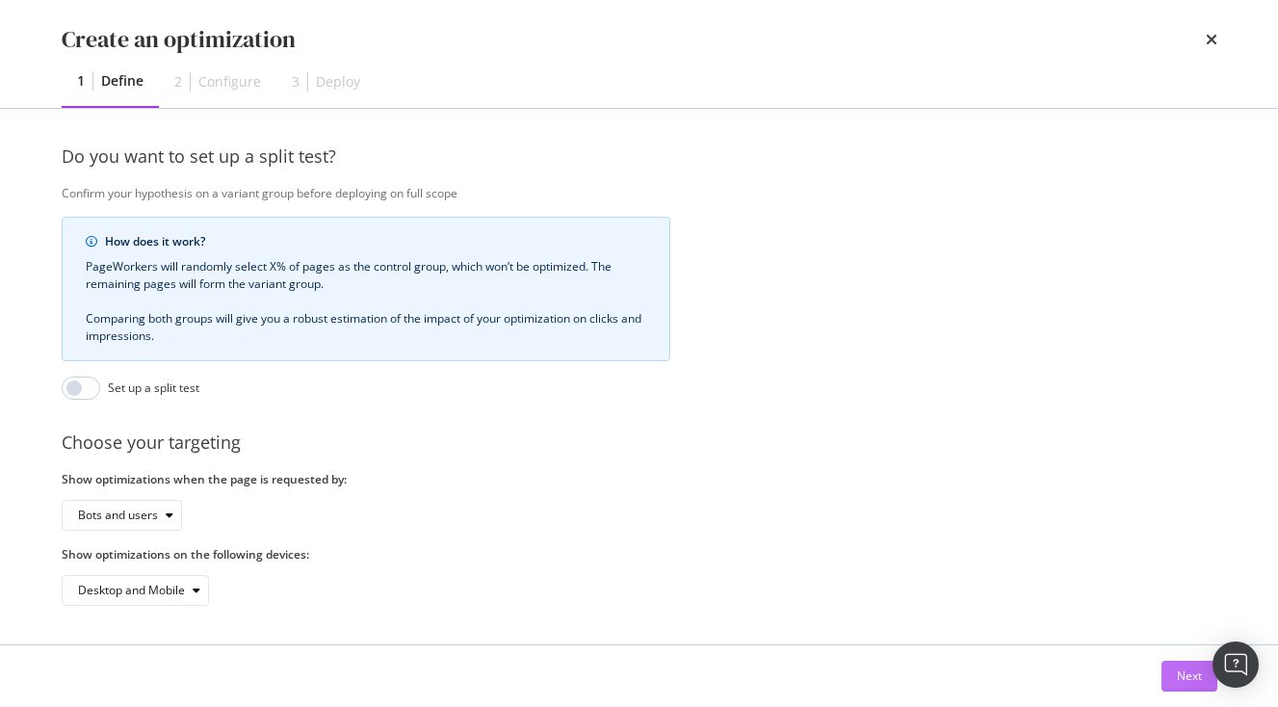
type input "[URL][DOMAIN_NAME]"
click at [1186, 672] on div "Next" at bounding box center [1189, 676] width 25 height 16
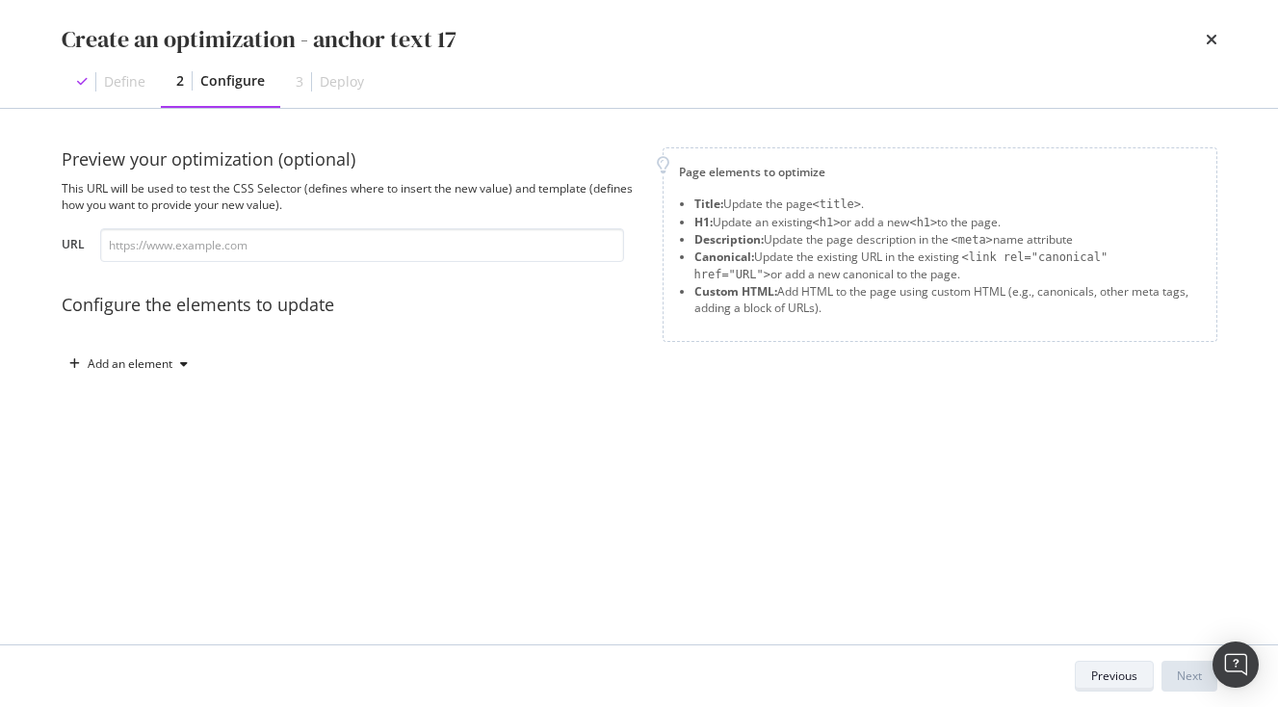
scroll to position [0, 0]
click at [180, 372] on div "Add an element" at bounding box center [129, 364] width 134 height 29
click at [141, 524] on div "Custom HTML" at bounding box center [151, 528] width 76 height 16
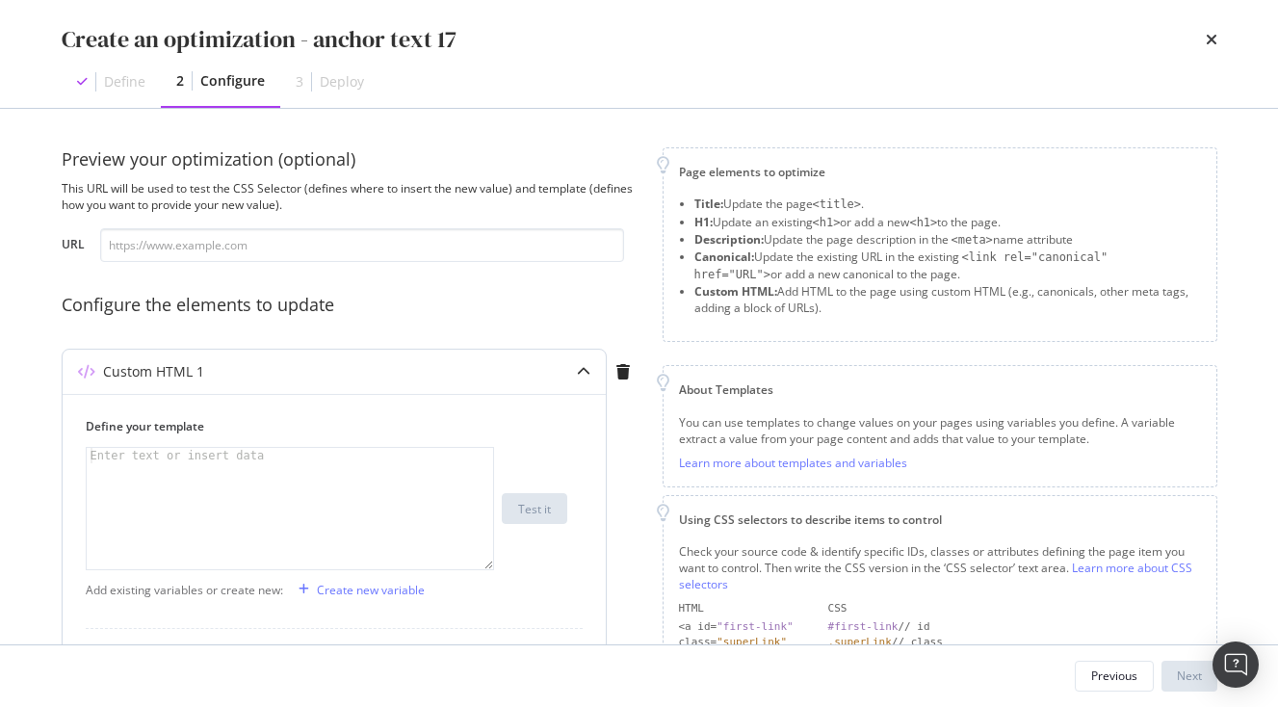
scroll to position [255, 0]
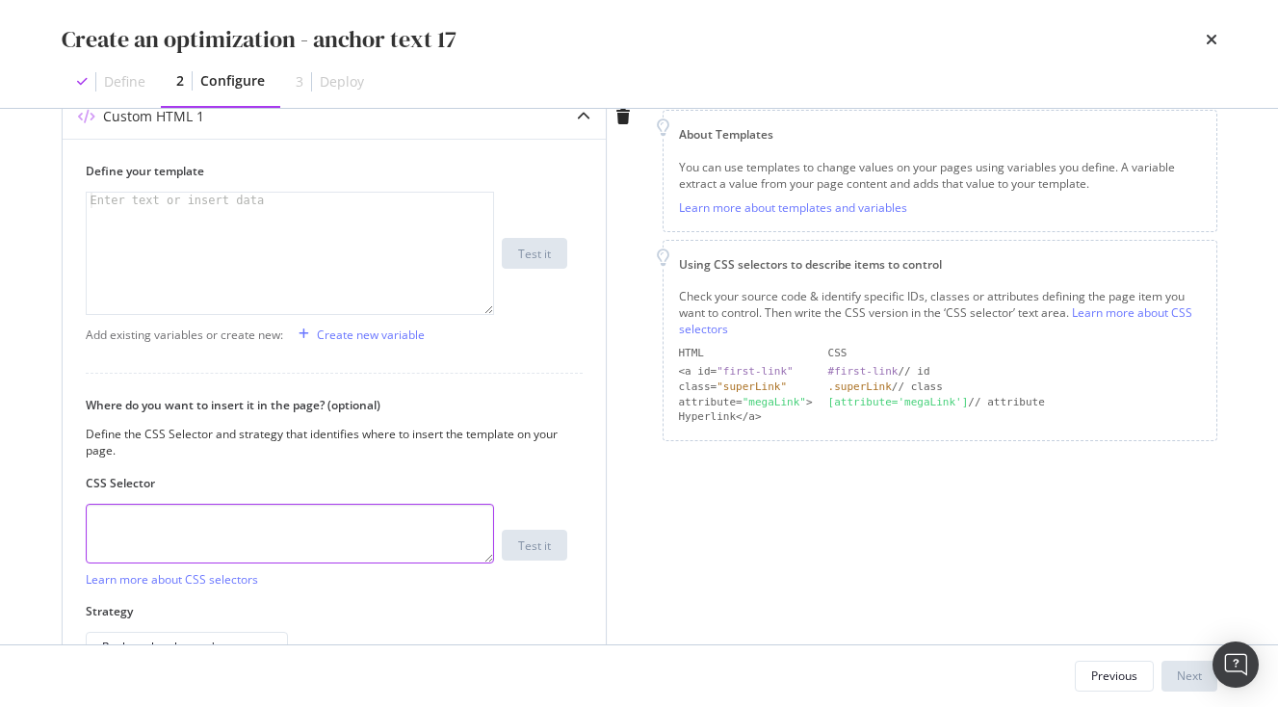
click at [233, 520] on textarea "modal" at bounding box center [290, 534] width 408 height 60
paste textarea ".vlj-tagList > li:nth-child(16) > a:nth-child(1) > span:nth-child(1)"
type textarea ".vlj-tagList > li:nth-child(16) > a:nth-child(1) > span:nth-child(1)"
click at [184, 257] on div "modal" at bounding box center [290, 269] width 407 height 152
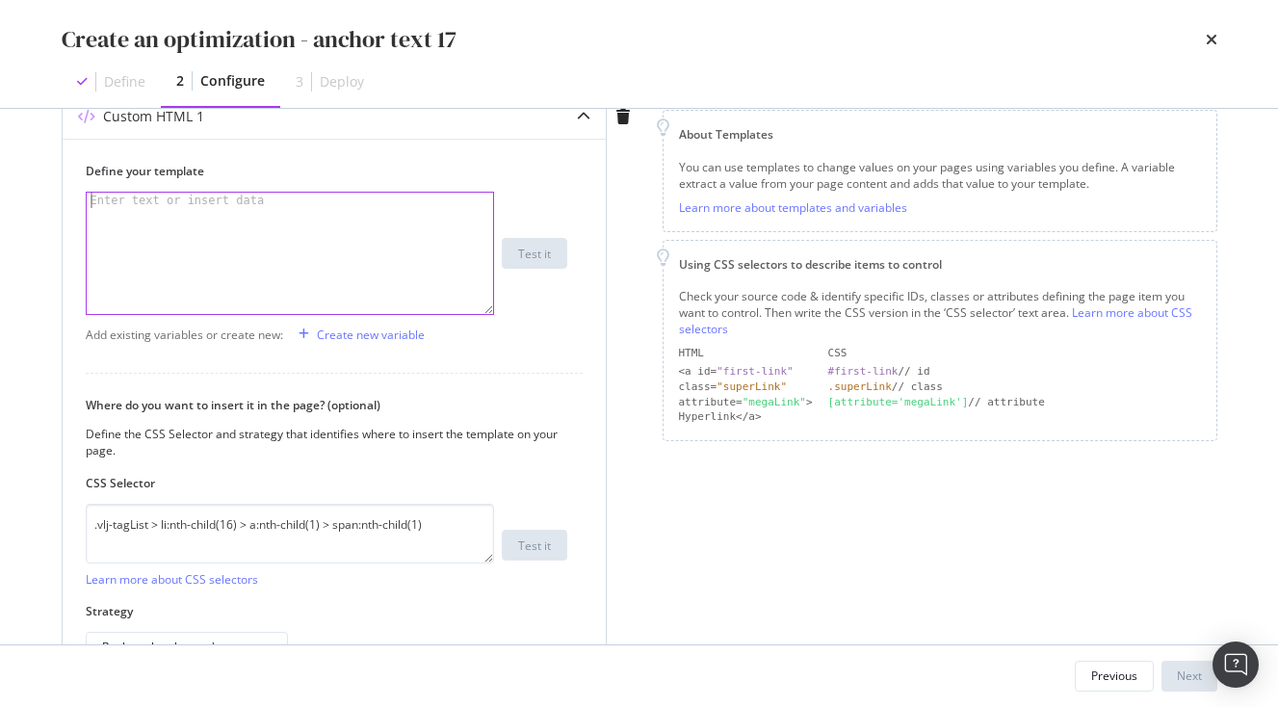
paste textarea "<span>Markets in Japan</span>"
drag, startPoint x: 134, startPoint y: 201, endPoint x: 244, endPoint y: 201, distance: 109.8
click at [244, 201] on div "< span > Markets in Japan </ span >" at bounding box center [290, 269] width 407 height 152
paste textarea "Spiritual Retrea"
type textarea "<span>Spiritual Retreats in Japan</span>"
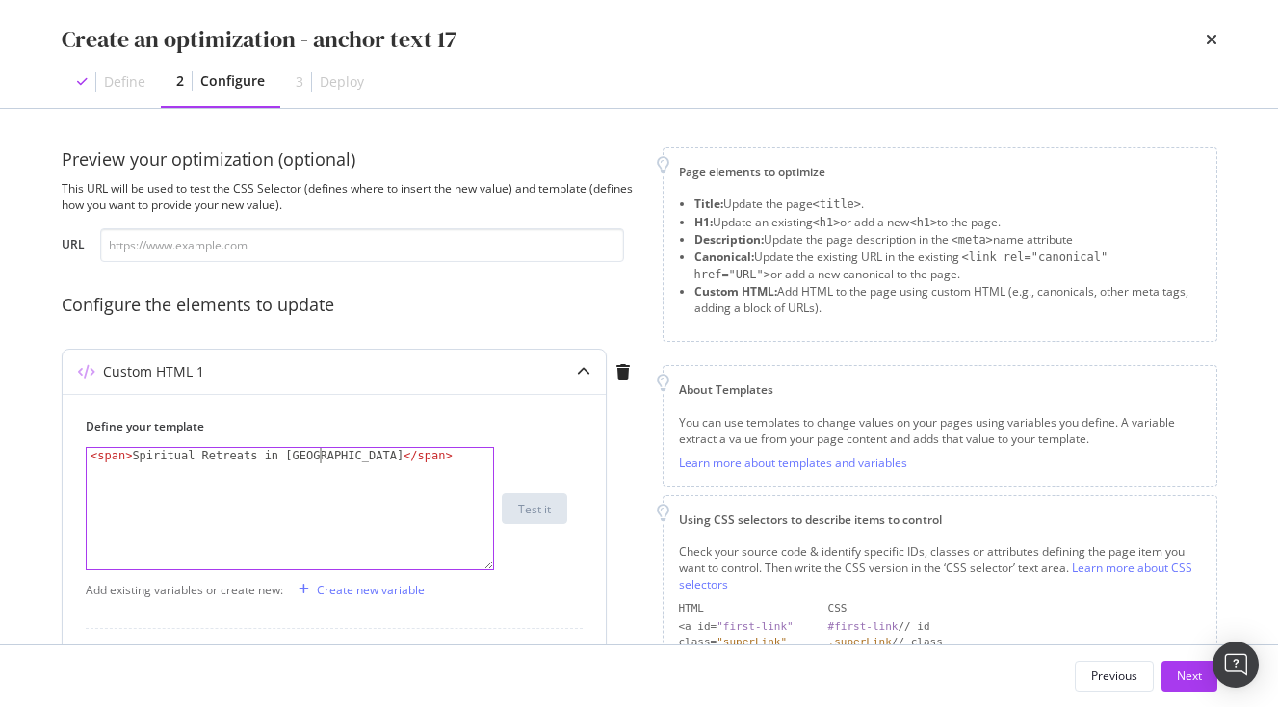
scroll to position [375, 0]
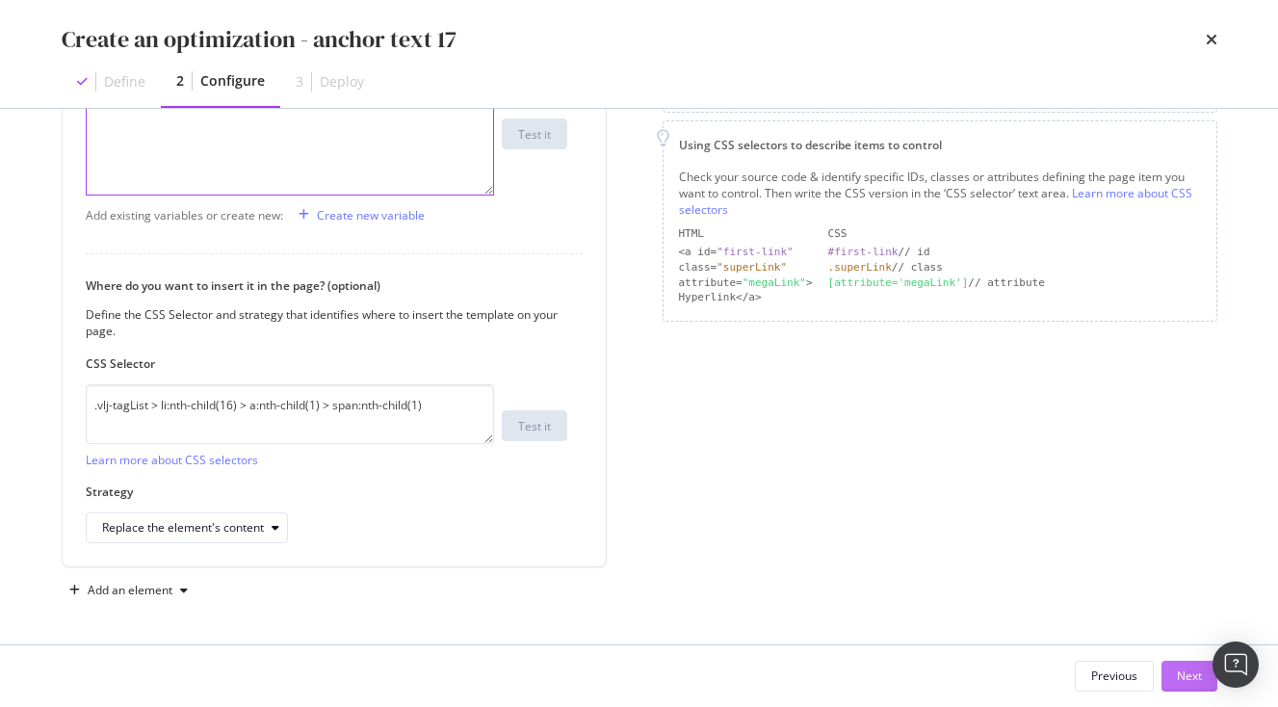
click at [1200, 682] on div "Next" at bounding box center [1189, 676] width 25 height 16
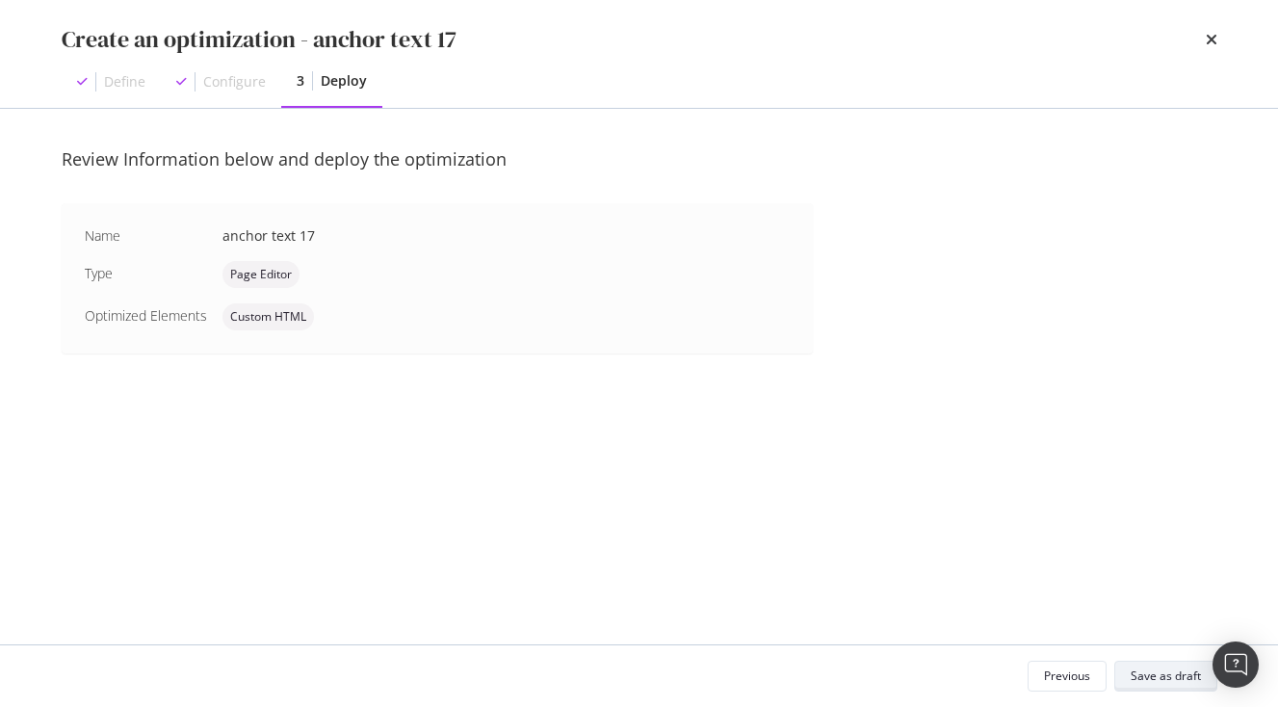
click at [1154, 682] on div "Save as draft" at bounding box center [1166, 676] width 70 height 16
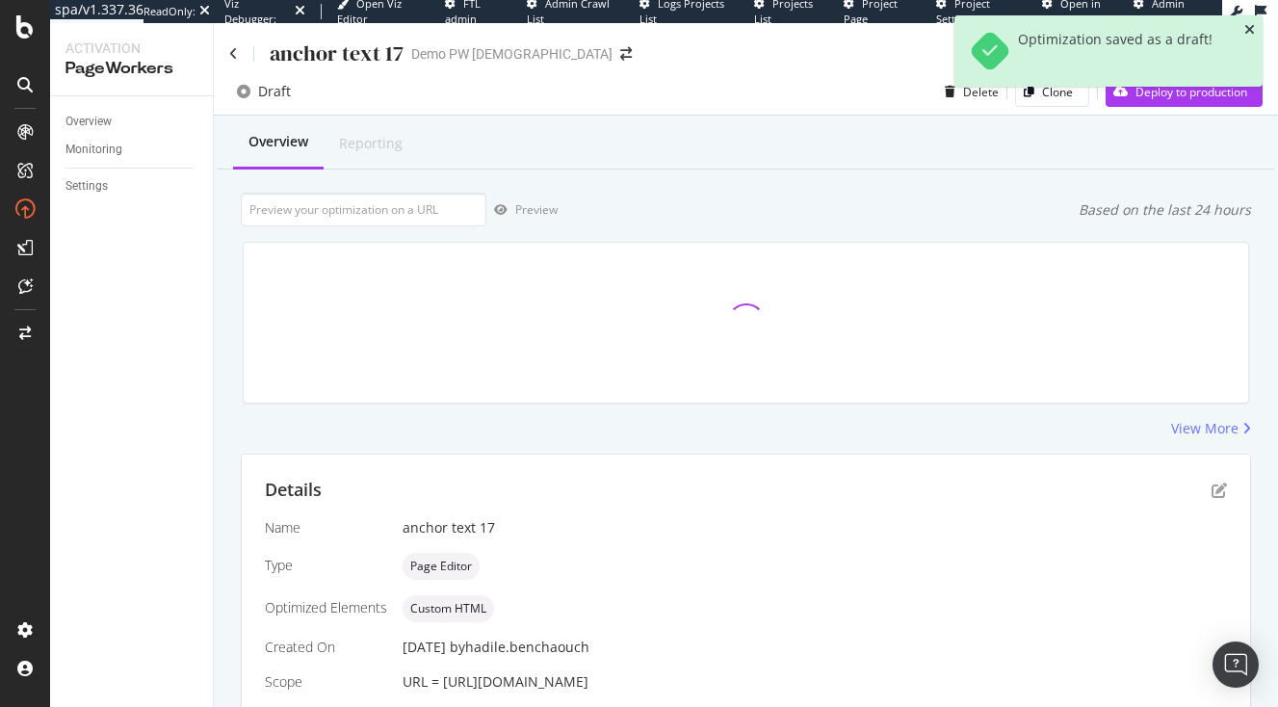
click at [1248, 35] on icon "close toast" at bounding box center [1250, 29] width 11 height 13
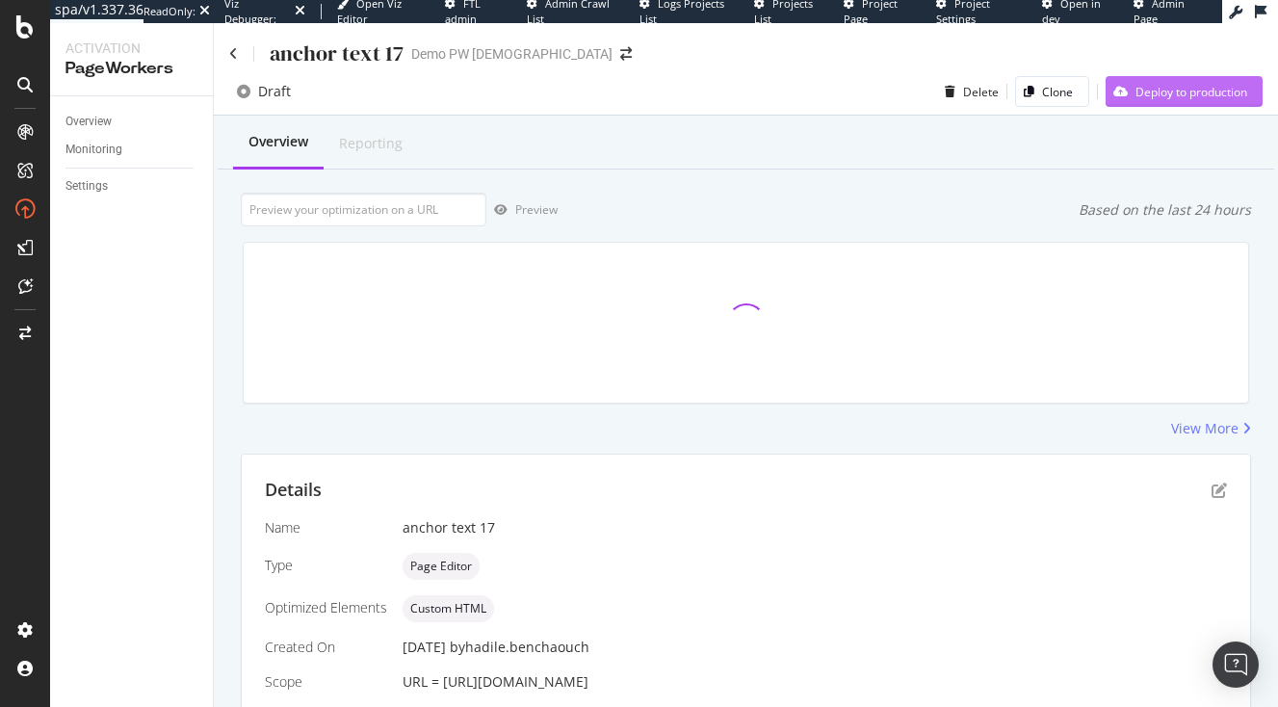
click at [1205, 95] on div "Deploy to production" at bounding box center [1192, 92] width 112 height 16
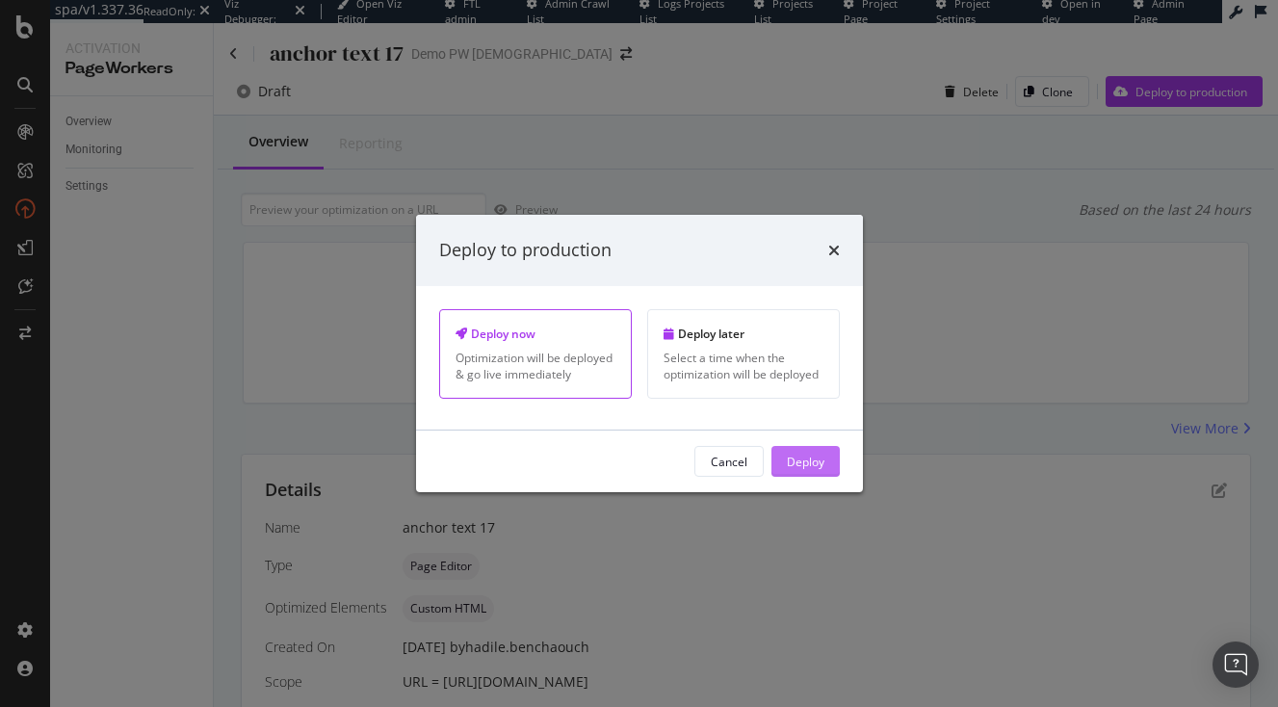
click at [810, 452] on div "Deploy" at bounding box center [806, 461] width 38 height 29
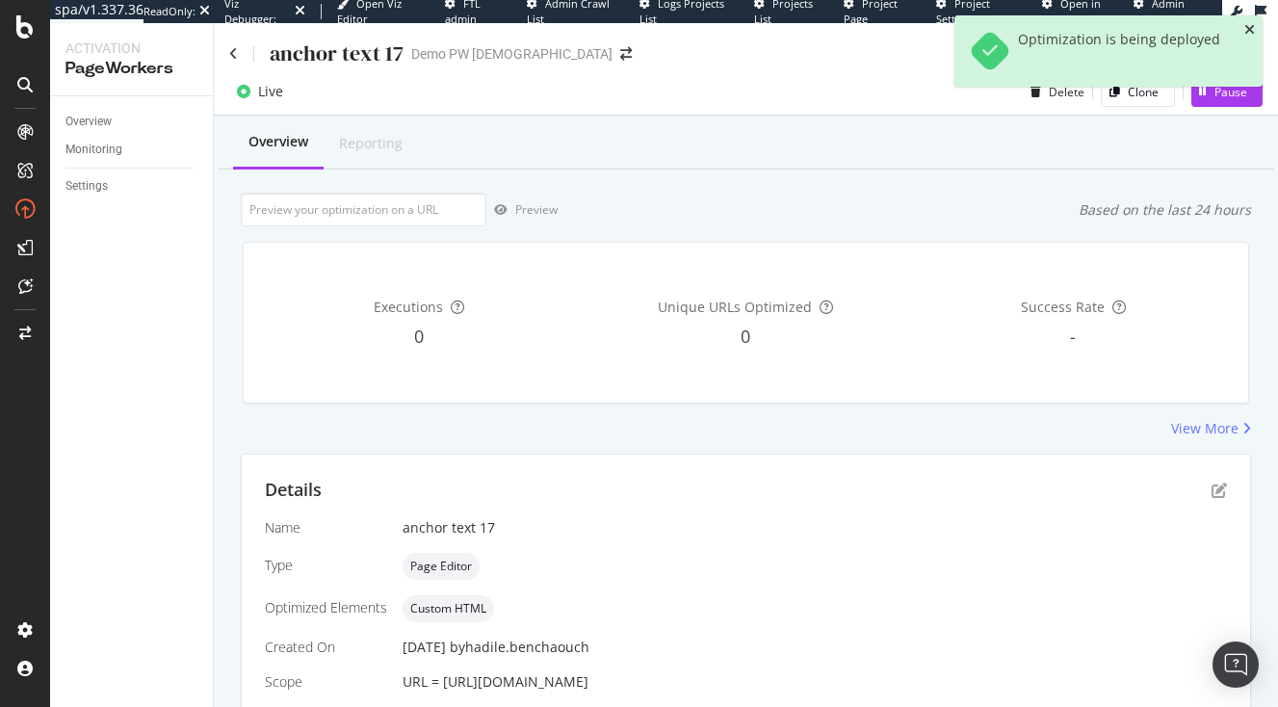
click at [1251, 30] on icon "close toast" at bounding box center [1250, 29] width 11 height 13
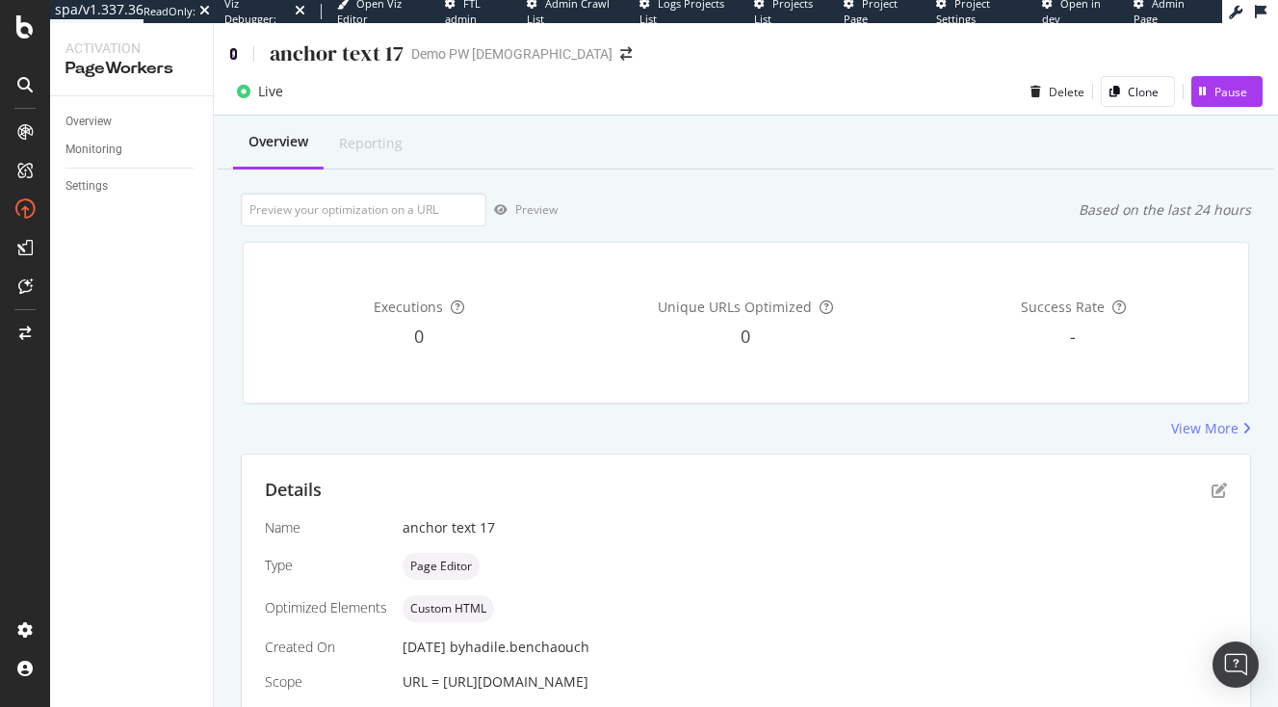
click at [233, 58] on icon at bounding box center [233, 53] width 9 height 13
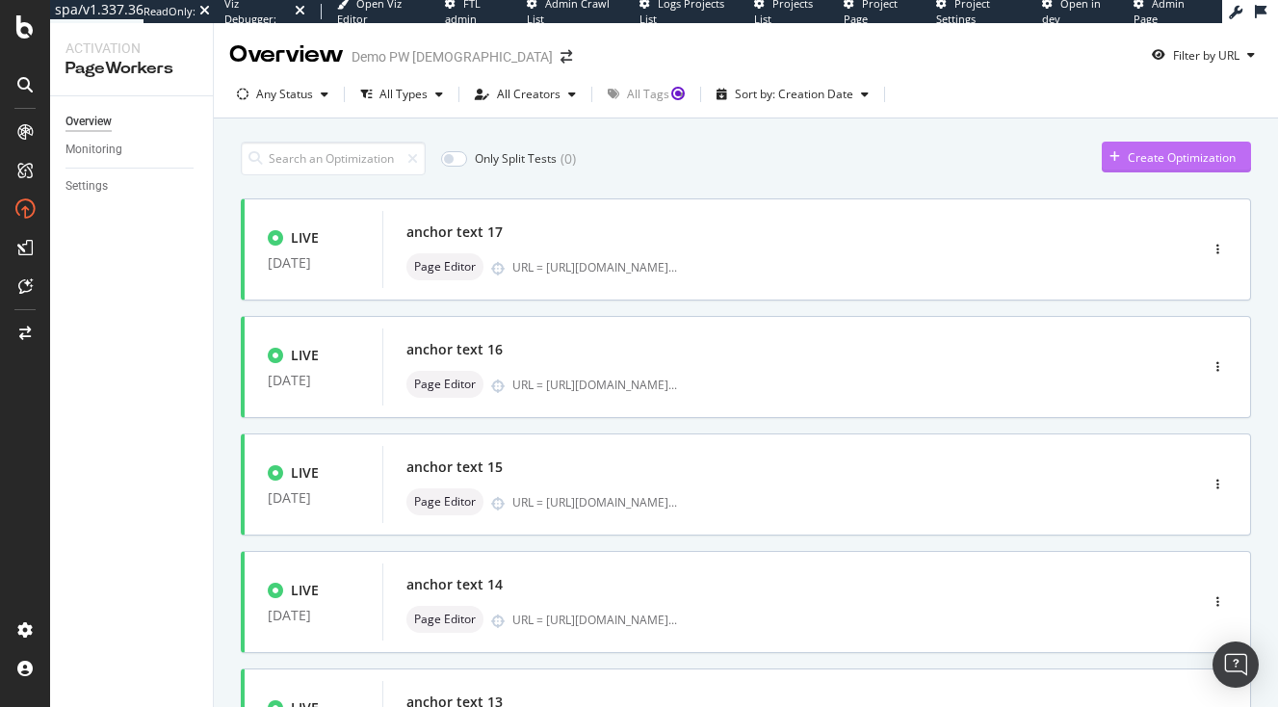
click at [1144, 162] on div "Create Optimization" at bounding box center [1182, 157] width 108 height 16
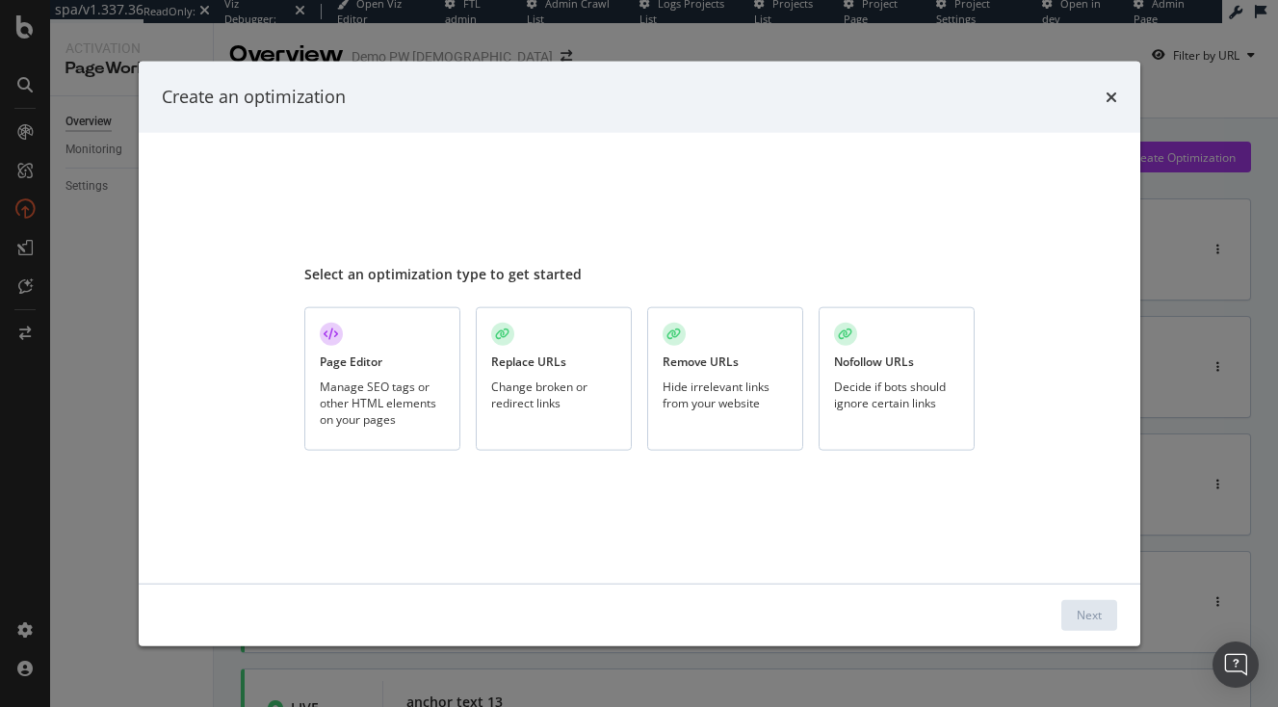
click at [389, 380] on div "Manage SEO tags or other HTML elements on your pages" at bounding box center [382, 402] width 125 height 49
click at [1094, 608] on div "Next" at bounding box center [1089, 615] width 25 height 16
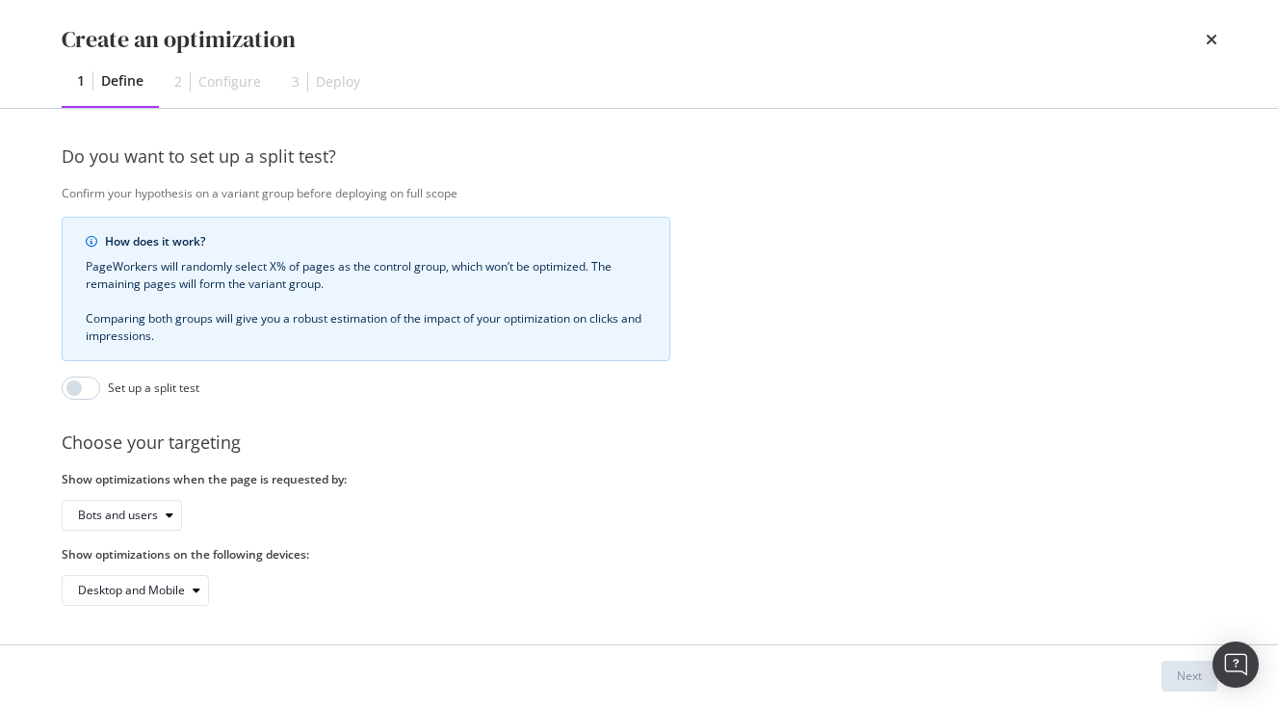
scroll to position [444, 0]
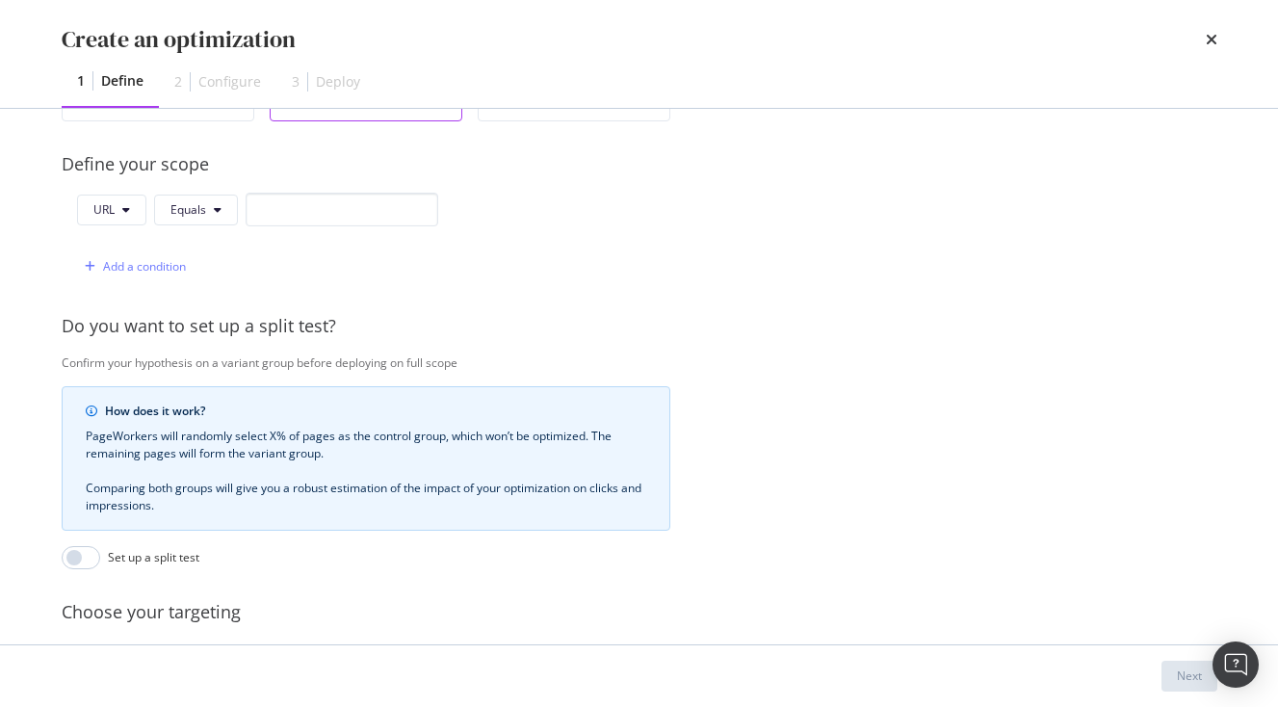
type input "anchor text 18"
click at [306, 202] on input "modal" at bounding box center [342, 210] width 193 height 34
paste input "[URL][DOMAIN_NAME]"
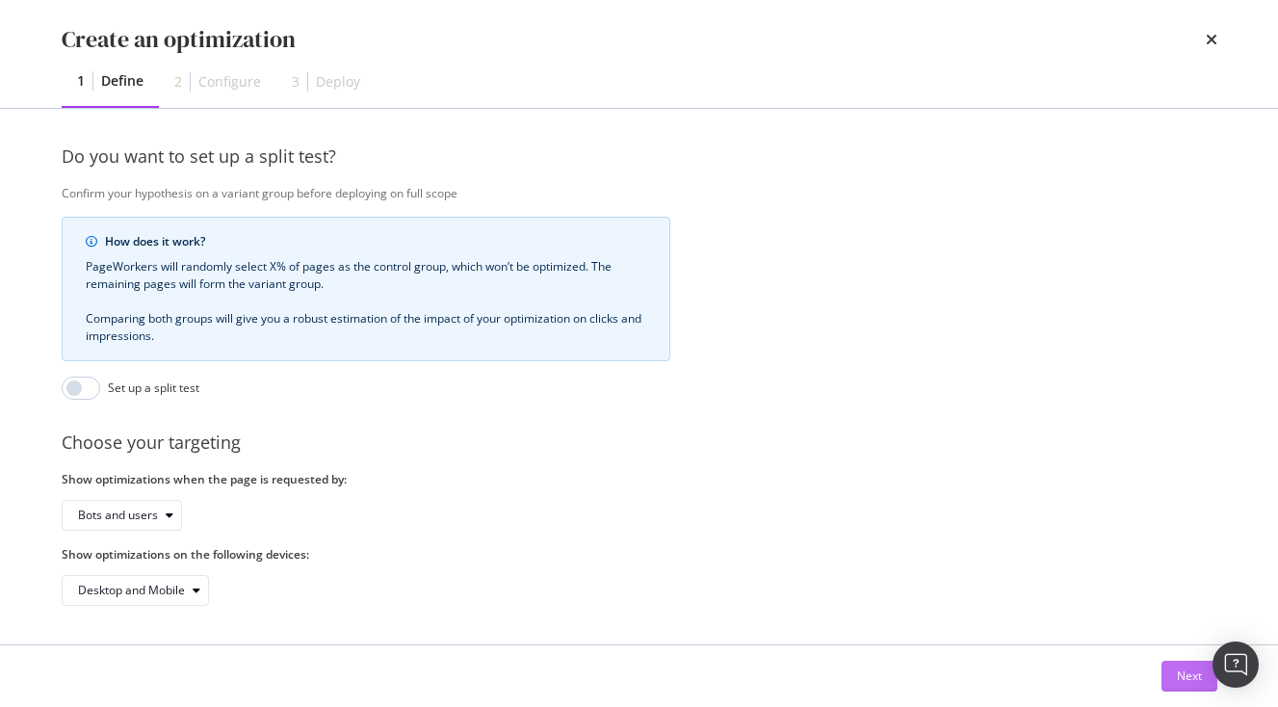
type input "[URL][DOMAIN_NAME]"
click at [1185, 678] on div "Next" at bounding box center [1189, 676] width 25 height 16
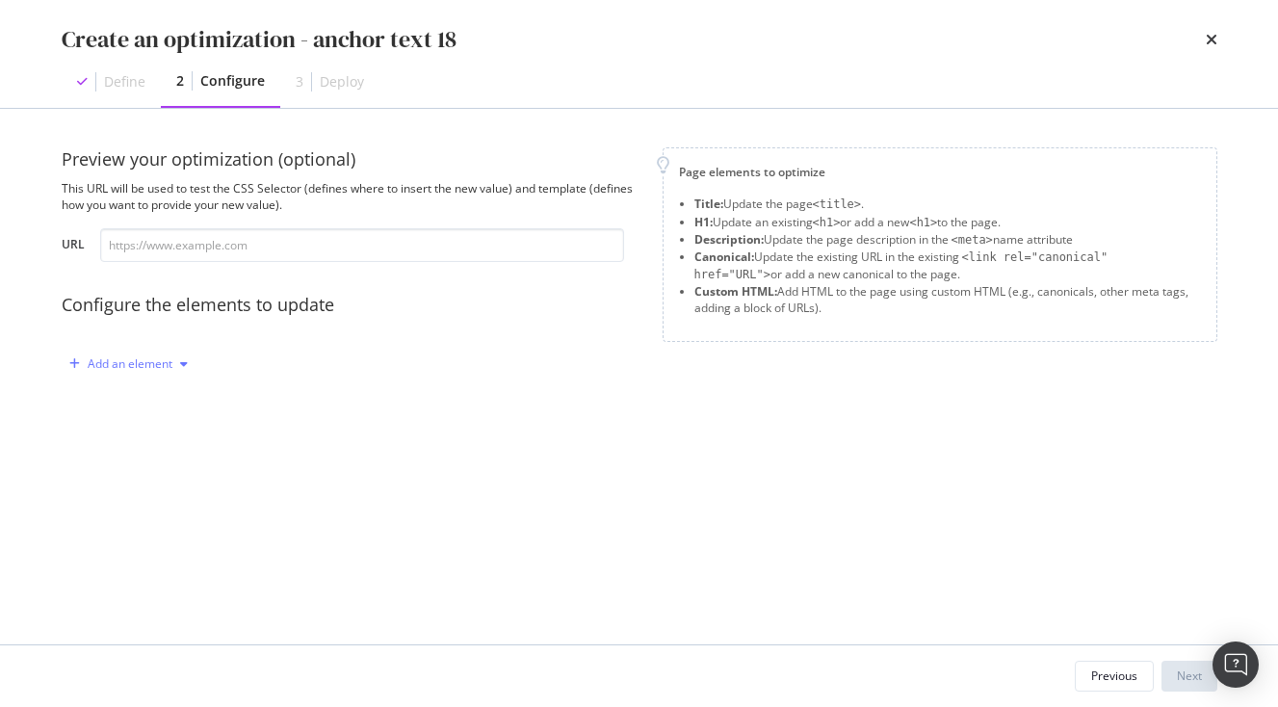
click at [164, 368] on div "Add an element" at bounding box center [130, 364] width 85 height 12
click at [171, 526] on div "Custom HTML" at bounding box center [151, 528] width 76 height 16
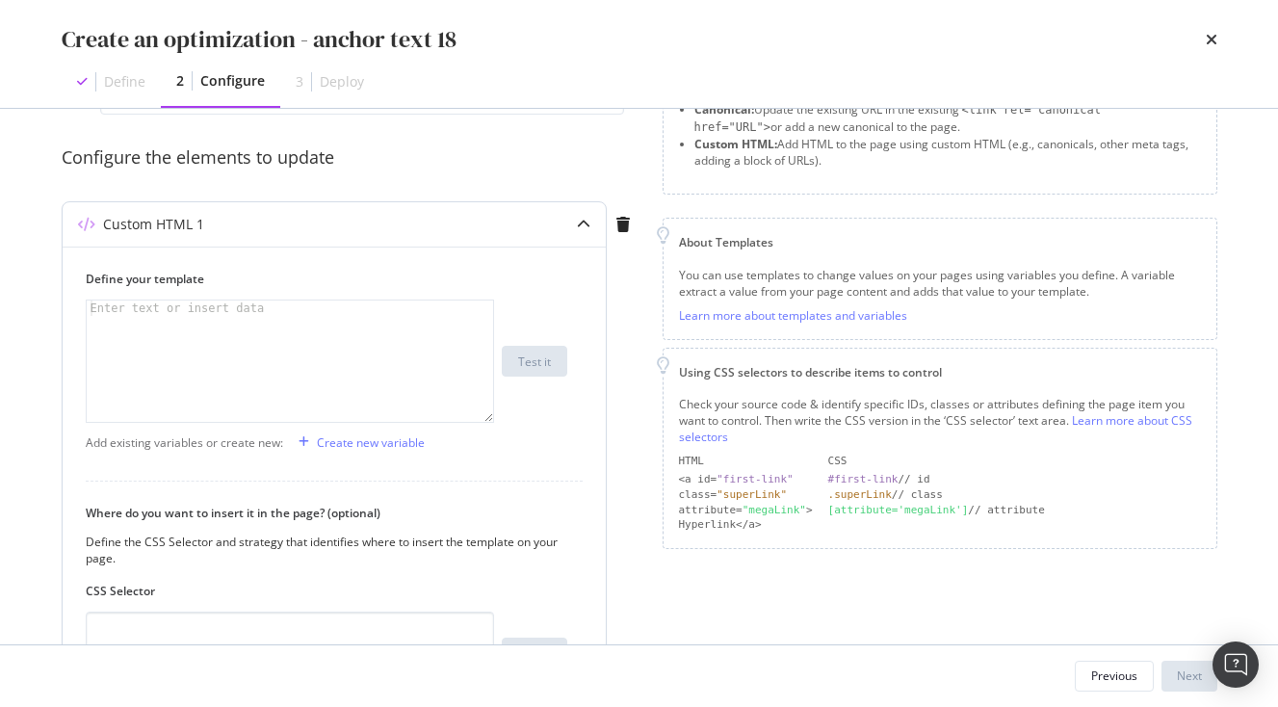
scroll to position [306, 0]
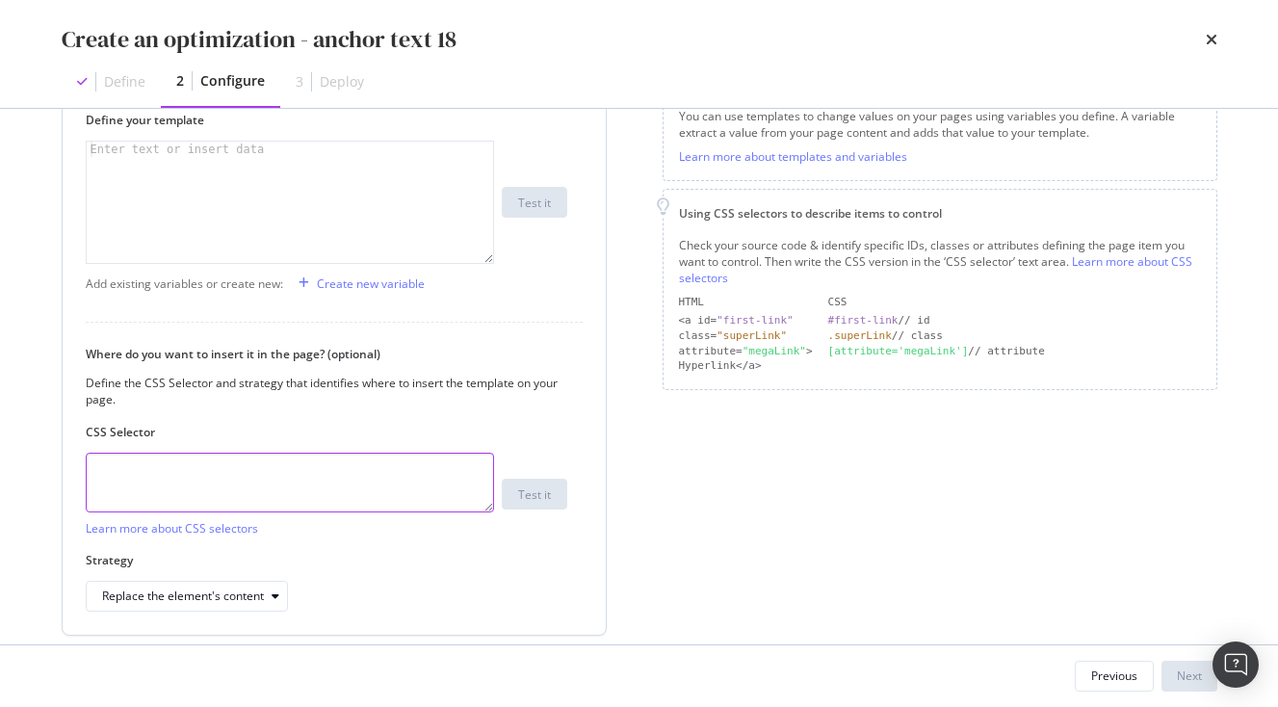
click at [240, 492] on textarea "modal" at bounding box center [290, 483] width 408 height 60
paste textarea ".vlj-tagList > li:nth-child(18) > a:nth-child(1) > span:nth-child(1)"
type textarea ".vlj-tagList > li:nth-child(18) > a:nth-child(1) > span:nth-child(1)"
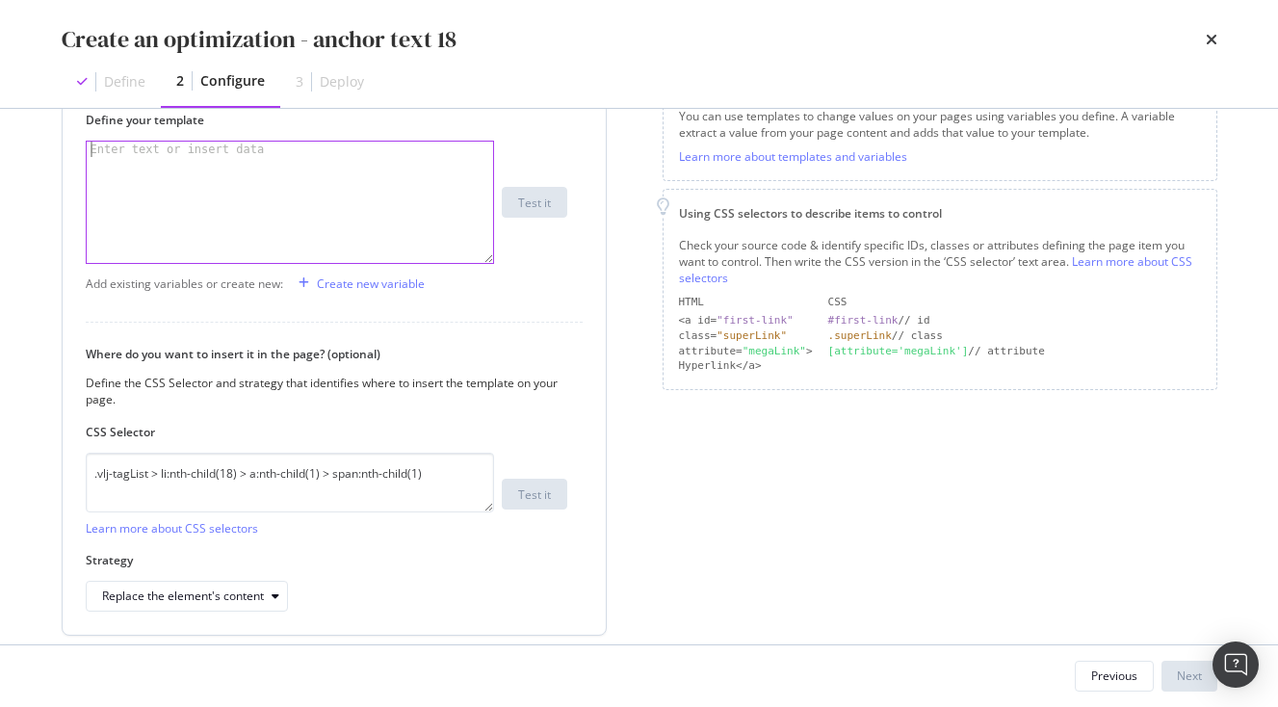
click at [181, 222] on div "modal" at bounding box center [290, 218] width 407 height 152
paste textarea "<span>Nightlife in Japan: Going out, seeing and drinking</span>"
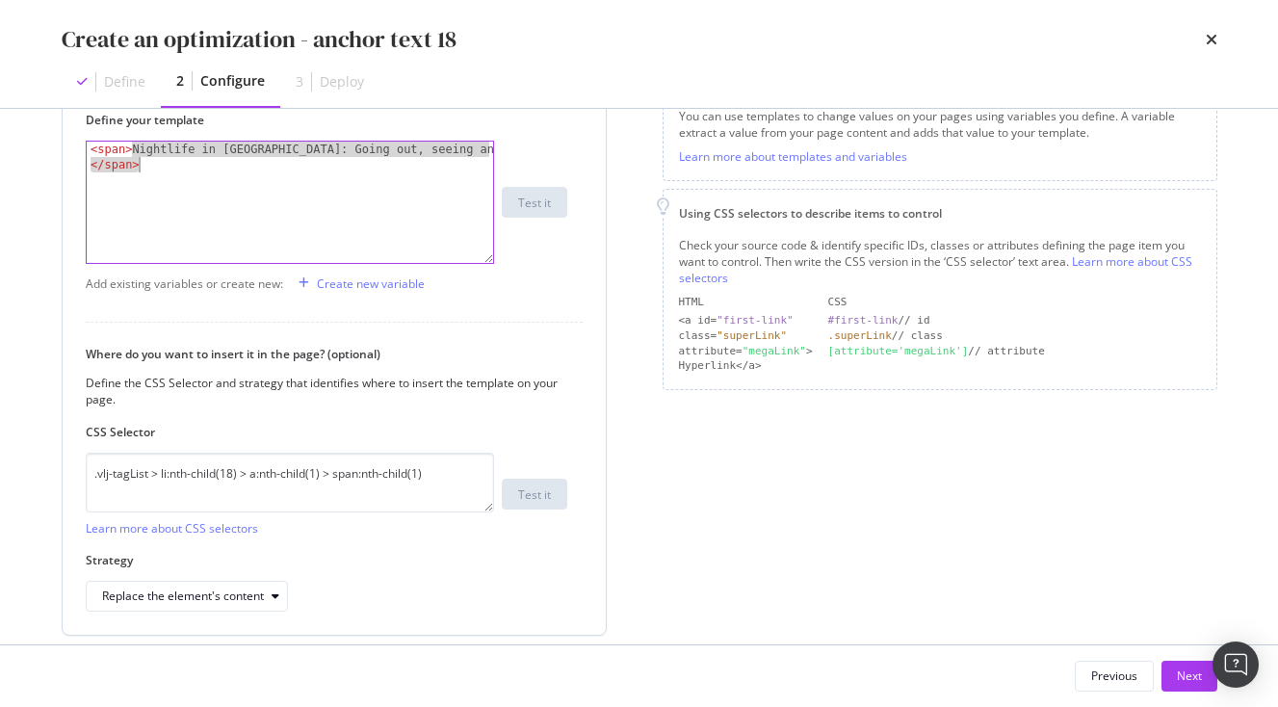
drag, startPoint x: 135, startPoint y: 149, endPoint x: 490, endPoint y: 174, distance: 356.4
click at [490, 174] on div "< span > Nightlife in Japan: Going out, seeing and drinking </ span >" at bounding box center [290, 233] width 407 height 183
click at [476, 158] on div "< span > Nightlife in Japan: Going out, seeing and drinking </ span >" at bounding box center [290, 233] width 407 height 183
drag, startPoint x: 482, startPoint y: 150, endPoint x: 187, endPoint y: 151, distance: 294.8
click at [187, 151] on div "< span > Nightlife in Japan: Going out, seeing and drinking </ span >" at bounding box center [290, 233] width 407 height 183
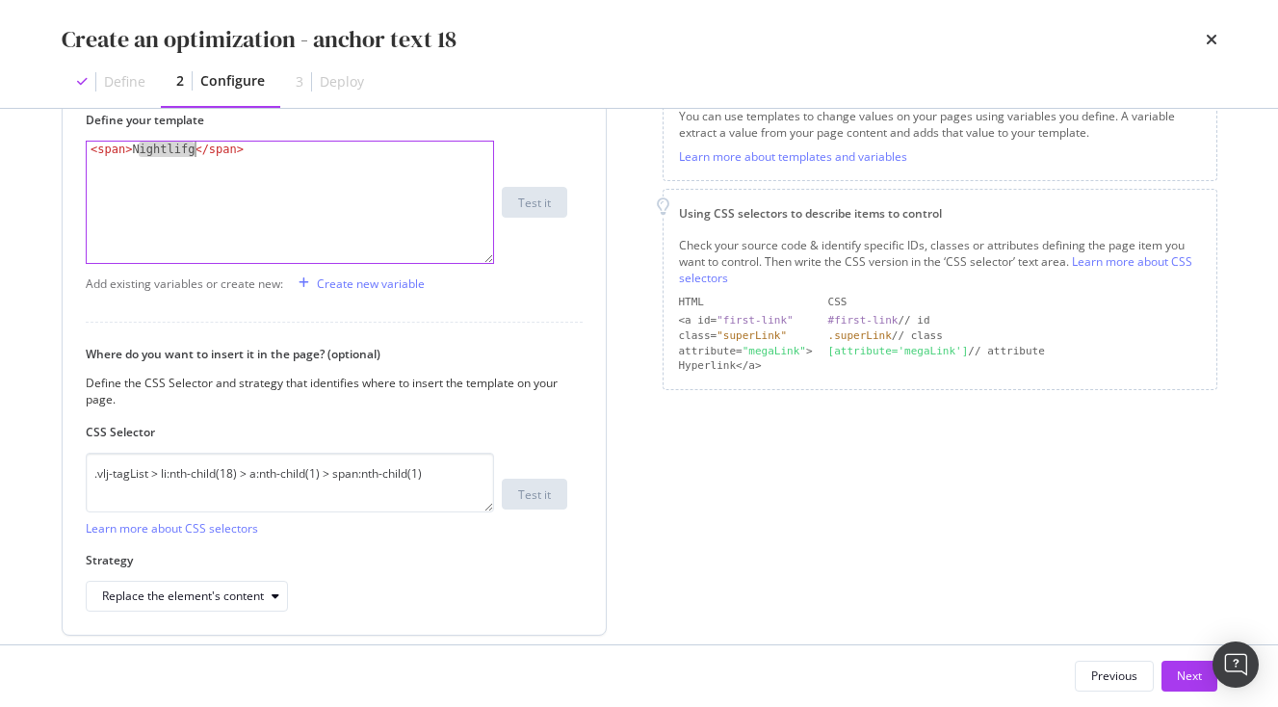
drag, startPoint x: 136, startPoint y: 150, endPoint x: 195, endPoint y: 150, distance: 58.8
click at [195, 150] on div "< span > Nightlifg </ span >" at bounding box center [290, 218] width 407 height 152
paste textarea "Religious Art and Statues in [DEMOGRAPHIC_DATA]"
type textarea "<span>Religious Art and Statues in Temples</span>"
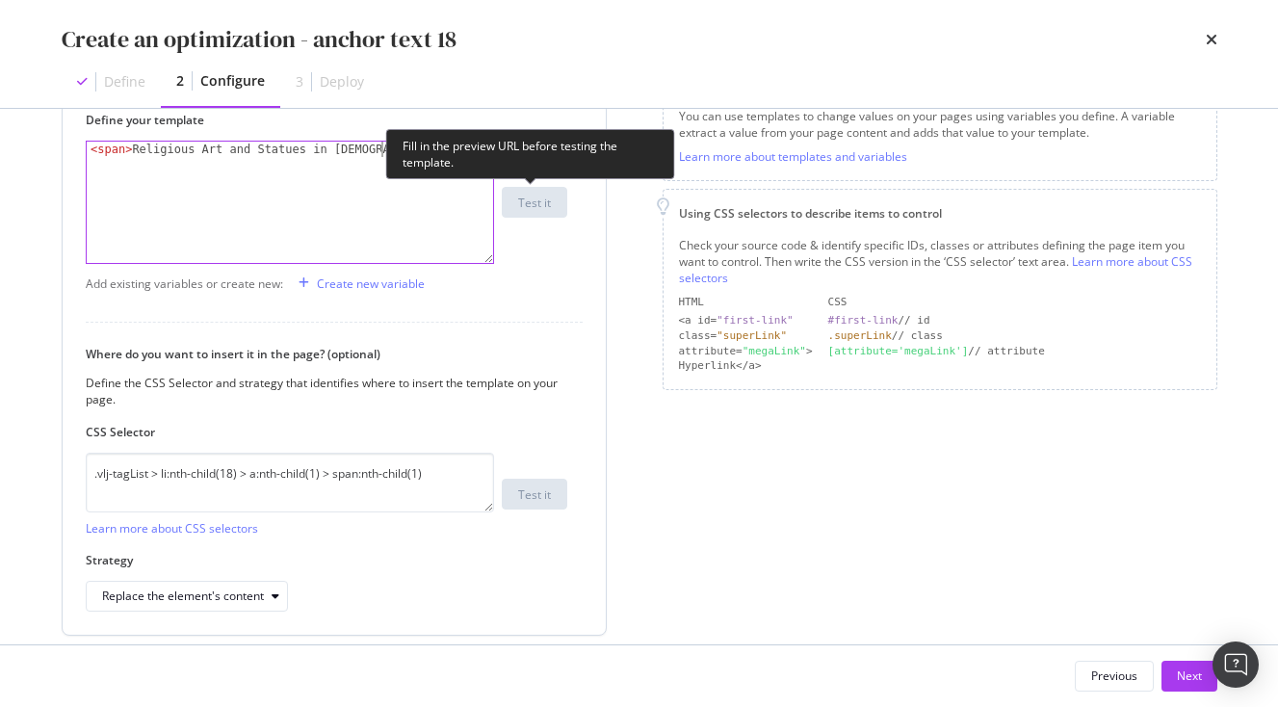
scroll to position [375, 0]
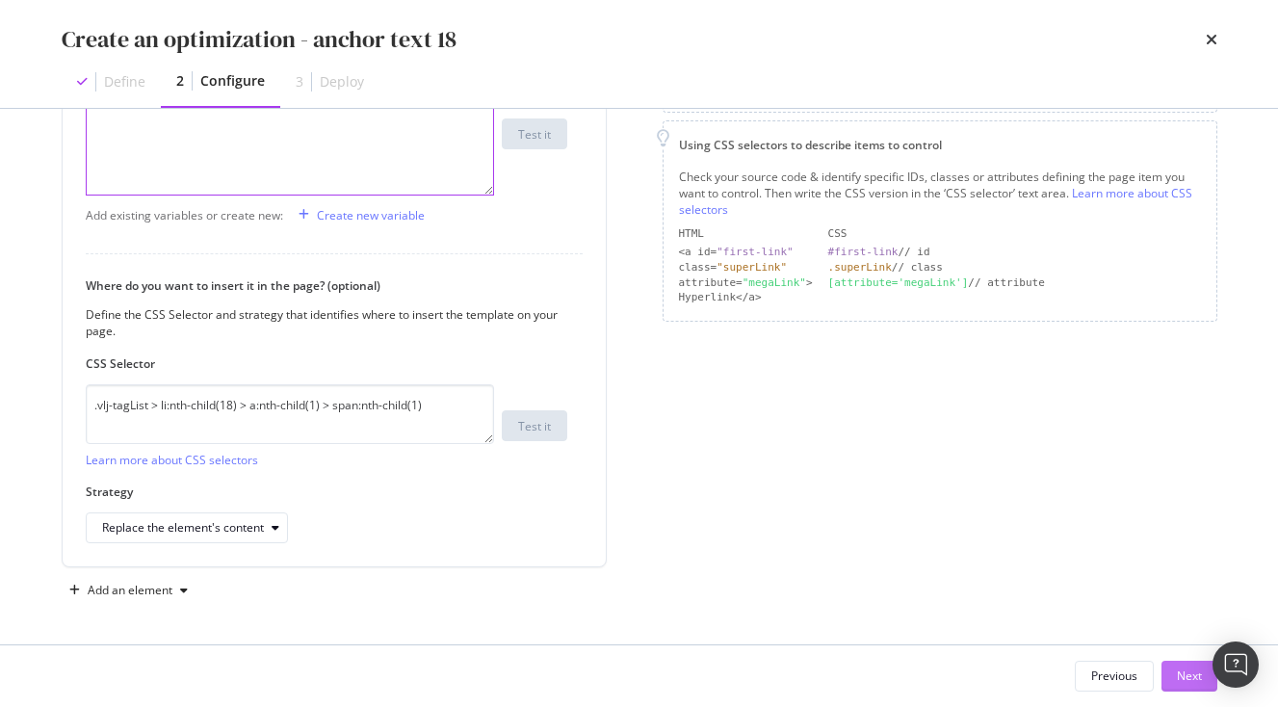
click at [1189, 672] on div "Next" at bounding box center [1189, 676] width 25 height 16
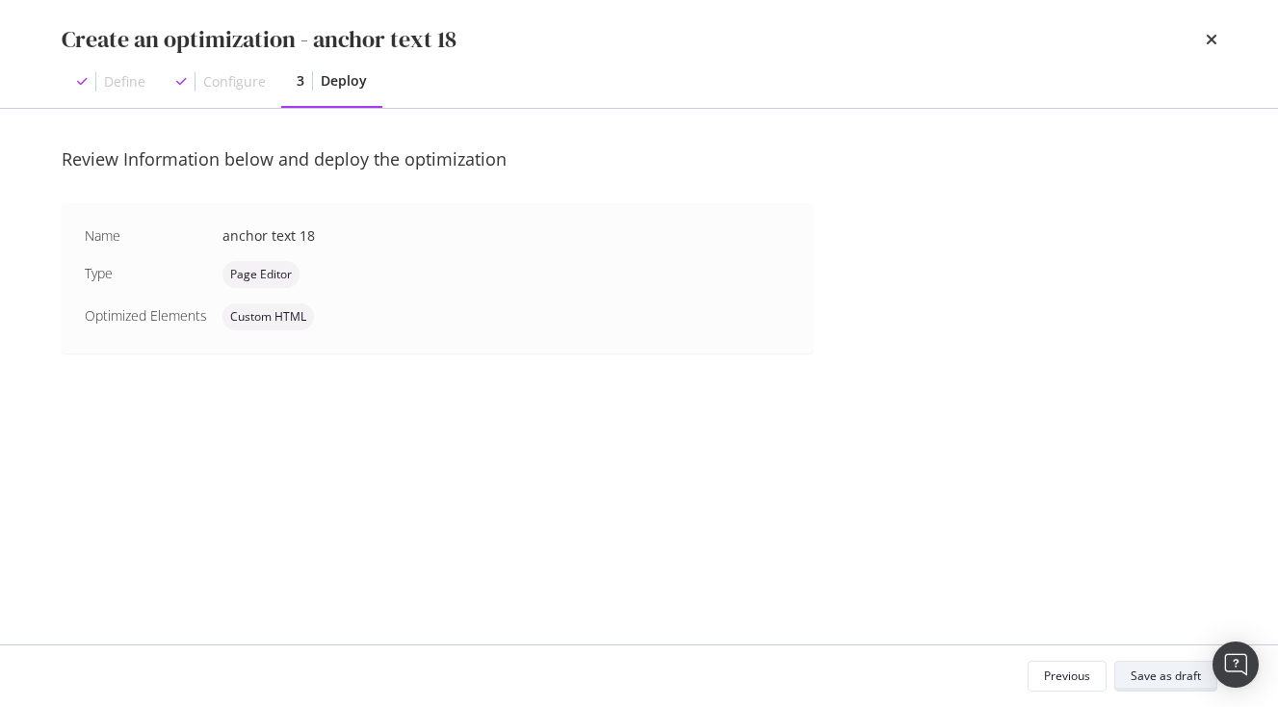
scroll to position [0, 0]
click at [1174, 674] on div "Save as draft" at bounding box center [1166, 676] width 70 height 16
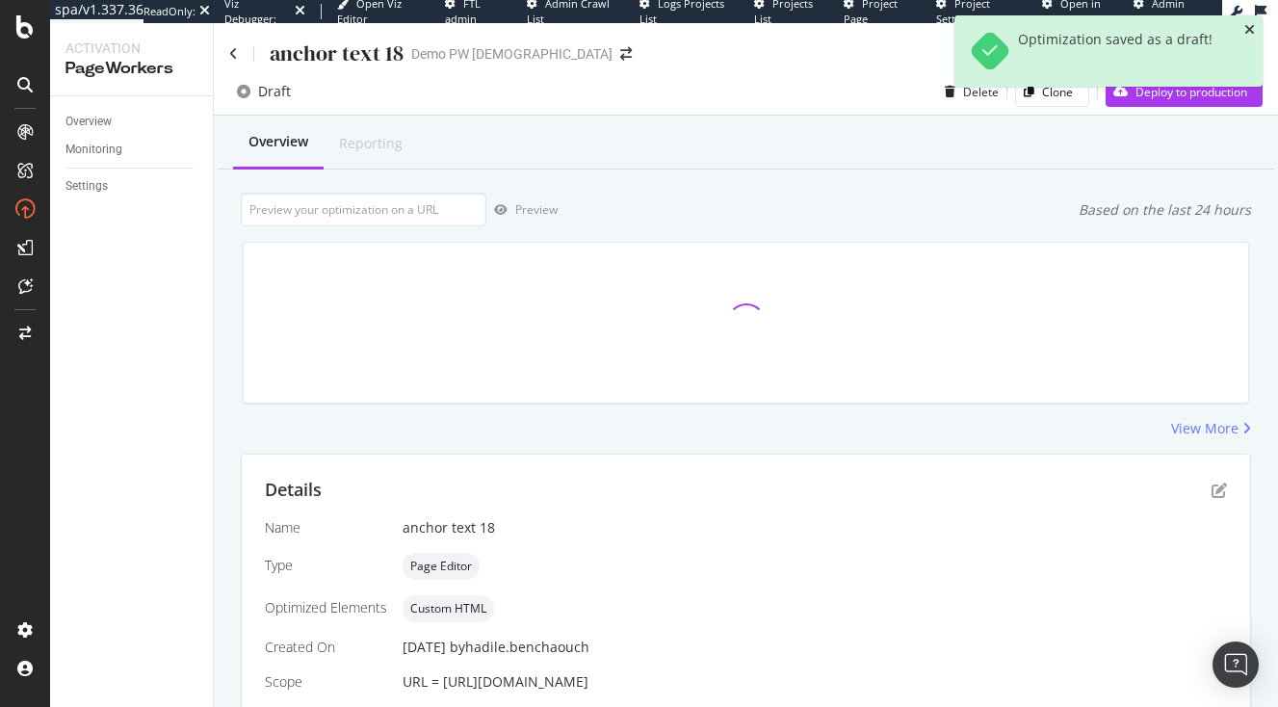
click at [1253, 37] on icon "close toast" at bounding box center [1250, 29] width 11 height 13
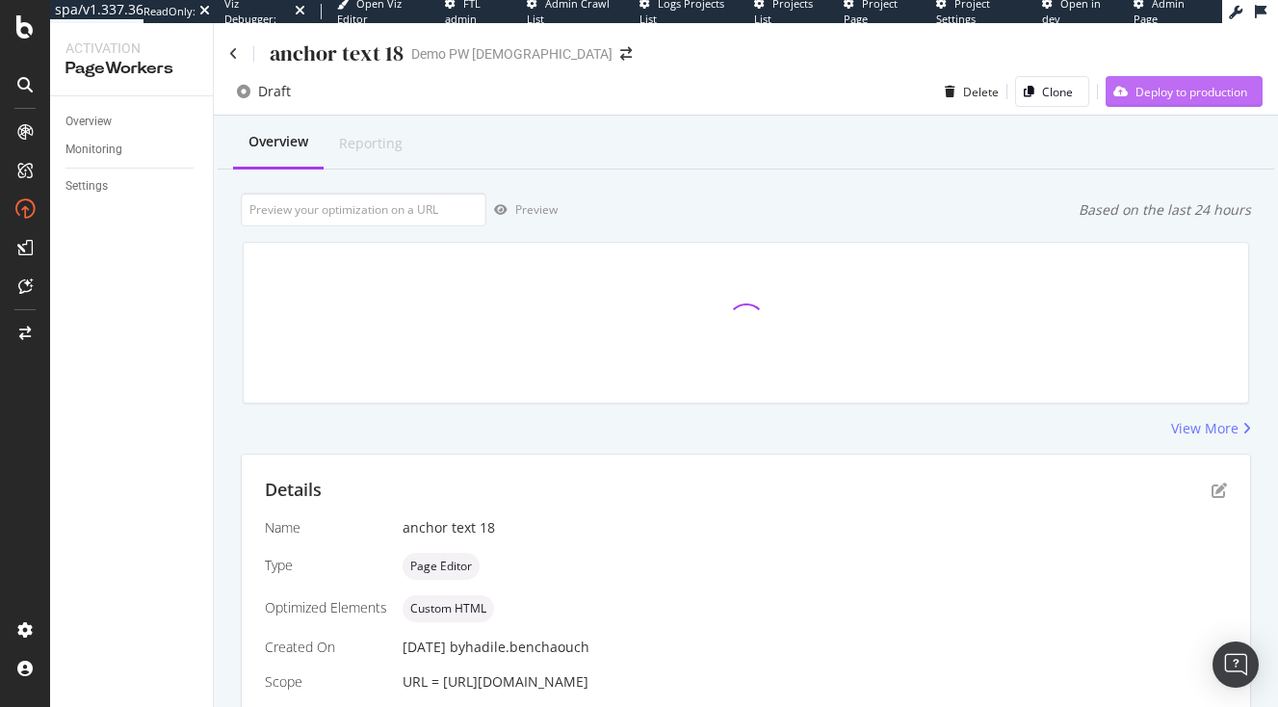
click at [1193, 92] on div "Deploy to production" at bounding box center [1192, 92] width 112 height 16
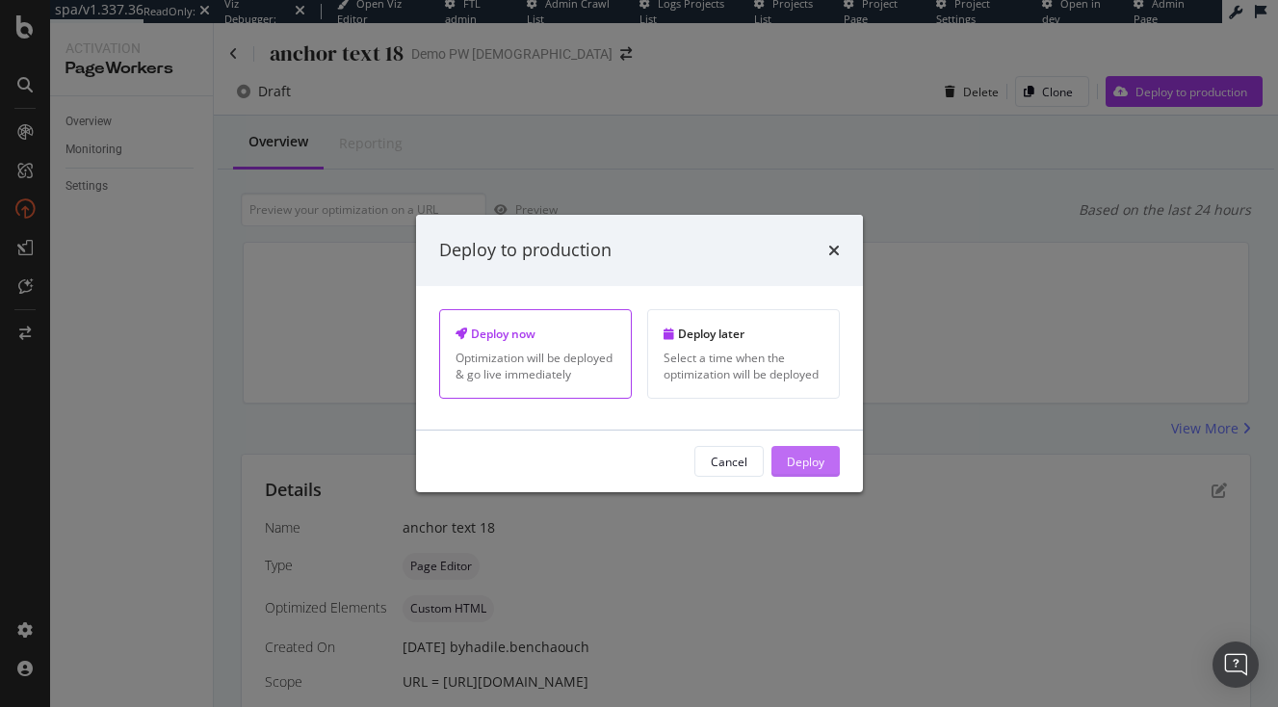
click at [836, 471] on button "Deploy" at bounding box center [806, 461] width 68 height 31
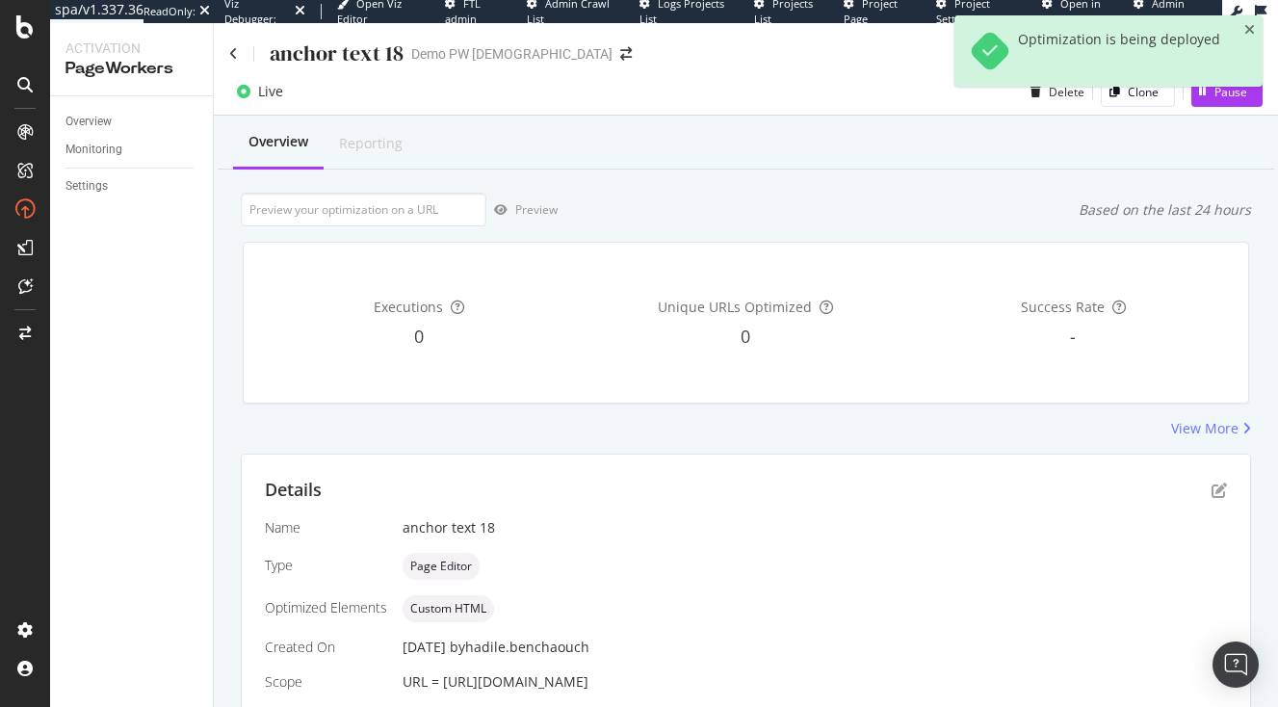
click at [1256, 29] on div "Optimization is being deployed" at bounding box center [1109, 50] width 308 height 71
click at [1248, 29] on icon "close toast" at bounding box center [1250, 29] width 11 height 13
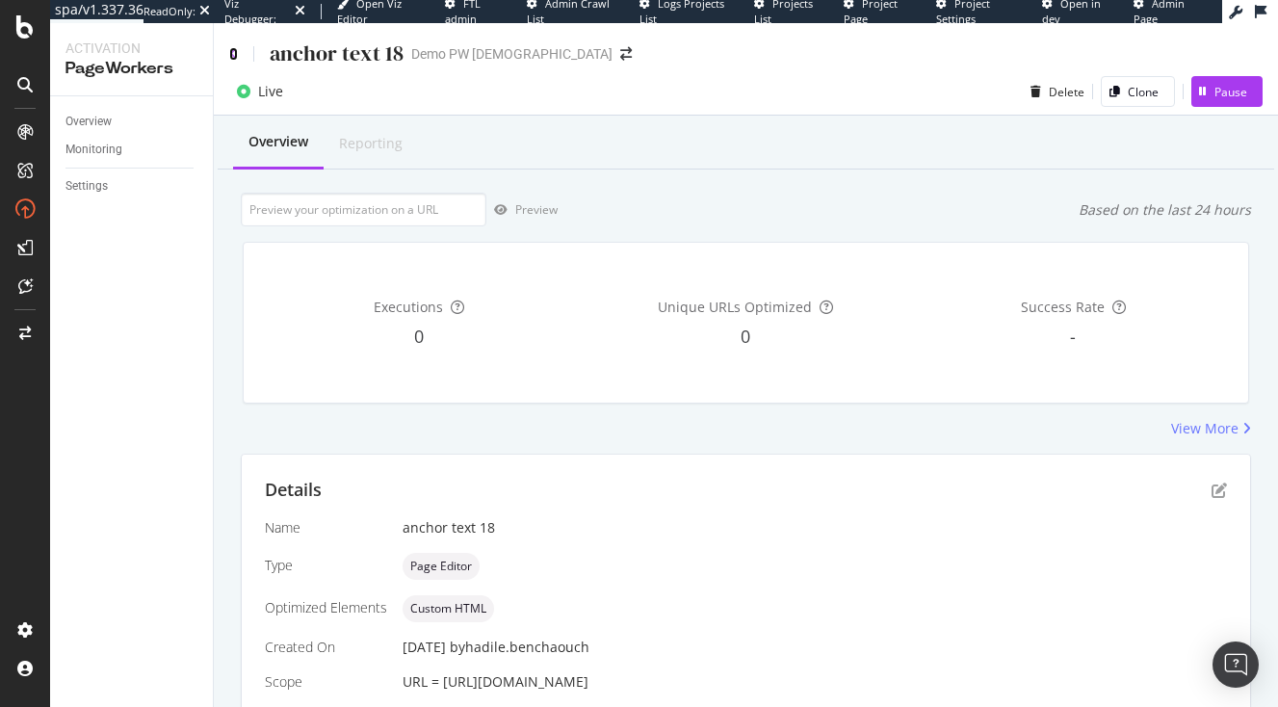
click at [236, 57] on icon at bounding box center [233, 53] width 9 height 13
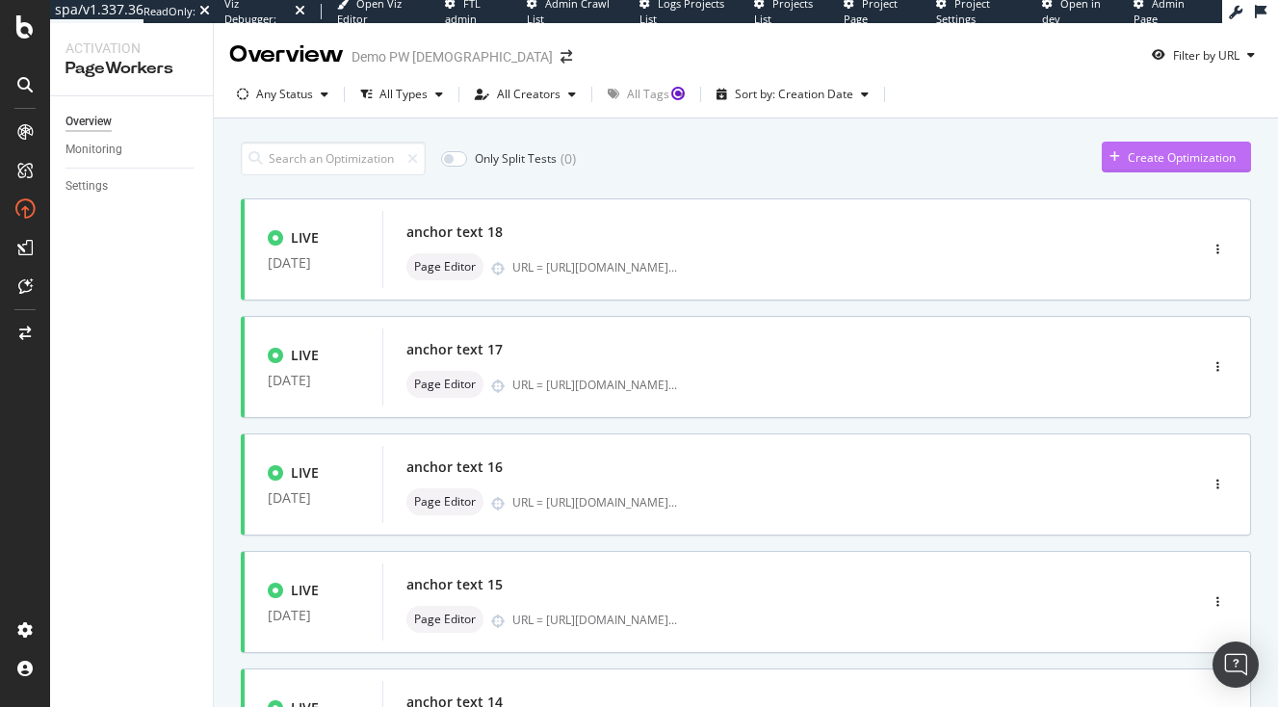
click at [1157, 147] on div "Create Optimization" at bounding box center [1169, 157] width 134 height 29
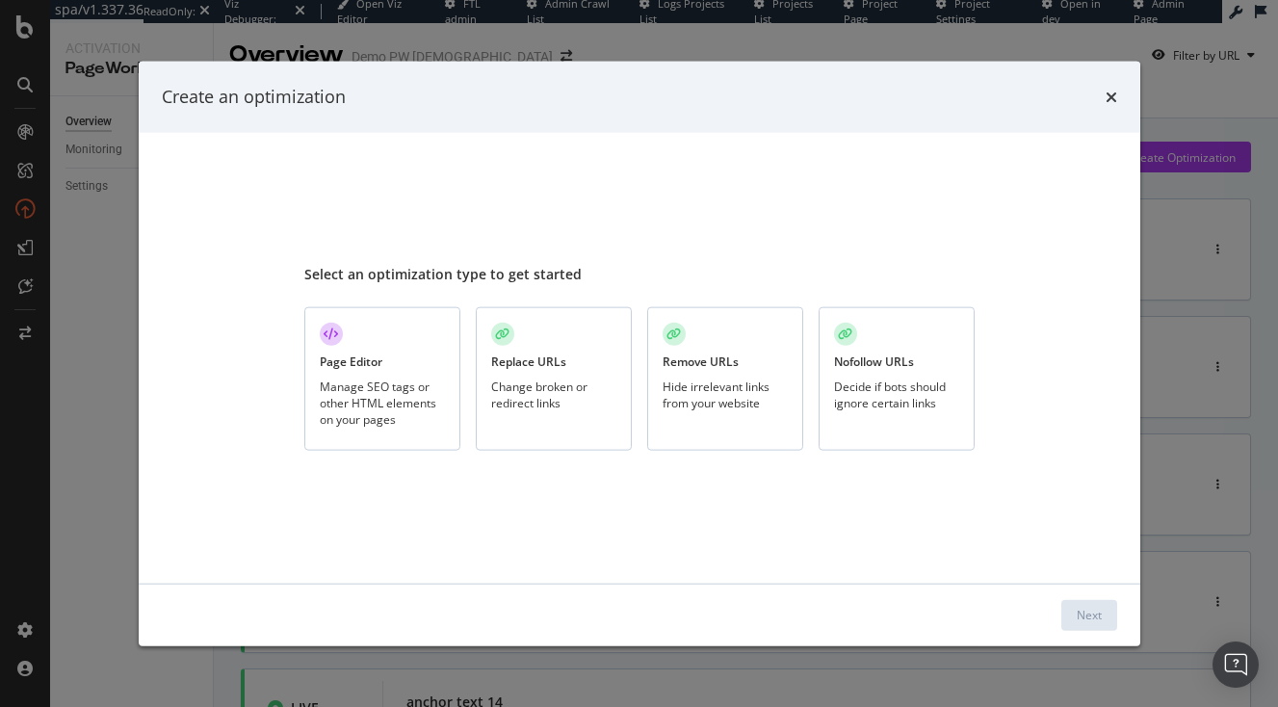
click at [400, 378] on div "Page Editor Manage SEO tags or other HTML elements on your pages" at bounding box center [382, 379] width 156 height 144
click at [1079, 615] on div "Next" at bounding box center [1089, 615] width 25 height 16
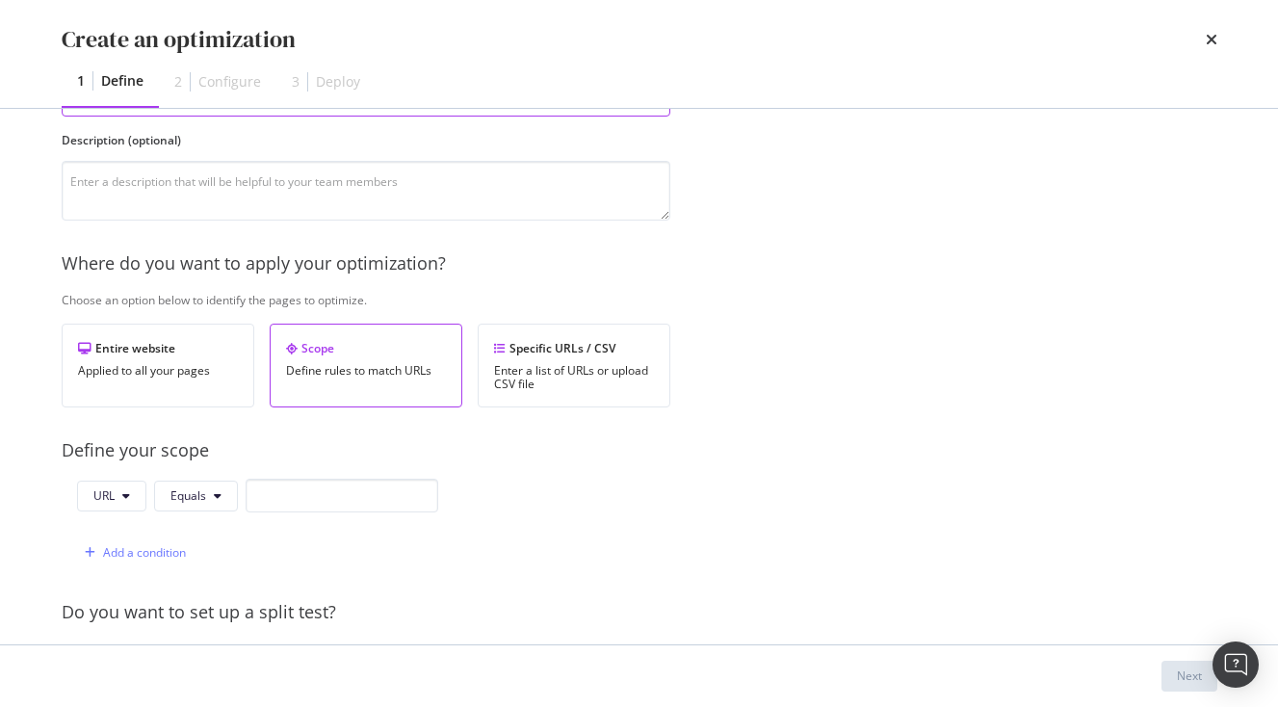
scroll to position [366, 0]
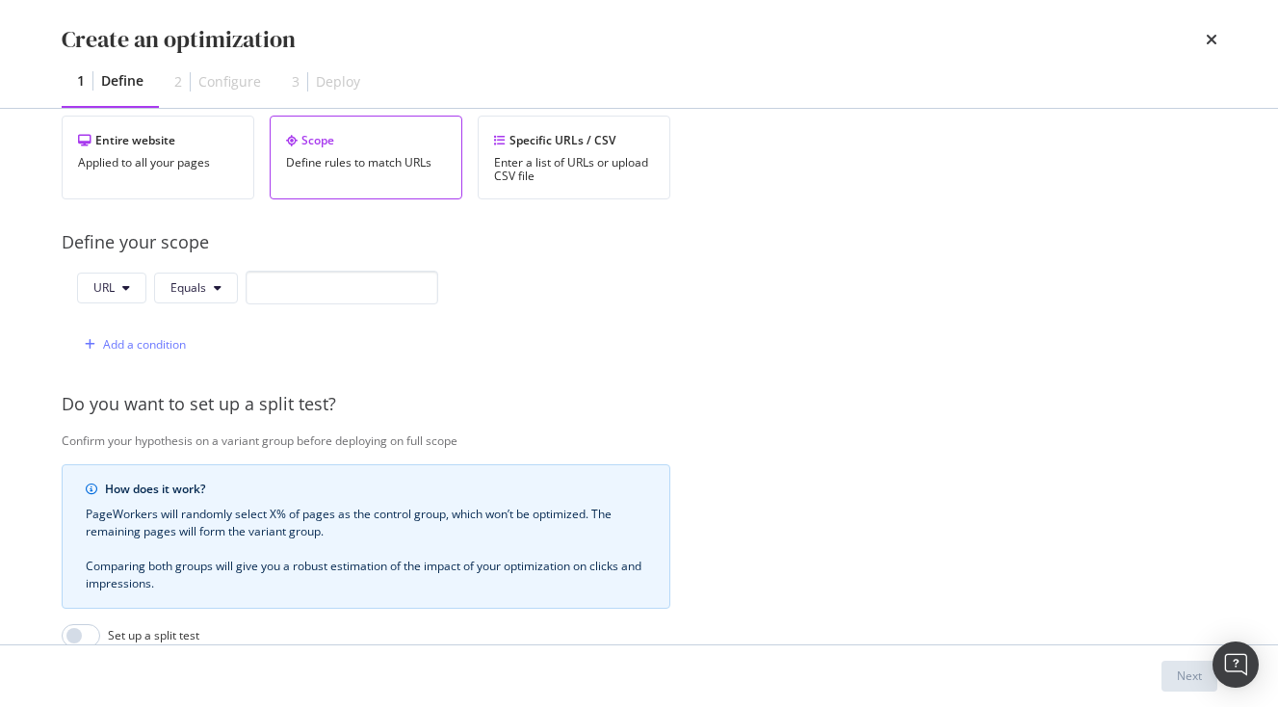
type input "anchor text 19"
click at [289, 282] on input "modal" at bounding box center [342, 288] width 193 height 34
paste input "[URL][DOMAIN_NAME]"
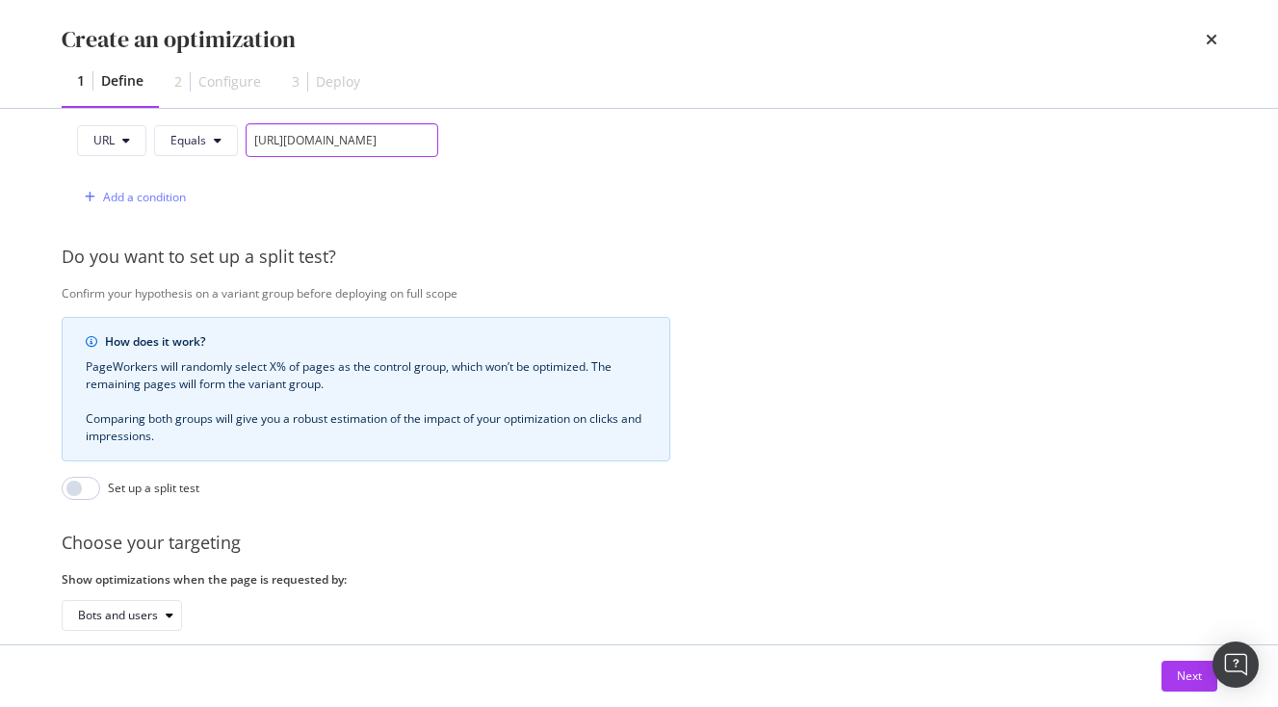
scroll to position [614, 0]
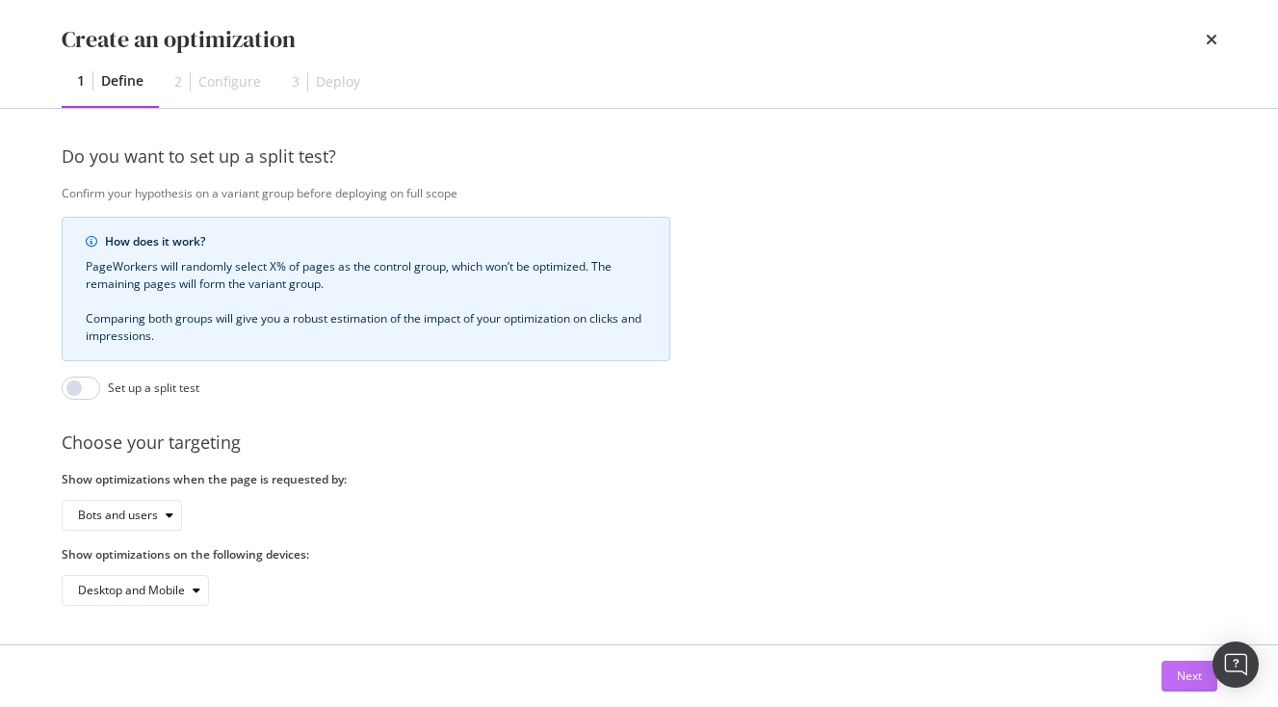
type input "[URL][DOMAIN_NAME]"
click at [1198, 677] on div "Next" at bounding box center [1189, 676] width 25 height 16
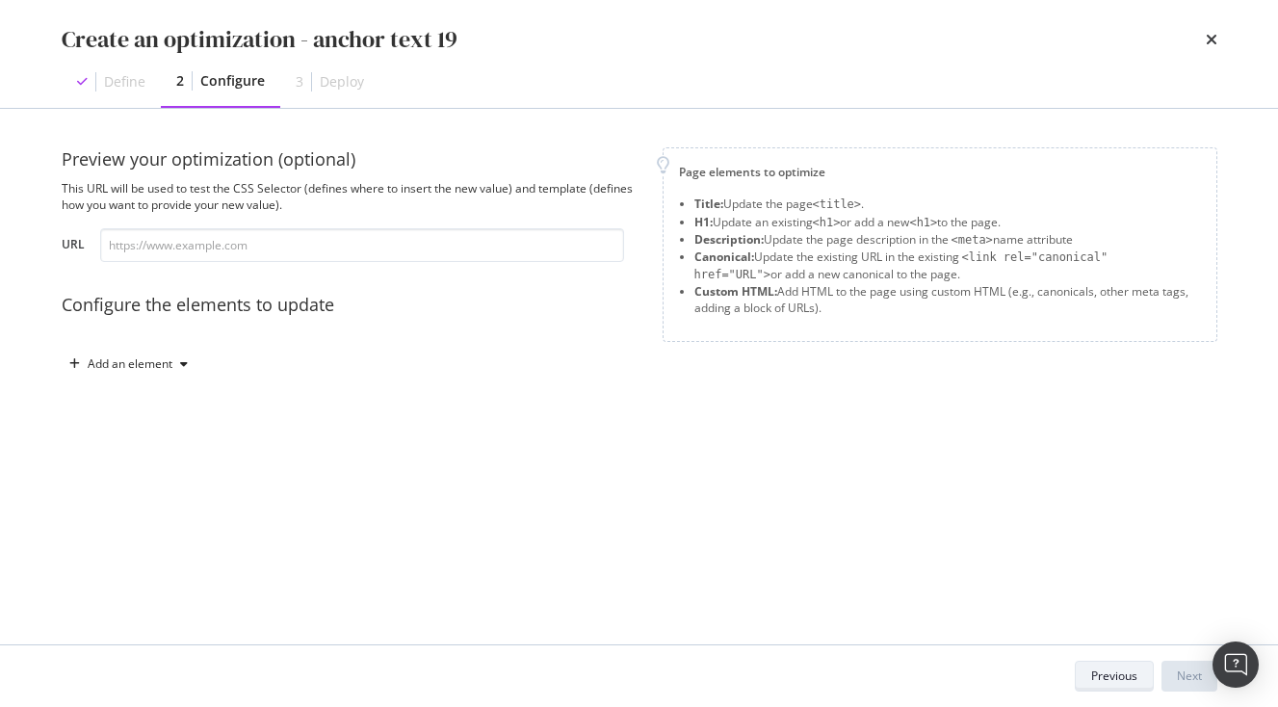
scroll to position [0, 0]
click at [177, 367] on div "modal" at bounding box center [183, 364] width 23 height 12
click at [171, 535] on div "Custom HTML" at bounding box center [151, 528] width 76 height 16
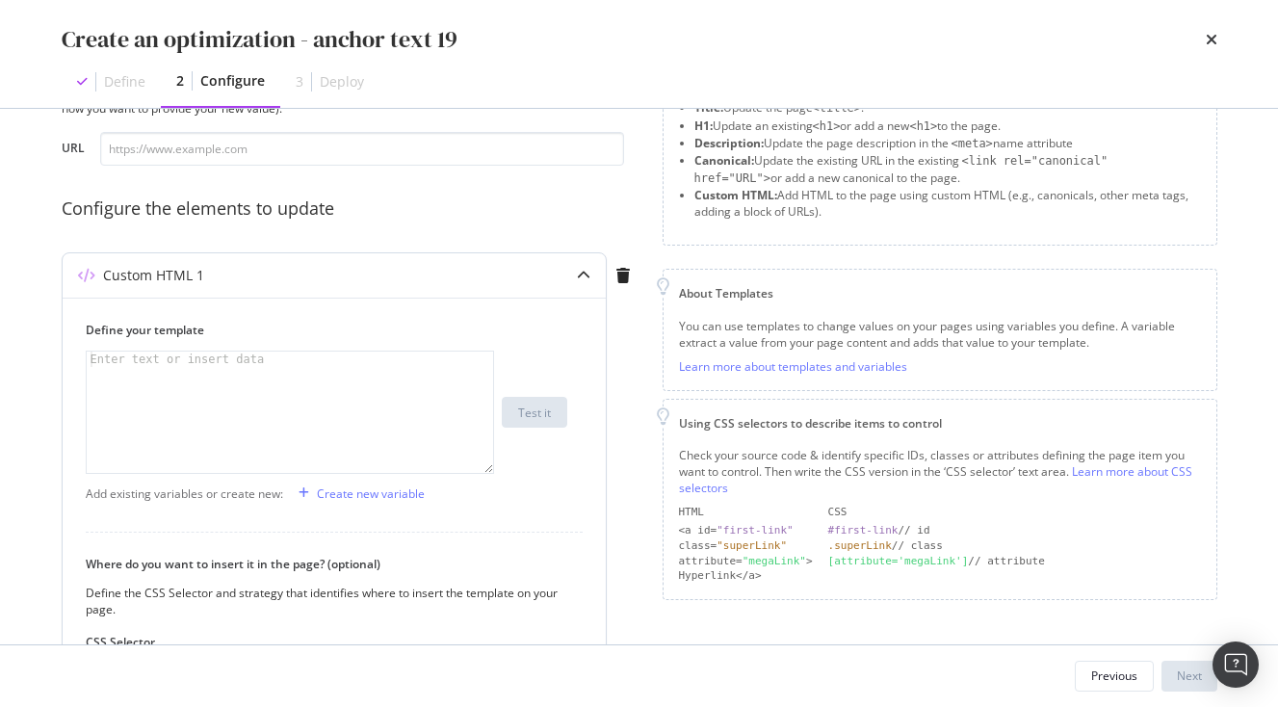
scroll to position [196, 0]
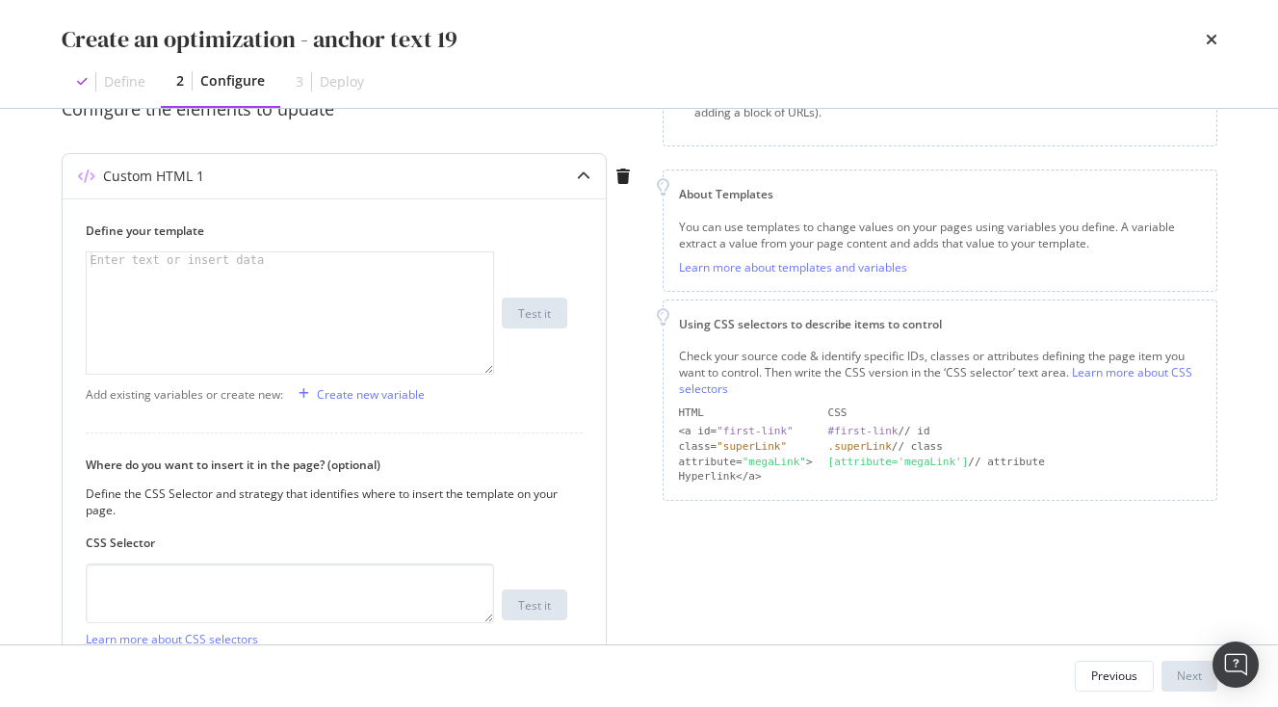
click at [295, 293] on div "modal" at bounding box center [290, 328] width 407 height 152
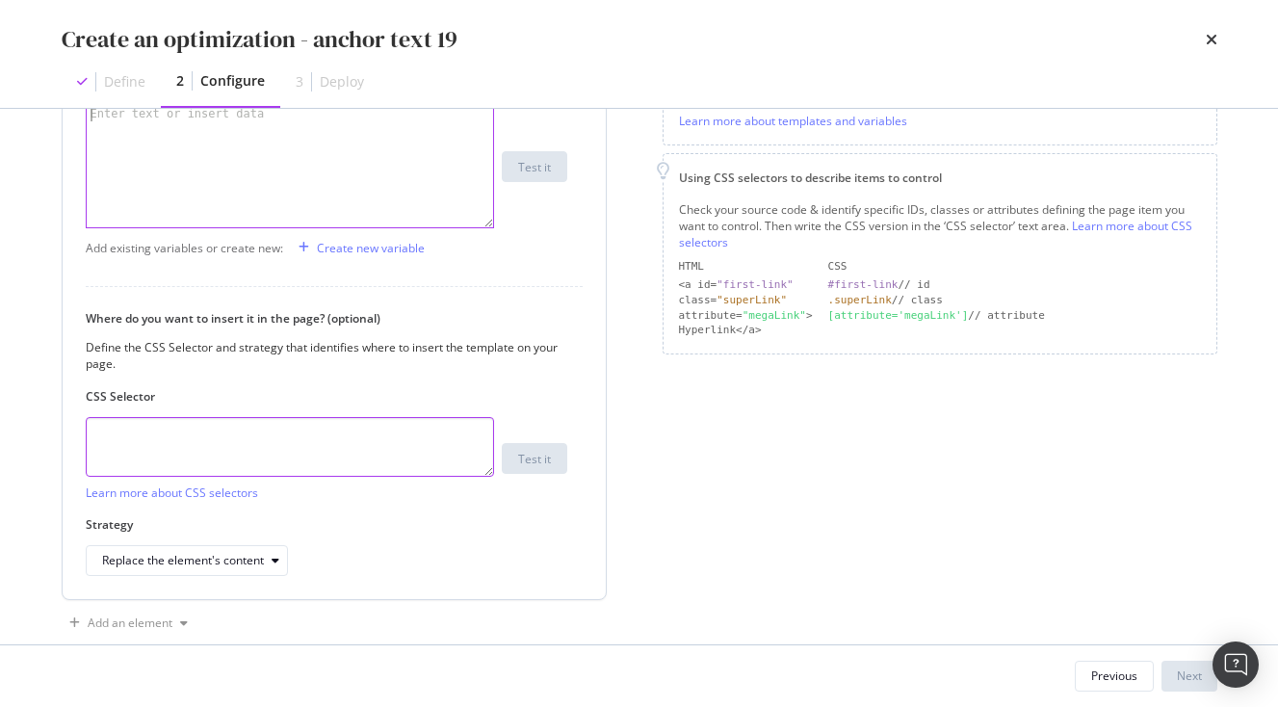
click at [195, 431] on textarea "modal" at bounding box center [290, 447] width 408 height 60
paste textarea ".vlj-tagList > li:nth-child(19) > a:nth-child(1) > span:nth-child(1)"
type textarea ".vlj-tagList > li:nth-child(19) > a:nth-child(1) > span:nth-child(1)"
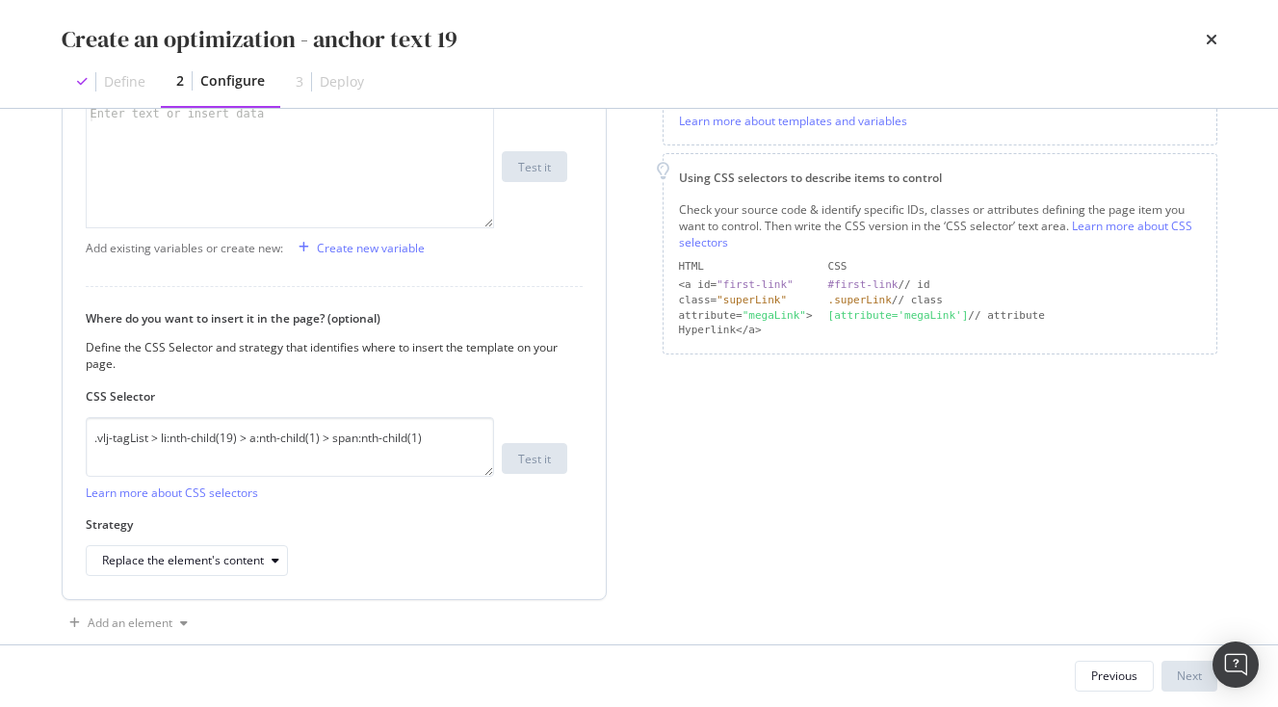
click at [255, 181] on div "modal" at bounding box center [290, 182] width 407 height 152
paste textarea "<span>Onsen, Hot Springs and Public Baths</span>"
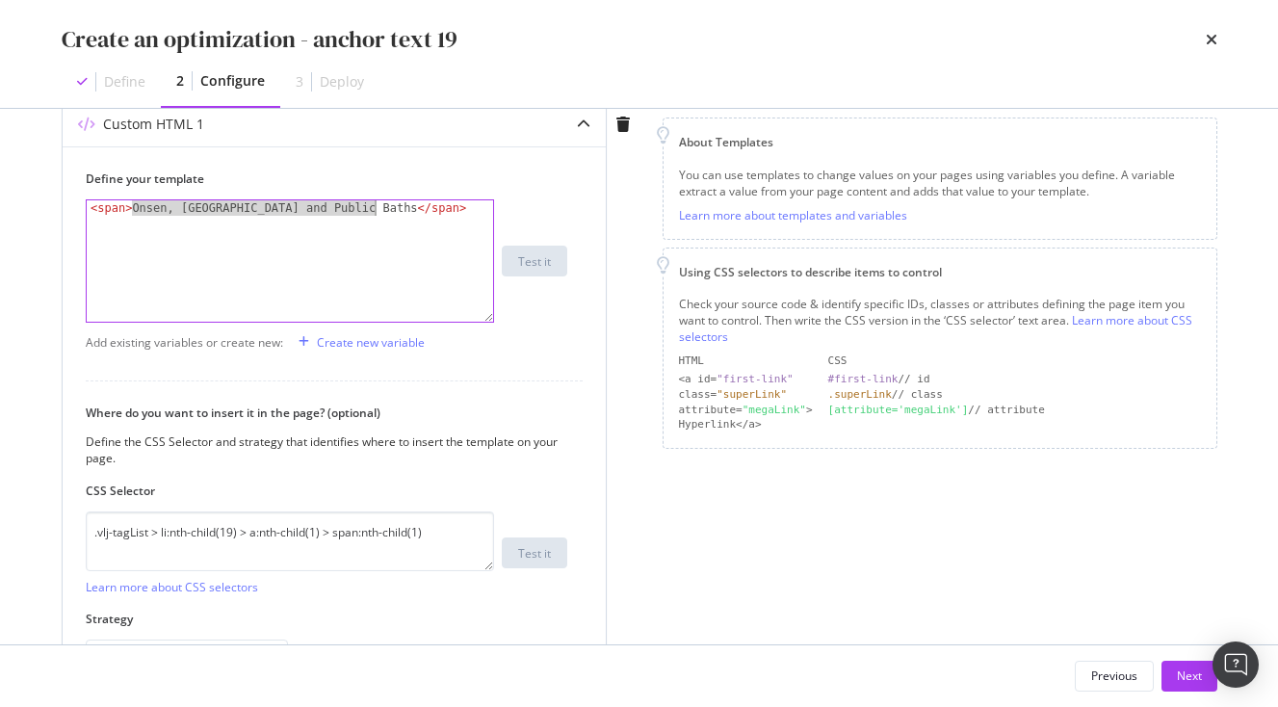
drag, startPoint x: 133, startPoint y: 208, endPoint x: 372, endPoint y: 205, distance: 238.9
click at [372, 205] on div "< span > Onsen, Hot Springs and Public Baths </ span >" at bounding box center [290, 276] width 407 height 152
paste textarea "Japanese Mythology and Shrine"
type textarea "<span>Japanese Mythology and Shrines</span>"
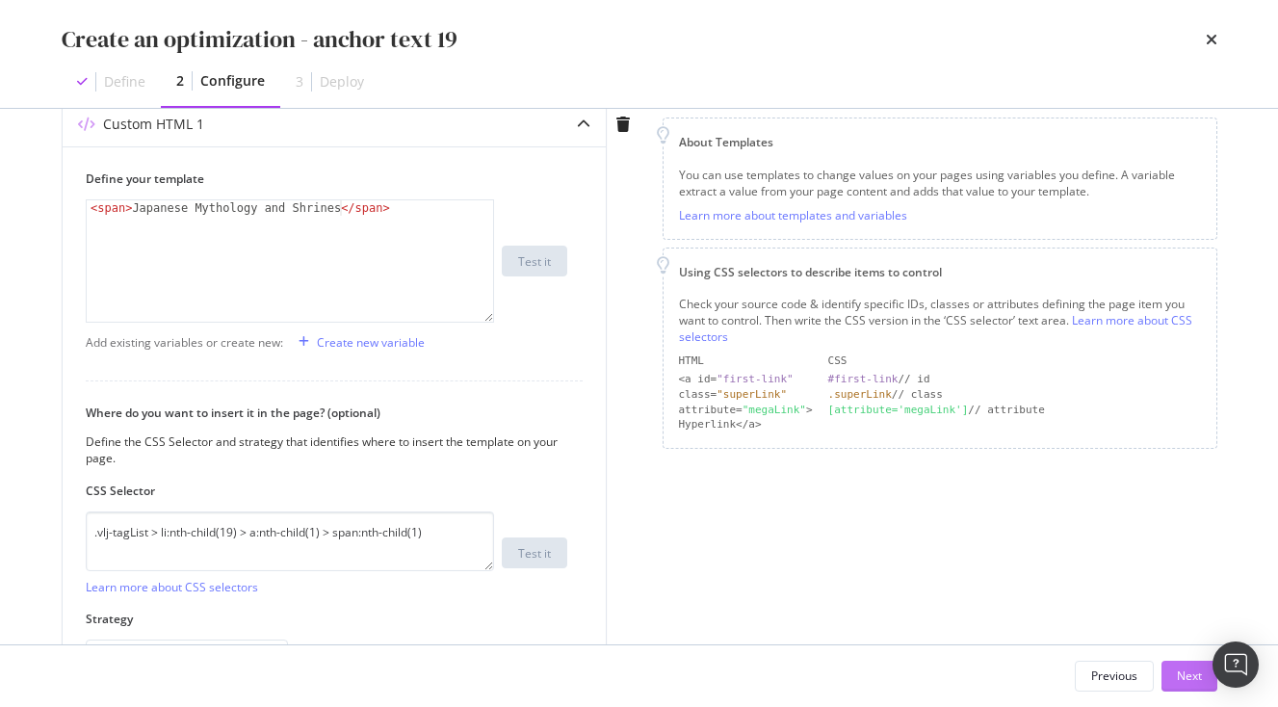
click at [1191, 676] on div "Next" at bounding box center [1189, 676] width 25 height 16
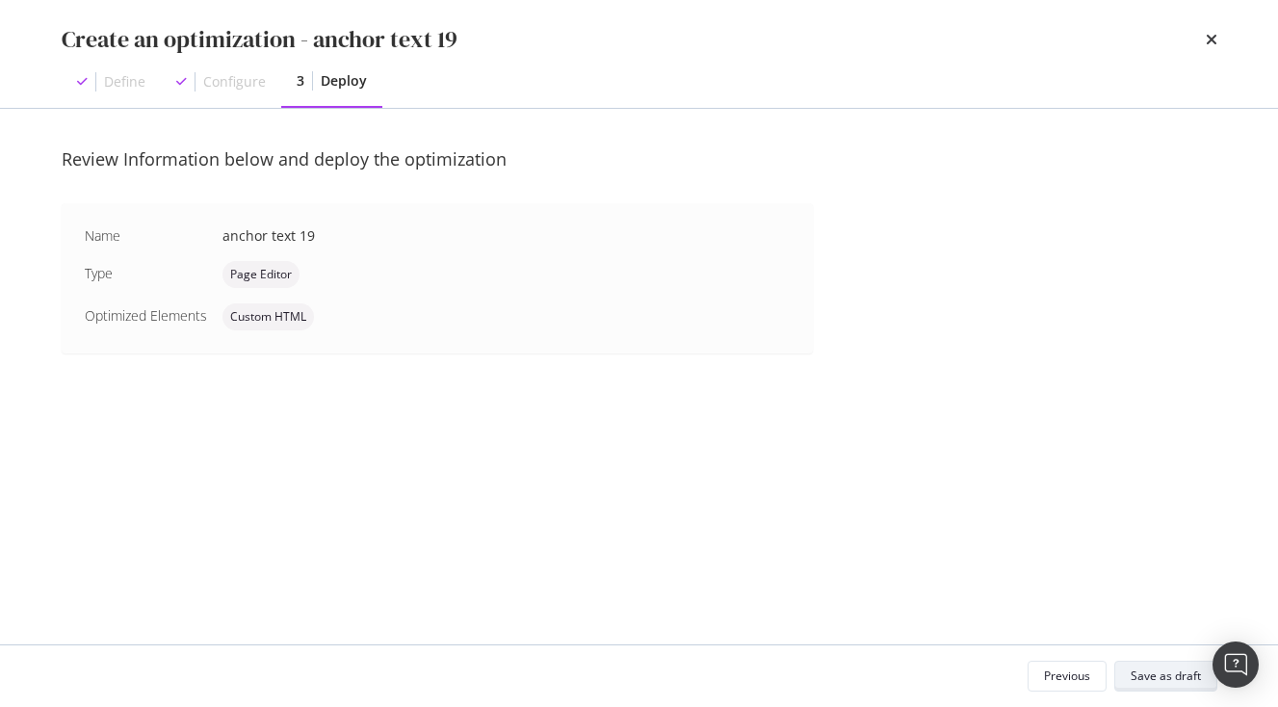
click at [1170, 671] on div "Save as draft" at bounding box center [1166, 676] width 70 height 16
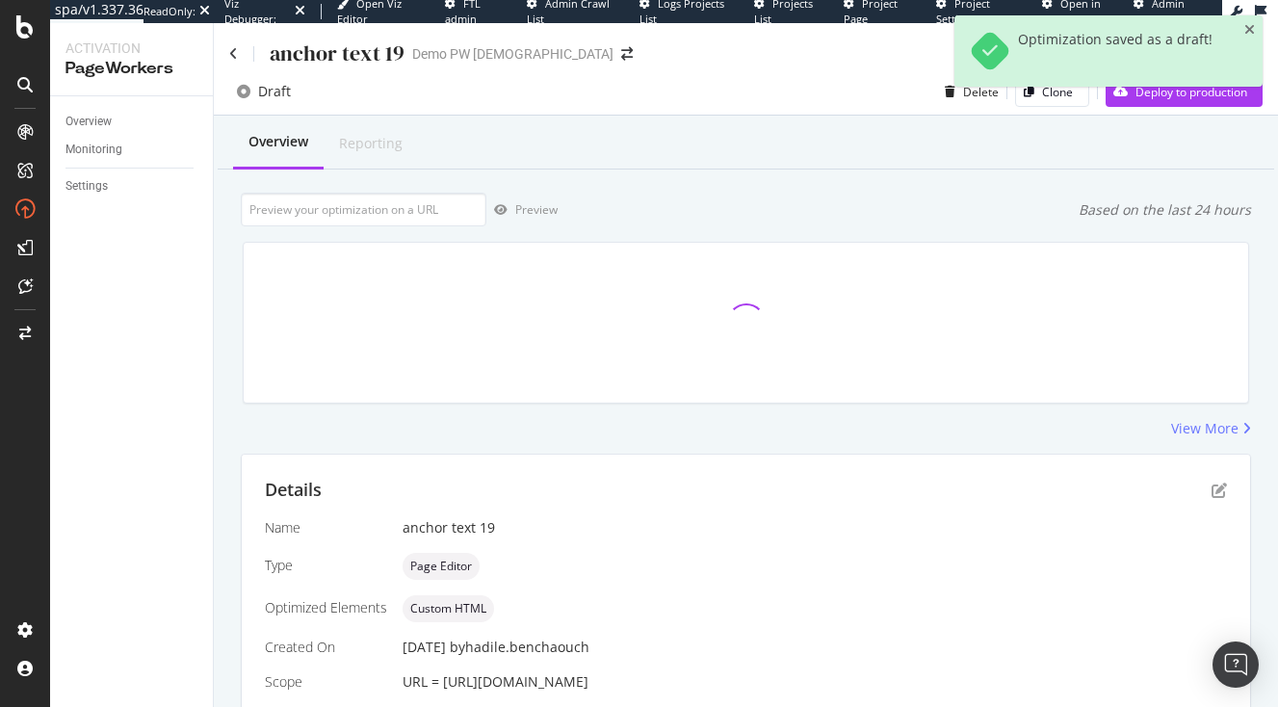
click at [1245, 36] on div "Optimization saved as a draft!" at bounding box center [1109, 50] width 308 height 71
click at [1250, 30] on icon "close toast" at bounding box center [1250, 29] width 11 height 13
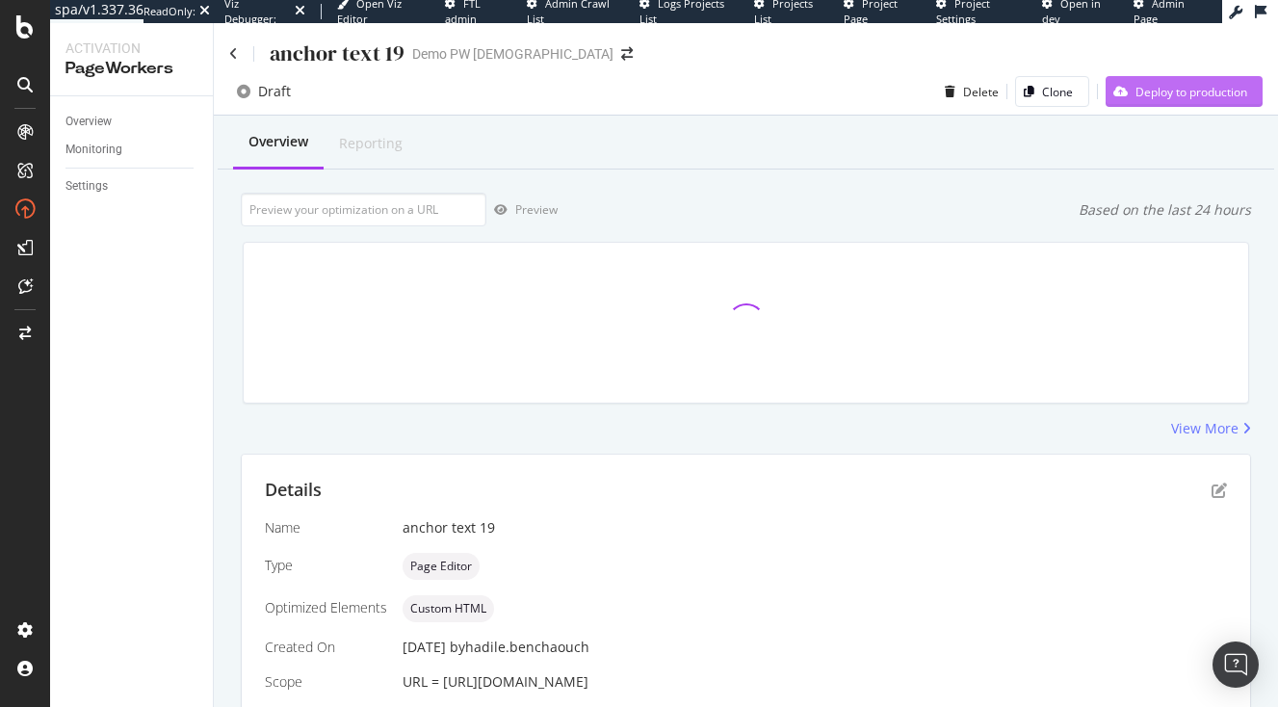
click at [1187, 88] on div "Deploy to production" at bounding box center [1192, 92] width 112 height 16
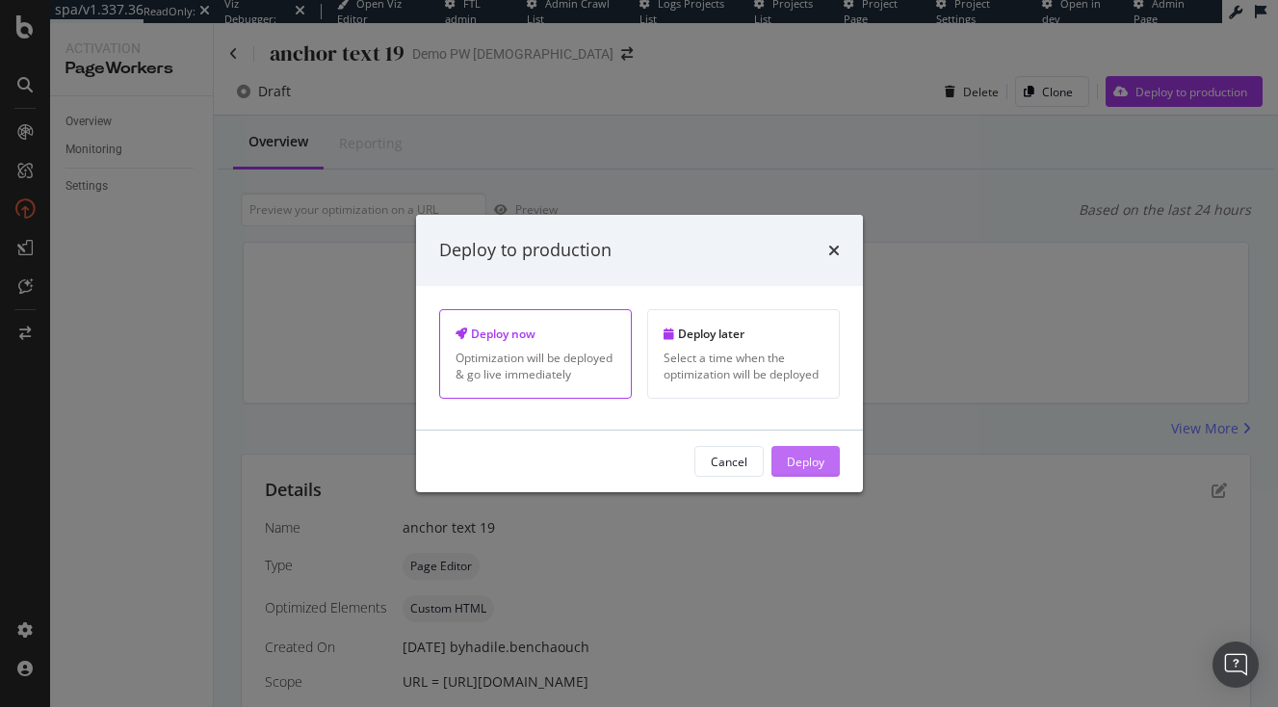
click at [799, 462] on div "Deploy" at bounding box center [806, 461] width 38 height 16
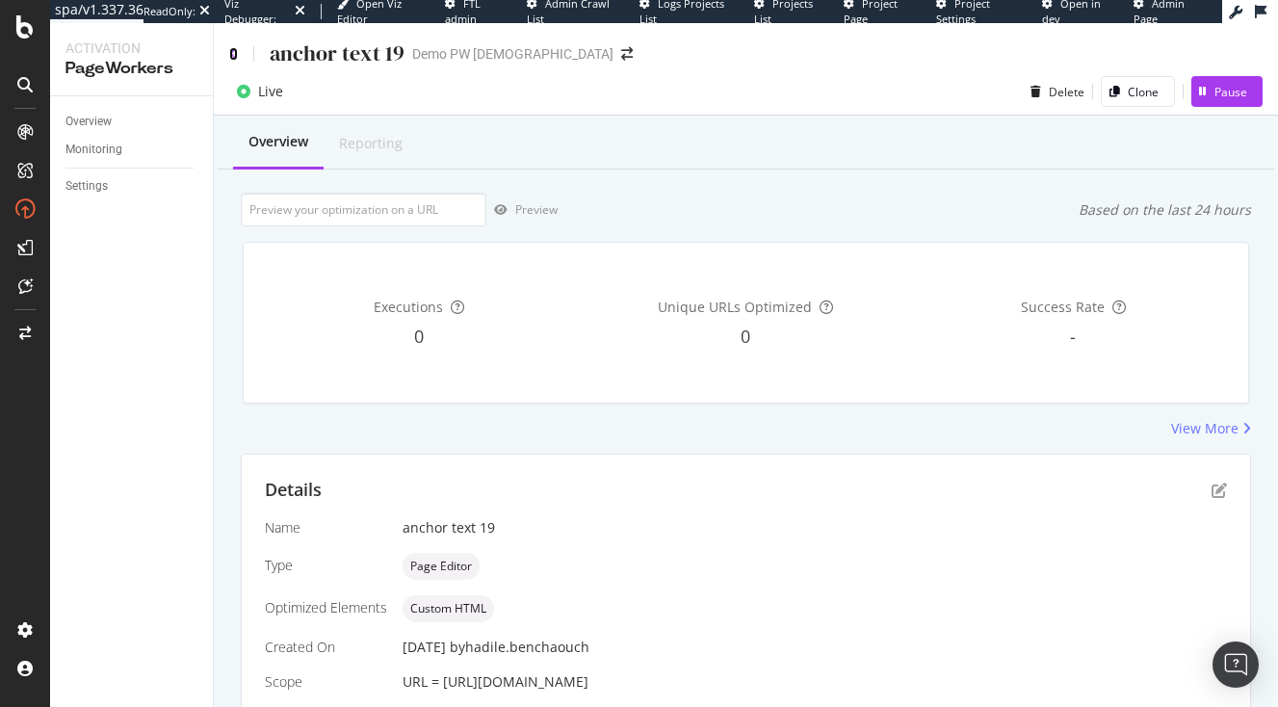
click at [232, 55] on icon at bounding box center [233, 53] width 9 height 13
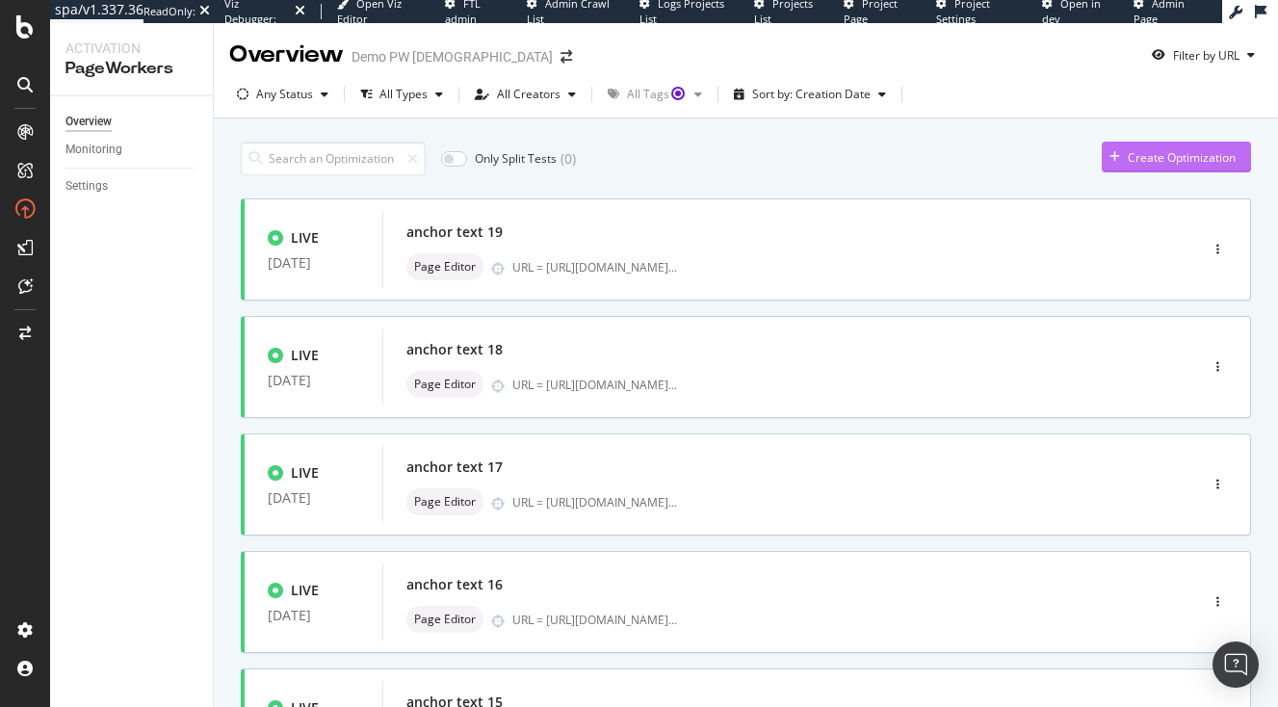
click at [1121, 163] on div "button" at bounding box center [1115, 157] width 26 height 12
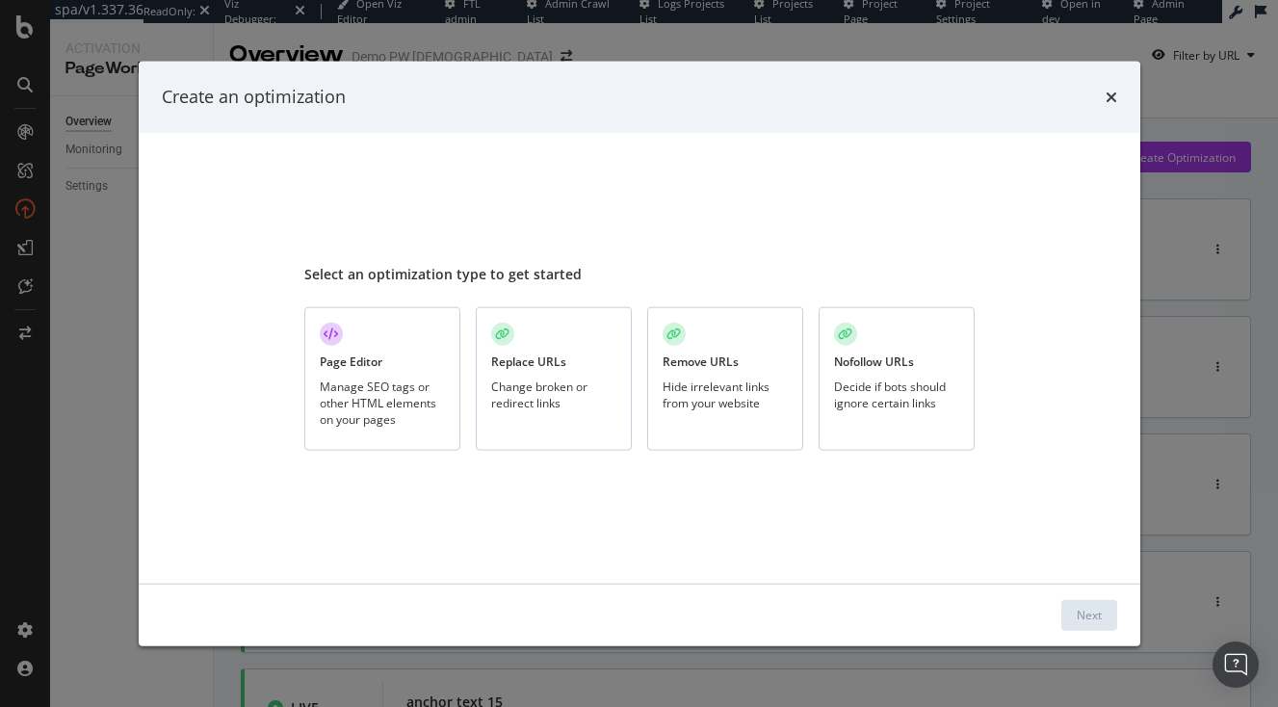
click at [391, 420] on div "Manage SEO tags or other HTML elements on your pages" at bounding box center [382, 402] width 125 height 49
click at [1087, 600] on button "Next" at bounding box center [1090, 614] width 56 height 31
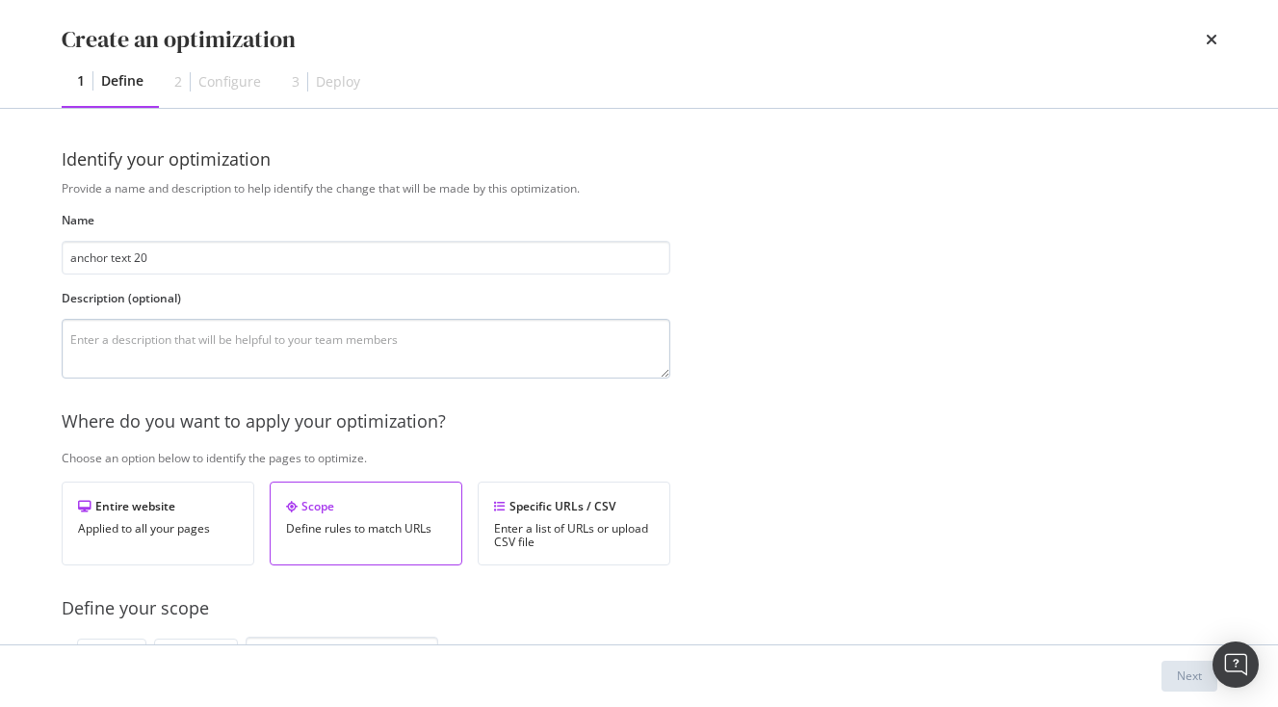
scroll to position [614, 0]
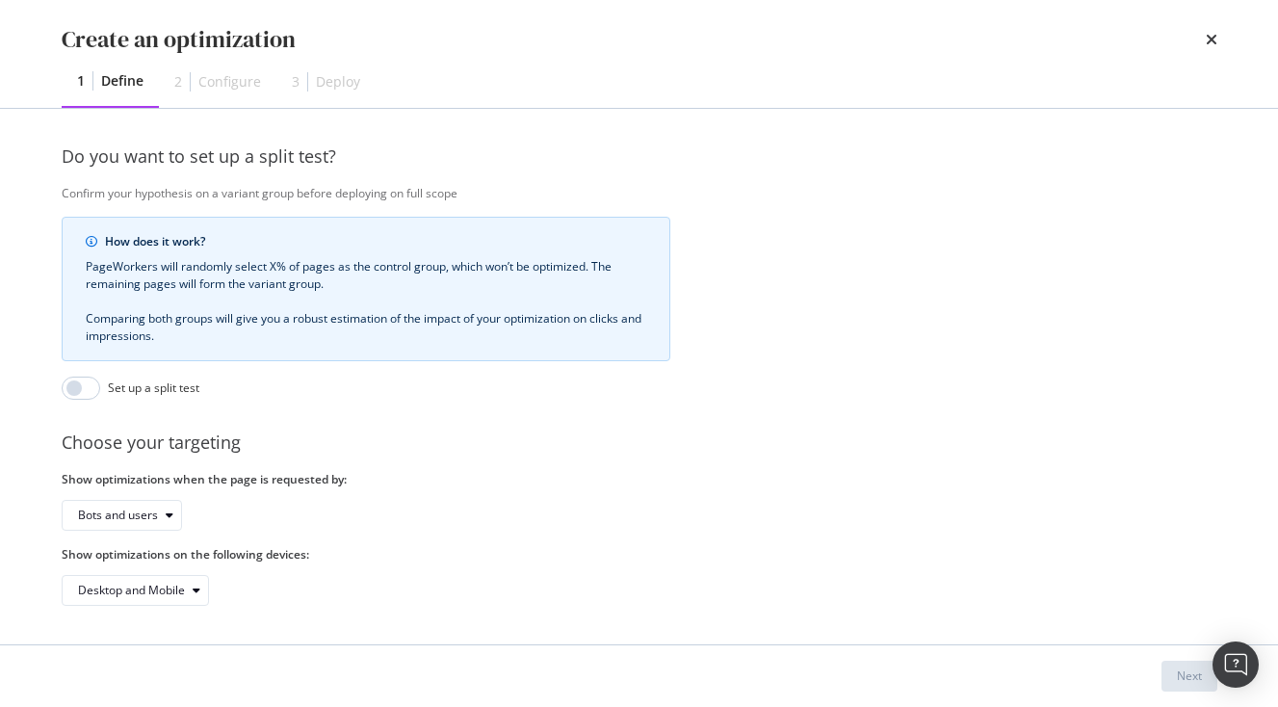
type input "anchor text 20"
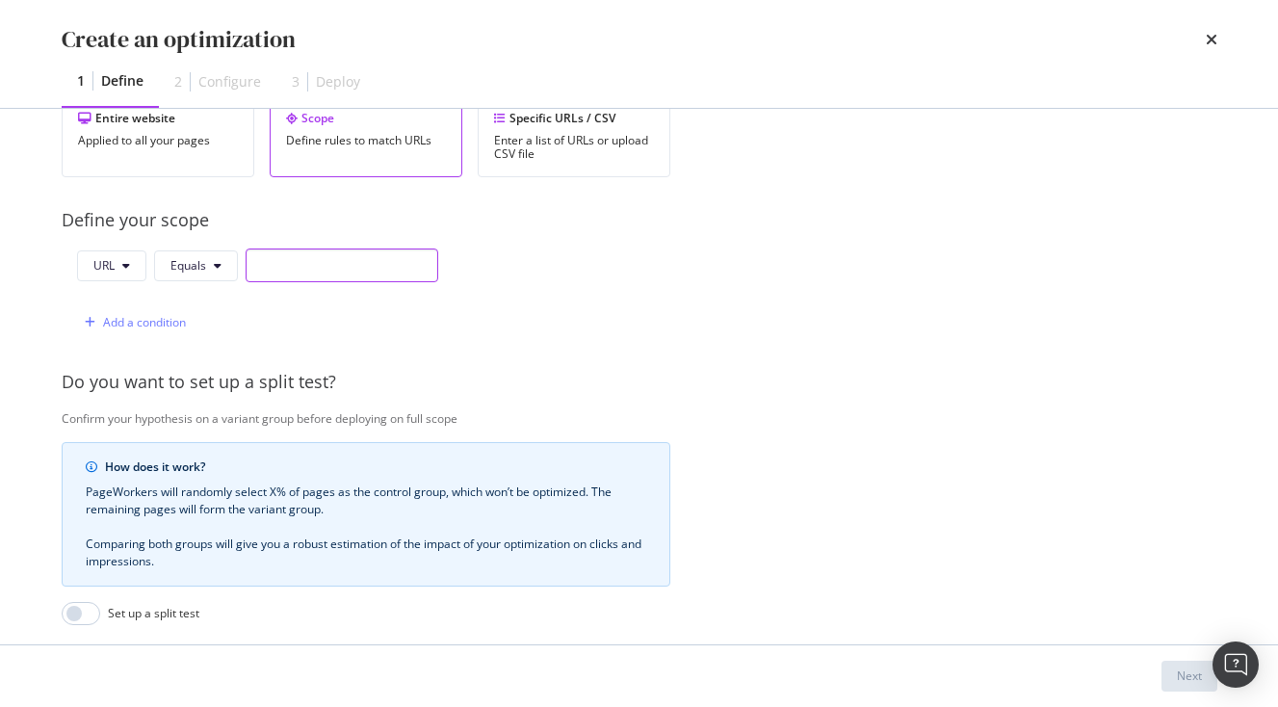
click at [385, 263] on input "modal" at bounding box center [342, 266] width 193 height 34
paste input "[URL][DOMAIN_NAME]"
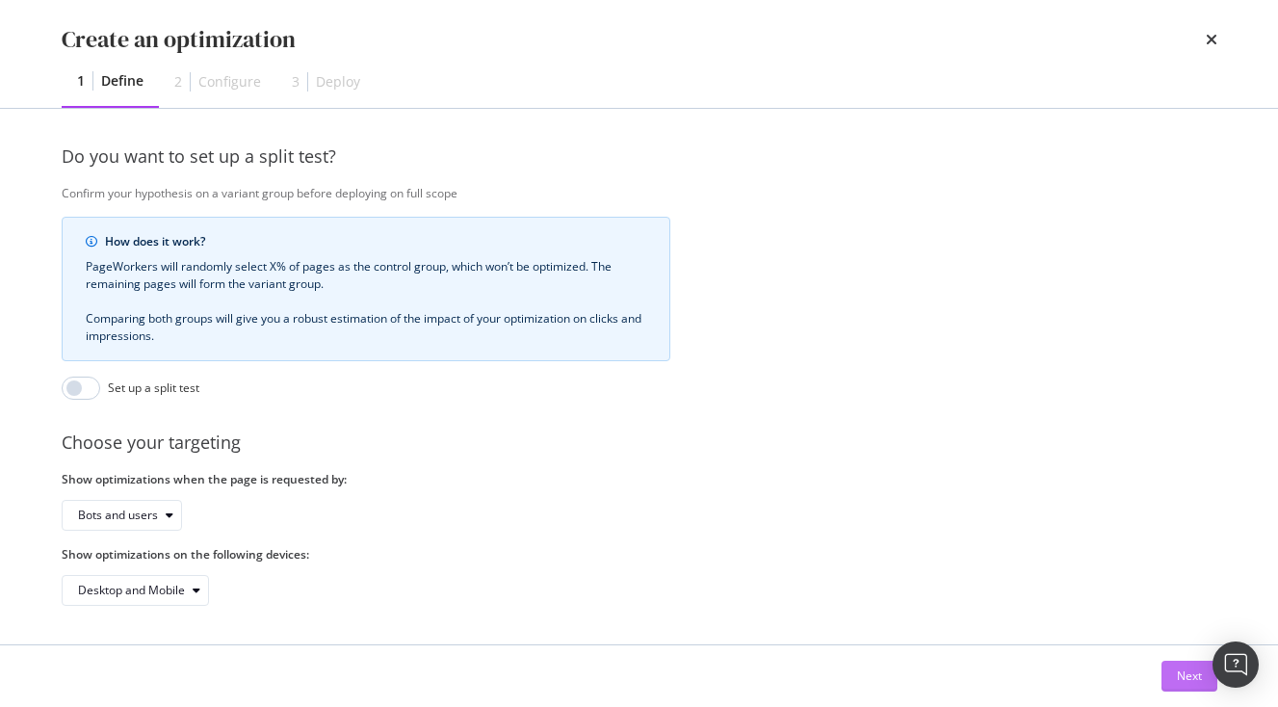
type input "[URL][DOMAIN_NAME]"
click at [1190, 672] on div "Next" at bounding box center [1189, 676] width 25 height 16
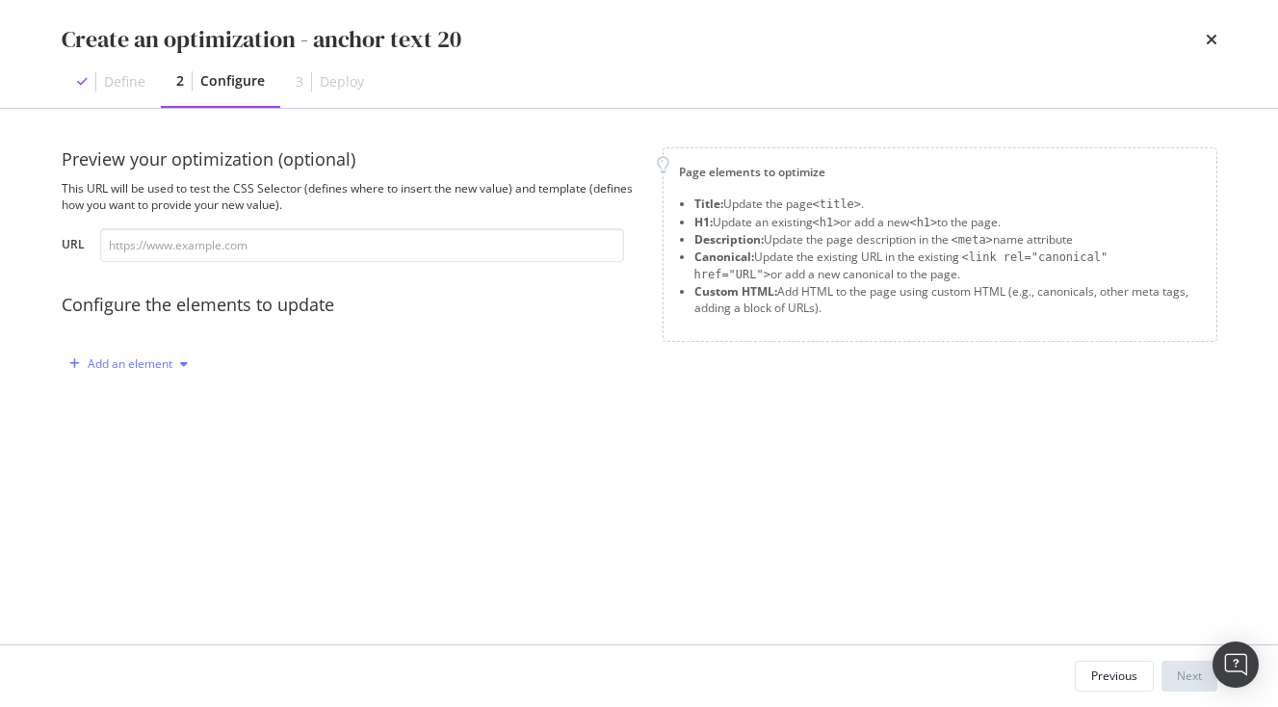
click at [168, 358] on div "Add an element" at bounding box center [130, 364] width 85 height 12
click at [161, 524] on div "Custom HTML" at bounding box center [151, 528] width 76 height 16
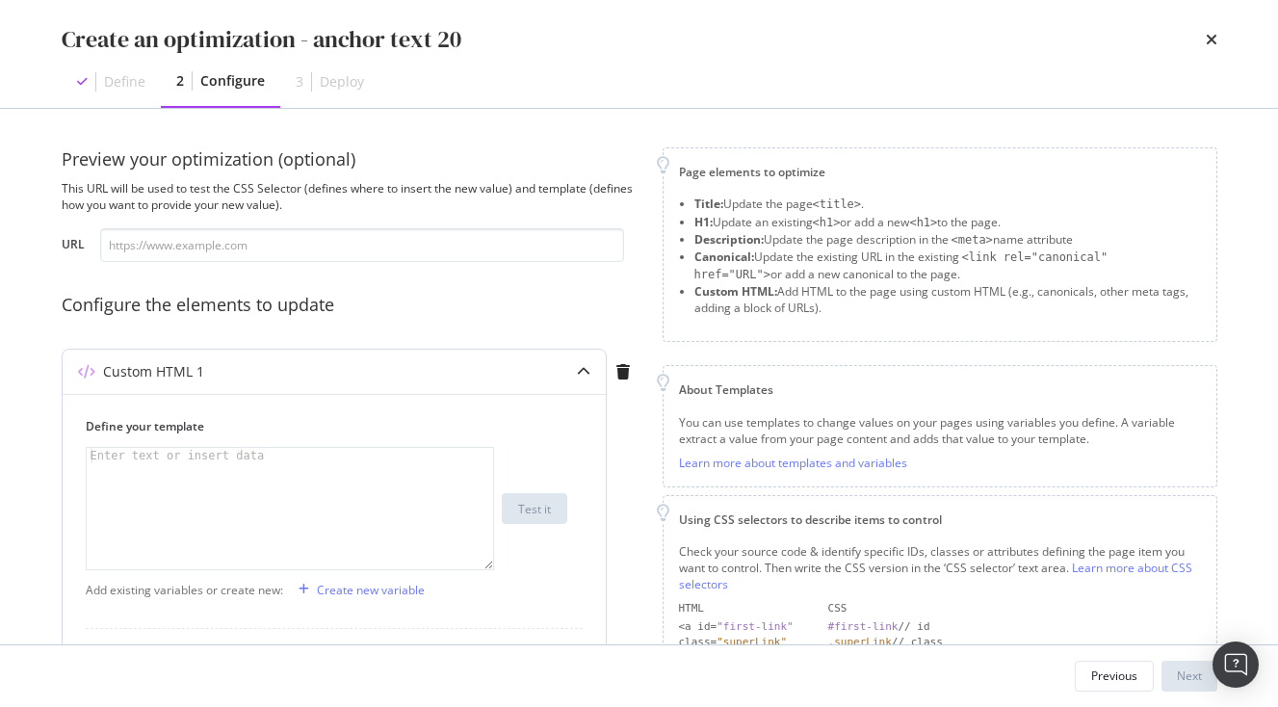
click at [242, 469] on div "modal" at bounding box center [290, 524] width 407 height 152
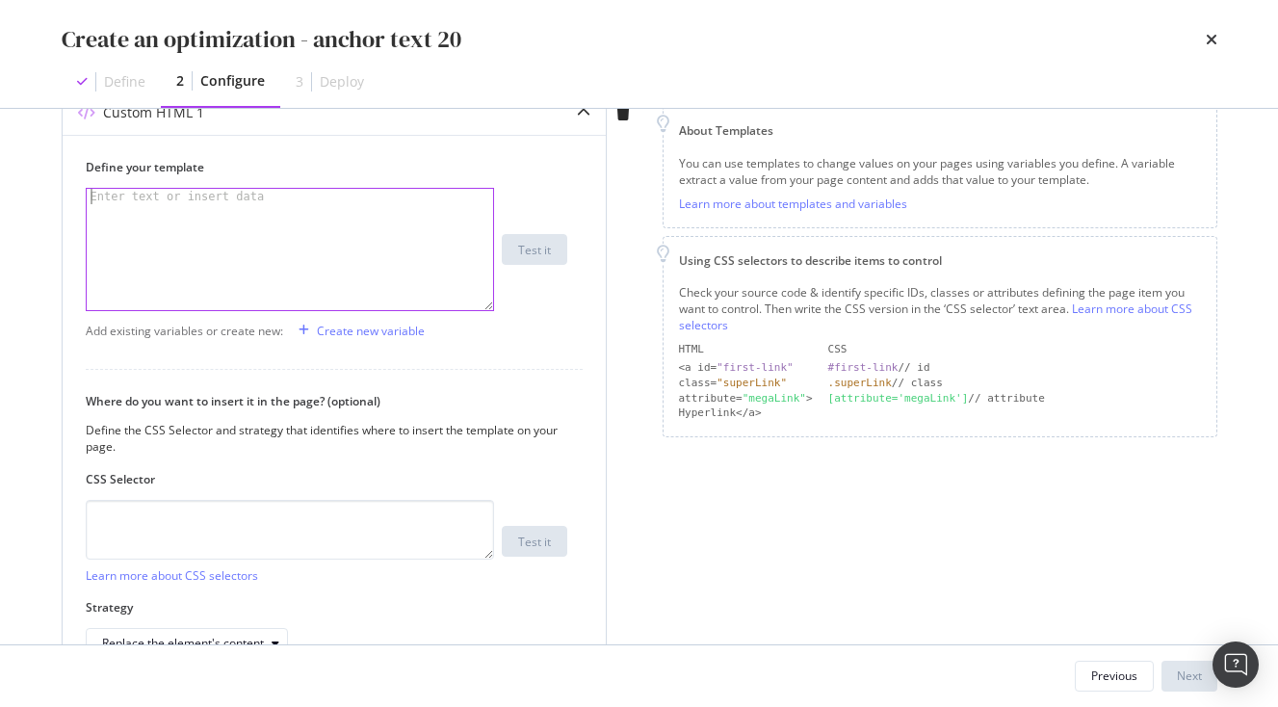
scroll to position [375, 0]
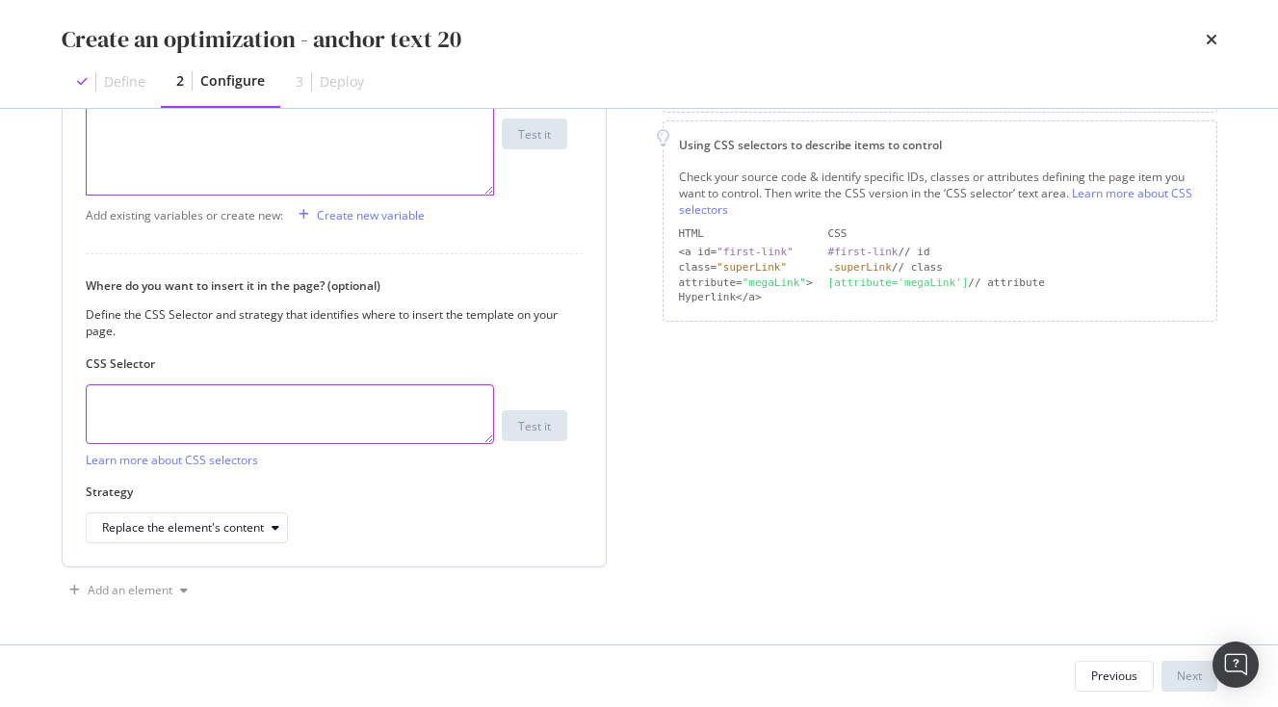
click at [224, 409] on textarea "modal" at bounding box center [290, 414] width 408 height 60
paste textarea ".vlj-tagList > li:nth-child(20) > a:nth-child(1) > span:nth-child(1)"
type textarea ".vlj-tagList > li:nth-child(20) > a:nth-child(1) > span:nth-child(1)"
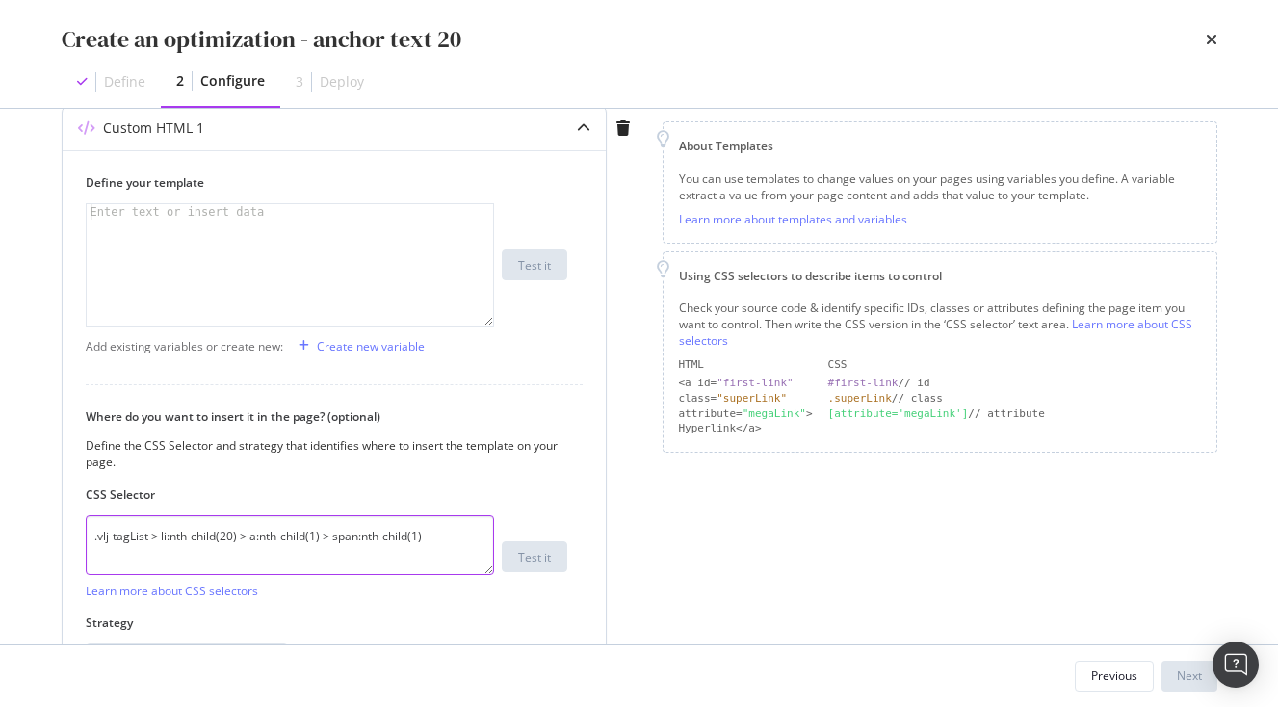
scroll to position [222, 0]
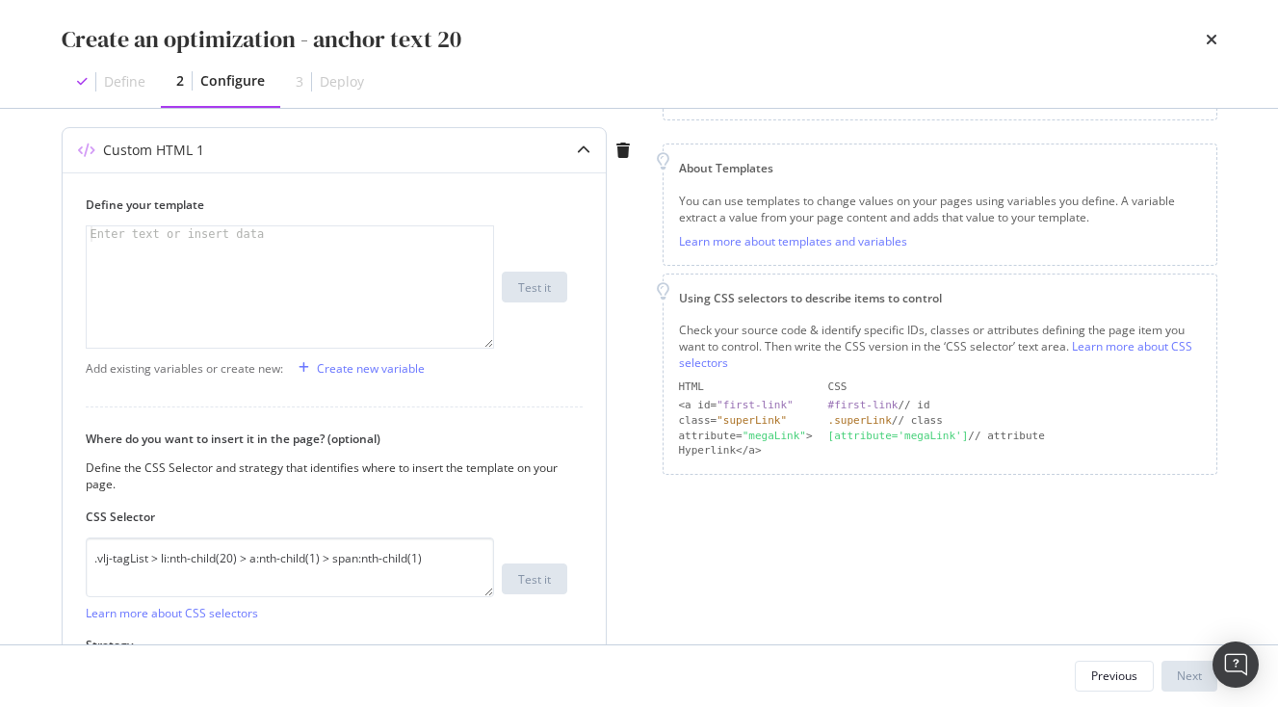
click at [203, 261] on div "modal" at bounding box center [290, 302] width 407 height 152
paste textarea "<span>Outdoor Activities</span>"
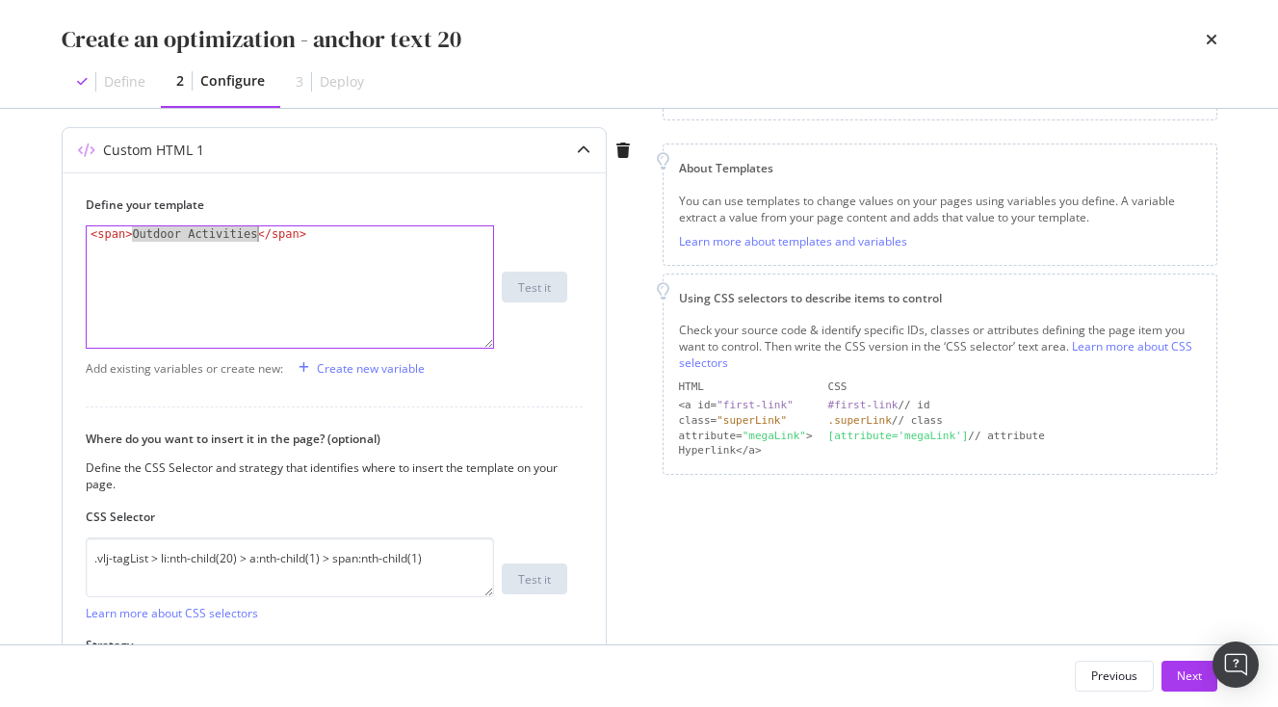
drag, startPoint x: 133, startPoint y: 233, endPoint x: 253, endPoint y: 232, distance: 120.4
click at [253, 232] on div "< span > Outdoor Activities </ span >" at bounding box center [290, 302] width 407 height 152
paste textarea "Temple Bells and Ritual"
type textarea "<span>Temple Bells and Rituals</span>"
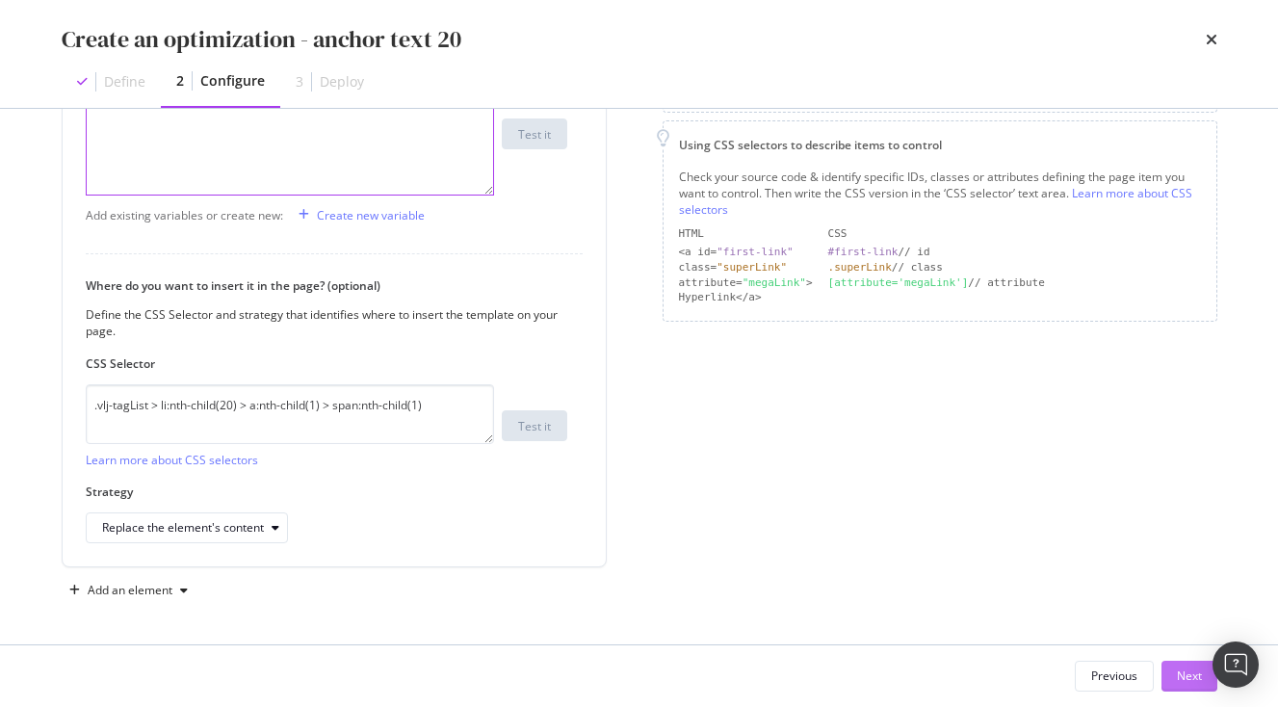
click at [1183, 682] on div "Next" at bounding box center [1189, 676] width 25 height 16
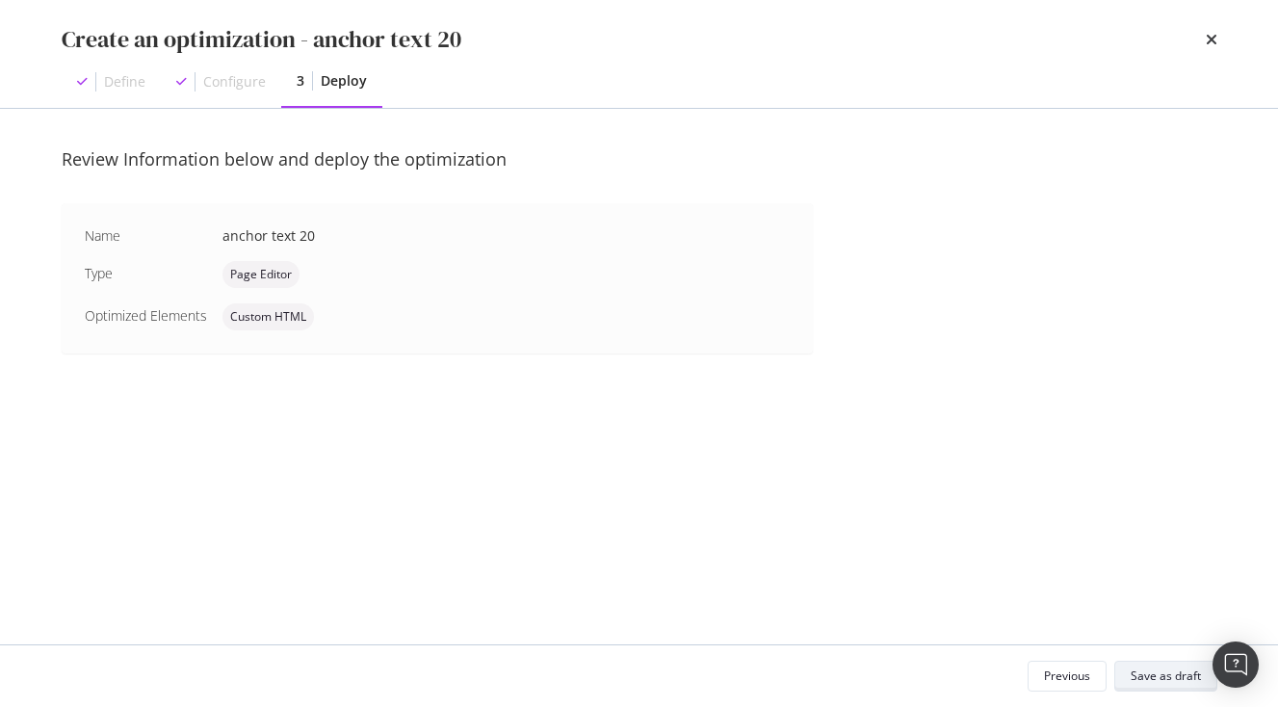
scroll to position [0, 0]
click at [1159, 675] on div "Save as draft" at bounding box center [1166, 676] width 70 height 16
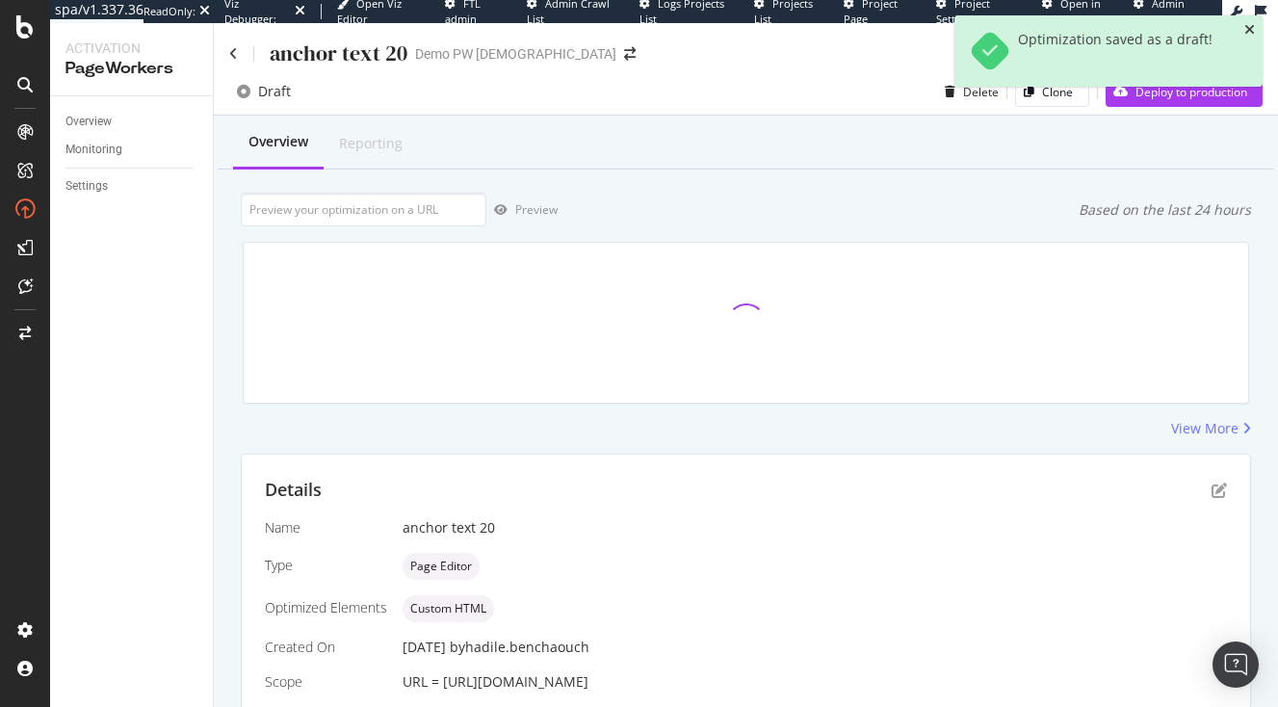
click at [1254, 31] on icon "close toast" at bounding box center [1250, 29] width 11 height 13
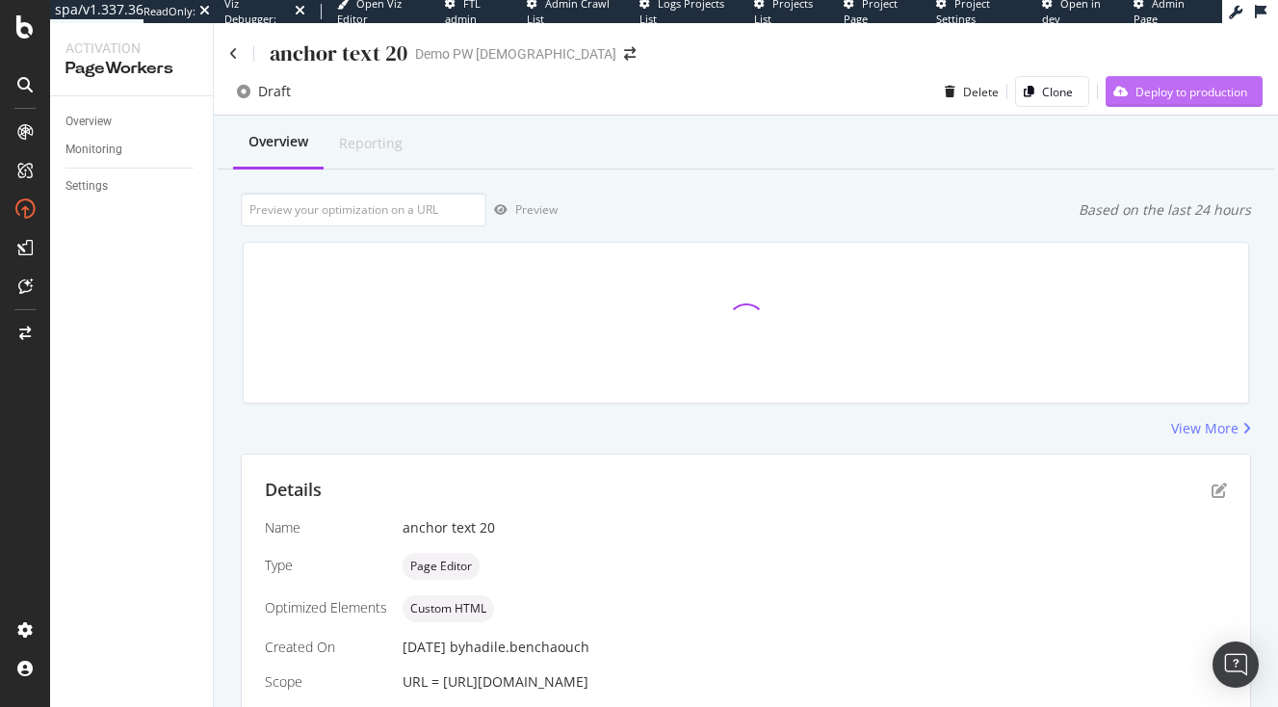
click at [1199, 91] on div "Deploy to production" at bounding box center [1192, 92] width 112 height 16
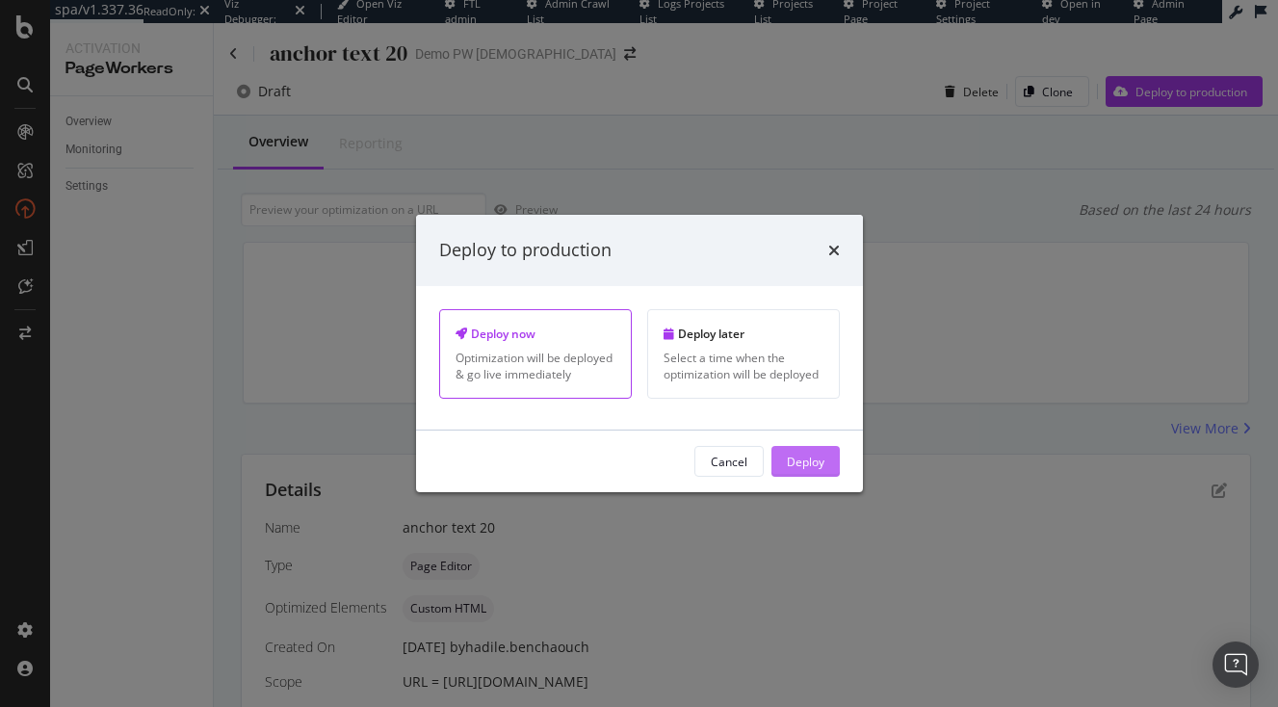
click at [803, 469] on div "Deploy" at bounding box center [806, 461] width 38 height 16
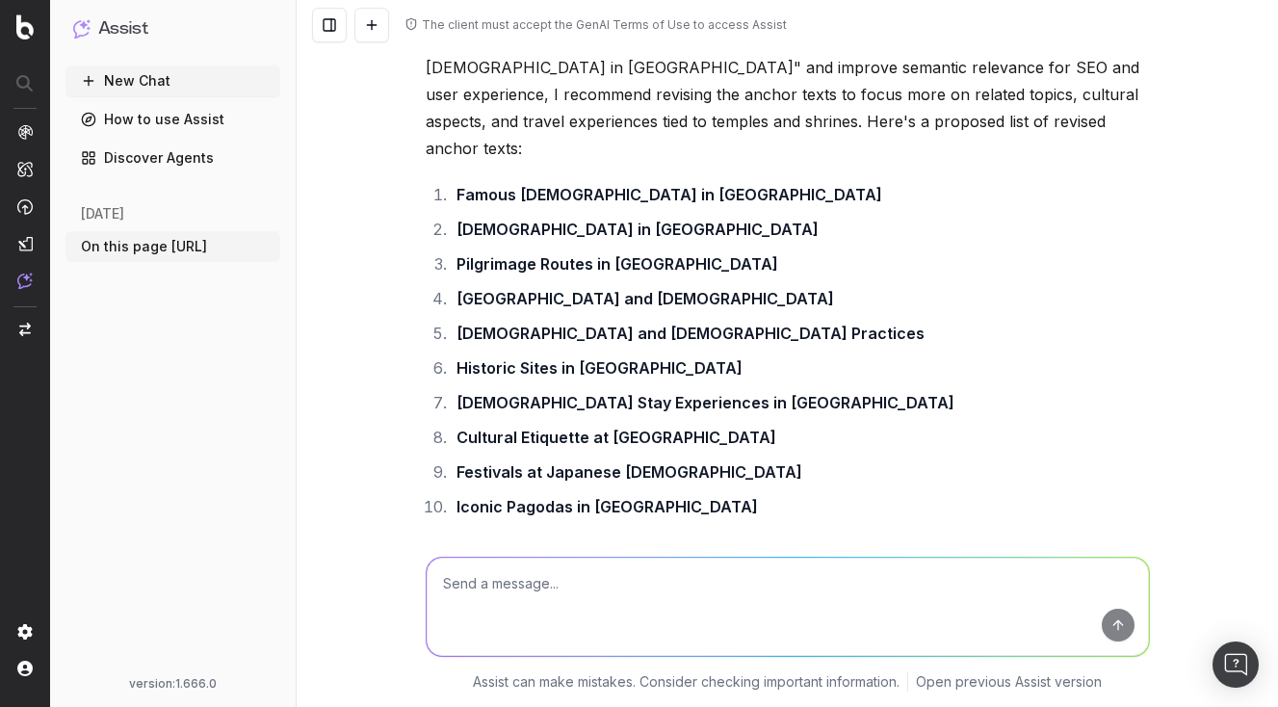
scroll to position [746, 0]
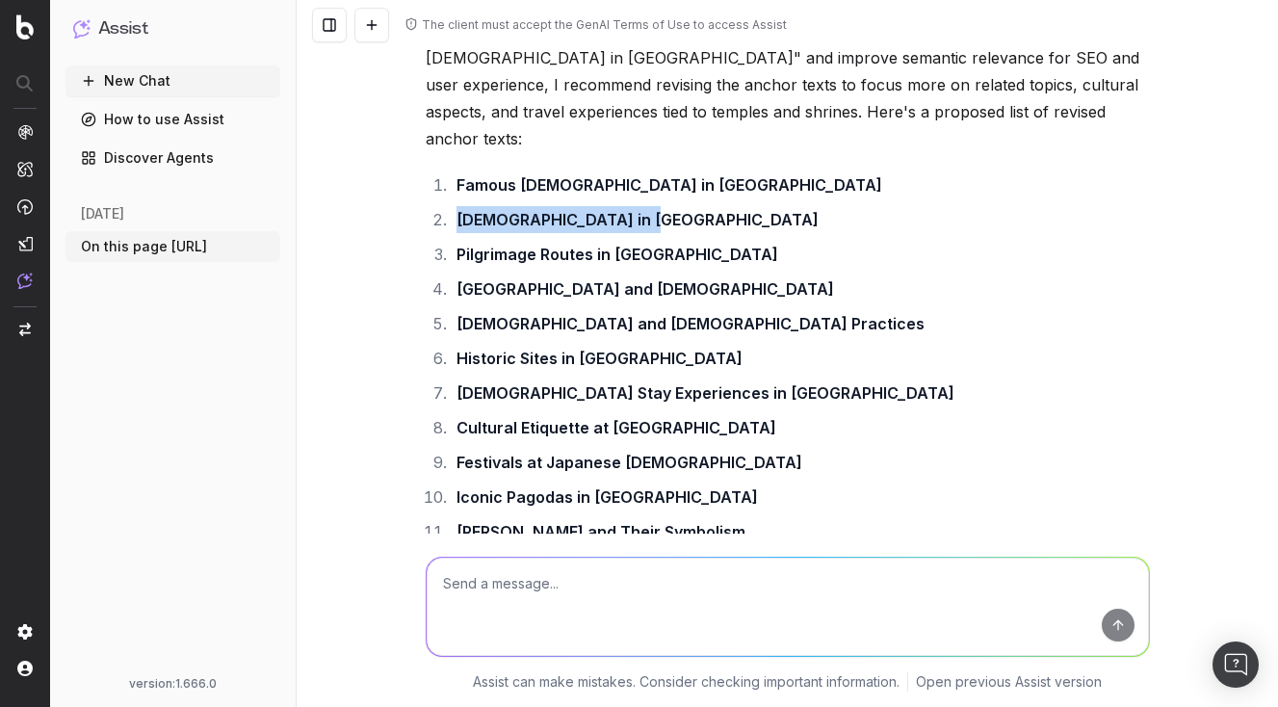
drag, startPoint x: 457, startPoint y: 270, endPoint x: 657, endPoint y: 261, distance: 200.6
click at [657, 233] on li "[DEMOGRAPHIC_DATA] in [GEOGRAPHIC_DATA]" at bounding box center [800, 219] width 699 height 27
copy strong "[DEMOGRAPHIC_DATA] in [GEOGRAPHIC_DATA]"
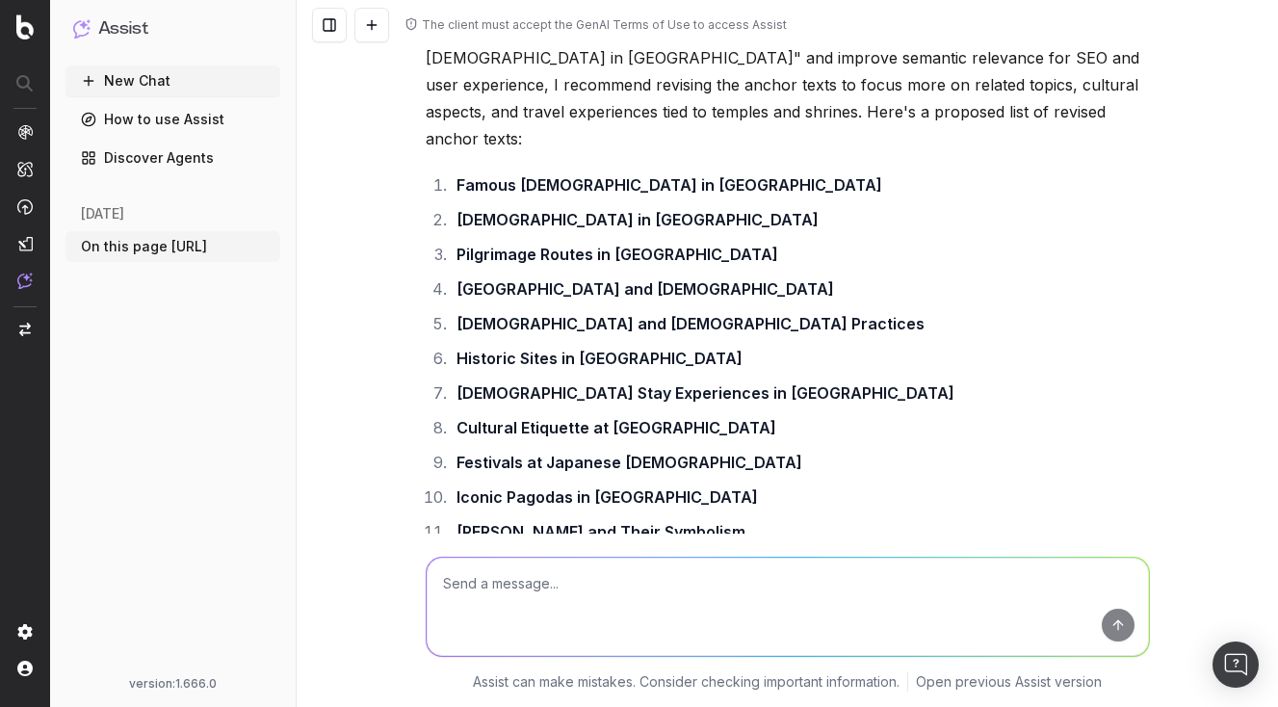
click at [551, 264] on strong "Pilgrimage Routes in [GEOGRAPHIC_DATA]" at bounding box center [618, 254] width 322 height 19
drag, startPoint x: 454, startPoint y: 308, endPoint x: 724, endPoint y: 306, distance: 269.8
click at [724, 268] on li "Pilgrimage Routes in [GEOGRAPHIC_DATA]" at bounding box center [800, 254] width 699 height 27
copy strong "Pilgrimage Routes in [GEOGRAPHIC_DATA]"
drag, startPoint x: 458, startPoint y: 338, endPoint x: 714, endPoint y: 332, distance: 256.3
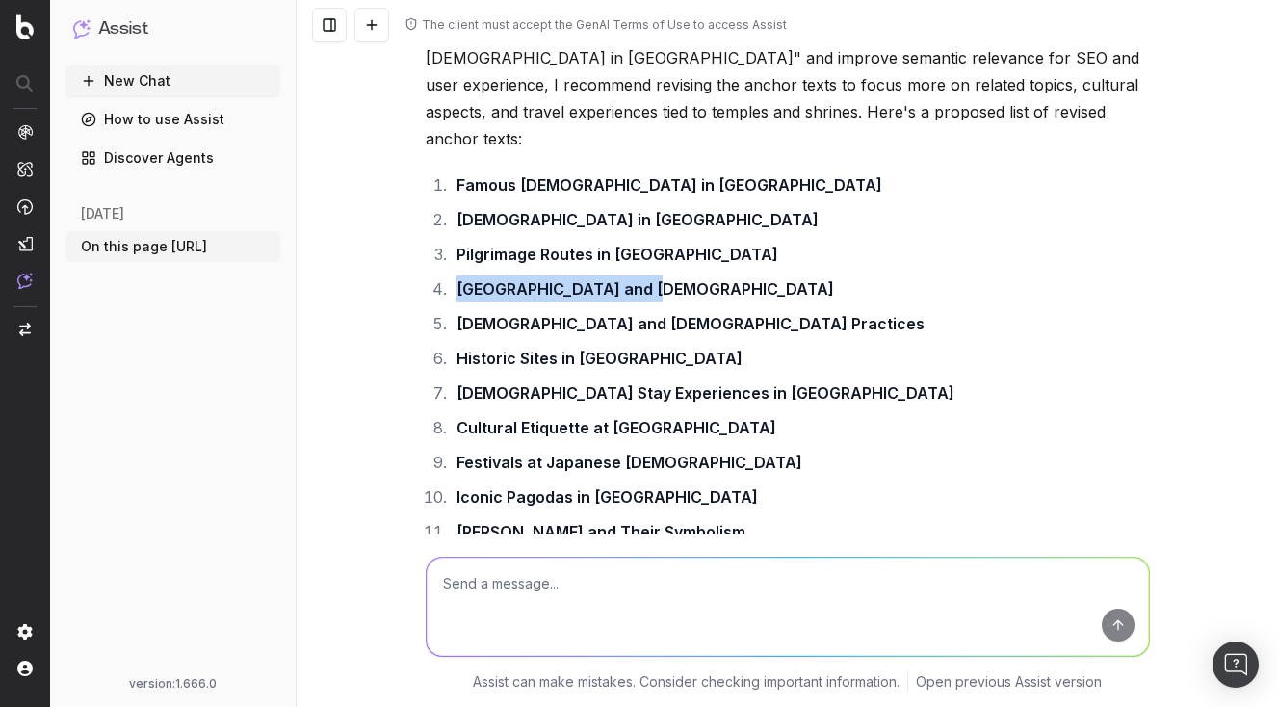
click at [714, 303] on li "[GEOGRAPHIC_DATA] and [DEMOGRAPHIC_DATA]" at bounding box center [800, 289] width 699 height 27
copy strong "[GEOGRAPHIC_DATA] and [DEMOGRAPHIC_DATA]"
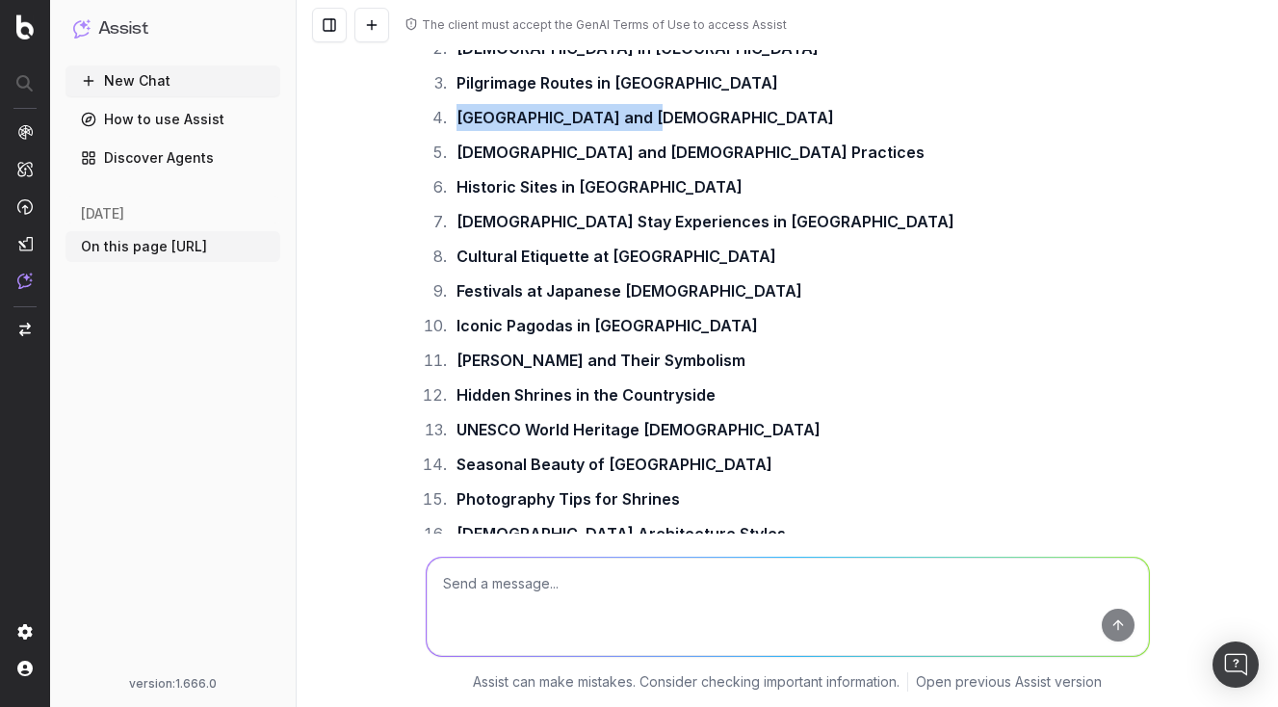
scroll to position [913, 0]
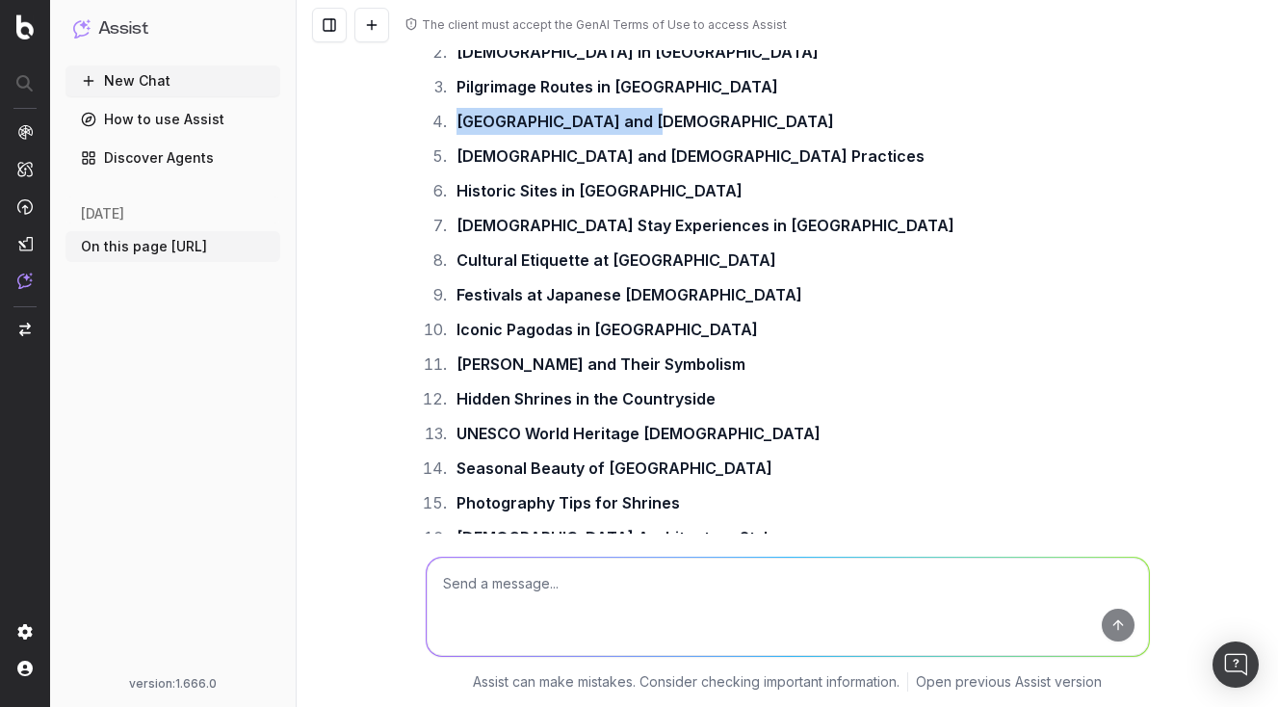
copy strong "[GEOGRAPHIC_DATA] and [DEMOGRAPHIC_DATA]"
click at [466, 166] on strong "[DEMOGRAPHIC_DATA] and [DEMOGRAPHIC_DATA] Practices" at bounding box center [691, 155] width 468 height 19
click at [465, 166] on strong "[DEMOGRAPHIC_DATA] and [DEMOGRAPHIC_DATA] Practices" at bounding box center [691, 155] width 468 height 19
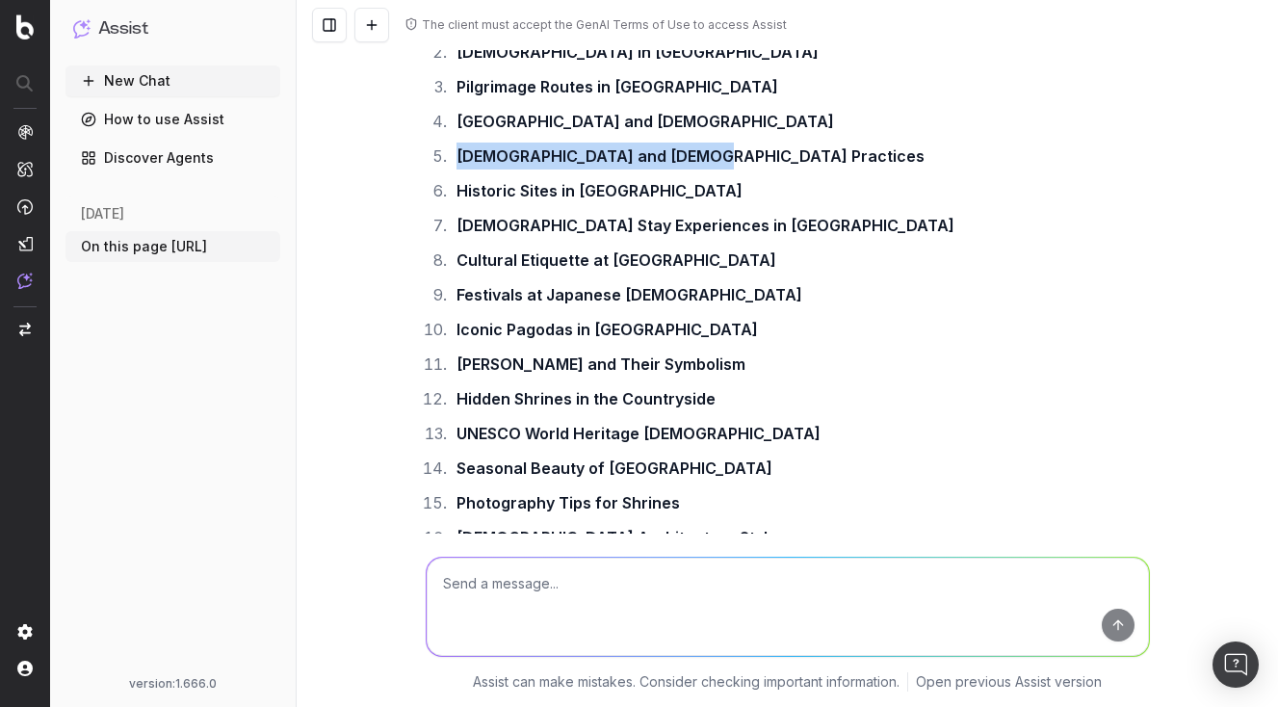
drag, startPoint x: 460, startPoint y: 207, endPoint x: 741, endPoint y: 218, distance: 281.5
click at [741, 170] on li "[DEMOGRAPHIC_DATA] and [DEMOGRAPHIC_DATA] Practices" at bounding box center [800, 156] width 699 height 27
copy strong "[DEMOGRAPHIC_DATA] and [DEMOGRAPHIC_DATA] Practices"
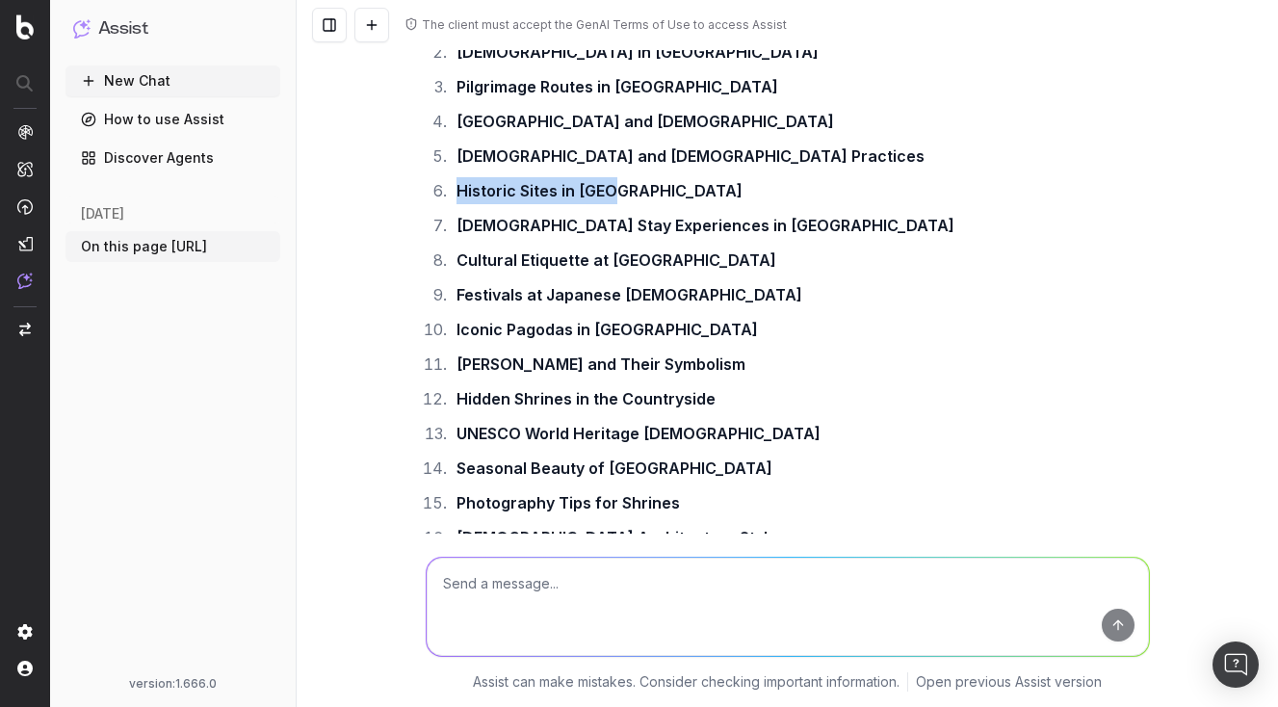
drag, startPoint x: 456, startPoint y: 238, endPoint x: 688, endPoint y: 240, distance: 232.2
click at [688, 204] on li "Historic Sites in [GEOGRAPHIC_DATA]" at bounding box center [800, 190] width 699 height 27
copy strong "Historic Sites in [GEOGRAPHIC_DATA]"
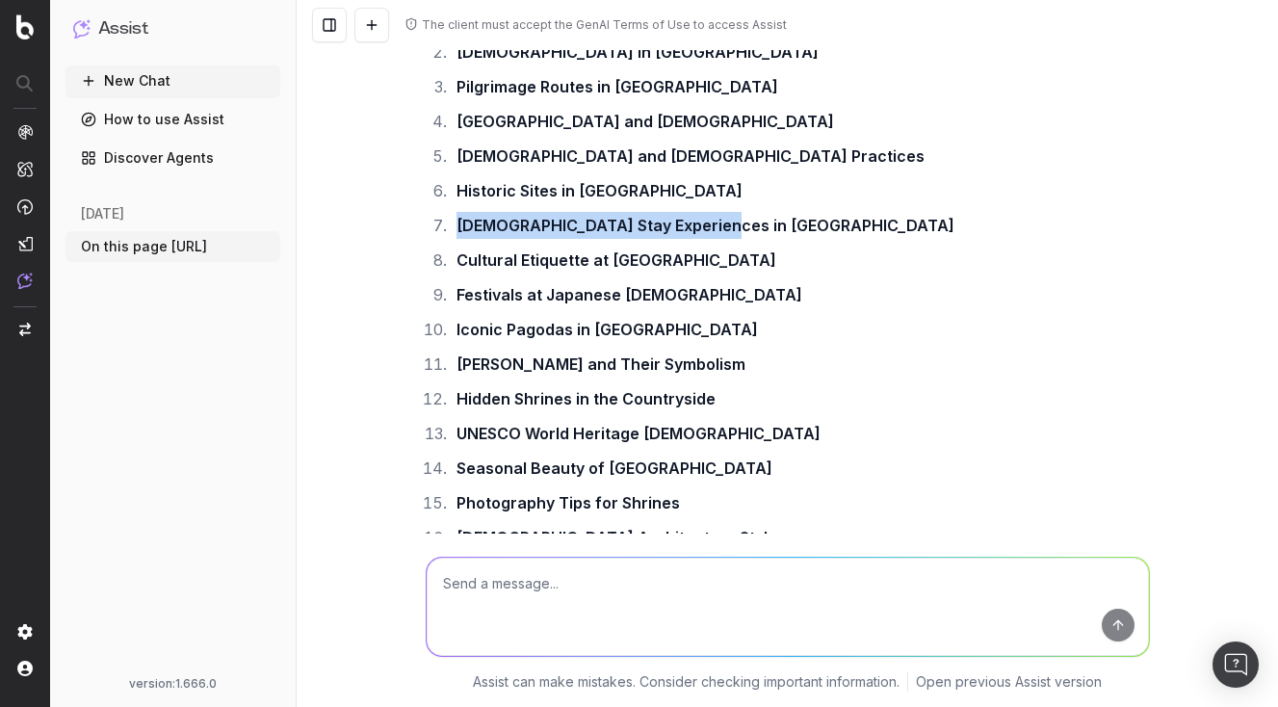
drag, startPoint x: 460, startPoint y: 279, endPoint x: 786, endPoint y: 273, distance: 326.7
click at [786, 239] on li "[DEMOGRAPHIC_DATA] Stay Experiences in [GEOGRAPHIC_DATA]" at bounding box center [800, 225] width 699 height 27
copy strong "[DEMOGRAPHIC_DATA] Stay Experiences in [GEOGRAPHIC_DATA]"
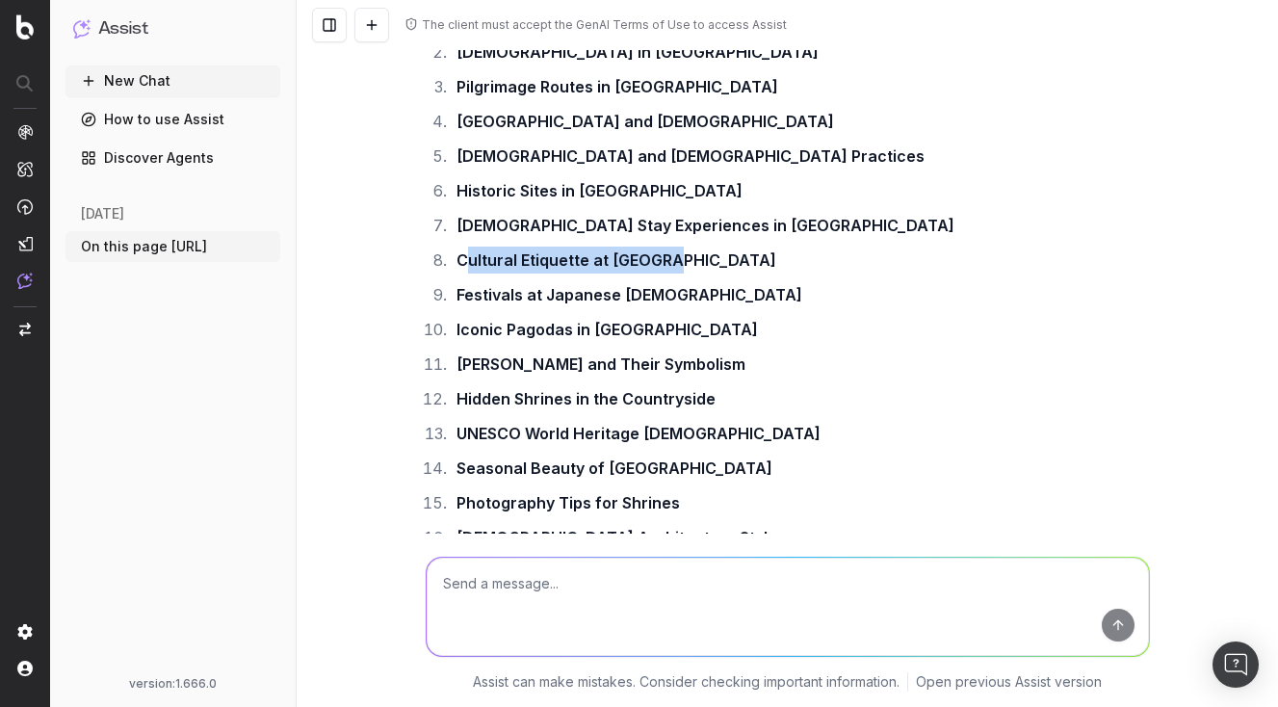
drag, startPoint x: 462, startPoint y: 313, endPoint x: 867, endPoint y: 313, distance: 404.6
click at [867, 274] on li "Cultural Etiquette at [GEOGRAPHIC_DATA]" at bounding box center [800, 260] width 699 height 27
click at [684, 235] on strong "[DEMOGRAPHIC_DATA] Stay Experiences in [GEOGRAPHIC_DATA]" at bounding box center [706, 225] width 498 height 19
drag, startPoint x: 673, startPoint y: 307, endPoint x: 455, endPoint y: 314, distance: 218.8
click at [455, 274] on li "Cultural Etiquette at [GEOGRAPHIC_DATA]" at bounding box center [800, 260] width 699 height 27
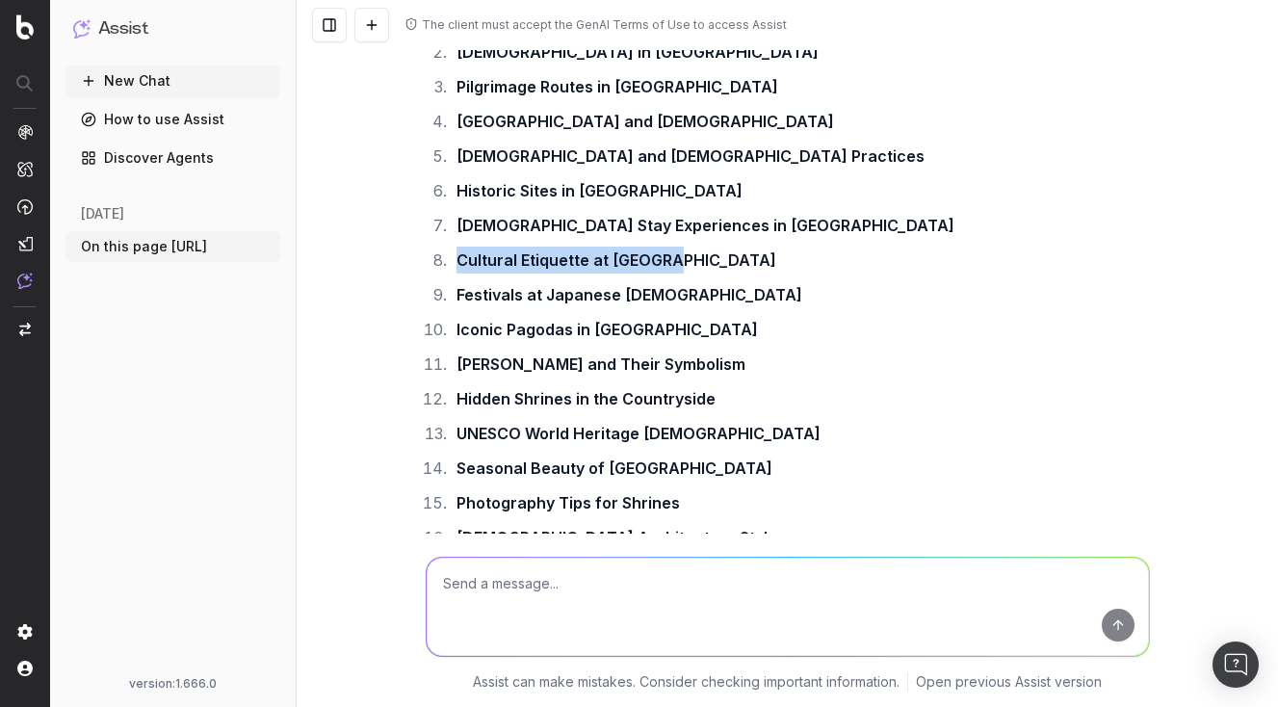
copy strong "Cultural Etiquette at [GEOGRAPHIC_DATA]"
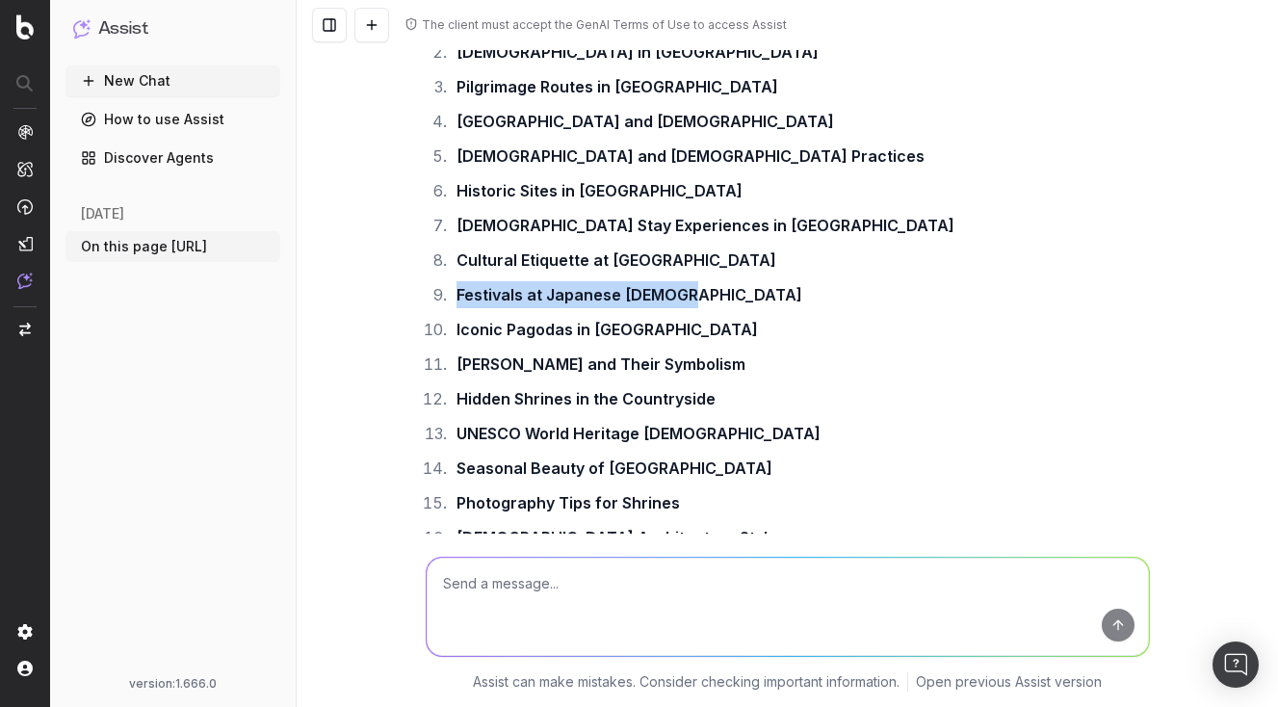
drag, startPoint x: 456, startPoint y: 349, endPoint x: 844, endPoint y: 342, distance: 388.3
click at [844, 308] on li "Festivals at Japanese [DEMOGRAPHIC_DATA]" at bounding box center [800, 294] width 699 height 27
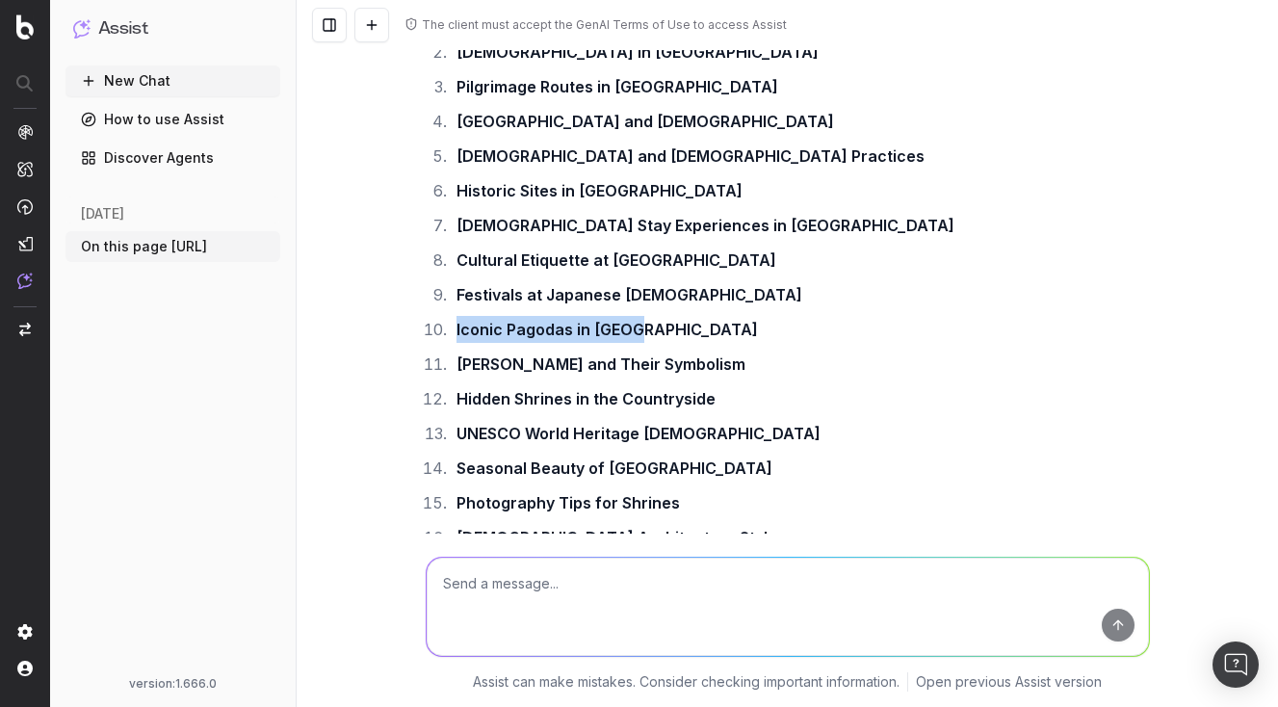
drag, startPoint x: 456, startPoint y: 384, endPoint x: 735, endPoint y: 386, distance: 279.4
click at [735, 343] on li "Iconic Pagodas in [GEOGRAPHIC_DATA]" at bounding box center [800, 329] width 699 height 27
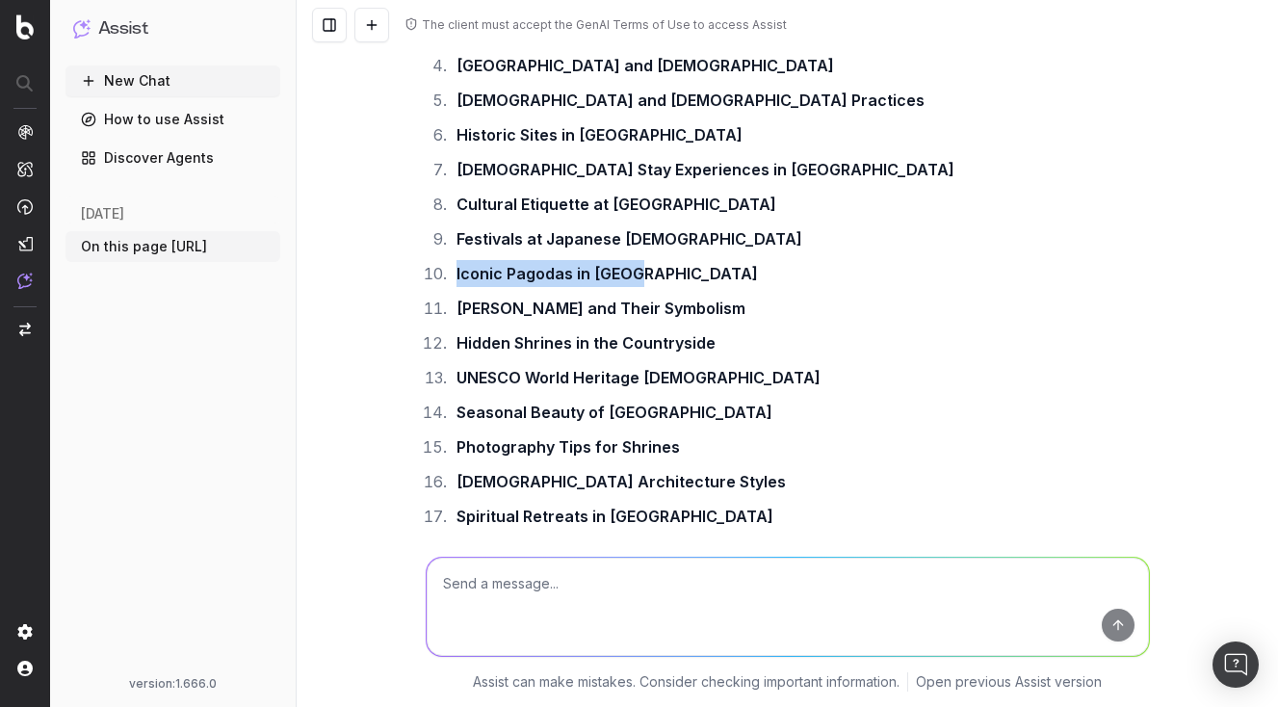
scroll to position [1015, 0]
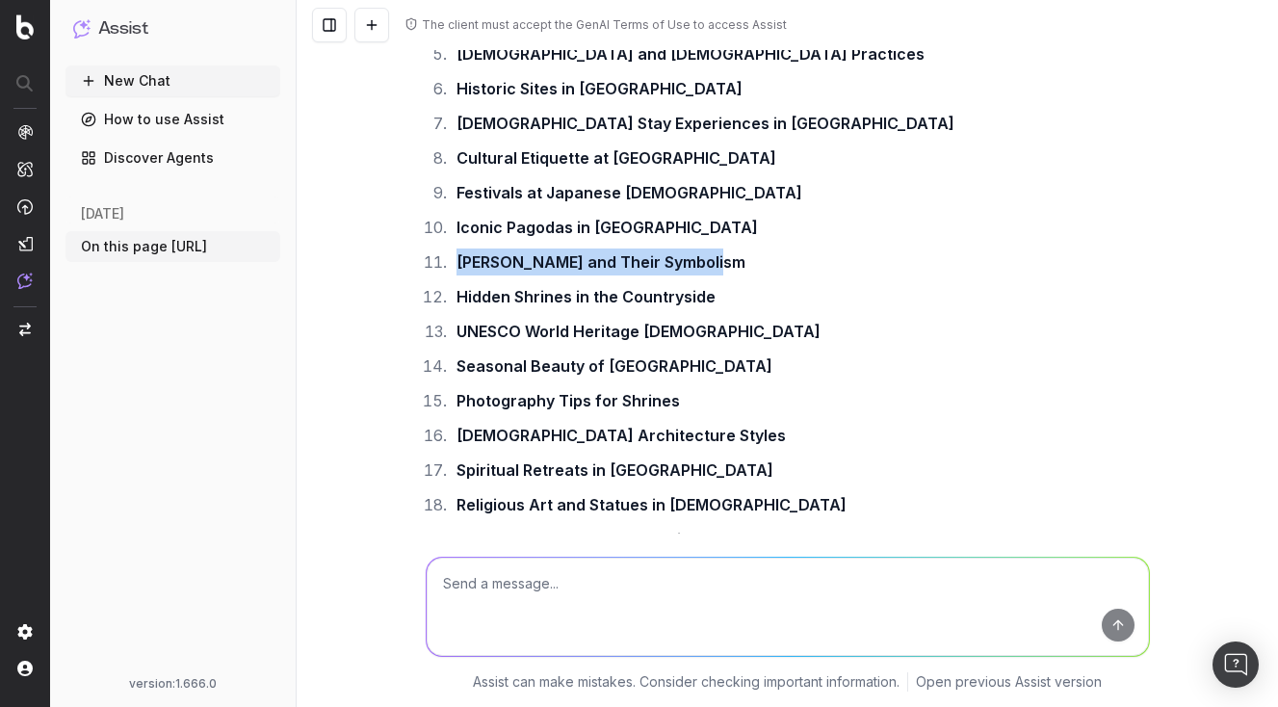
drag, startPoint x: 458, startPoint y: 313, endPoint x: 771, endPoint y: 305, distance: 313.2
click at [771, 276] on li "[PERSON_NAME] and Their Symbolism" at bounding box center [800, 262] width 699 height 27
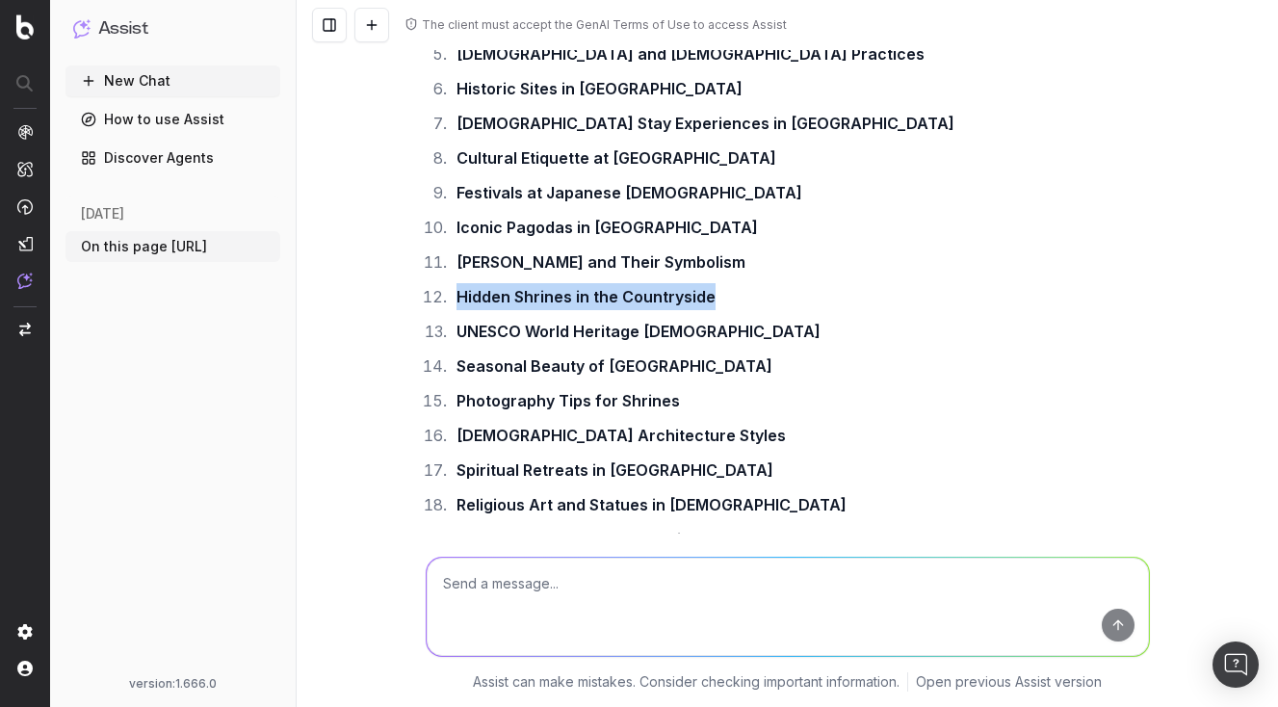
drag, startPoint x: 458, startPoint y: 350, endPoint x: 844, endPoint y: 347, distance: 386.3
click at [844, 310] on li "Hidden Shrines in the Countryside" at bounding box center [800, 296] width 699 height 27
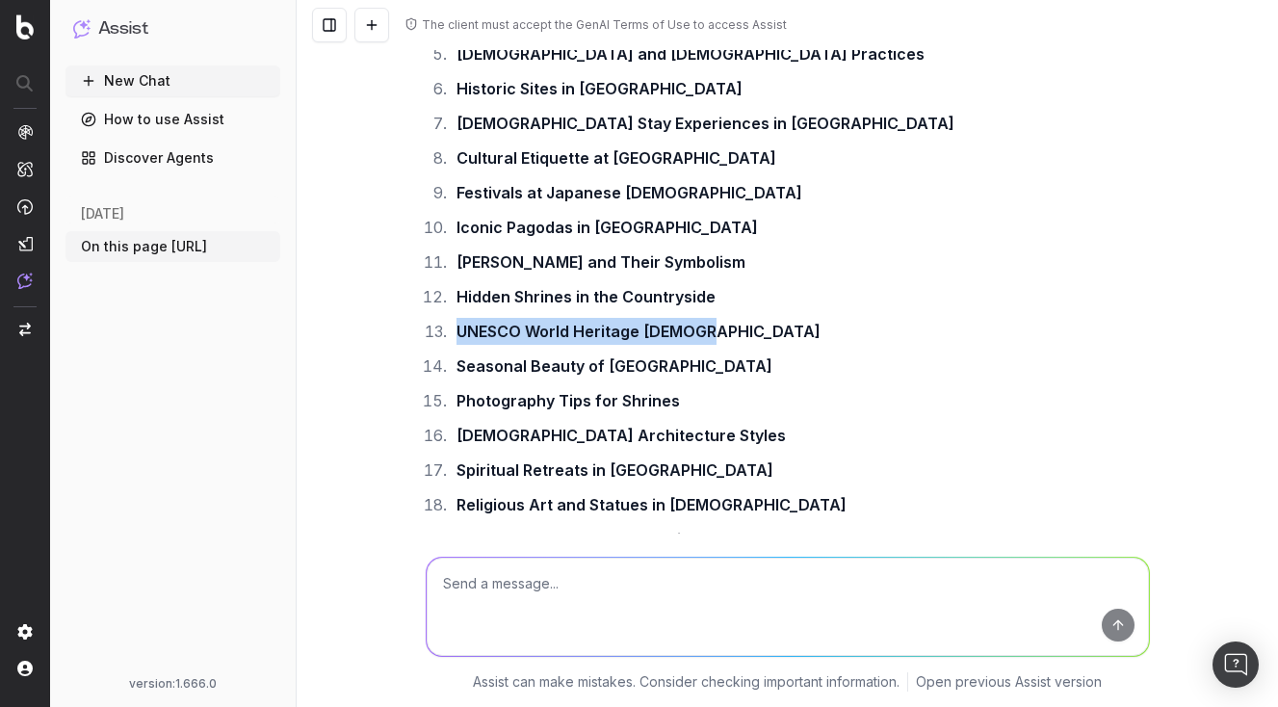
drag, startPoint x: 456, startPoint y: 390, endPoint x: 887, endPoint y: 388, distance: 431.6
click at [887, 345] on li "UNESCO World Heritage [DEMOGRAPHIC_DATA]" at bounding box center [800, 331] width 699 height 27
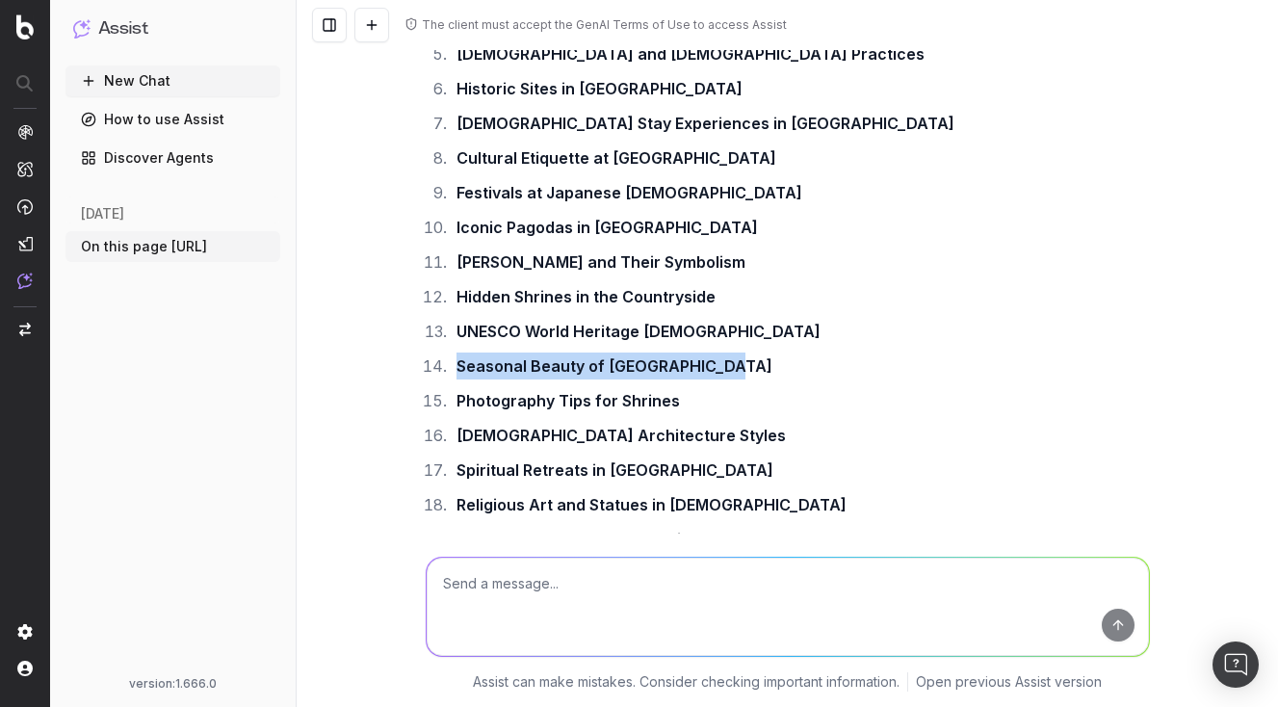
drag, startPoint x: 458, startPoint y: 423, endPoint x: 839, endPoint y: 427, distance: 381.5
click at [839, 380] on li "Seasonal Beauty of [GEOGRAPHIC_DATA]" at bounding box center [800, 366] width 699 height 27
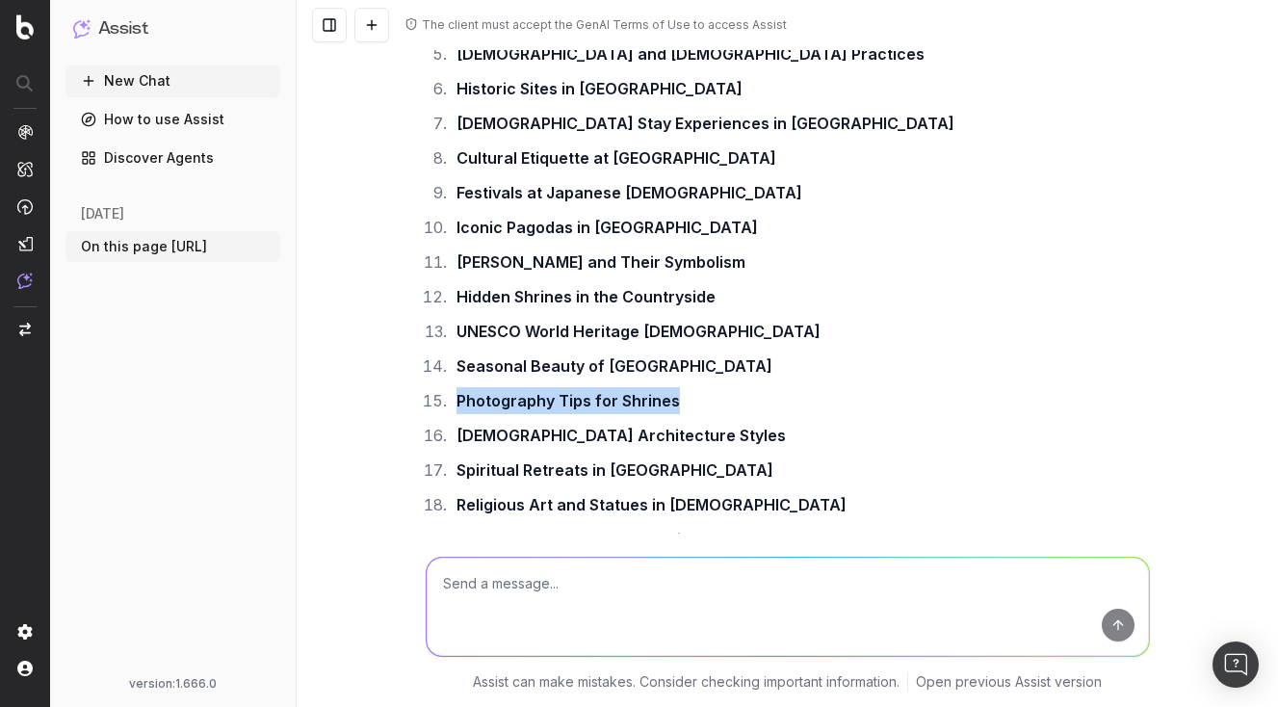
drag, startPoint x: 459, startPoint y: 458, endPoint x: 724, endPoint y: 458, distance: 264.9
click at [724, 414] on li "Photography Tips for Shrines" at bounding box center [800, 400] width 699 height 27
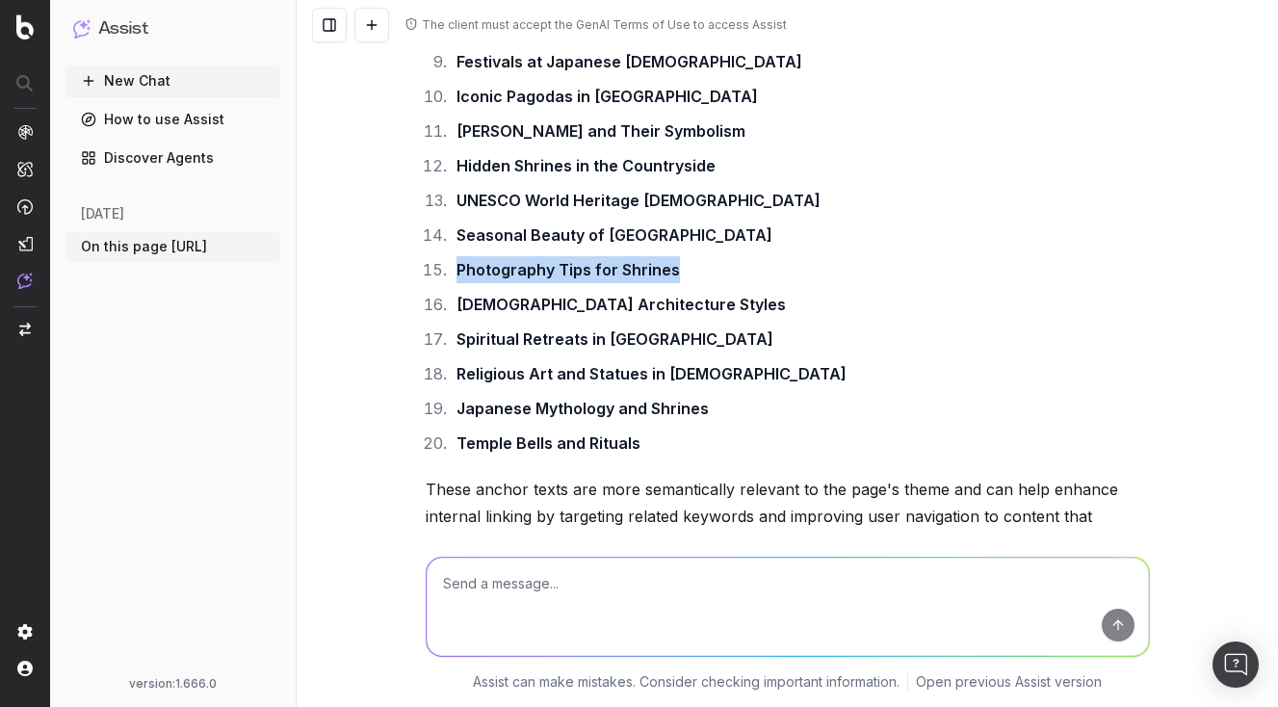
scroll to position [1158, 0]
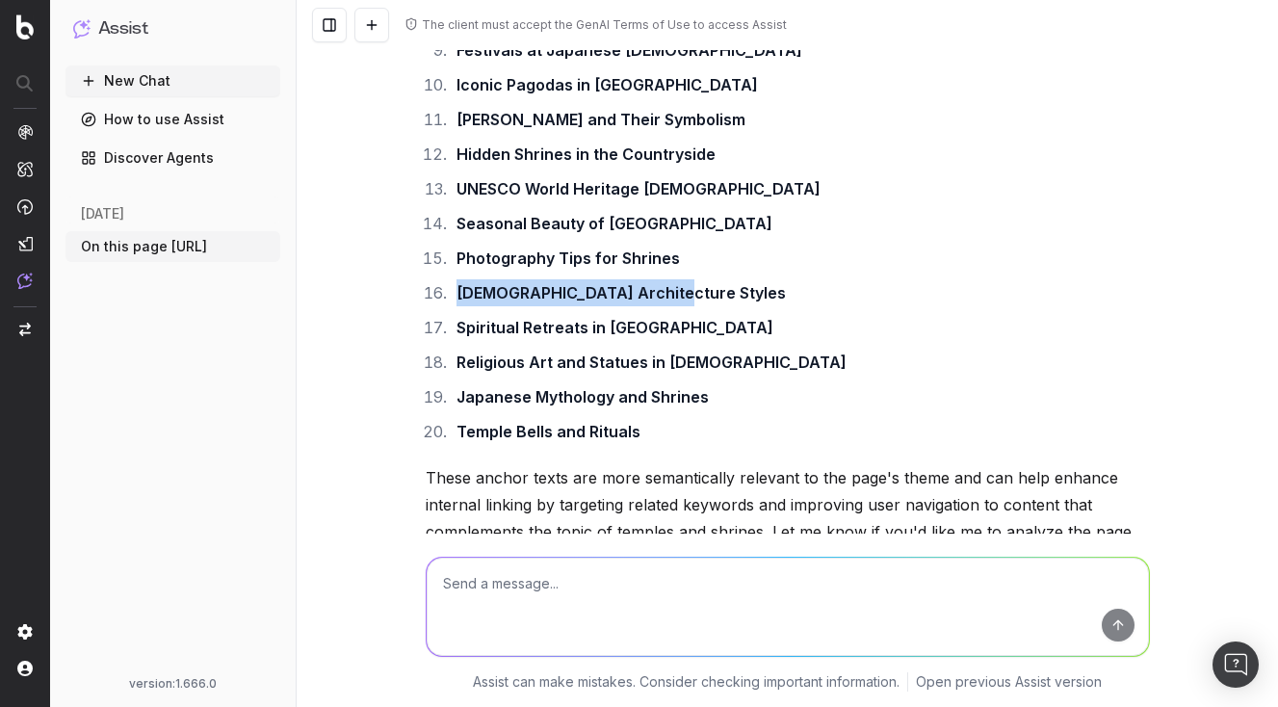
drag, startPoint x: 455, startPoint y: 346, endPoint x: 815, endPoint y: 343, distance: 360.3
click at [815, 306] on li "[DEMOGRAPHIC_DATA] Architecture Styles" at bounding box center [800, 292] width 699 height 27
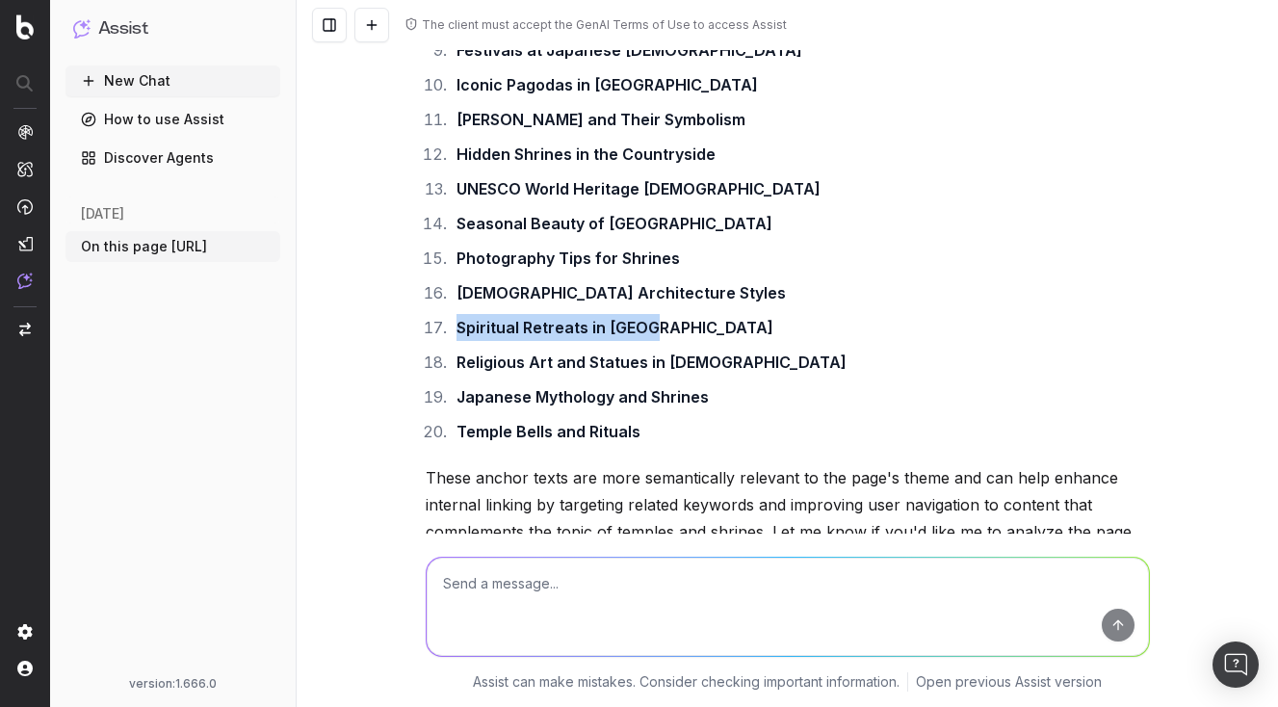
drag, startPoint x: 460, startPoint y: 382, endPoint x: 807, endPoint y: 377, distance: 347.8
click at [807, 341] on li "Spiritual Retreats in [GEOGRAPHIC_DATA]" at bounding box center [800, 327] width 699 height 27
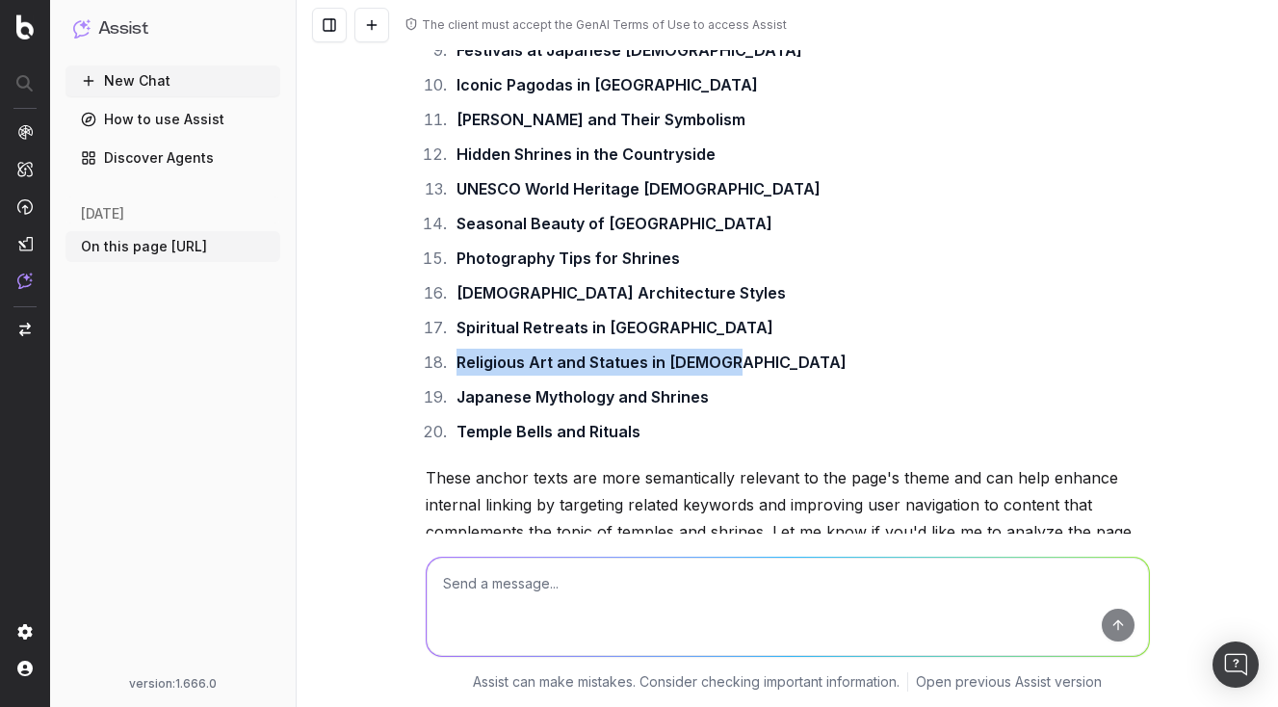
drag, startPoint x: 455, startPoint y: 413, endPoint x: 802, endPoint y: 413, distance: 346.8
click at [802, 376] on li "Religious Art and Statues in [DEMOGRAPHIC_DATA]" at bounding box center [800, 362] width 699 height 27
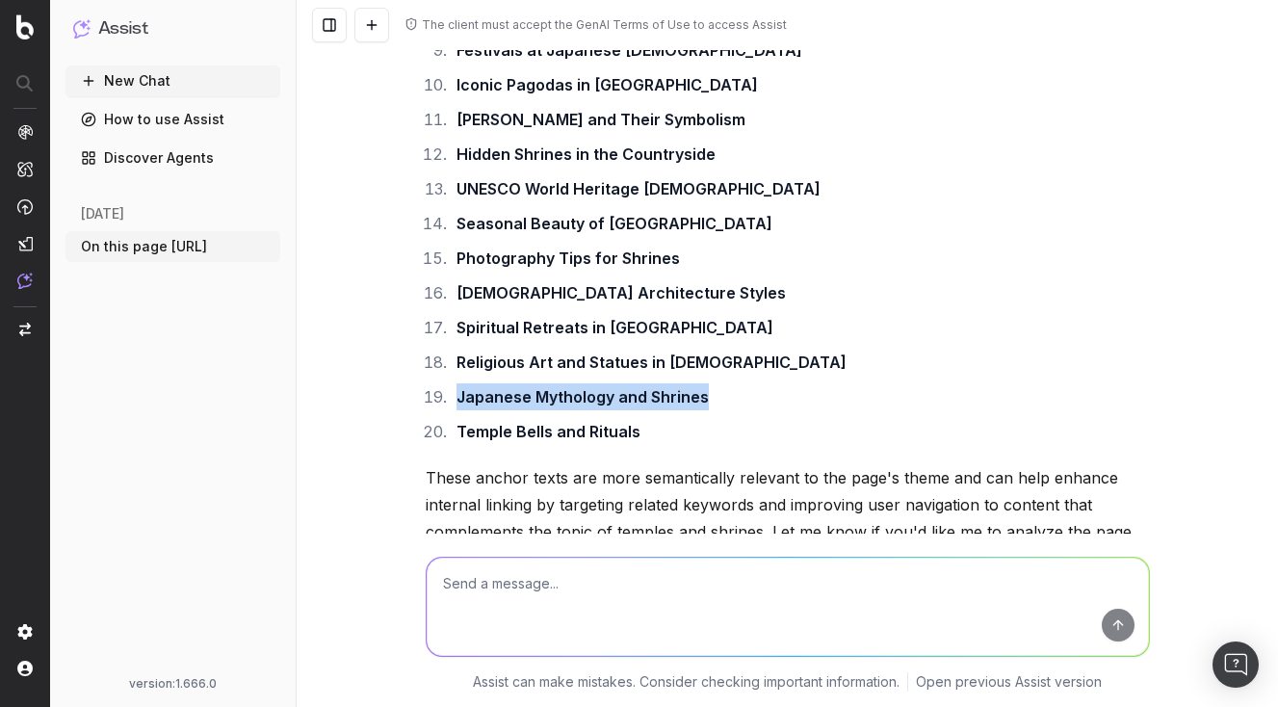
drag, startPoint x: 461, startPoint y: 446, endPoint x: 847, endPoint y: 443, distance: 386.3
click at [847, 410] on li "Japanese Mythology and Shrines" at bounding box center [800, 396] width 699 height 27
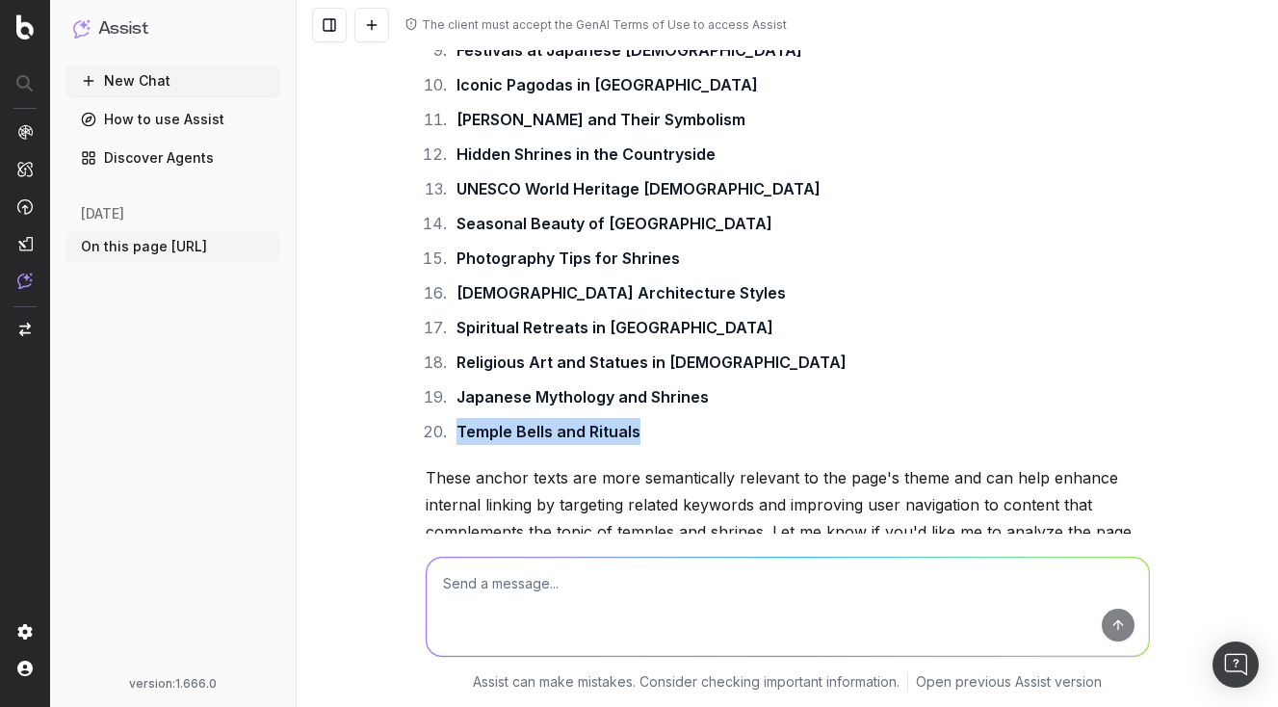
drag, startPoint x: 461, startPoint y: 488, endPoint x: 817, endPoint y: 487, distance: 356.5
click at [817, 445] on li "Temple Bells and Rituals" at bounding box center [800, 431] width 699 height 27
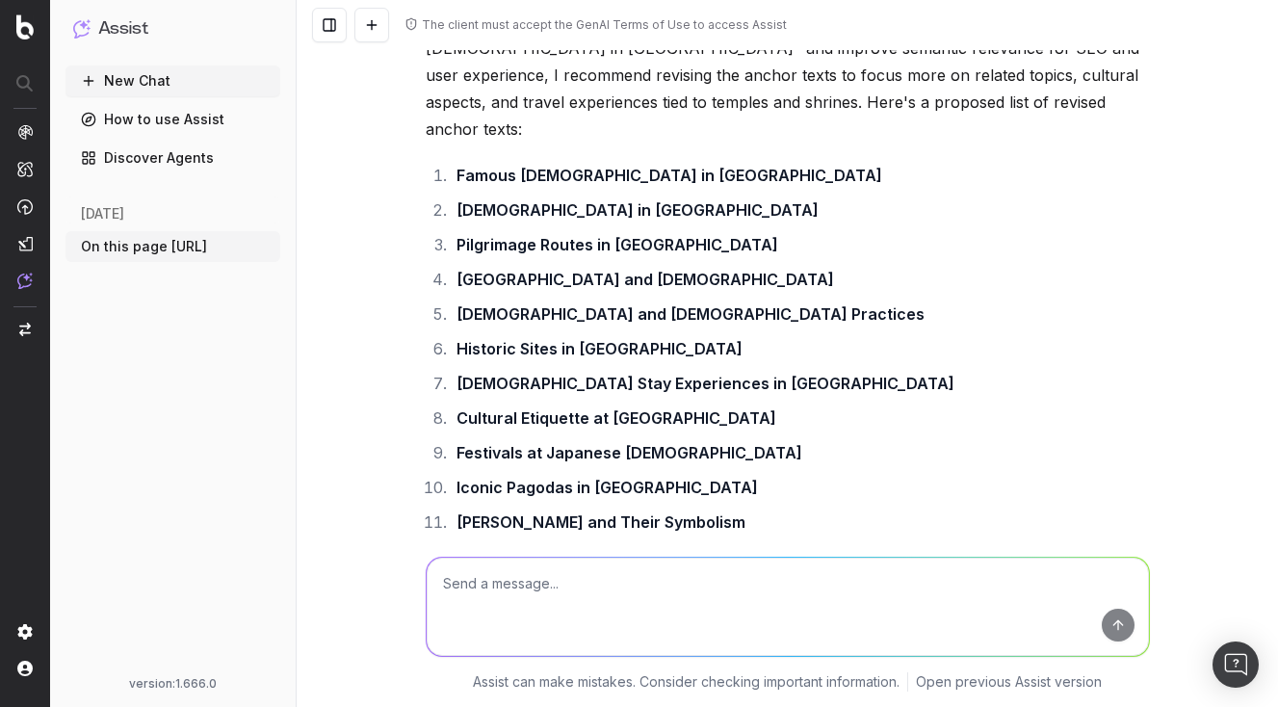
scroll to position [751, 0]
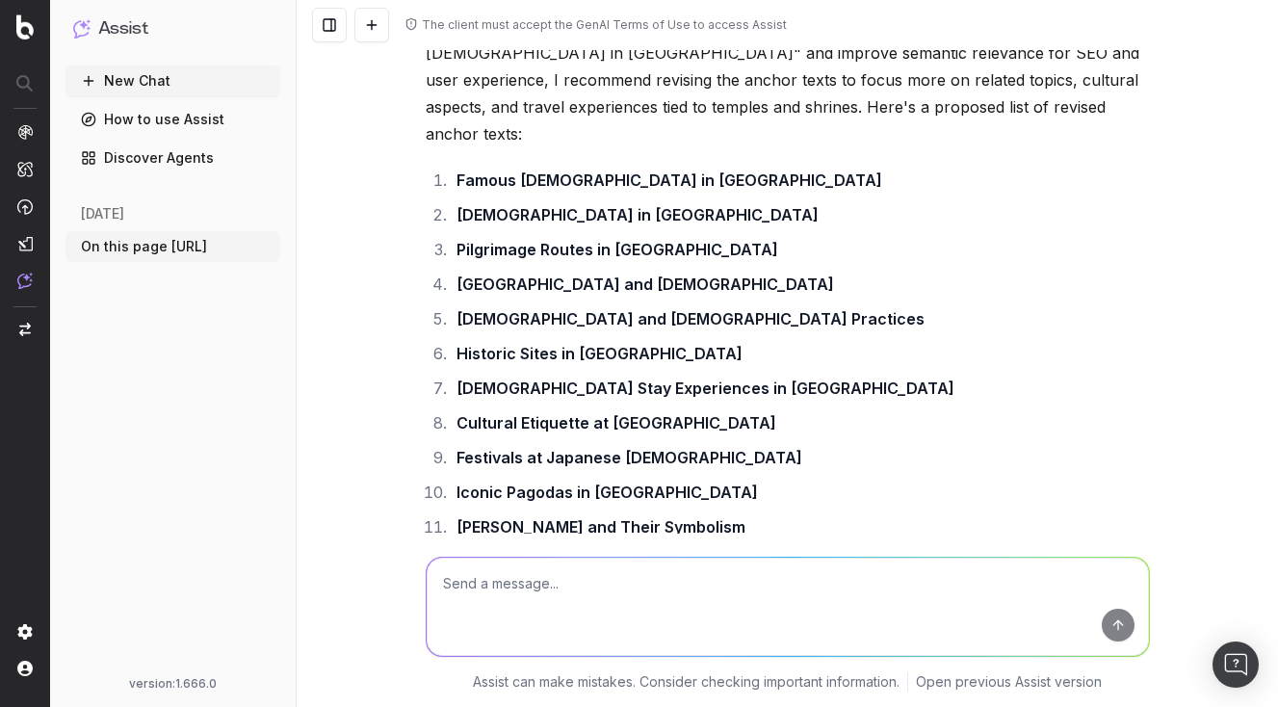
click at [451, 194] on li "Famous [DEMOGRAPHIC_DATA] in [GEOGRAPHIC_DATA]" at bounding box center [800, 180] width 699 height 27
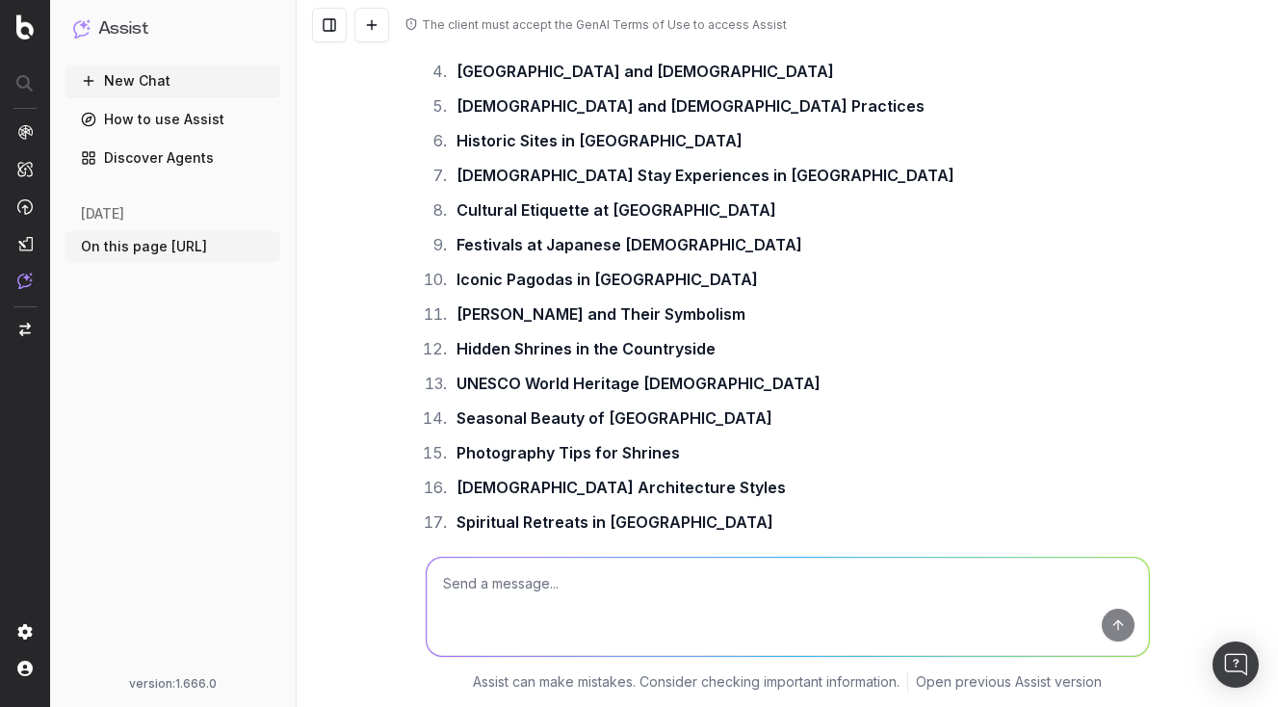
scroll to position [978, 0]
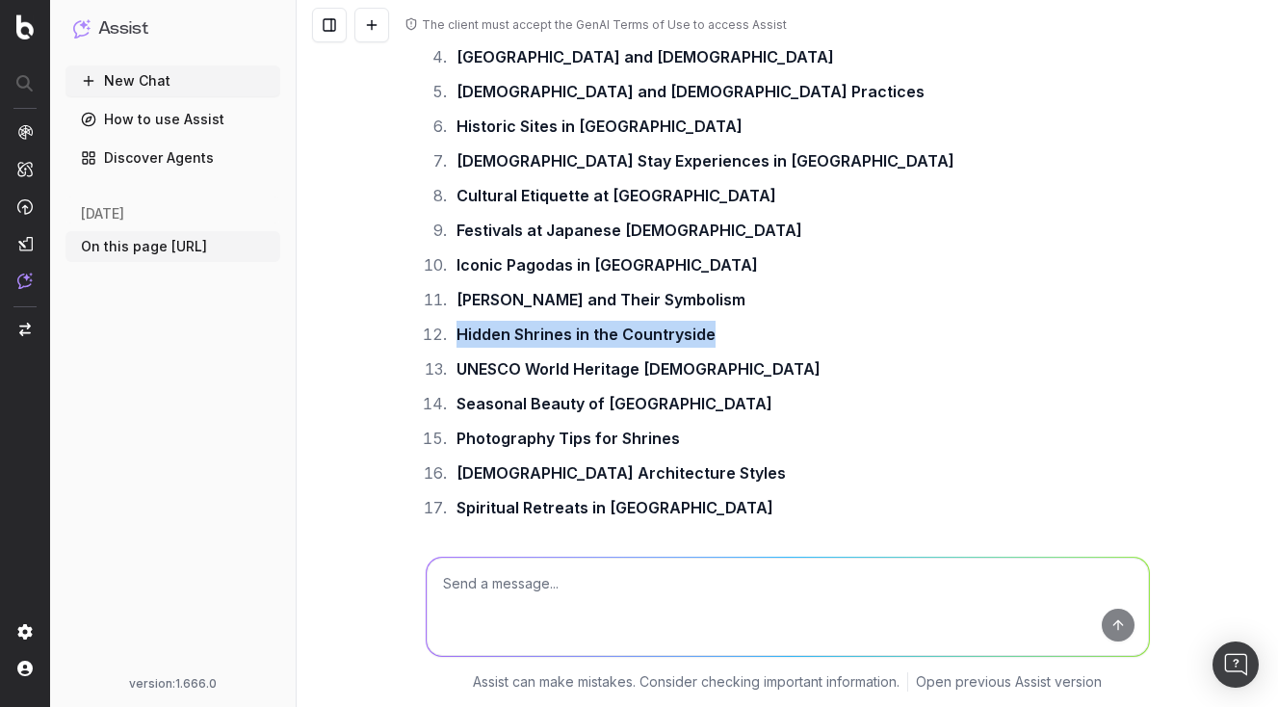
drag, startPoint x: 458, startPoint y: 386, endPoint x: 728, endPoint y: 395, distance: 270.9
click at [728, 348] on li "Hidden Shrines in the Countryside" at bounding box center [800, 334] width 699 height 27
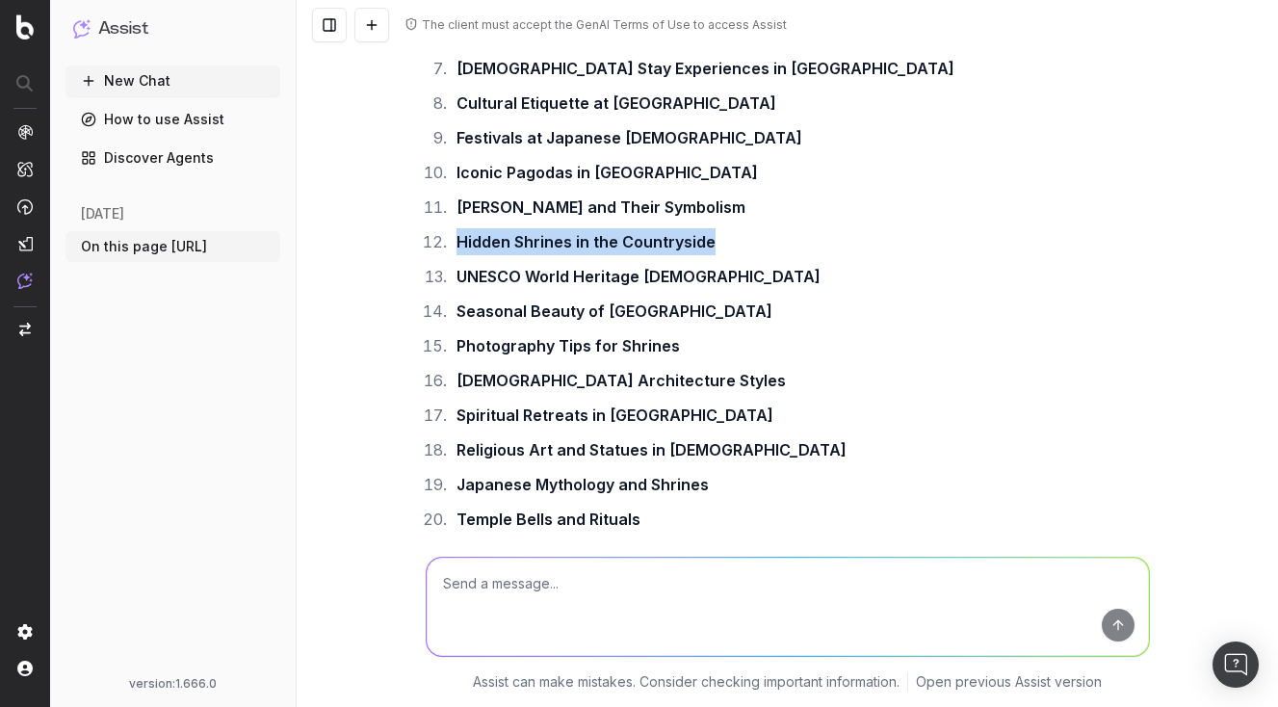
scroll to position [1093, 0]
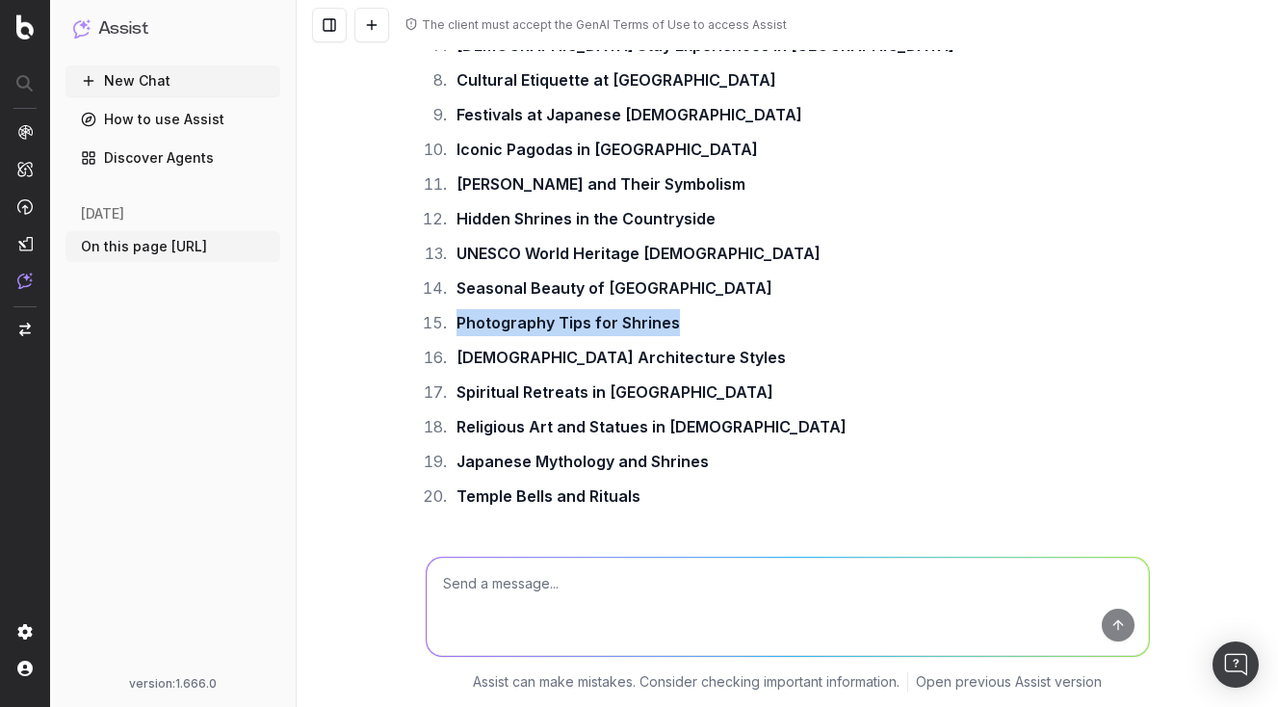
drag, startPoint x: 454, startPoint y: 376, endPoint x: 748, endPoint y: 367, distance: 294.0
click at [748, 336] on li "Photography Tips for Shrines" at bounding box center [800, 322] width 699 height 27
click at [494, 159] on strong "Iconic Pagodas in [GEOGRAPHIC_DATA]" at bounding box center [608, 149] width 302 height 19
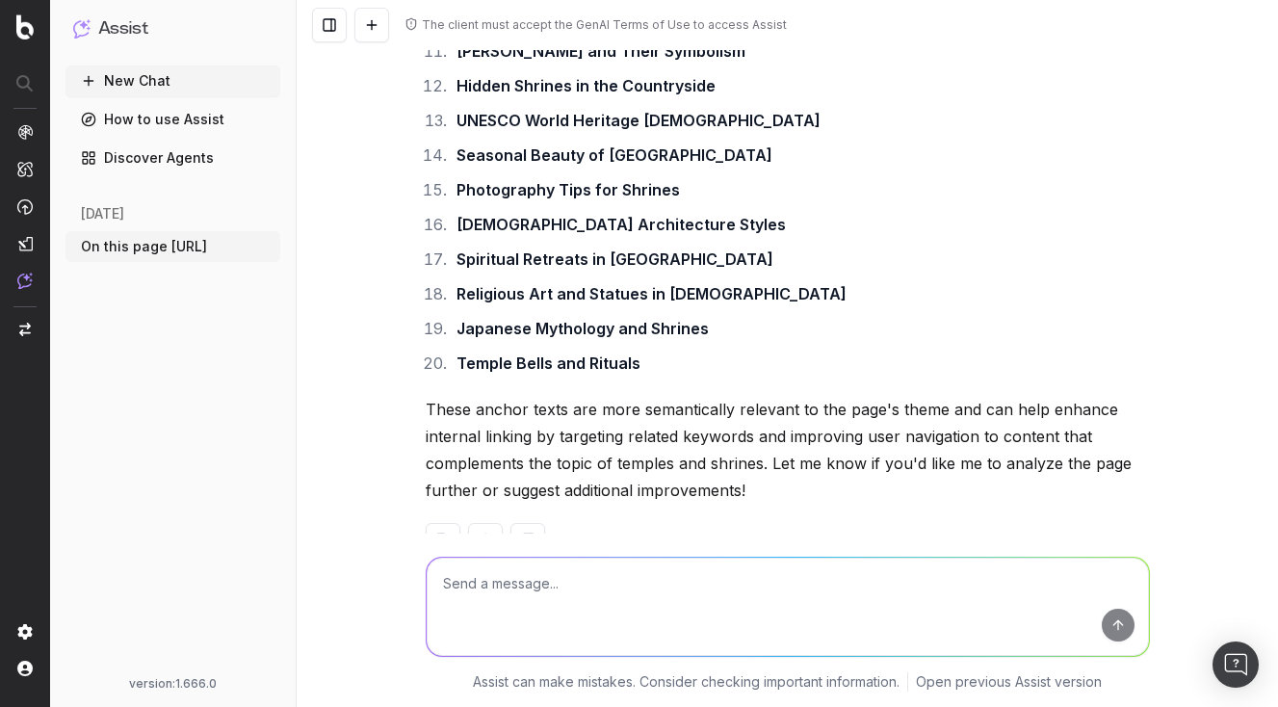
scroll to position [1266, 0]
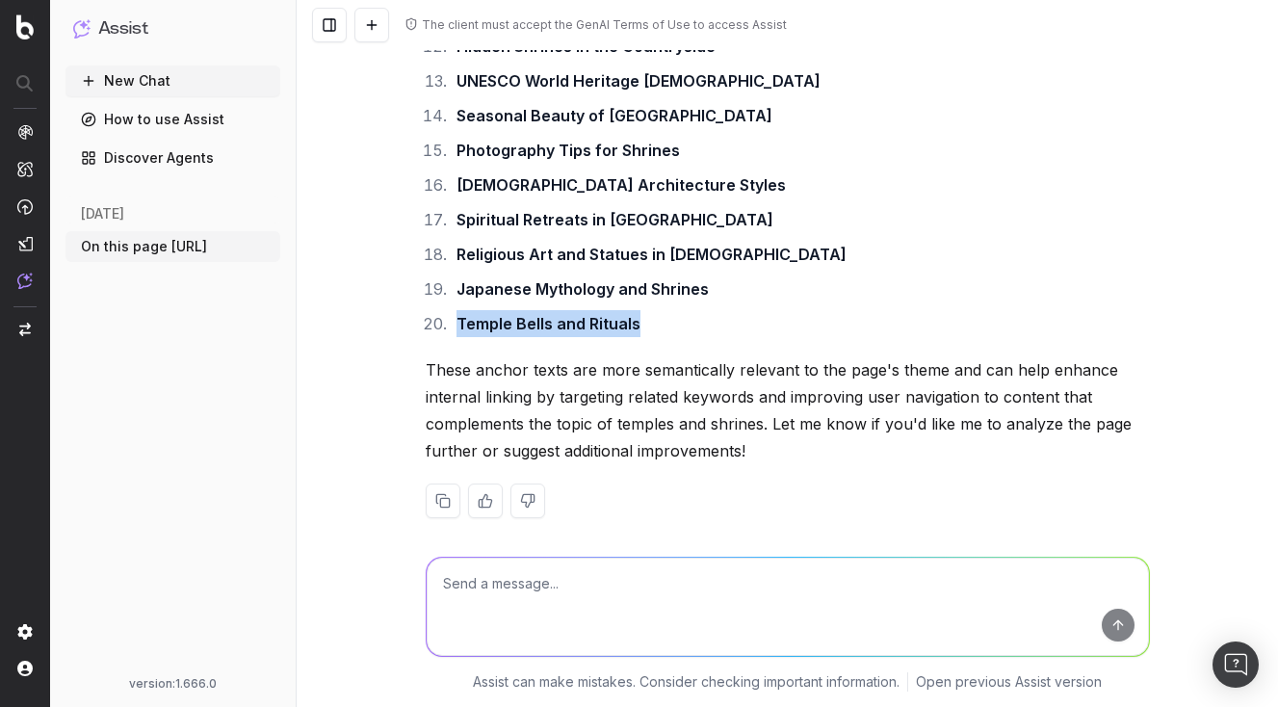
drag, startPoint x: 453, startPoint y: 374, endPoint x: 725, endPoint y: 373, distance: 272.7
click at [725, 337] on li "Temple Bells and Rituals" at bounding box center [800, 323] width 699 height 27
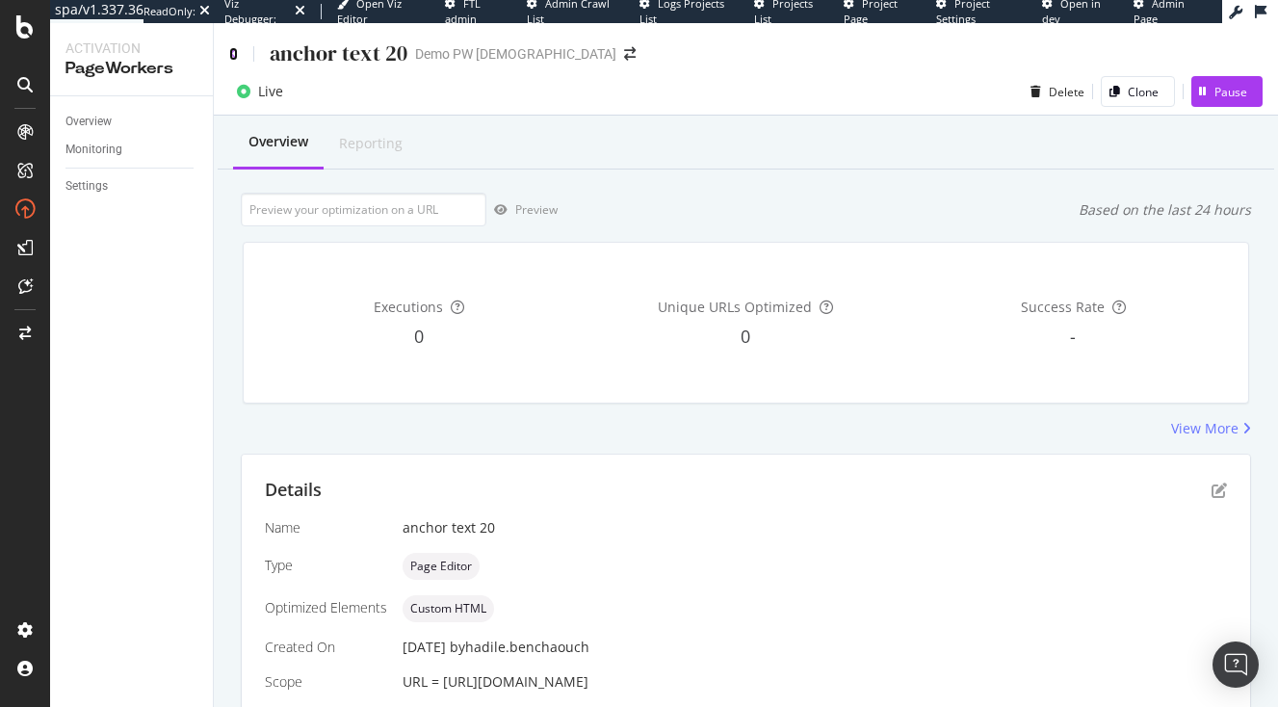
click at [236, 53] on icon at bounding box center [233, 53] width 9 height 13
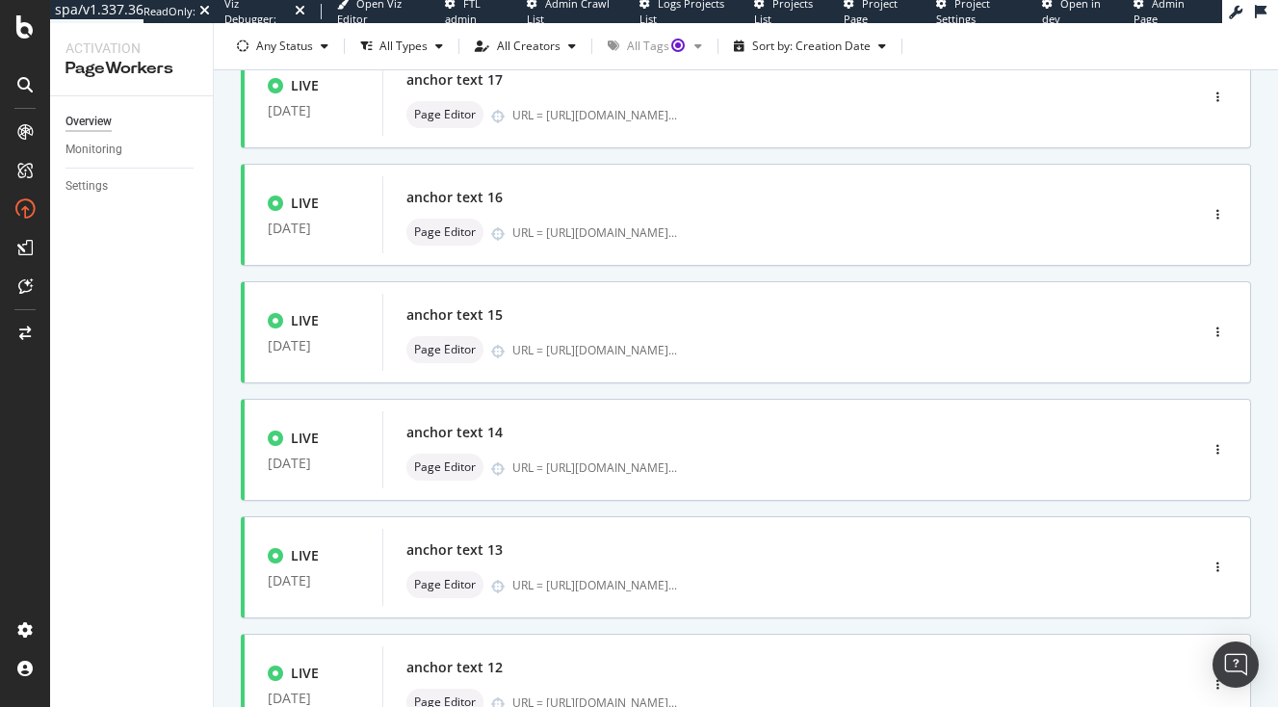
scroll to position [672, 0]
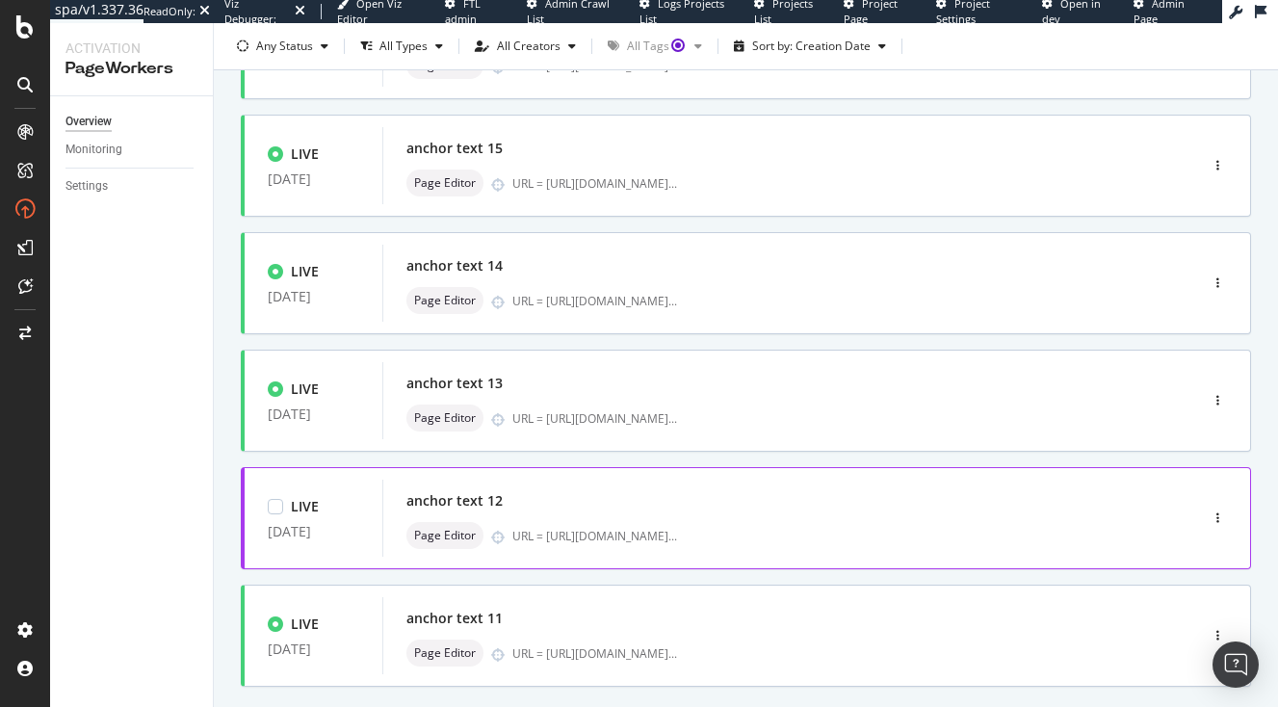
click at [1185, 501] on div "LIVE [DATE] anchor text 12 Page Editor URL = [URL][DOMAIN_NAME] ..." at bounding box center [715, 518] width 941 height 77
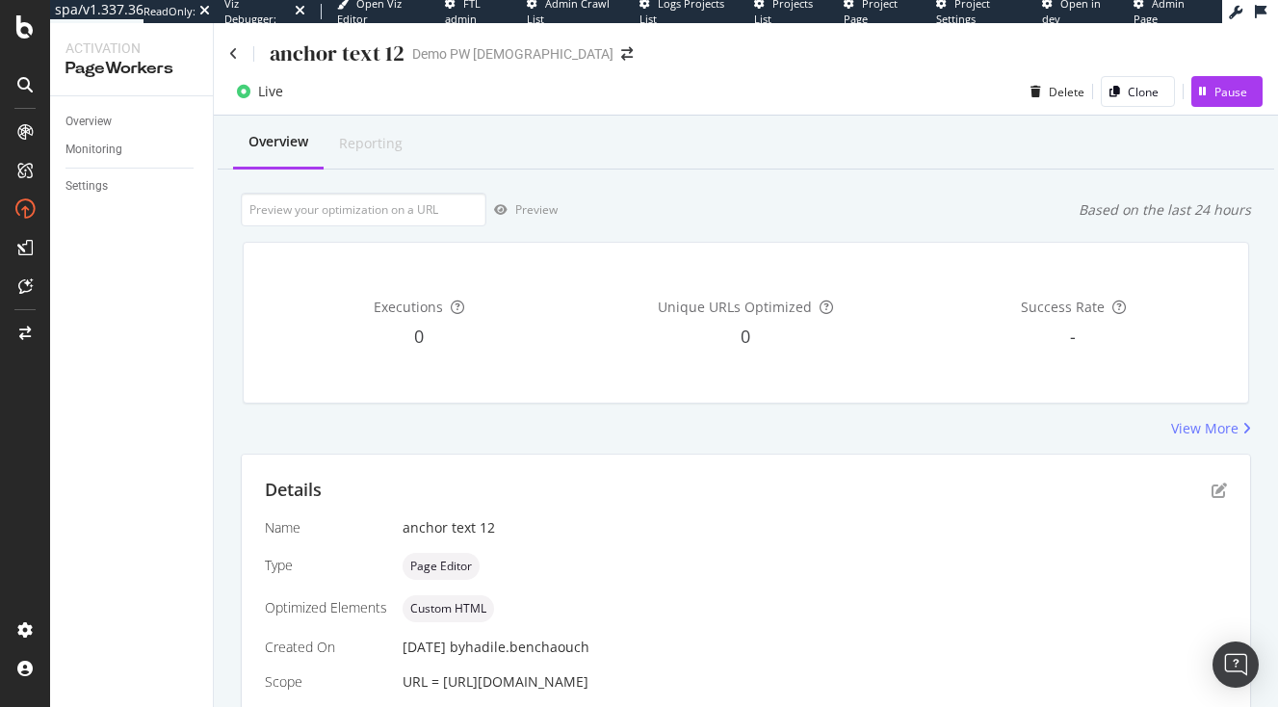
scroll to position [149, 0]
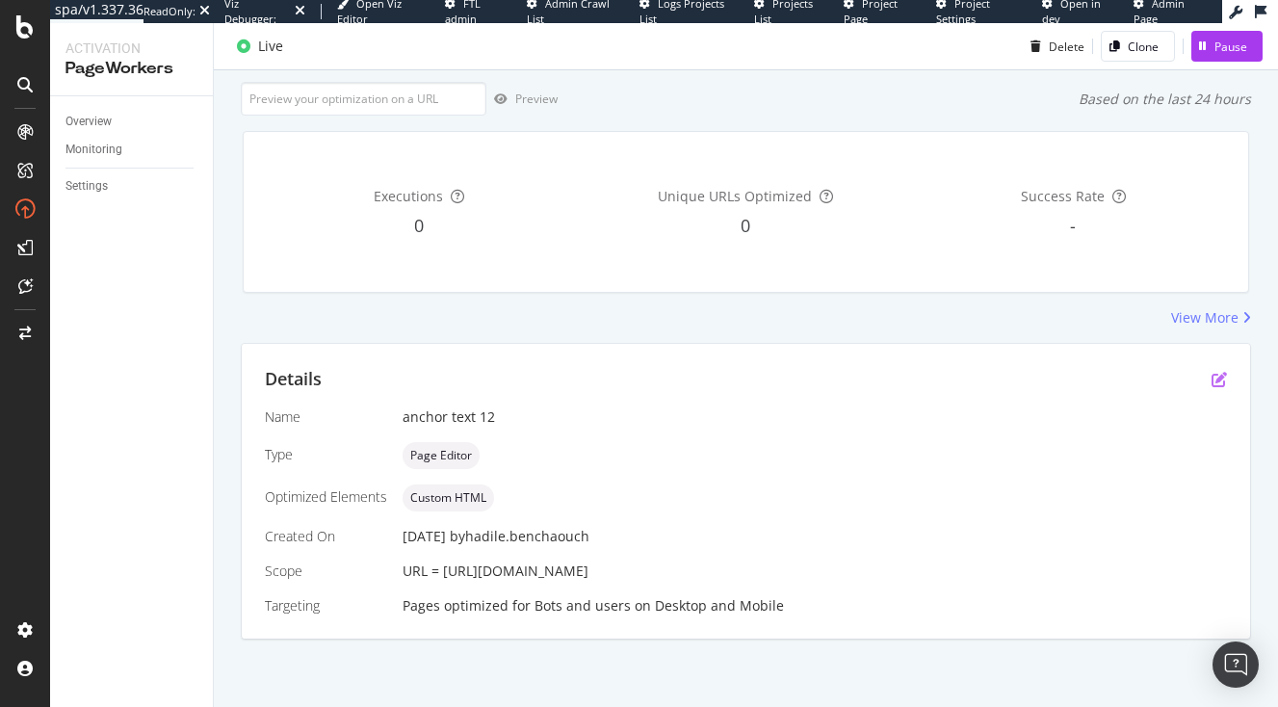
click at [1221, 372] on icon "pen-to-square" at bounding box center [1219, 379] width 15 height 15
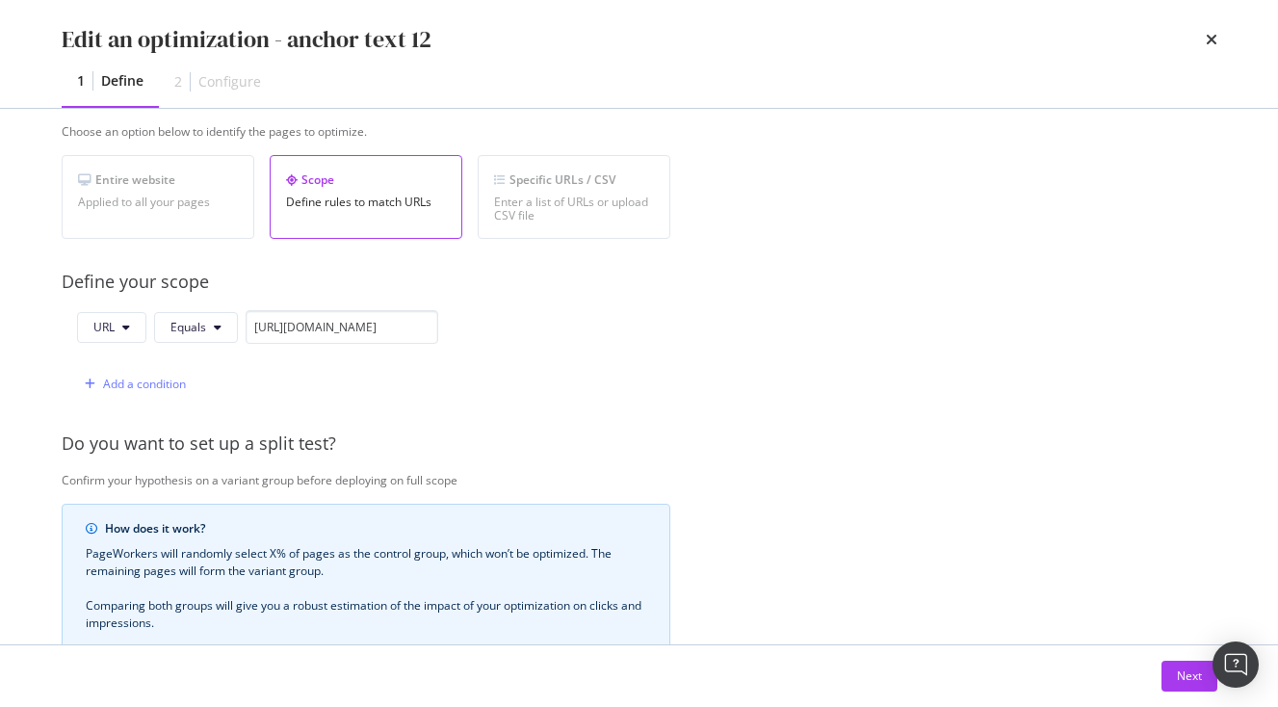
scroll to position [614, 0]
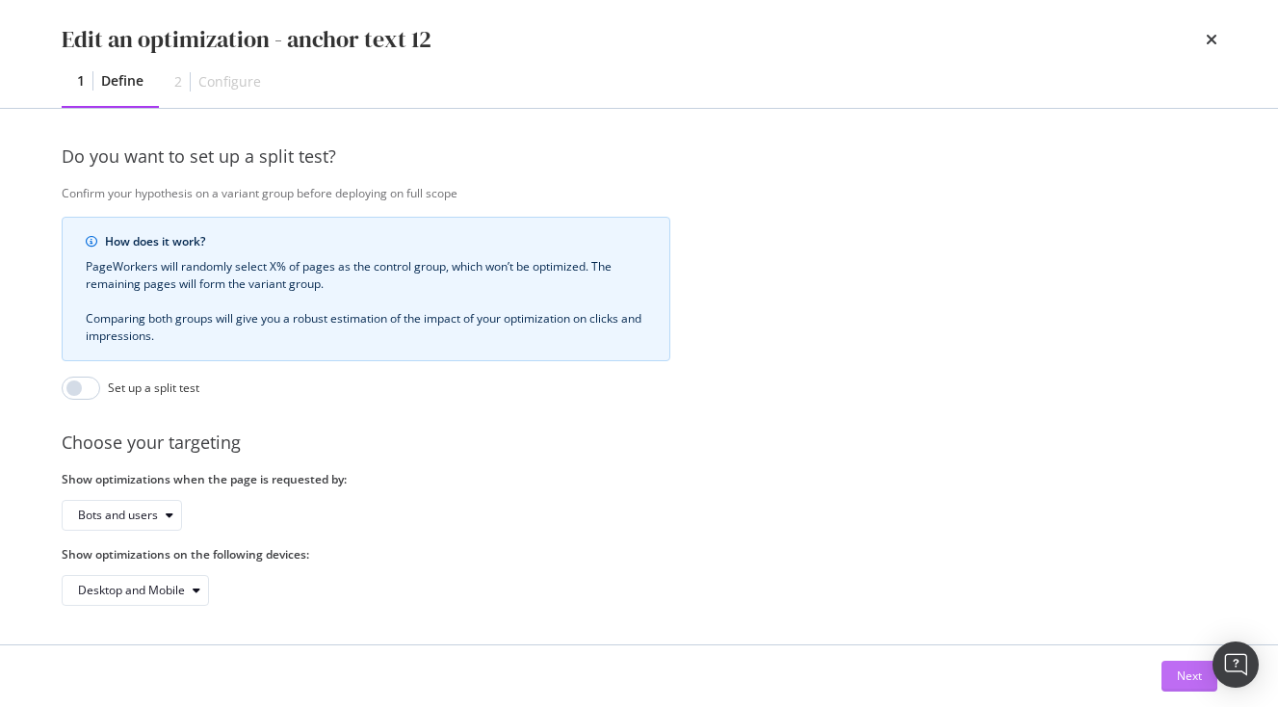
click at [1171, 674] on button "Next" at bounding box center [1190, 676] width 56 height 31
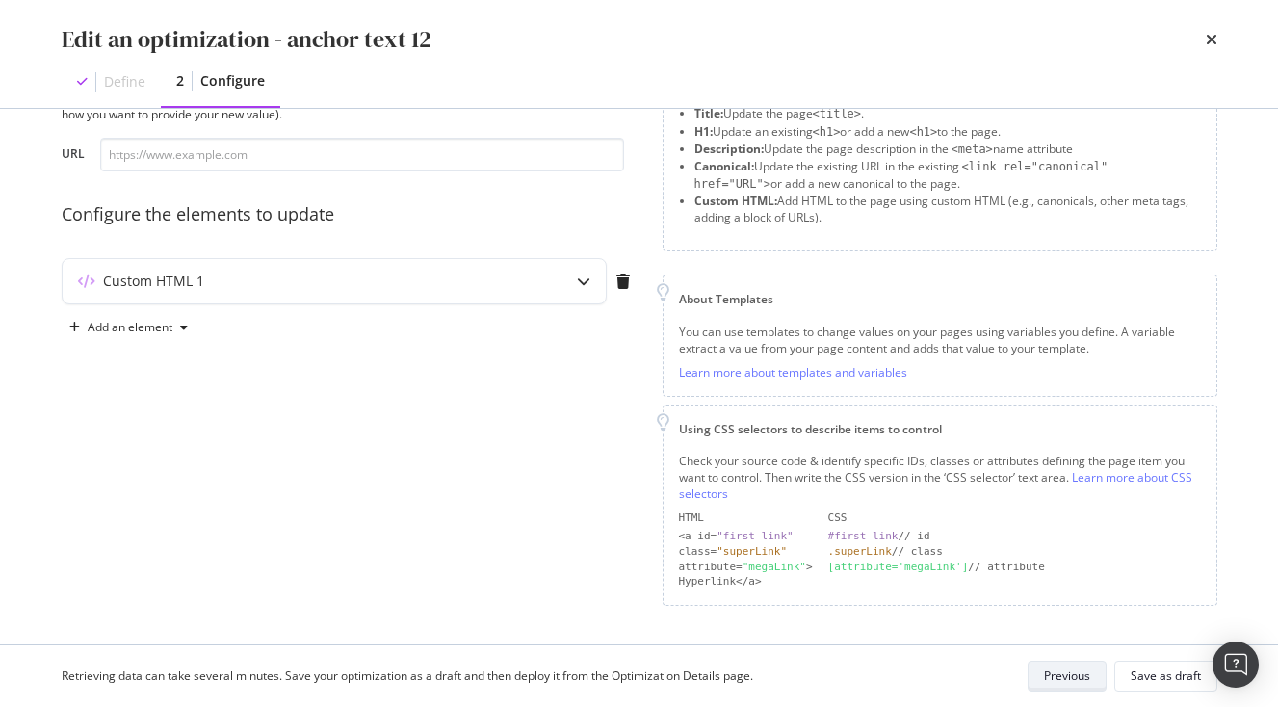
scroll to position [89, 0]
click at [563, 299] on div "modal" at bounding box center [584, 283] width 44 height 44
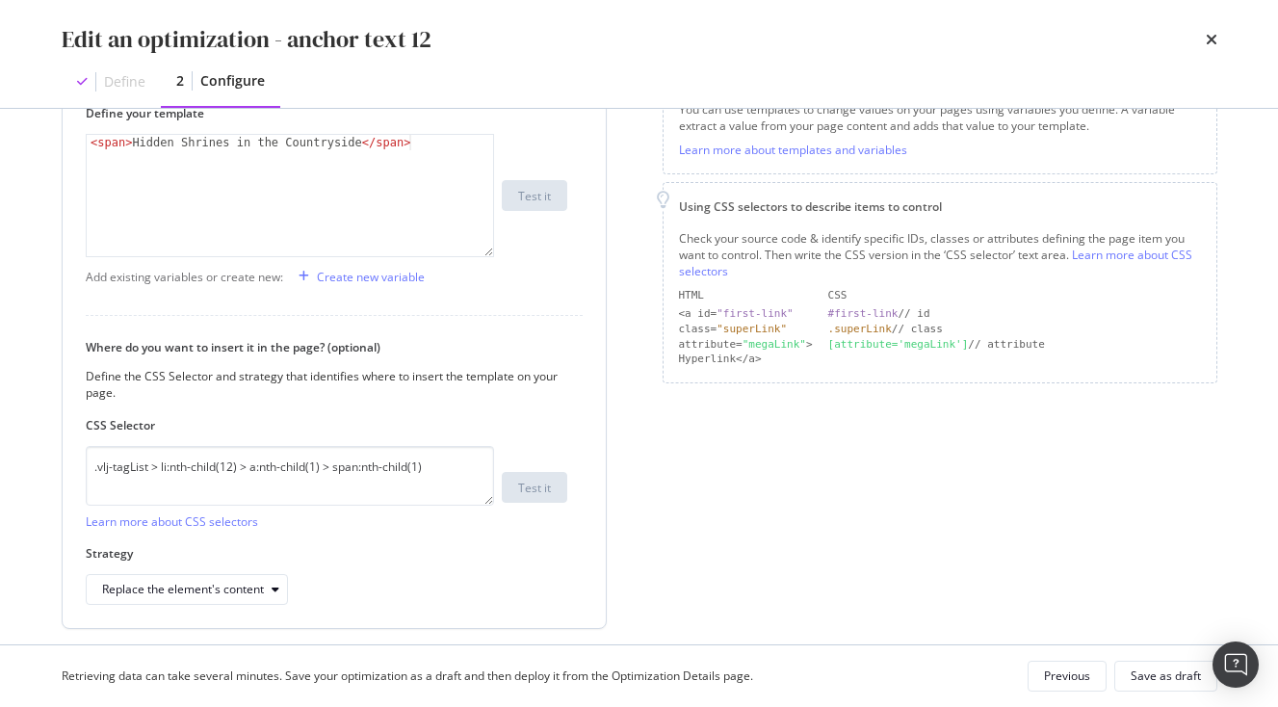
scroll to position [375, 0]
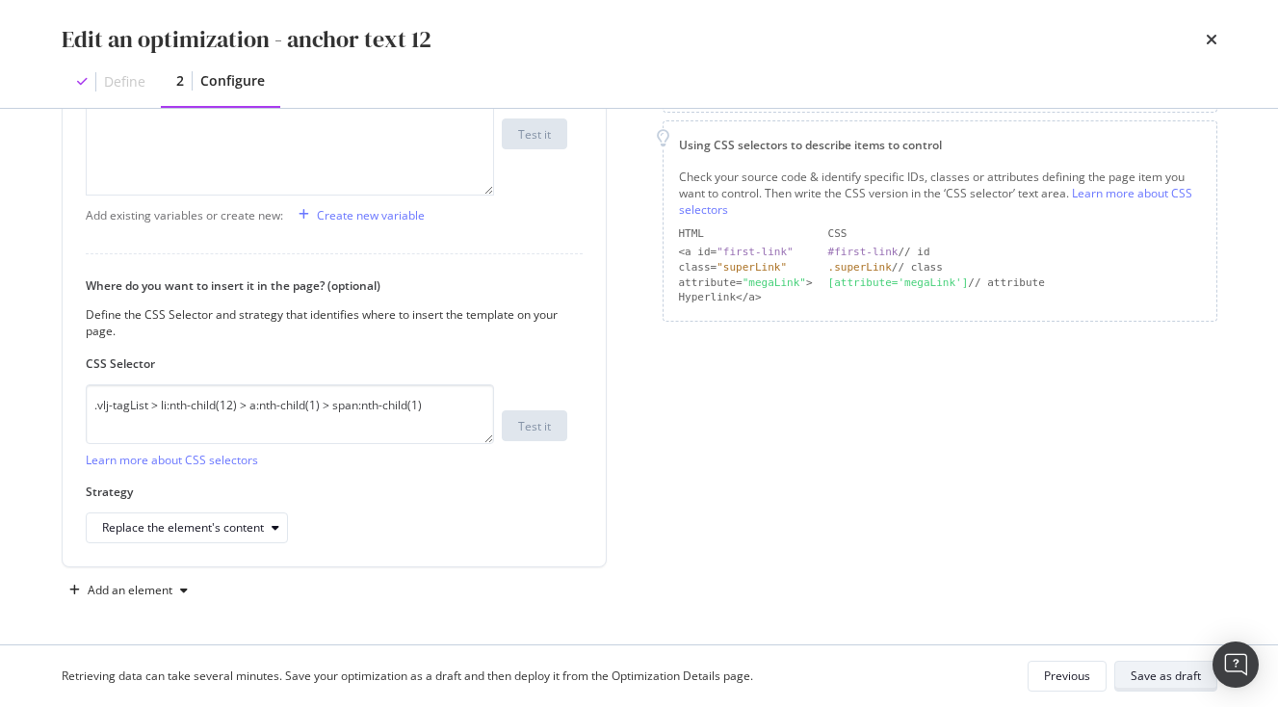
click at [1165, 672] on div "Save as draft" at bounding box center [1166, 676] width 70 height 16
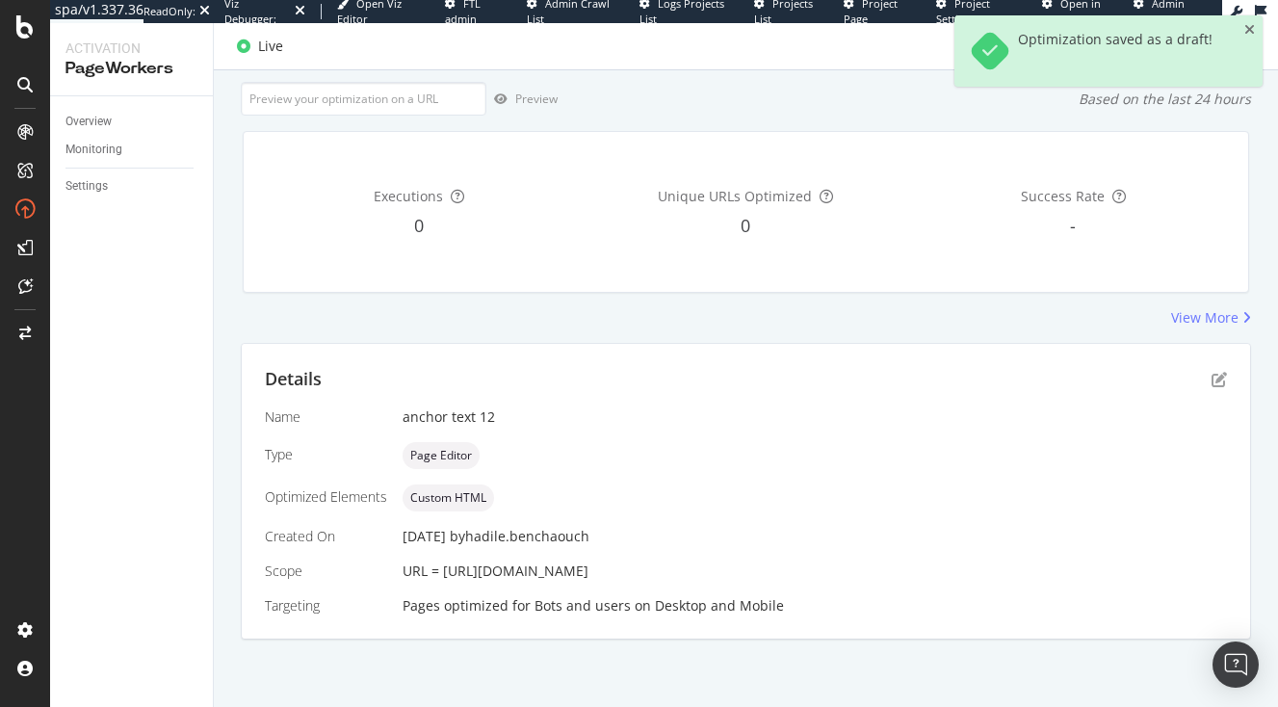
scroll to position [149, 0]
click at [1253, 31] on icon "close toast" at bounding box center [1250, 29] width 11 height 13
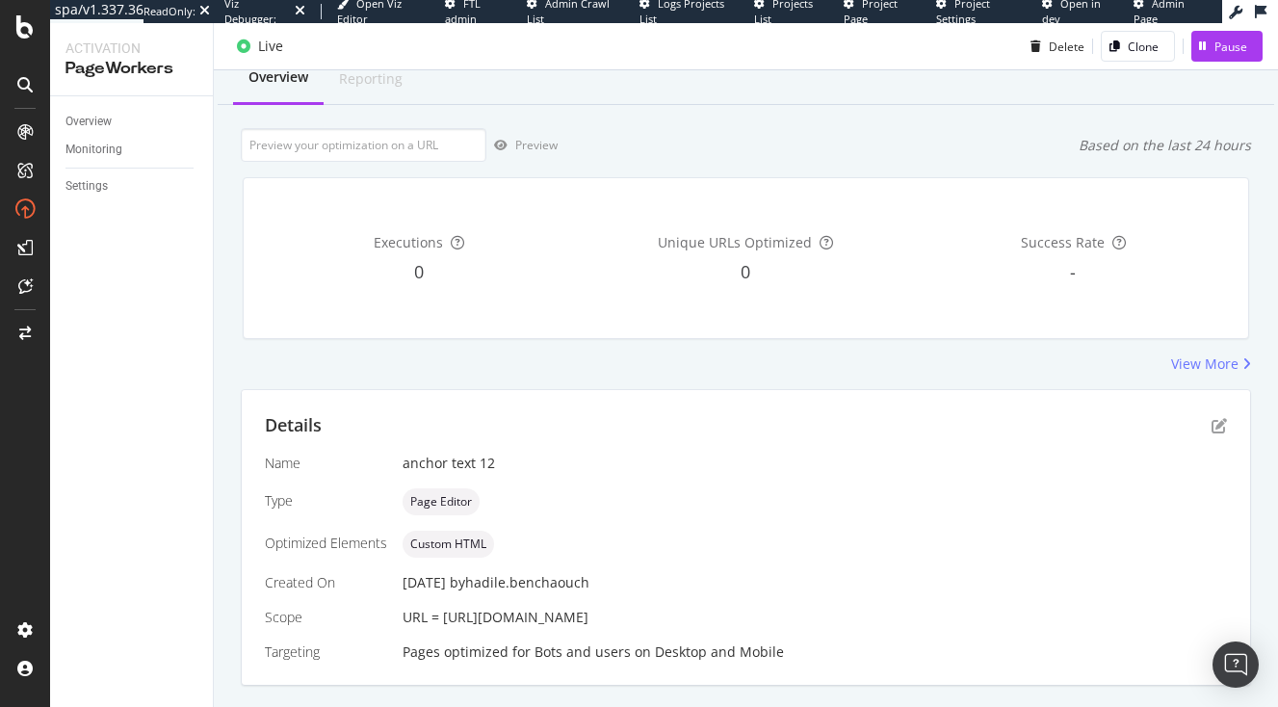
scroll to position [0, 0]
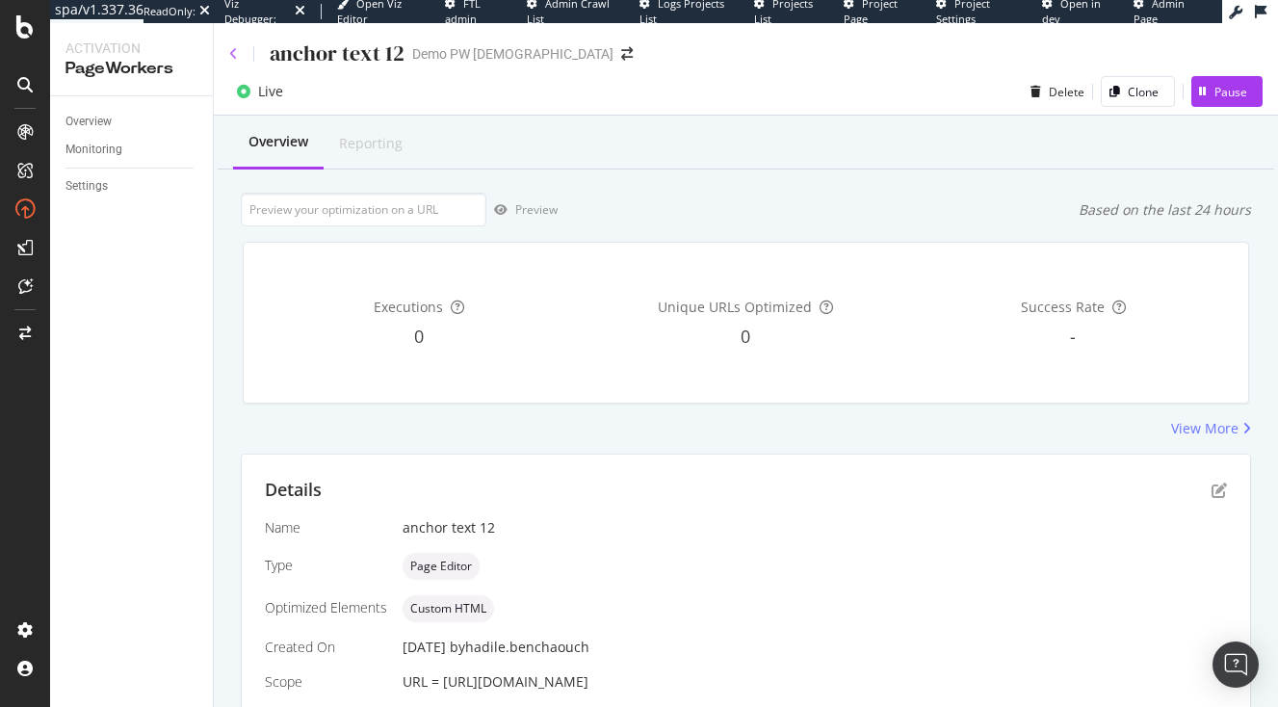
click at [232, 46] on div "anchor text 12" at bounding box center [316, 54] width 175 height 30
click at [227, 54] on div "anchor text 12 Demo PW Hadile" at bounding box center [746, 45] width 1065 height 45
click at [236, 58] on icon at bounding box center [233, 53] width 9 height 13
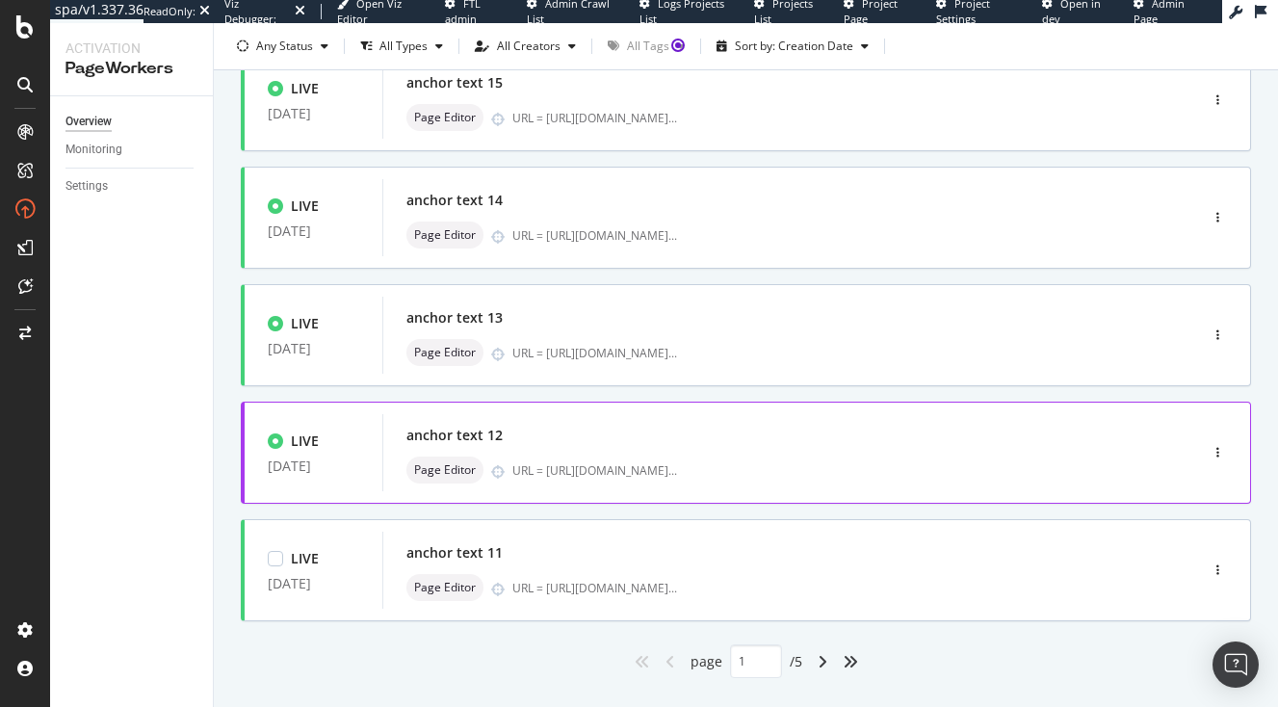
scroll to position [777, 0]
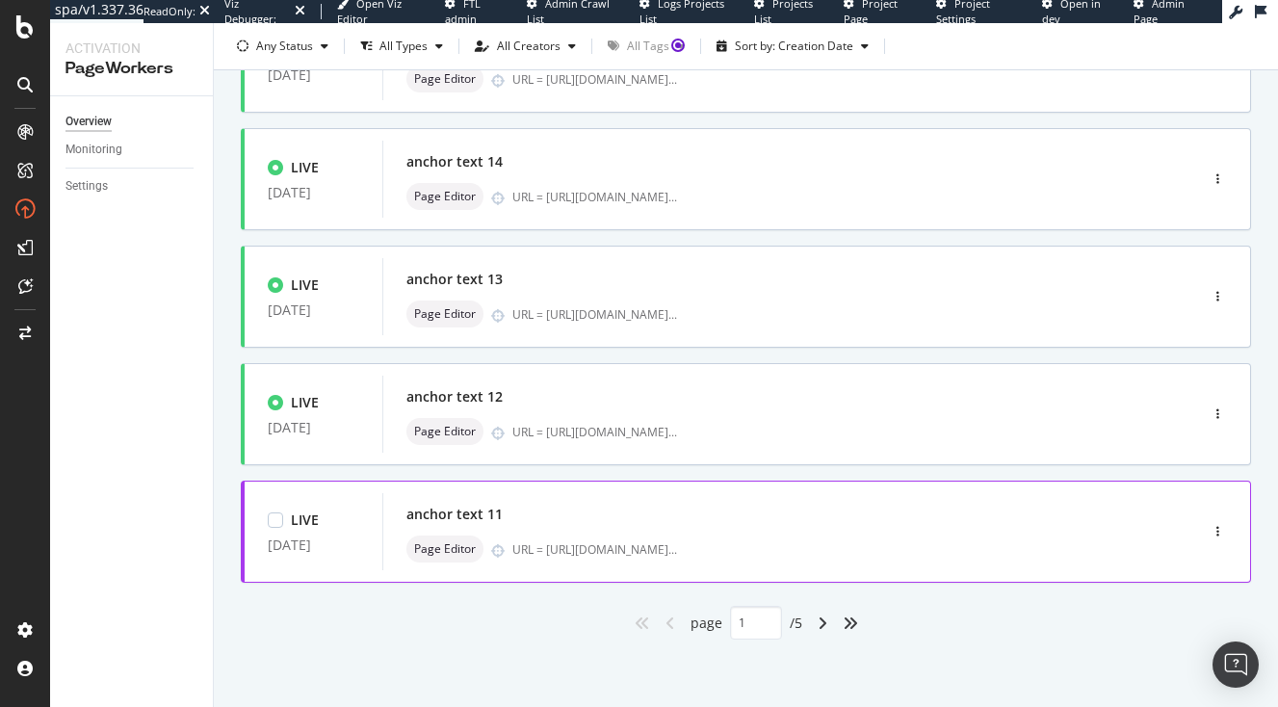
click at [634, 493] on div "anchor text 11 Page Editor URL = https://www.japan-experience.com/decouvrir/tem…" at bounding box center [760, 531] width 757 height 77
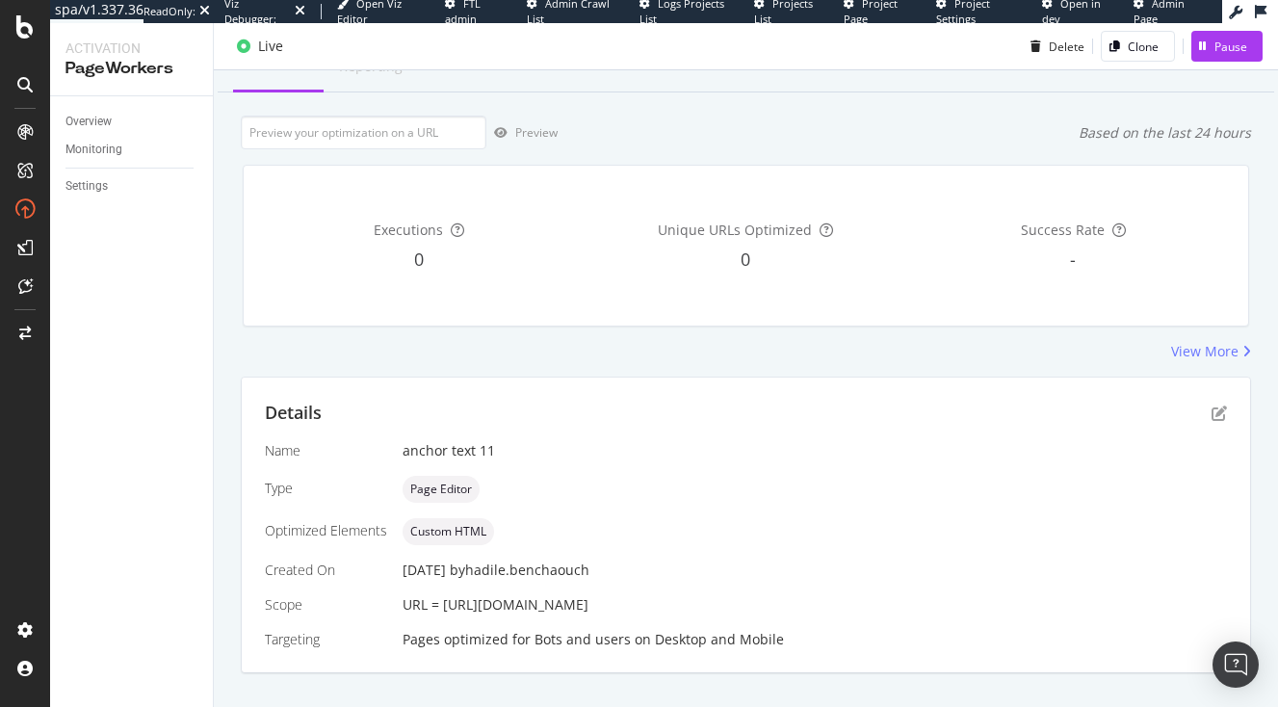
scroll to position [149, 0]
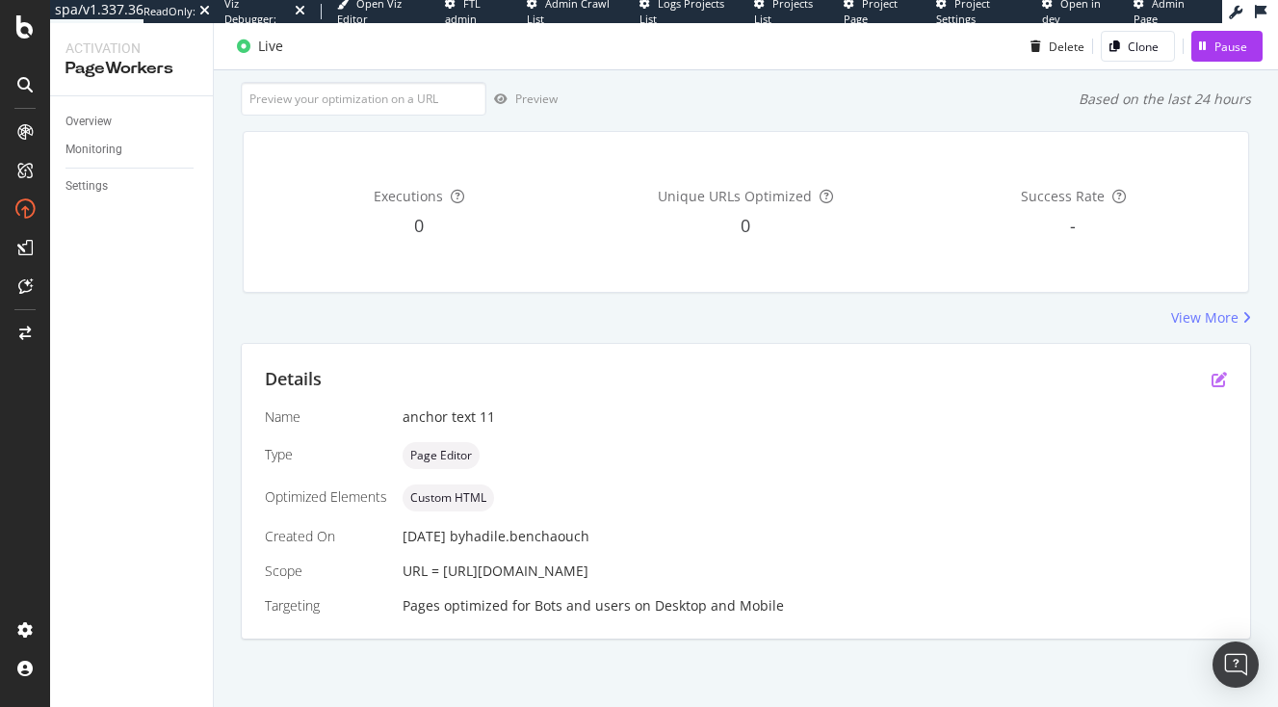
click at [1226, 372] on icon "pen-to-square" at bounding box center [1219, 379] width 15 height 15
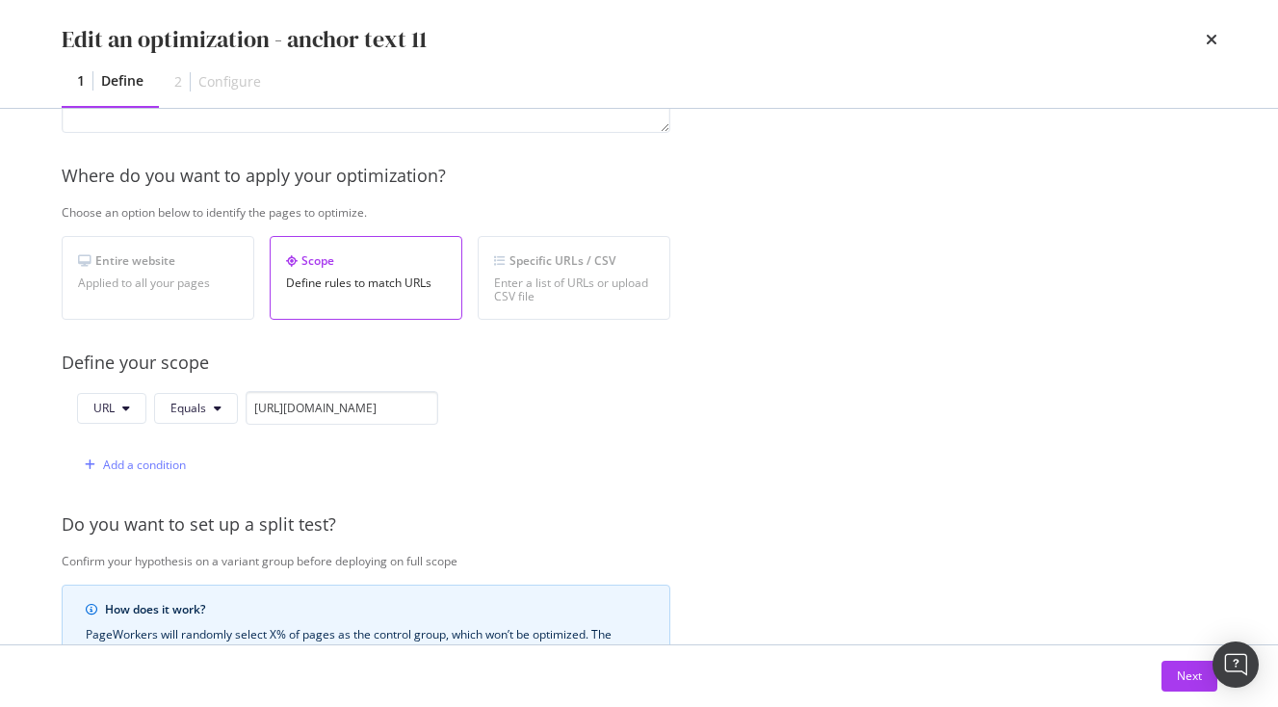
scroll to position [267, 0]
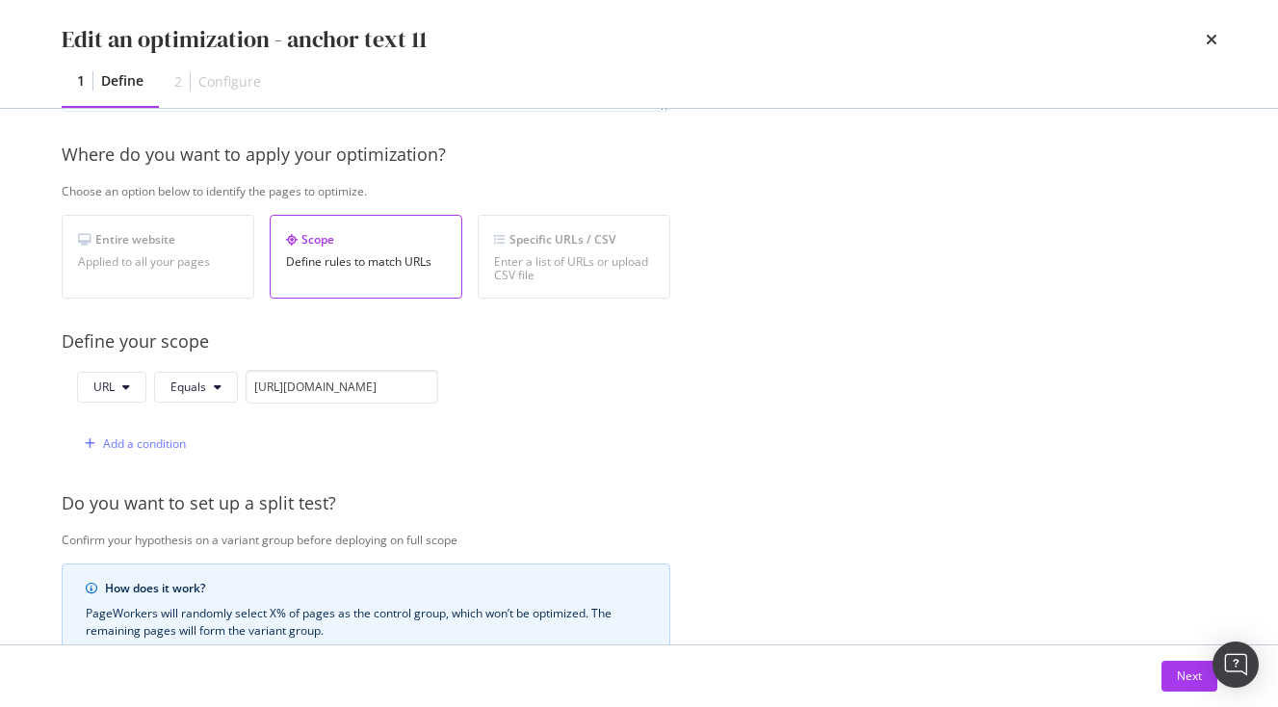
click at [1159, 669] on div "Next" at bounding box center [640, 676] width 1156 height 31
click at [1166, 669] on button "Next" at bounding box center [1190, 676] width 56 height 31
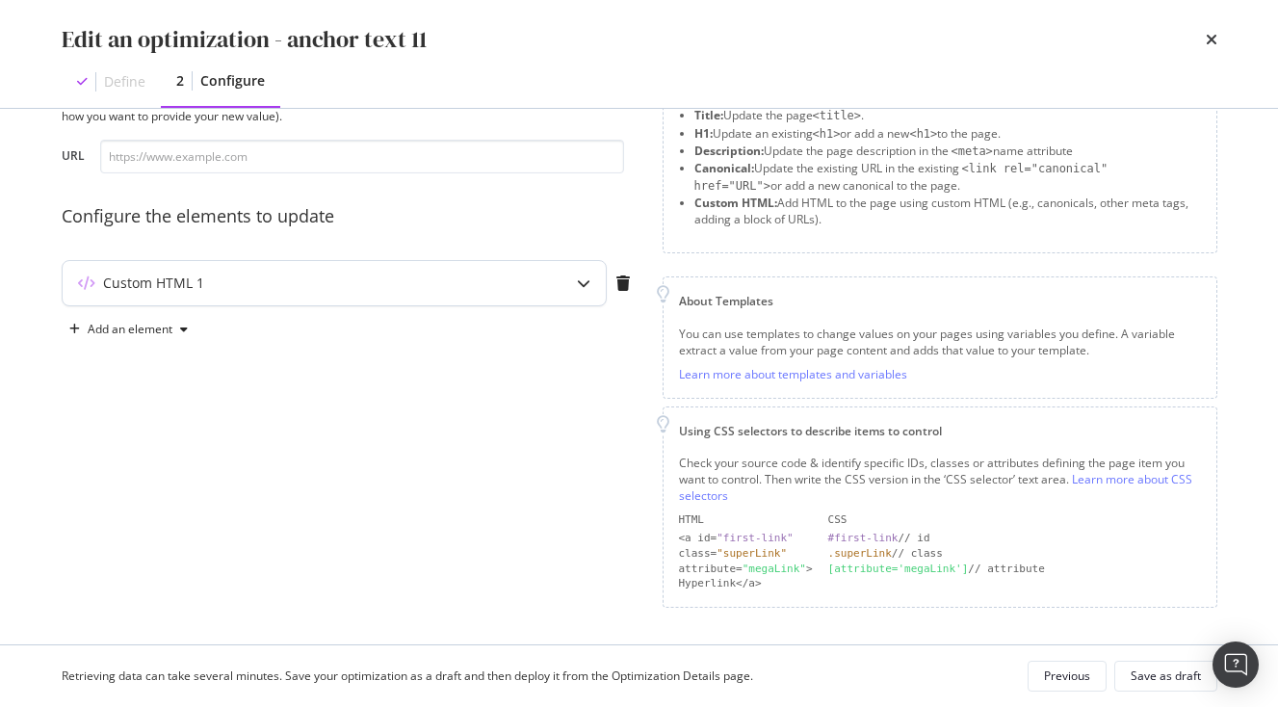
click at [489, 265] on div "Custom HTML 1" at bounding box center [334, 283] width 543 height 44
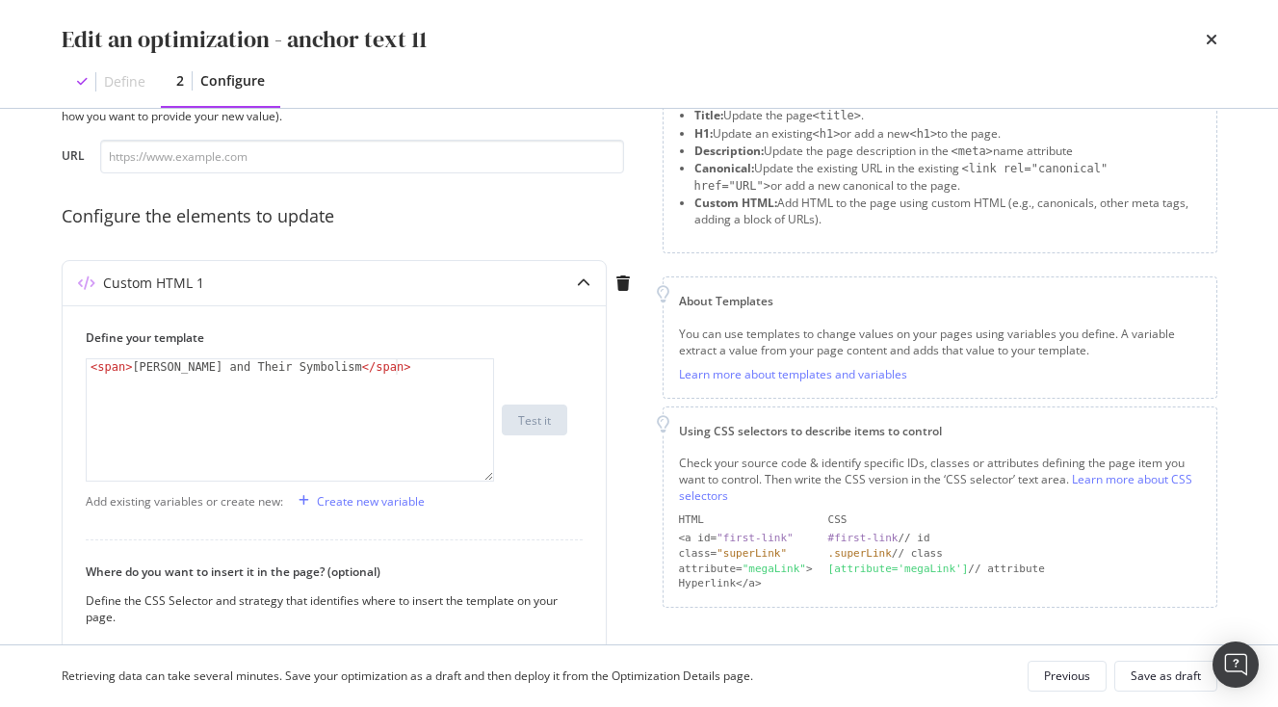
click at [1196, 37] on div "Edit an optimization - anchor text 11" at bounding box center [640, 39] width 1156 height 33
click at [1214, 37] on icon "times" at bounding box center [1212, 39] width 12 height 15
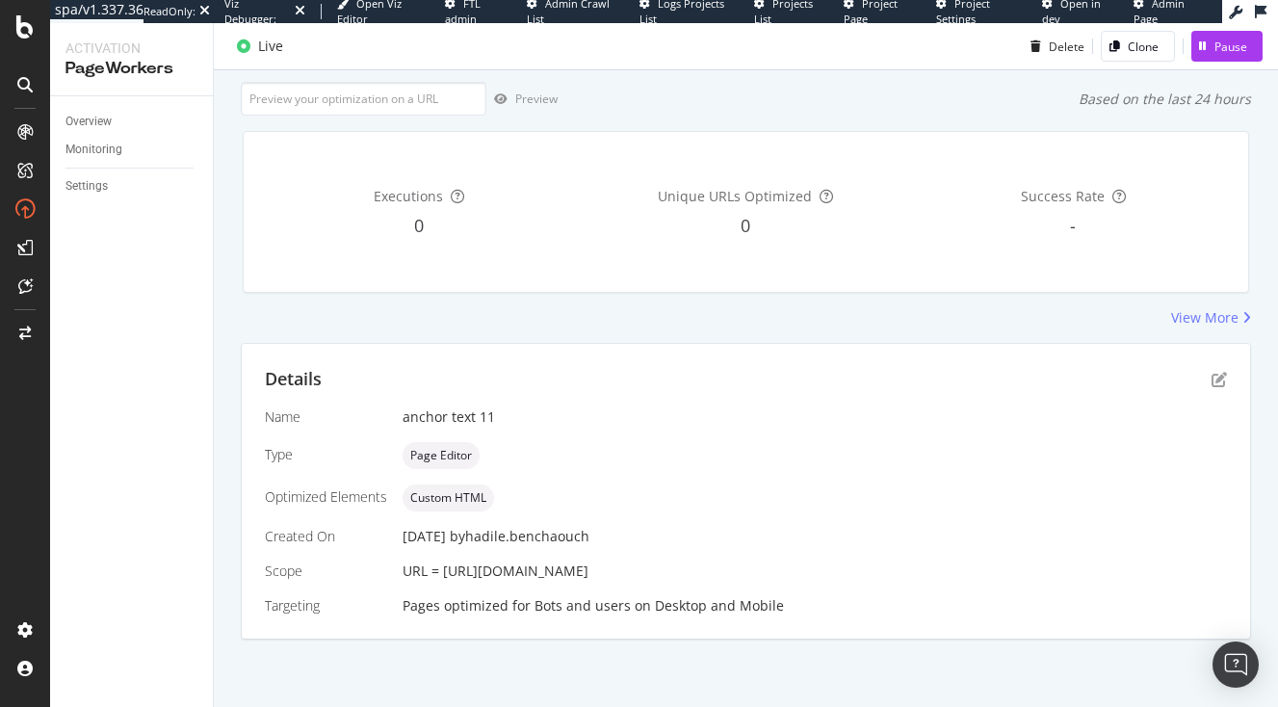
scroll to position [149, 0]
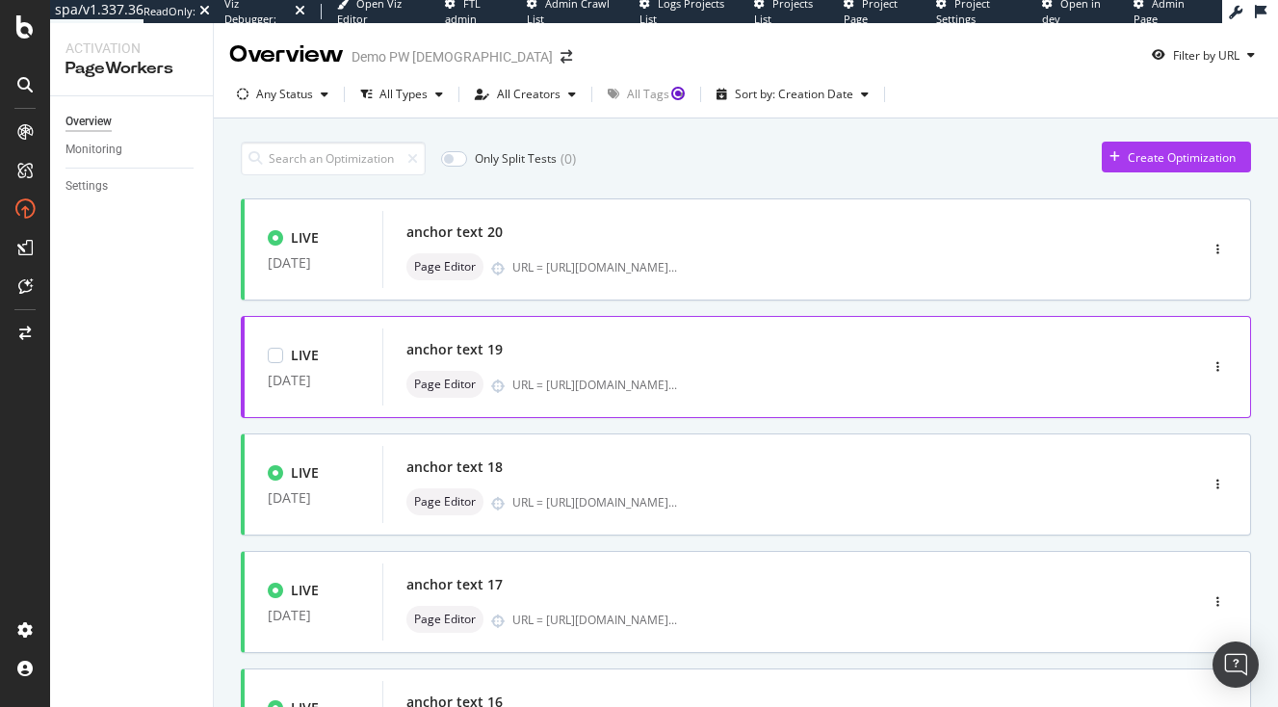
click at [537, 371] on div "anchor text 19 Page Editor URL = https://www.japan-experience.com/decouvrir/tem…" at bounding box center [762, 367] width 710 height 62
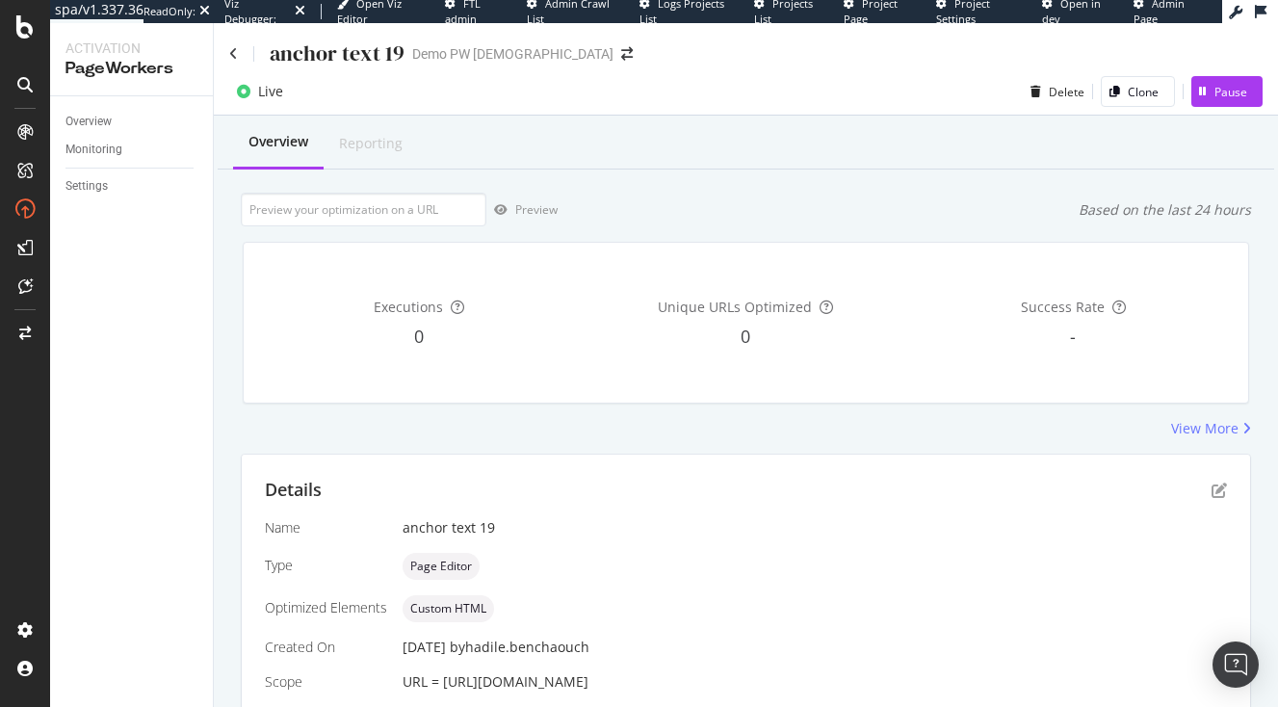
scroll to position [149, 0]
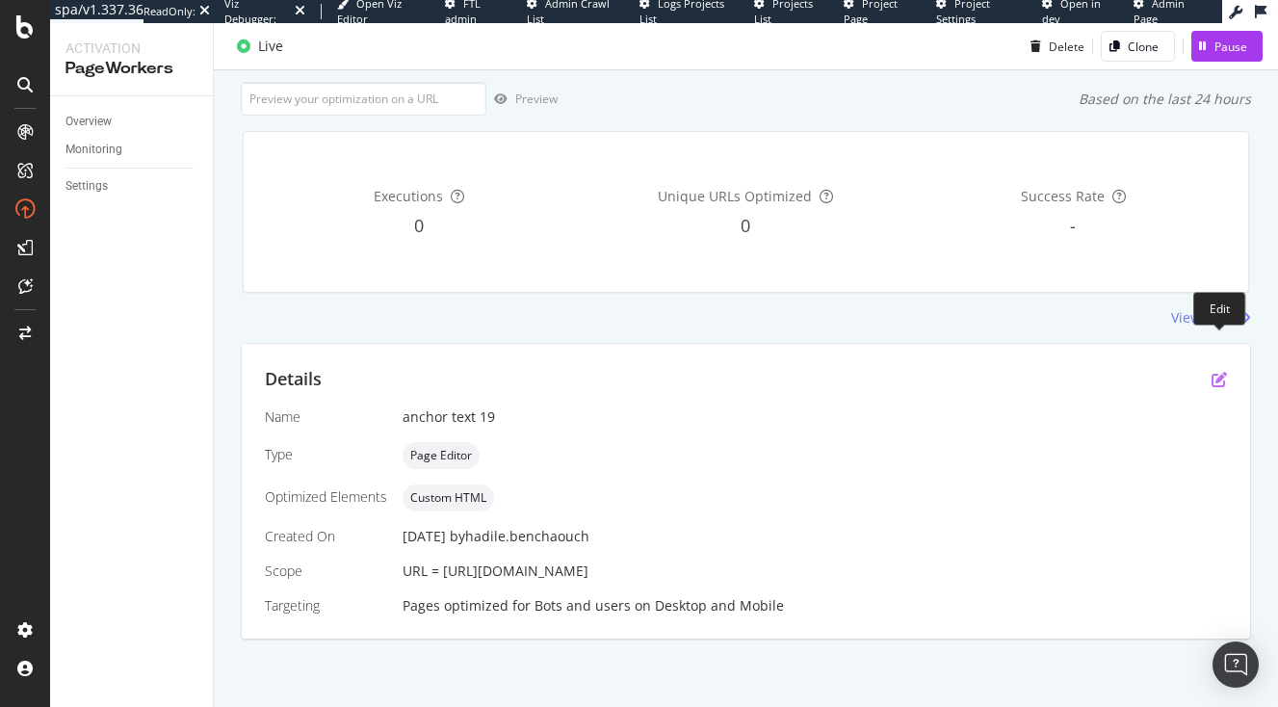
click at [1224, 372] on icon "pen-to-square" at bounding box center [1219, 379] width 15 height 15
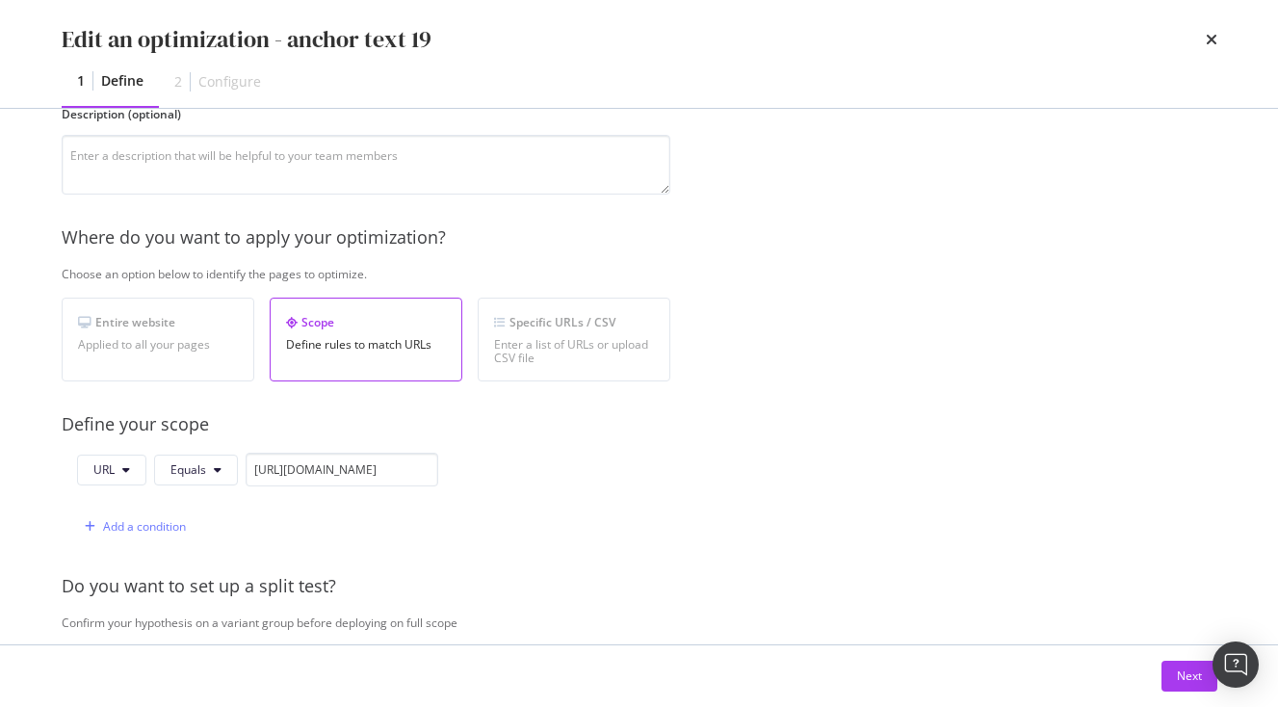
scroll to position [306, 0]
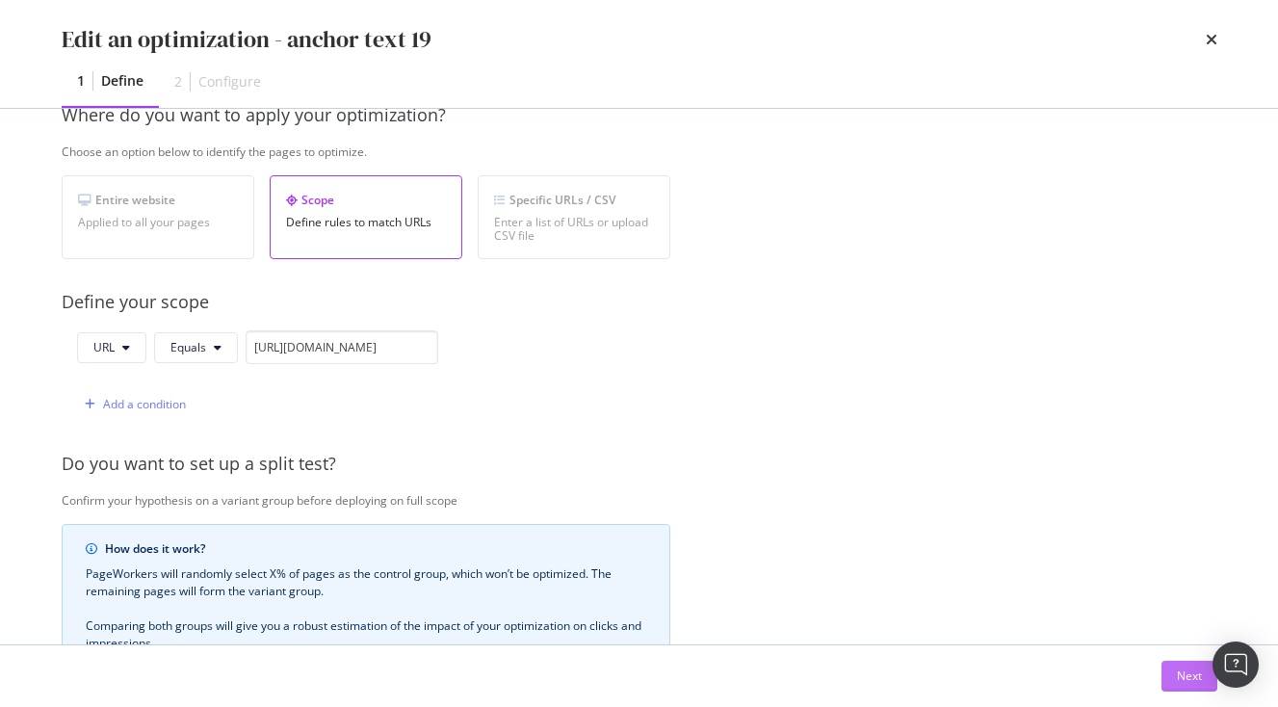
click at [1196, 685] on div "Next" at bounding box center [1189, 676] width 25 height 29
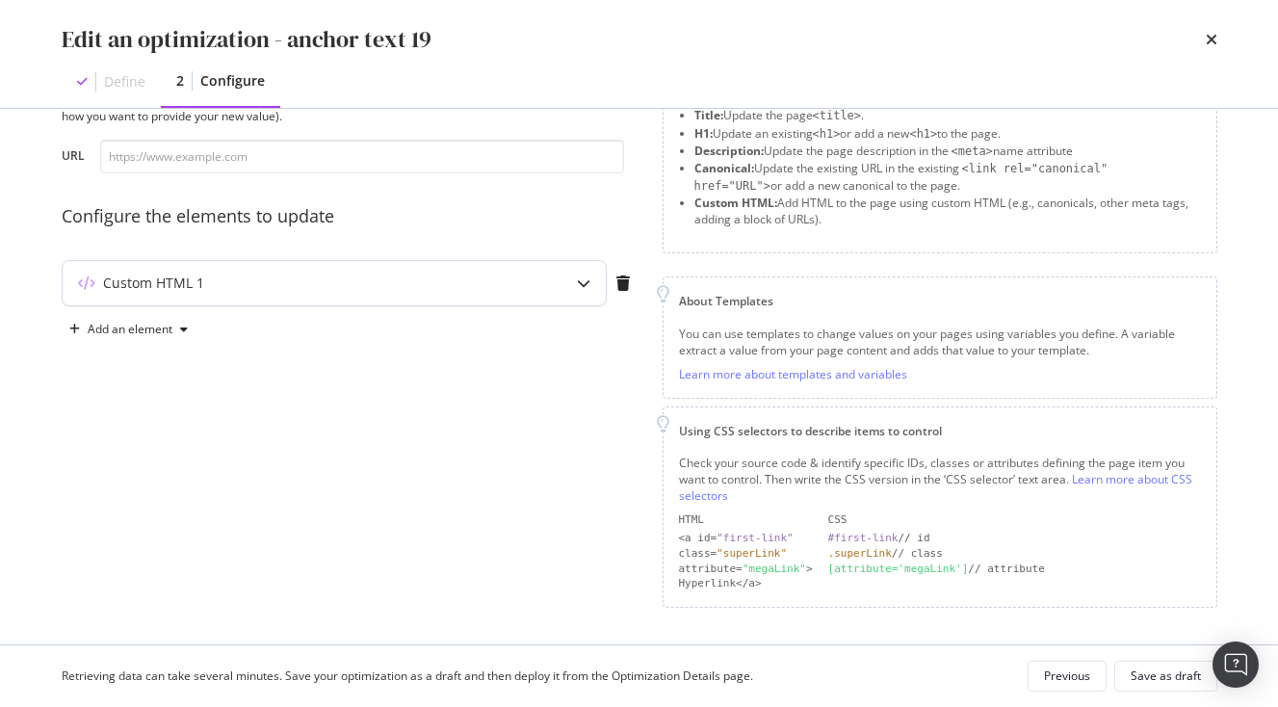
click at [562, 272] on div "Custom HTML 1" at bounding box center [334, 283] width 543 height 44
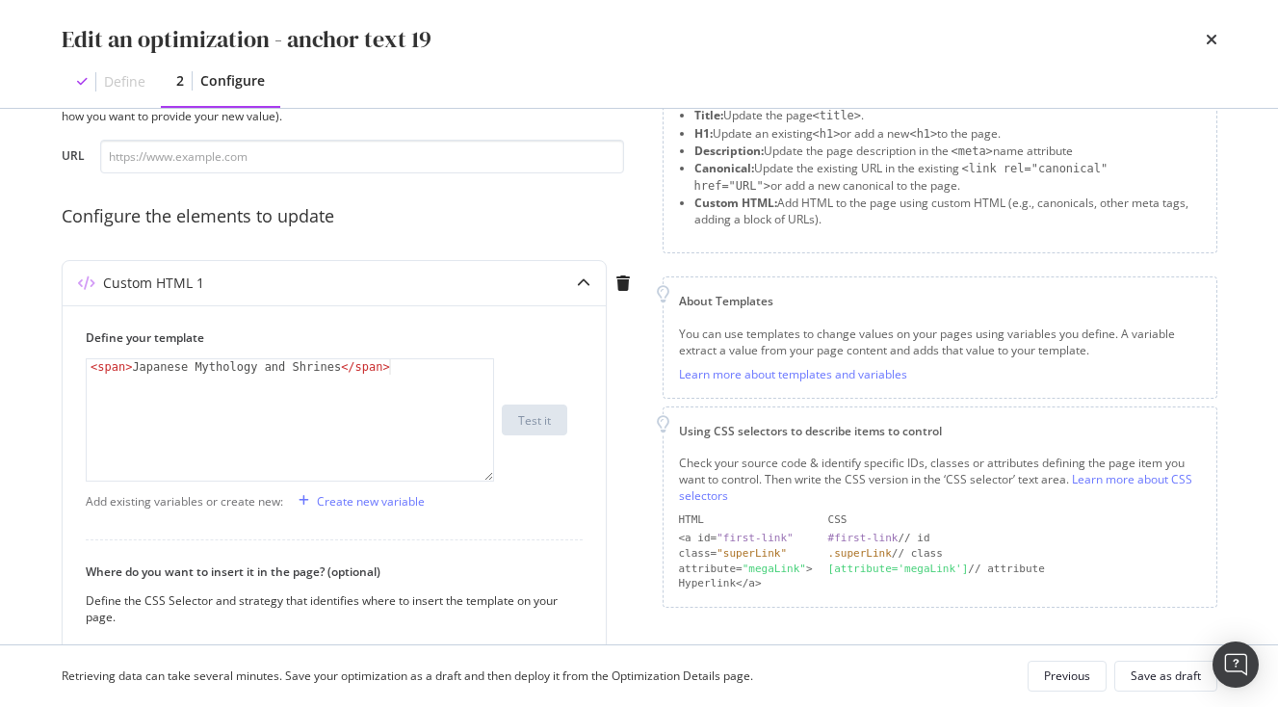
click at [1220, 44] on div "Edit an optimization - anchor text 19 Define 2 Configure" at bounding box center [639, 54] width 1233 height 108
click at [1212, 40] on icon "times" at bounding box center [1212, 39] width 12 height 15
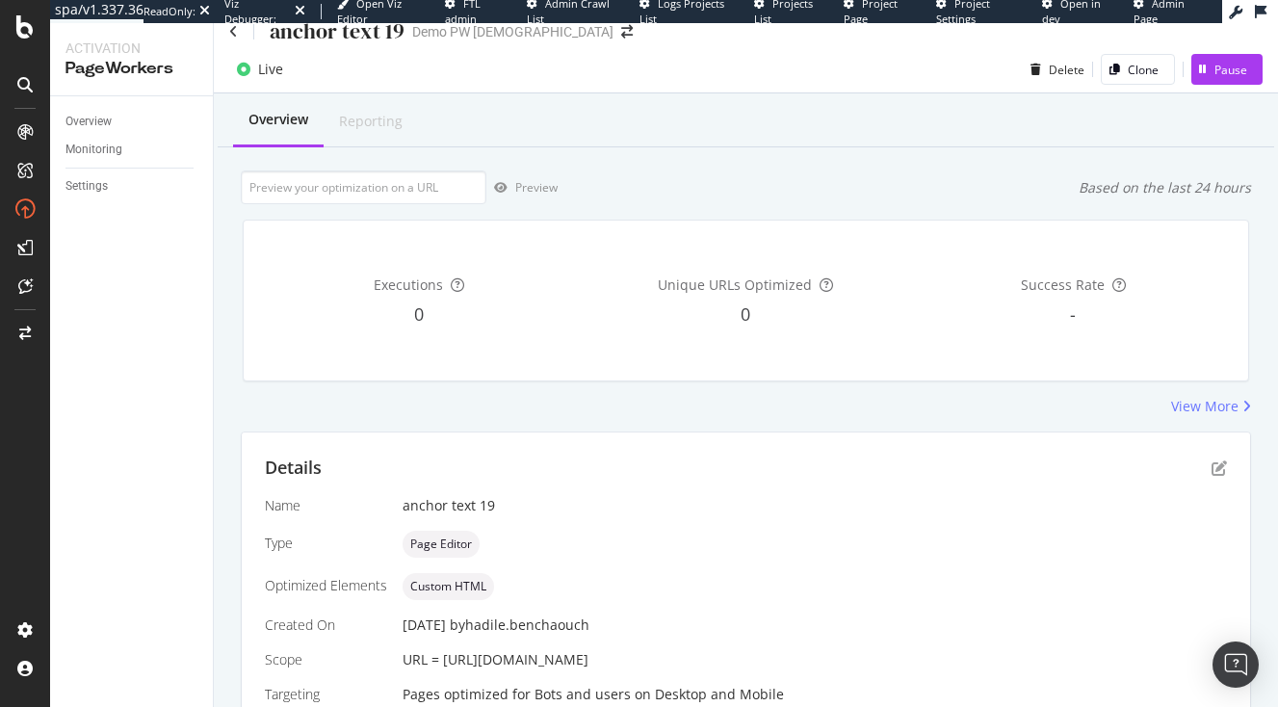
scroll to position [0, 0]
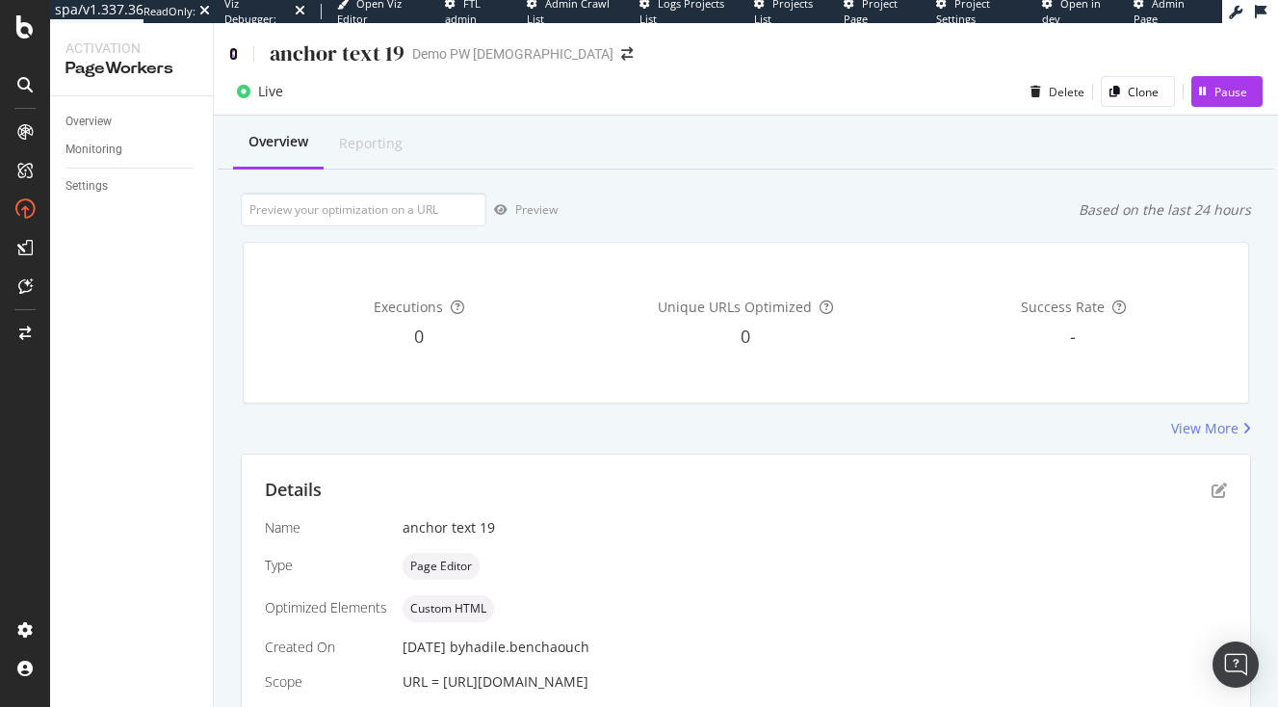
click at [238, 57] on icon at bounding box center [233, 53] width 9 height 13
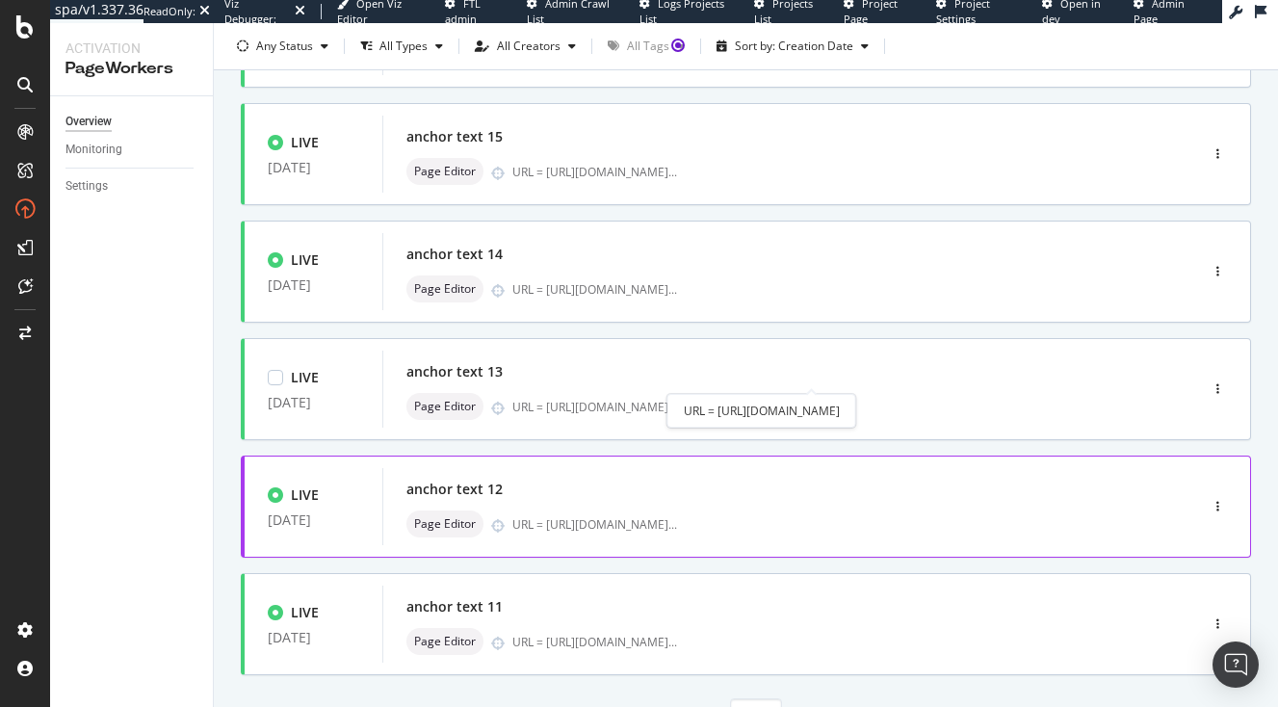
scroll to position [712, 0]
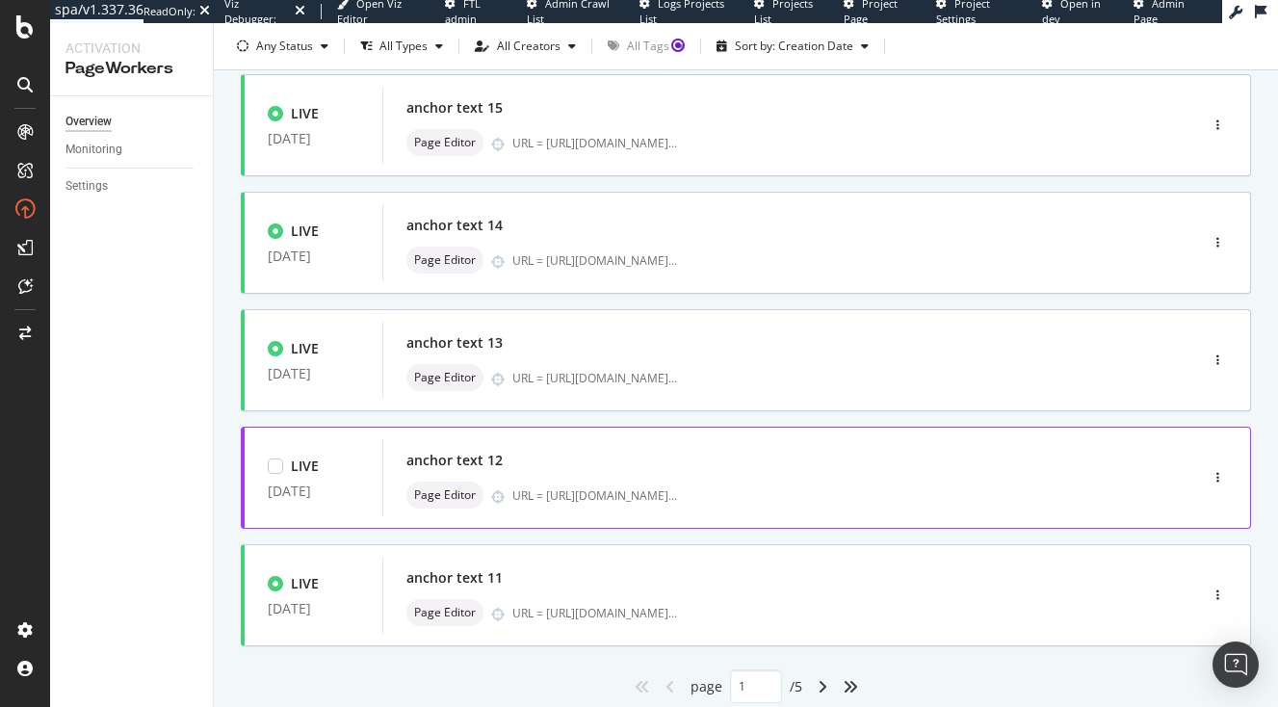
click at [1176, 463] on div "LIVE 22 Sep. 2025 anchor text 12 Page Editor URL = https://www.japan-experience…" at bounding box center [715, 477] width 941 height 77
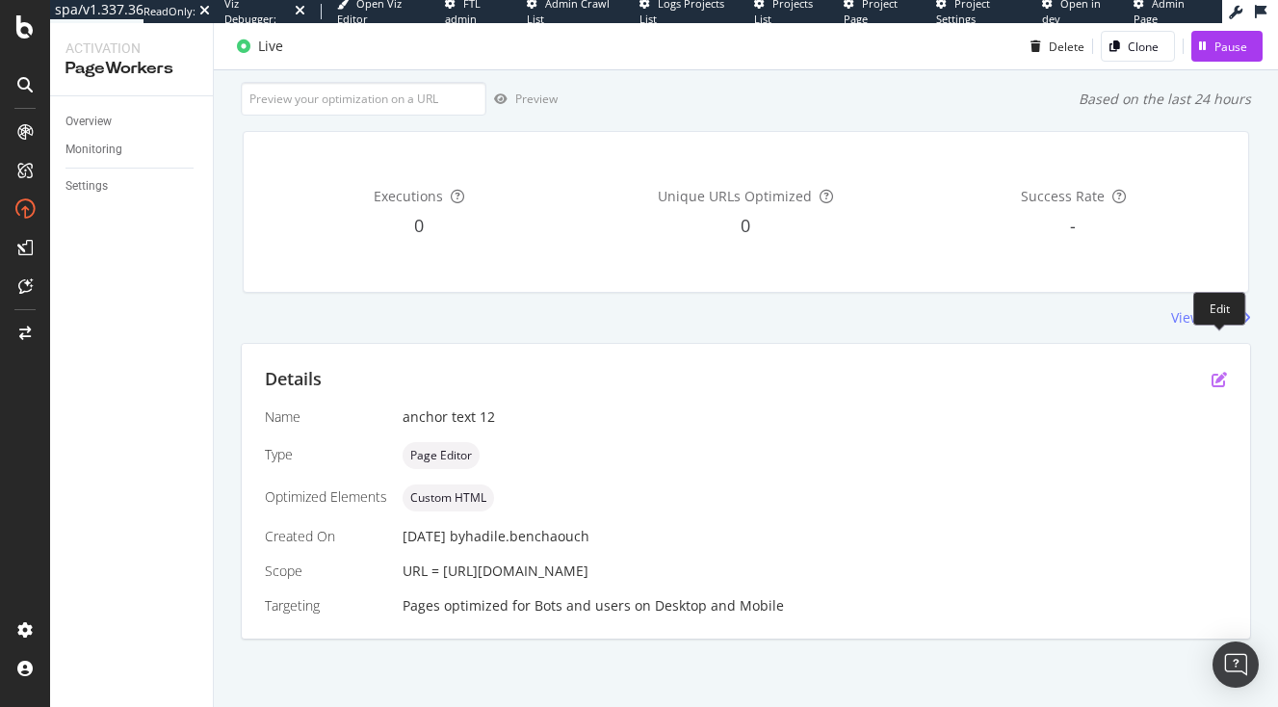
click at [1215, 372] on icon "pen-to-square" at bounding box center [1219, 379] width 15 height 15
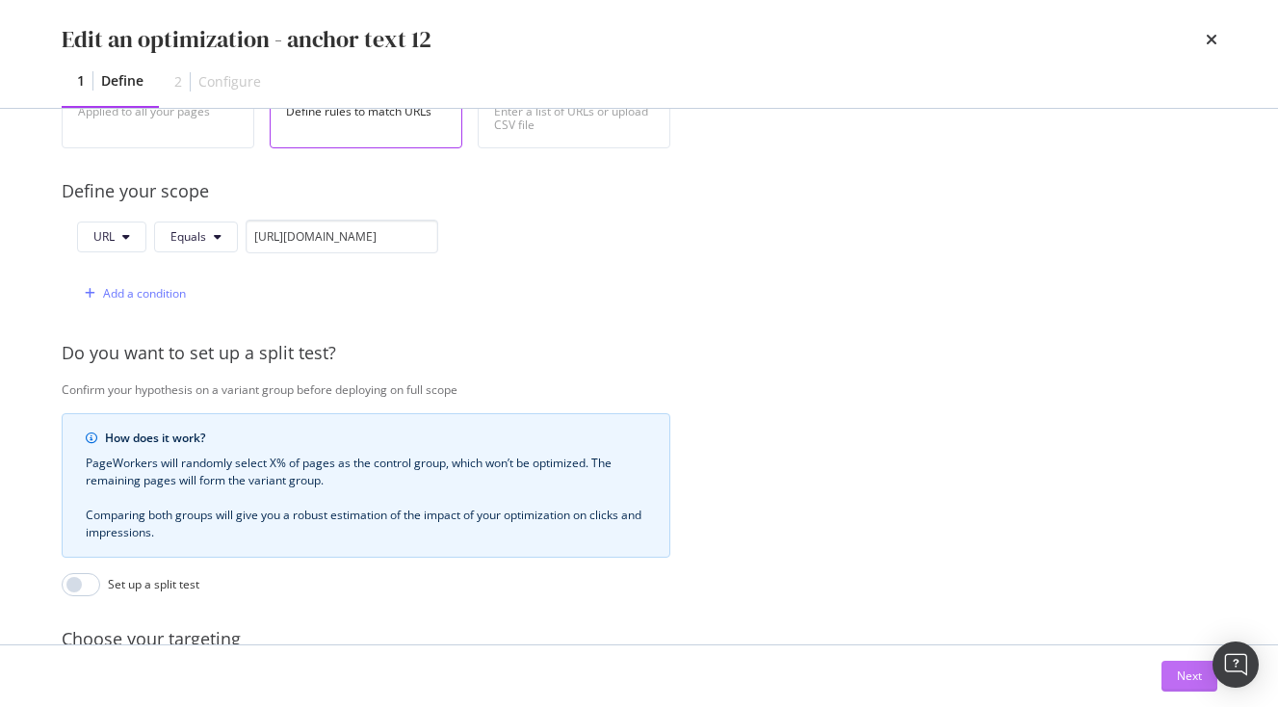
click at [1183, 675] on div "Next" at bounding box center [1189, 676] width 25 height 16
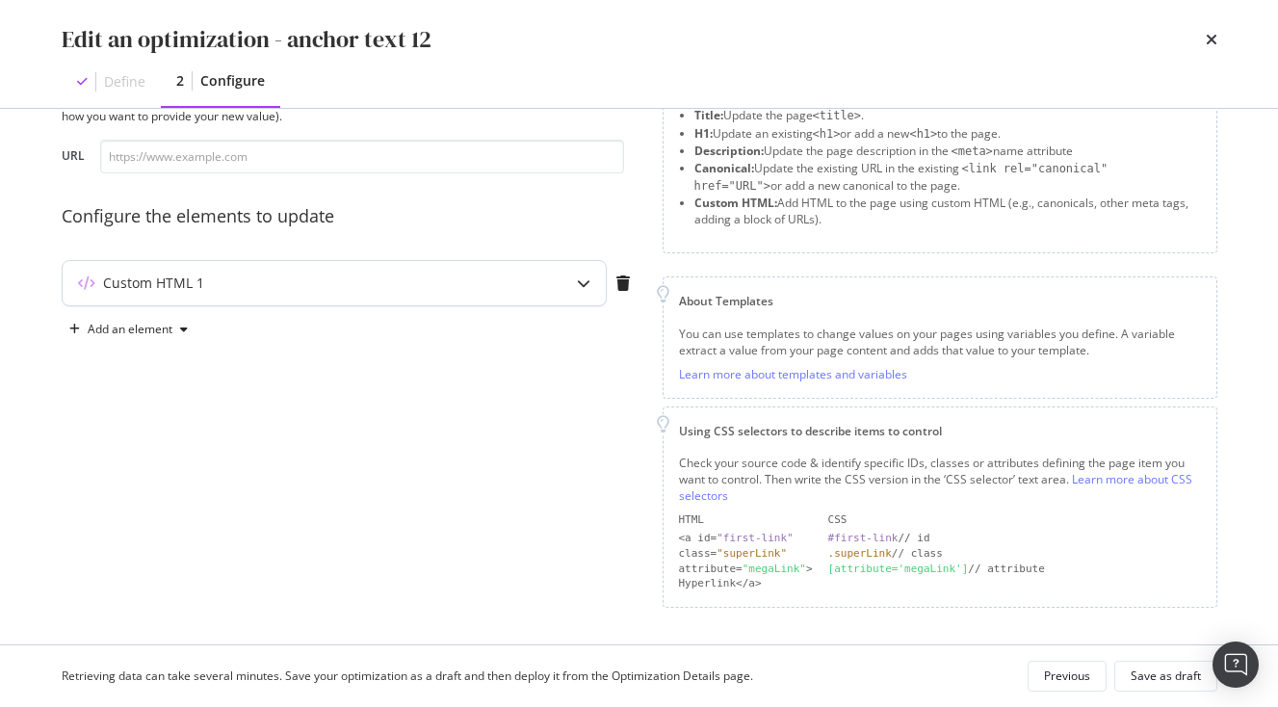
click at [547, 285] on div "Custom HTML 1" at bounding box center [334, 283] width 543 height 44
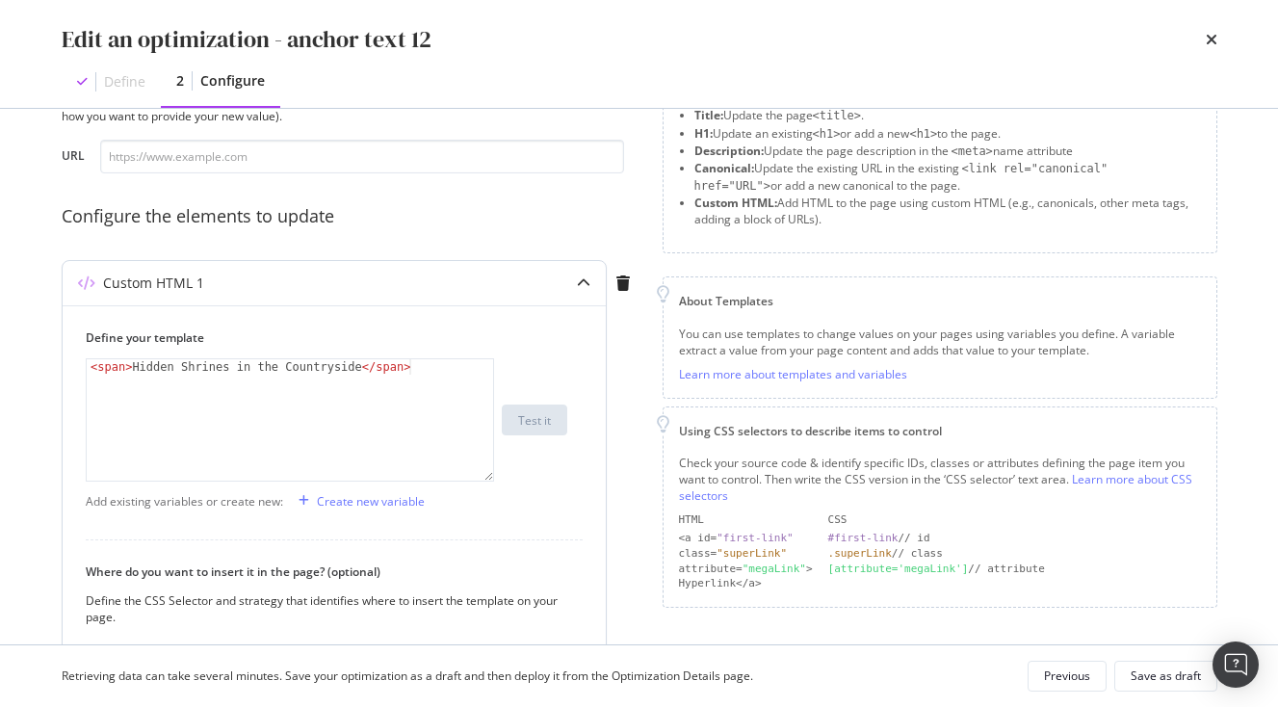
scroll to position [74, 0]
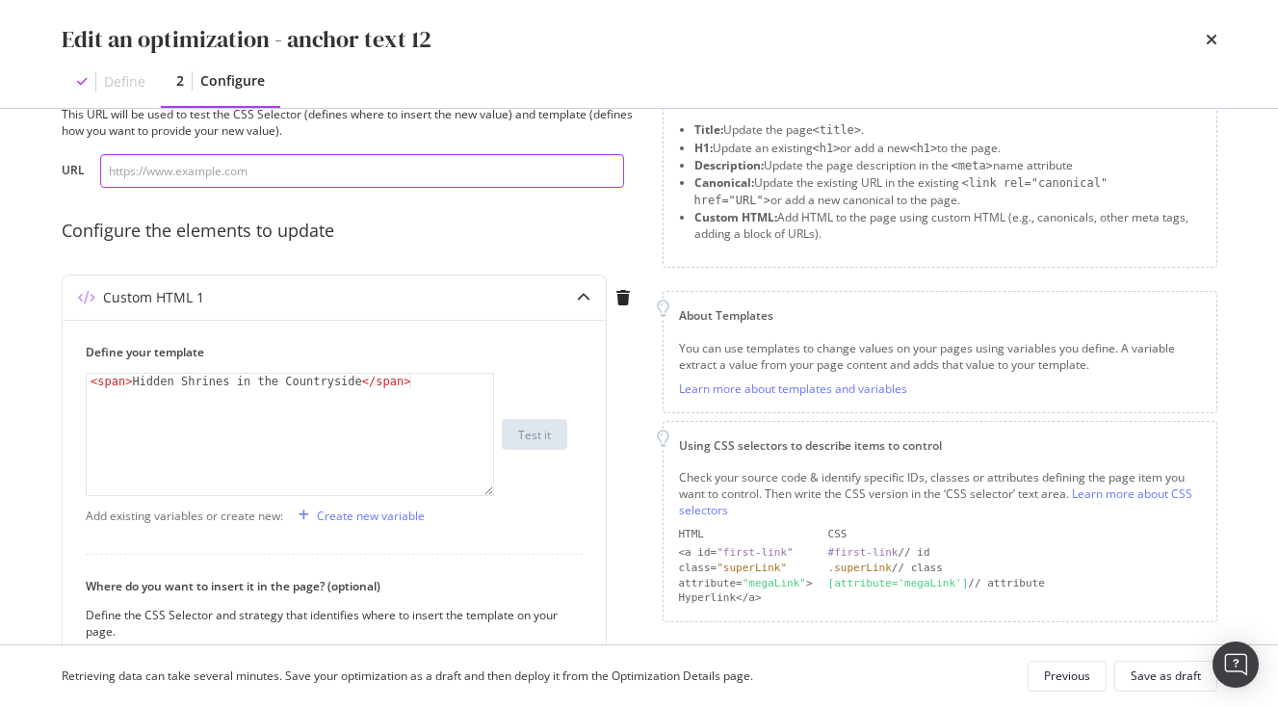
click at [220, 175] on input "modal" at bounding box center [362, 171] width 524 height 34
paste input "[URL][DOMAIN_NAME]"
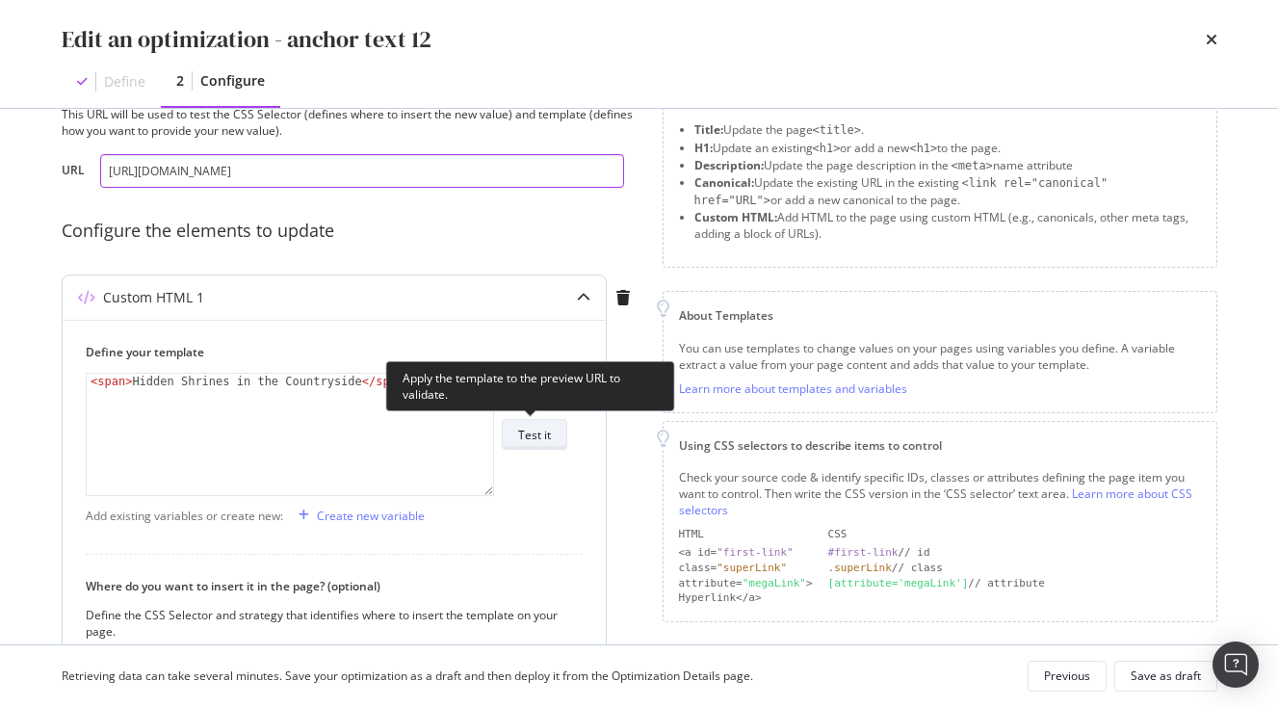
type input "[URL][DOMAIN_NAME]"
click at [509, 433] on button "Test it" at bounding box center [535, 434] width 66 height 31
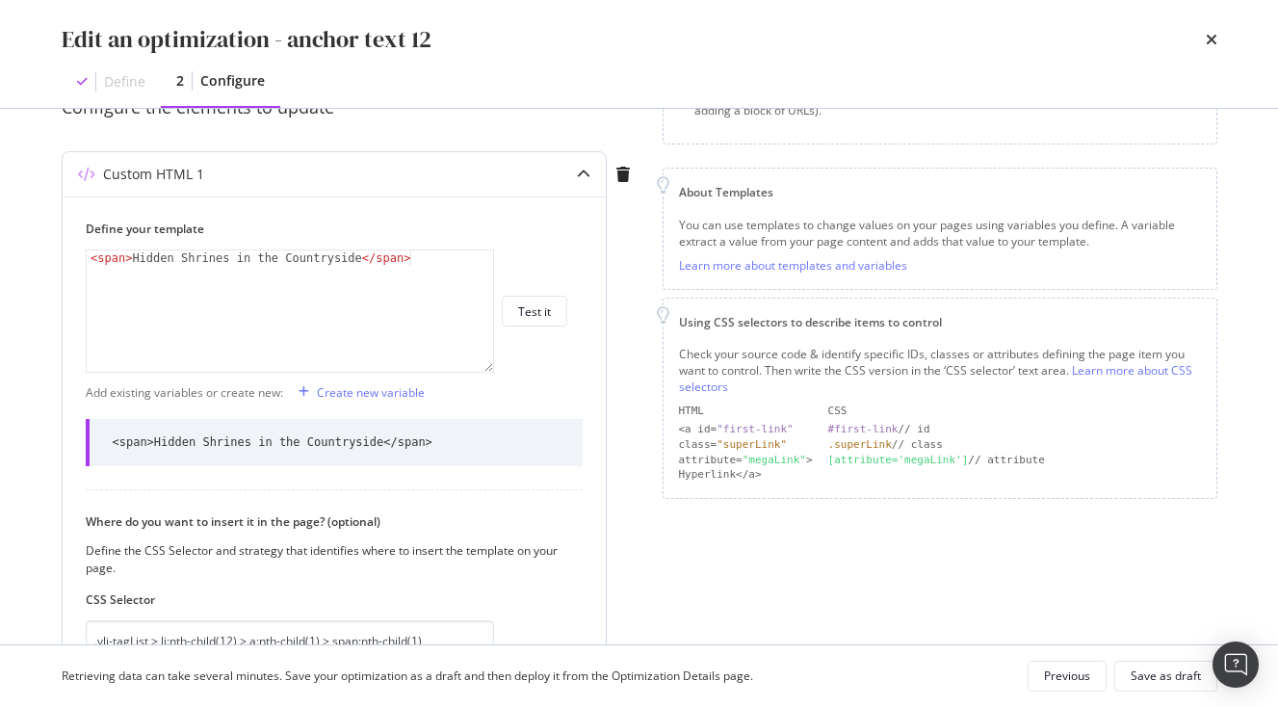
scroll to position [434, 0]
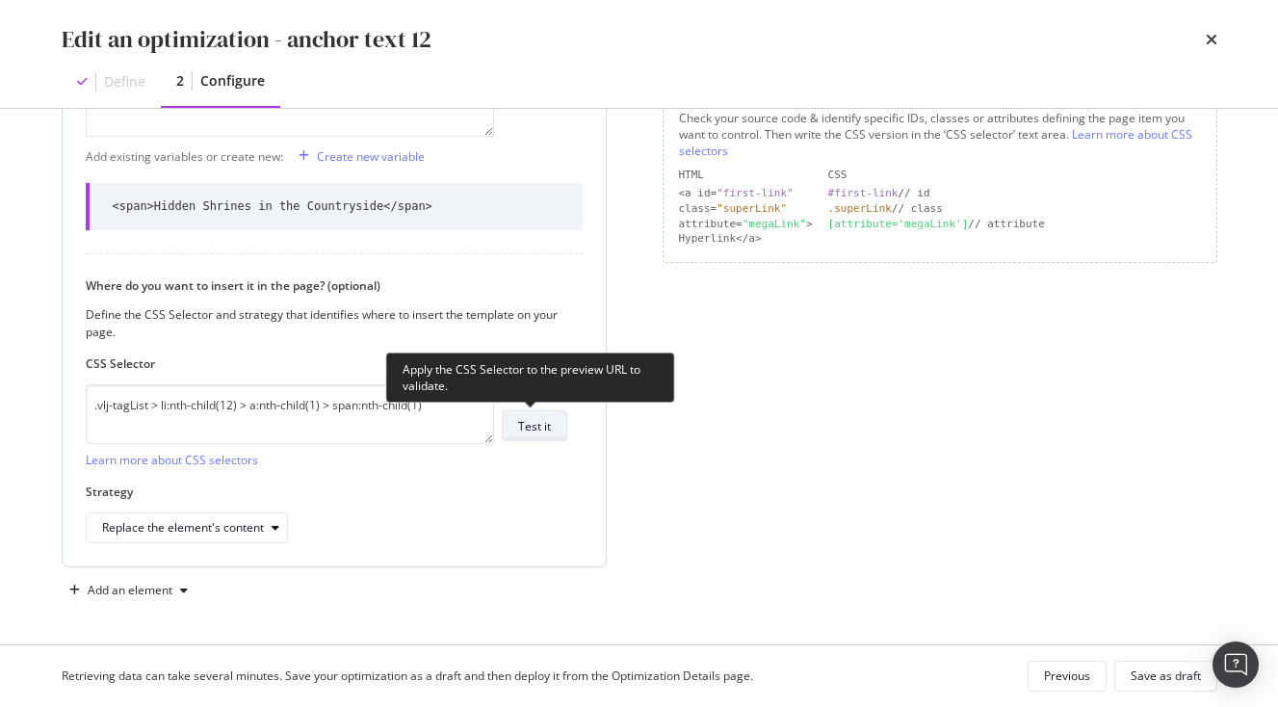
click at [540, 419] on div "Test it" at bounding box center [534, 426] width 33 height 16
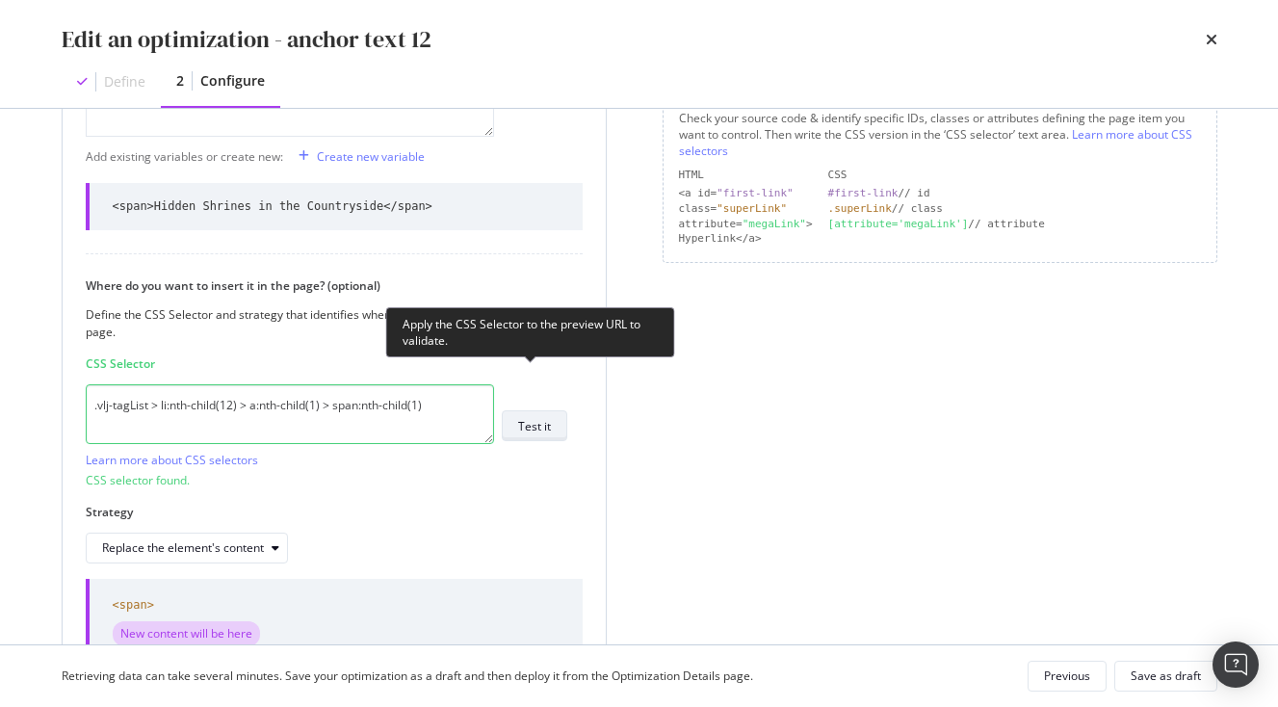
scroll to position [576, 0]
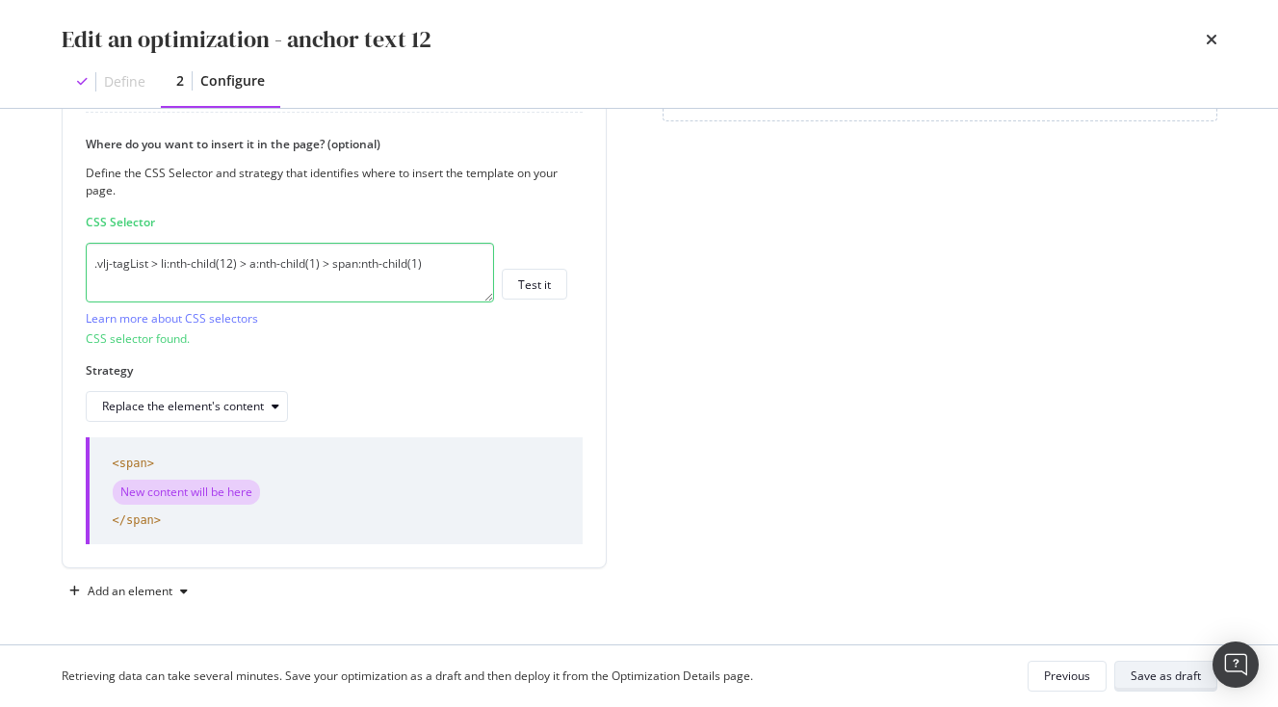
click at [1183, 663] on button "Save as draft" at bounding box center [1166, 676] width 103 height 31
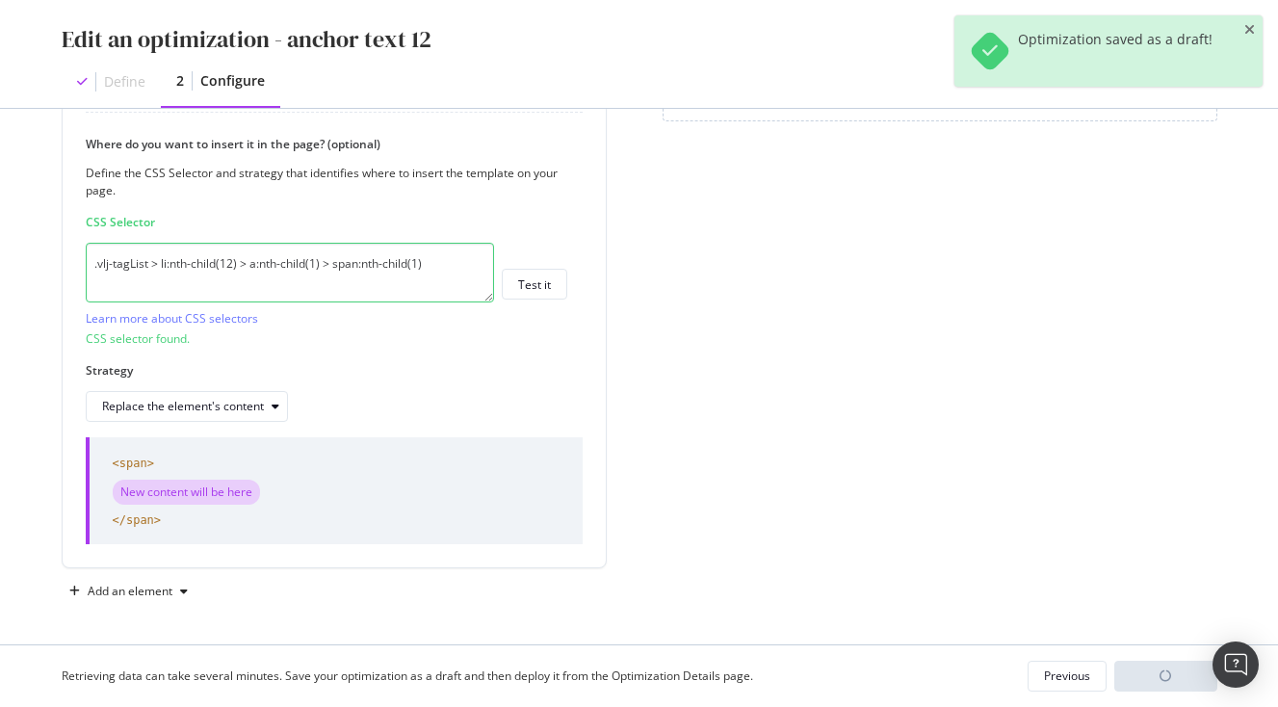
scroll to position [149, 0]
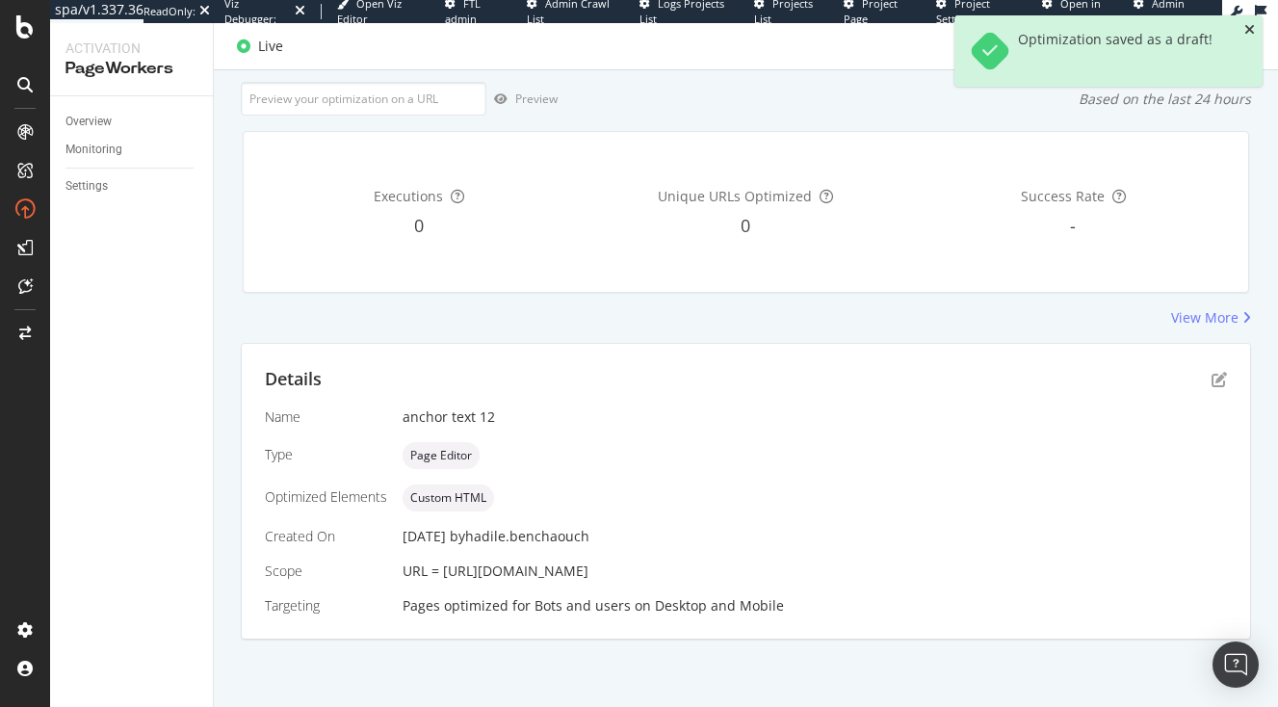
click at [1255, 30] on icon "close toast" at bounding box center [1250, 29] width 11 height 13
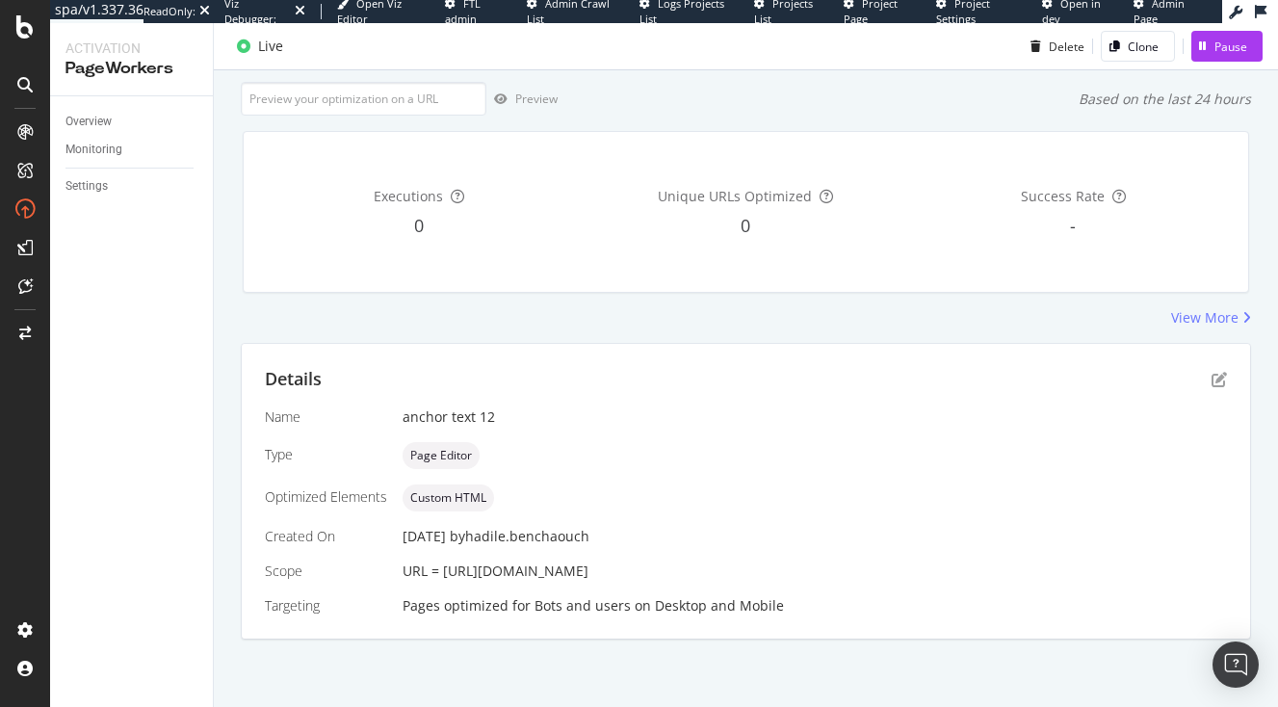
scroll to position [0, 0]
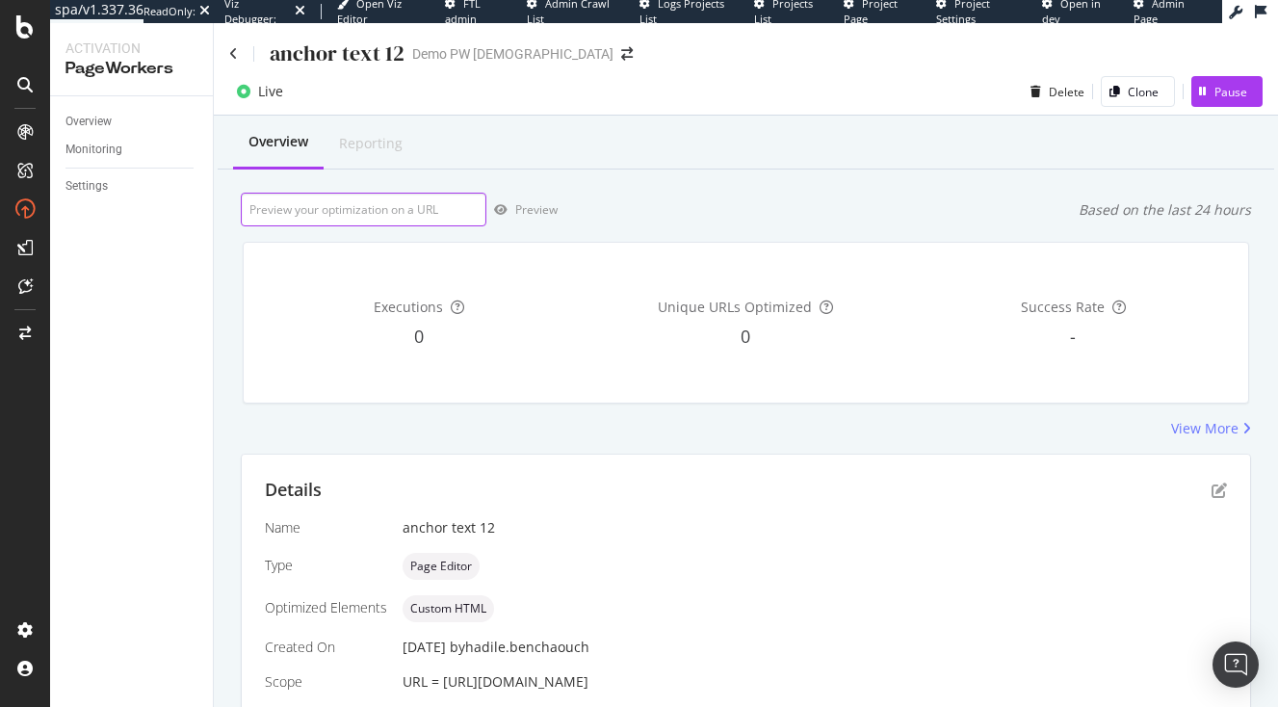
click at [435, 202] on input "url" at bounding box center [364, 210] width 246 height 34
paste input "[URL][DOMAIN_NAME]"
type input "[URL][DOMAIN_NAME]"
click at [537, 208] on div "Preview" at bounding box center [536, 209] width 42 height 16
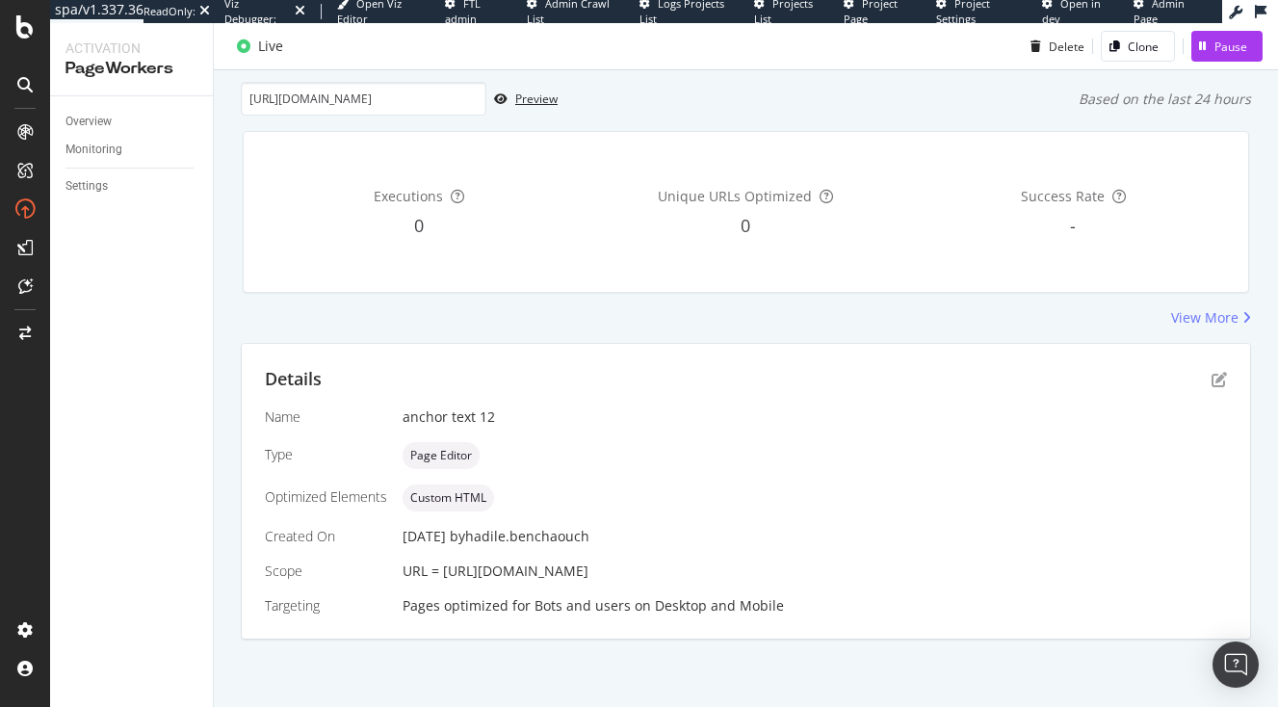
scroll to position [149, 0]
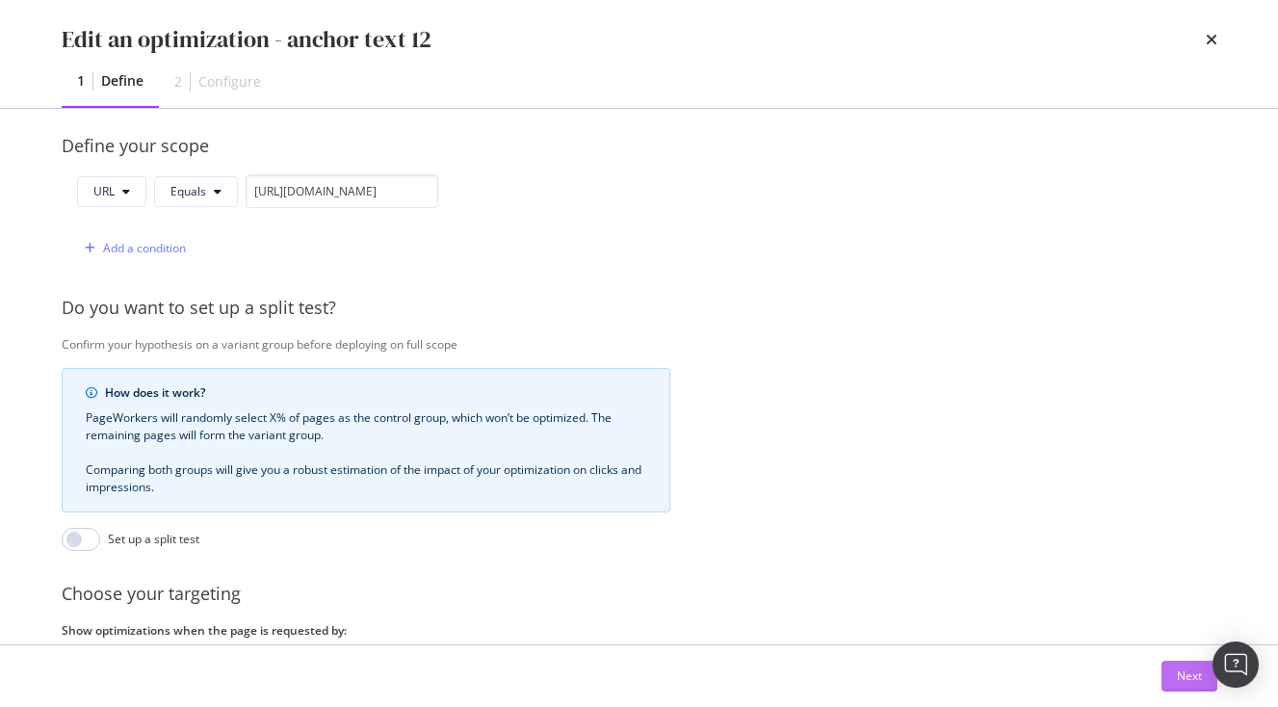
click at [1193, 679] on div "Next" at bounding box center [1189, 676] width 25 height 16
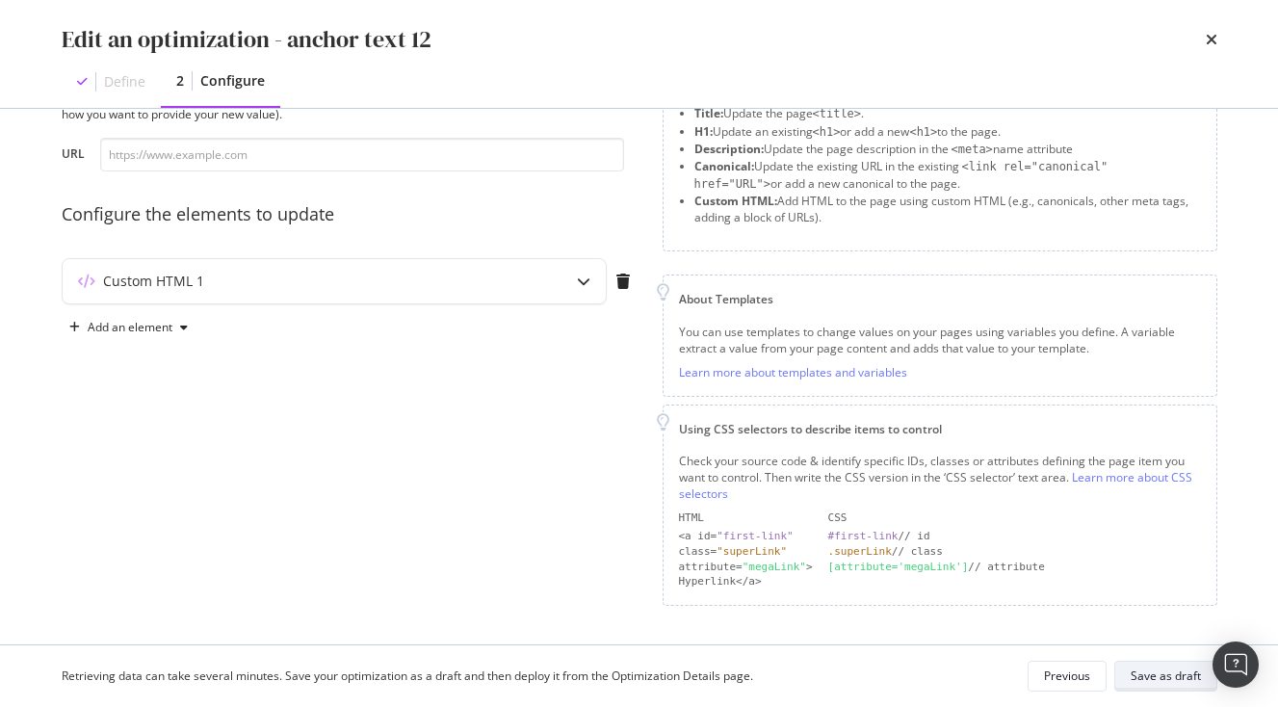
scroll to position [89, 0]
click at [554, 276] on div "Custom HTML 1" at bounding box center [334, 283] width 543 height 44
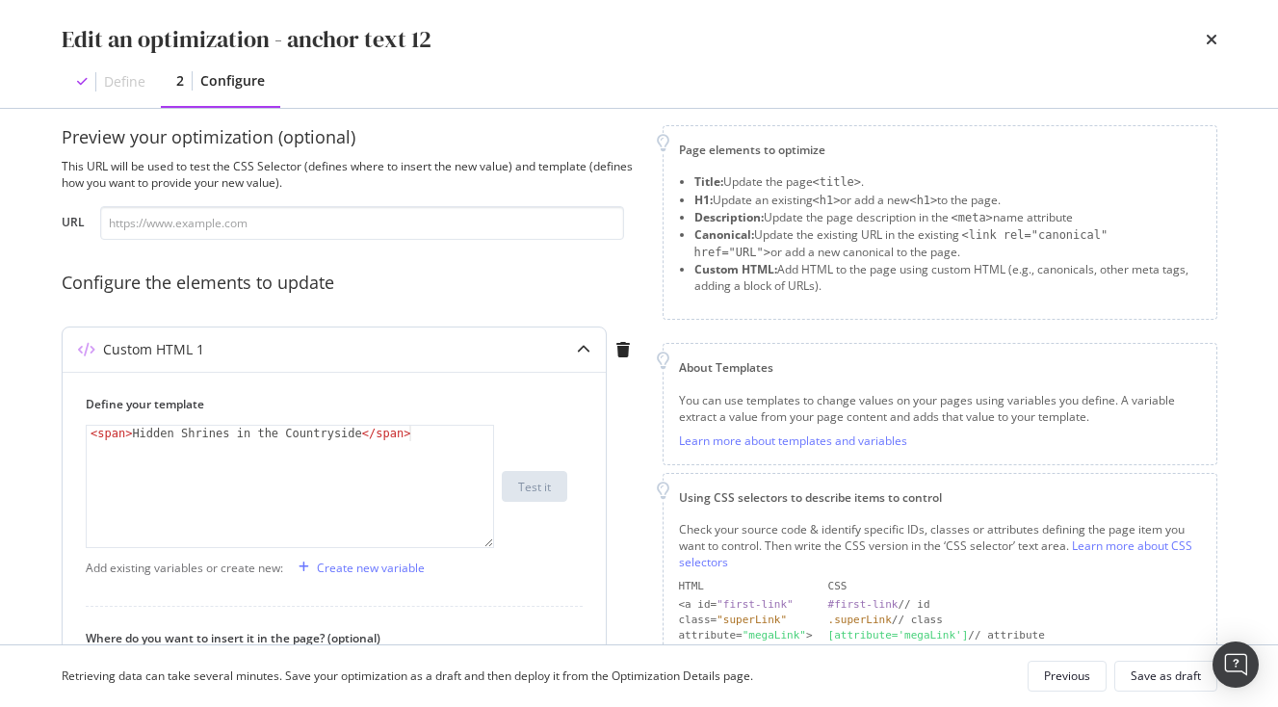
scroll to position [0, 0]
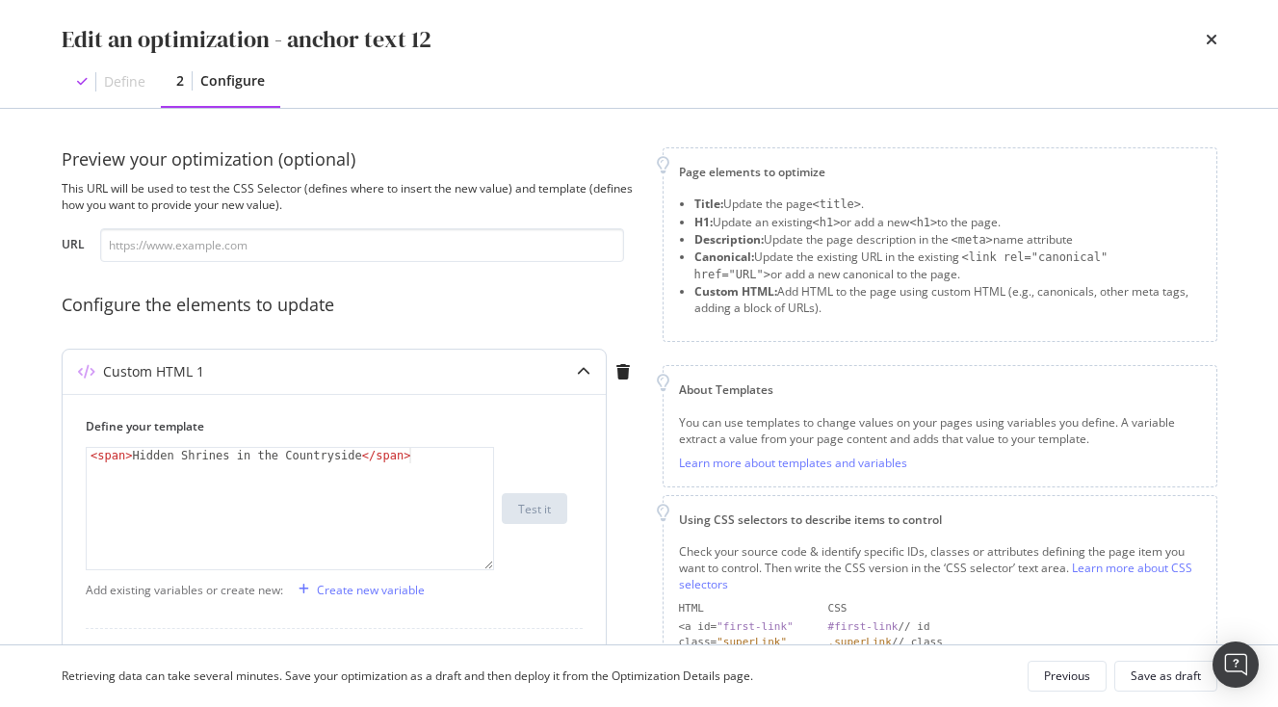
type textarea "<span>Hidden Shrines in the Countryside</span>"
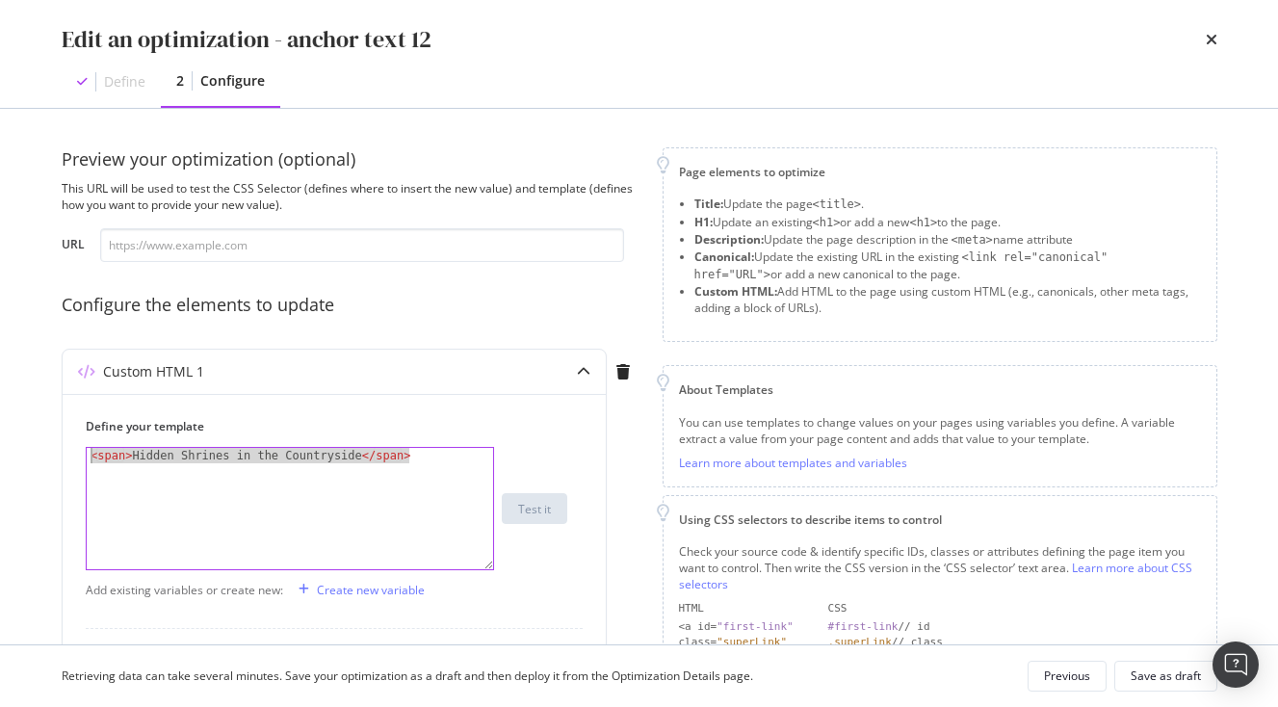
drag, startPoint x: 435, startPoint y: 465, endPoint x: 31, endPoint y: 454, distance: 403.8
click at [30, 454] on div "Preview your optimization (optional) This URL will be used to test the CSS Sele…" at bounding box center [639, 377] width 1233 height 536
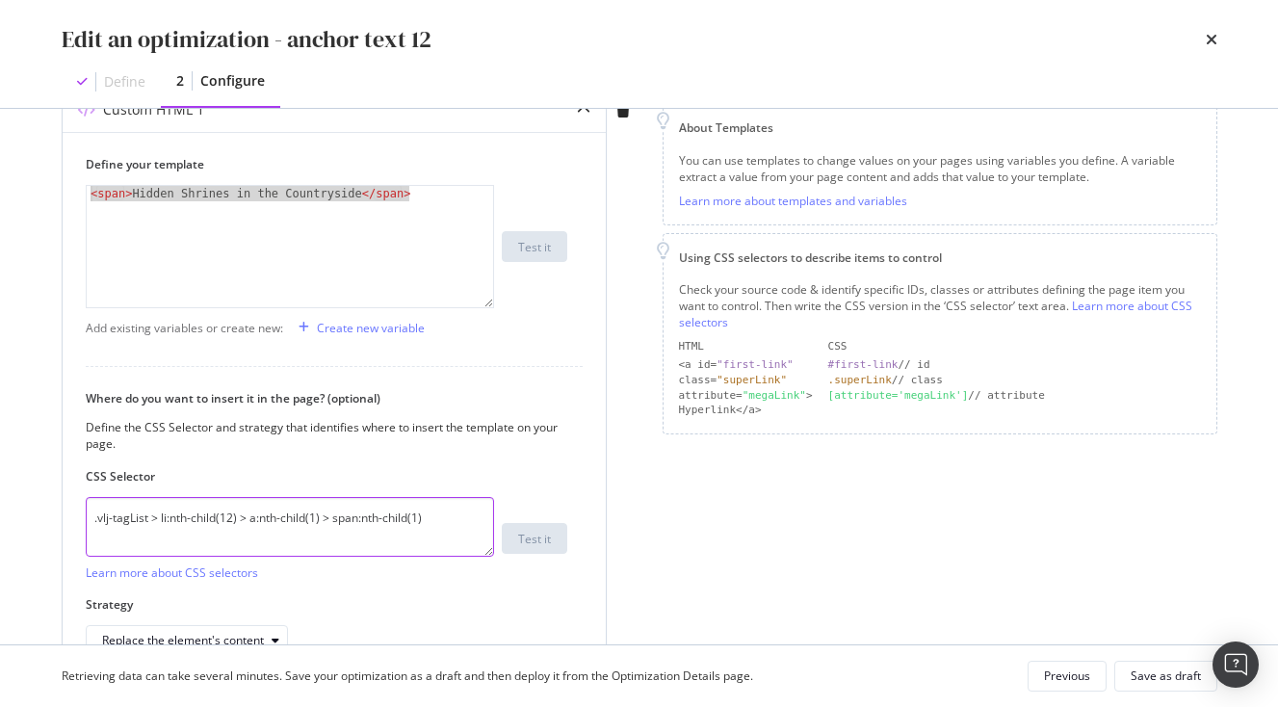
drag, startPoint x: 407, startPoint y: 523, endPoint x: -109, endPoint y: 520, distance: 515.4
click at [86, 520] on textarea ".vlj-tagList > li:nth-child(12) > a:nth-child(1) > span:nth-child(1)" at bounding box center [290, 527] width 408 height 60
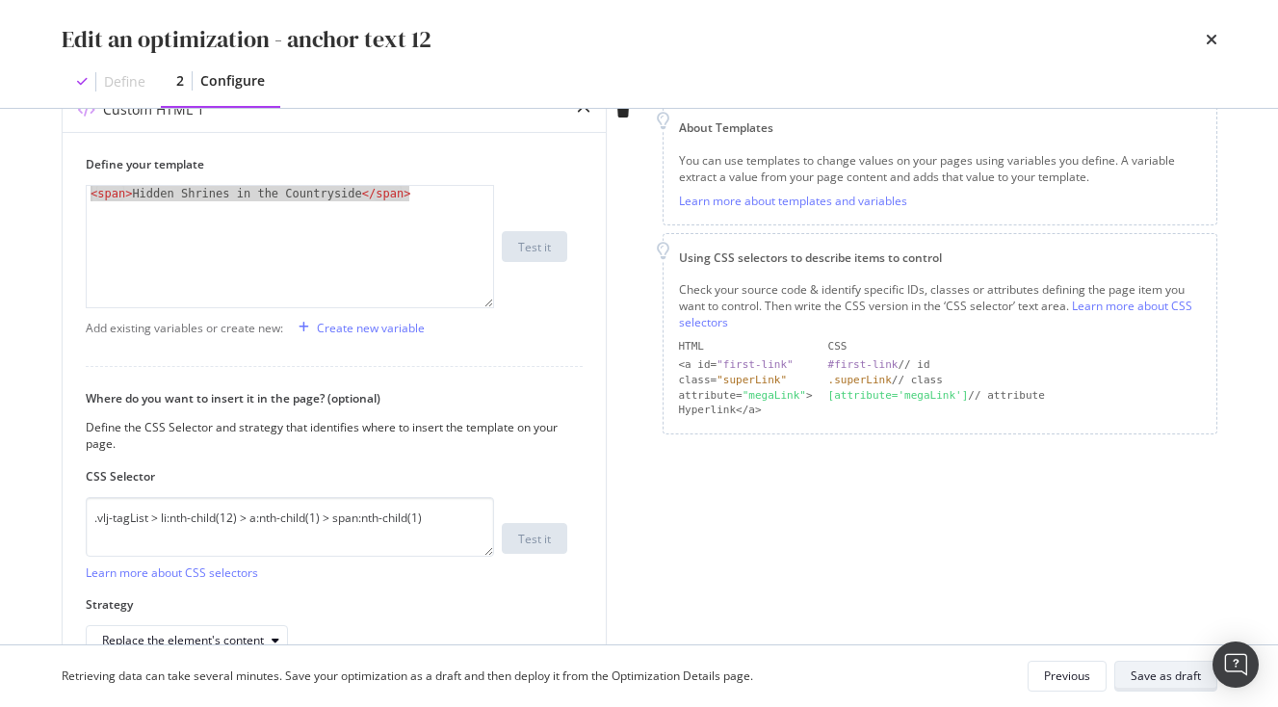
click at [1173, 680] on div "Save as draft" at bounding box center [1166, 676] width 70 height 16
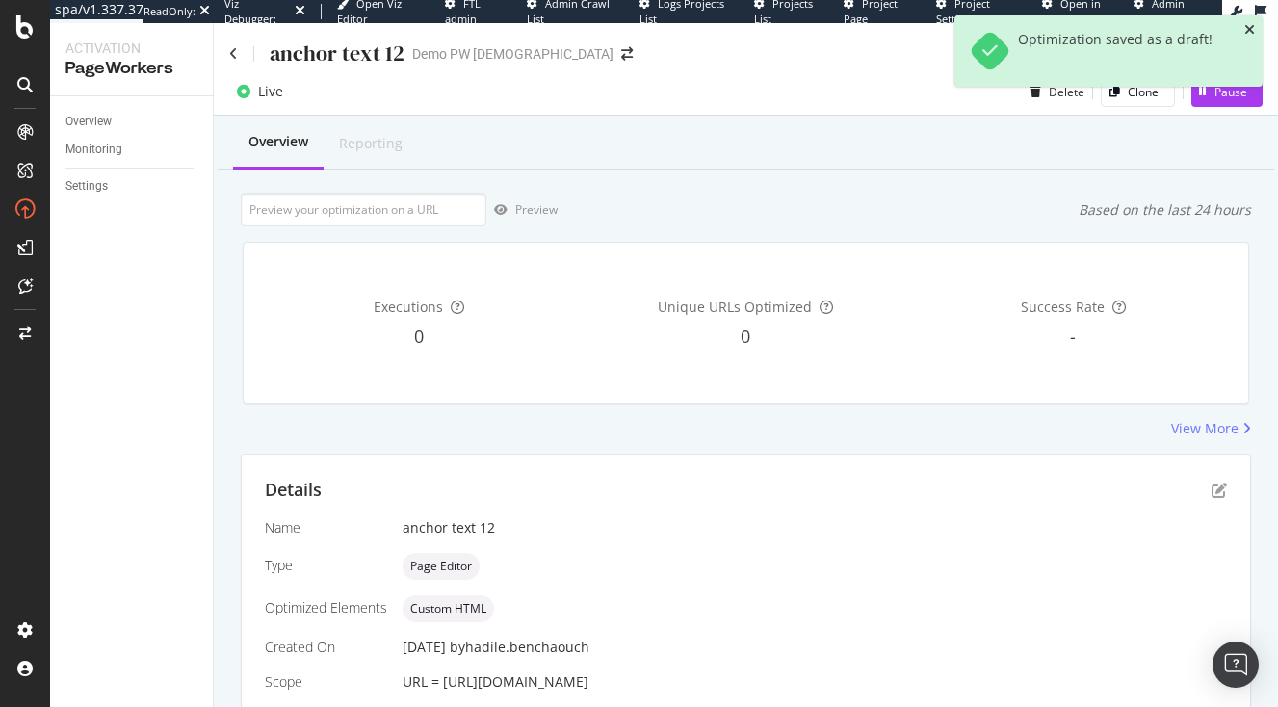
click at [1252, 34] on icon "close toast" at bounding box center [1250, 29] width 11 height 13
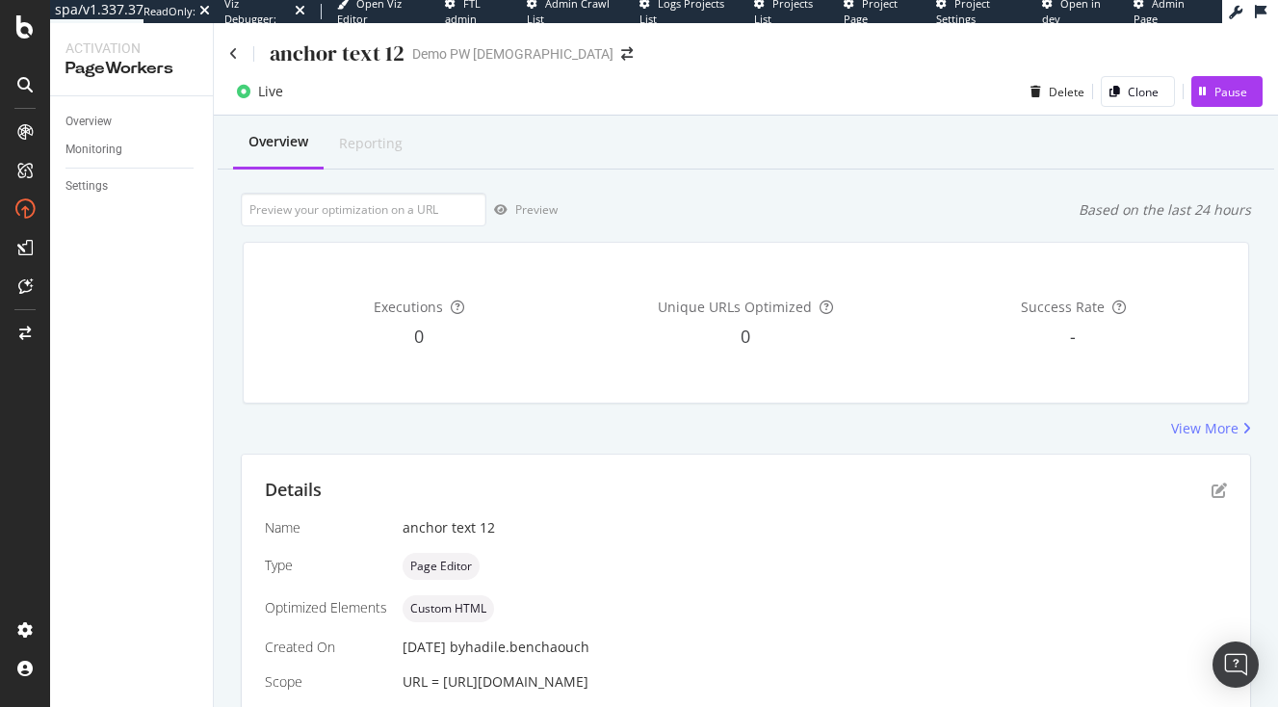
scroll to position [146, 0]
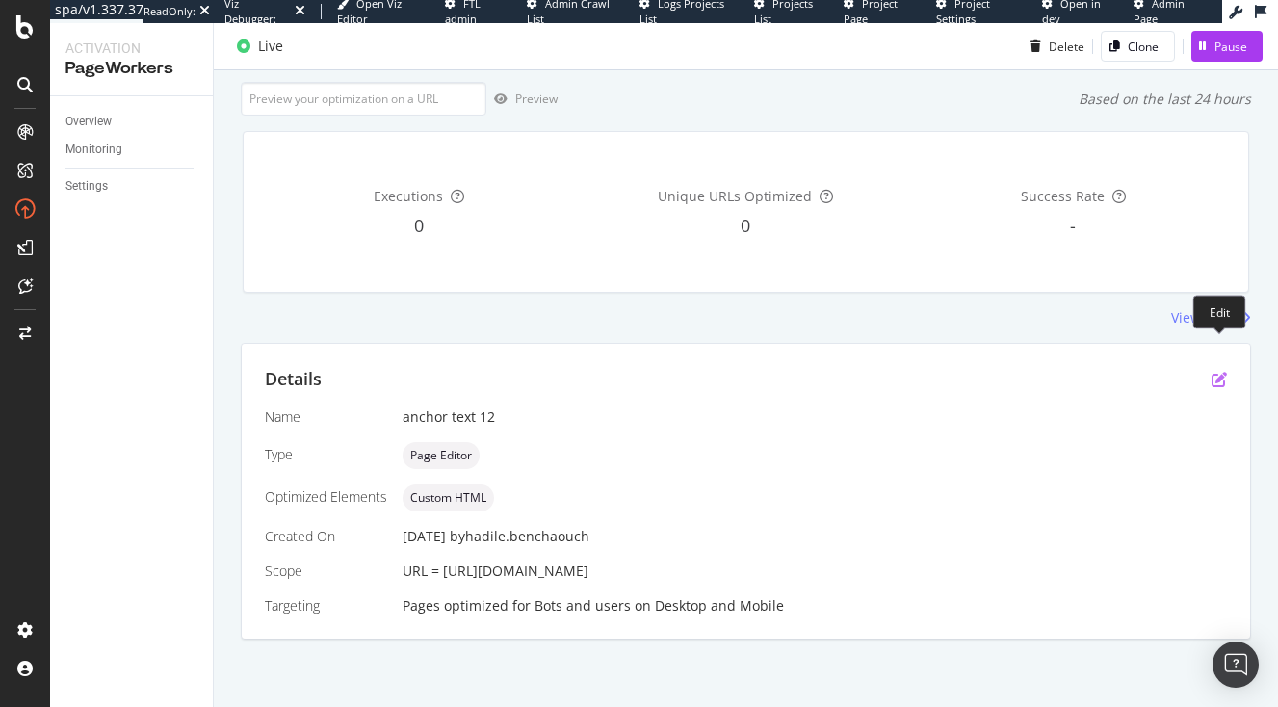
click at [1222, 372] on icon "pen-to-square" at bounding box center [1219, 379] width 15 height 15
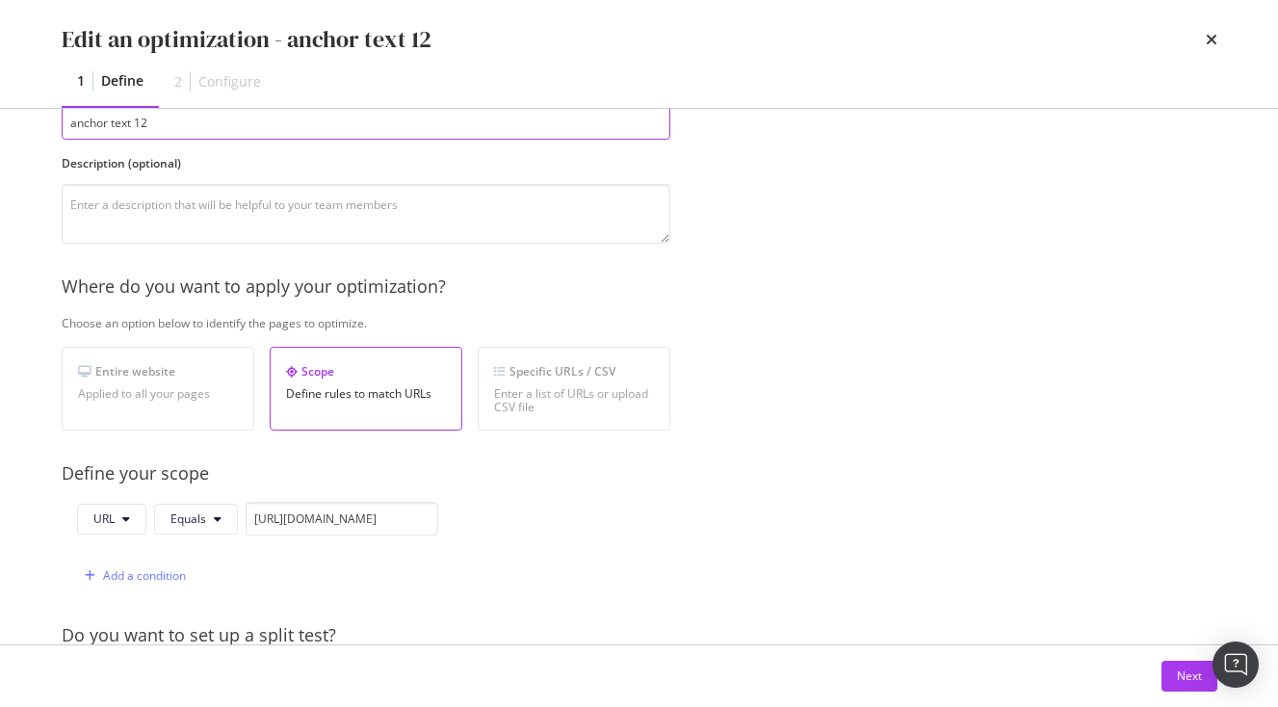
scroll to position [224, 0]
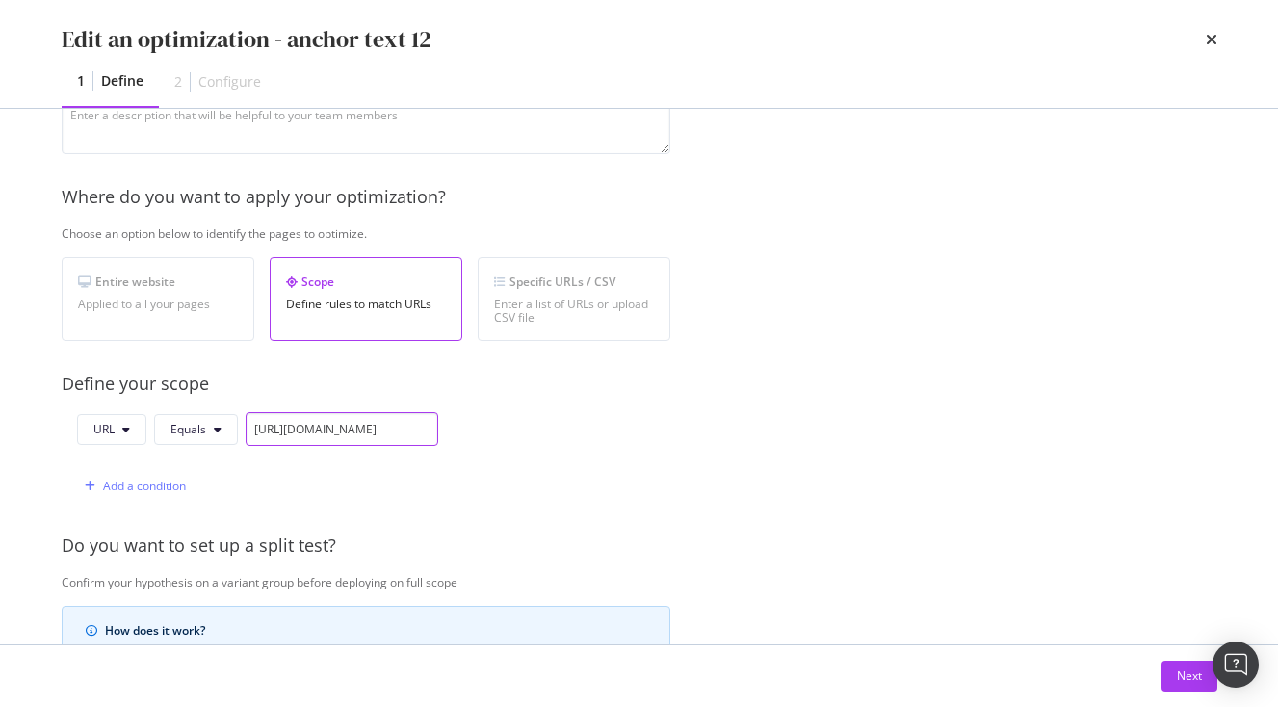
click at [344, 435] on input "[URL][DOMAIN_NAME]" at bounding box center [342, 429] width 193 height 34
paste input "modal"
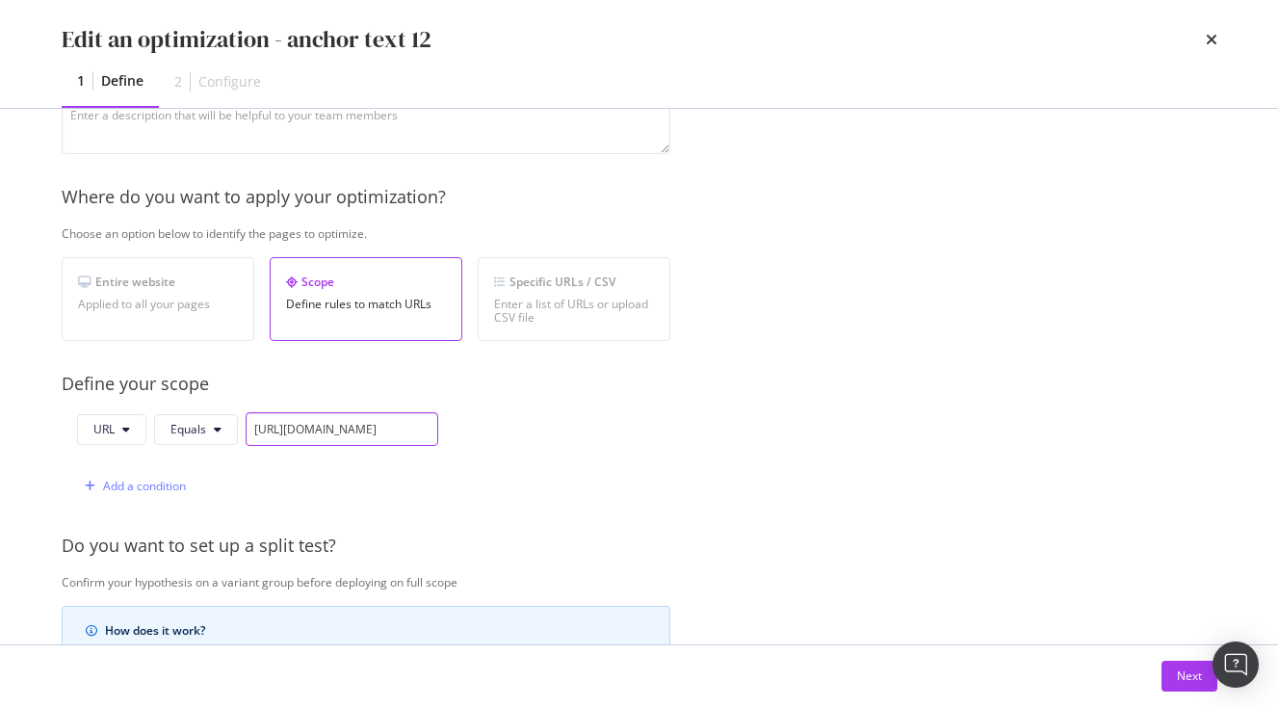
scroll to position [0, 1085]
type input "[URL][DOMAIN_NAME]"
click at [1167, 669] on button "Next" at bounding box center [1190, 676] width 56 height 31
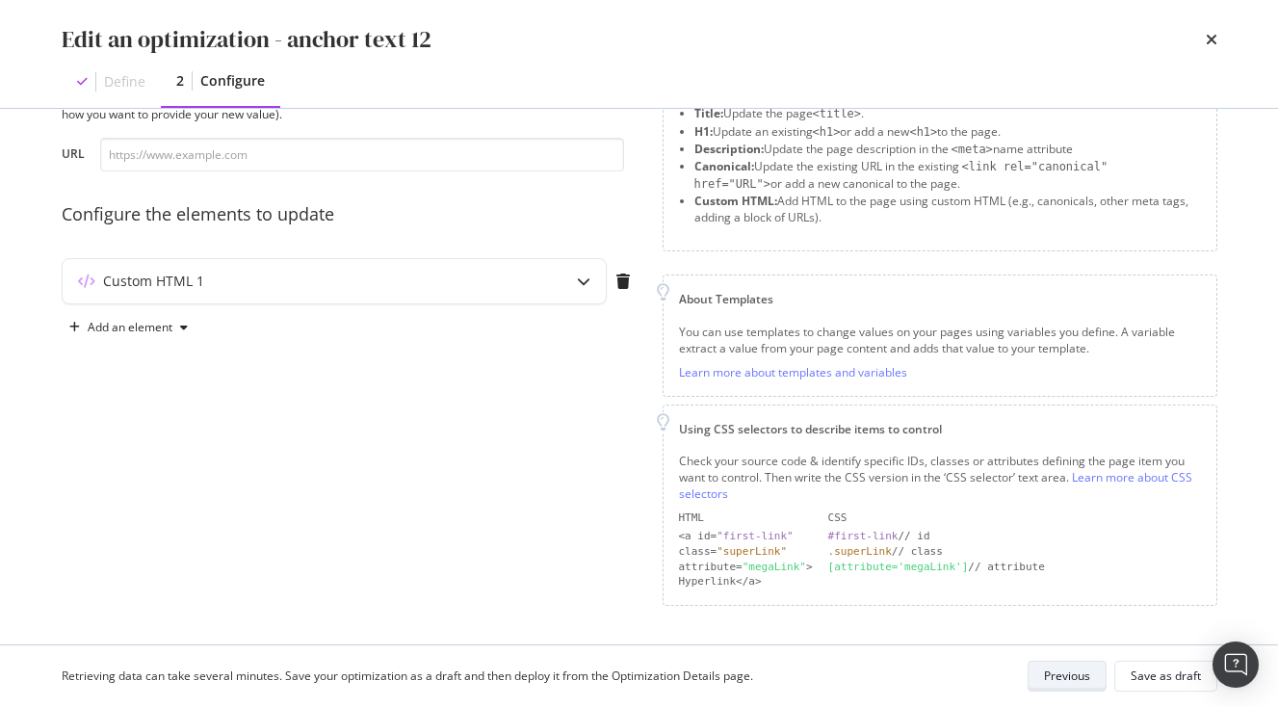
scroll to position [89, 0]
click at [1160, 679] on div "Save as draft" at bounding box center [1166, 676] width 70 height 16
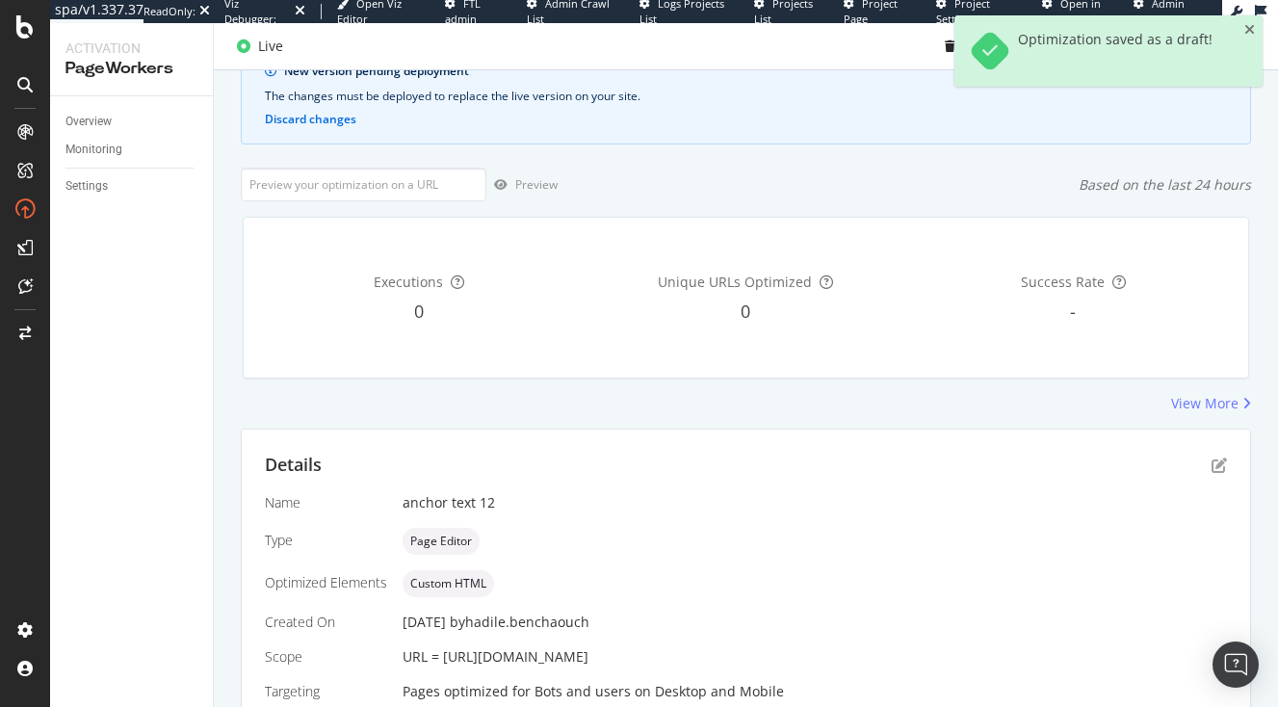
scroll to position [146, 0]
click at [1249, 29] on icon "close toast" at bounding box center [1250, 29] width 11 height 13
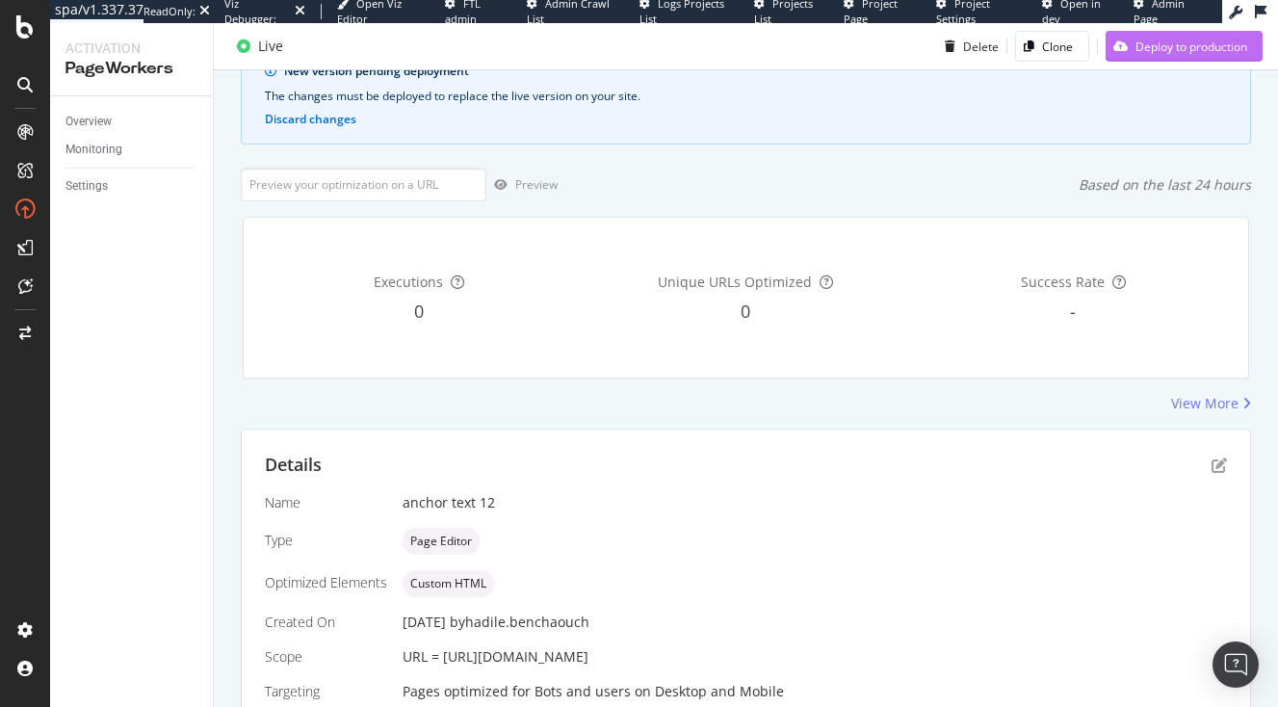
click at [1170, 53] on div "Deploy to production" at bounding box center [1192, 46] width 112 height 16
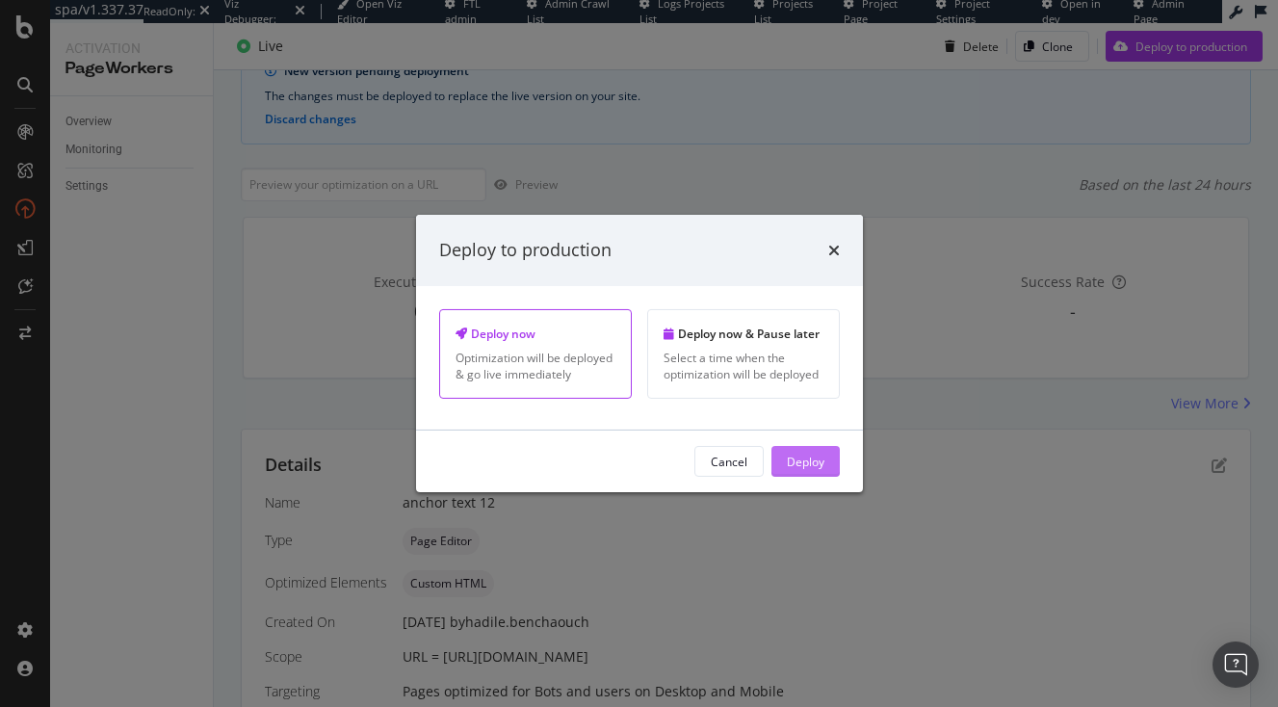
click at [815, 459] on div "Deploy" at bounding box center [806, 461] width 38 height 16
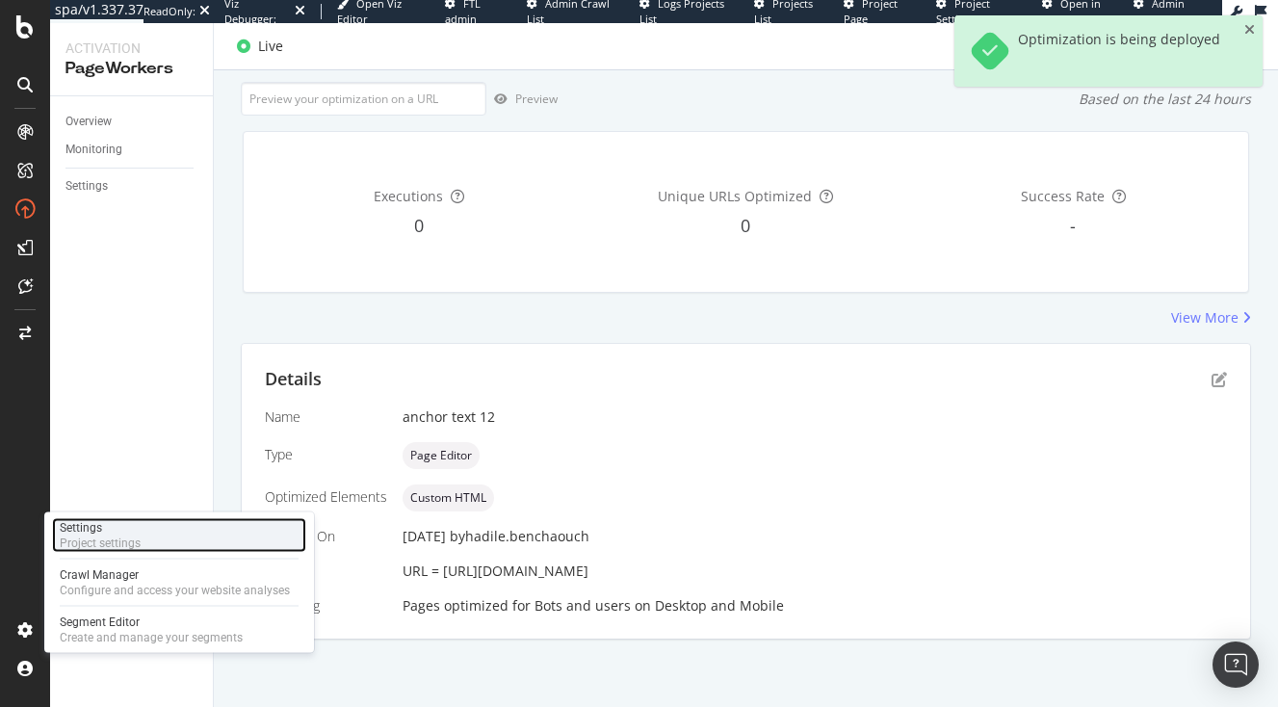
click at [113, 540] on div "Project settings" at bounding box center [100, 543] width 81 height 15
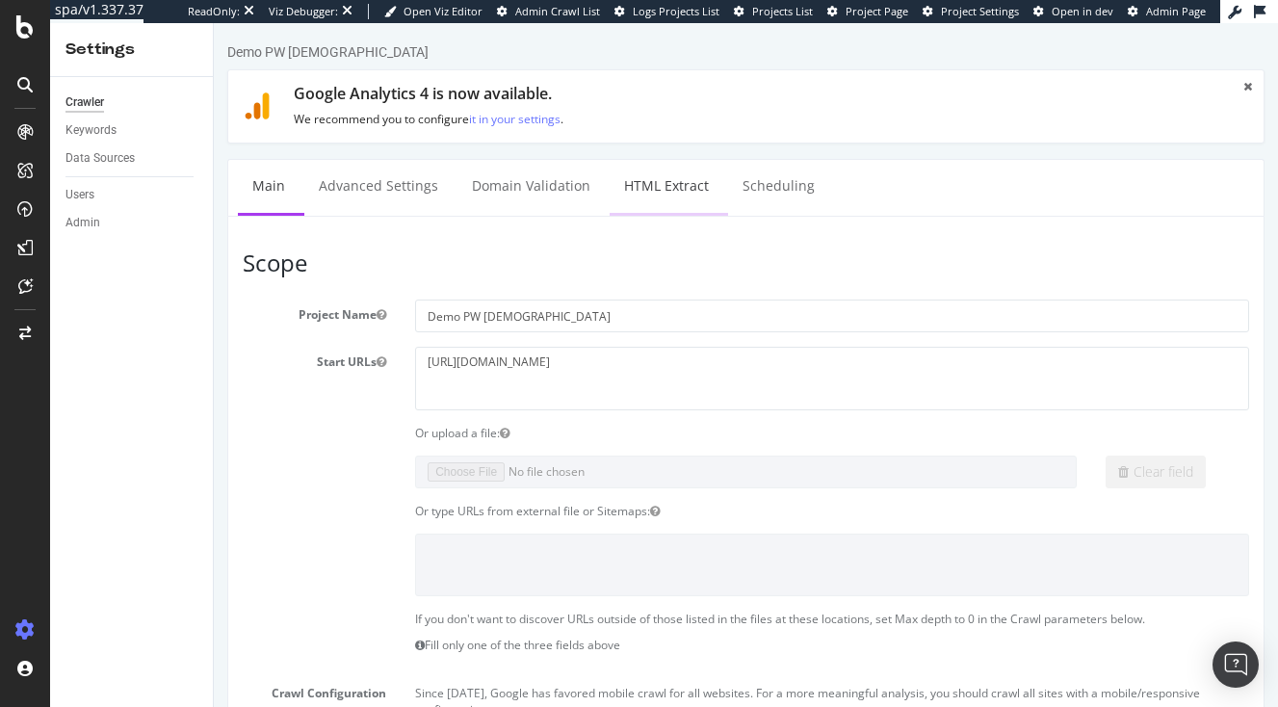
click at [639, 191] on link "HTML Extract" at bounding box center [667, 186] width 114 height 53
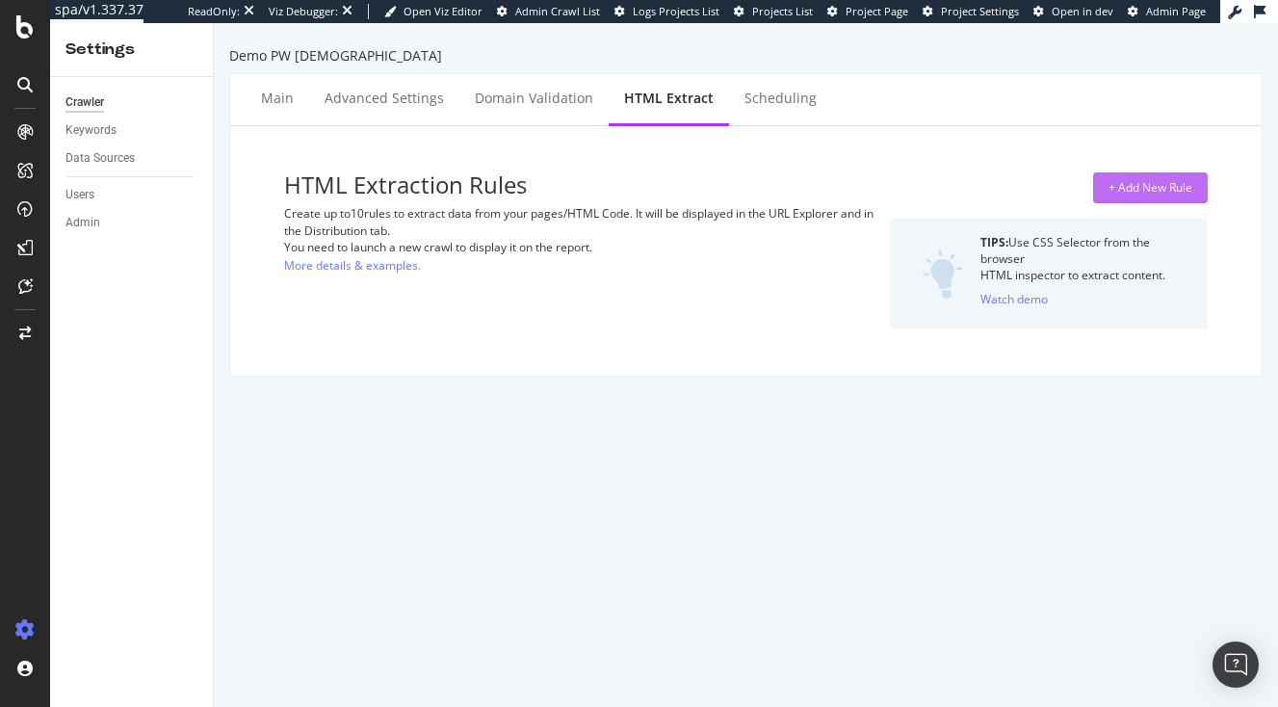
click at [1137, 196] on div "+ Add New Rule" at bounding box center [1151, 187] width 84 height 16
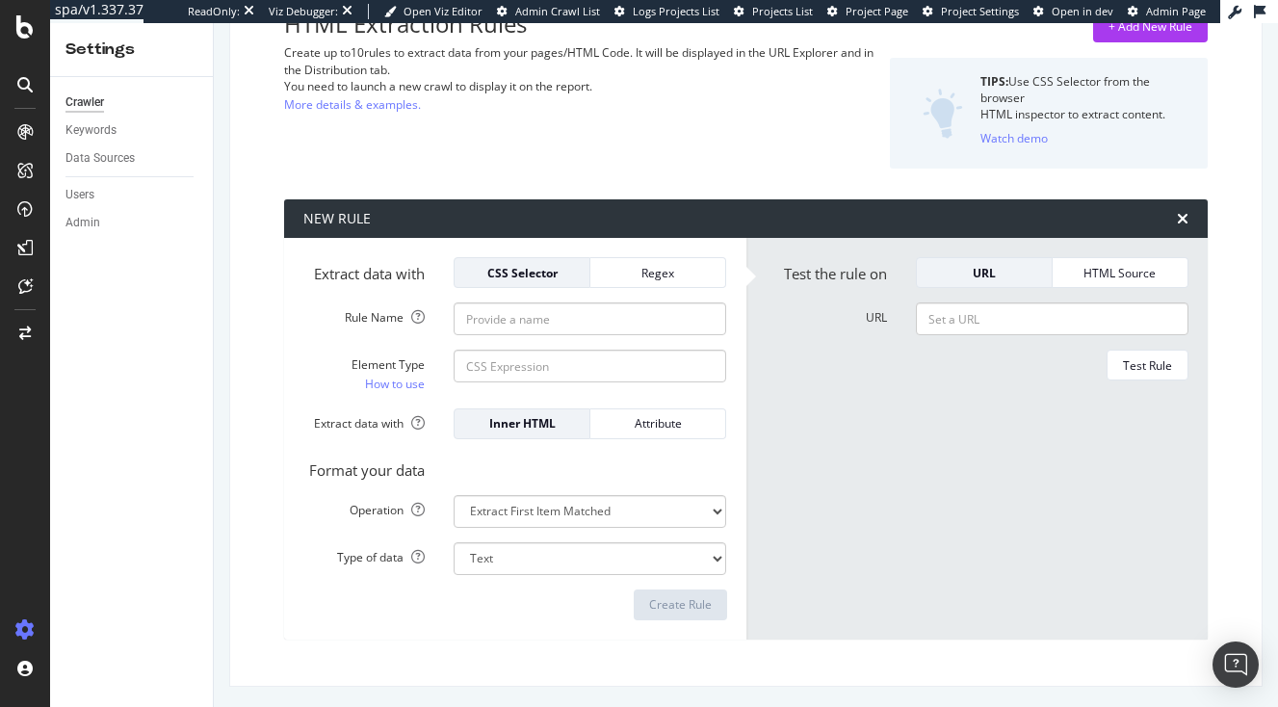
scroll to position [164, 0]
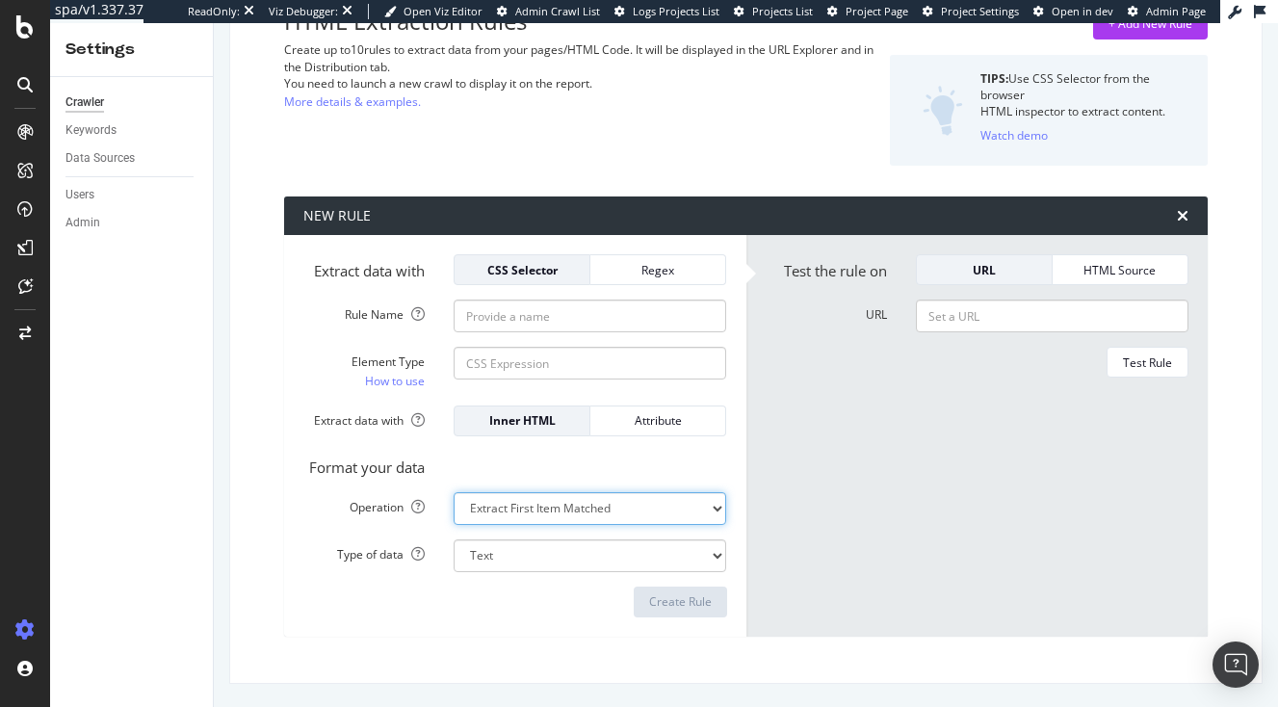
select select "exist"
click option "Check if exists" at bounding box center [0, 0] width 0 height 0
select select "b"
select select "first"
click option "Extract First Item Matched" at bounding box center [0, 0] width 0 height 0
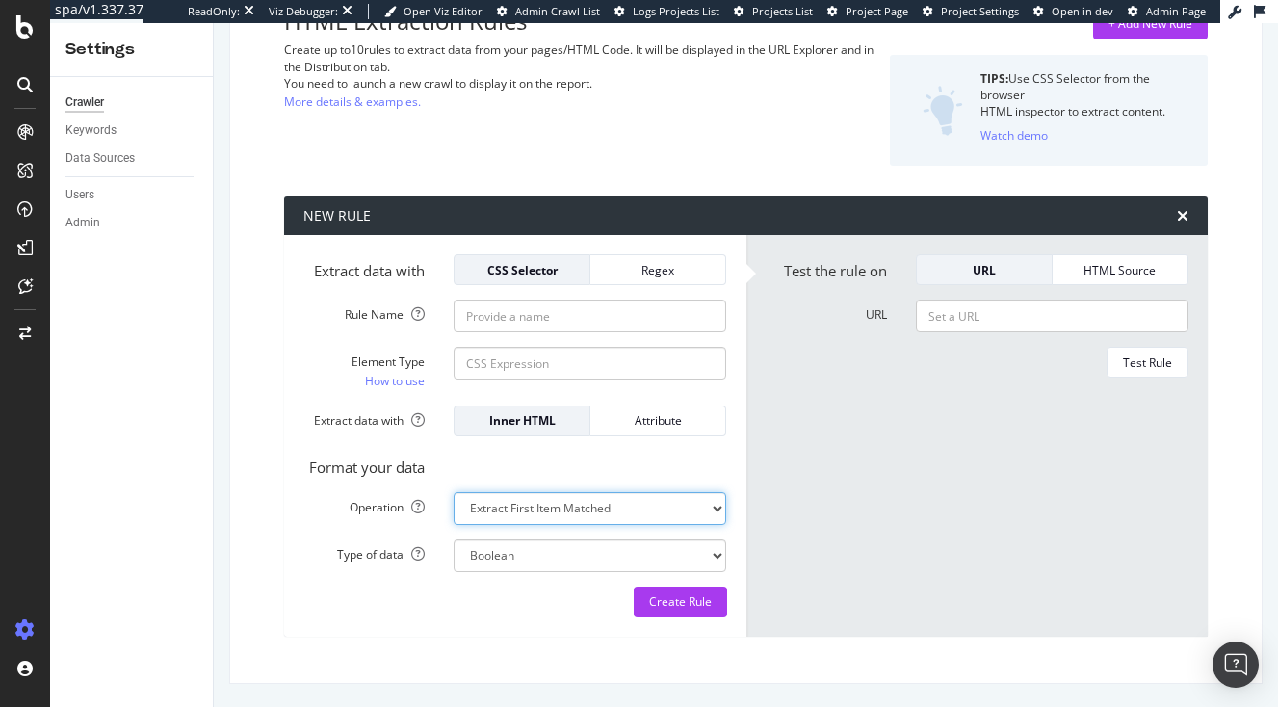
select select "s"
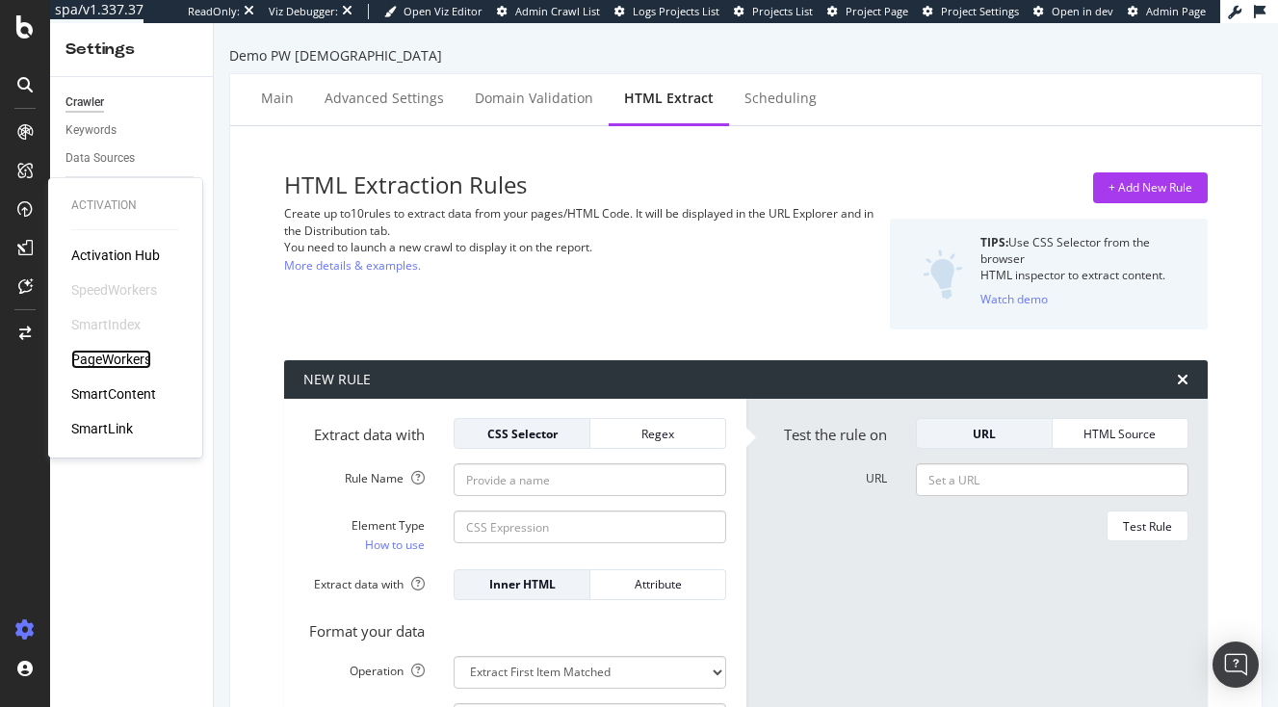
click at [122, 360] on div "PageWorkers" at bounding box center [111, 359] width 80 height 19
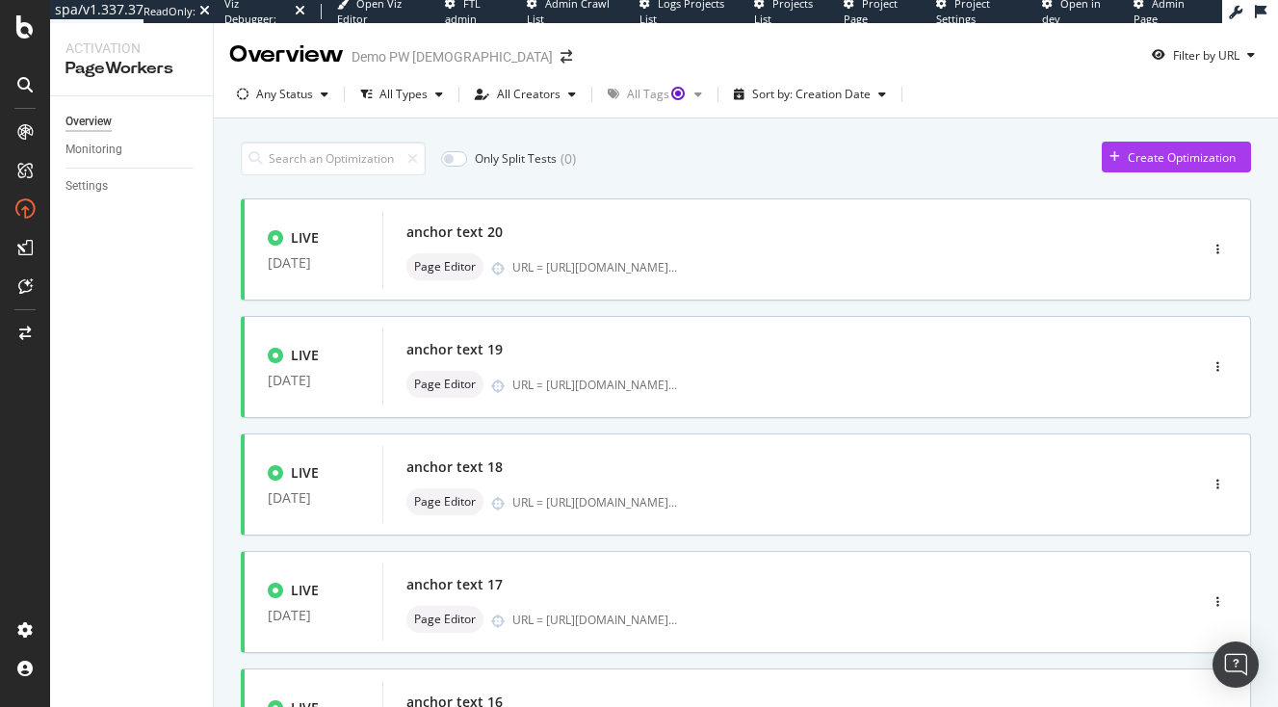
scroll to position [777, 0]
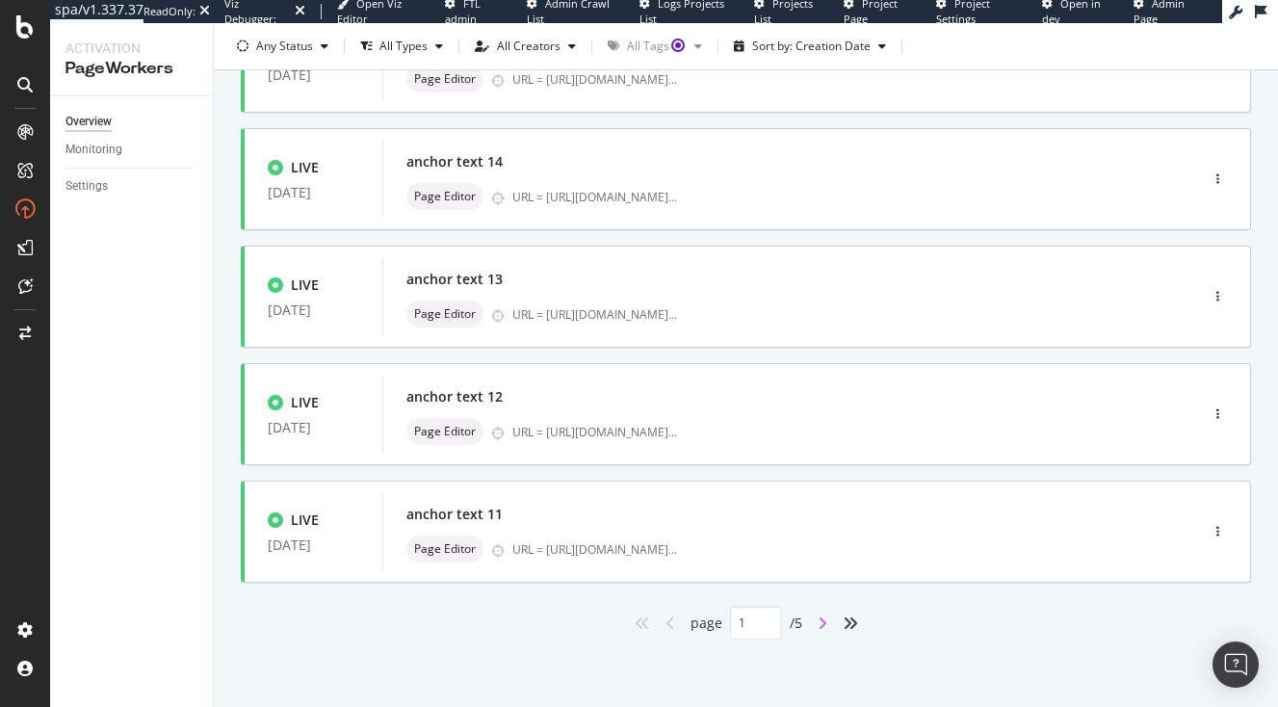
click at [820, 628] on icon "angle-right" at bounding box center [823, 623] width 10 height 15
type input "2"
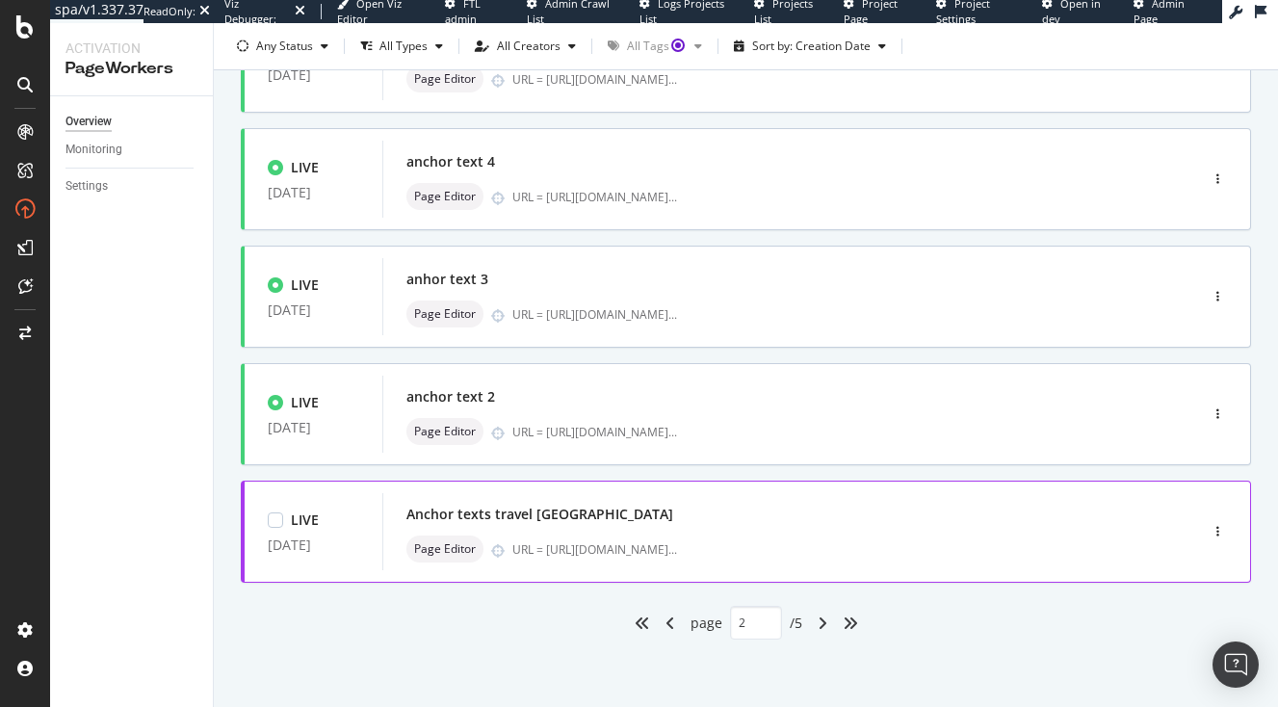
click at [683, 520] on div "Anchor texts travel japan" at bounding box center [762, 514] width 710 height 27
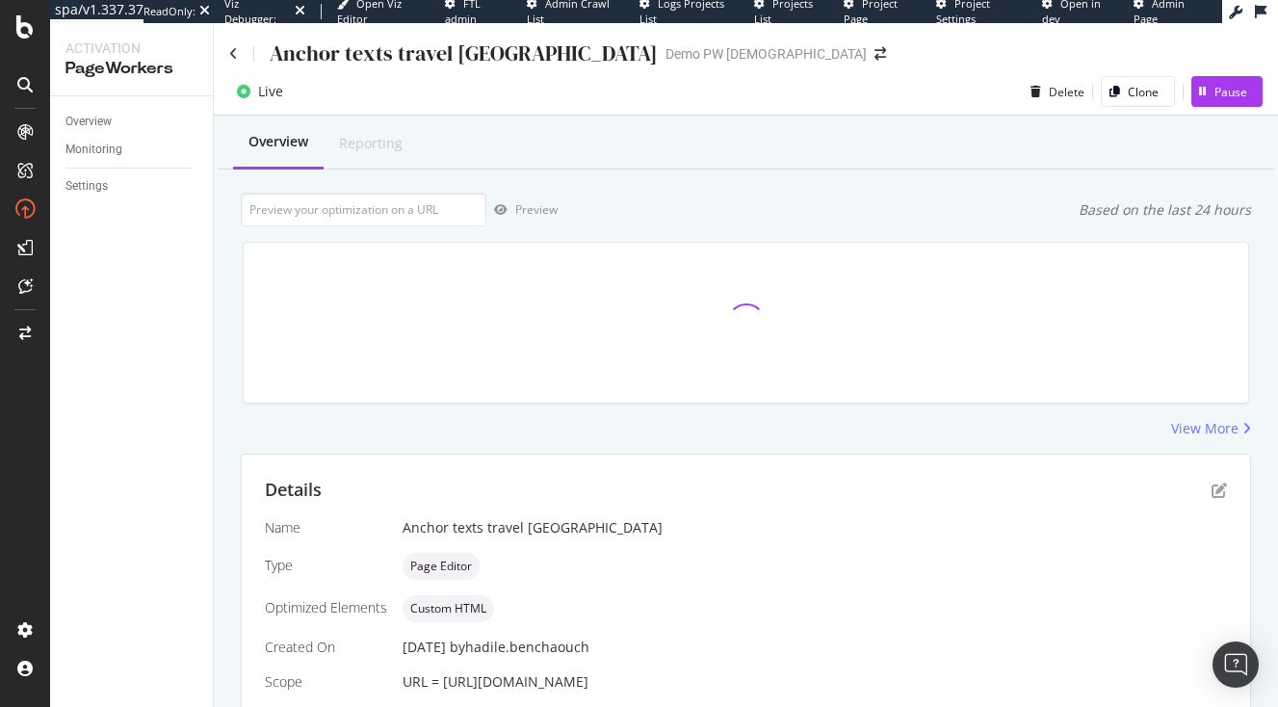
scroll to position [149, 0]
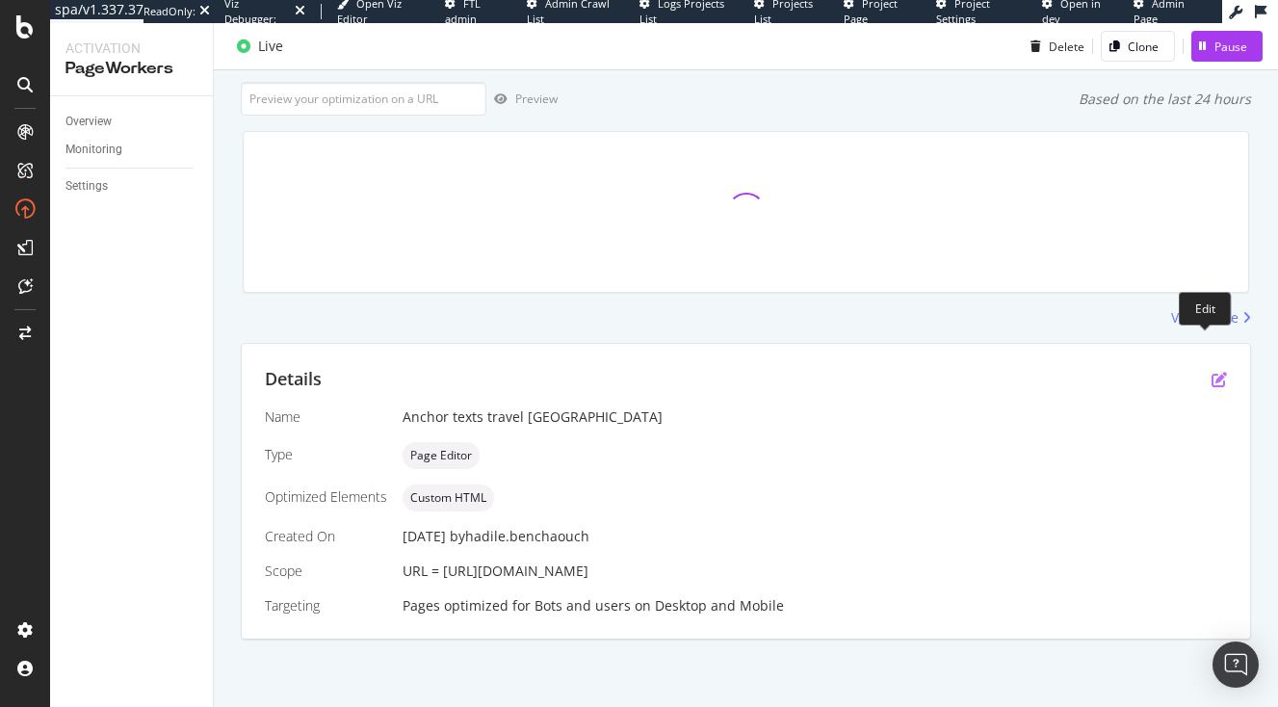
click at [1212, 372] on icon "pen-to-square" at bounding box center [1219, 379] width 15 height 15
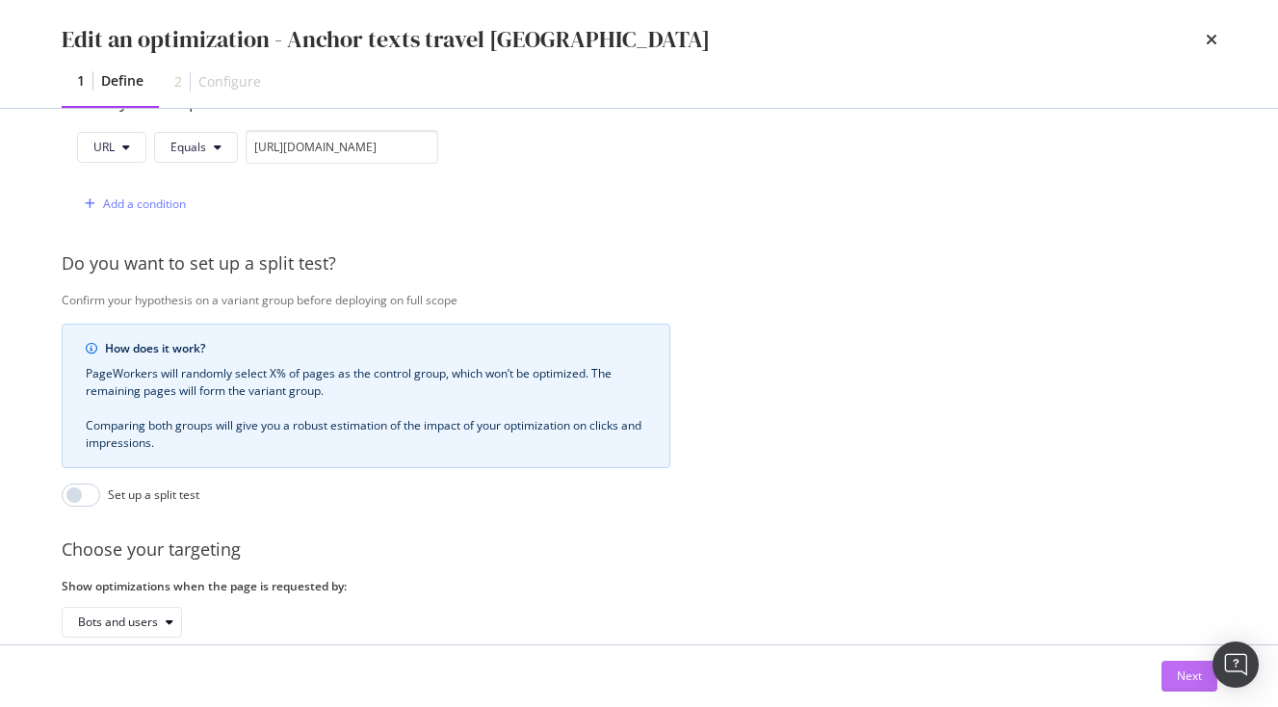
click at [1180, 689] on div "Next" at bounding box center [1189, 676] width 25 height 29
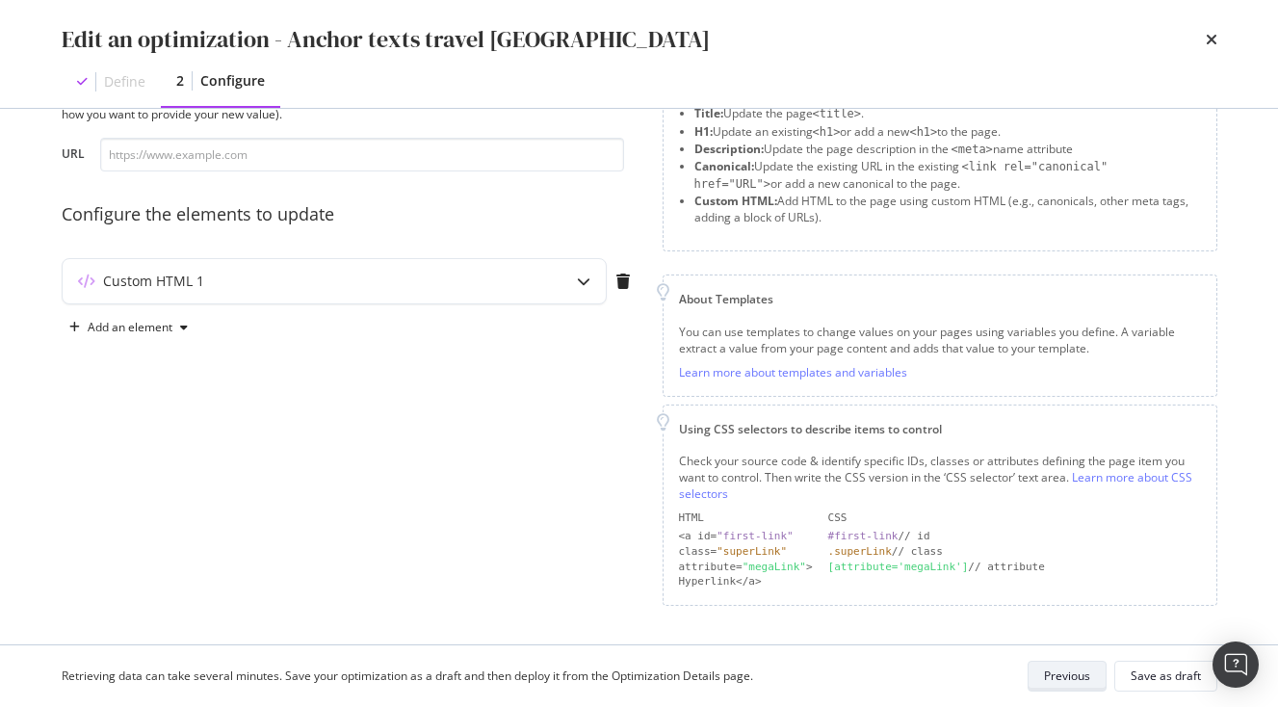
scroll to position [89, 0]
click at [573, 291] on div "modal" at bounding box center [584, 283] width 44 height 44
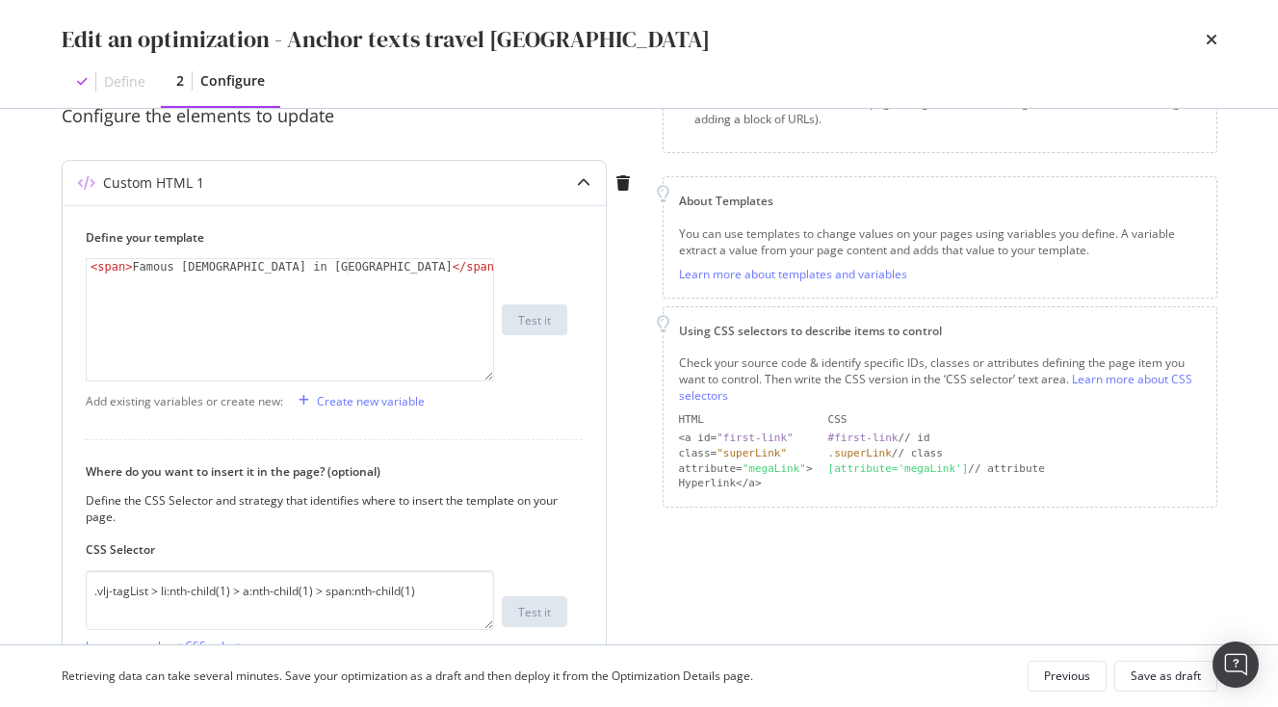
scroll to position [95, 0]
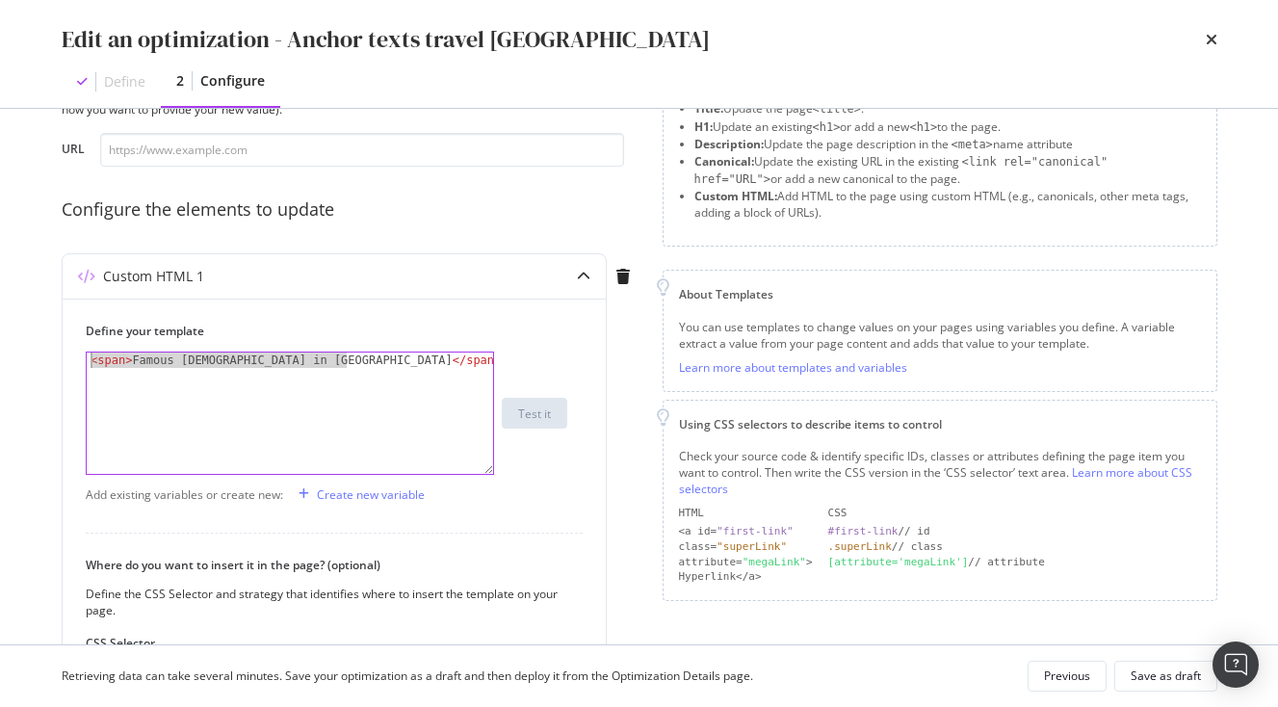
drag, startPoint x: 387, startPoint y: 366, endPoint x: 26, endPoint y: 320, distance: 364.2
click at [27, 320] on div "Preview your optimization (optional) This URL will be used to test the CSS Sele…" at bounding box center [639, 377] width 1233 height 536
paste textarea "a href="https://www.japan-experience.com/plan-your-trip/travel-by-train/train-i…"
type textarea "<a href="https://www.japan-experience.com/plan-your-trip/travel-by-train/train-…"
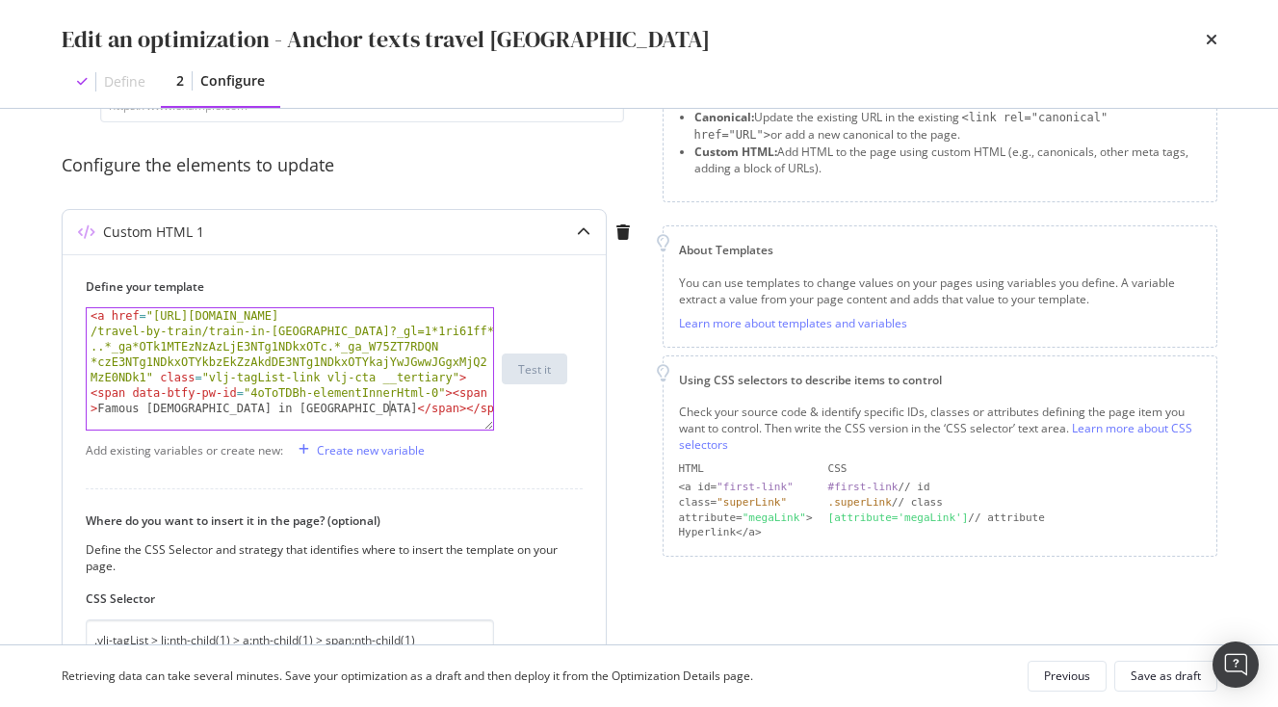
scroll to position [152, 0]
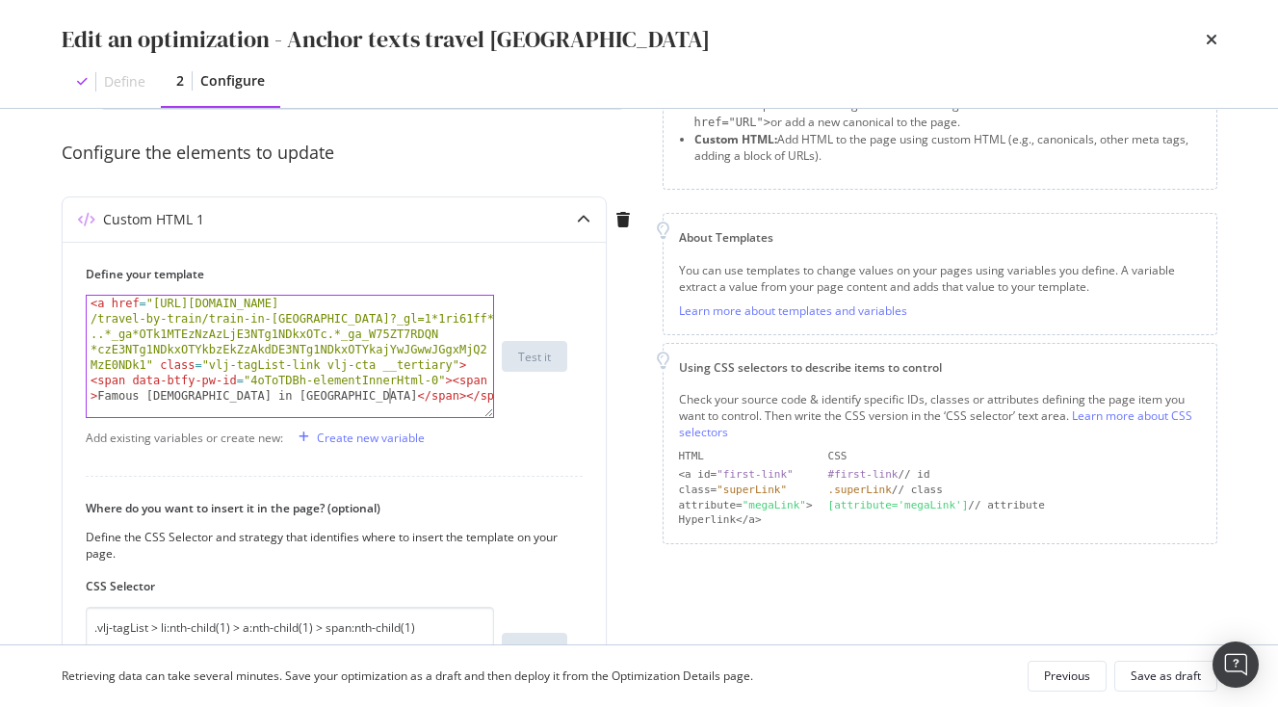
click at [1212, 30] on div "times" at bounding box center [1212, 39] width 12 height 33
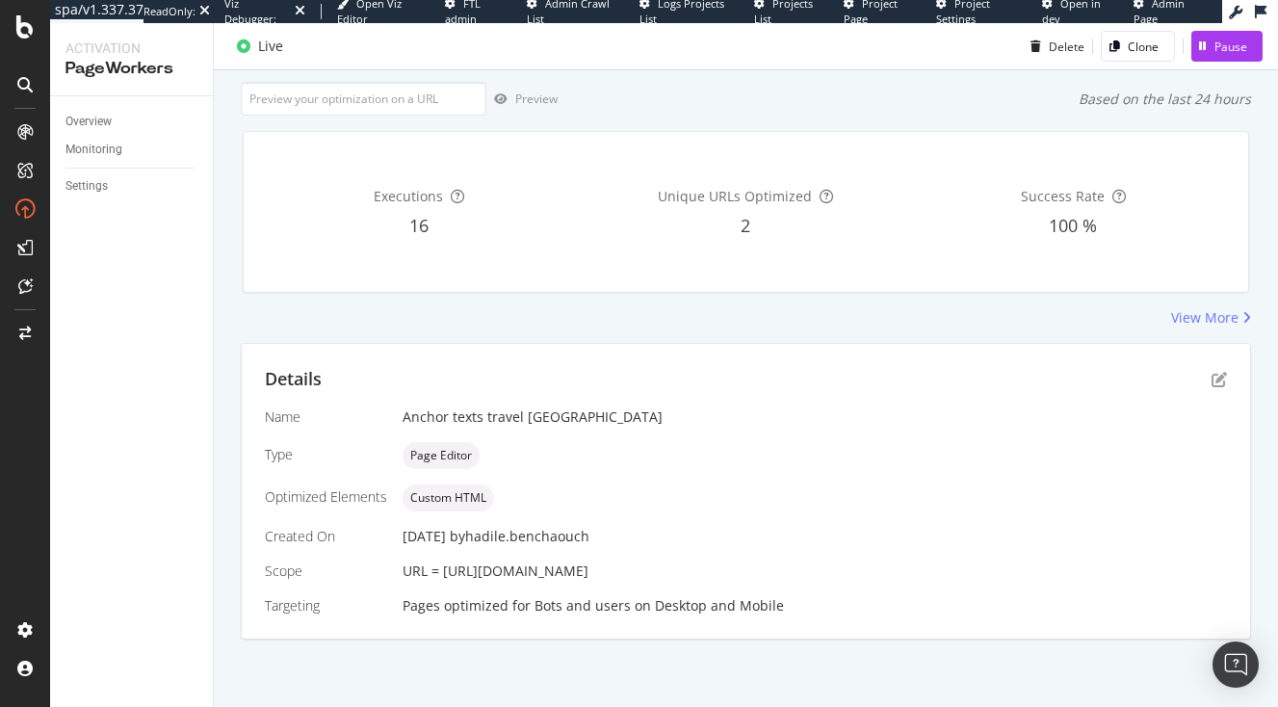
scroll to position [0, 0]
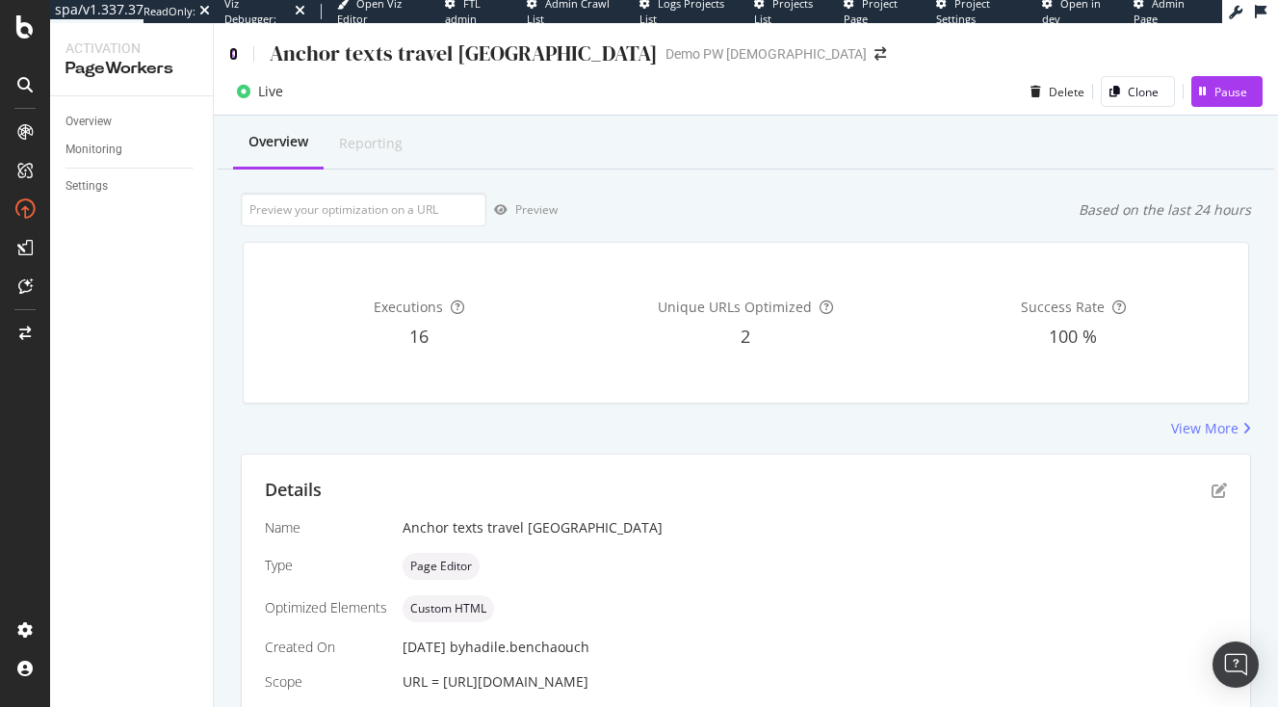
click at [231, 49] on icon at bounding box center [233, 53] width 9 height 13
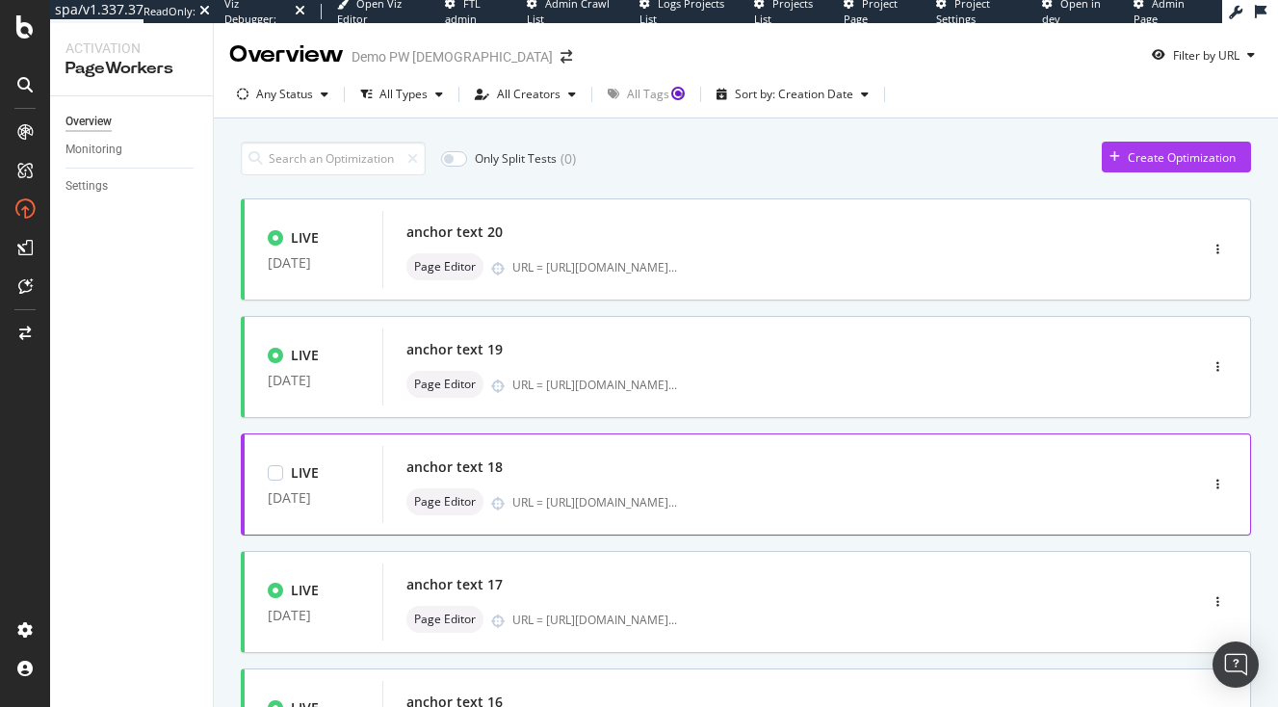
scroll to position [777, 0]
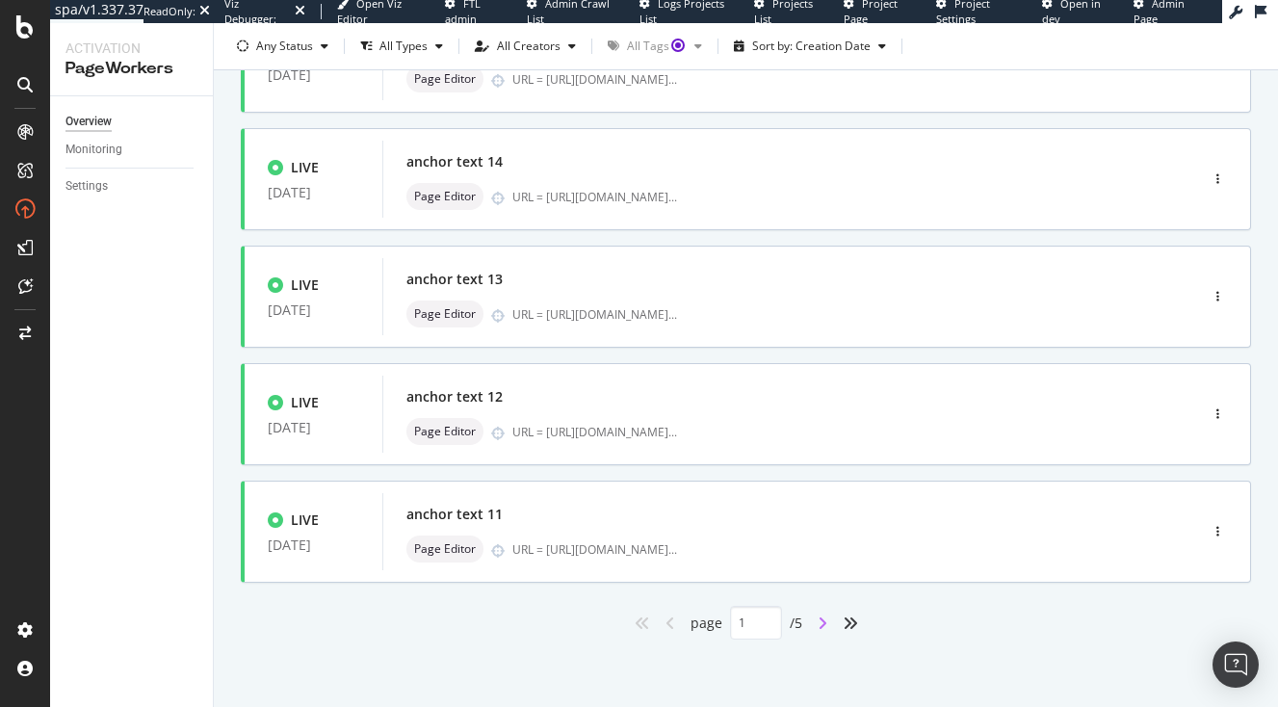
click at [819, 620] on icon "angle-right" at bounding box center [823, 623] width 10 height 15
type input "2"
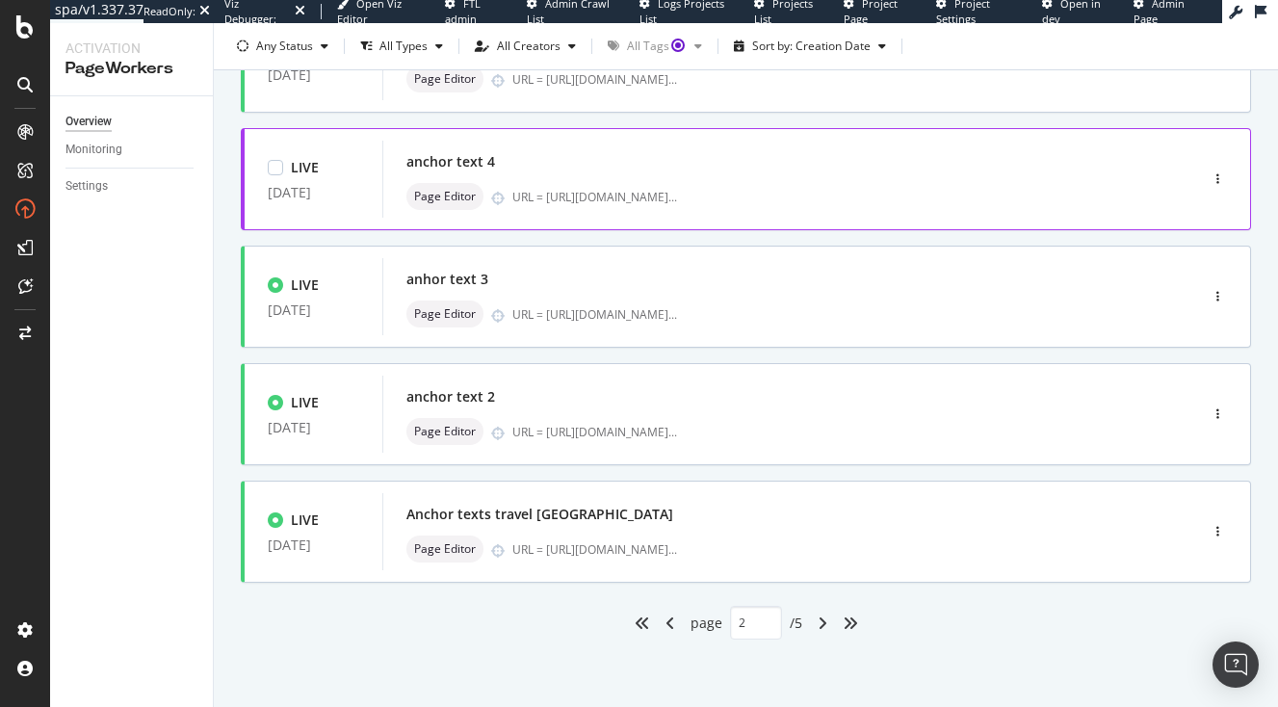
click at [606, 179] on div "anchor text 4 Page Editor URL = https://www.japan-experience.com/decouvrir/temp…" at bounding box center [762, 179] width 710 height 62
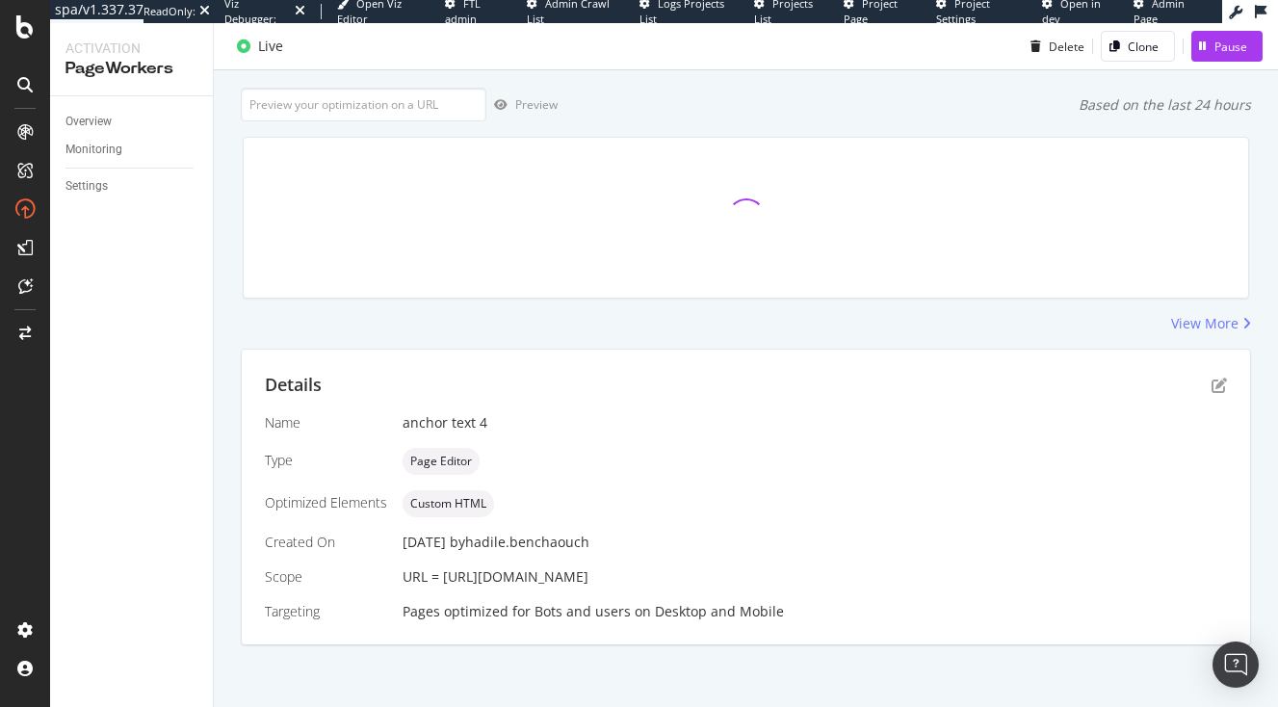
scroll to position [149, 0]
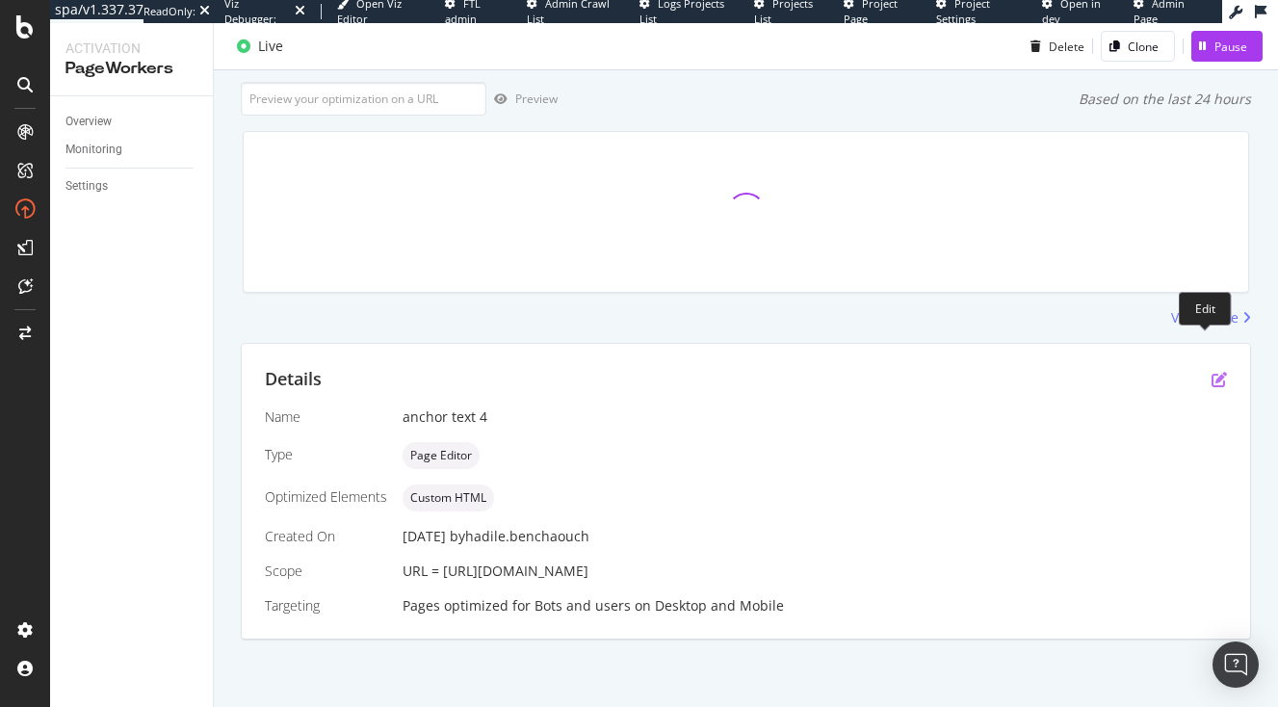
click at [1212, 372] on icon "pen-to-square" at bounding box center [1219, 379] width 15 height 15
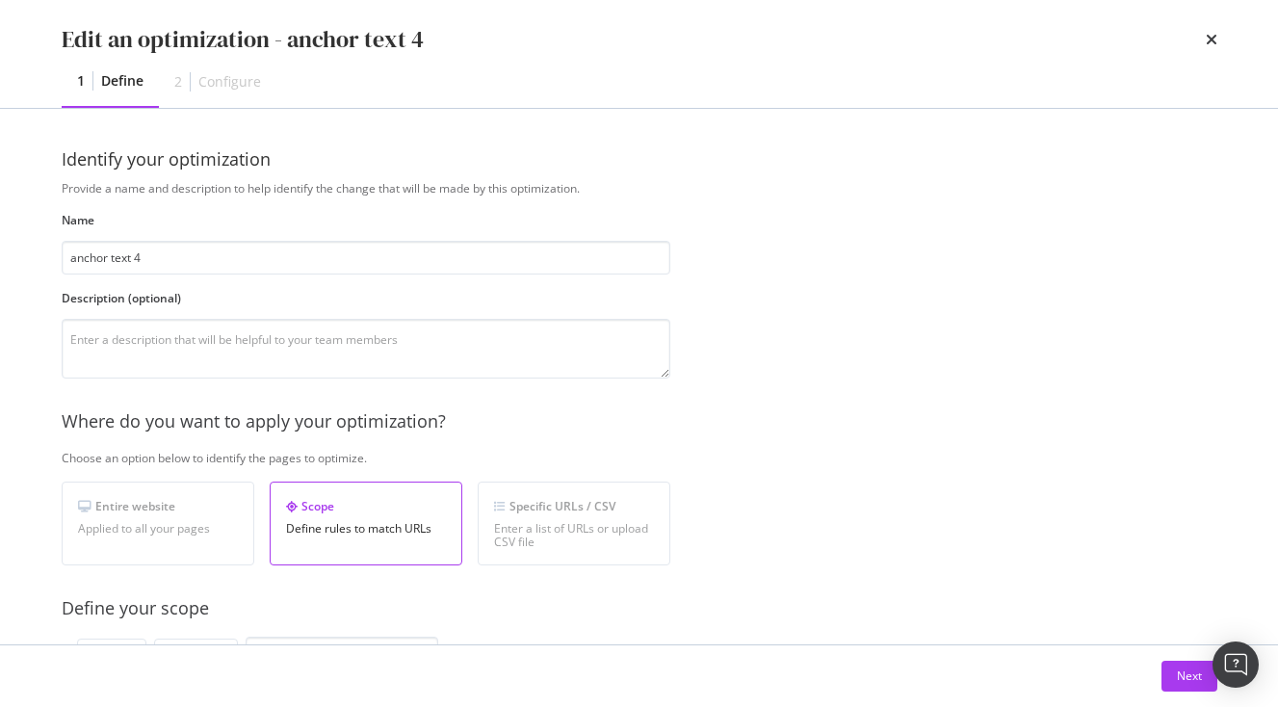
scroll to position [628, 0]
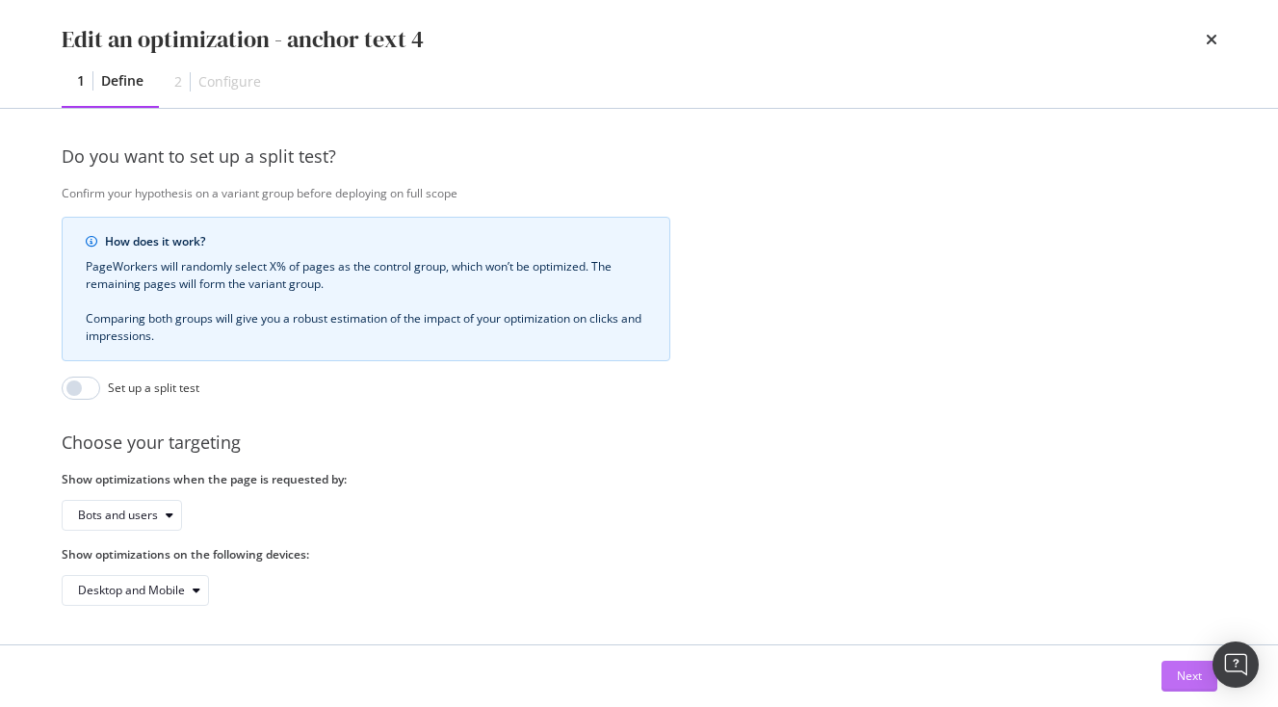
click at [1187, 672] on div "Next" at bounding box center [1189, 676] width 25 height 16
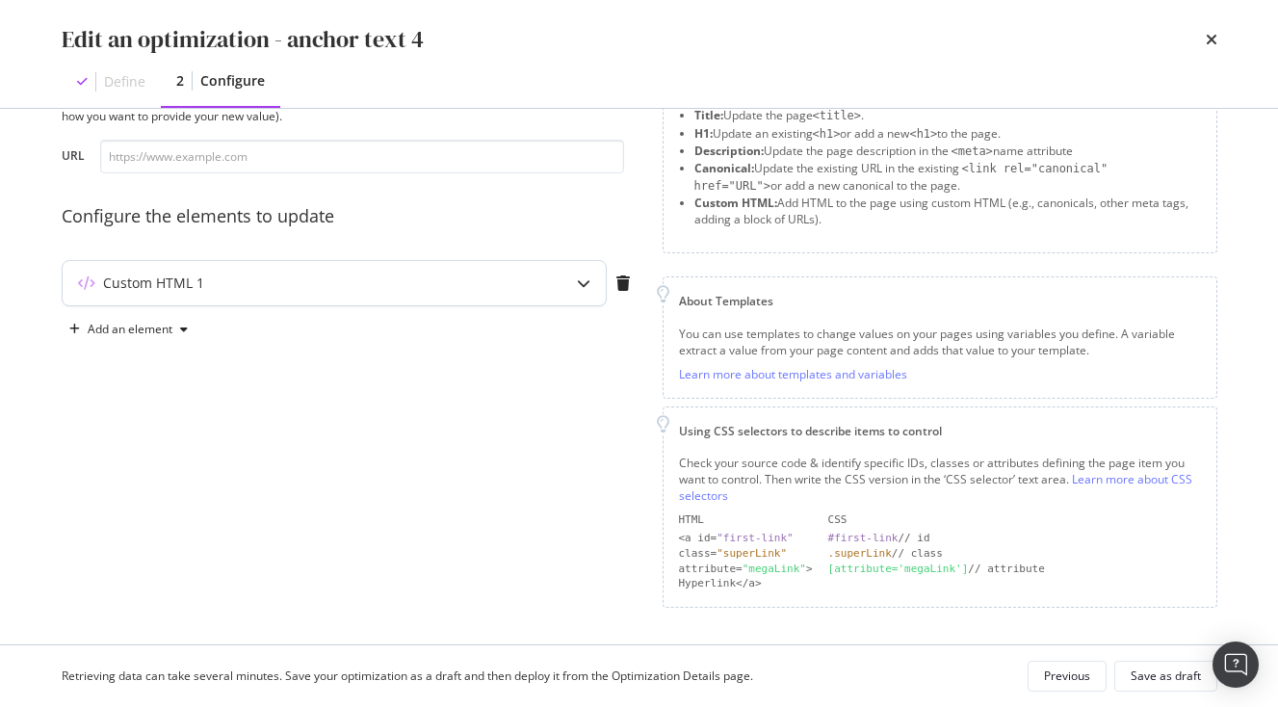
click at [446, 261] on div "Custom HTML 1" at bounding box center [334, 283] width 545 height 46
click at [427, 287] on div "Custom HTML 1" at bounding box center [296, 283] width 467 height 19
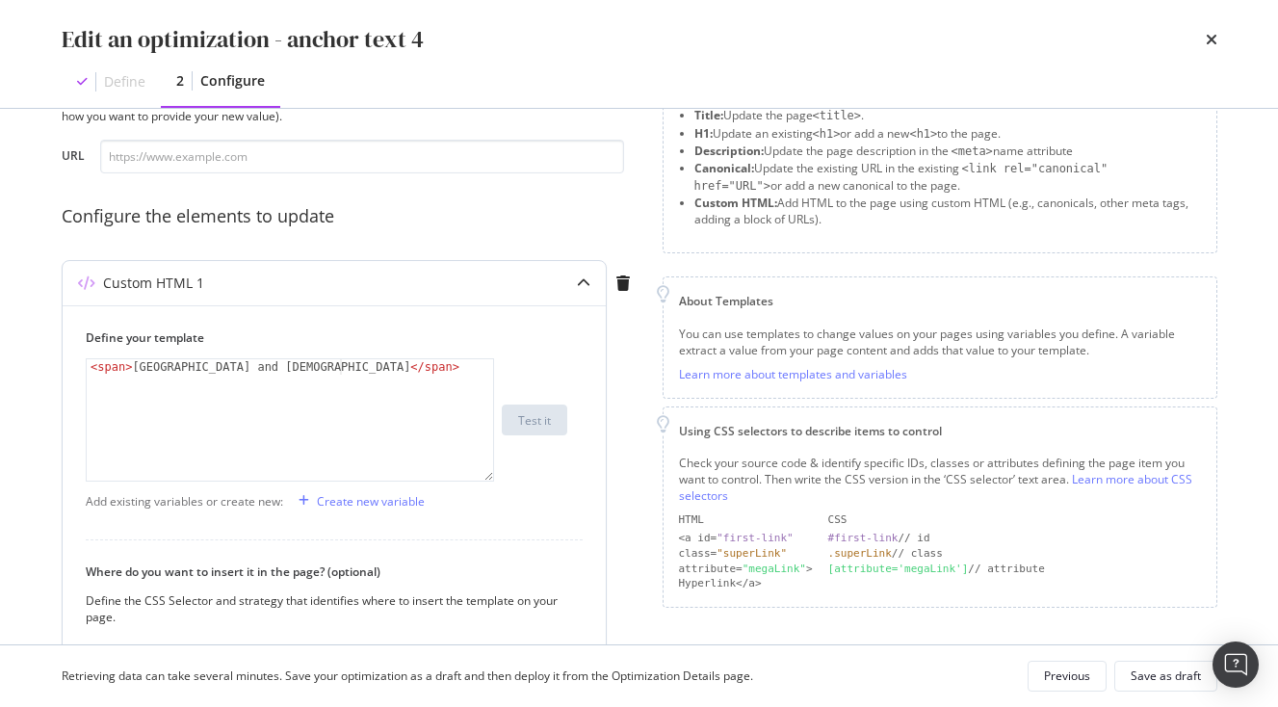
scroll to position [113, 0]
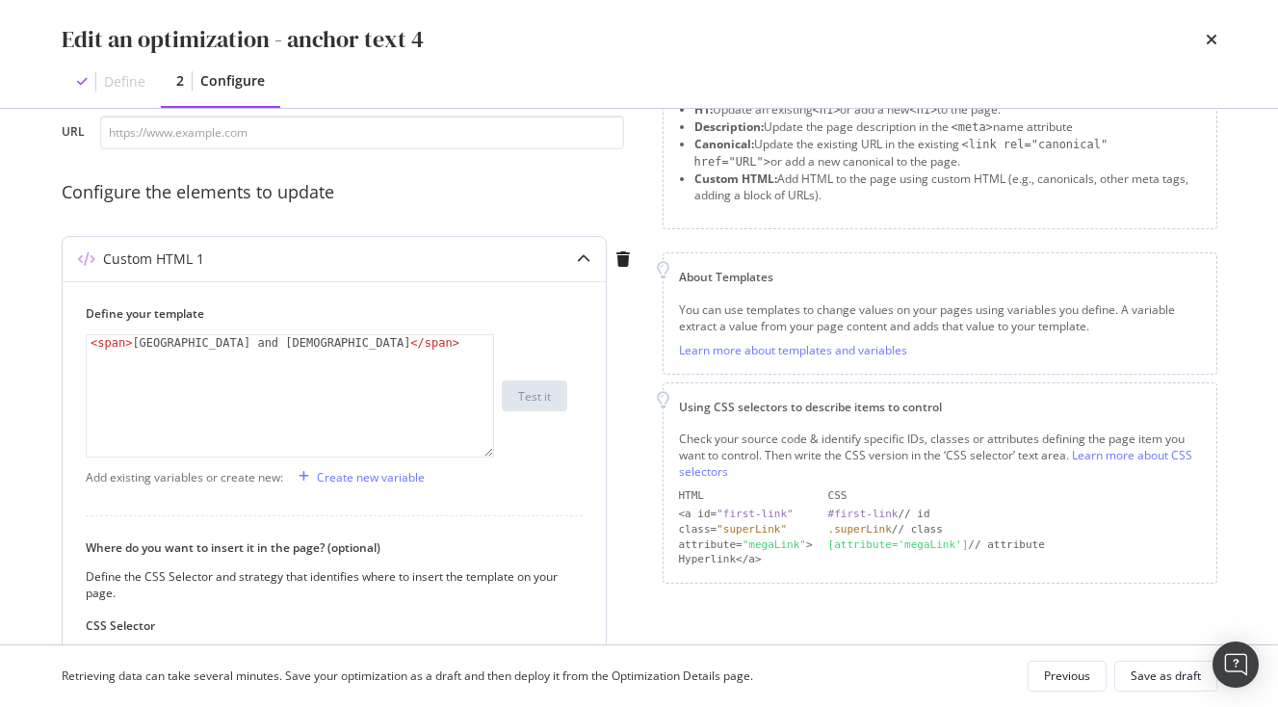
type textarea "<span>Zen Gardens and Temples</span>"
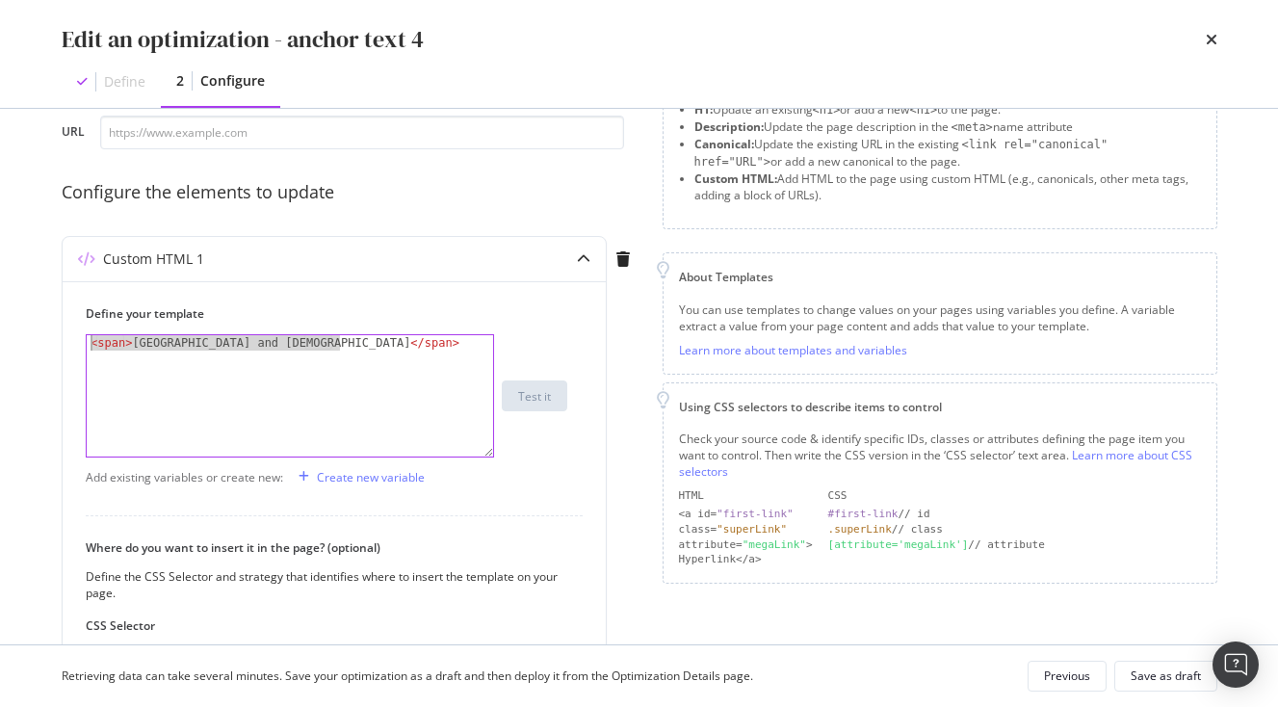
drag, startPoint x: 386, startPoint y: 456, endPoint x: 14, endPoint y: 314, distance: 397.9
click at [14, 315] on div "Edit an optimization - anchor text 4 Define 2 Configure Preview your optimizati…" at bounding box center [639, 353] width 1278 height 707
click at [1217, 36] on icon "times" at bounding box center [1212, 39] width 12 height 15
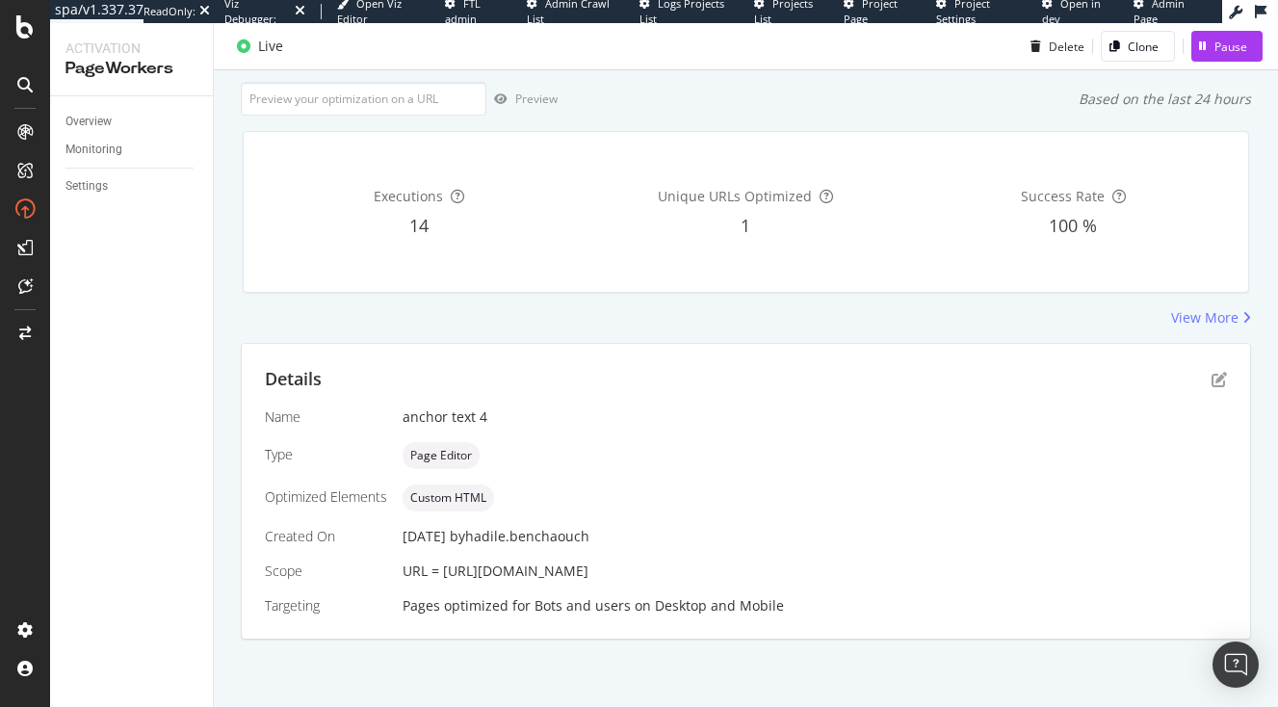
scroll to position [0, 0]
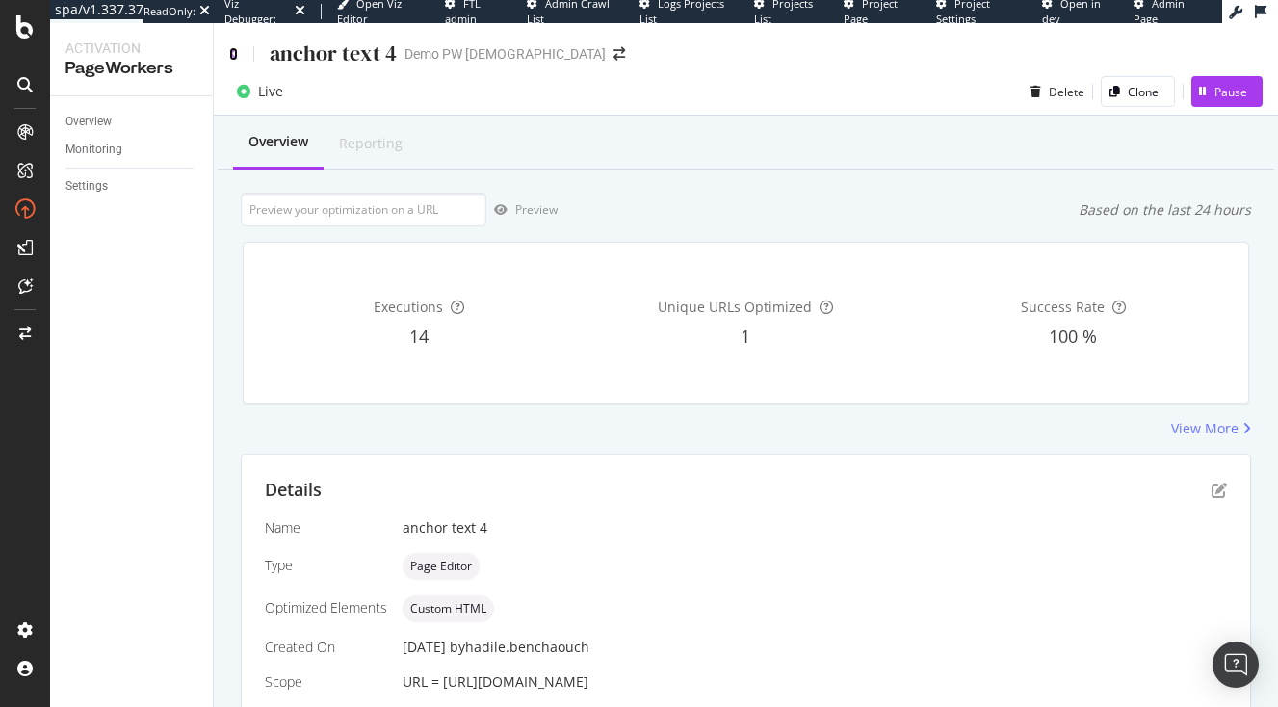
click at [232, 57] on icon at bounding box center [233, 53] width 9 height 13
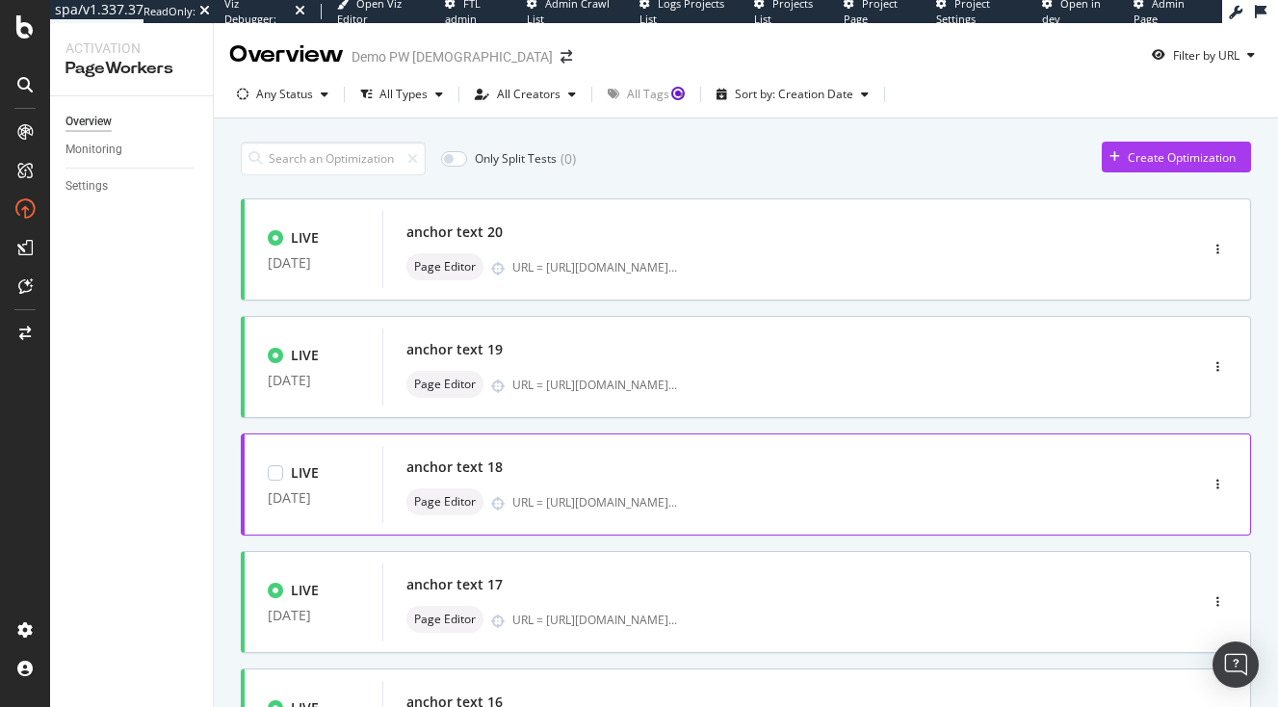
scroll to position [777, 0]
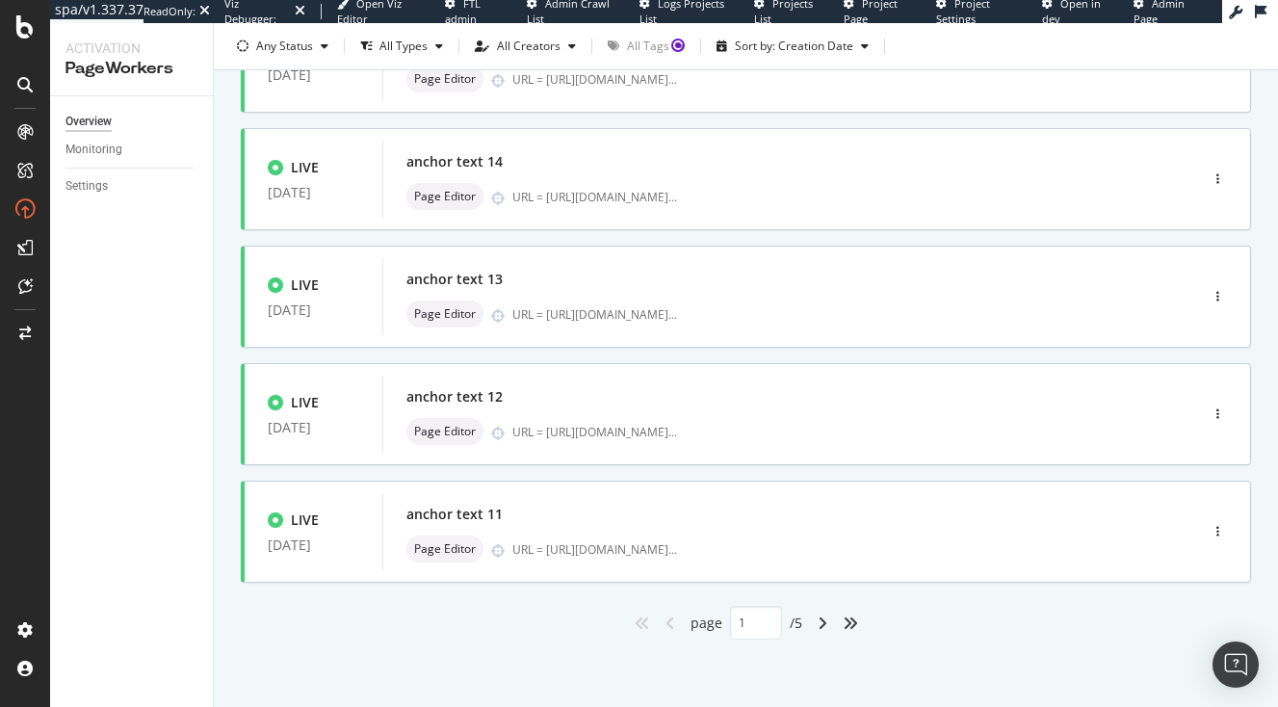
click at [810, 622] on div "angle-right" at bounding box center [822, 623] width 25 height 31
type input "2"
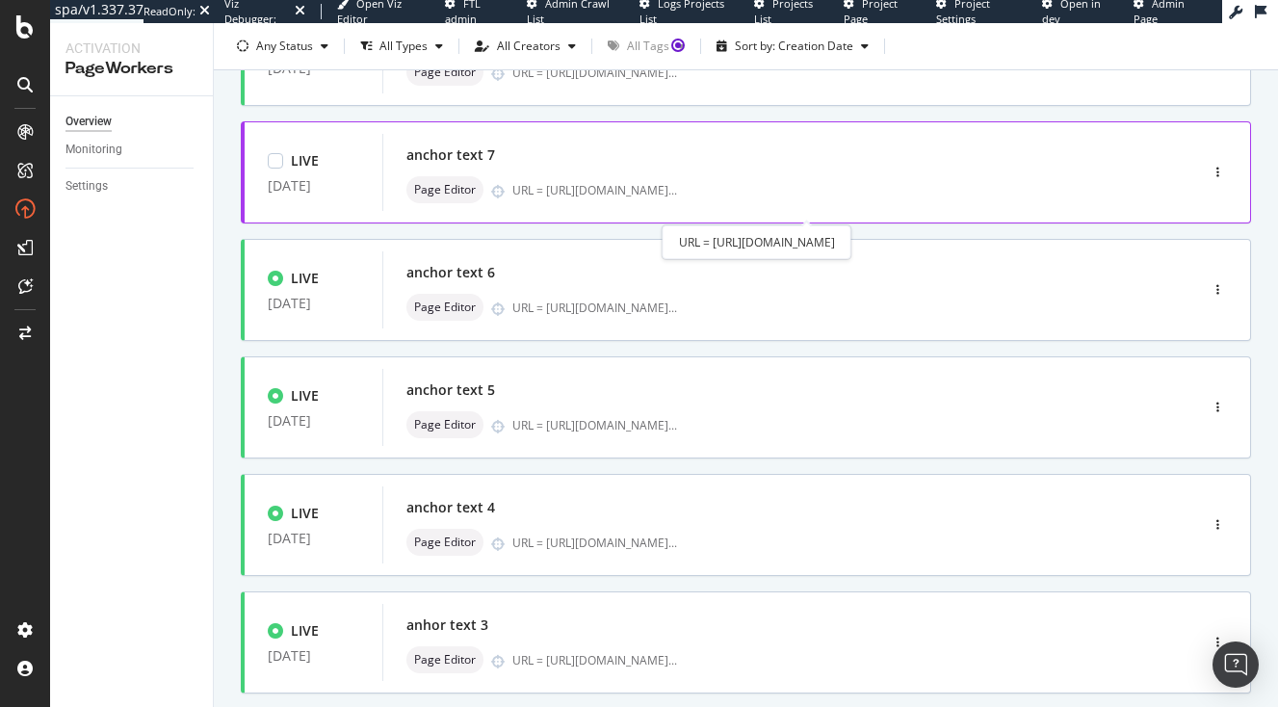
scroll to position [472, 0]
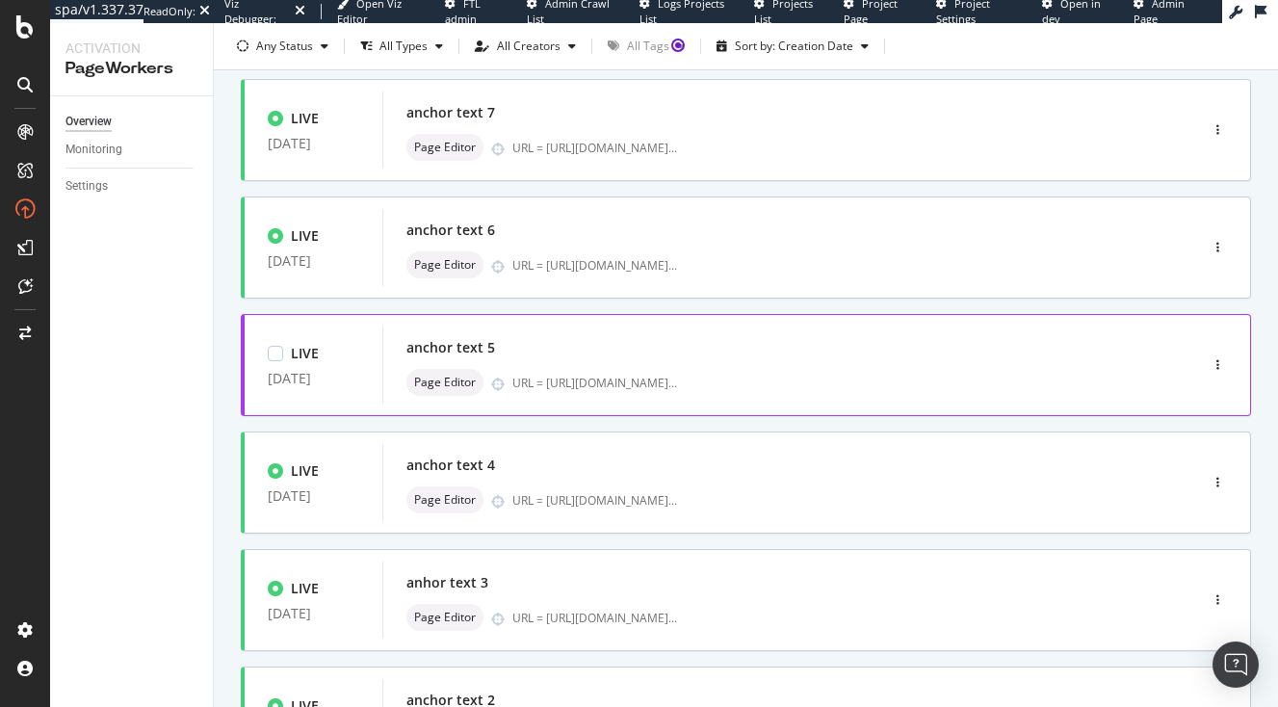
click at [1116, 338] on div "anchor text 5 Page Editor URL = https://www.japan-experience.com/decouvrir/temp…" at bounding box center [760, 365] width 757 height 77
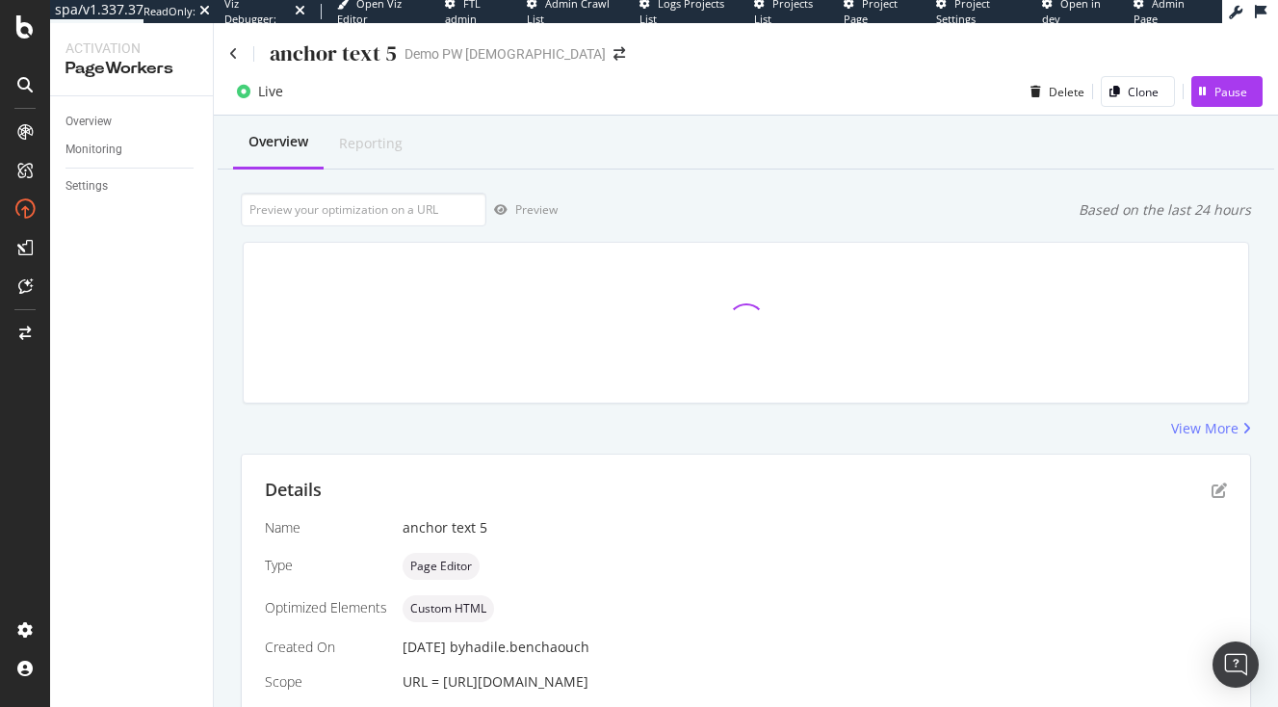
scroll to position [149, 0]
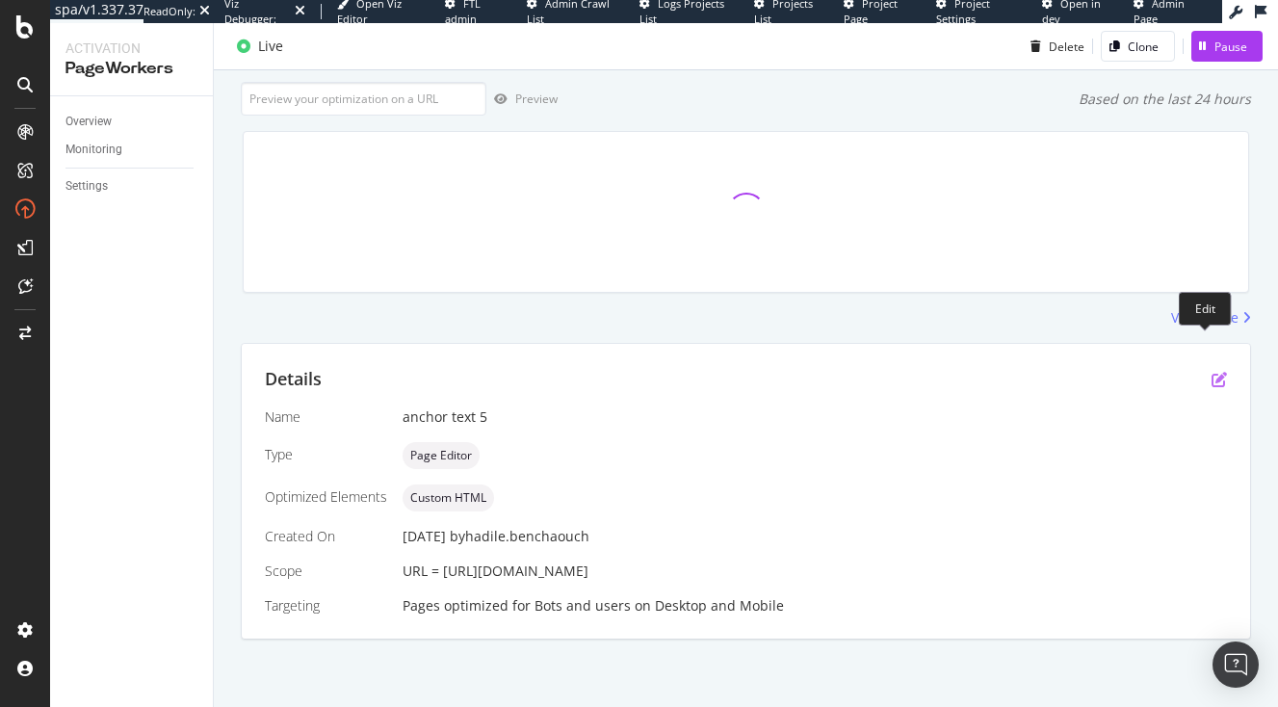
click at [1212, 372] on icon "pen-to-square" at bounding box center [1219, 379] width 15 height 15
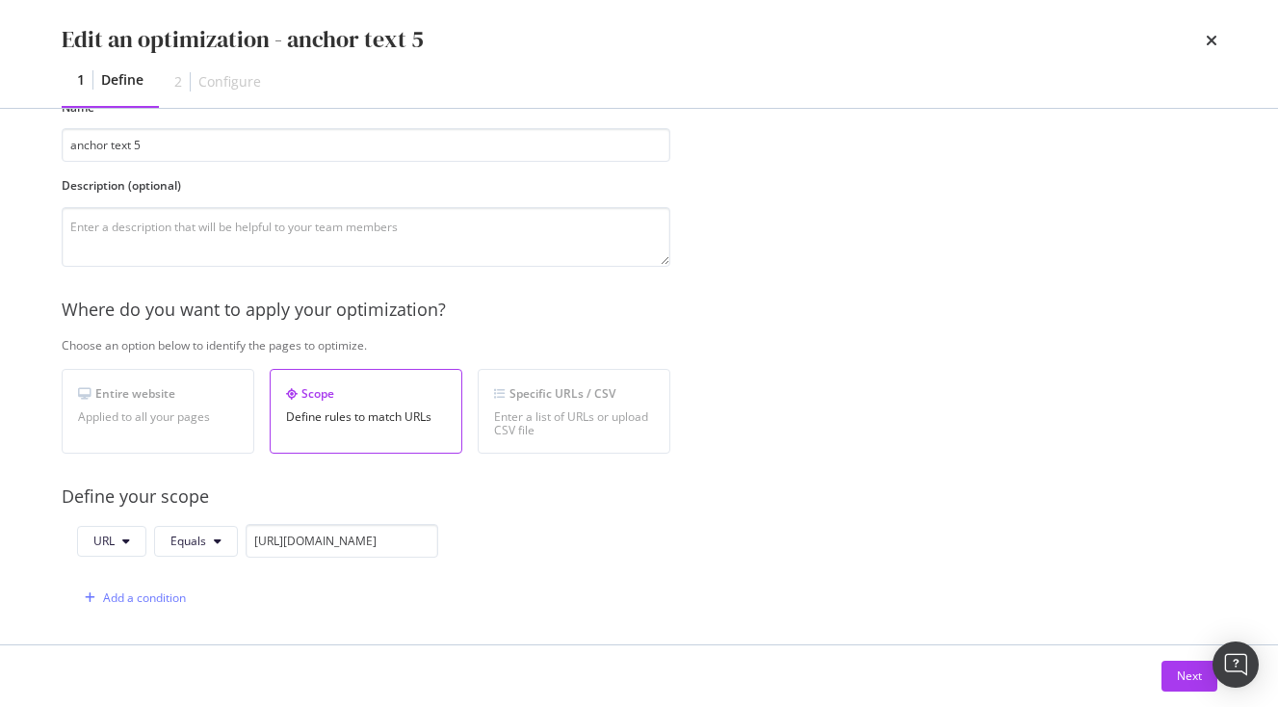
scroll to position [628, 0]
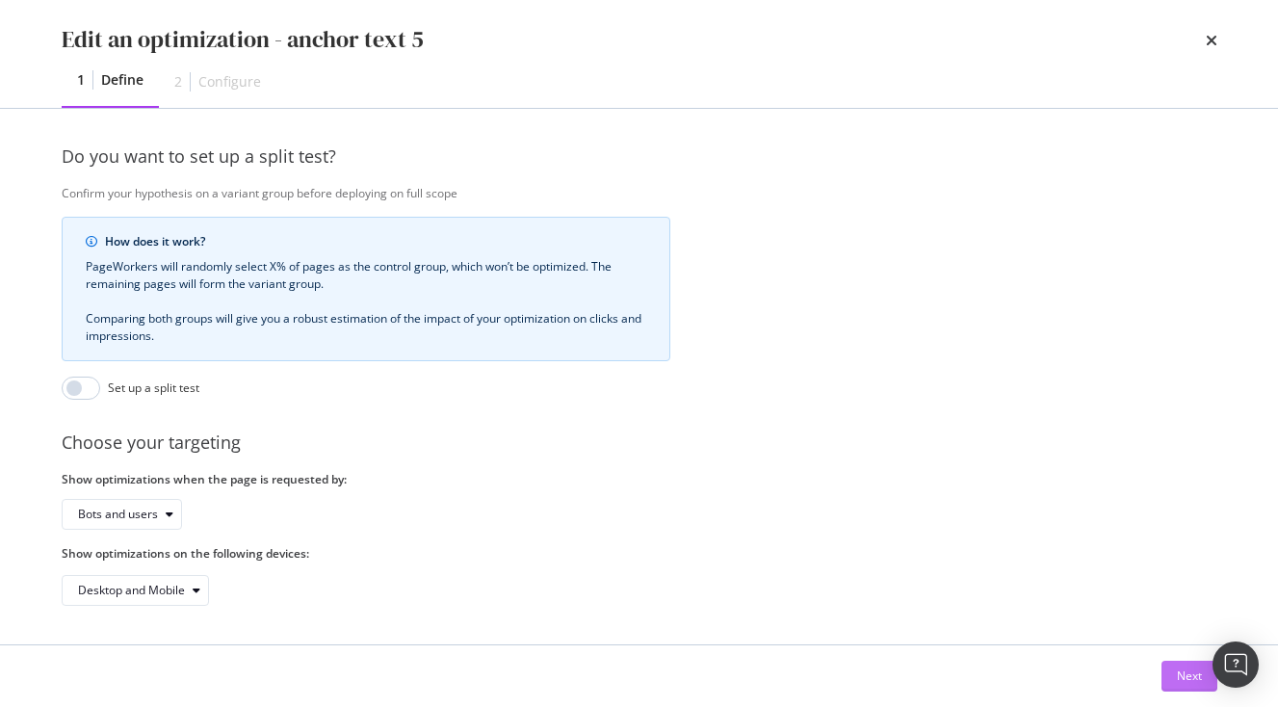
click at [1186, 669] on div "Next" at bounding box center [1189, 676] width 25 height 16
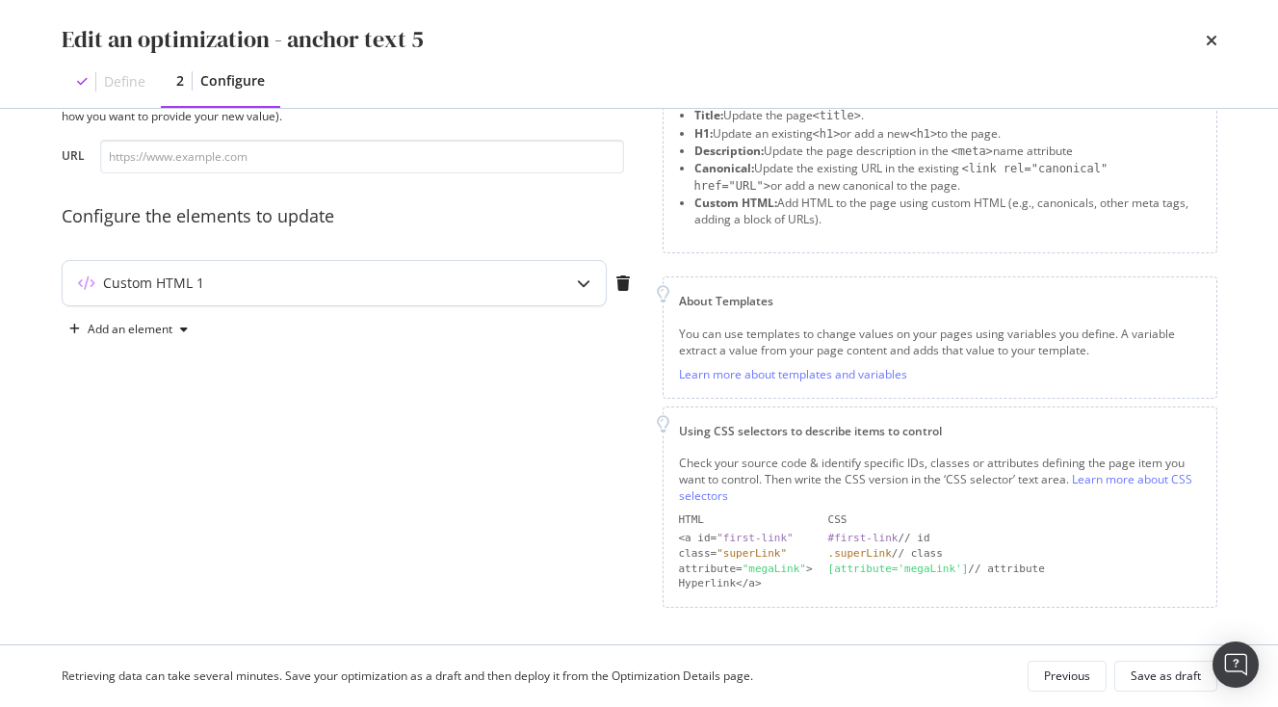
click at [533, 268] on div "Custom HTML 1" at bounding box center [334, 283] width 543 height 44
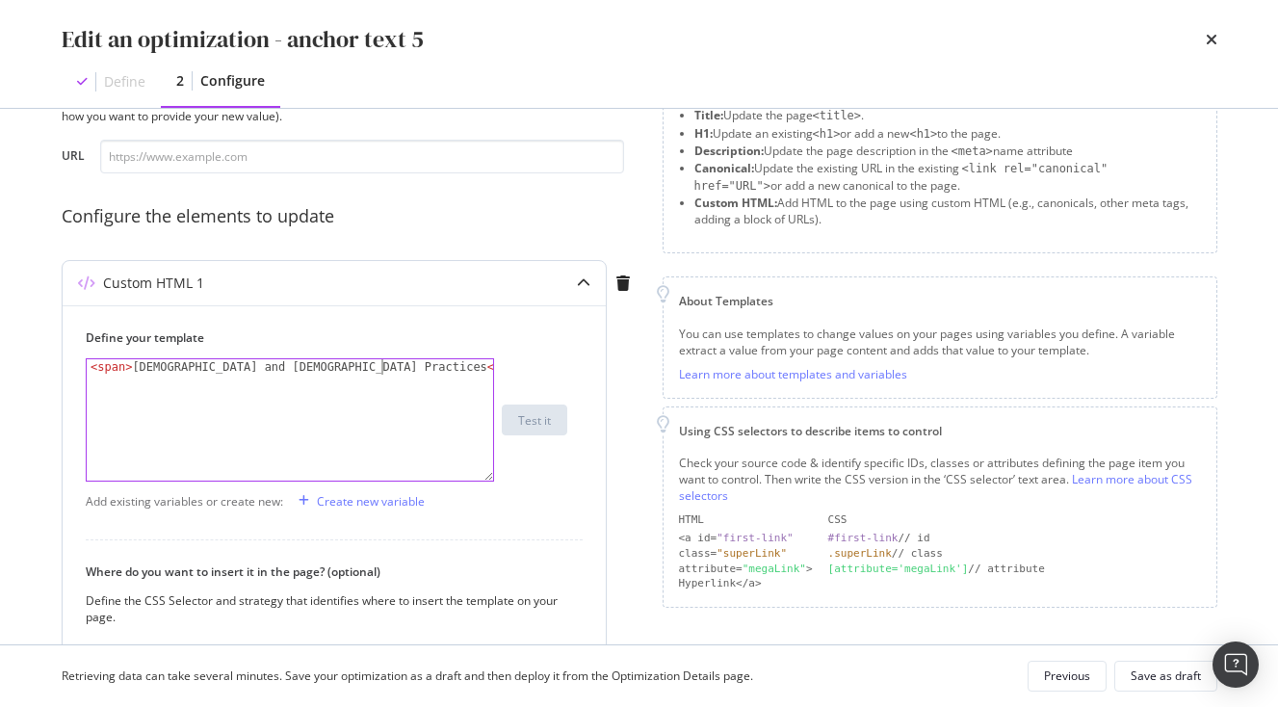
drag, startPoint x: 418, startPoint y: 417, endPoint x: -2, endPoint y: 380, distance: 421.7
drag, startPoint x: 424, startPoint y: 375, endPoint x: -1, endPoint y: 368, distance: 424.9
paste textarea "a href="https://www.japan-experience.com/all-about-japan/events-festivals?_gl=1…"
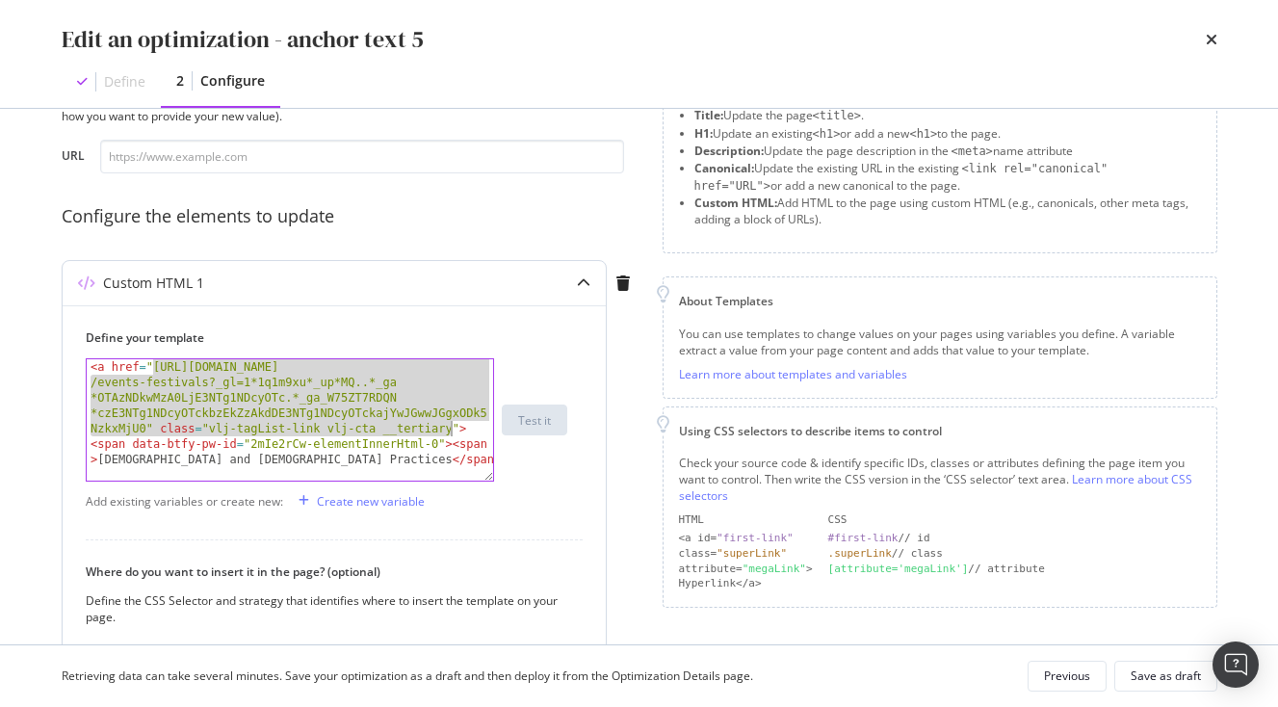
drag, startPoint x: 153, startPoint y: 367, endPoint x: 452, endPoint y: 432, distance: 305.6
click at [452, 432] on div "< a href = "https://www.japan-experience.com/all-about-japan /events-festivals?…" at bounding box center [290, 527] width 407 height 337
paste textarea "plan-your-trip/to-know/understanding-japan/shinto-shrines"
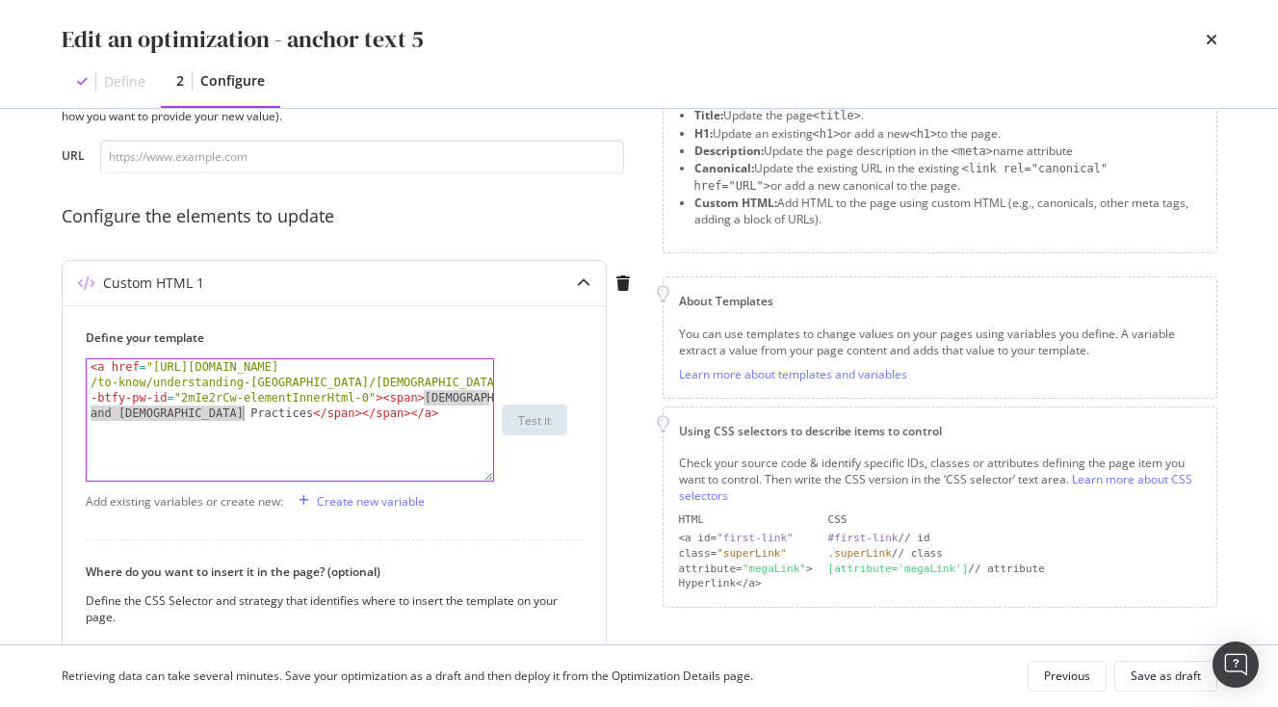
drag, startPoint x: 425, startPoint y: 397, endPoint x: 242, endPoint y: 411, distance: 183.6
click at [242, 411] on div "< a href = "https://www.japan-experience.com/plan-your-trip /to-know/understand…" at bounding box center [290, 481] width 407 height 245
paste textarea "& Shrin"
type textarea "<a href="https://www.japan-experience.com/plan-your-trip/to-know/understanding-…"
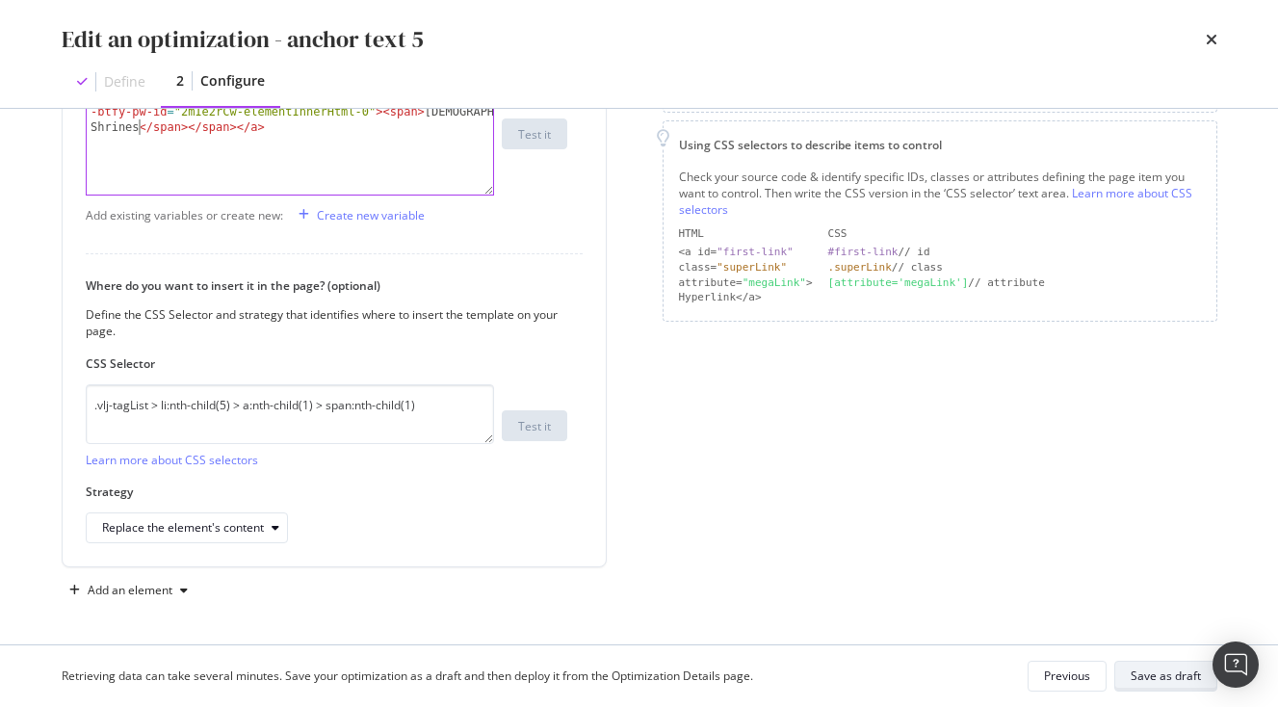
click at [1171, 674] on div "Save as draft" at bounding box center [1166, 676] width 70 height 16
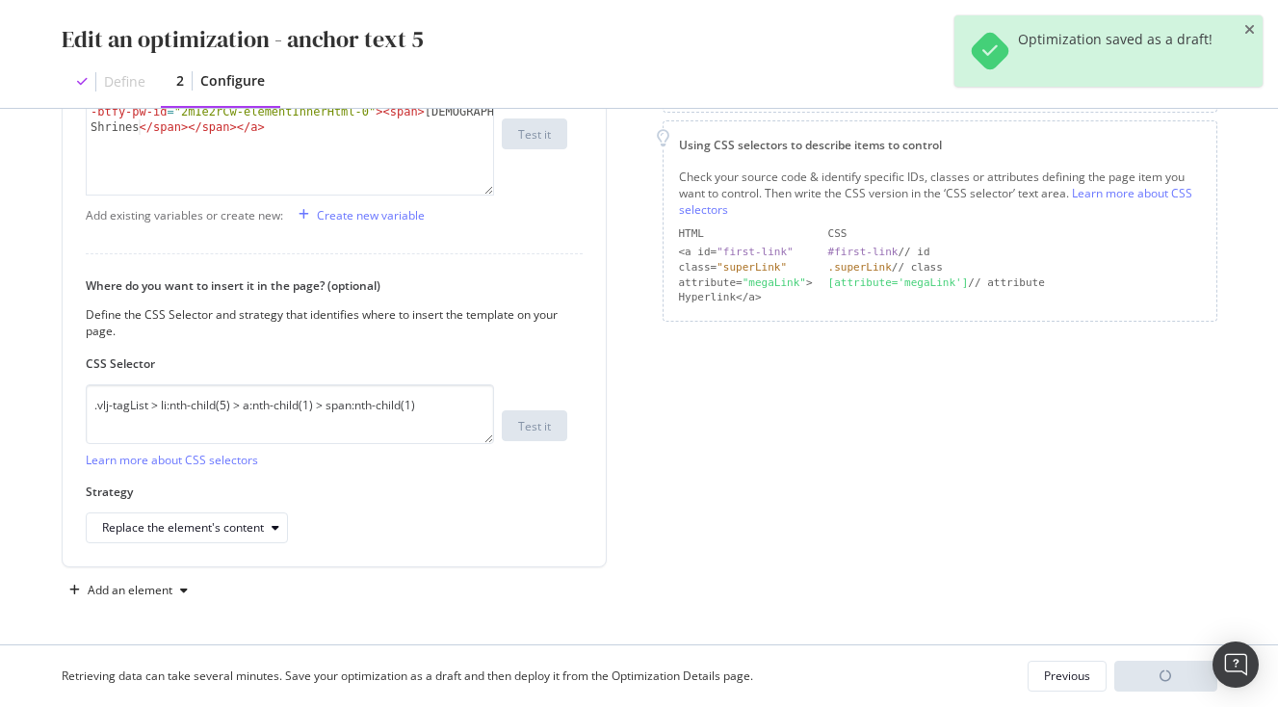
scroll to position [271, 0]
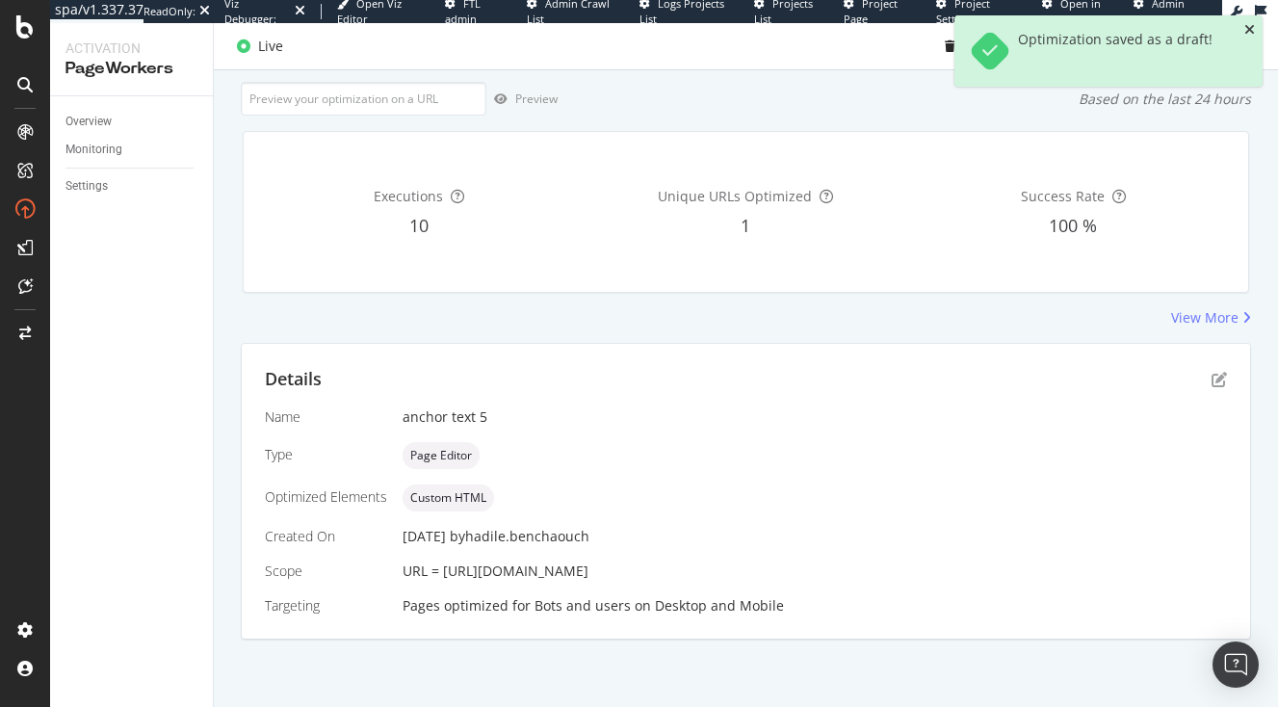
click at [1253, 28] on icon "close toast" at bounding box center [1250, 29] width 11 height 13
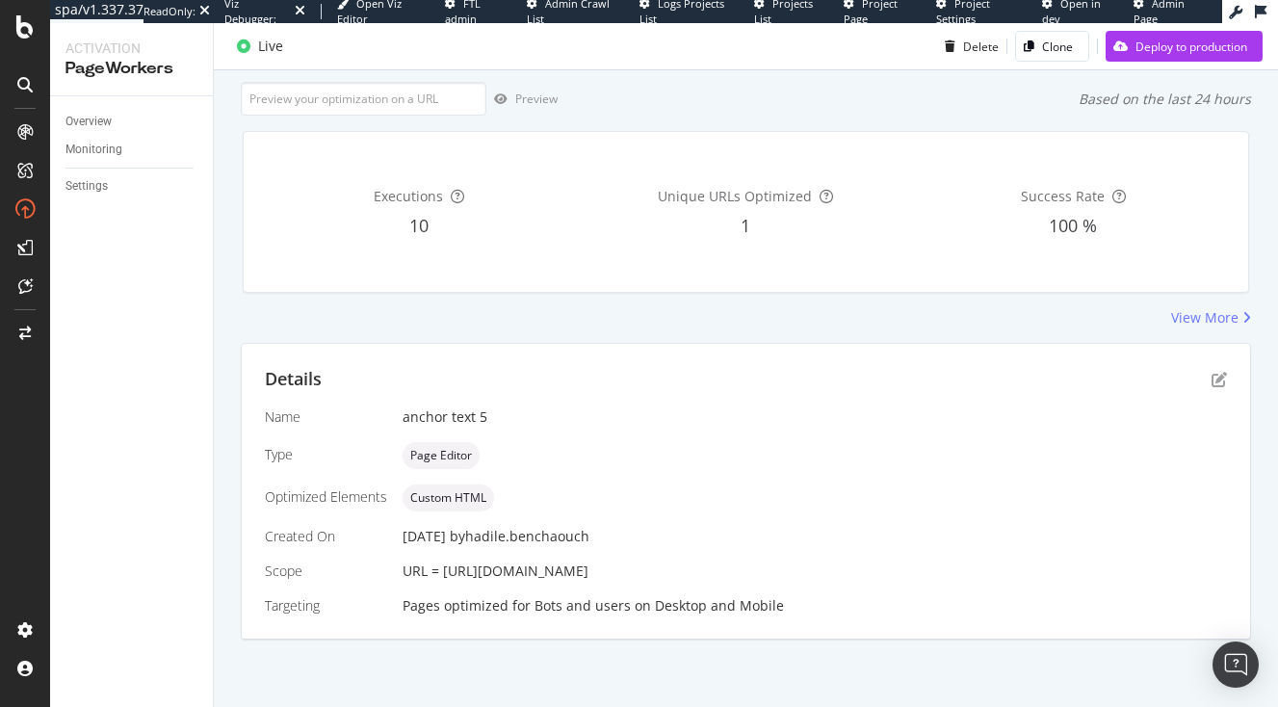
scroll to position [0, 0]
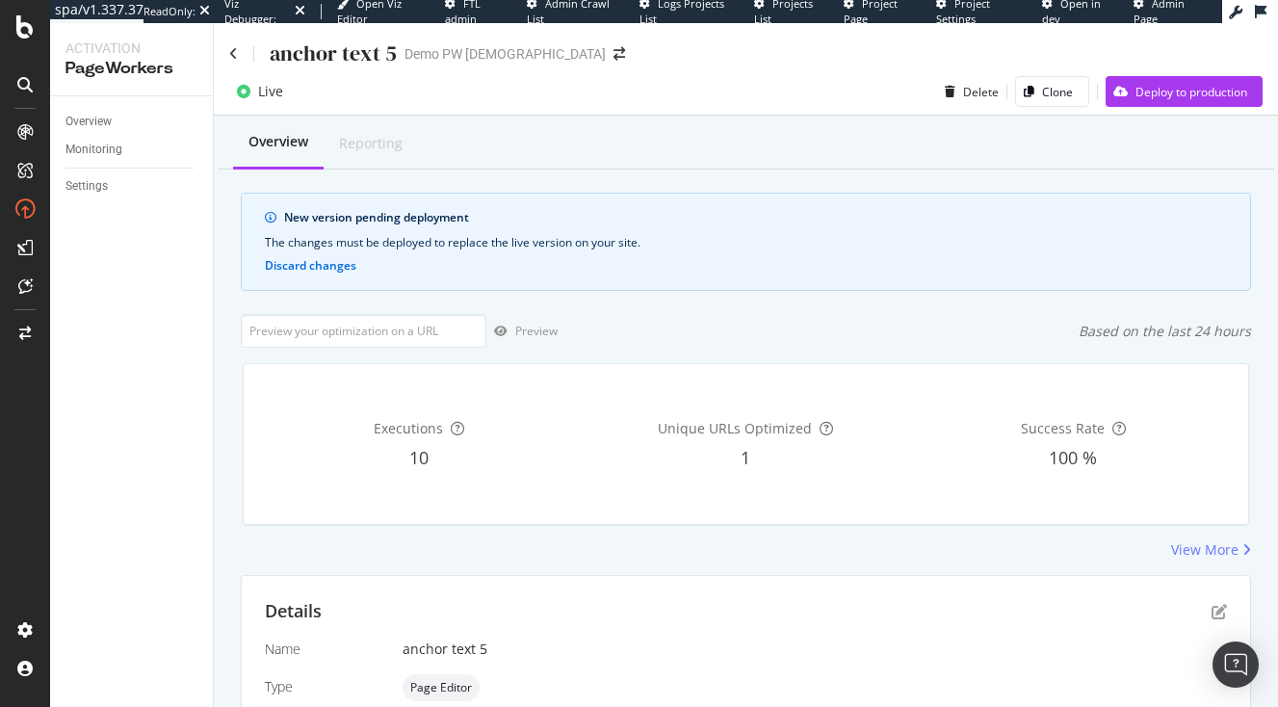
click at [1121, 74] on div "Live Delete Clone Deploy to production" at bounding box center [746, 91] width 1065 height 47
click at [1138, 97] on div "Deploy to production" at bounding box center [1192, 92] width 112 height 16
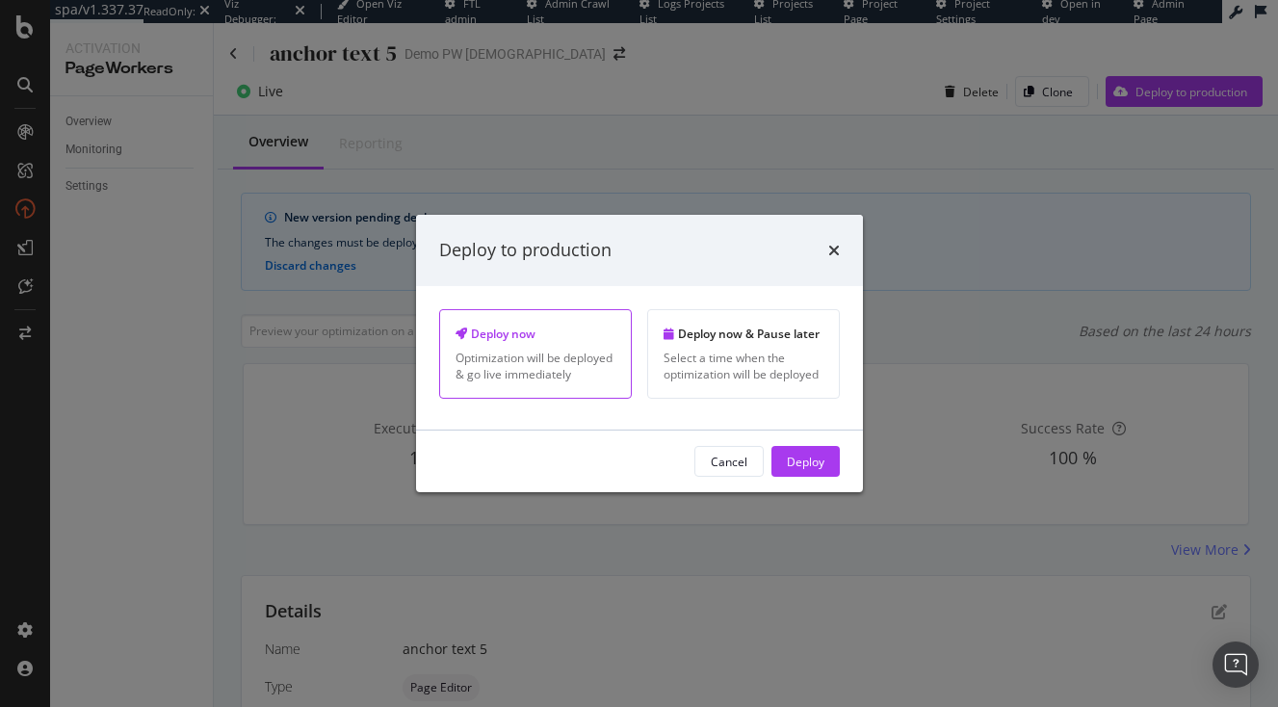
click at [814, 479] on div "Cancel Deploy" at bounding box center [639, 462] width 447 height 62
click at [814, 456] on div "Deploy" at bounding box center [806, 461] width 38 height 16
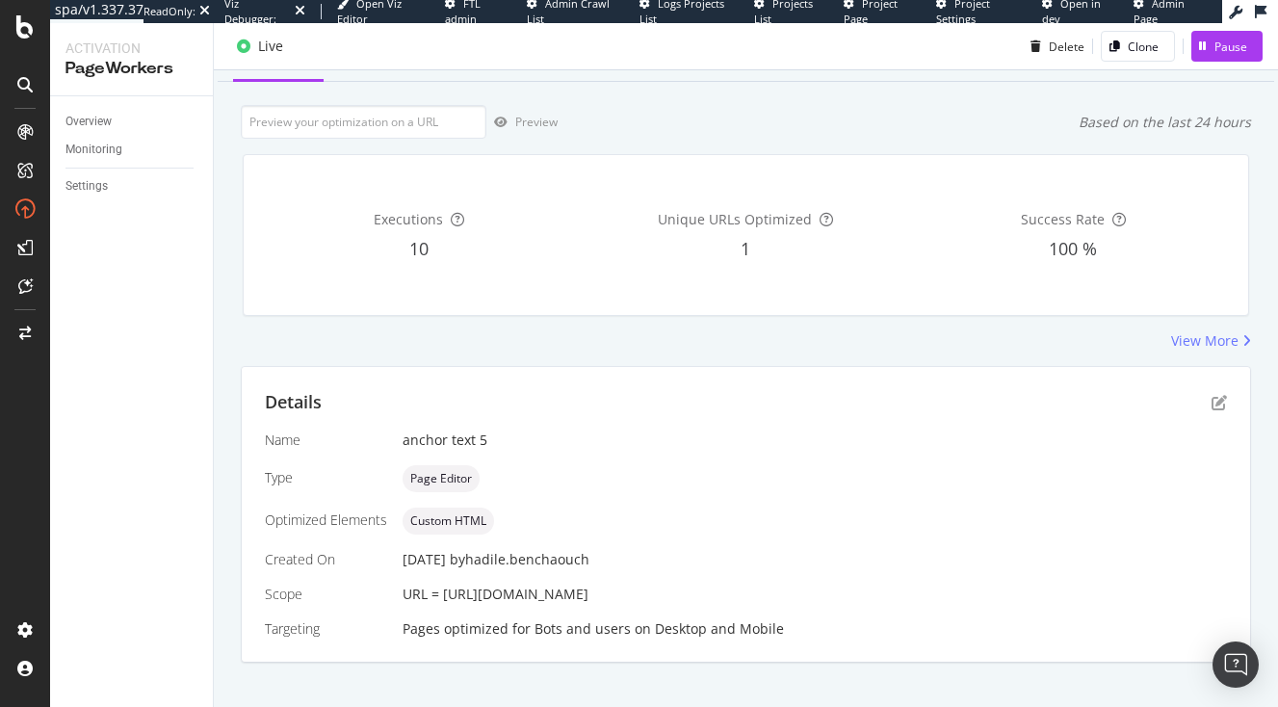
scroll to position [149, 0]
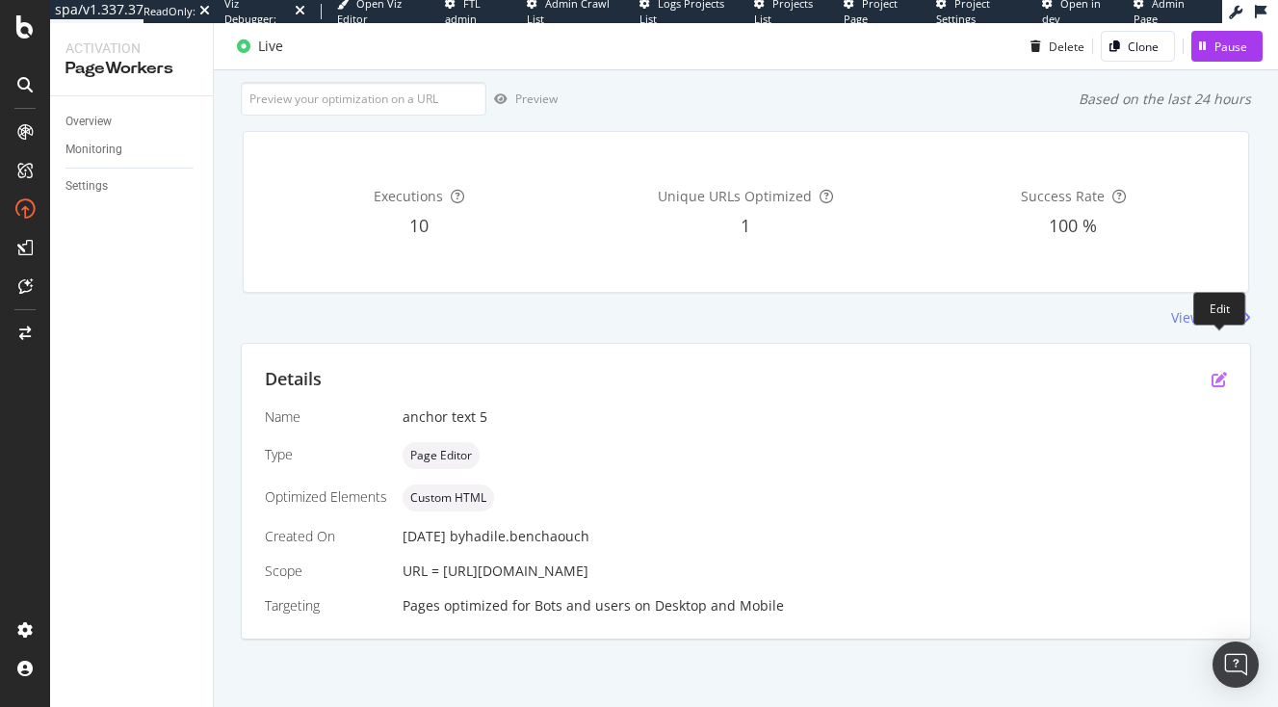
click at [1216, 372] on icon "pen-to-square" at bounding box center [1219, 379] width 15 height 15
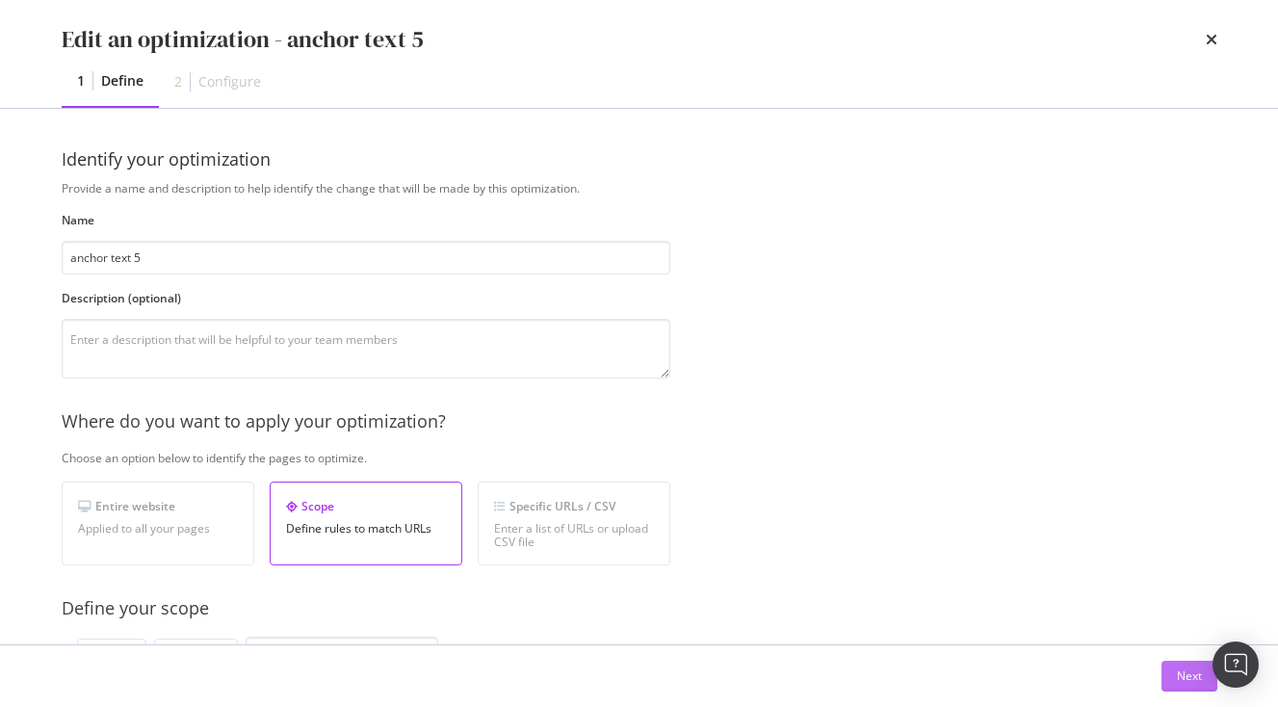
click at [1184, 686] on div "Next" at bounding box center [1189, 676] width 25 height 29
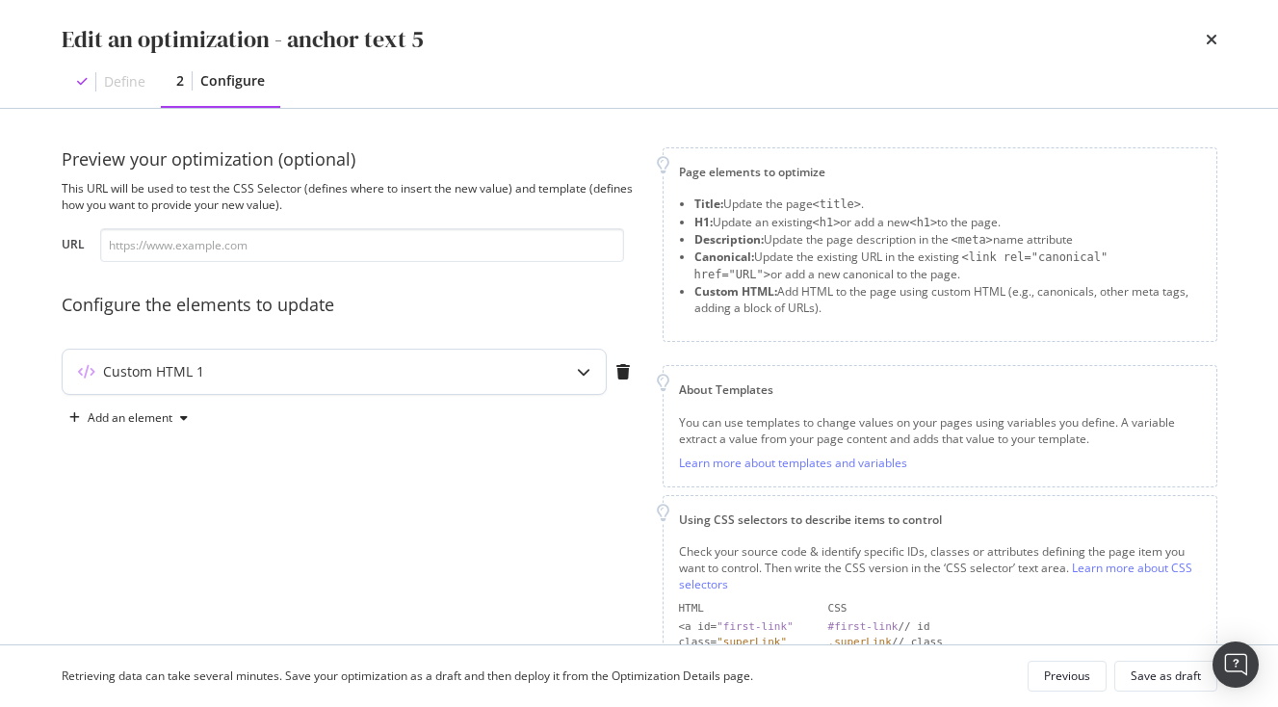
click at [437, 359] on div "Custom HTML 1" at bounding box center [334, 372] width 543 height 44
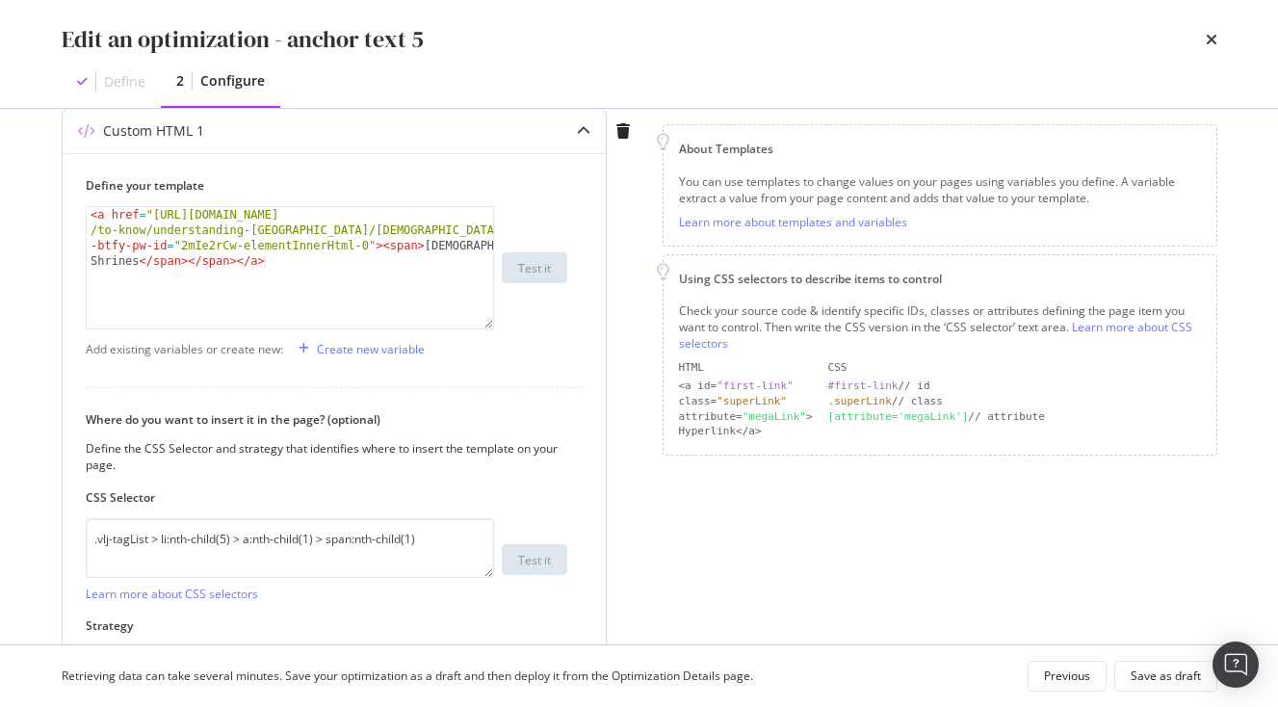
scroll to position [273, 0]
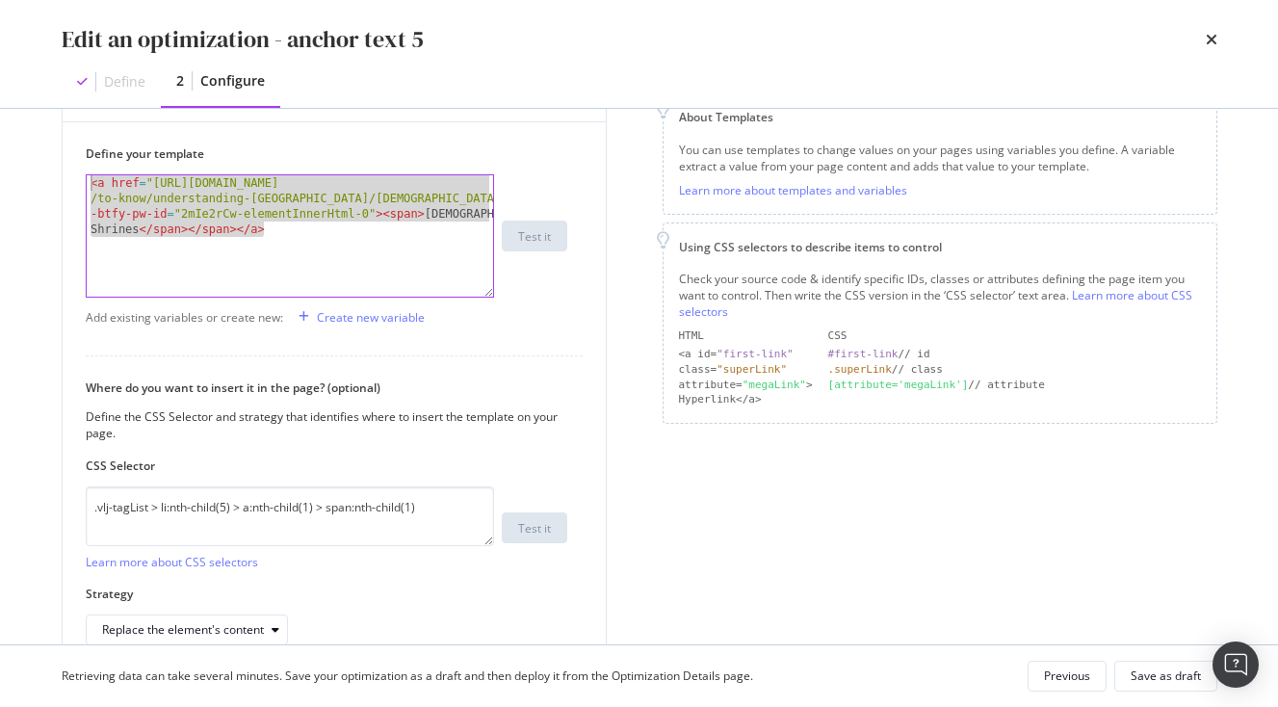
drag, startPoint x: 287, startPoint y: 236, endPoint x: 15, endPoint y: 151, distance: 284.6
click at [15, 151] on div "Edit an optimization - anchor text 5 Define 2 Configure Preview your optimizati…" at bounding box center [639, 353] width 1278 height 707
paste textarea "style="text-decoration: none;""
type textarea "<a href="https://www.japan-experience.com/plan-your-trip/to-know/understanding-…"
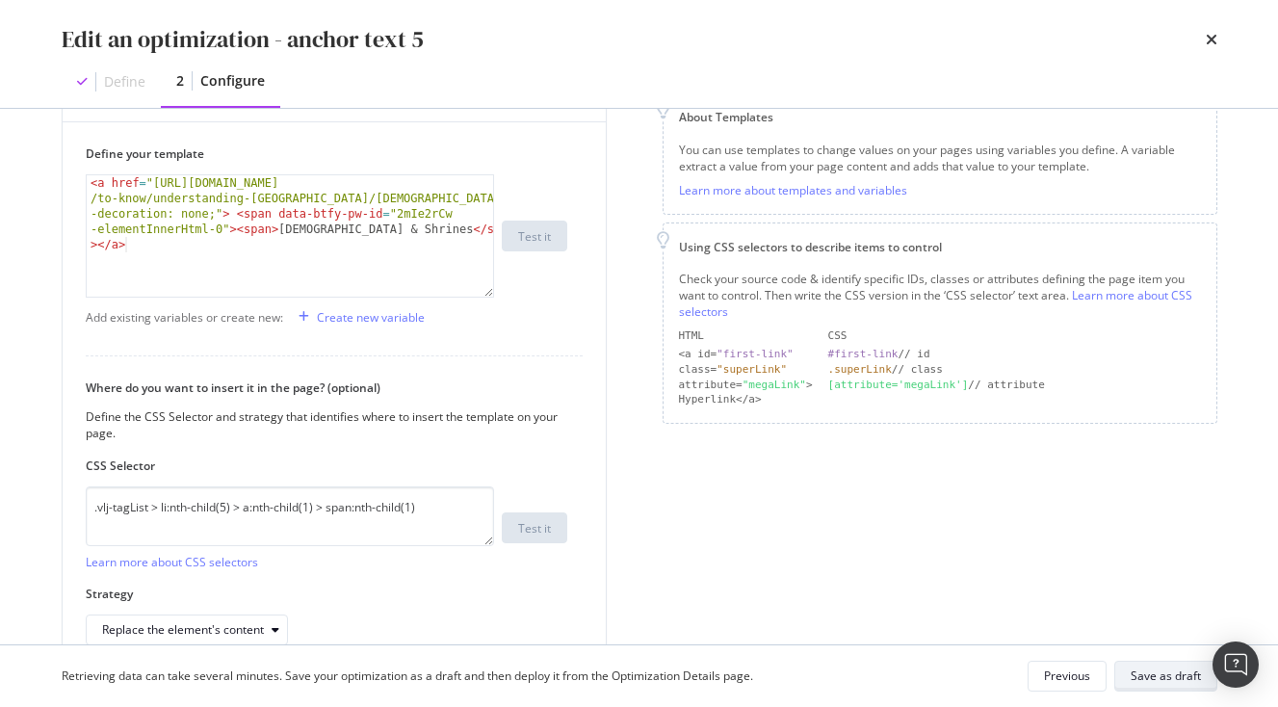
click at [1187, 682] on div "Save as draft" at bounding box center [1166, 676] width 70 height 16
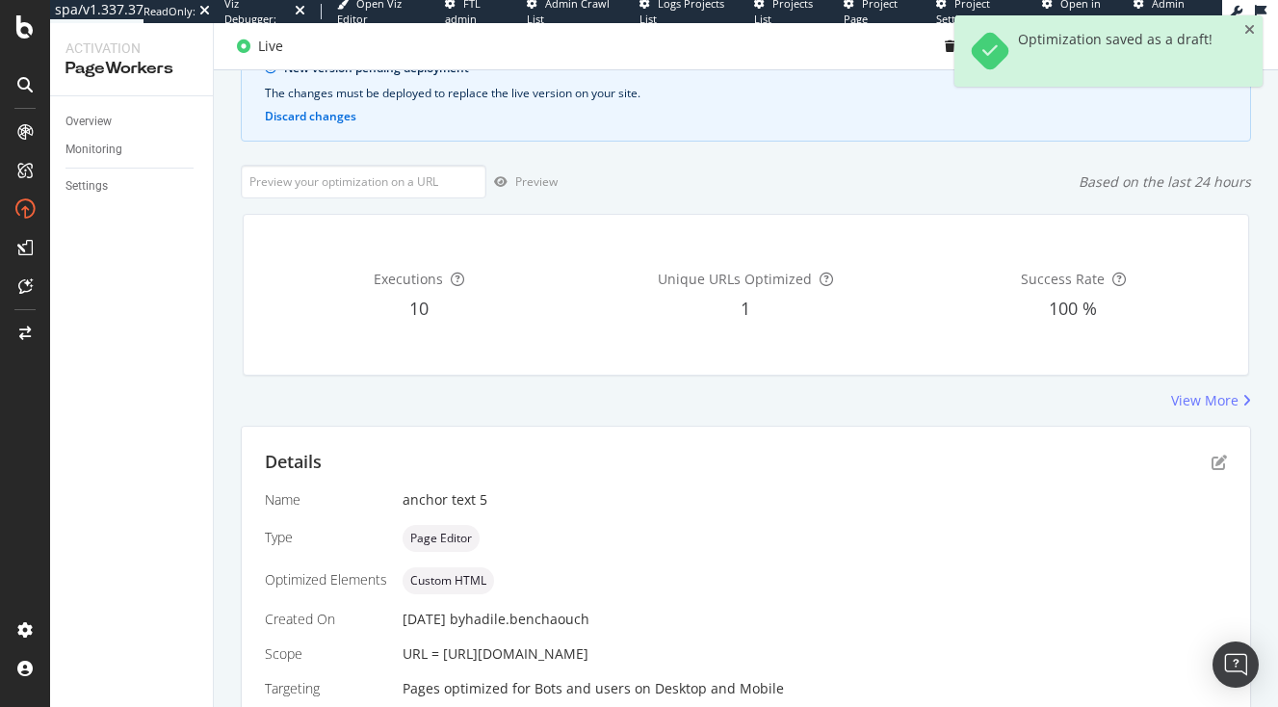
scroll to position [271, 0]
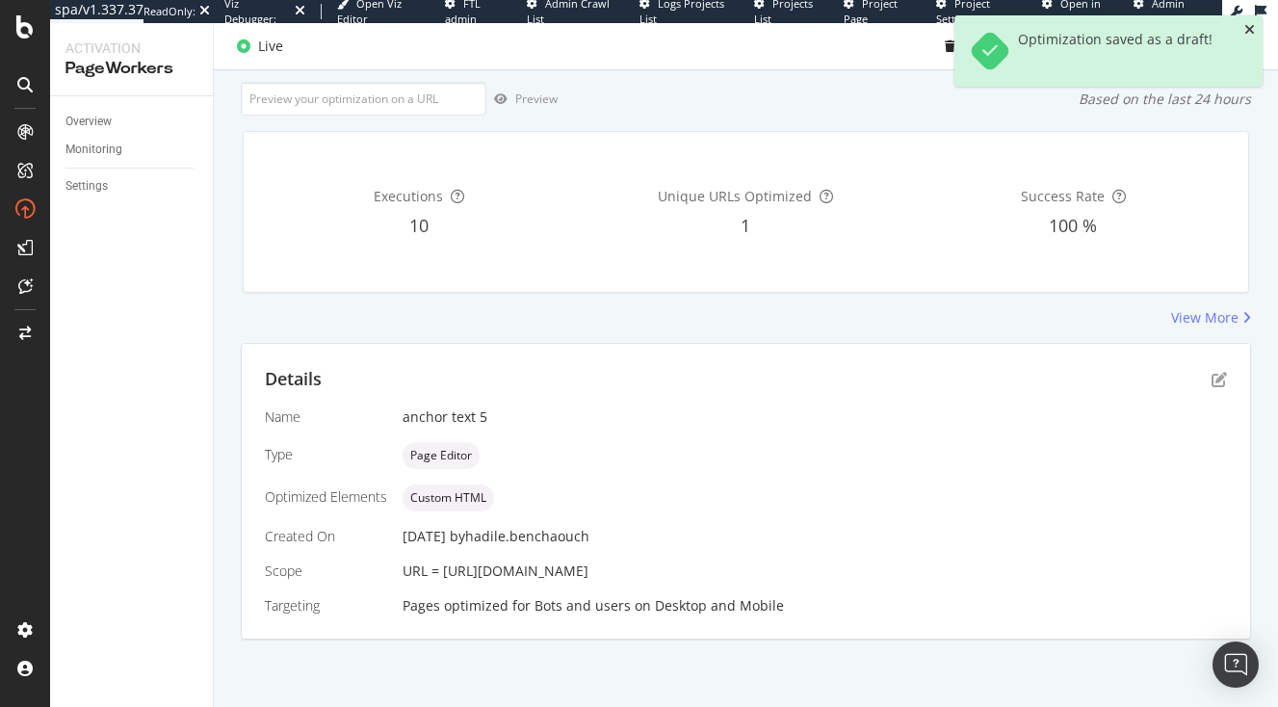
click at [1252, 25] on icon "close toast" at bounding box center [1250, 29] width 11 height 13
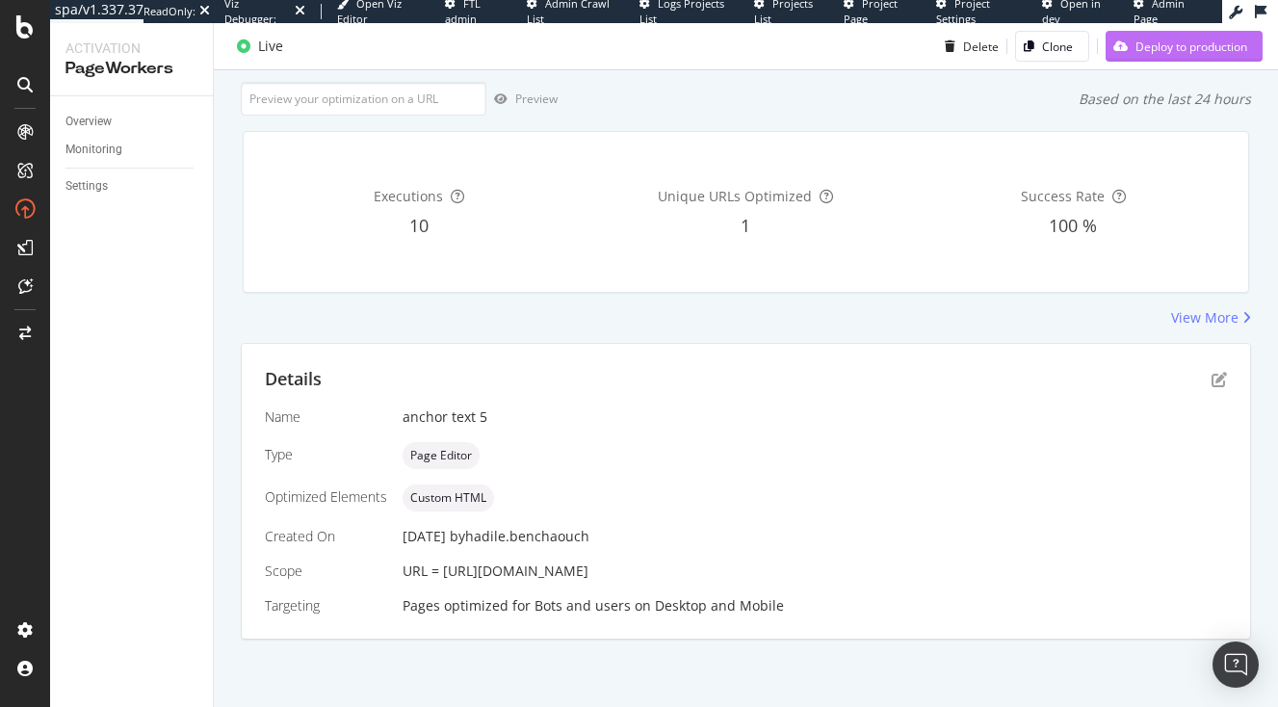
click at [1219, 47] on div "Deploy to production" at bounding box center [1192, 46] width 112 height 16
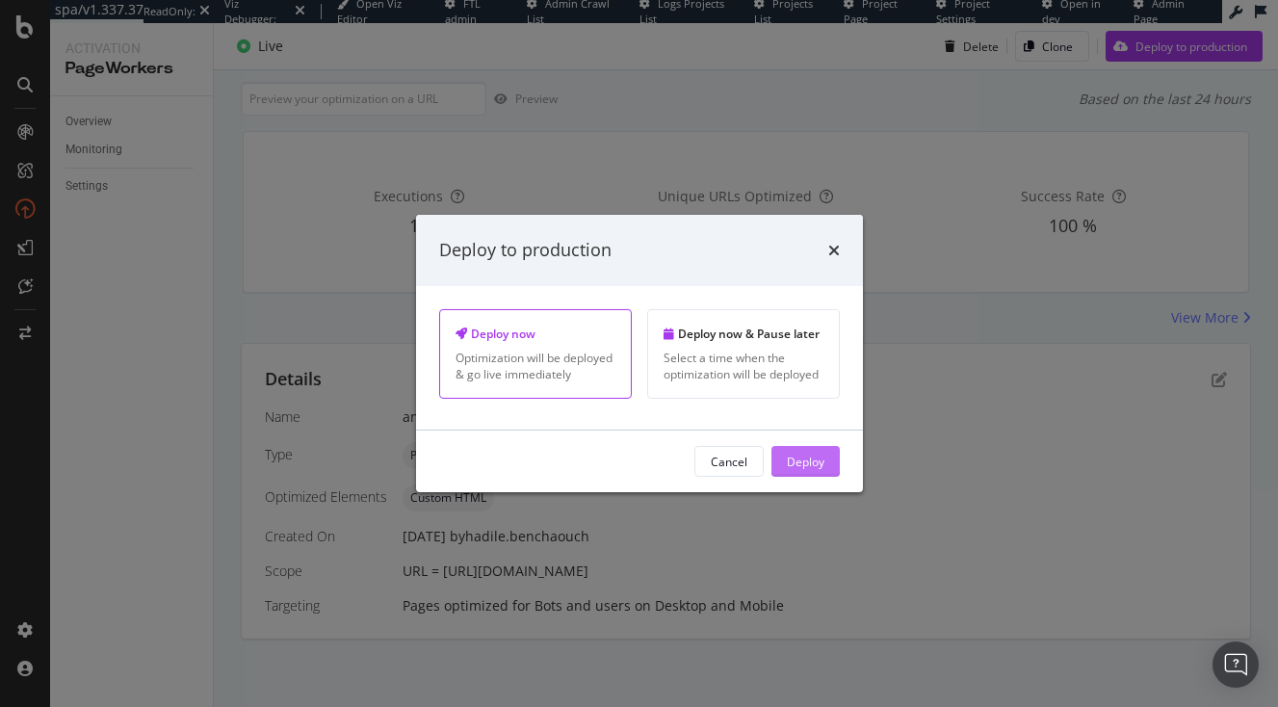
click at [814, 459] on div "Deploy" at bounding box center [806, 461] width 38 height 16
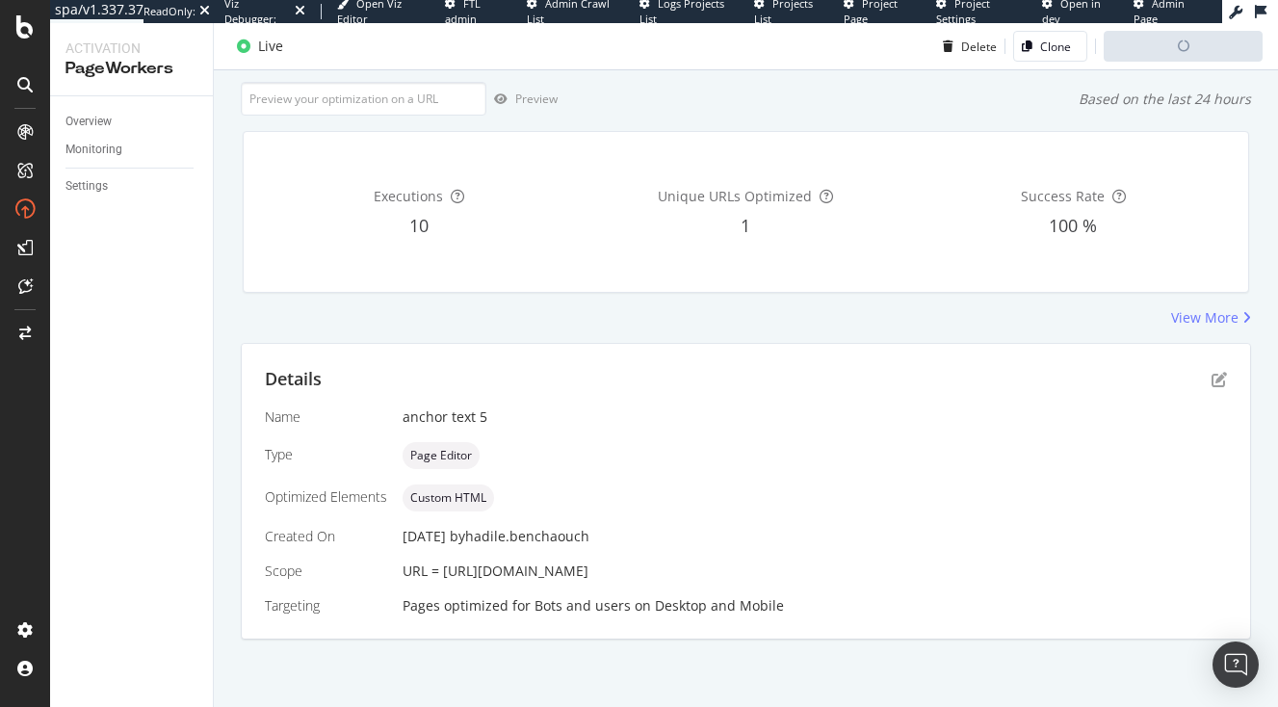
scroll to position [149, 0]
click at [1221, 367] on div "Details" at bounding box center [746, 379] width 962 height 25
click at [1218, 372] on icon "pen-to-square" at bounding box center [1219, 379] width 15 height 15
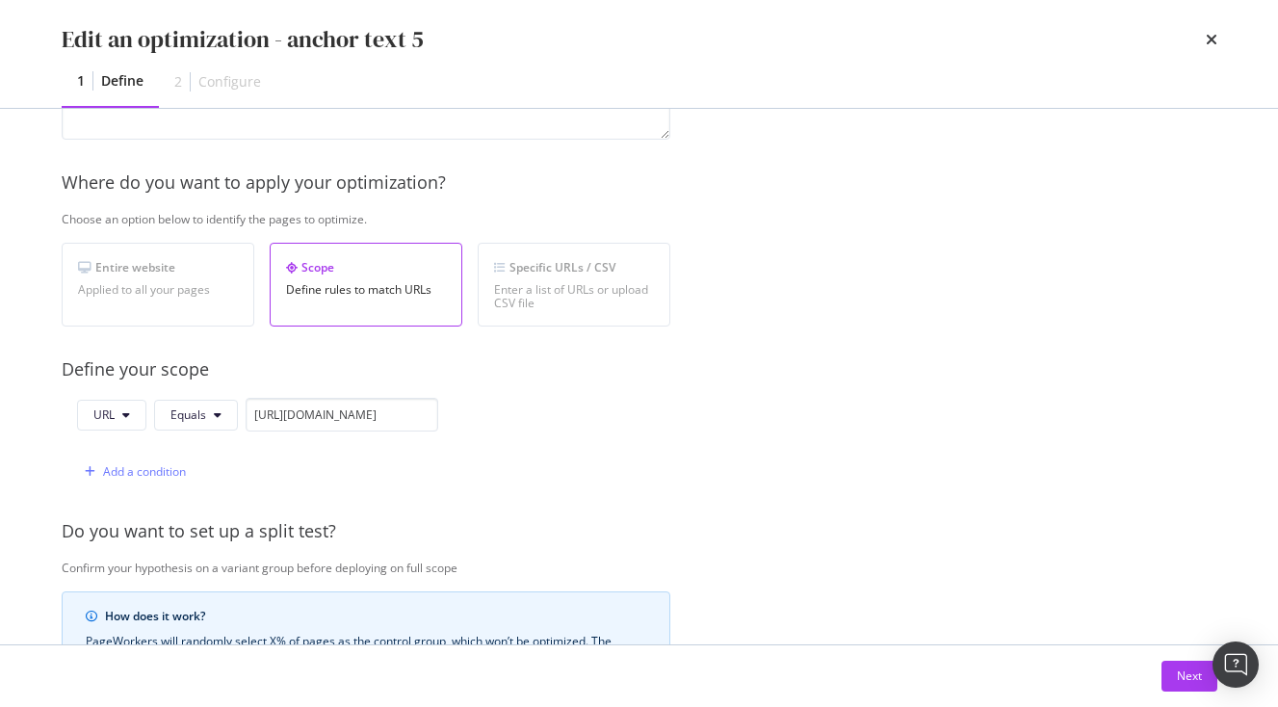
scroll to position [484, 0]
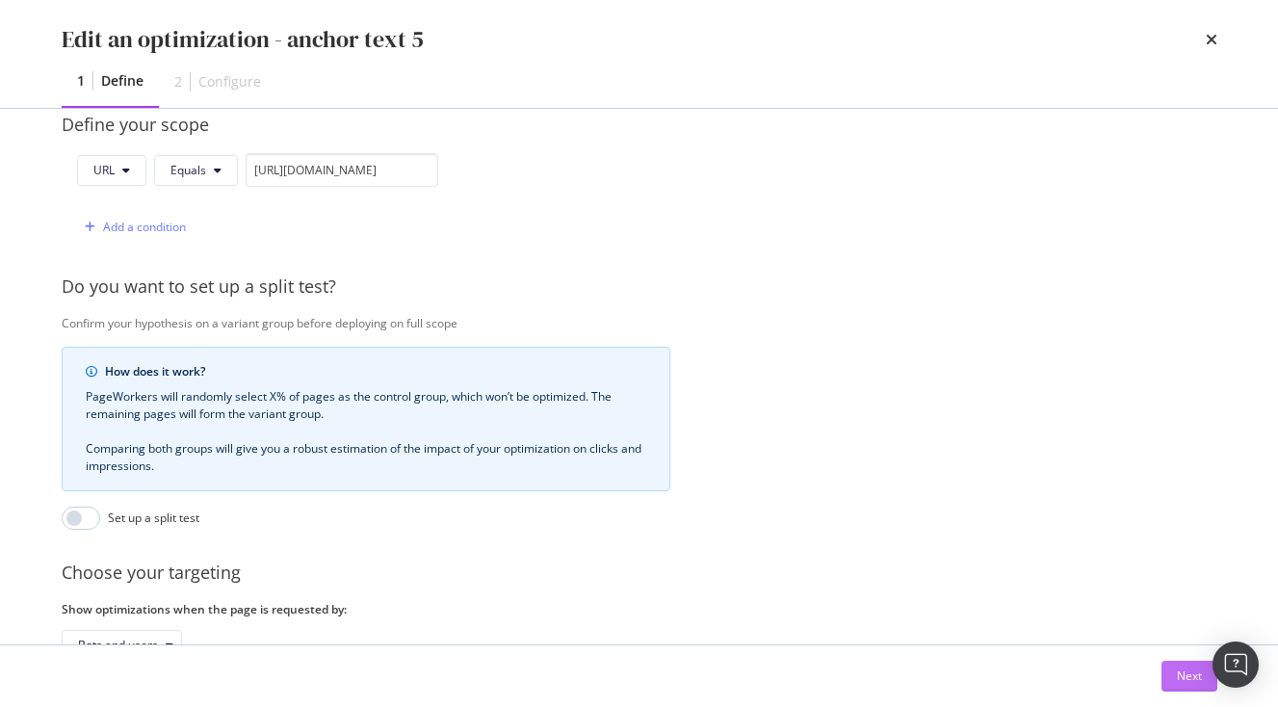
click at [1172, 668] on button "Next" at bounding box center [1190, 676] width 56 height 31
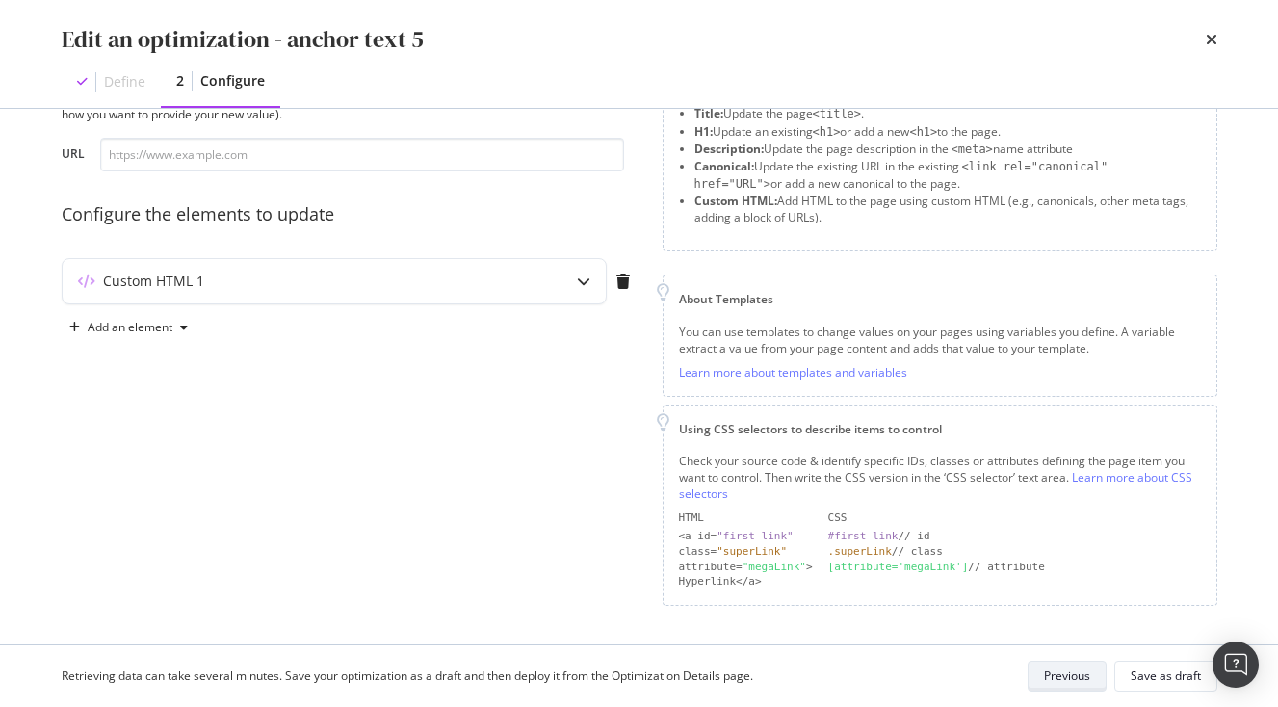
scroll to position [89, 0]
click at [467, 268] on div "Custom HTML 1" at bounding box center [334, 283] width 543 height 44
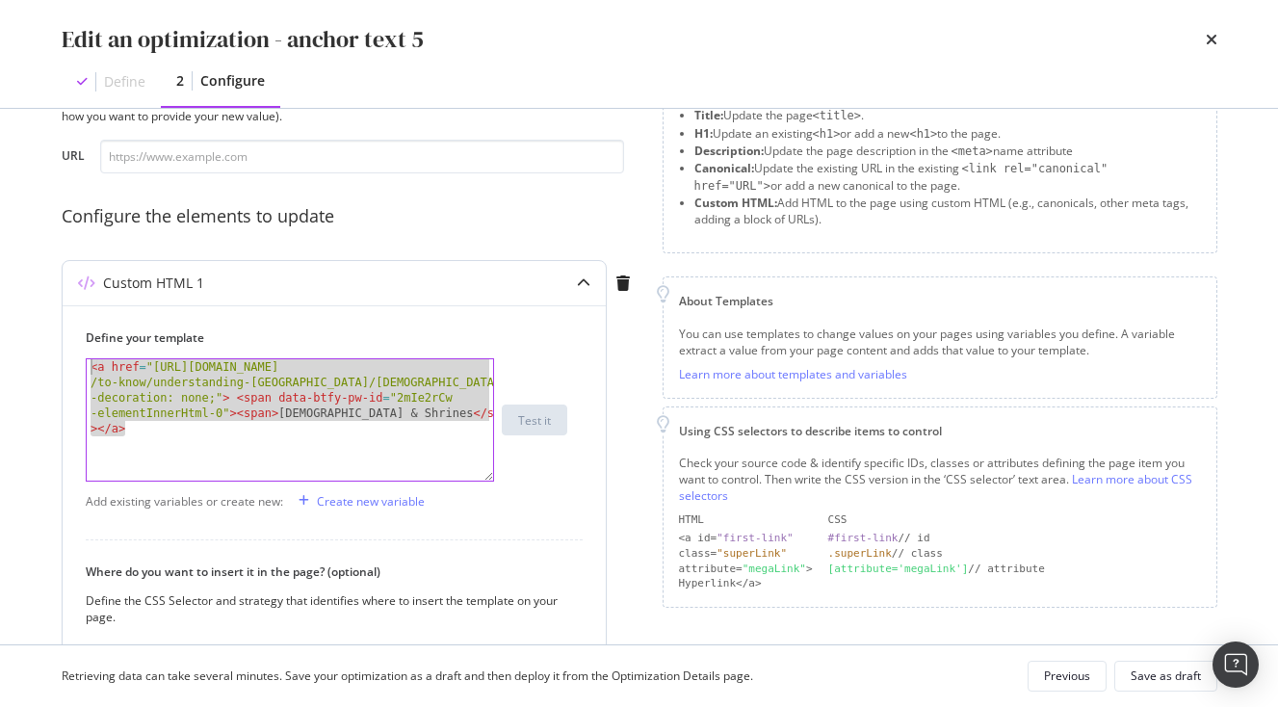
drag, startPoint x: 173, startPoint y: 441, endPoint x: -54, endPoint y: 314, distance: 260.5
paste textarea "color: grey;"
type textarea "<a href="https://www.japan-experience.com/plan-your-trip/to-know/understanding-…"
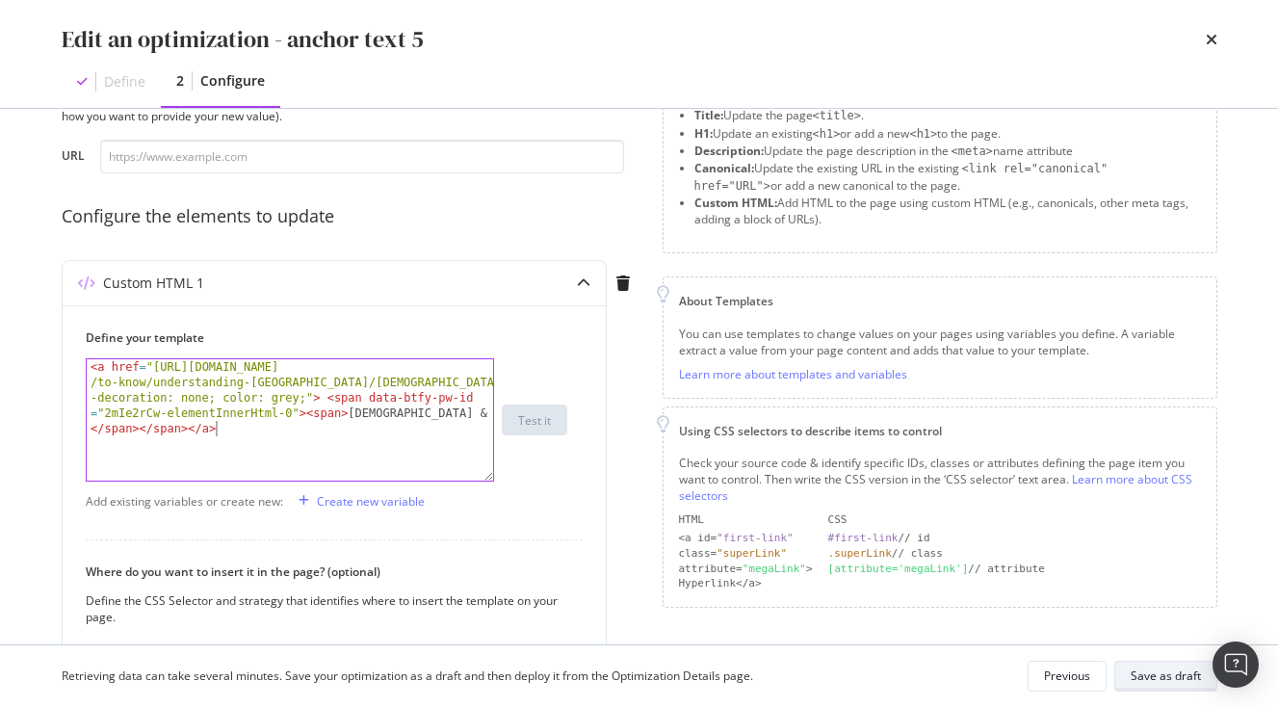
click at [1159, 673] on div "Save as draft" at bounding box center [1166, 676] width 70 height 16
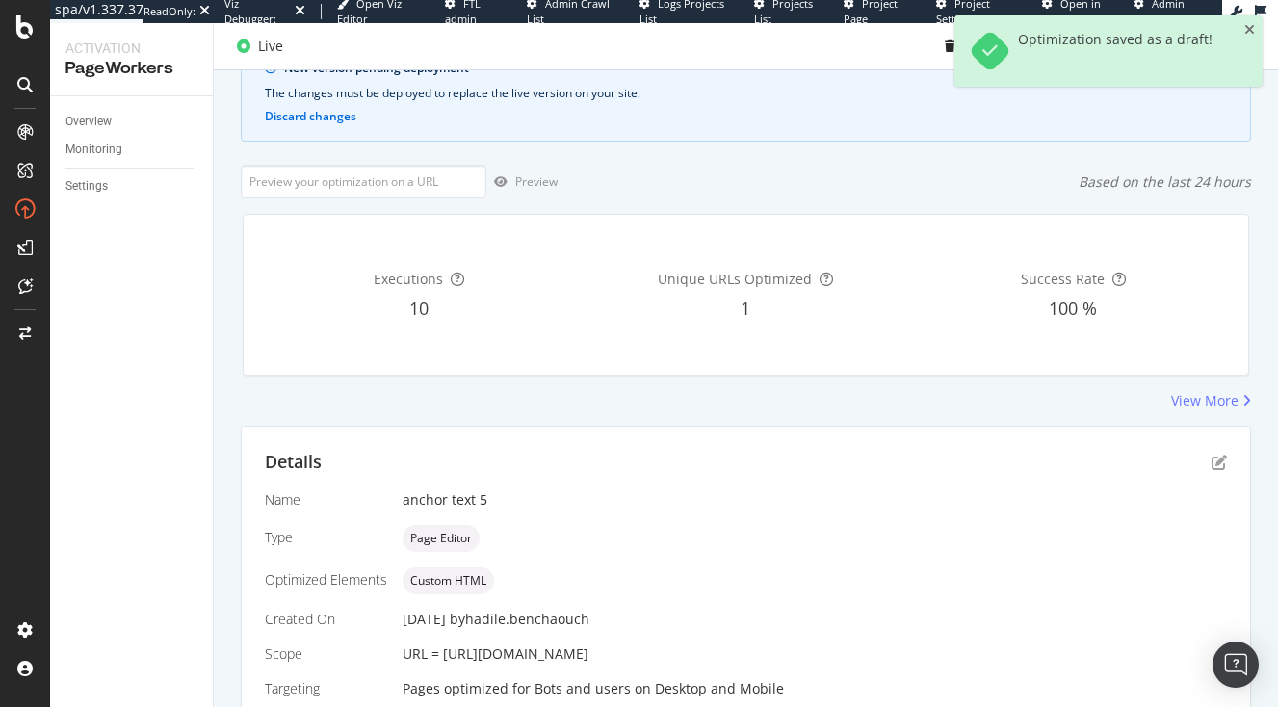
scroll to position [271, 0]
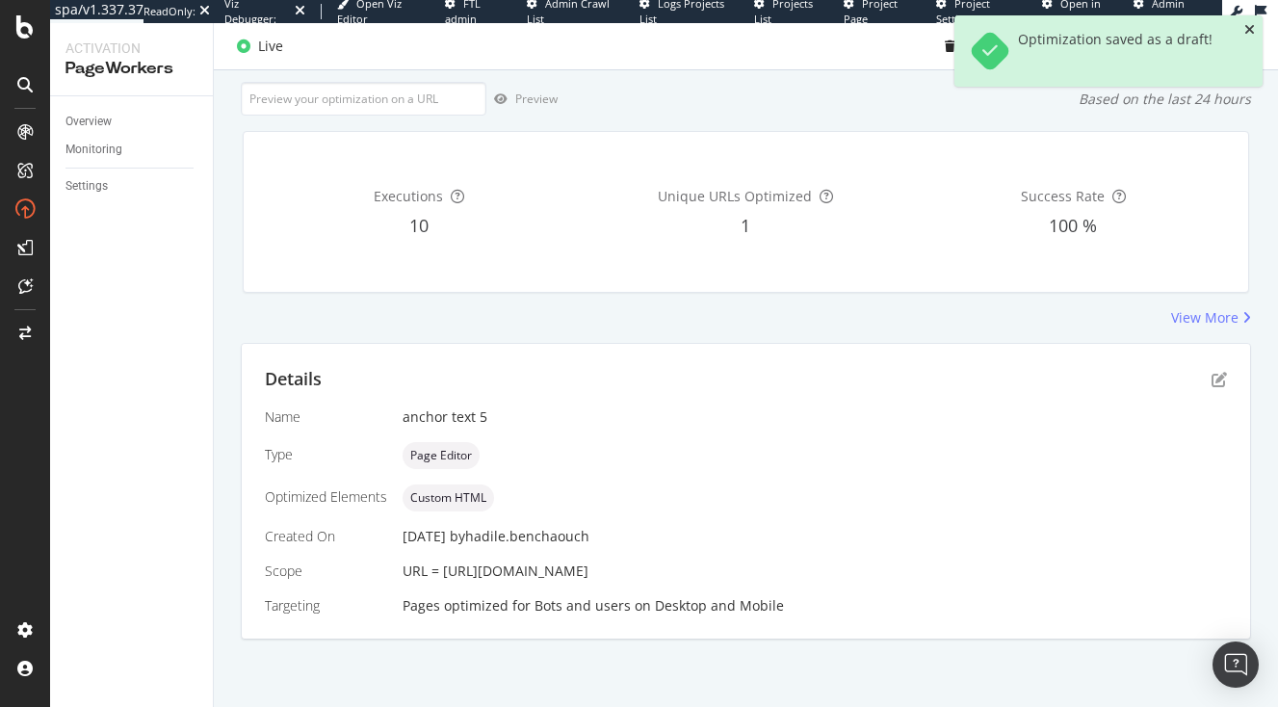
click at [1251, 31] on icon "close toast" at bounding box center [1250, 29] width 11 height 13
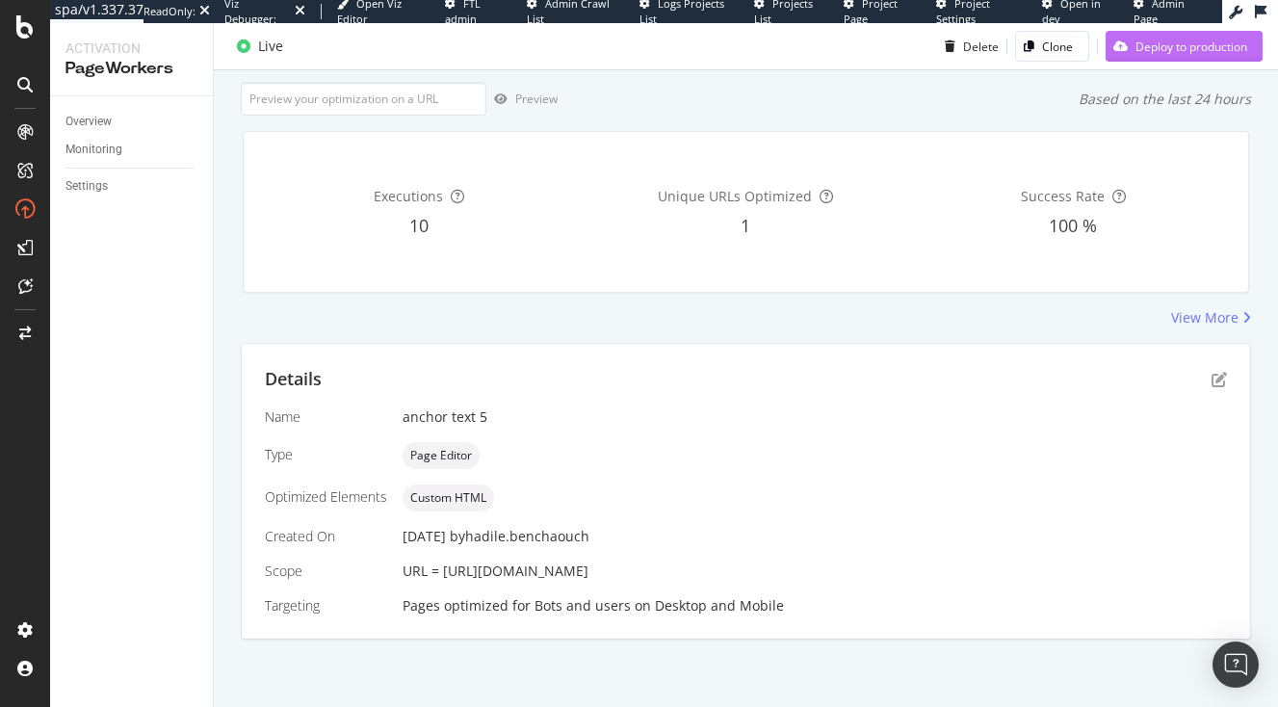
click at [1196, 43] on div "Deploy to production" at bounding box center [1192, 46] width 112 height 16
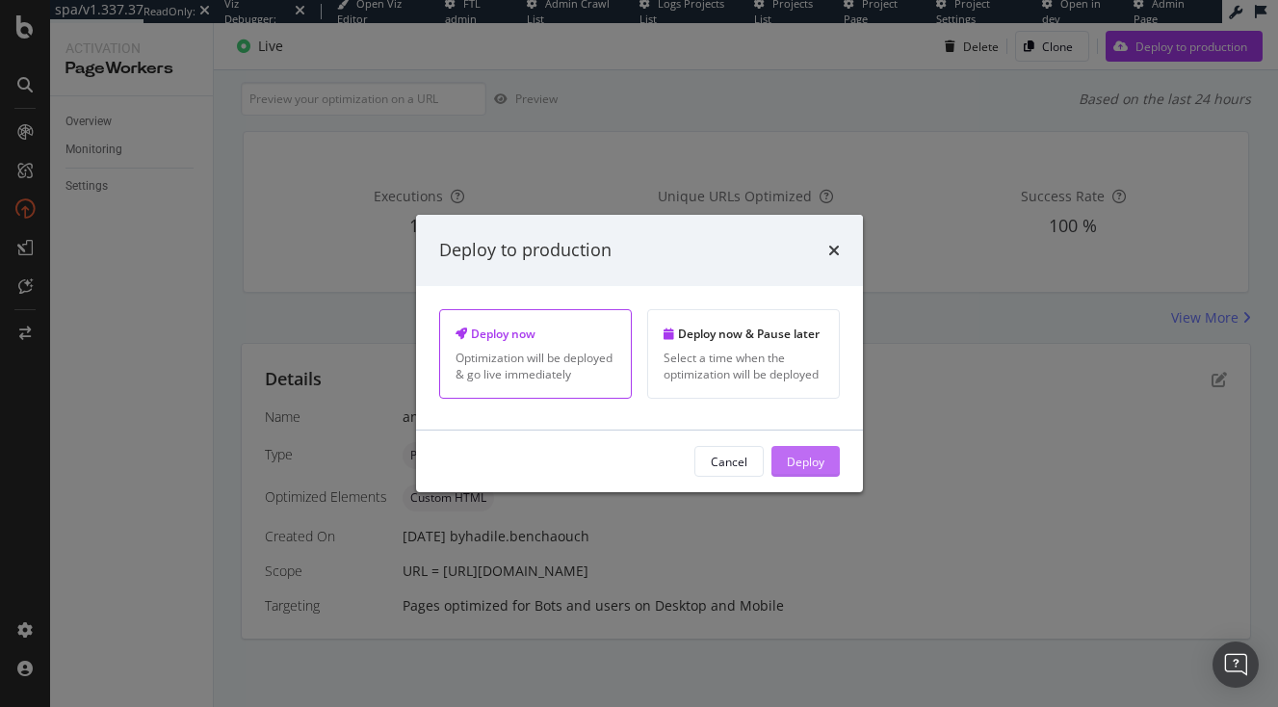
click at [819, 465] on div "Deploy" at bounding box center [806, 461] width 38 height 16
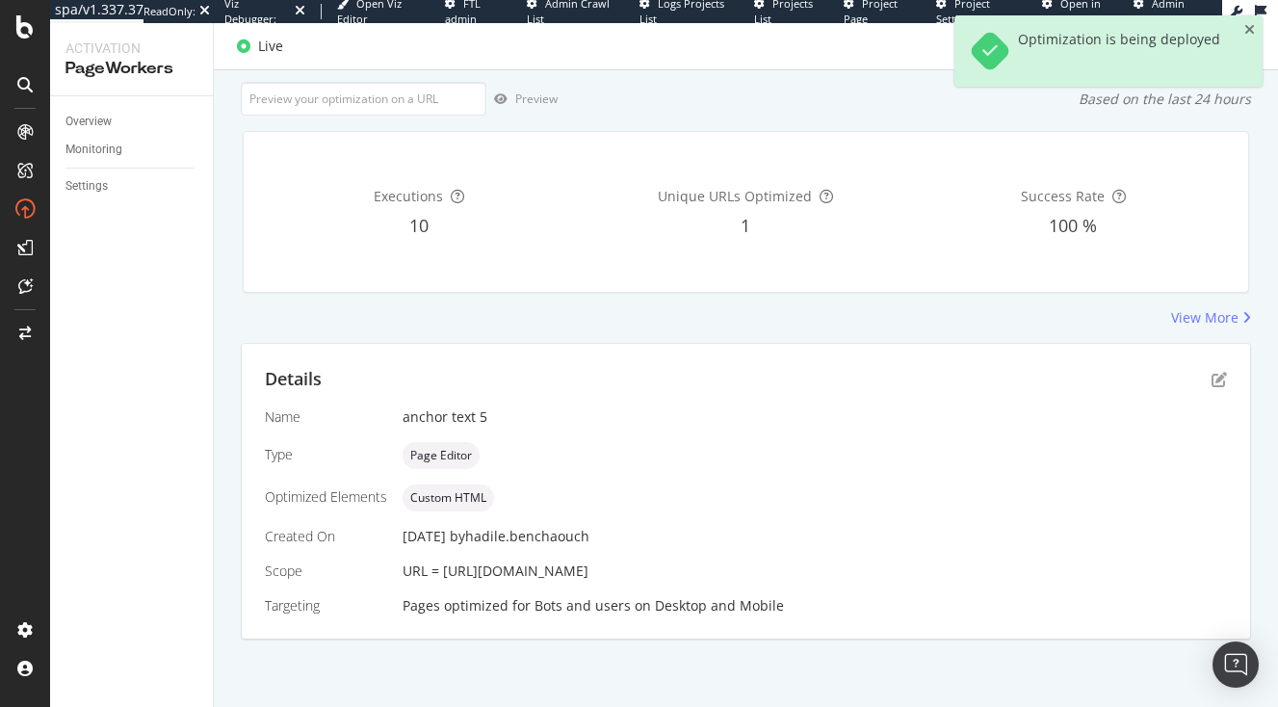
scroll to position [149, 0]
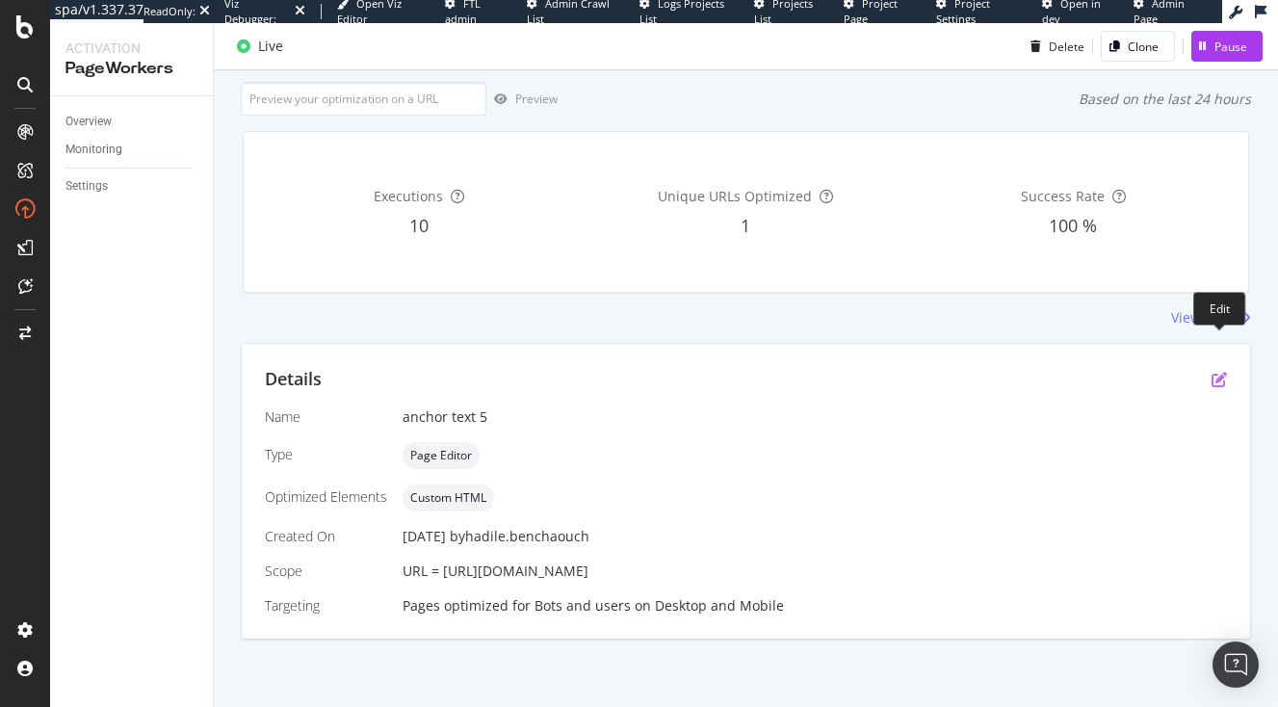
click at [1225, 372] on icon "pen-to-square" at bounding box center [1219, 379] width 15 height 15
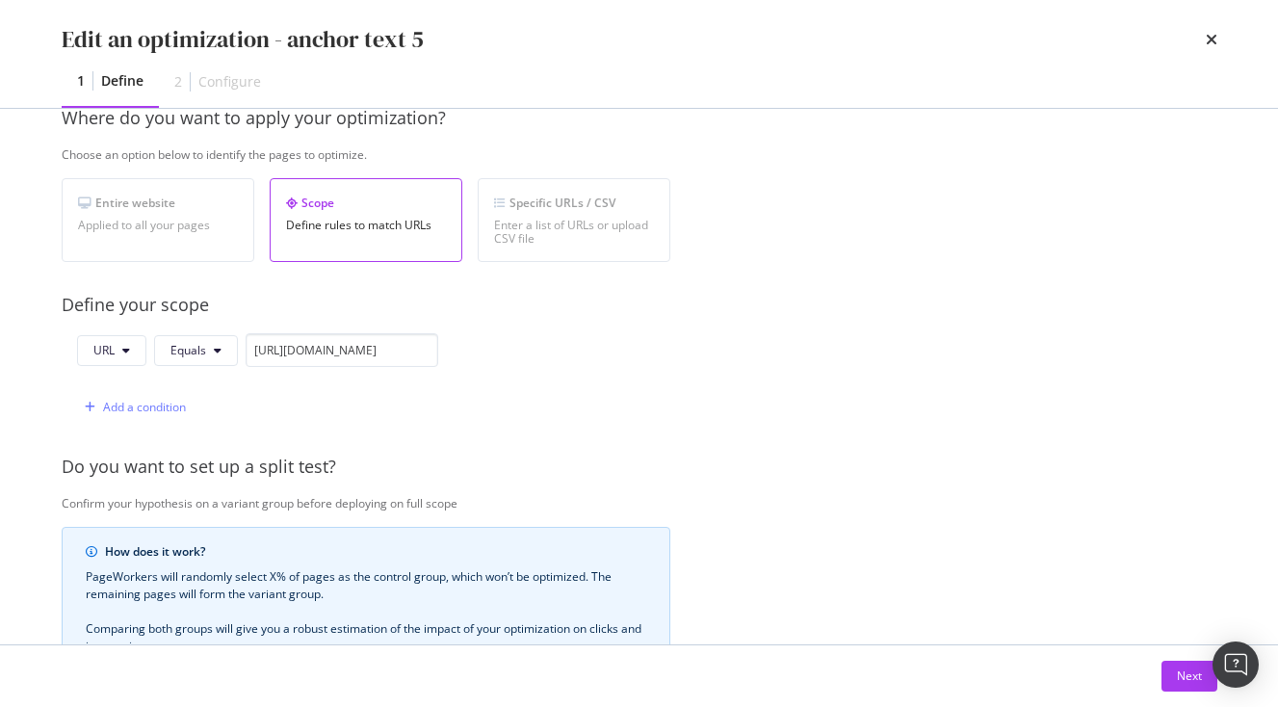
scroll to position [614, 0]
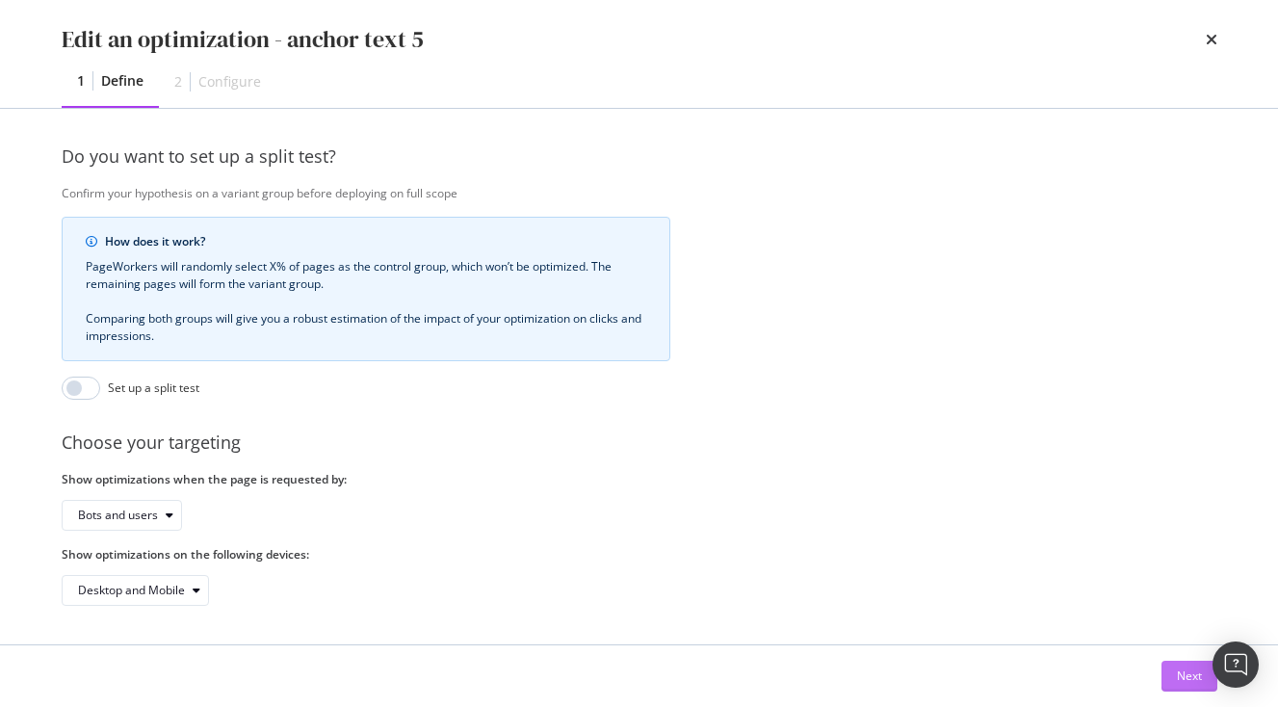
click at [1172, 679] on button "Next" at bounding box center [1190, 676] width 56 height 31
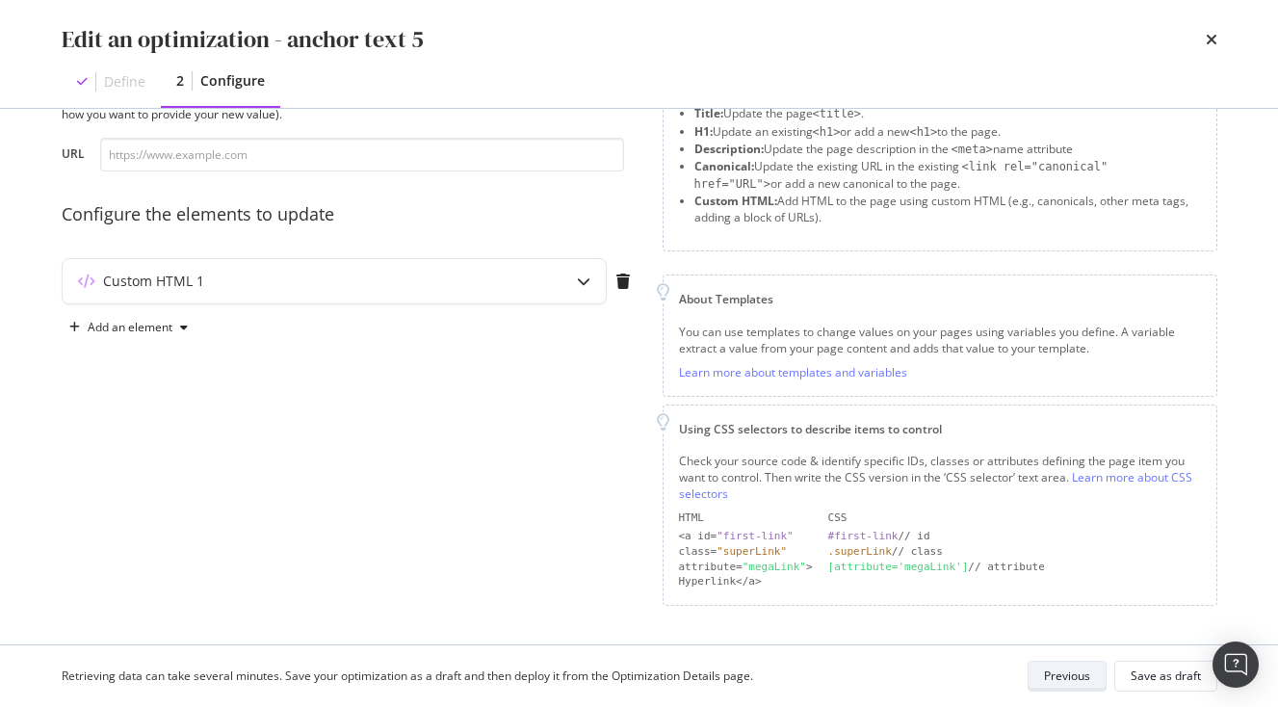
scroll to position [89, 0]
click at [514, 300] on div "Custom HTML 1" at bounding box center [334, 283] width 543 height 44
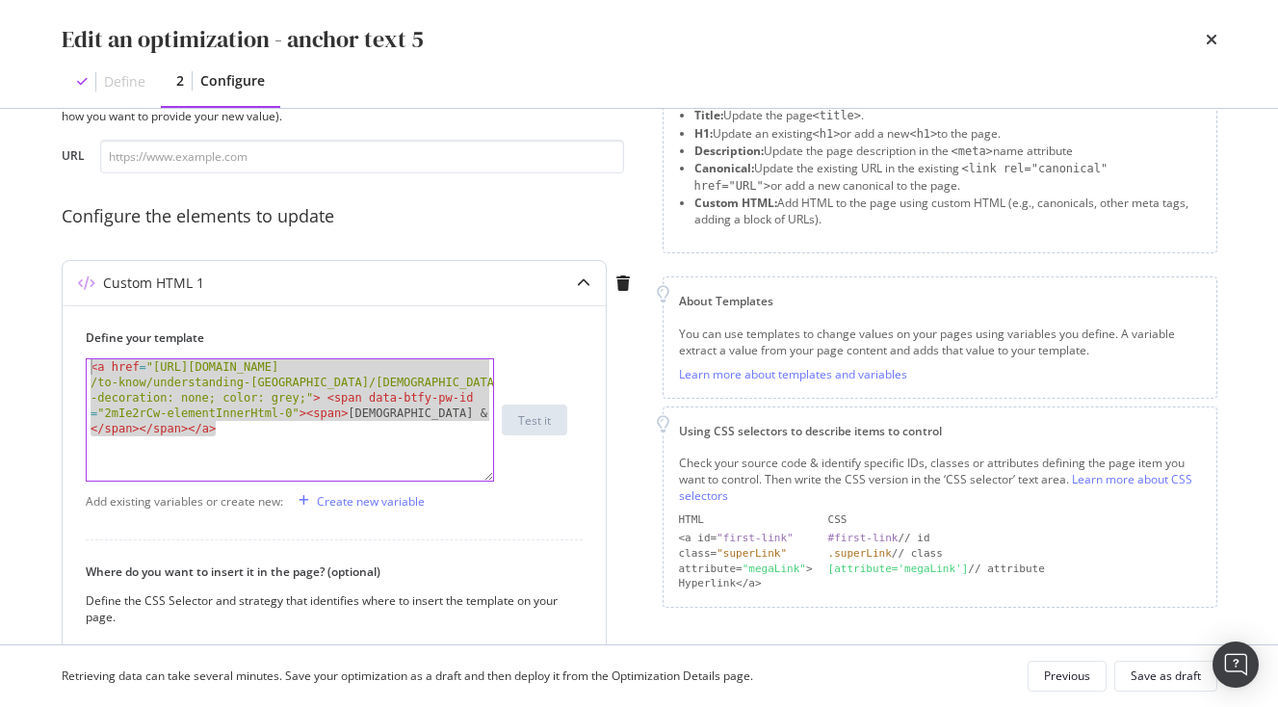
drag, startPoint x: 270, startPoint y: 458, endPoint x: -21, endPoint y: 315, distance: 324.0
paste textarea "!important"
type textarea "<a href="https://www.japan-experience.com/plan-your-trip/to-know/understanding-…"
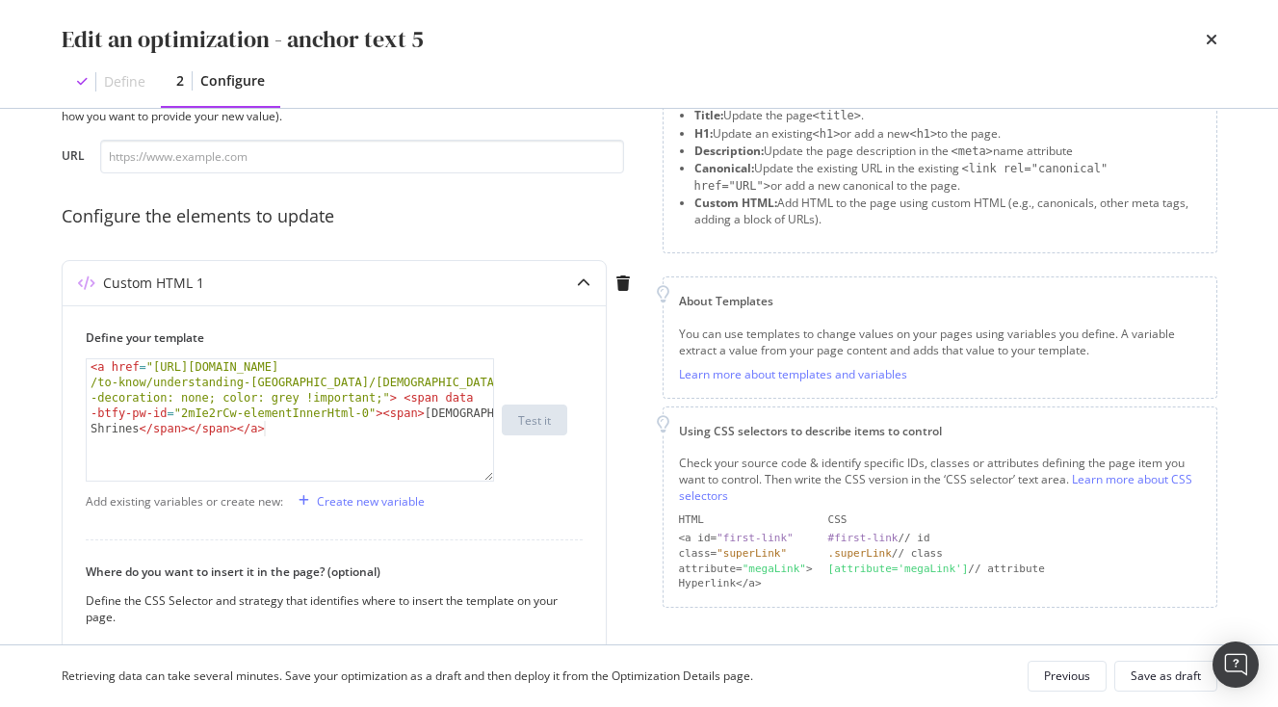
click at [1162, 660] on div "Retrieving data can take several minutes. Save your optimization as a draft and…" at bounding box center [639, 676] width 1233 height 62
click at [1162, 662] on button "Save as draft" at bounding box center [1166, 676] width 103 height 31
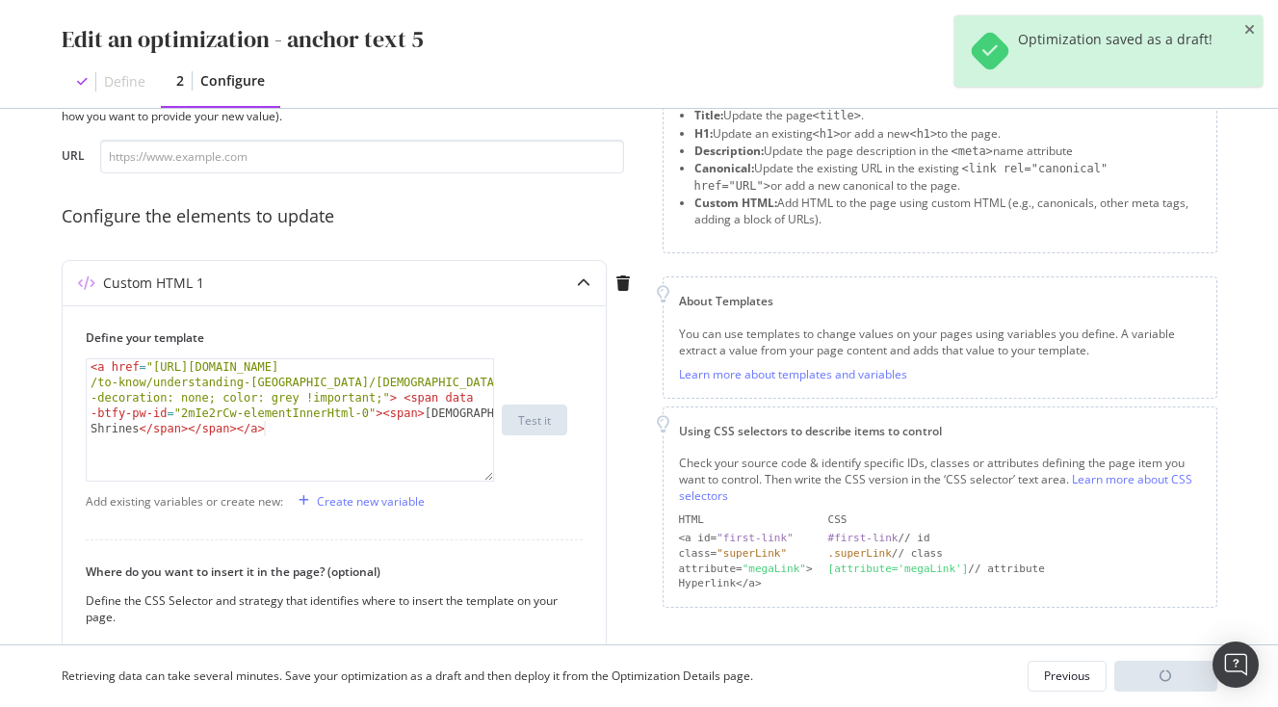
scroll to position [271, 0]
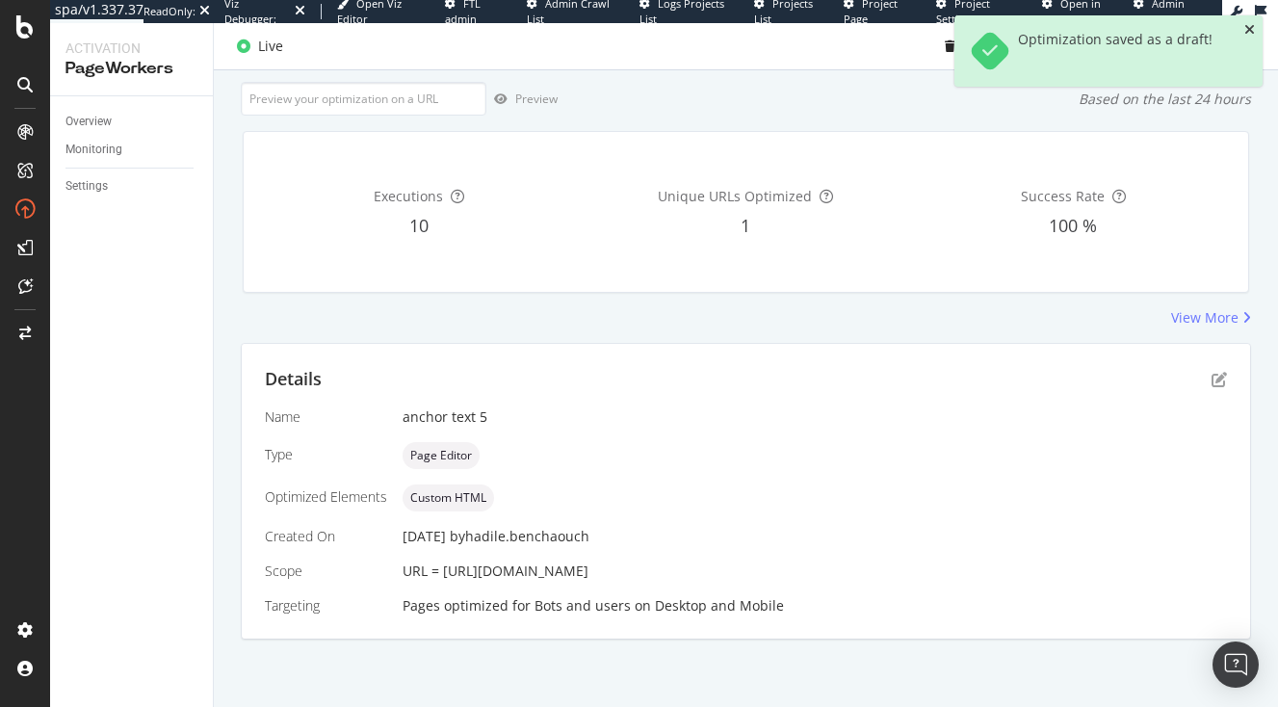
click at [1251, 29] on icon "close toast" at bounding box center [1250, 29] width 11 height 13
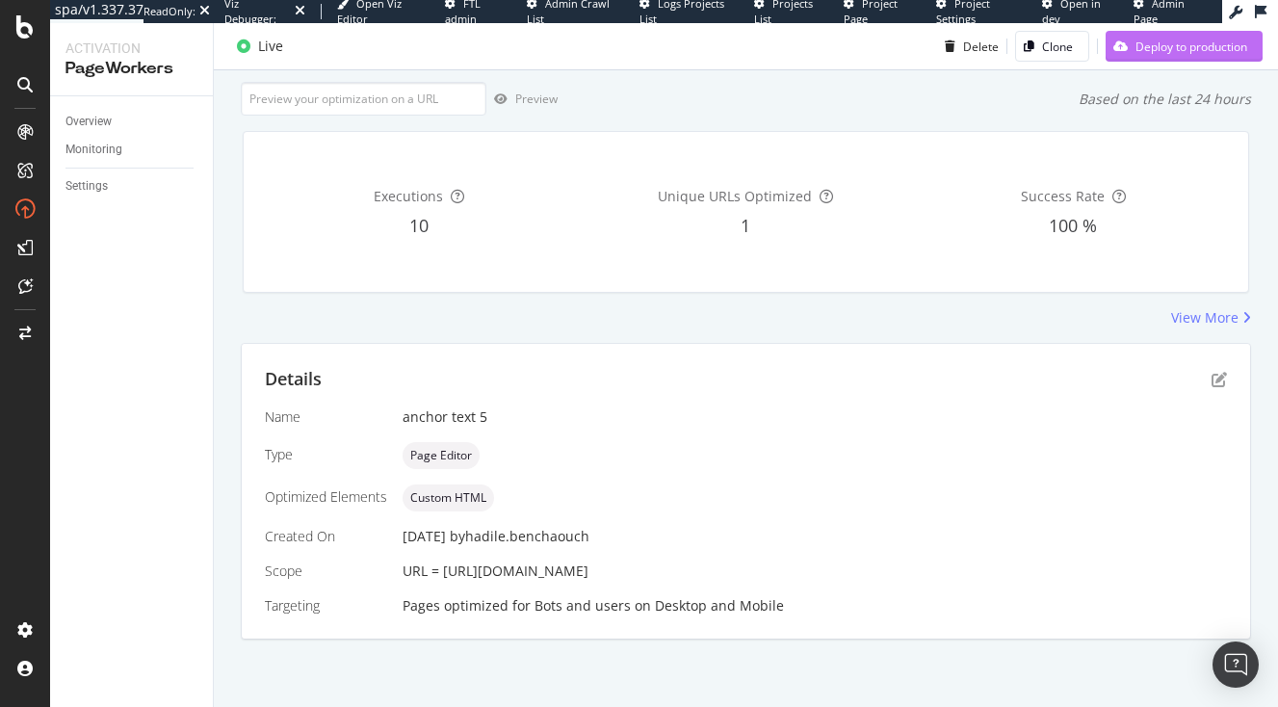
click at [1226, 50] on div "Deploy to production" at bounding box center [1192, 46] width 112 height 16
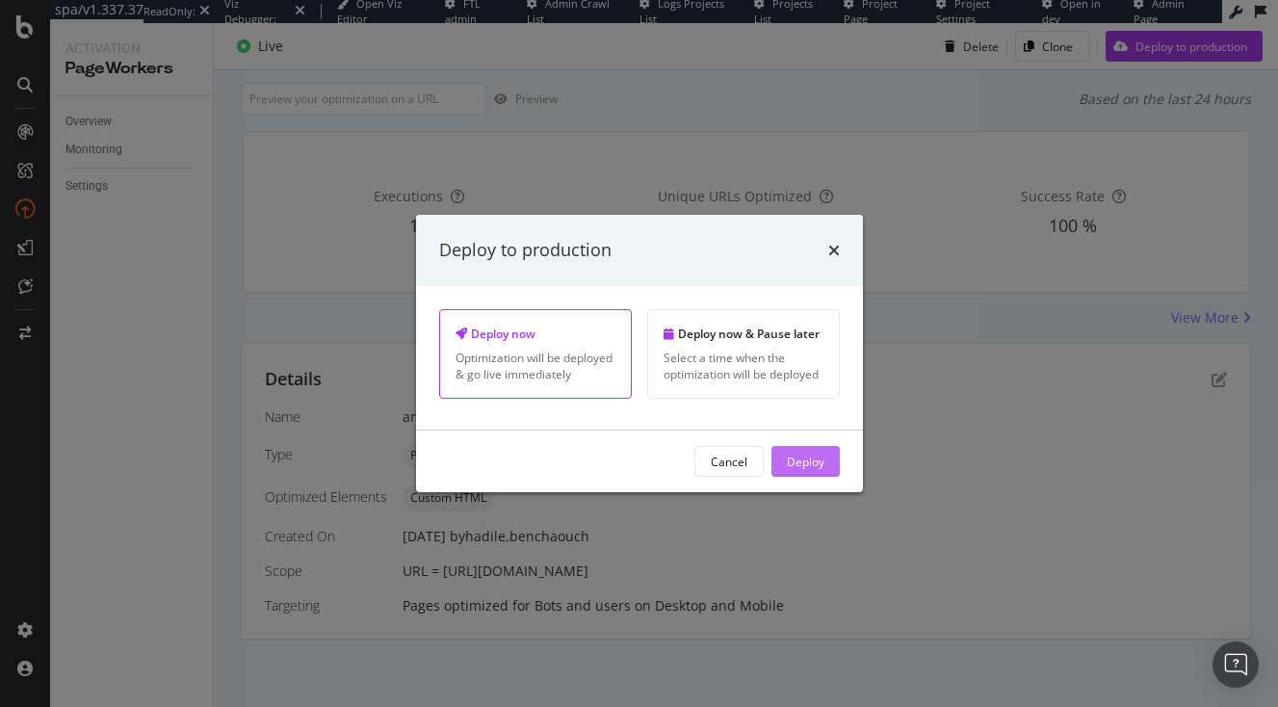
click at [822, 462] on div "Deploy" at bounding box center [806, 461] width 38 height 16
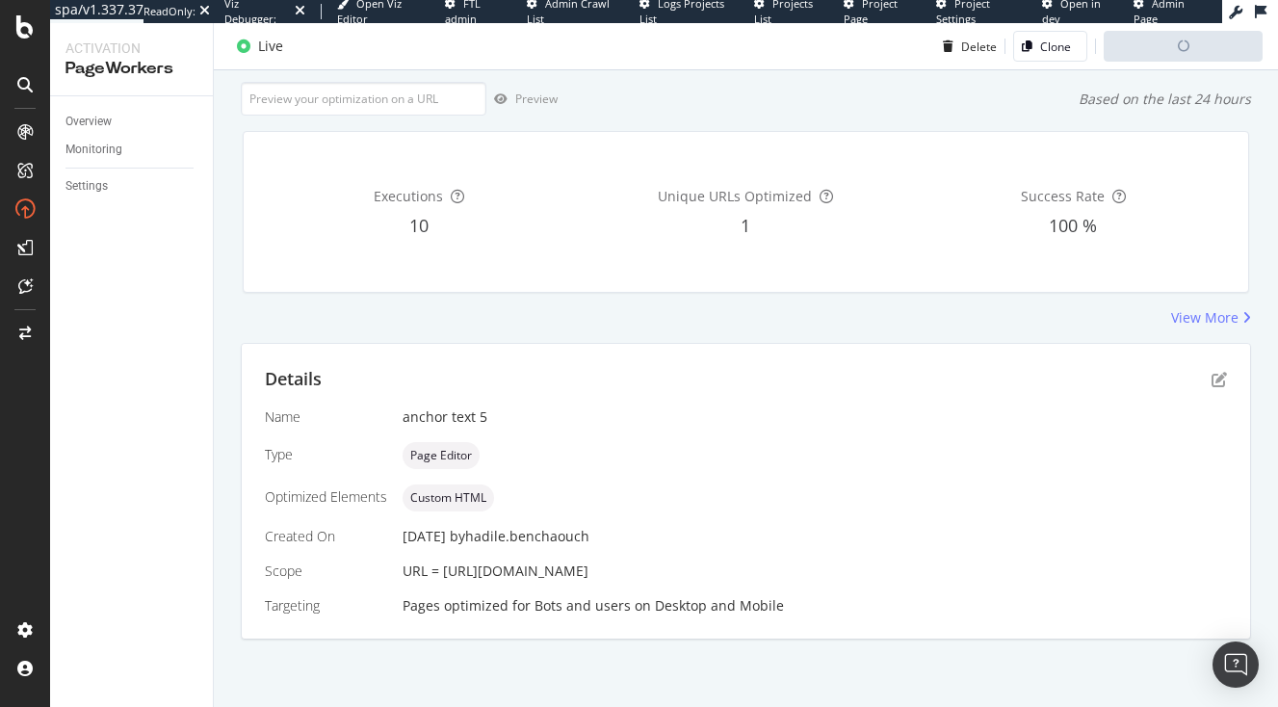
scroll to position [149, 0]
click at [1223, 372] on icon "pen-to-square" at bounding box center [1219, 379] width 15 height 15
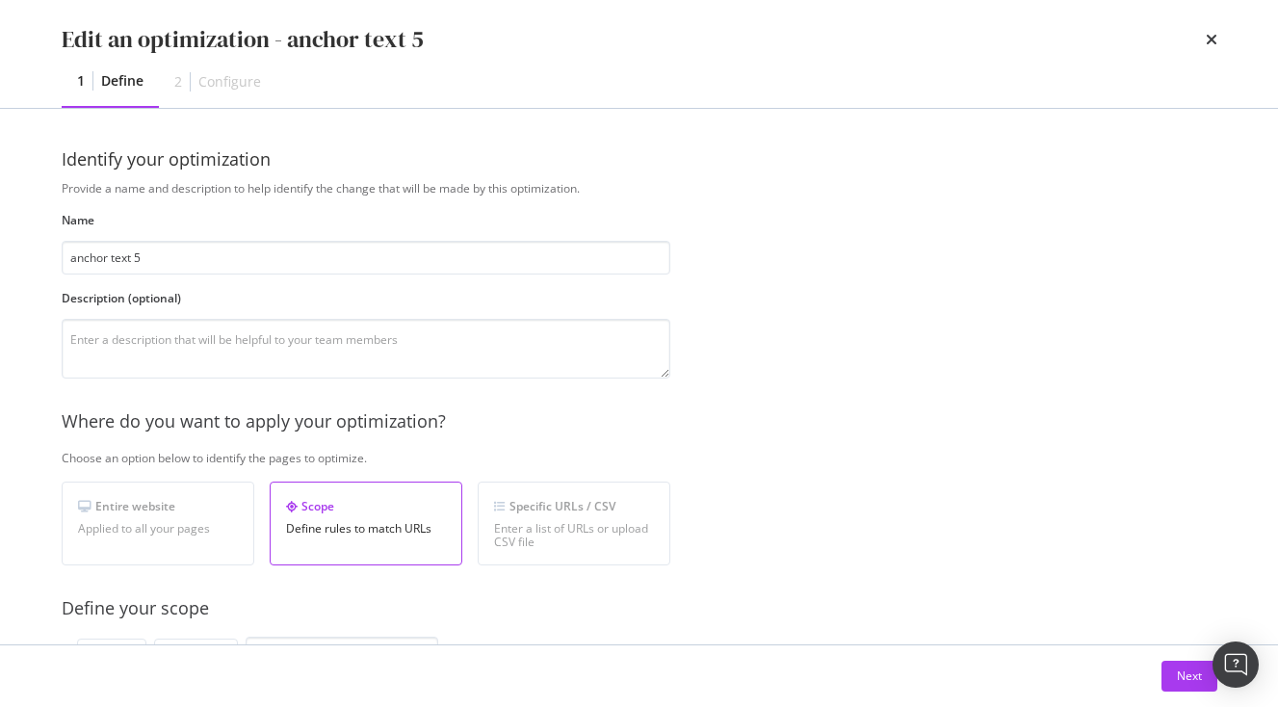
scroll to position [89, 0]
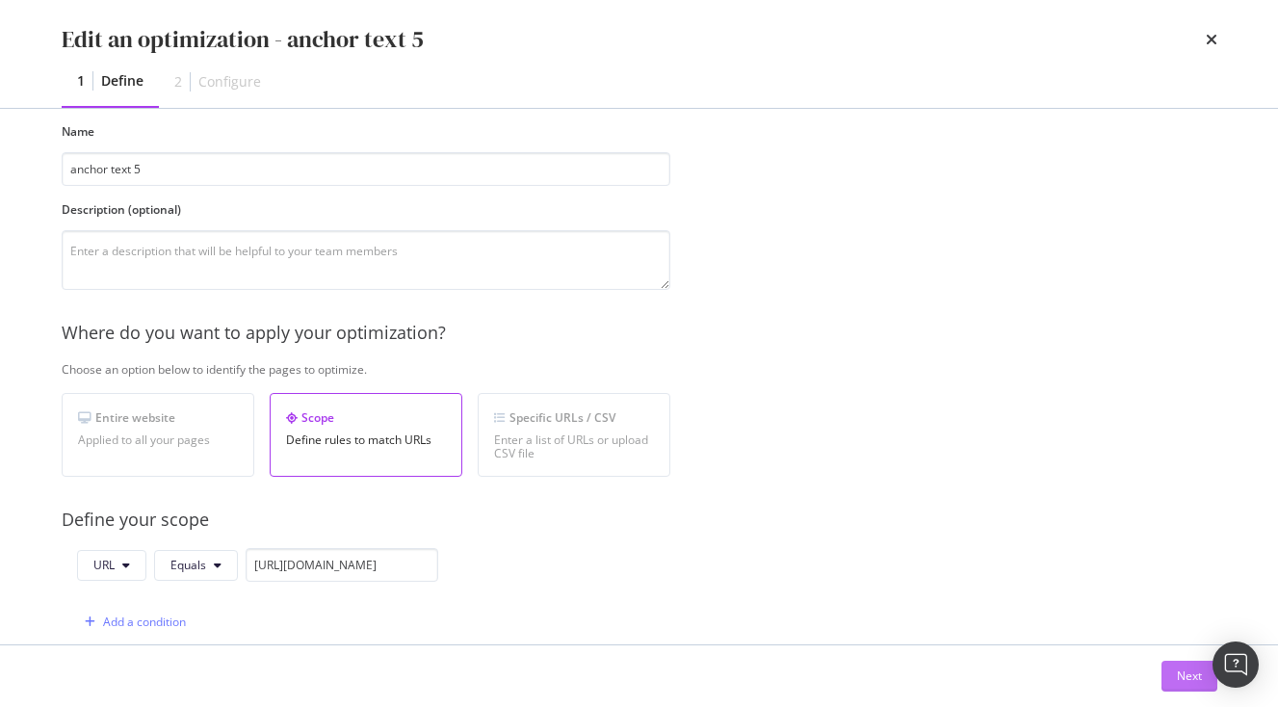
click at [1177, 661] on button "Next" at bounding box center [1190, 676] width 56 height 31
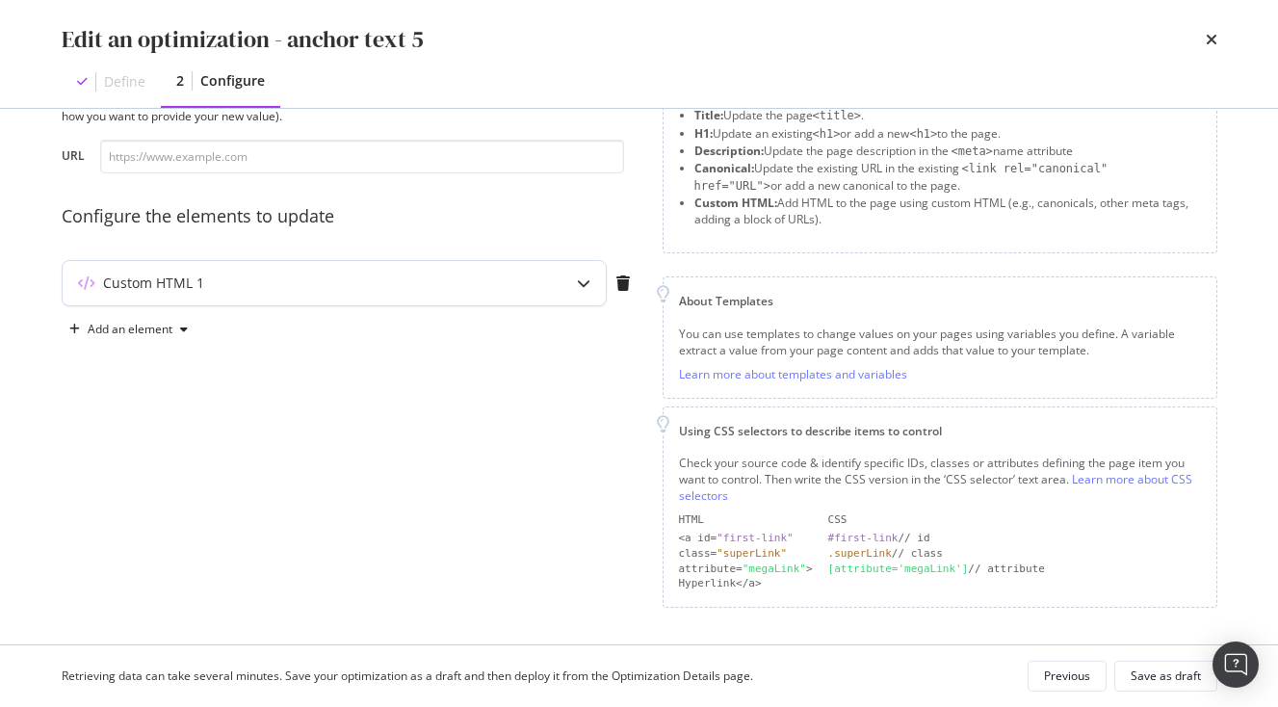
click at [483, 281] on div "Custom HTML 1" at bounding box center [296, 283] width 467 height 19
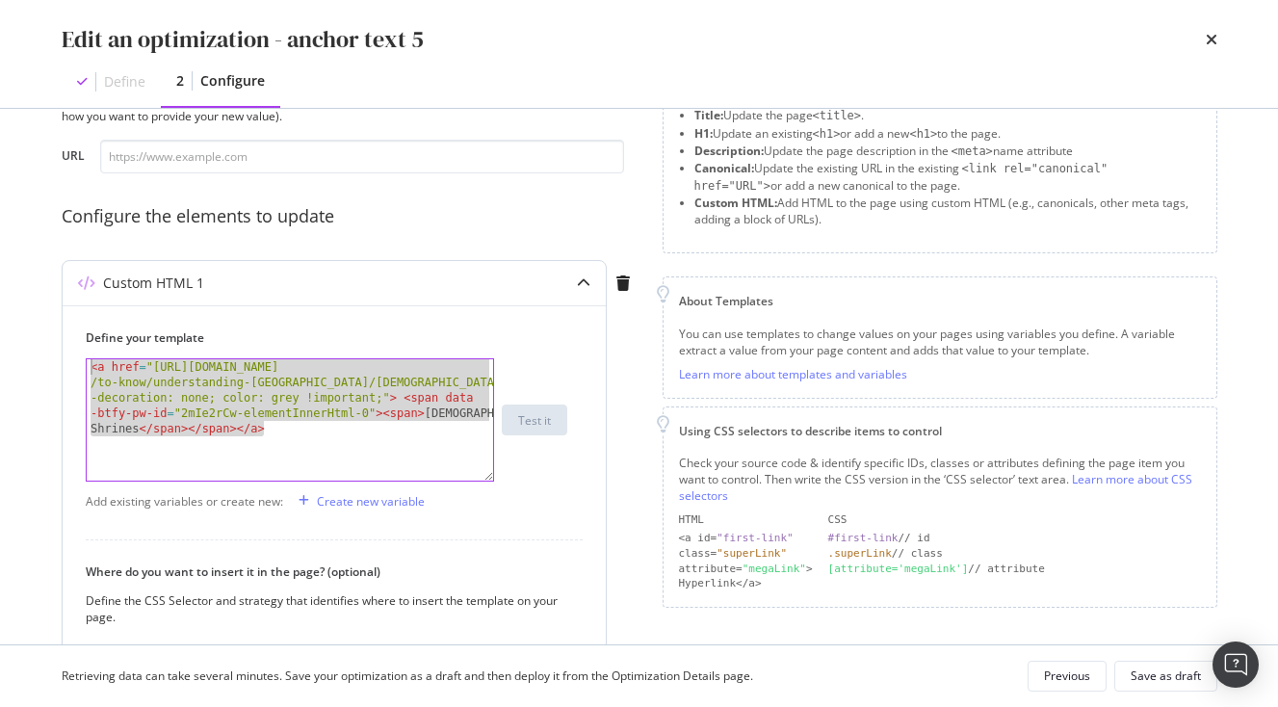
drag, startPoint x: 317, startPoint y: 448, endPoint x: -64, endPoint y: 285, distance: 413.9
paste textarea "#666"
type textarea "<a href="https://www.japan-experience.com/plan-your-trip/to-know/understanding-…"
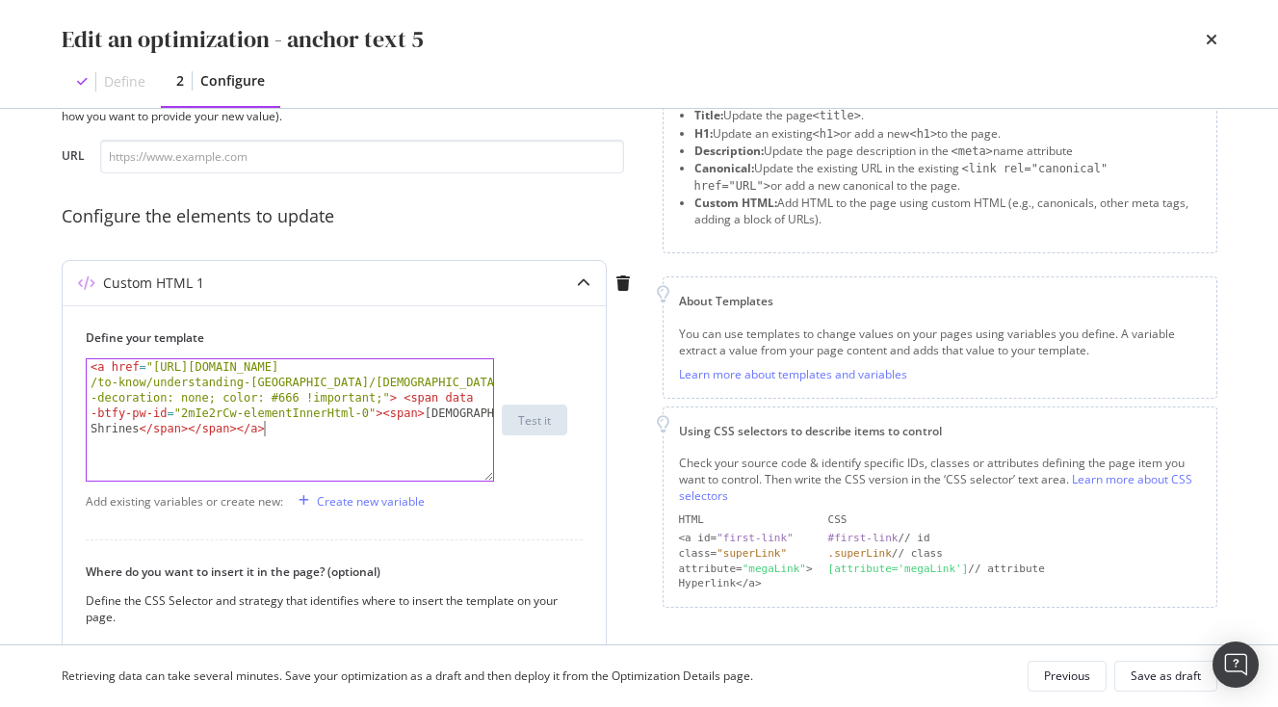
scroll to position [375, 0]
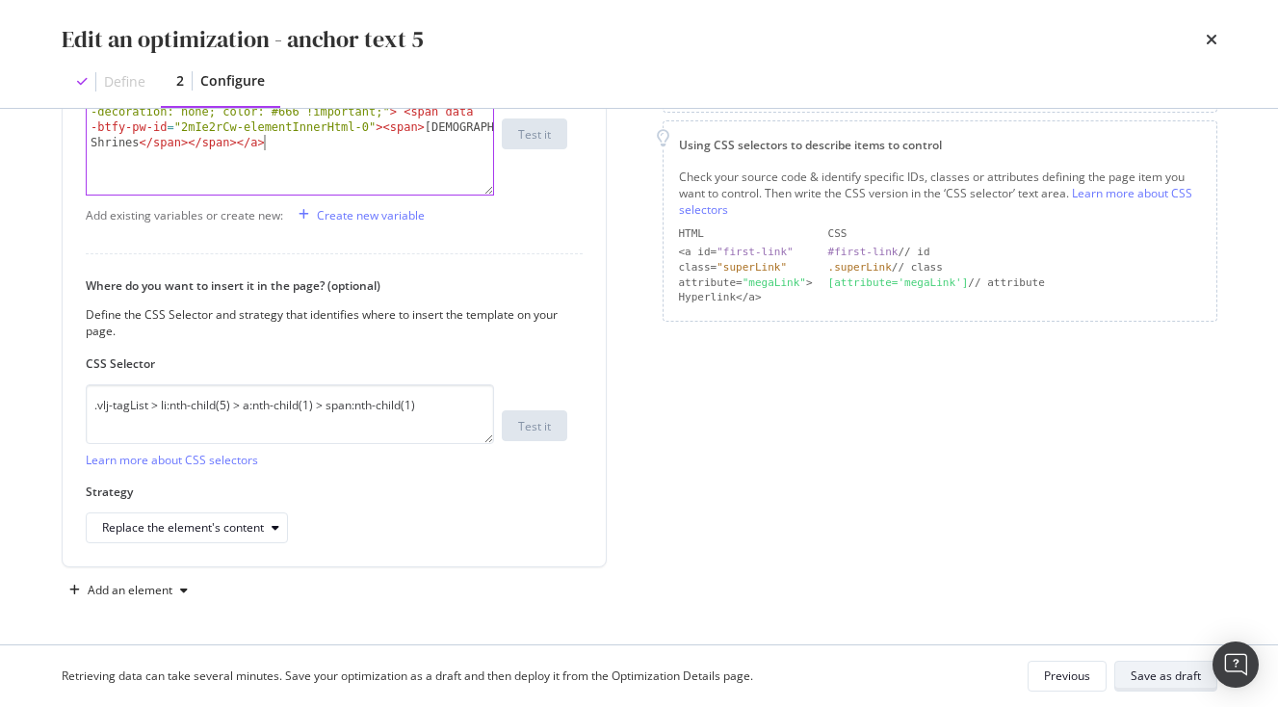
click at [1193, 676] on div "Save as draft" at bounding box center [1166, 676] width 70 height 16
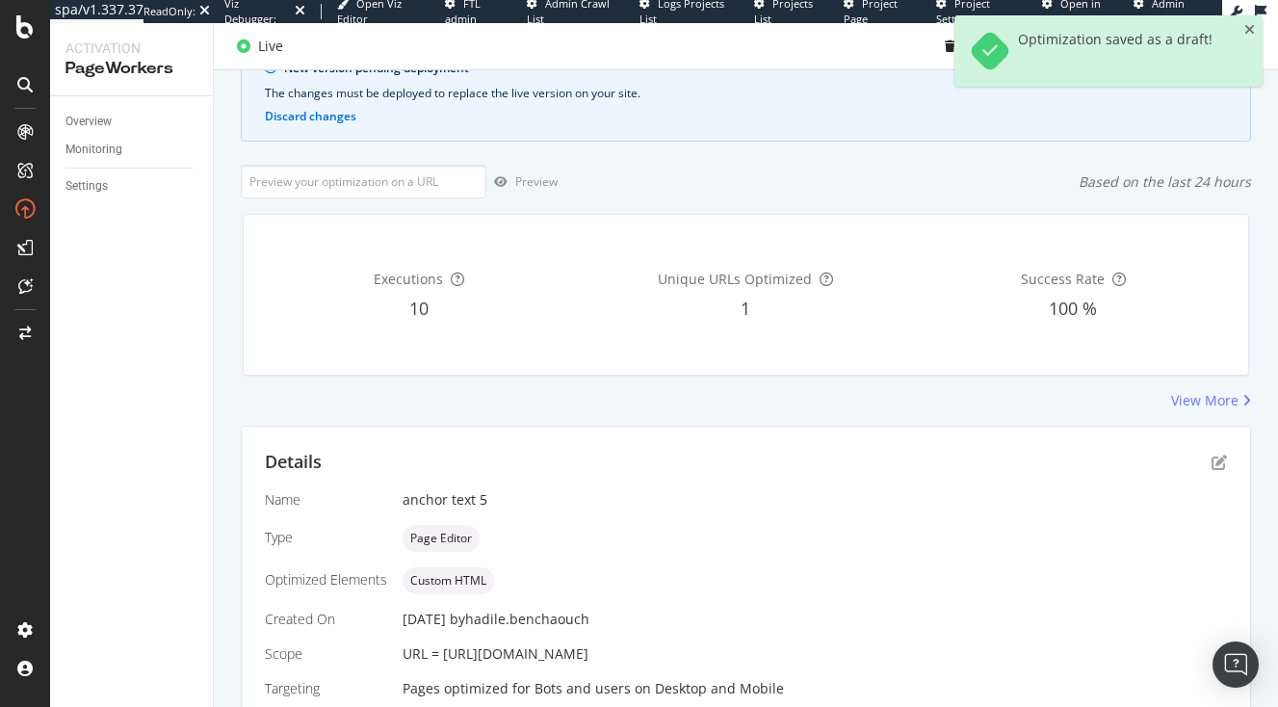
scroll to position [271, 0]
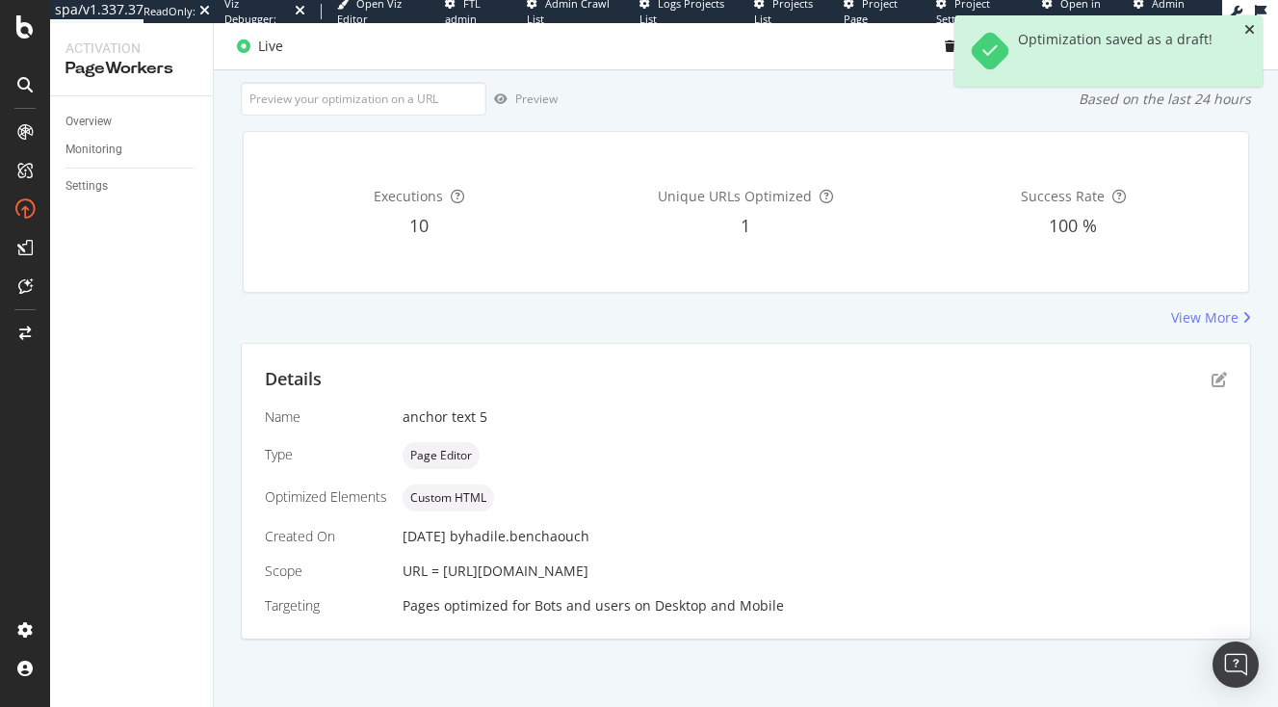
click at [1246, 27] on icon "close toast" at bounding box center [1250, 29] width 11 height 13
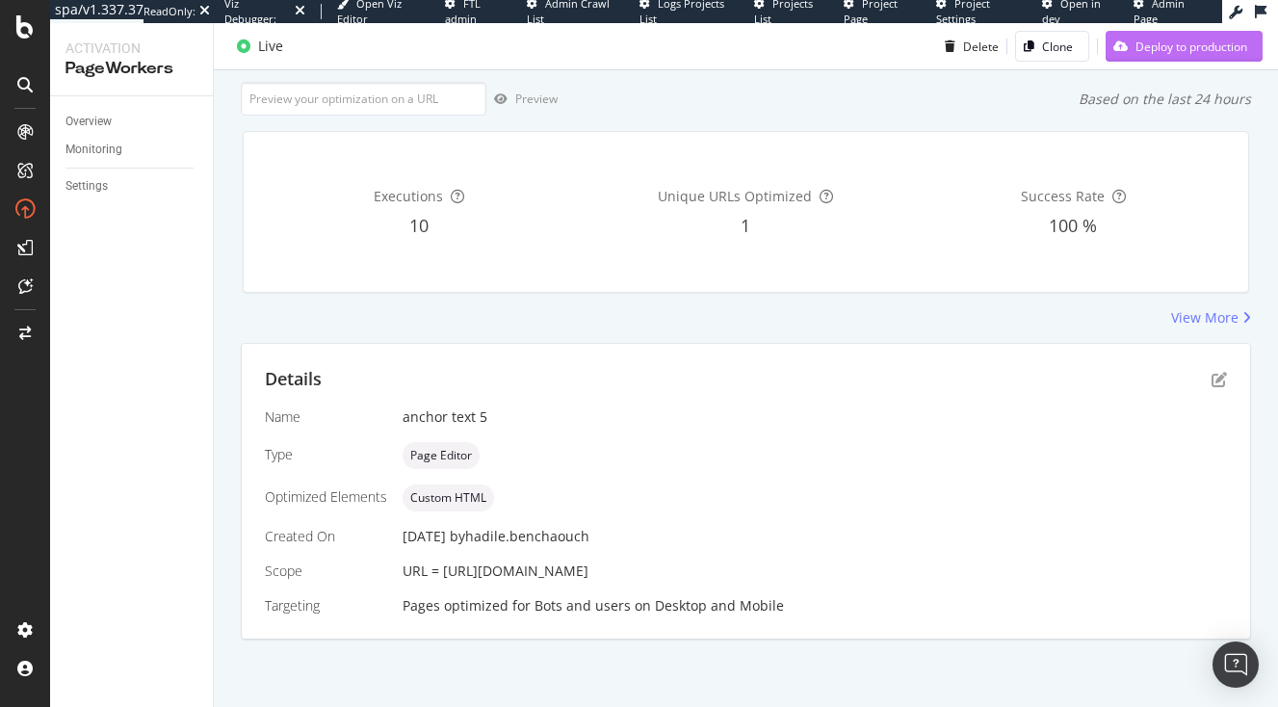
click at [1221, 50] on div "Deploy to production" at bounding box center [1192, 46] width 112 height 16
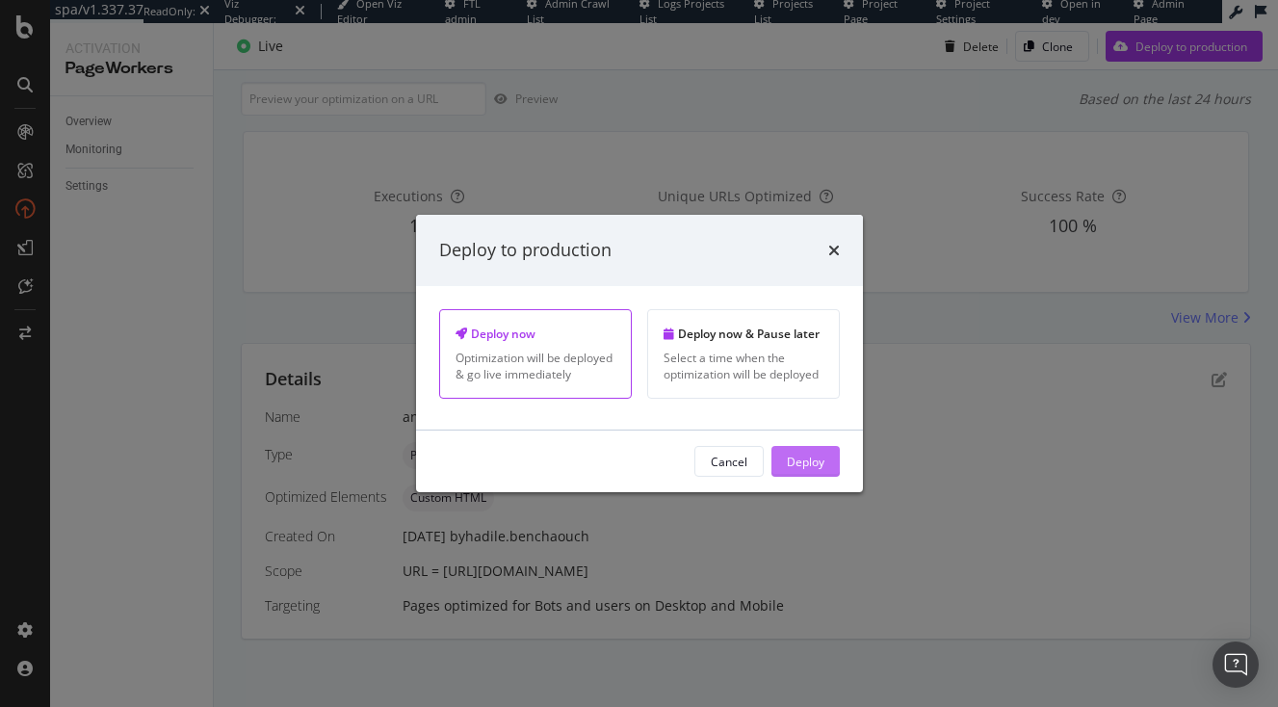
click at [797, 455] on div "Deploy" at bounding box center [806, 461] width 38 height 16
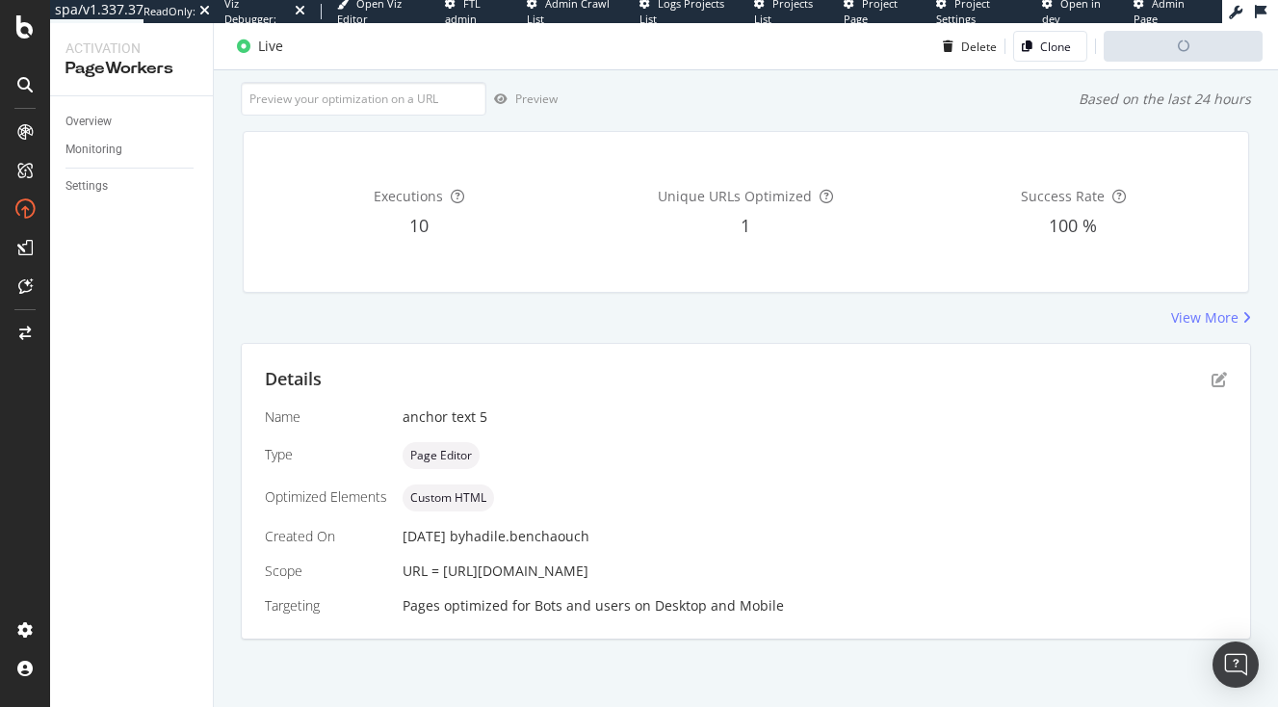
scroll to position [149, 0]
click at [1214, 372] on icon "pen-to-square" at bounding box center [1219, 379] width 15 height 15
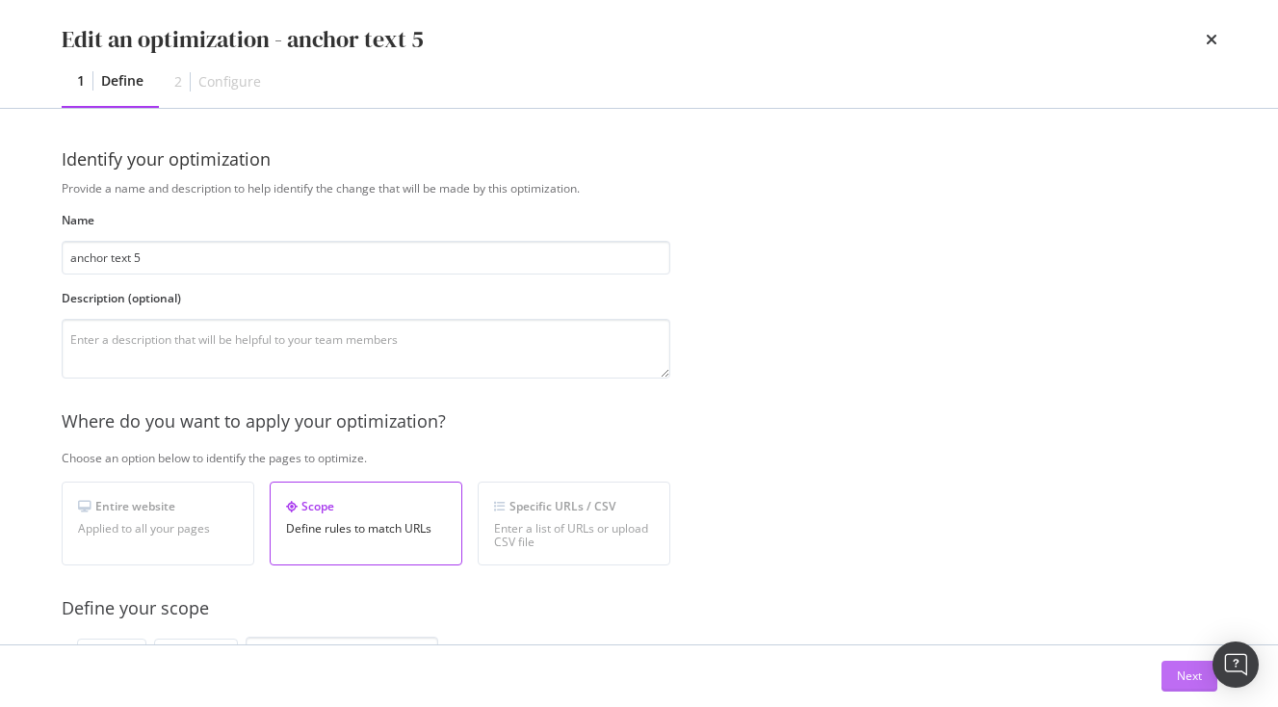
click at [1182, 674] on div "Next" at bounding box center [1189, 676] width 25 height 16
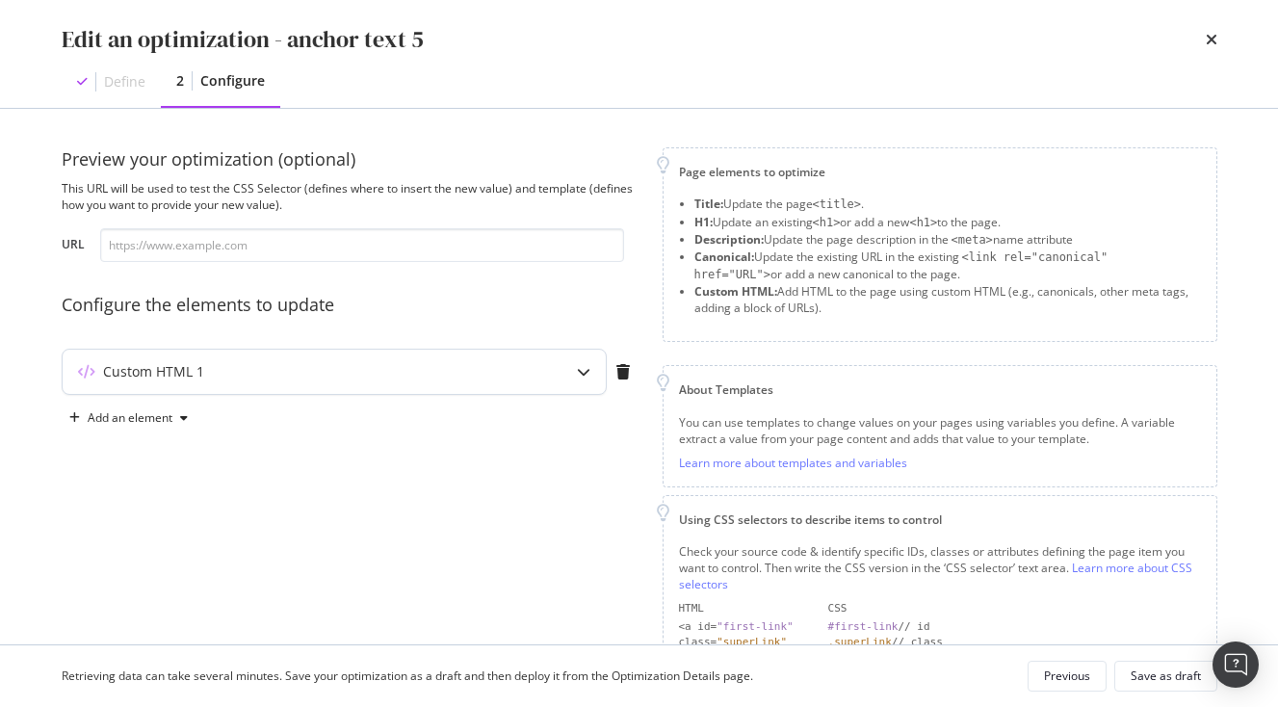
click at [425, 385] on div "Custom HTML 1" at bounding box center [334, 372] width 543 height 44
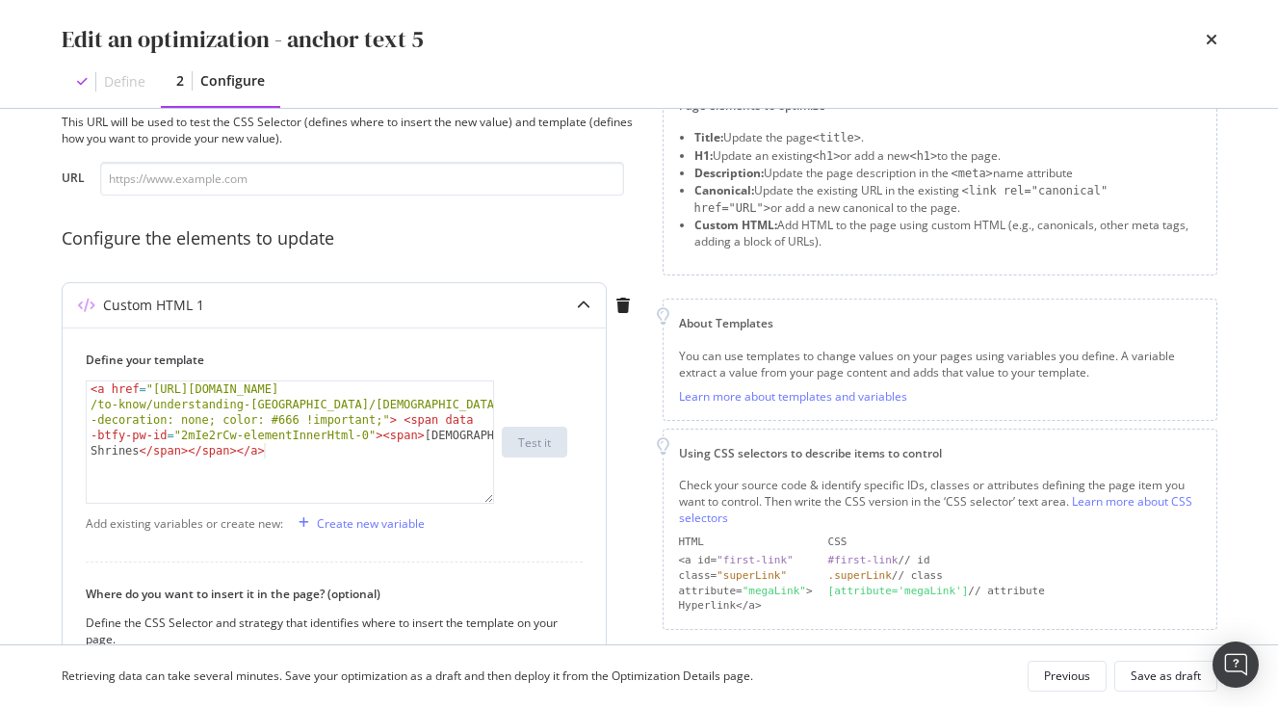
scroll to position [123, 0]
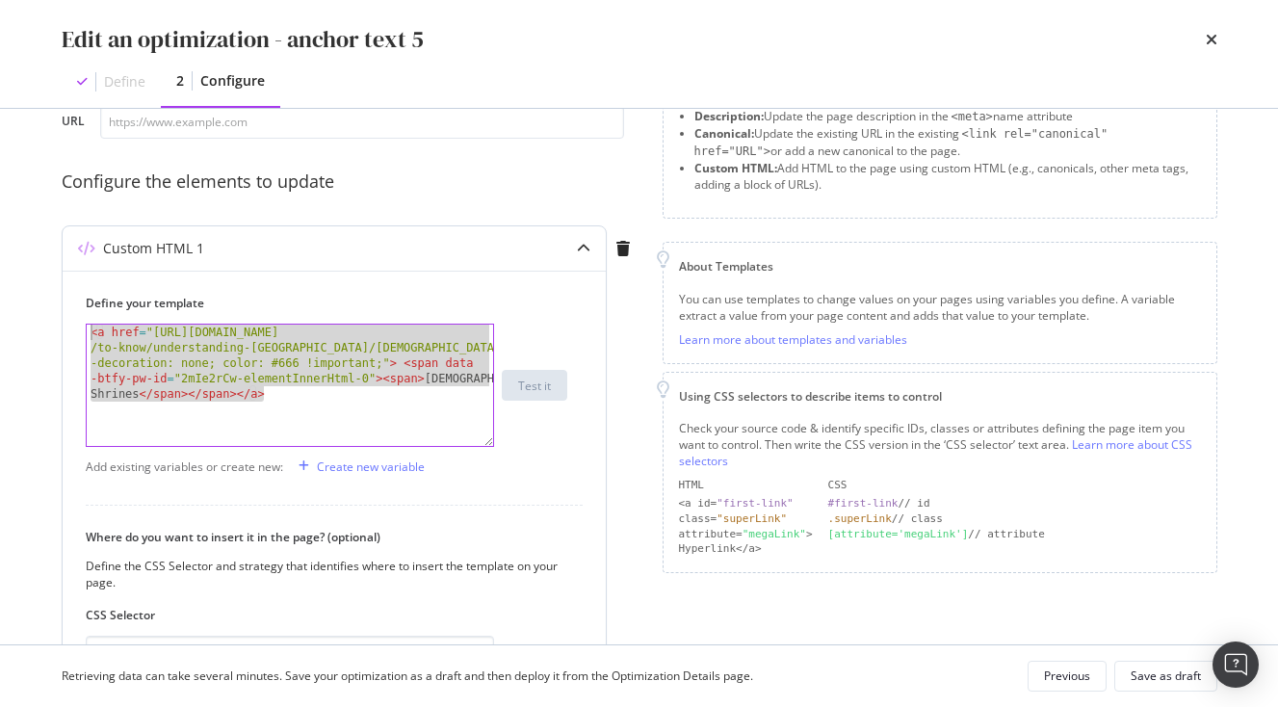
drag, startPoint x: 310, startPoint y: 415, endPoint x: -109, endPoint y: 223, distance: 461.3
paste textarea "> <span data-btfy-pw-id="2mIe2rCw-elementInnerHtml-0"><span style="text-decorat…"
type textarea "<a href="https://www.japan-experience.com/plan-your-trip/to-know/understanding-…"
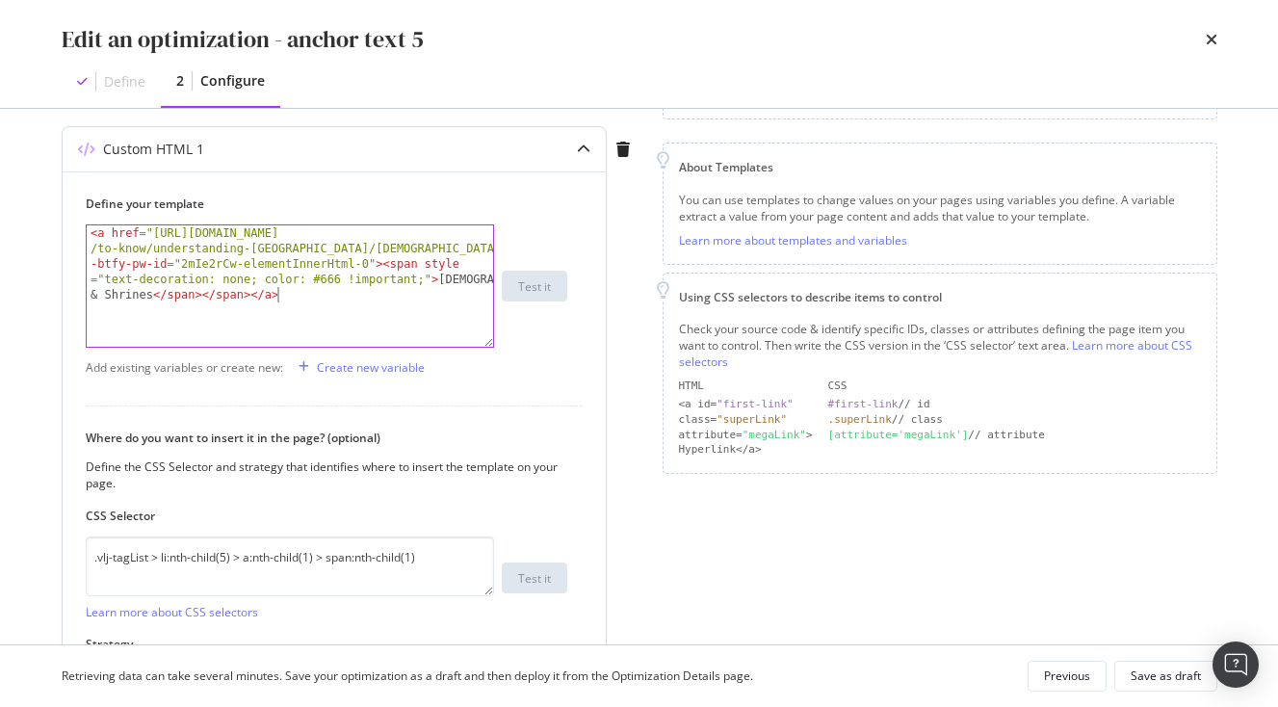
scroll to position [313, 0]
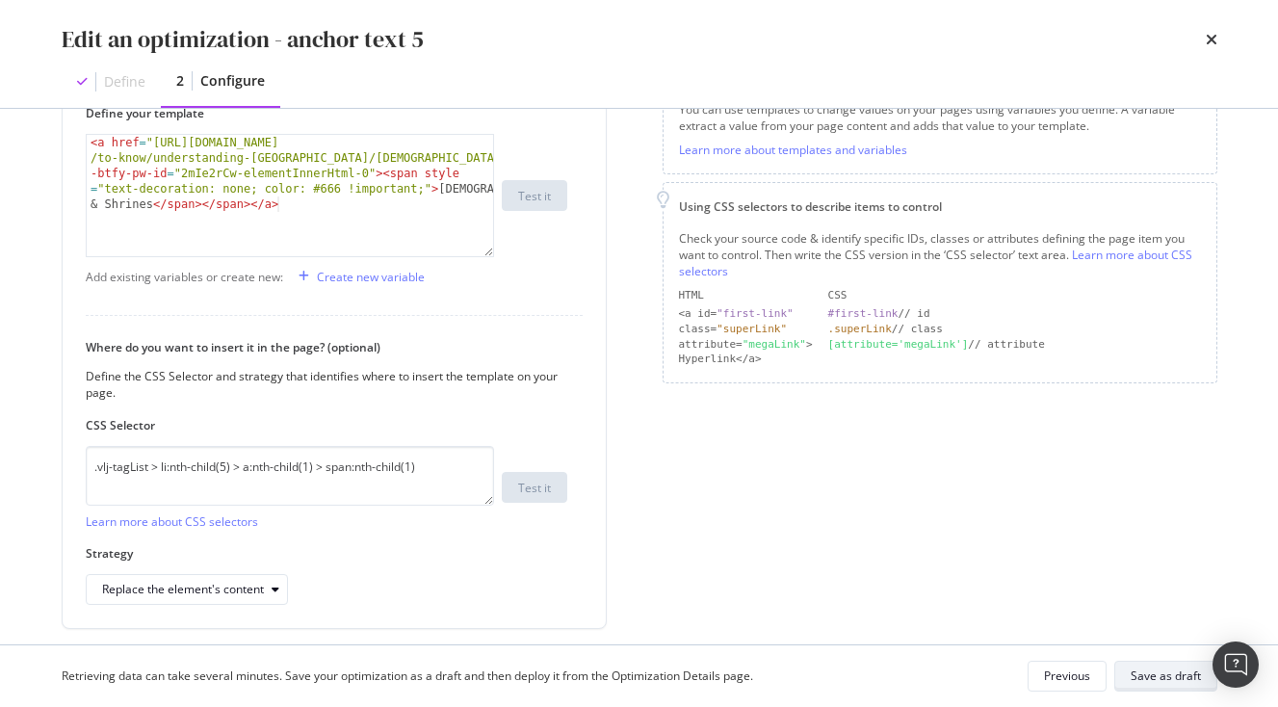
click at [1181, 673] on div "Save as draft" at bounding box center [1166, 676] width 70 height 16
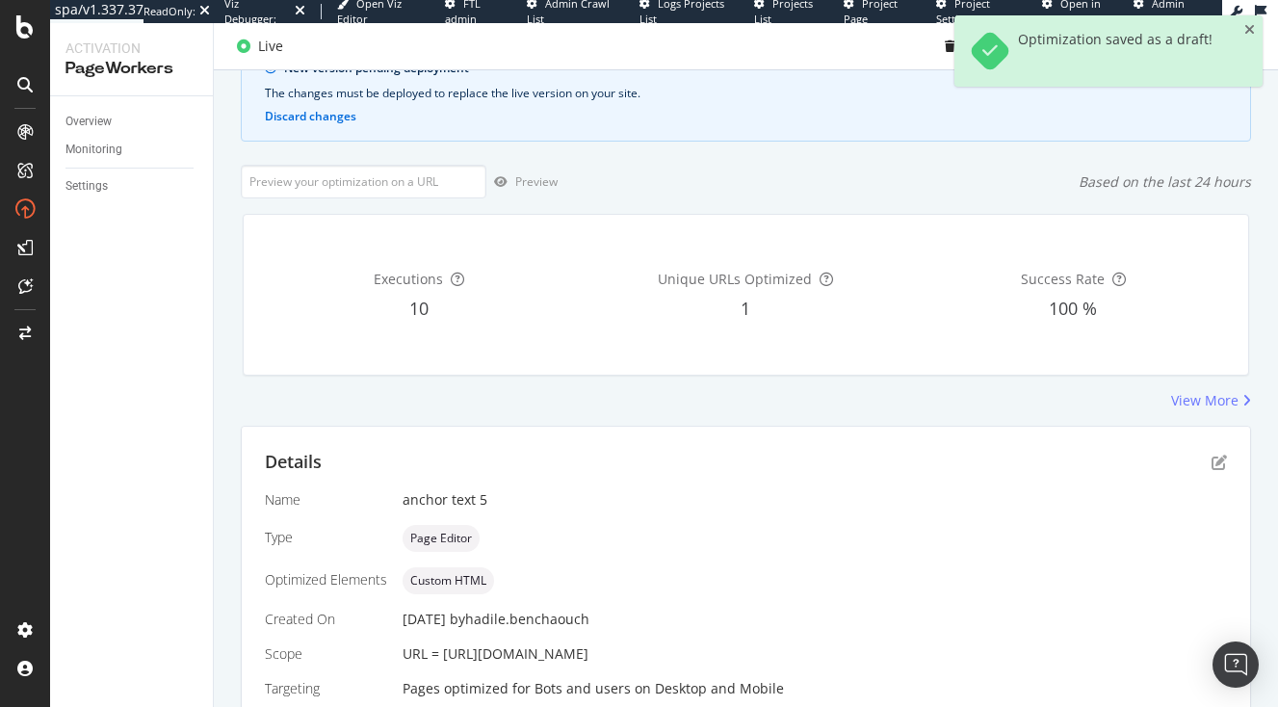
scroll to position [271, 0]
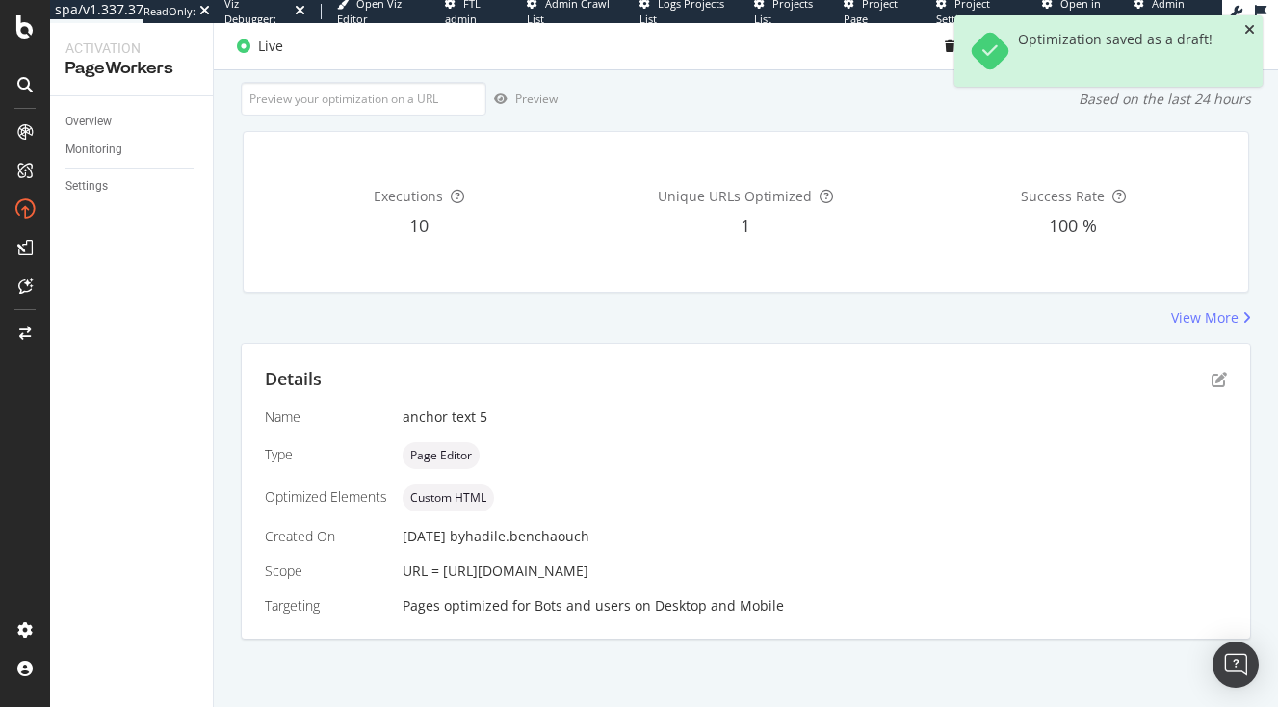
click at [1250, 30] on icon "close toast" at bounding box center [1250, 29] width 11 height 13
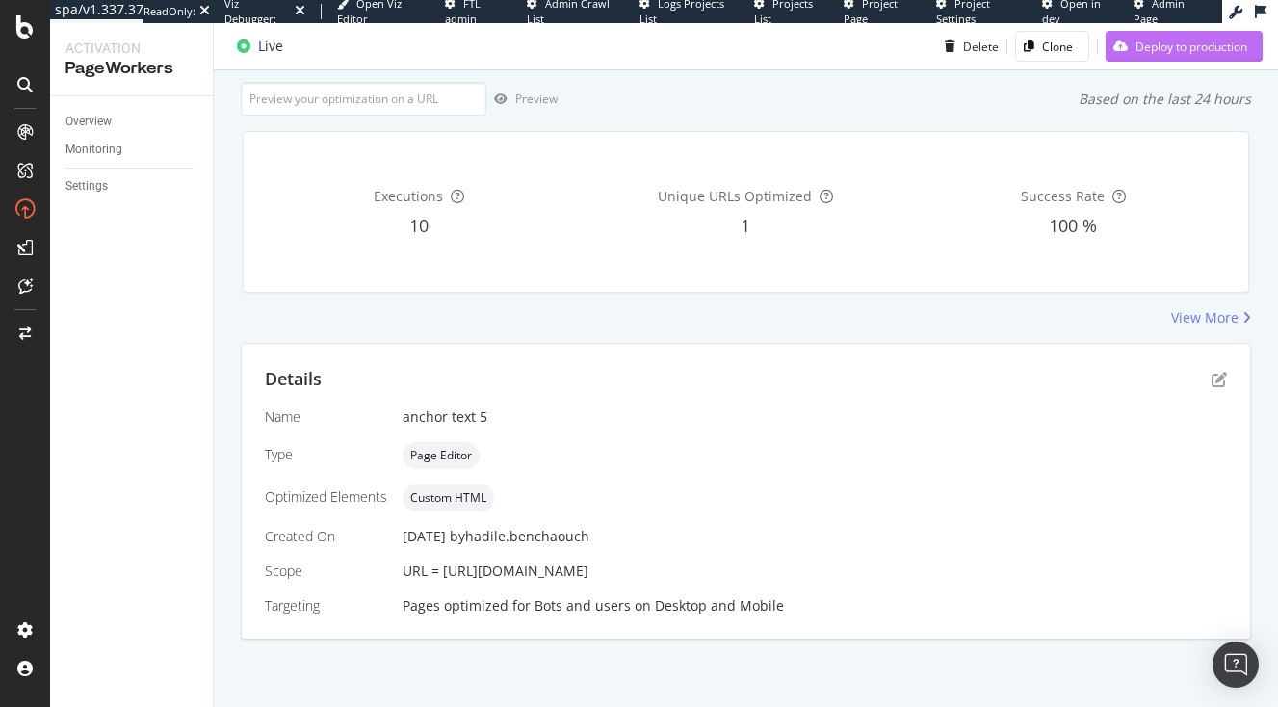
click at [1157, 54] on div "Deploy to production" at bounding box center [1192, 46] width 112 height 16
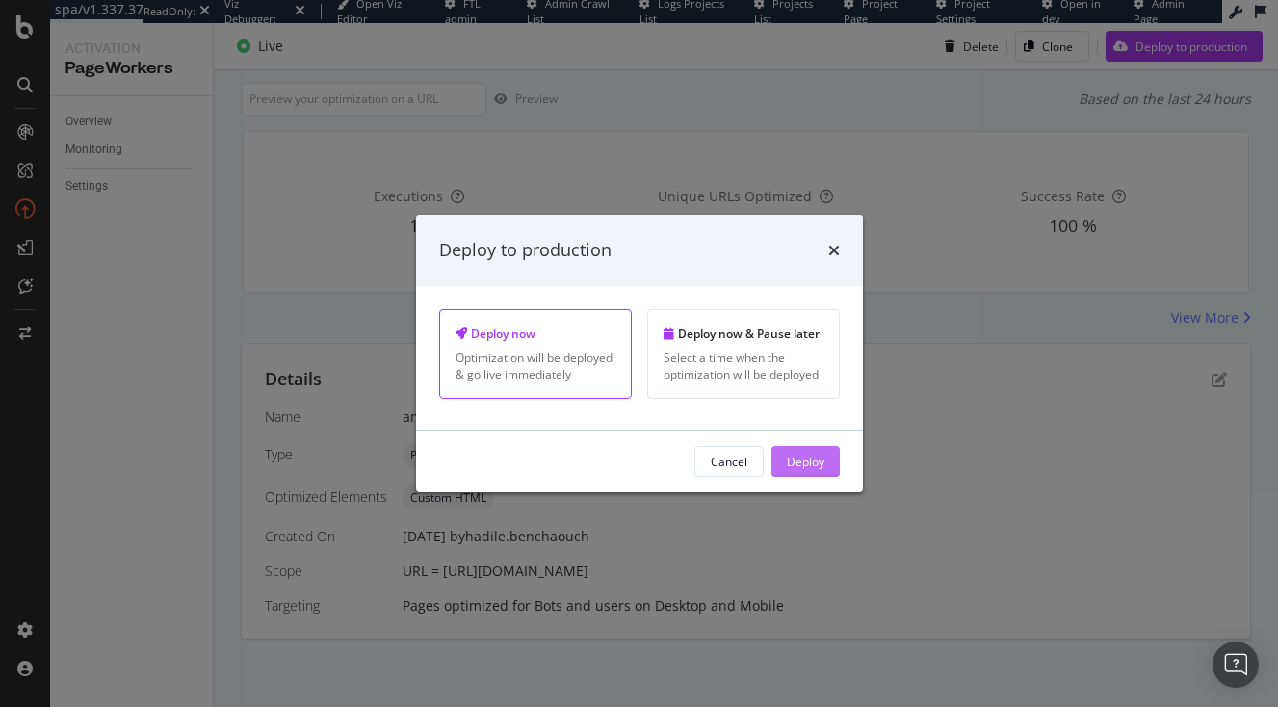
click at [797, 458] on div "Deploy" at bounding box center [806, 461] width 38 height 16
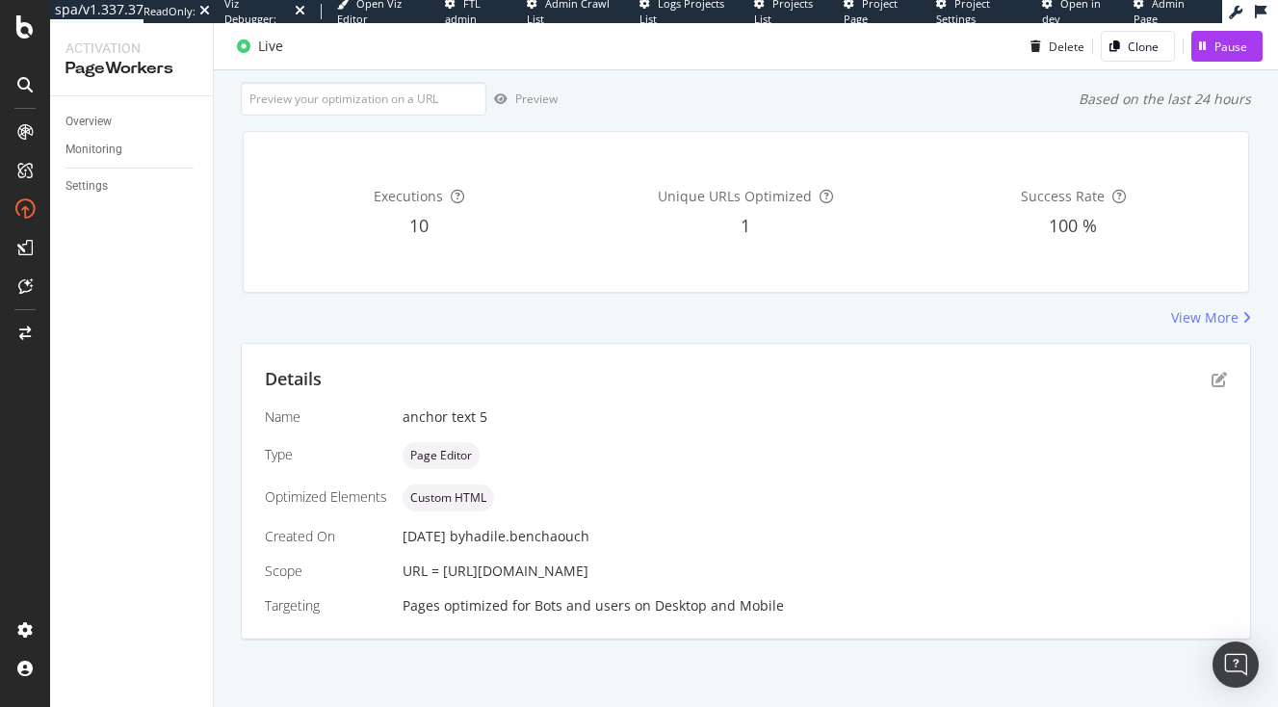
scroll to position [149, 0]
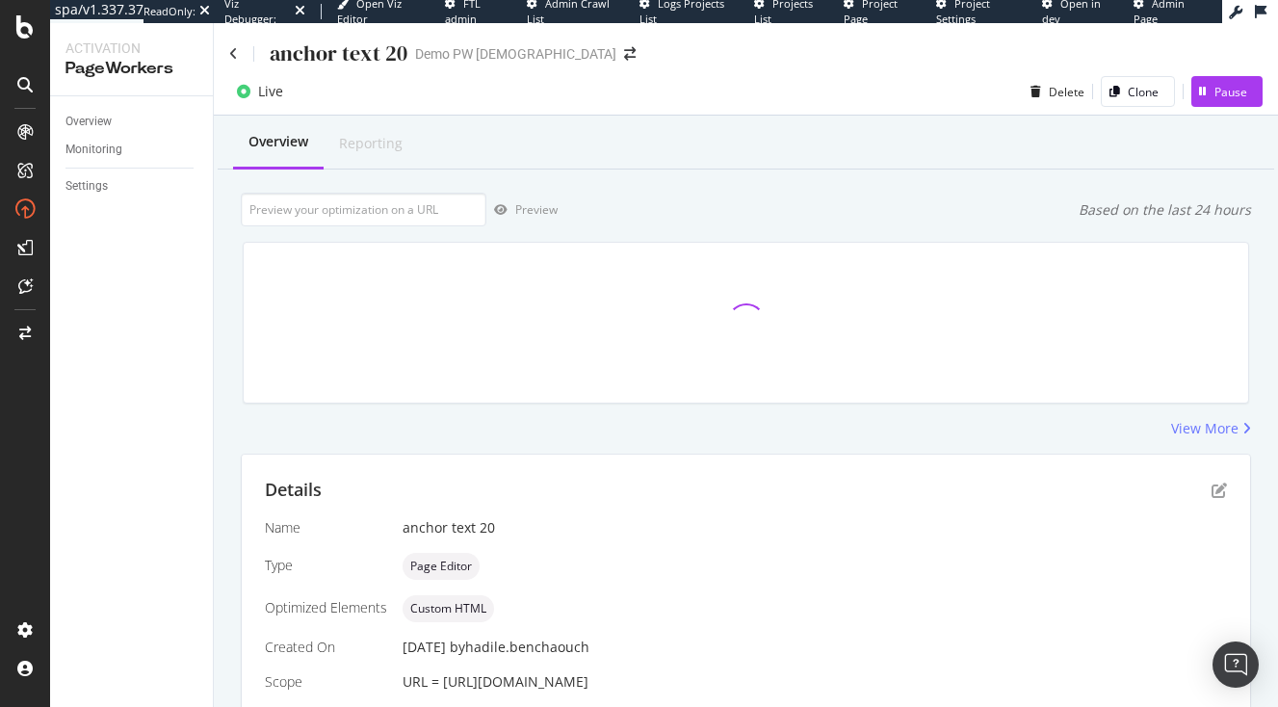
click at [240, 61] on div "anchor text 20" at bounding box center [318, 54] width 178 height 30
click at [233, 57] on icon at bounding box center [233, 53] width 9 height 13
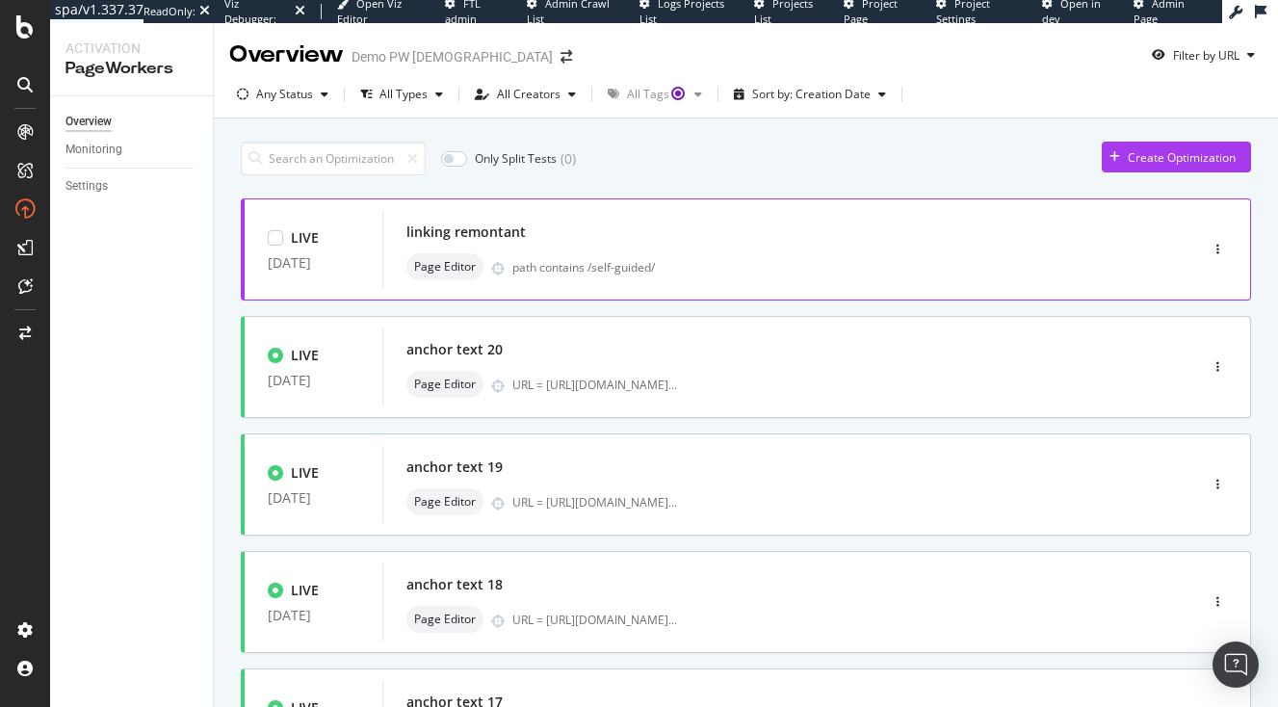
click at [1015, 254] on div "Page Editor path contains /self-guided/" at bounding box center [762, 266] width 710 height 27
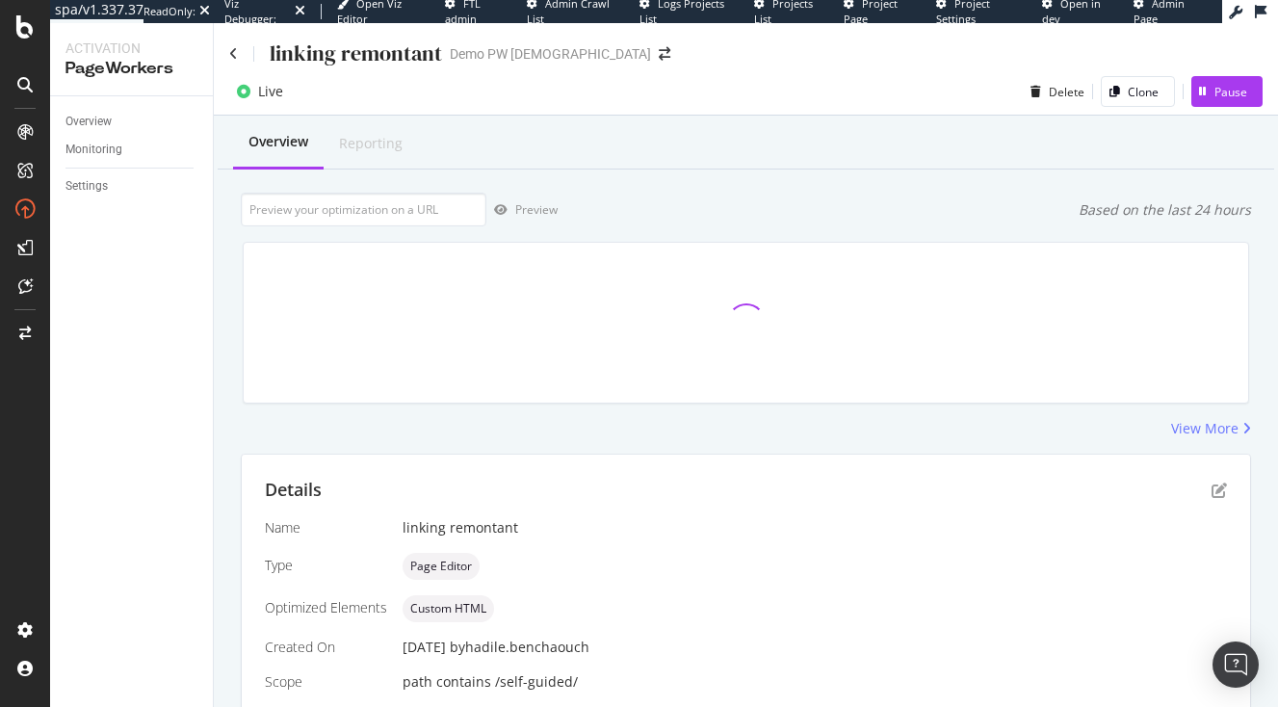
scroll to position [111, 0]
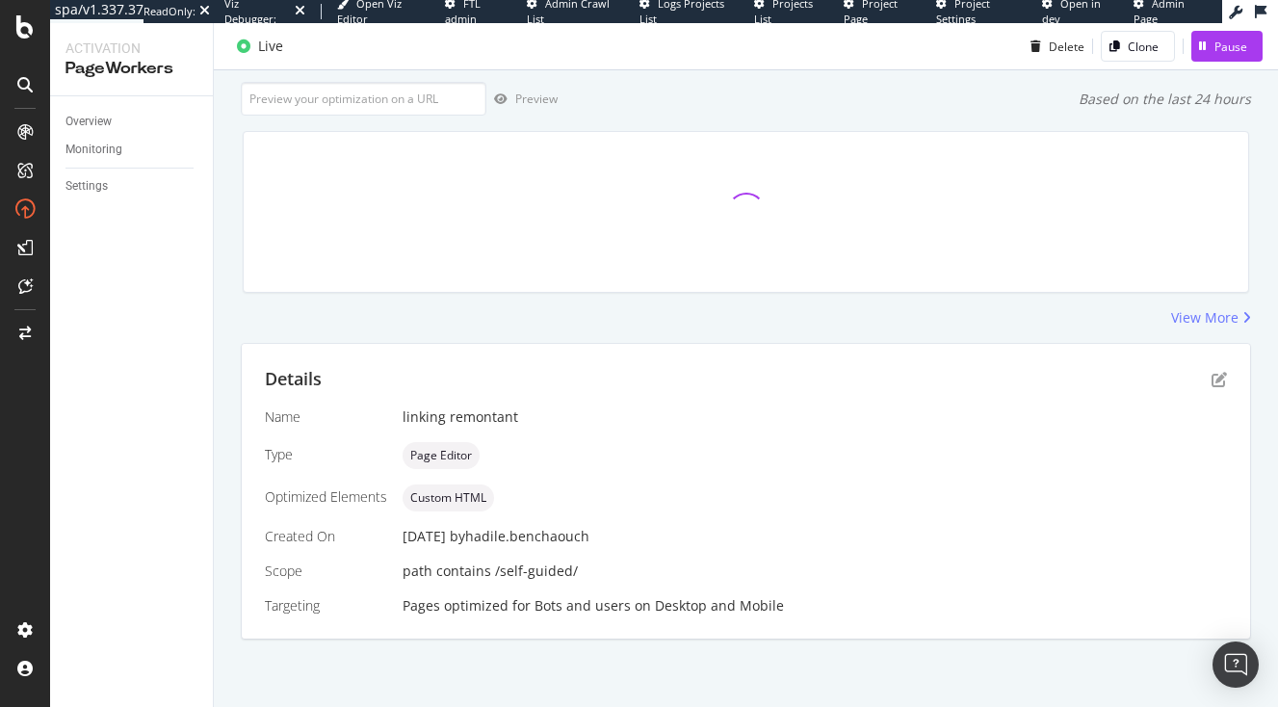
click at [1208, 376] on div "Details" at bounding box center [746, 379] width 962 height 25
click at [1215, 378] on icon "pen-to-square" at bounding box center [1219, 379] width 15 height 15
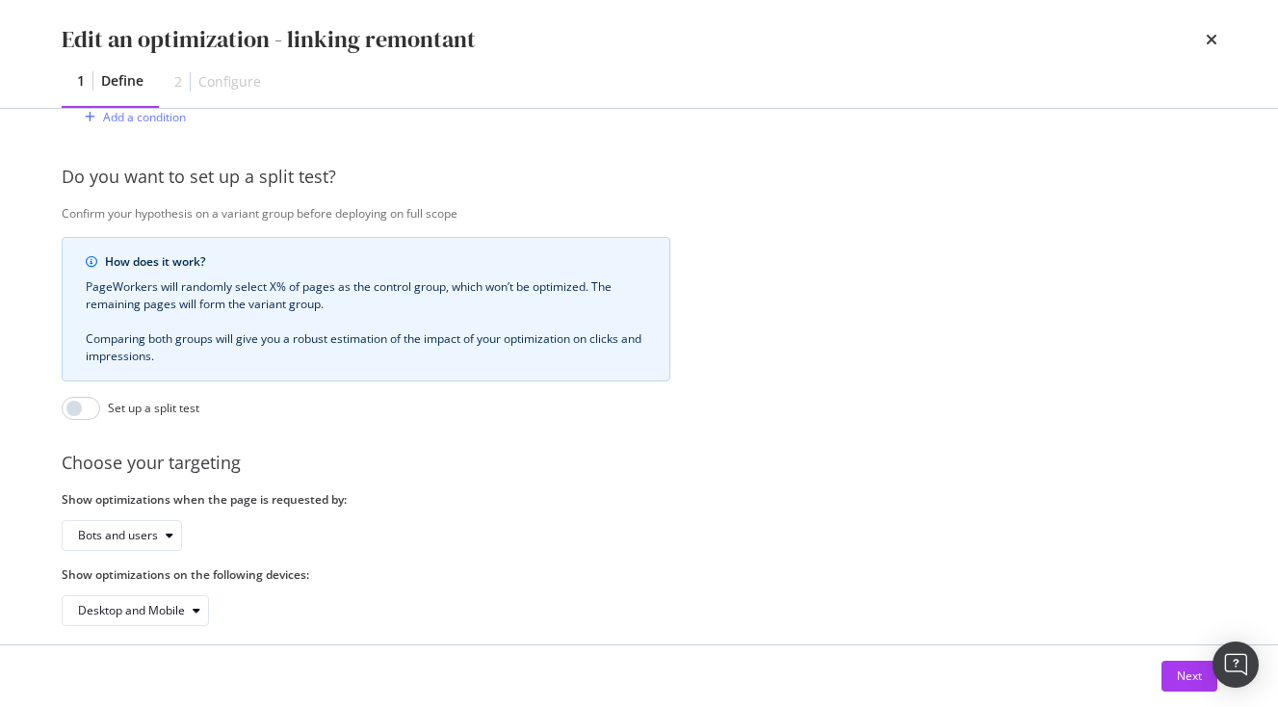
scroll to position [614, 0]
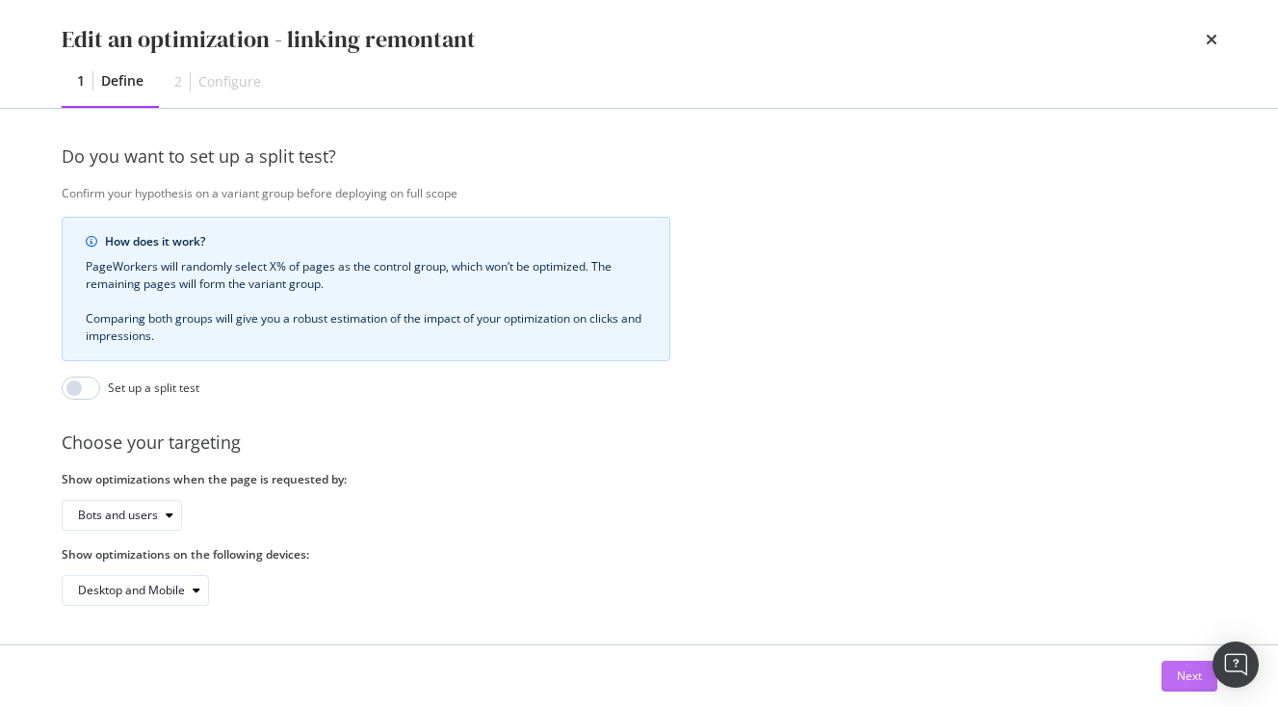
click at [1193, 679] on div "Next" at bounding box center [1189, 676] width 25 height 16
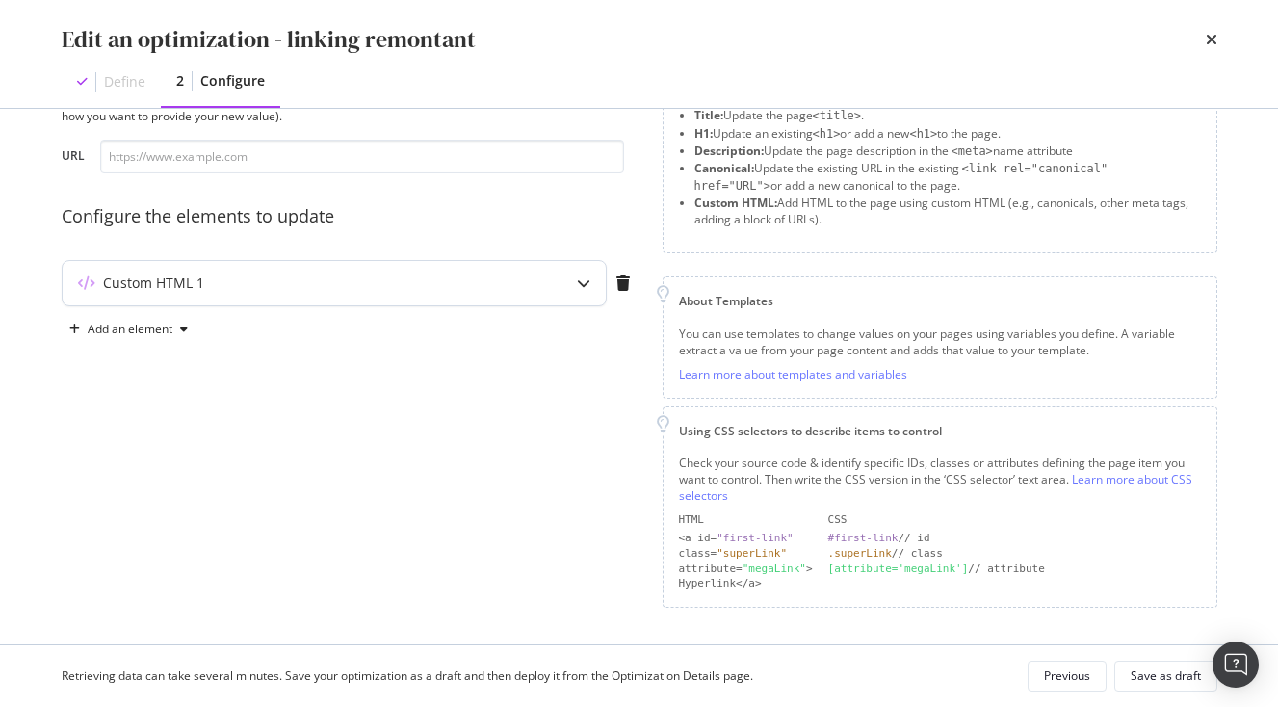
click at [413, 279] on div "Custom HTML 1" at bounding box center [296, 283] width 467 height 19
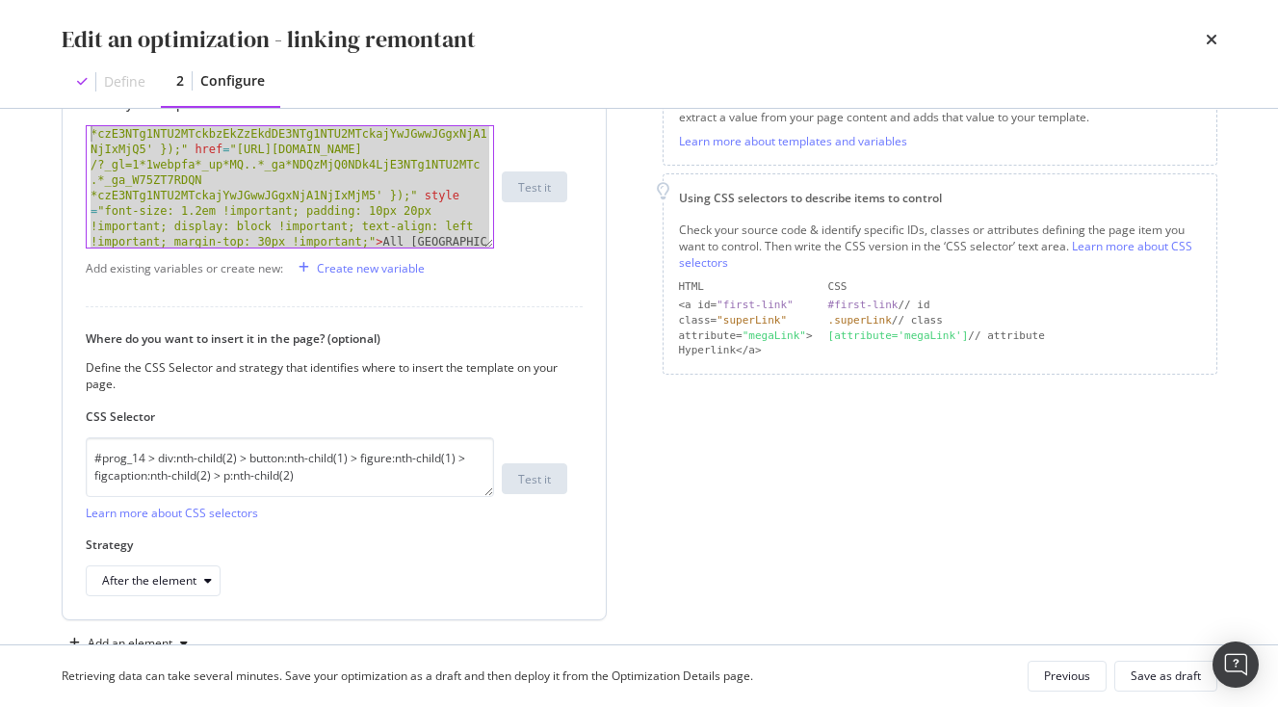
scroll to position [0, 0]
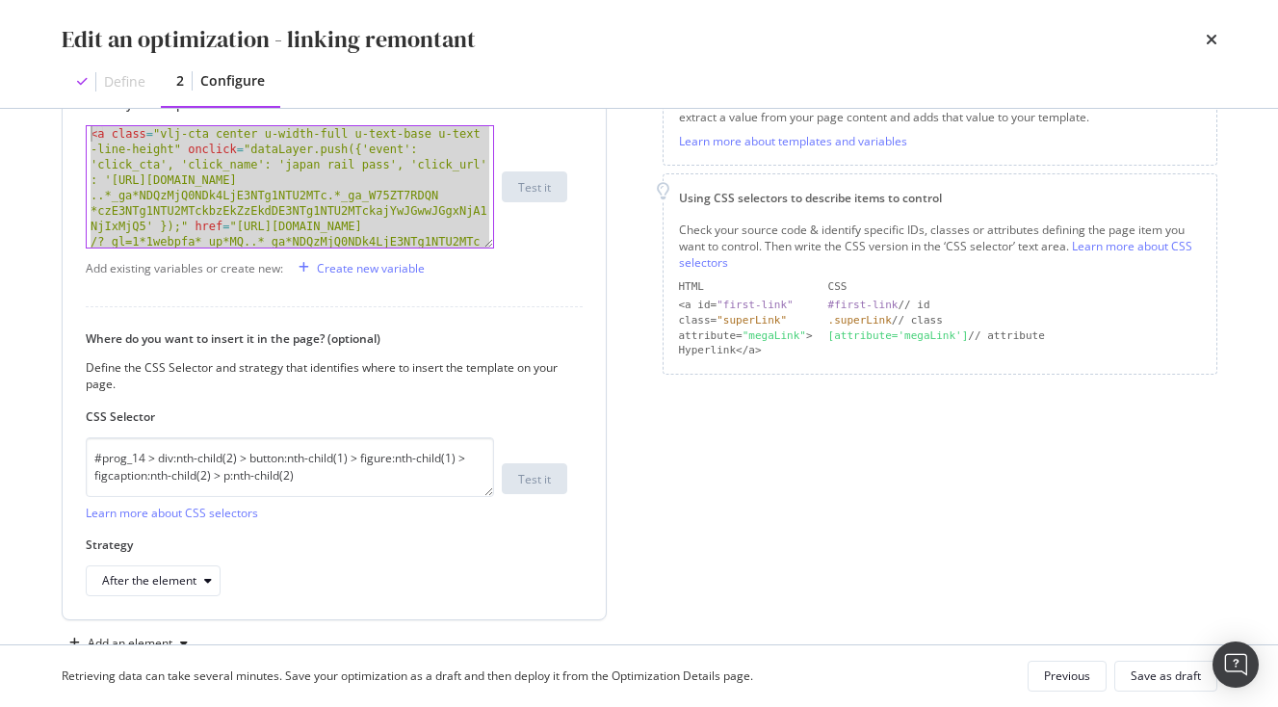
drag, startPoint x: 230, startPoint y: 237, endPoint x: -78, endPoint y: 66, distance: 352.3
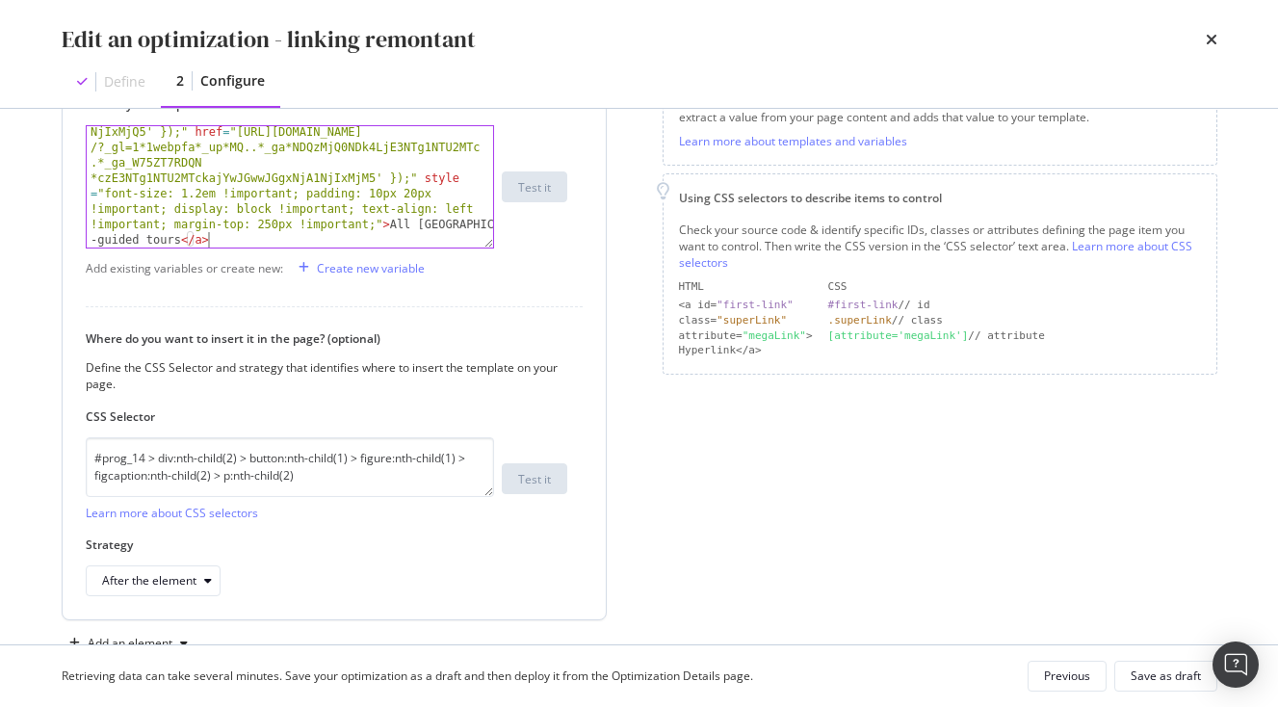
scroll to position [94, 0]
click at [1152, 668] on div "Save as draft" at bounding box center [1166, 676] width 70 height 27
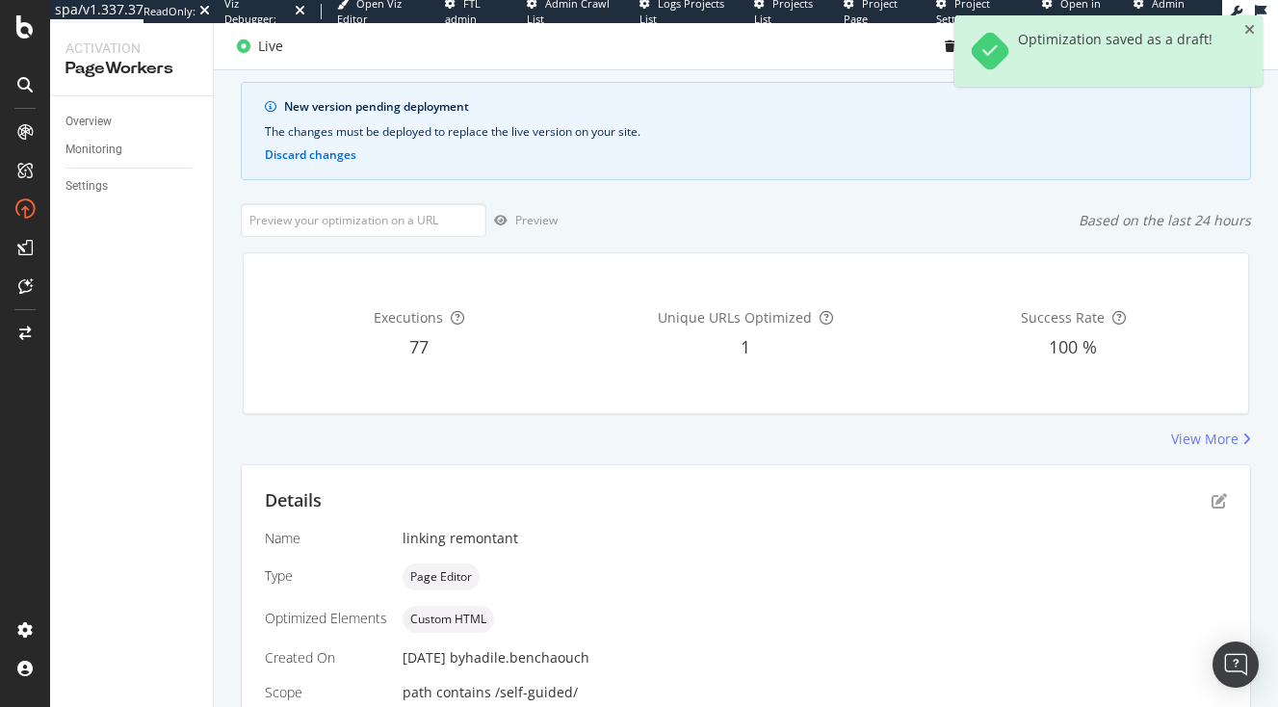
scroll to position [111, 0]
click at [1250, 30] on icon "close toast" at bounding box center [1250, 29] width 11 height 13
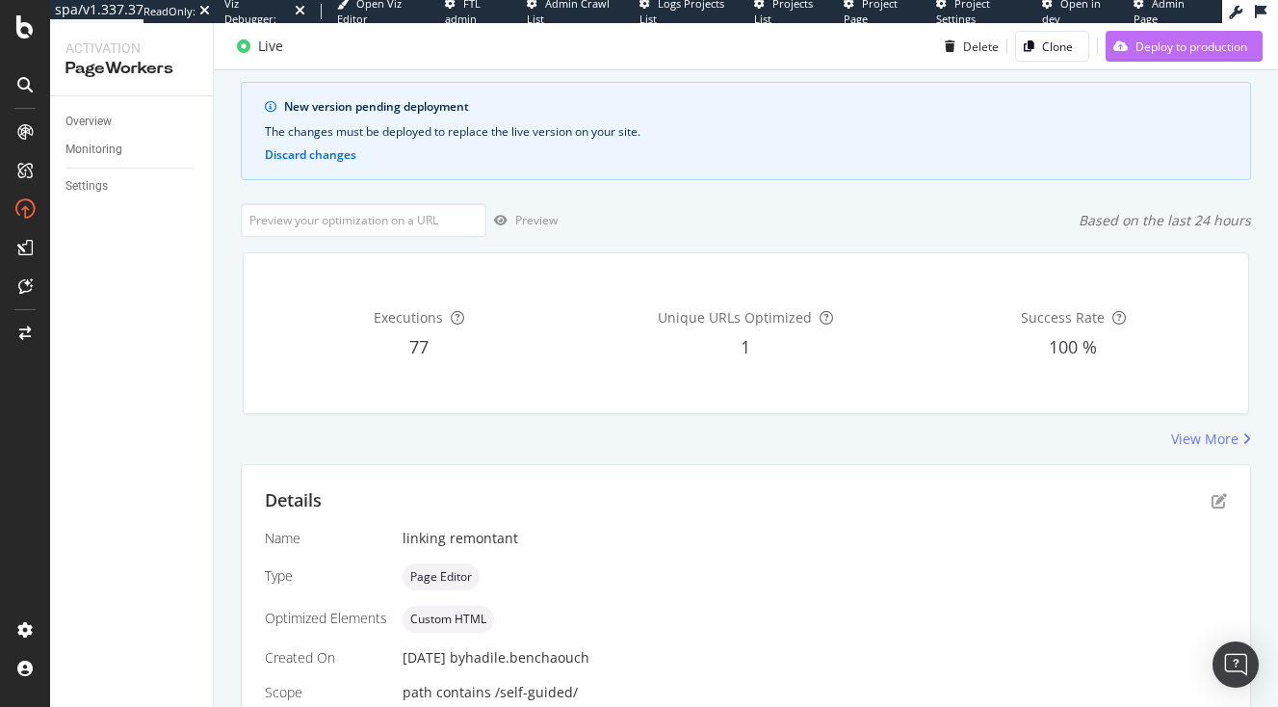
click at [1221, 43] on div "Deploy to production" at bounding box center [1192, 46] width 112 height 16
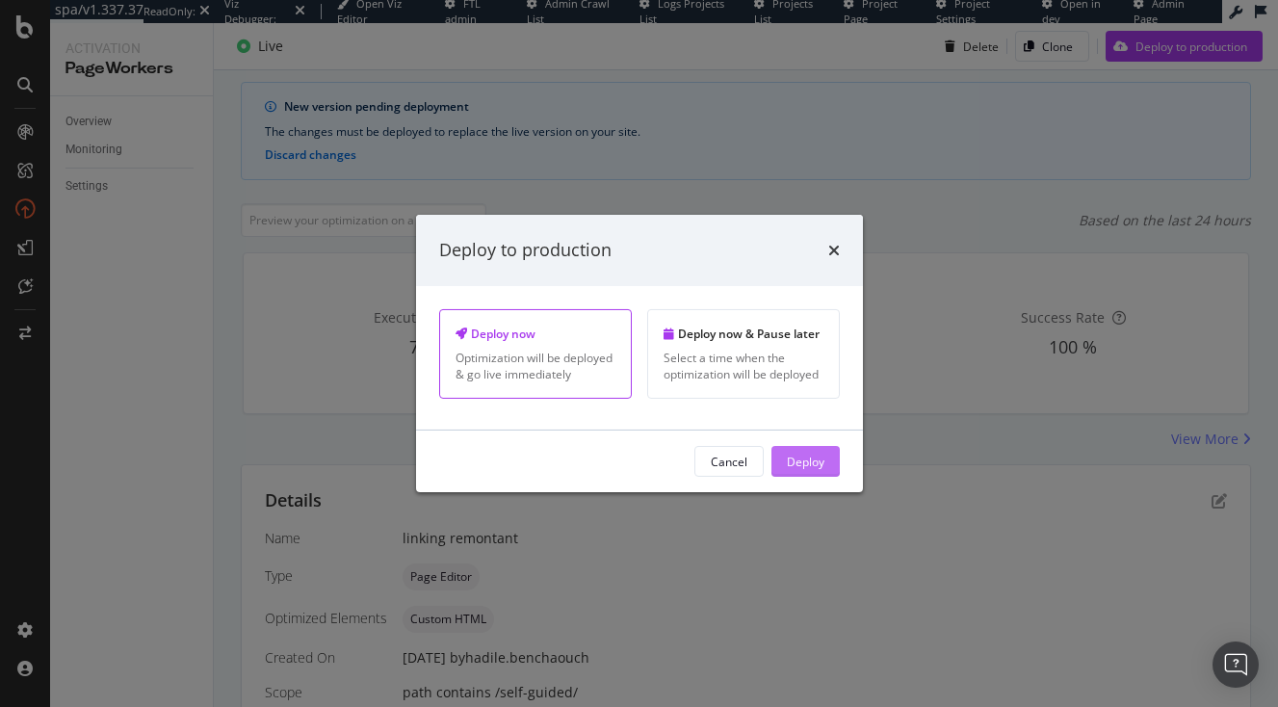
click at [795, 468] on div "Deploy" at bounding box center [806, 461] width 38 height 16
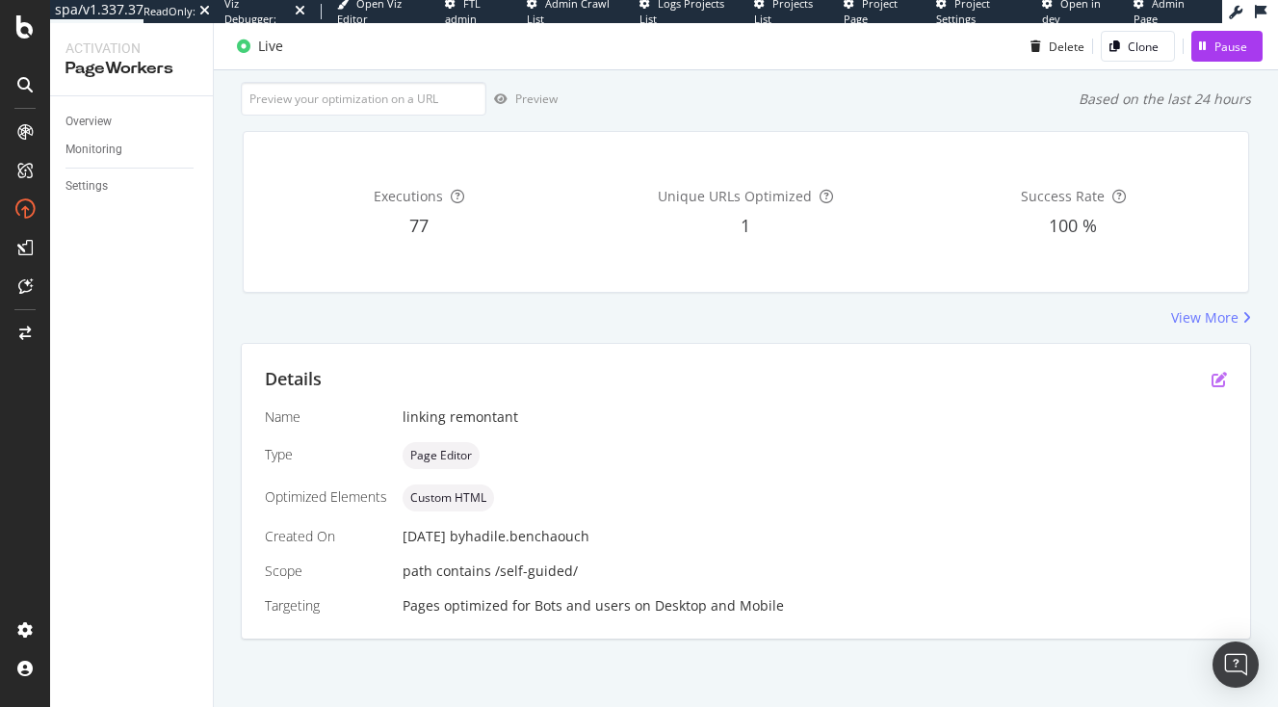
click at [1221, 378] on icon "pen-to-square" at bounding box center [1219, 379] width 15 height 15
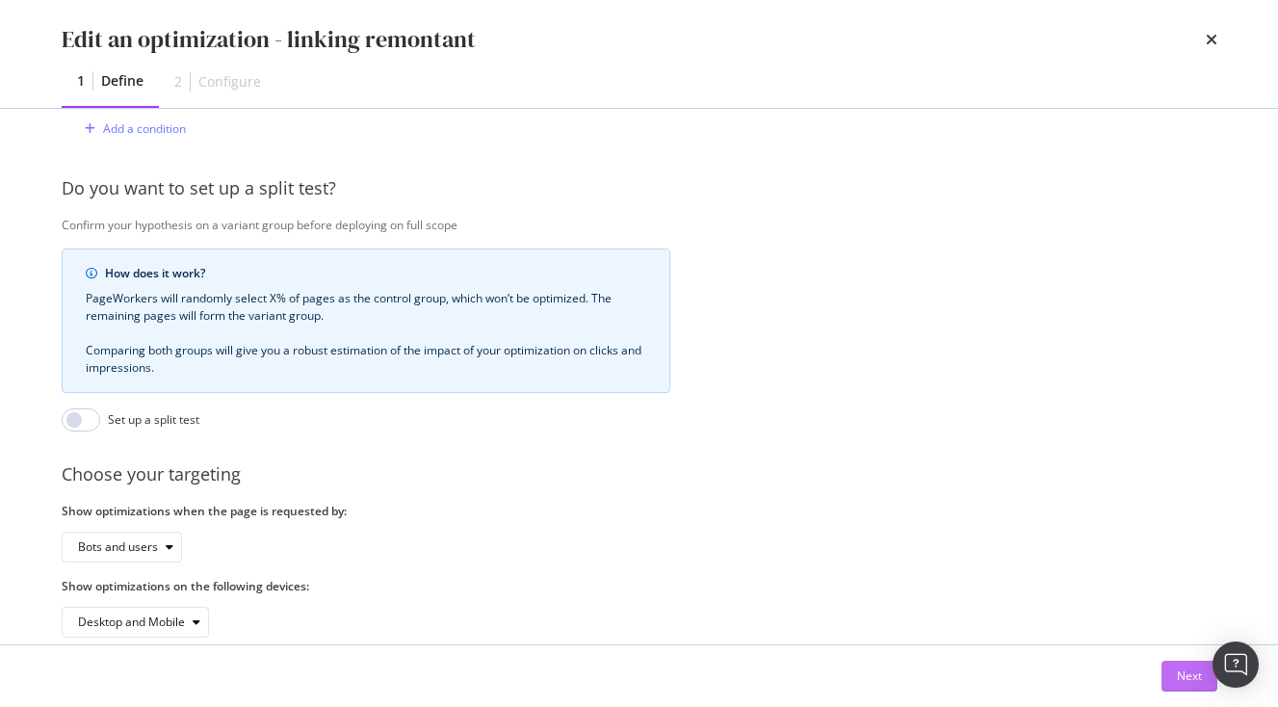
click at [1187, 668] on div "Next" at bounding box center [1189, 676] width 25 height 29
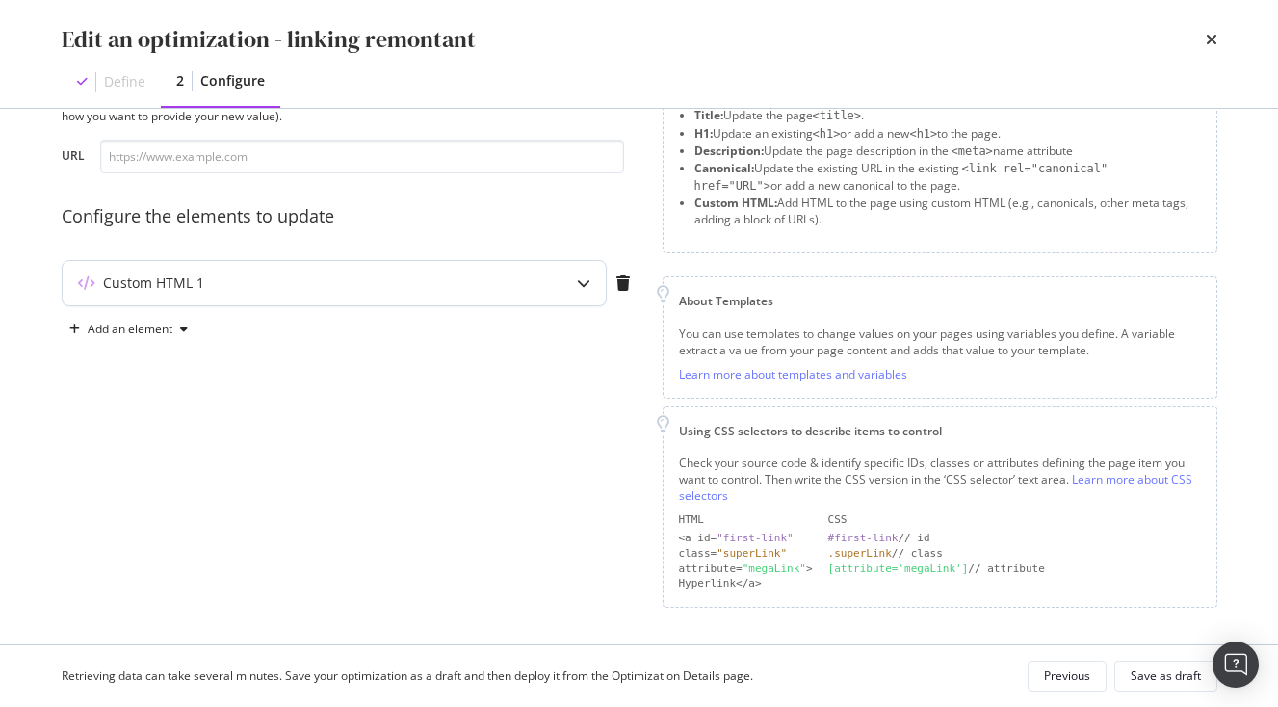
click at [518, 281] on div "Custom HTML 1" at bounding box center [296, 283] width 467 height 19
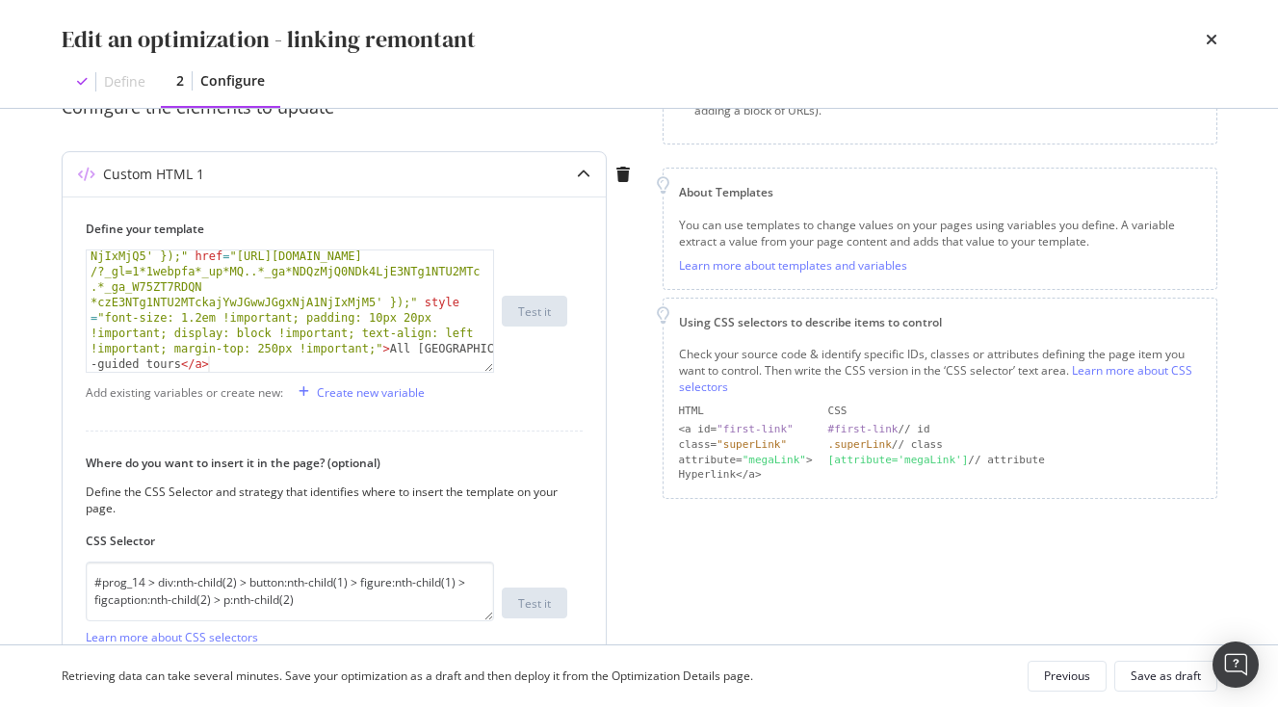
scroll to position [198, 0]
click at [276, 352] on div "< a class = "vlj-cta center u-width-full u-text-base u-text -line-height" oncli…" at bounding box center [290, 431] width 407 height 553
type textarea "00"
click at [1162, 670] on div "Save as draft" at bounding box center [1166, 676] width 70 height 16
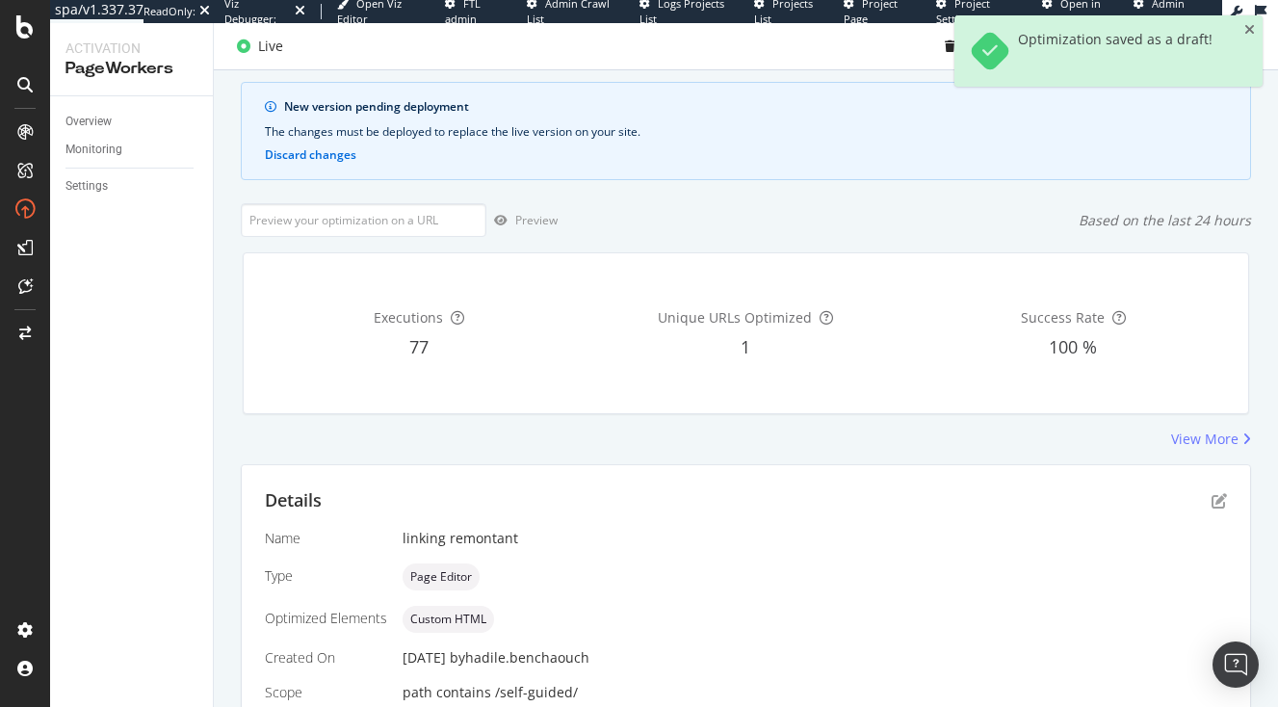
scroll to position [111, 0]
click at [1251, 26] on icon "close toast" at bounding box center [1250, 29] width 11 height 13
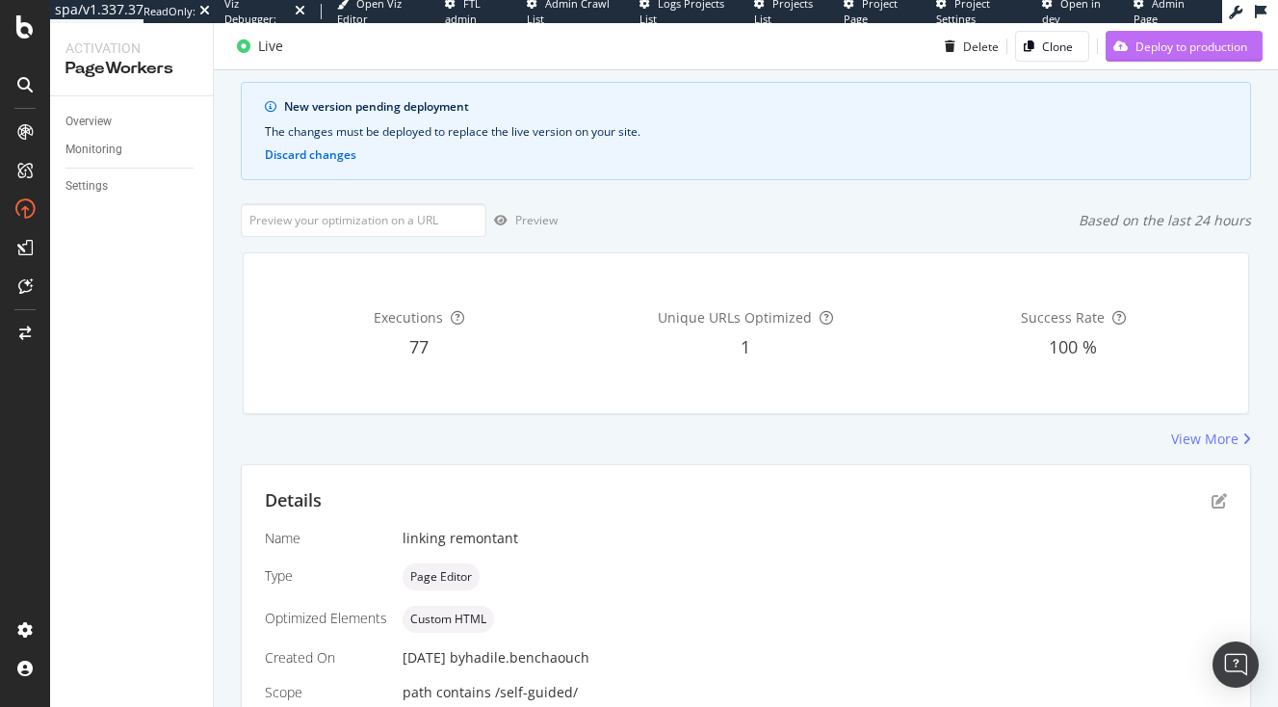
click at [1208, 53] on div "Deploy to production" at bounding box center [1192, 46] width 112 height 16
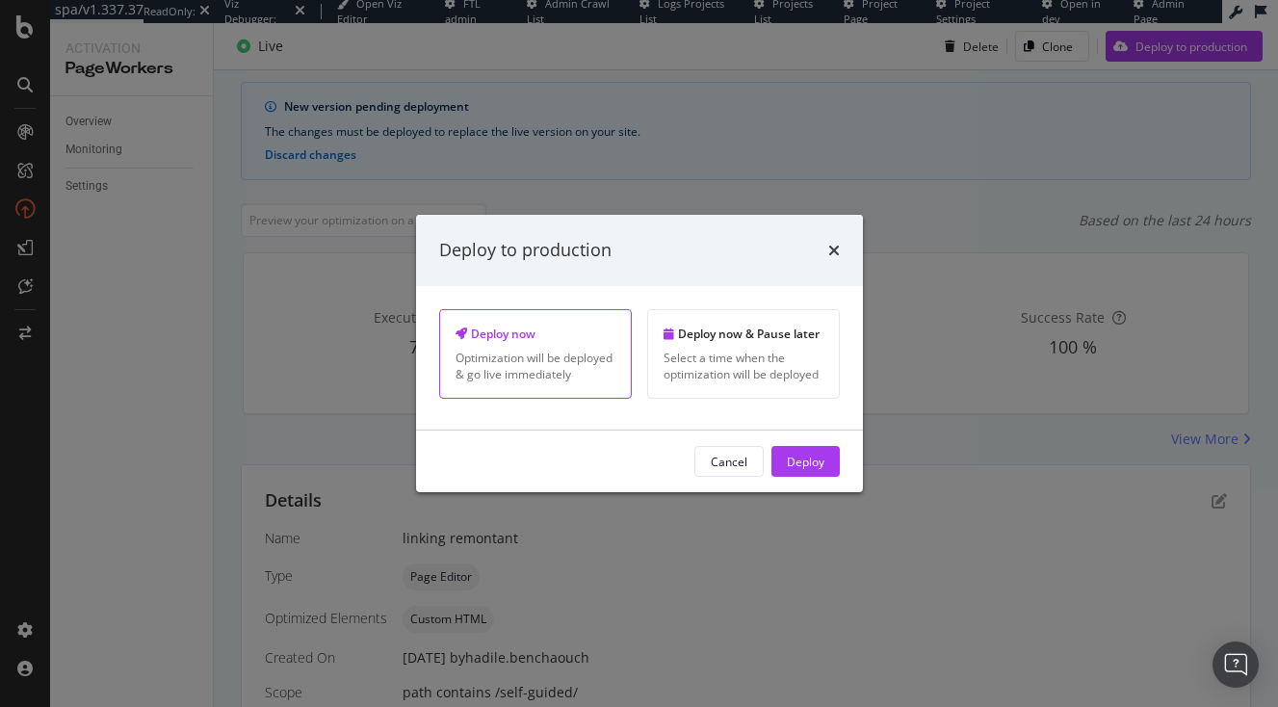
click at [815, 443] on div "Cancel Deploy" at bounding box center [639, 462] width 447 height 62
click at [826, 470] on button "Deploy" at bounding box center [806, 461] width 68 height 31
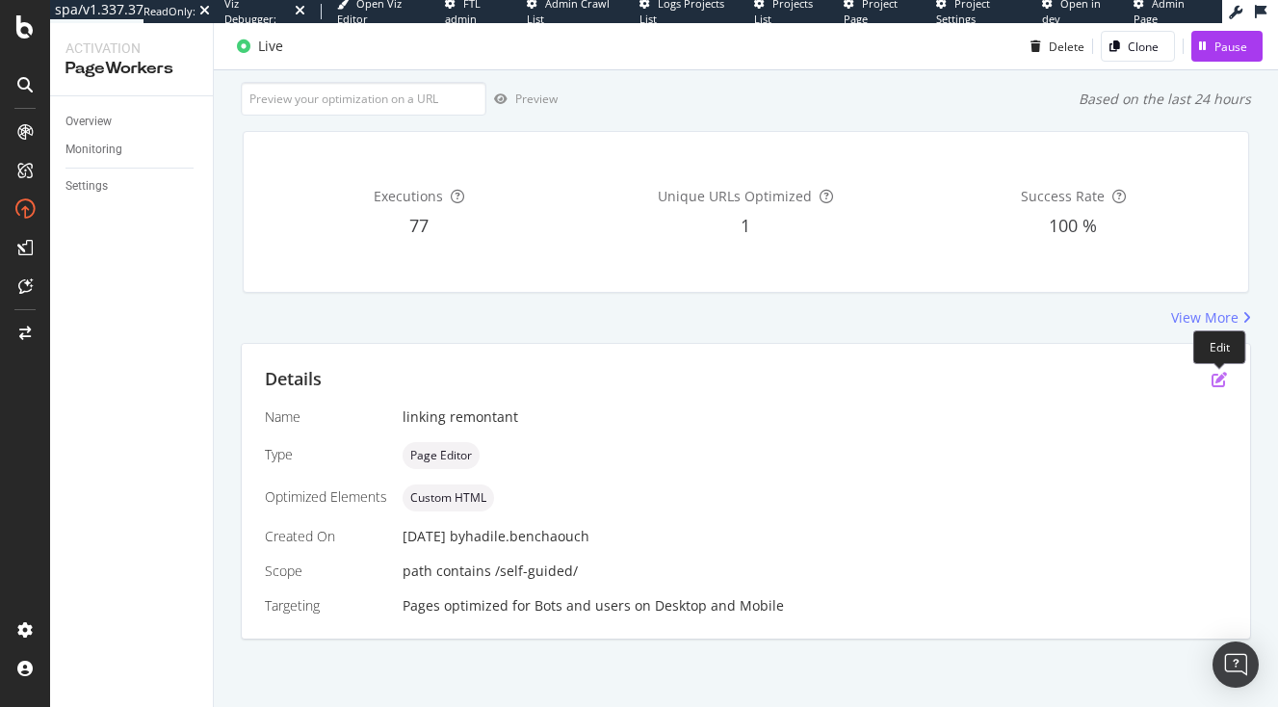
click at [1219, 382] on icon "pen-to-square" at bounding box center [1219, 379] width 15 height 15
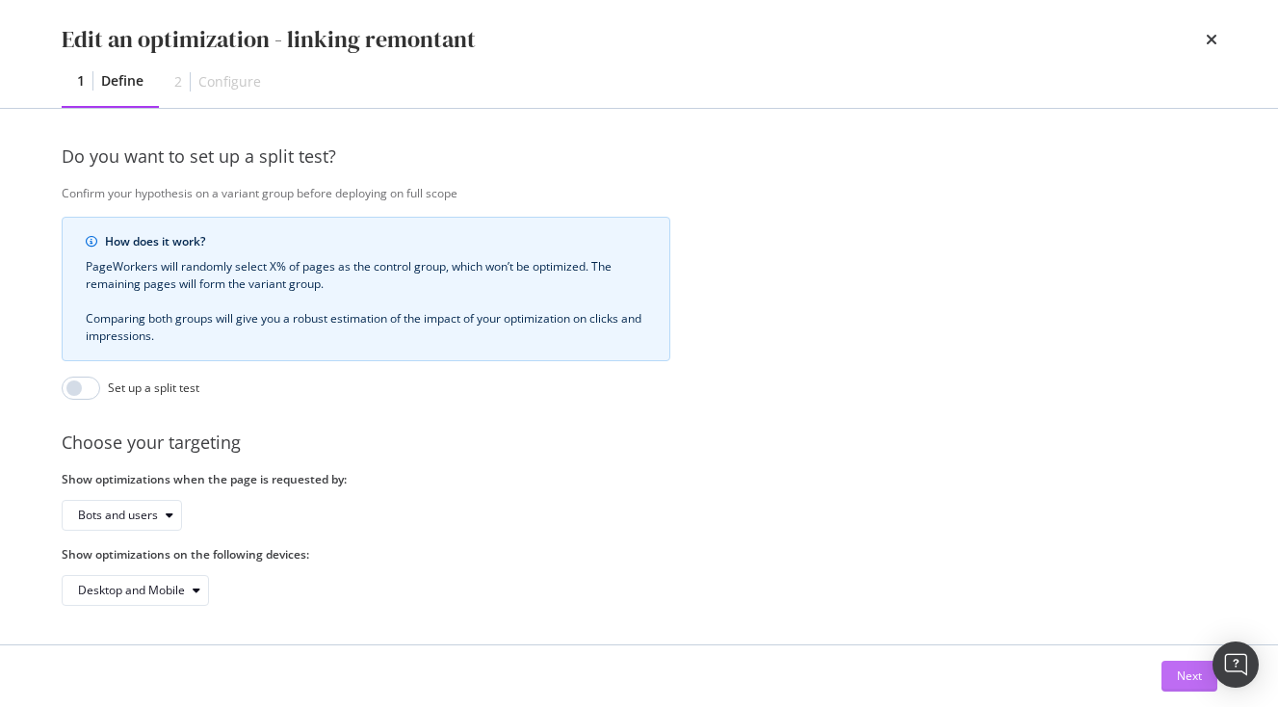
click at [1196, 674] on div "Next" at bounding box center [1189, 676] width 25 height 16
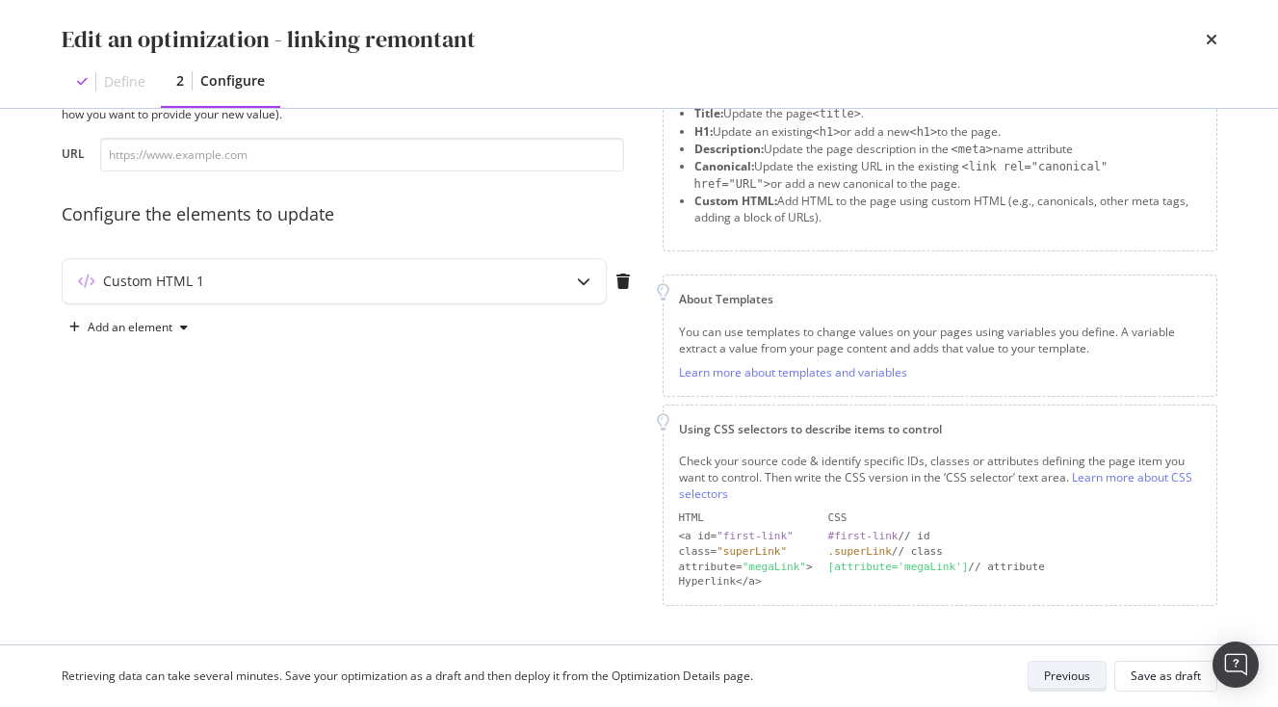
scroll to position [89, 0]
click at [514, 257] on div "Preview your optimization (optional) This URL will be used to test the CSS Sele…" at bounding box center [351, 333] width 578 height 549
click at [519, 278] on div "Custom HTML 1" at bounding box center [296, 283] width 467 height 19
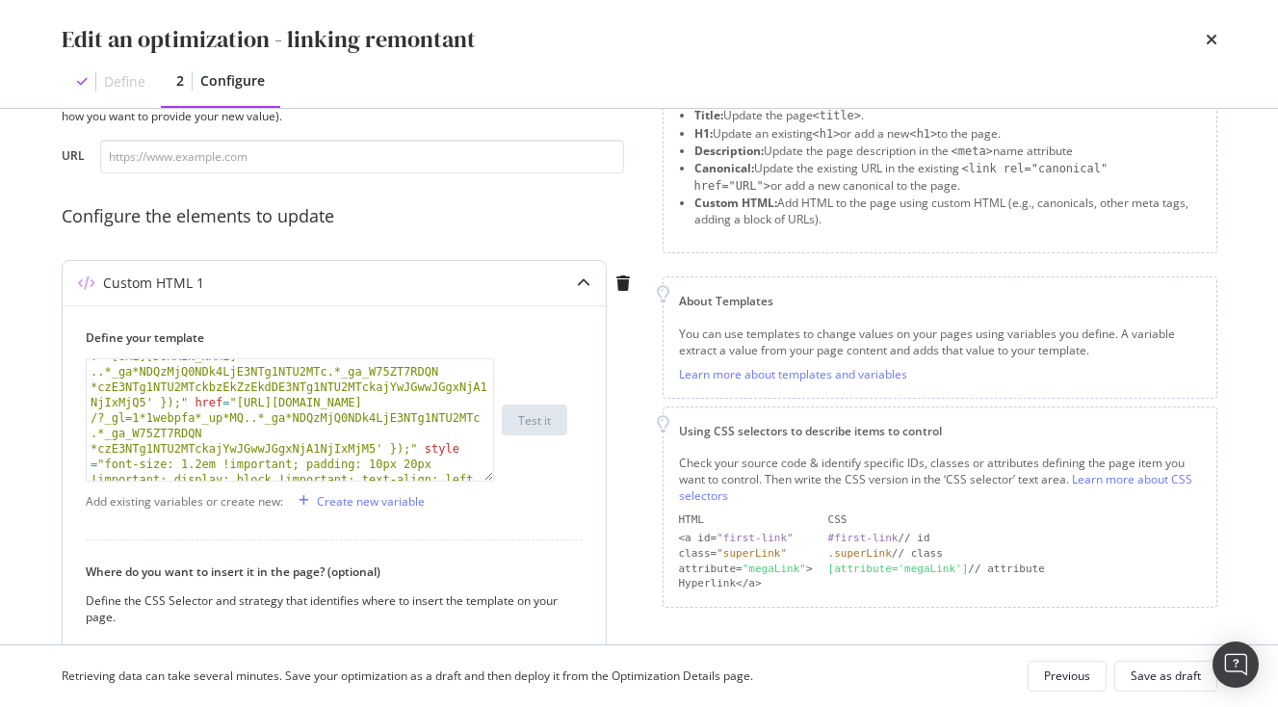
scroll to position [94, 0]
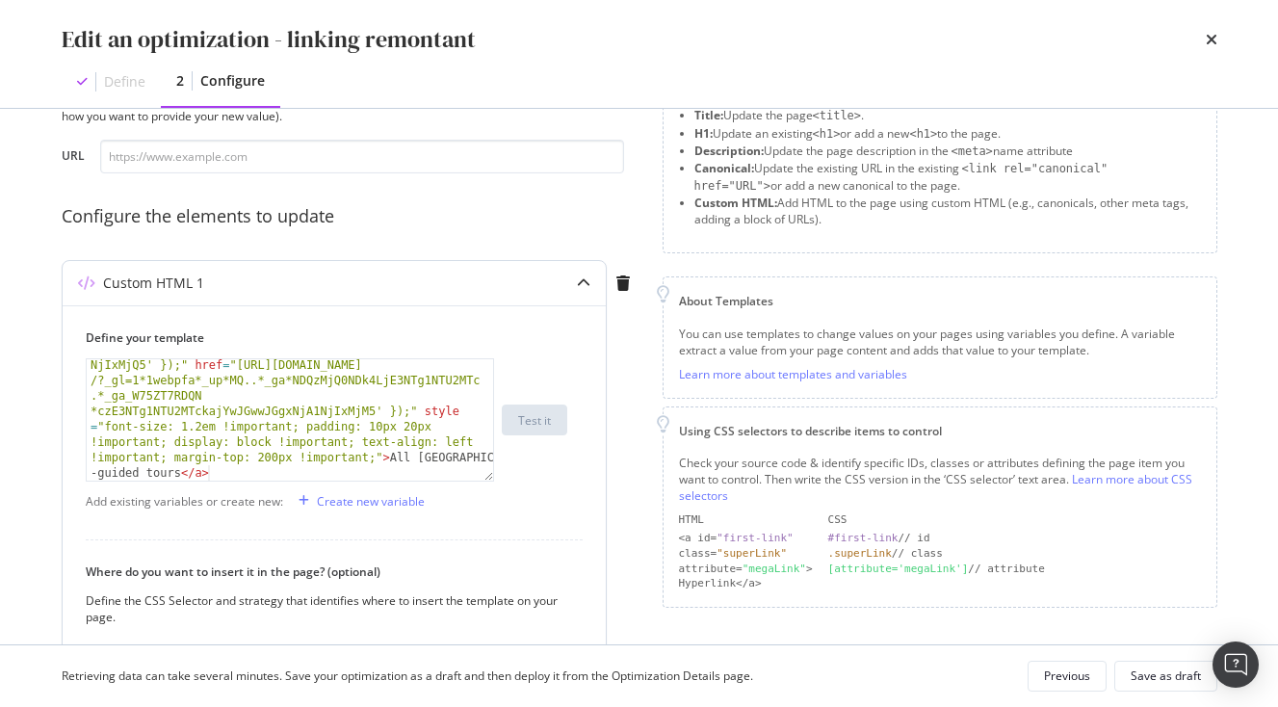
click at [277, 460] on div "< a class = "vlj-cta center u-width-full u-text-base u-text -line-height" oncli…" at bounding box center [290, 541] width 407 height 553
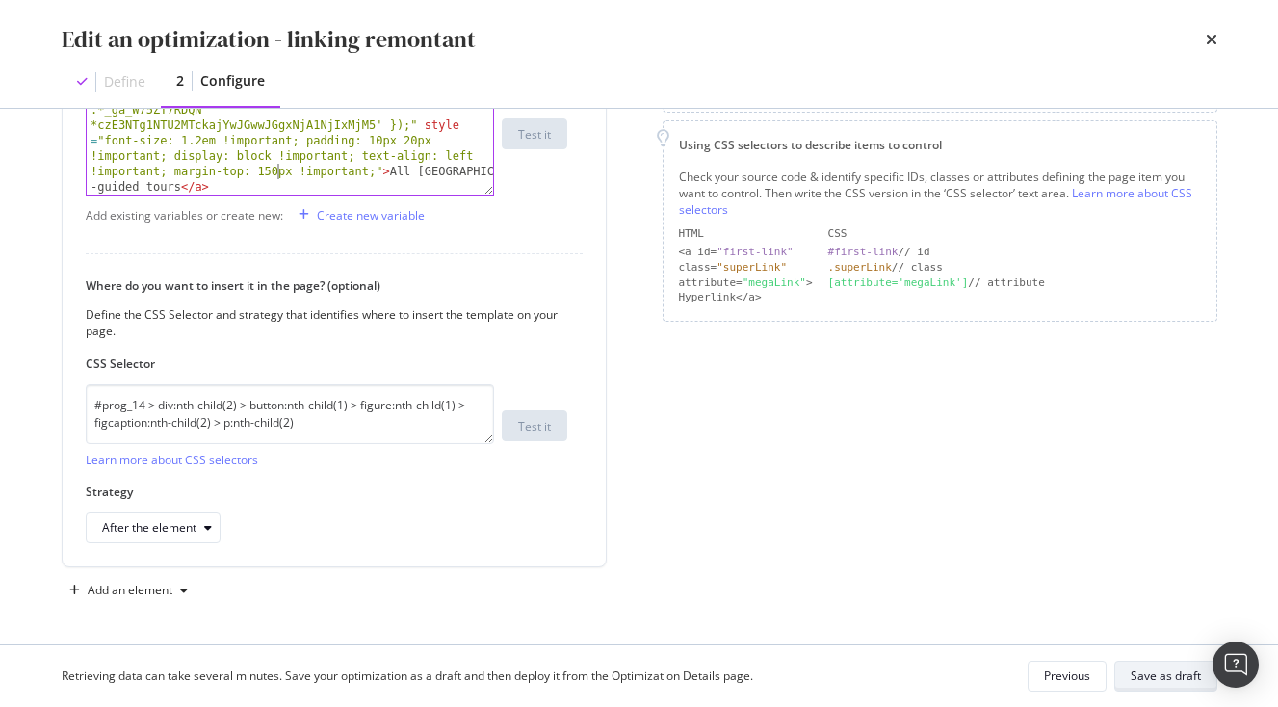
type textarea "150"
click at [1171, 669] on div "Save as draft" at bounding box center [1166, 676] width 70 height 16
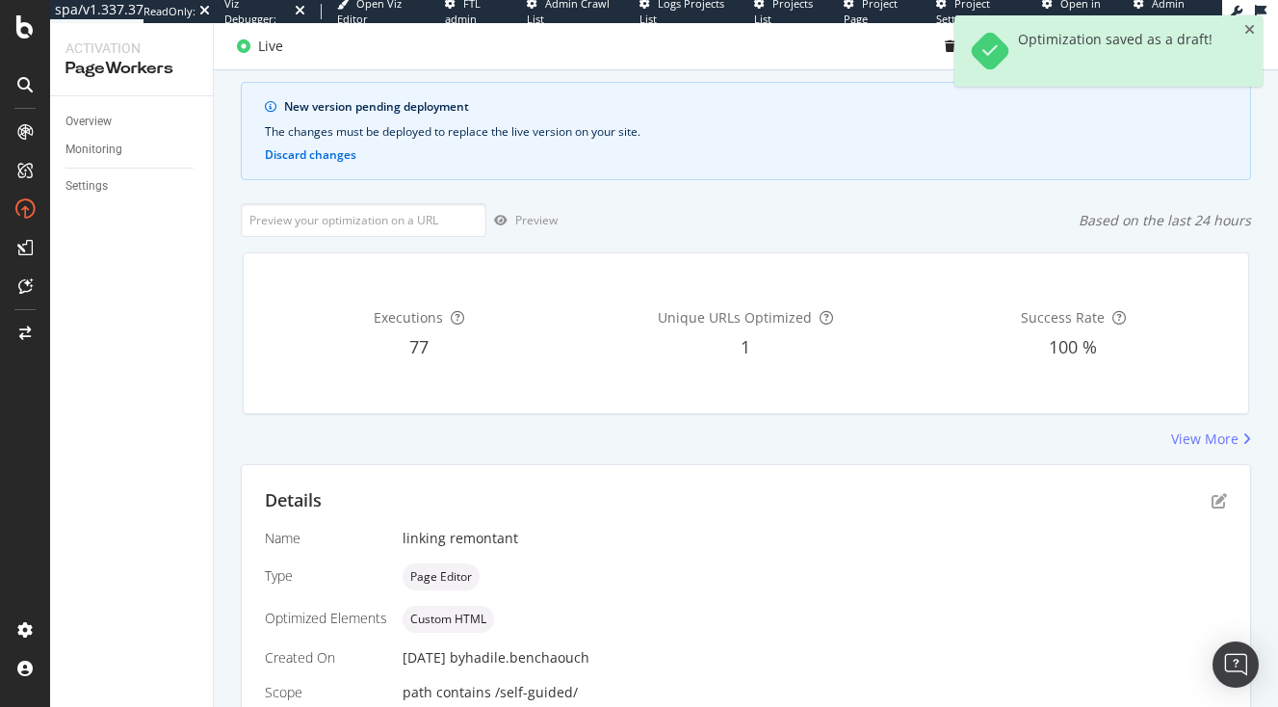
scroll to position [111, 0]
click at [1247, 30] on icon "close toast" at bounding box center [1250, 29] width 11 height 13
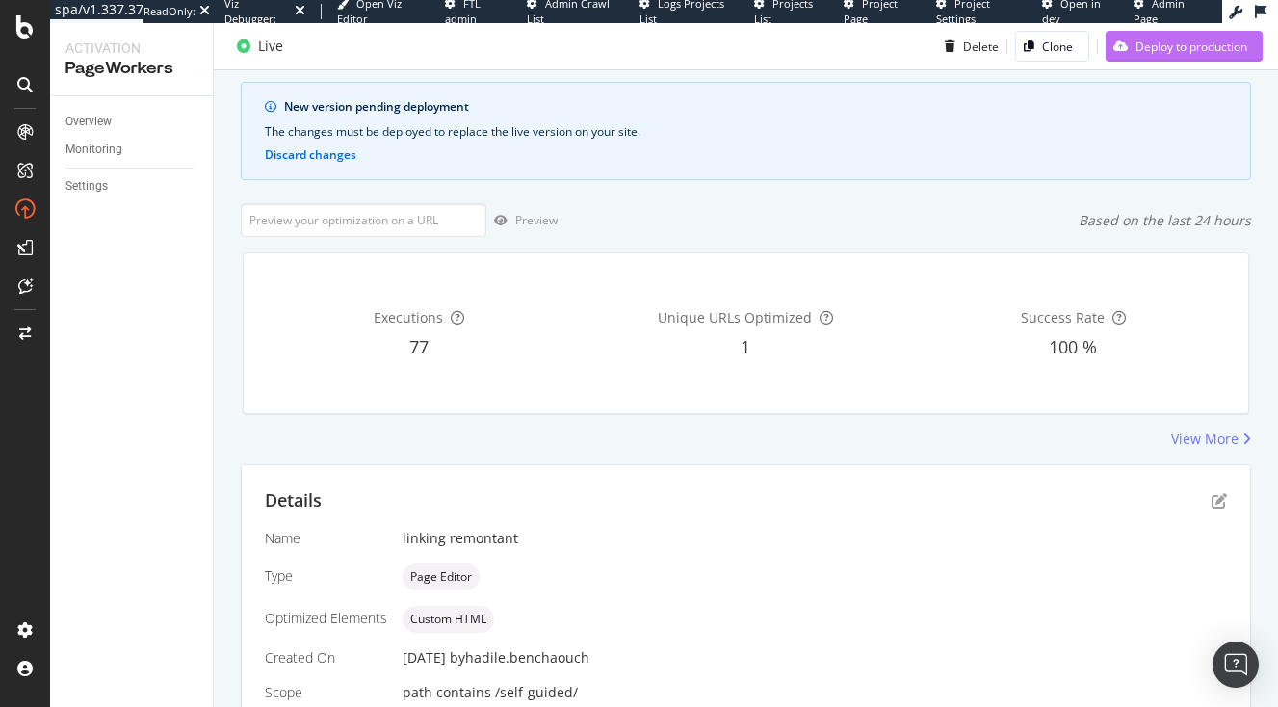
click at [1188, 58] on div "Deploy to production" at bounding box center [1177, 46] width 142 height 29
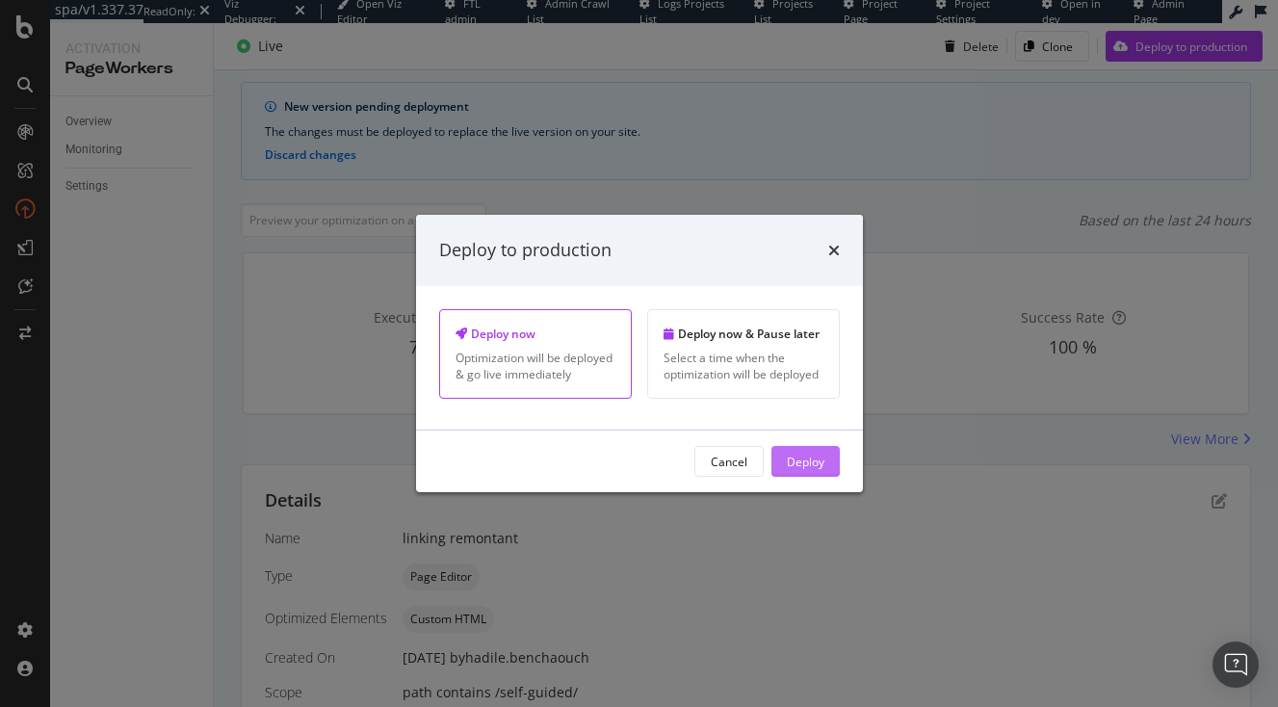
click at [807, 454] on div "Deploy" at bounding box center [806, 461] width 38 height 16
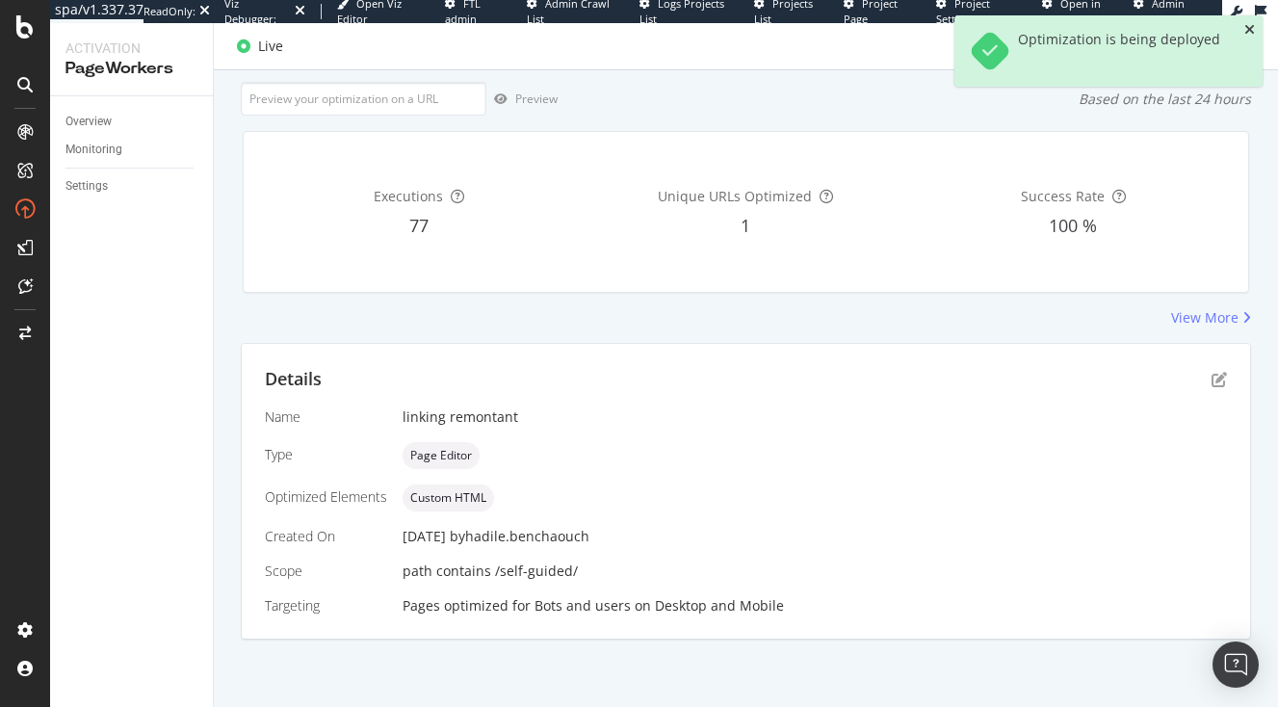
click at [1251, 32] on icon "close toast" at bounding box center [1250, 29] width 11 height 13
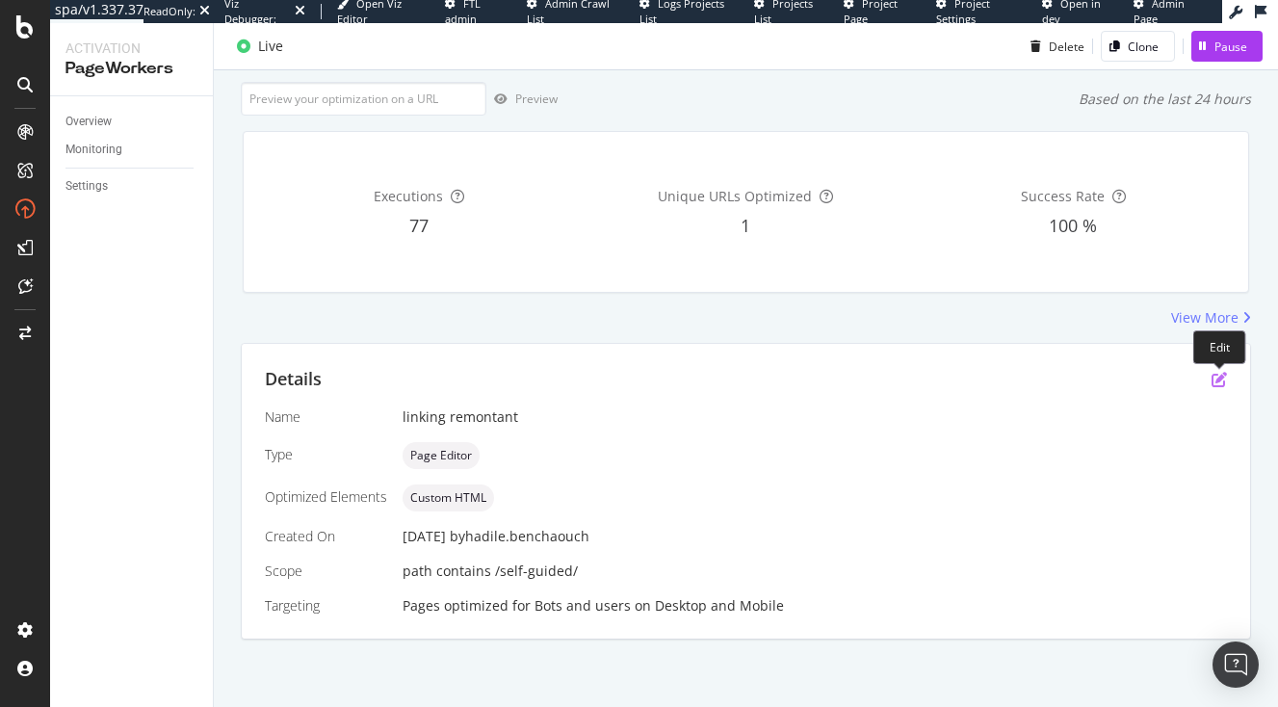
click at [1226, 385] on icon "pen-to-square" at bounding box center [1219, 379] width 15 height 15
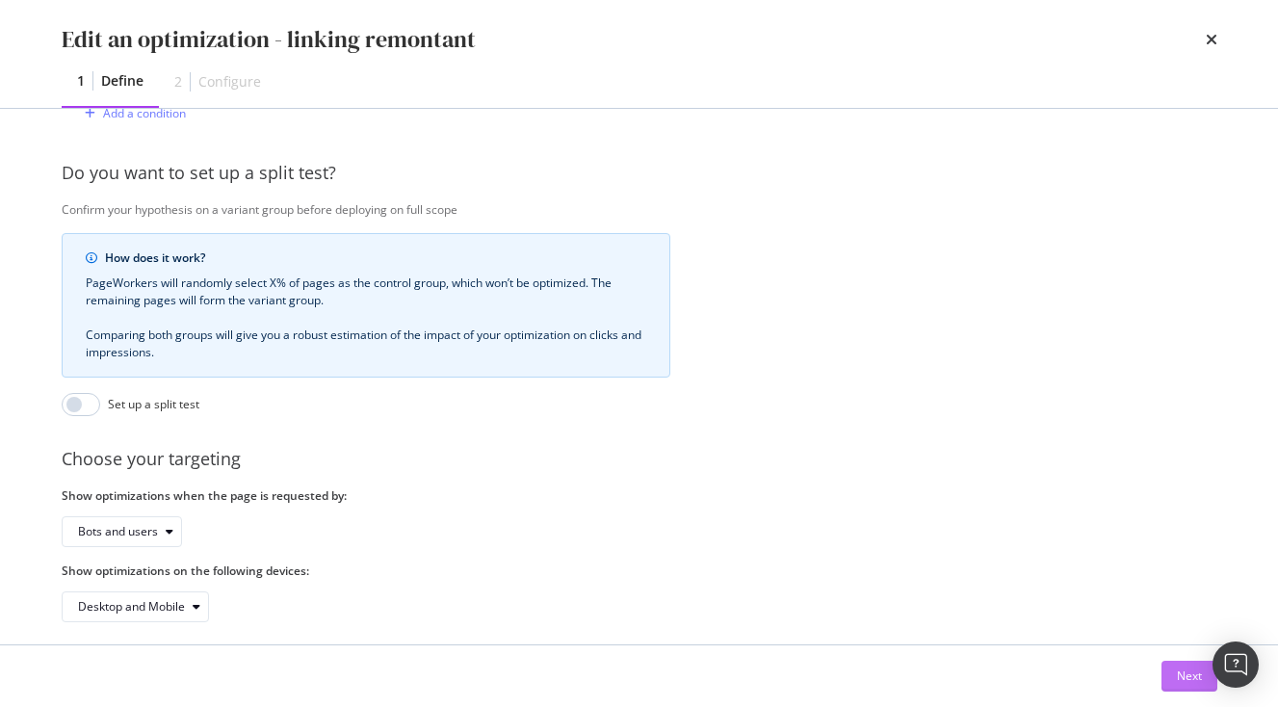
click at [1175, 668] on button "Next" at bounding box center [1190, 676] width 56 height 31
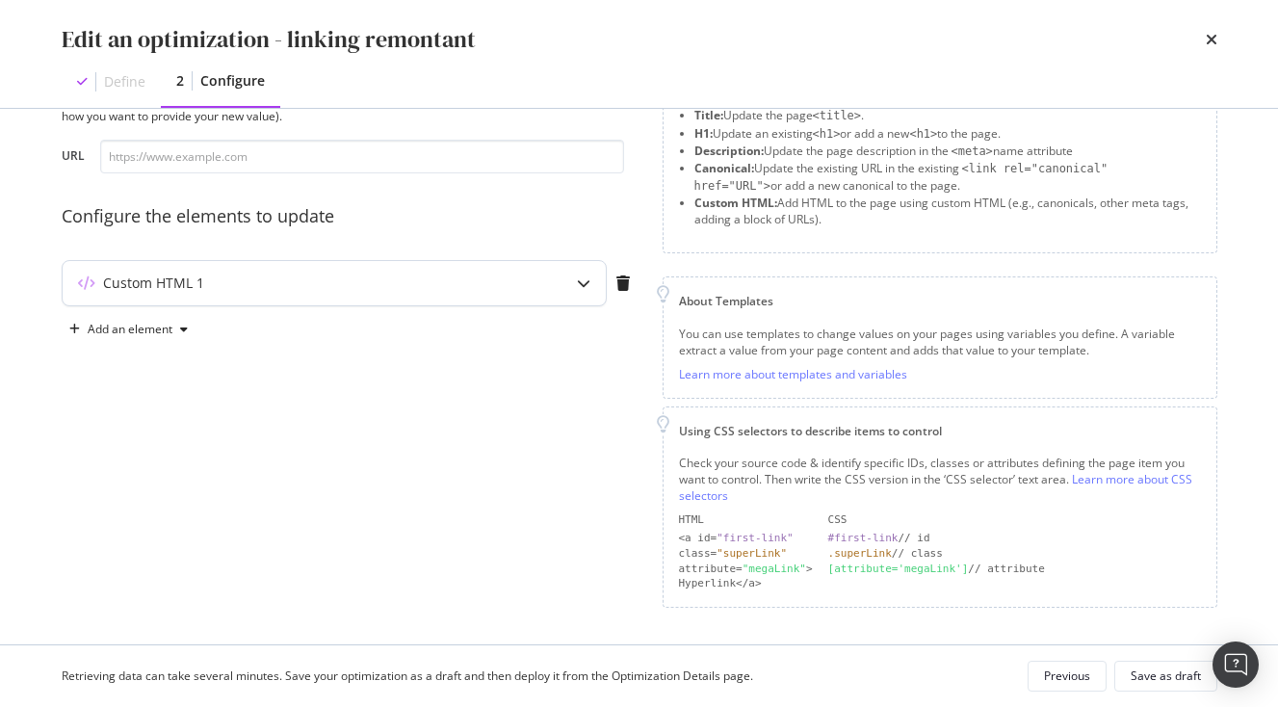
click at [552, 277] on div "Custom HTML 1" at bounding box center [334, 283] width 543 height 44
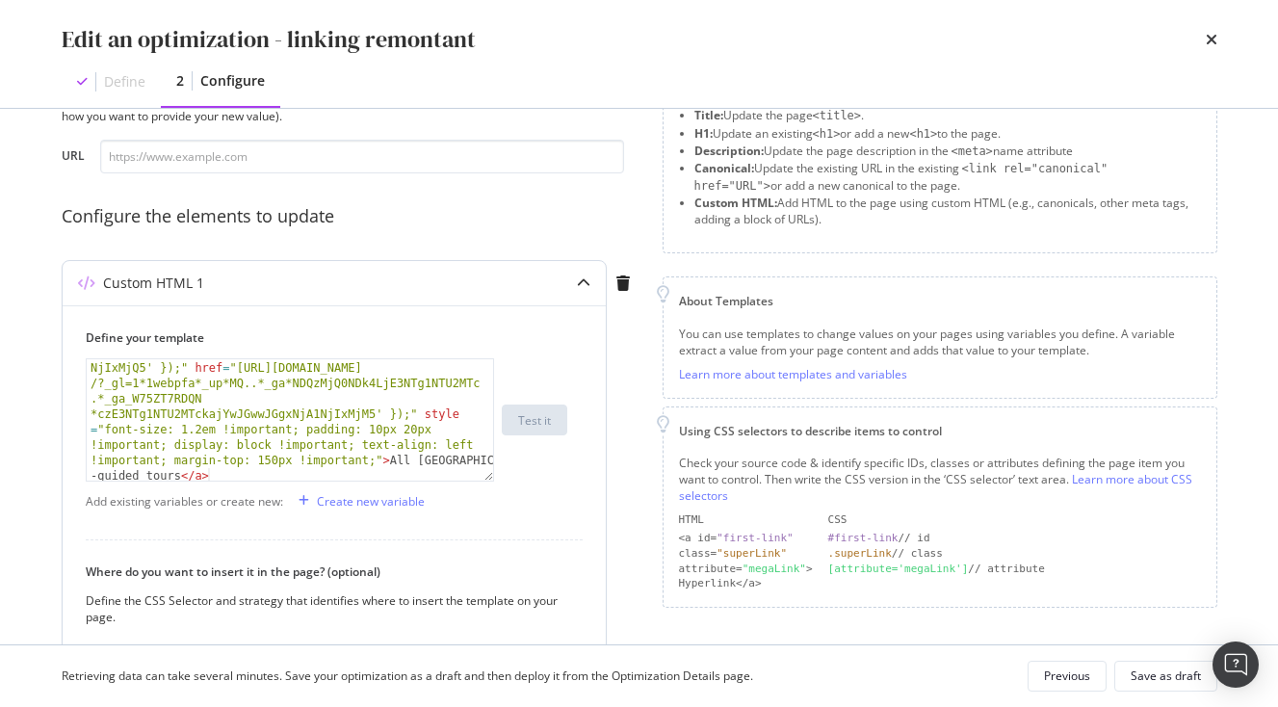
scroll to position [94, 0]
click at [268, 460] on div "< a class = "vlj-cta center u-width-full u-text-base u-text -line-height" oncli…" at bounding box center [290, 541] width 407 height 553
type textarea "3"
click at [1162, 674] on div "Save as draft" at bounding box center [1166, 676] width 70 height 16
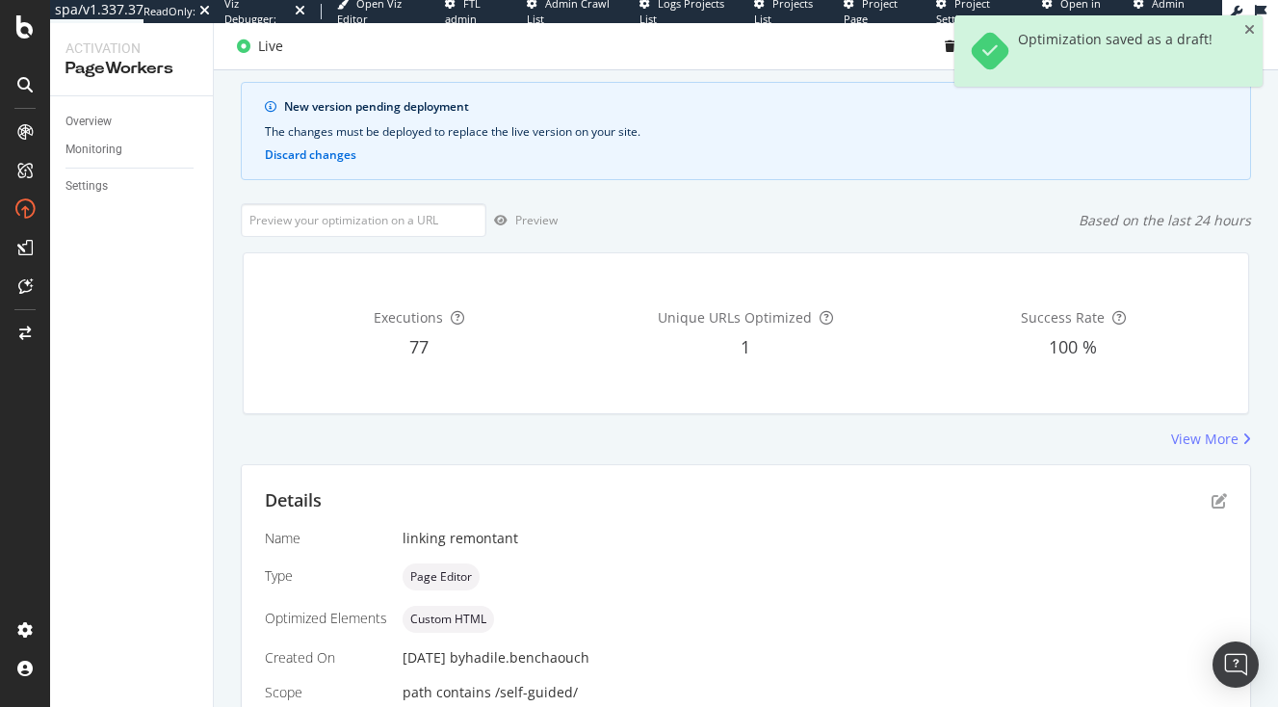
scroll to position [111, 0]
click at [1251, 33] on icon "close toast" at bounding box center [1250, 29] width 11 height 13
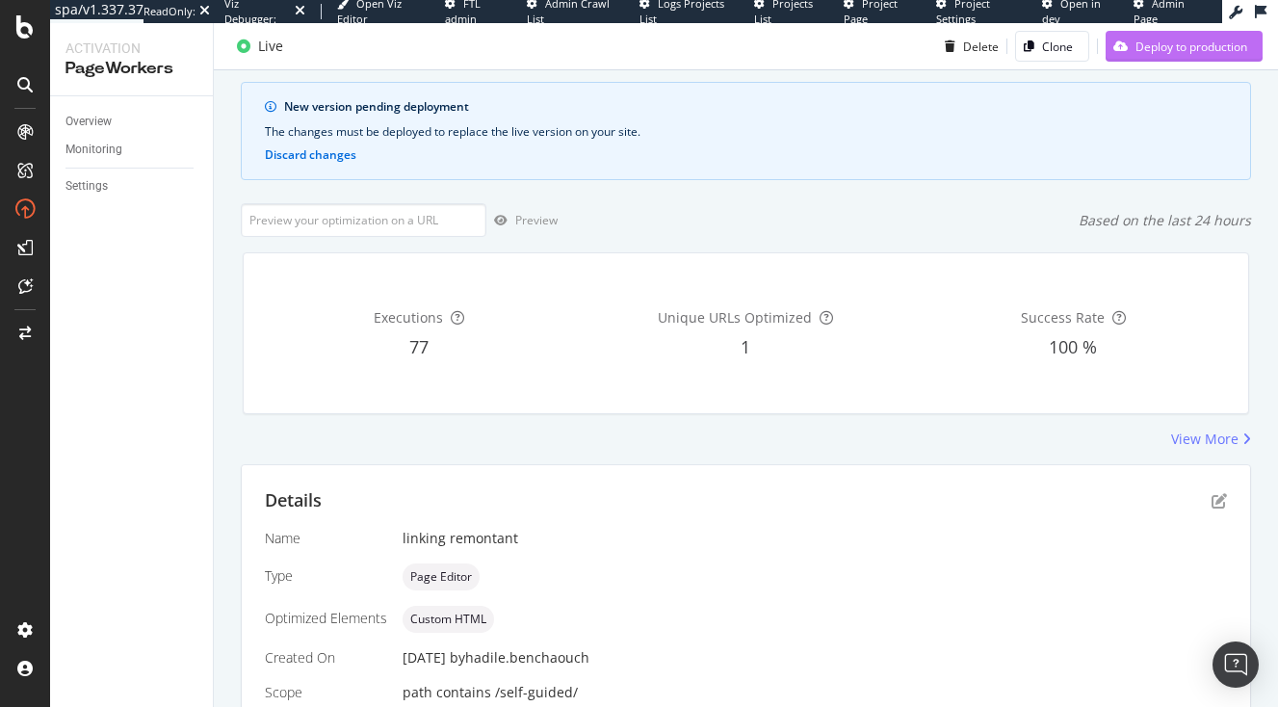
click at [1224, 35] on div "Deploy to production" at bounding box center [1177, 46] width 142 height 29
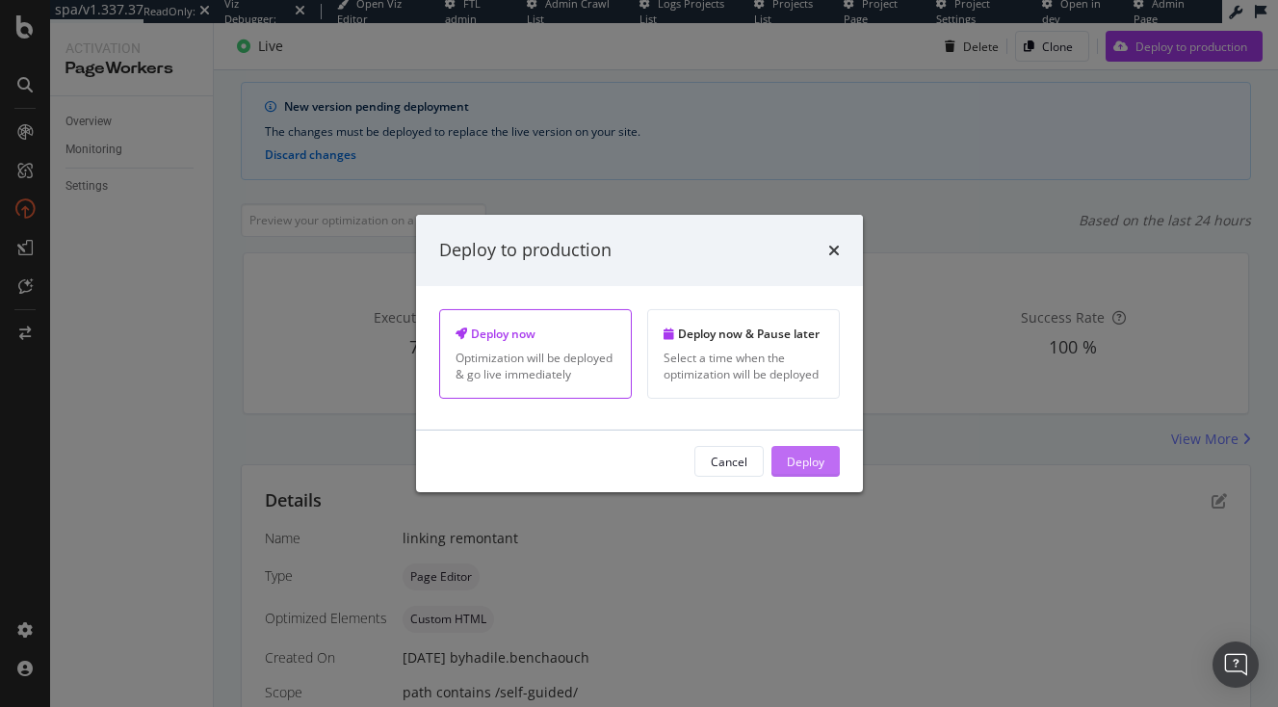
click at [812, 448] on div "Deploy" at bounding box center [806, 461] width 38 height 29
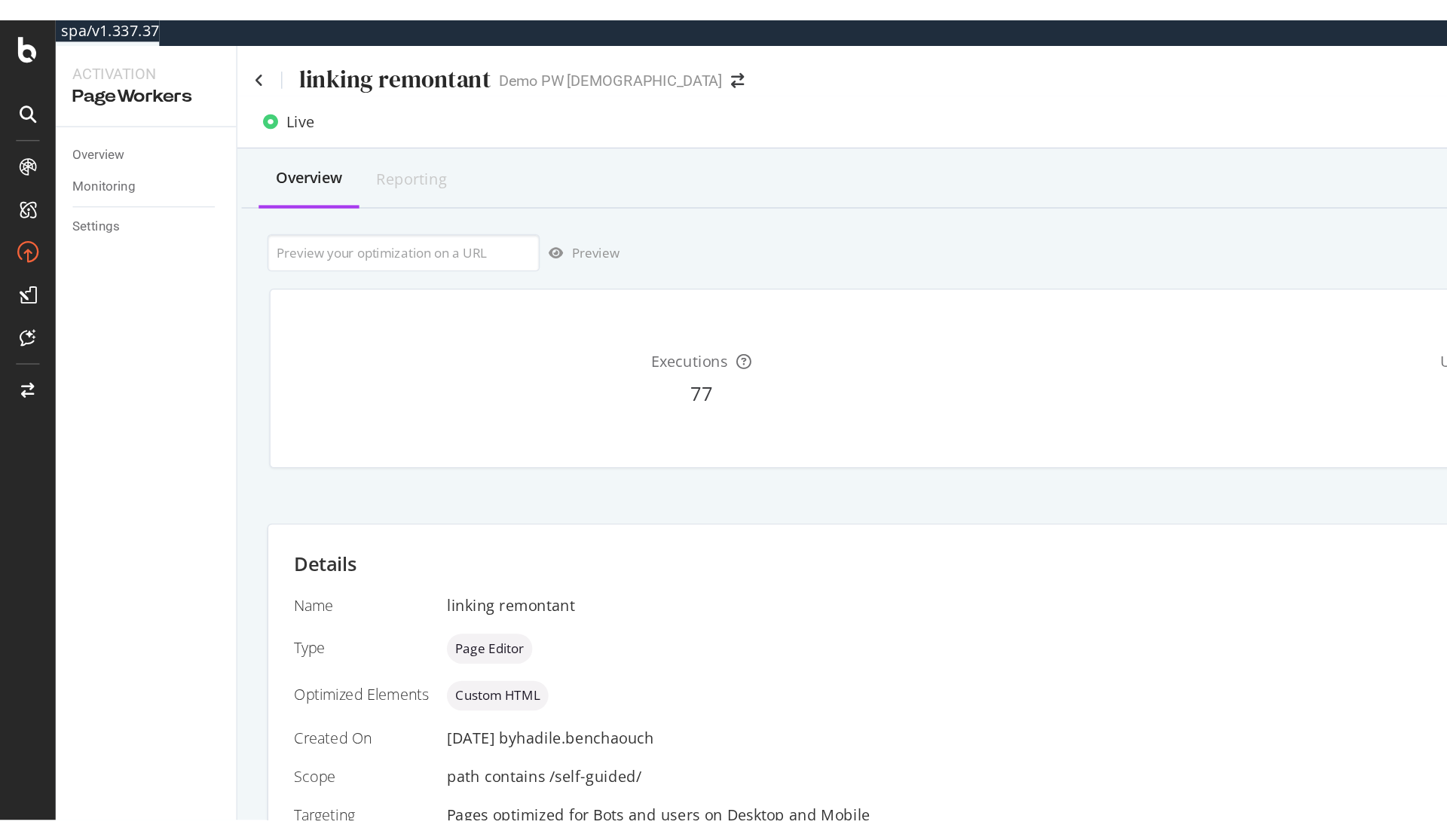
scroll to position [0, 0]
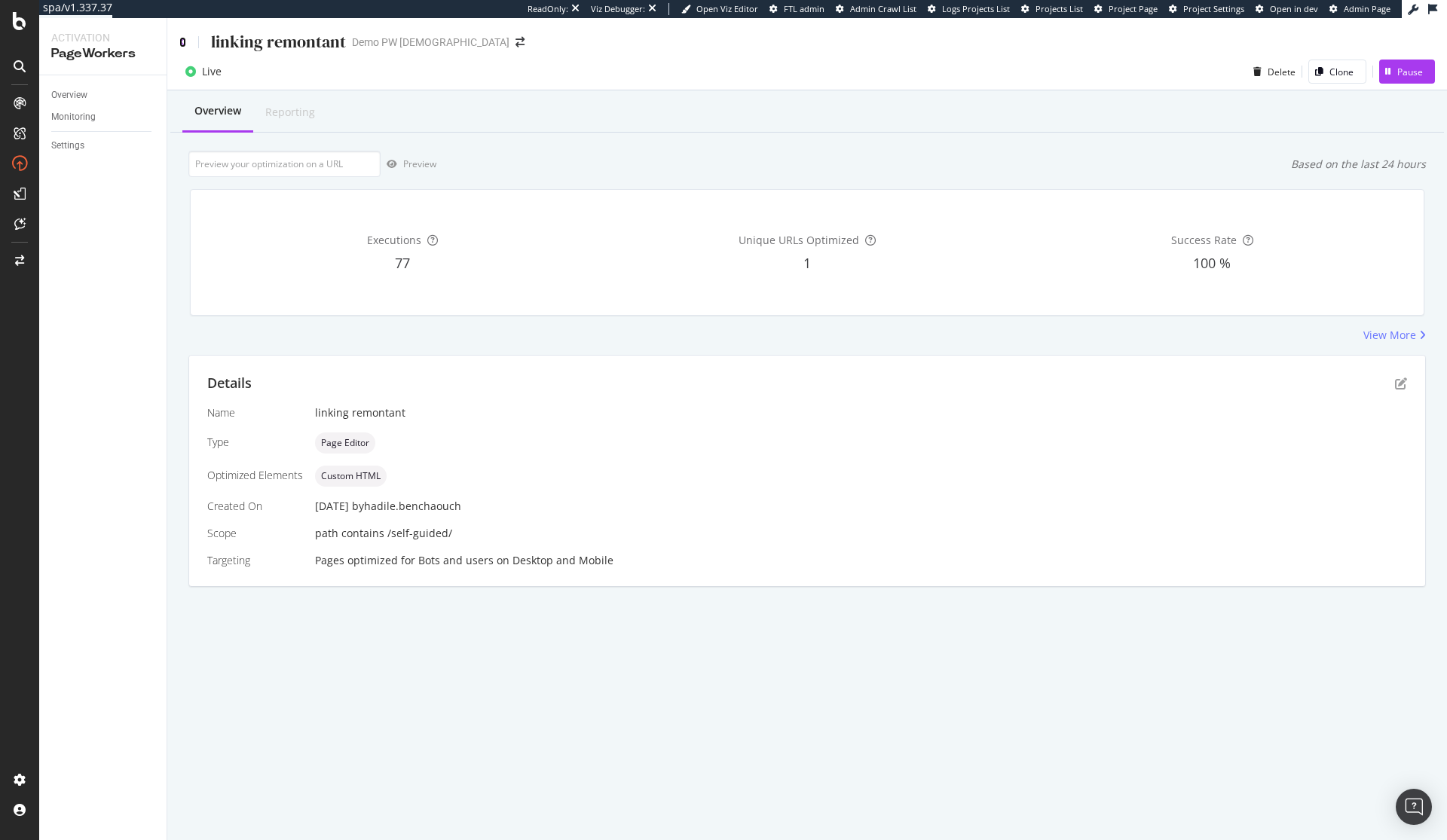
click at [181, 42] on icon at bounding box center [182, 41] width 7 height 10
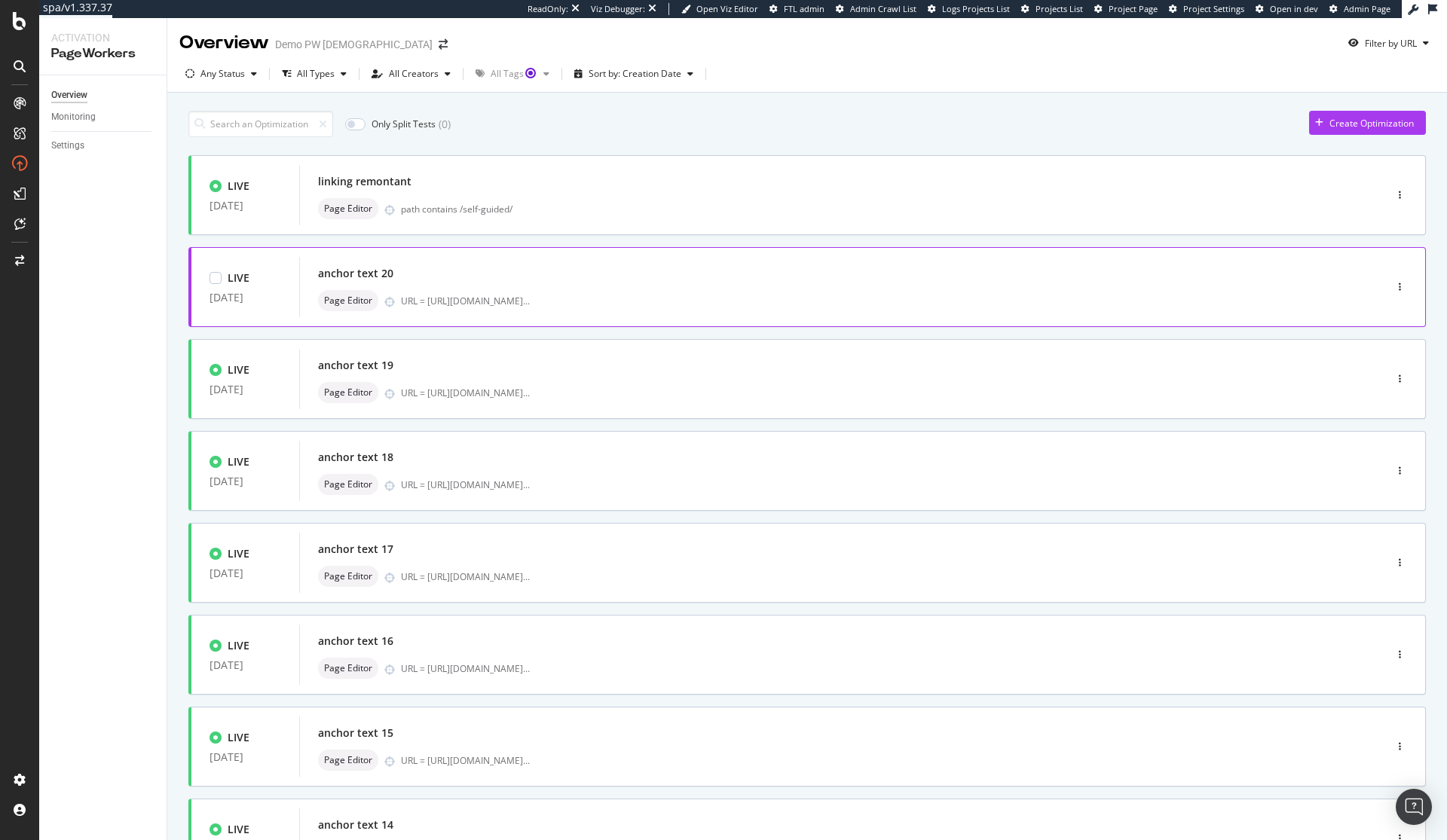
click at [436, 262] on div "anchor text 20 Page Editor URL = https://www.japan-experience.com/decouvrir/tem…" at bounding box center [818, 287] width 1039 height 60
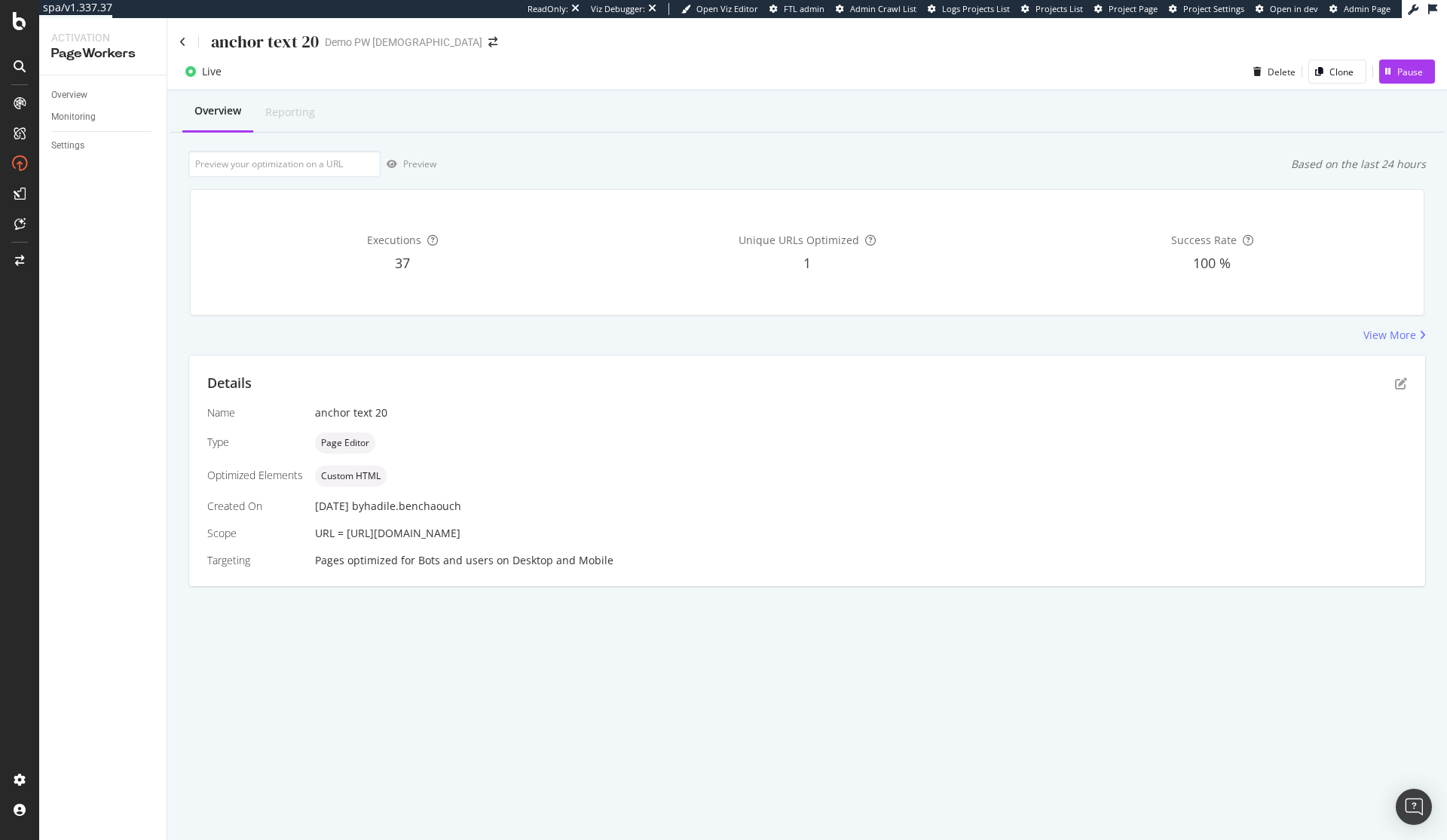
drag, startPoint x: 346, startPoint y: 533, endPoint x: 1237, endPoint y: 560, distance: 891.4
click at [1000, 552] on div "Name anchor text 20 Type Page Editor Optimized Elements Custom HTML Created On …" at bounding box center [807, 486] width 1200 height 163
copy span "[URL][DOMAIN_NAME]"
